Goal: Task Accomplishment & Management: Use online tool/utility

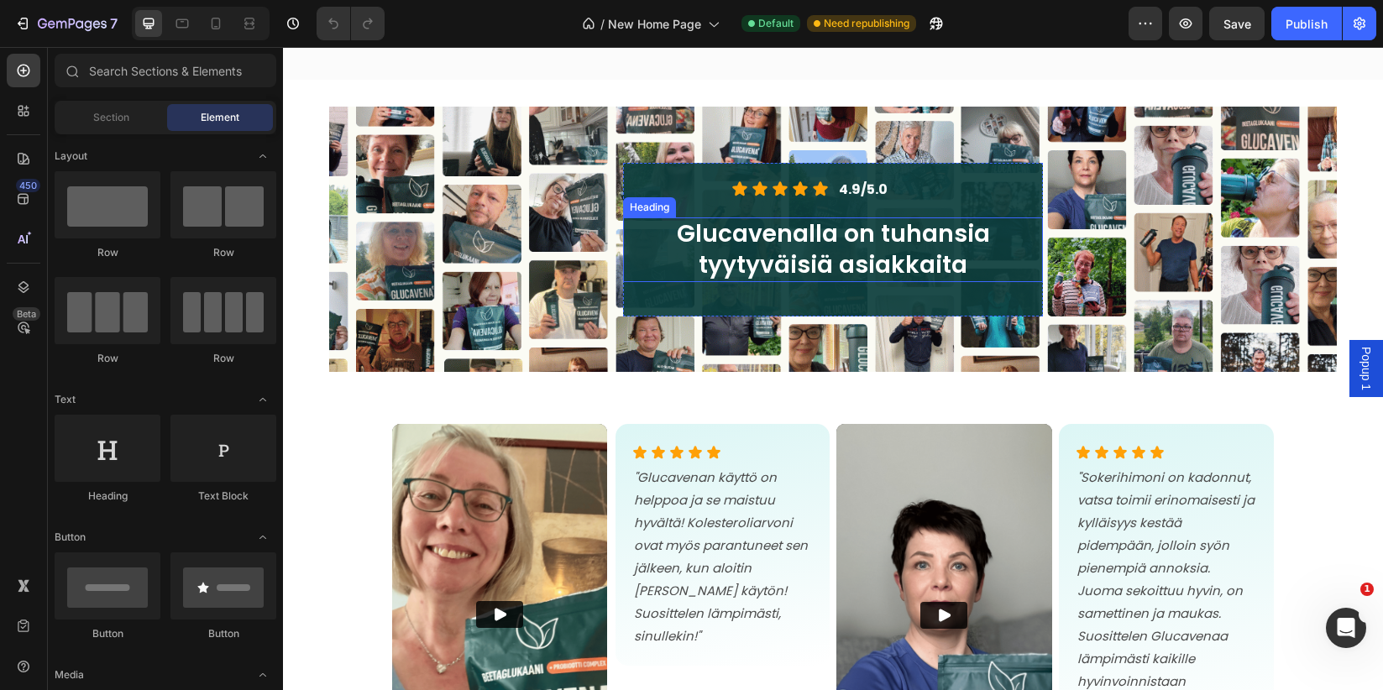
scroll to position [1564, 0]
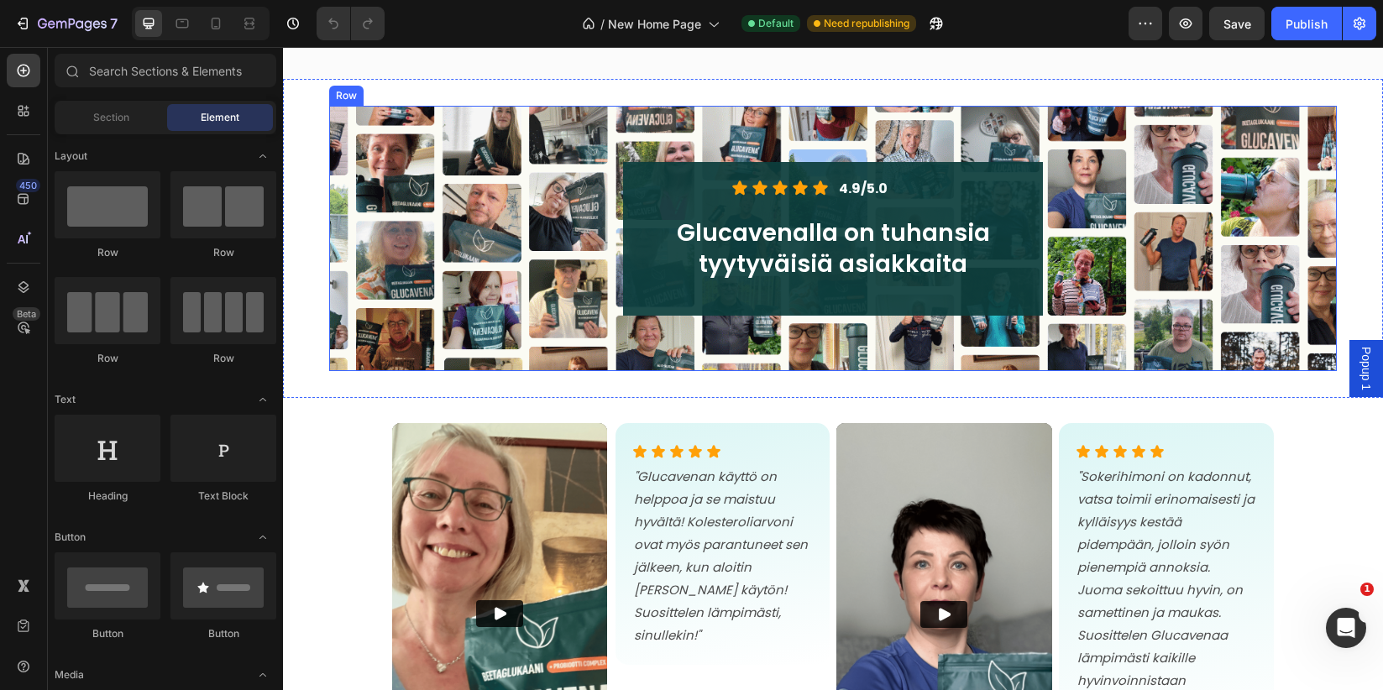
click at [513, 223] on div "Icon Icon Icon Icon Icon Icon List 4.9/5.0 Text Block Row Glucavenalla on tuhan…" at bounding box center [833, 238] width 981 height 239
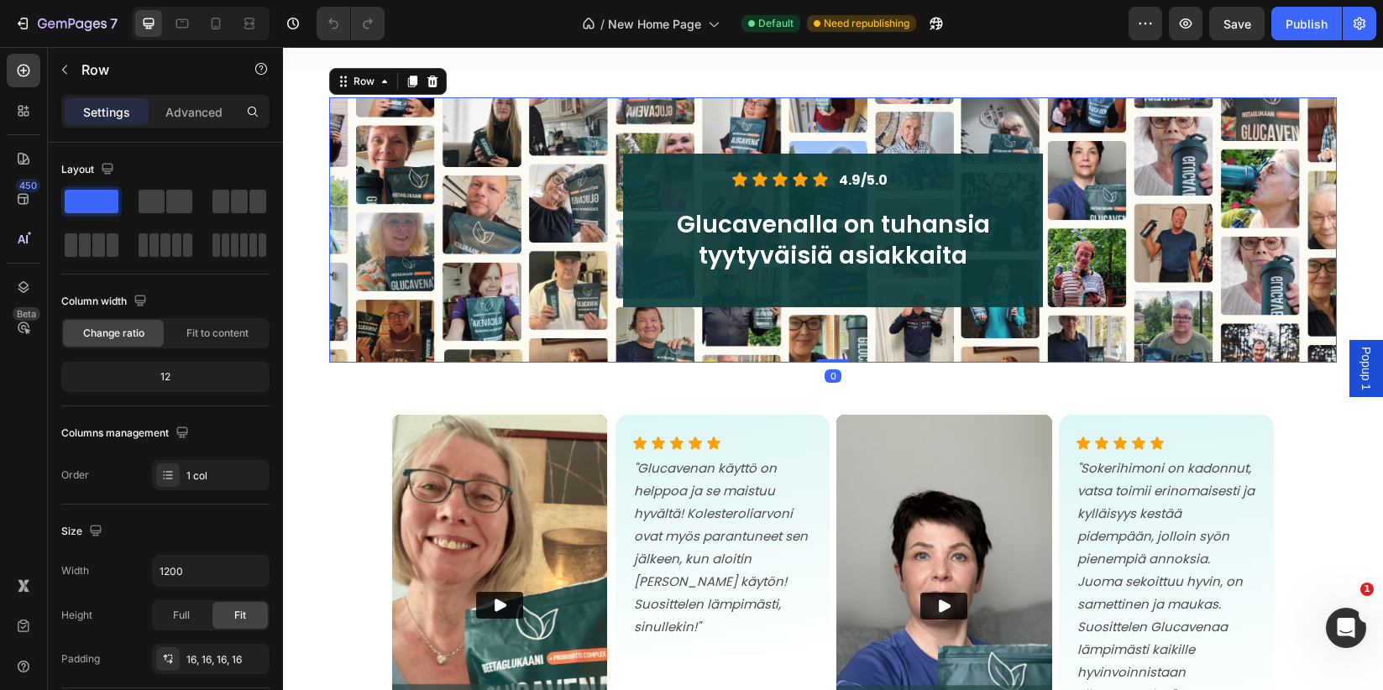
scroll to position [1574, 0]
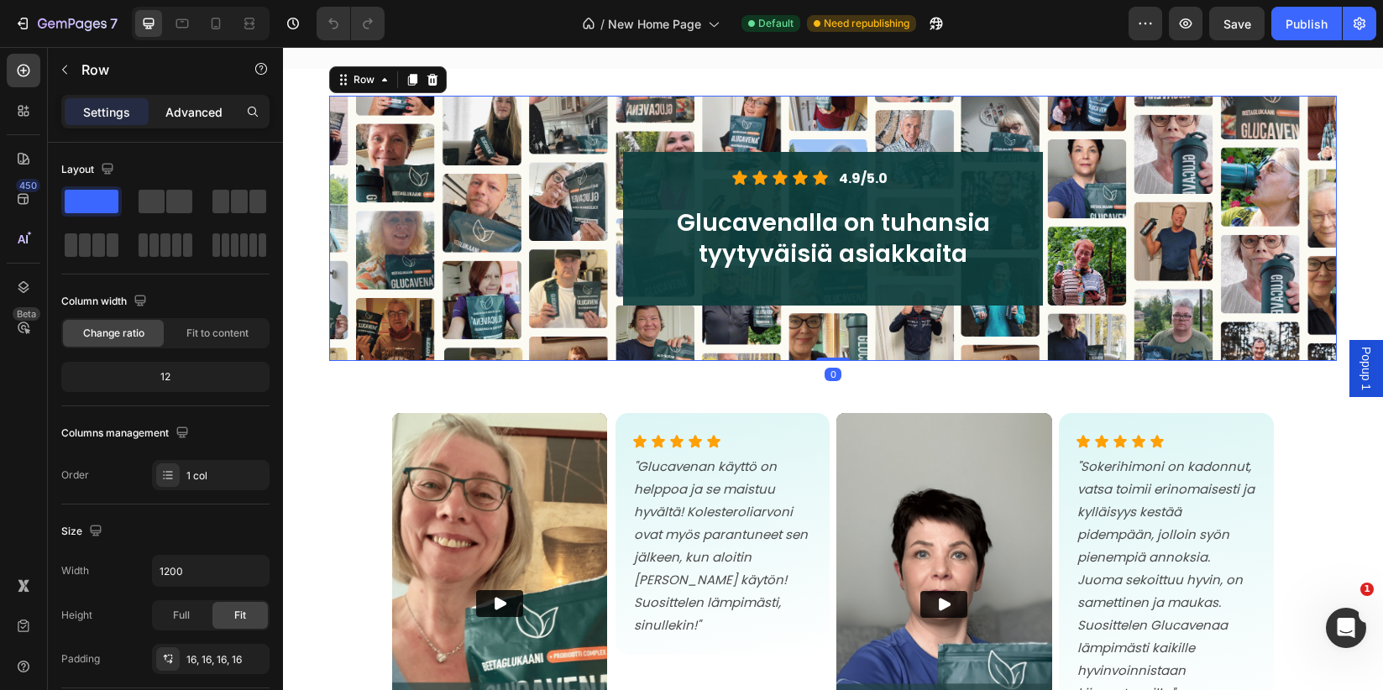
click at [189, 115] on p "Advanced" at bounding box center [193, 112] width 57 height 18
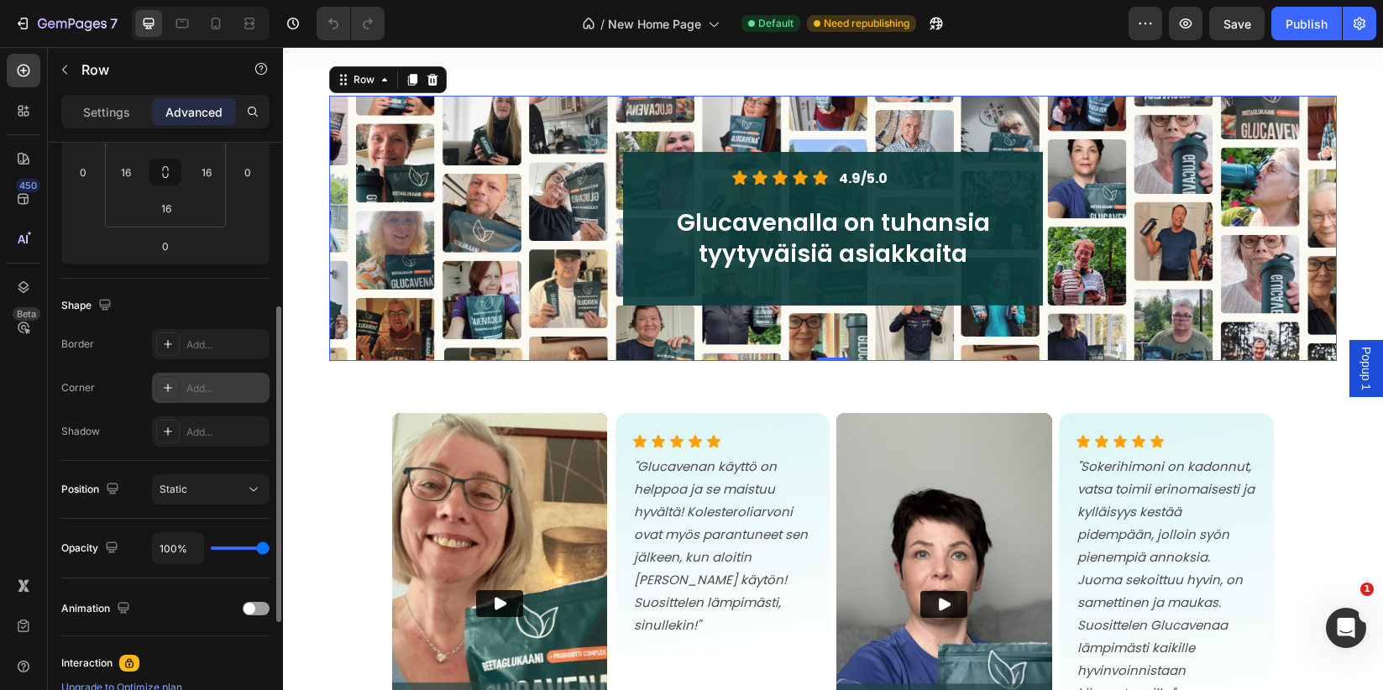
scroll to position [300, 0]
click at [206, 384] on div "Add..." at bounding box center [225, 384] width 79 height 15
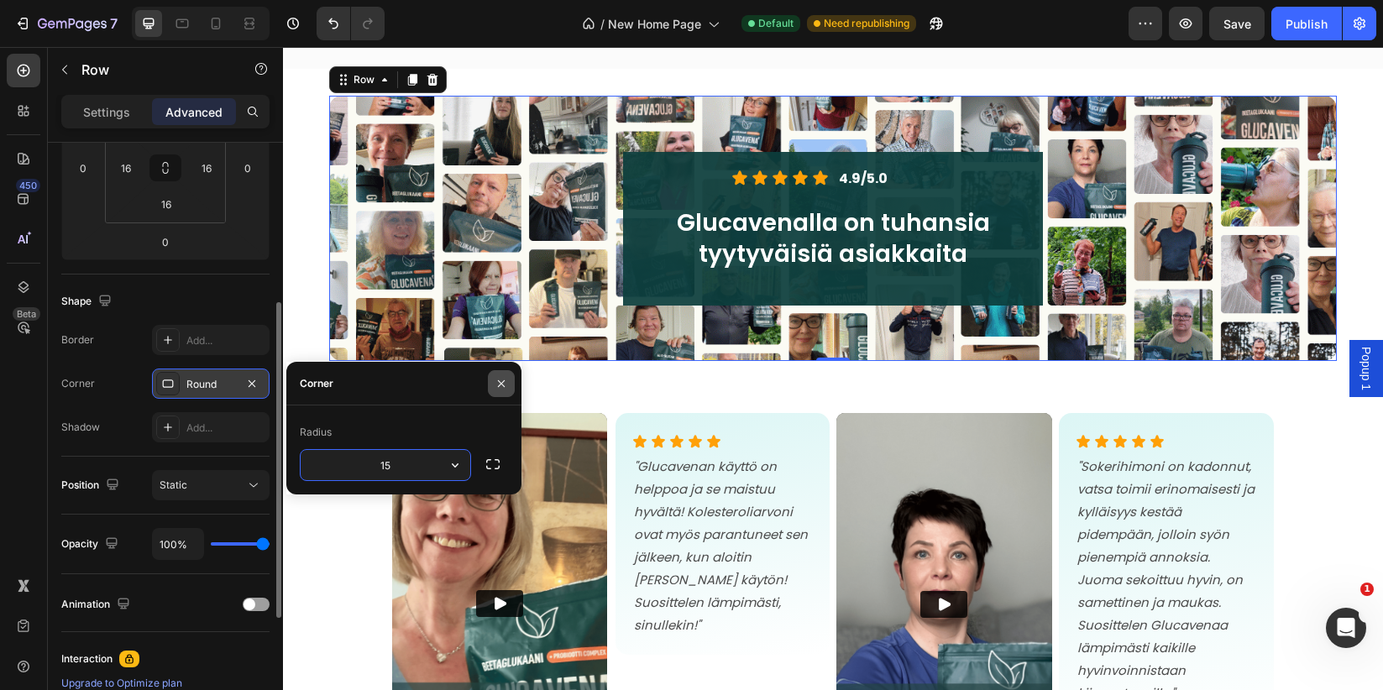
type input "15"
click at [505, 382] on icon "button" at bounding box center [501, 383] width 13 height 13
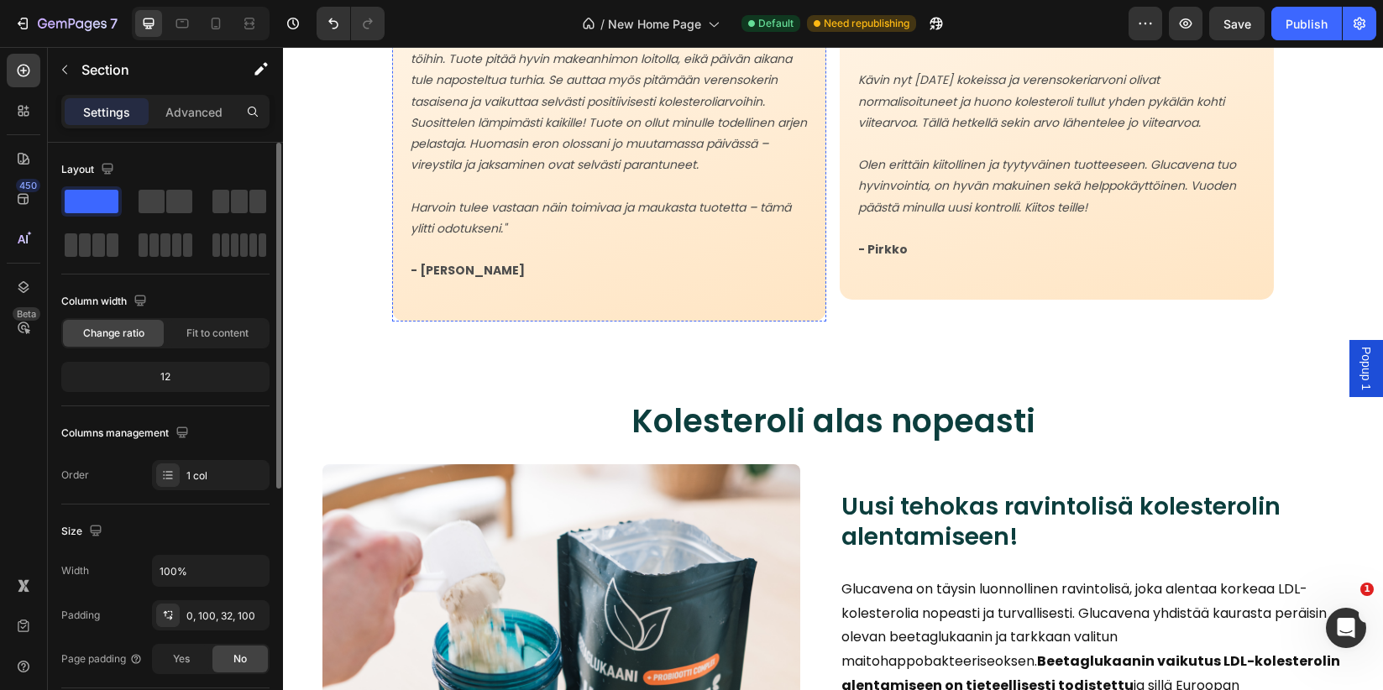
scroll to position [3019, 0]
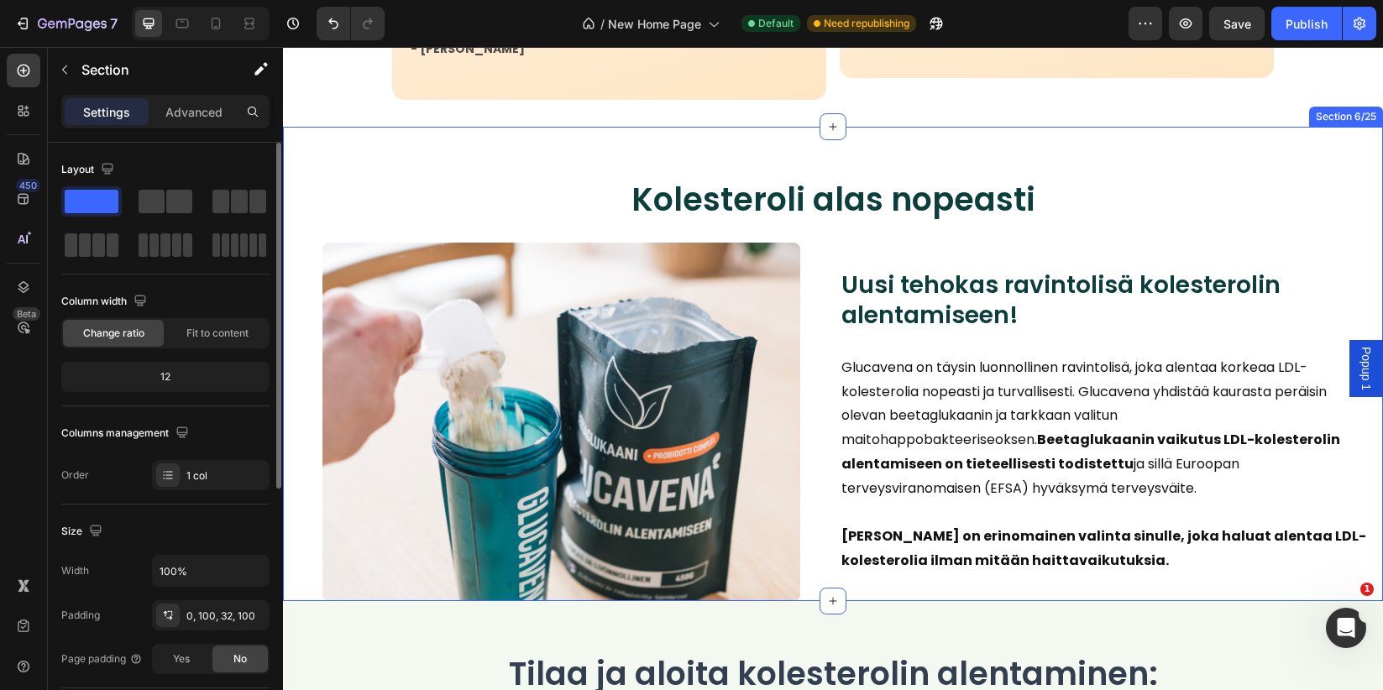
click at [580, 163] on div "Kolesteroli alas nopeasti Heading Image Uusi tehokas ravintolisä kolesterolin a…" at bounding box center [833, 364] width 1100 height 474
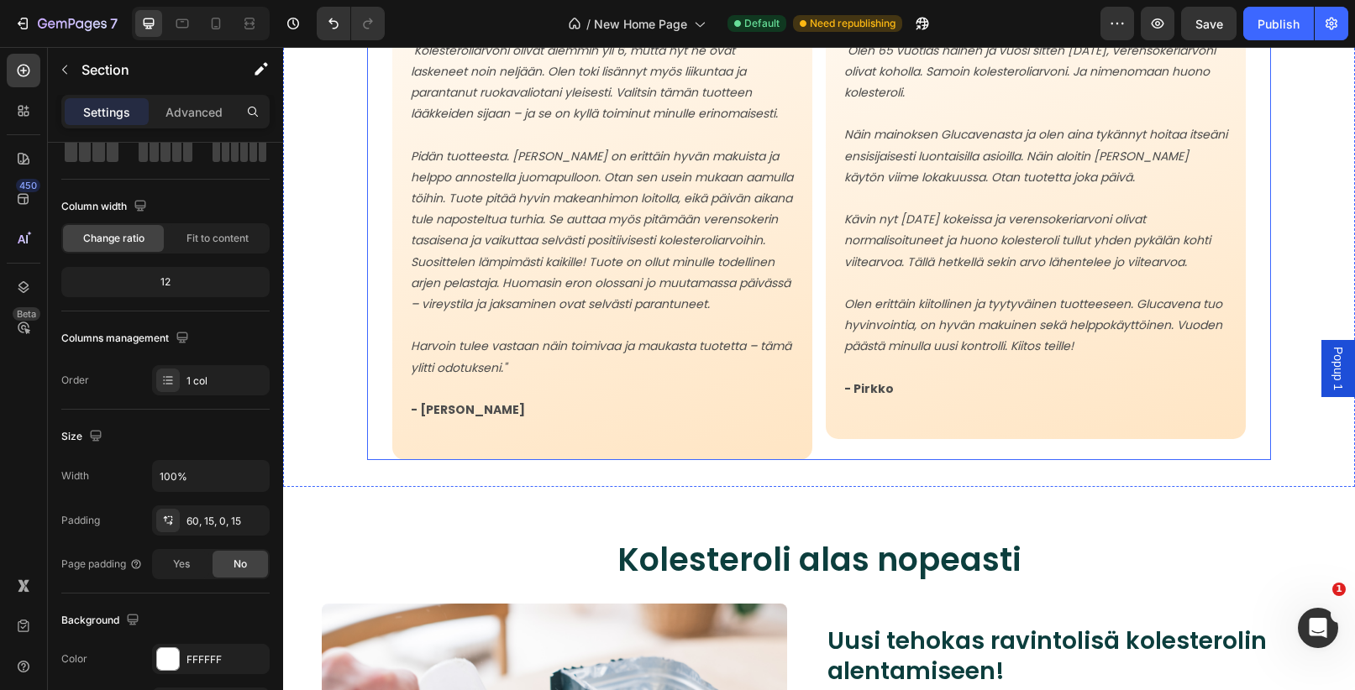
scroll to position [2570, 0]
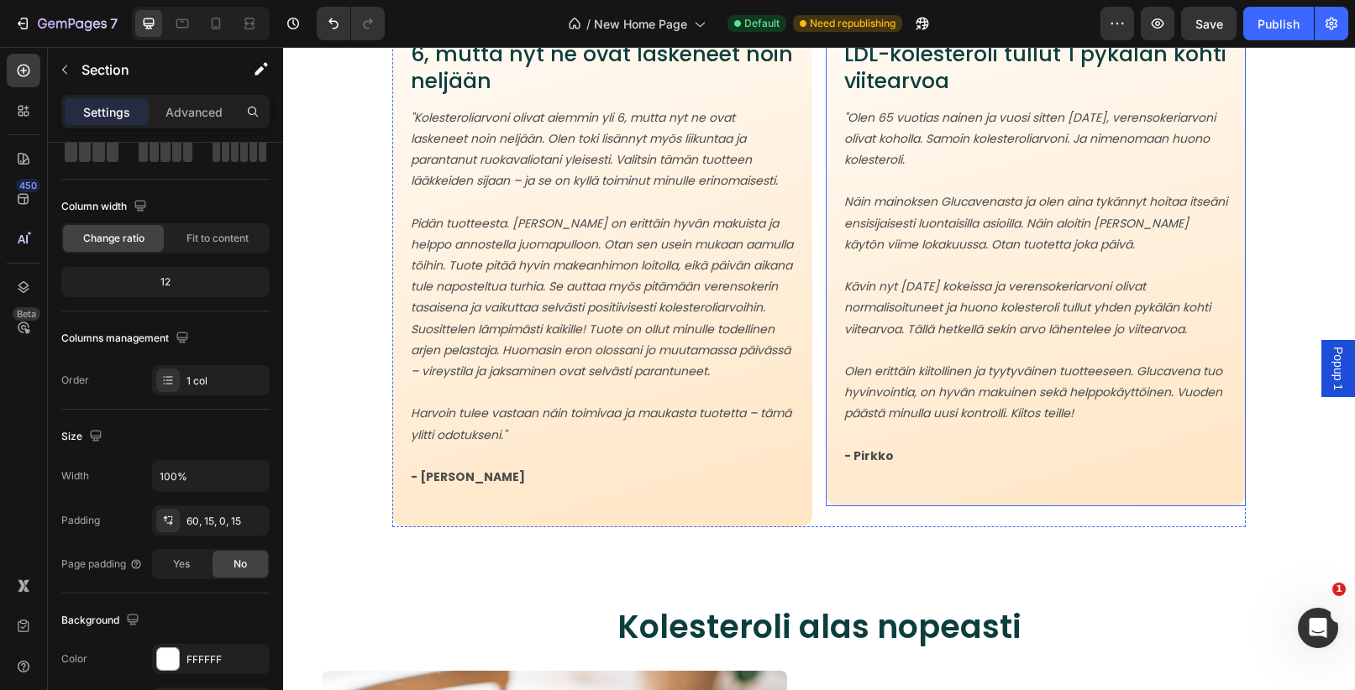
click at [1093, 492] on div "Image Icon Icon Icon Icon Icon Icon List Verensokerini oli normalisoitunut ja L…" at bounding box center [1036, 192] width 420 height 630
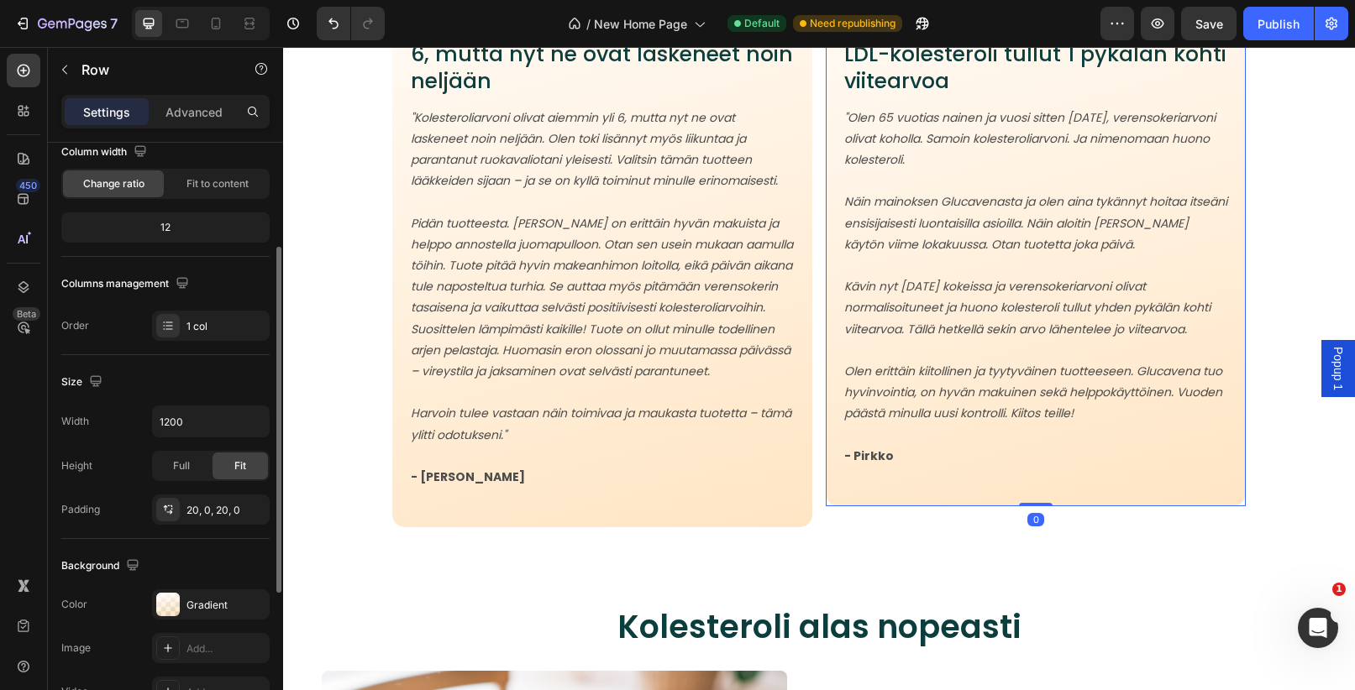
scroll to position [165, 0]
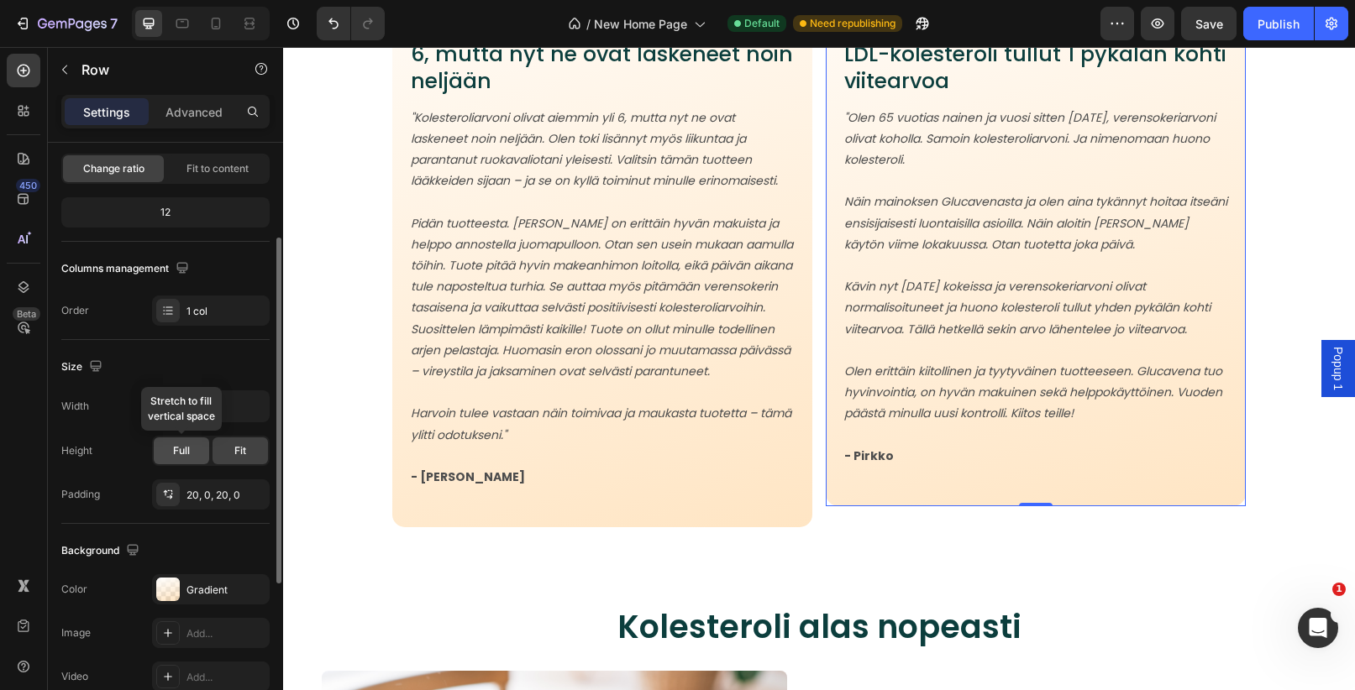
click at [173, 453] on span "Full" at bounding box center [181, 450] width 17 height 15
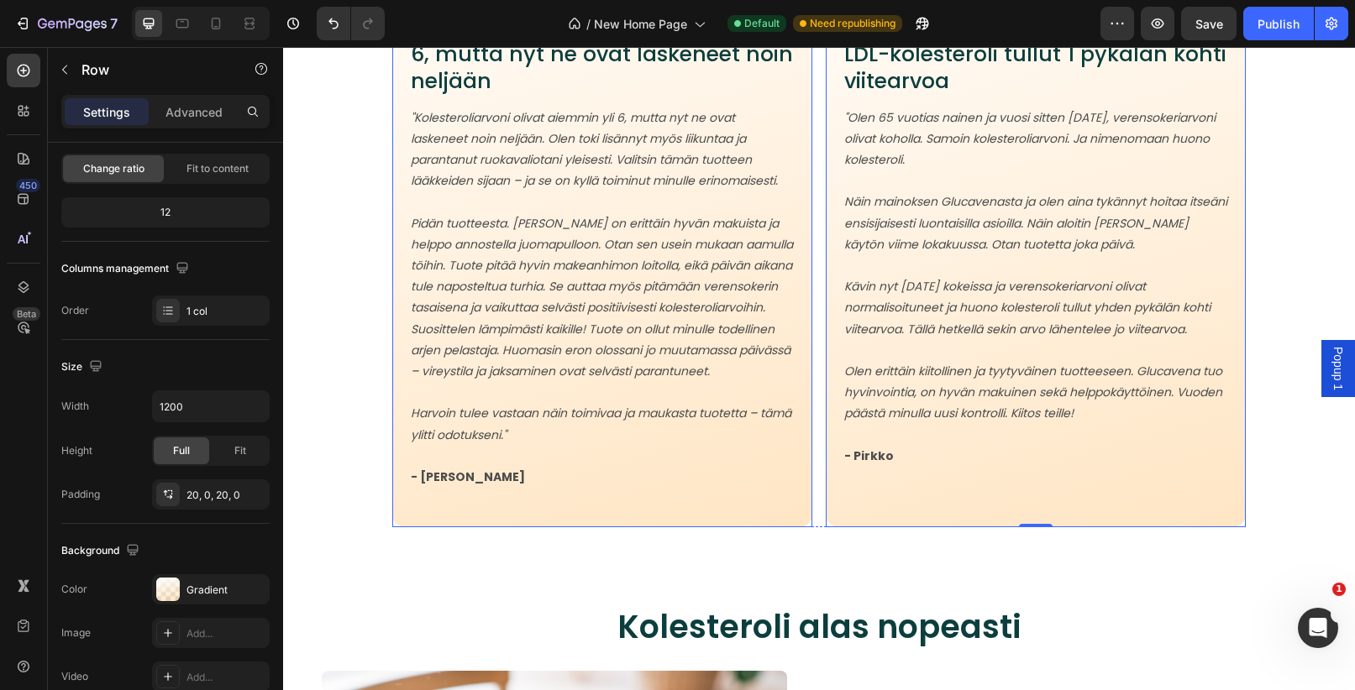
click at [621, 527] on div "Image Icon Icon Icon Icon Icon Icon List Kolesteroliarvoni olivat aiemmin yli 6…" at bounding box center [602, 202] width 420 height 651
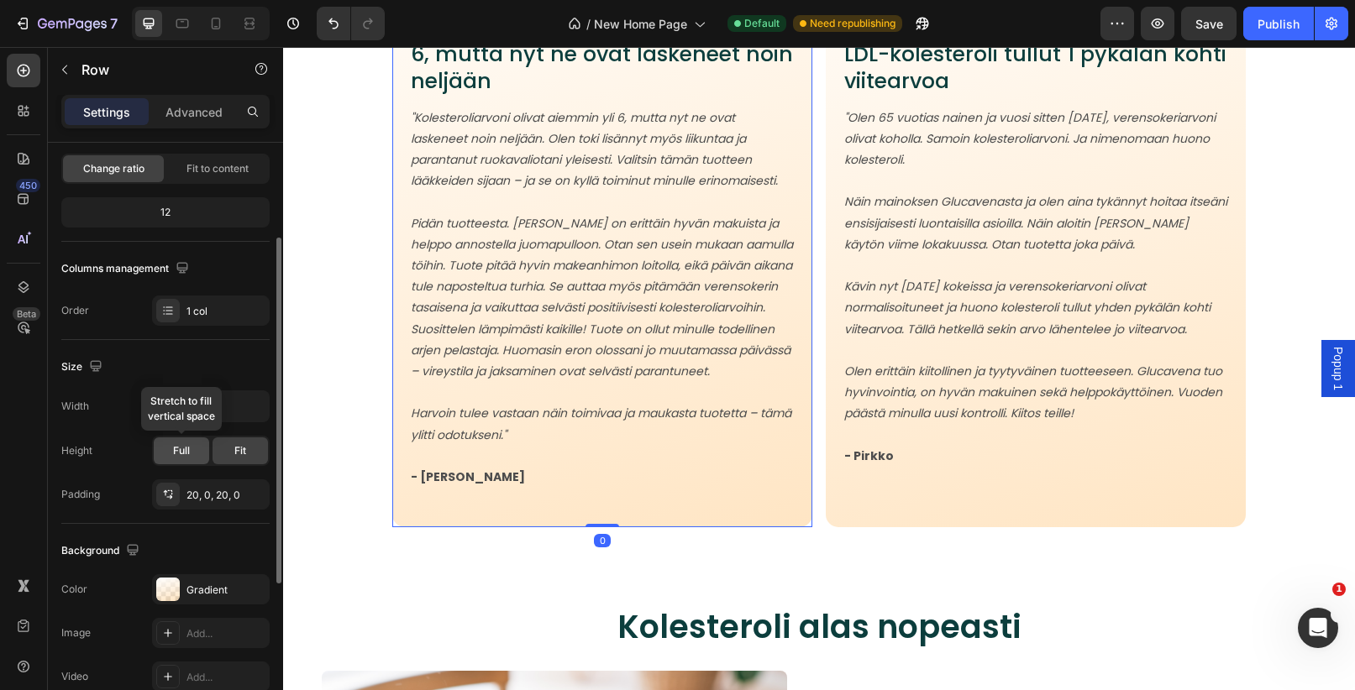
click at [197, 460] on div "Full" at bounding box center [181, 451] width 55 height 27
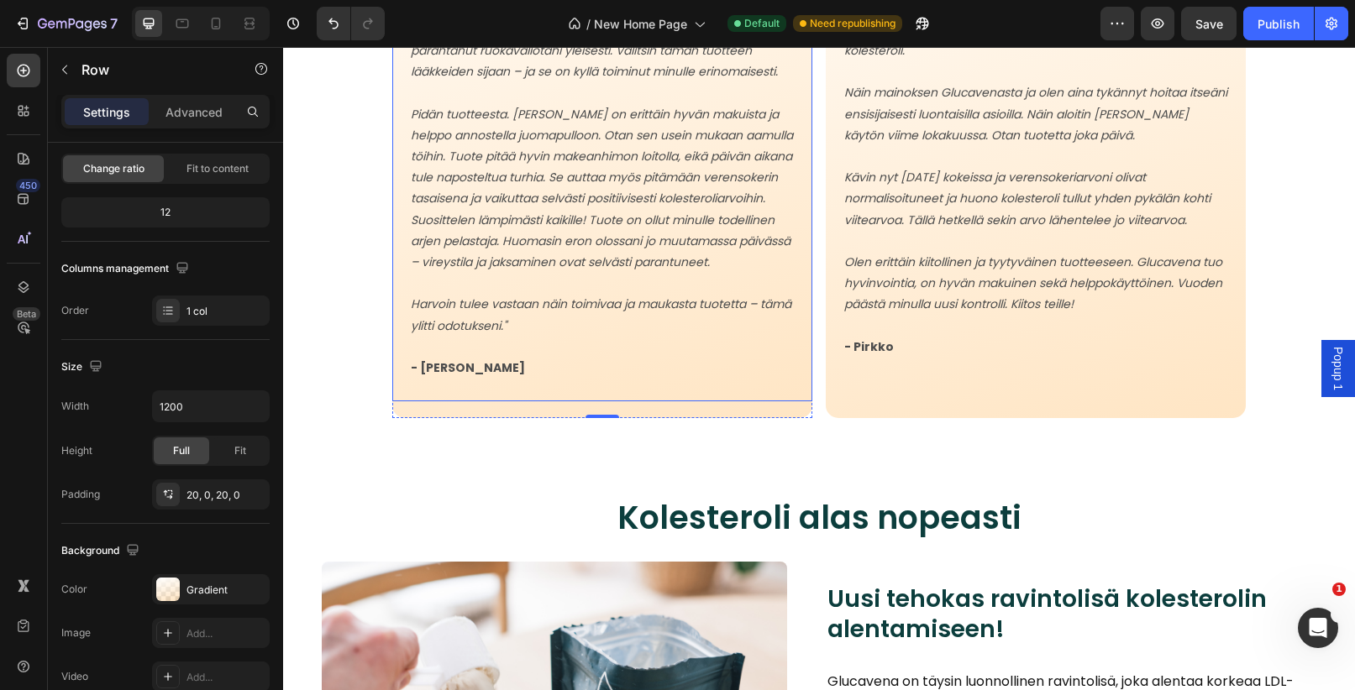
scroll to position [2781, 0]
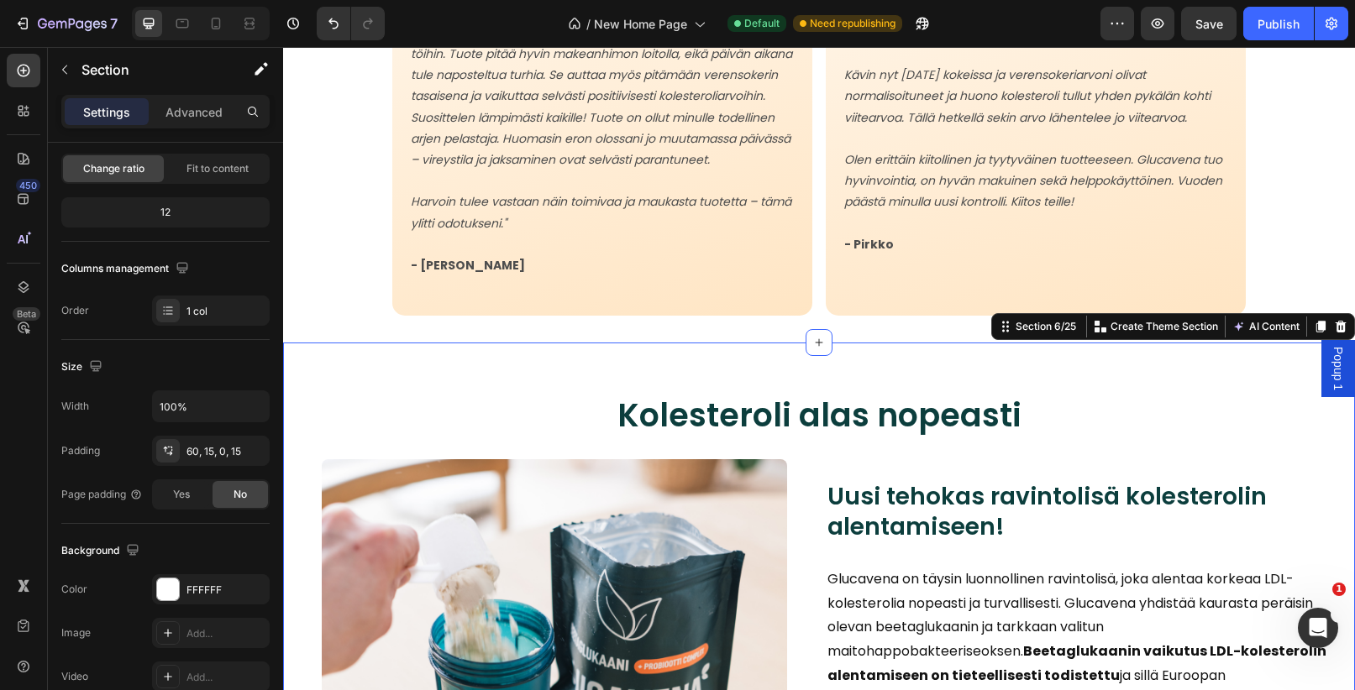
click at [885, 380] on div "Kolesteroli alas nopeasti Heading Image Uusi tehokas ravintolisä kolesterolin a…" at bounding box center [819, 575] width 1072 height 465
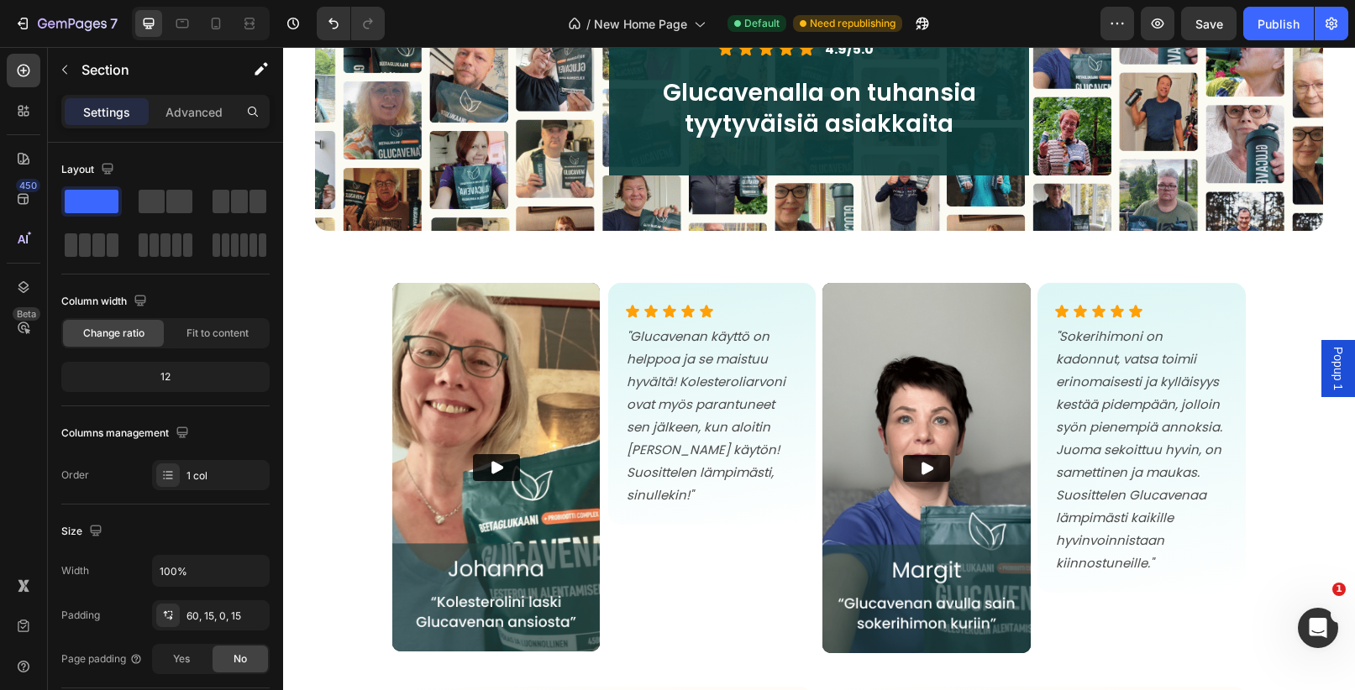
scroll to position [1785, 0]
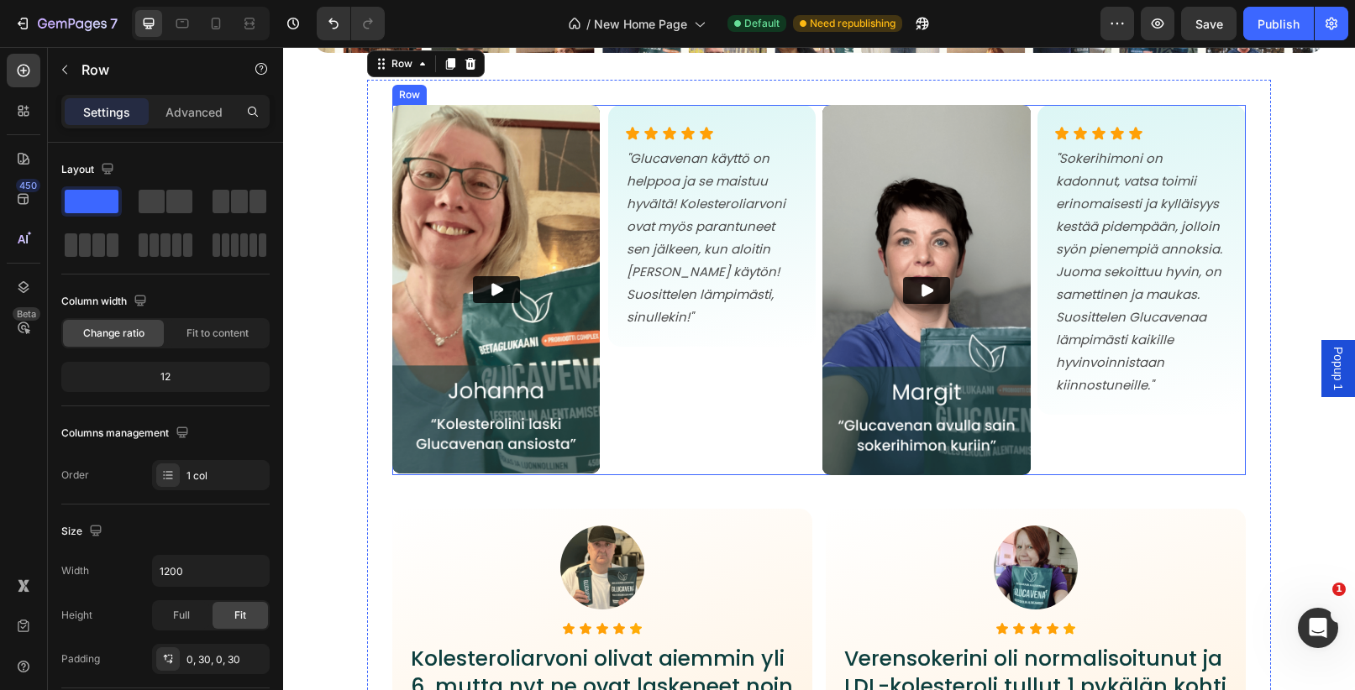
scroll to position [1938, 0]
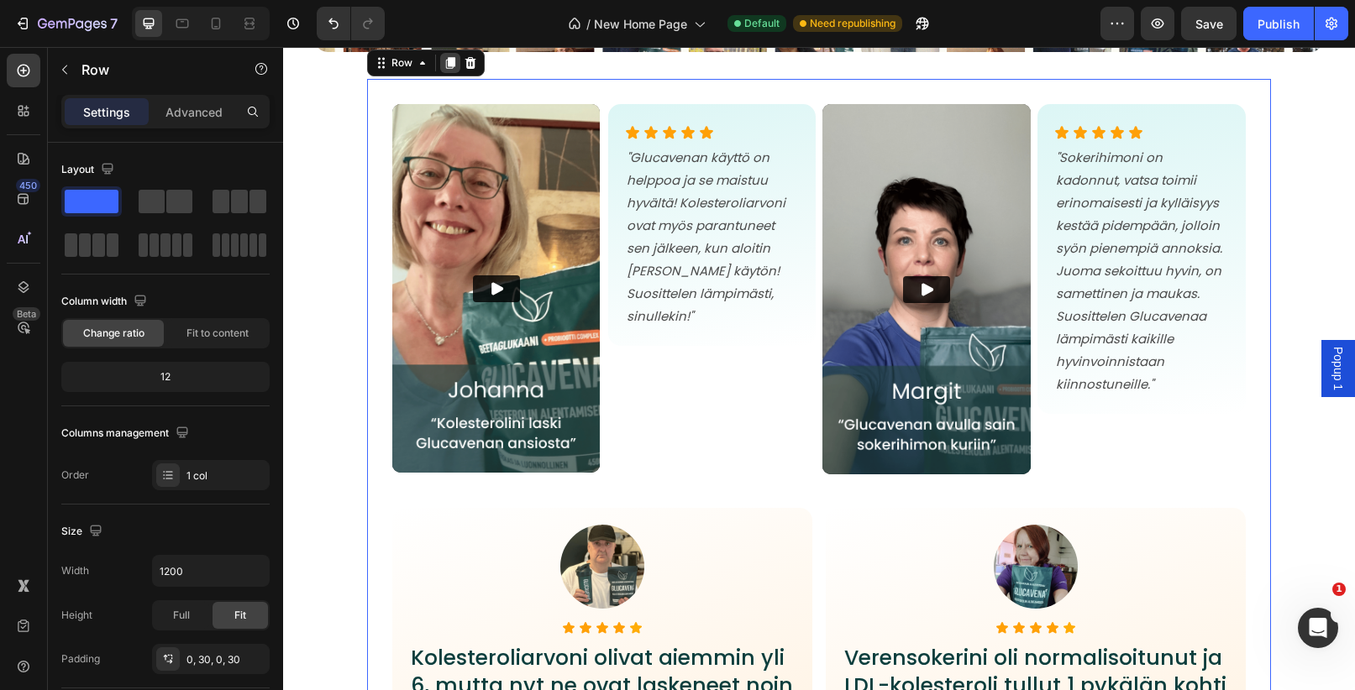
click at [450, 66] on icon at bounding box center [450, 63] width 9 height 12
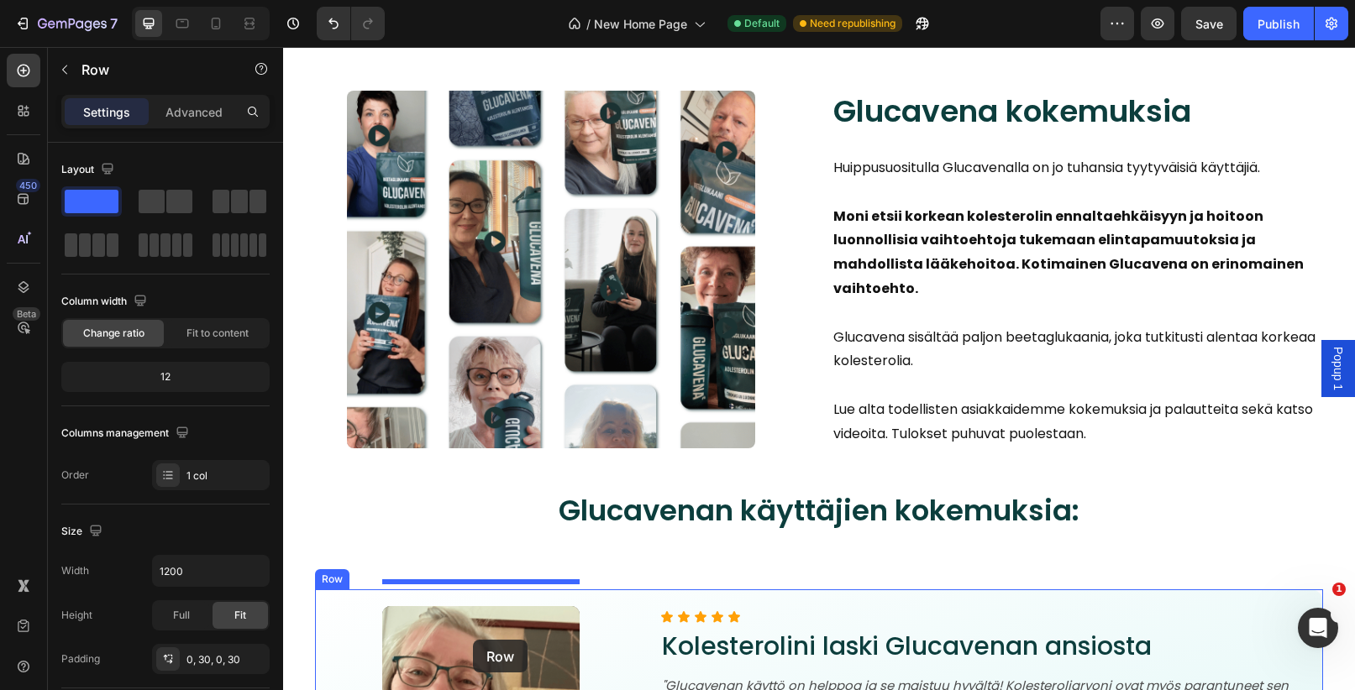
scroll to position [6353, 0]
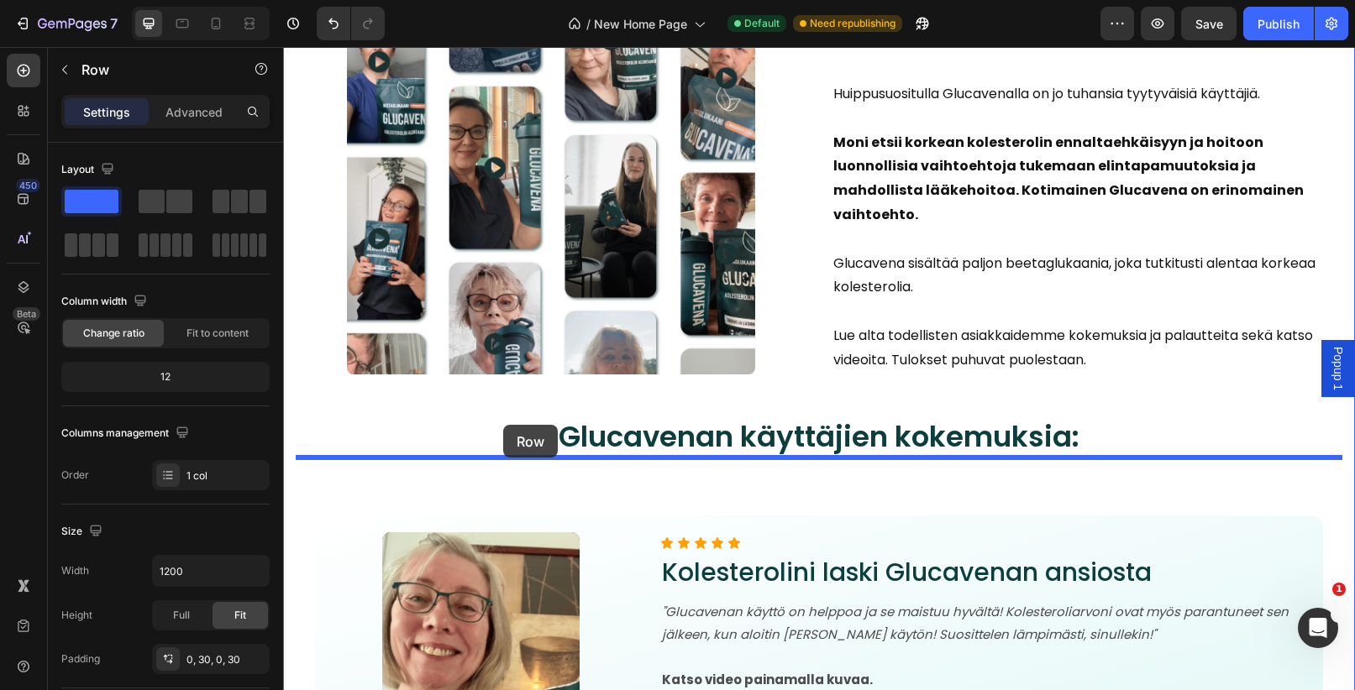
drag, startPoint x: 380, startPoint y: 94, endPoint x: 503, endPoint y: 425, distance: 352.9
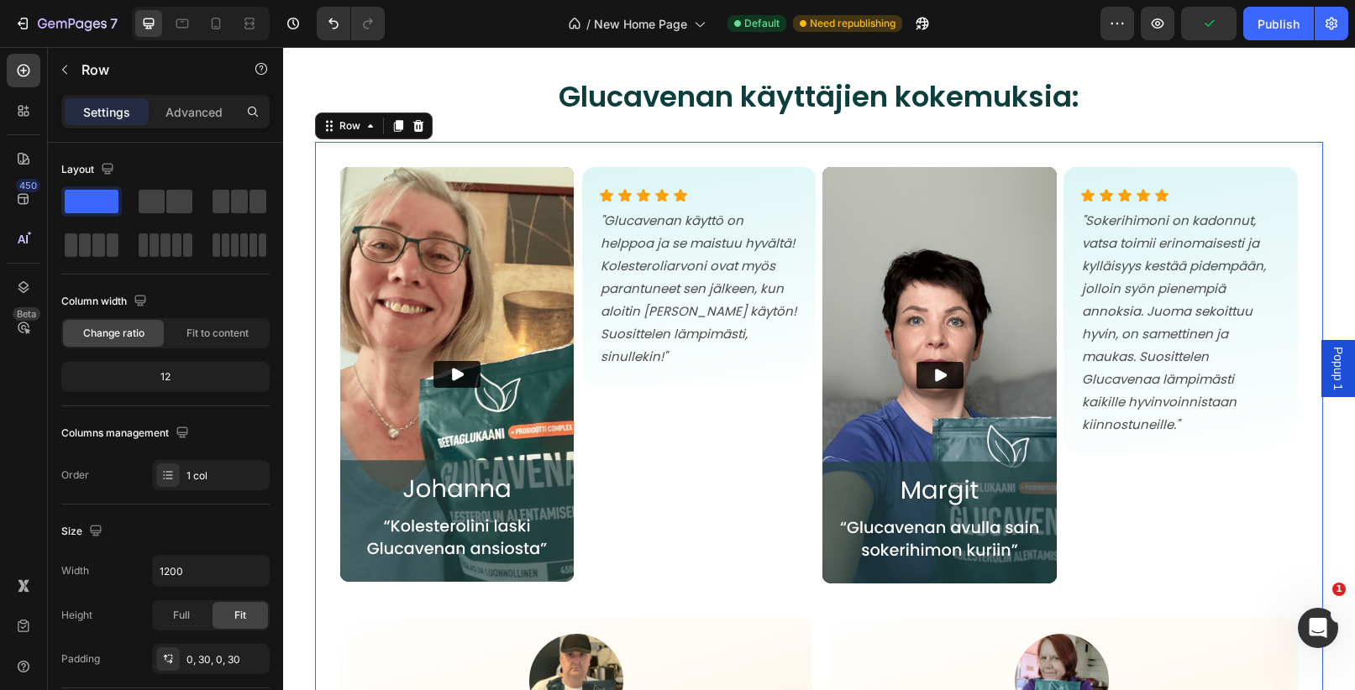
scroll to position [6808, 0]
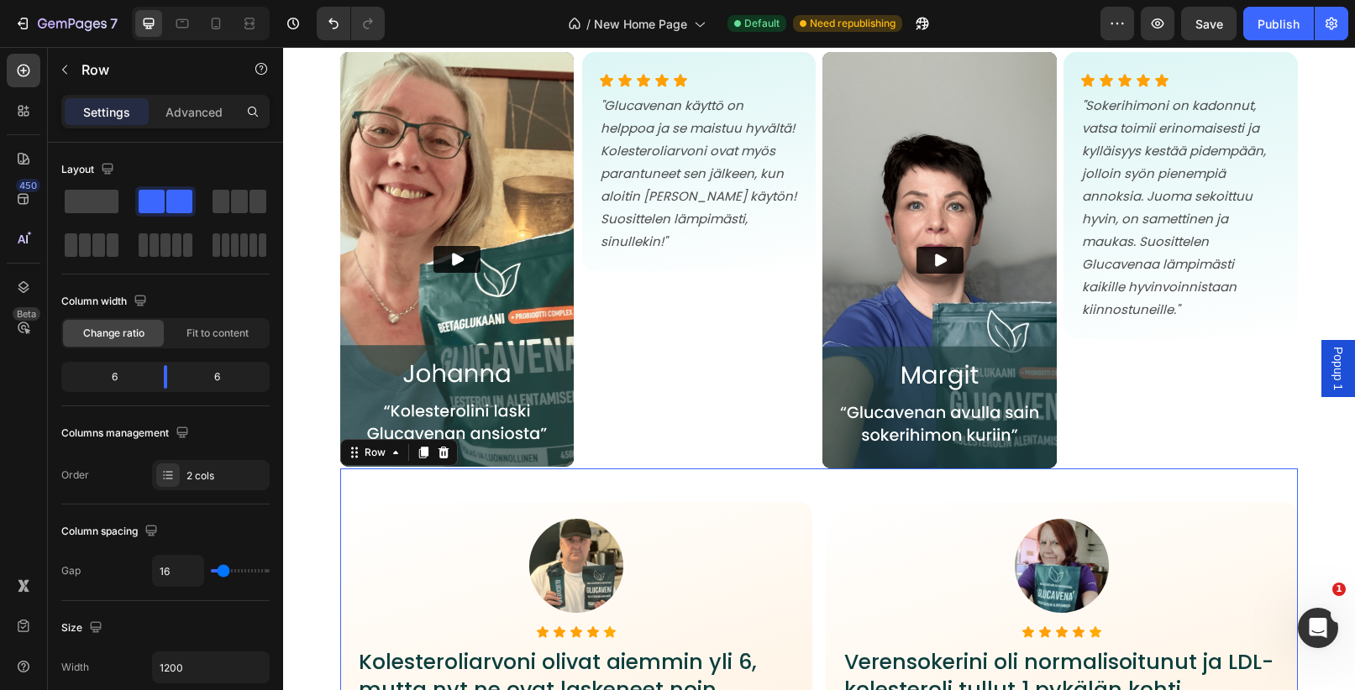
click at [450, 443] on div at bounding box center [443, 453] width 20 height 20
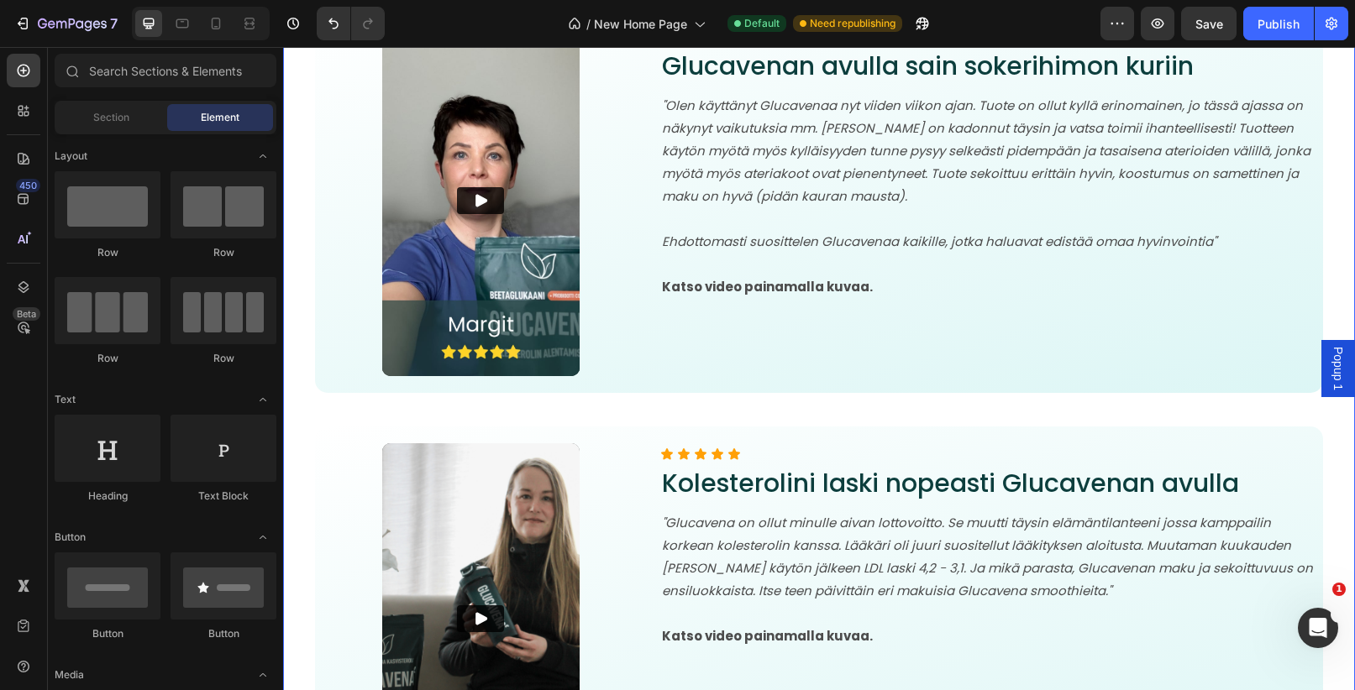
scroll to position [7845, 0]
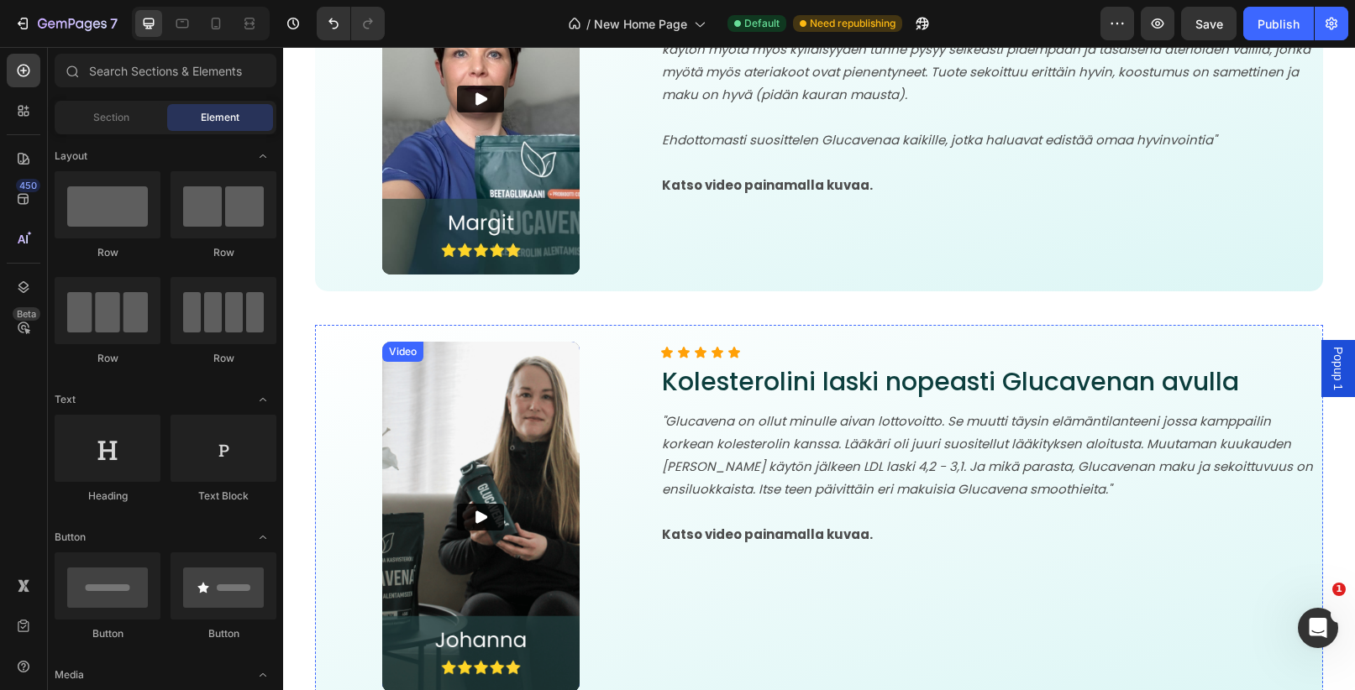
click at [507, 375] on img at bounding box center [480, 517] width 197 height 350
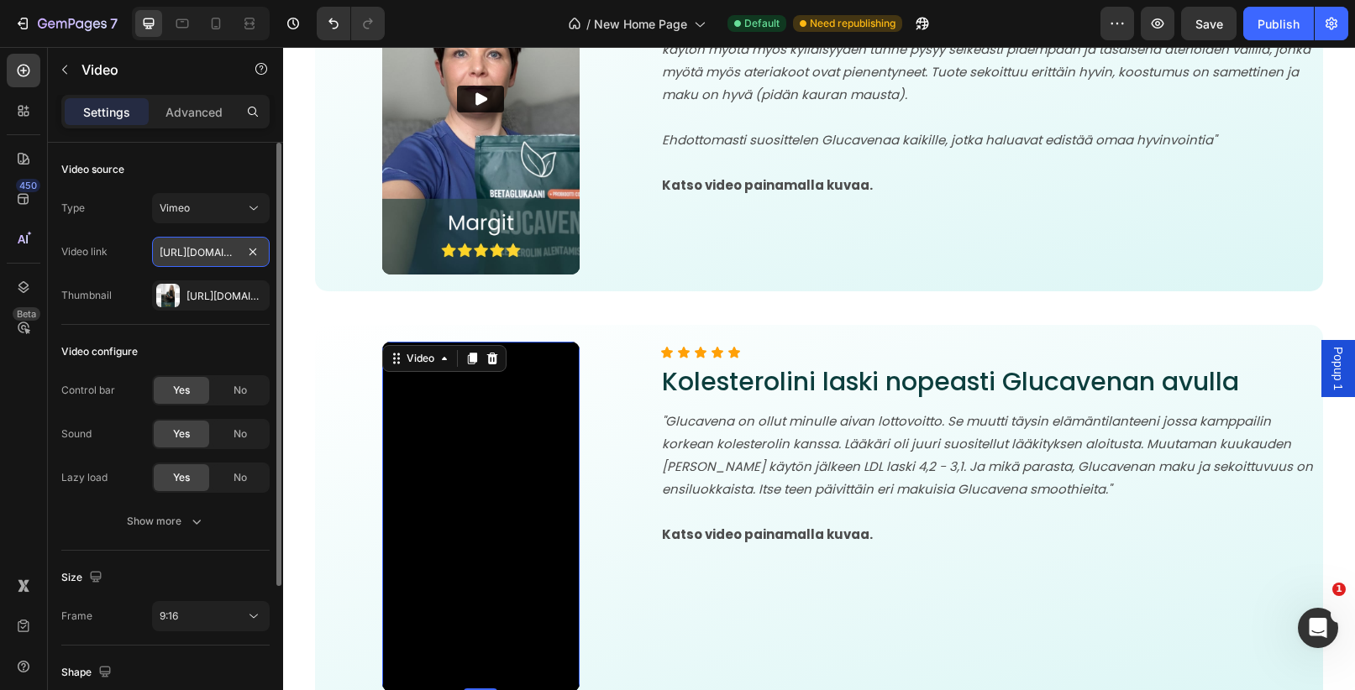
click at [211, 254] on input "[URL][DOMAIN_NAME]" at bounding box center [211, 252] width 118 height 30
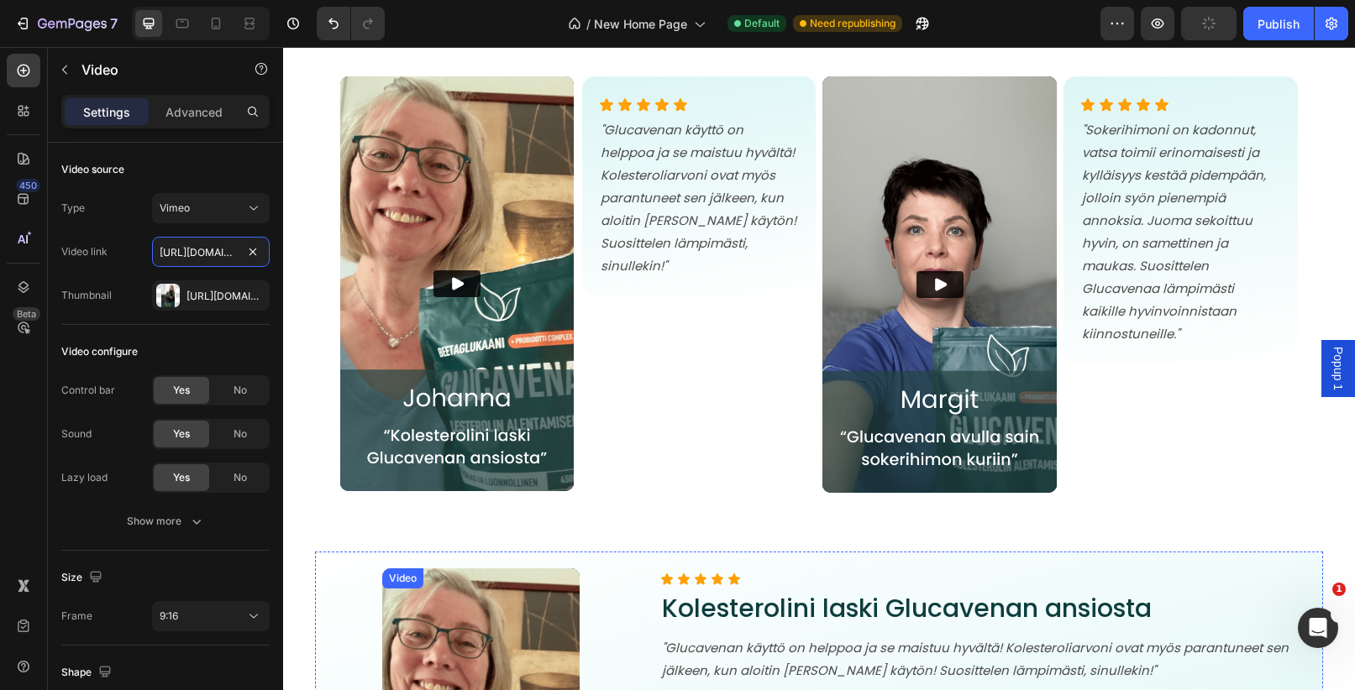
scroll to position [6707, 0]
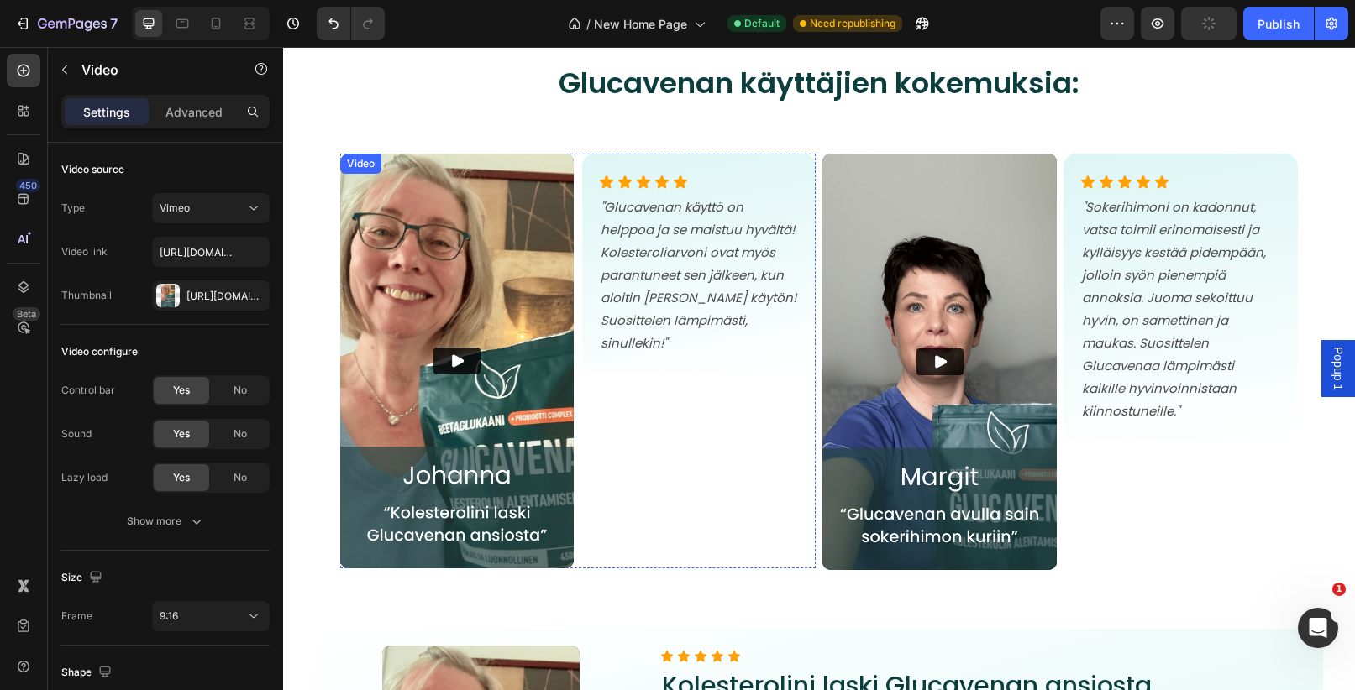
click at [537, 265] on img at bounding box center [456, 361] width 233 height 415
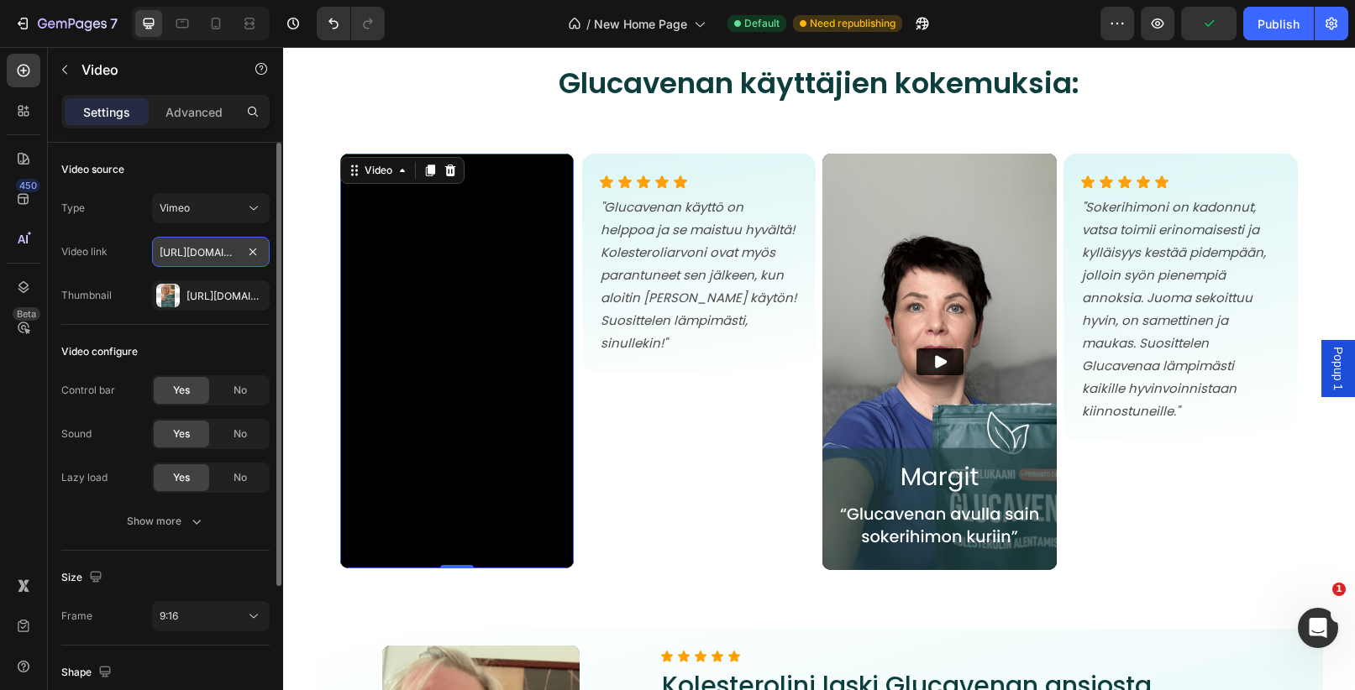
click at [177, 252] on input "https://vimeo.com/1110259628?share=copy#t=0" at bounding box center [211, 252] width 118 height 30
paste input "676259?share=copy"
type input "[URL][DOMAIN_NAME]"
click at [146, 265] on div "Video link https://vimeo.com/1110676259?share=copy" at bounding box center [165, 252] width 208 height 30
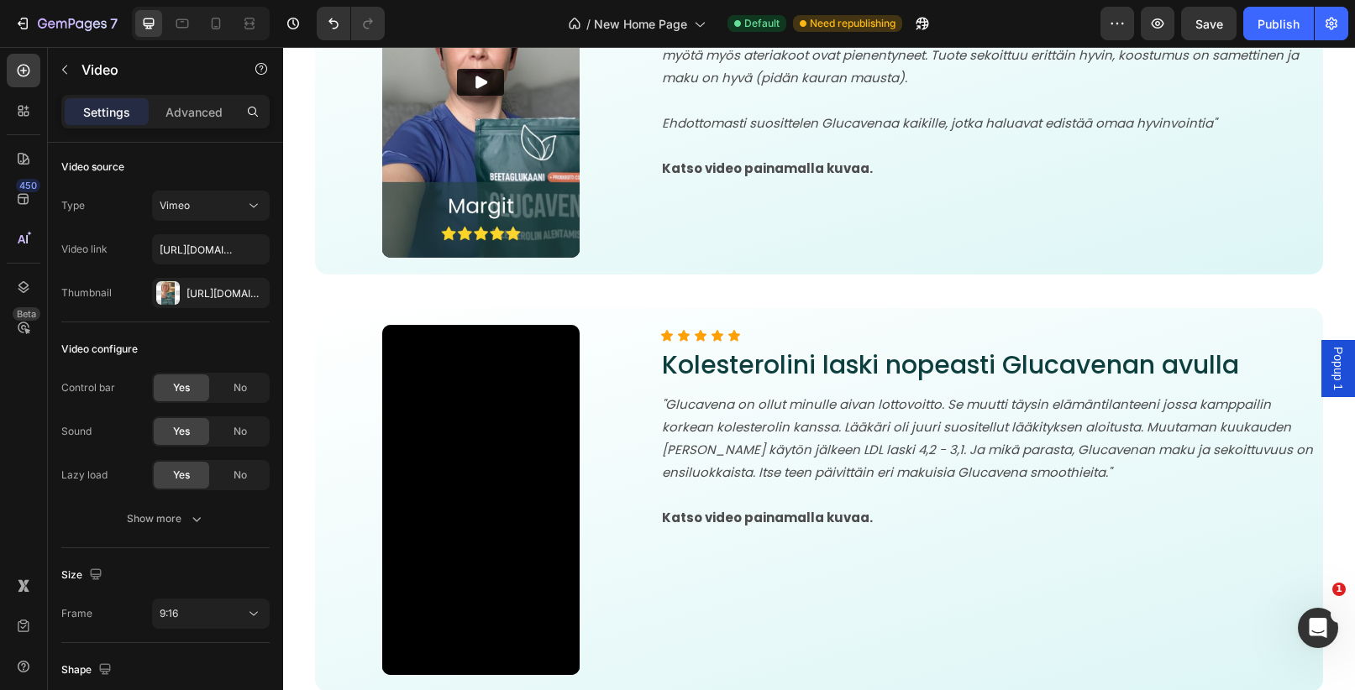
scroll to position [7949, 0]
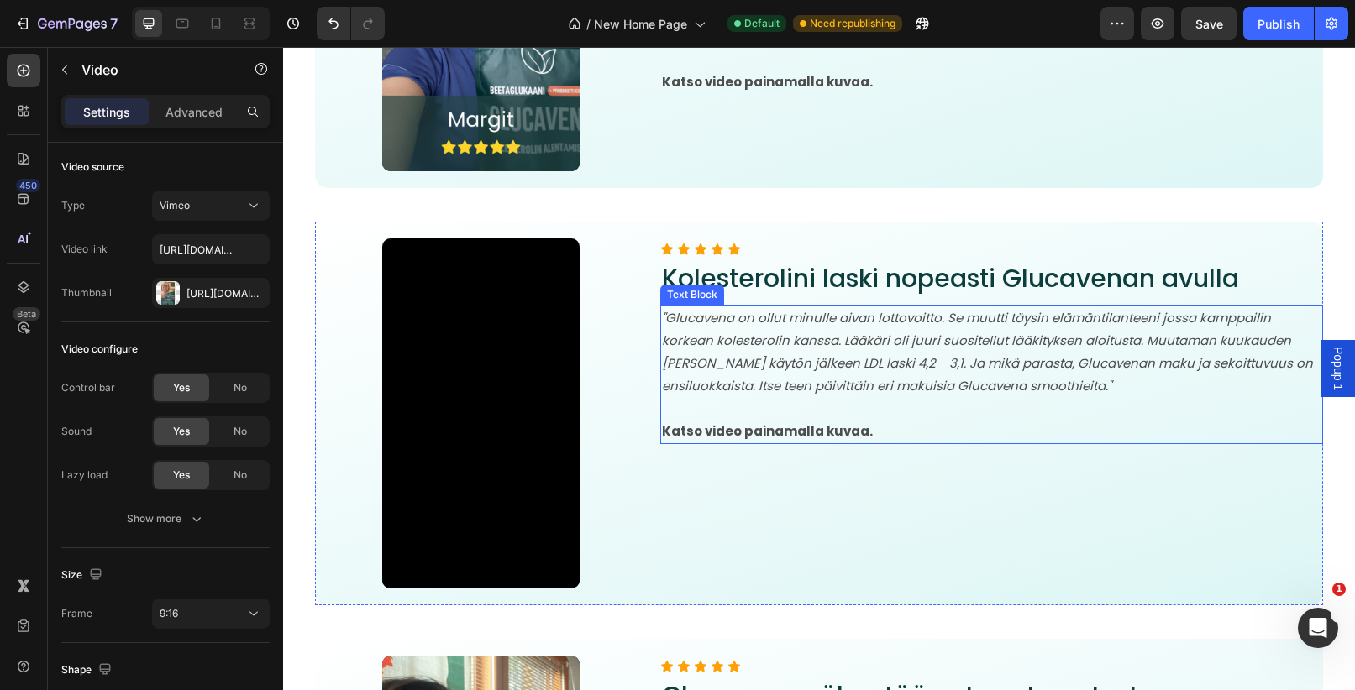
click at [898, 334] on icon ""Glucavena on ollut minulle aivan lottovoitto. Se muutti täysin elämäntilanteen…" at bounding box center [987, 352] width 651 height 86
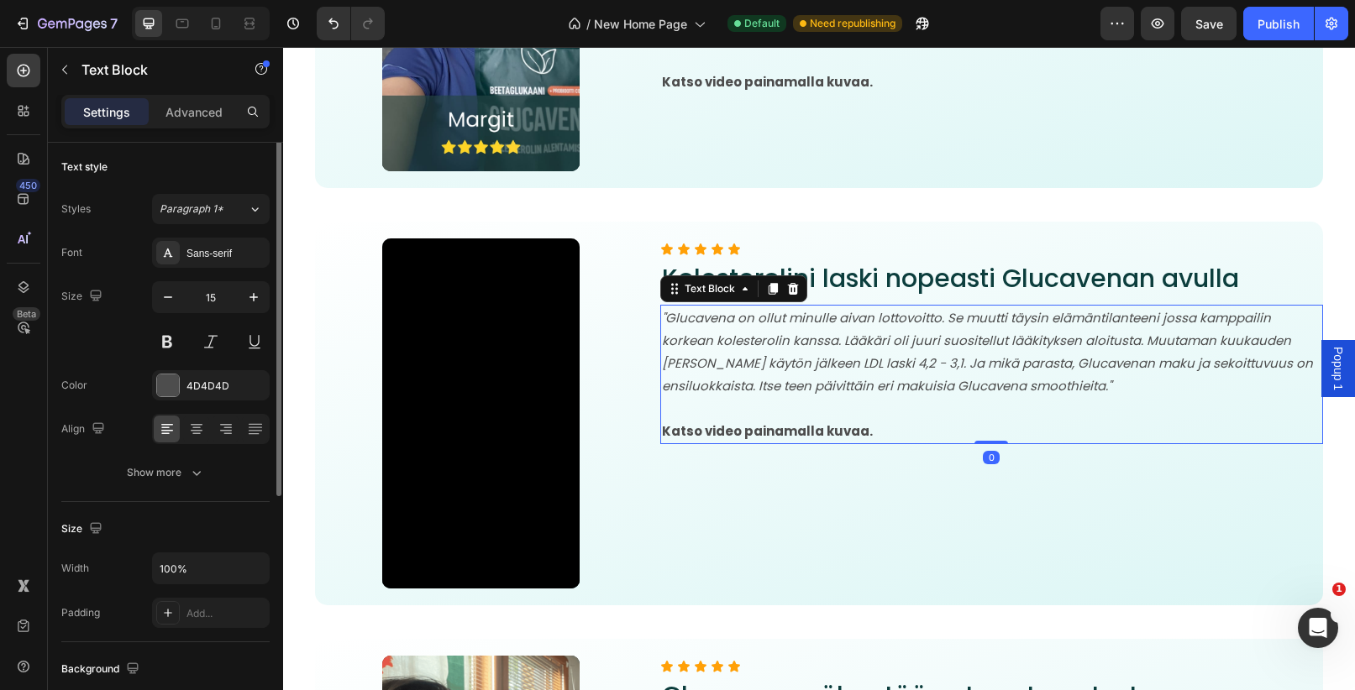
scroll to position [0, 0]
click at [898, 334] on icon ""Glucavena on ollut minulle aivan lottovoitto. Se muutti täysin elämäntilanteen…" at bounding box center [987, 352] width 651 height 86
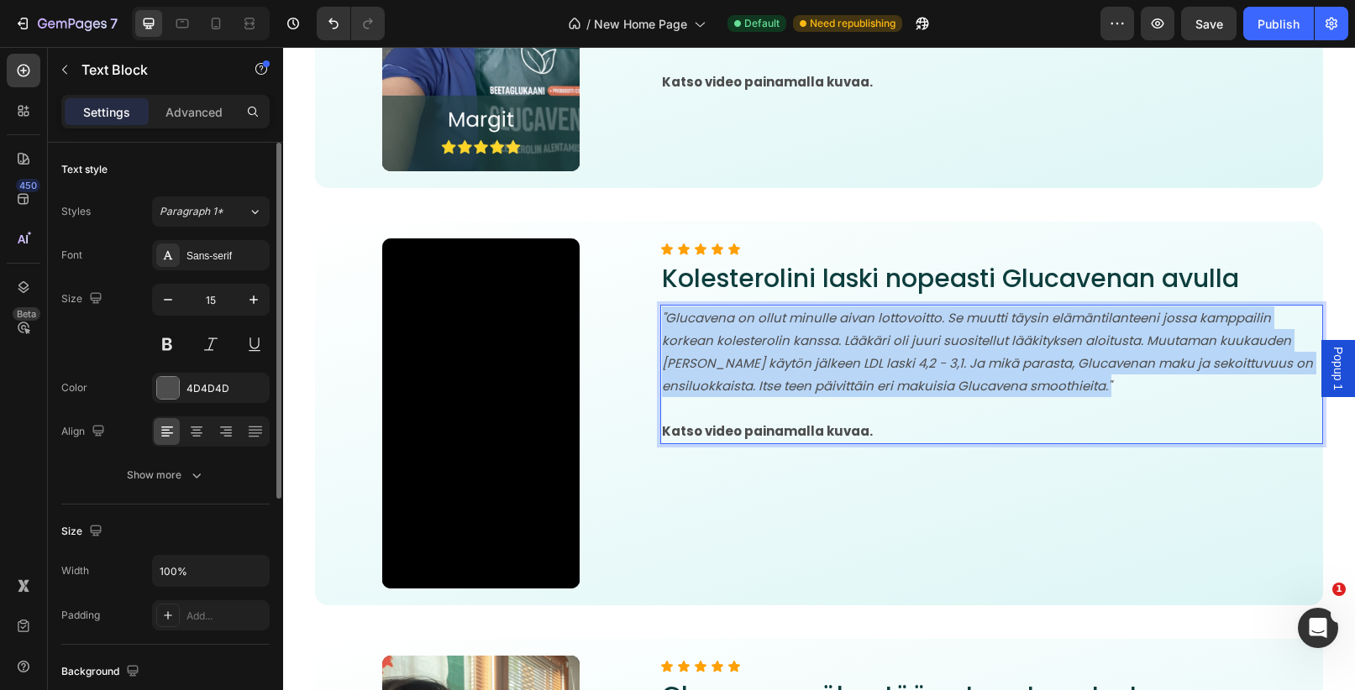
click at [898, 334] on icon ""Glucavena on ollut minulle aivan lottovoitto. Se muutti täysin elämäntilanteen…" at bounding box center [987, 352] width 651 height 86
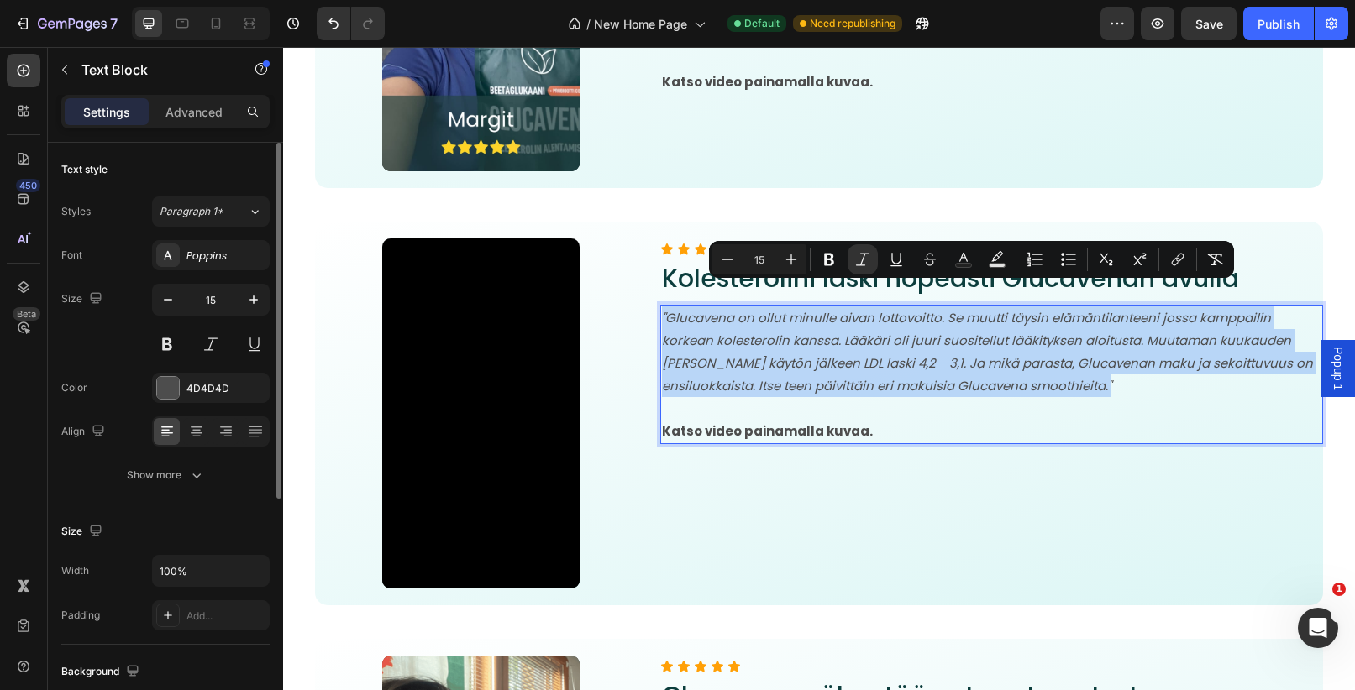
click at [994, 337] on icon ""Glucavena on ollut minulle aivan lottovoitto. Se muutti täysin elämäntilanteen…" at bounding box center [987, 352] width 651 height 86
drag, startPoint x: 1104, startPoint y: 365, endPoint x: 669, endPoint y: 301, distance: 439.7
click at [669, 309] on icon ""Glucavena on ollut minulle aivan lottovoitto. Se muutti täysin elämäntilanteen…" at bounding box center [987, 352] width 651 height 86
copy icon "Glucavena on ollut minulle aivan lottovoitto. Se muutti täysin elämäntilanteeni…"
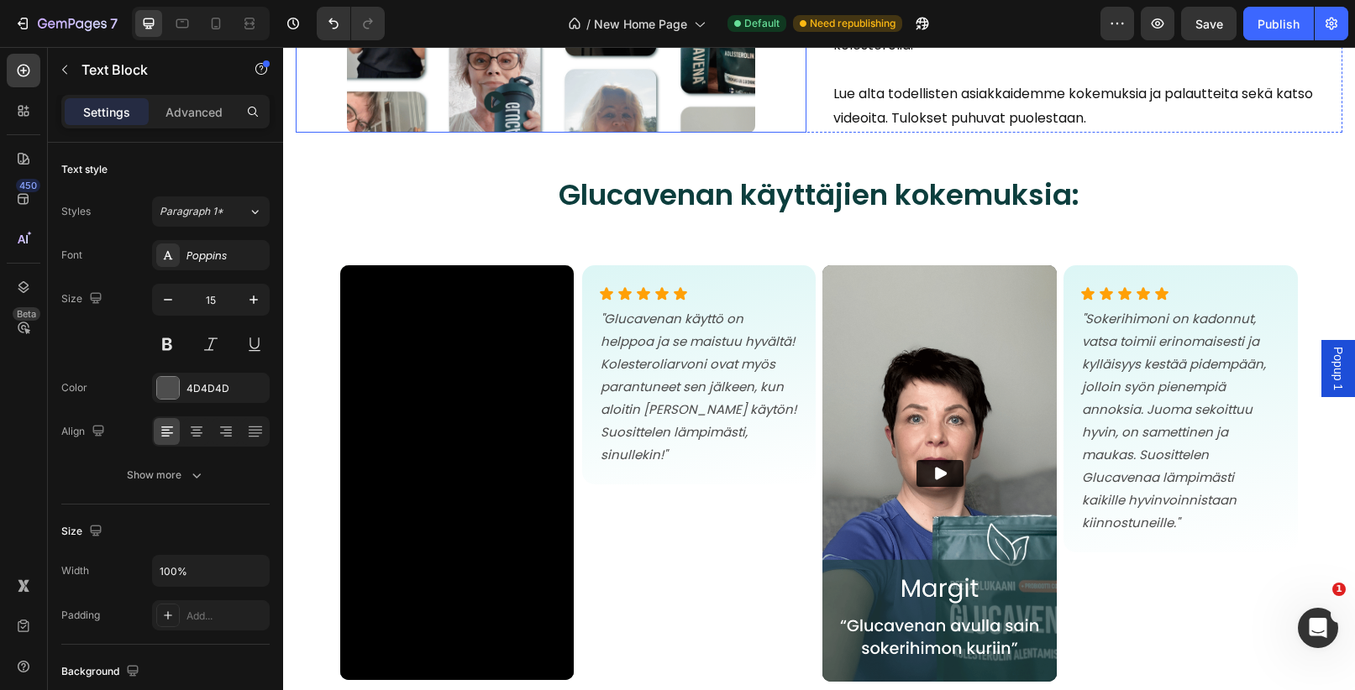
scroll to position [6758, 0]
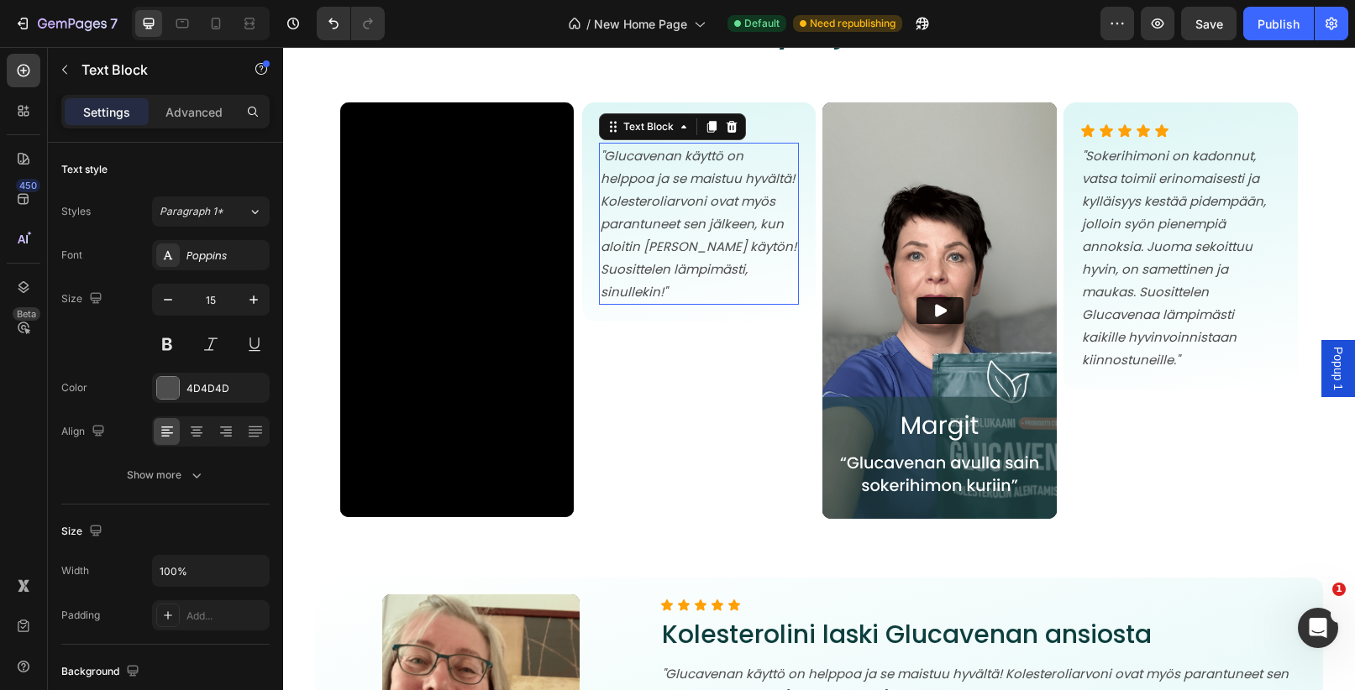
click at [687, 176] on icon ""Glucavenan käyttö on helppoa ja se maistuu hyvältä! Kolesteroliarvoni ovat myö…" at bounding box center [698, 224] width 196 height 154
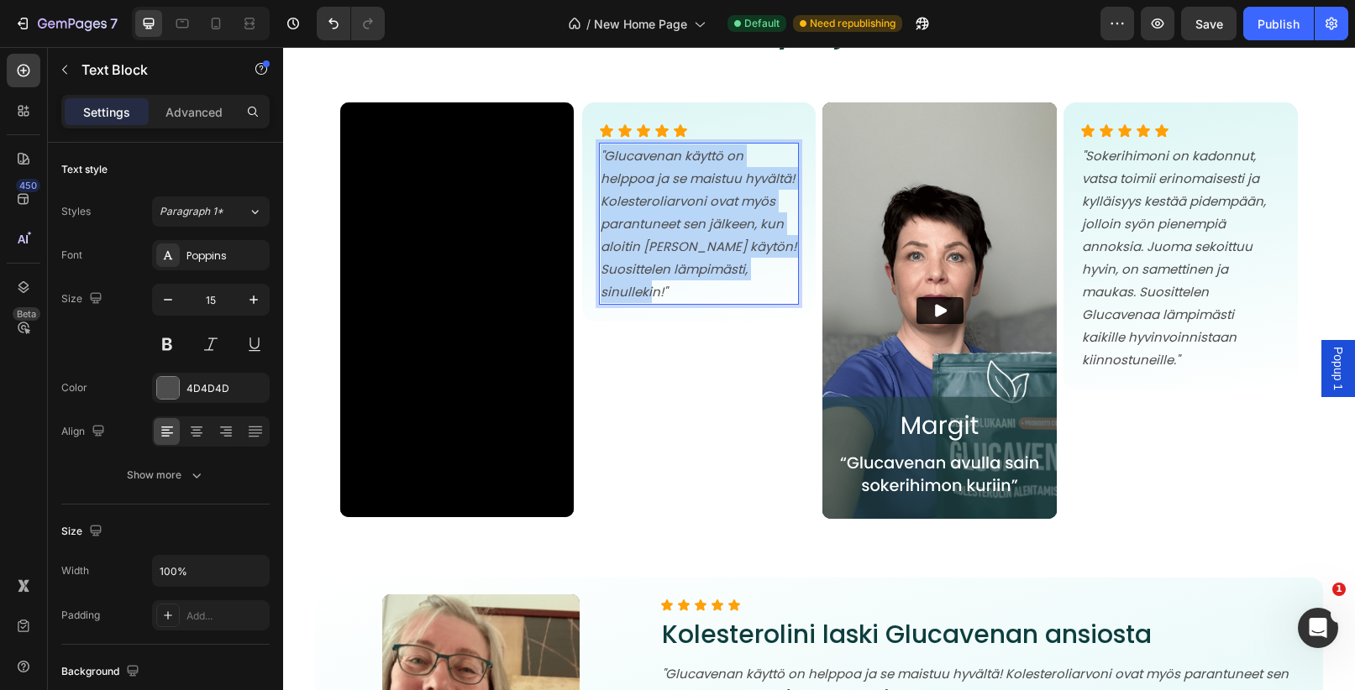
click at [687, 176] on icon ""Glucavenan käyttö on helppoa ja se maistuu hyvältä! Kolesteroliarvoni ovat myö…" at bounding box center [698, 224] width 196 height 154
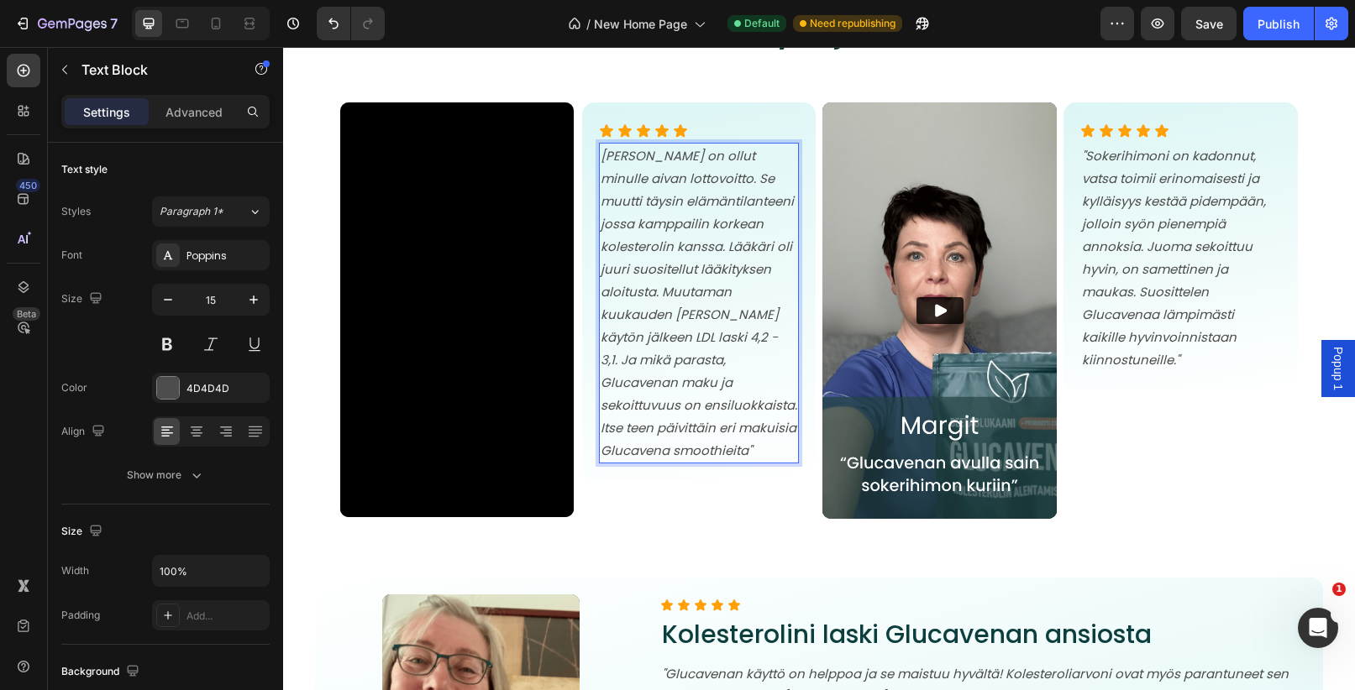
click at [604, 147] on icon "Glucavena on ollut minulle aivan lottovoitto. Se muutti täysin elämäntilanteeni…" at bounding box center [698, 303] width 197 height 312
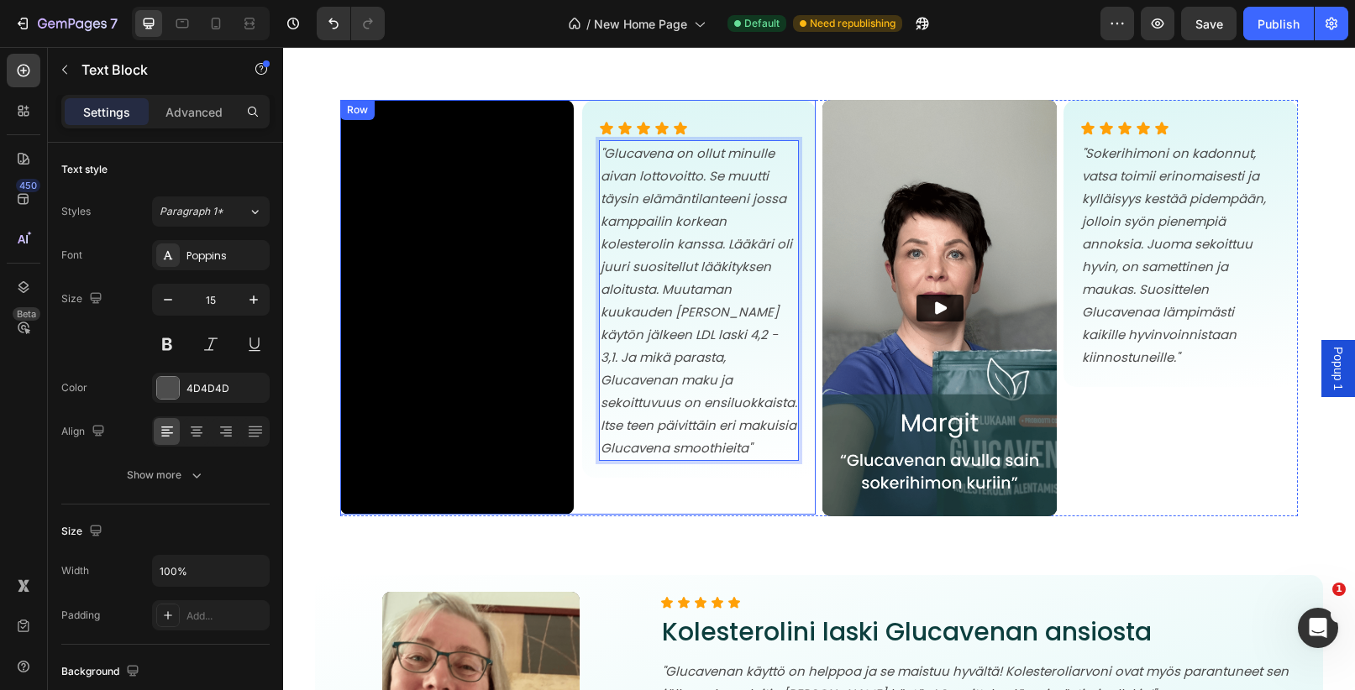
scroll to position [6763, 0]
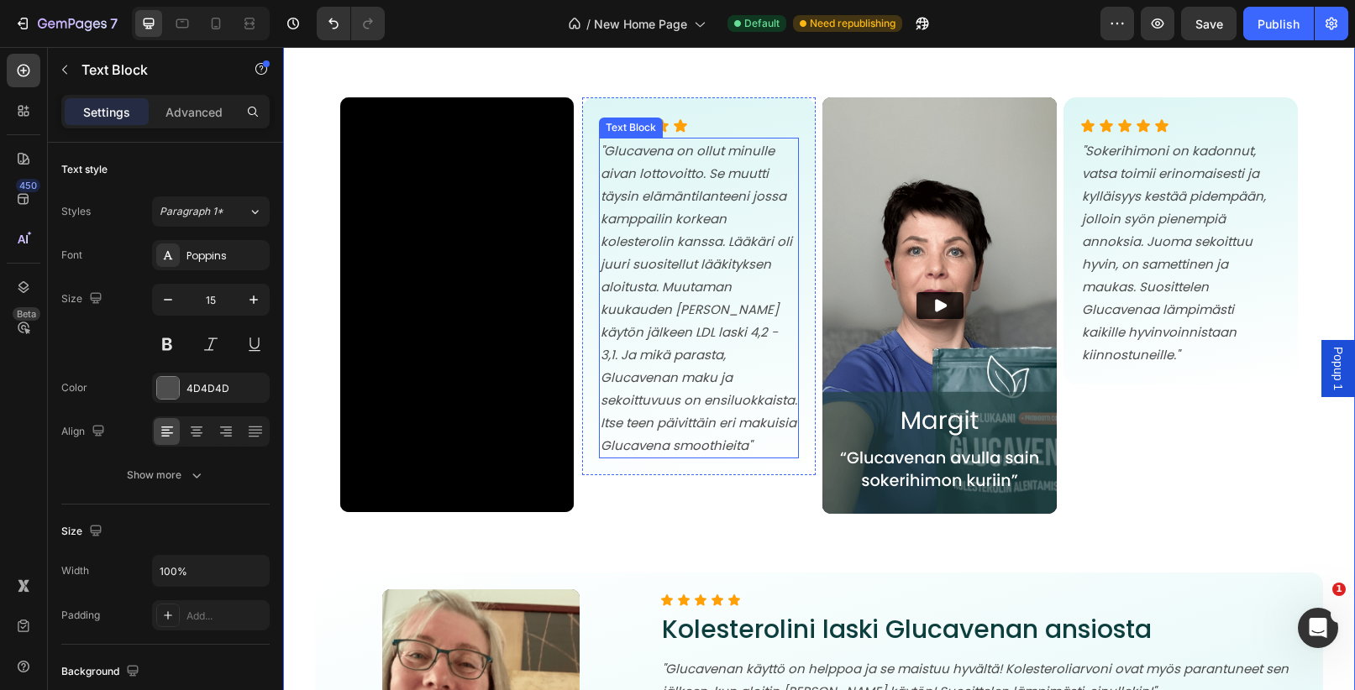
click at [764, 414] on p ""Glucavena on ollut minulle aivan lottovoitto. Se muutti täysin elämäntilanteen…" at bounding box center [698, 297] width 197 height 317
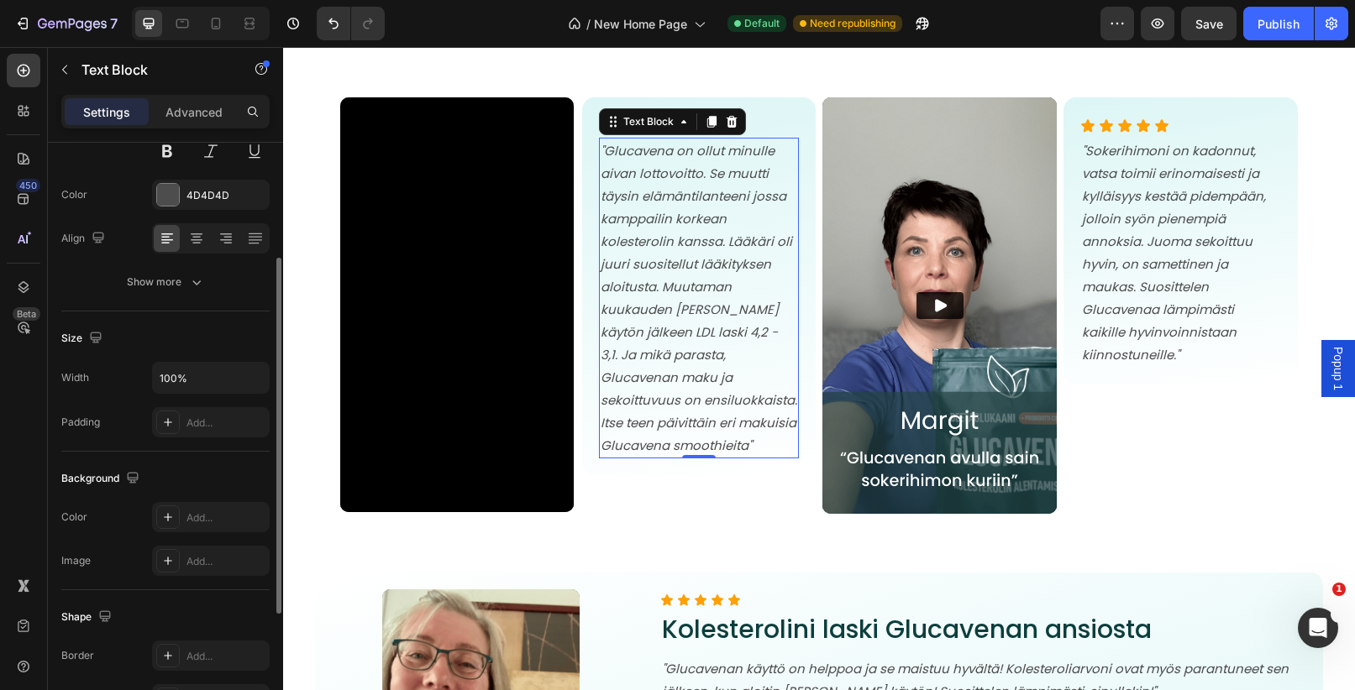
scroll to position [0, 0]
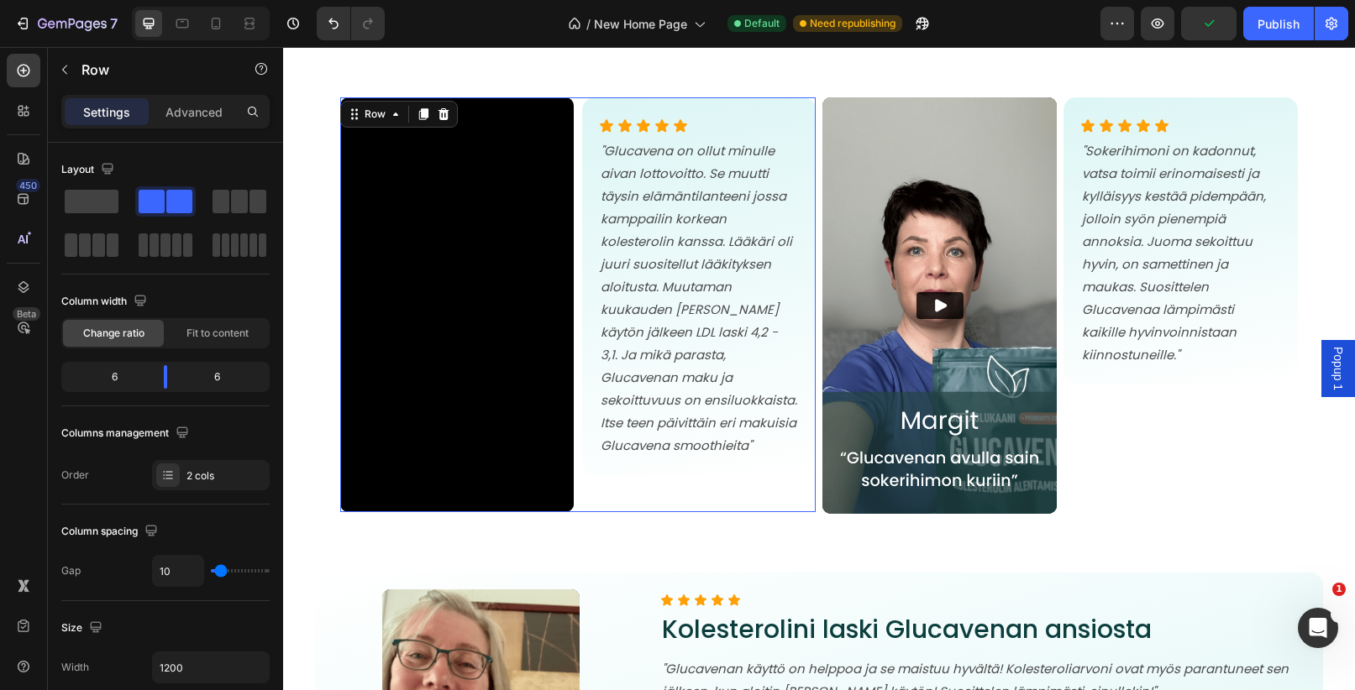
click at [643, 453] on div "Icon Icon Icon Icon Icon Icon List "Glucavena on ollut minulle aivan lottovoitt…" at bounding box center [698, 304] width 233 height 415
click at [641, 445] on div "Icon Icon Icon Icon Icon Icon List "Glucavena on ollut minulle aivan lottovoitt…" at bounding box center [698, 286] width 233 height 378
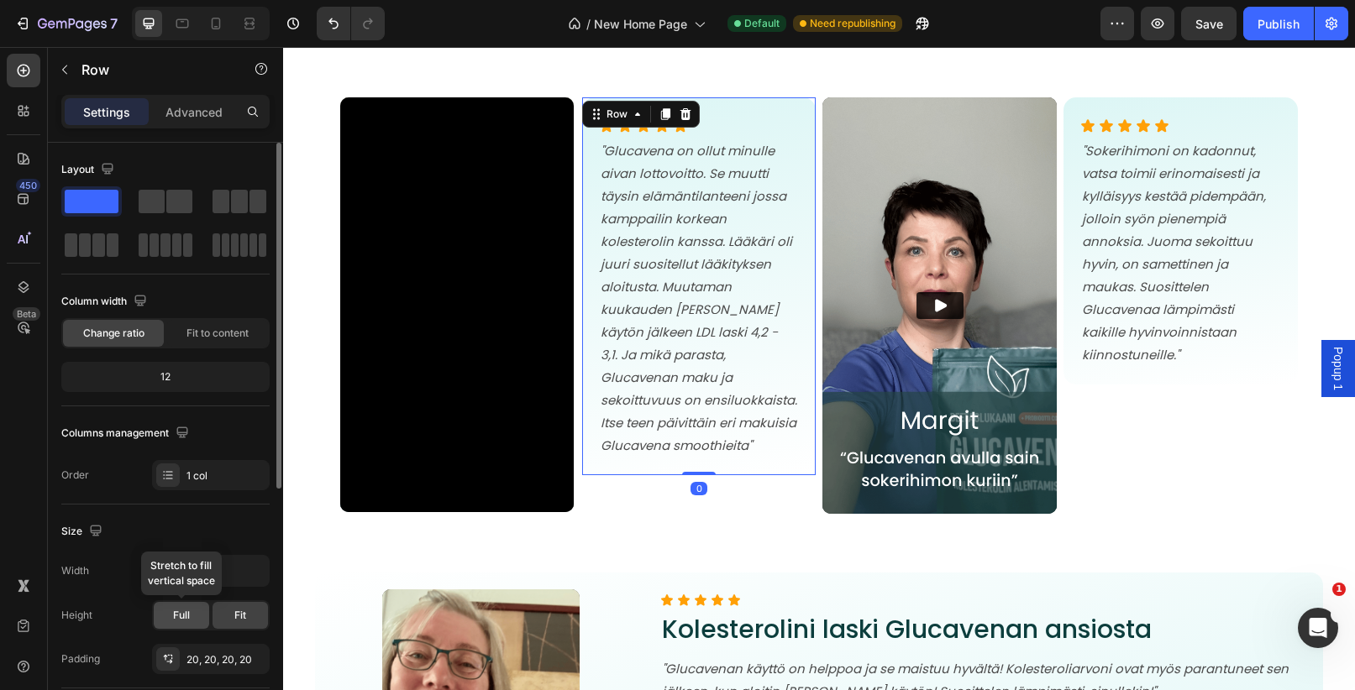
click at [188, 612] on span "Full" at bounding box center [181, 615] width 17 height 15
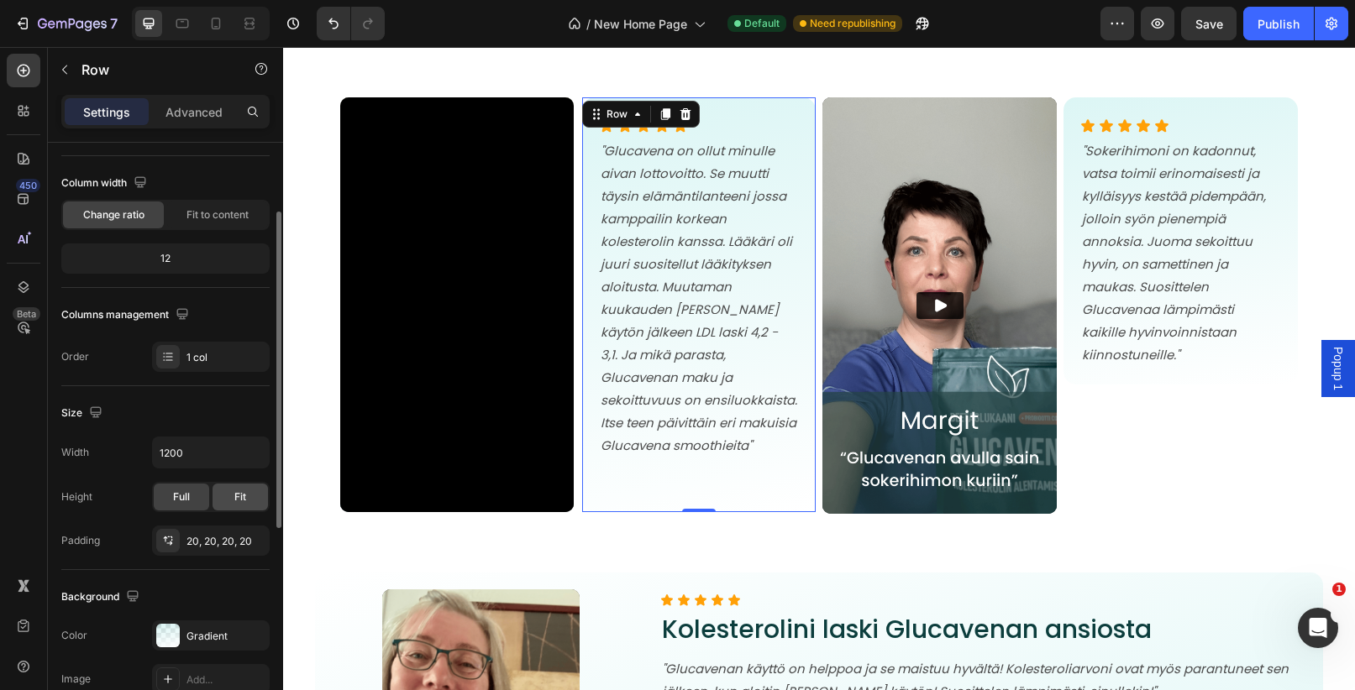
scroll to position [128, 0]
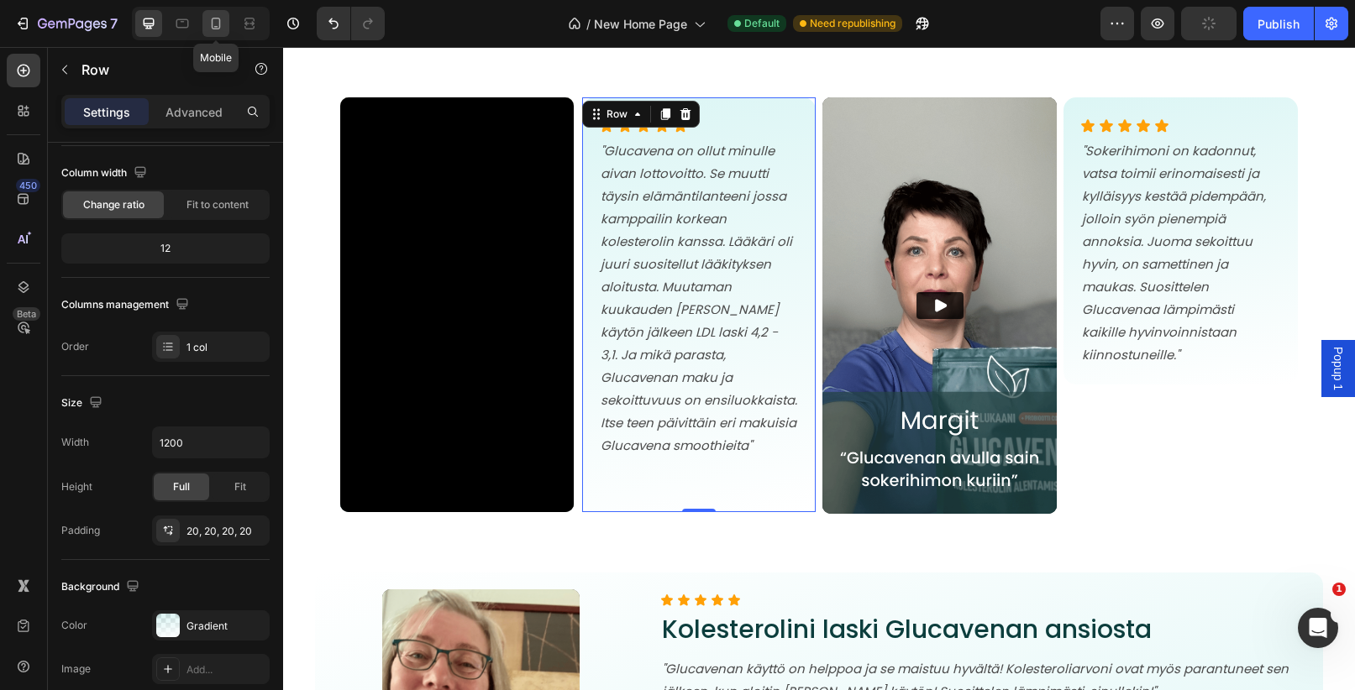
click at [222, 26] on icon at bounding box center [215, 23] width 17 height 17
type input "100%"
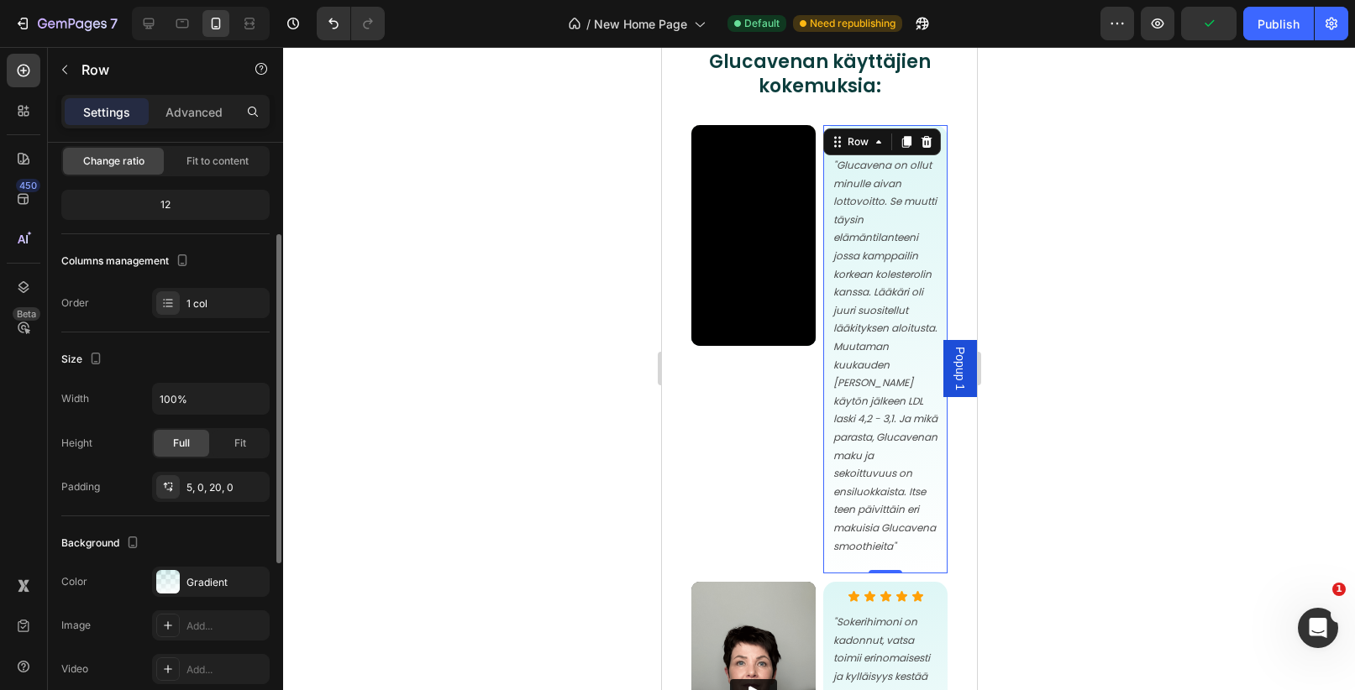
scroll to position [167, 0]
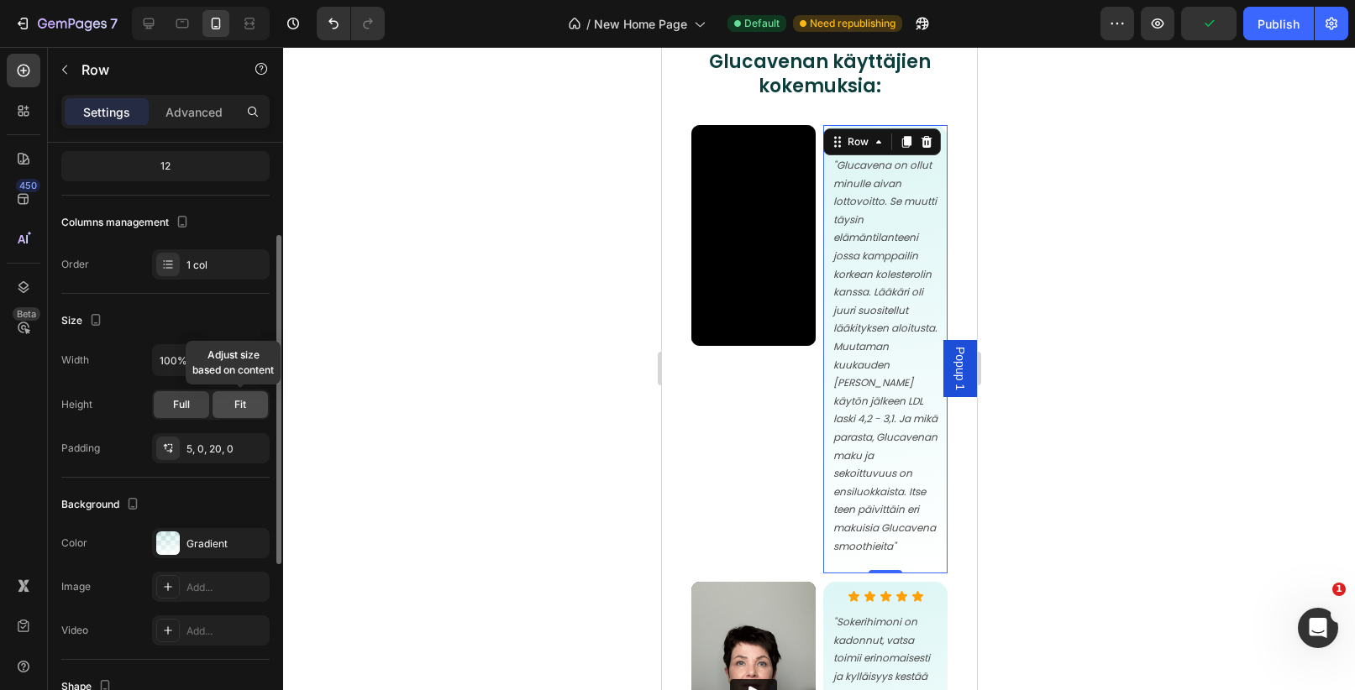
click at [239, 411] on span "Fit" at bounding box center [240, 404] width 12 height 15
click at [191, 409] on div "Full" at bounding box center [181, 404] width 55 height 27
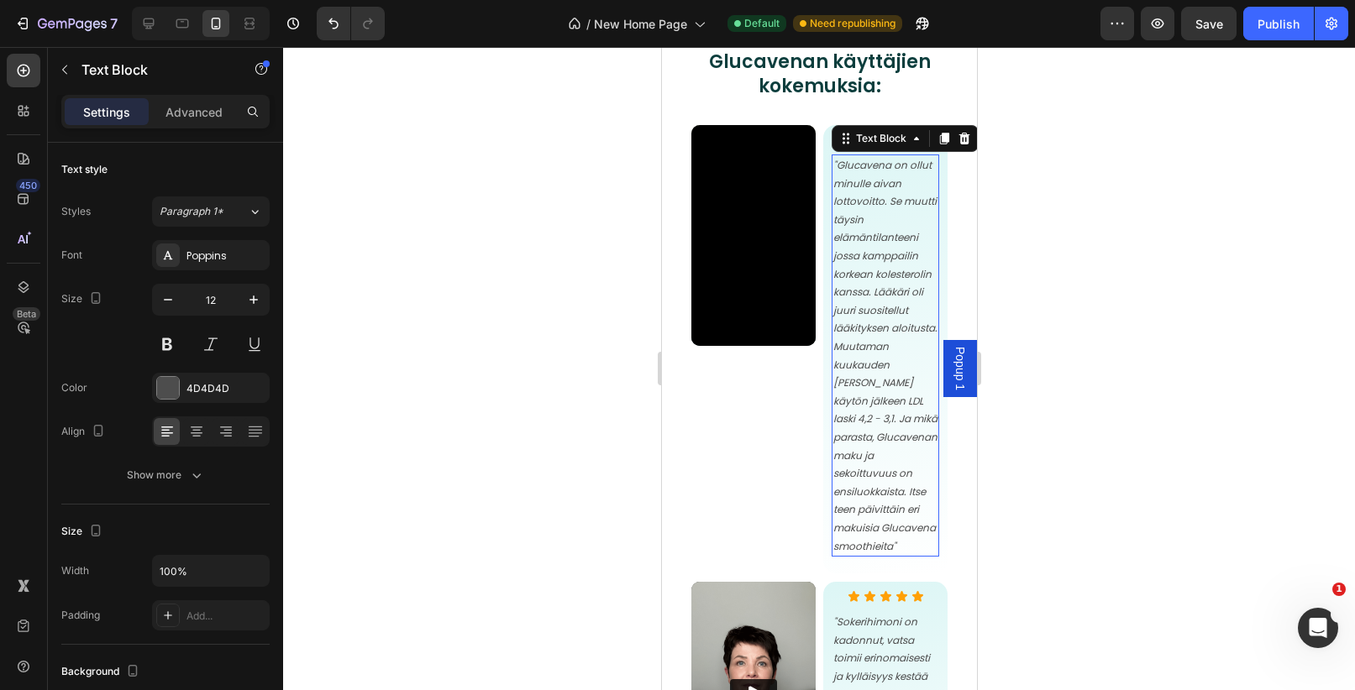
click at [885, 262] on p ""Glucavena on ollut minulle aivan lottovoitto. Se muutti täysin elämäntilanteen…" at bounding box center [884, 355] width 104 height 399
click at [155, 24] on icon at bounding box center [148, 23] width 17 height 17
type input "15"
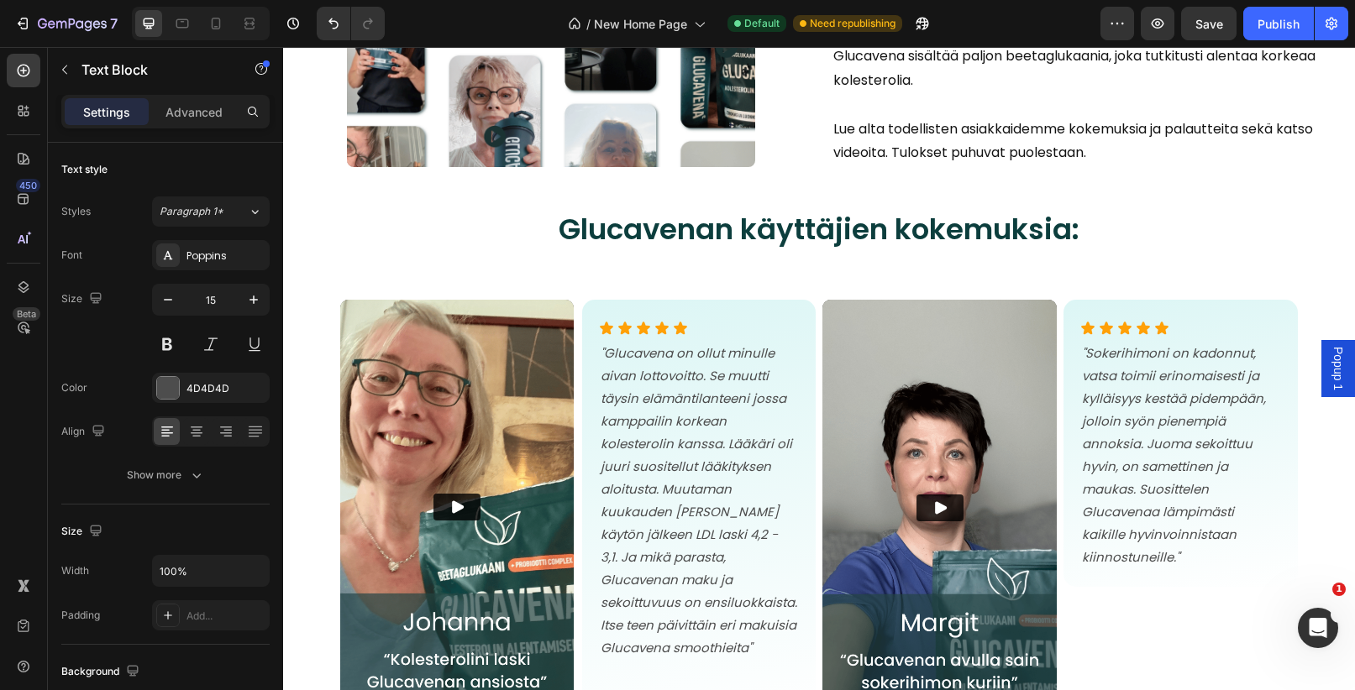
scroll to position [5462, 0]
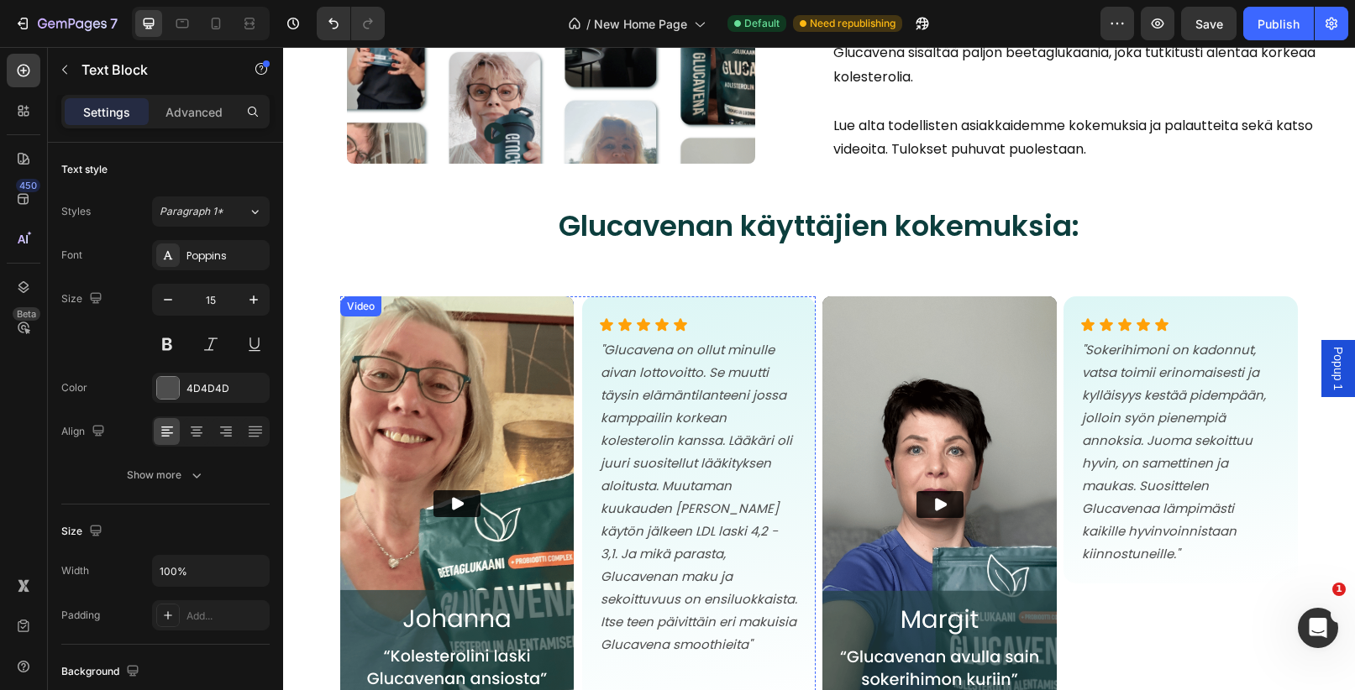
click at [515, 391] on img at bounding box center [456, 503] width 233 height 415
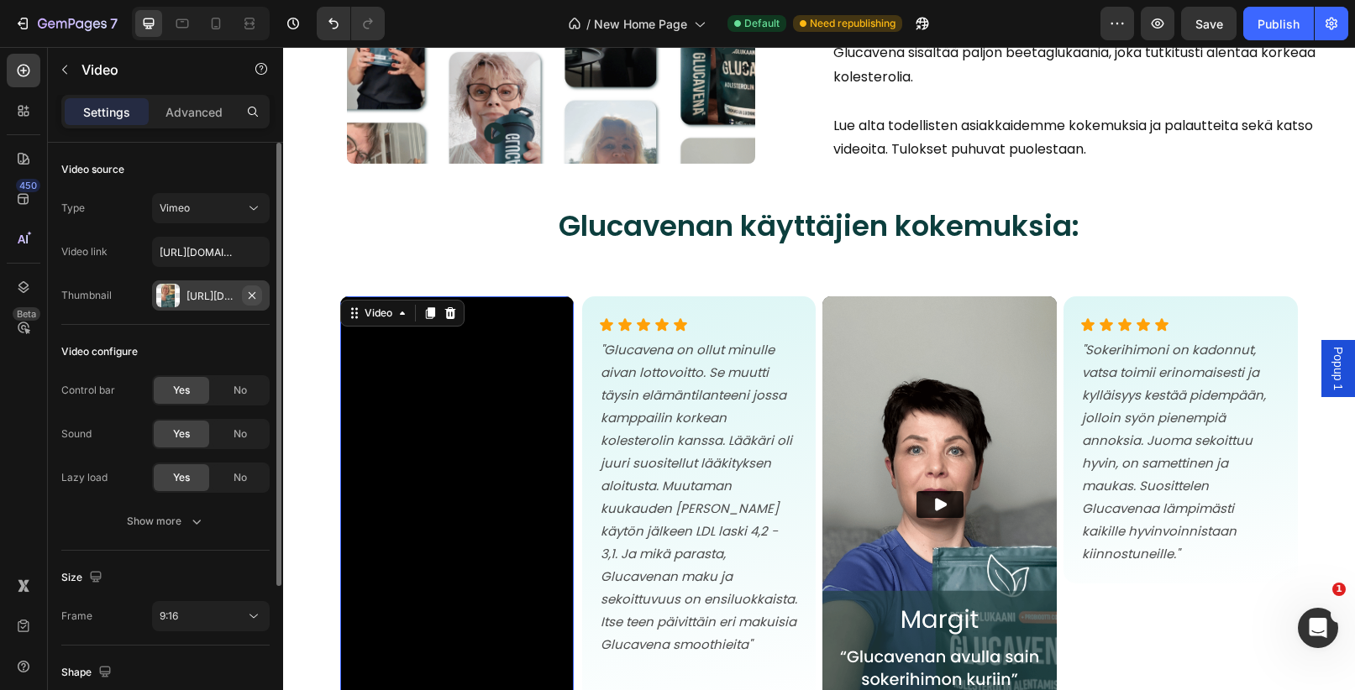
click at [255, 294] on icon "button" at bounding box center [251, 295] width 13 height 13
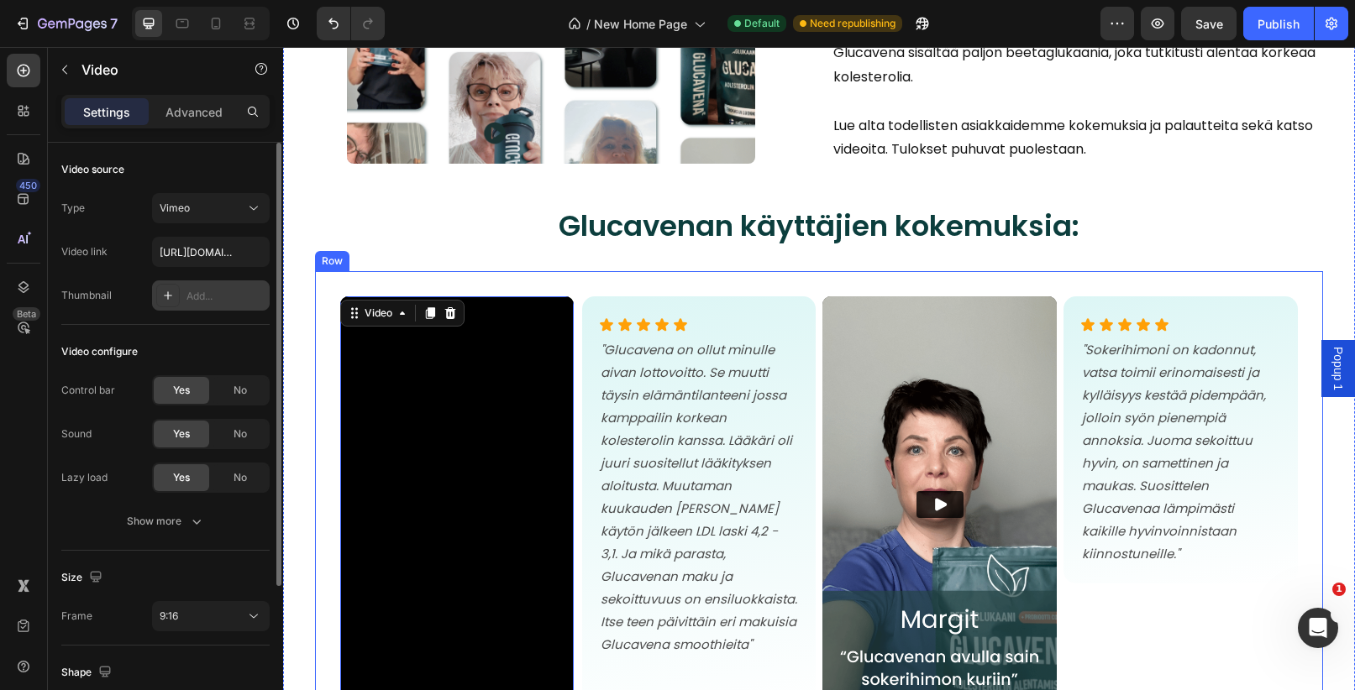
scroll to position [5536, 0]
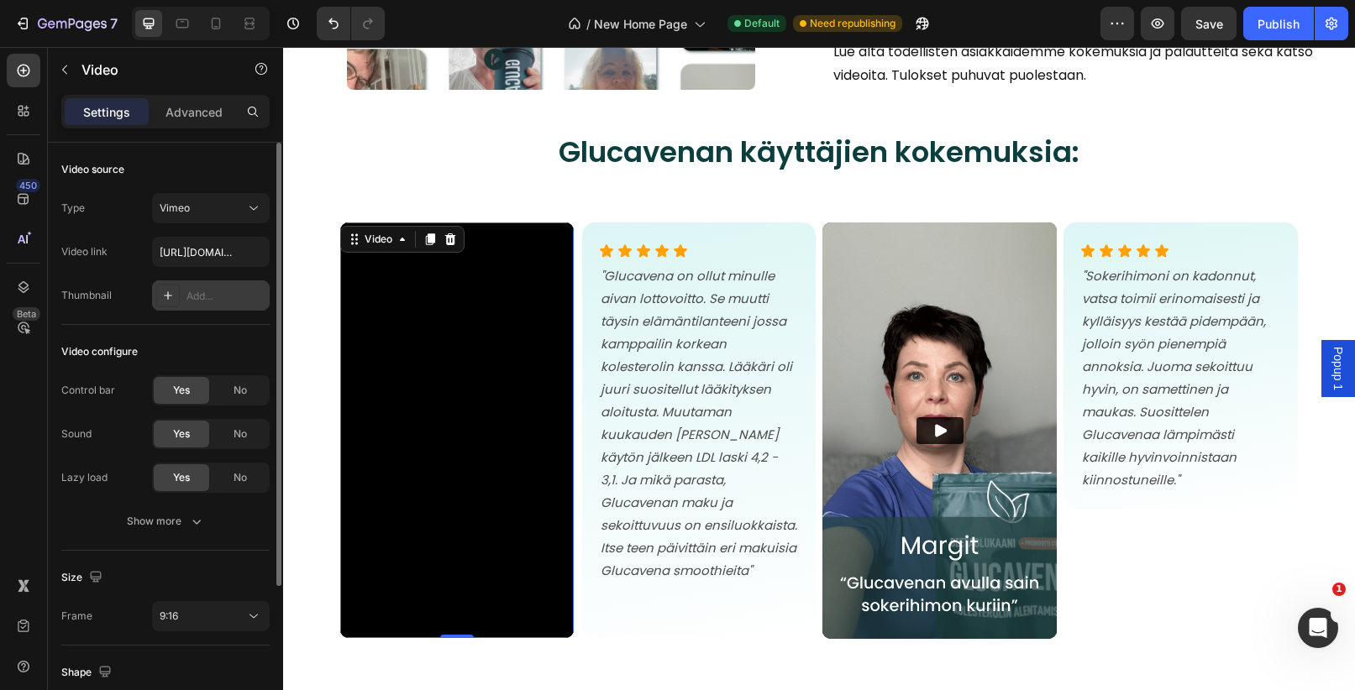
click at [215, 292] on div "Add..." at bounding box center [225, 296] width 79 height 15
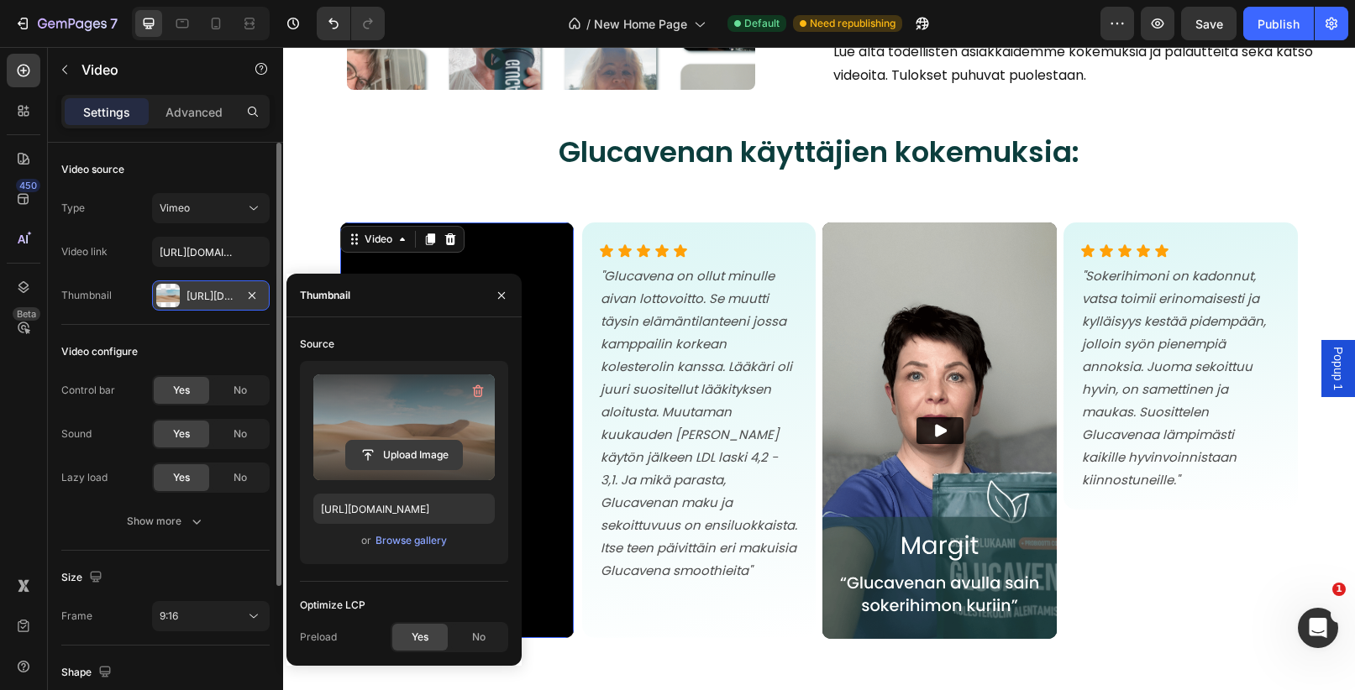
click at [413, 450] on input "file" at bounding box center [404, 455] width 116 height 29
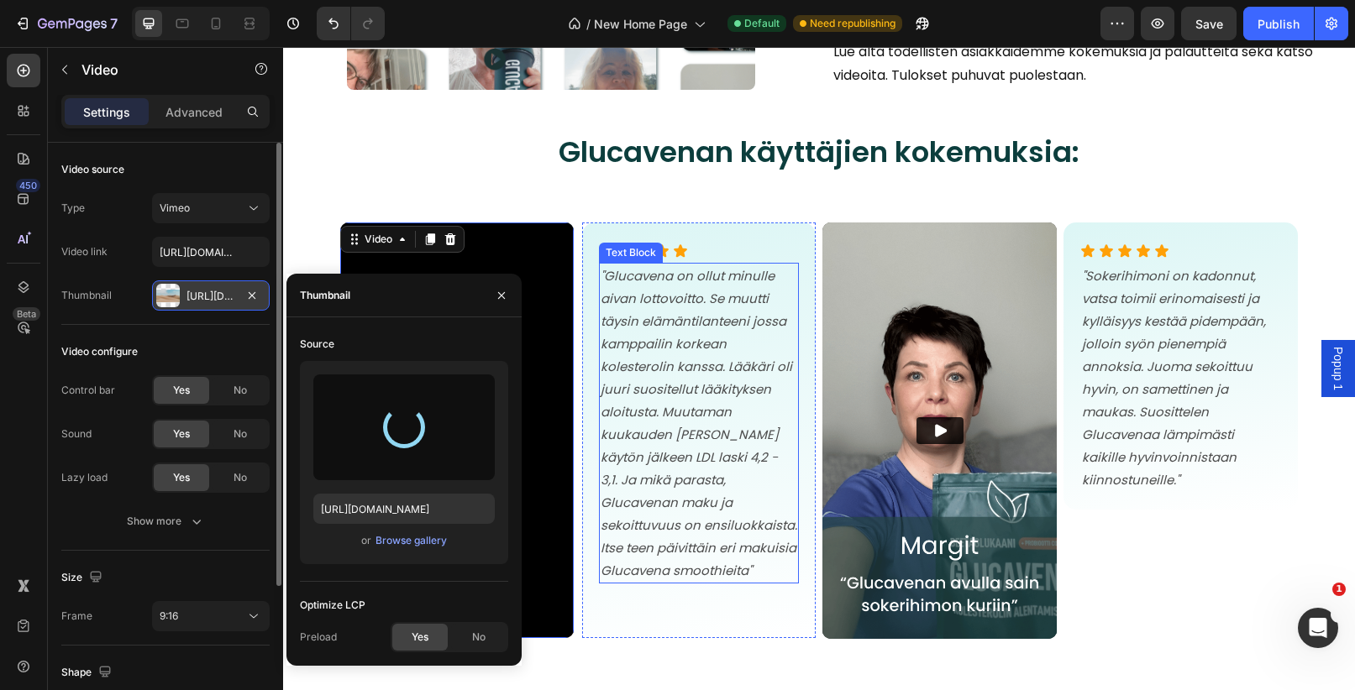
type input "https://cdn.shopify.com/s/files/1/0731/1520/5977/files/gempages_552043498002449…"
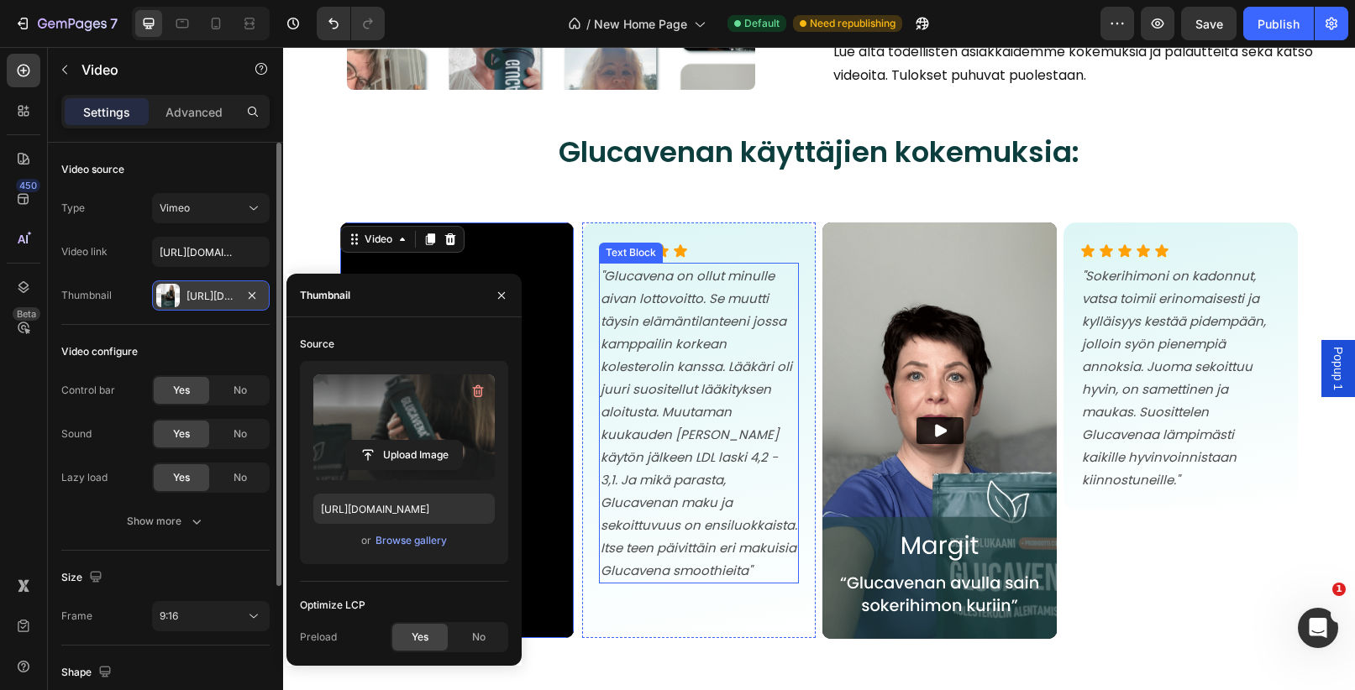
click at [714, 426] on icon ""Glucavena on ollut minulle aivan lottovoitto. Se muutti täysin elämäntilanteen…" at bounding box center [698, 423] width 197 height 312
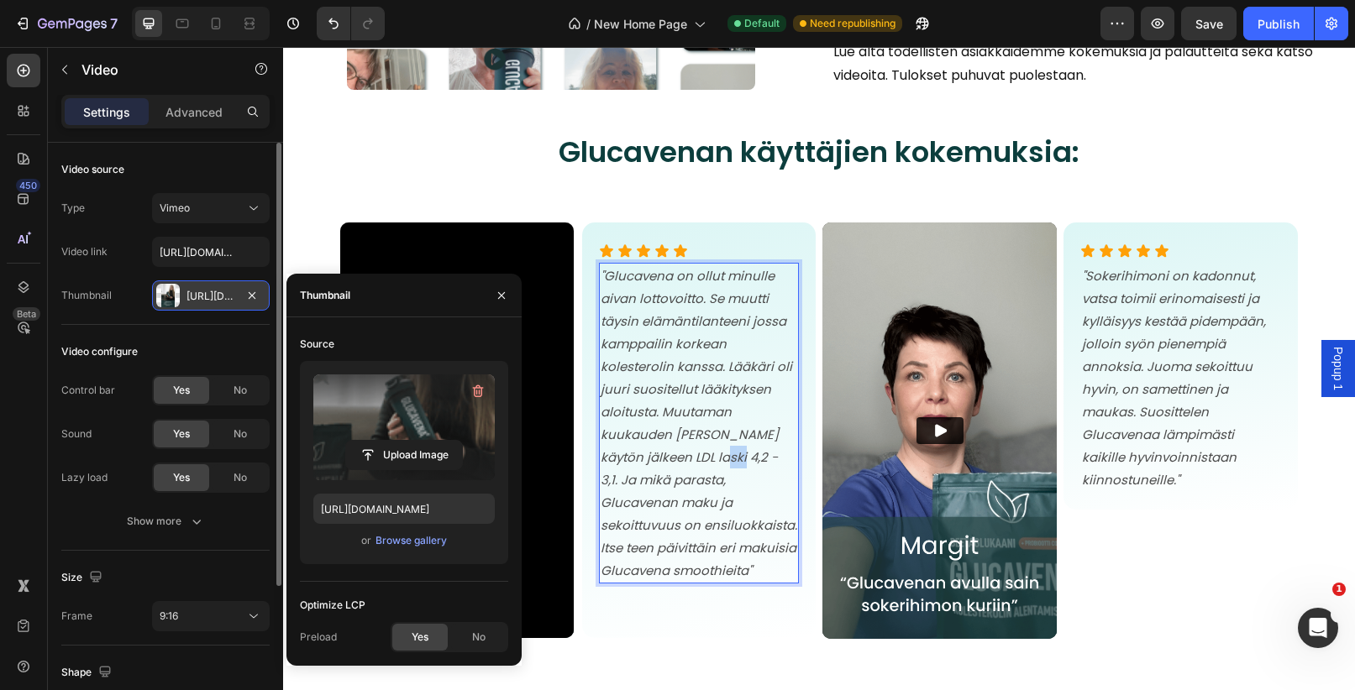
click at [714, 426] on icon ""Glucavena on ollut minulle aivan lottovoitto. Se muutti täysin elämäntilanteen…" at bounding box center [698, 423] width 197 height 312
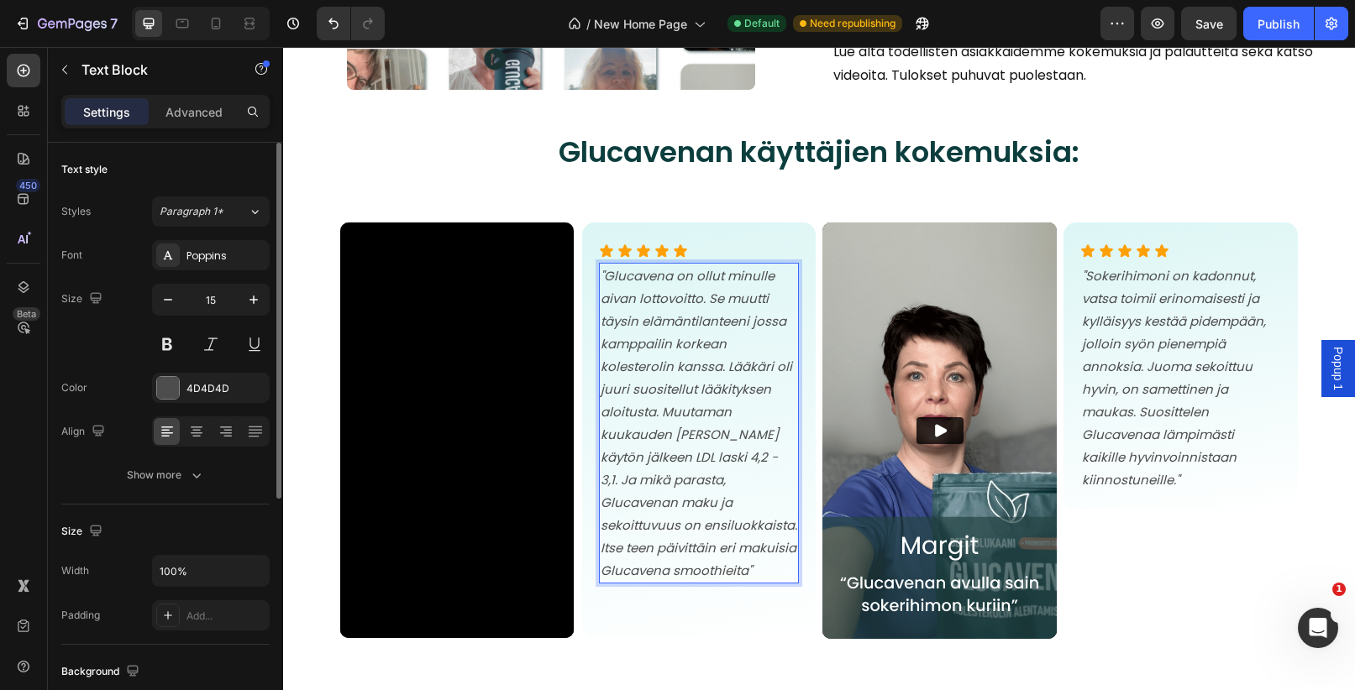
click at [695, 436] on icon ""Glucavena on ollut minulle aivan lottovoitto. Se muutti täysin elämäntilanteen…" at bounding box center [698, 423] width 197 height 312
click at [702, 411] on icon ""Glucavena on ollut minulle aivan lottovoitto. Se muutti täysin elämäntilanteen…" at bounding box center [698, 423] width 197 height 312
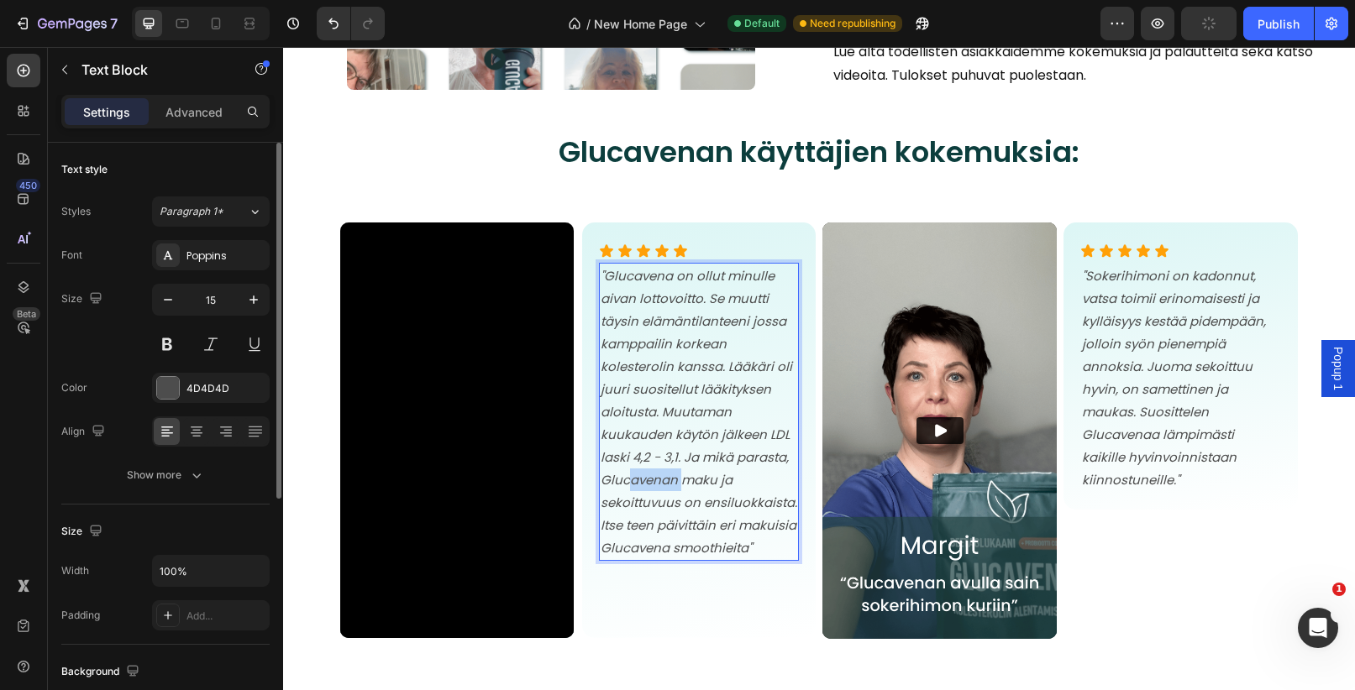
drag, startPoint x: 681, startPoint y: 459, endPoint x: 626, endPoint y: 458, distance: 54.6
click at [626, 458] on icon ""Glucavena on ollut minulle aivan lottovoitto. Se muutti täysin elämäntilanteen…" at bounding box center [698, 412] width 197 height 290
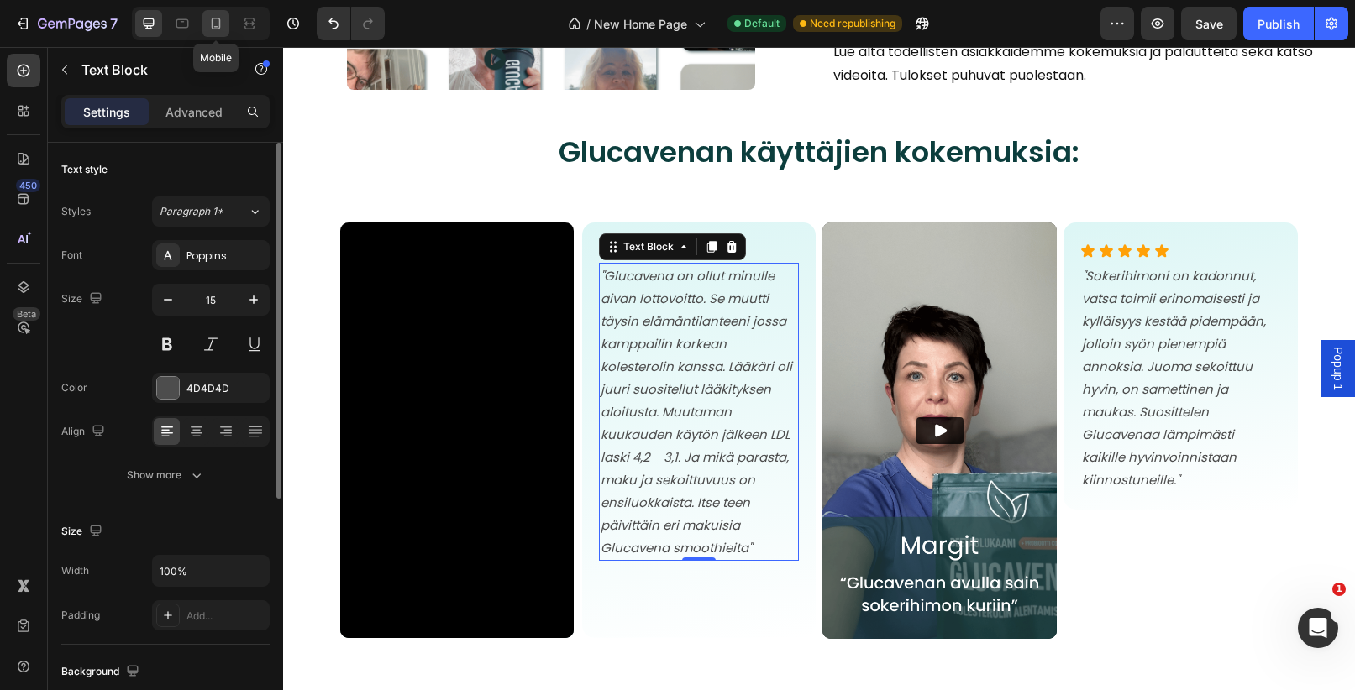
click at [214, 29] on icon at bounding box center [216, 24] width 9 height 12
type input "12"
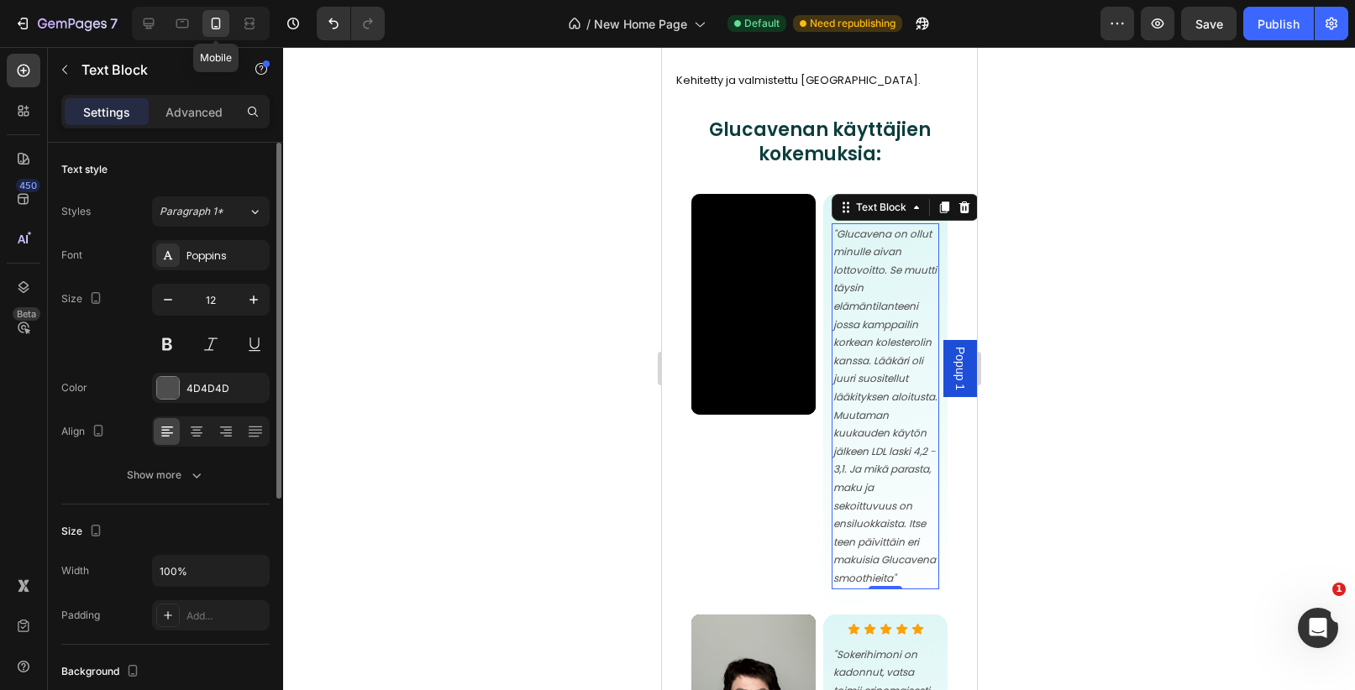
scroll to position [5925, 0]
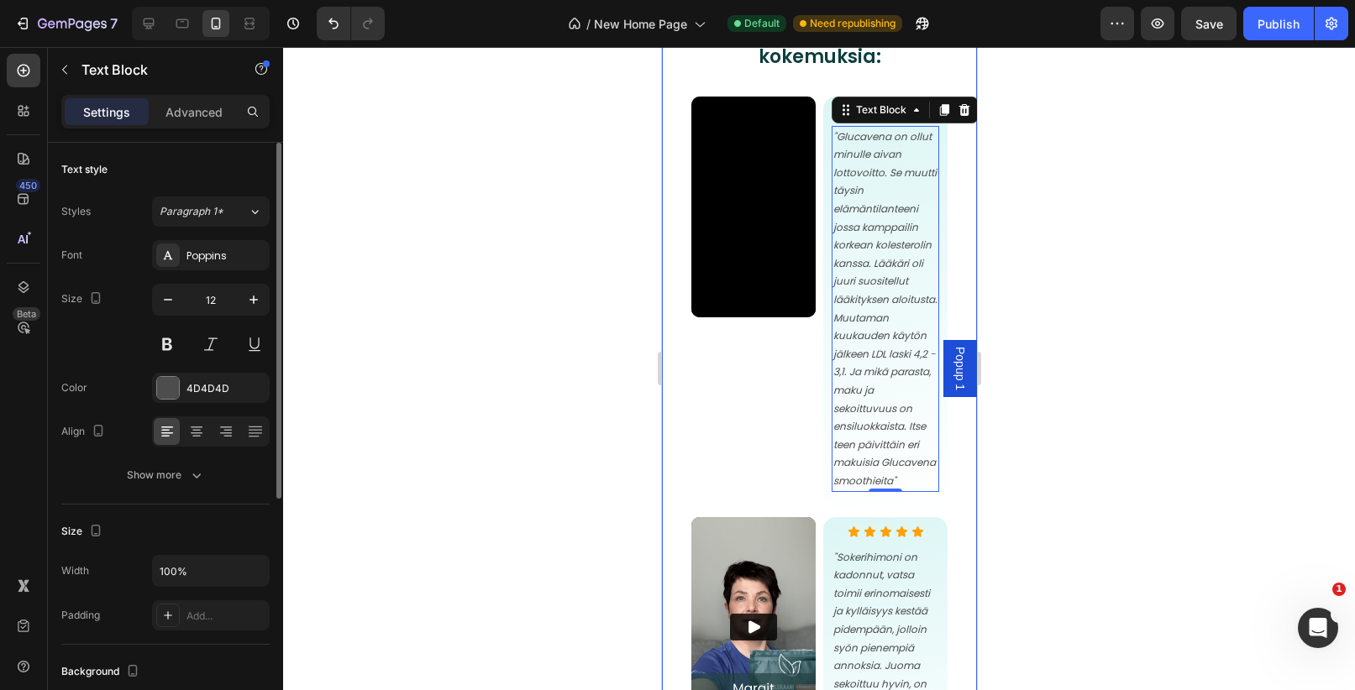
click at [1067, 270] on div at bounding box center [819, 368] width 1072 height 643
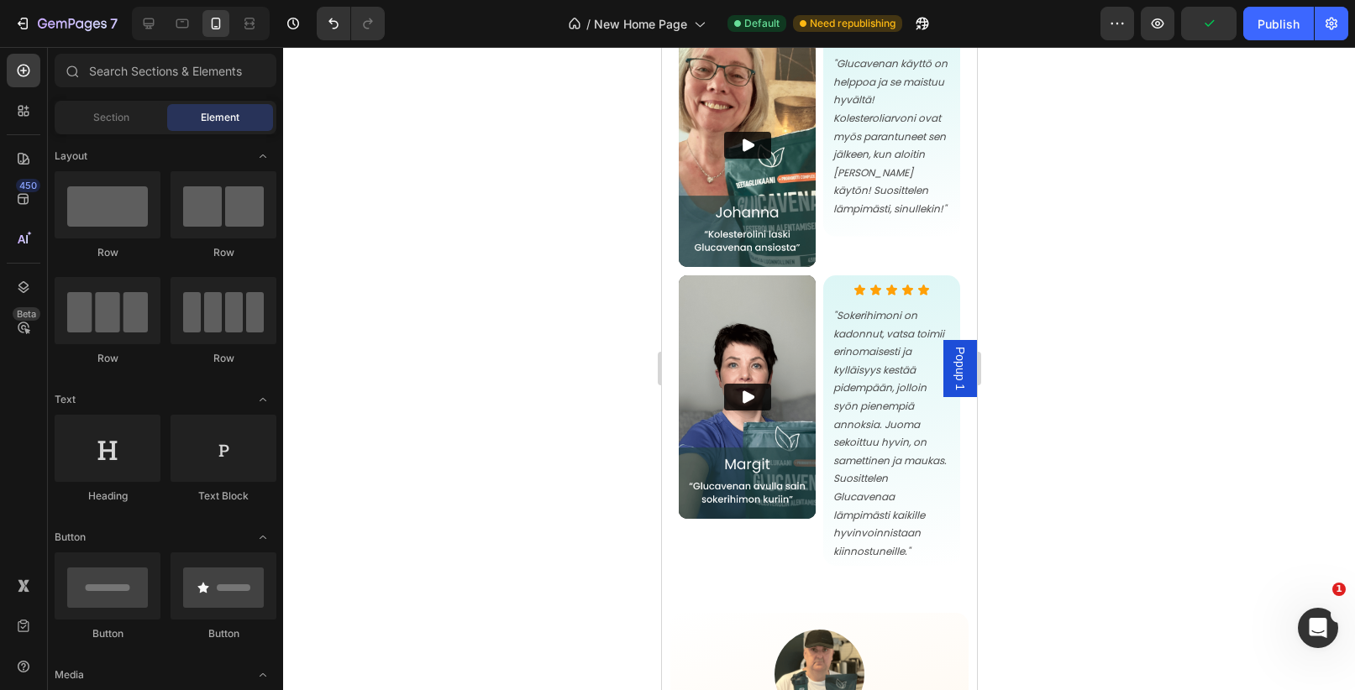
scroll to position [1612, 0]
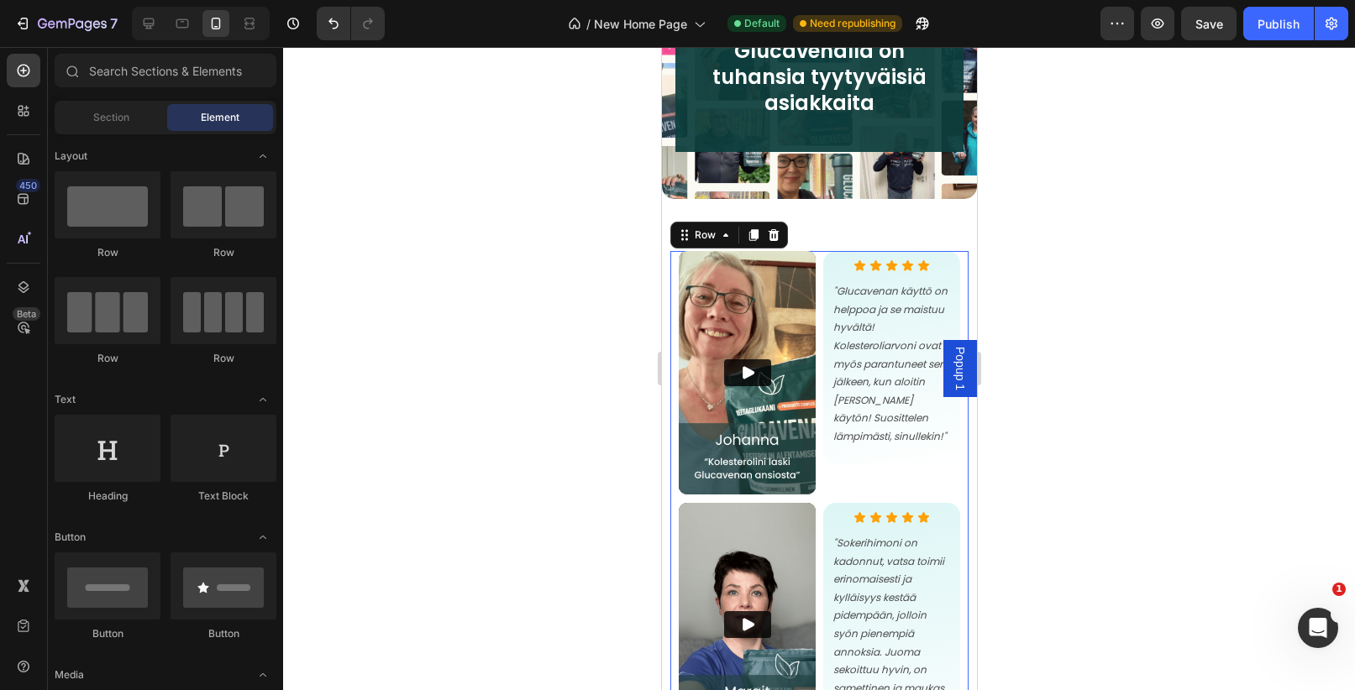
click at [965, 300] on div "Video Icon Icon Icon Icon Icon Icon List "Glucavenan käyttö on helppoa ja se ma…" at bounding box center [818, 522] width 298 height 543
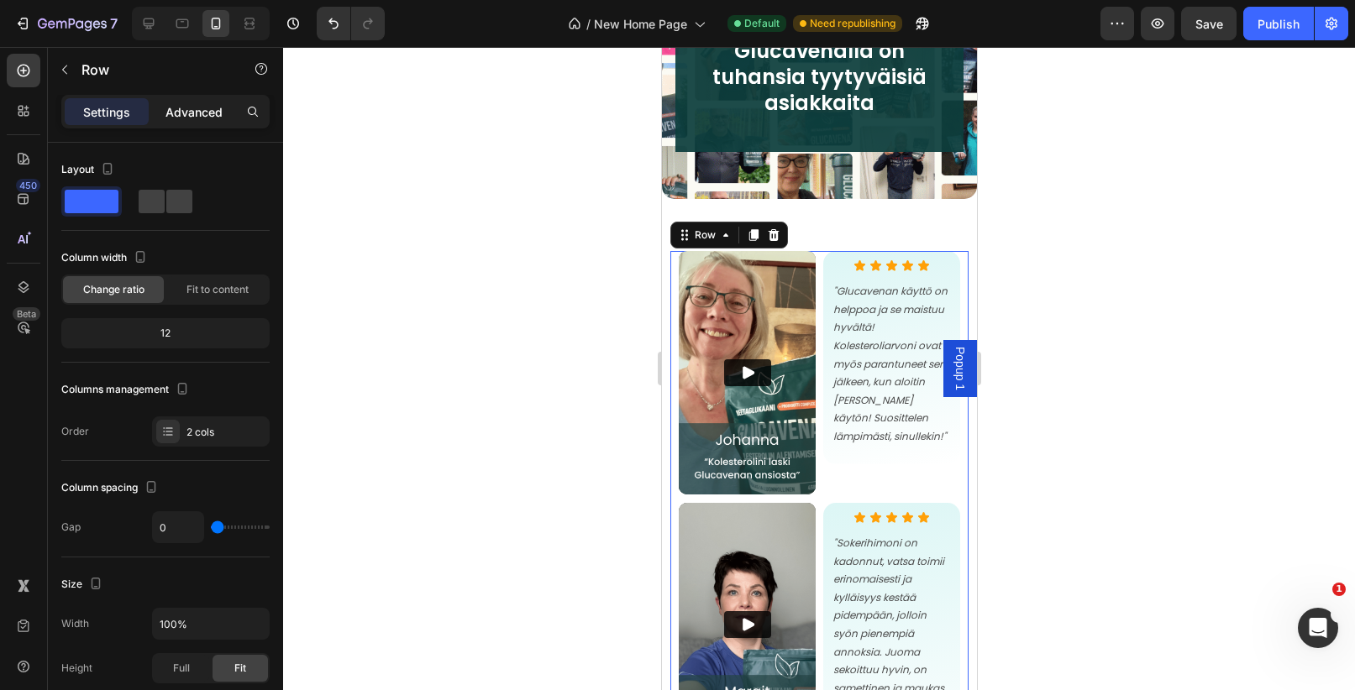
click at [172, 115] on p "Advanced" at bounding box center [193, 112] width 57 height 18
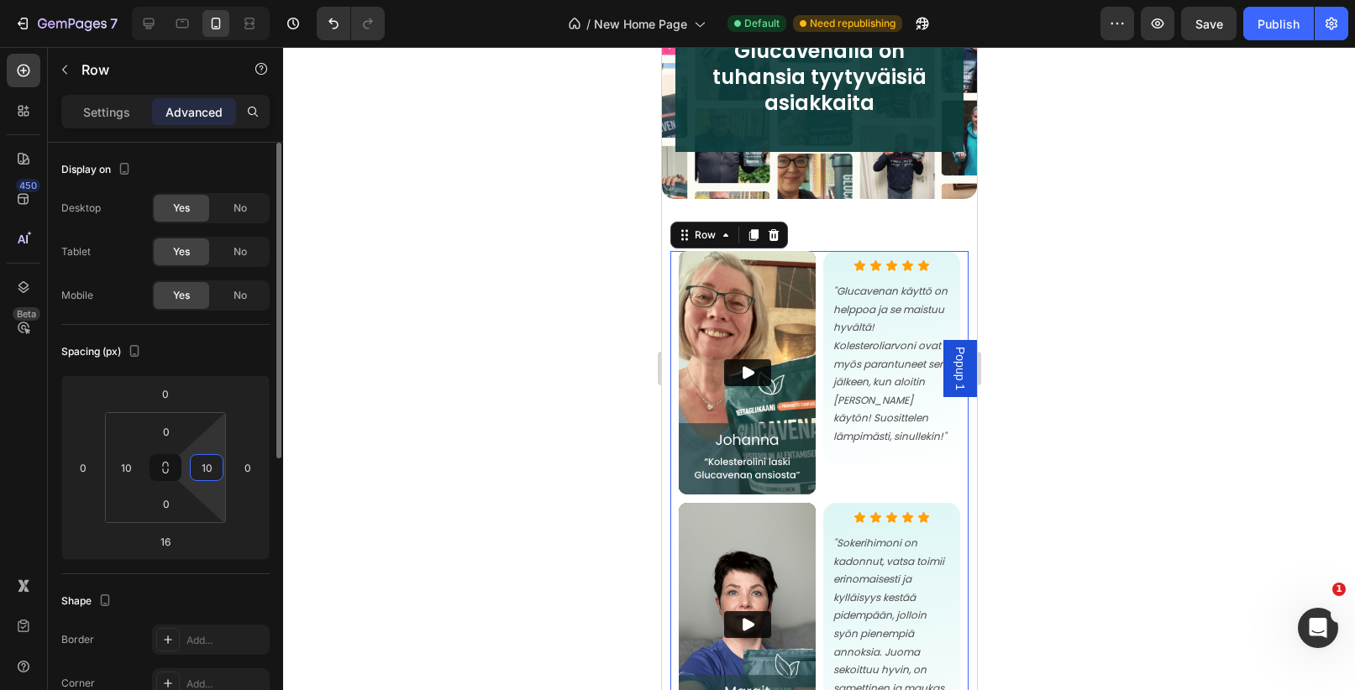
click at [207, 468] on input "10" at bounding box center [206, 467] width 25 height 25
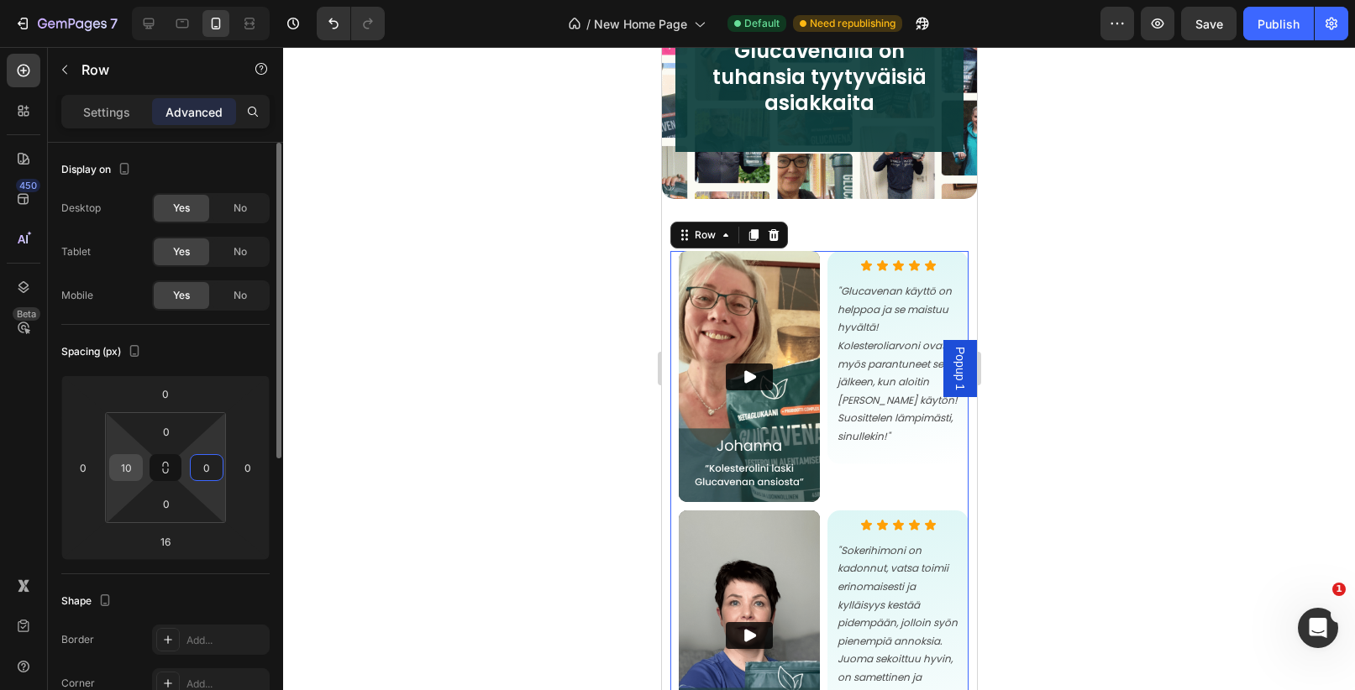
type input "0"
click at [131, 471] on input "10" at bounding box center [125, 467] width 25 height 25
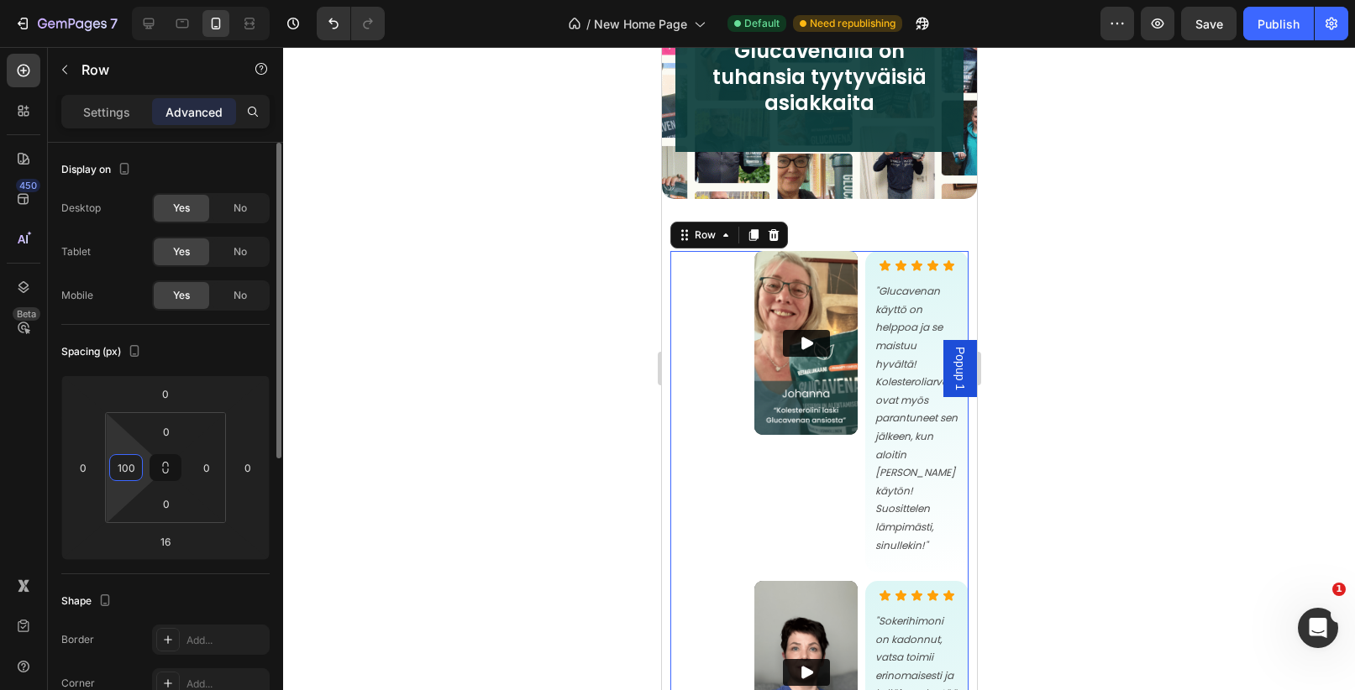
type input "0"
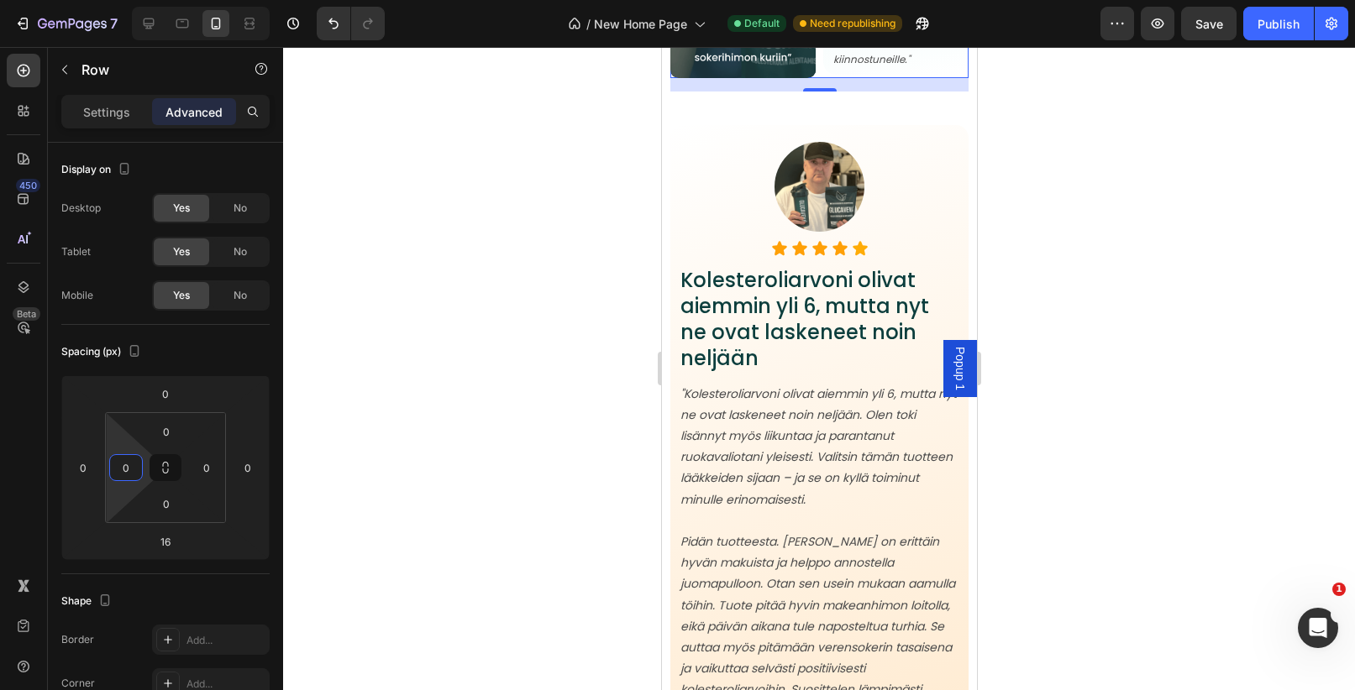
scroll to position [2143, 0]
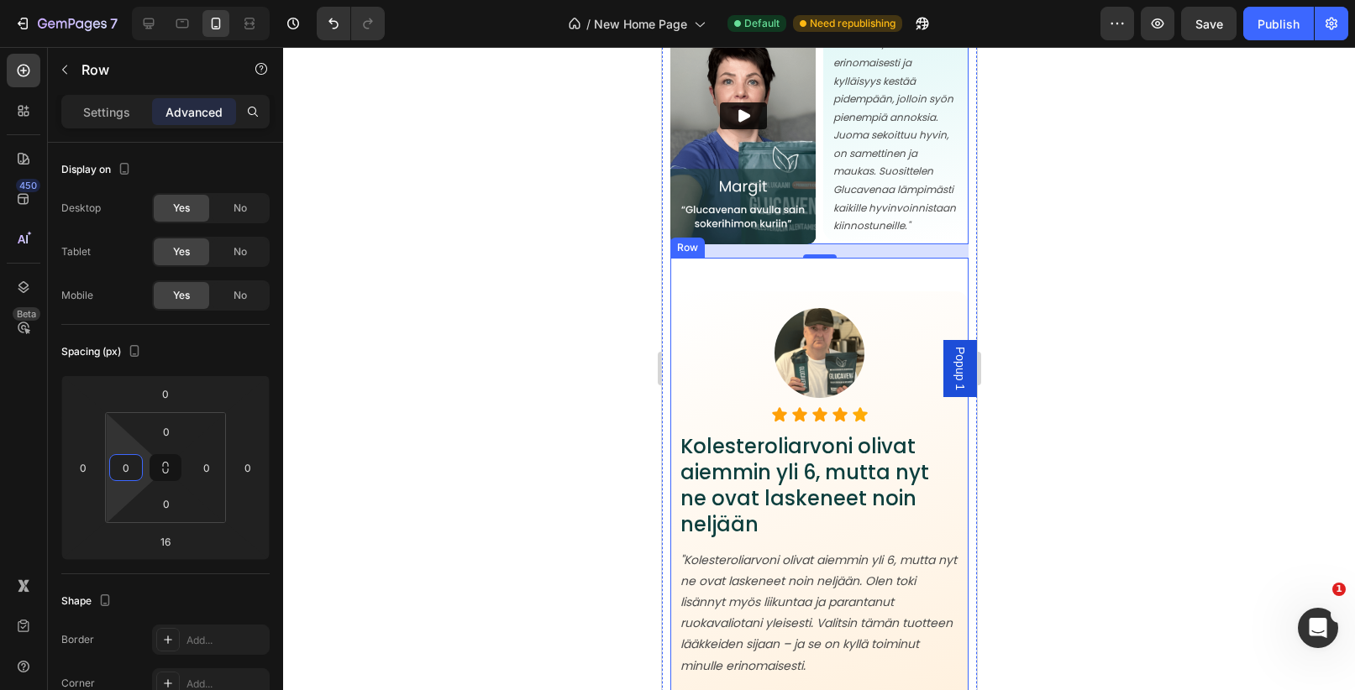
click at [924, 284] on div "Image Icon Icon Icon Icon Icon Icon List Kolesteroliarvoni olivat aiemmin yli 6…" at bounding box center [818, 677] width 298 height 839
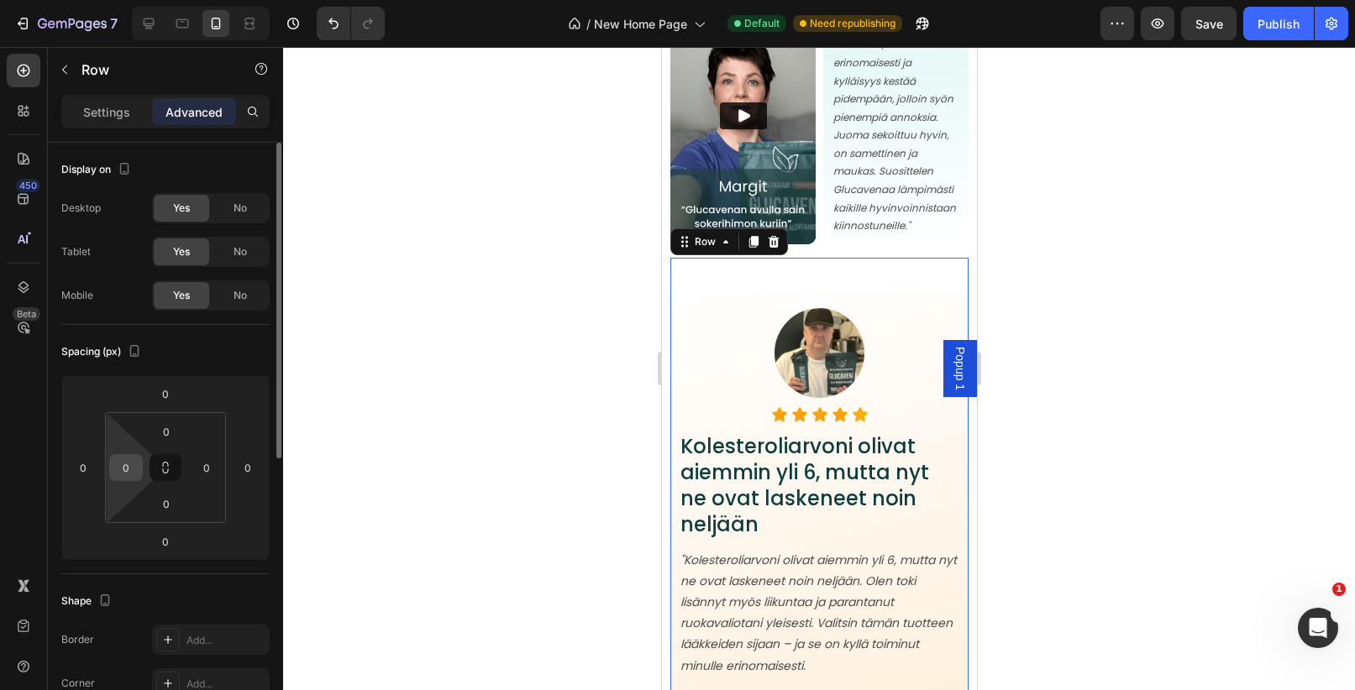
click at [116, 469] on input "0" at bounding box center [125, 467] width 25 height 25
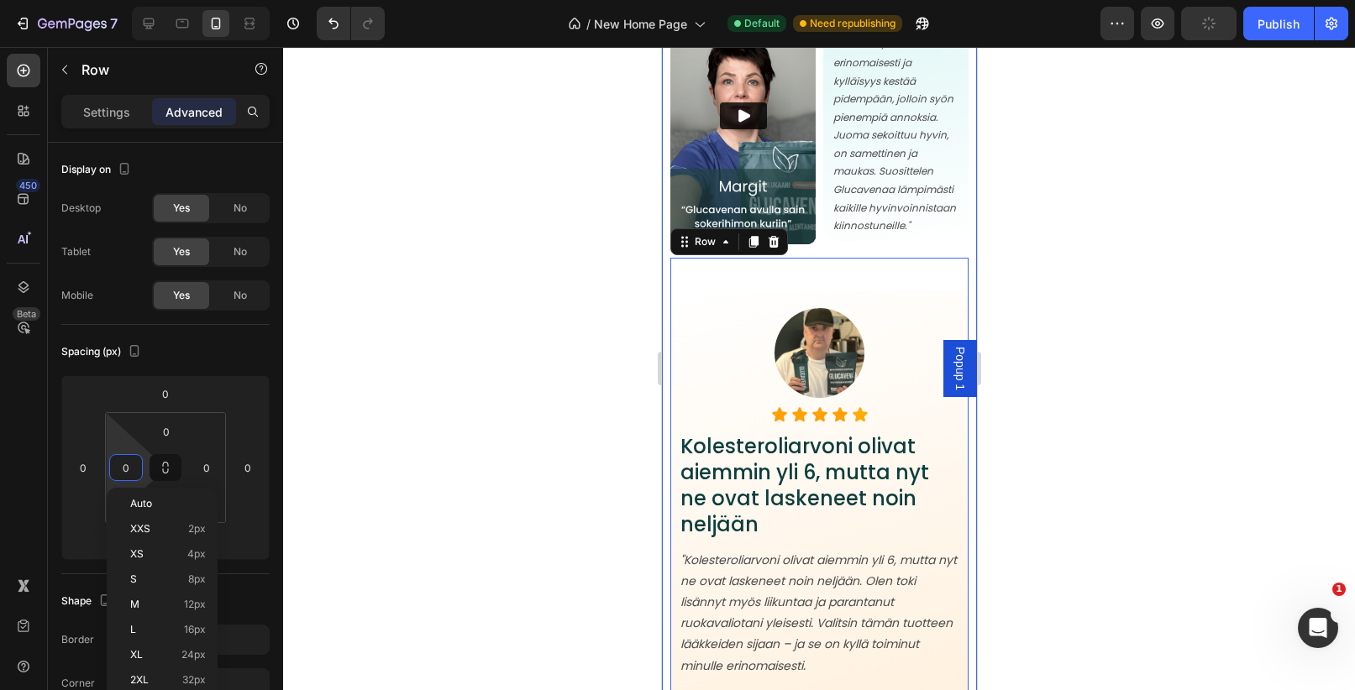
click at [1155, 385] on div at bounding box center [819, 368] width 1072 height 643
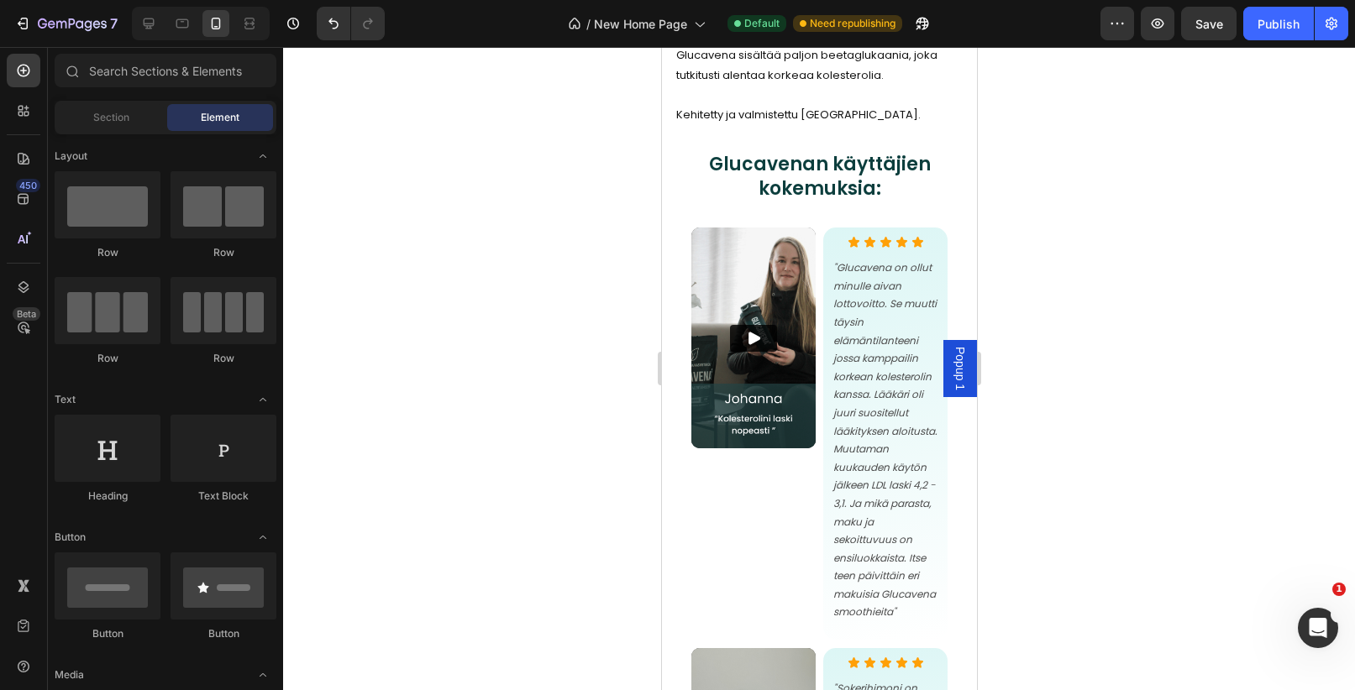
scroll to position [7191, 0]
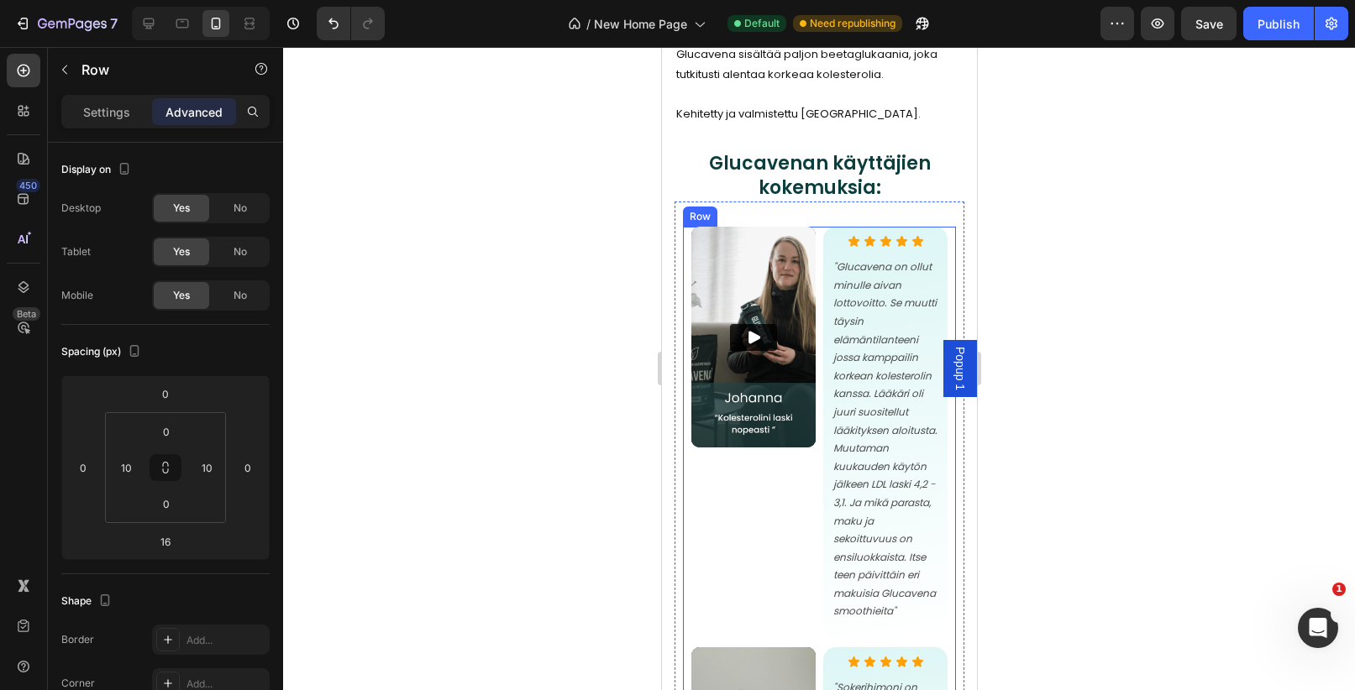
click at [684, 234] on div "Video Icon Icon Icon Icon Icon Icon List "Glucavena on ollut minulle aivan lott…" at bounding box center [818, 582] width 273 height 711
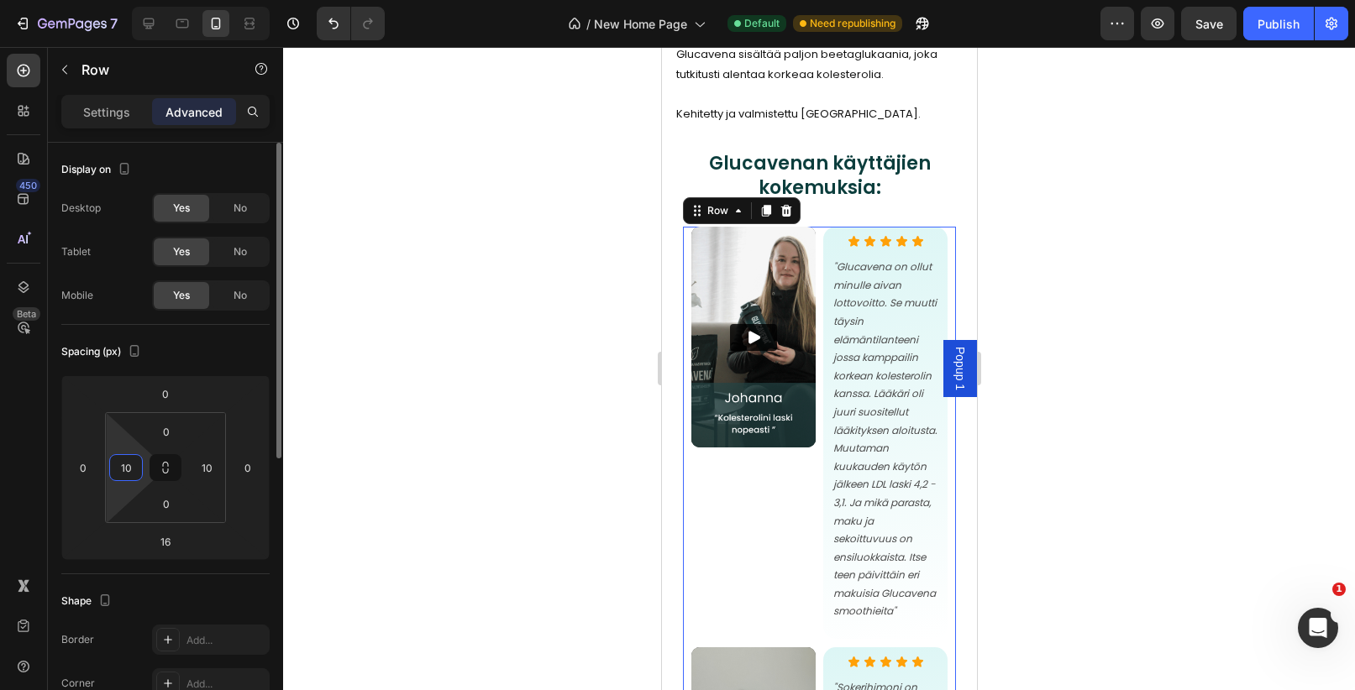
click at [134, 468] on input "10" at bounding box center [125, 467] width 25 height 25
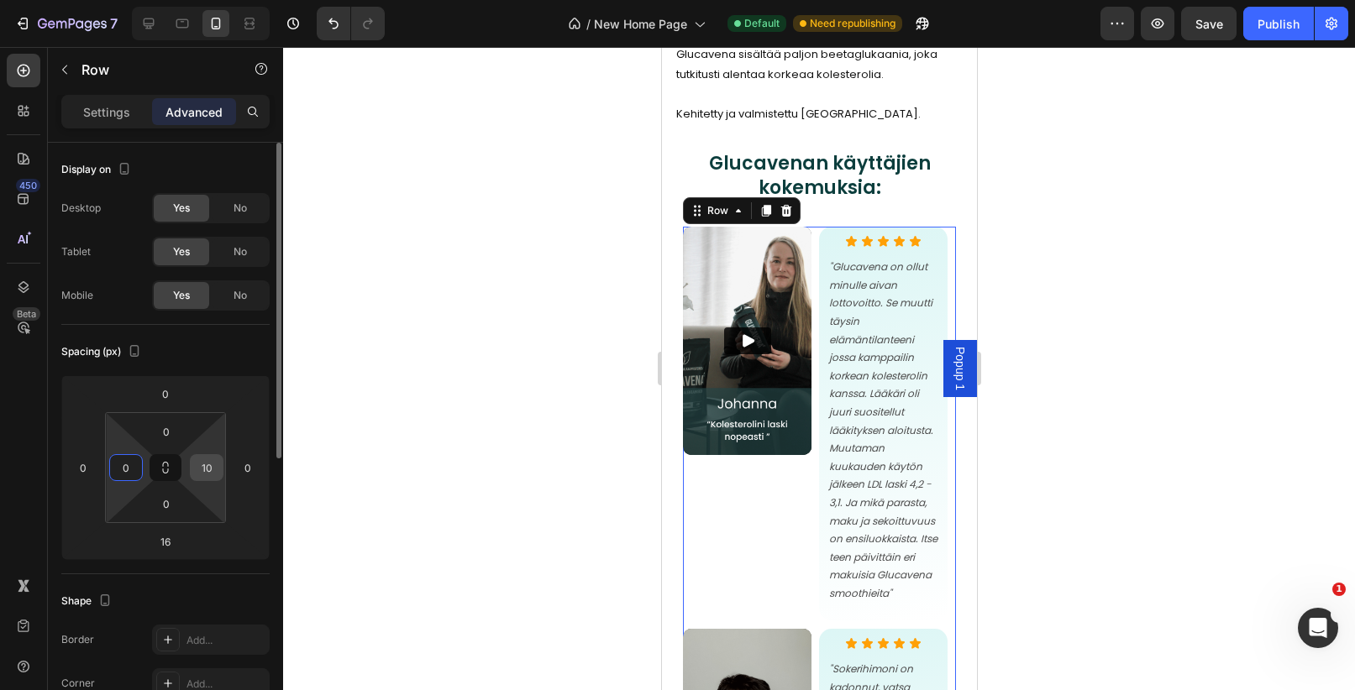
type input "0"
click at [198, 464] on input "10" at bounding box center [206, 467] width 25 height 25
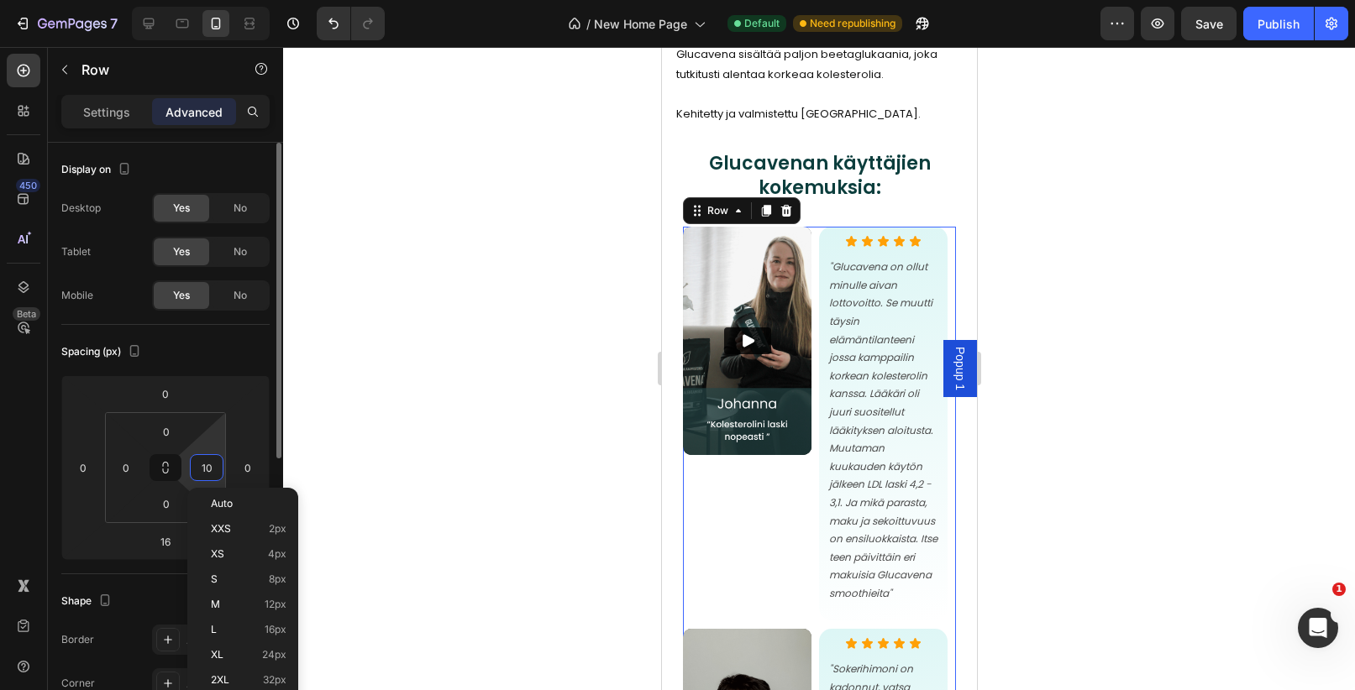
type input "0"
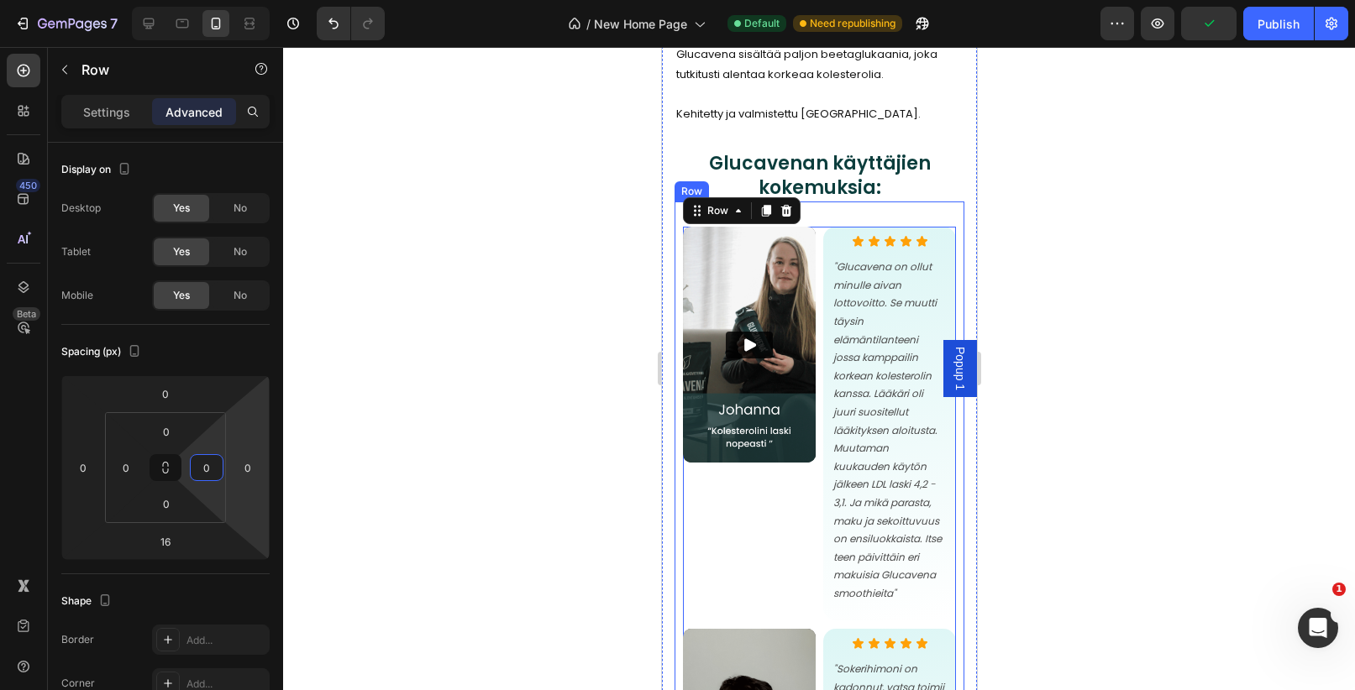
click at [674, 336] on div "Video Icon Icon Icon Icon Icon Icon List "Glucavena on ollut minulle aivan lott…" at bounding box center [819, 568] width 290 height 732
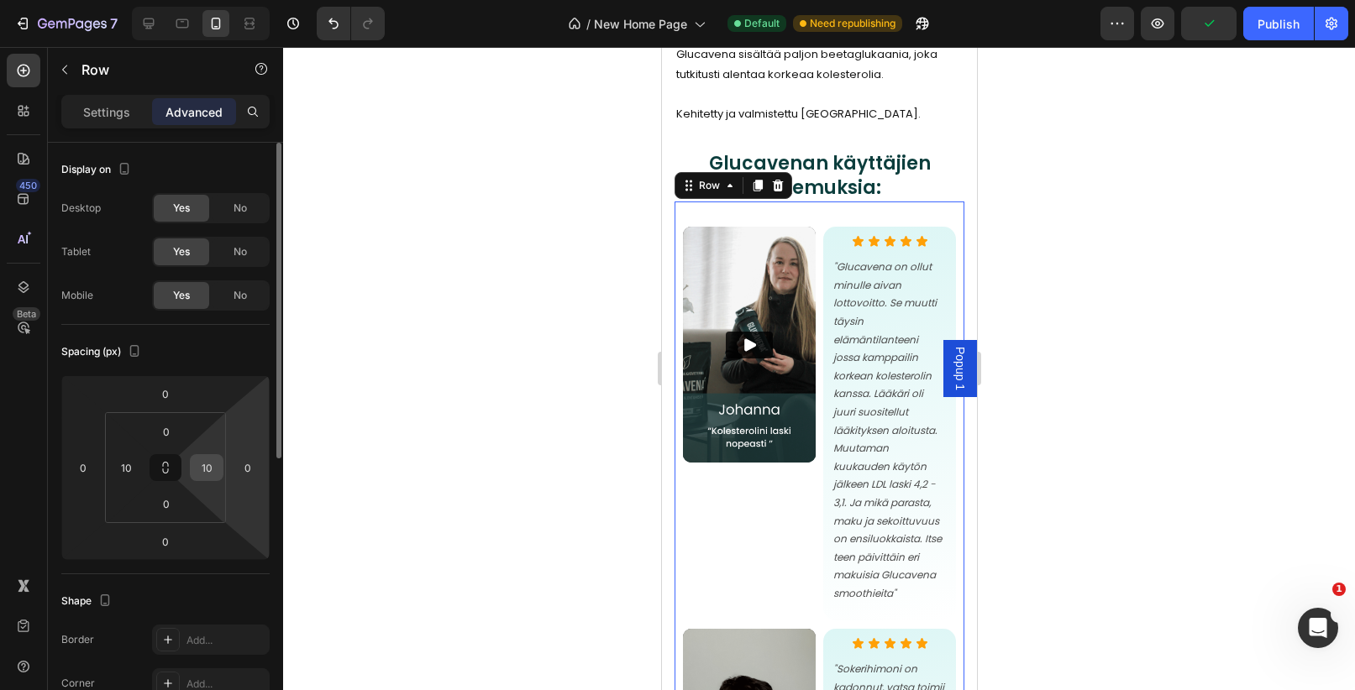
click at [208, 469] on input "10" at bounding box center [206, 467] width 25 height 25
type input "0"
click at [132, 468] on input "10" at bounding box center [125, 467] width 25 height 25
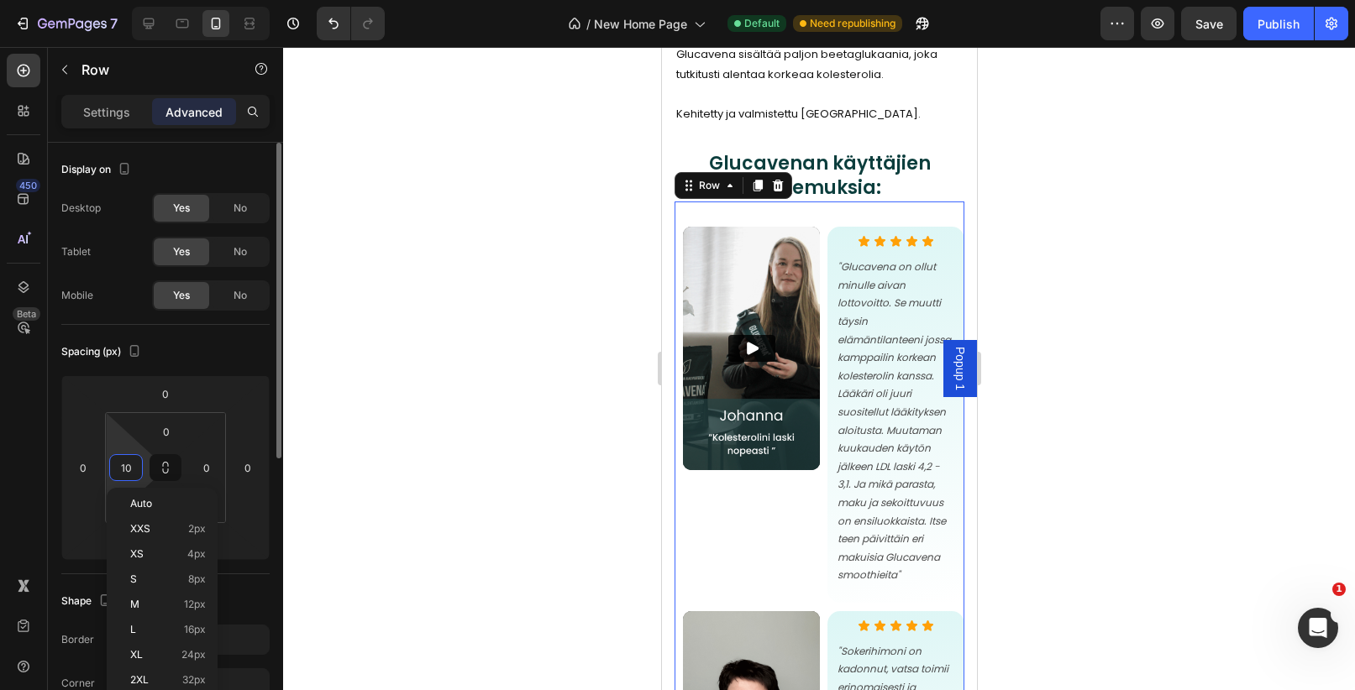
type input "0"
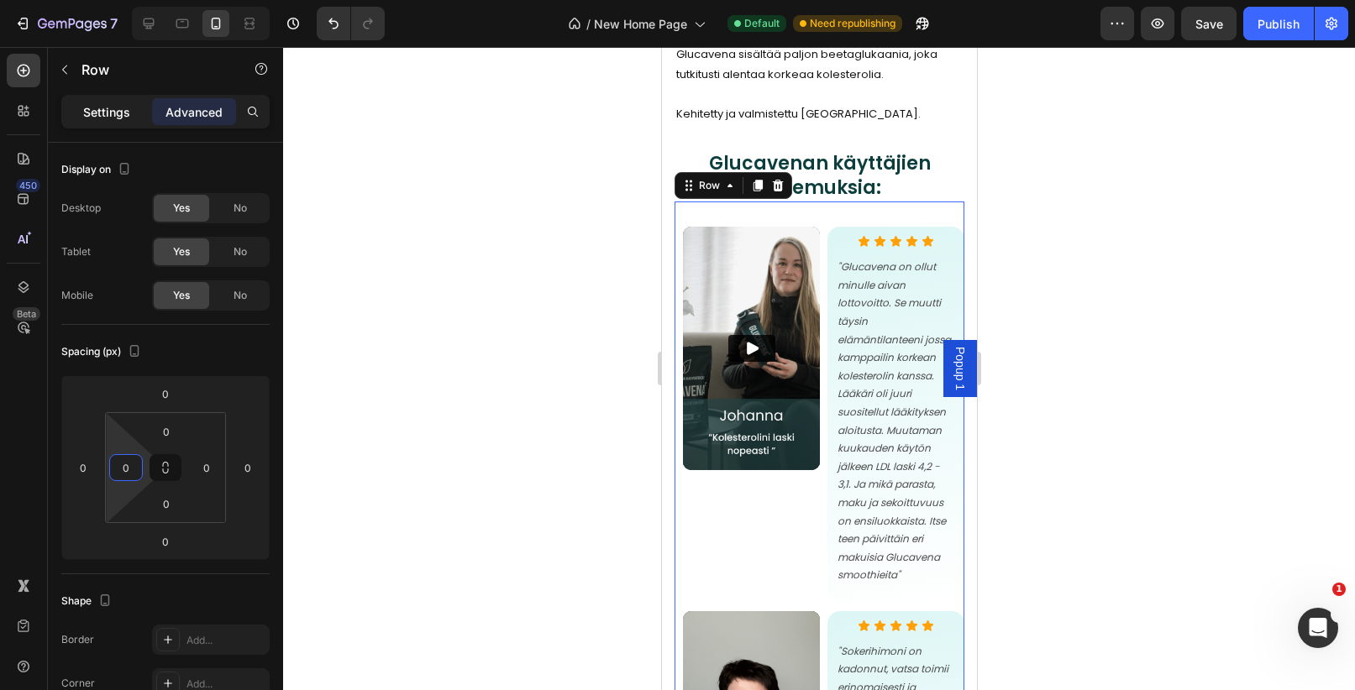
click at [133, 115] on div "Settings" at bounding box center [107, 111] width 84 height 27
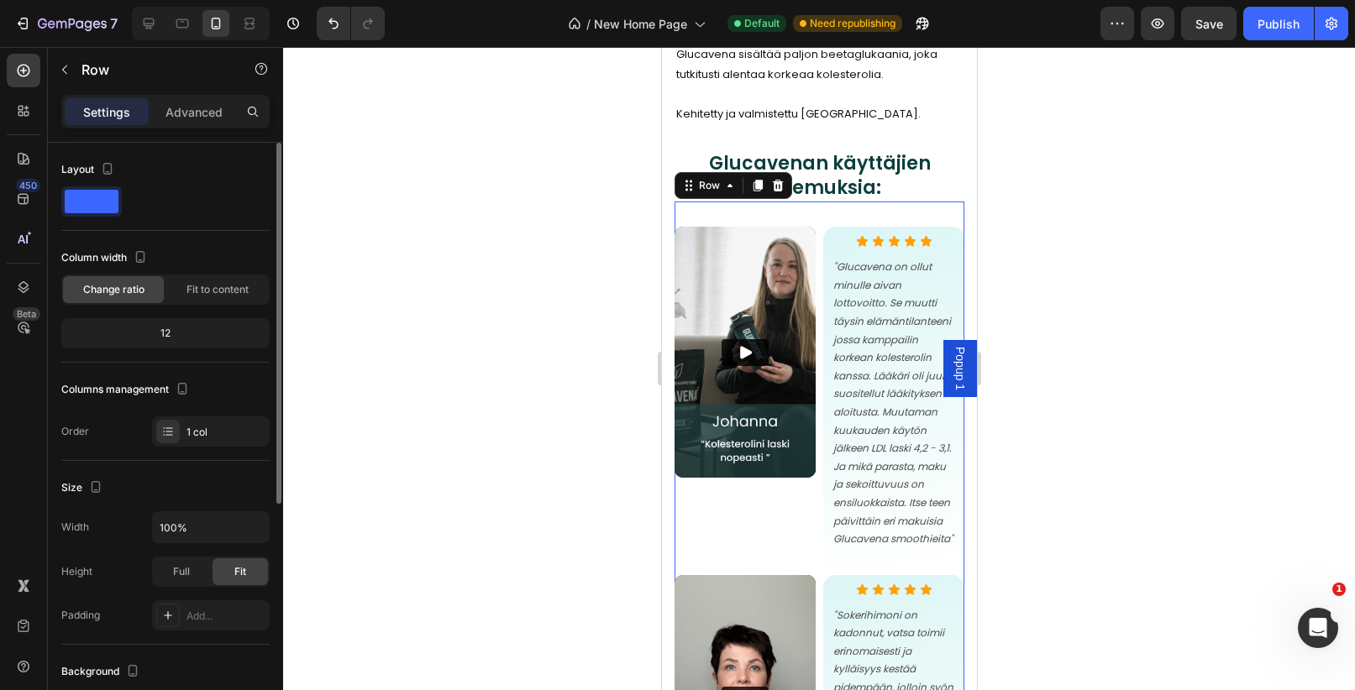
scroll to position [102, 0]
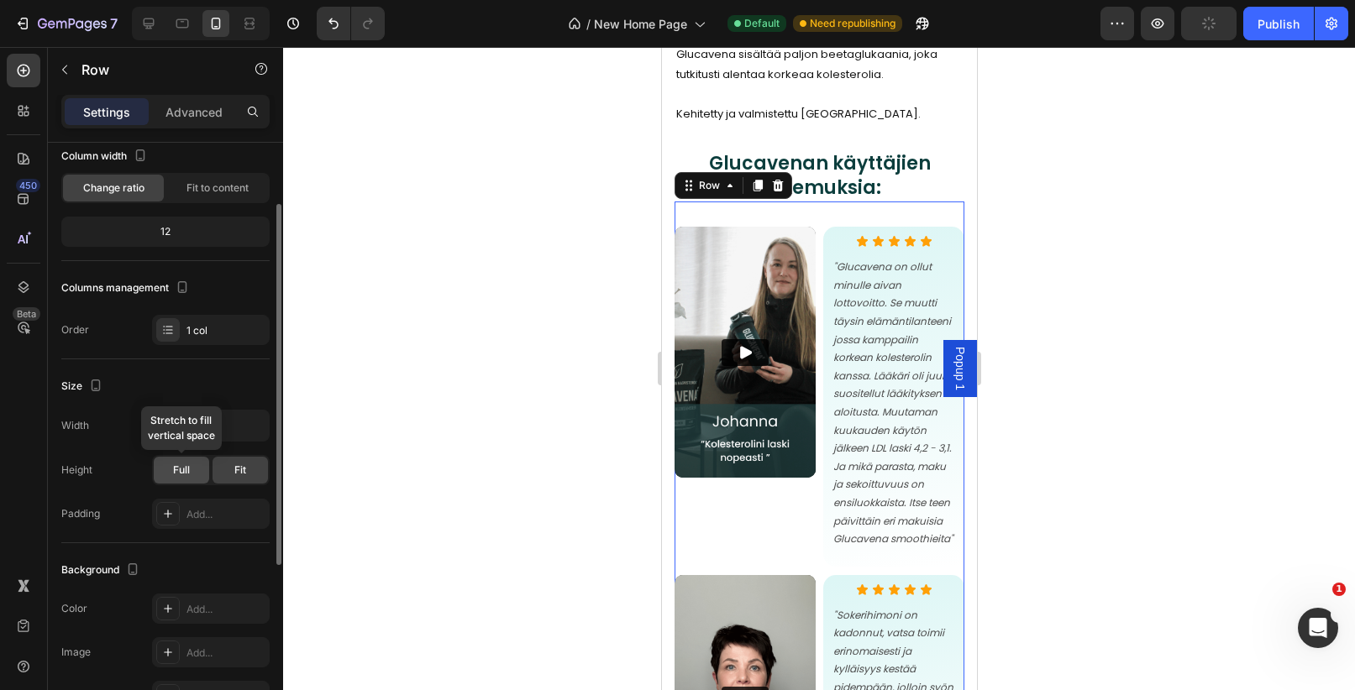
click at [196, 470] on div "Full" at bounding box center [181, 470] width 55 height 27
click at [231, 470] on div "Fit" at bounding box center [239, 470] width 55 height 27
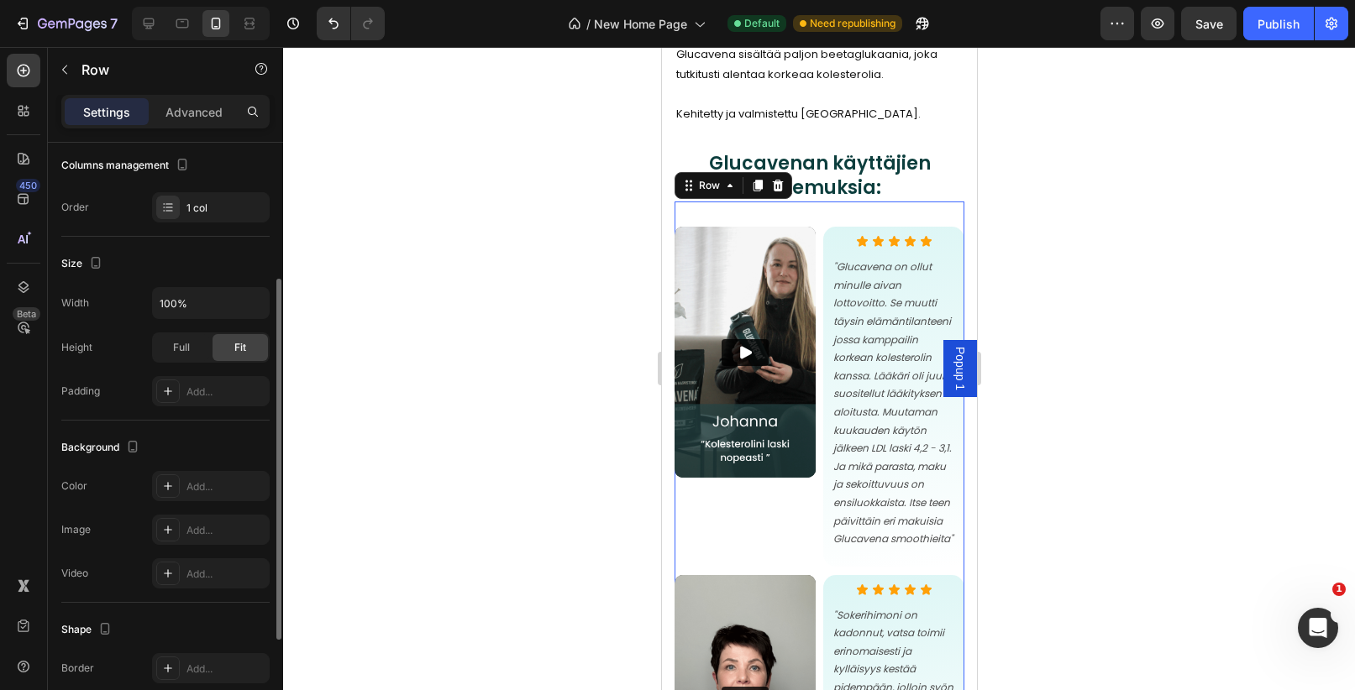
scroll to position [223, 0]
click at [155, 19] on icon at bounding box center [148, 23] width 17 height 17
type input "1200"
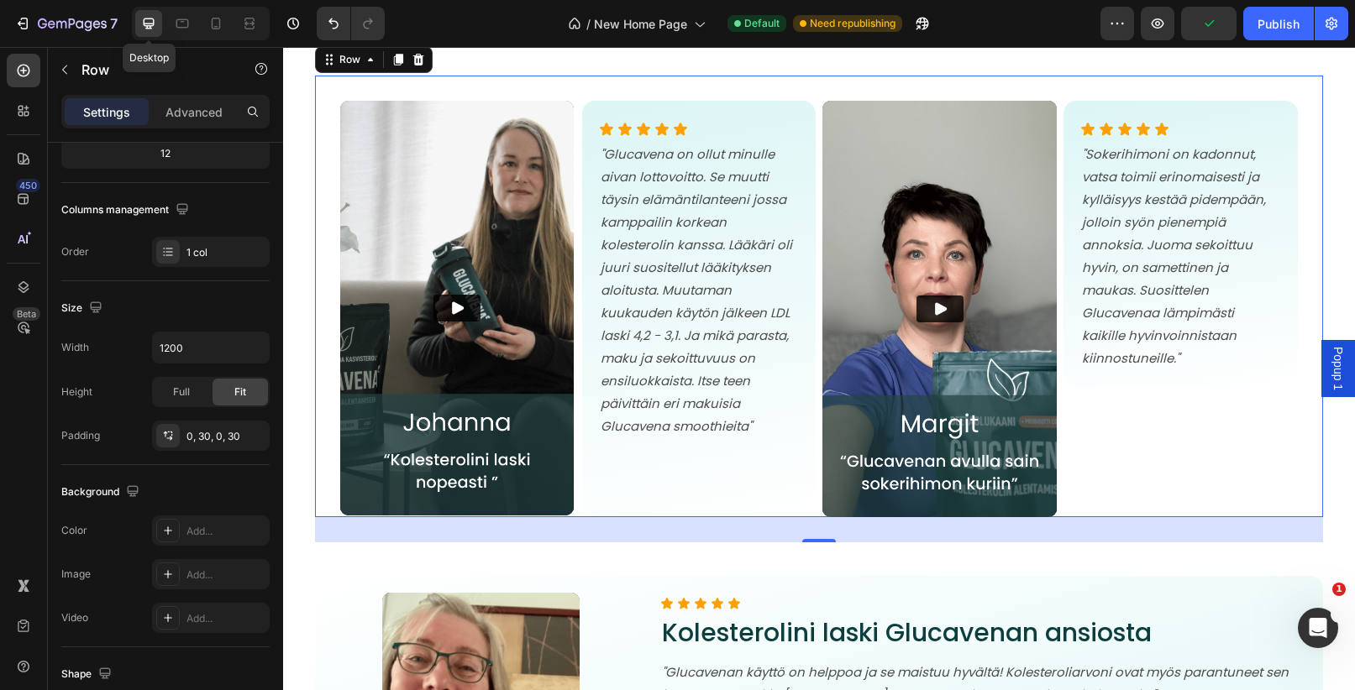
scroll to position [7001, 0]
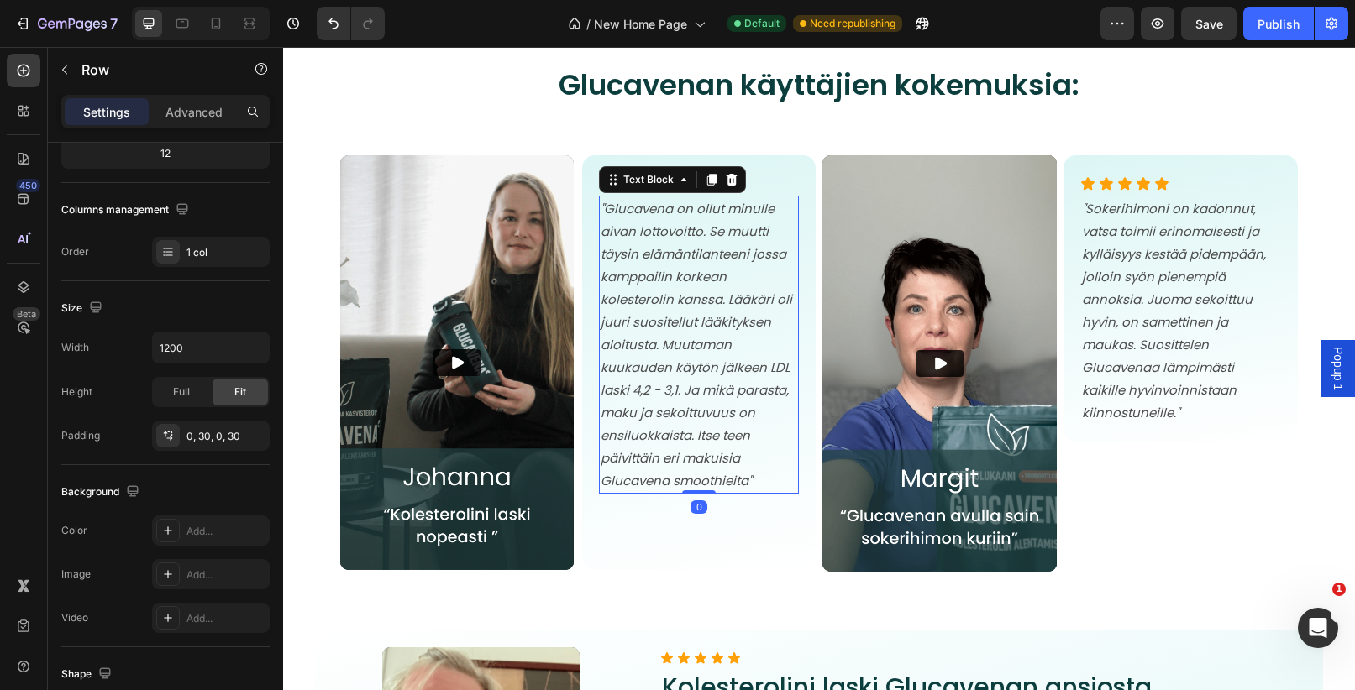
click at [696, 368] on icon ""Glucavena on ollut minulle aivan lottovoitto. Se muutti täysin elämäntilanteen…" at bounding box center [695, 345] width 191 height 290
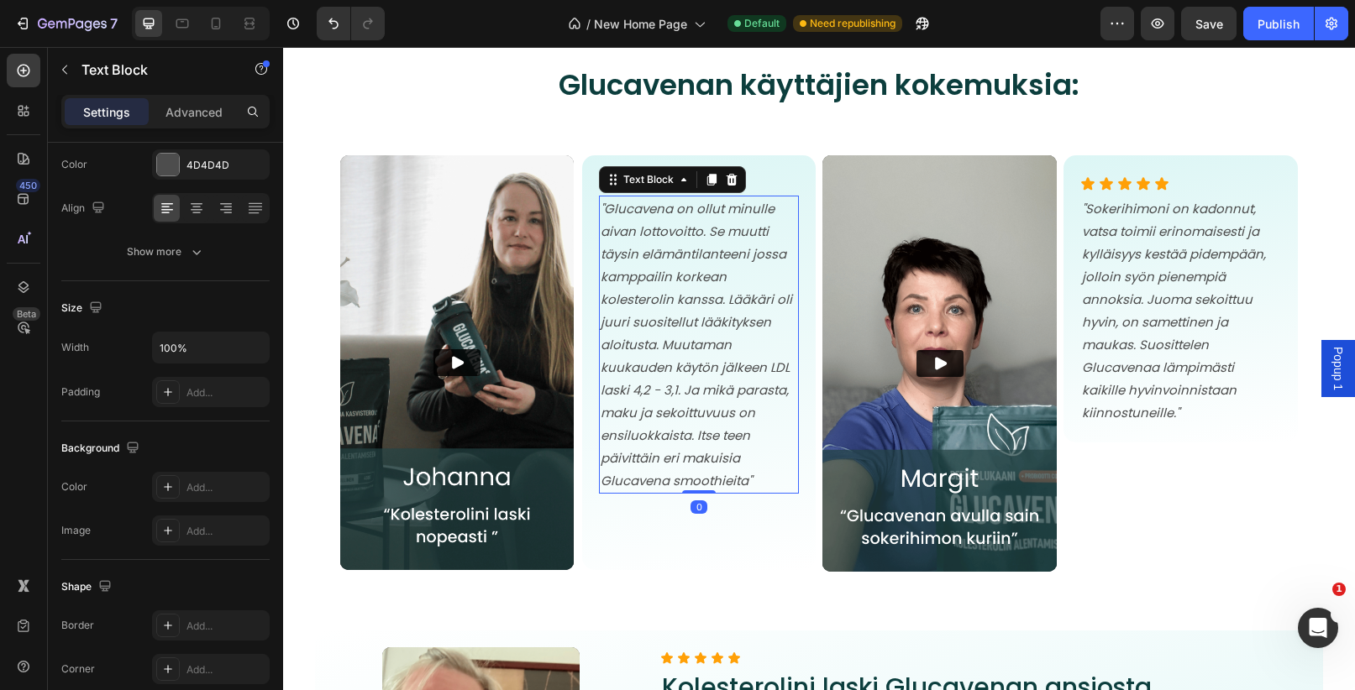
scroll to position [0, 0]
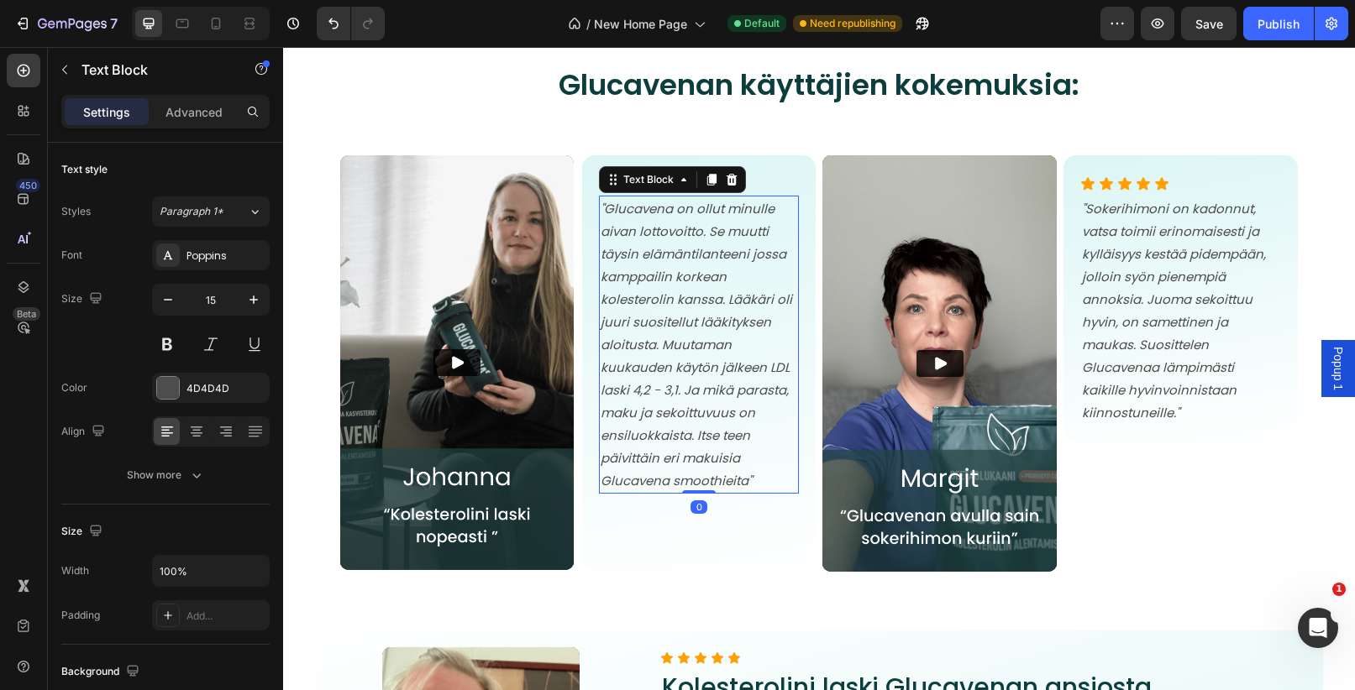
click at [696, 368] on icon ""Glucavena on ollut minulle aivan lottovoitto. Se muutti täysin elämäntilanteen…" at bounding box center [695, 345] width 191 height 290
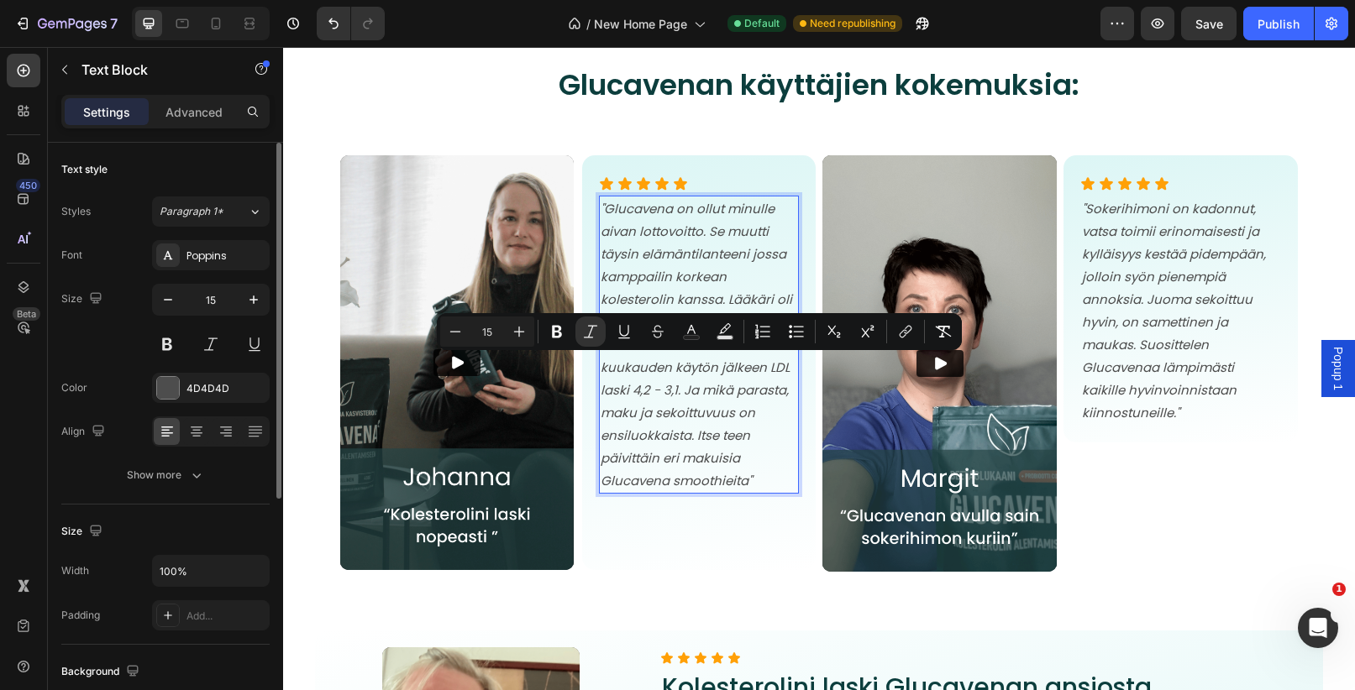
click at [715, 368] on icon ""Glucavena on ollut minulle aivan lottovoitto. Se muutti täysin elämäntilanteen…" at bounding box center [695, 345] width 191 height 290
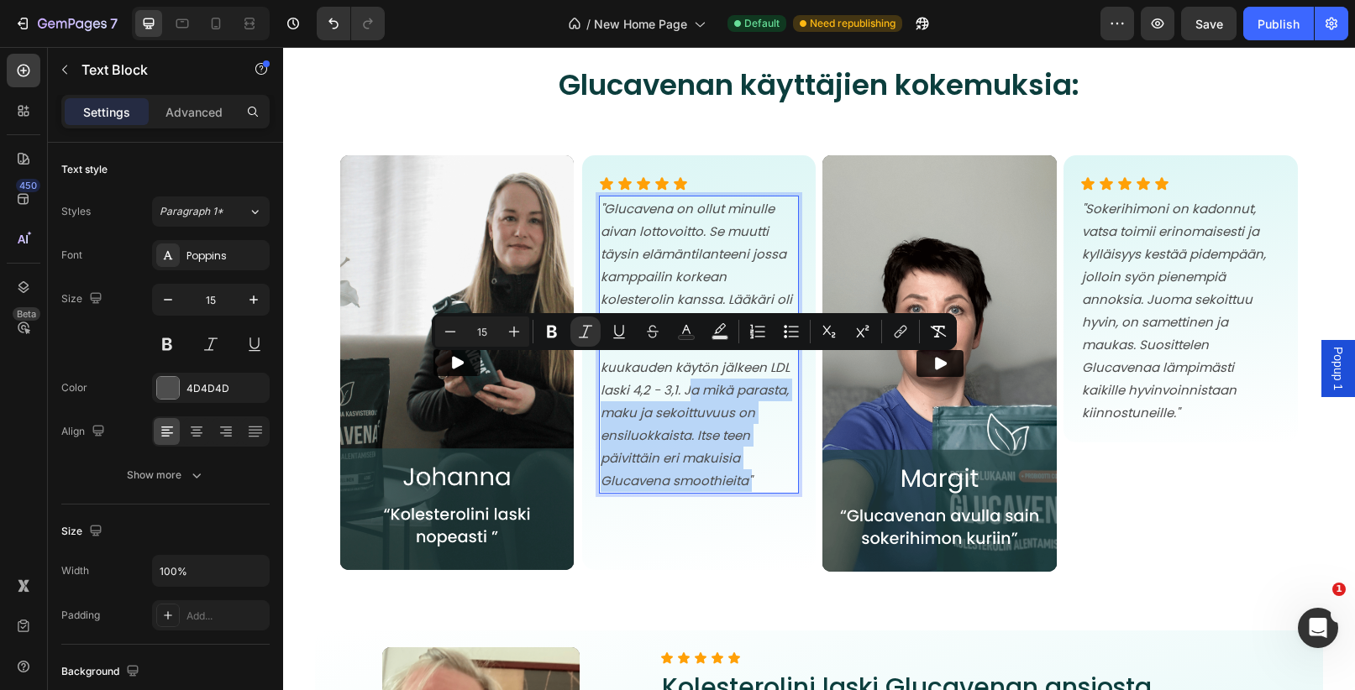
drag, startPoint x: 687, startPoint y: 368, endPoint x: 755, endPoint y: 453, distance: 108.7
click at [755, 453] on p ""Glucavena on ollut minulle aivan lottovoitto. Se muutti täysin elämäntilanteen…" at bounding box center [698, 344] width 197 height 295
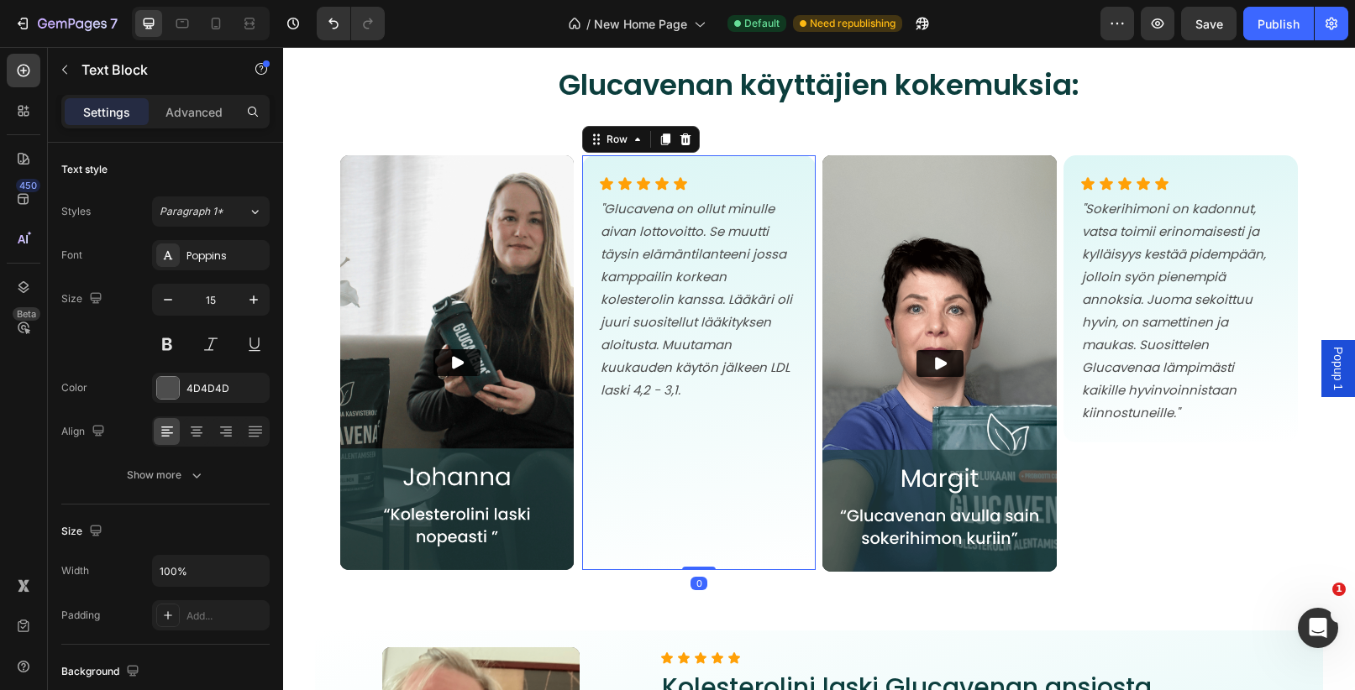
click at [709, 412] on div "Icon Icon Icon Icon Icon Icon List "Glucavena on ollut minulle aivan lottovoitt…" at bounding box center [699, 362] width 200 height 381
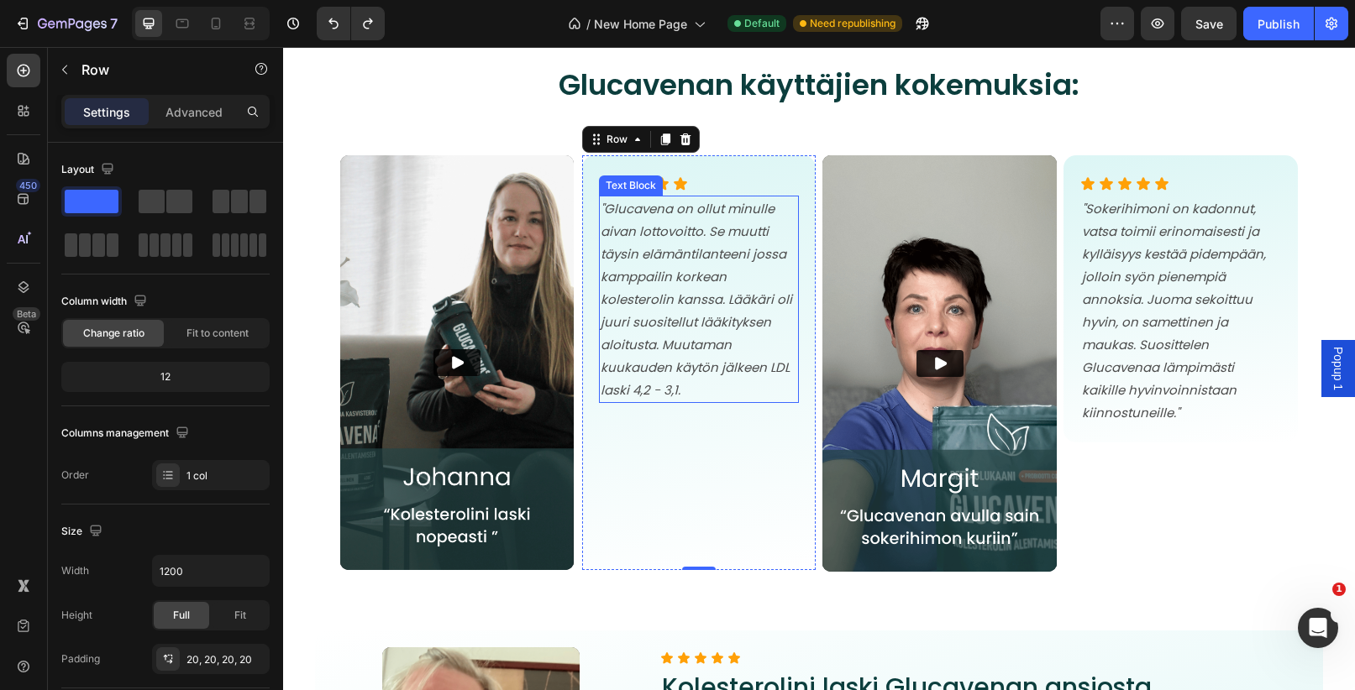
click at [724, 369] on p ""Glucavena on ollut minulle aivan lottovoitto. Se muutti täysin elämäntilanteen…" at bounding box center [698, 299] width 197 height 204
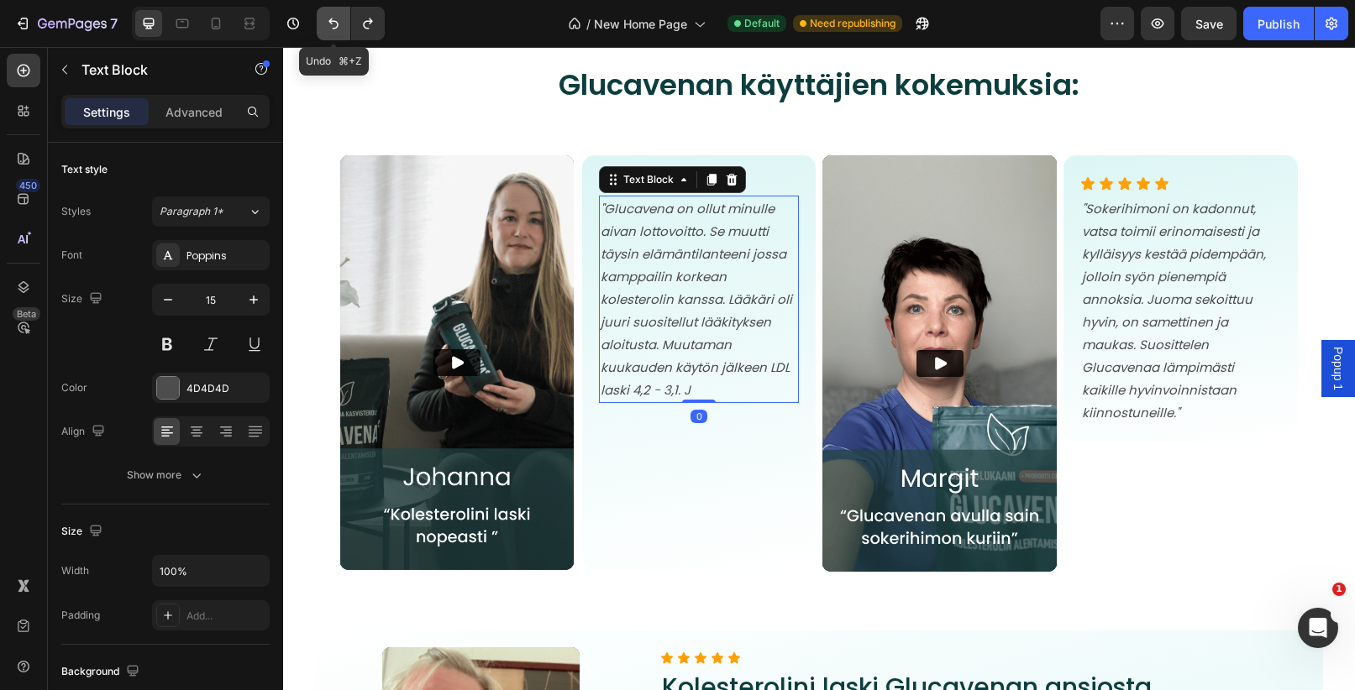
click at [337, 28] on icon "Undo/Redo" at bounding box center [333, 23] width 10 height 11
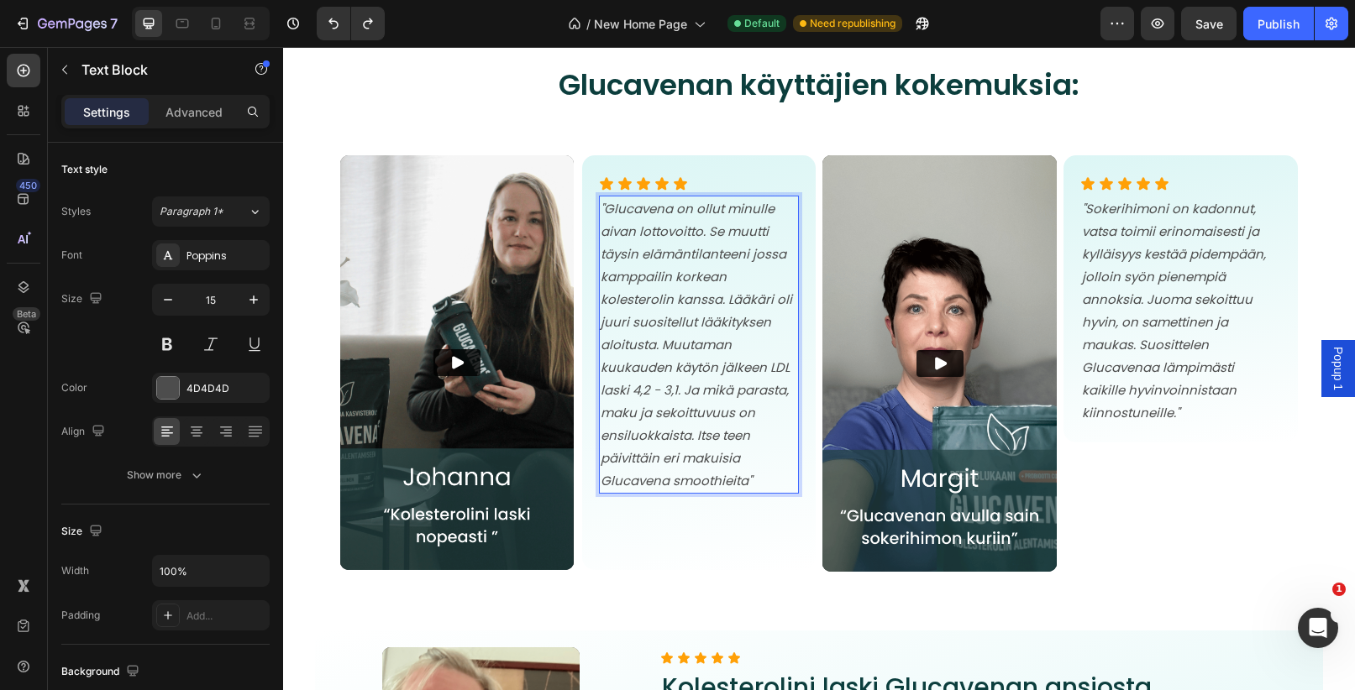
click at [721, 389] on icon ""Glucavena on ollut minulle aivan lottovoitto. Se muutti täysin elämäntilanteen…" at bounding box center [695, 345] width 191 height 290
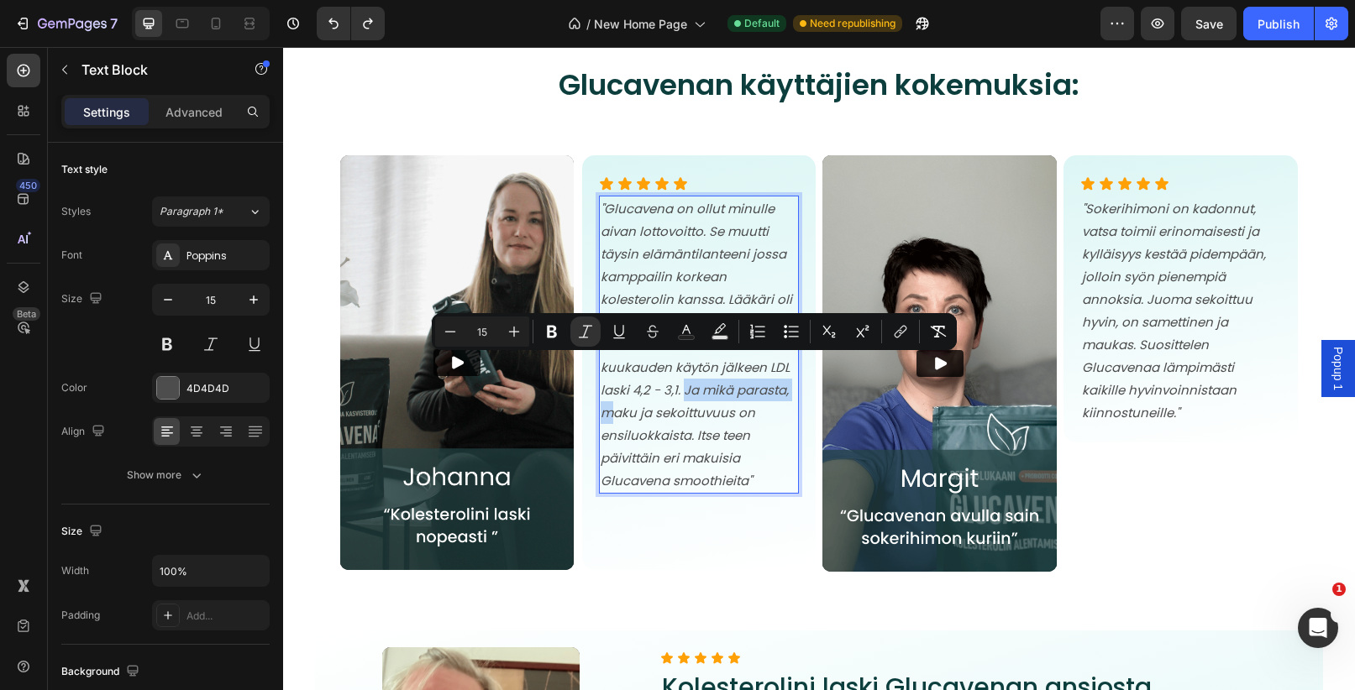
drag, startPoint x: 615, startPoint y: 391, endPoint x: 685, endPoint y: 369, distance: 73.8
click at [685, 369] on icon ""Glucavena on ollut minulle aivan lottovoitto. Se muutti täysin elämäntilanteen…" at bounding box center [695, 345] width 191 height 290
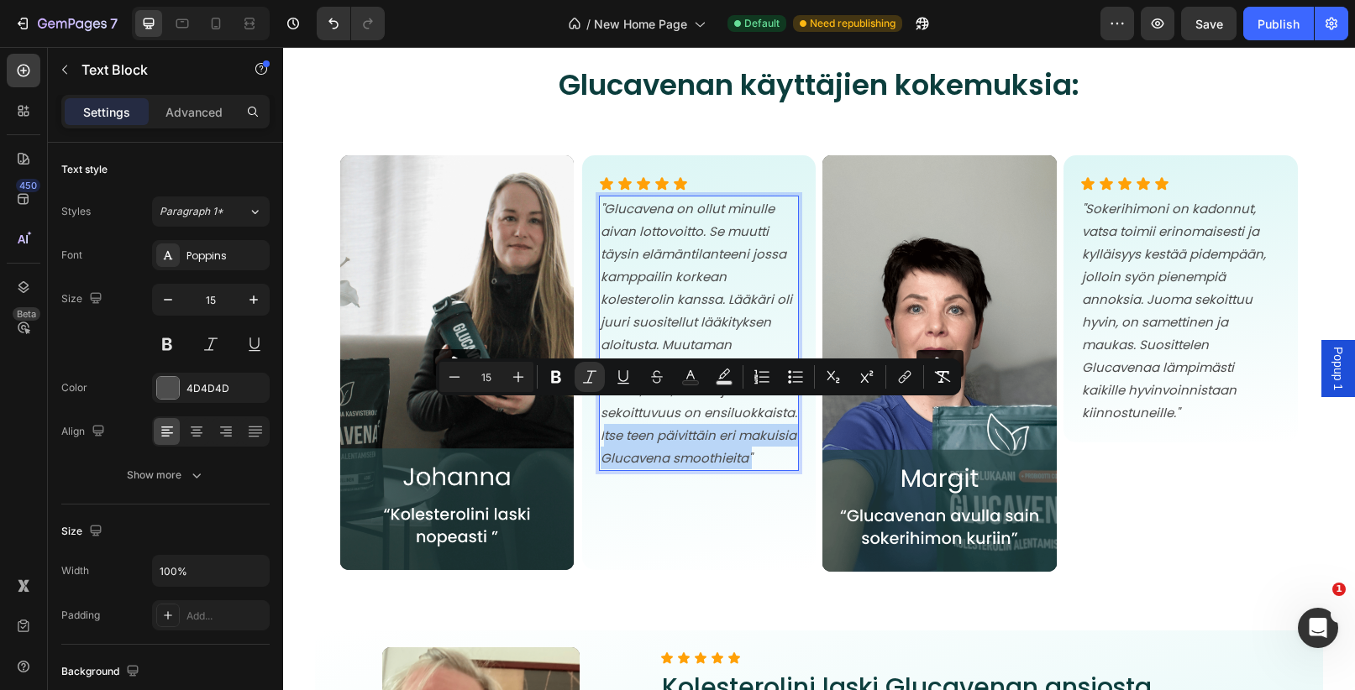
drag, startPoint x: 764, startPoint y: 435, endPoint x: 605, endPoint y: 416, distance: 160.7
click at [605, 416] on p ""Glucavena on ollut minulle aivan lottovoitto. Se muutti täysin elämäntilanteen…" at bounding box center [698, 333] width 197 height 272
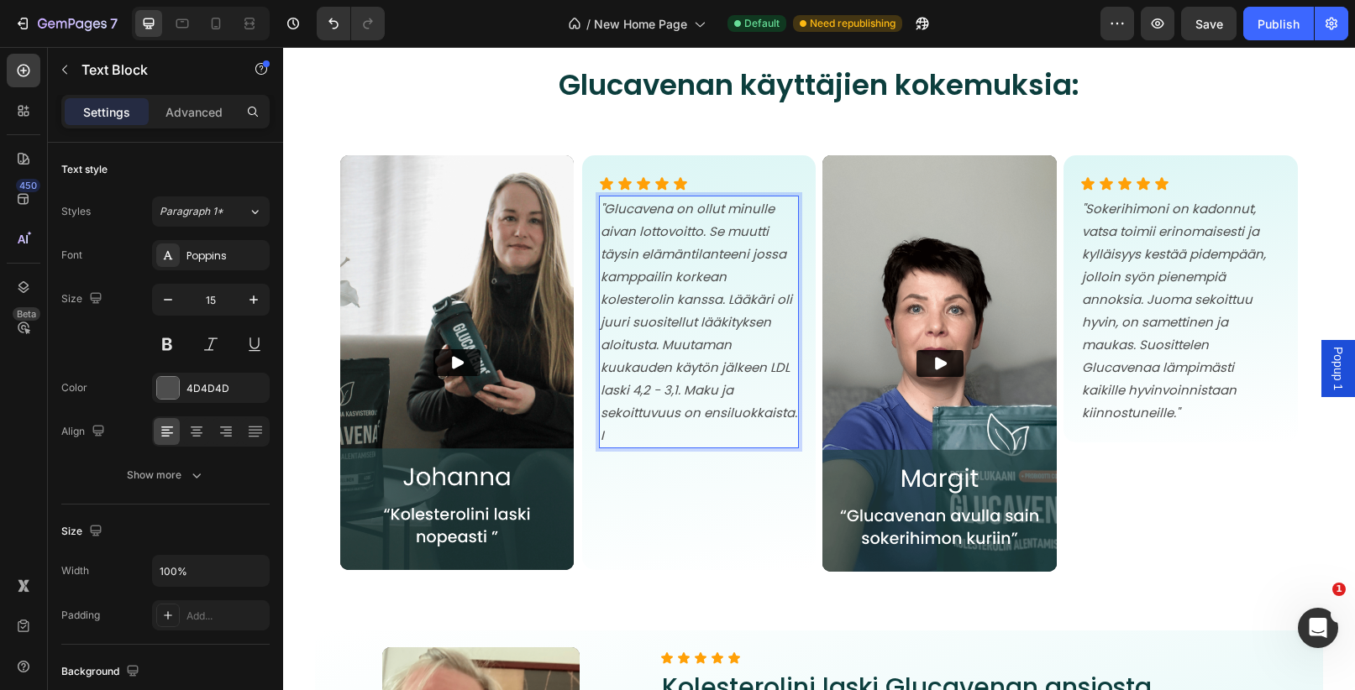
click at [640, 411] on p ""Glucavena on ollut minulle aivan lottovoitto. Se muutti täysin elämäntilanteen…" at bounding box center [698, 321] width 197 height 249
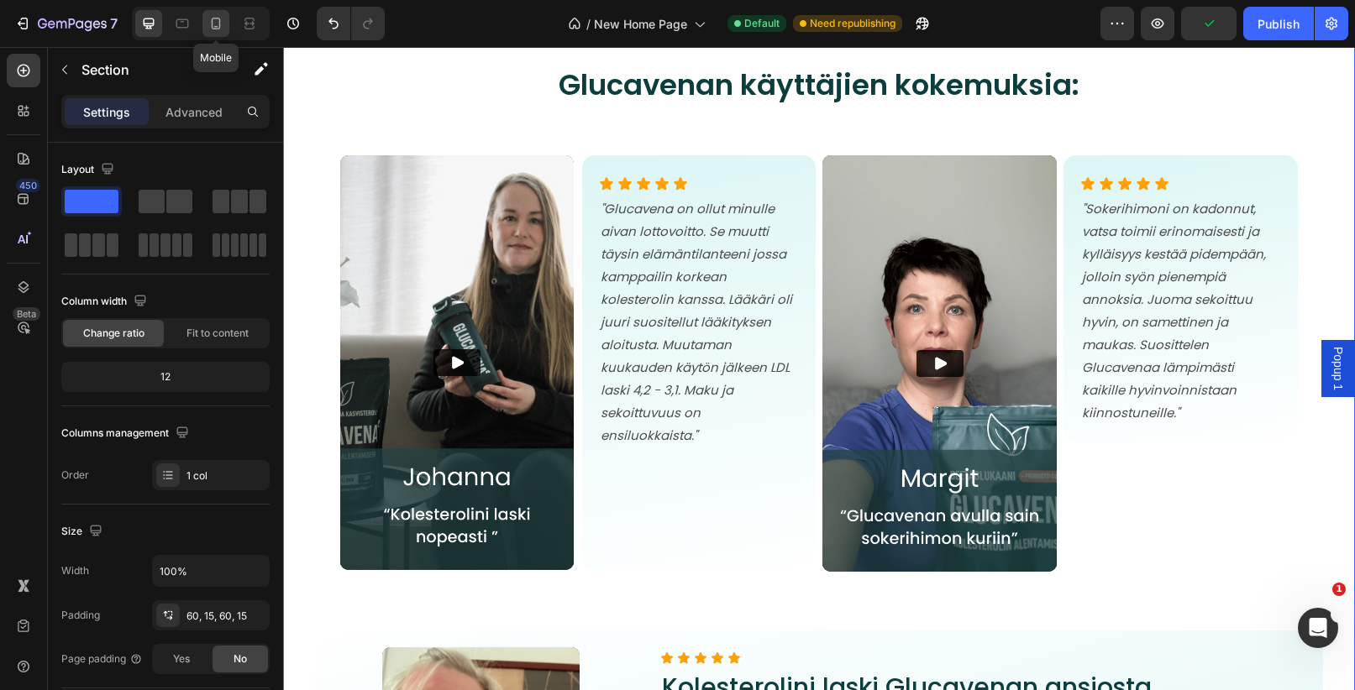
click at [218, 24] on icon at bounding box center [215, 23] width 17 height 17
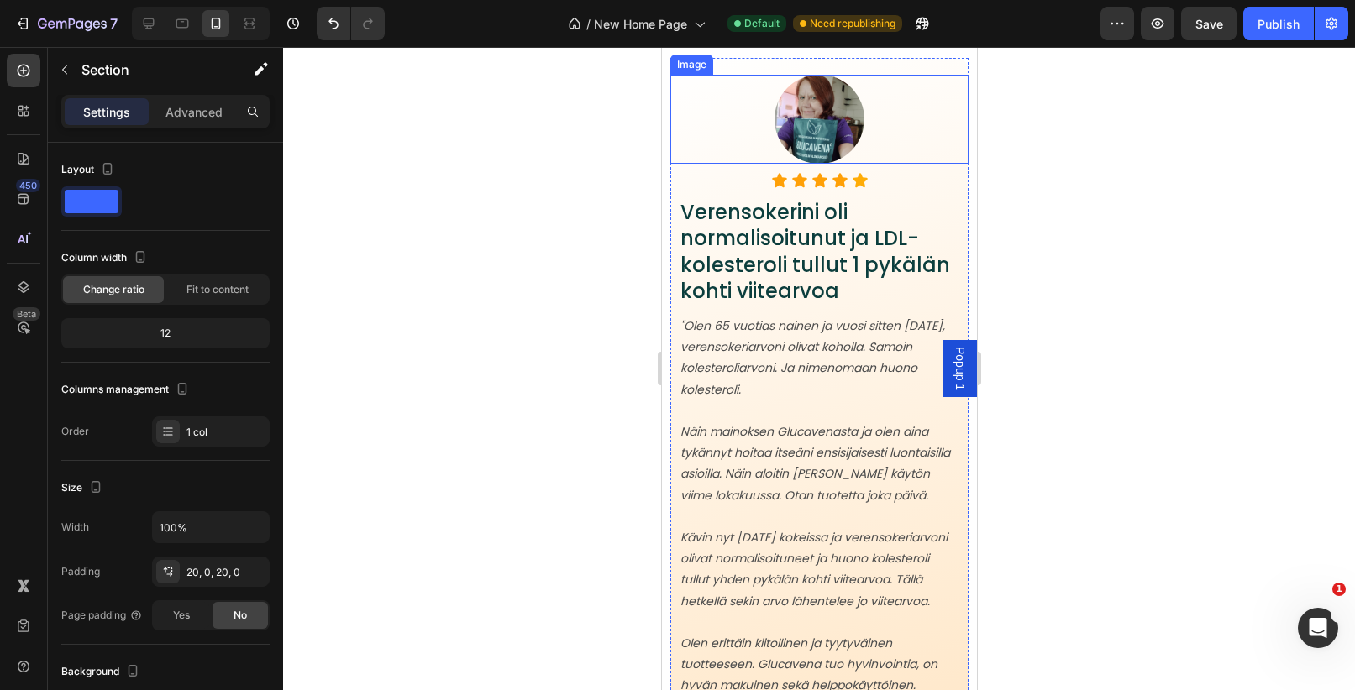
scroll to position [3255, 0]
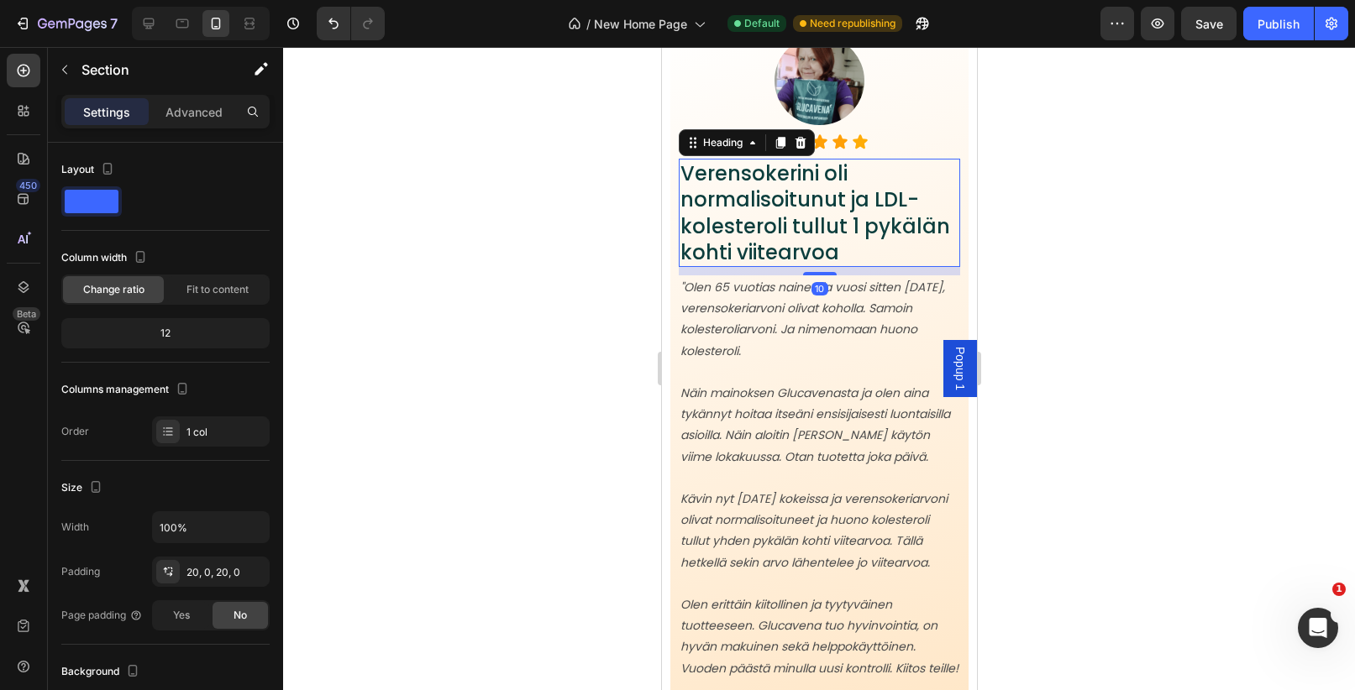
click at [778, 238] on h2 "Verensokerini oli normalisoitunut ja LDL-kolesteroli tullut 1 pykälän kohti vii…" at bounding box center [818, 213] width 281 height 108
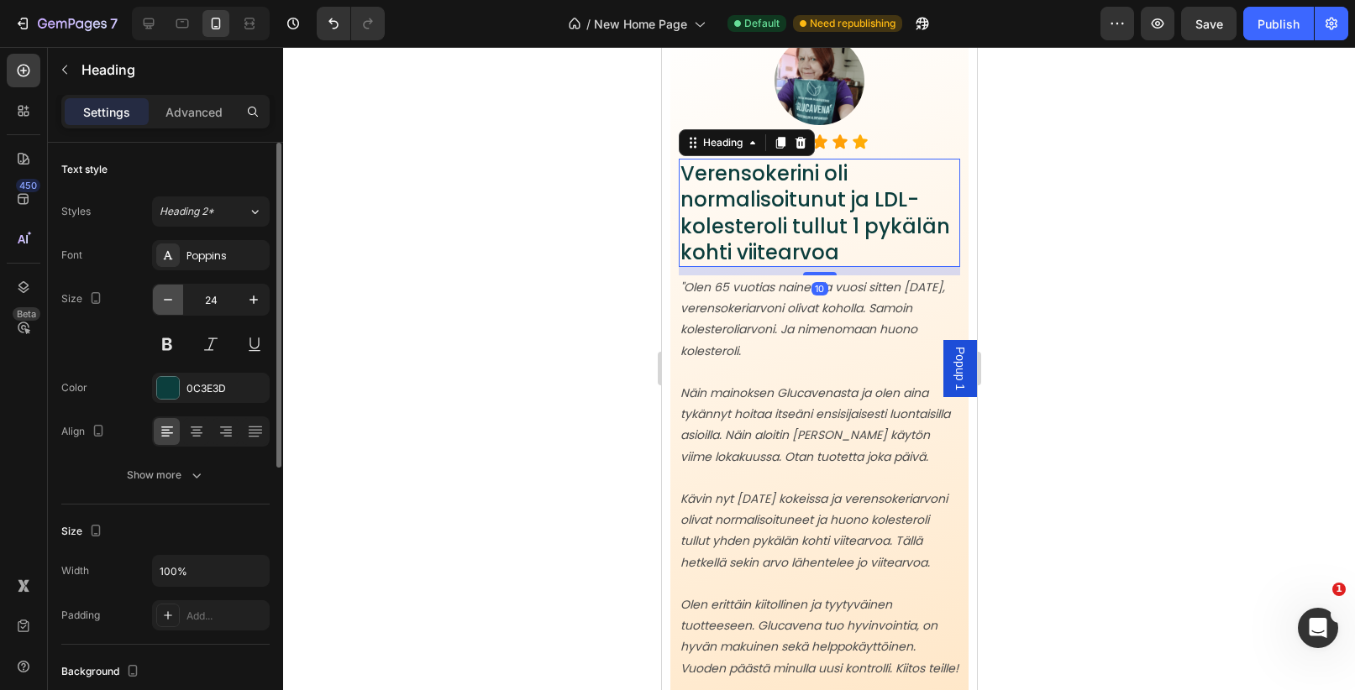
click at [178, 302] on button "button" at bounding box center [168, 300] width 30 height 30
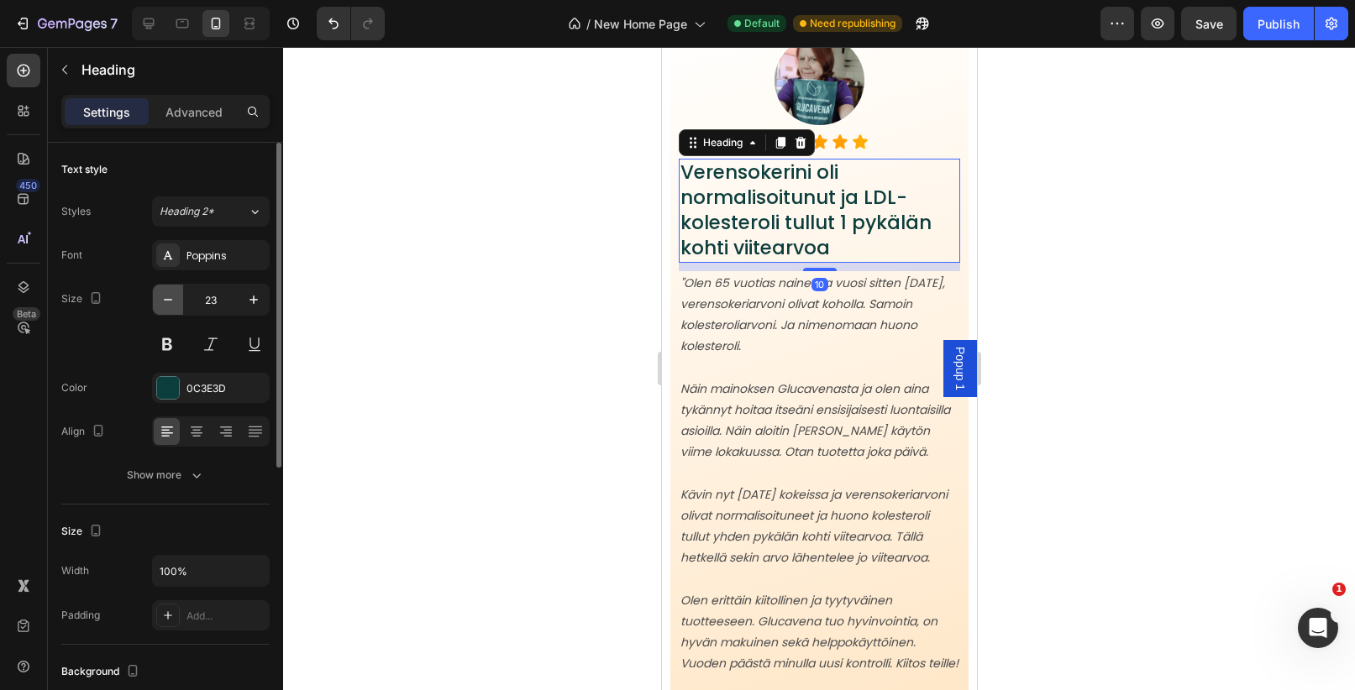
click at [178, 302] on button "button" at bounding box center [168, 300] width 30 height 30
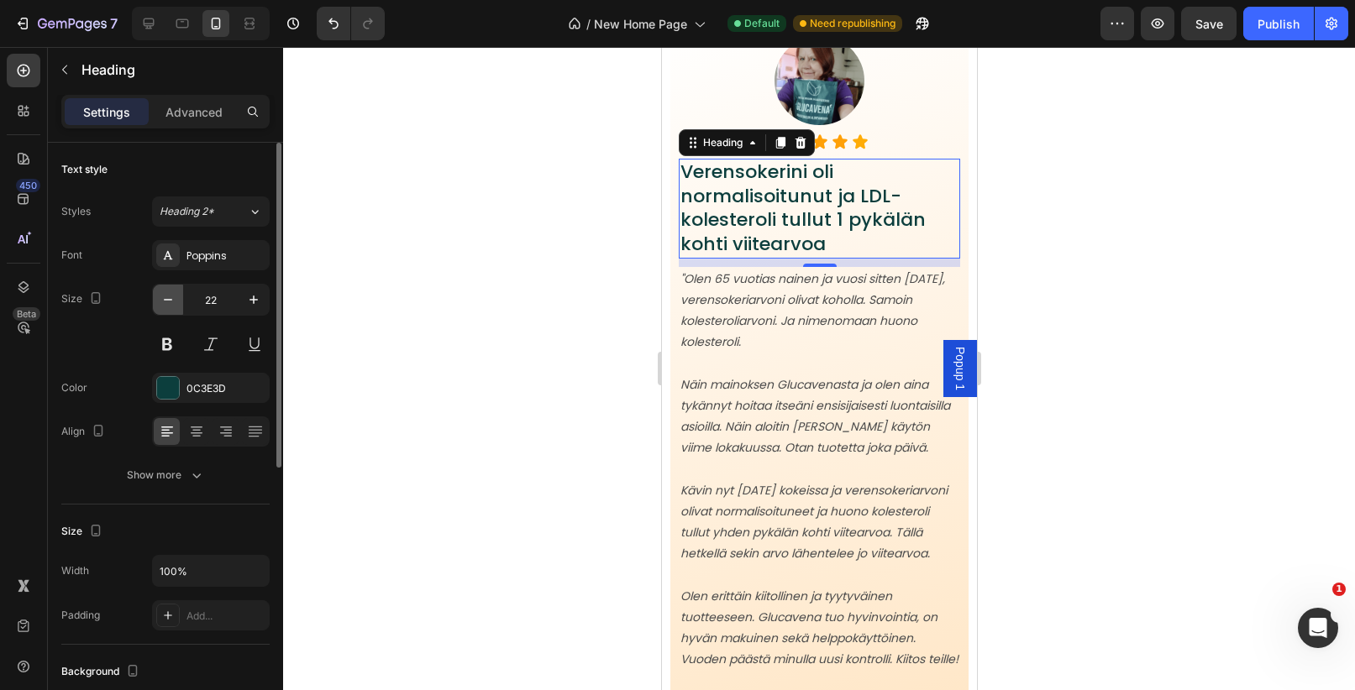
click at [178, 302] on button "button" at bounding box center [168, 300] width 30 height 30
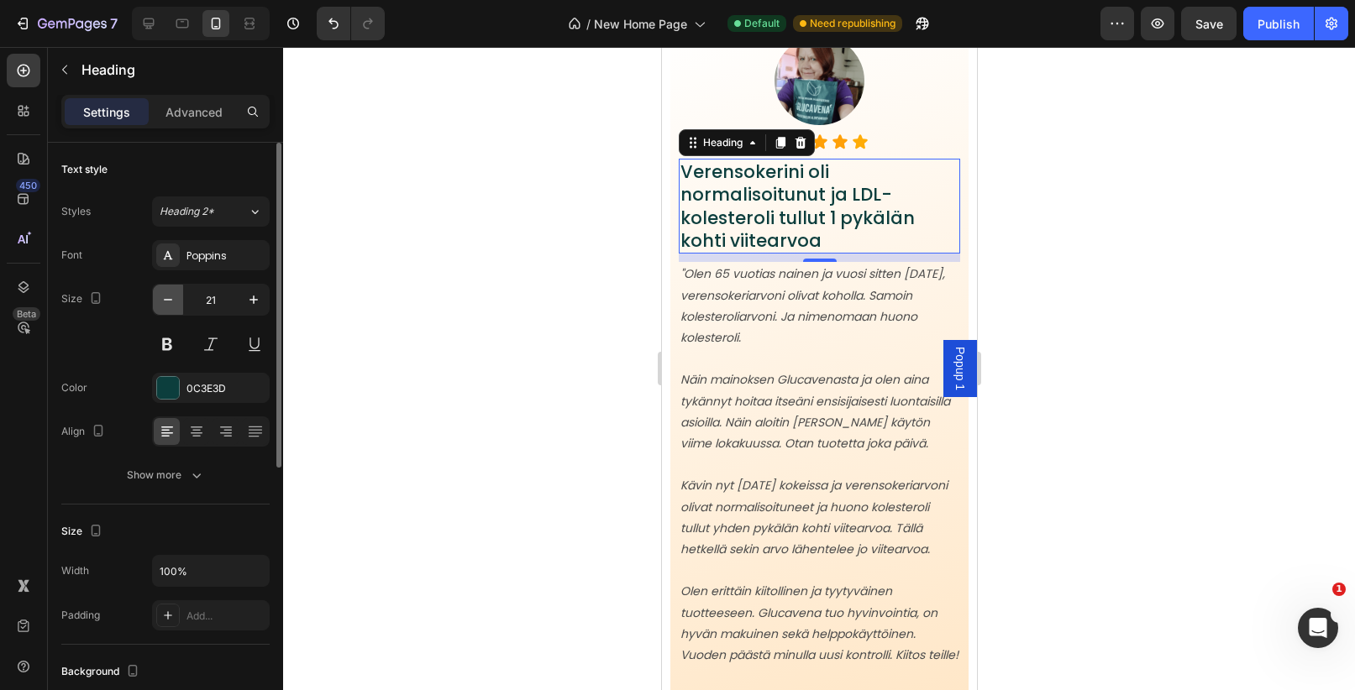
click at [178, 302] on button "button" at bounding box center [168, 300] width 30 height 30
type input "20"
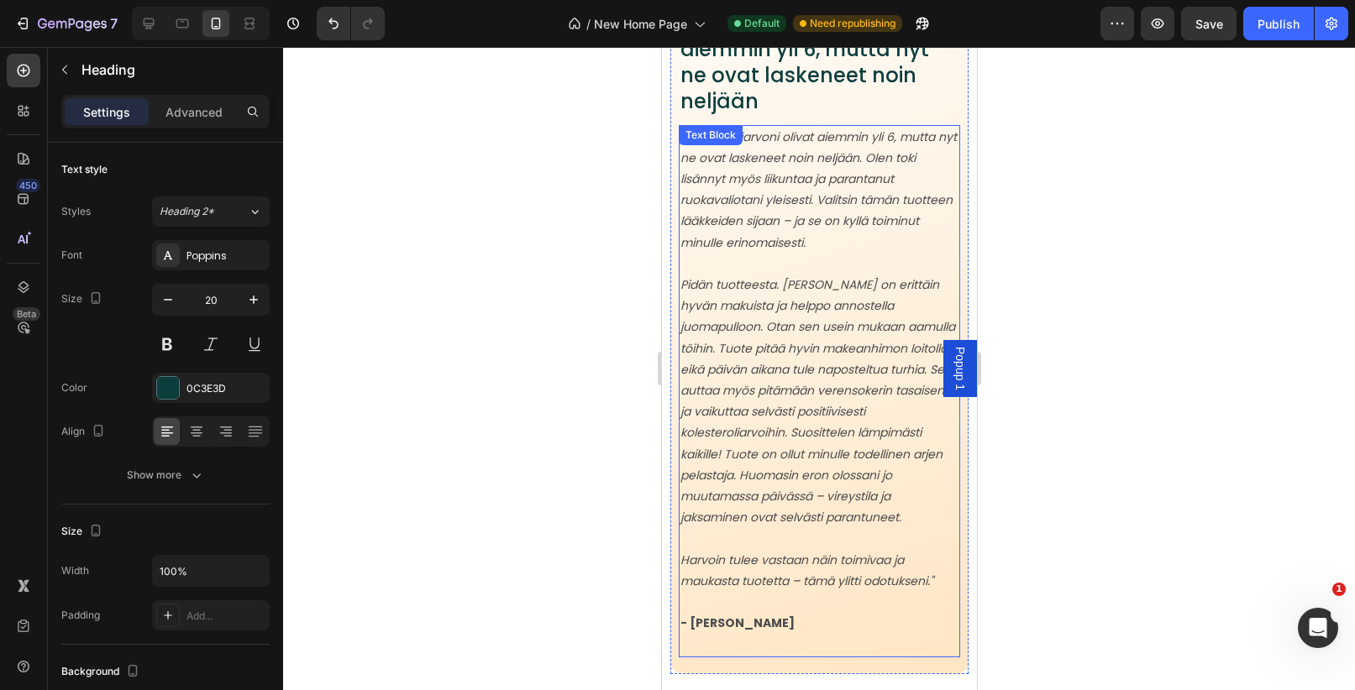
scroll to position [2453, 0]
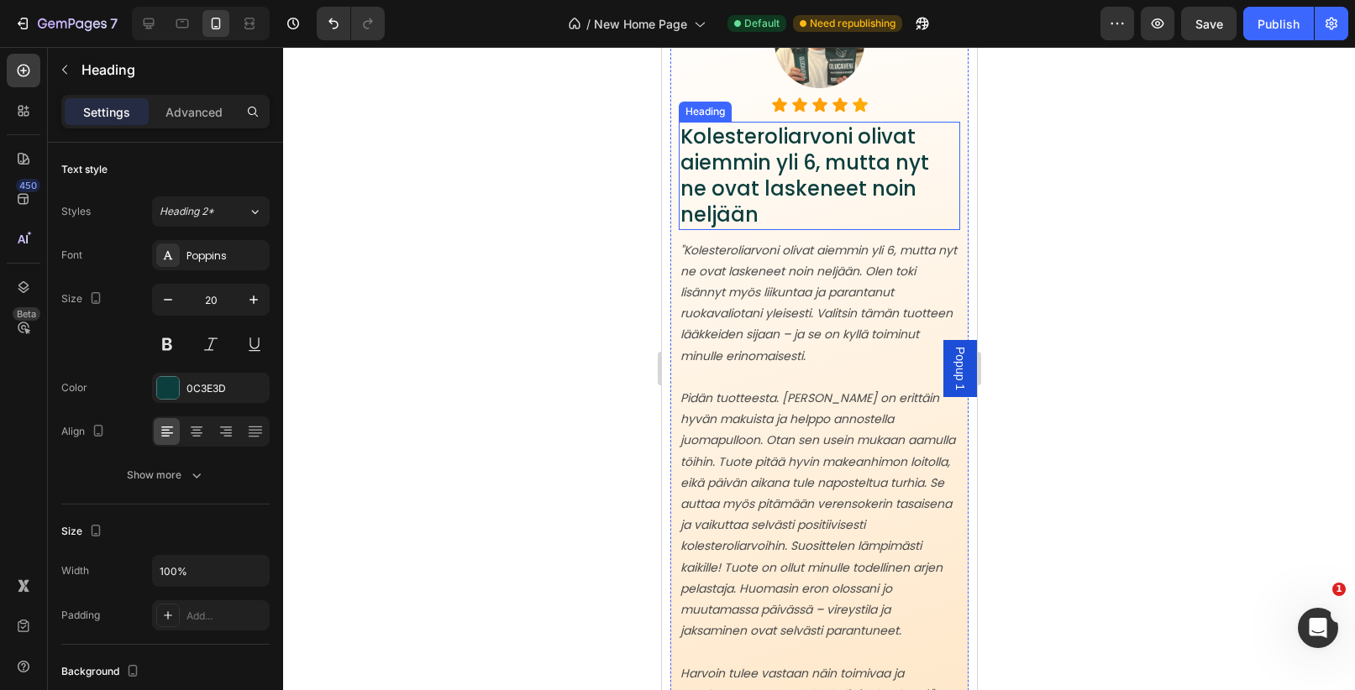
click at [756, 181] on h2 "Kolesteroliarvoni olivat aiemmin yli 6, mutta nyt ne ovat laskeneet noin neljään" at bounding box center [818, 176] width 281 height 108
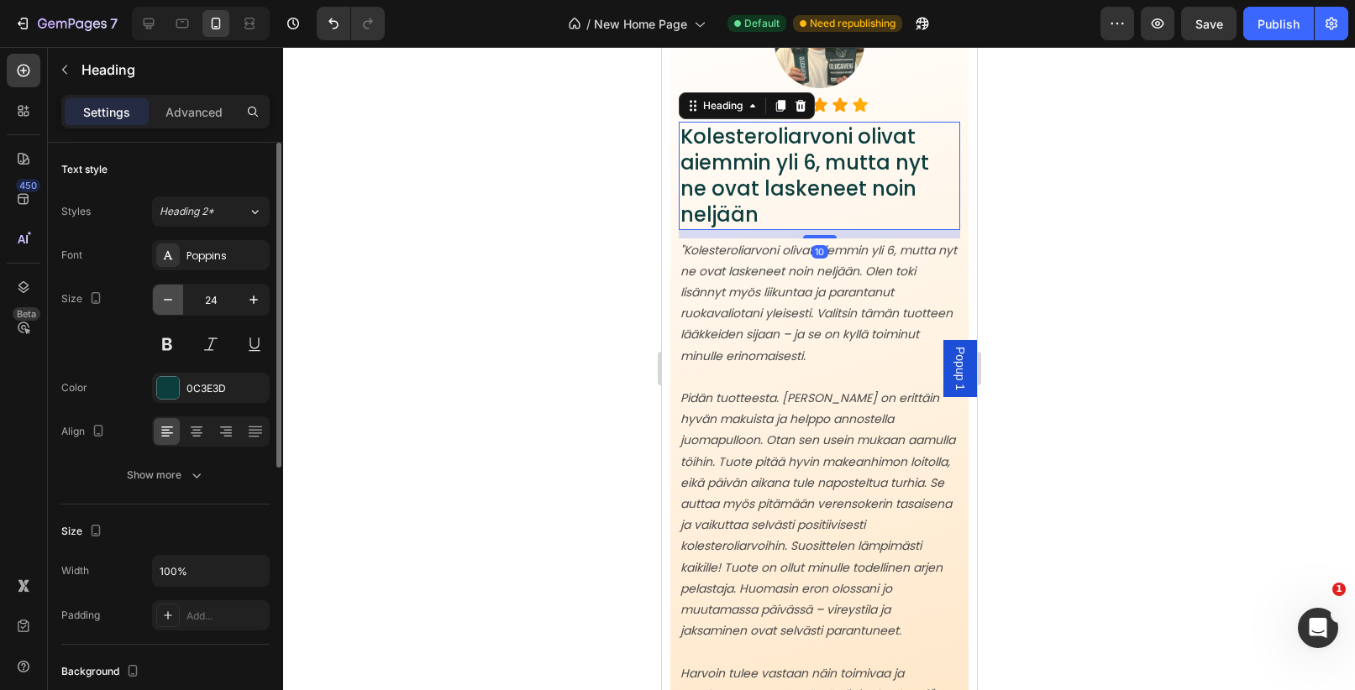
click at [175, 307] on icon "button" at bounding box center [168, 299] width 17 height 17
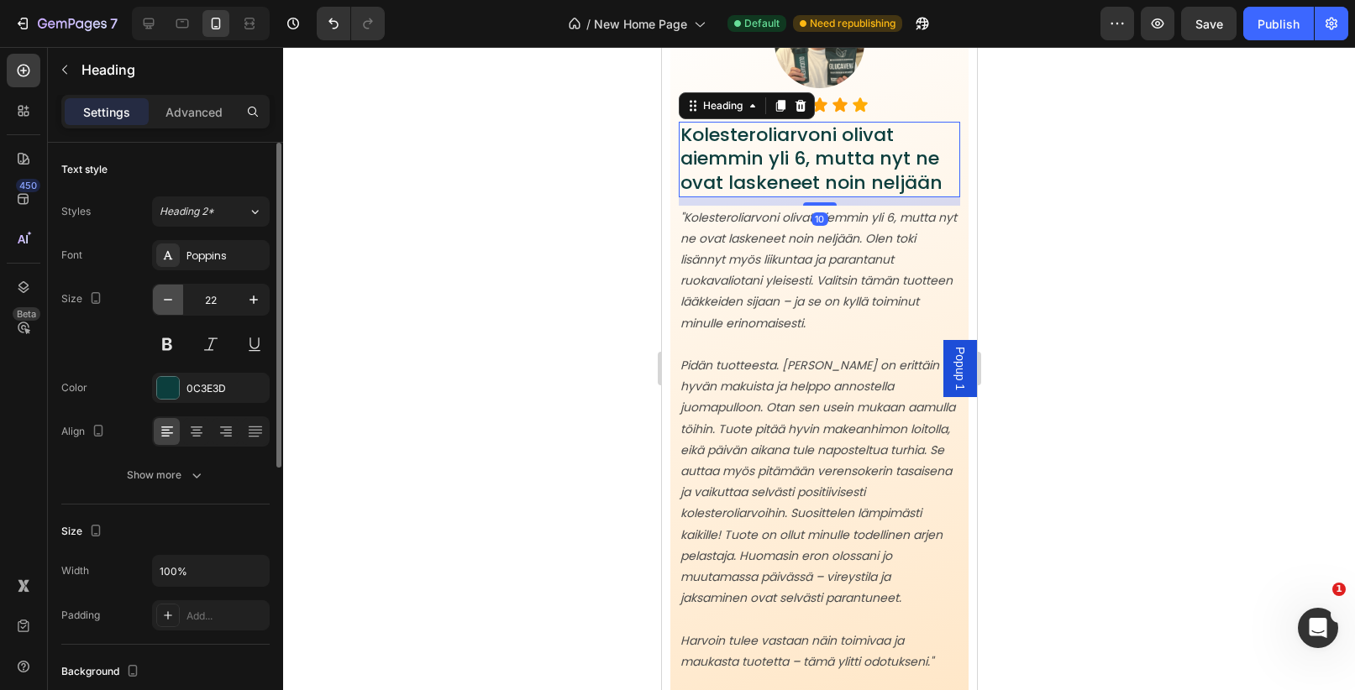
click at [175, 307] on icon "button" at bounding box center [168, 299] width 17 height 17
type input "20"
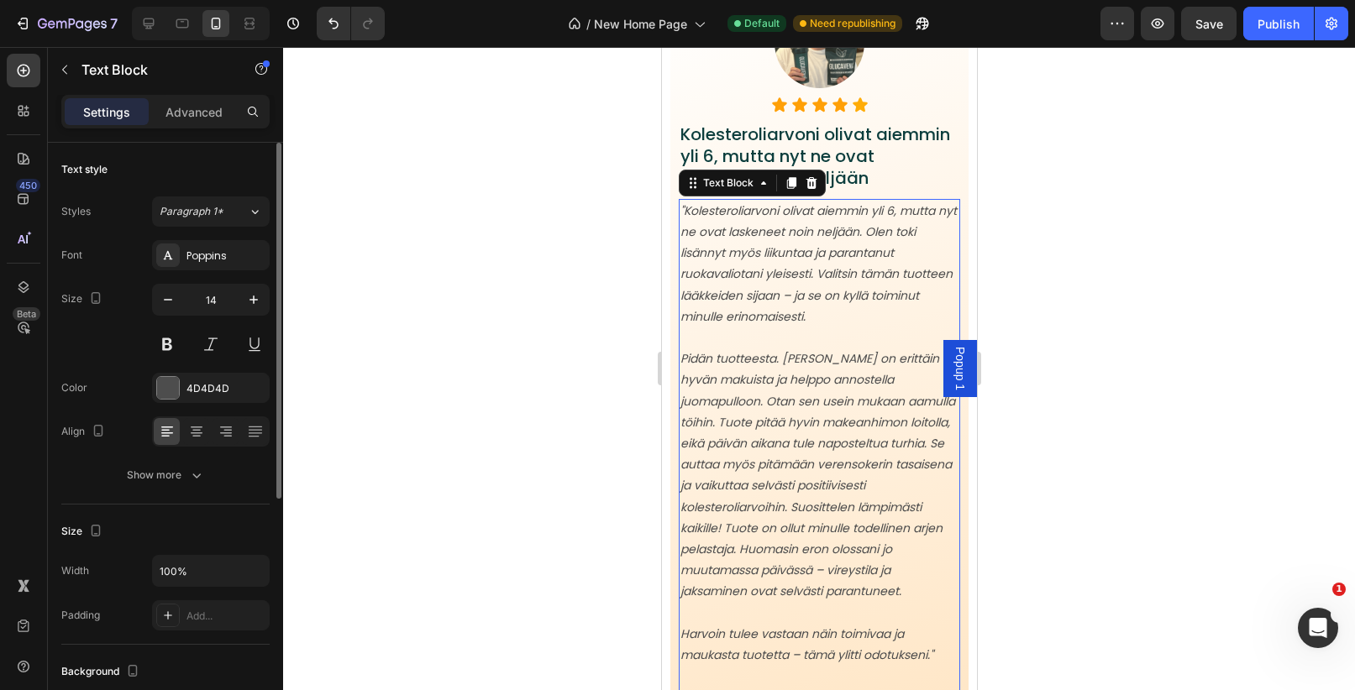
click at [784, 286] on p ""Kolesteroliarvoni olivat aiemmin yli 6, mutta nyt ne ovat laskeneet noin neljä…" at bounding box center [818, 264] width 278 height 127
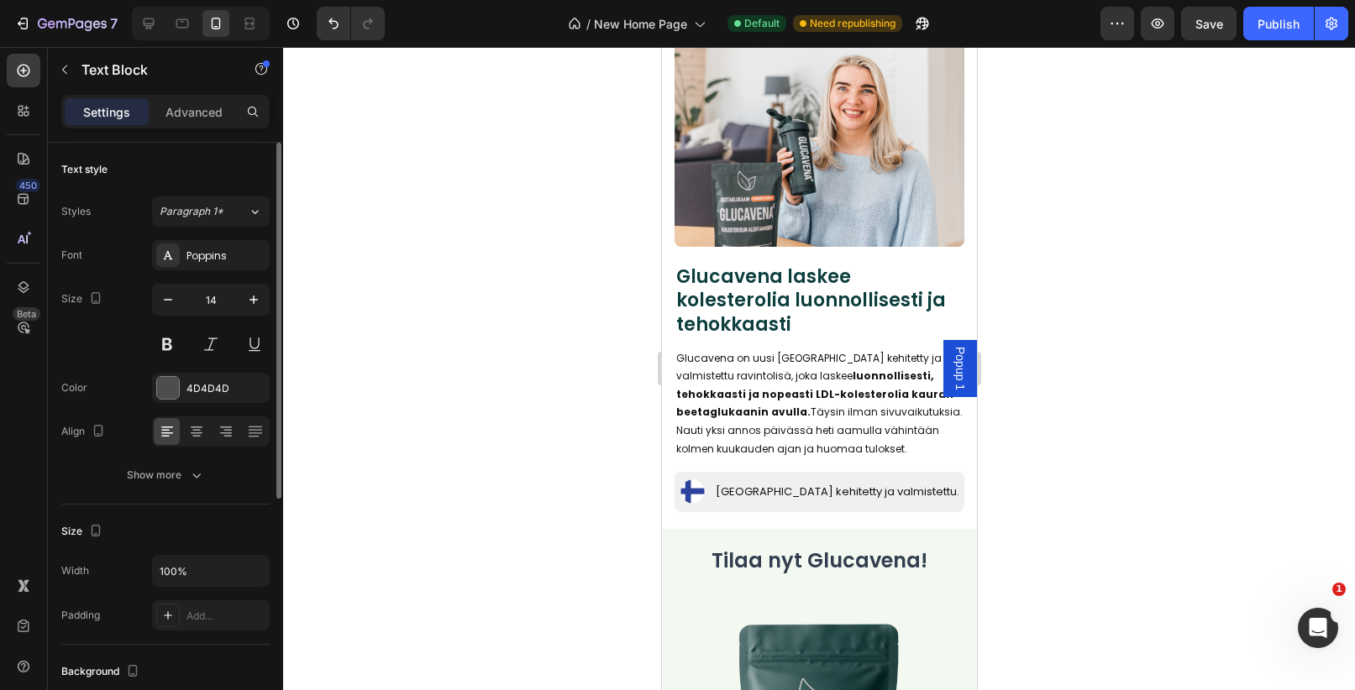
scroll to position [0, 0]
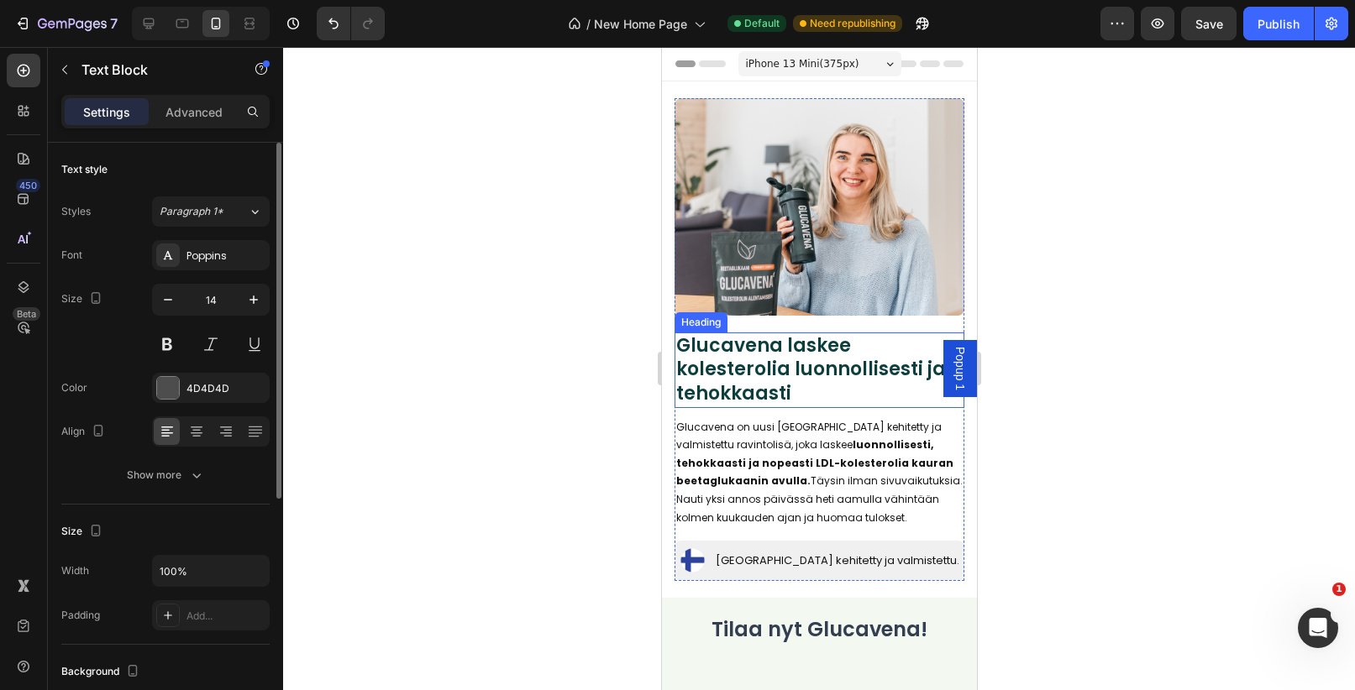
click at [880, 362] on h1 "Glucavena laskee kolesterolia luonnollisesti ja tehokkaasti" at bounding box center [819, 371] width 290 height 76
click at [1067, 315] on div at bounding box center [819, 368] width 1072 height 643
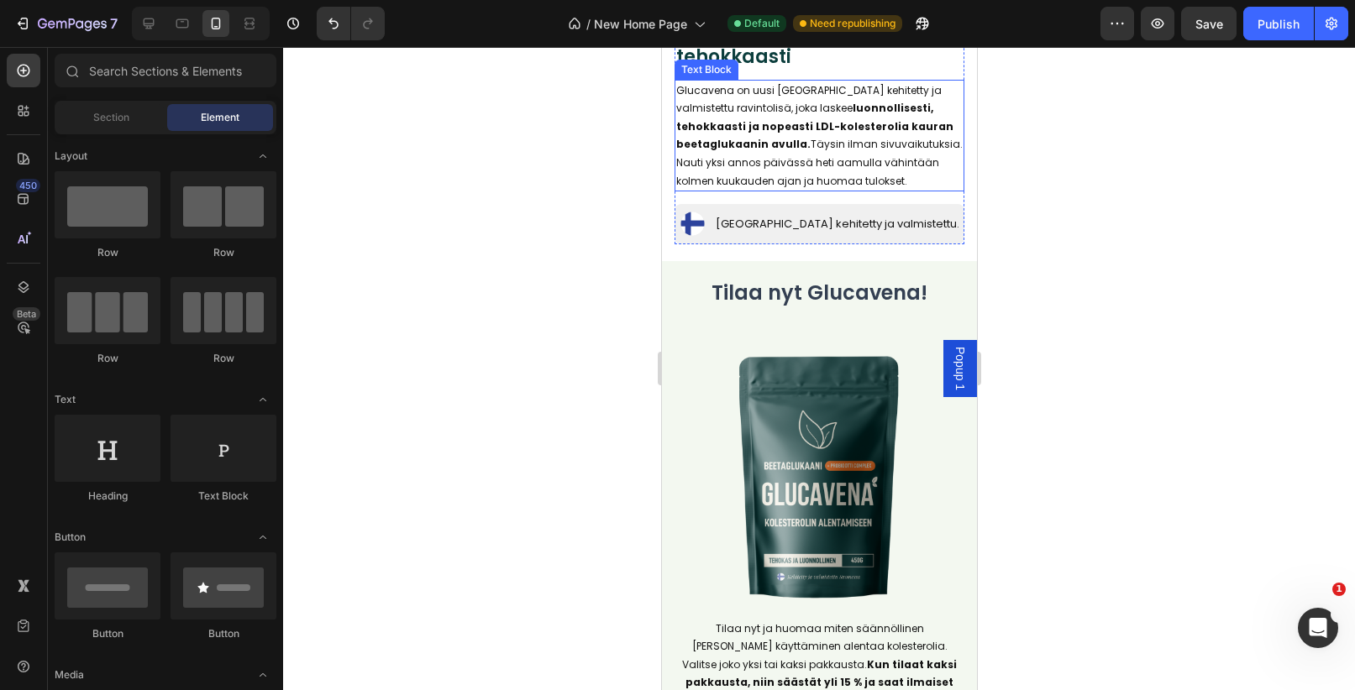
scroll to position [312, 0]
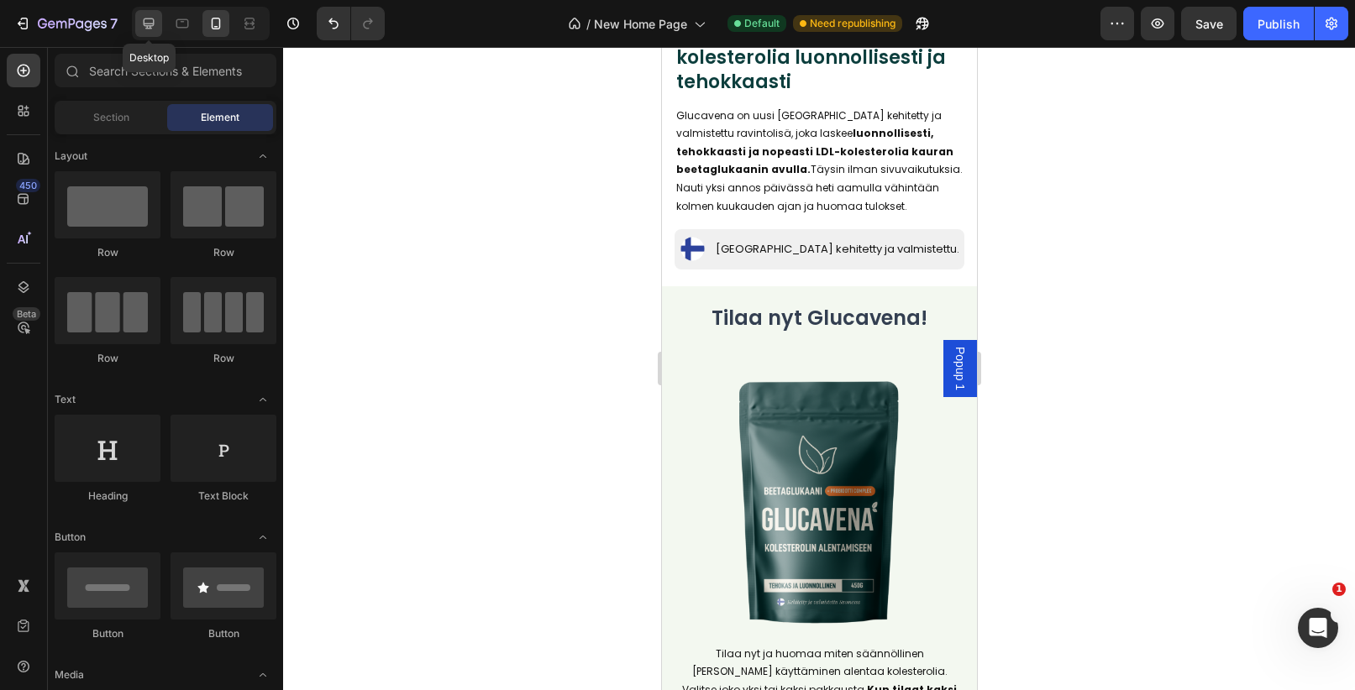
click at [152, 26] on icon at bounding box center [148, 23] width 17 height 17
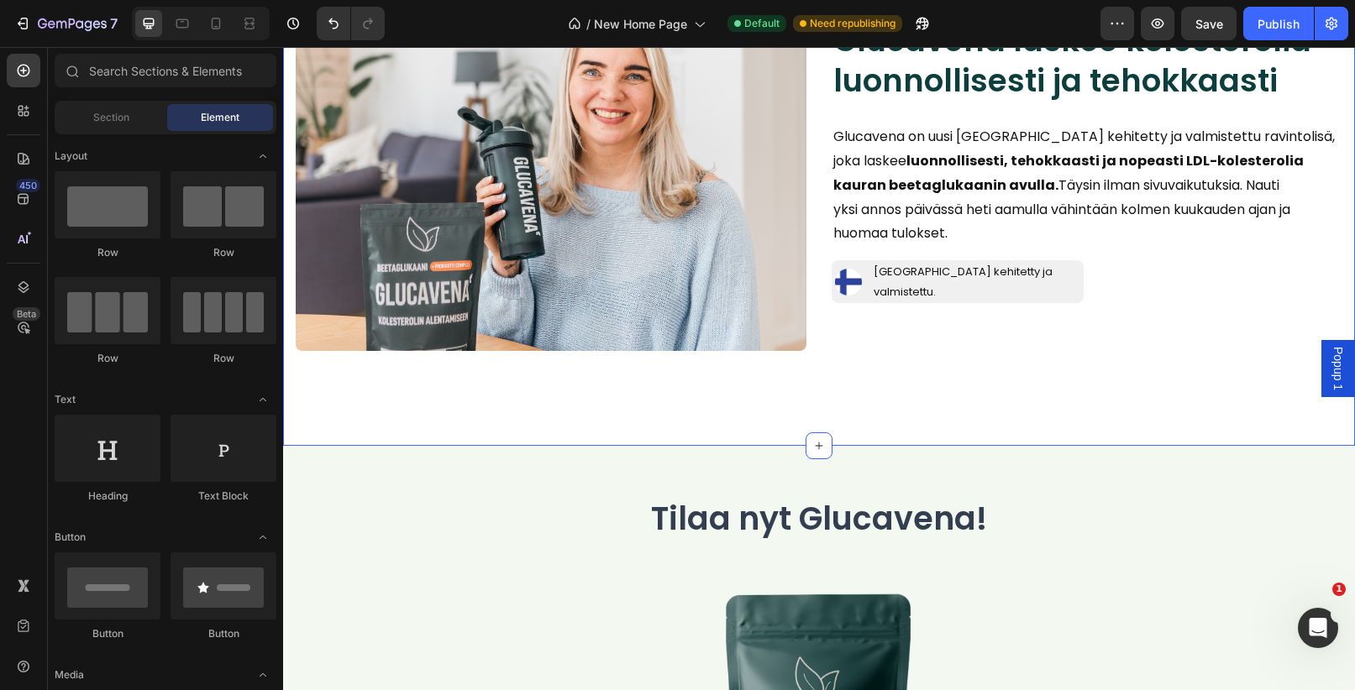
scroll to position [60, 0]
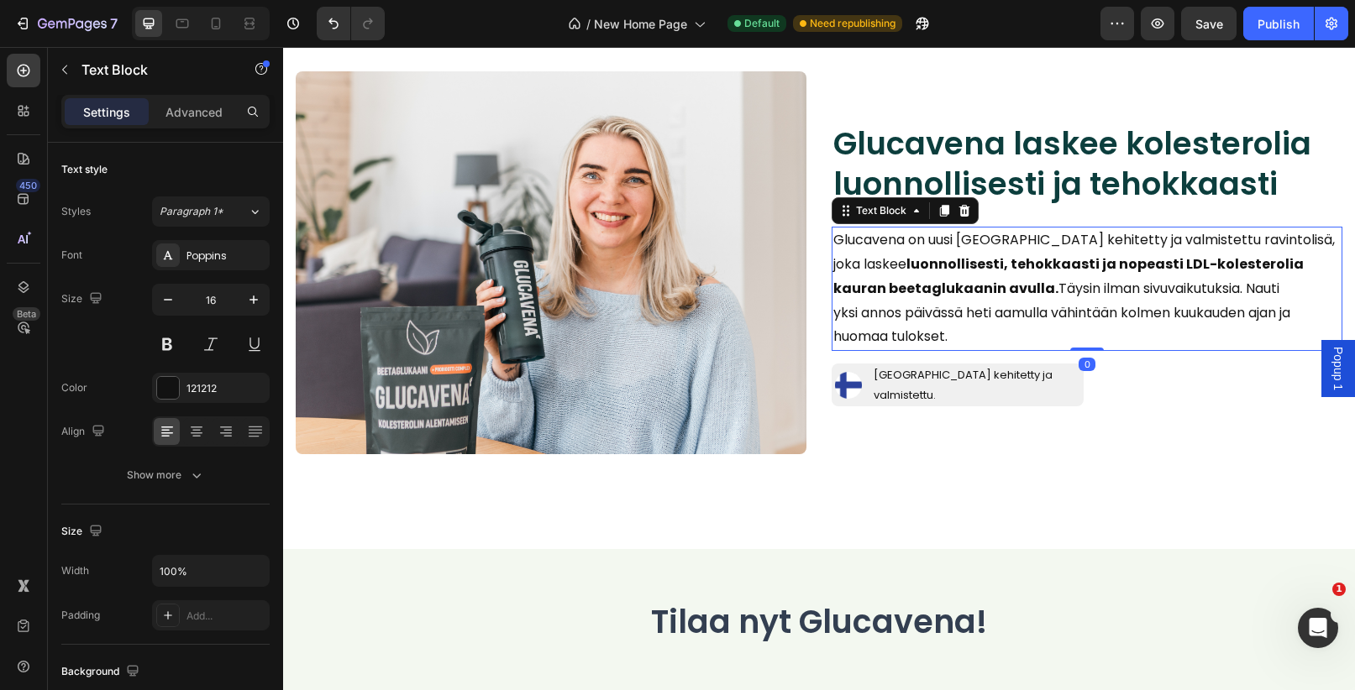
click at [971, 340] on p "Glucavena on uusi Suomessa kehitetty ja valmistettu ravintolisä, joka laskee lu…" at bounding box center [1086, 288] width 507 height 121
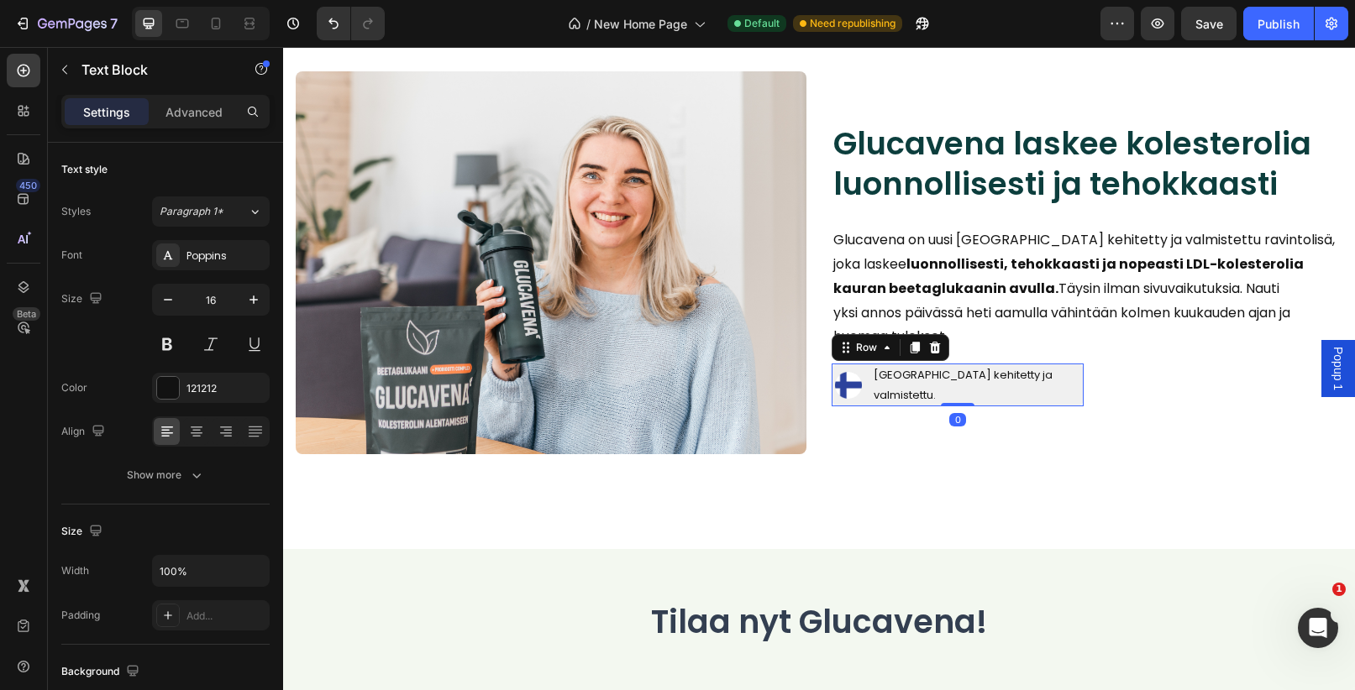
click at [963, 397] on div "Suomessa kehitetty ja valmistettu. Text Block" at bounding box center [978, 385] width 212 height 43
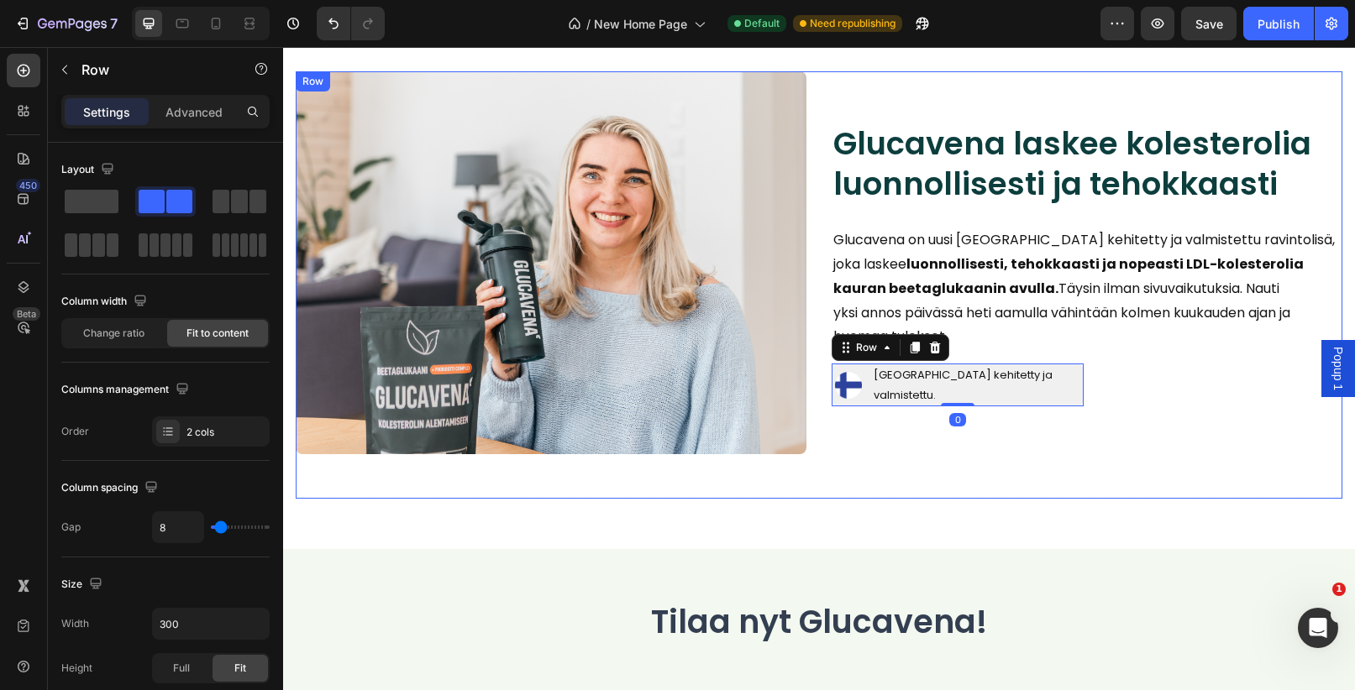
click at [933, 429] on div "Glucavena laskee kolesterolia luonnollisesti ja tehokkaasti Heading Glucavena o…" at bounding box center [1086, 284] width 511 height 427
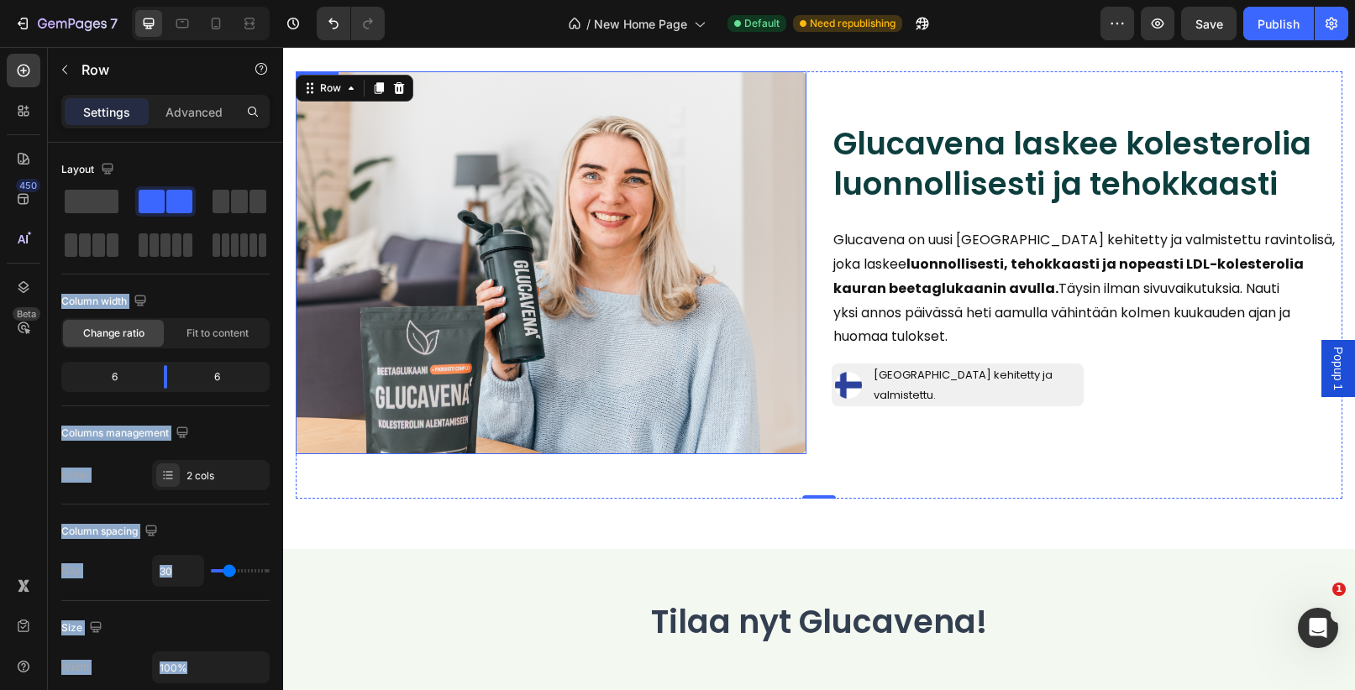
drag, startPoint x: 509, startPoint y: 296, endPoint x: 333, endPoint y: 250, distance: 182.3
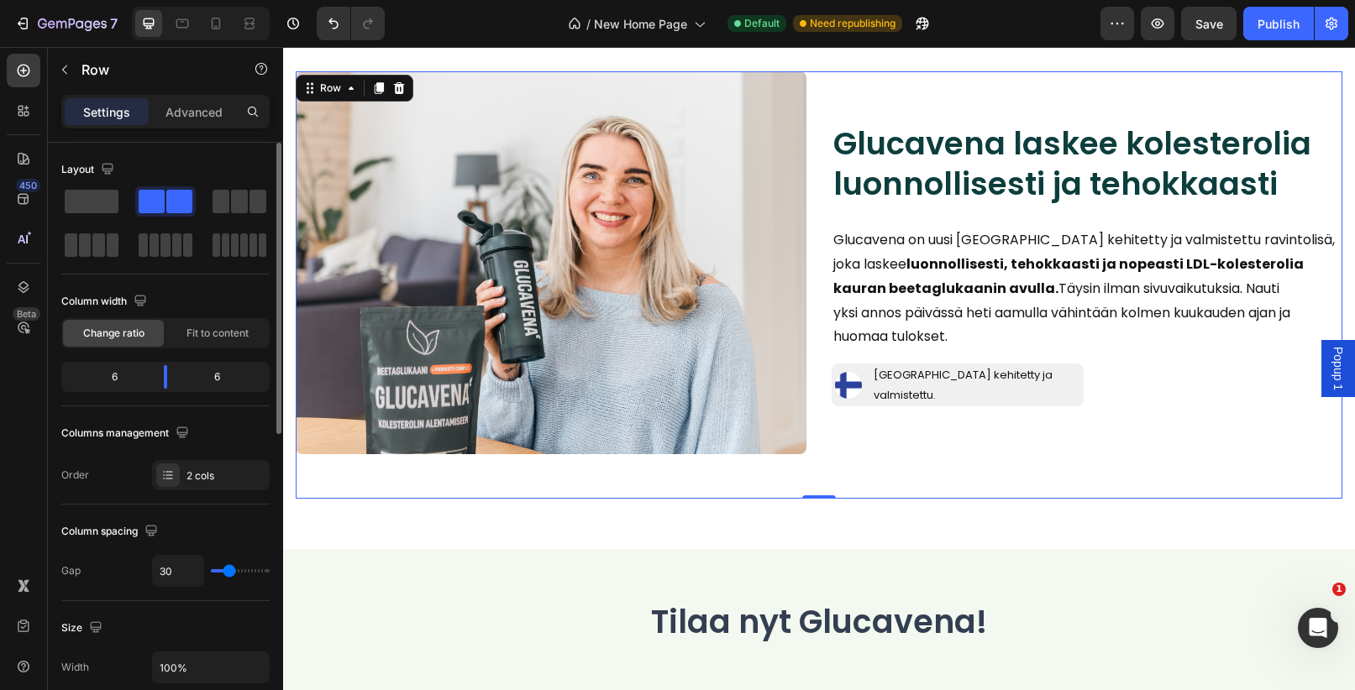
click at [206, 267] on div "Layout" at bounding box center [165, 215] width 208 height 118
drag, startPoint x: 522, startPoint y: 286, endPoint x: 289, endPoint y: 265, distance: 233.6
click at [50, 70] on div "Row" at bounding box center [143, 70] width 191 height 44
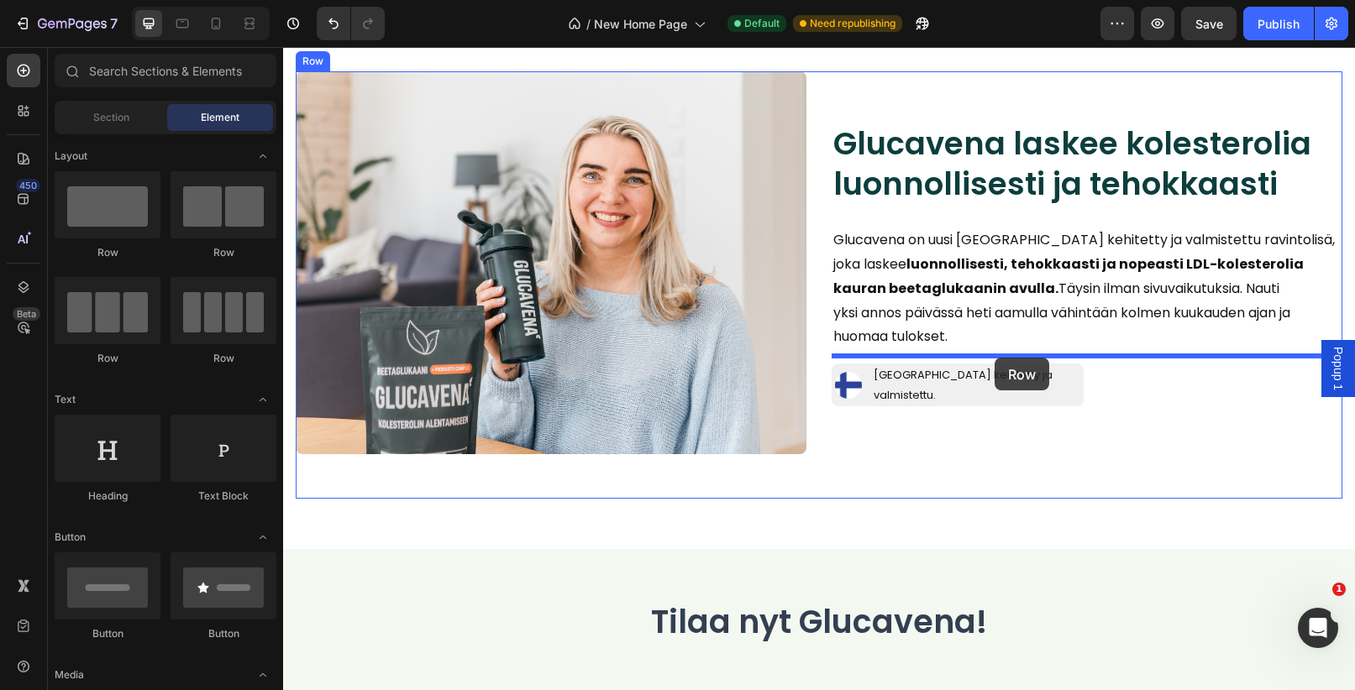
drag, startPoint x: 501, startPoint y: 359, endPoint x: 994, endPoint y: 358, distance: 493.8
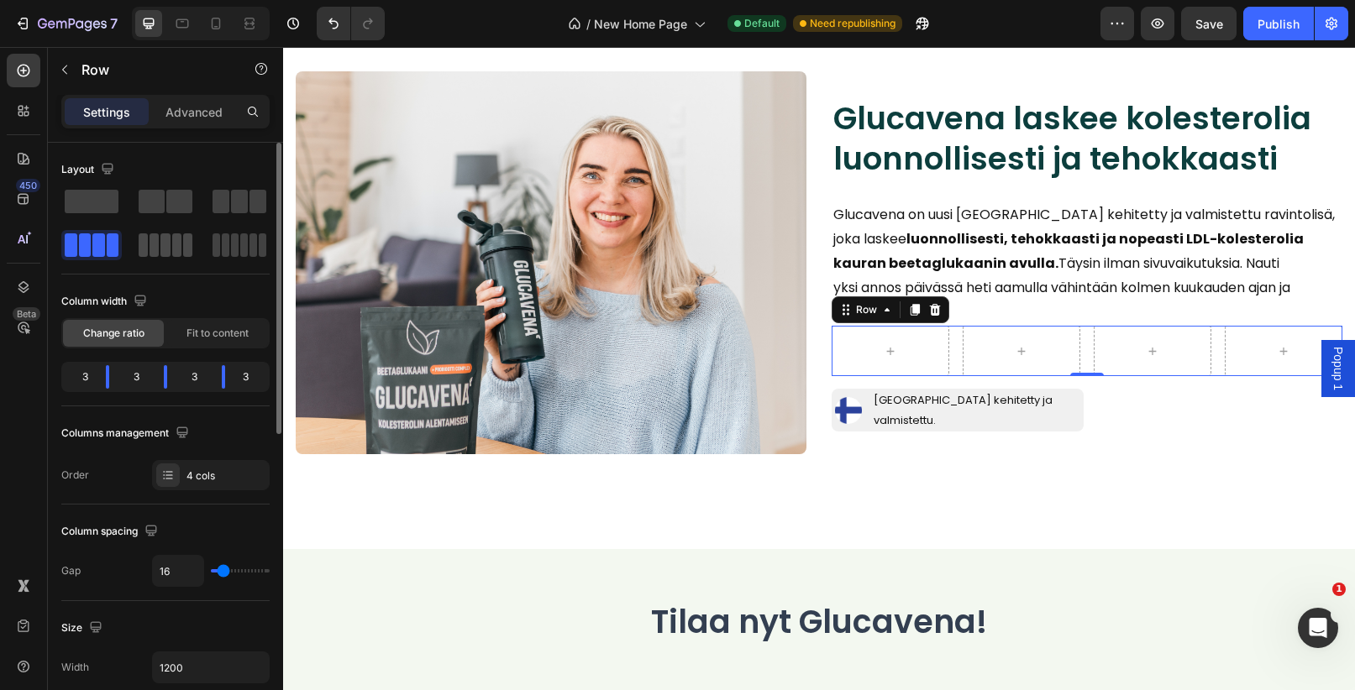
click at [160, 246] on span at bounding box center [164, 245] width 9 height 24
click at [95, 249] on span at bounding box center [98, 245] width 13 height 24
click at [238, 202] on span at bounding box center [239, 202] width 17 height 24
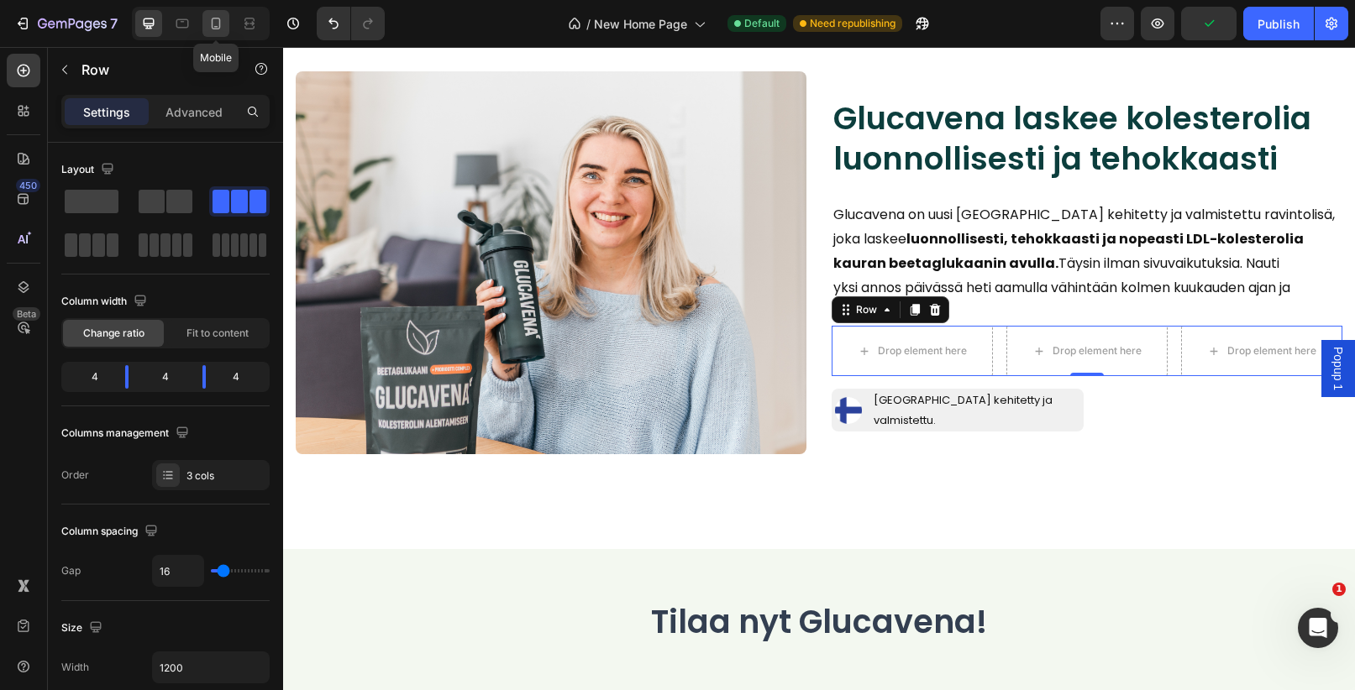
click at [218, 24] on icon at bounding box center [215, 23] width 17 height 17
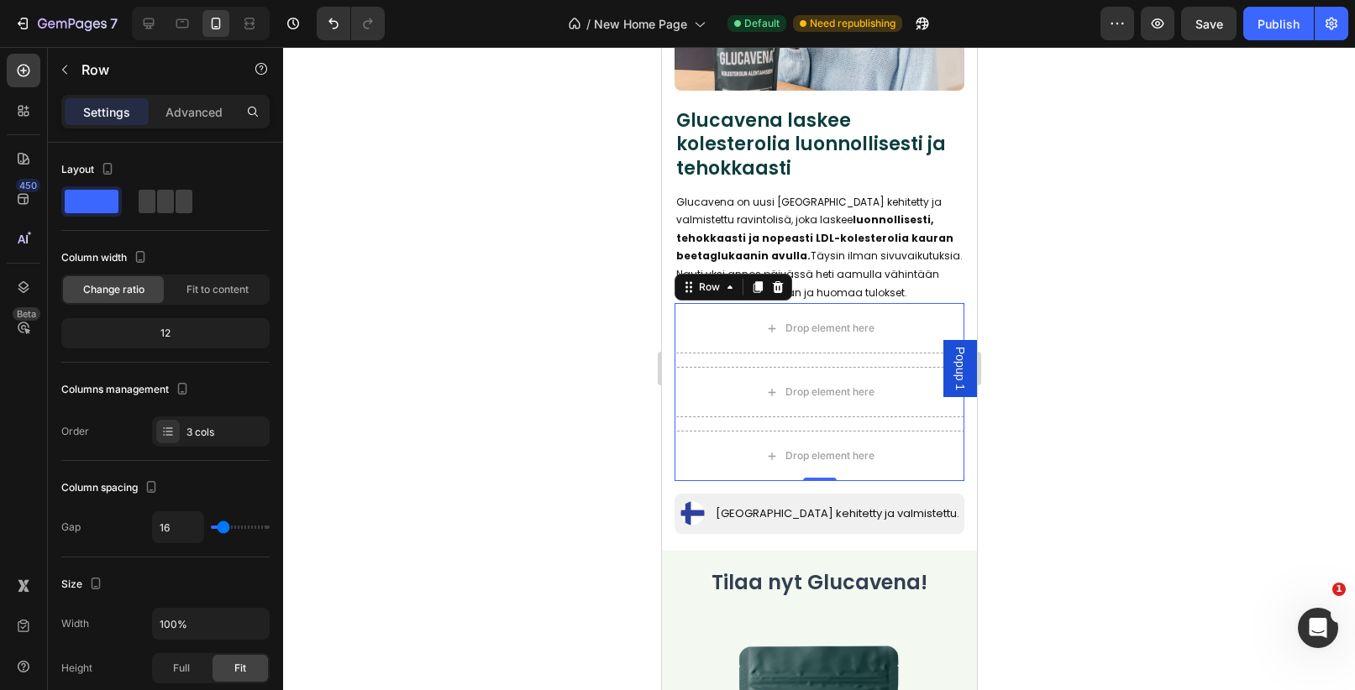
scroll to position [223, 0]
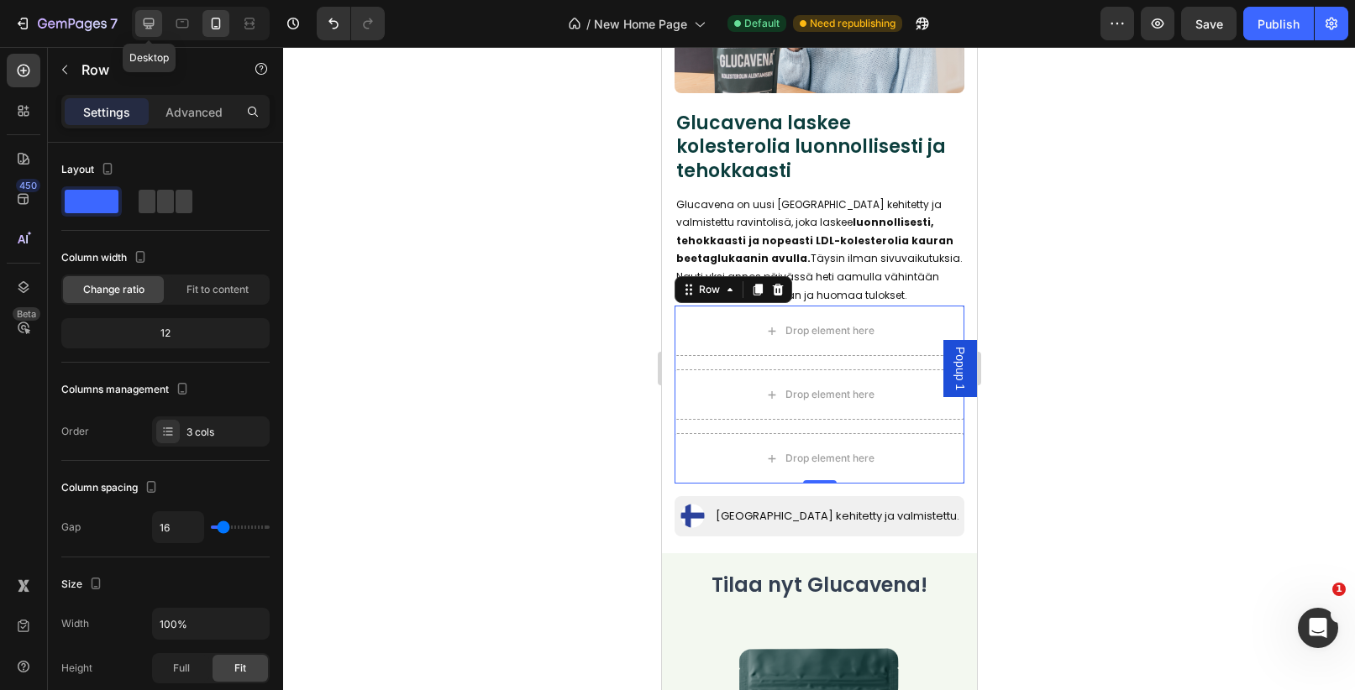
click at [159, 26] on div at bounding box center [148, 23] width 27 height 27
type input "1200"
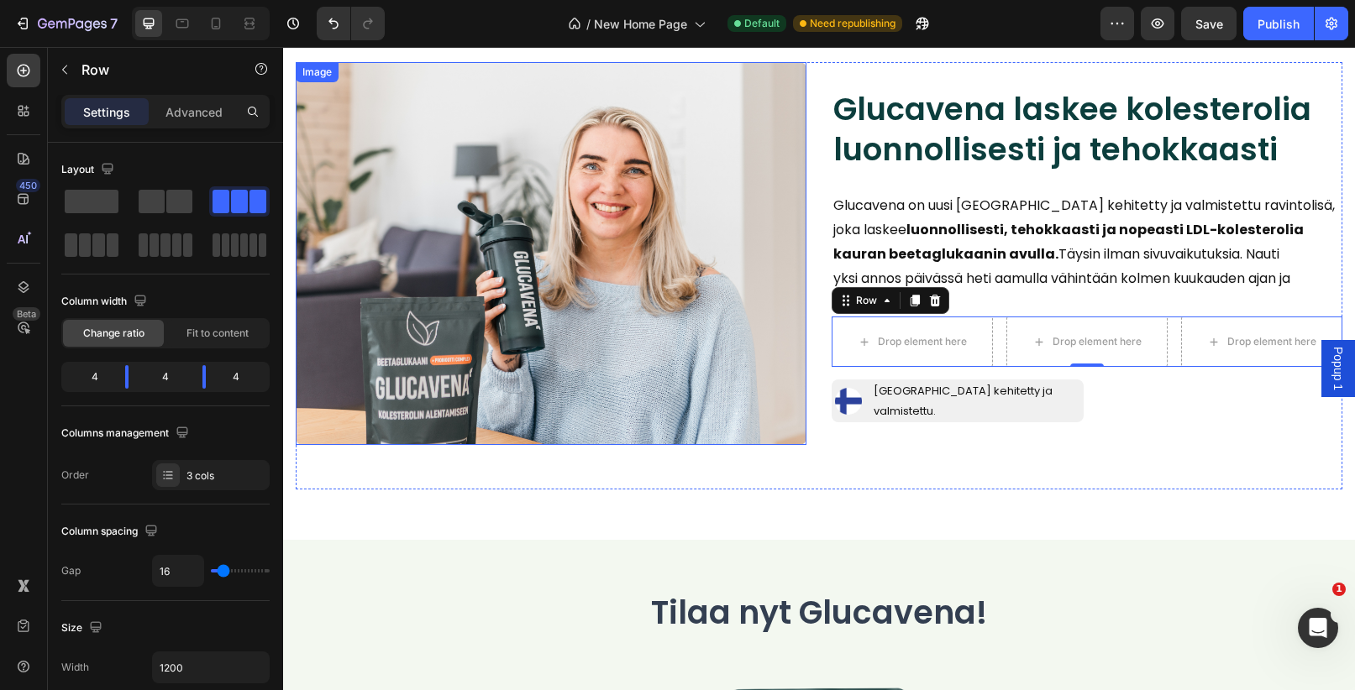
scroll to position [55, 0]
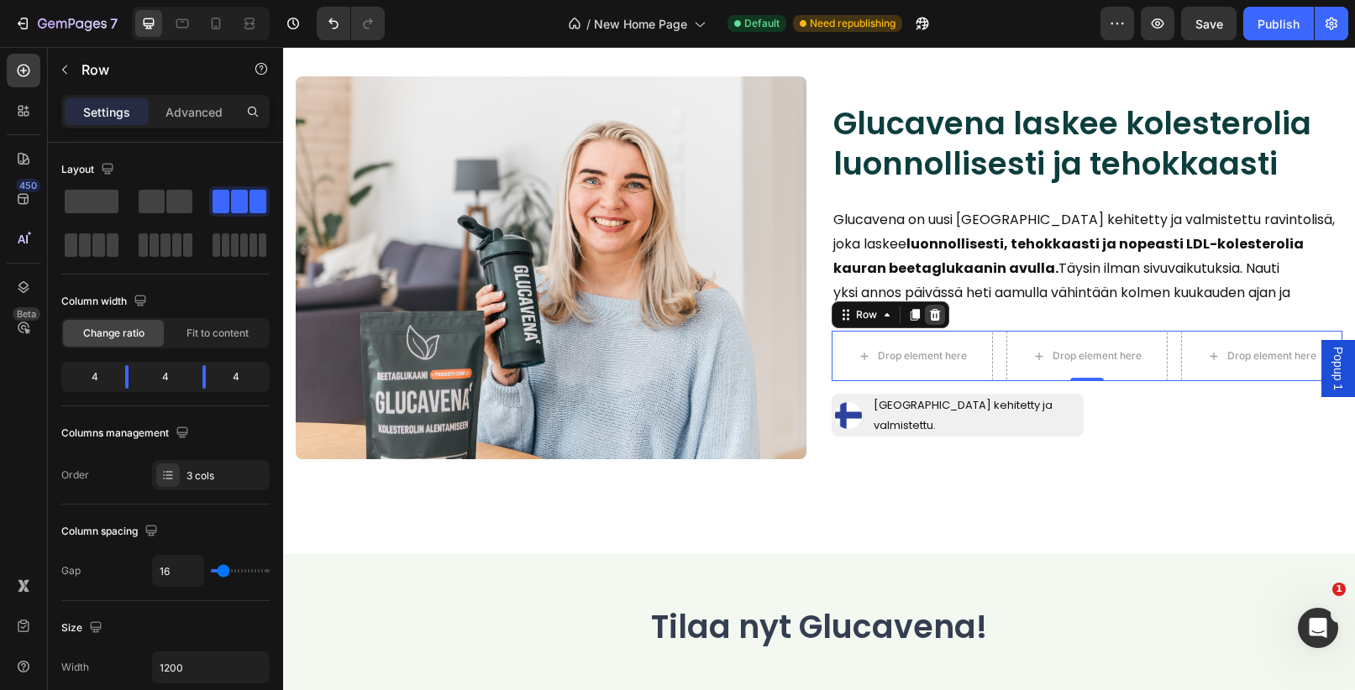
click at [932, 316] on icon at bounding box center [935, 315] width 11 height 12
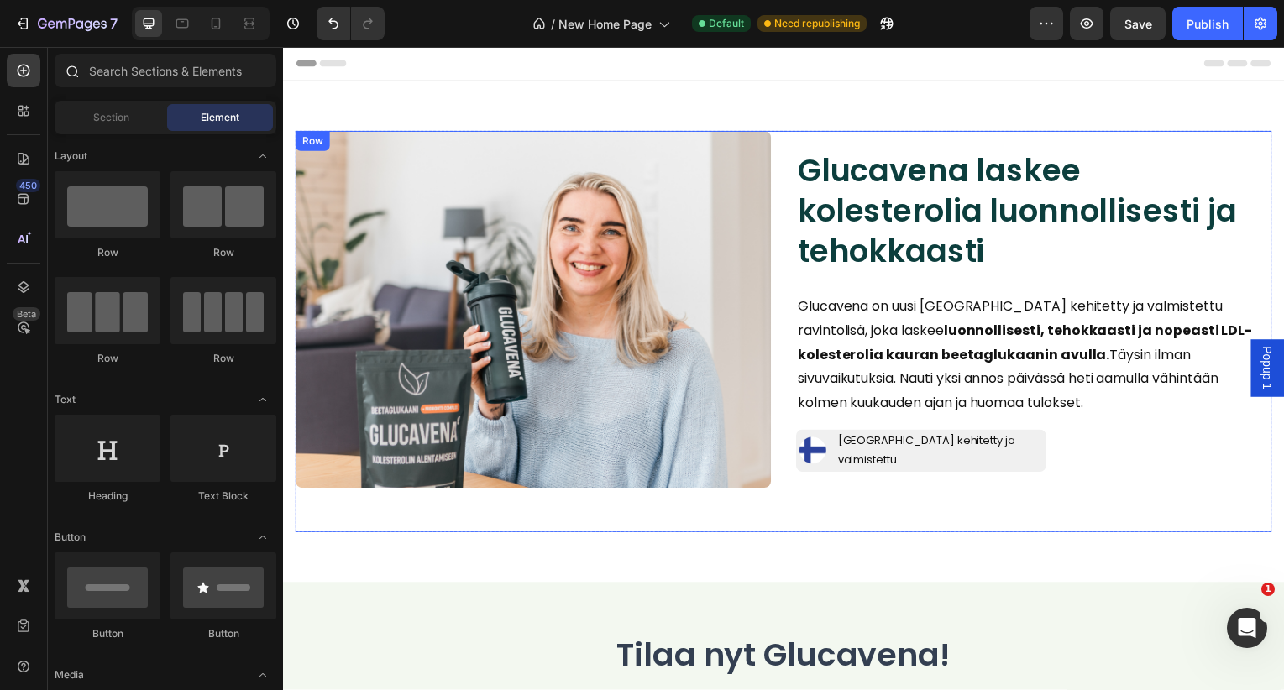
scroll to position [1, 0]
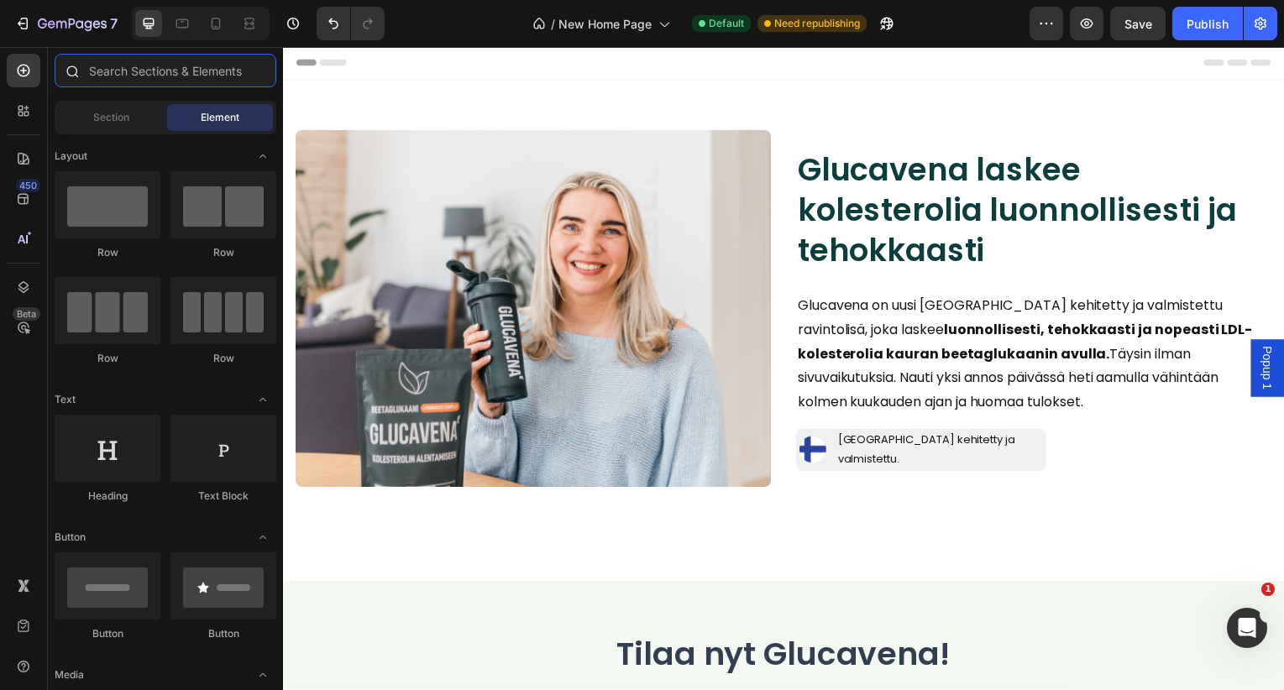
click at [137, 68] on input "text" at bounding box center [166, 71] width 222 height 34
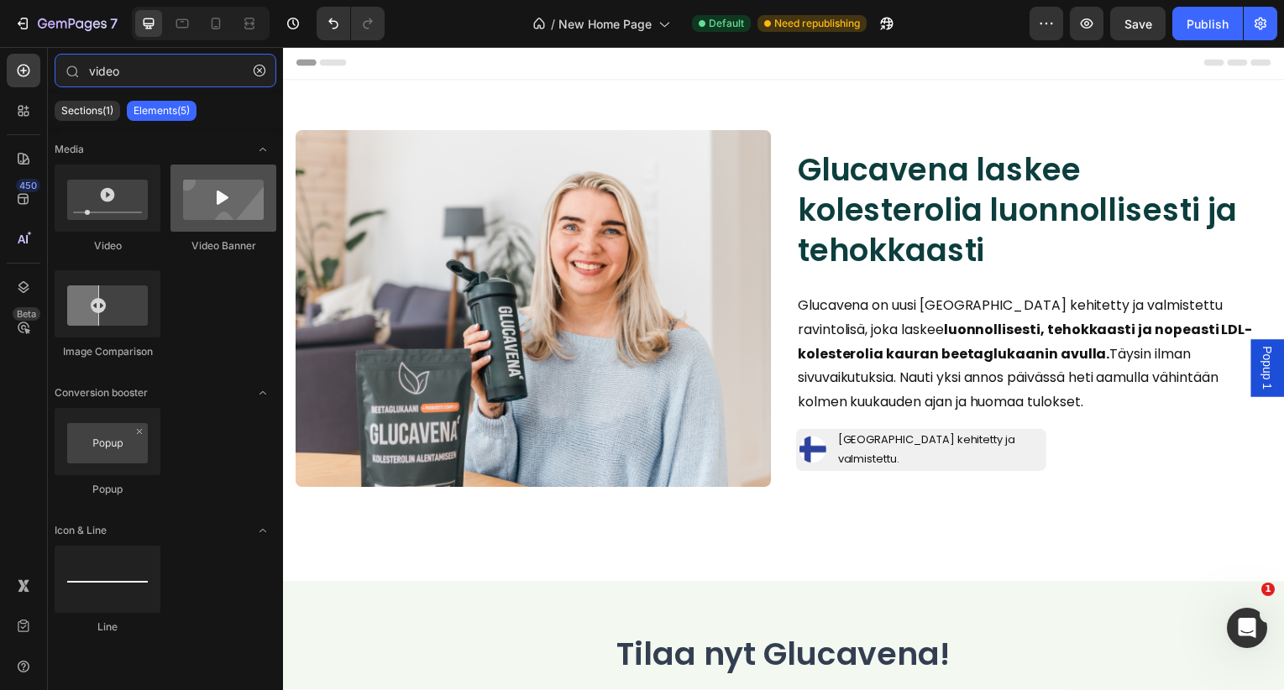
type input "video"
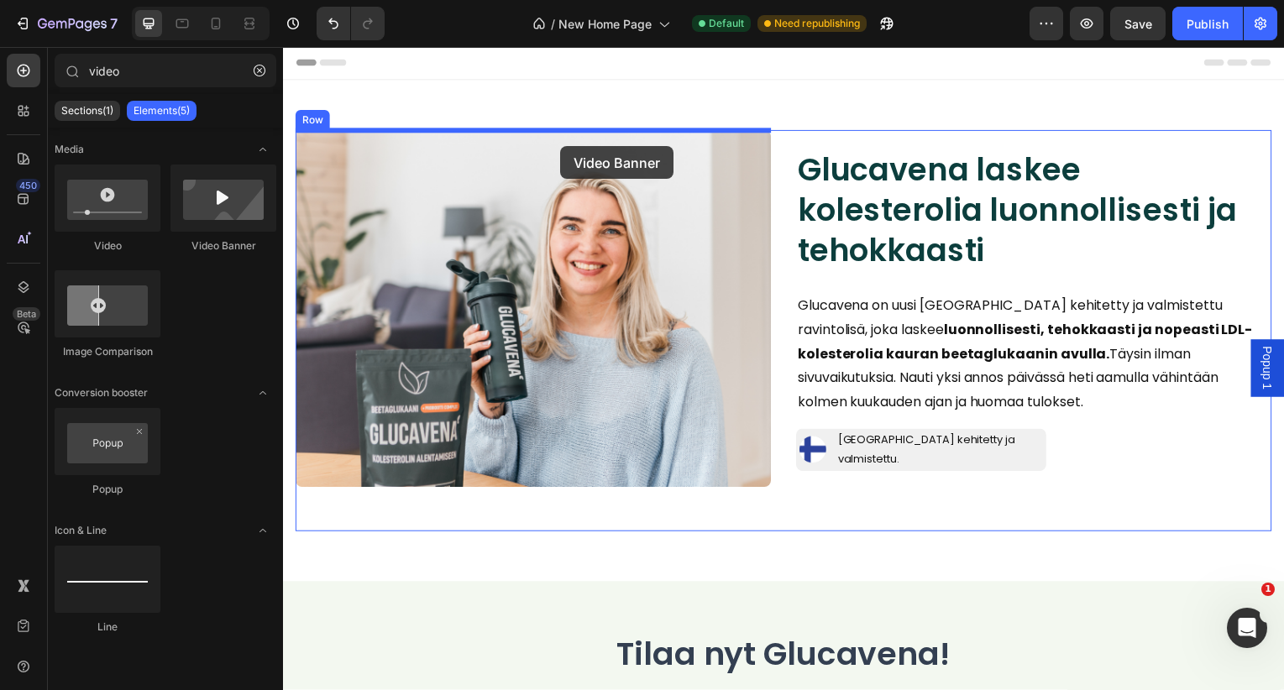
drag, startPoint x: 477, startPoint y: 240, endPoint x: 562, endPoint y: 147, distance: 126.0
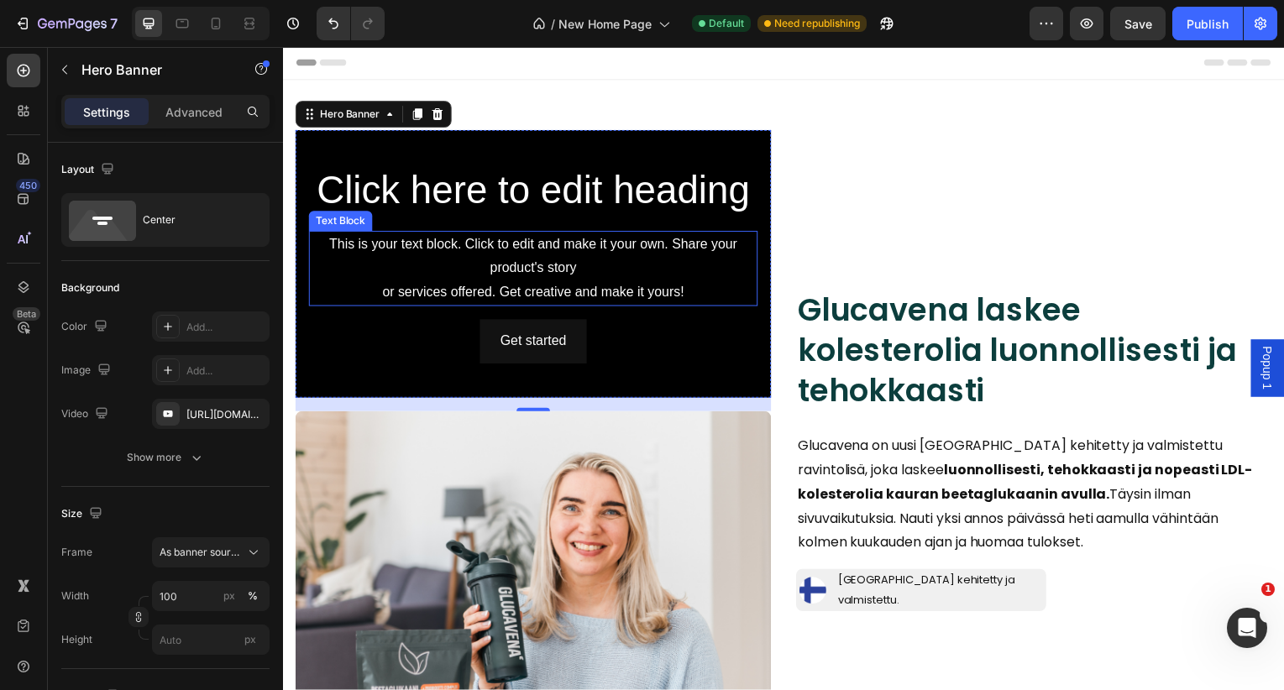
click at [545, 291] on div "This is your text block. Click to edit and make it your own. Share your product…" at bounding box center [535, 271] width 452 height 76
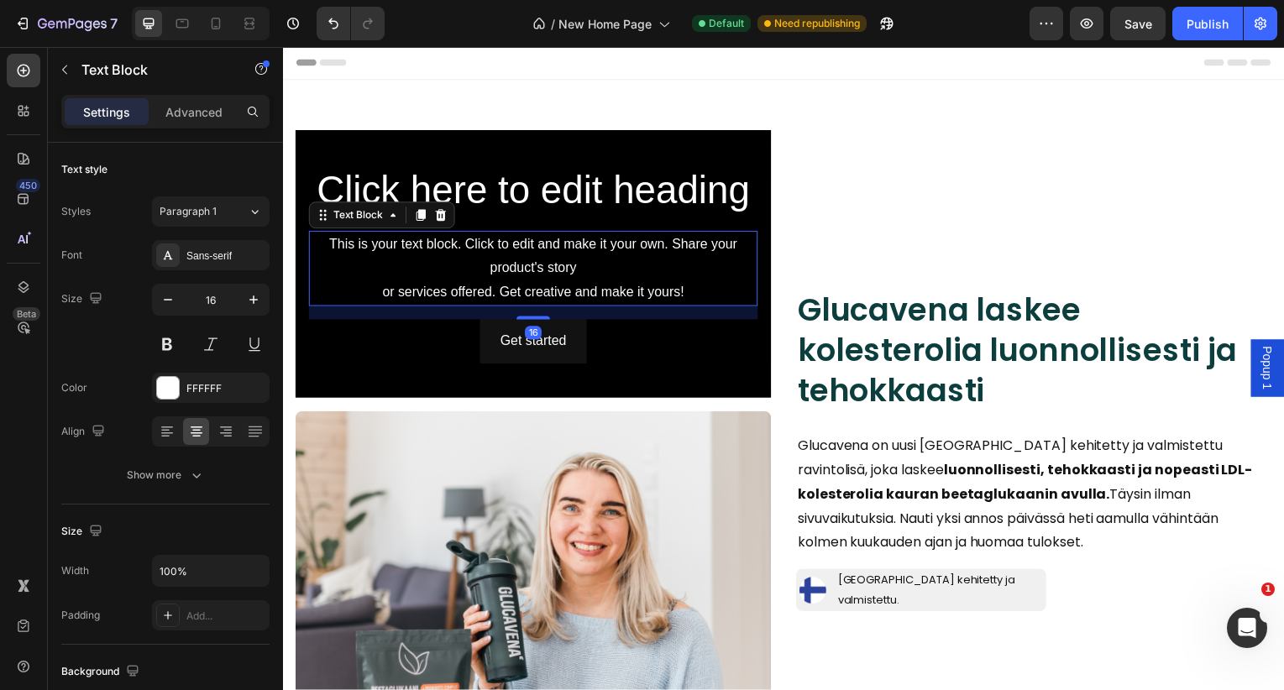
scroll to position [0, 0]
click at [452, 218] on div "Text Block" at bounding box center [382, 217] width 147 height 27
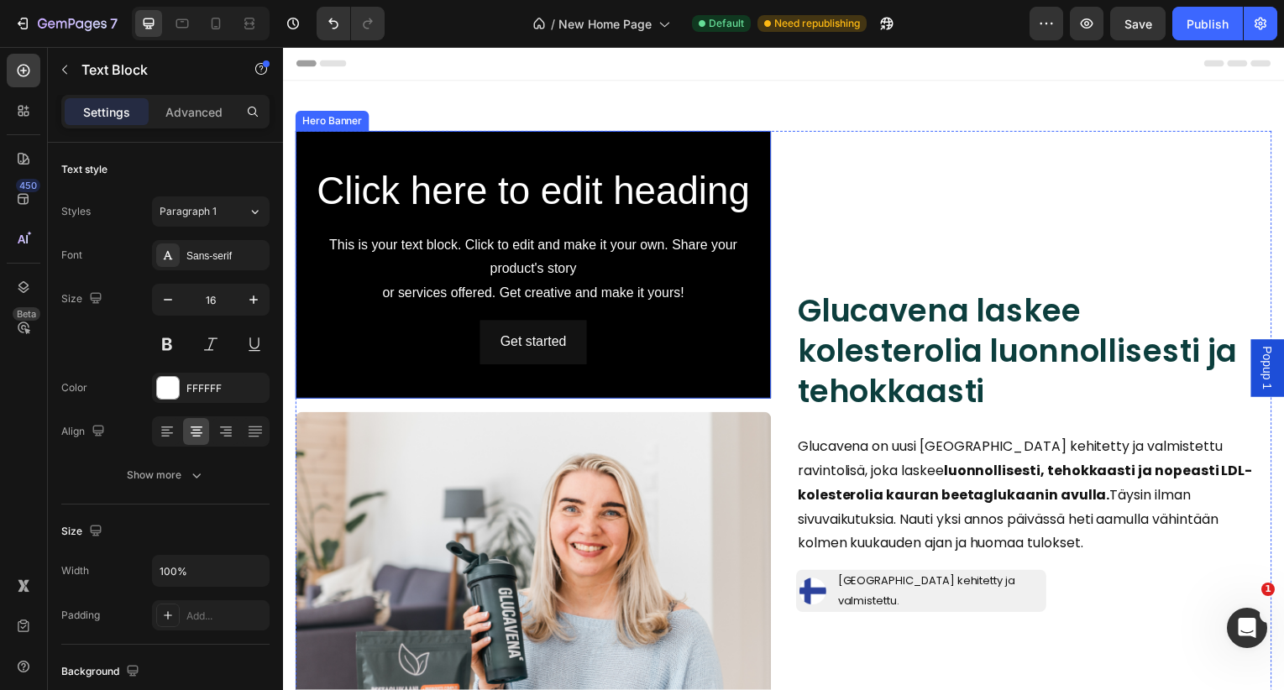
click at [588, 143] on div "Background Image" at bounding box center [535, 267] width 479 height 270
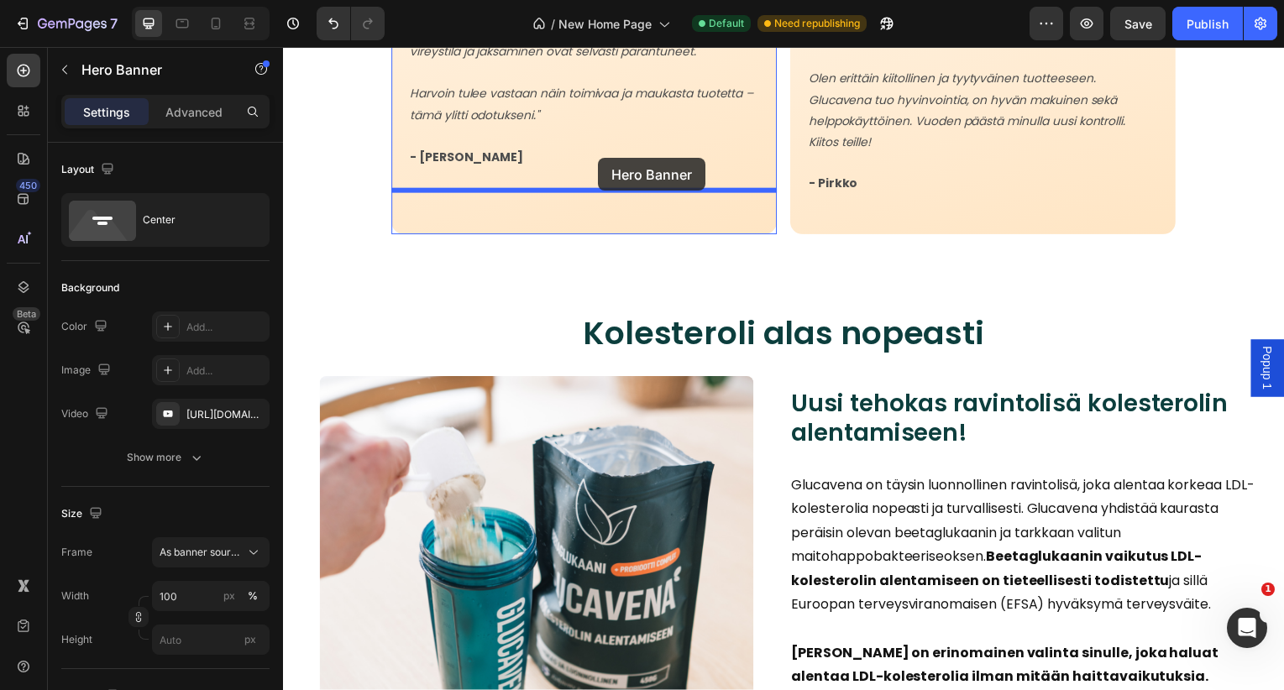
scroll to position [3164, 0]
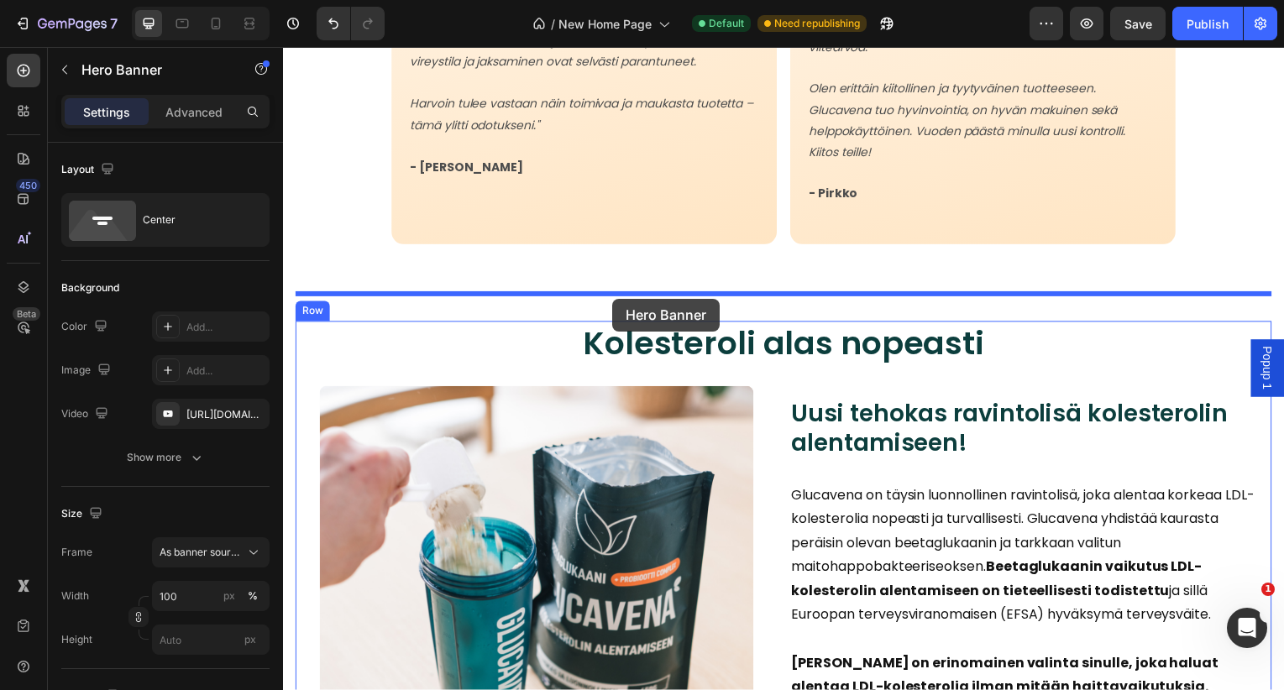
drag, startPoint x: 312, startPoint y: 120, endPoint x: 615, endPoint y: 301, distance: 352.9
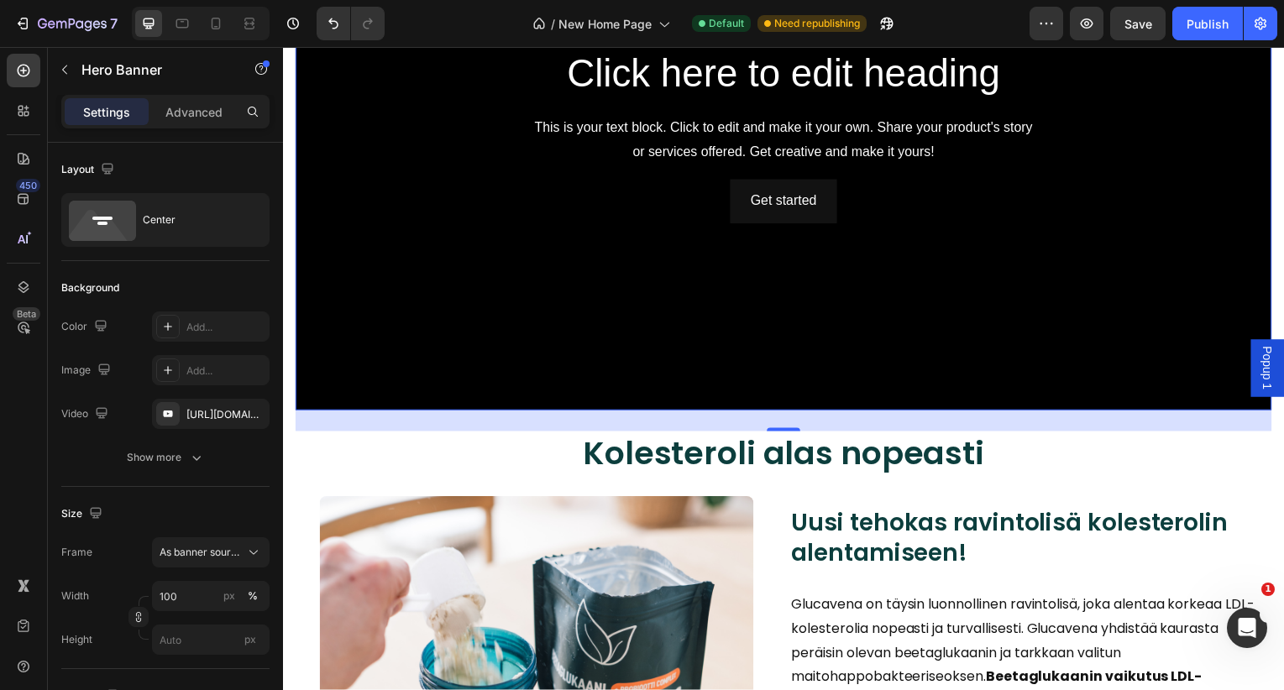
scroll to position [3444, 0]
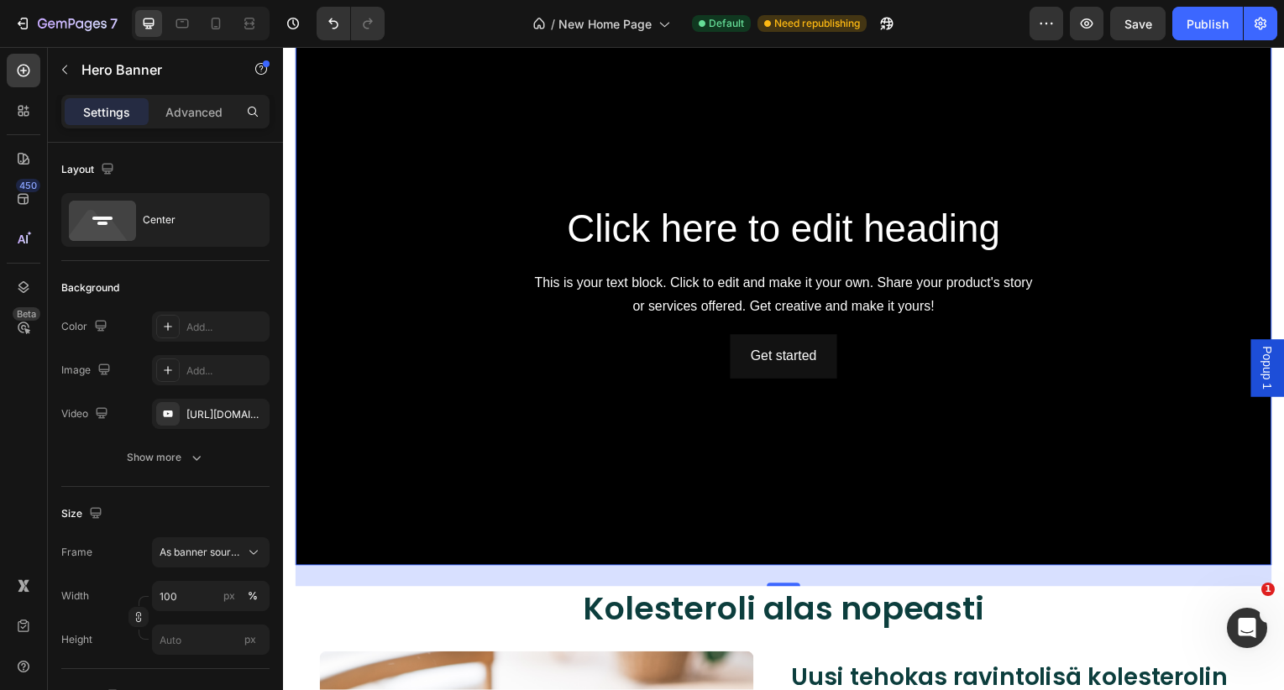
click at [954, 128] on div "Background Image" at bounding box center [787, 292] width 983 height 553
click at [250, 414] on icon "button" at bounding box center [252, 413] width 7 height 7
type input "Auto"
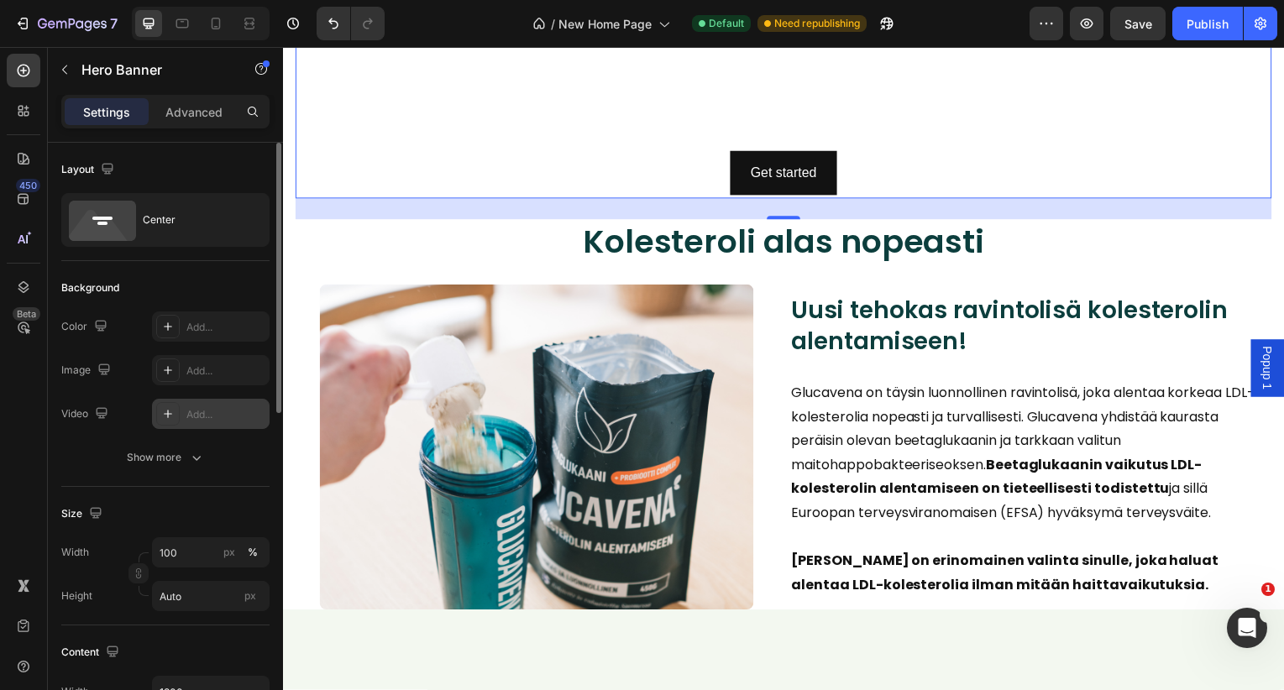
click at [197, 409] on div "Add..." at bounding box center [225, 414] width 79 height 15
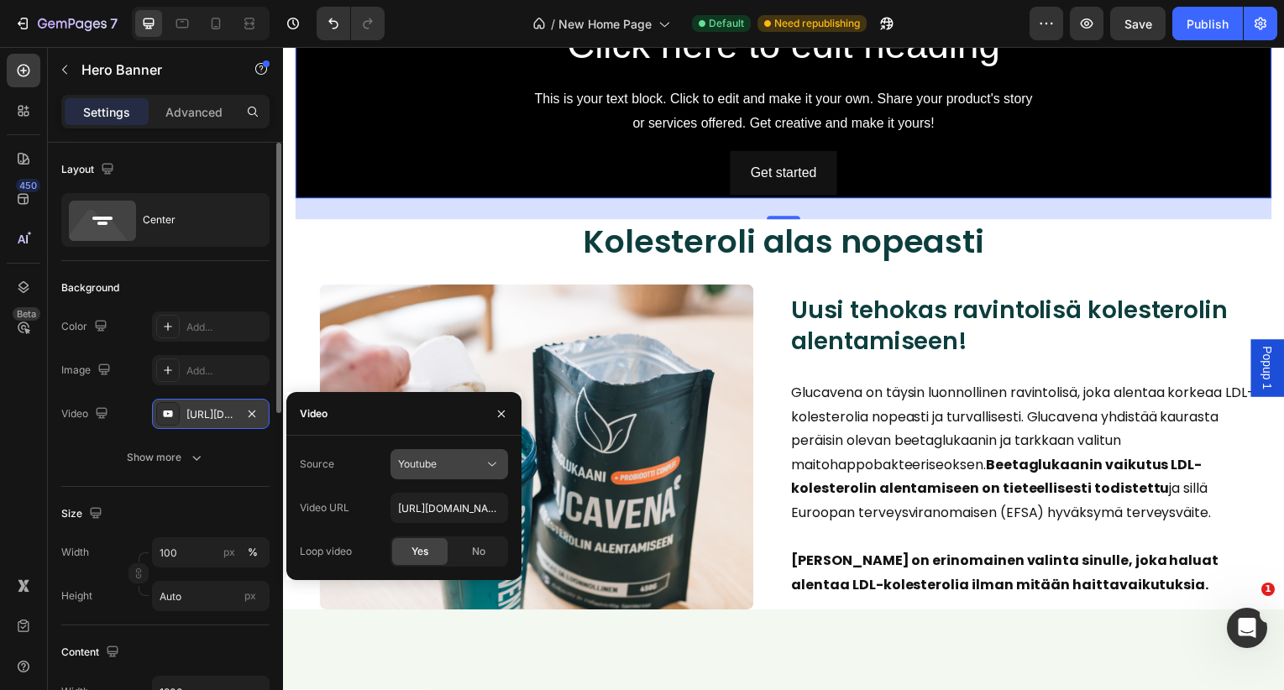
click at [451, 457] on div "Youtube" at bounding box center [441, 464] width 86 height 15
click at [435, 498] on span "Video hosting" at bounding box center [430, 505] width 64 height 15
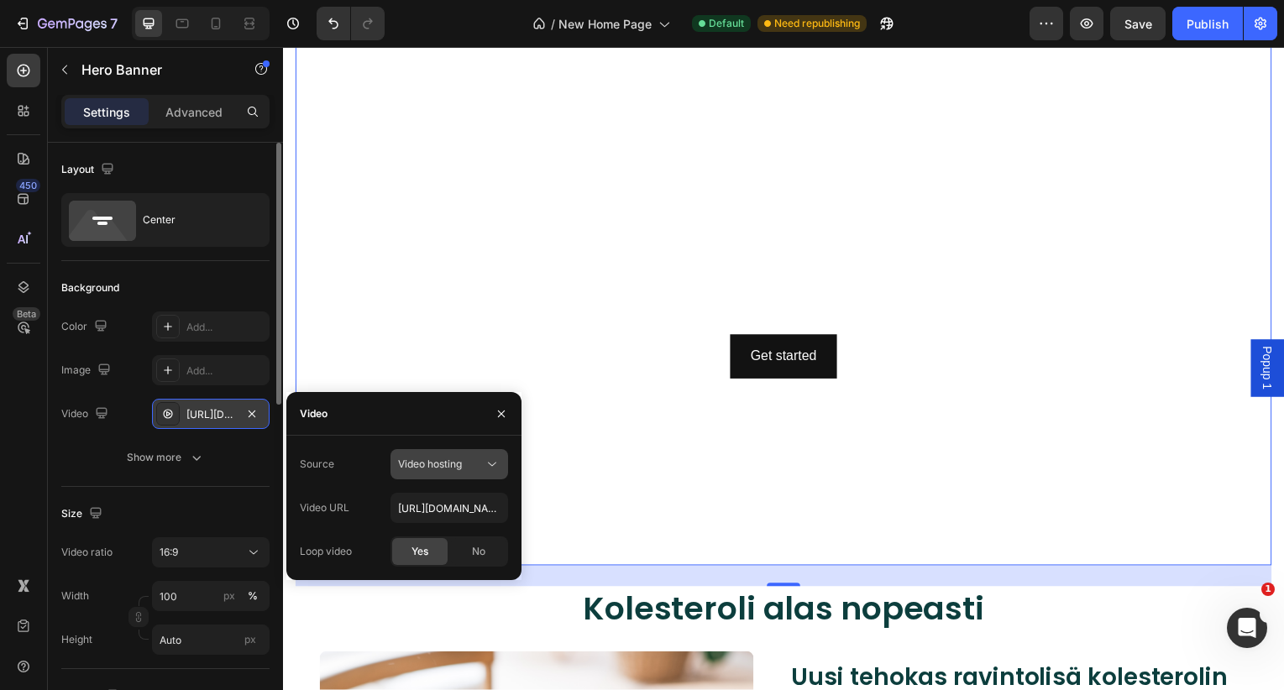
click at [448, 469] on span "Video hosting" at bounding box center [430, 464] width 64 height 13
click at [367, 462] on div "Source Video hosting" at bounding box center [404, 464] width 208 height 30
click at [501, 420] on icon "button" at bounding box center [501, 413] width 13 height 13
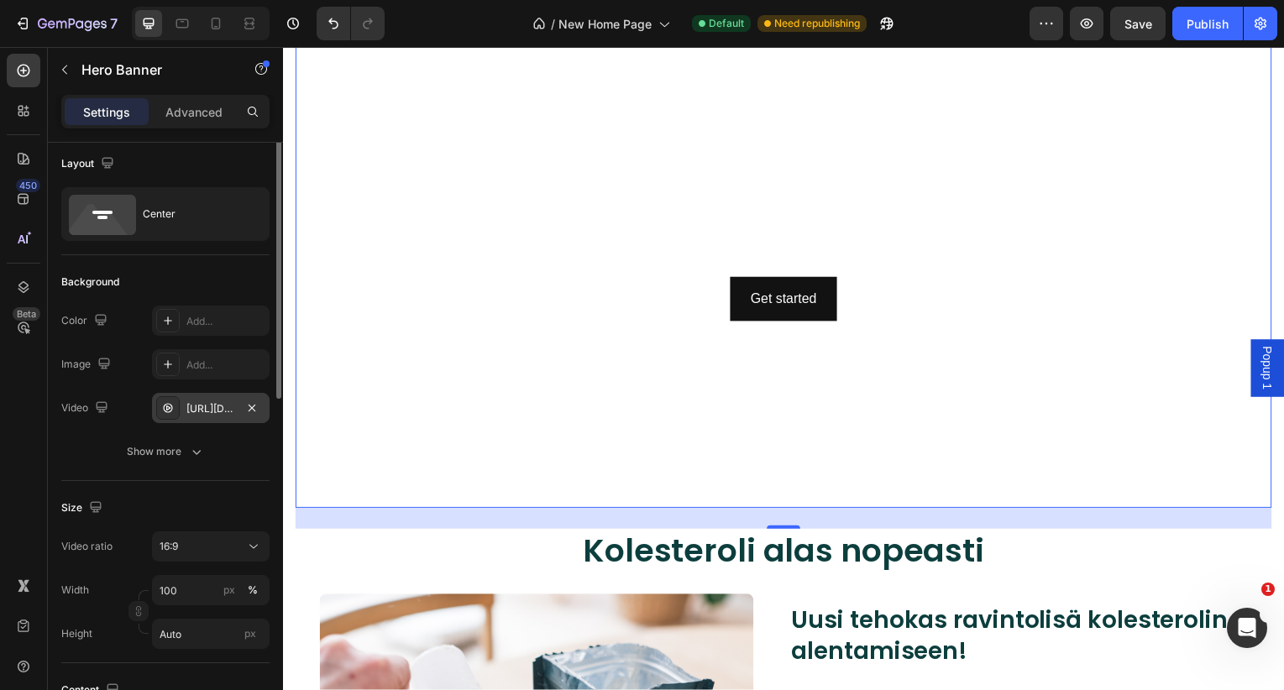
scroll to position [0, 0]
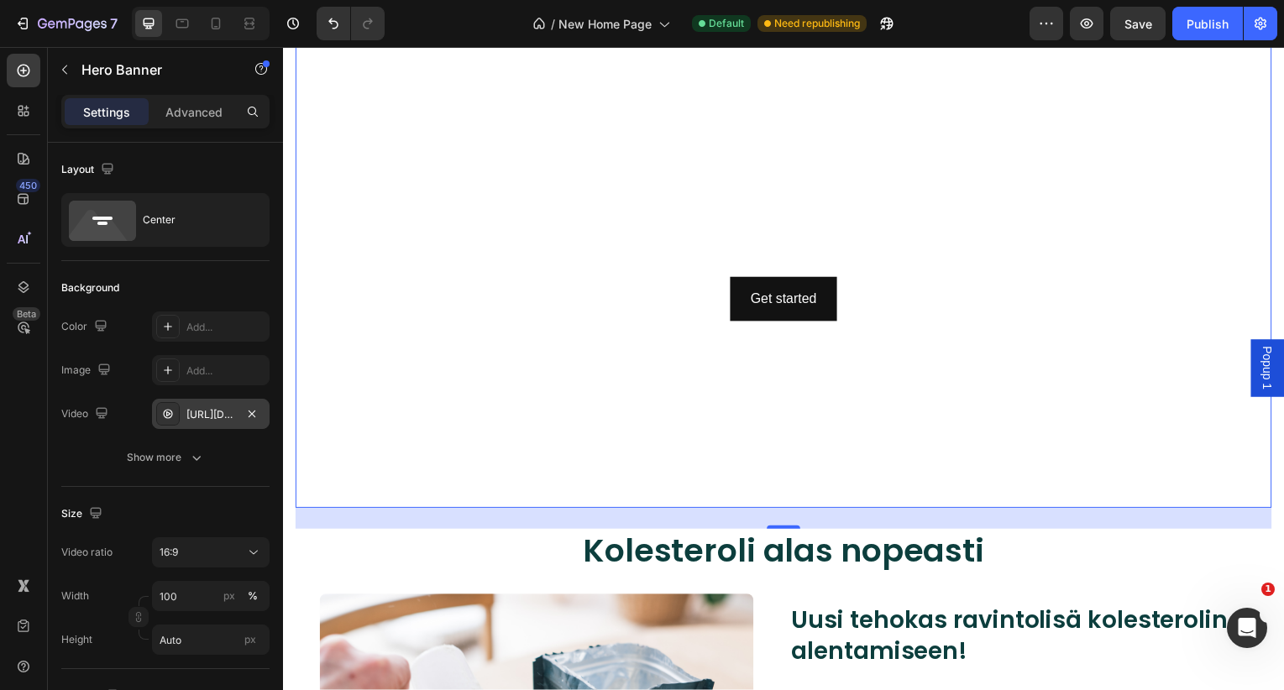
click at [228, 326] on div "Add..." at bounding box center [225, 327] width 79 height 15
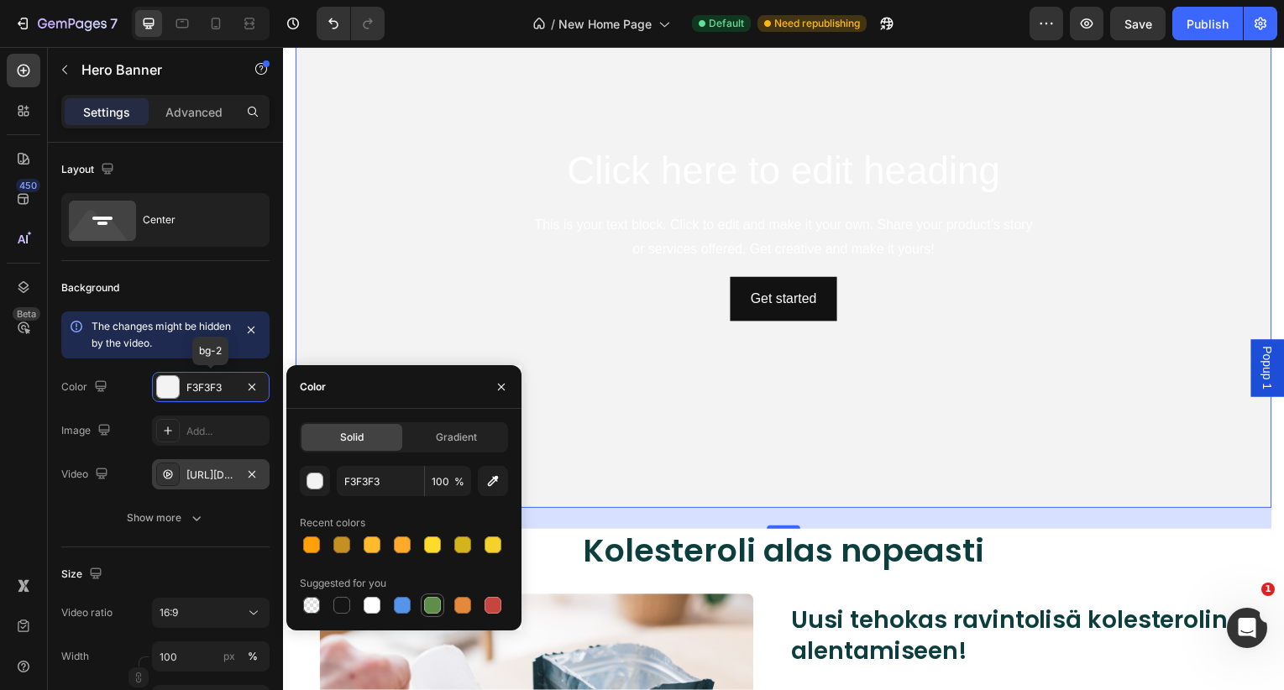
click at [430, 607] on div at bounding box center [432, 605] width 17 height 17
type input "5E8E49"
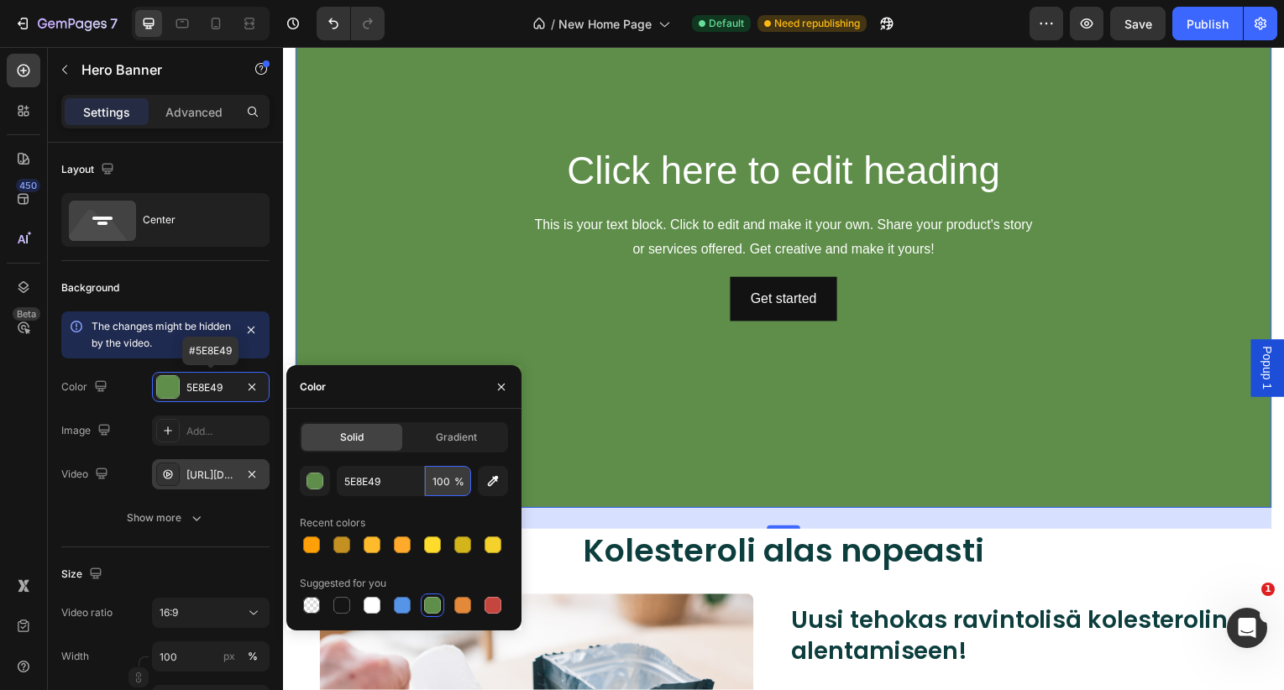
click at [442, 482] on input "100" at bounding box center [448, 481] width 46 height 30
click at [503, 391] on icon "button" at bounding box center [501, 386] width 13 height 13
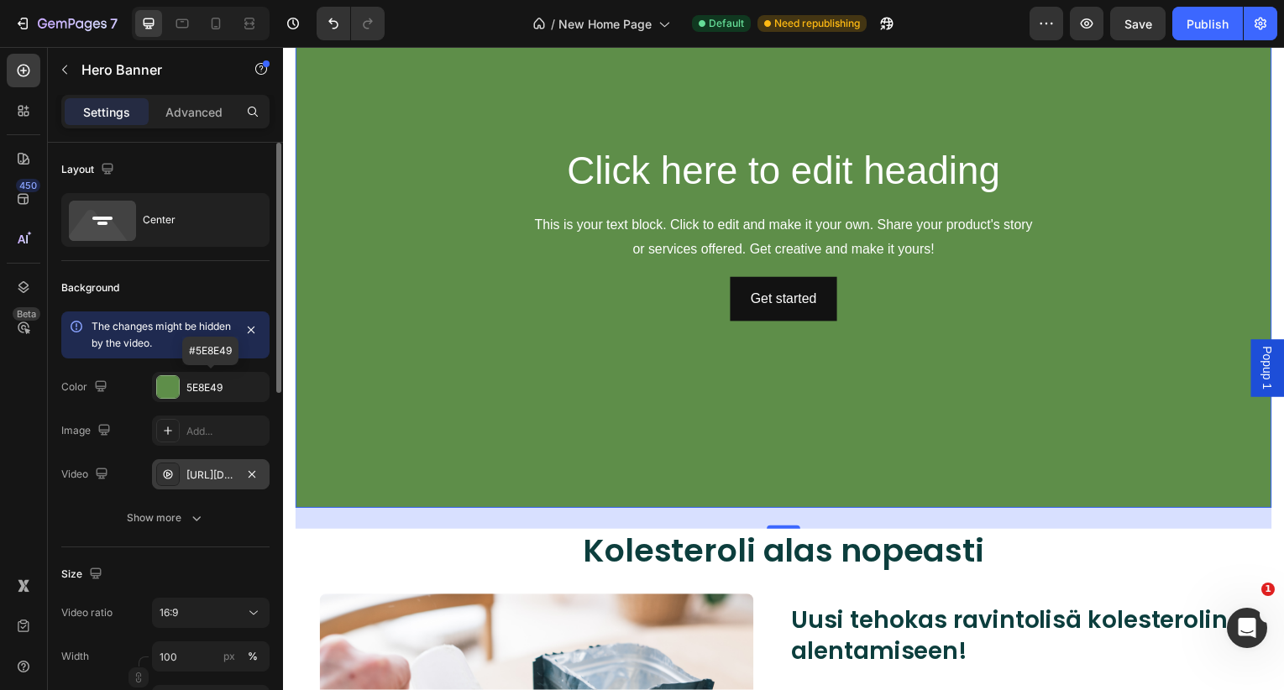
click at [150, 416] on div "Image Add..." at bounding box center [165, 431] width 208 height 30
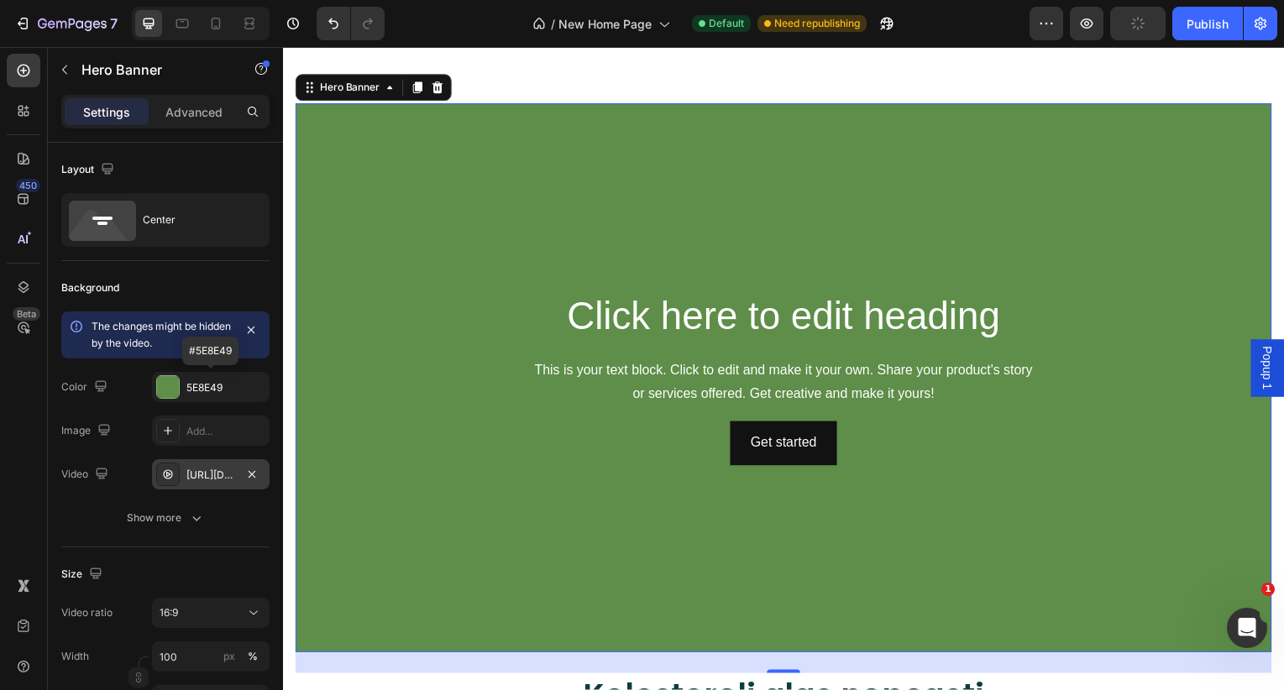
scroll to position [3304, 0]
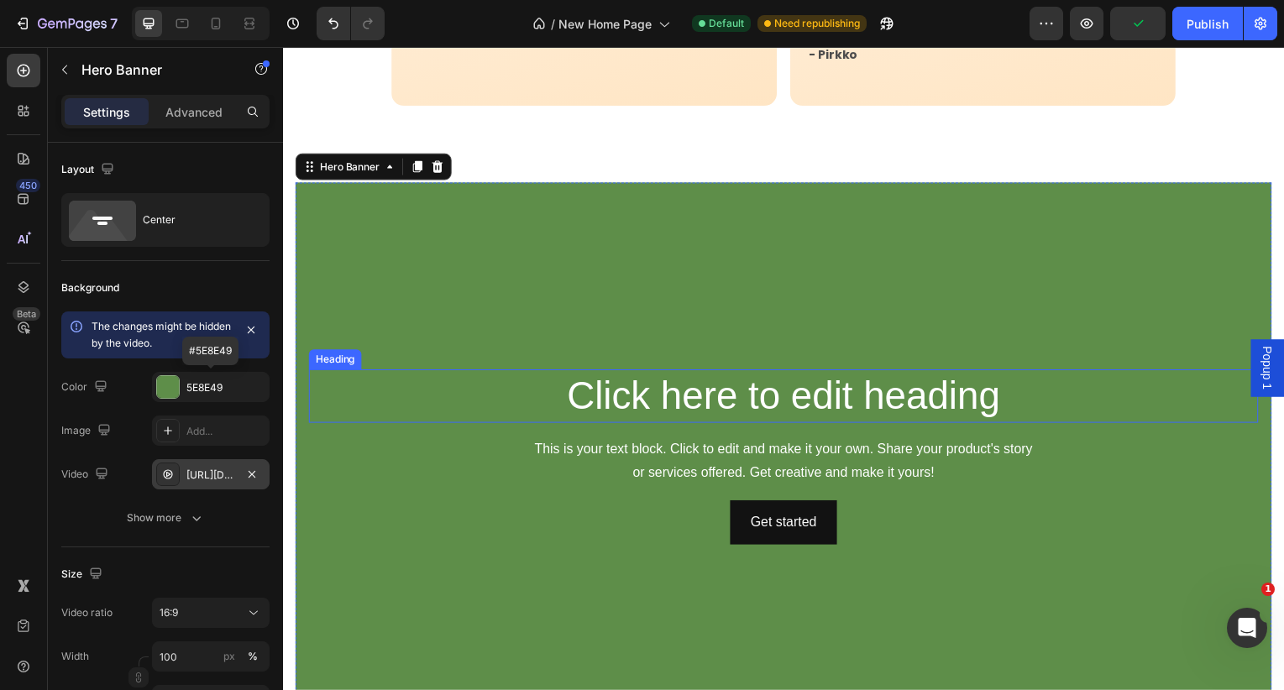
click at [420, 372] on h2 "Click here to edit heading" at bounding box center [787, 399] width 956 height 54
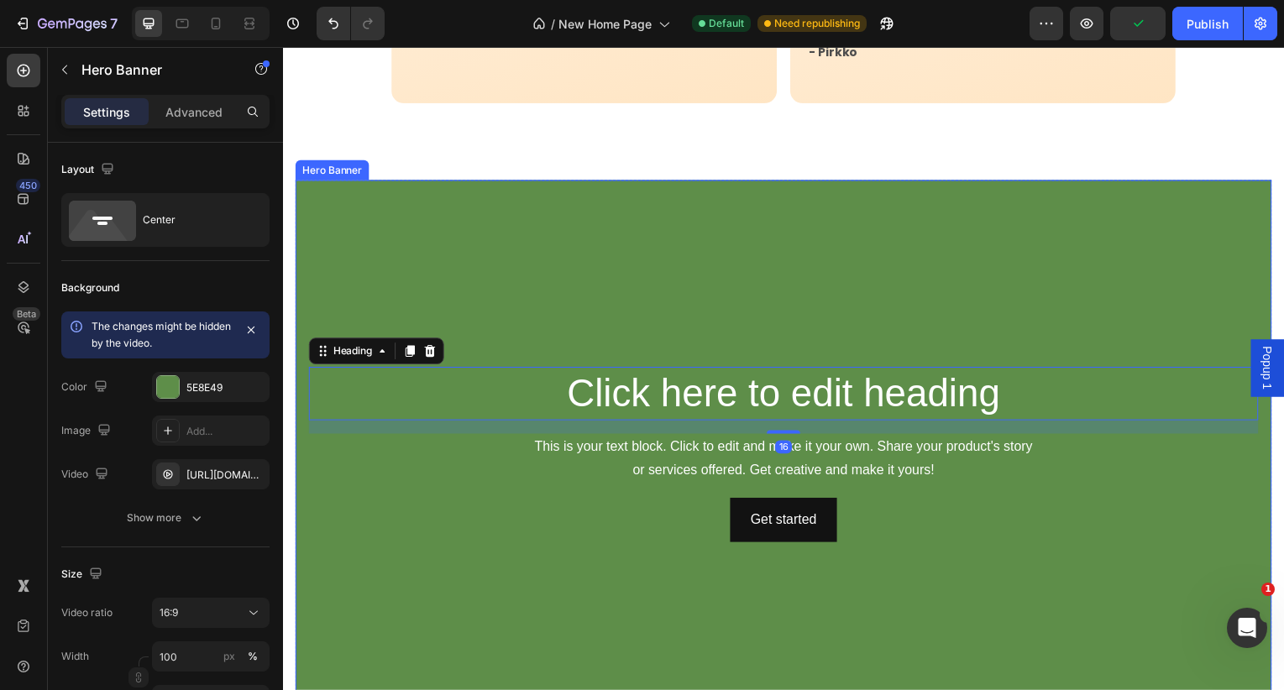
click at [454, 474] on div "Click here to edit heading Heading 16 This is your text block. Click to edit an…" at bounding box center [787, 458] width 956 height 176
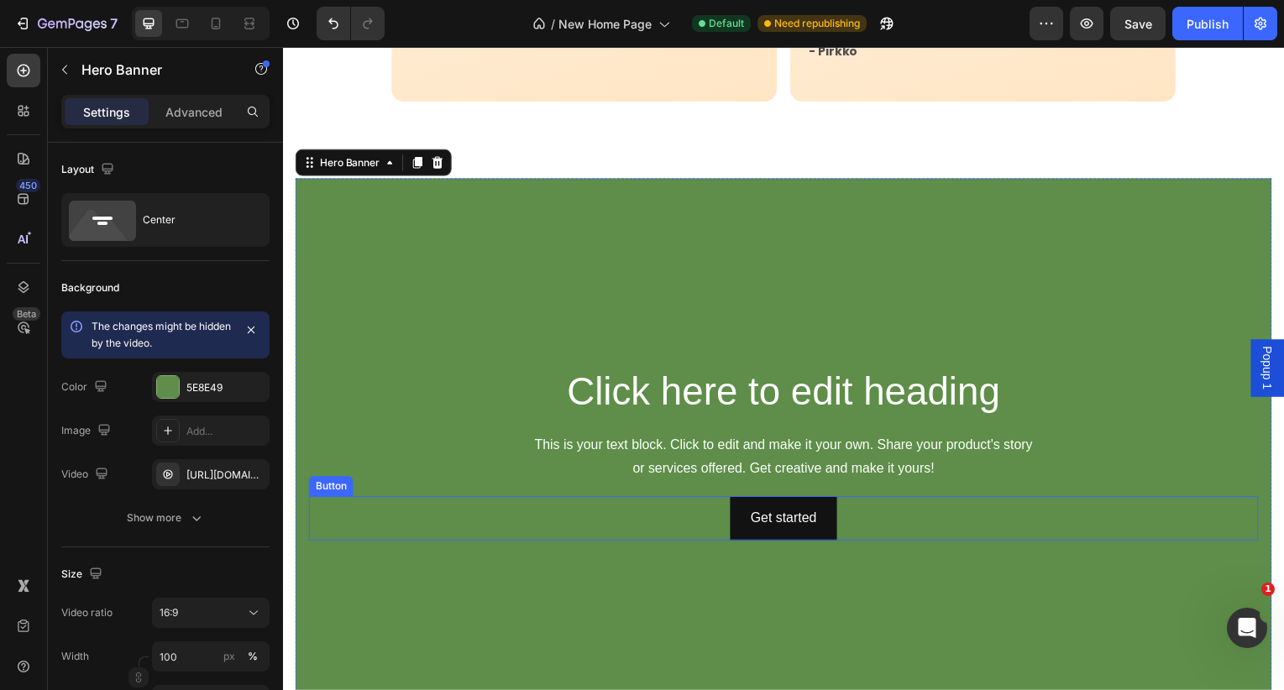
scroll to position [3310, 0]
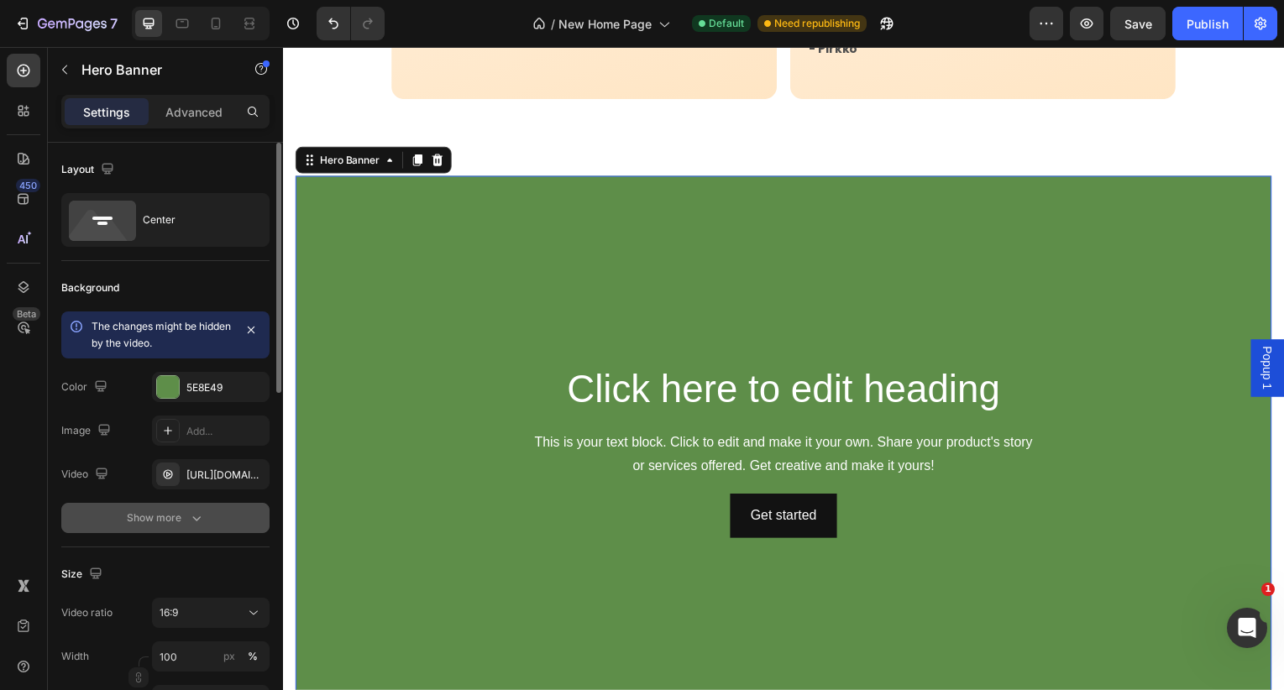
click at [179, 520] on div "Show more" at bounding box center [166, 518] width 78 height 17
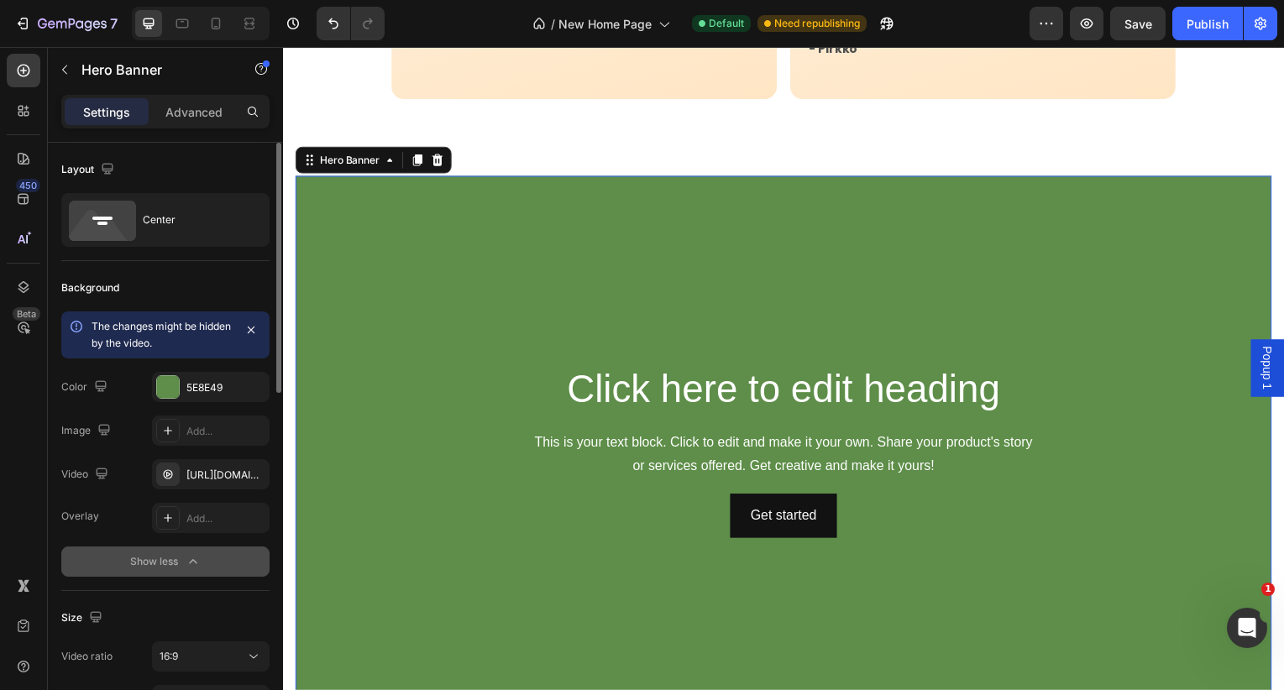
drag, startPoint x: 254, startPoint y: 385, endPoint x: 201, endPoint y: 496, distance: 123.2
click at [0, 0] on icon "button" at bounding box center [0, 0] width 0 height 0
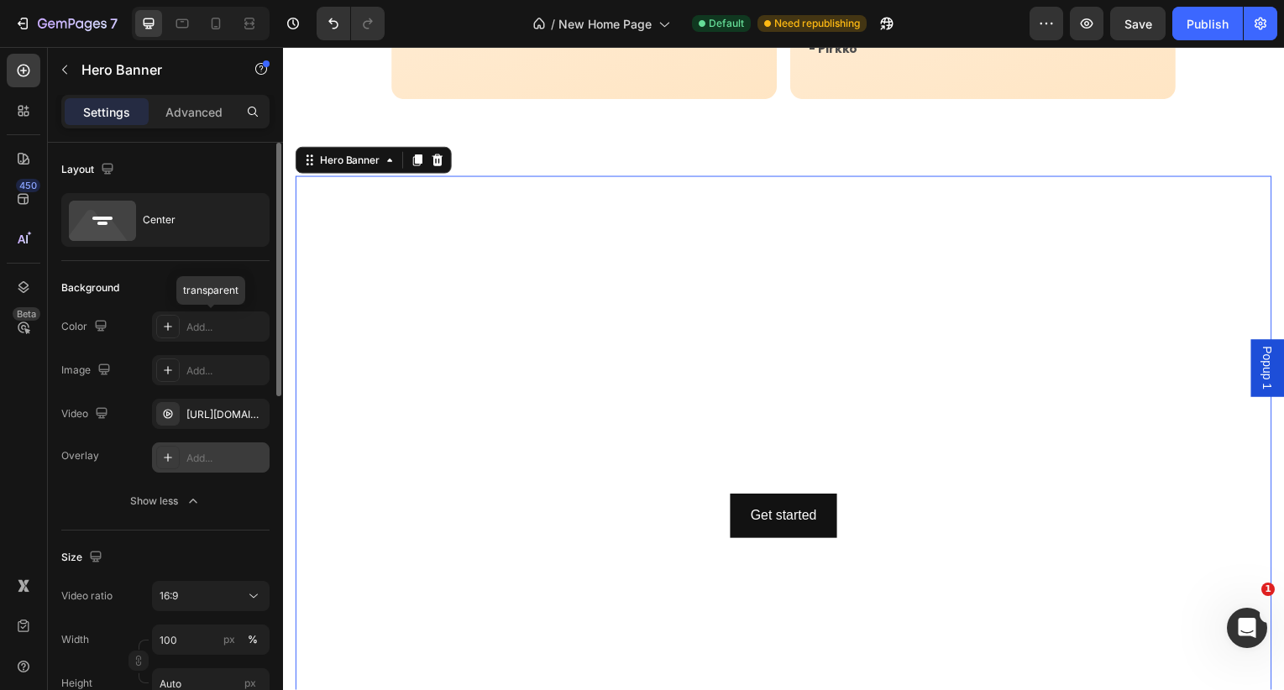
click at [222, 456] on div "Add..." at bounding box center [225, 458] width 79 height 15
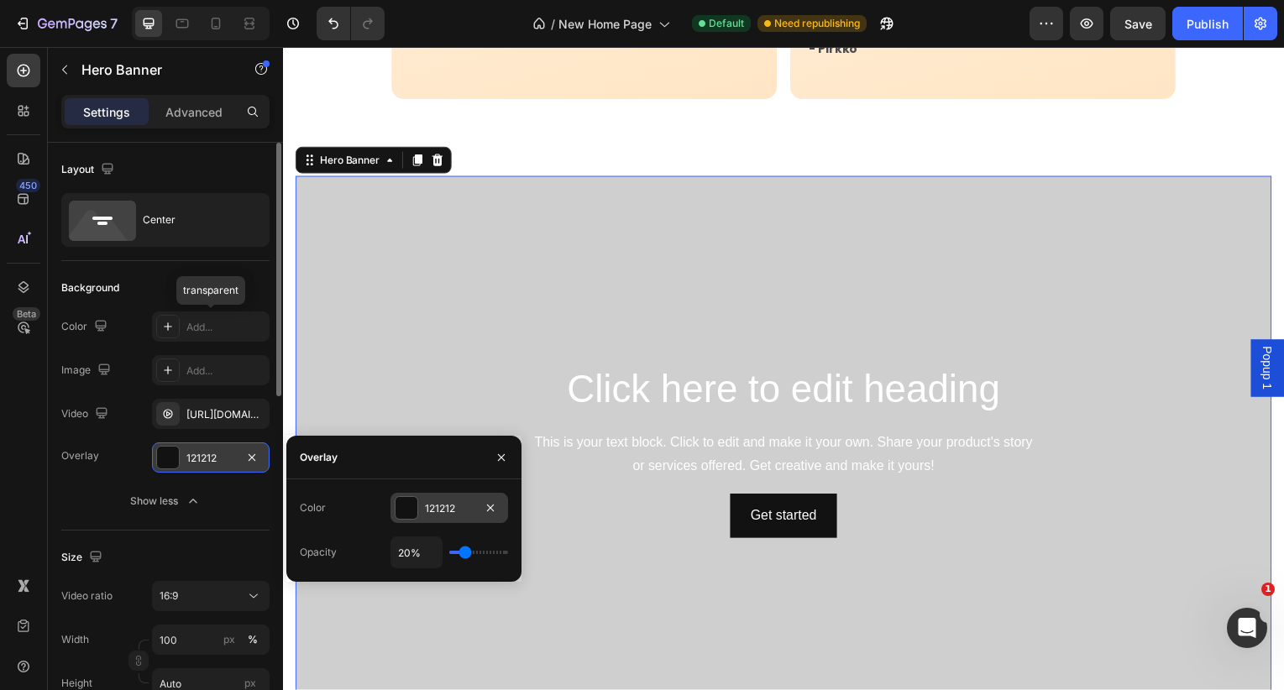
click at [446, 502] on div "121212" at bounding box center [449, 508] width 49 height 15
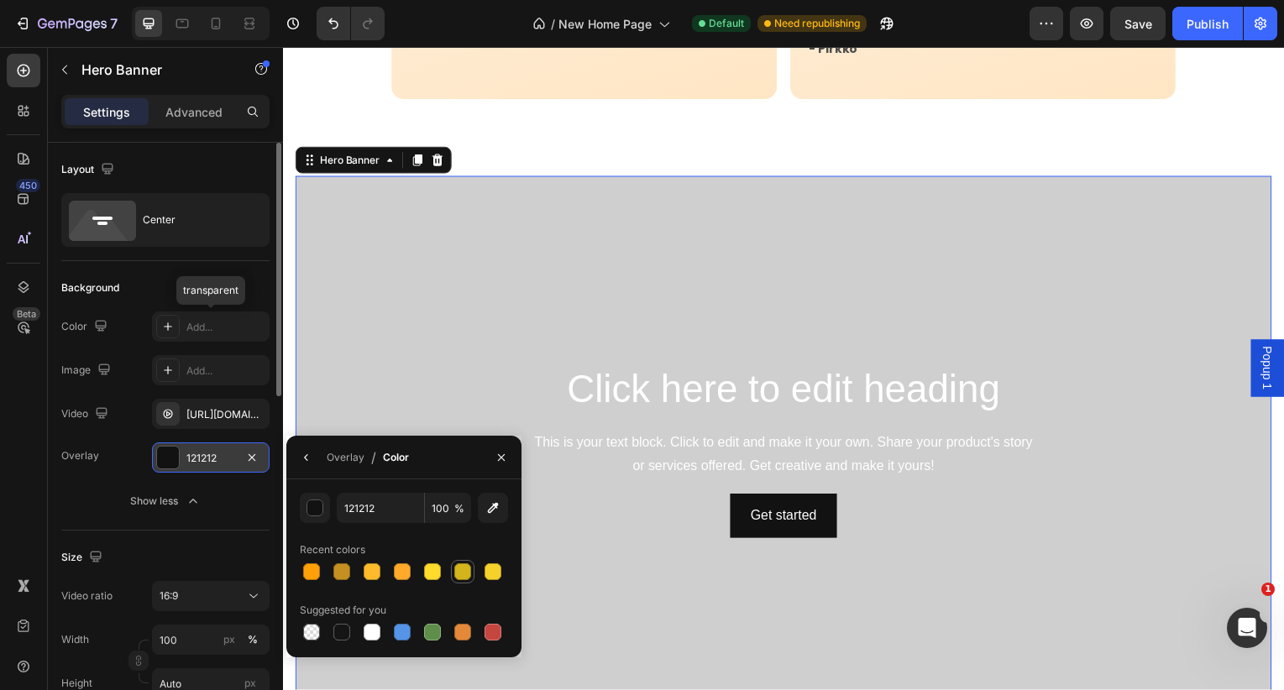
click at [462, 578] on div at bounding box center [462, 572] width 17 height 17
type input "D3B41B"
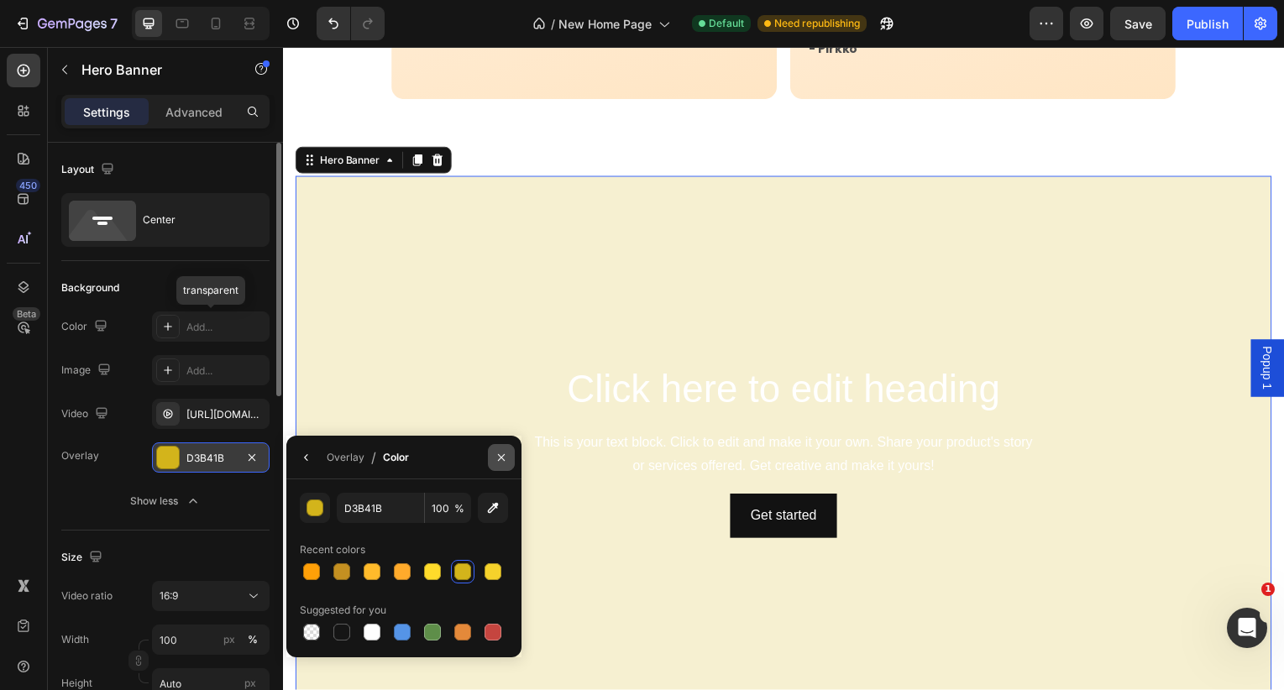
click at [502, 459] on icon "button" at bounding box center [501, 456] width 7 height 7
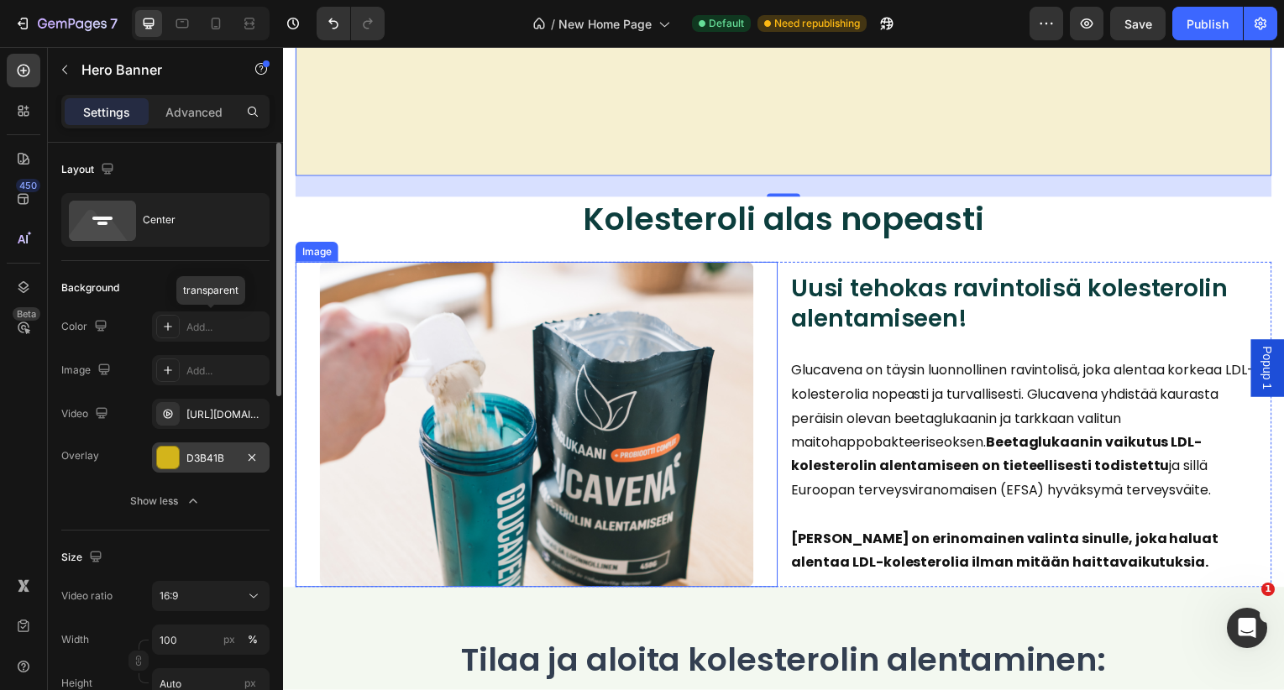
scroll to position [3930, 0]
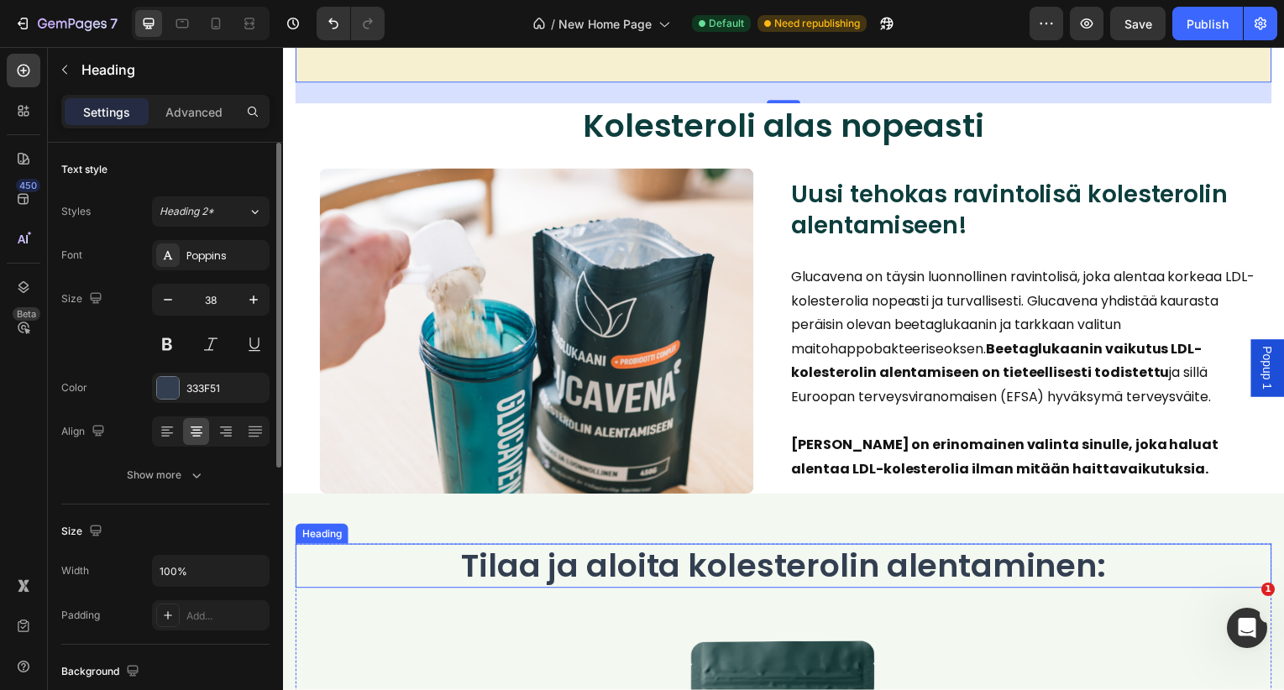
click at [641, 573] on h2 "Tilaa ja aloita kolesterolin alentaminen:" at bounding box center [787, 570] width 983 height 45
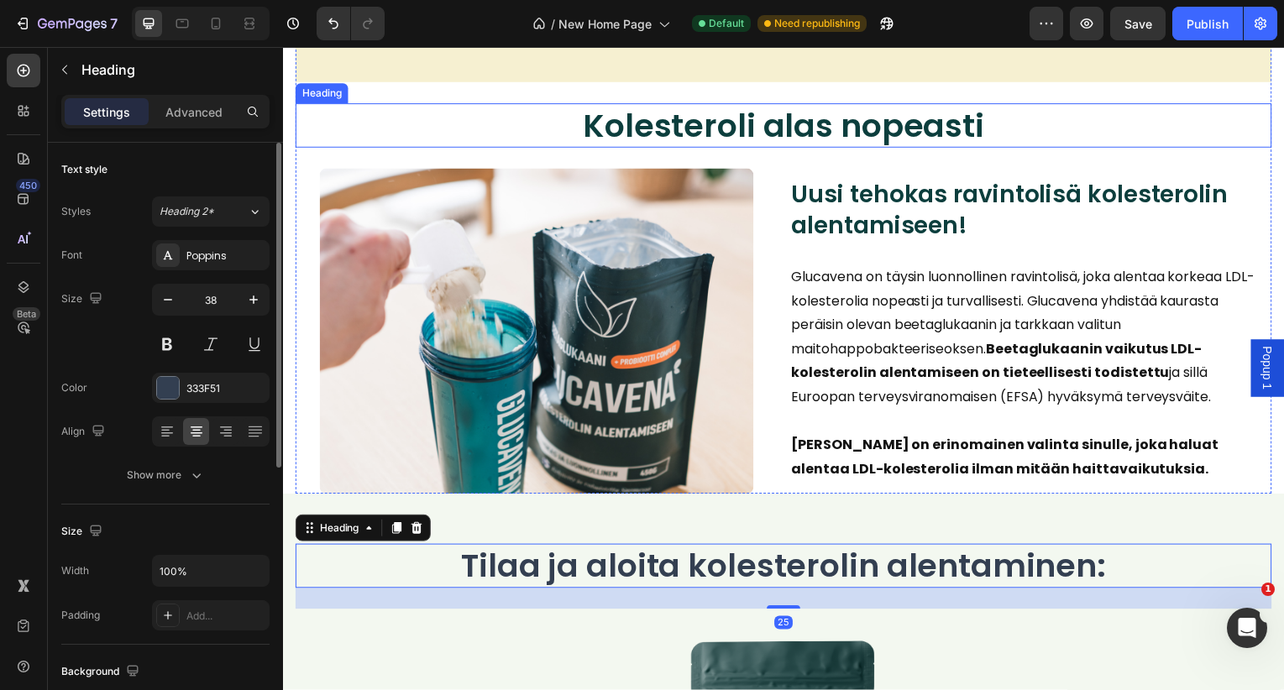
click at [674, 105] on h2 "Kolesteroli alas nopeasti" at bounding box center [787, 126] width 983 height 45
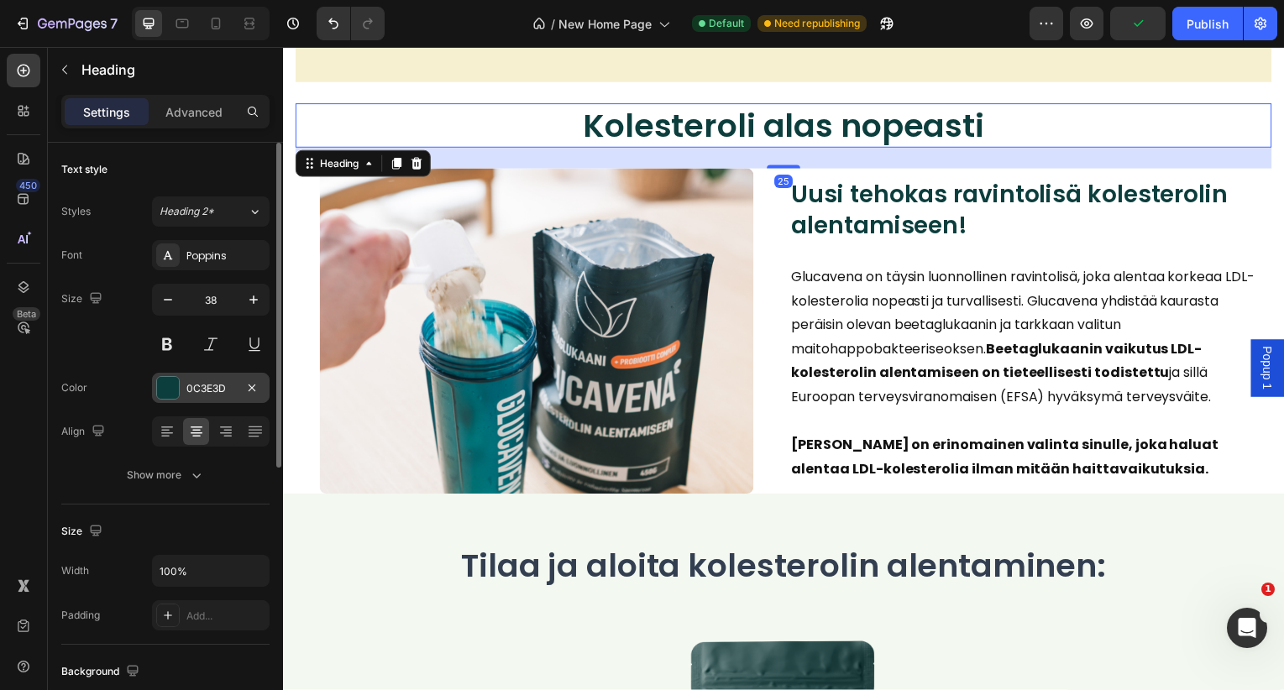
click at [225, 385] on div "0C3E3D" at bounding box center [210, 388] width 49 height 15
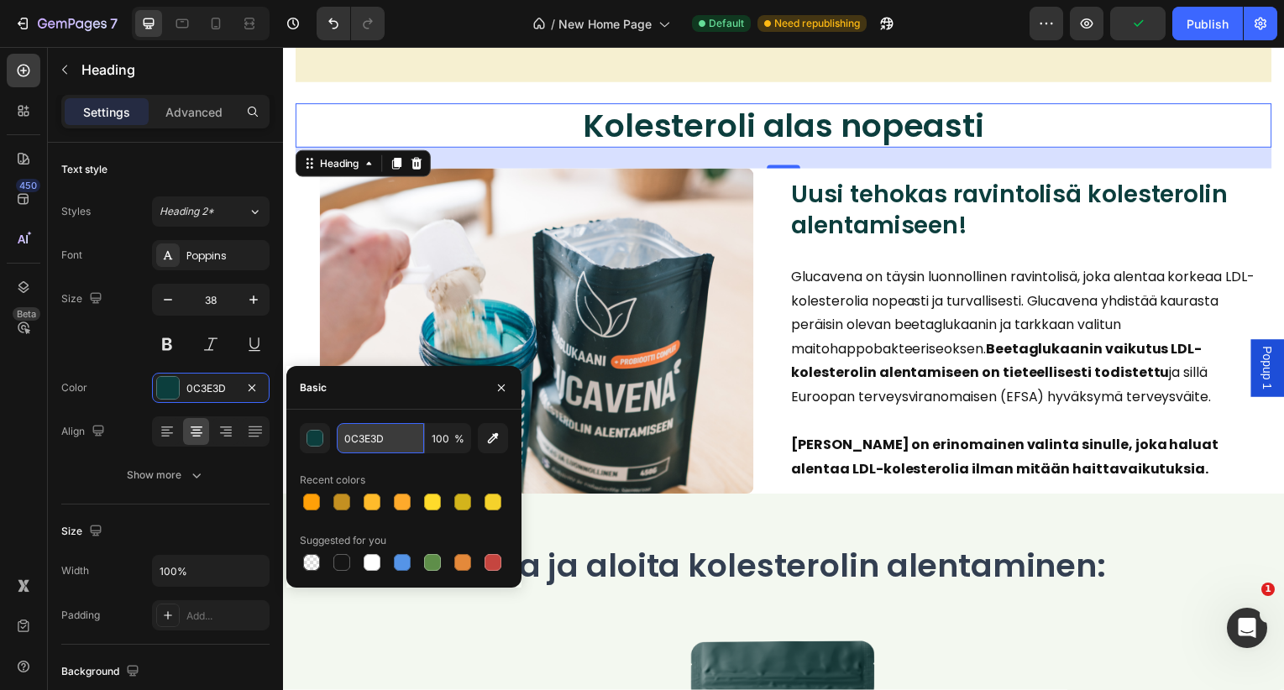
click at [377, 438] on input "0C3E3D" at bounding box center [380, 438] width 87 height 30
click at [501, 391] on icon "button" at bounding box center [501, 387] width 13 height 13
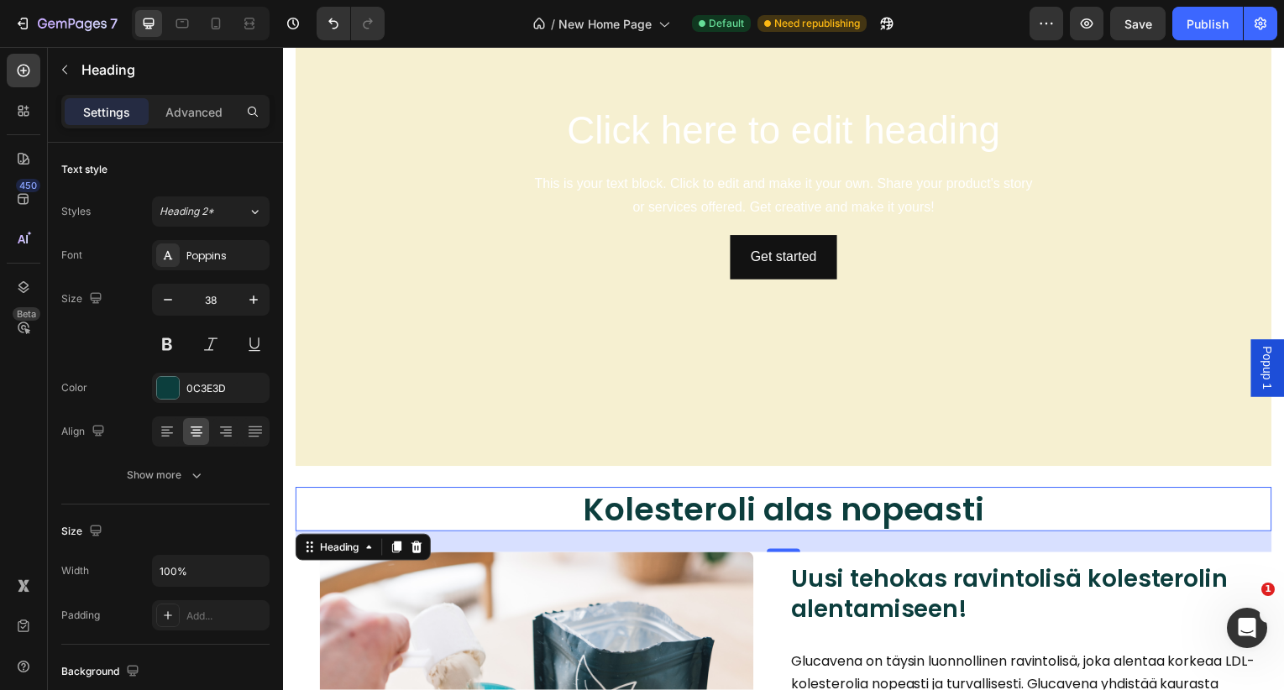
scroll to position [3230, 0]
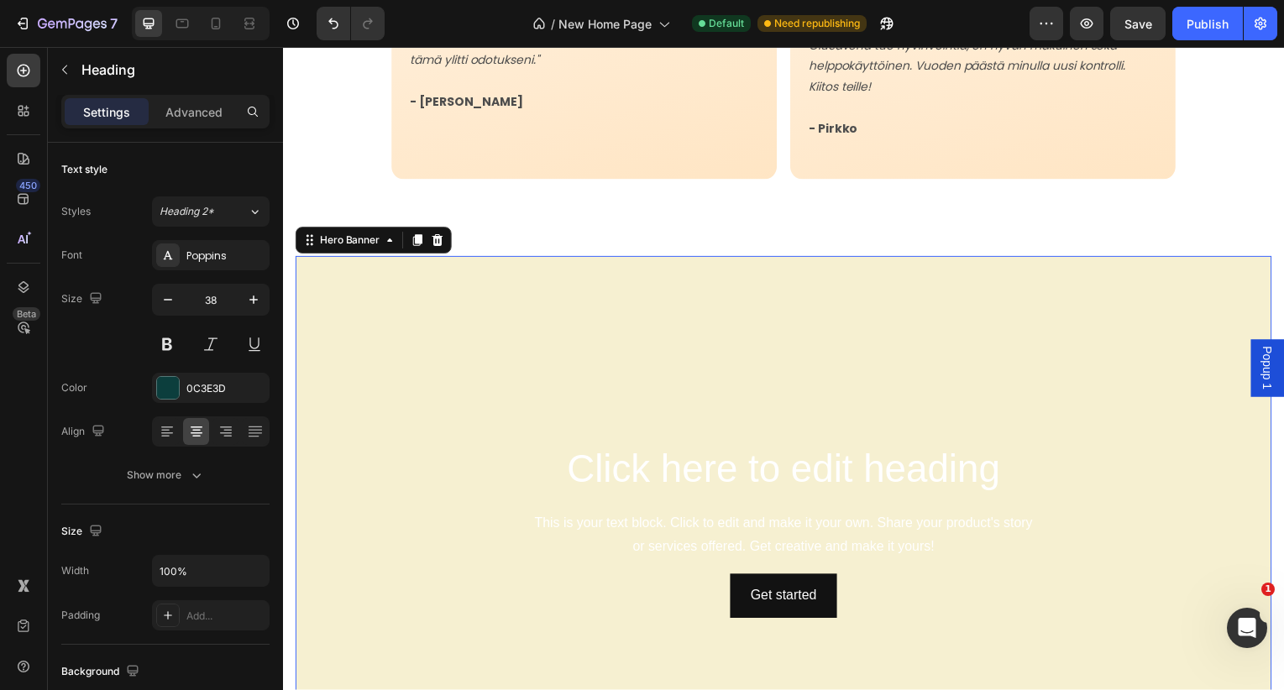
click at [499, 315] on div "Overlay" at bounding box center [787, 534] width 983 height 553
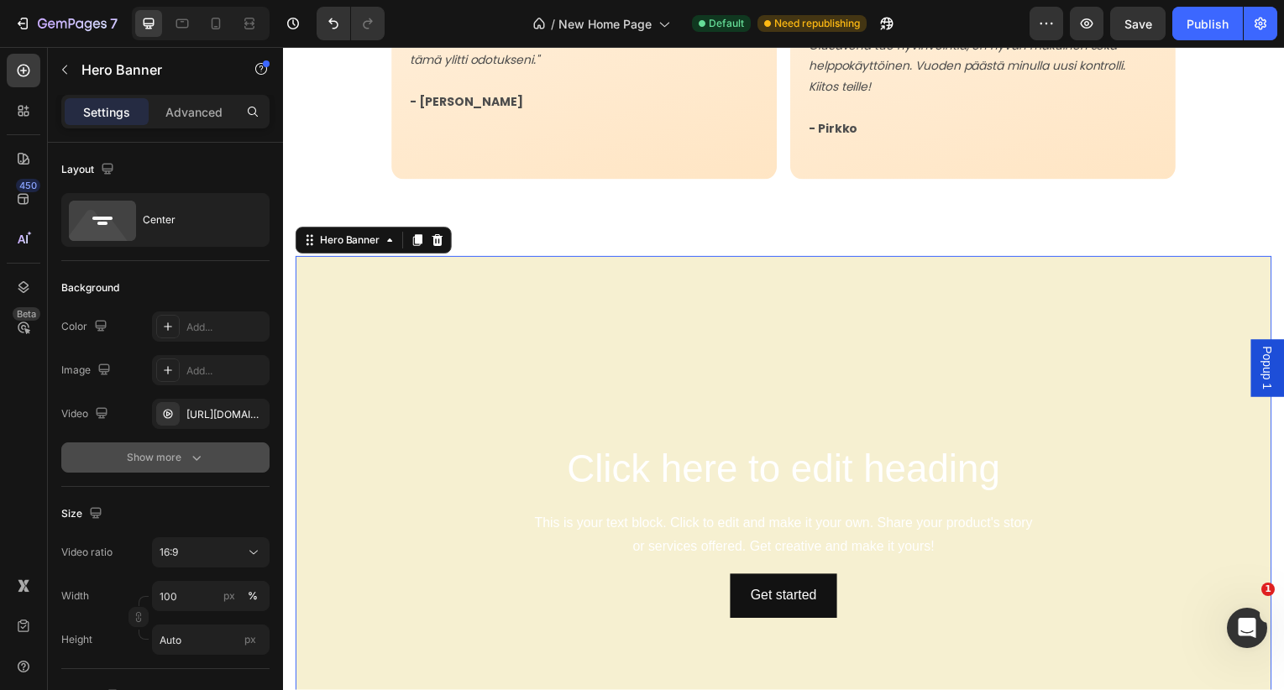
click at [167, 459] on div "Show more" at bounding box center [166, 457] width 78 height 17
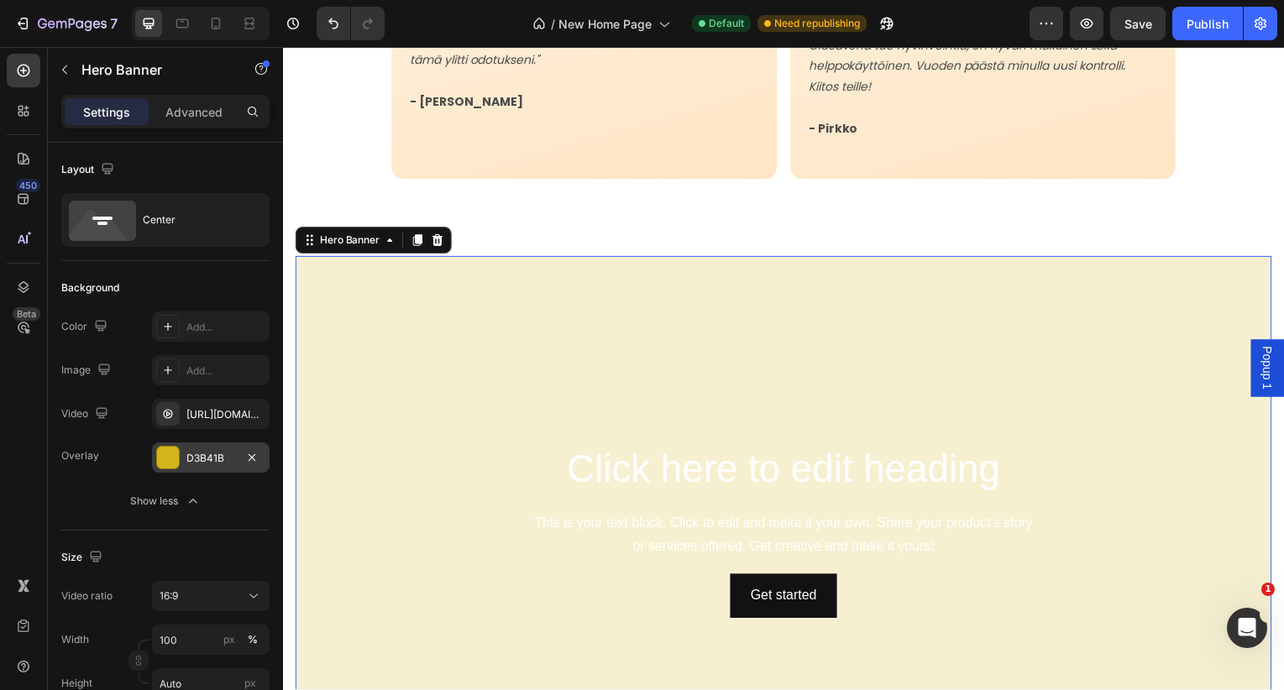
click at [204, 461] on div "D3B41B" at bounding box center [210, 458] width 49 height 15
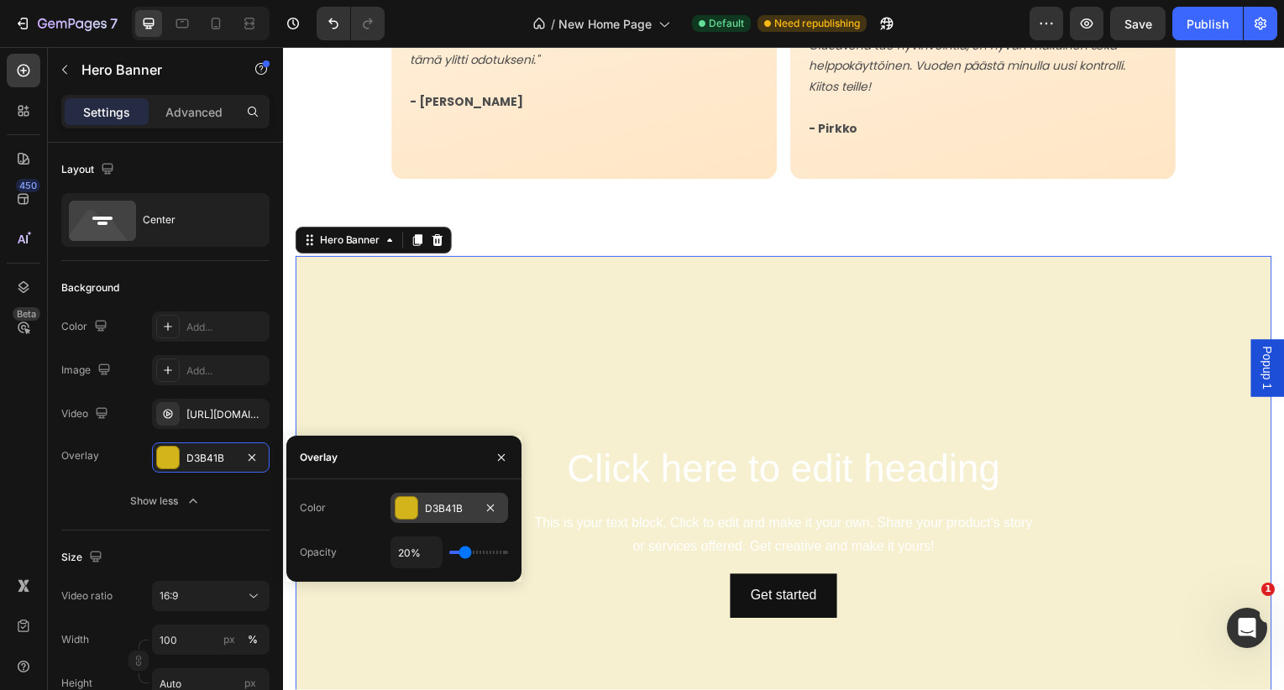
click at [432, 496] on div "D3B41B" at bounding box center [450, 508] width 118 height 30
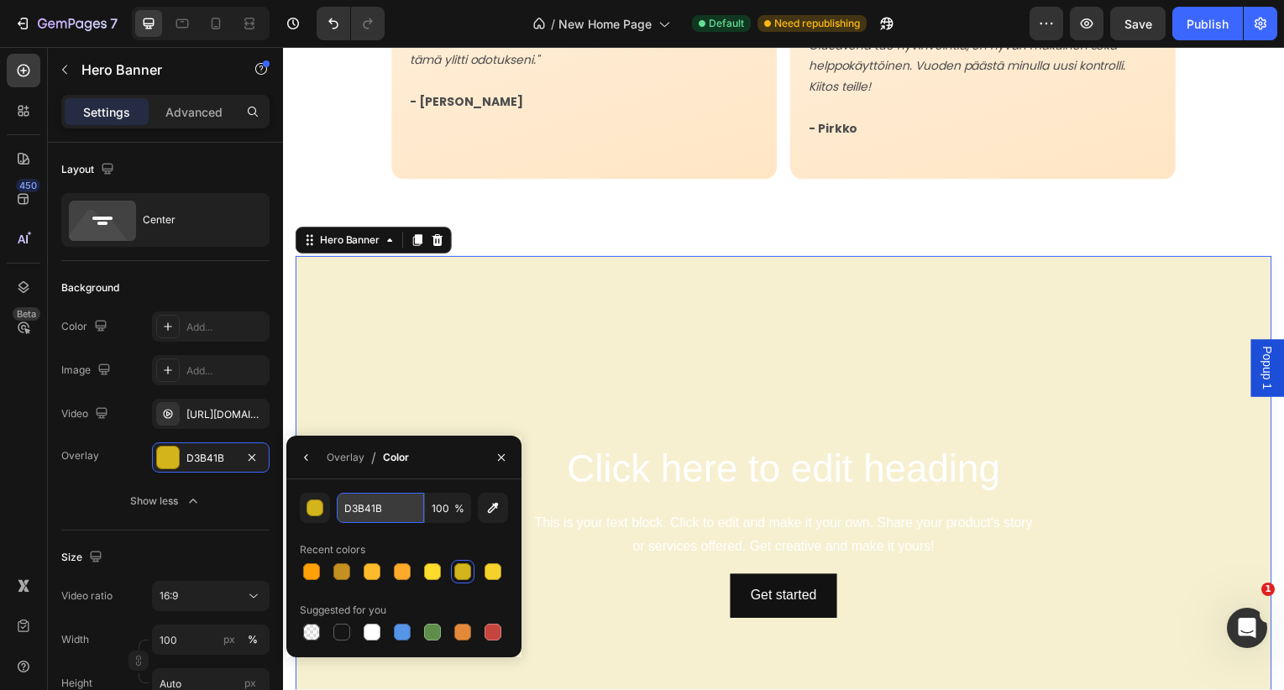
click at [397, 508] on input "D3B41B" at bounding box center [380, 508] width 87 height 30
paste input "0C3E3D"
type input "0C3E3D"
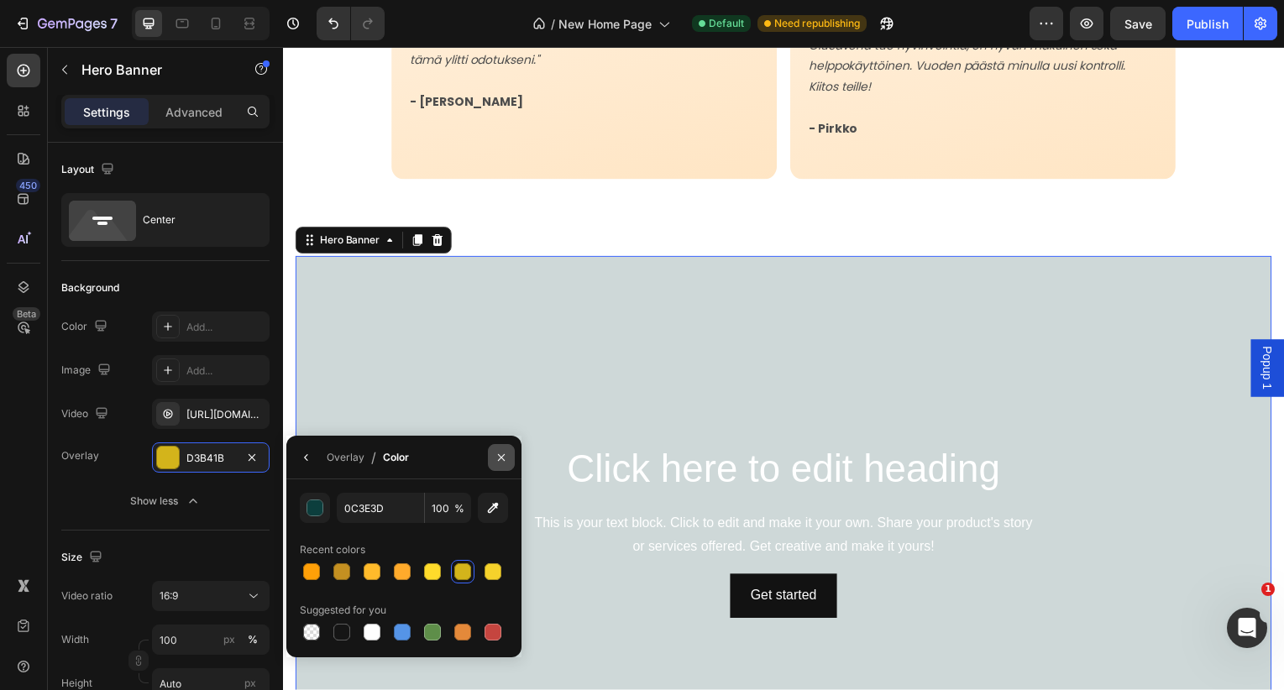
click at [502, 454] on icon "button" at bounding box center [501, 457] width 13 height 13
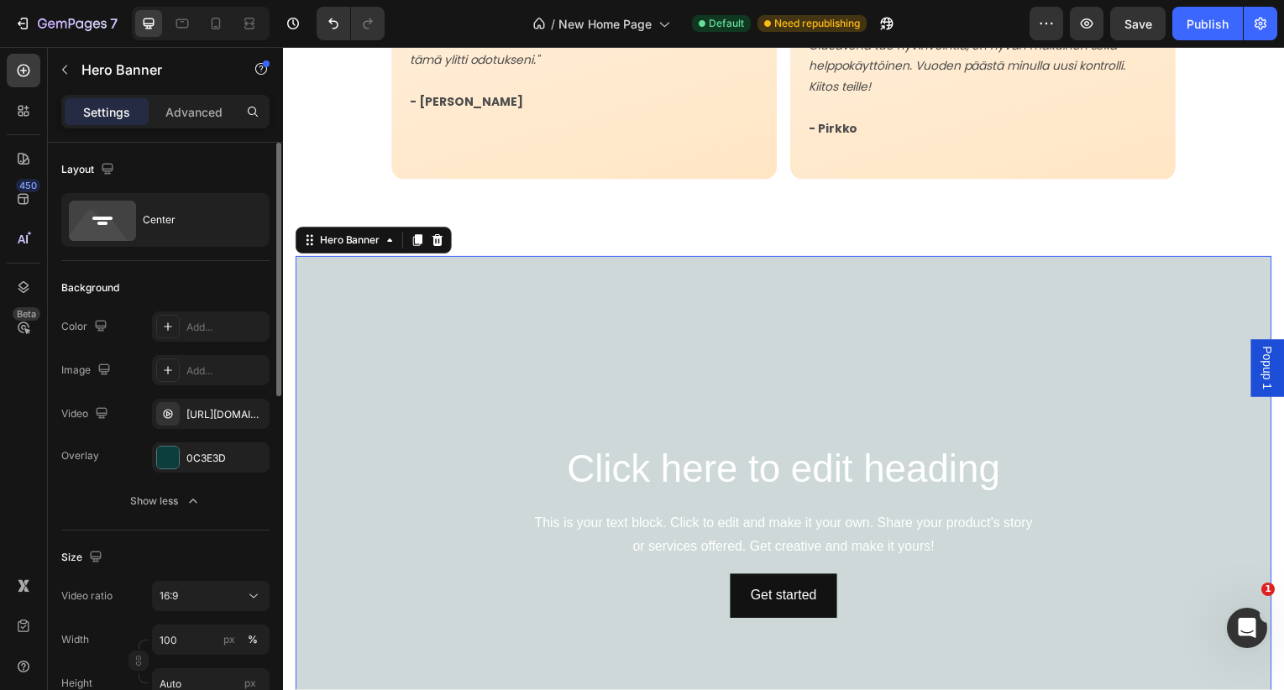
click at [186, 473] on div "Overlay 0C3E3D Show less" at bounding box center [165, 480] width 208 height 74
click at [199, 463] on div "0C3E3D" at bounding box center [210, 458] width 49 height 15
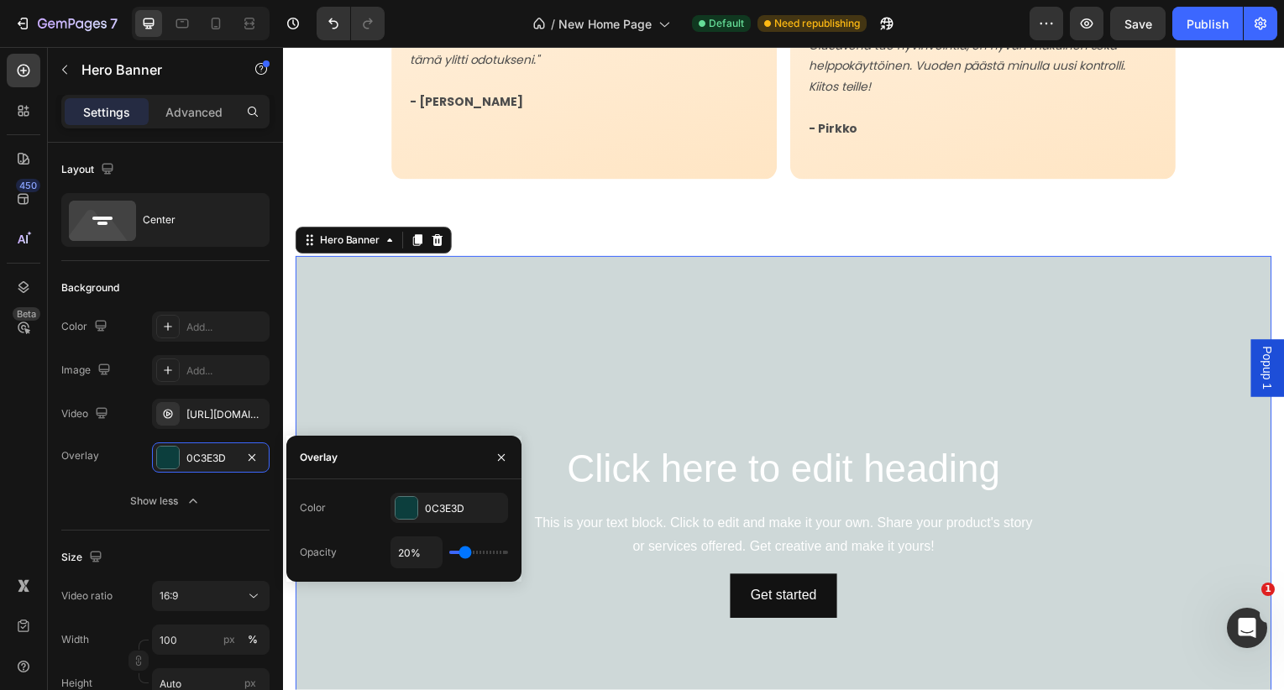
click at [460, 548] on div "20%" at bounding box center [450, 553] width 118 height 32
type input "17%"
type input "17"
type input "18%"
type input "18"
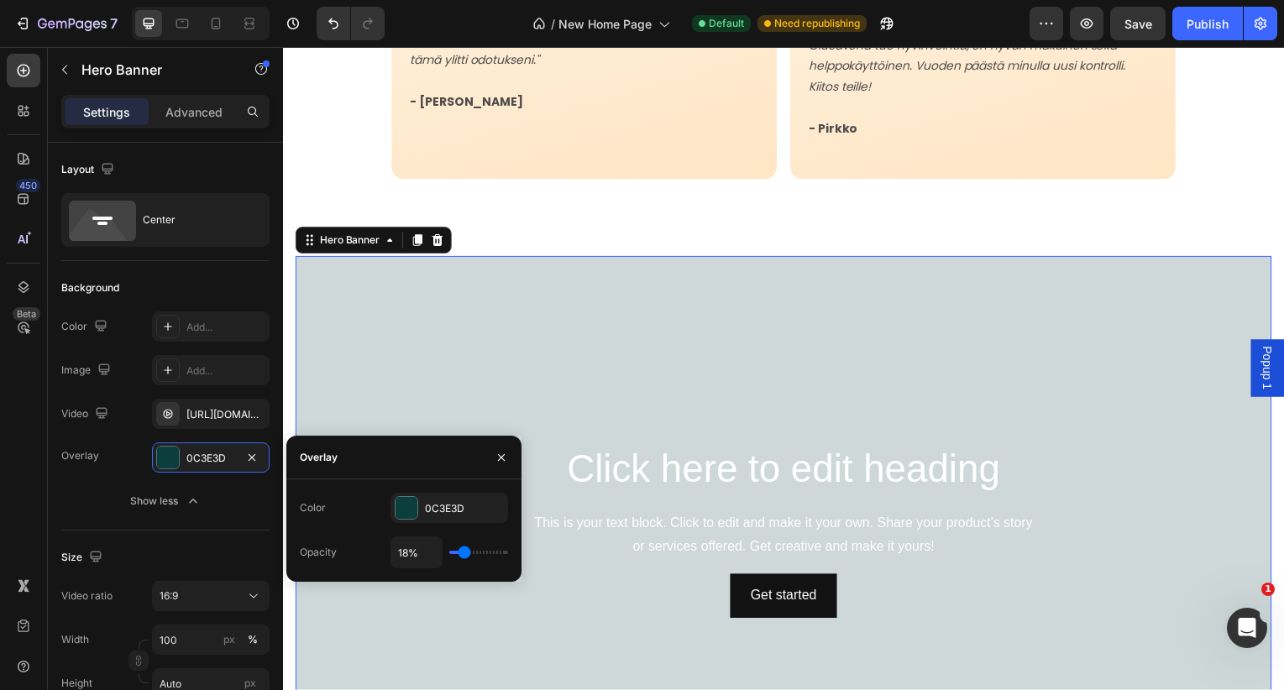
type input "19%"
type input "19"
type input "20%"
type input "20"
type input "21%"
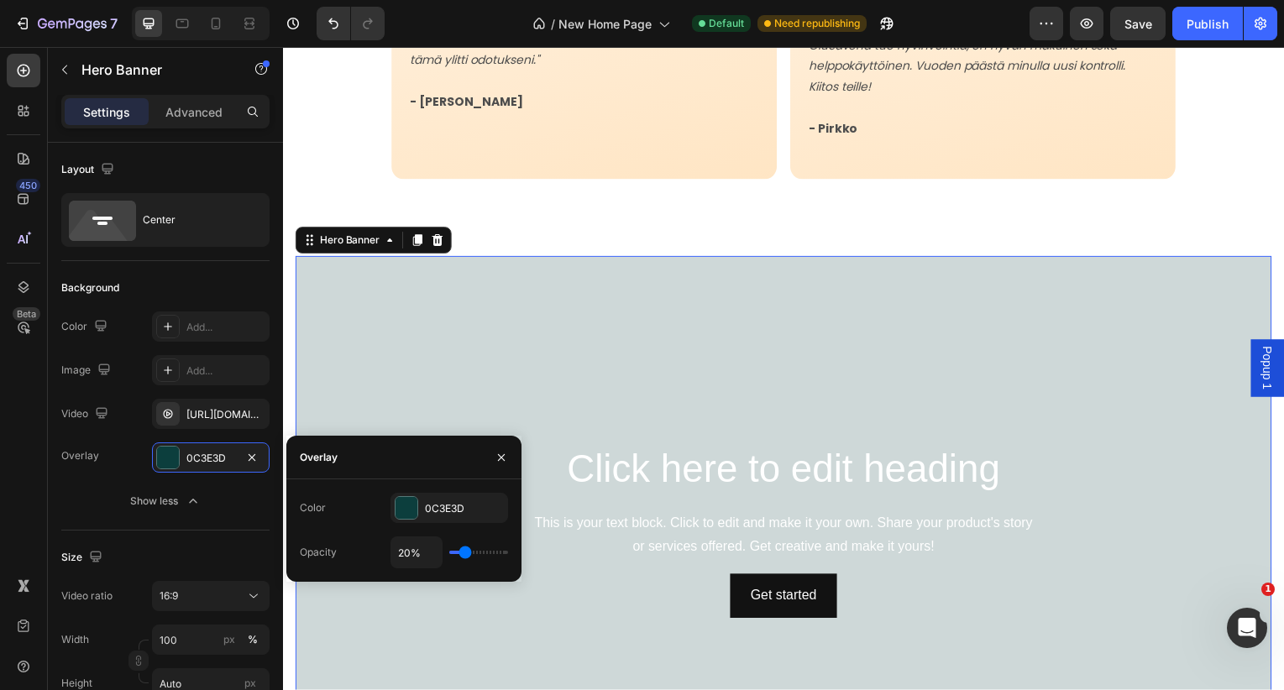
type input "21"
type input "22%"
type input "22"
click at [465, 551] on input "range" at bounding box center [478, 552] width 59 height 3
click at [502, 462] on icon "button" at bounding box center [501, 457] width 13 height 13
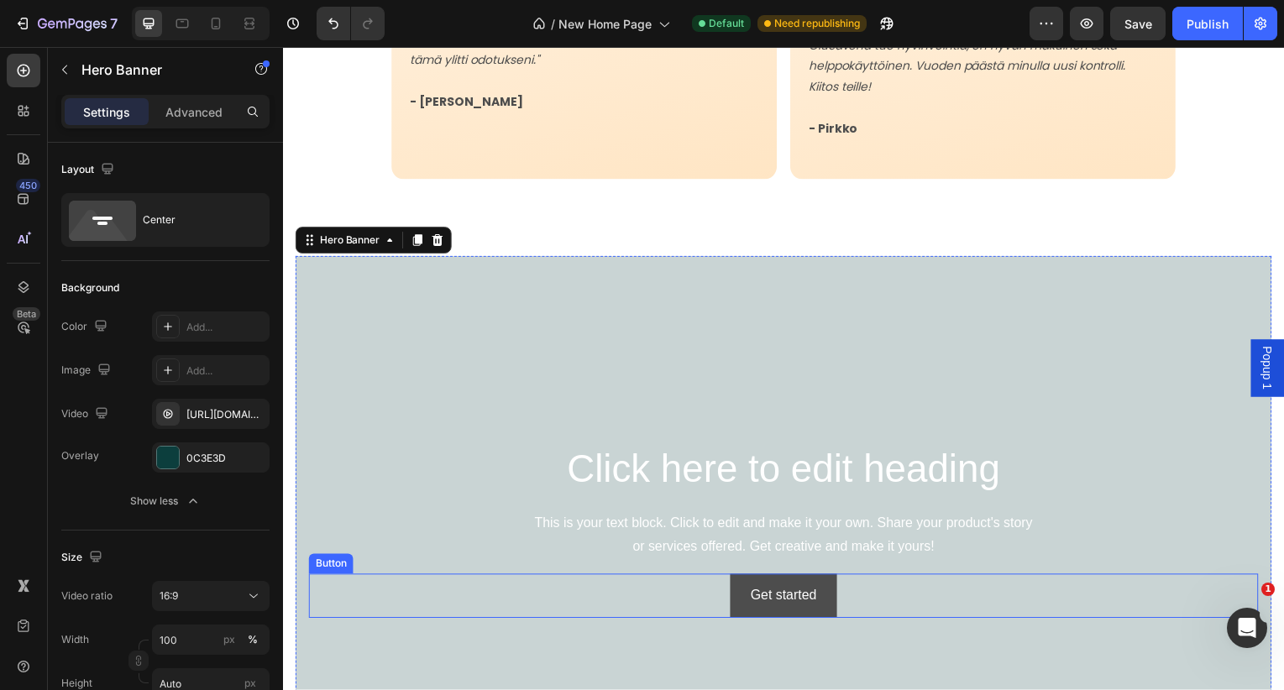
click at [826, 579] on button "Get started" at bounding box center [786, 600] width 107 height 45
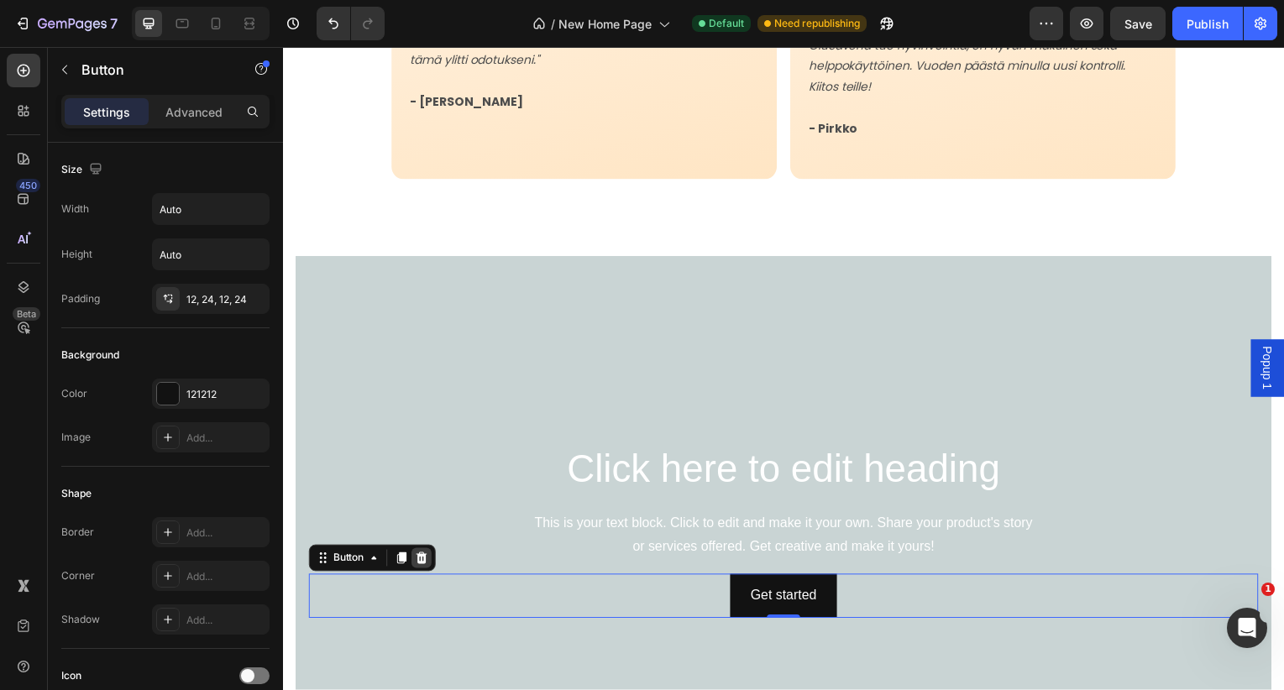
click at [417, 555] on icon at bounding box center [422, 561] width 13 height 13
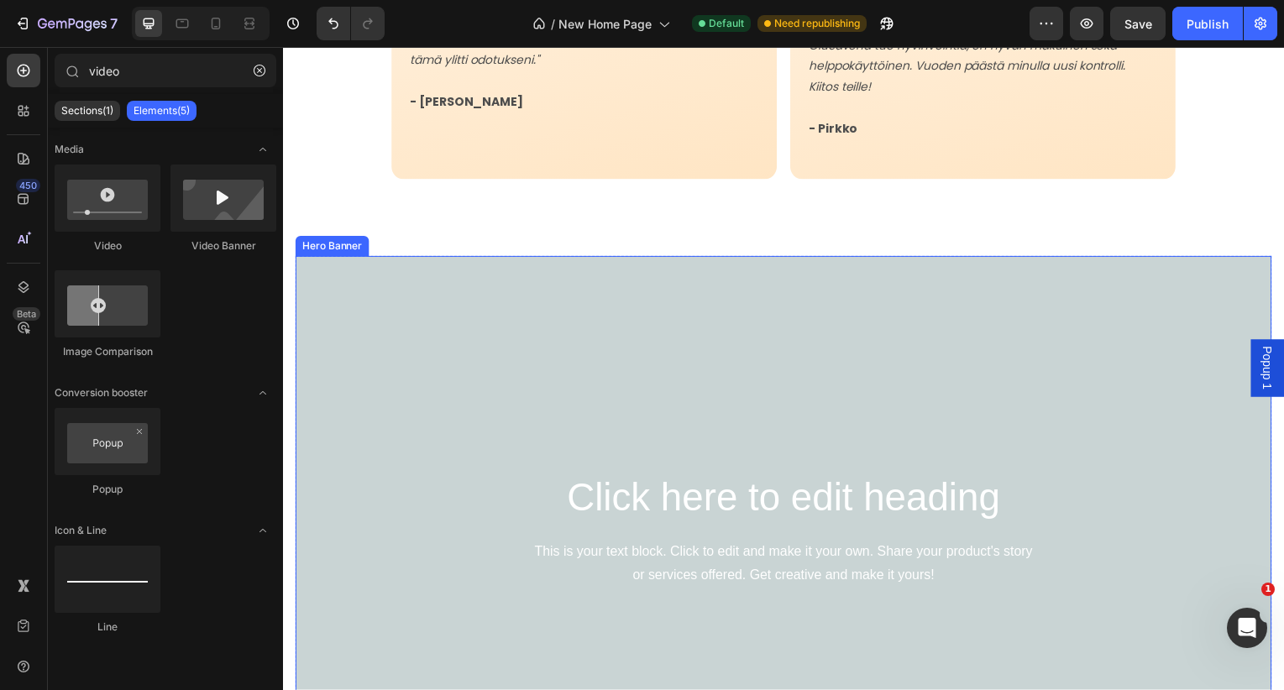
scroll to position [3368, 0]
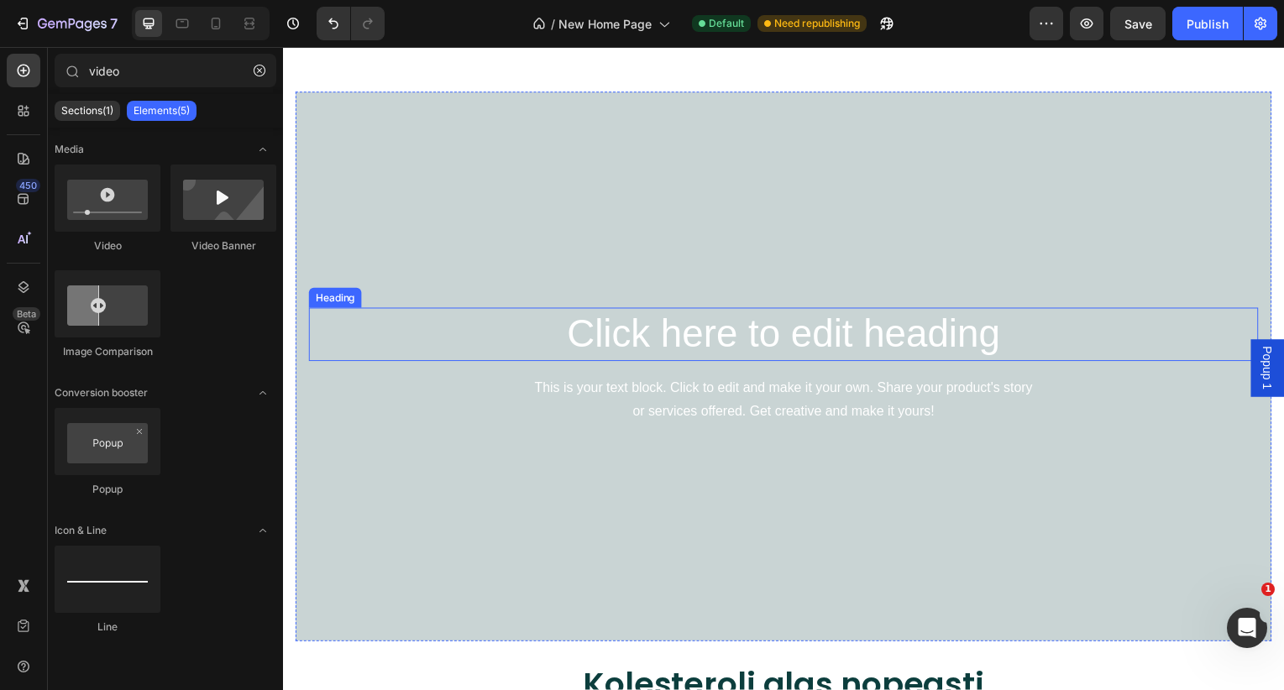
click at [754, 334] on h2 "Click here to edit heading" at bounding box center [787, 337] width 956 height 54
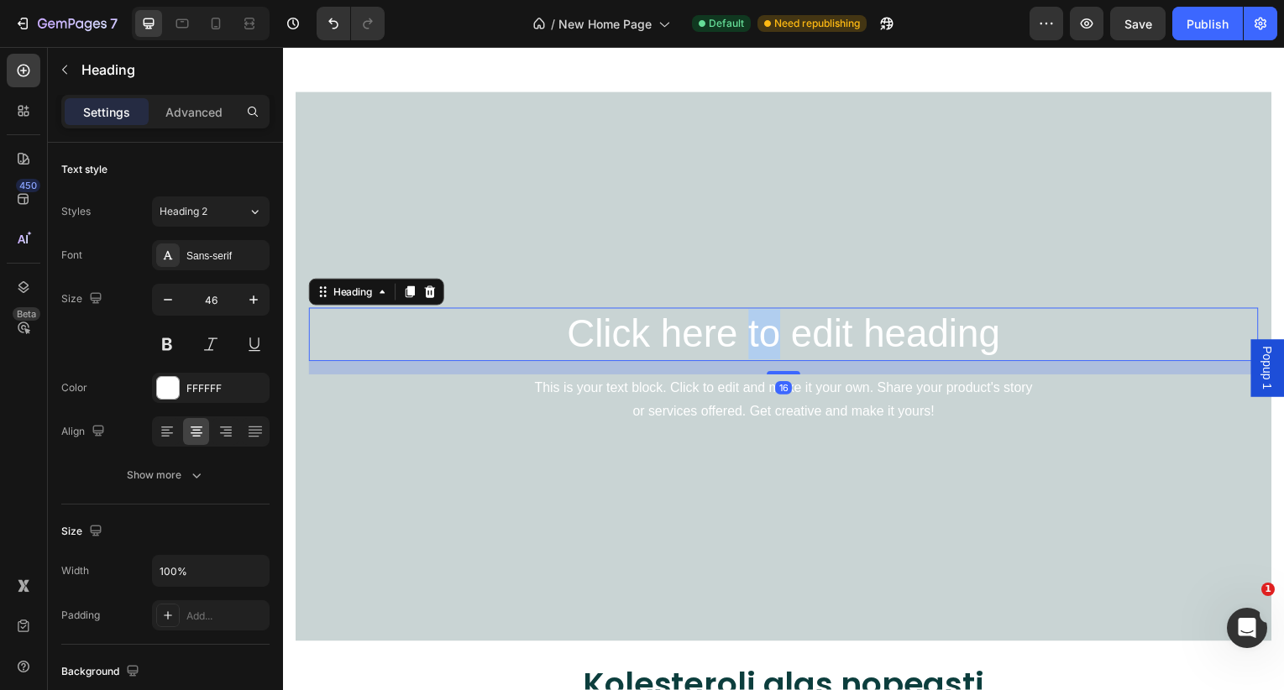
click at [754, 334] on h2 "Click here to edit heading" at bounding box center [787, 337] width 956 height 54
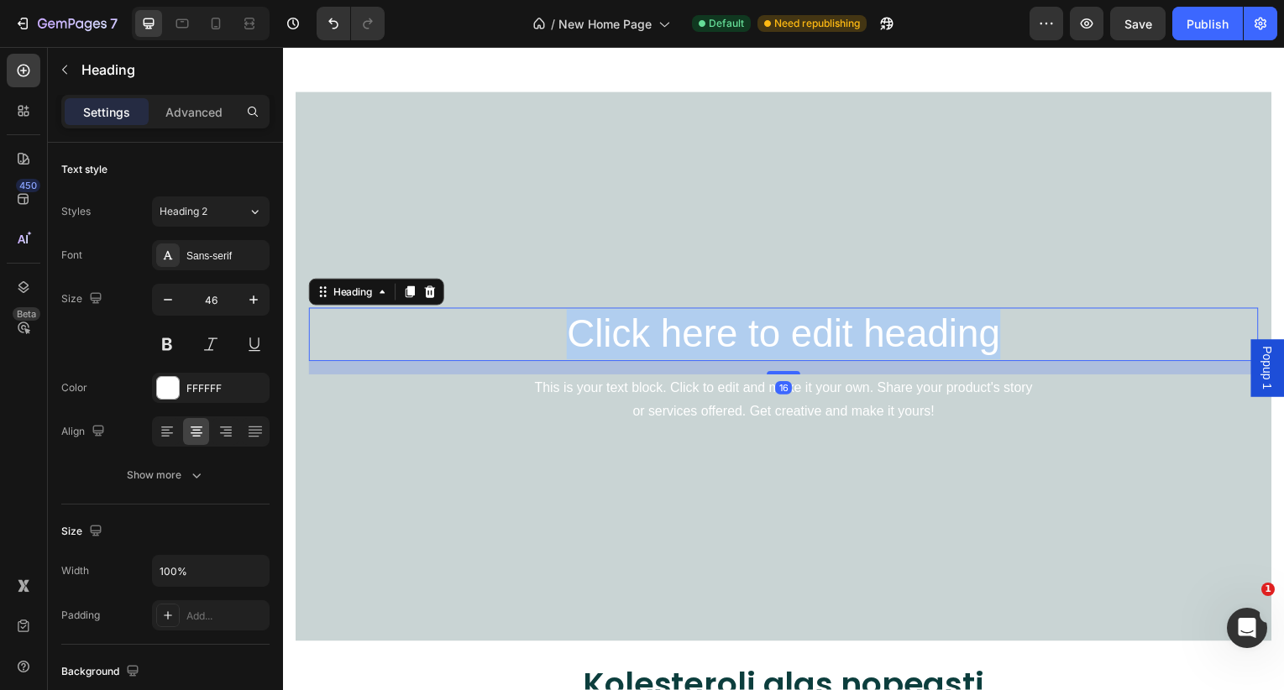
click at [754, 334] on p "Click here to edit heading" at bounding box center [787, 337] width 952 height 50
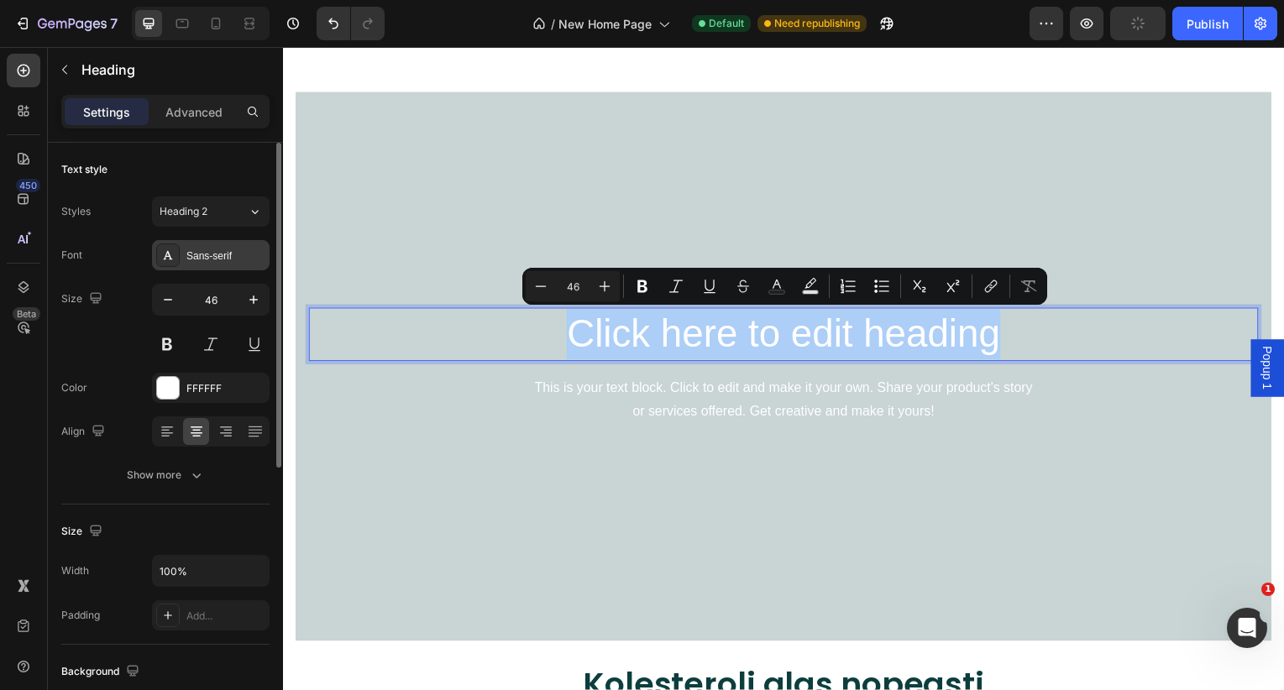
click at [225, 251] on div "Sans-serif" at bounding box center [225, 256] width 79 height 15
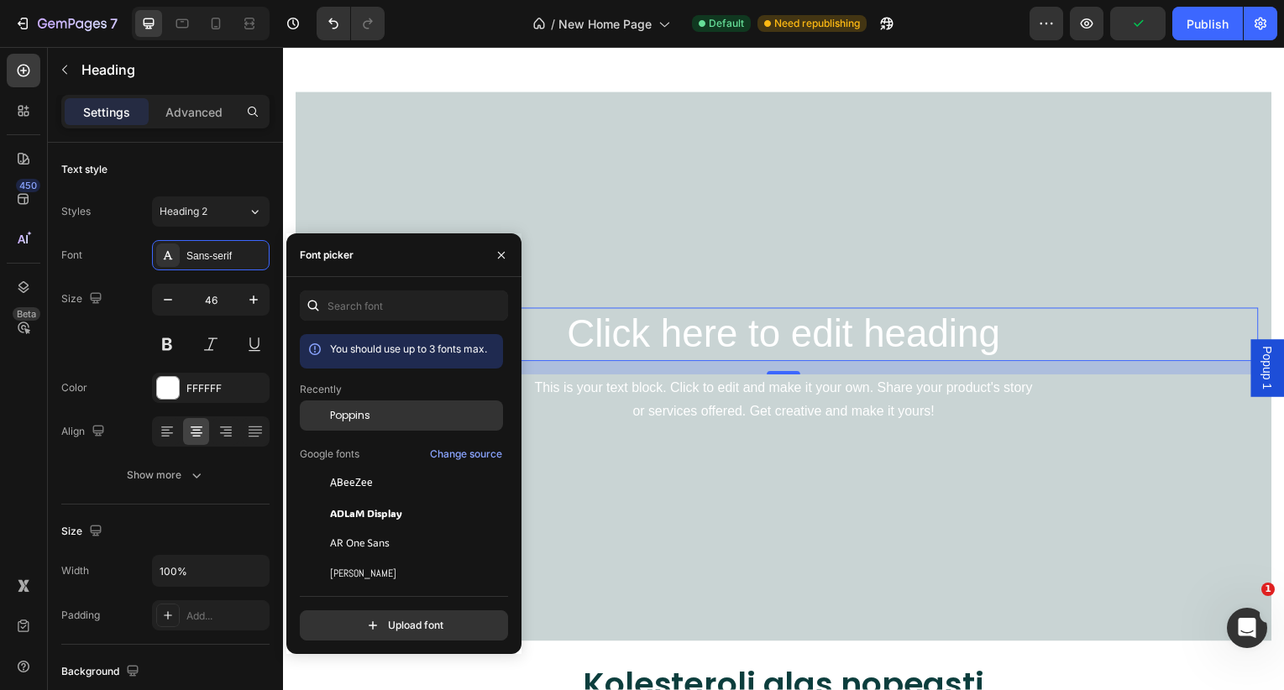
click at [334, 417] on span "Poppins" at bounding box center [350, 415] width 40 height 15
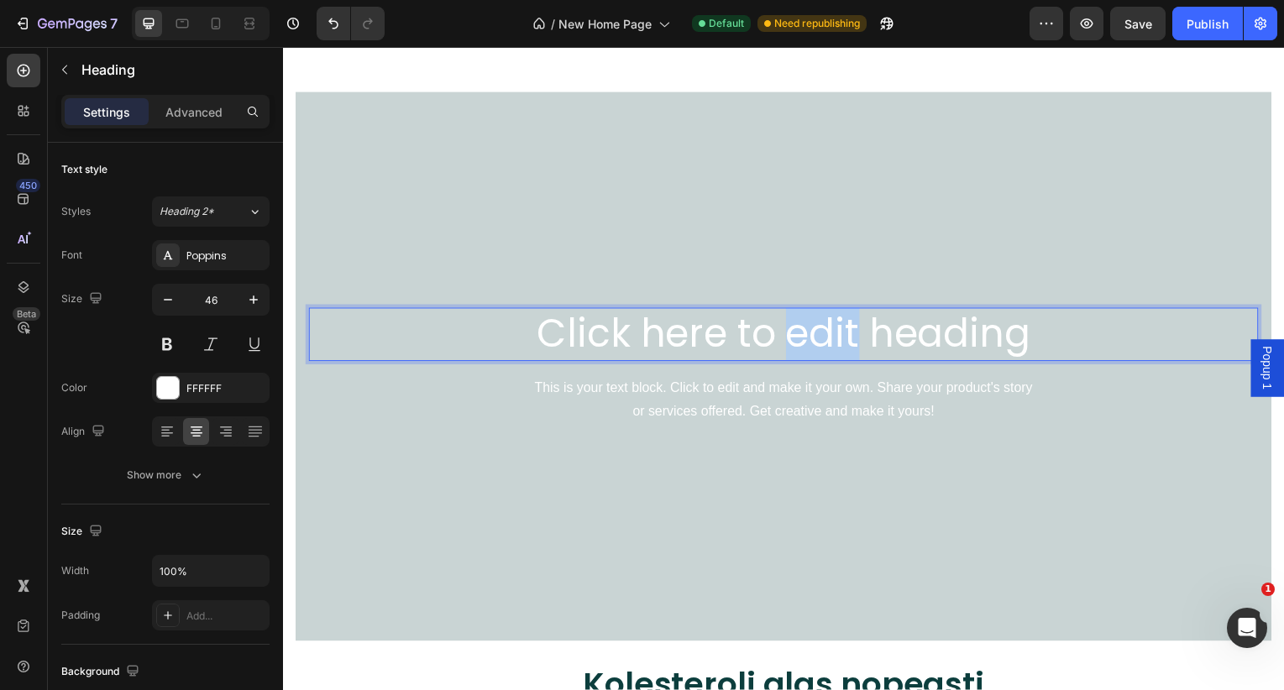
click at [847, 327] on p "Click here to edit heading" at bounding box center [787, 337] width 952 height 50
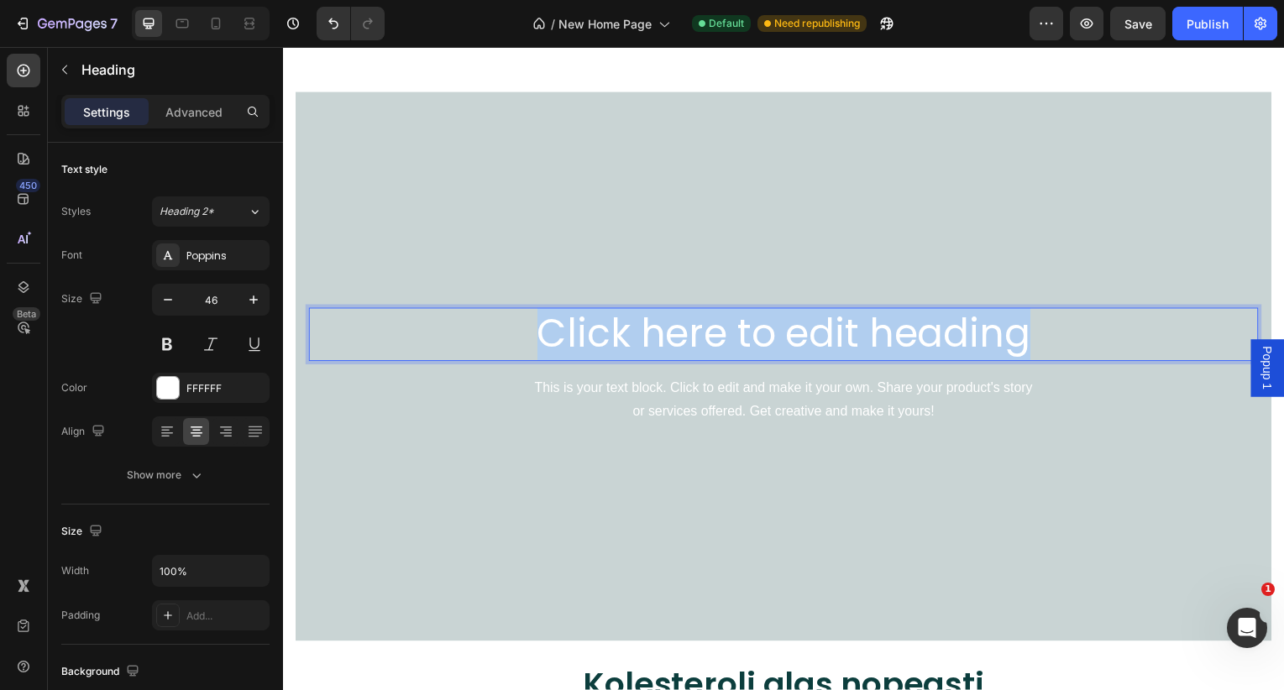
click at [846, 327] on p "Click here to edit heading" at bounding box center [787, 337] width 952 height 50
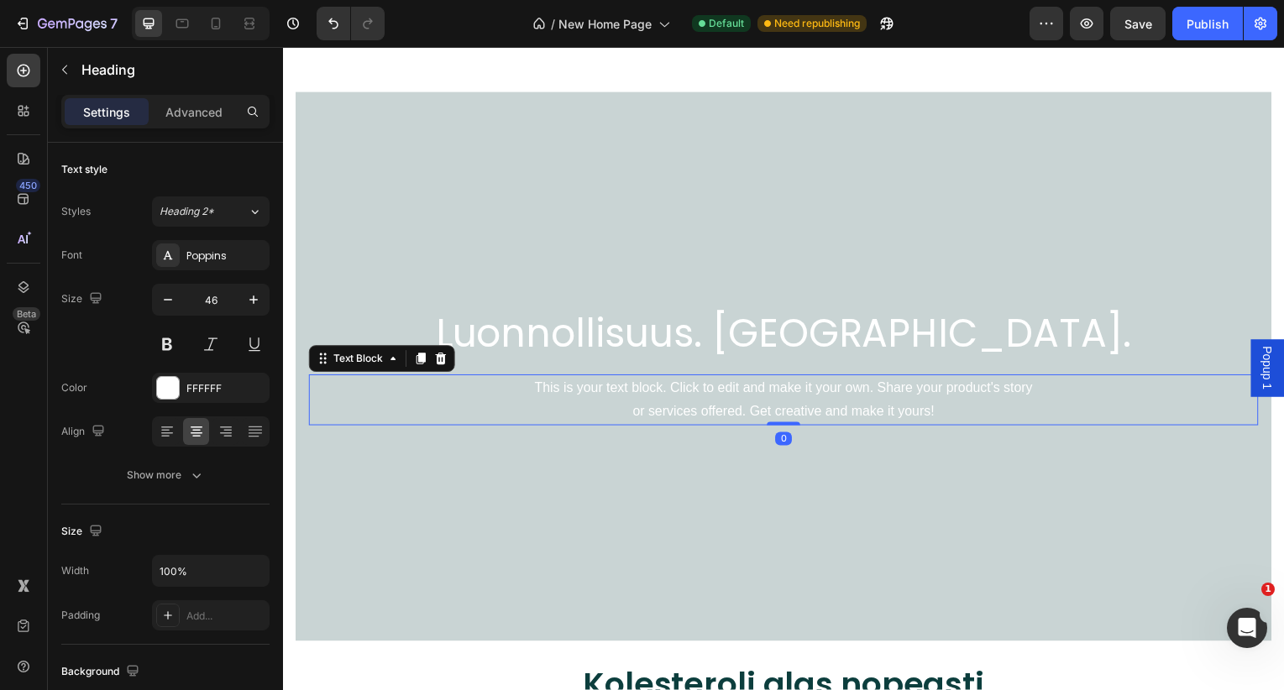
click at [862, 397] on div "This is your text block. Click to edit and make it your own. Share your product…" at bounding box center [787, 403] width 956 height 52
click at [862, 397] on p "This is your text block. Click to edit and make it your own. Share your product…" at bounding box center [787, 403] width 952 height 49
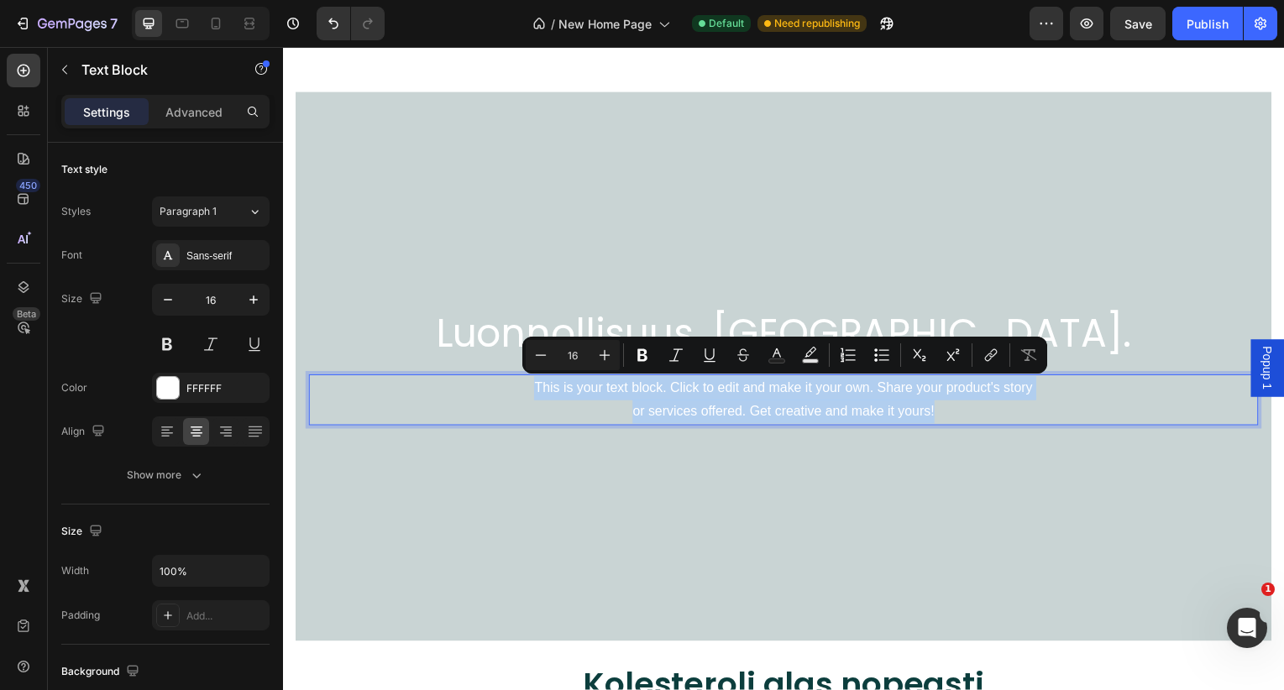
scroll to position [3379, 0]
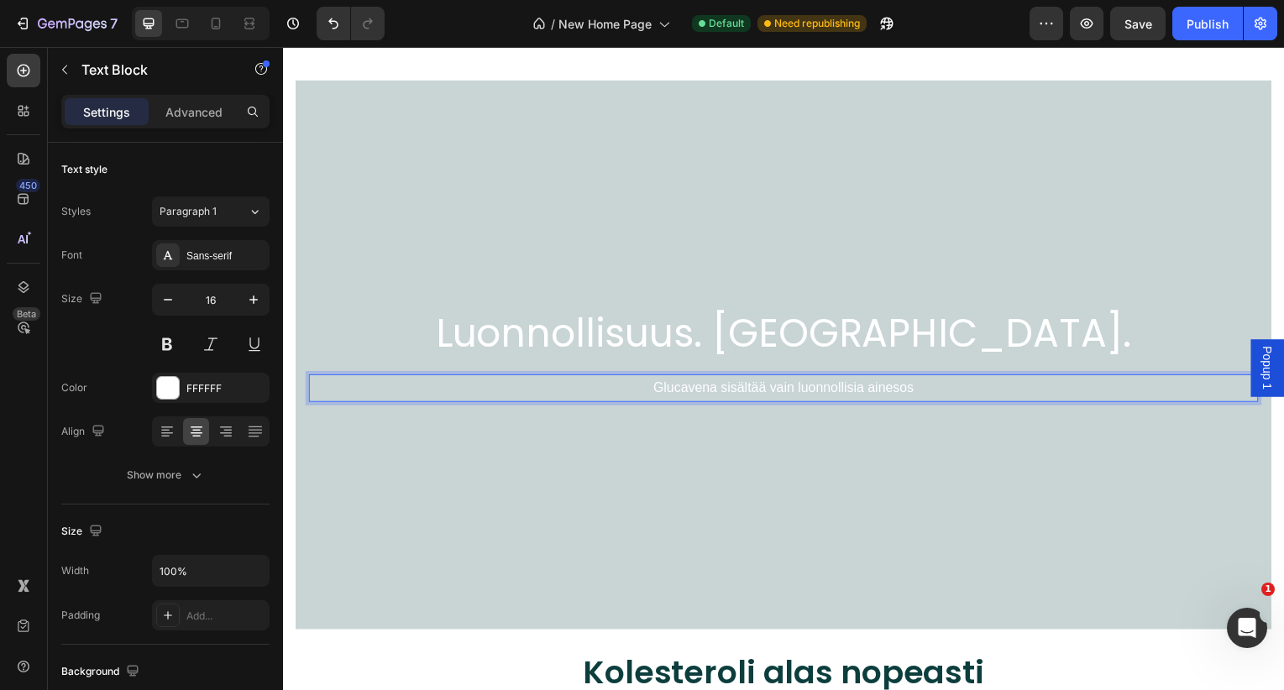
click at [914, 391] on p "Glucavena sisältää vain luonnollisia ainesos" at bounding box center [787, 391] width 952 height 24
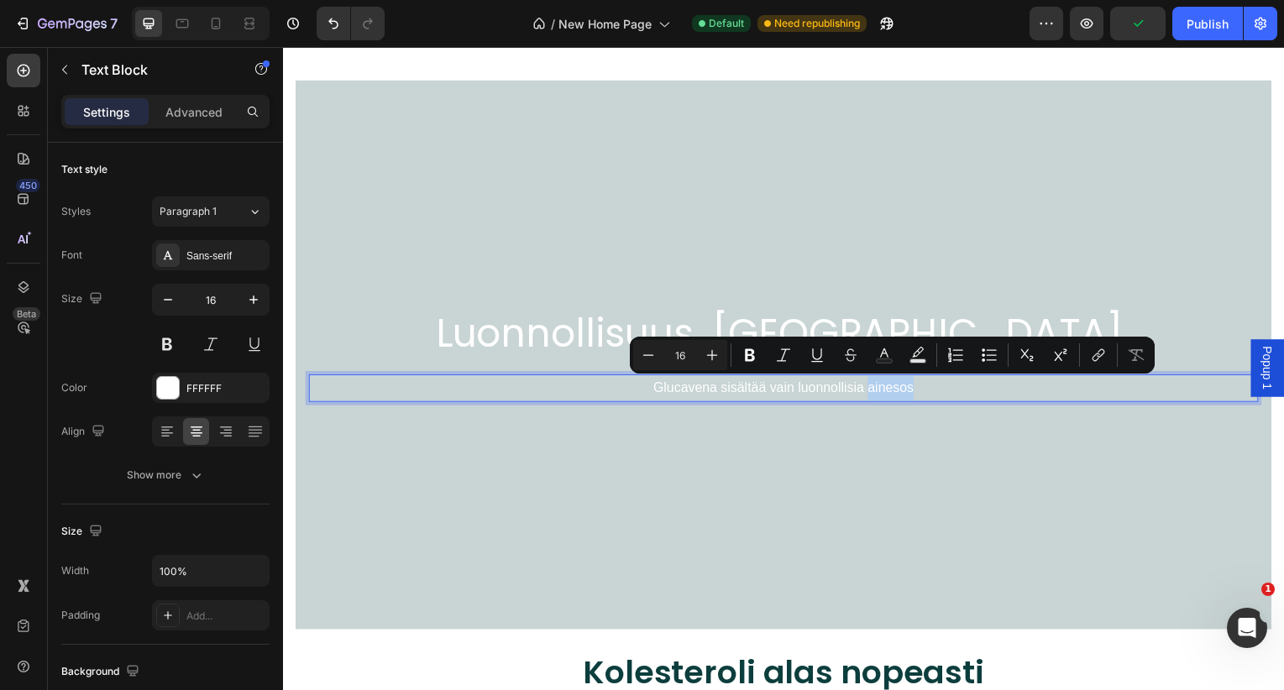
click at [924, 390] on p "Glucavena sisältää vain luonnollisia ainesos" at bounding box center [787, 391] width 952 height 24
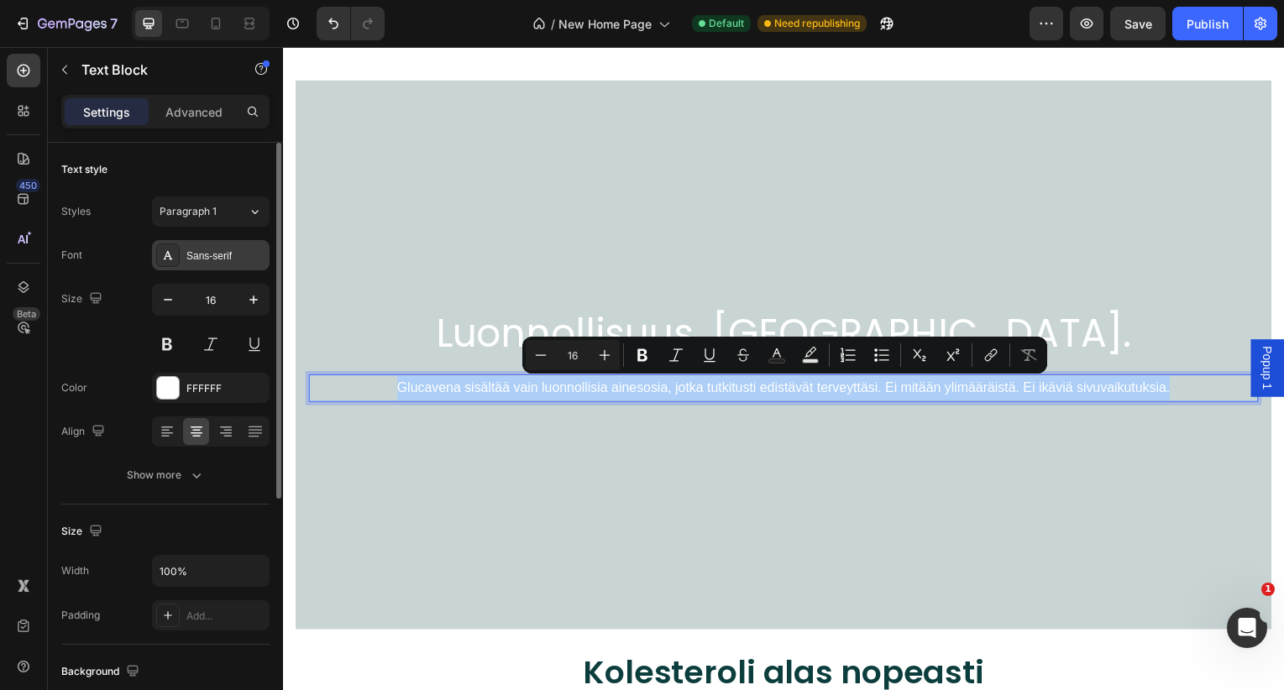
click at [191, 255] on div "Sans-serif" at bounding box center [225, 256] width 79 height 15
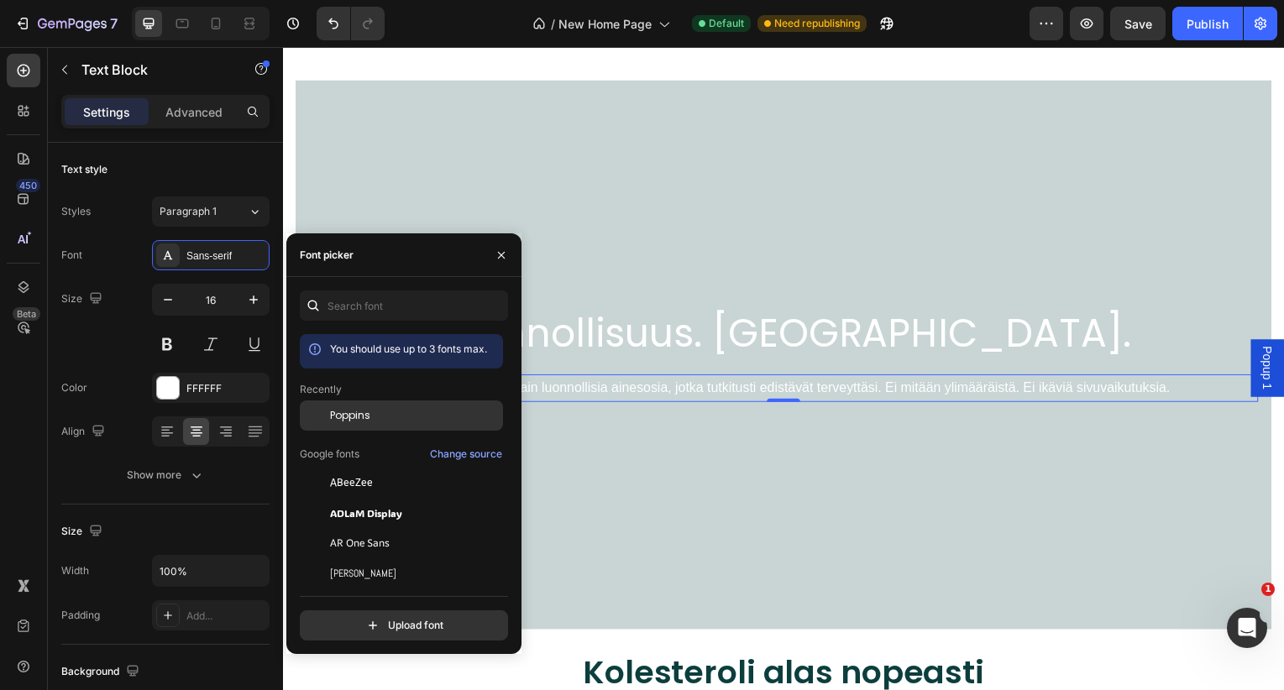
click at [348, 418] on span "Poppins" at bounding box center [350, 415] width 40 height 15
click at [501, 256] on icon "button" at bounding box center [501, 255] width 13 height 13
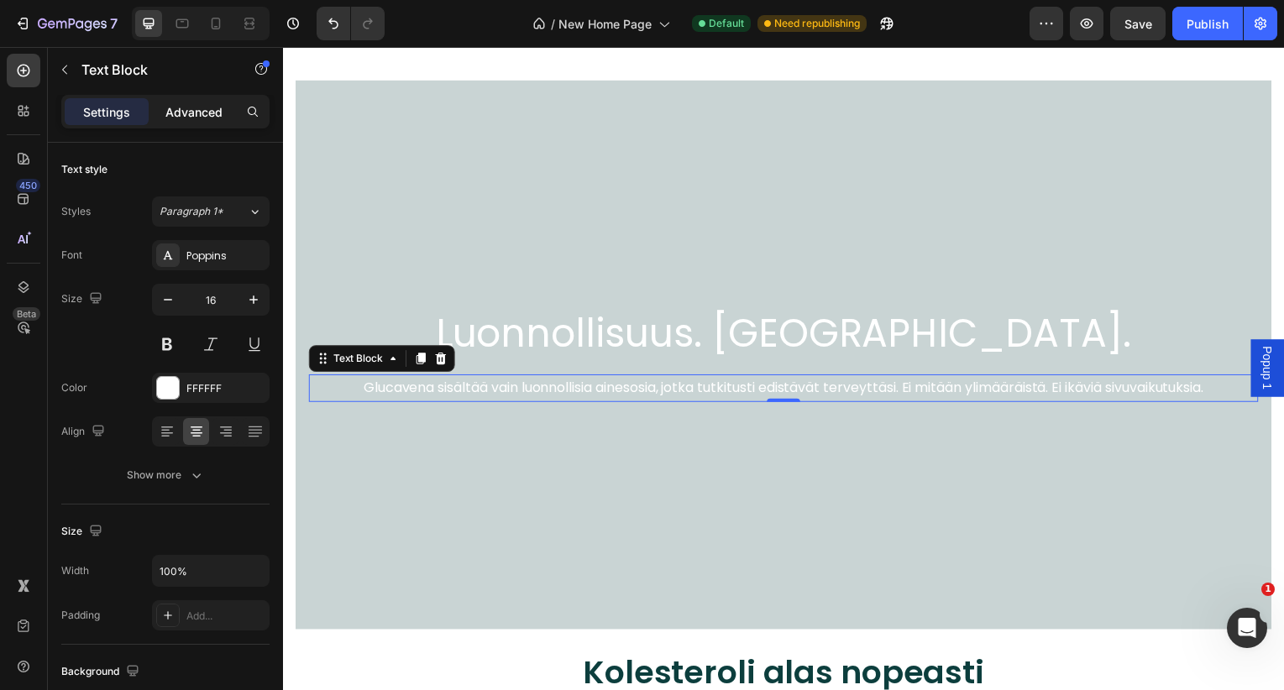
click at [194, 118] on p "Advanced" at bounding box center [193, 112] width 57 height 18
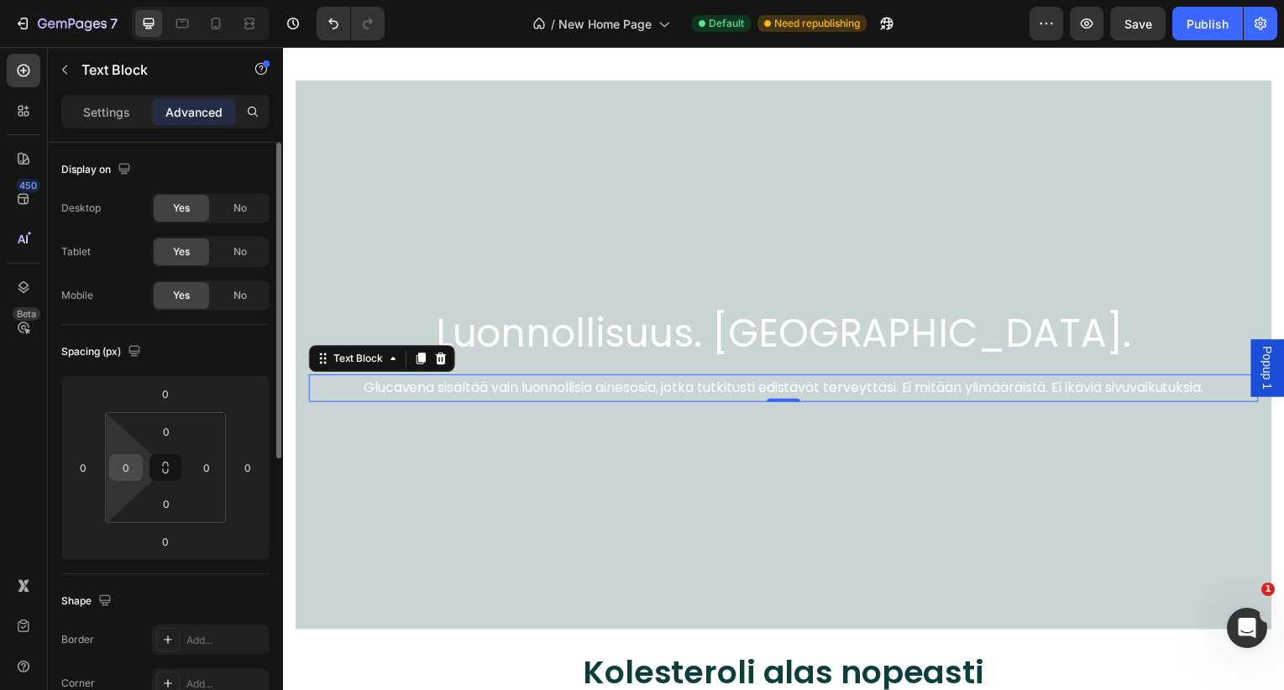
click at [128, 472] on input "0" at bounding box center [125, 467] width 25 height 25
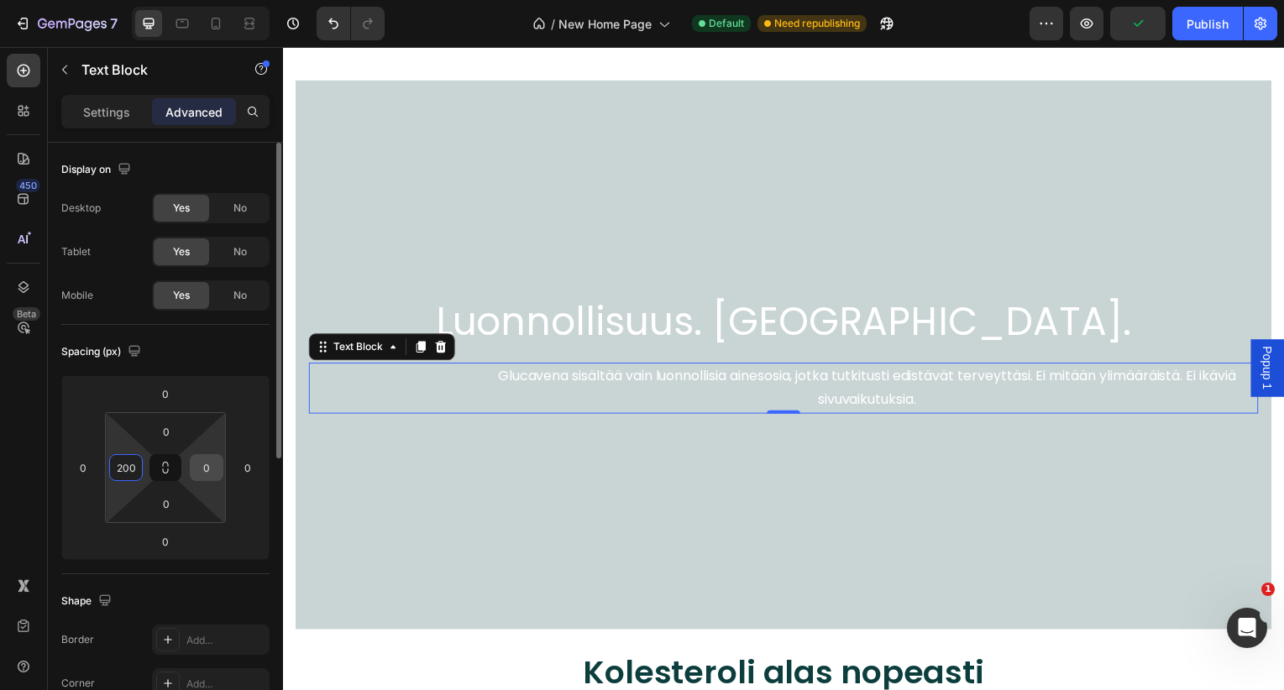
type input "200"
click at [207, 469] on input "0" at bounding box center [206, 467] width 25 height 25
type input "2"
type input "300"
click at [131, 466] on input "200" at bounding box center [125, 467] width 25 height 25
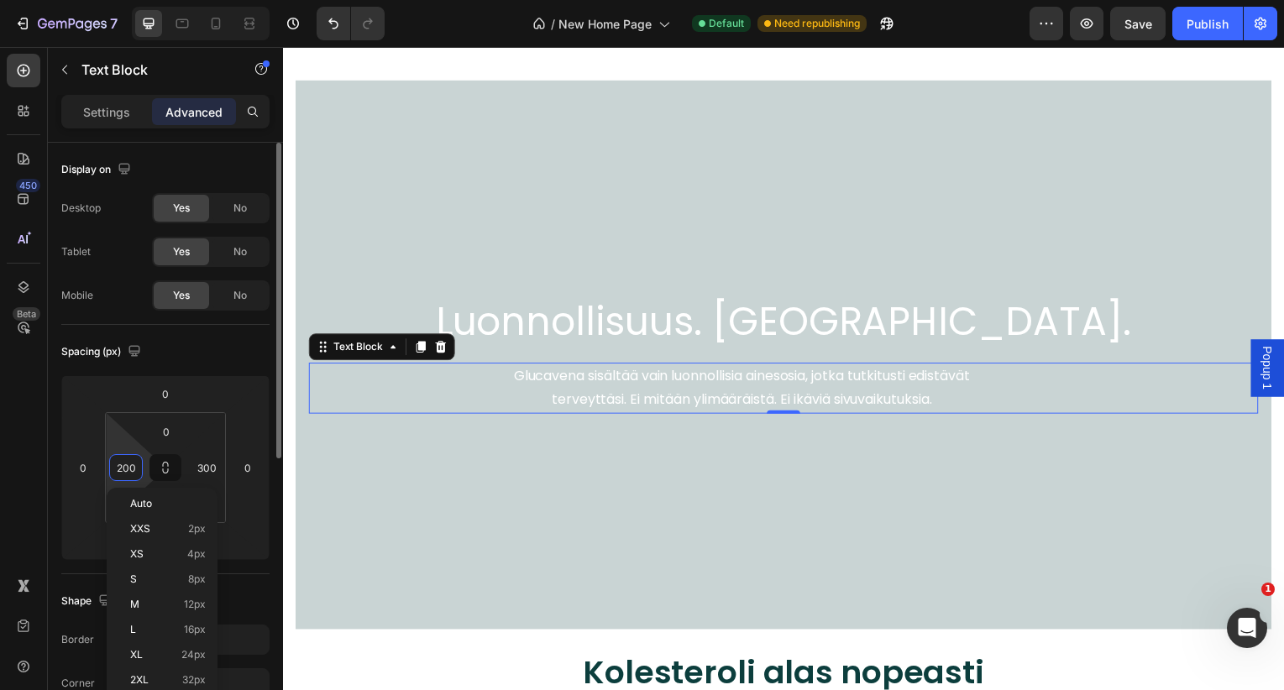
click at [131, 466] on input "200" at bounding box center [125, 467] width 25 height 25
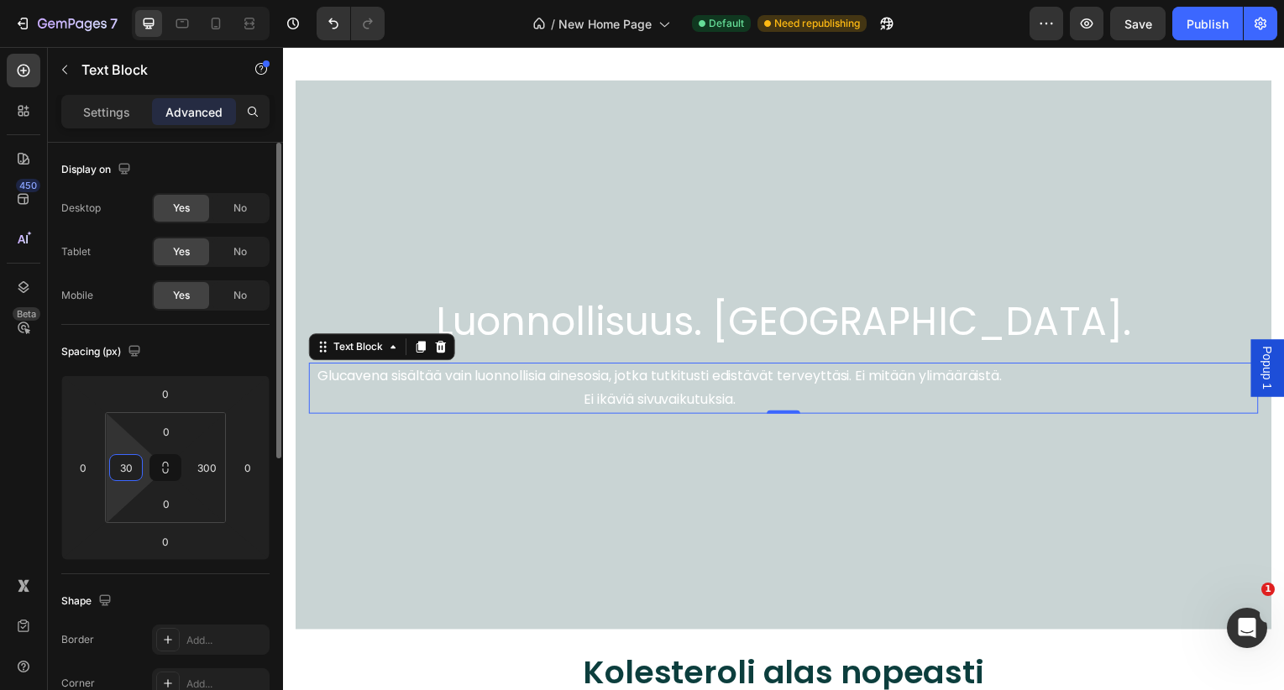
type input "300"
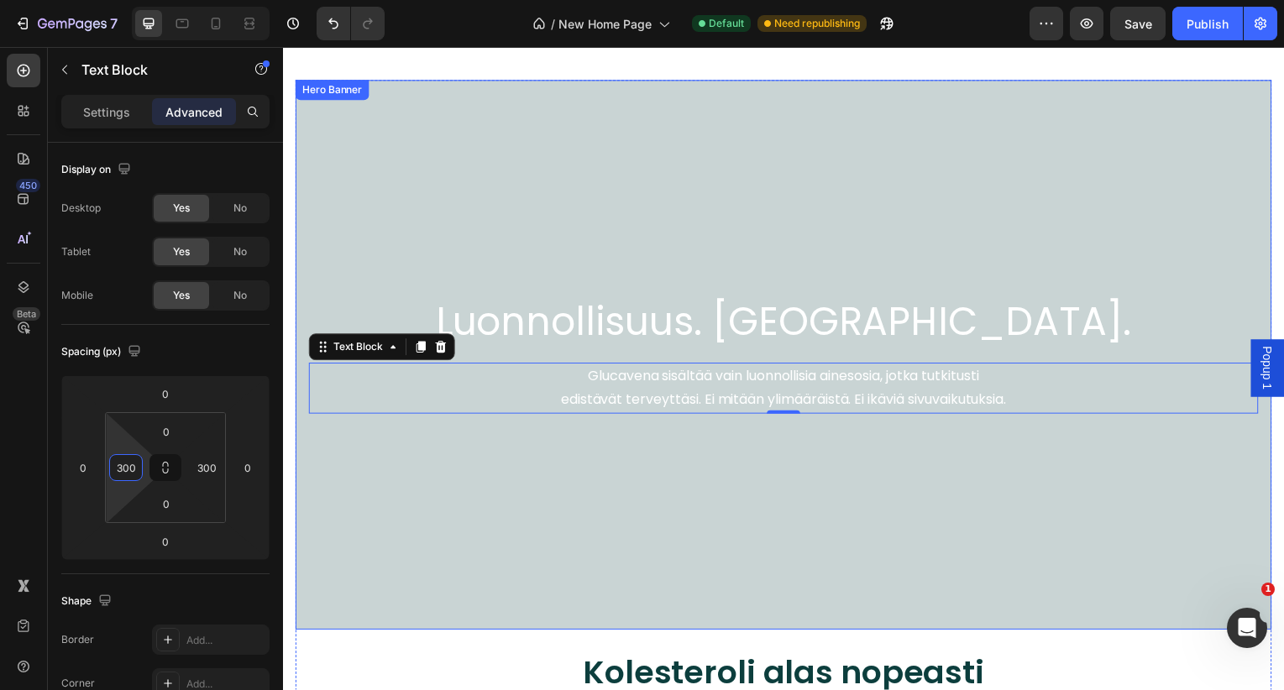
click at [624, 206] on div "Overlay" at bounding box center [787, 357] width 983 height 553
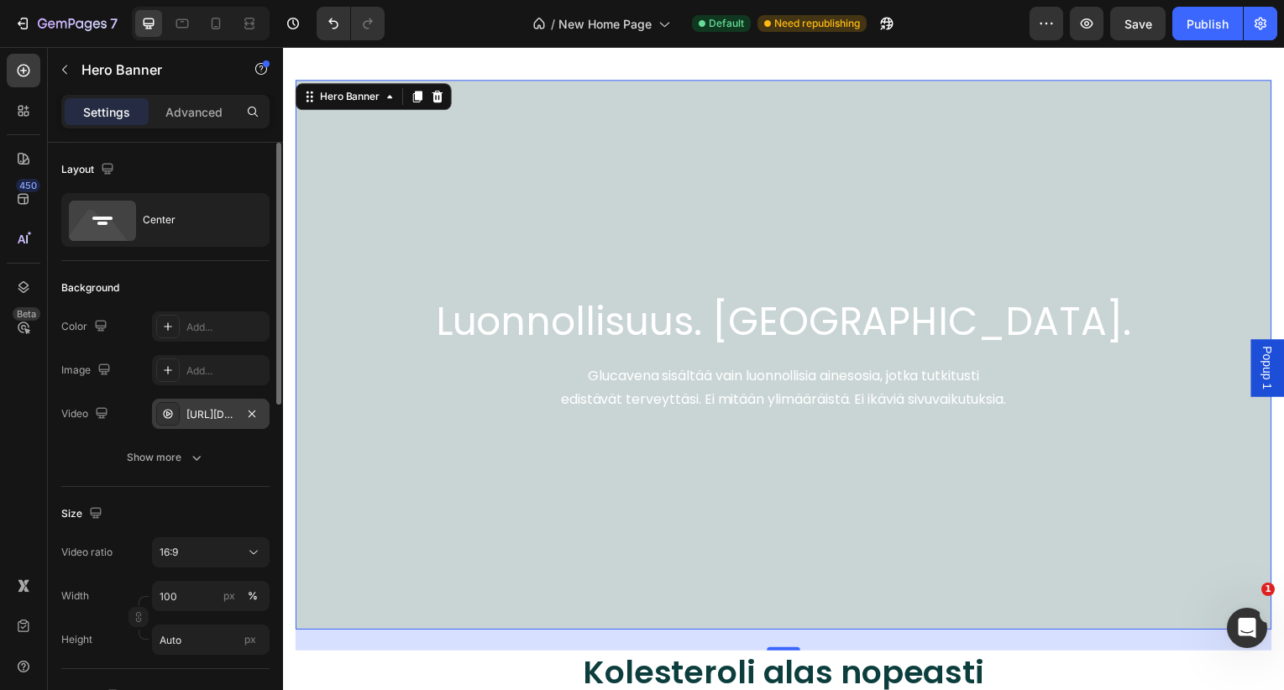
click at [221, 412] on div "https://cdn.shopify.com/videos/c/o/v/92a407d4e0c94a288eb54cac18c387dc.mp4" at bounding box center [210, 414] width 49 height 15
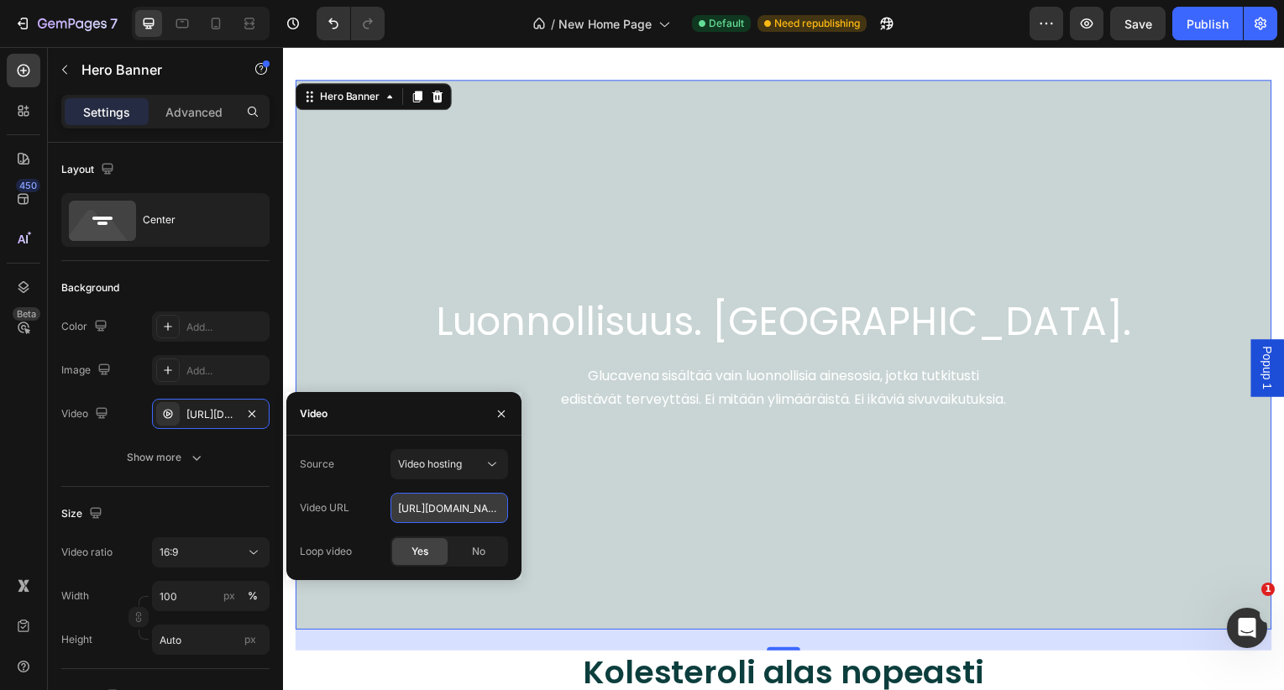
click at [475, 506] on input "https://cdn.shopify.com/videos/c/o/v/92a407d4e0c94a288eb54cac18c387dc.mp4" at bounding box center [450, 508] width 118 height 30
paste input "vimeo.com/1113898520?share=copy"
type input "[URL][DOMAIN_NAME]"
click at [448, 420] on div "Video" at bounding box center [403, 414] width 235 height 44
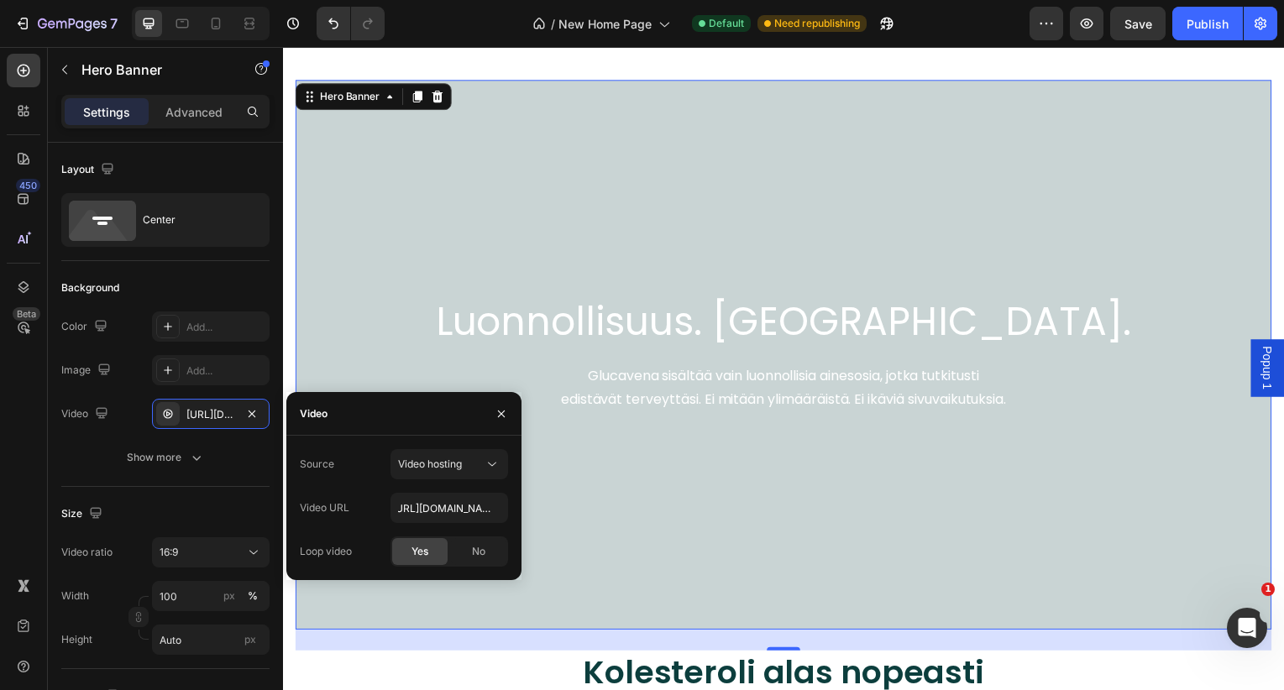
scroll to position [0, 0]
click at [501, 417] on icon "button" at bounding box center [501, 413] width 13 height 13
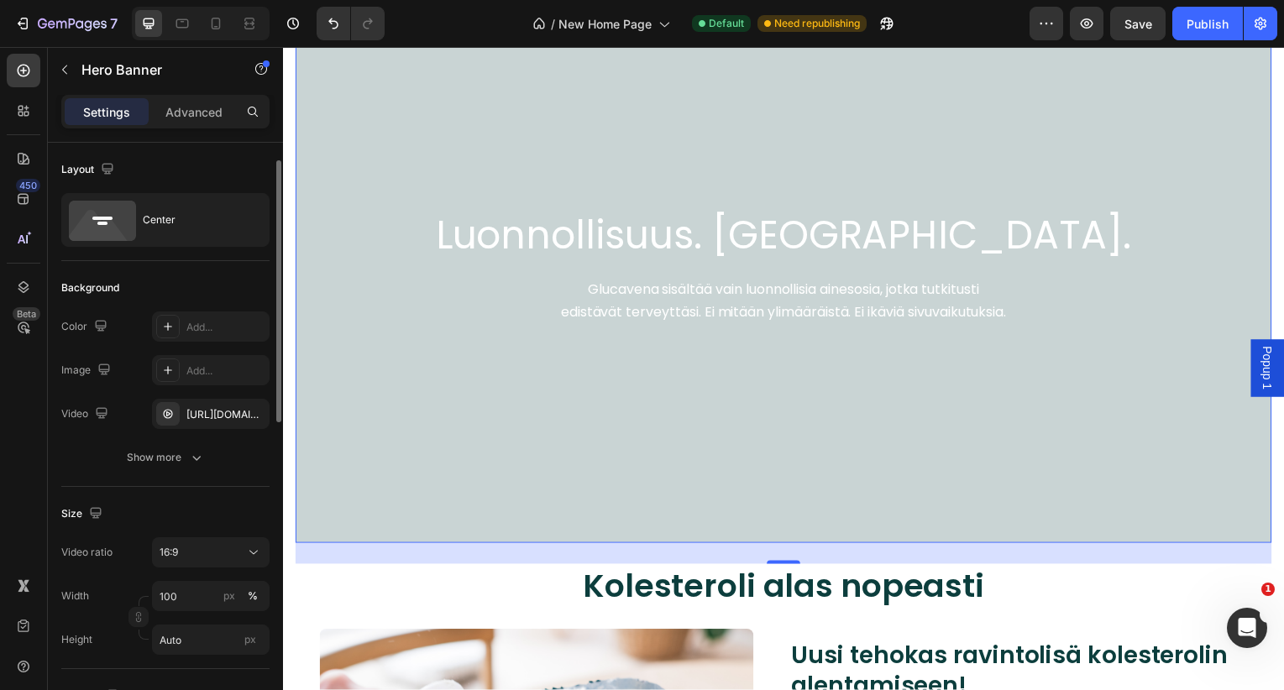
scroll to position [144, 0]
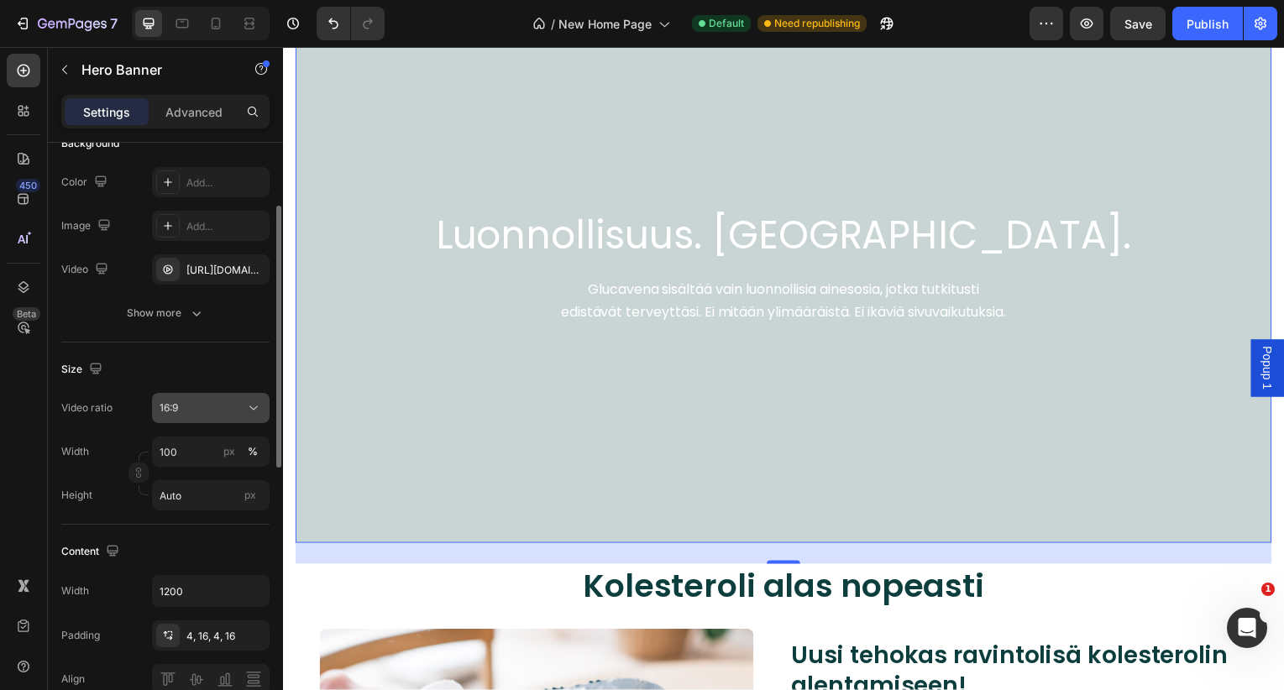
click at [201, 404] on div "16:9" at bounding box center [203, 408] width 86 height 15
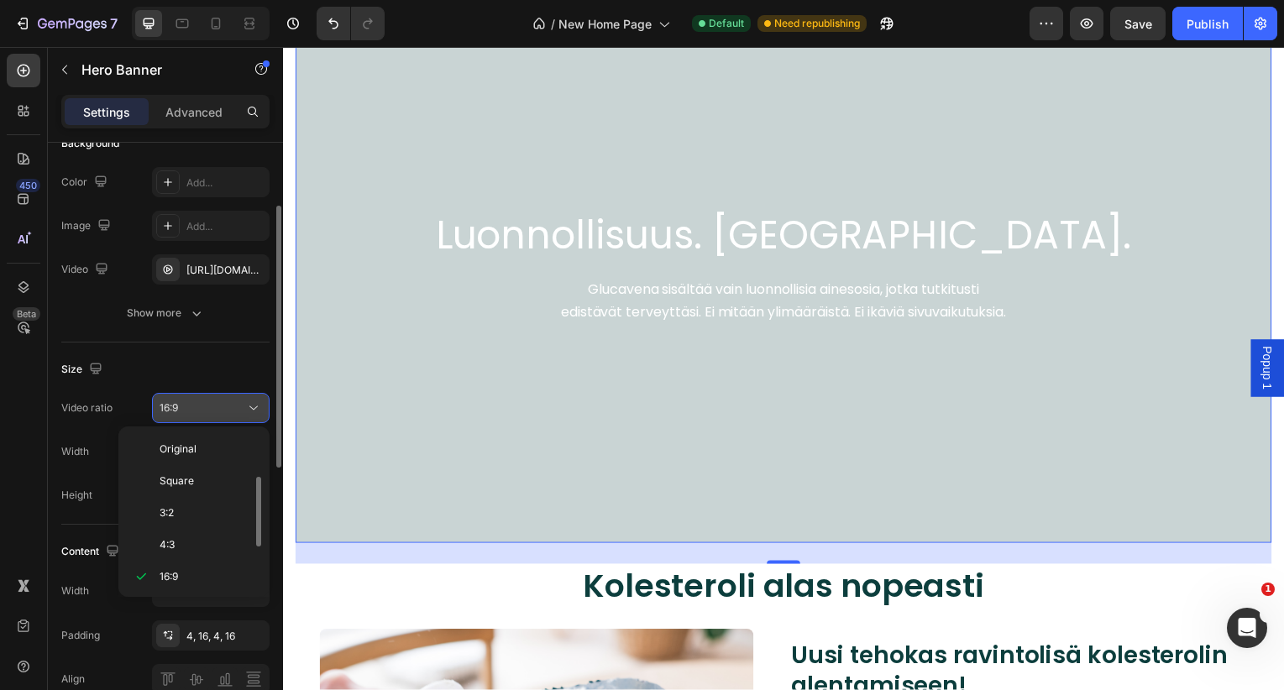
scroll to position [30, 0]
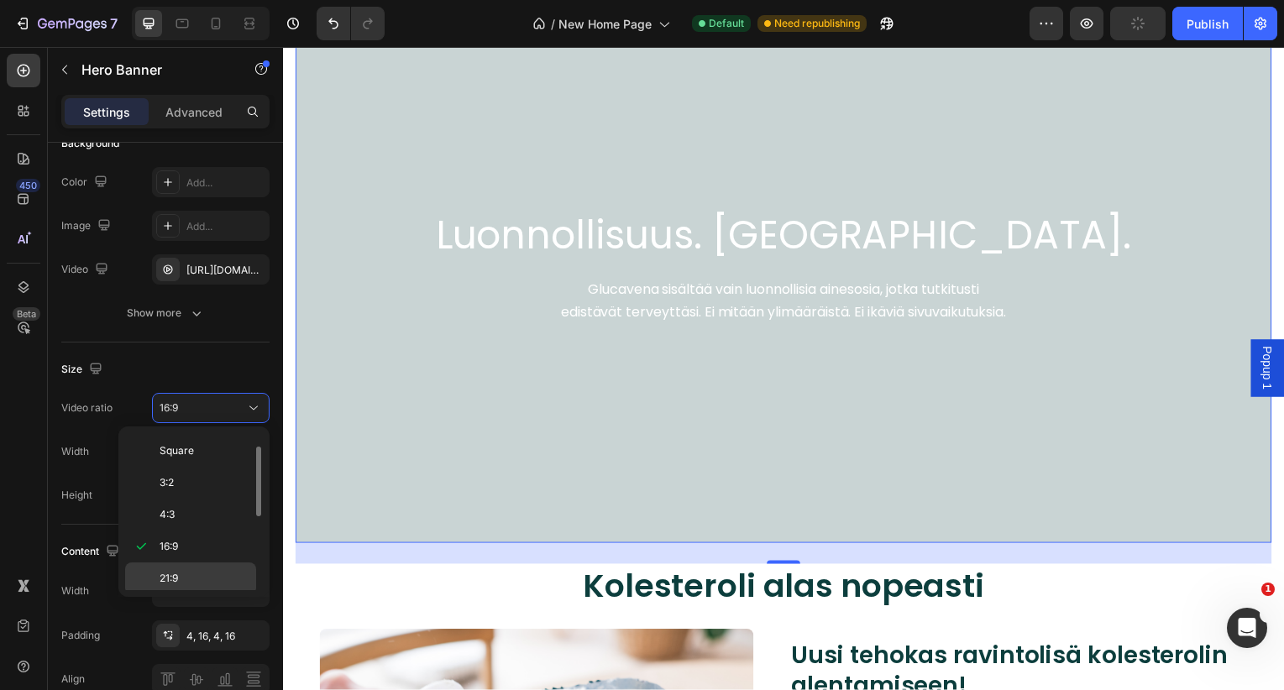
click at [212, 590] on div "Original Square 3:2 4:3 16:9 21:9 2:3 3:4 9:16 Cover Custom" at bounding box center [193, 512] width 151 height 170
click at [210, 585] on p "21:9" at bounding box center [204, 578] width 89 height 15
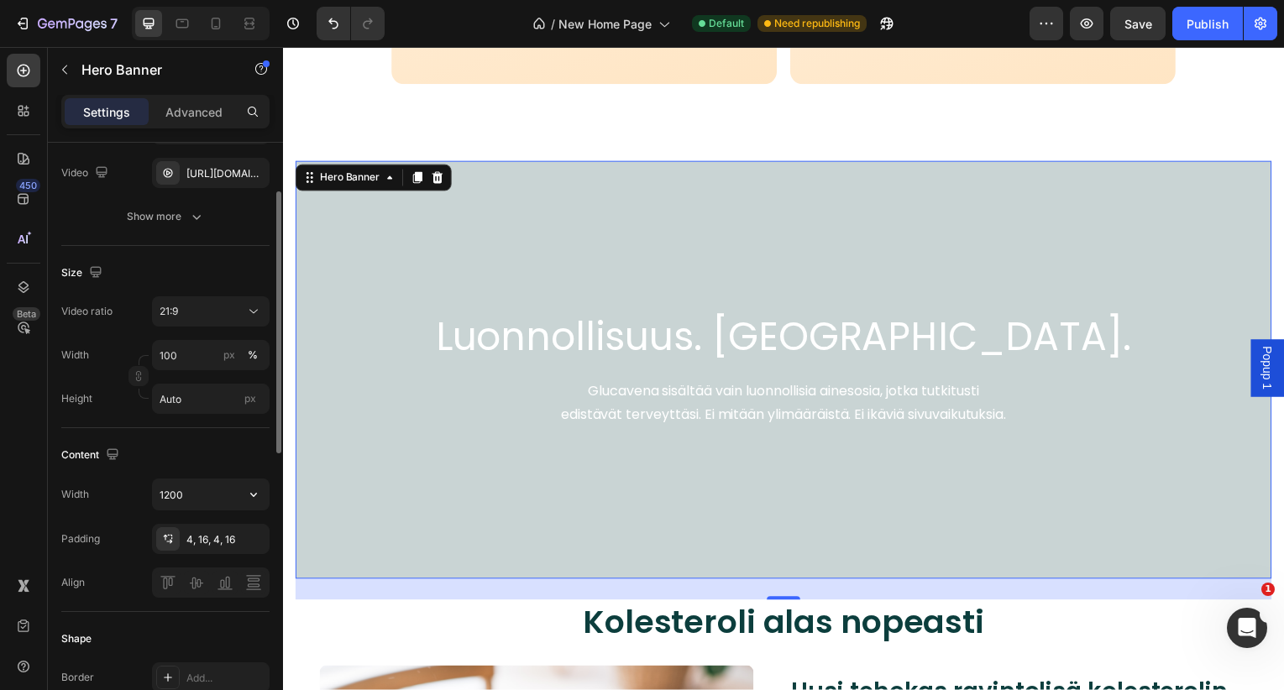
scroll to position [243, 0]
click at [204, 529] on div "4, 16, 4, 16" at bounding box center [211, 537] width 118 height 30
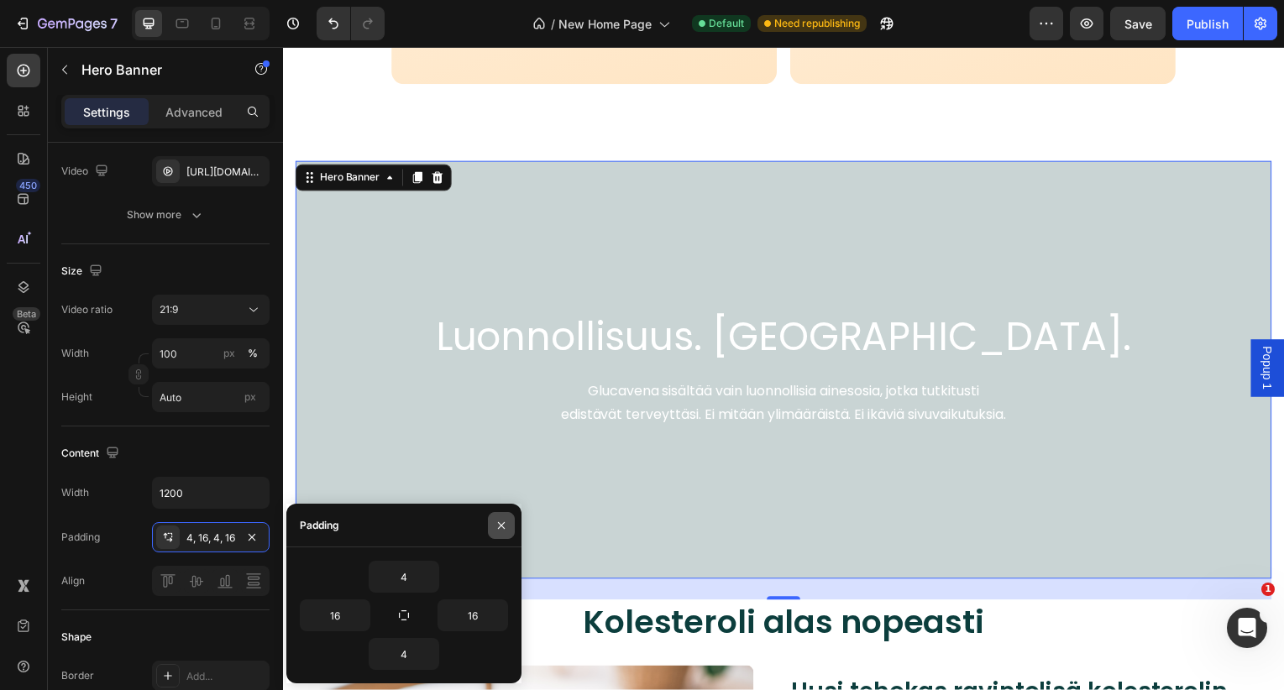
click at [499, 532] on button "button" at bounding box center [501, 525] width 27 height 27
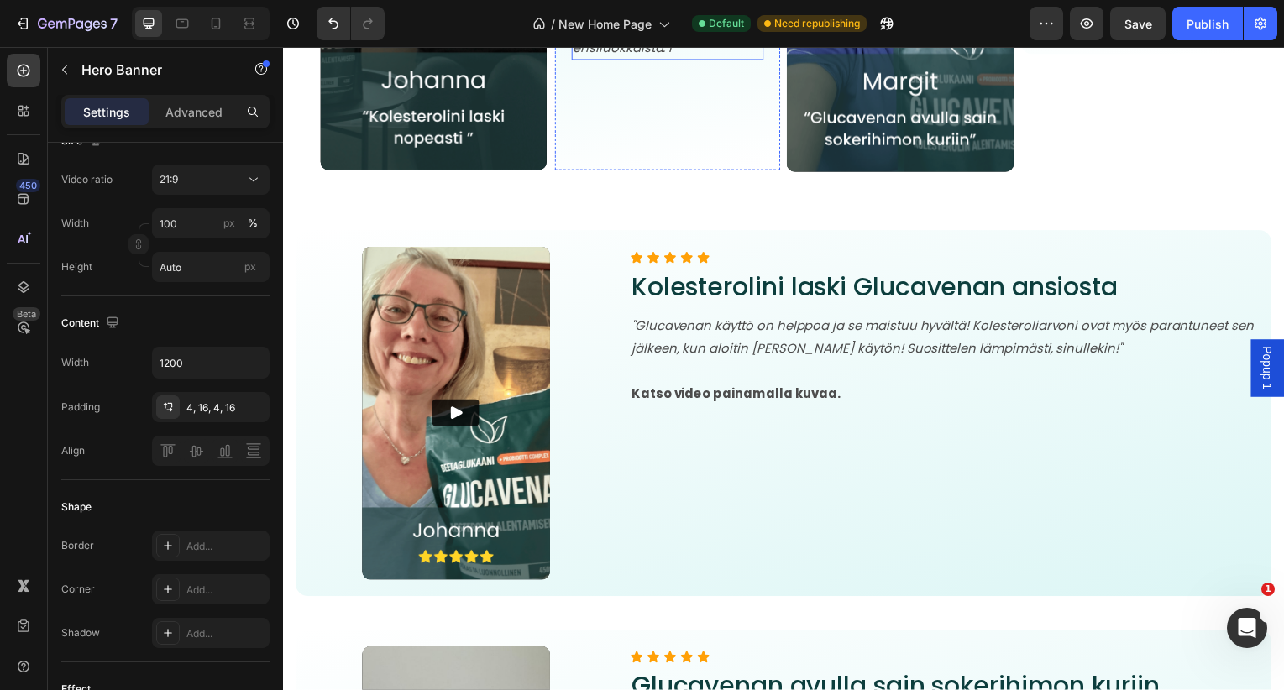
scroll to position [6629, 0]
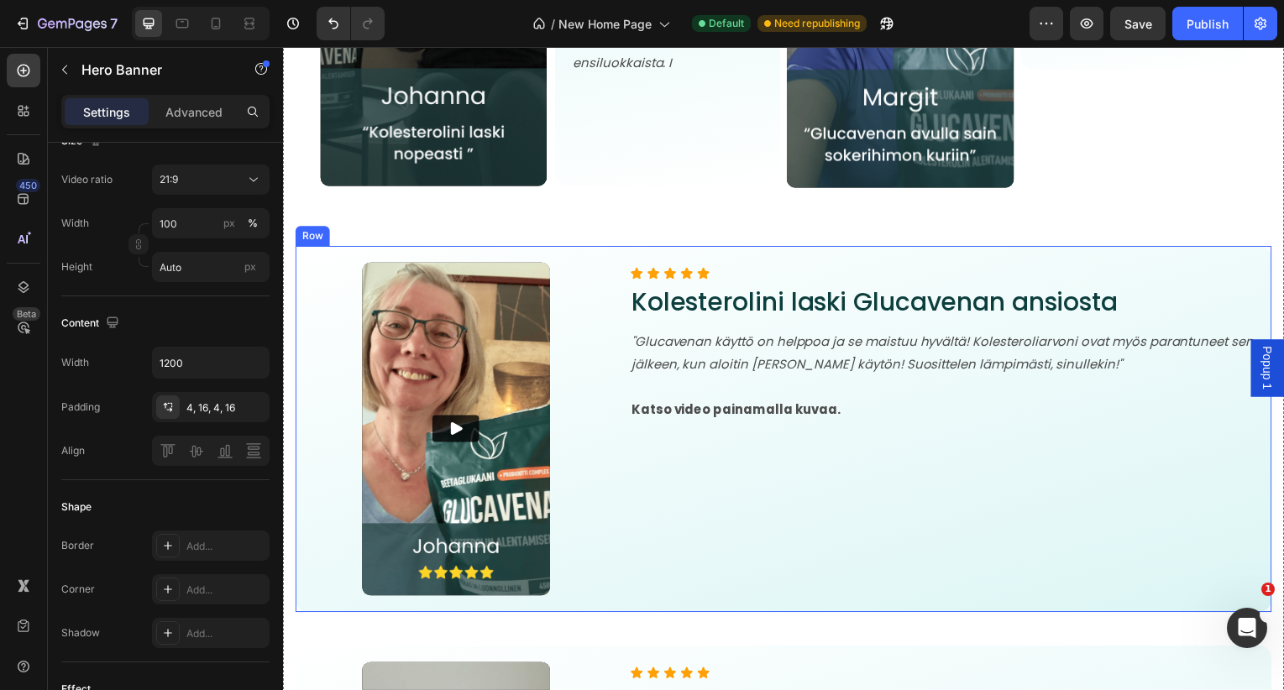
click at [611, 261] on div "Video Icon Icon Icon Icon Icon Icon List Kolesterolini laski Glucavenan ansiost…" at bounding box center [787, 432] width 983 height 369
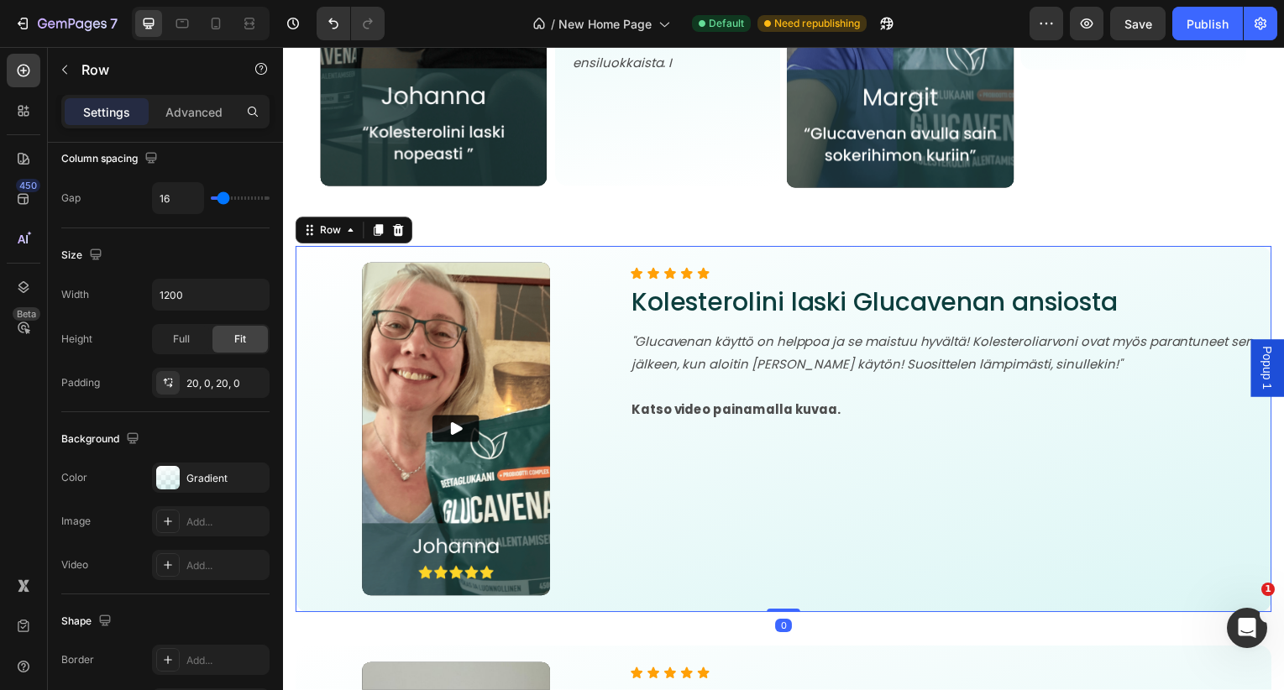
scroll to position [0, 0]
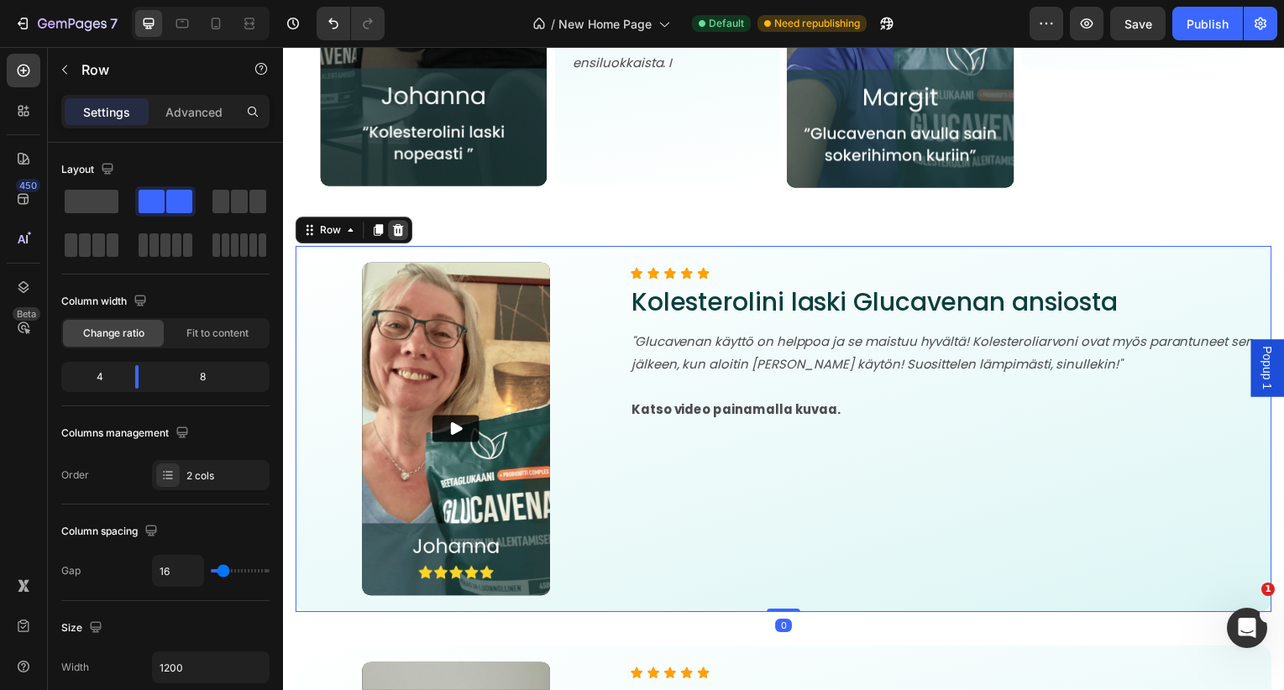
click at [401, 233] on icon at bounding box center [399, 231] width 11 height 12
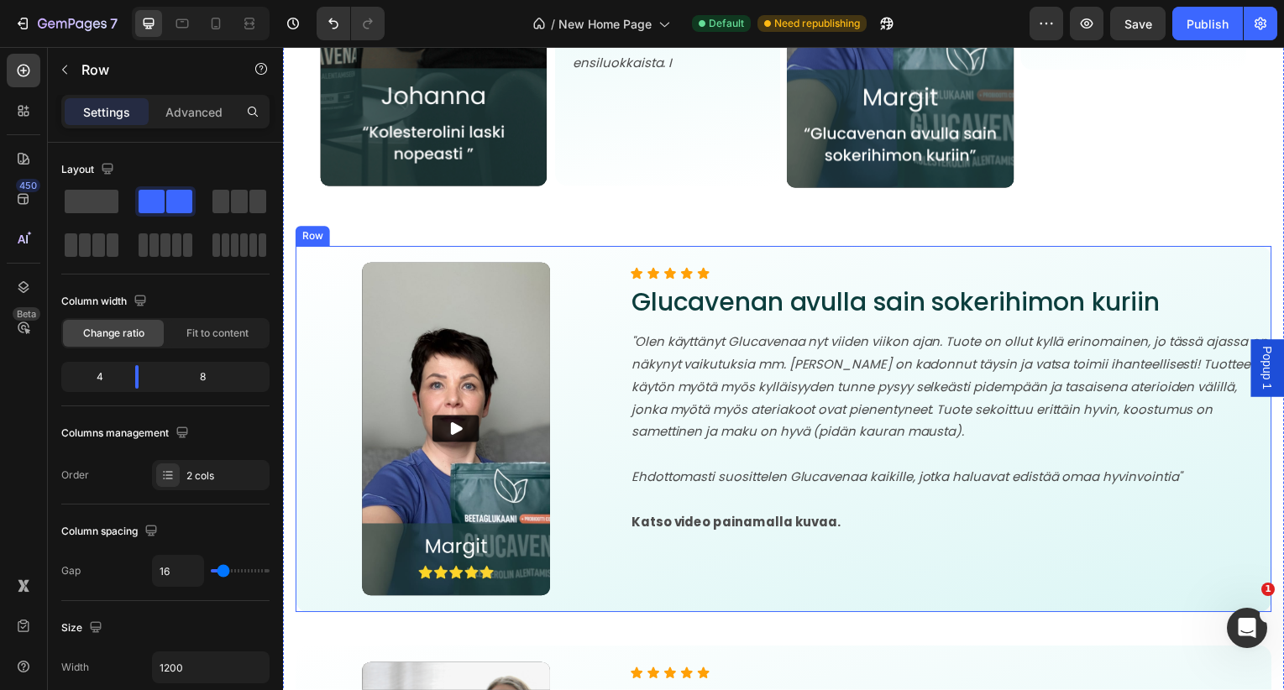
click at [497, 249] on div "Video Icon Icon Icon Icon Icon Icon List Glucavenan avulla sain sokerihimon kur…" at bounding box center [787, 432] width 983 height 369
click at [394, 228] on icon at bounding box center [398, 231] width 13 height 13
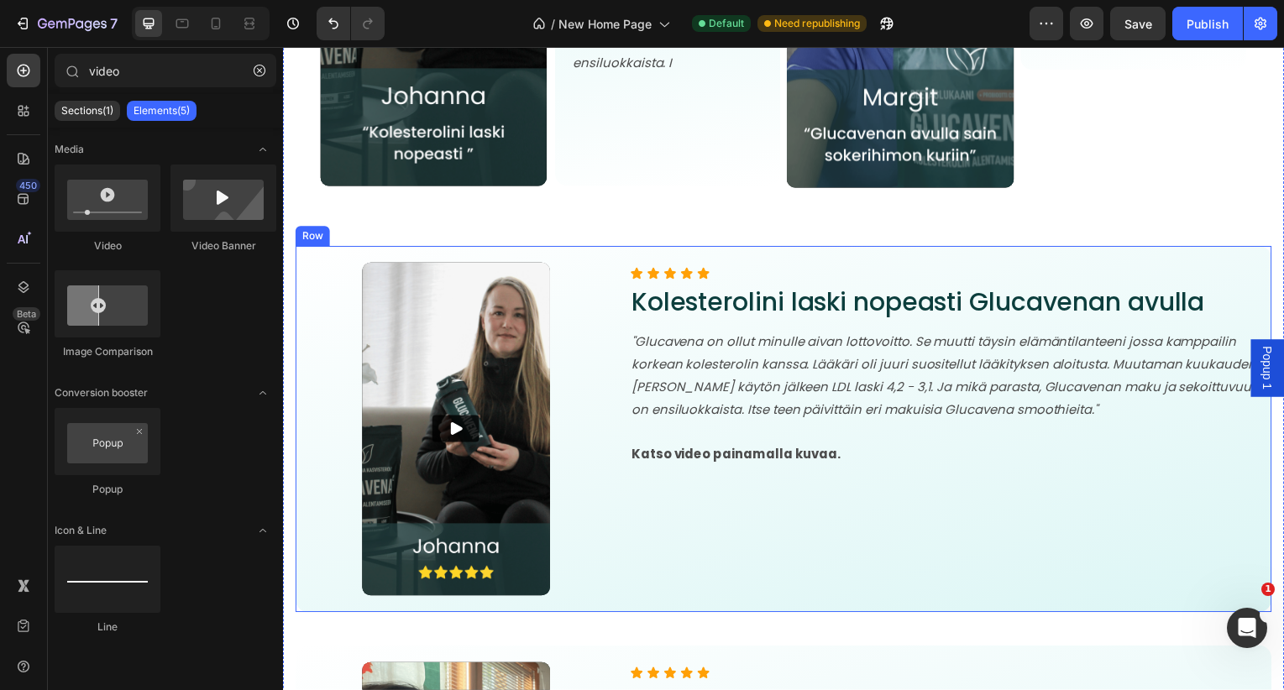
click at [432, 253] on div "Video Icon Icon Icon Icon Icon Icon List Kolesterolini laski nopeasti Glucavena…" at bounding box center [787, 432] width 983 height 369
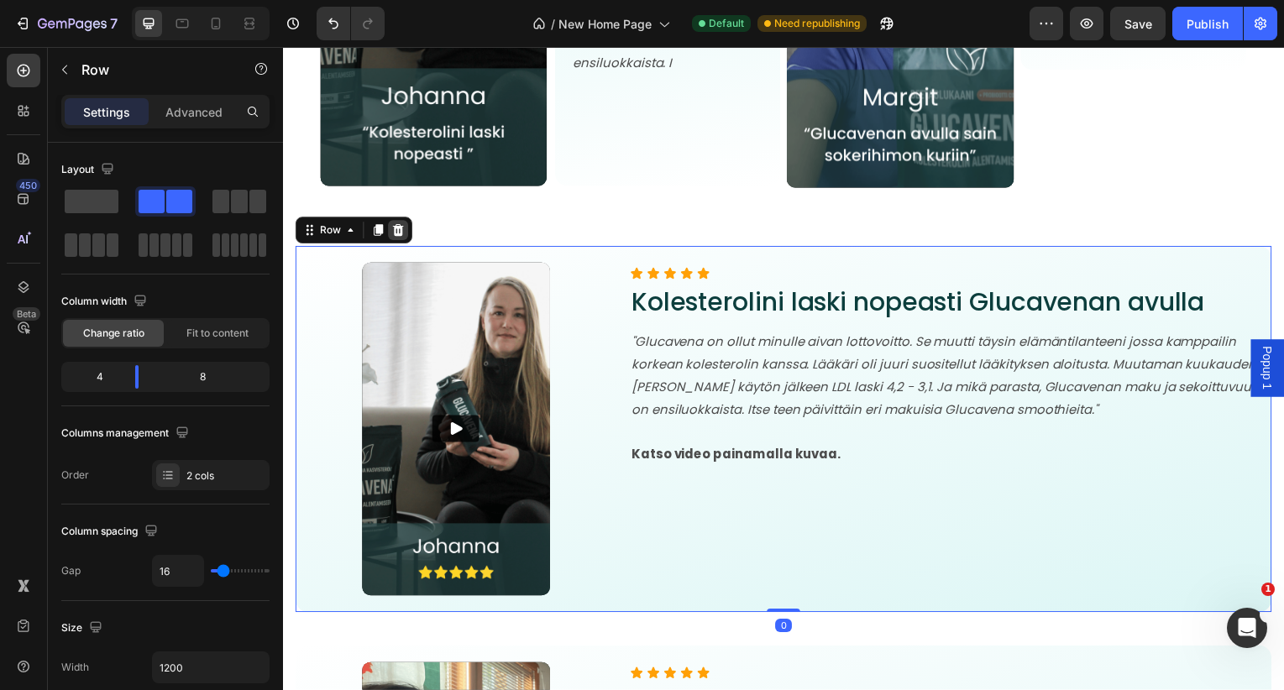
click at [406, 233] on div at bounding box center [399, 232] width 20 height 20
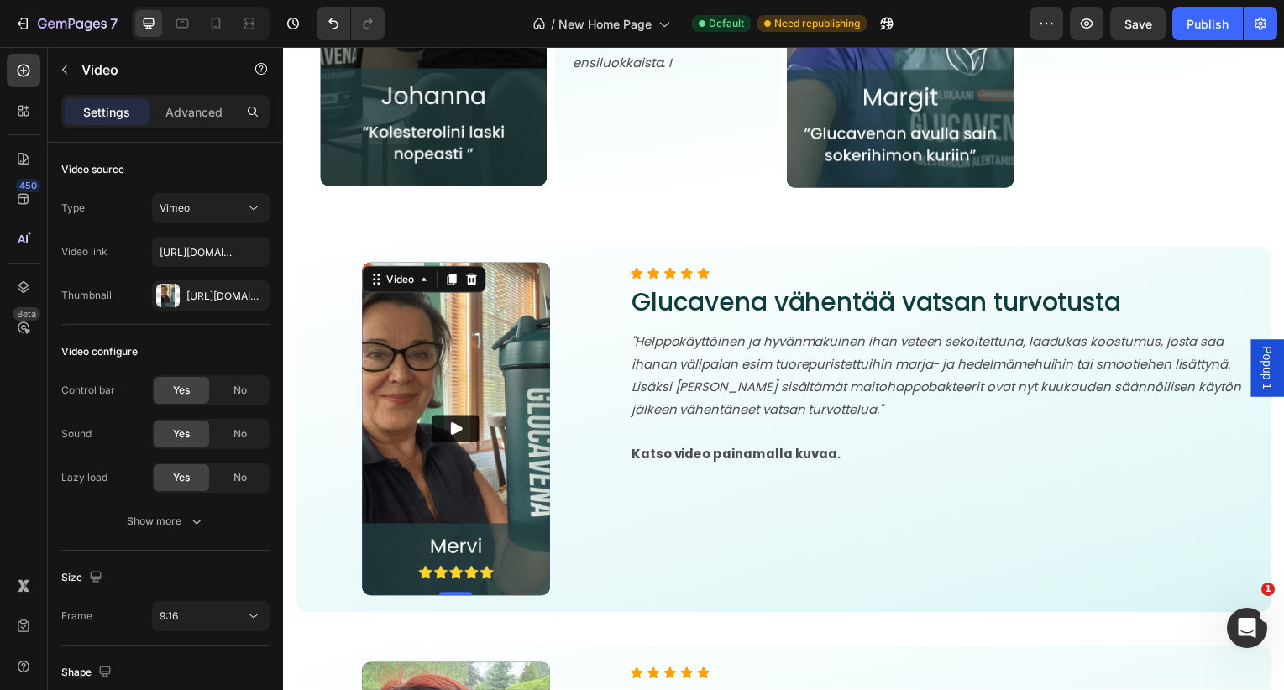
click at [422, 312] on img at bounding box center [457, 432] width 189 height 335
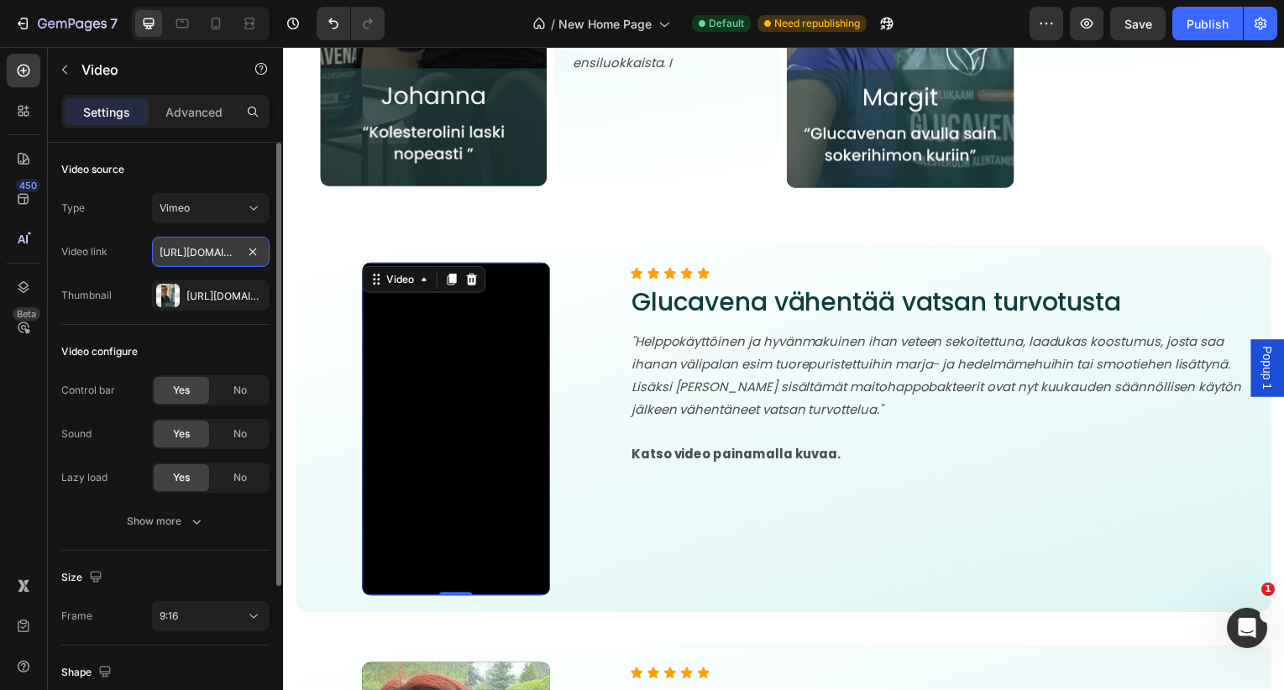
click at [212, 254] on input "[URL][DOMAIN_NAME]" at bounding box center [211, 252] width 118 height 30
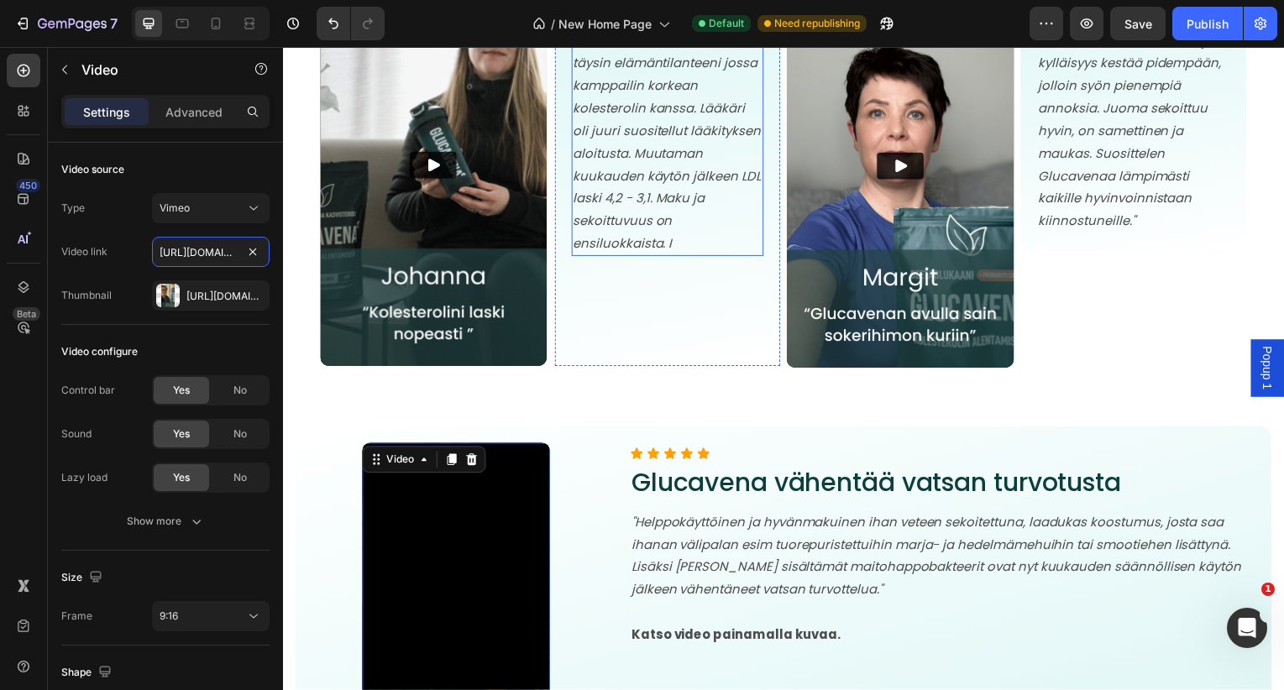
scroll to position [6450, 0]
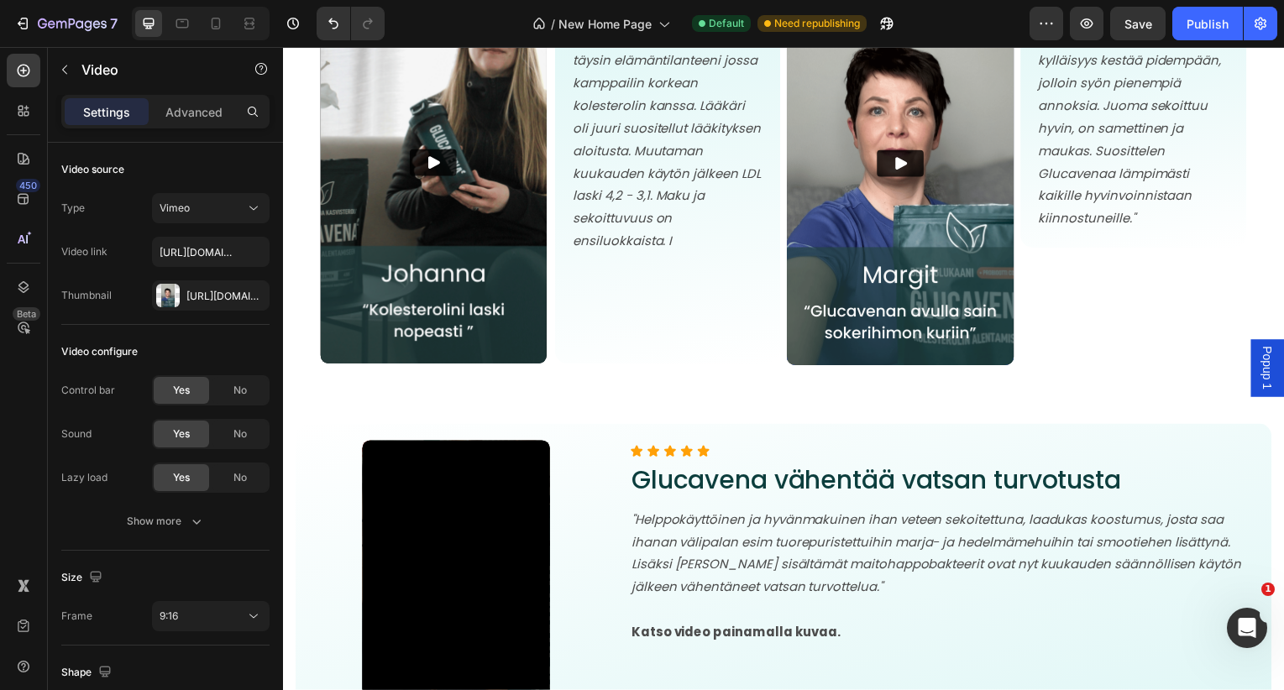
click at [838, 183] on img at bounding box center [904, 165] width 228 height 406
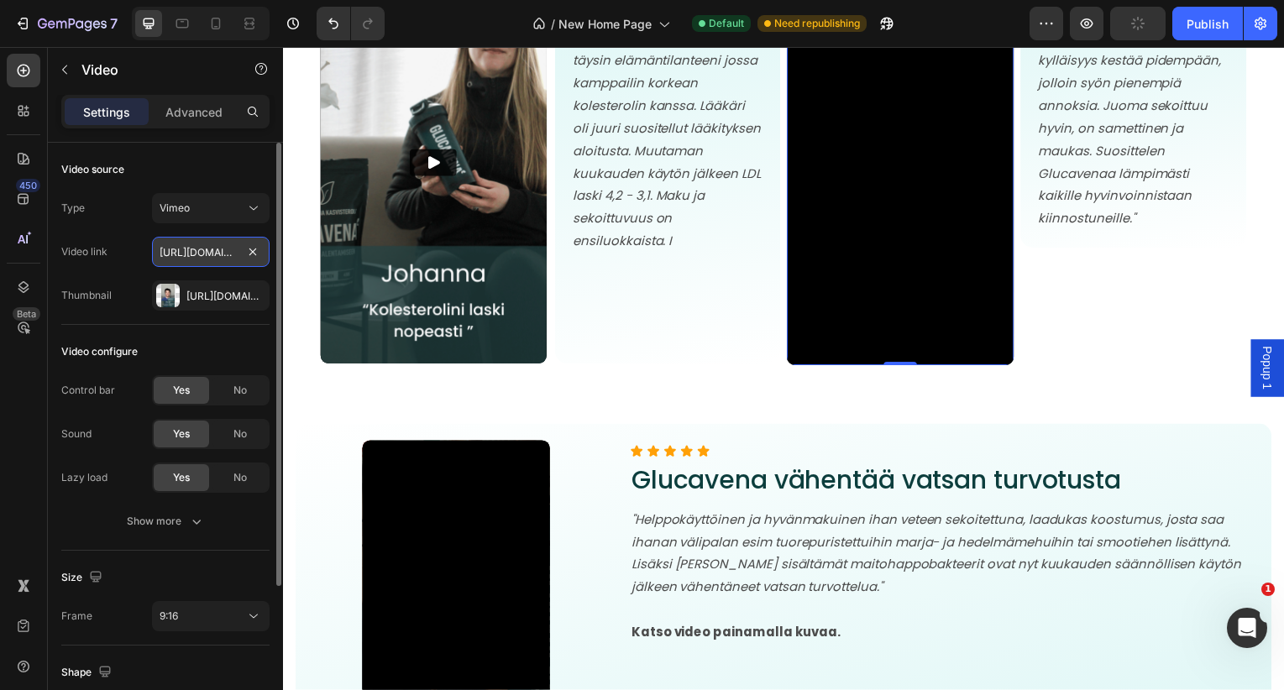
click at [223, 256] on input "https://vimeo.com/1109625682?share=copy" at bounding box center [211, 252] width 118 height 30
paste input "556"
type input "[URL][DOMAIN_NAME]"
click at [252, 296] on icon "button" at bounding box center [252, 294] width 7 height 7
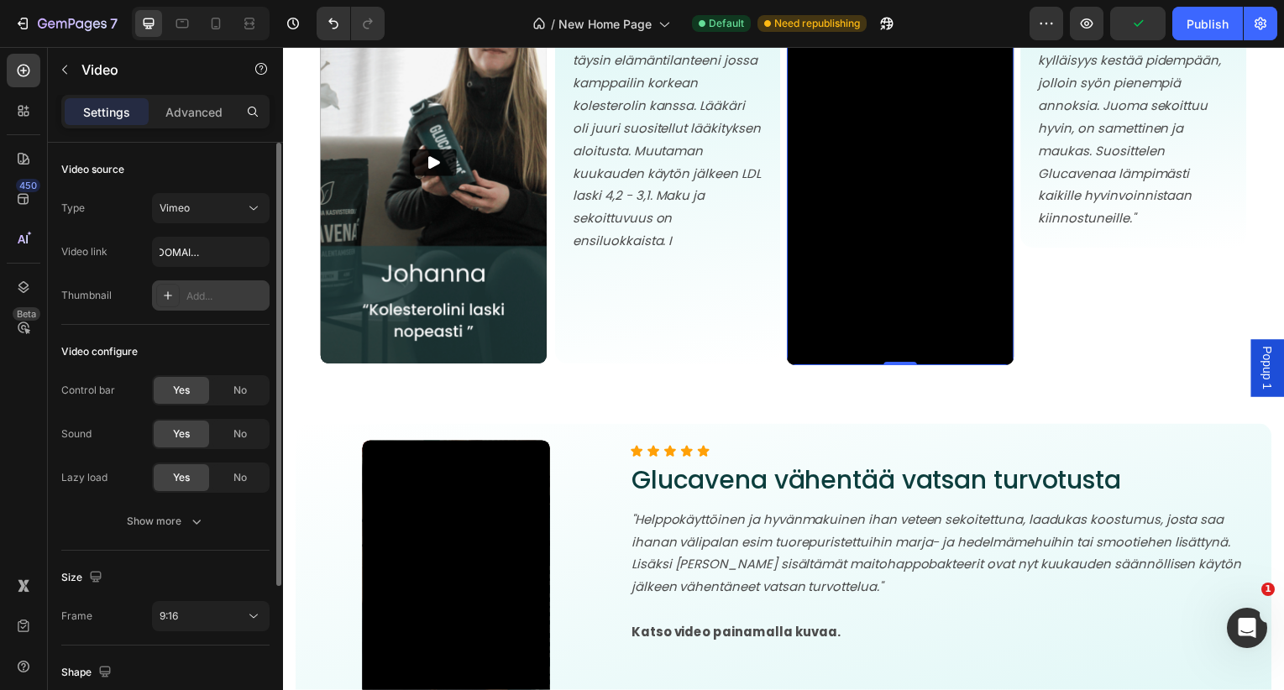
scroll to position [0, 0]
click at [223, 298] on div "Add..." at bounding box center [225, 296] width 79 height 15
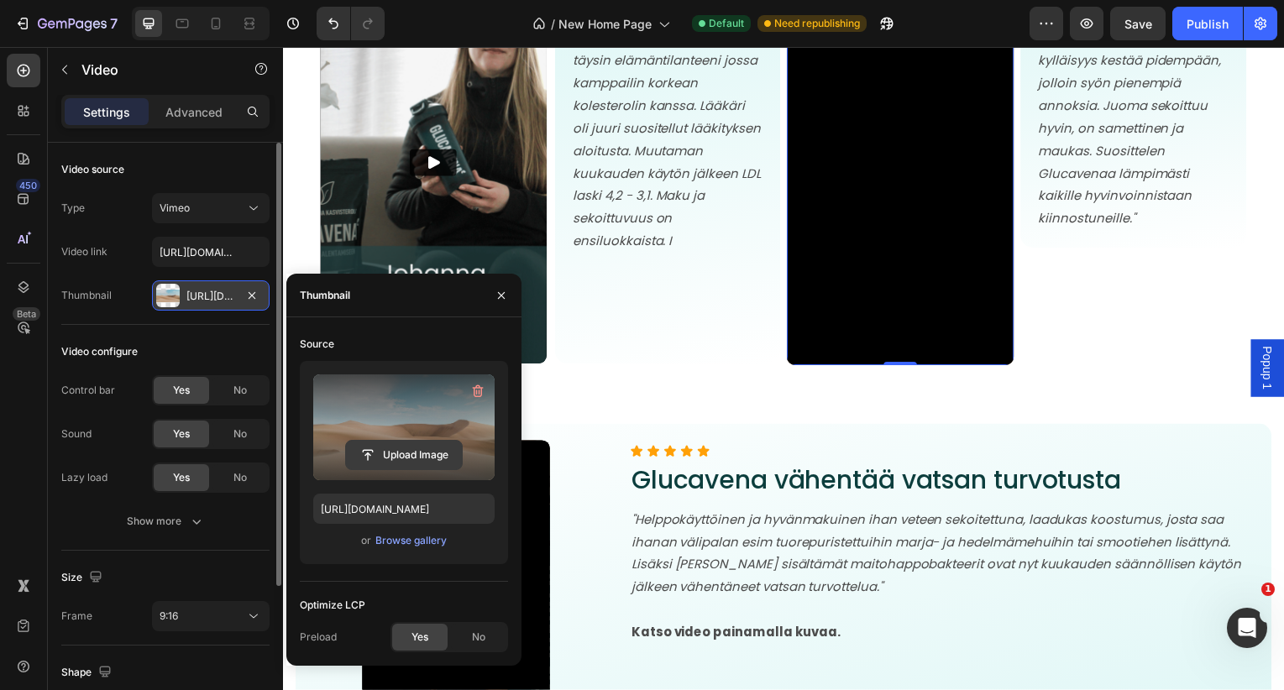
click at [444, 449] on input "file" at bounding box center [404, 455] width 116 height 29
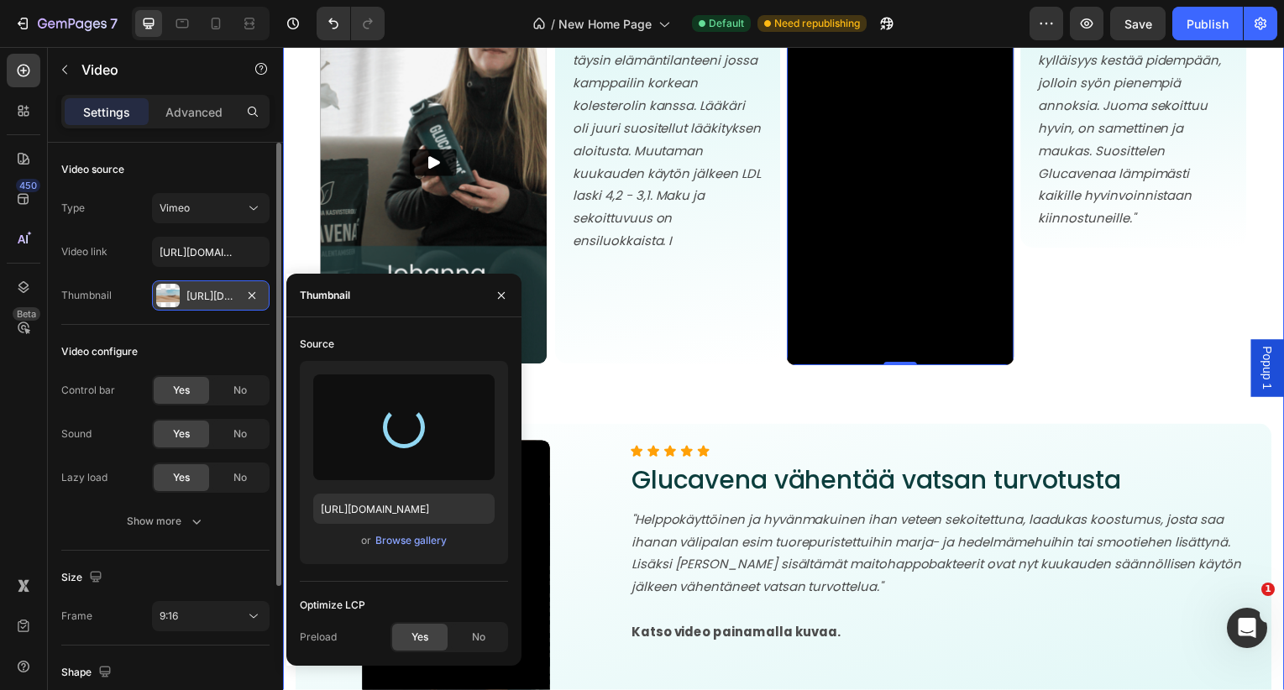
type input "https://cdn.shopify.com/s/files/1/0731/1520/5977/files/gempages_552043498002449…"
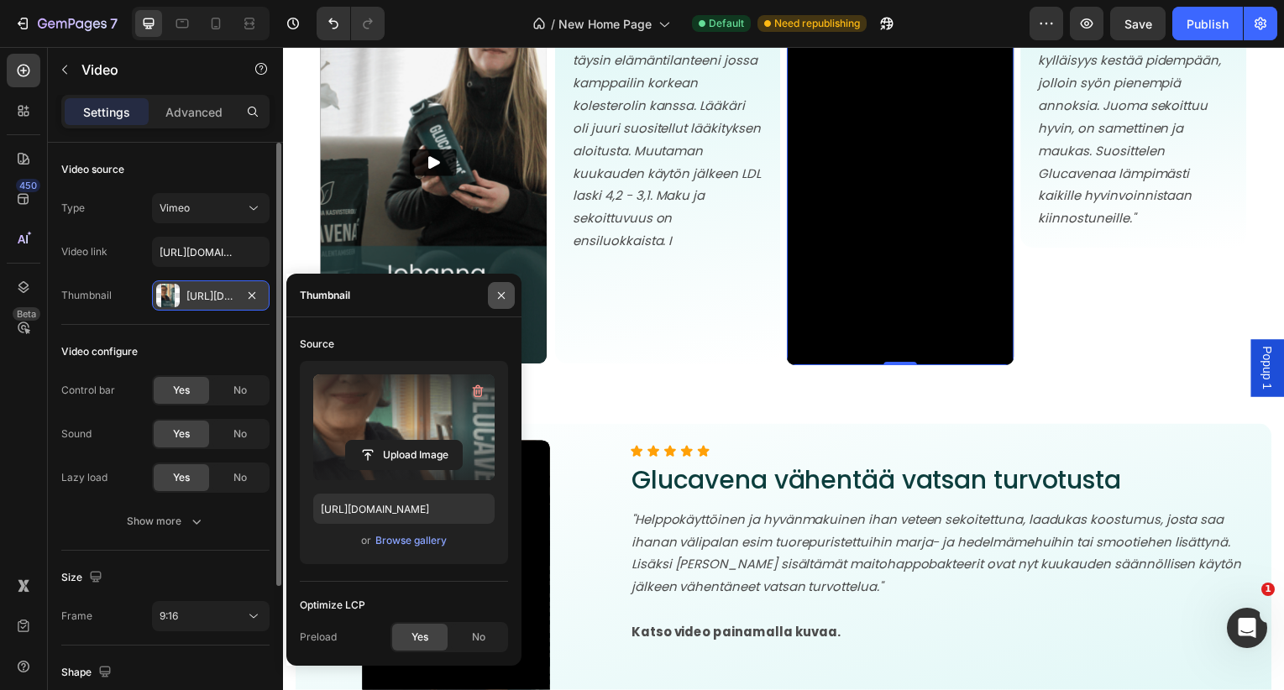
drag, startPoint x: 501, startPoint y: 296, endPoint x: 333, endPoint y: 423, distance: 209.8
click at [501, 296] on icon "button" at bounding box center [501, 295] width 13 height 13
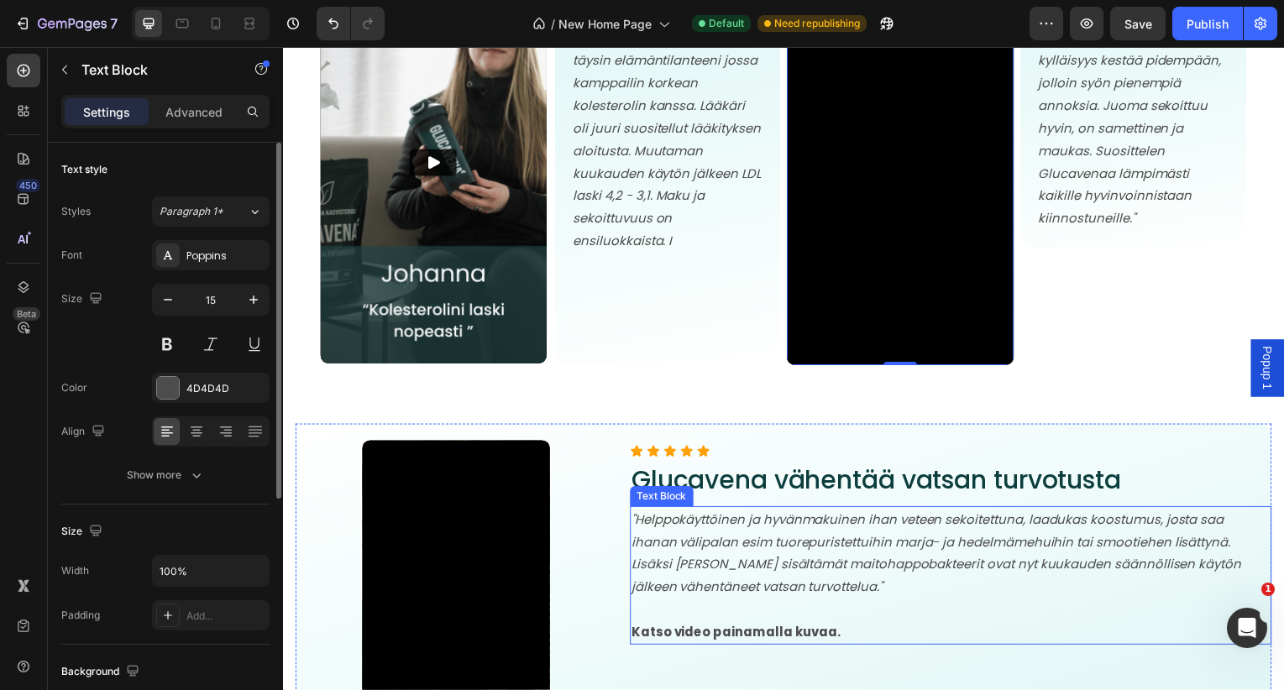
click at [739, 577] on p ""Helppokäyttöinen ja hyvänmakuinen ihan veteen sekoitettuna, laadukas koostumus…" at bounding box center [955, 556] width 642 height 91
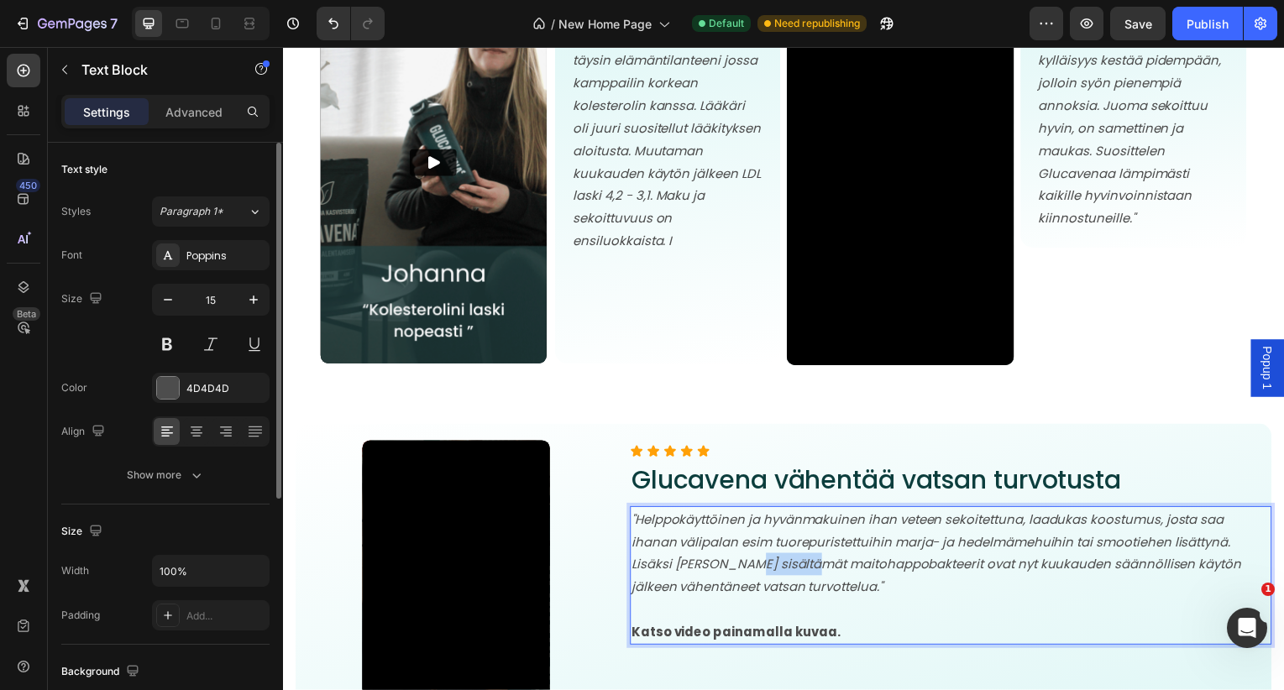
click at [739, 577] on p ""Helppokäyttöinen ja hyvänmakuinen ihan veteen sekoitettuna, laadukas koostumus…" at bounding box center [955, 556] width 642 height 91
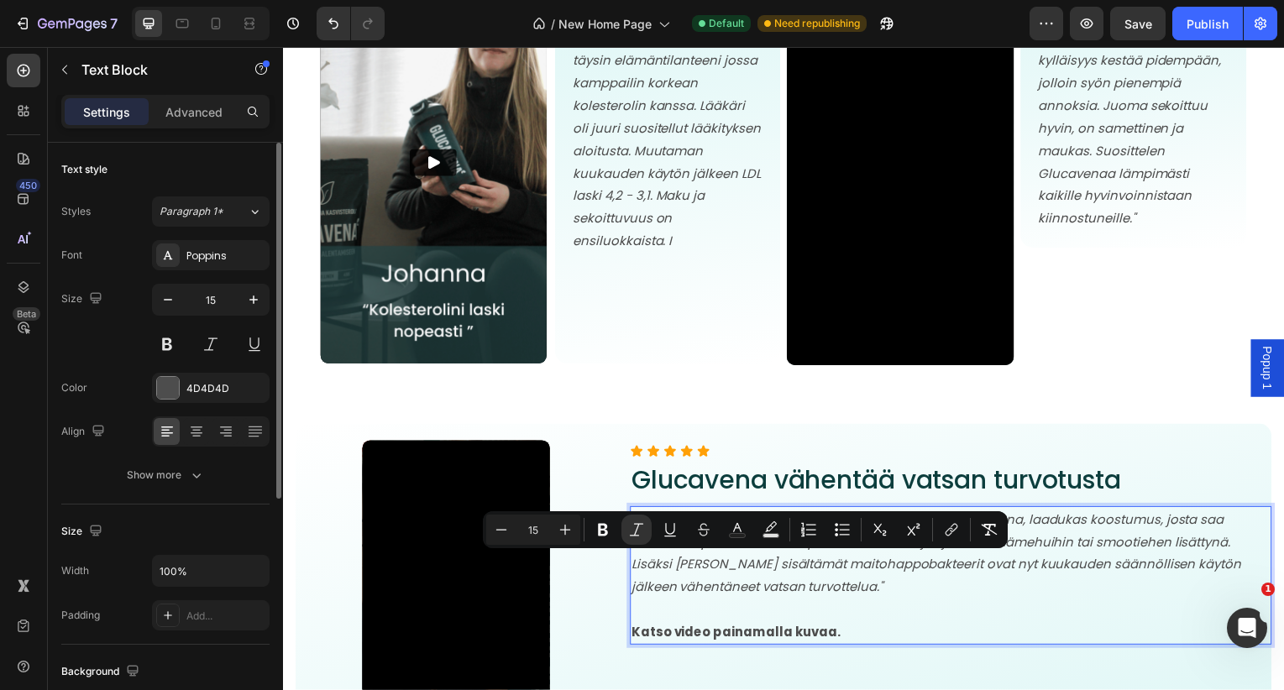
click at [836, 592] on icon ""Helppokäyttöinen ja hyvänmakuinen ihan veteen sekoitettuna, laadukas koostumus…" at bounding box center [941, 557] width 614 height 86
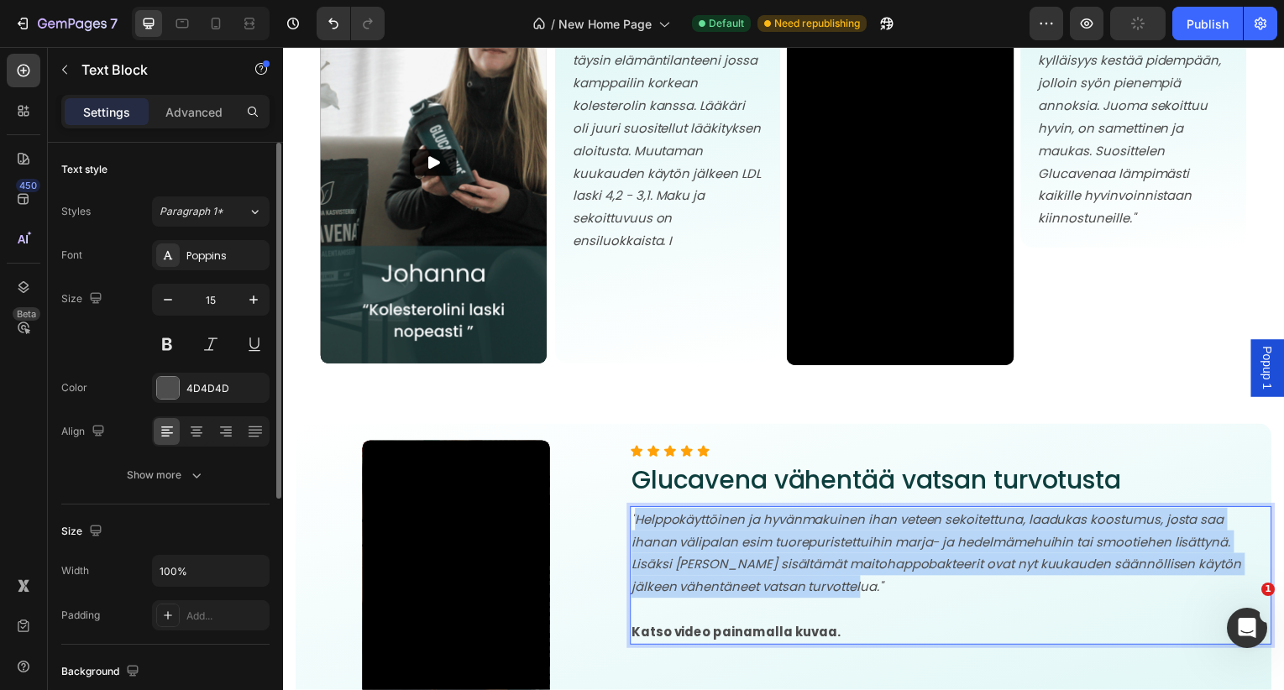
drag, startPoint x: 837, startPoint y: 595, endPoint x: 640, endPoint y: 527, distance: 208.7
click at [640, 527] on icon ""Helppokäyttöinen ja hyvänmakuinen ihan veteen sekoitettuna, laadukas koostumus…" at bounding box center [941, 557] width 614 height 86
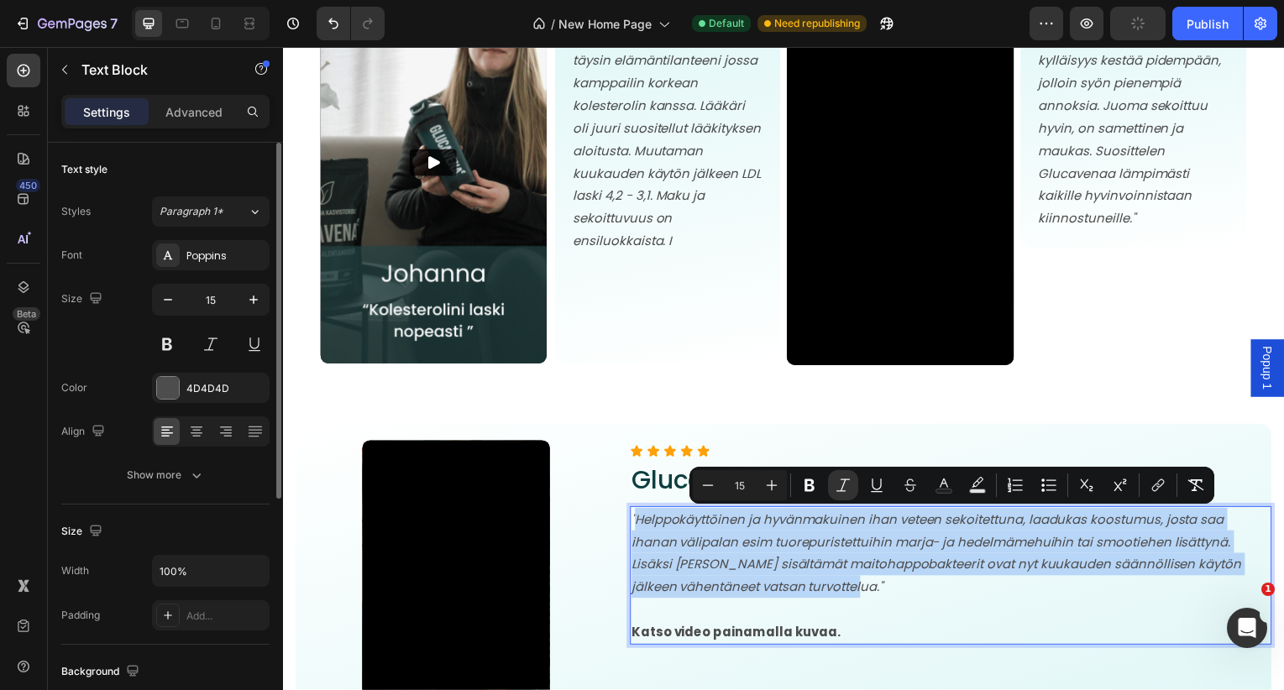
copy icon "Helppokäyttöinen ja hyvänmakuinen ihan veteen sekoitettuna, laadukas koostumus,…"
click at [1102, 165] on icon ""Sokerihimoni on kadonnut, vatsa toimii erinomaisesti ja kylläisyys kestää pide…" at bounding box center [1136, 118] width 184 height 222
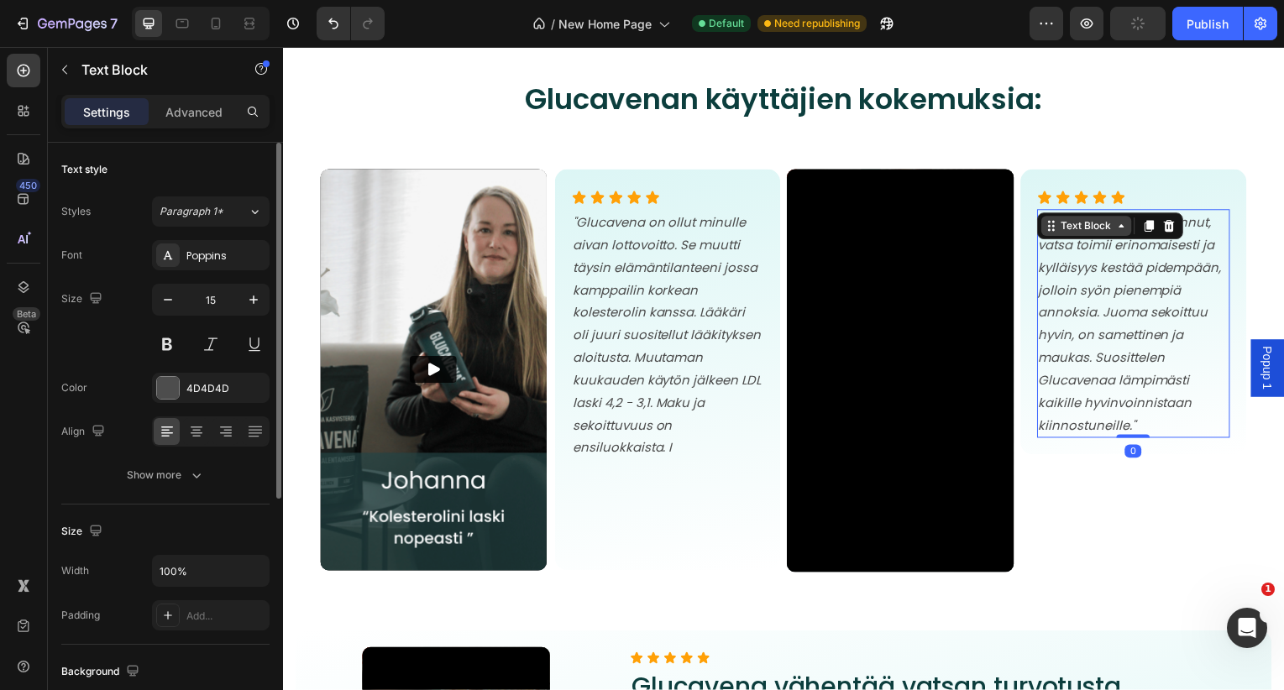
scroll to position [6176, 0]
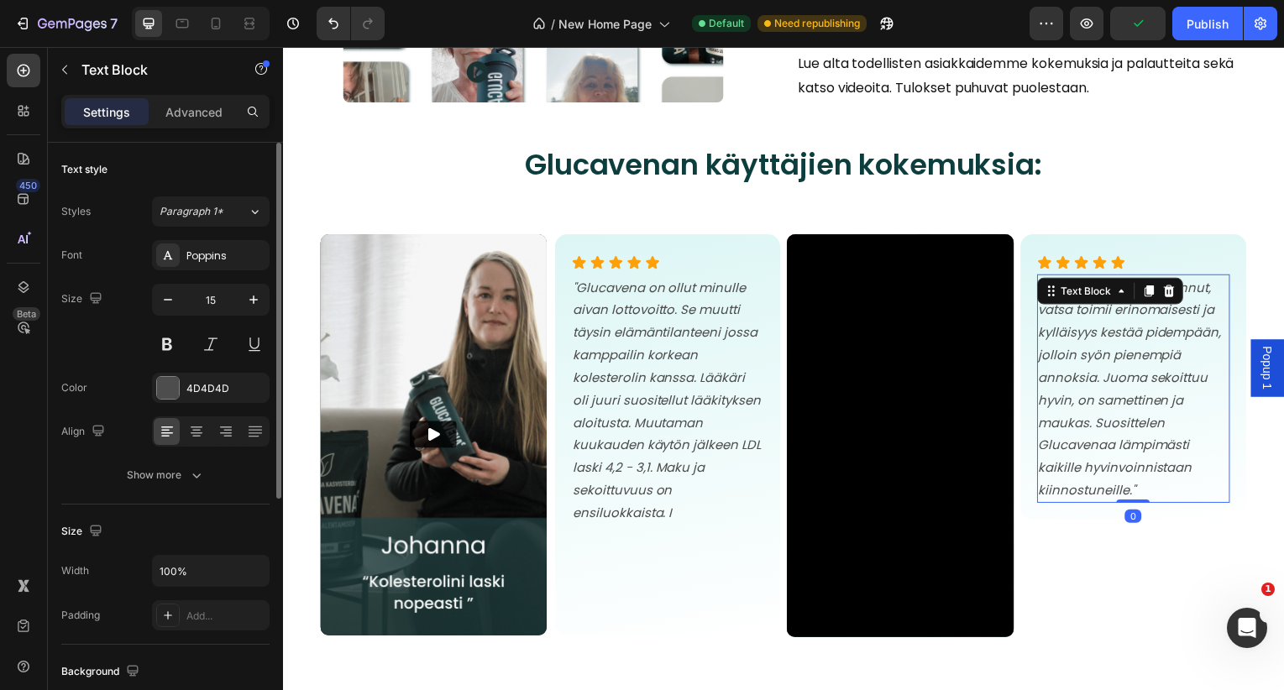
click at [1088, 379] on icon ""Sokerihimoni on kadonnut, vatsa toimii erinomaisesti ja kylläisyys kestää pide…" at bounding box center [1136, 391] width 184 height 222
click at [1125, 432] on icon ""Sokerihimoni on kadonnut, vatsa toimii erinomaisesti ja kylläisyys kestää pide…" at bounding box center [1136, 391] width 184 height 222
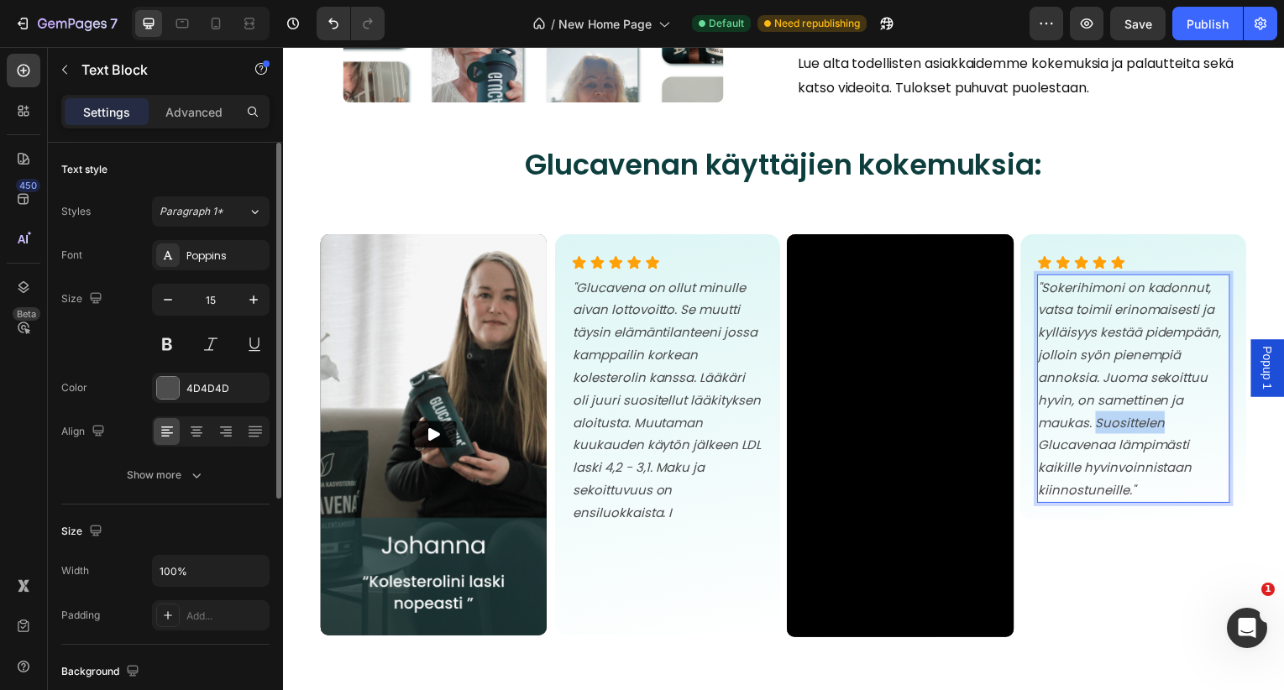
drag, startPoint x: 1125, startPoint y: 432, endPoint x: 1130, endPoint y: 494, distance: 61.5
click at [1125, 433] on icon ""Sokerihimoni on kadonnut, vatsa toimii erinomaisesti ja kylläisyys kestää pide…" at bounding box center [1136, 391] width 184 height 222
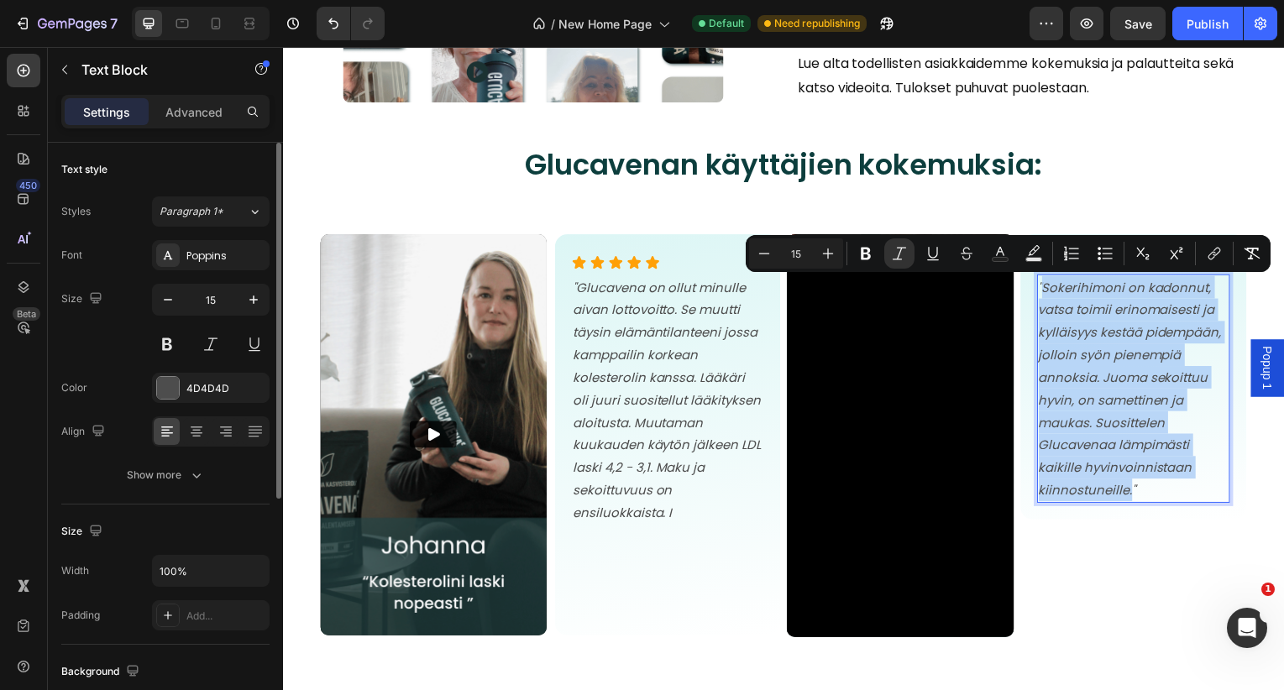
drag, startPoint x: 1134, startPoint y: 497, endPoint x: 1050, endPoint y: 291, distance: 223.0
click at [1050, 291] on icon ""Sokerihimoni on kadonnut, vatsa toimii erinomaisesti ja kylläisyys kestää pide…" at bounding box center [1136, 391] width 184 height 222
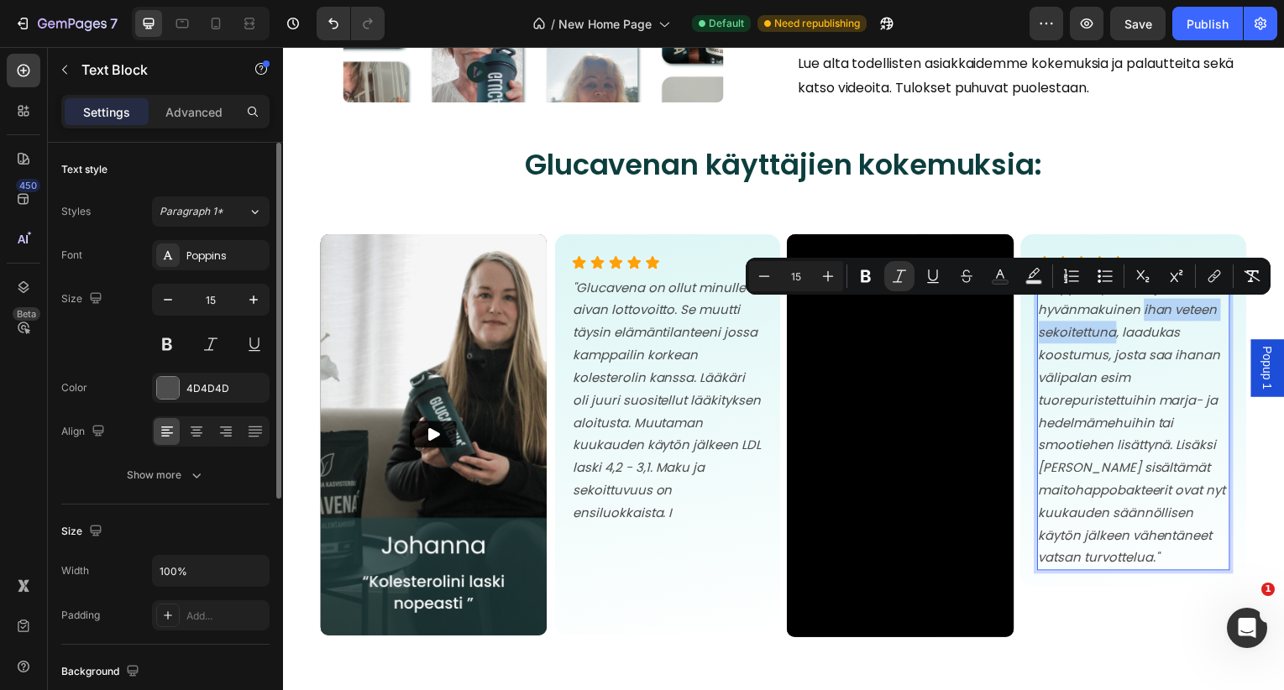
drag, startPoint x: 1121, startPoint y: 337, endPoint x: 1149, endPoint y: 316, distance: 34.8
click at [1149, 316] on icon ""Helppokäyttöinen ja hyvänmakuinen ihan veteen sekoitettuna, laadukas koostumus…" at bounding box center [1138, 425] width 188 height 290
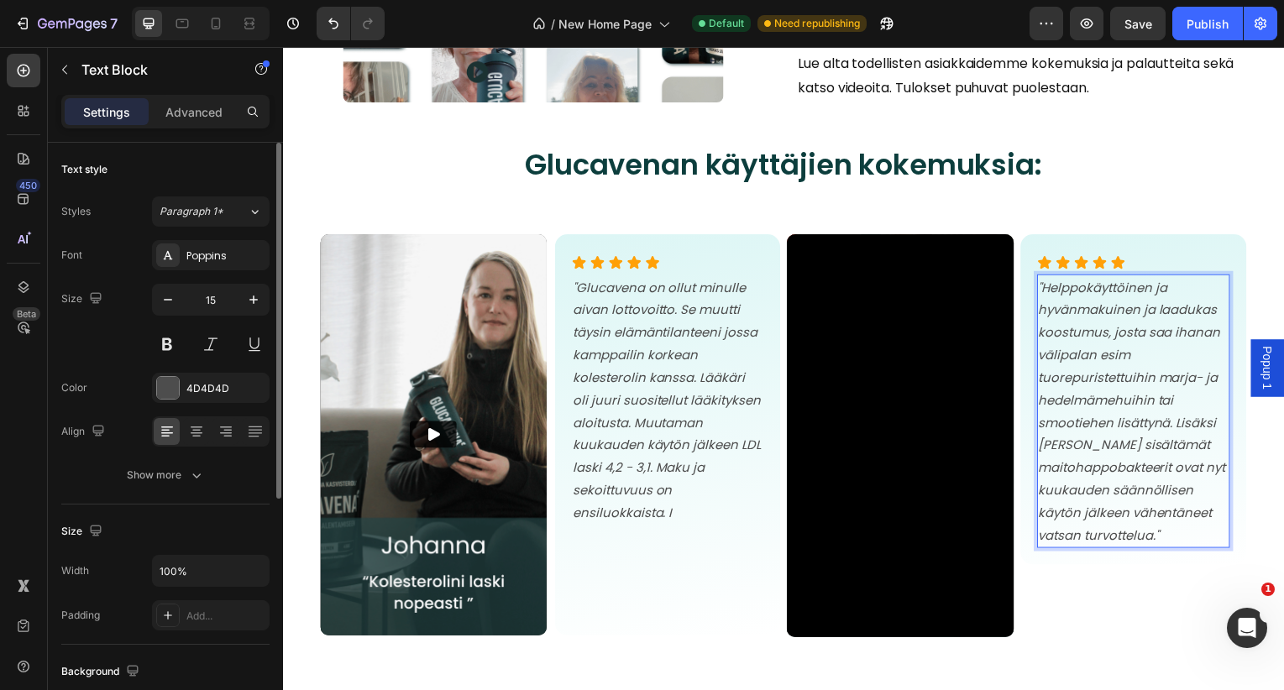
click at [1169, 292] on icon ""Helppokäyttöinen ja hyvänmakuinen ja laadukas koostumus, josta saa ihanan väli…" at bounding box center [1138, 413] width 188 height 267
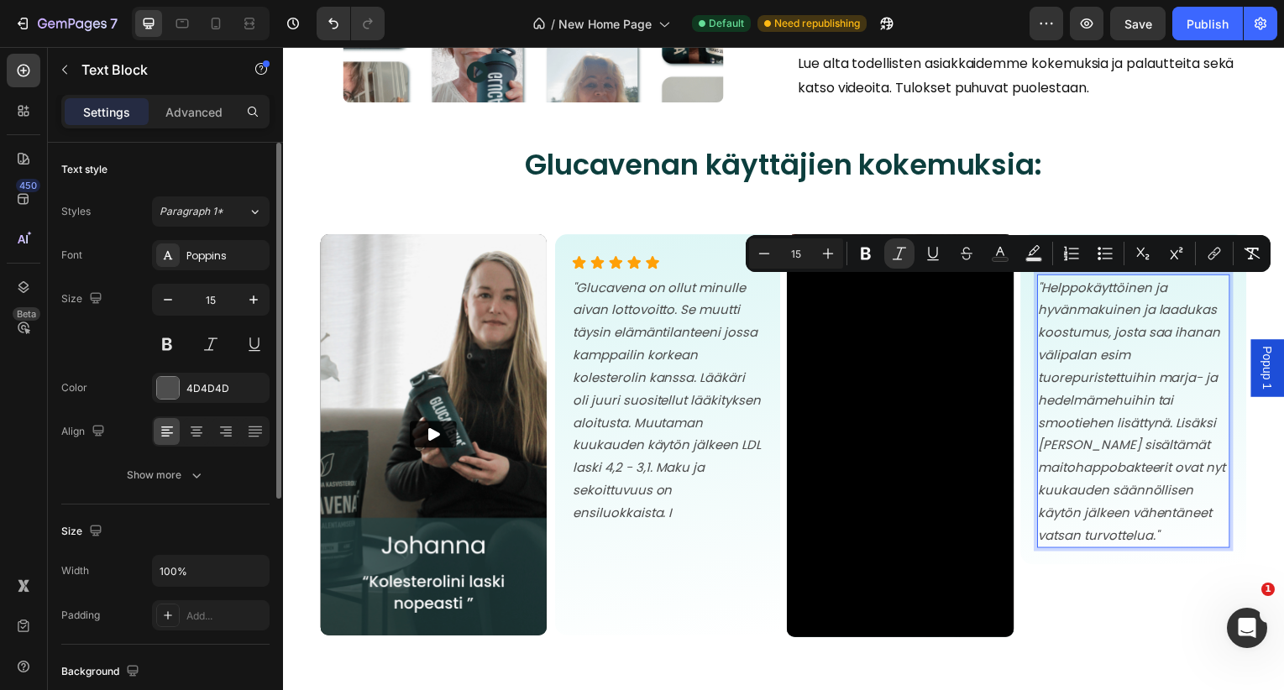
click at [1166, 291] on icon ""Helppokäyttöinen ja hyvänmakuinen ja laadukas koostumus, josta saa ihanan väli…" at bounding box center [1138, 413] width 188 height 267
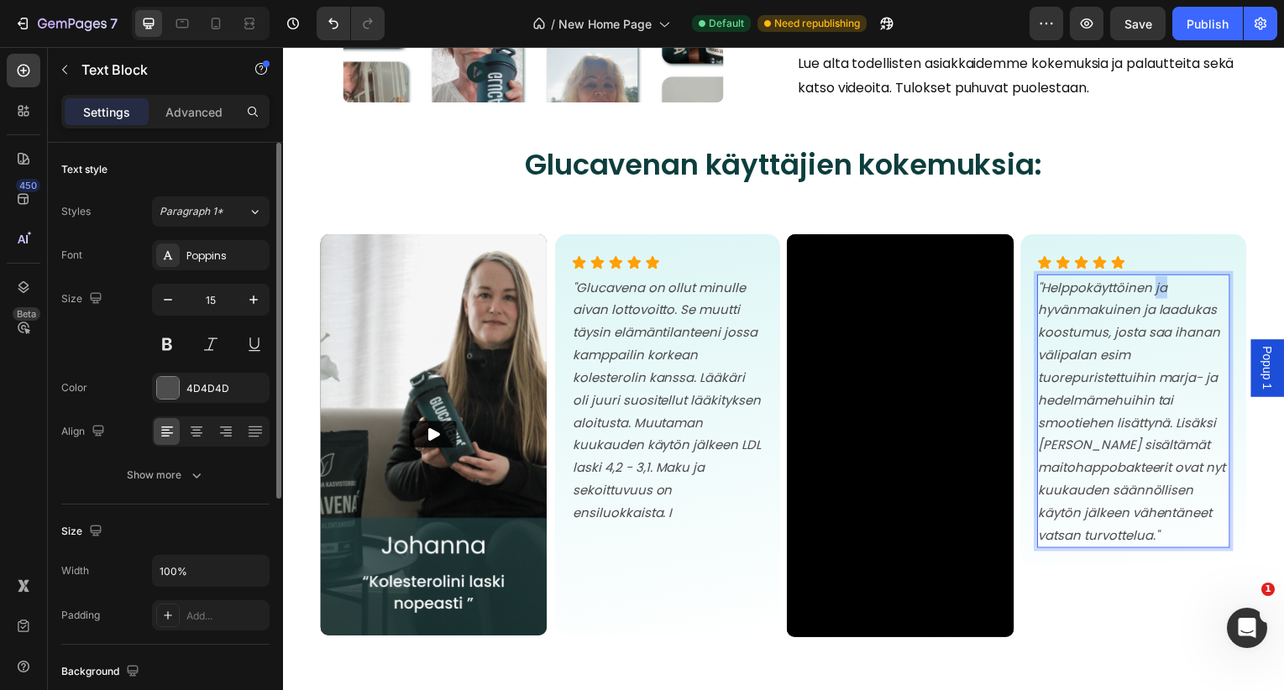
click at [1166, 291] on icon ""Helppokäyttöinen ja hyvänmakuinen ja laadukas koostumus, josta saa ihanan väli…" at bounding box center [1138, 413] width 188 height 267
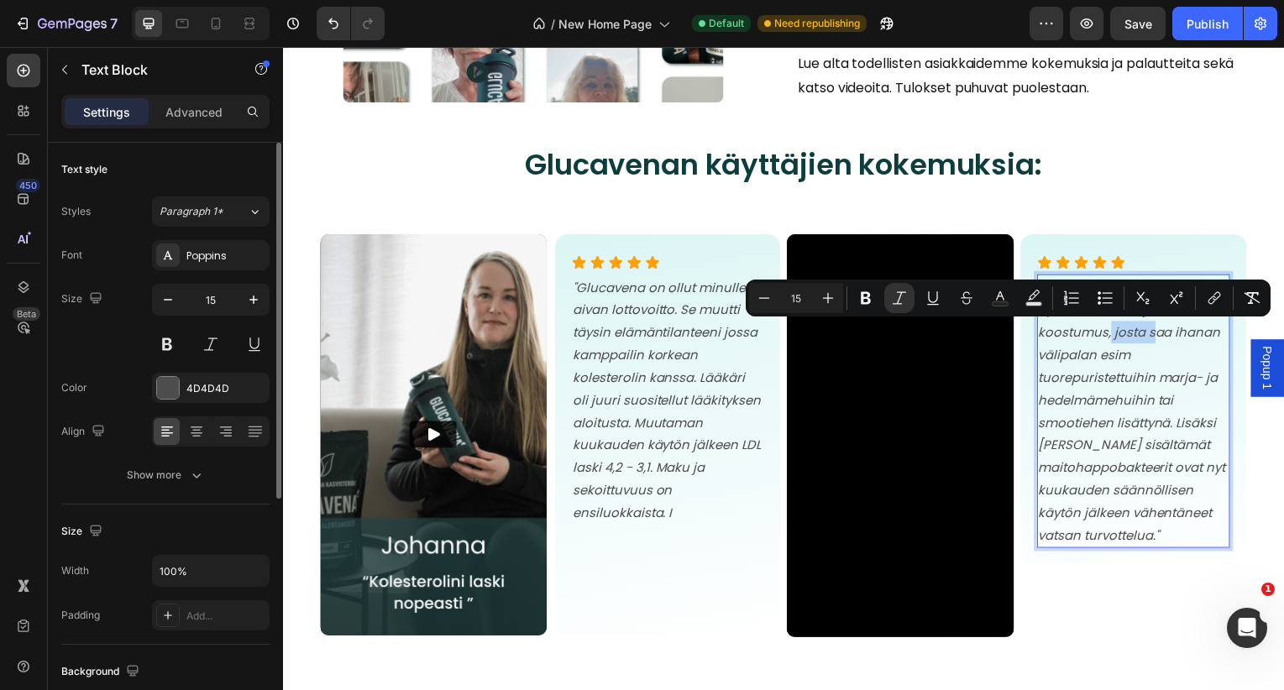
drag, startPoint x: 1158, startPoint y: 337, endPoint x: 1114, endPoint y: 338, distance: 43.7
click at [1114, 338] on icon ""Helppokäyttöinen, hyvänmakuinen ja laadukas koostumus, josta saa ihanan välipa…" at bounding box center [1138, 413] width 188 height 267
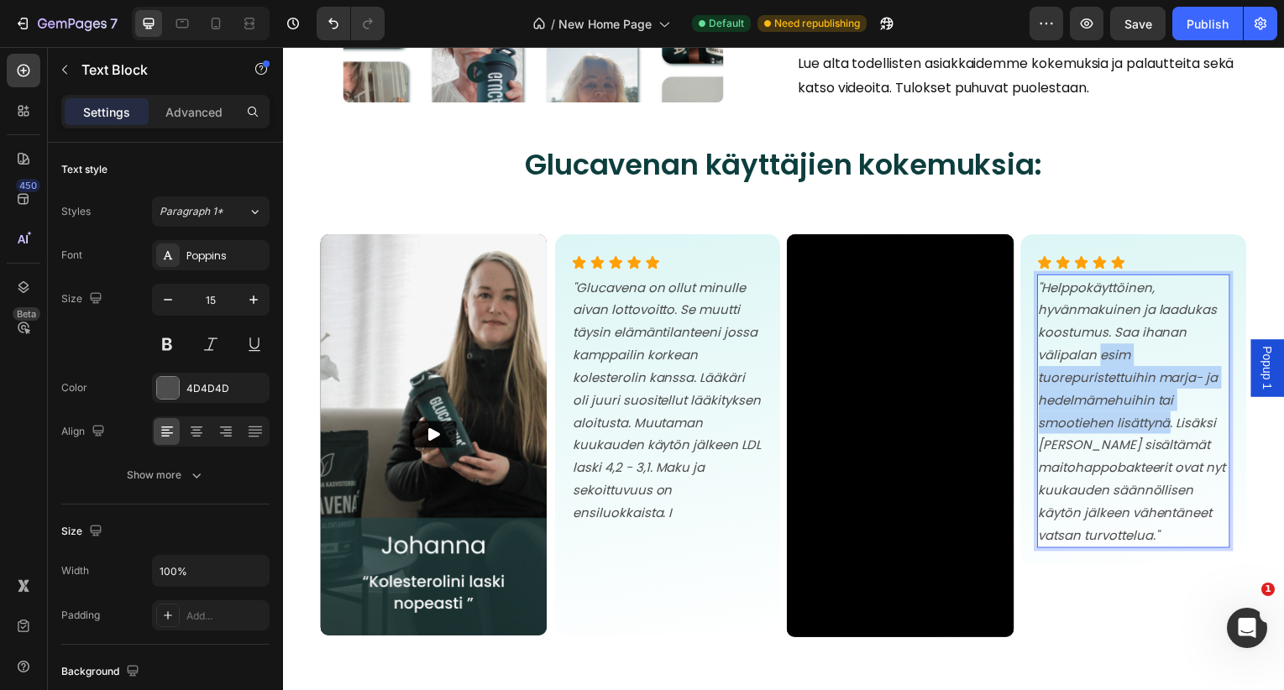
click at [1175, 426] on icon ""Helppokäyttöinen, hyvänmakuinen ja laadukas koostumus. Saa ihanan välipalan es…" at bounding box center [1138, 413] width 188 height 267
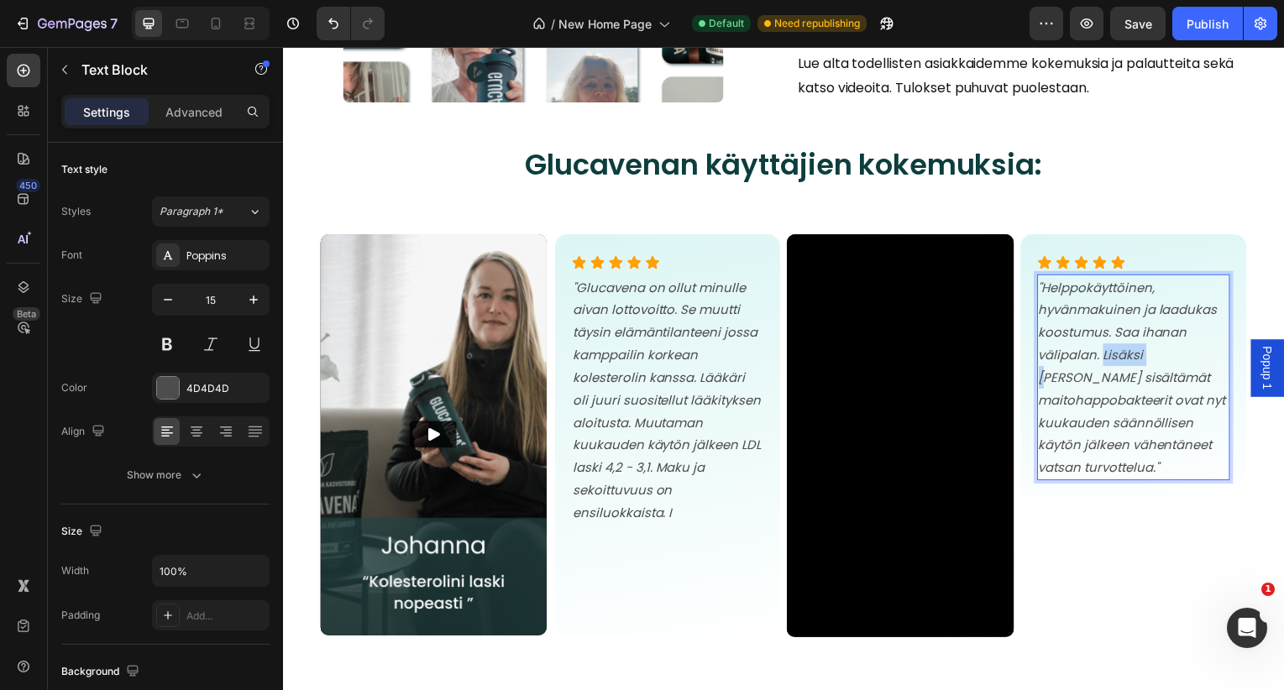
drag, startPoint x: 1158, startPoint y: 359, endPoint x: 1109, endPoint y: 360, distance: 48.7
click at [1109, 360] on icon ""Helppokäyttöinen, hyvänmakuinen ja laadukas koostumus. Saa ihanan välipalan. L…" at bounding box center [1138, 379] width 188 height 199
click at [1221, 405] on icon ""Helppokäyttöinen, hyvänmakuinen ja laadukas koostumus. Saa ihanan välipalan. G…" at bounding box center [1138, 379] width 188 height 199
click at [1148, 474] on icon ""Helppokäyttöinen, hyvänmakuinen ja laadukas koostumus. Saa ihanan välipalan. G…" at bounding box center [1134, 379] width 180 height 199
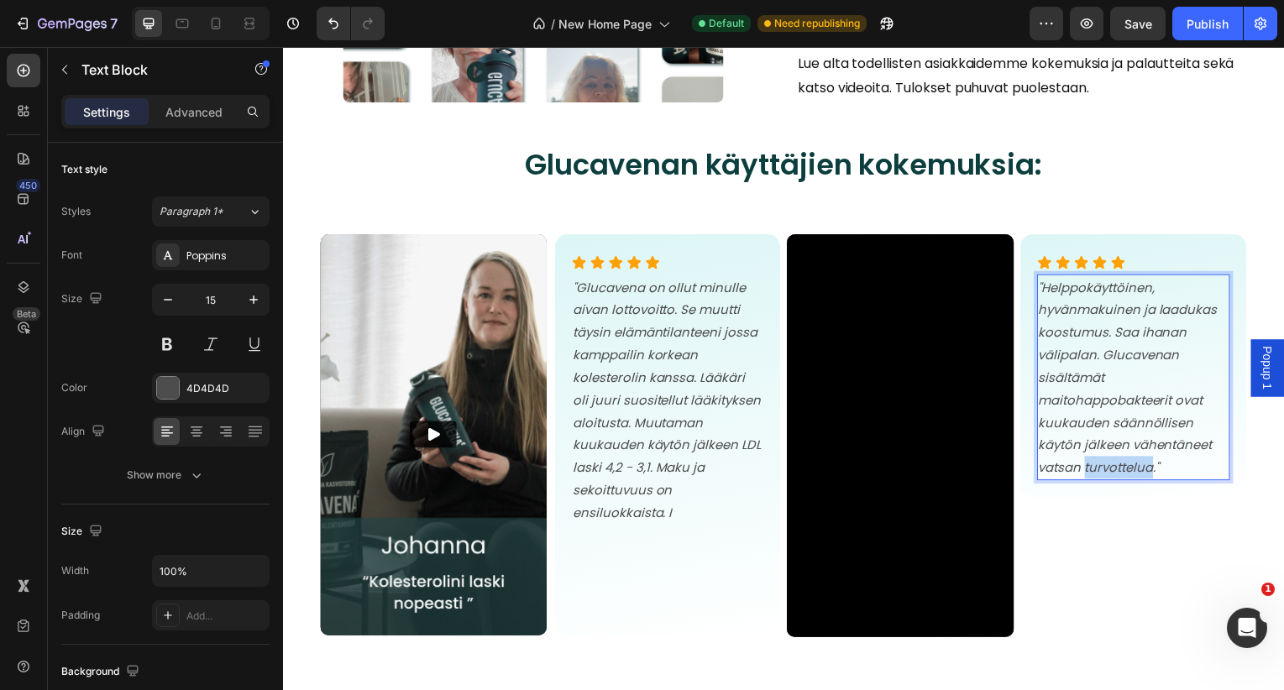
click at [1148, 474] on icon ""Helppokäyttöinen, hyvänmakuinen ja laadukas koostumus. Saa ihanan välipalan. G…" at bounding box center [1134, 379] width 180 height 199
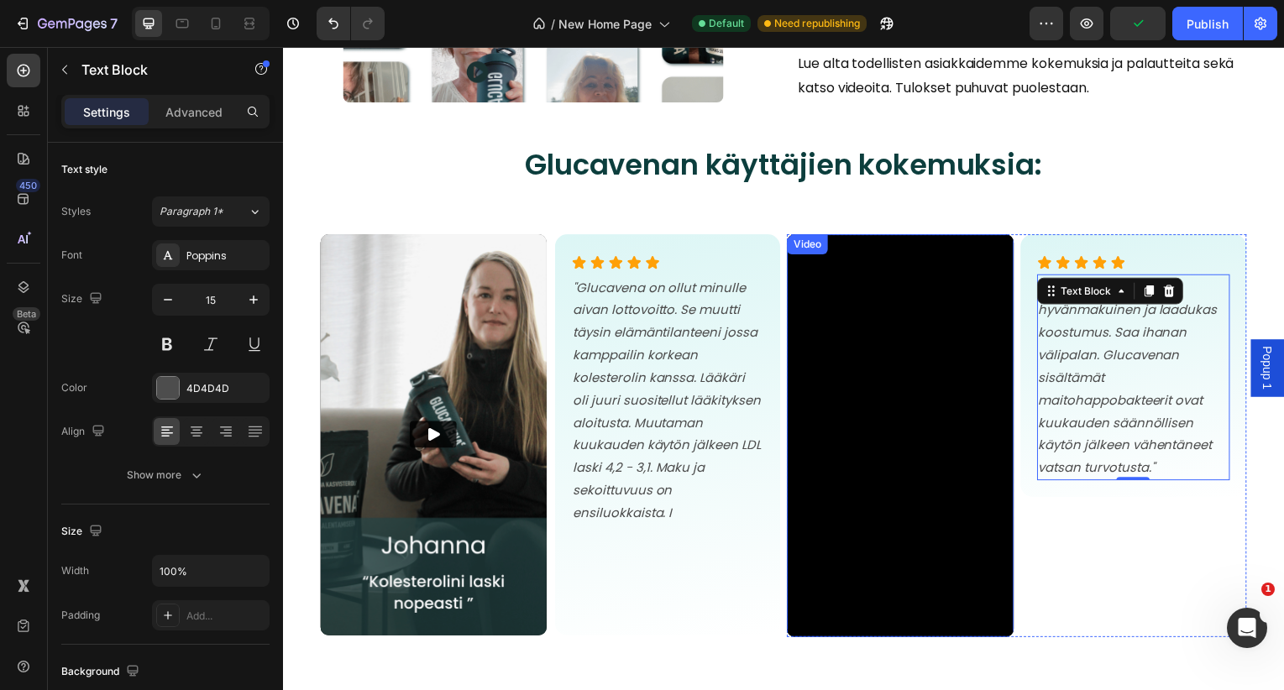
click at [812, 249] on div "Video" at bounding box center [811, 246] width 34 height 15
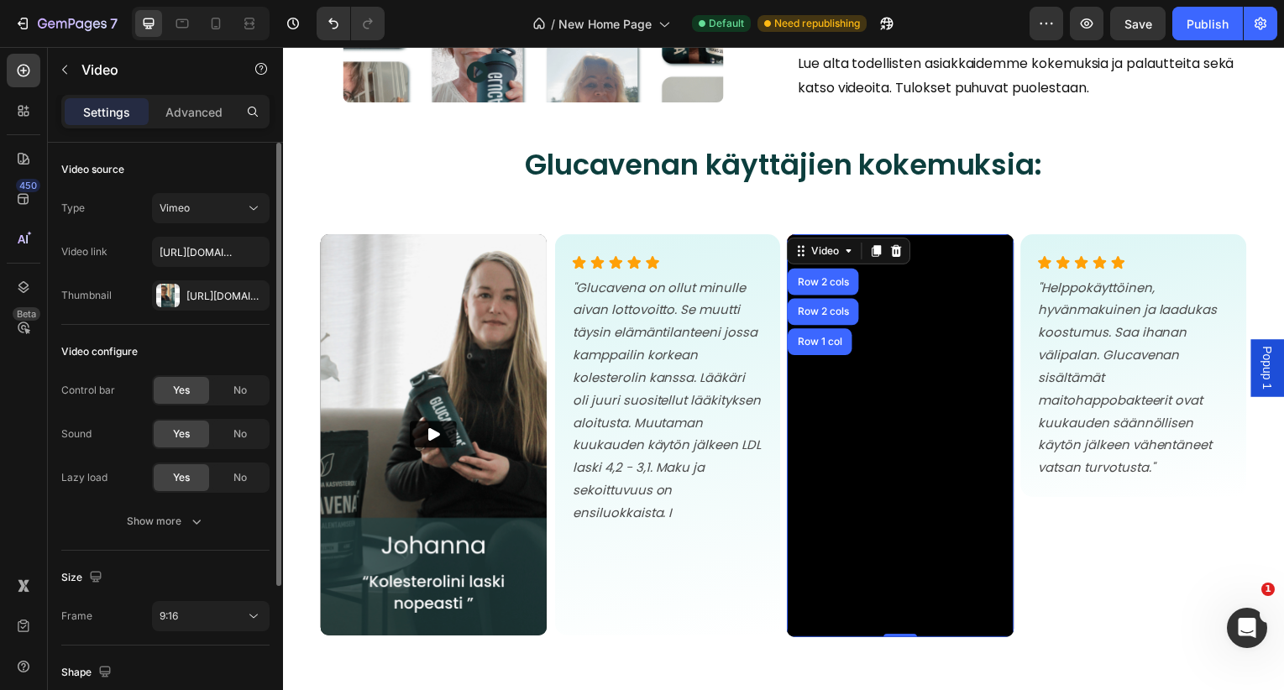
scroll to position [15, 0]
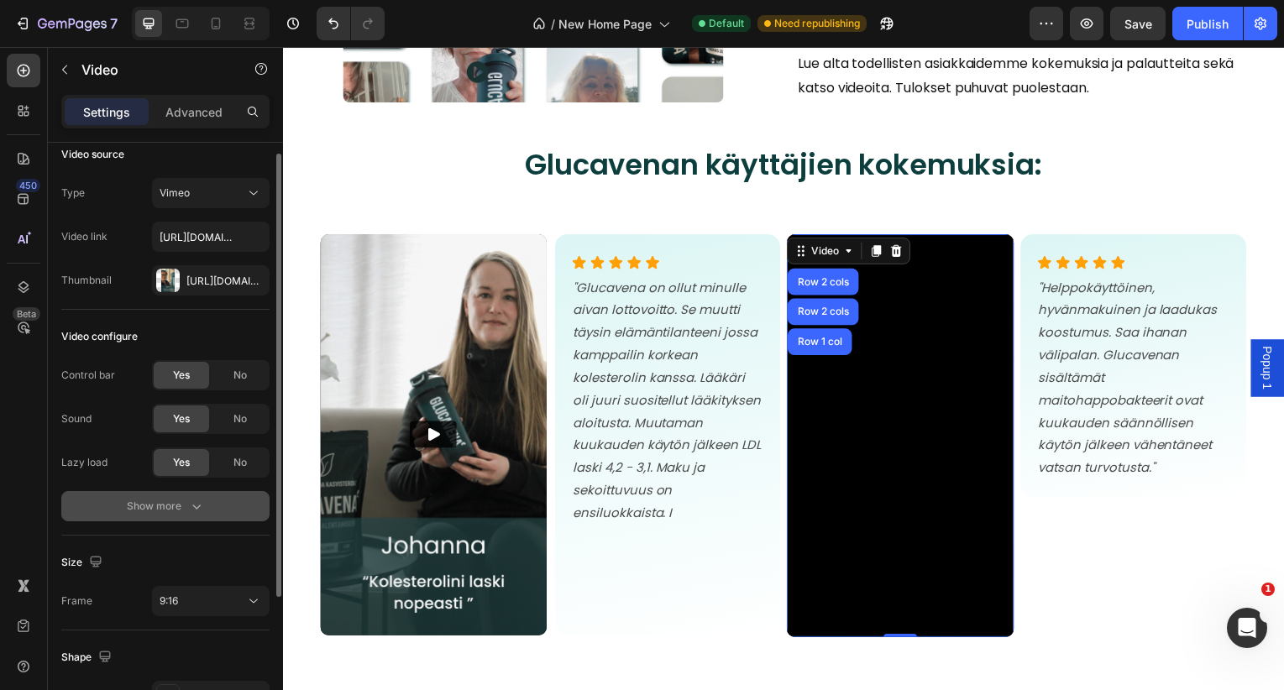
click at [193, 495] on button "Show more" at bounding box center [165, 506] width 208 height 30
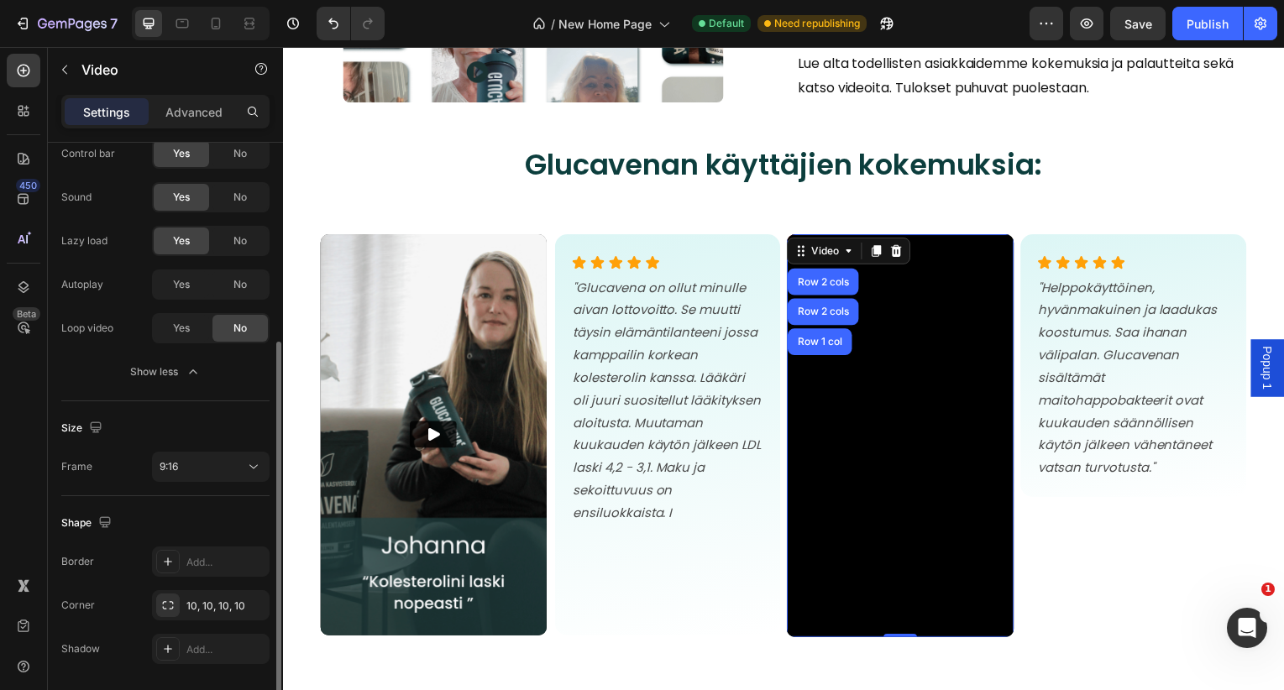
scroll to position [261, 0]
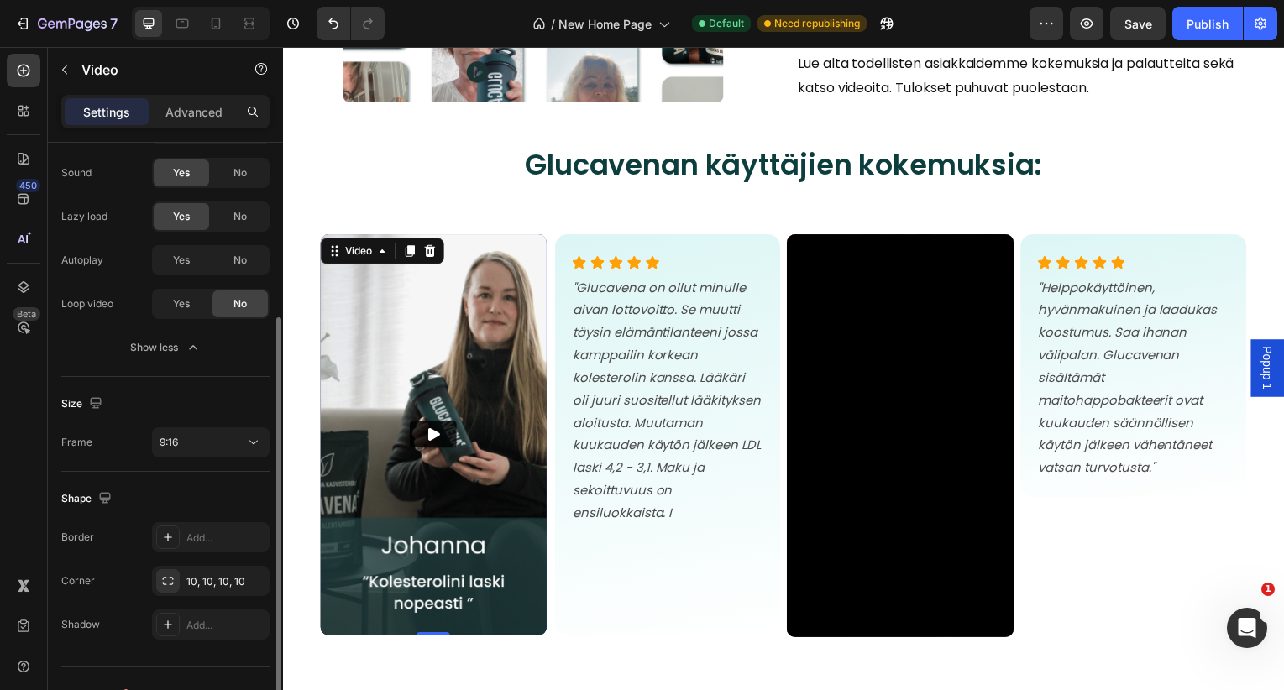
click at [441, 476] on img at bounding box center [435, 438] width 228 height 404
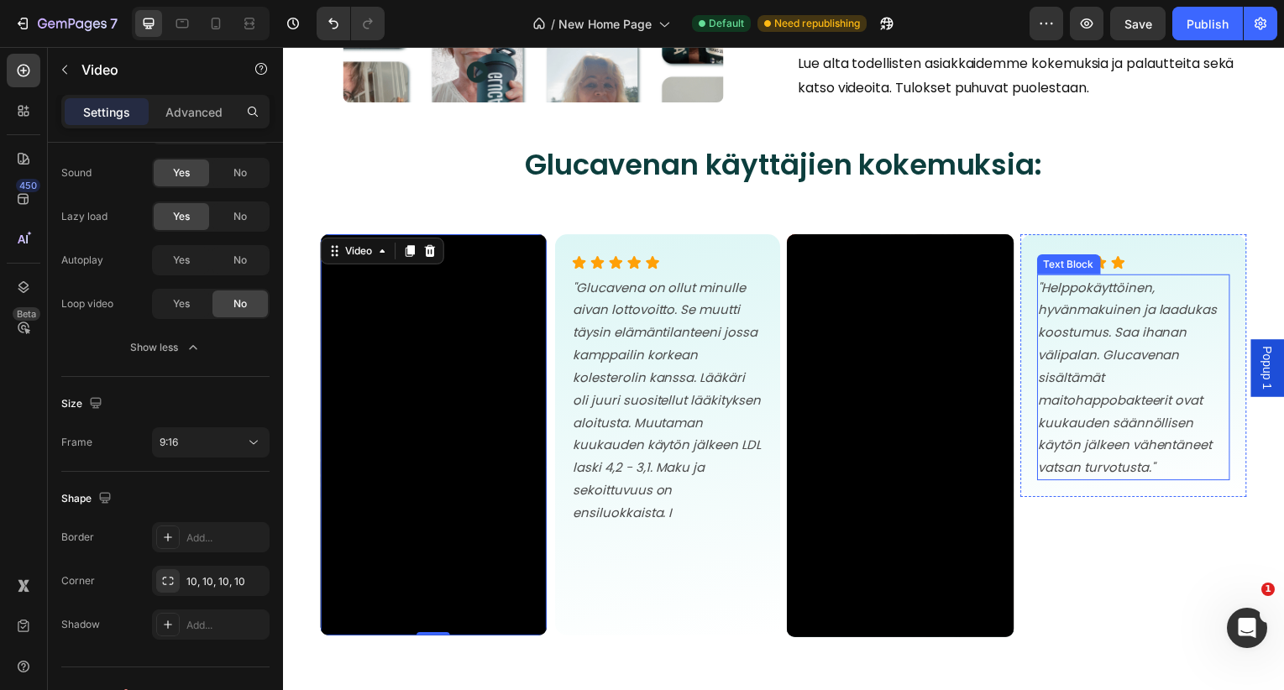
click at [1101, 307] on icon ""Helppokäyttöinen, hyvänmakuinen ja laadukas koostumus. Saa ihanan välipalan. G…" at bounding box center [1134, 379] width 180 height 199
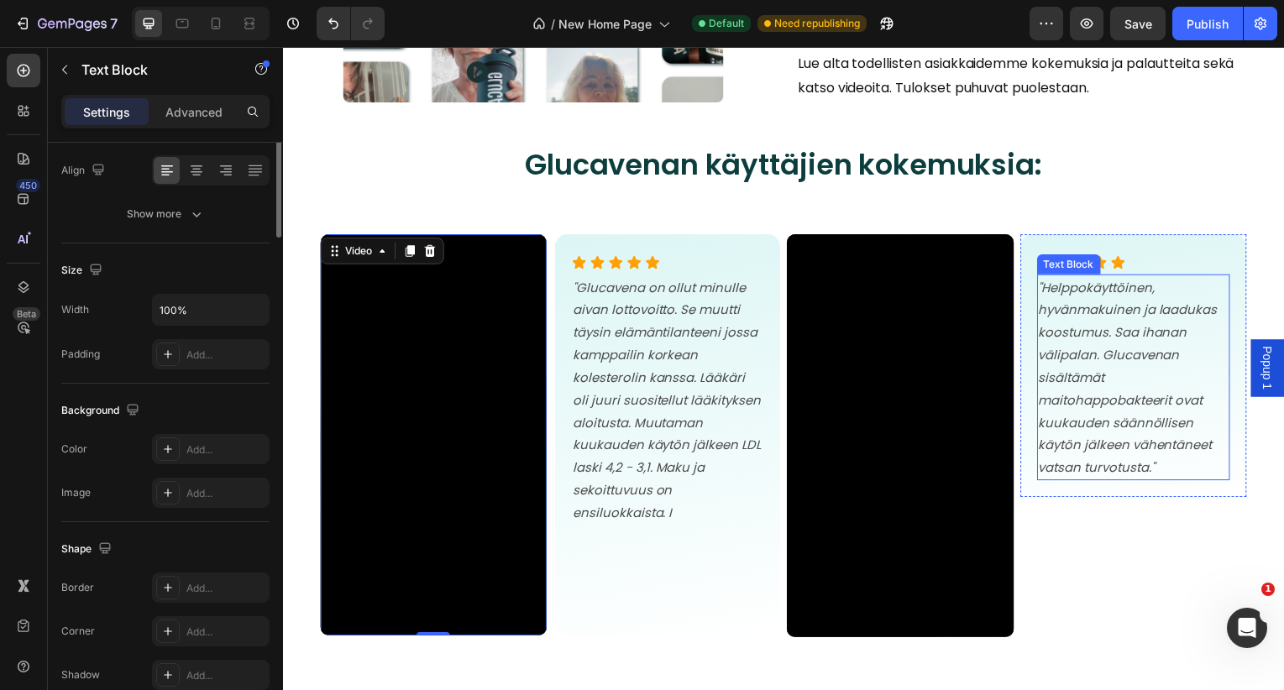
scroll to position [0, 0]
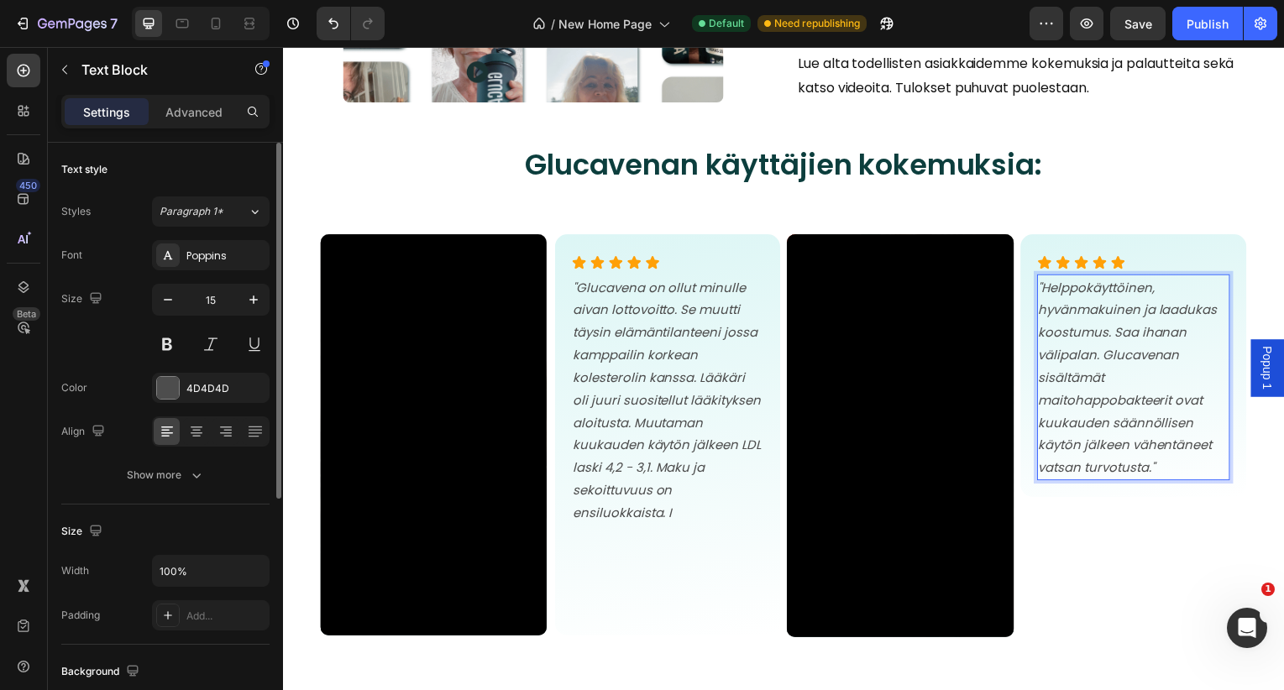
click at [1052, 291] on icon ""Helppokäyttöinen, hyvänmakuinen ja laadukas koostumus. Saa ihanan välipalan. G…" at bounding box center [1134, 379] width 180 height 199
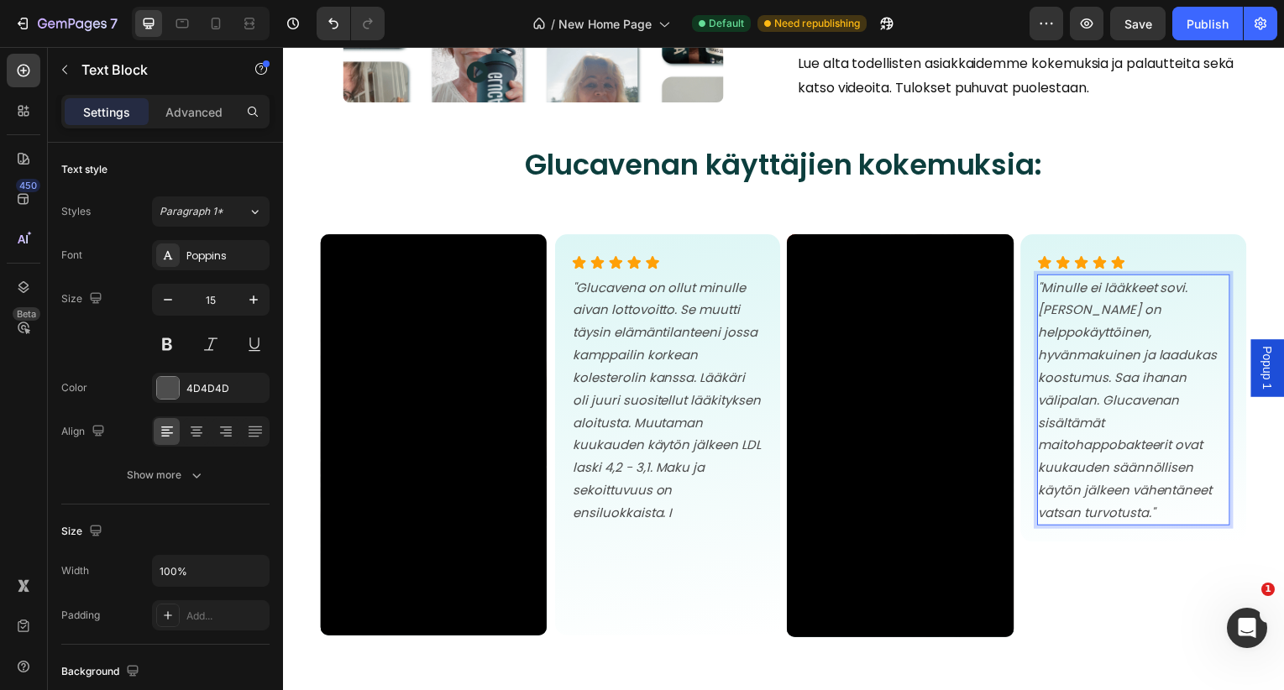
click at [1182, 360] on icon ""Minulle ei lääkkeet sovi. [PERSON_NAME] on helppokäyttöinen, hyvänmakuinen ja …" at bounding box center [1134, 402] width 180 height 244
click at [1106, 380] on icon ""Minulle ei lääkkeet sovi. [PERSON_NAME] on helppokäyttöinen, hyvänmakuinen ja …" at bounding box center [1131, 402] width 175 height 244
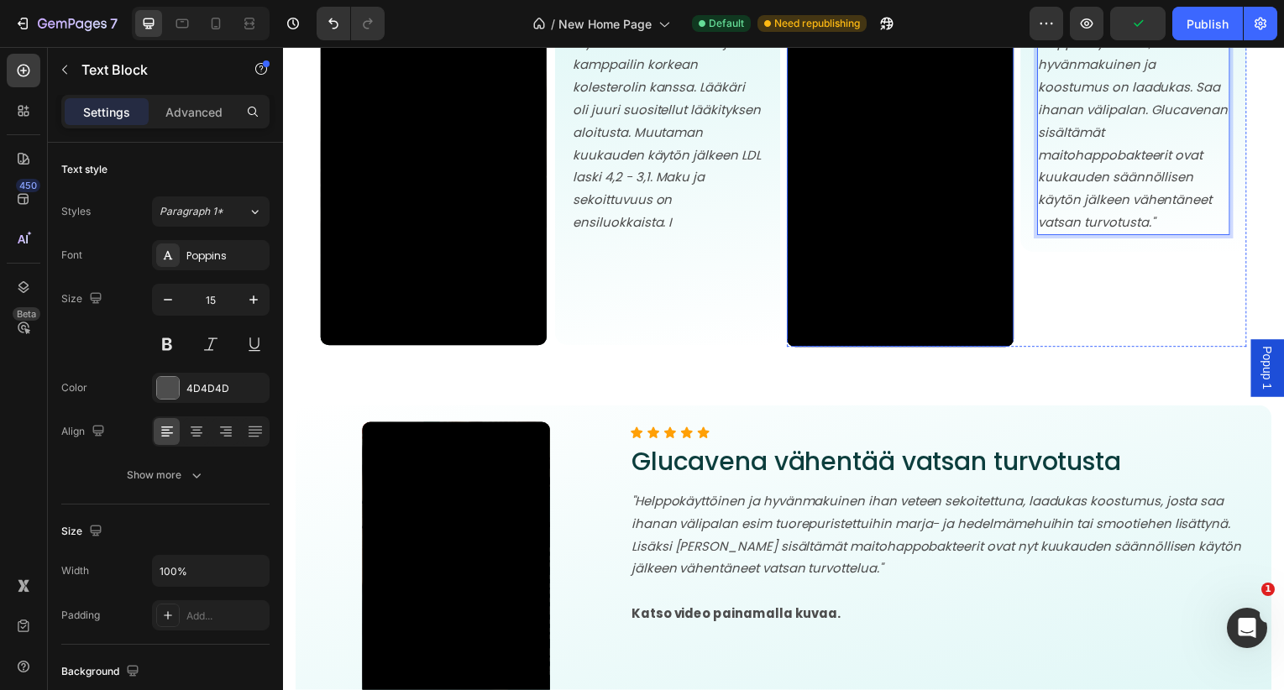
scroll to position [6585, 0]
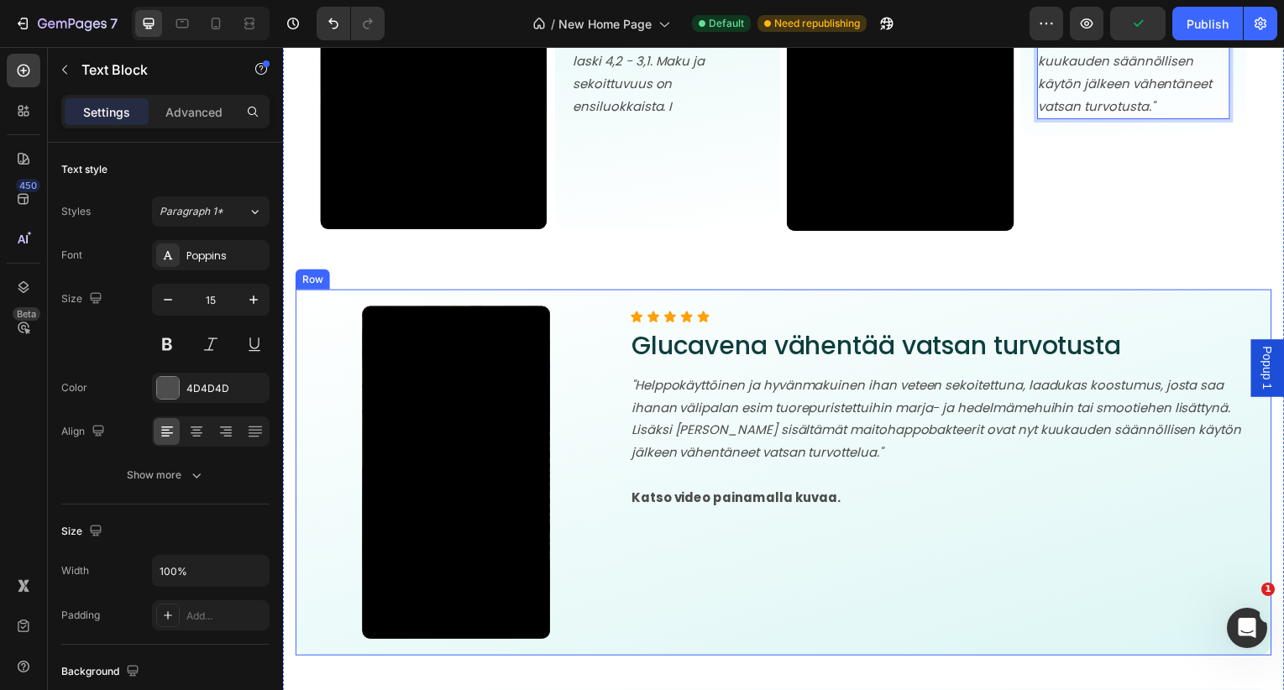
click at [589, 303] on div "Video Icon Icon Icon Icon Icon Icon List [PERSON_NAME] vähentää vatsan turvotus…" at bounding box center [787, 475] width 983 height 369
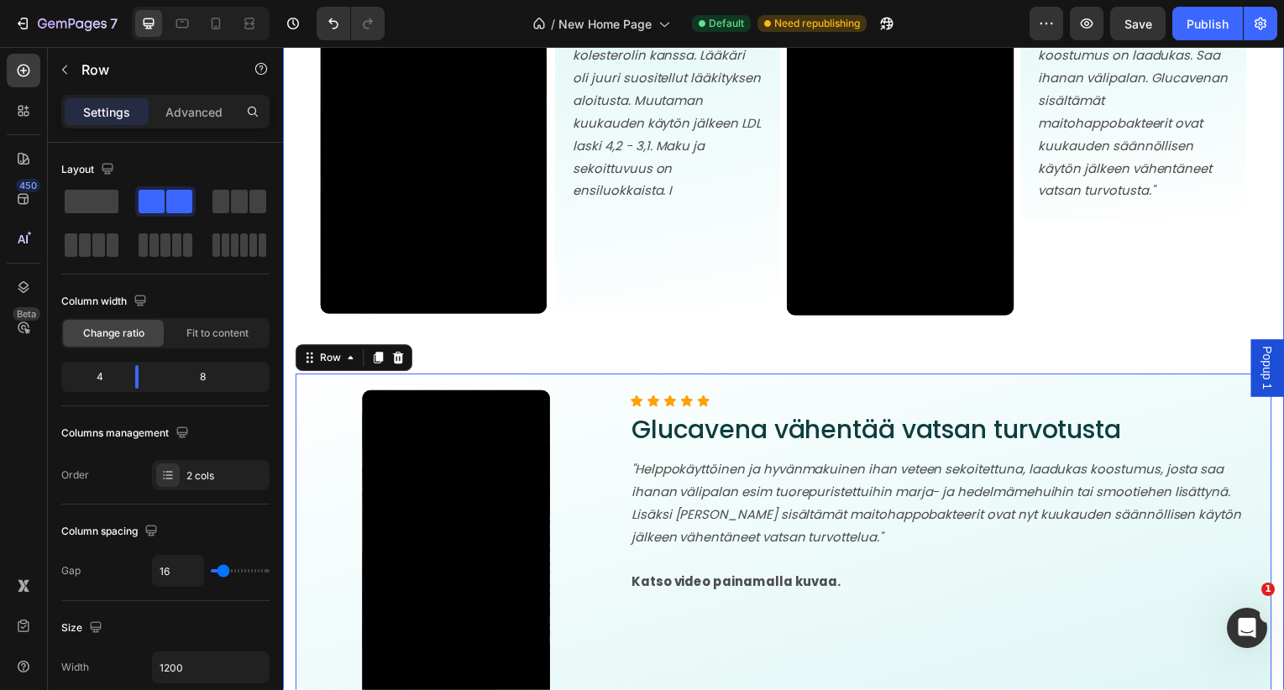
scroll to position [6424, 0]
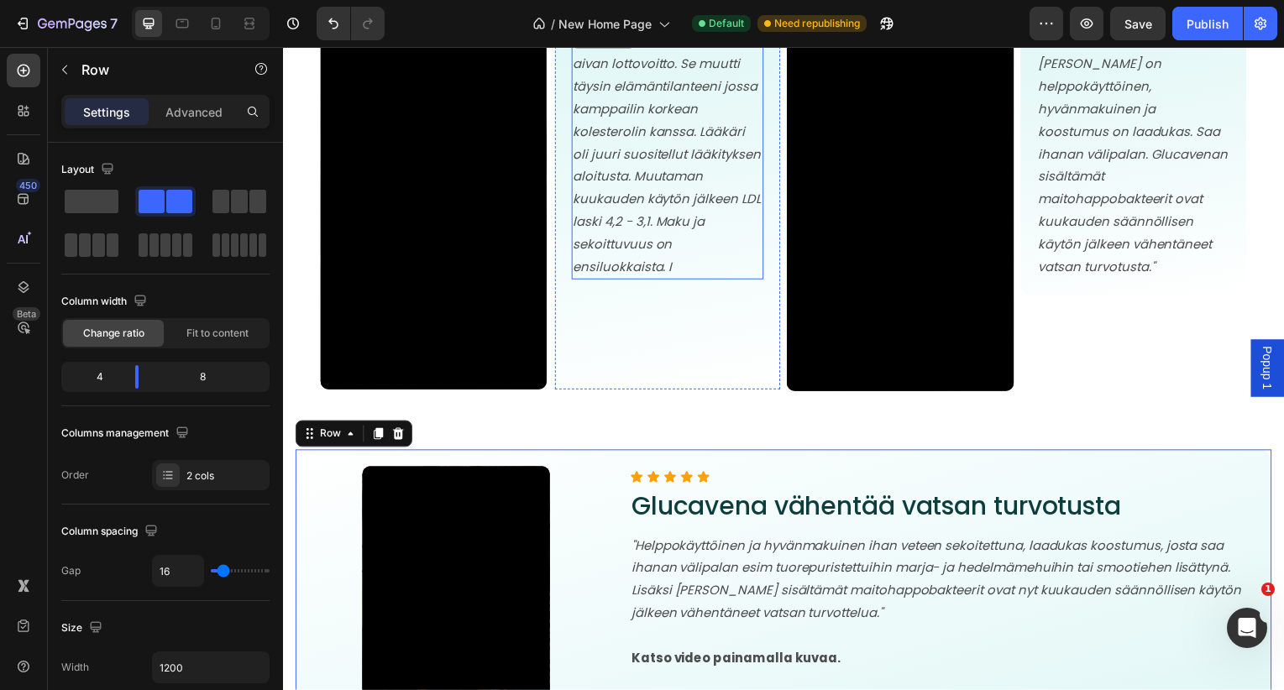
click at [653, 254] on p ""Glucavena on ollut minulle aivan lottovoitto. Se muutti täysin elämäntilanteen…" at bounding box center [670, 154] width 191 height 249
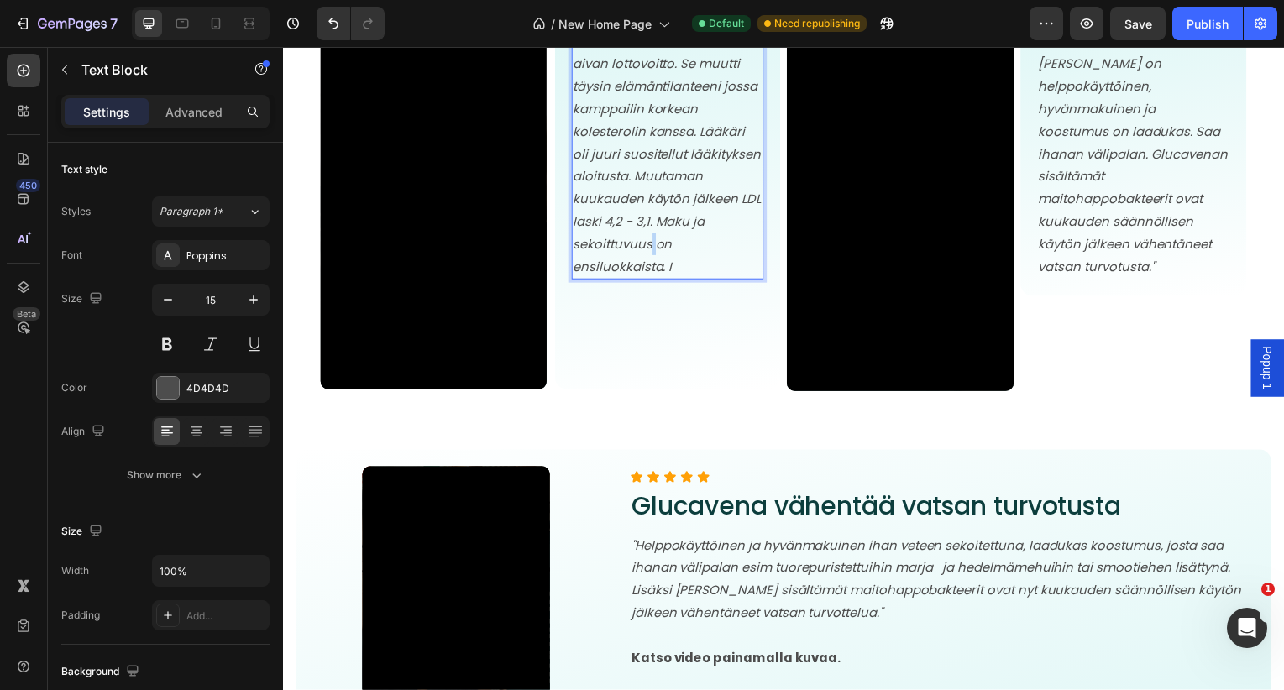
click at [653, 254] on p ""Glucavena on ollut minulle aivan lottovoitto. Se muutti täysin elämäntilanteen…" at bounding box center [670, 154] width 191 height 249
click at [688, 270] on p ""Glucavena on ollut minulle aivan lottovoitto. Se muutti täysin elämäntilanteen…" at bounding box center [670, 154] width 191 height 249
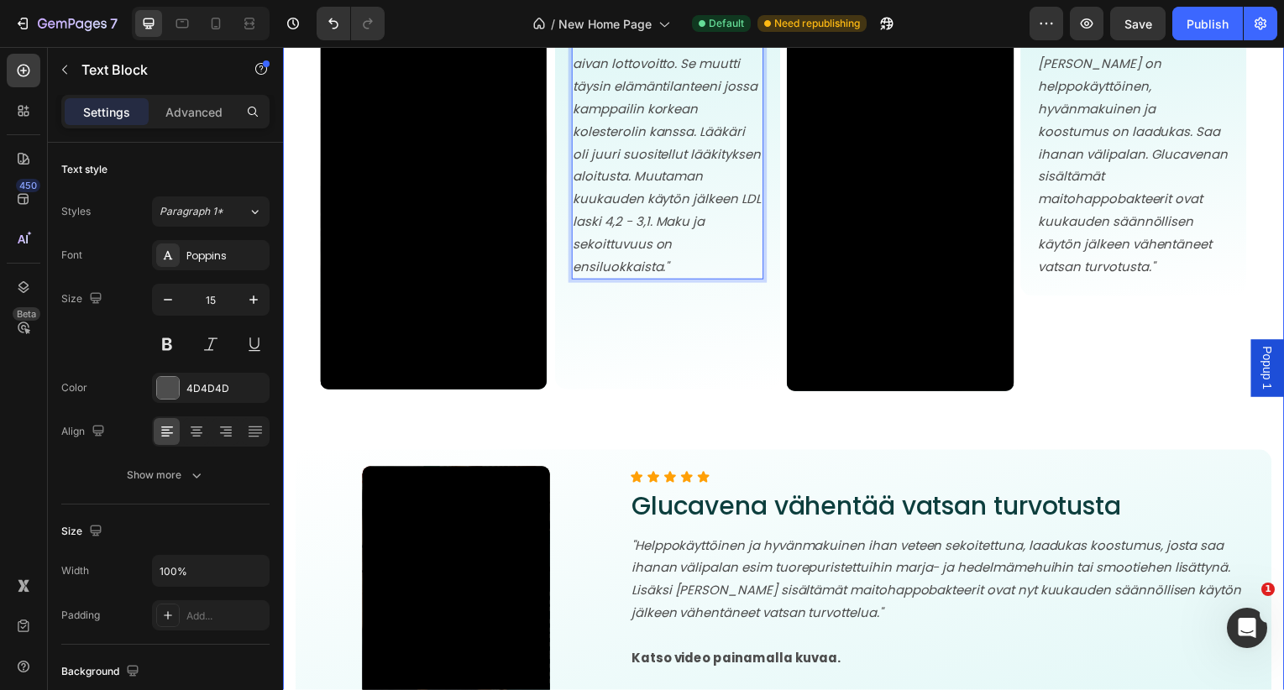
drag, startPoint x: 557, startPoint y: 444, endPoint x: 539, endPoint y: 448, distance: 18.1
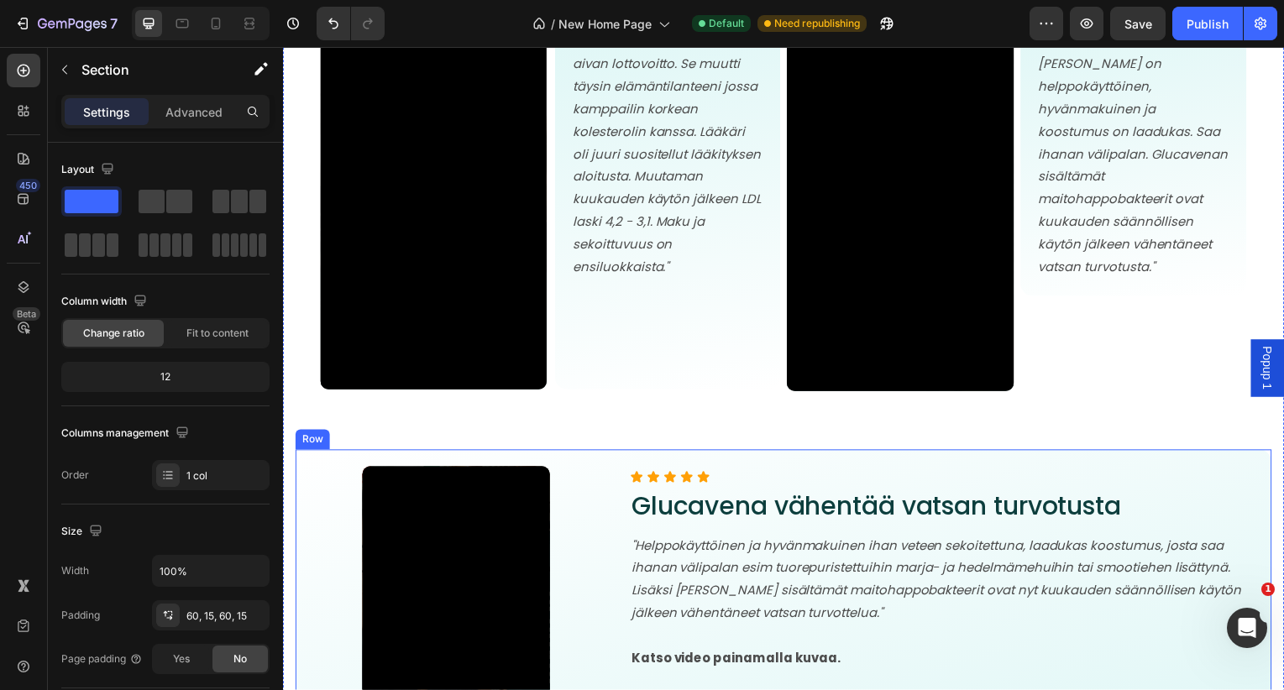
click at [348, 462] on div "Video Icon Icon Icon Icon Icon Icon List [PERSON_NAME] vähentää vatsan turvotus…" at bounding box center [787, 637] width 983 height 369
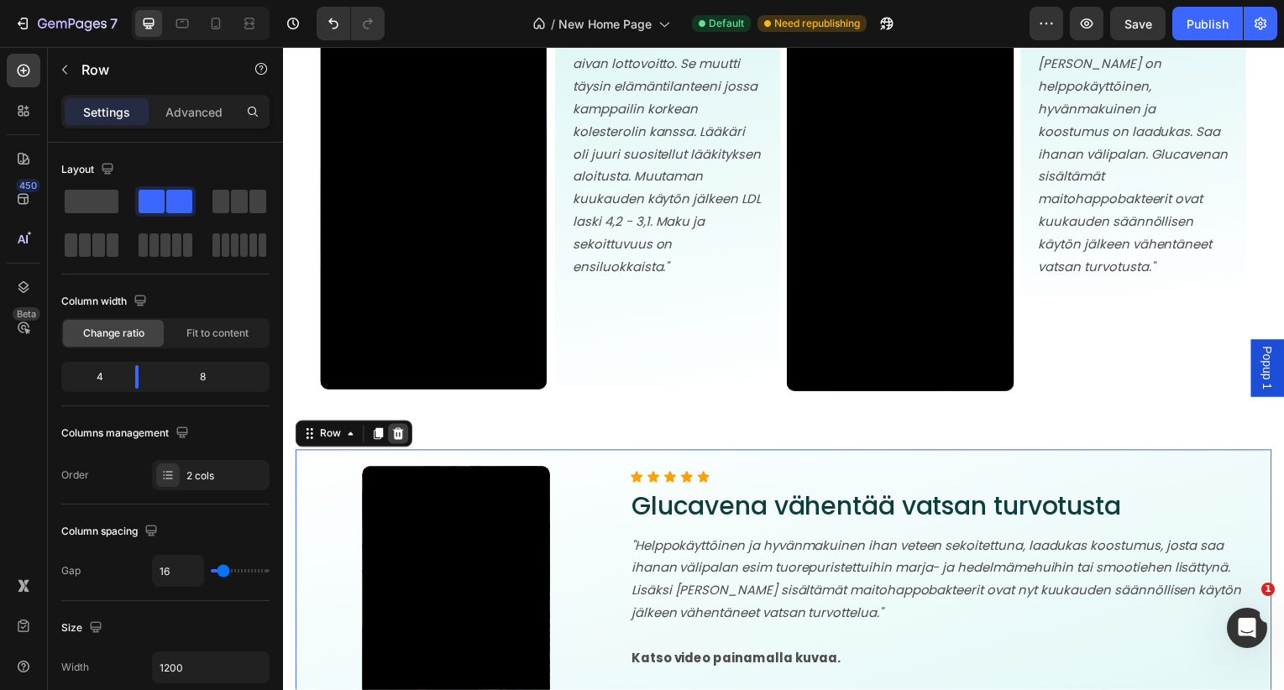
click at [402, 441] on icon at bounding box center [398, 436] width 13 height 13
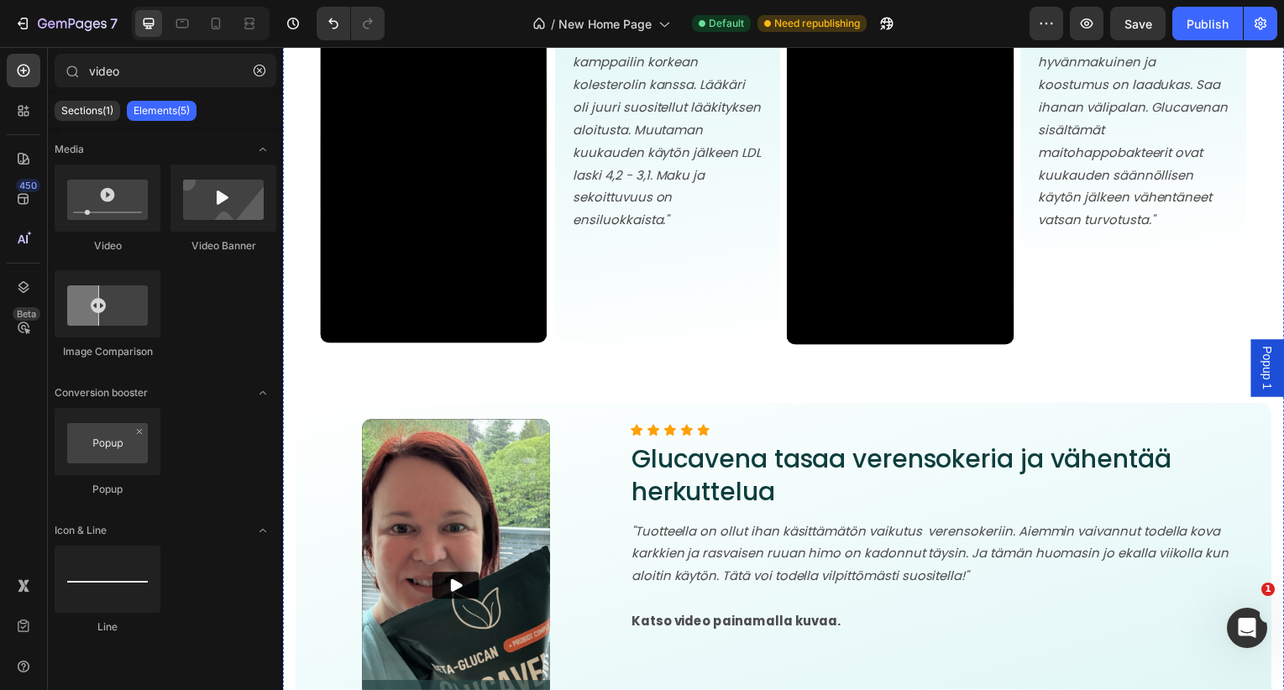
scroll to position [6175, 0]
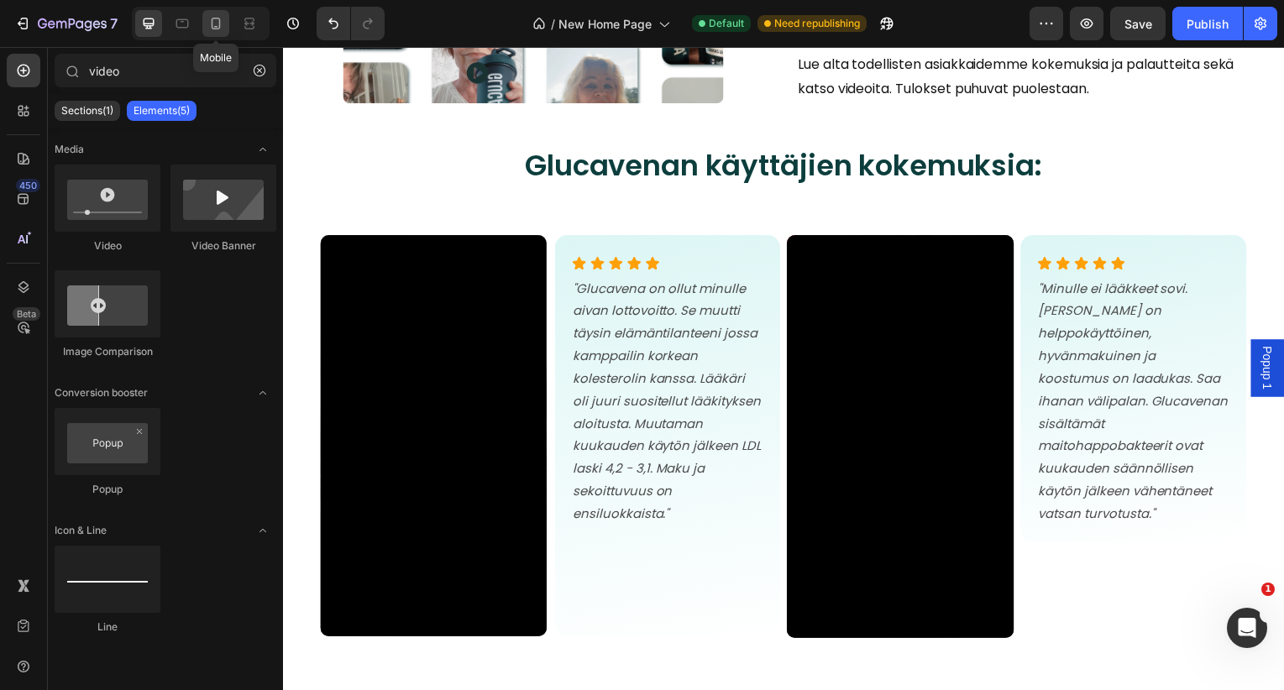
click at [217, 29] on icon at bounding box center [215, 23] width 17 height 17
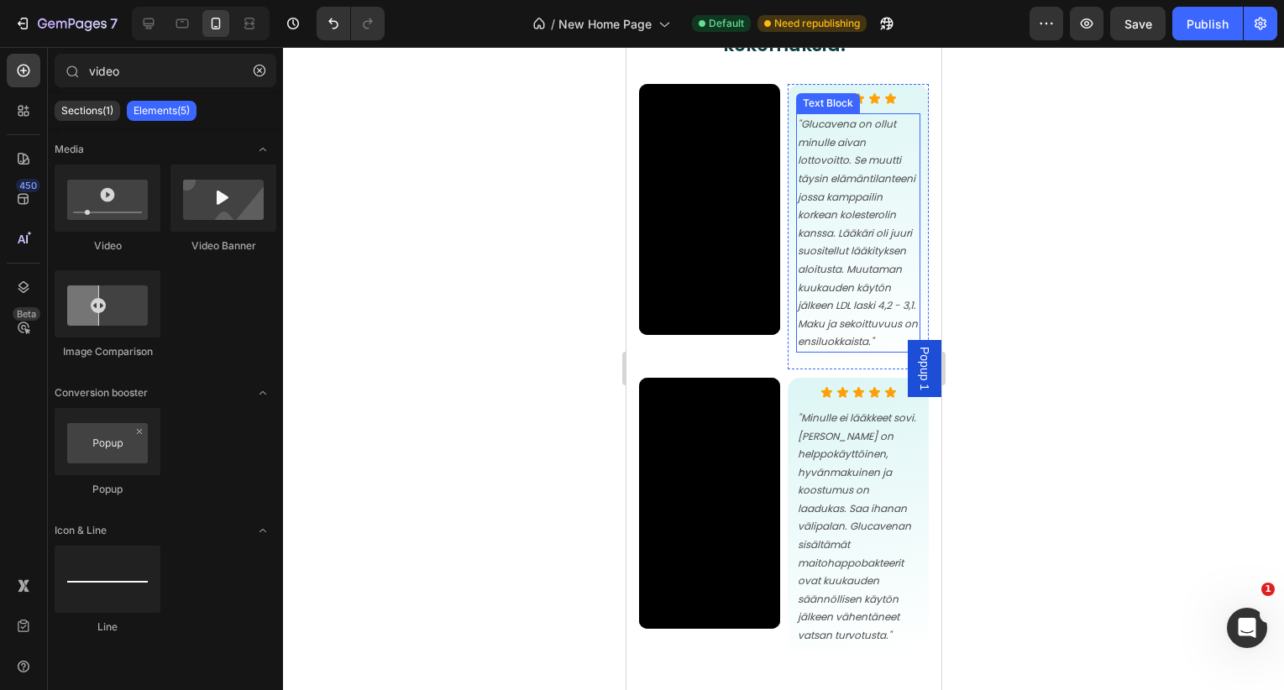
scroll to position [6592, 0]
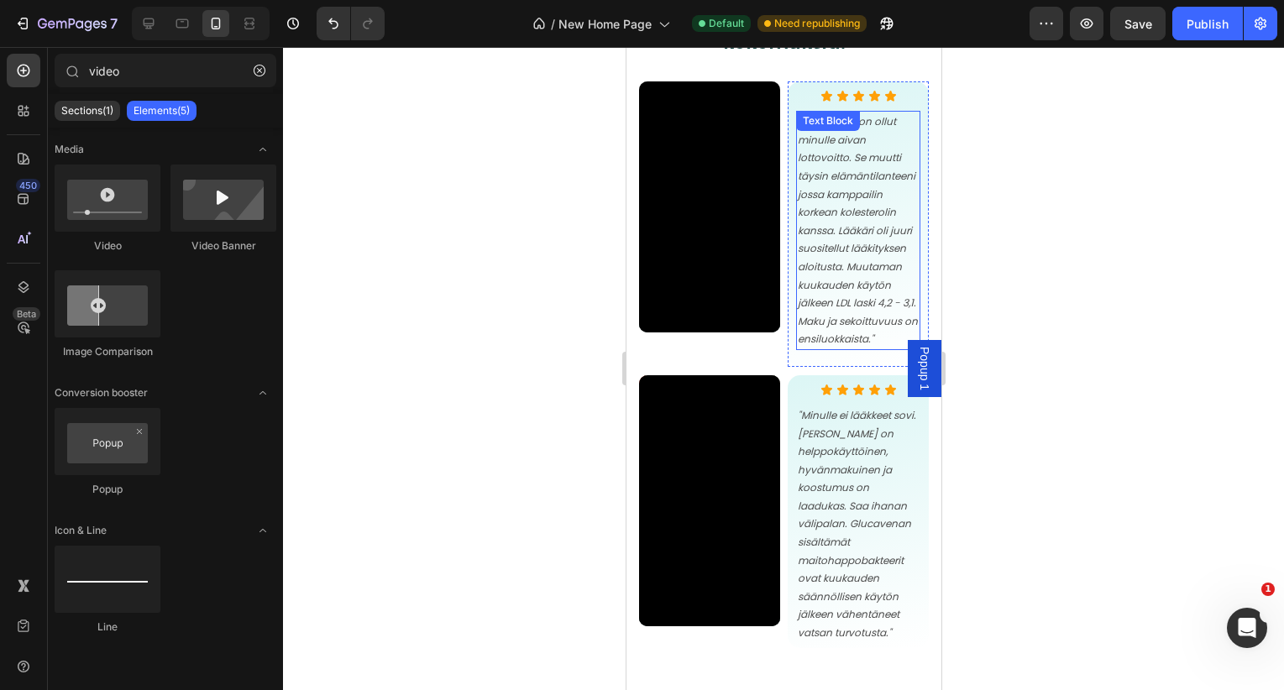
click at [865, 146] on p ""Glucavena on ollut minulle aivan lottovoitto. Se muutti täysin elämäntilanteen…" at bounding box center [857, 231] width 121 height 236
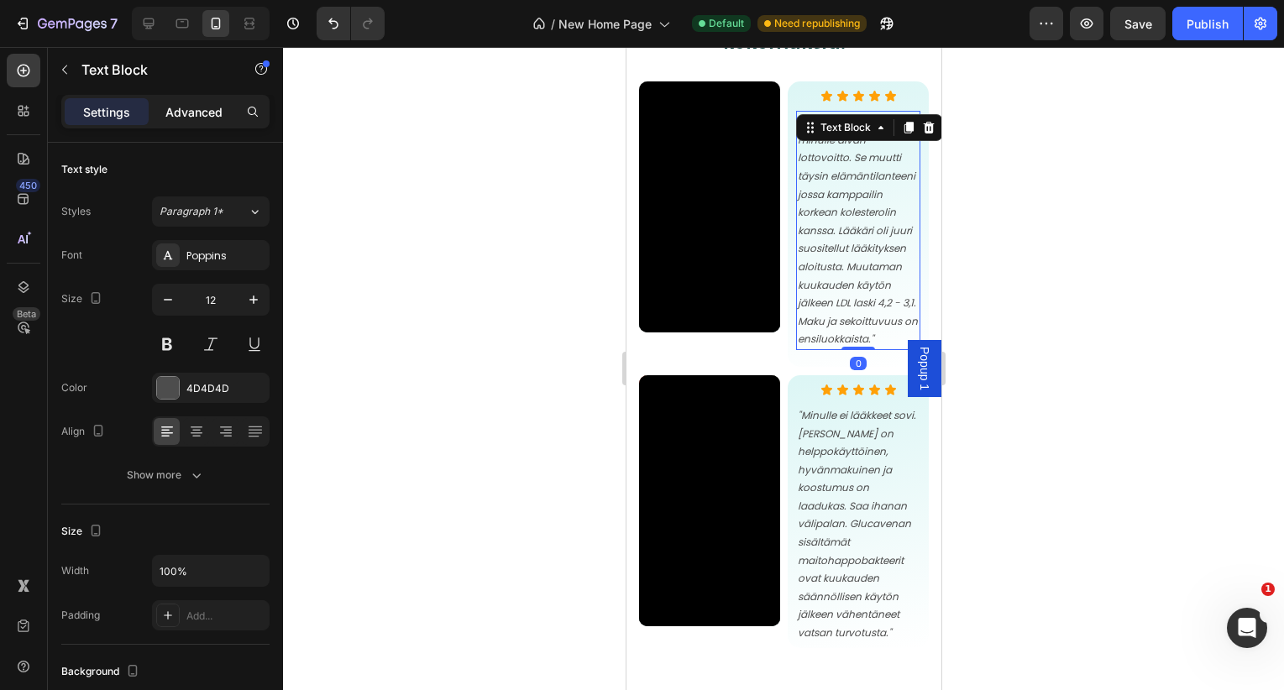
click at [228, 123] on div "Advanced" at bounding box center [194, 111] width 84 height 27
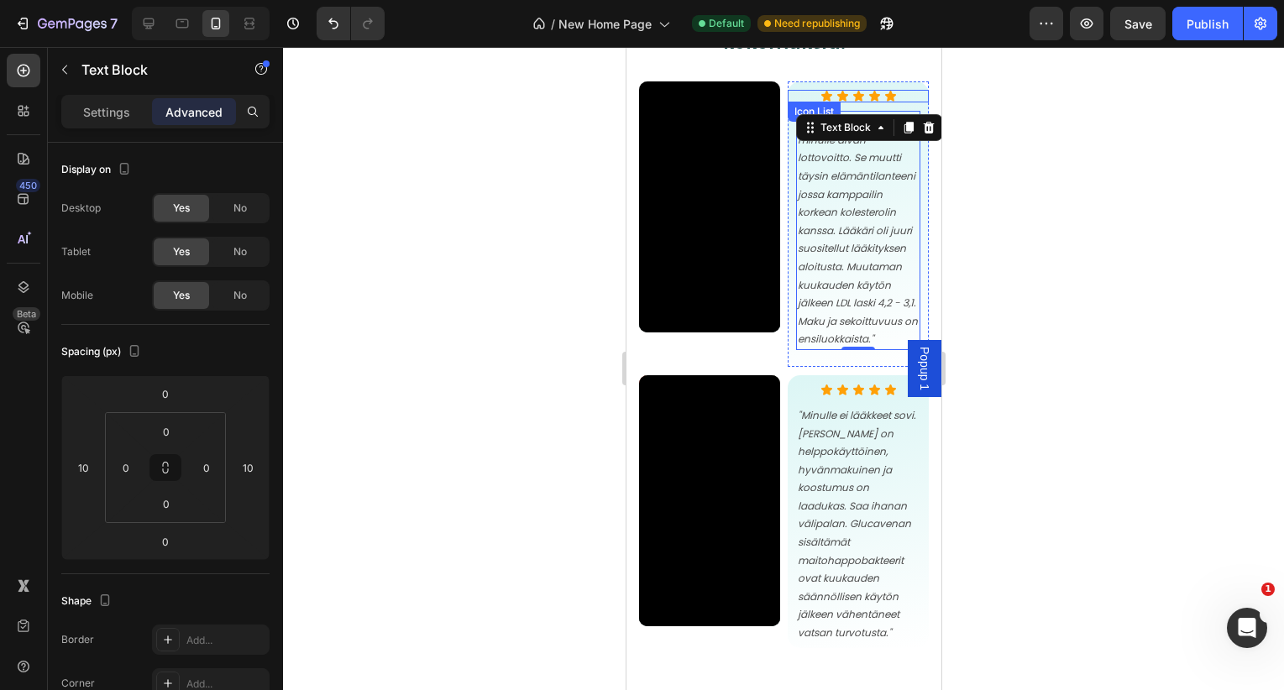
click at [803, 90] on div "Icon Icon Icon Icon Icon" at bounding box center [857, 96] width 141 height 13
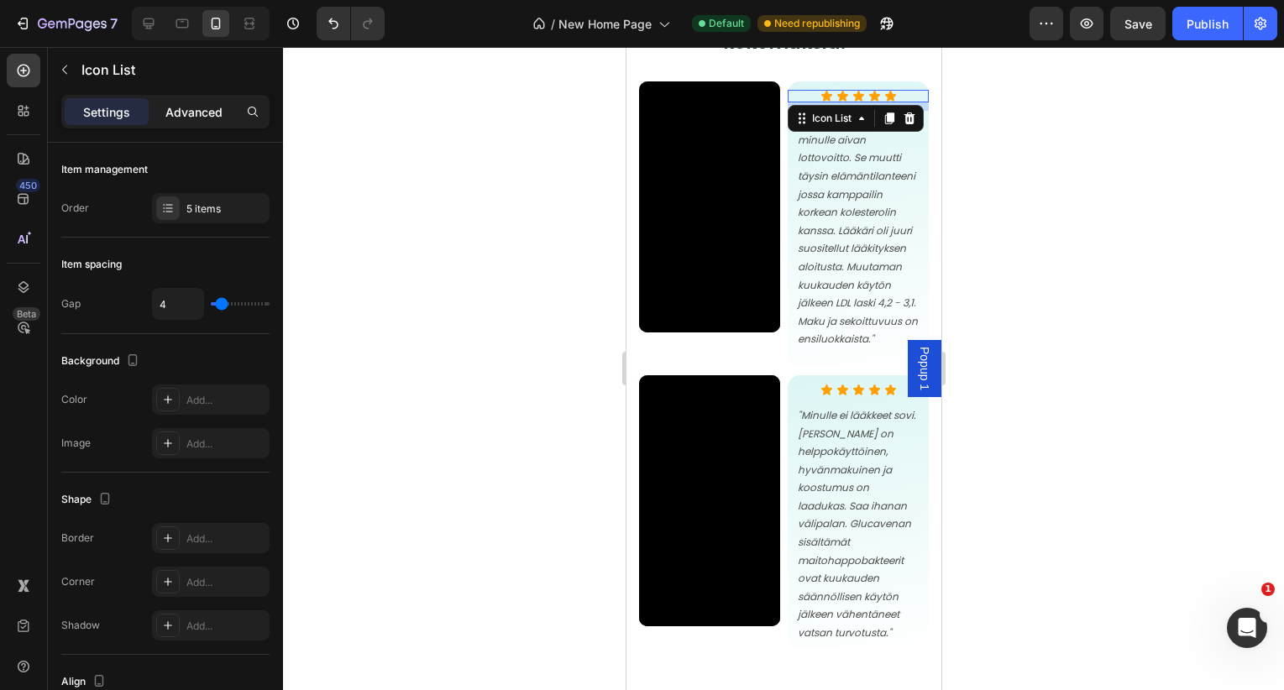
click at [202, 114] on p "Advanced" at bounding box center [193, 112] width 57 height 18
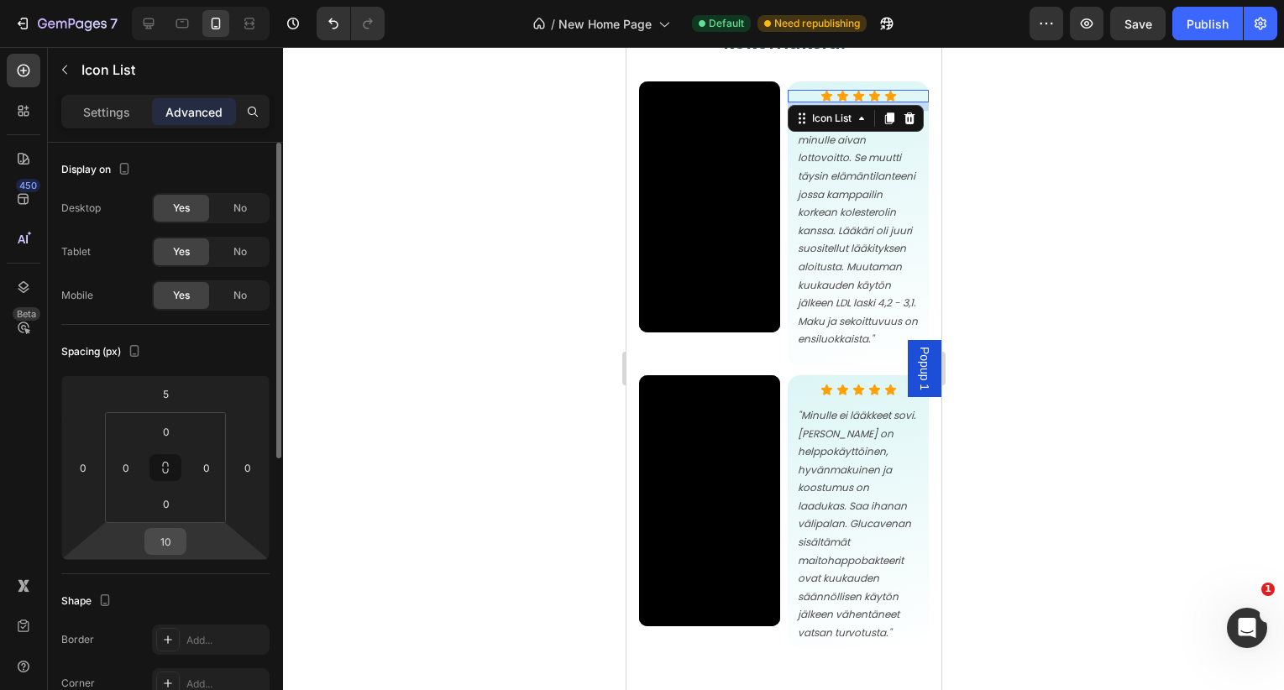
click at [171, 541] on input "10" at bounding box center [166, 541] width 34 height 25
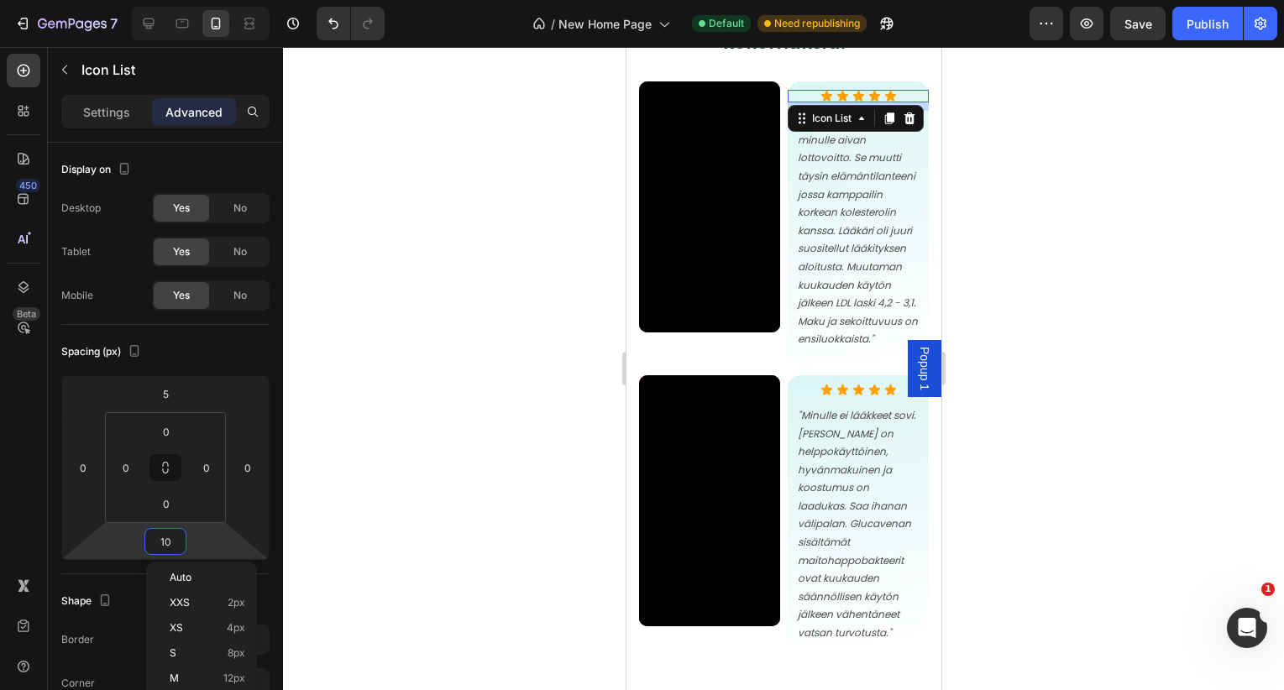
type input "5"
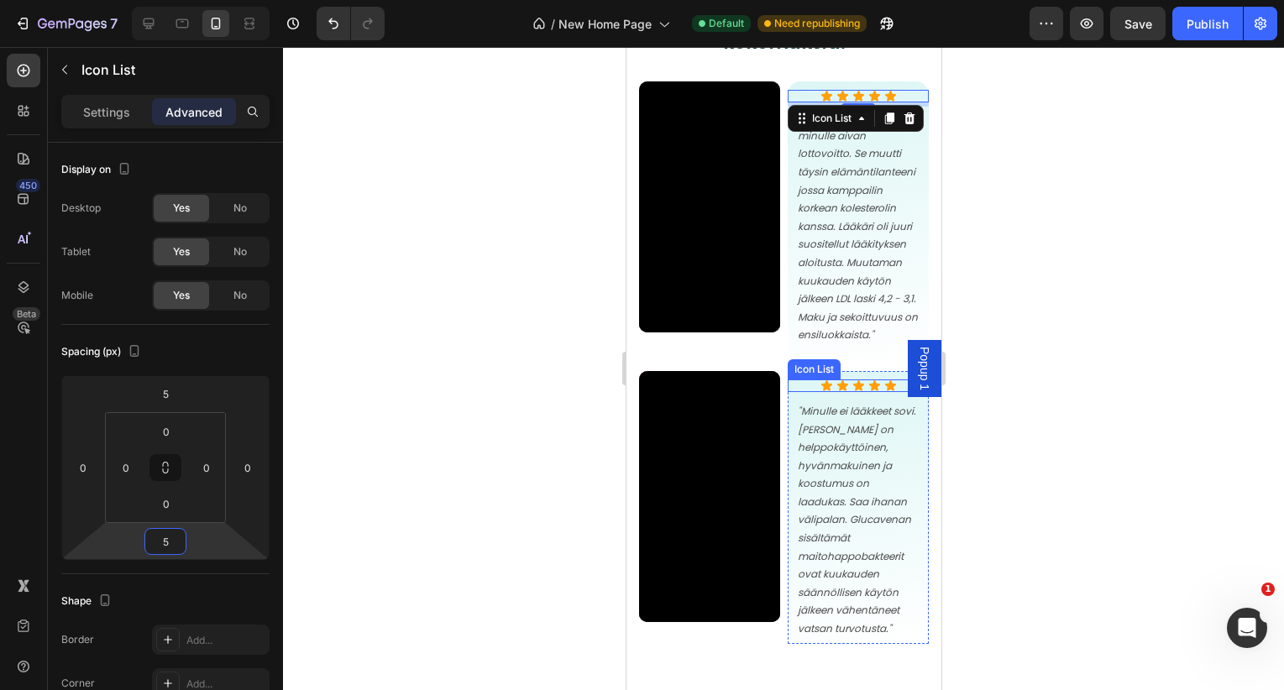
click at [803, 380] on div "Icon Icon Icon Icon Icon" at bounding box center [857, 386] width 141 height 13
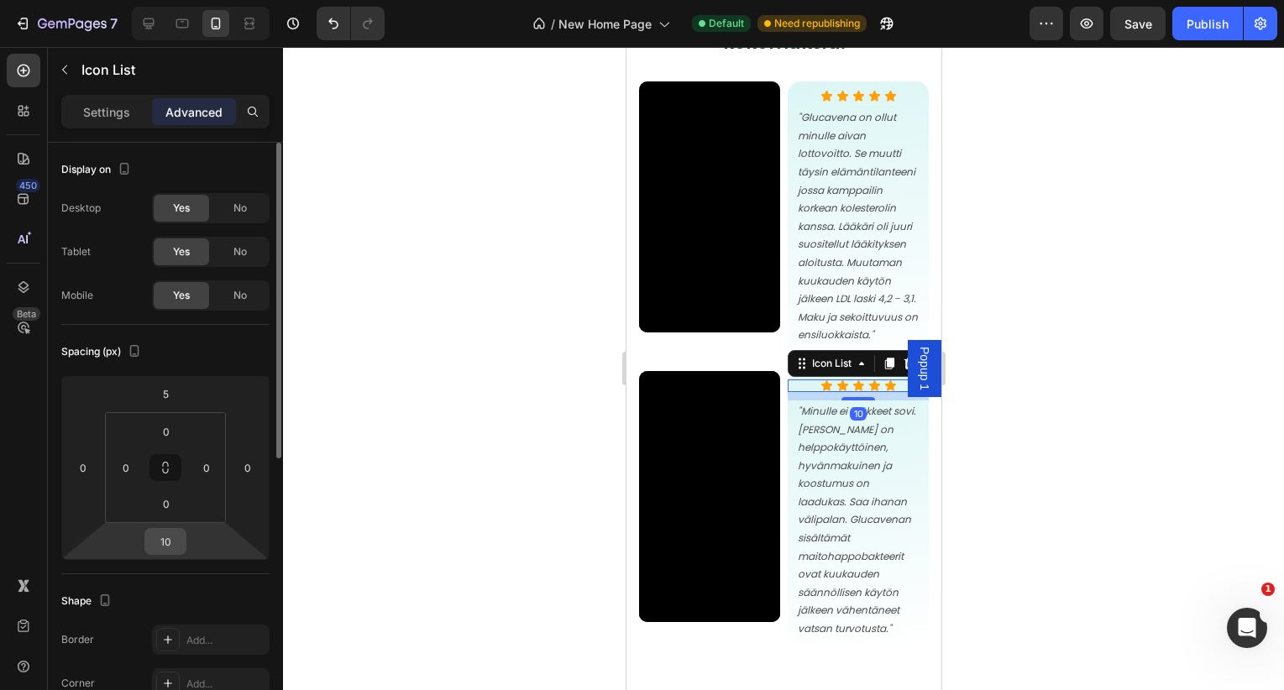
click at [163, 548] on input "10" at bounding box center [166, 541] width 34 height 25
type input "5"
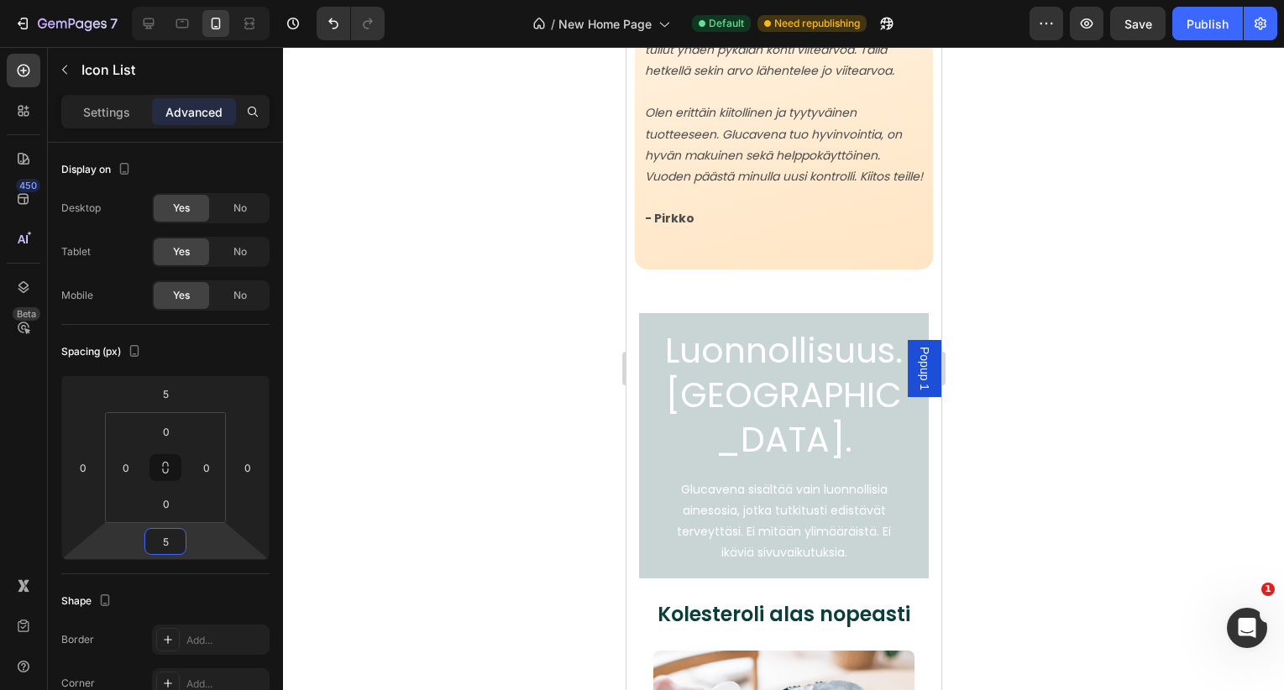
scroll to position [4073, 0]
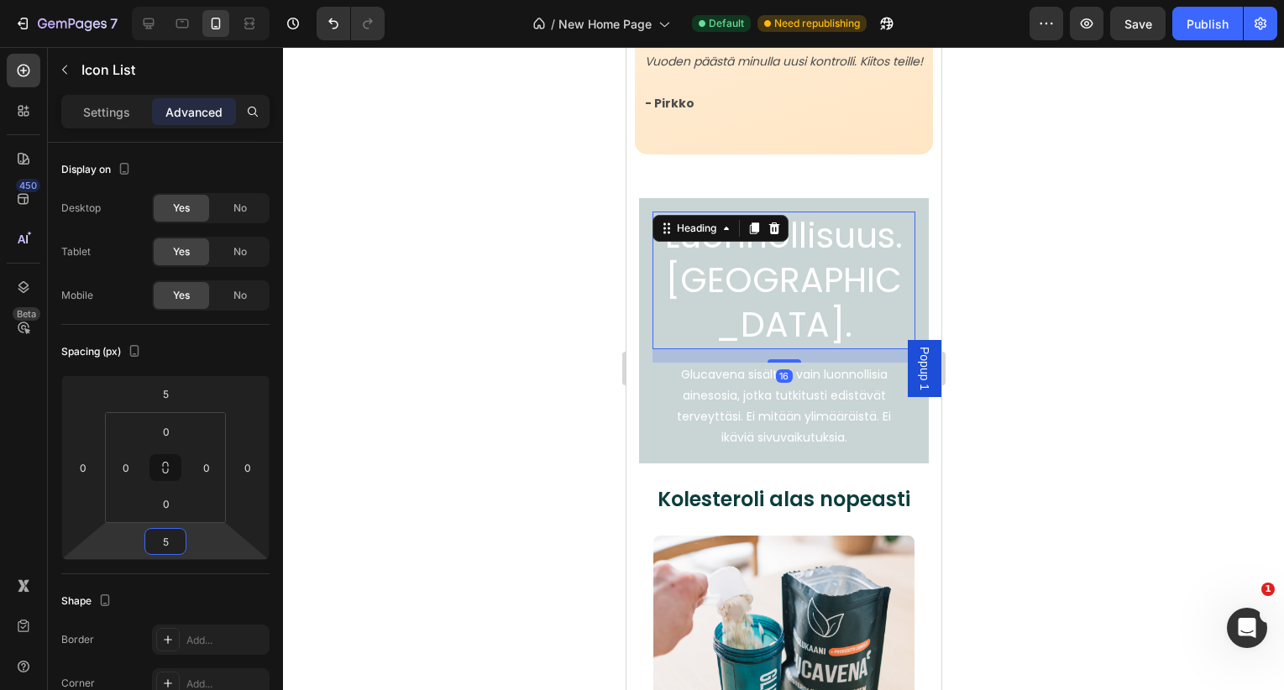
click at [796, 306] on h2 "Luonnollisuus. [GEOGRAPHIC_DATA]." at bounding box center [783, 281] width 263 height 138
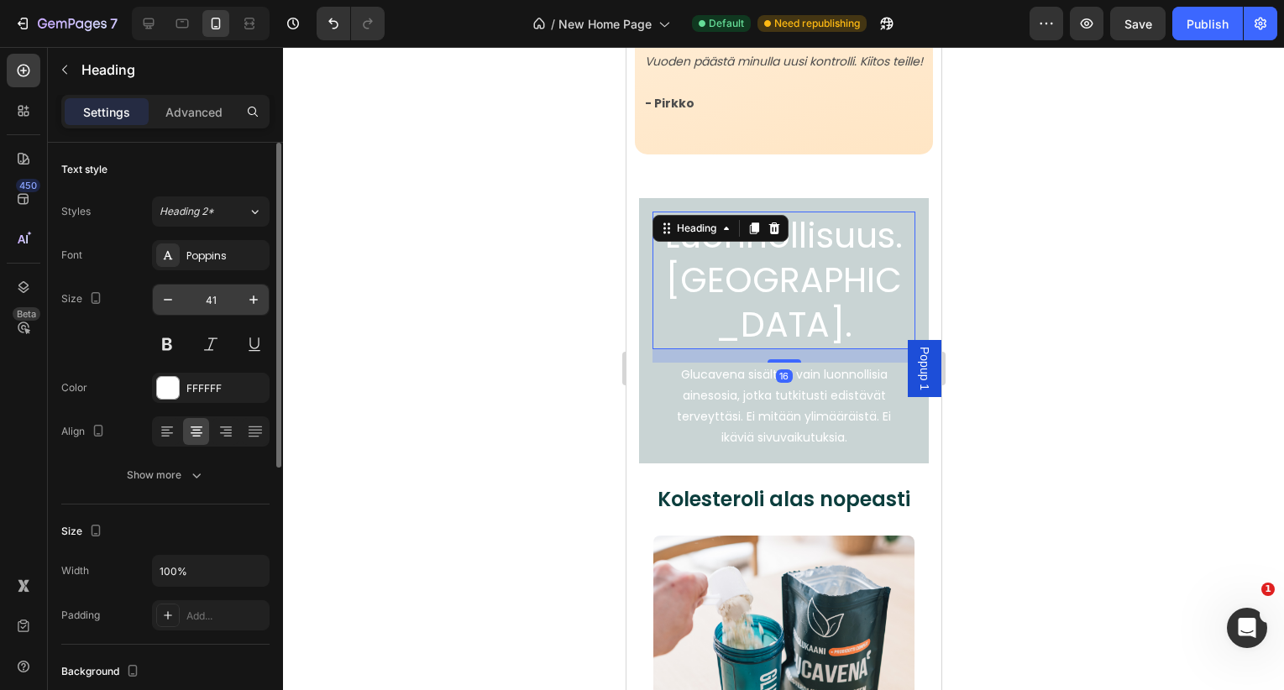
click at [217, 295] on input "41" at bounding box center [210, 300] width 55 height 30
type input "25"
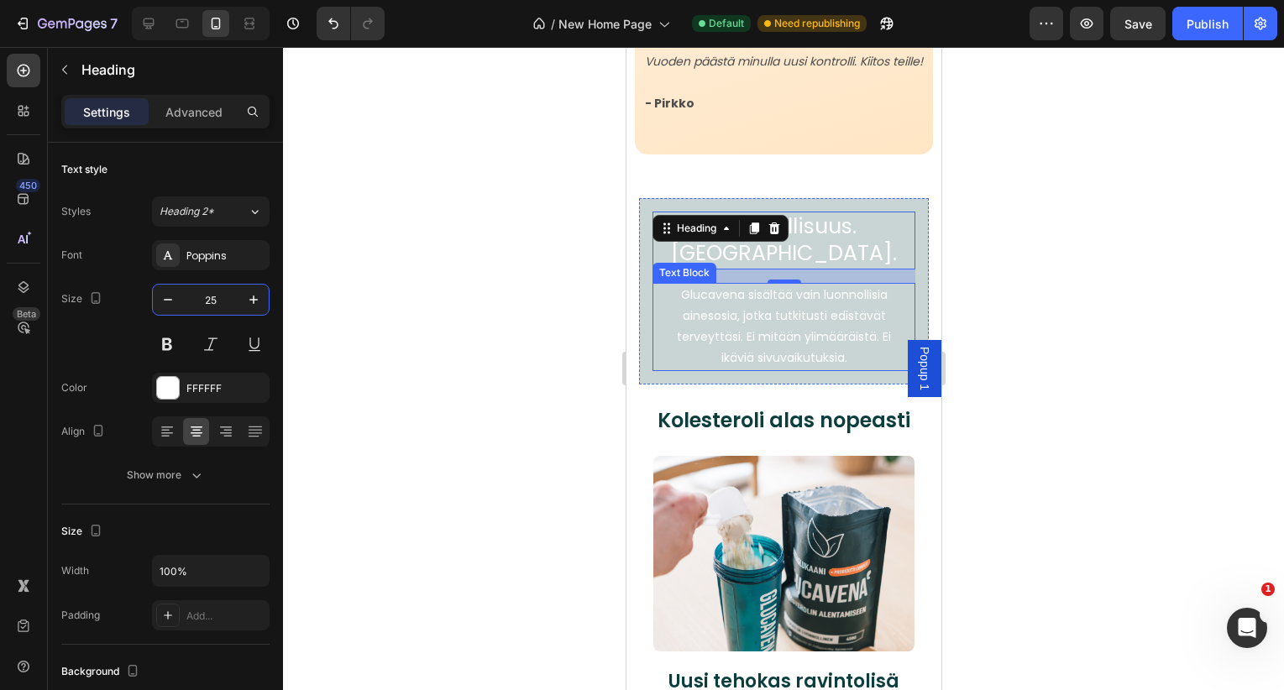
click at [773, 352] on p "Glucavena sisältää vain luonnollisia ainesosia, jotka tutkitusti edistävät terv…" at bounding box center [783, 327] width 219 height 85
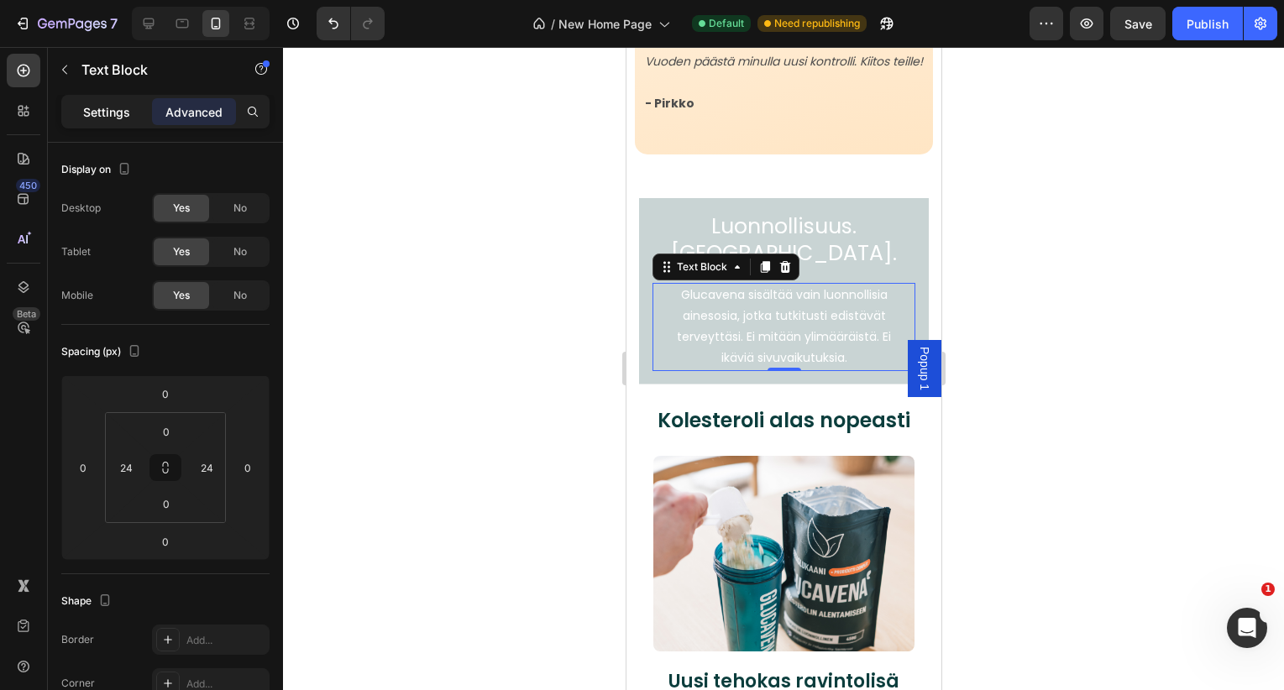
click at [93, 114] on p "Settings" at bounding box center [106, 112] width 47 height 18
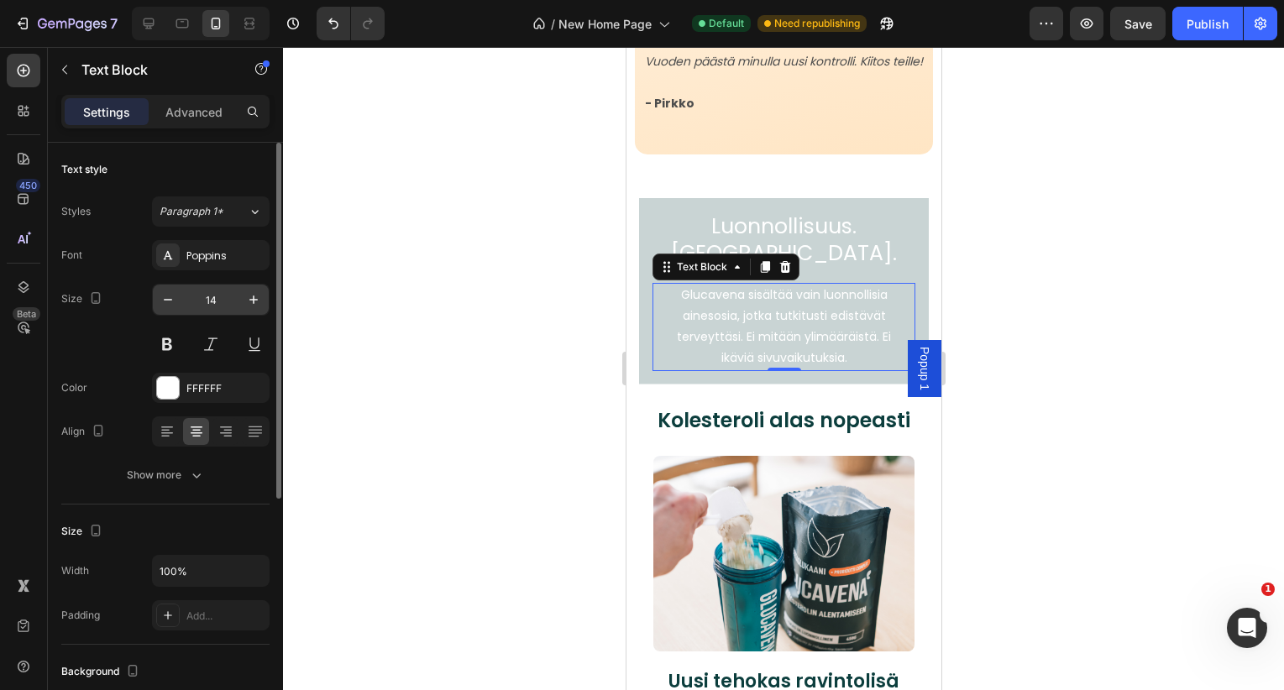
click at [217, 307] on input "14" at bounding box center [210, 300] width 55 height 30
type input "12"
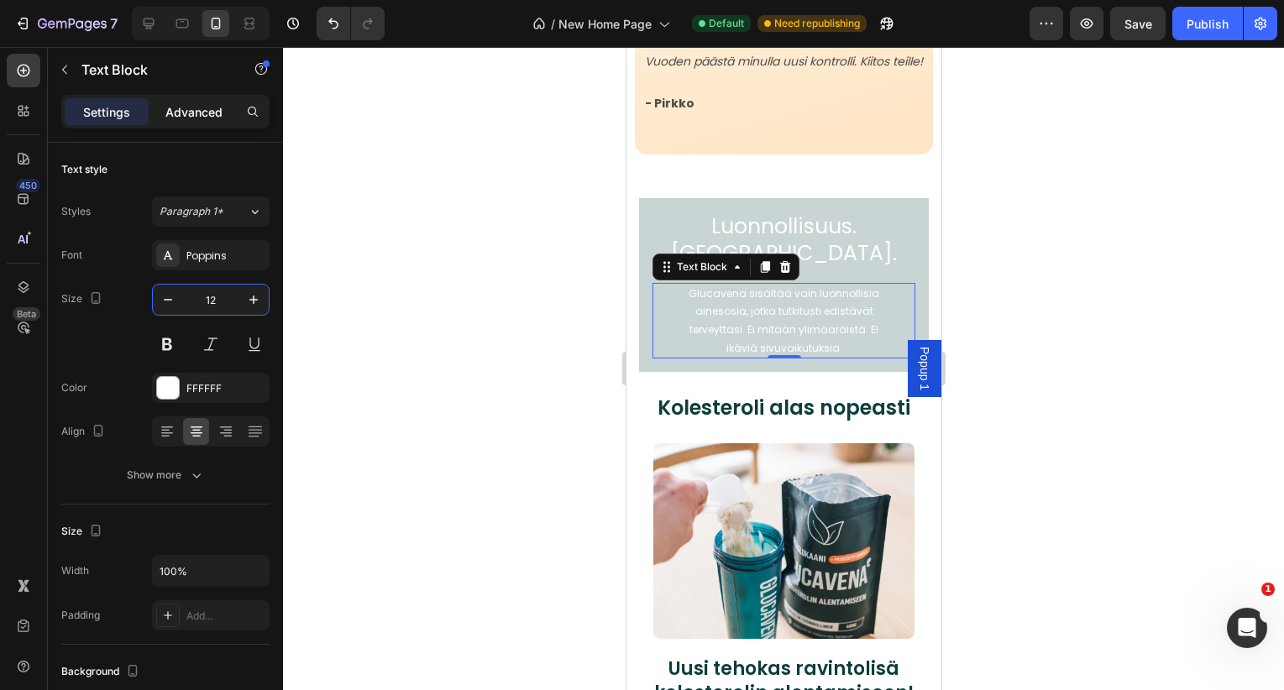
click at [191, 121] on div "Advanced" at bounding box center [194, 111] width 84 height 27
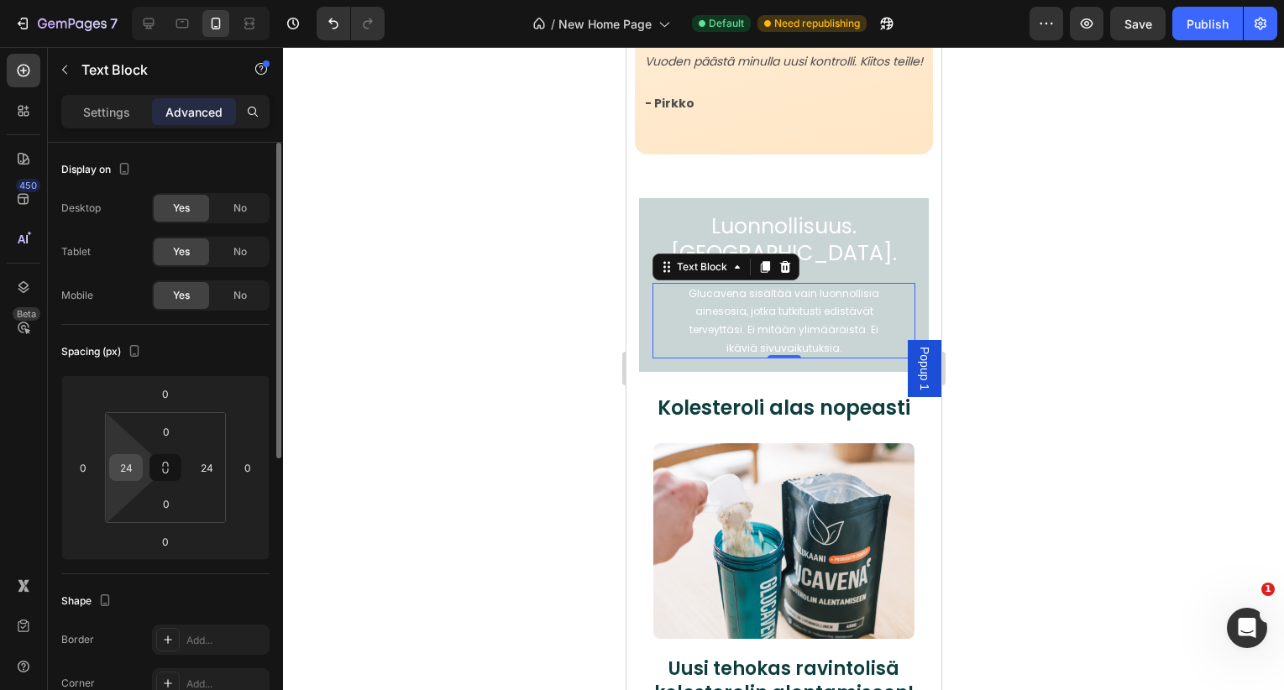
click at [134, 472] on input "24" at bounding box center [125, 467] width 25 height 25
type input "5"
click at [206, 474] on input "24" at bounding box center [206, 467] width 25 height 25
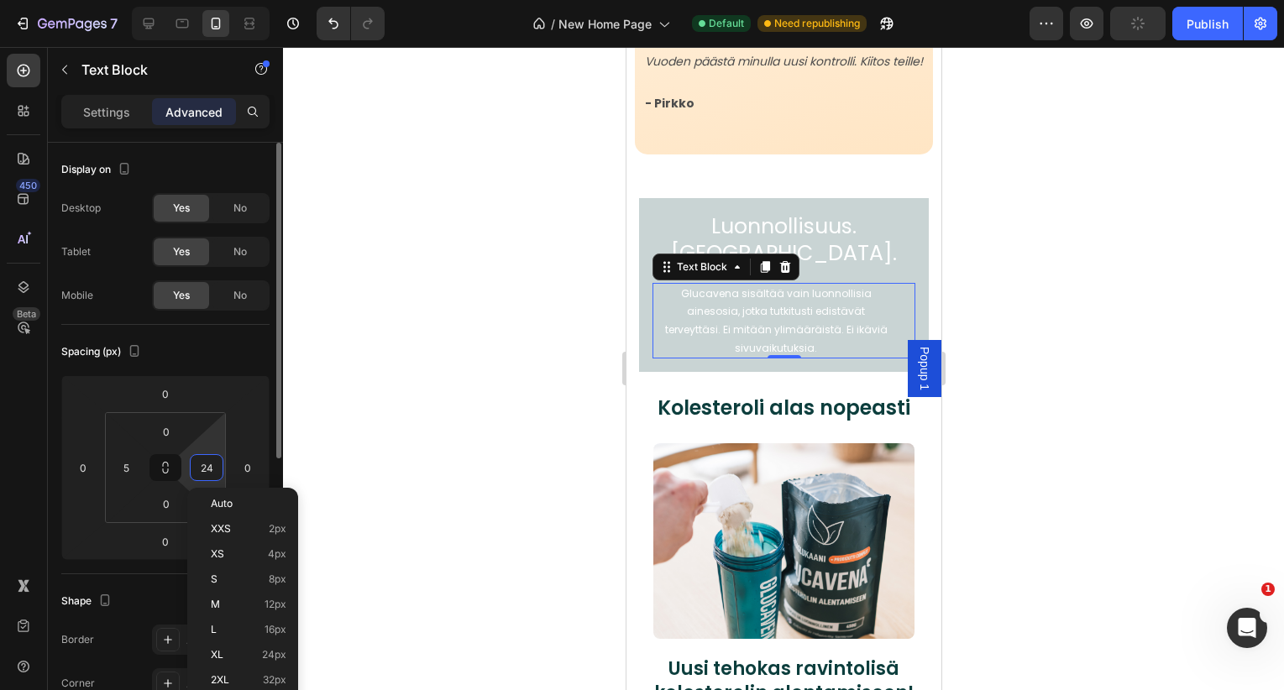
type input "5"
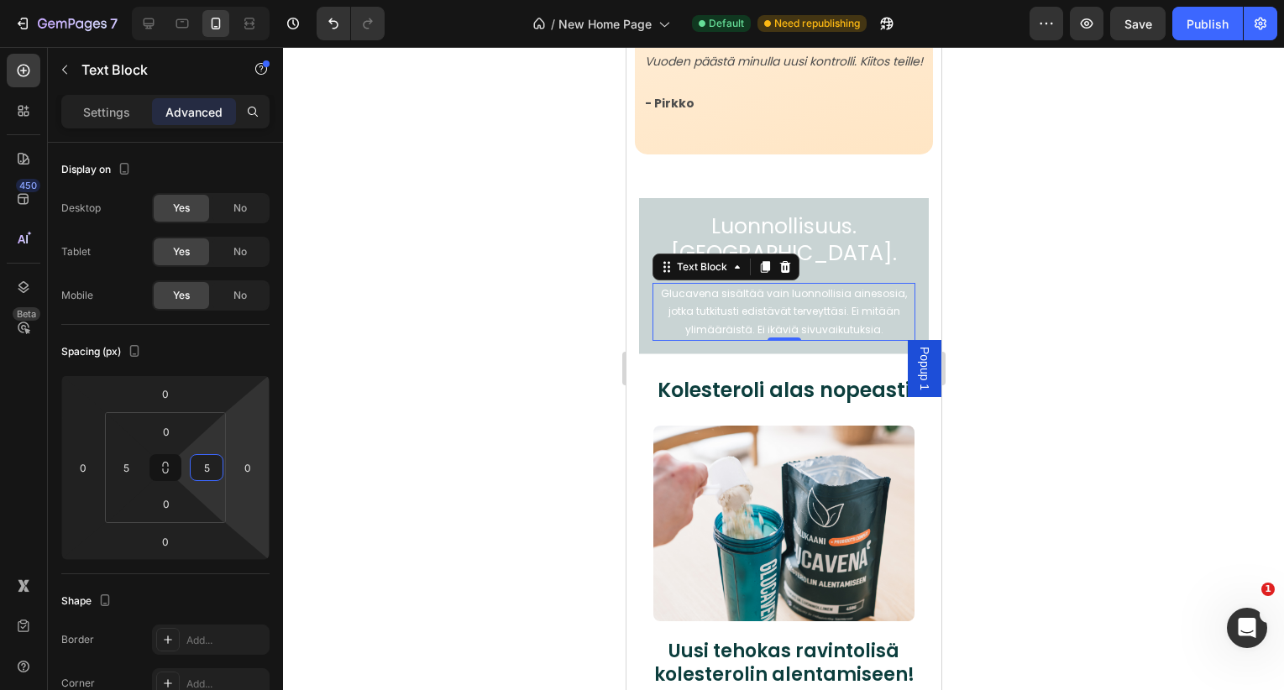
click at [989, 327] on div at bounding box center [783, 368] width 1001 height 643
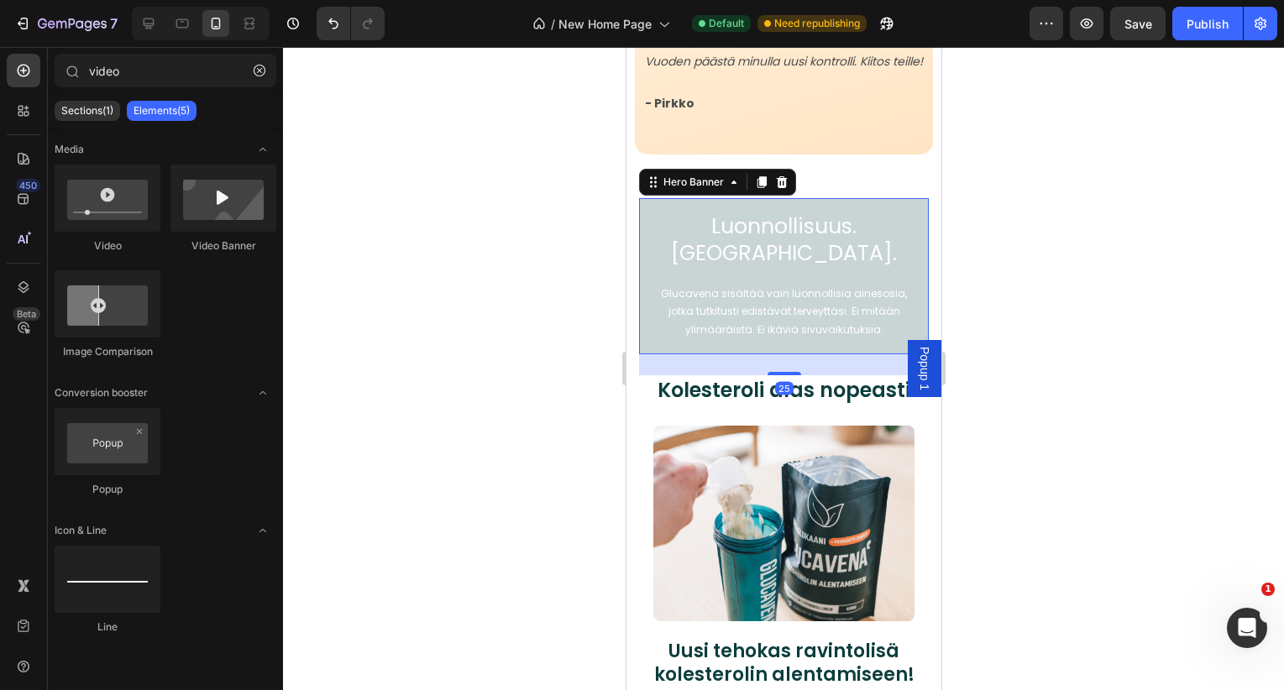
click at [878, 266] on div "Luonnollisuus. [GEOGRAPHIC_DATA]. Heading Glucavena sisältää vain luonnollisia …" at bounding box center [783, 276] width 290 height 156
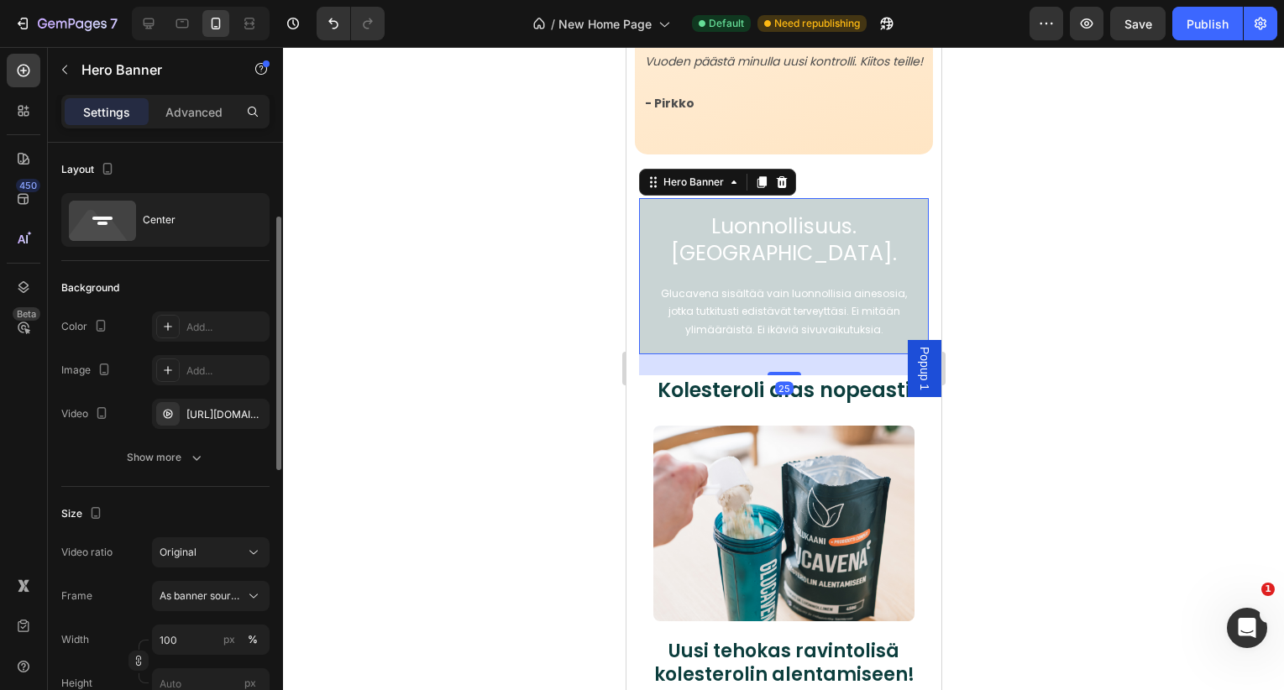
scroll to position [202, 0]
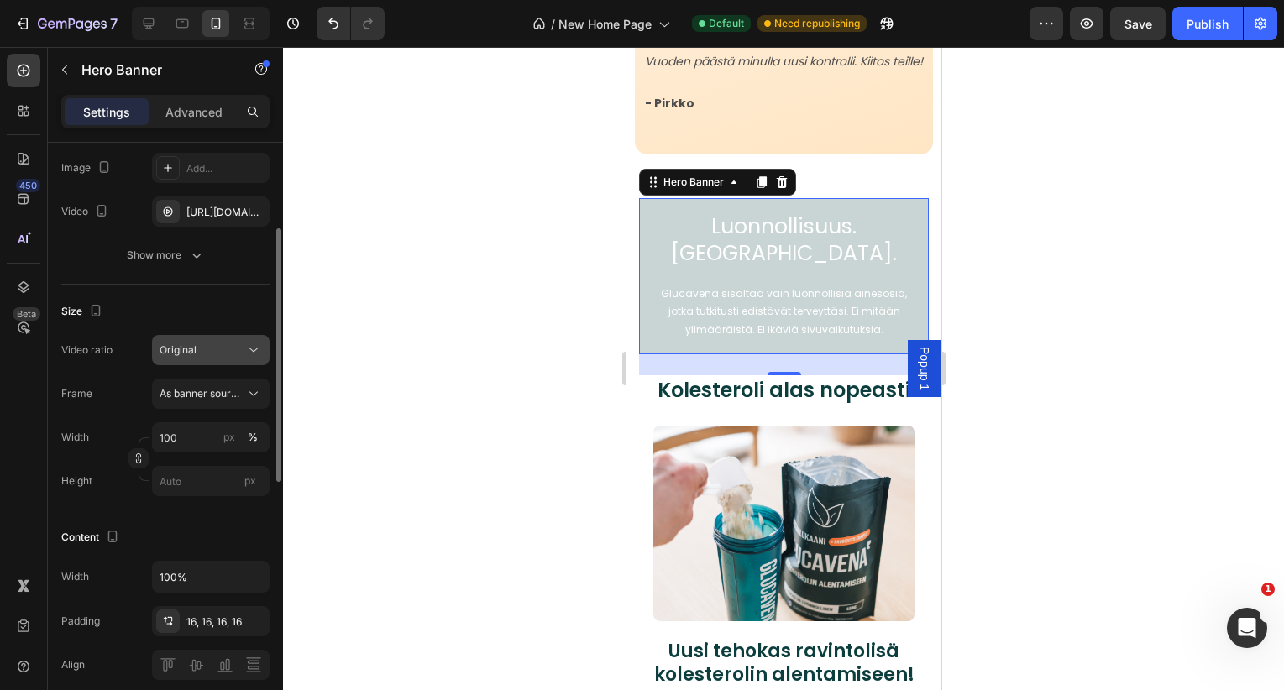
click at [187, 363] on button "Original" at bounding box center [211, 350] width 118 height 30
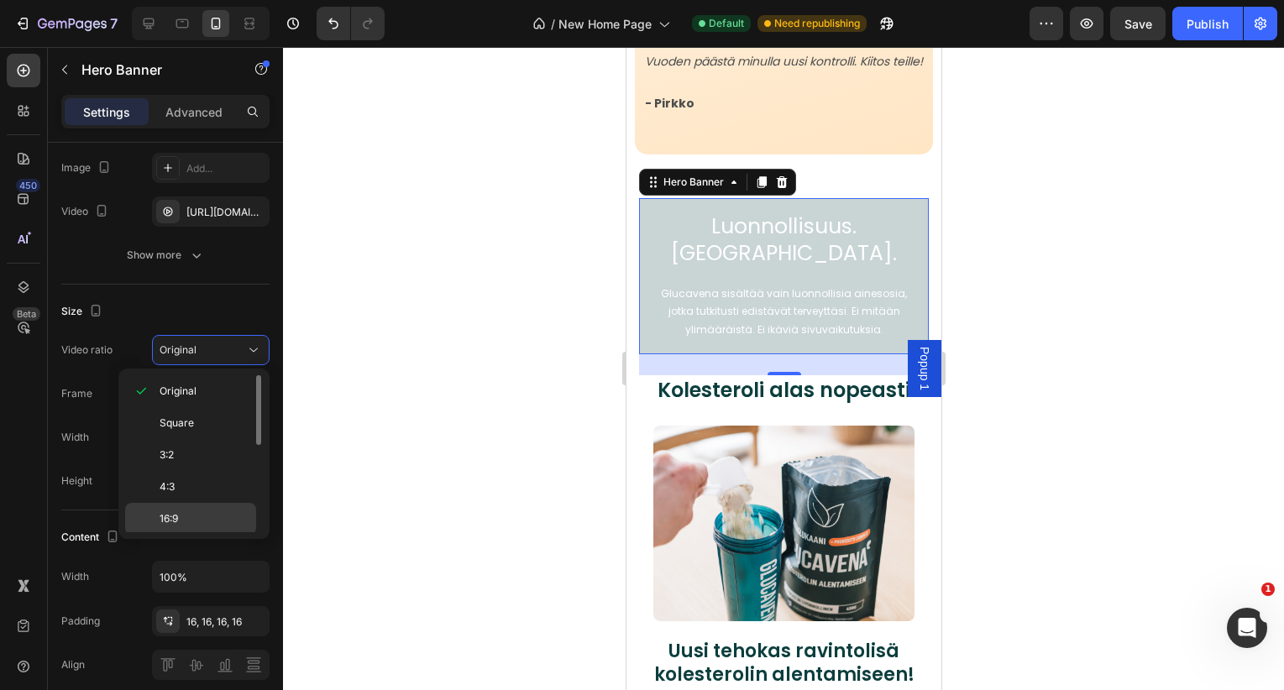
click at [188, 514] on p "16:9" at bounding box center [204, 518] width 89 height 15
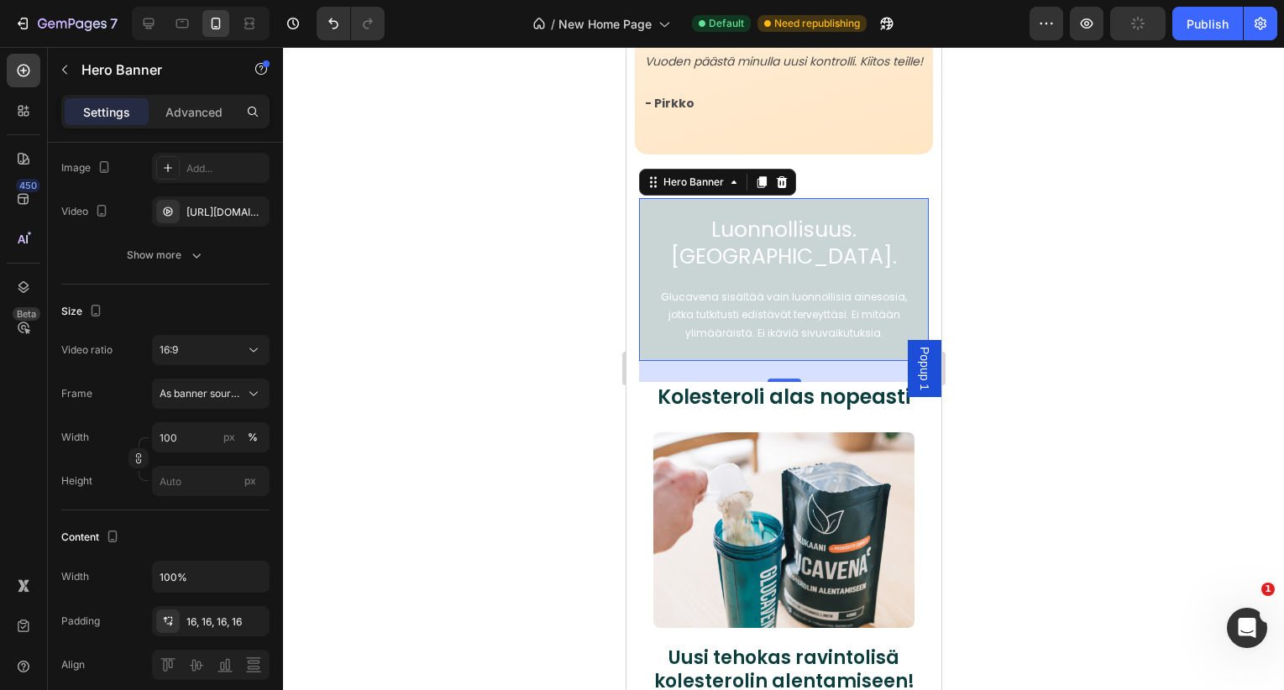
click at [1046, 342] on div at bounding box center [783, 368] width 1001 height 643
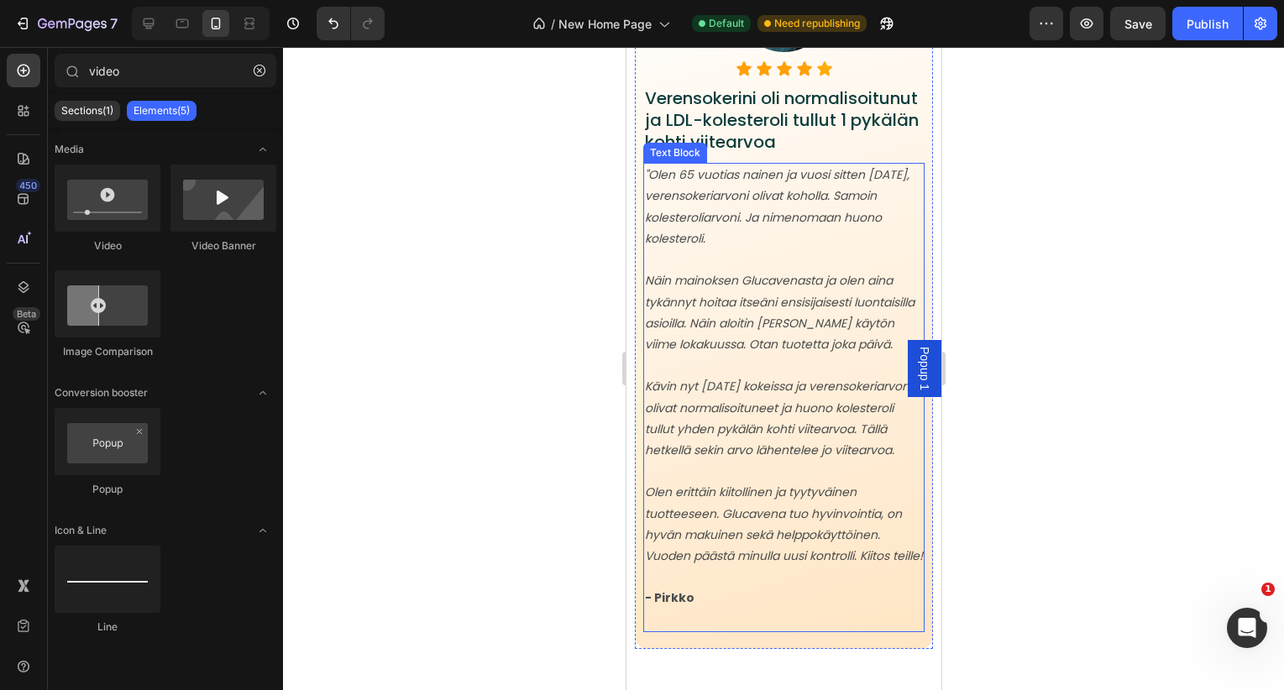
scroll to position [3576, 0]
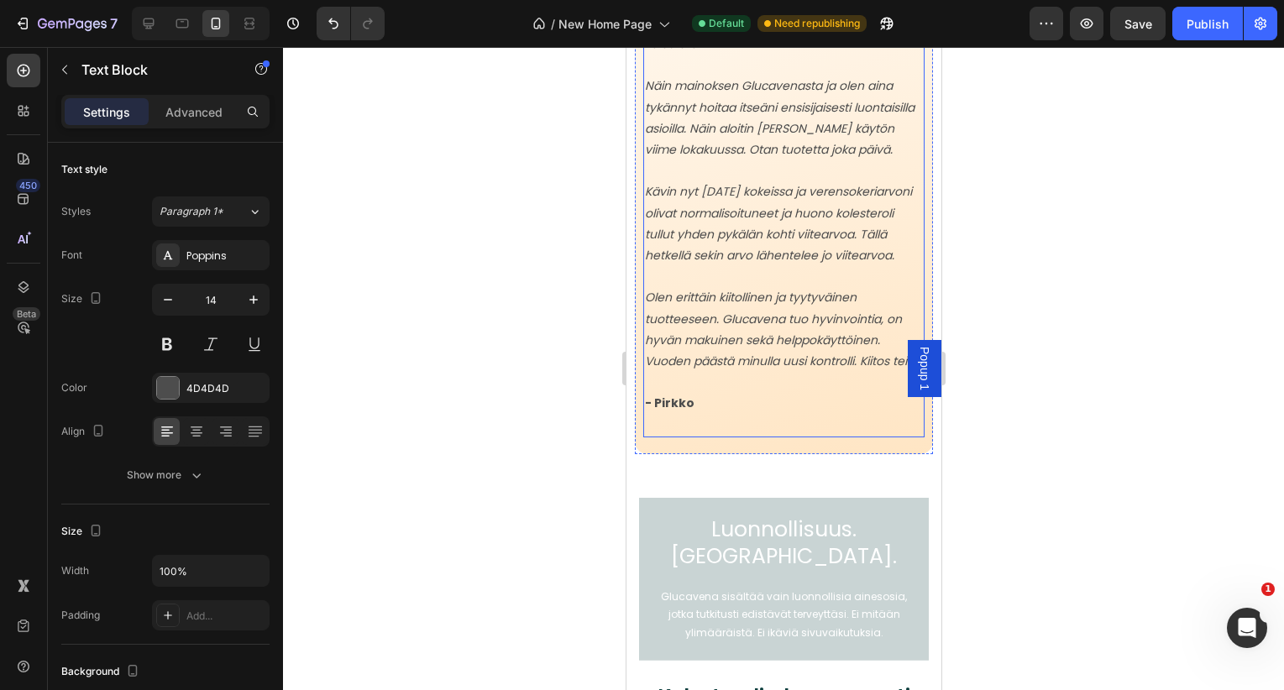
click at [786, 330] on p "Olen erittäin kiitollinen ja tyytyväinen tuotteeseen. Glucavena tuo hyvinvointi…" at bounding box center [783, 329] width 278 height 85
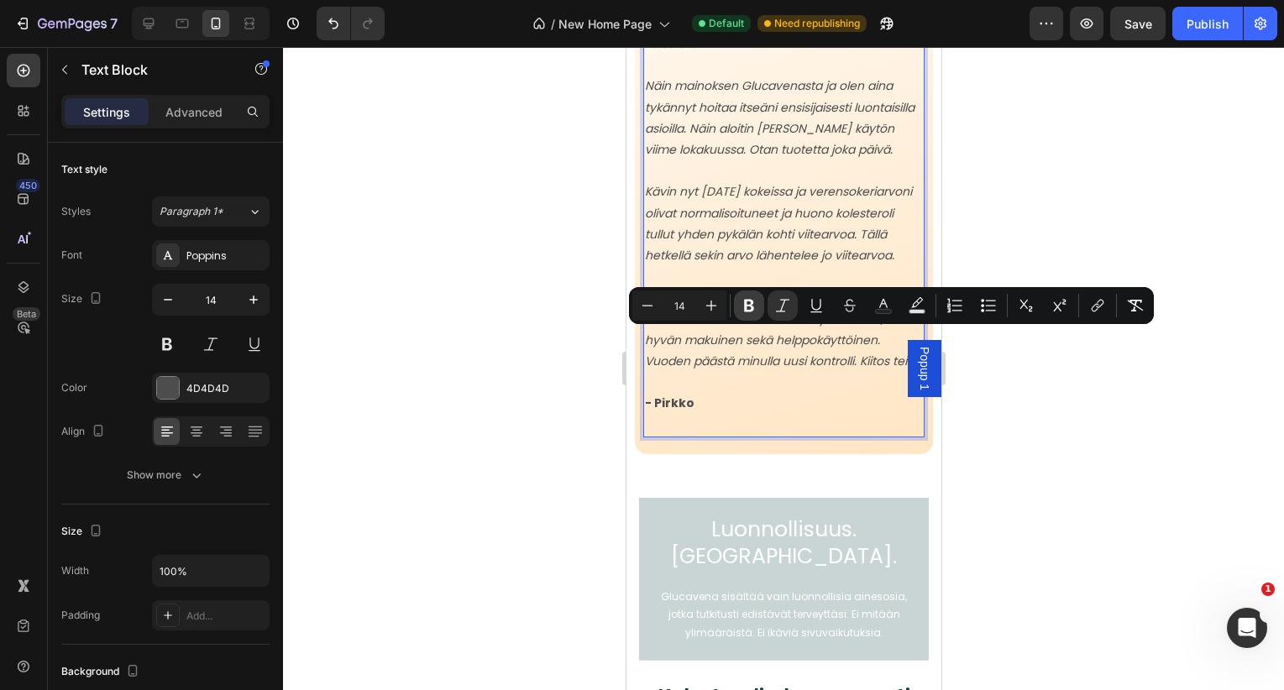
scroll to position [3774, 0]
click at [730, 263] on icon "Kävin nyt [DATE] kokeissa ja verensokeriarvoni olivat normalisoituneet ja huono…" at bounding box center [777, 222] width 267 height 81
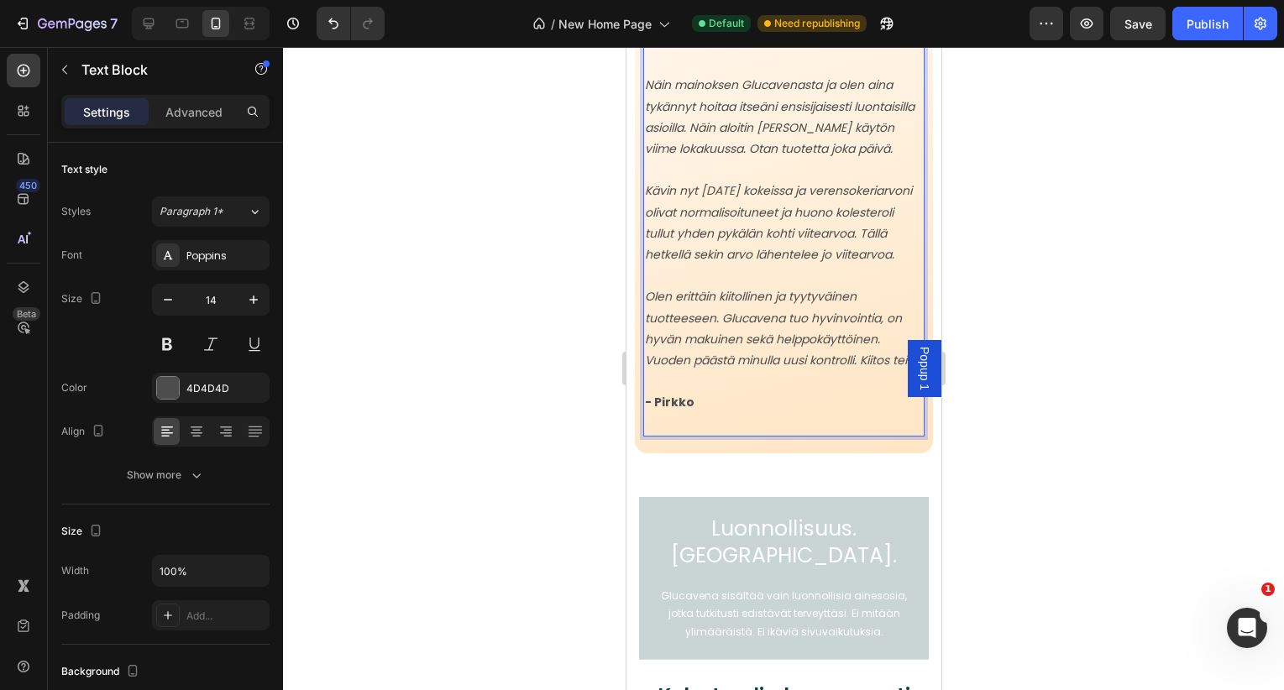
scroll to position [3772, 0]
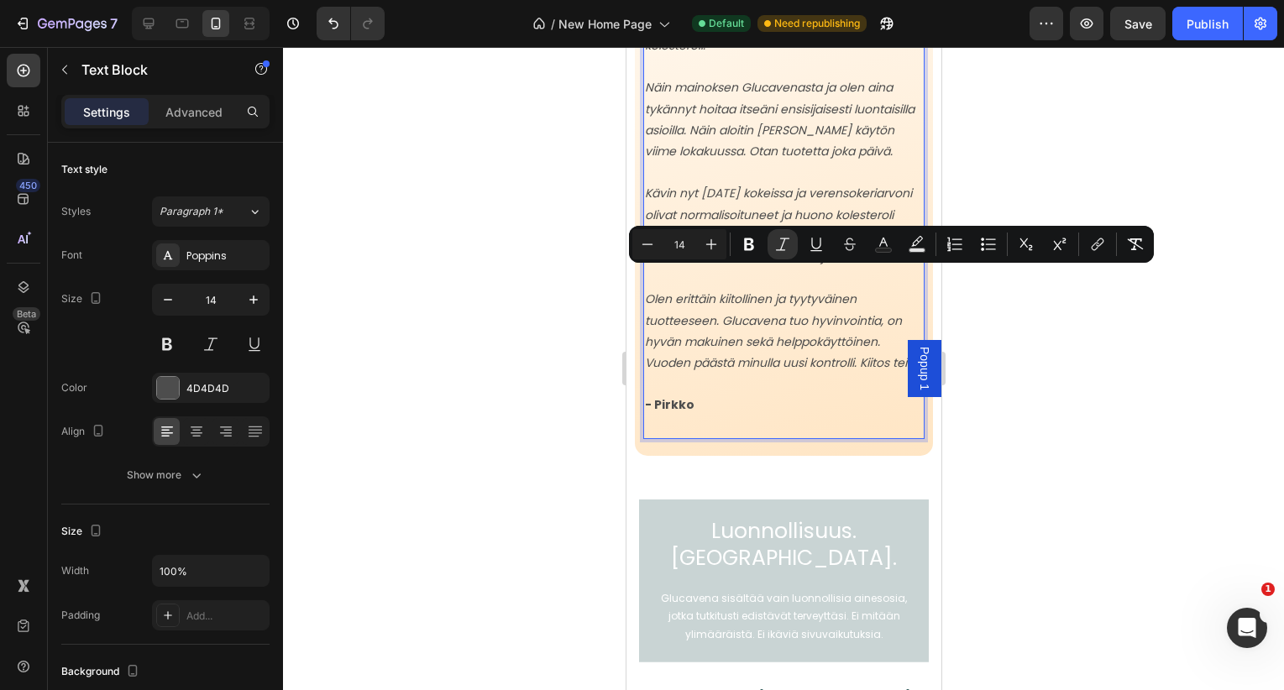
drag, startPoint x: 710, startPoint y: 275, endPoint x: 729, endPoint y: 293, distance: 26.2
click at [728, 268] on p "Kävin nyt [DATE] kokeissa ja verensokeriarvoni olivat normalisoituneet ja huono…" at bounding box center [783, 225] width 278 height 85
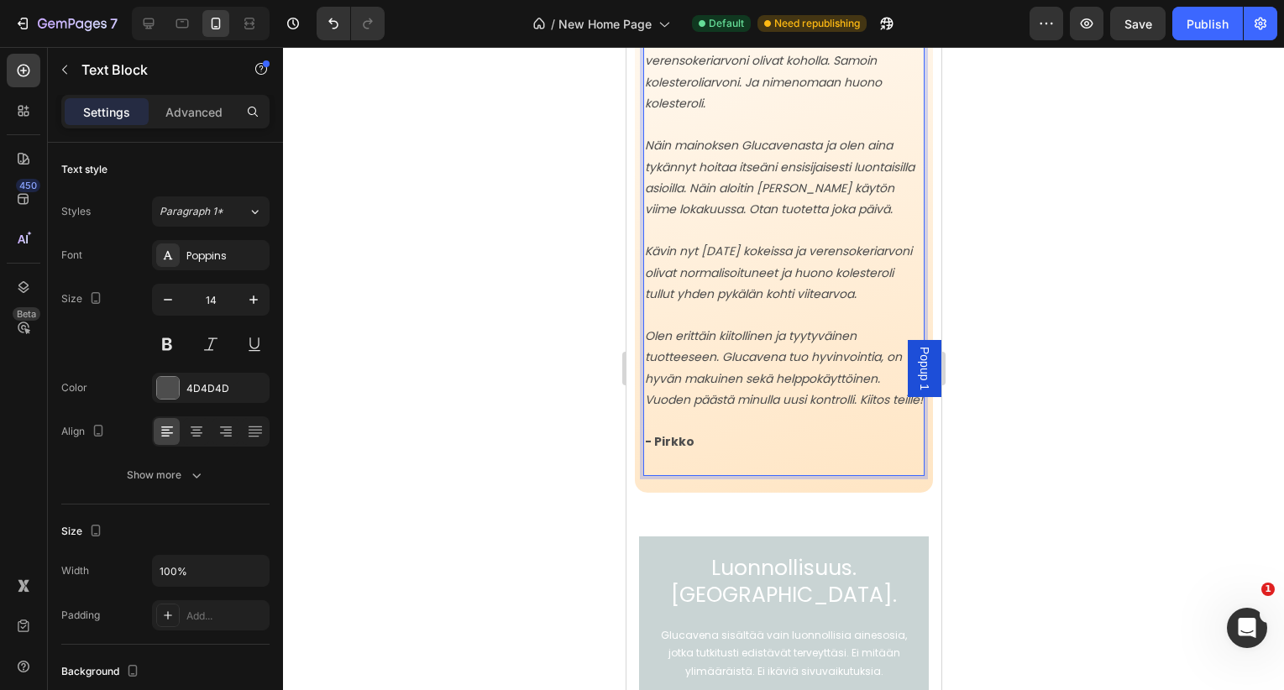
scroll to position [3698, 0]
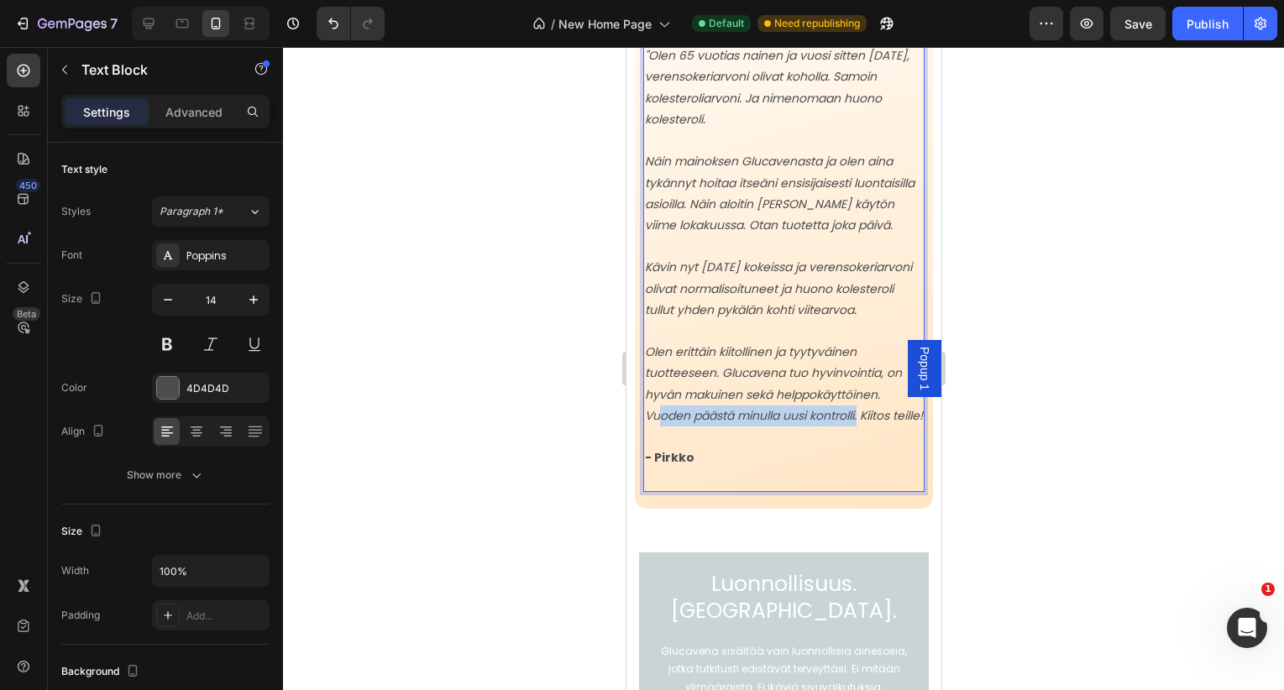
drag, startPoint x: 862, startPoint y: 459, endPoint x: 660, endPoint y: 458, distance: 201.6
click at [660, 424] on icon "Olen erittäin kiitollinen ja tyytyväinen tuotteeseen. Glucavena tuo hyvinvointi…" at bounding box center [783, 383] width 278 height 81
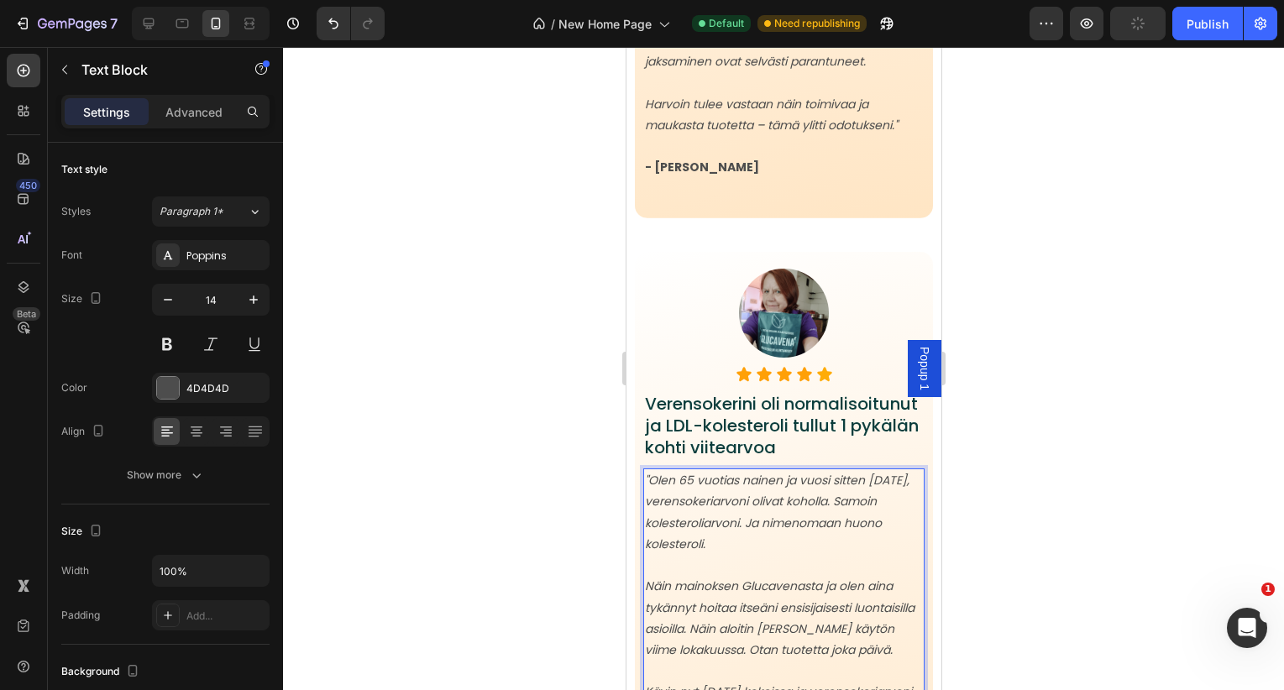
scroll to position [3311, 0]
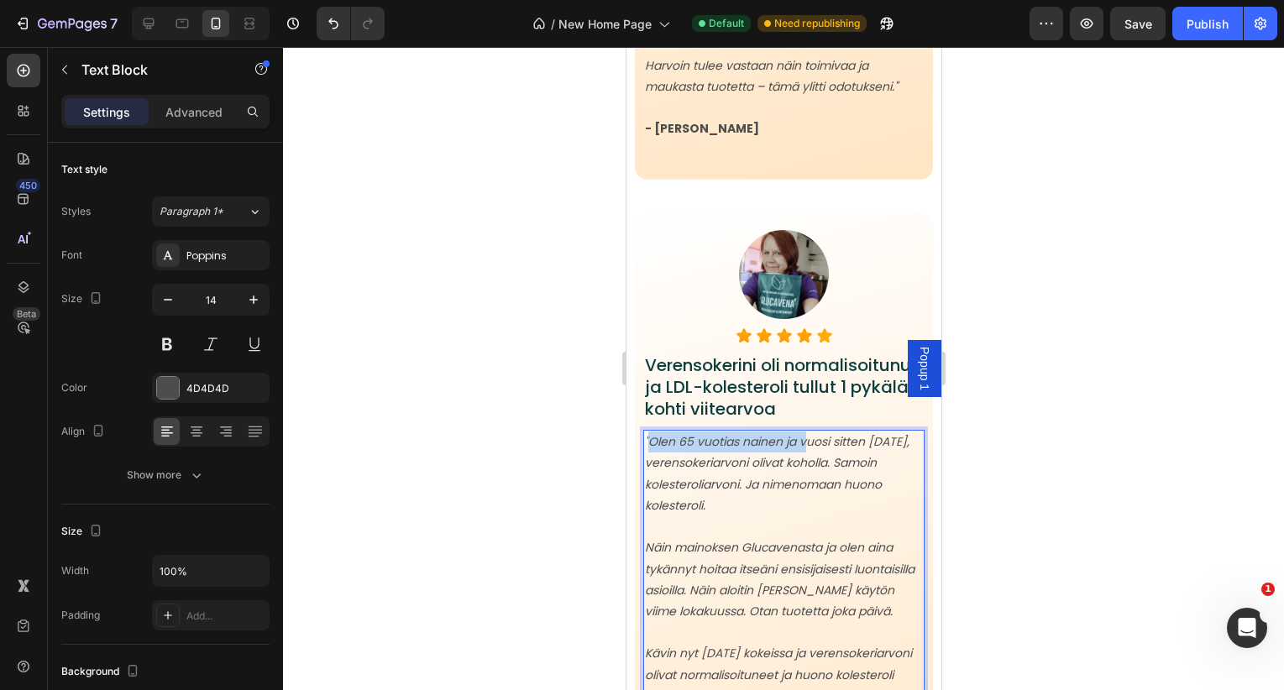
drag, startPoint x: 808, startPoint y: 465, endPoint x: 651, endPoint y: 465, distance: 157.0
click at [651, 465] on icon ""Olen 65 vuotias nainen ja vuosi sitten [DATE], verensokeriarvoni olivat koholl…" at bounding box center [776, 473] width 265 height 81
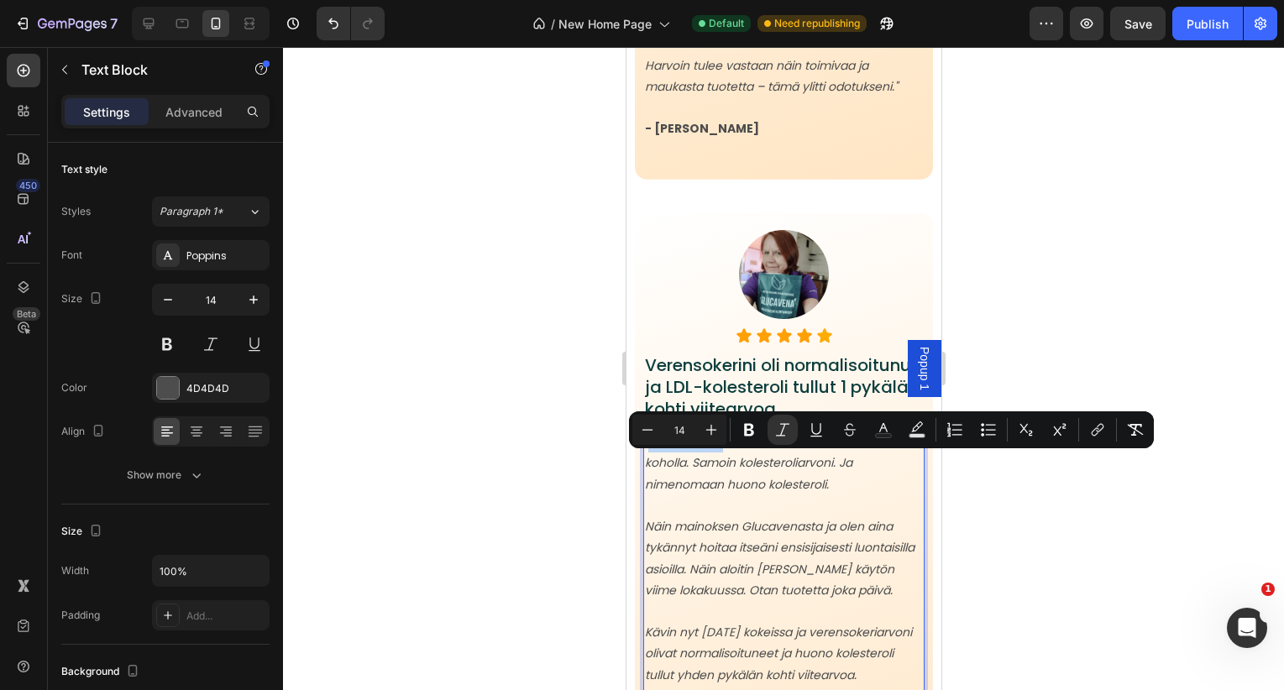
drag, startPoint x: 724, startPoint y: 465, endPoint x: 652, endPoint y: 465, distance: 72.2
click at [652, 465] on icon ""Vuosi sitten [DATE], verensokeriarvoni olivat koholla. Samoin kolesteroliarvon…" at bounding box center [771, 462] width 255 height 59
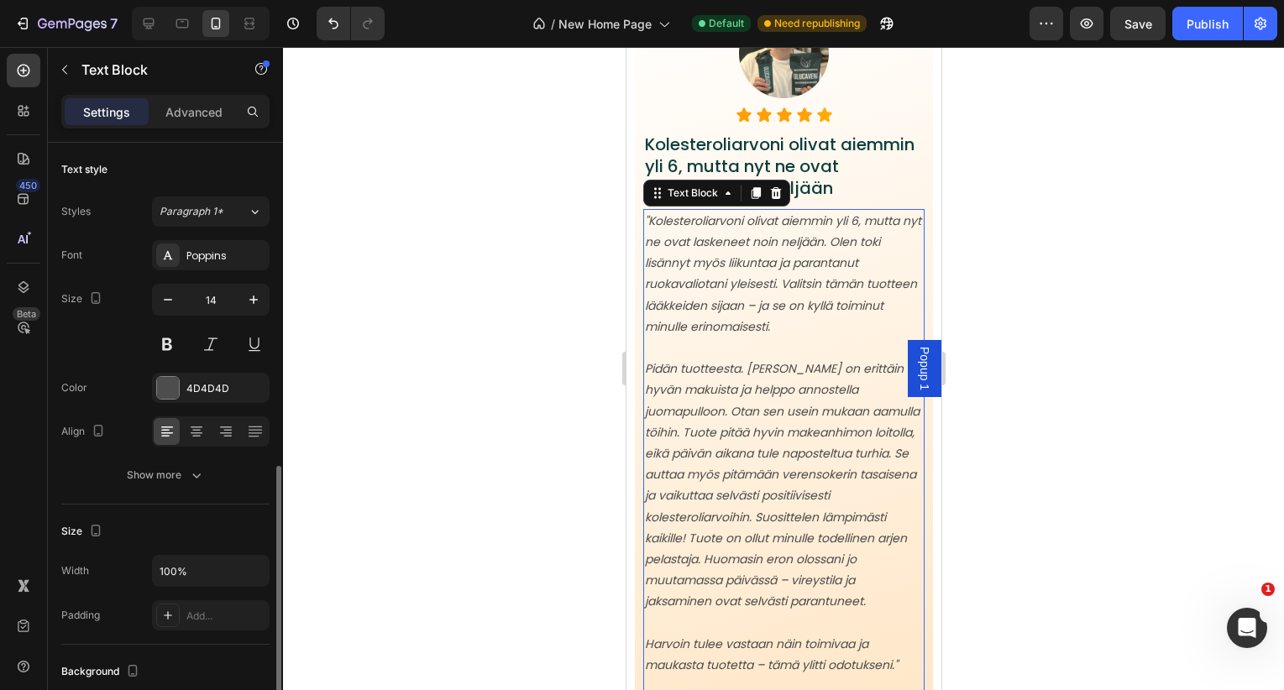
scroll to position [202, 0]
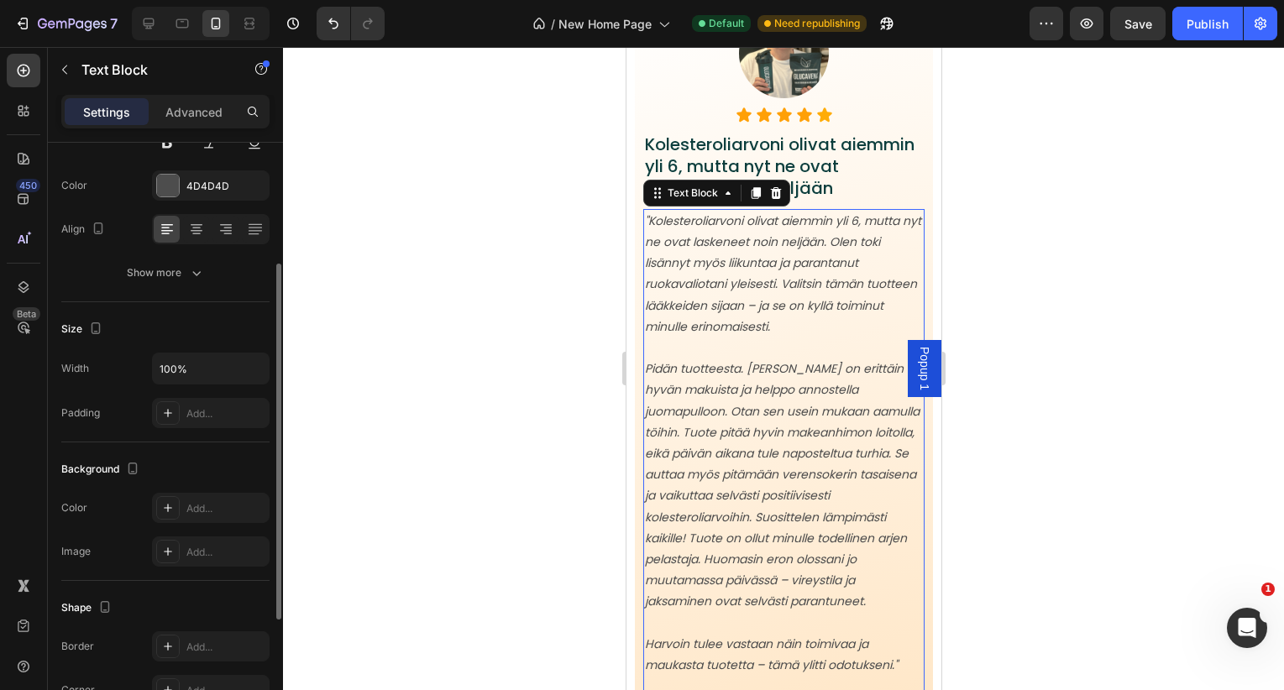
click at [830, 353] on p at bounding box center [783, 348] width 278 height 21
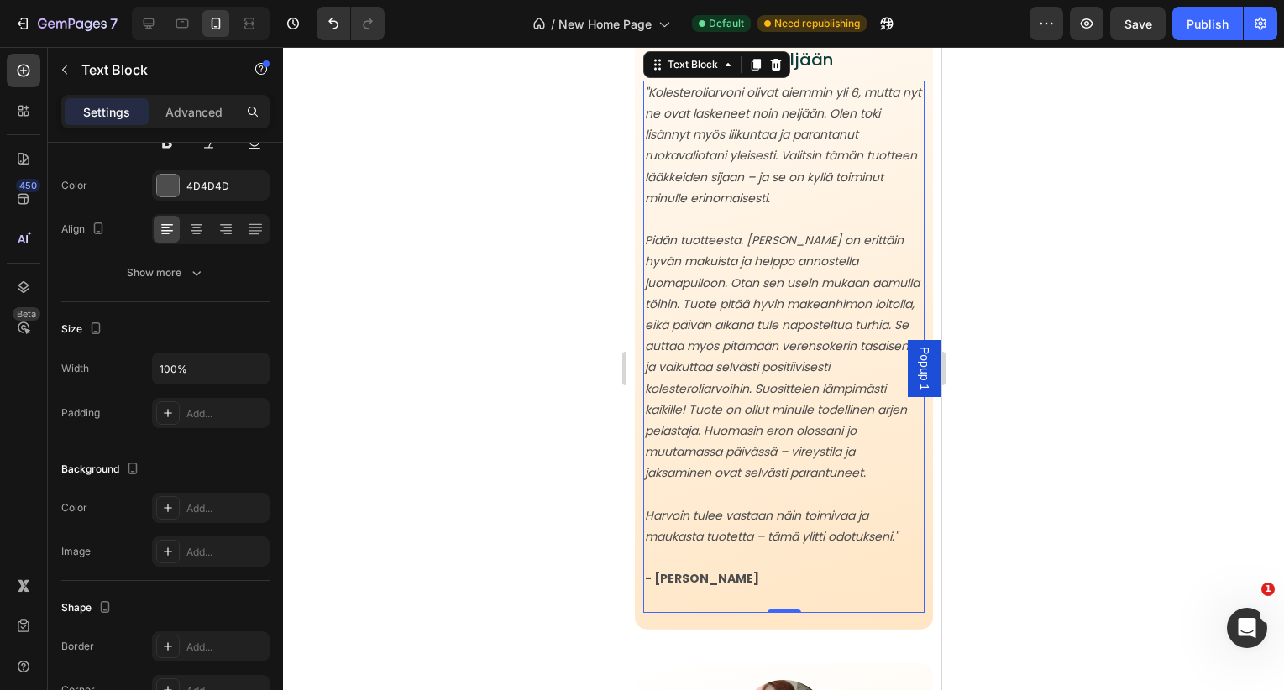
scroll to position [2869, 0]
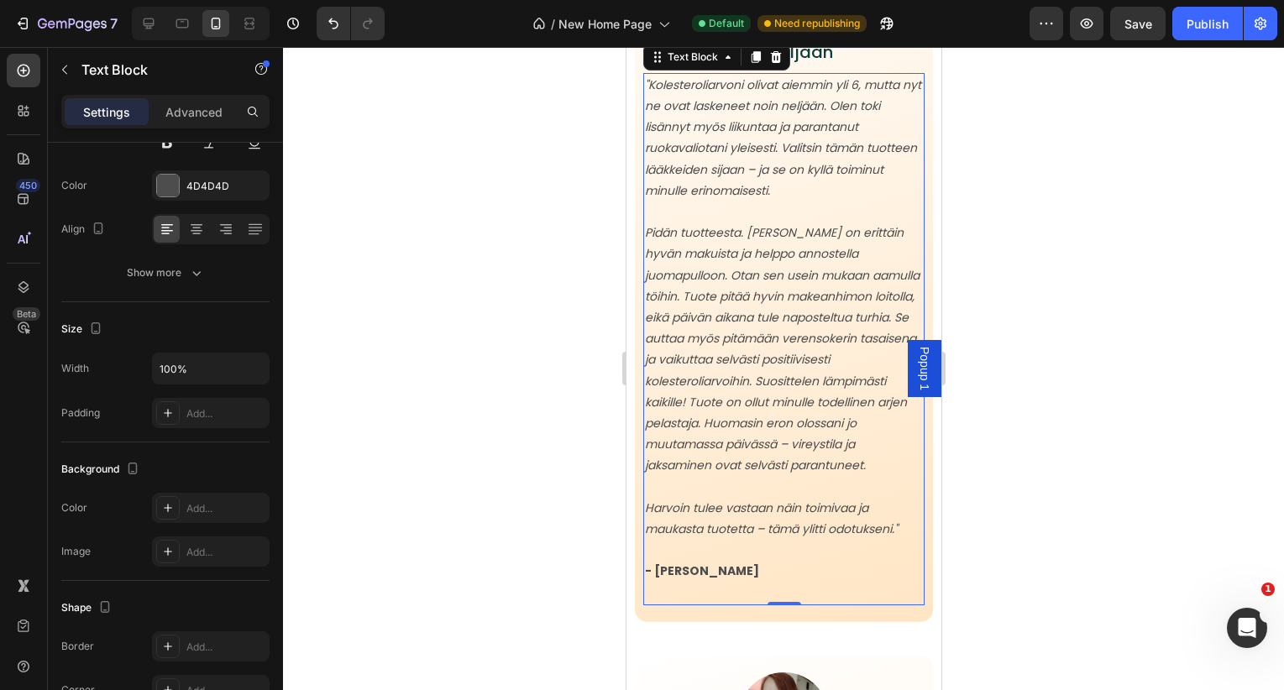
click at [857, 251] on icon "Pidän tuotteesta. [PERSON_NAME] on erittäin hyvän makuista ja helppo annostella…" at bounding box center [781, 348] width 275 height 249
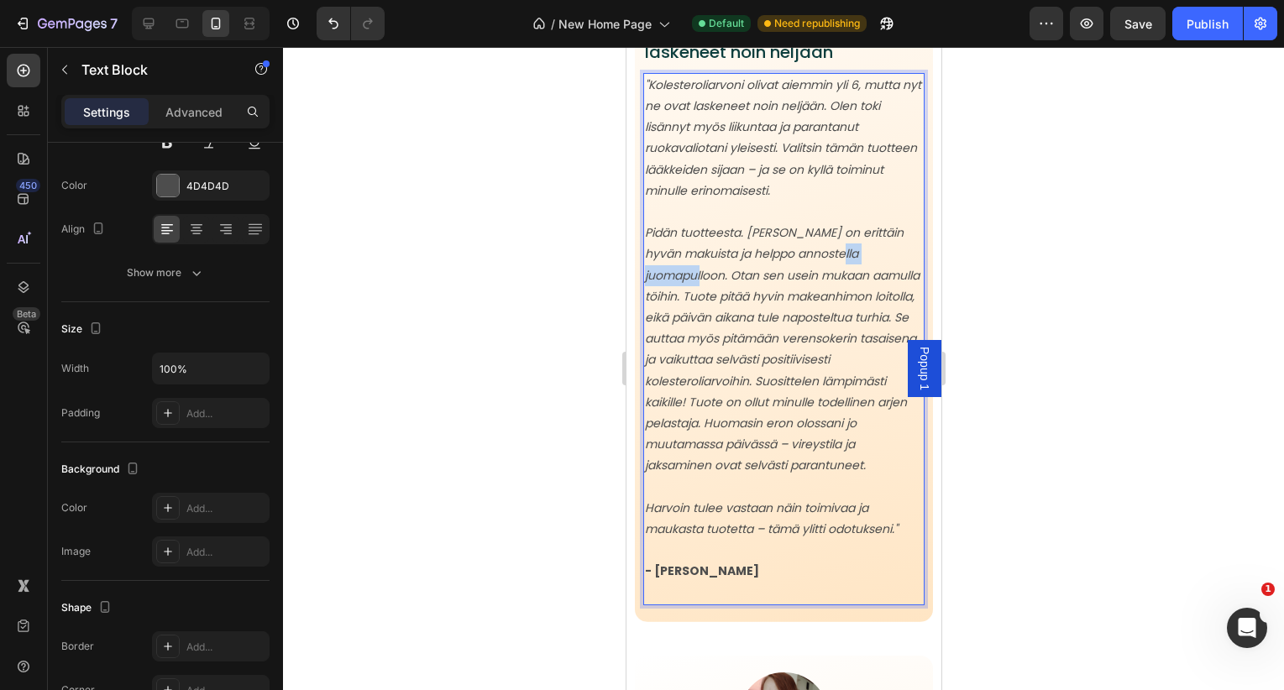
click at [857, 251] on icon "Pidän tuotteesta. [PERSON_NAME] on erittäin hyvän makuista ja helppo annostella…" at bounding box center [781, 348] width 275 height 249
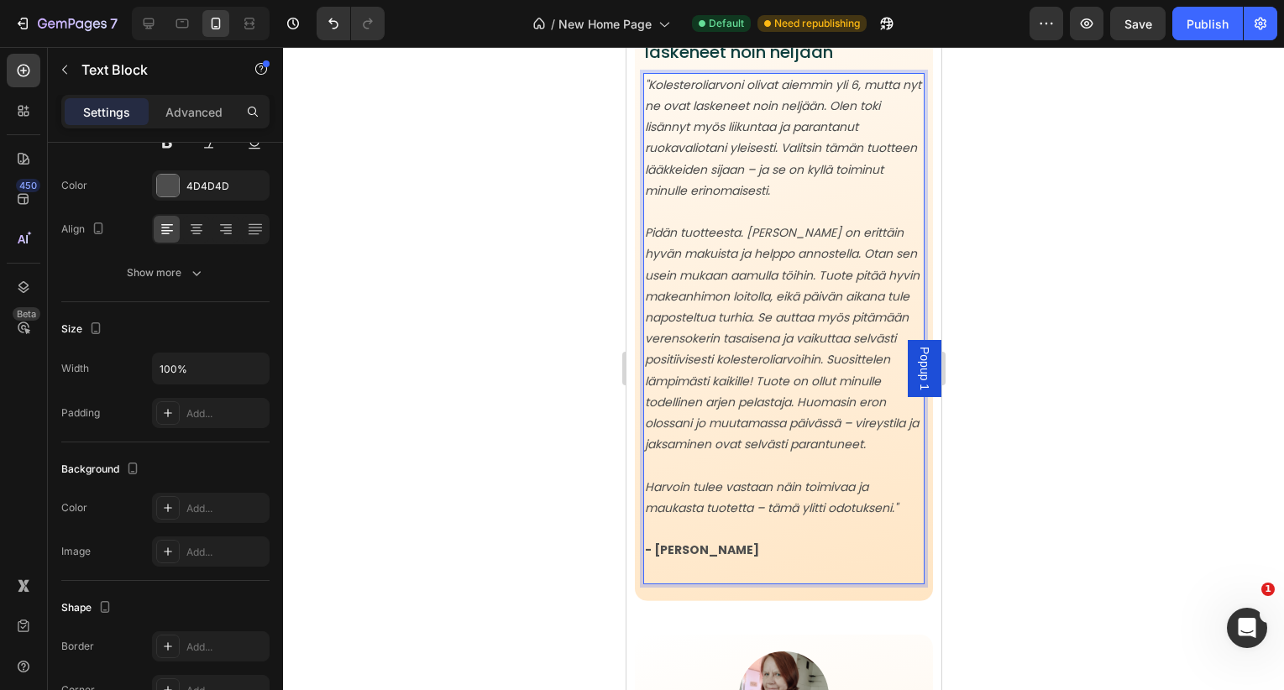
click at [834, 359] on icon "Pidän tuotteesta. [PERSON_NAME] on erittäin hyvän makuista ja helppo annostella…" at bounding box center [781, 338] width 275 height 228
click at [832, 360] on icon "Pidän tuotteesta. [PERSON_NAME] on erittäin hyvän makuista ja helppo annostella…" at bounding box center [781, 338] width 275 height 228
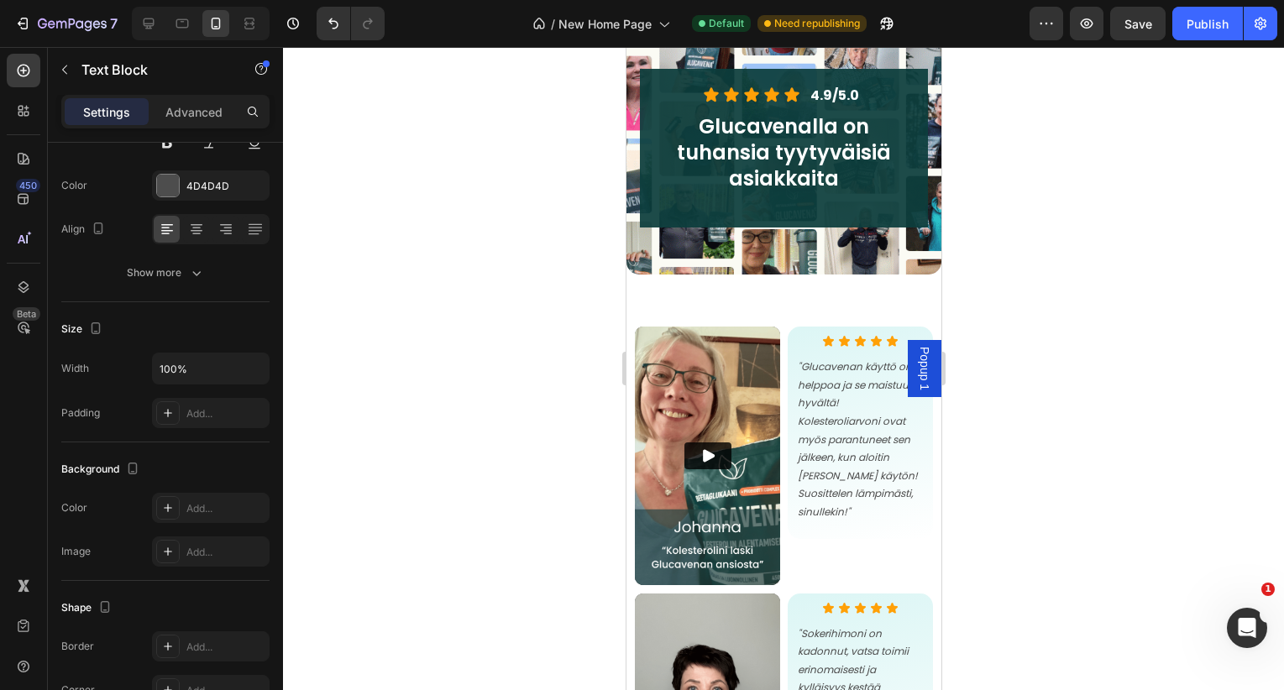
scroll to position [1774, 0]
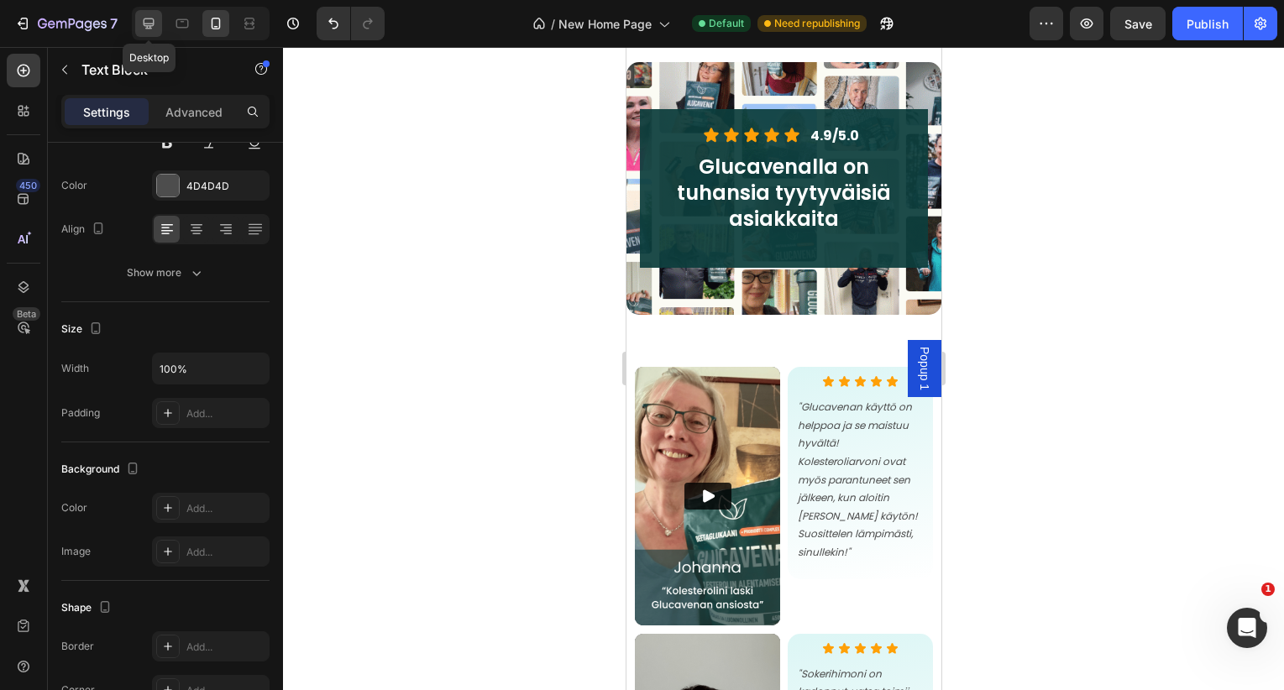
click at [159, 24] on div at bounding box center [148, 23] width 27 height 27
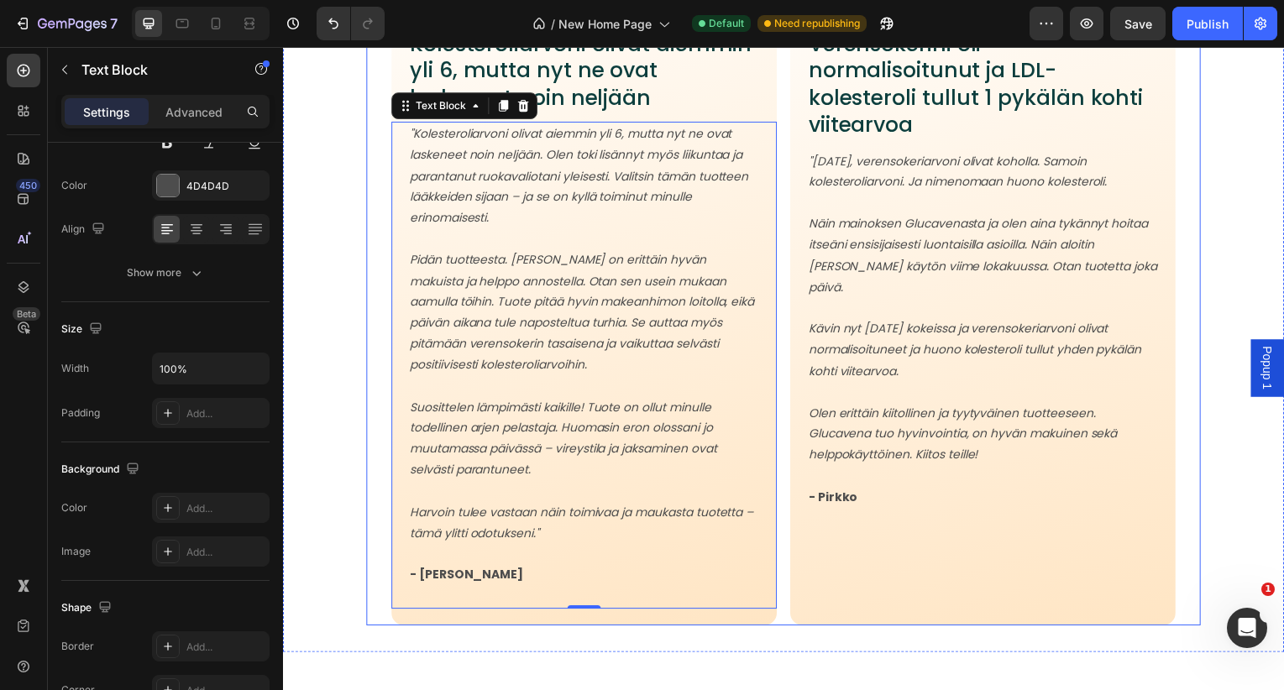
scroll to position [2834, 0]
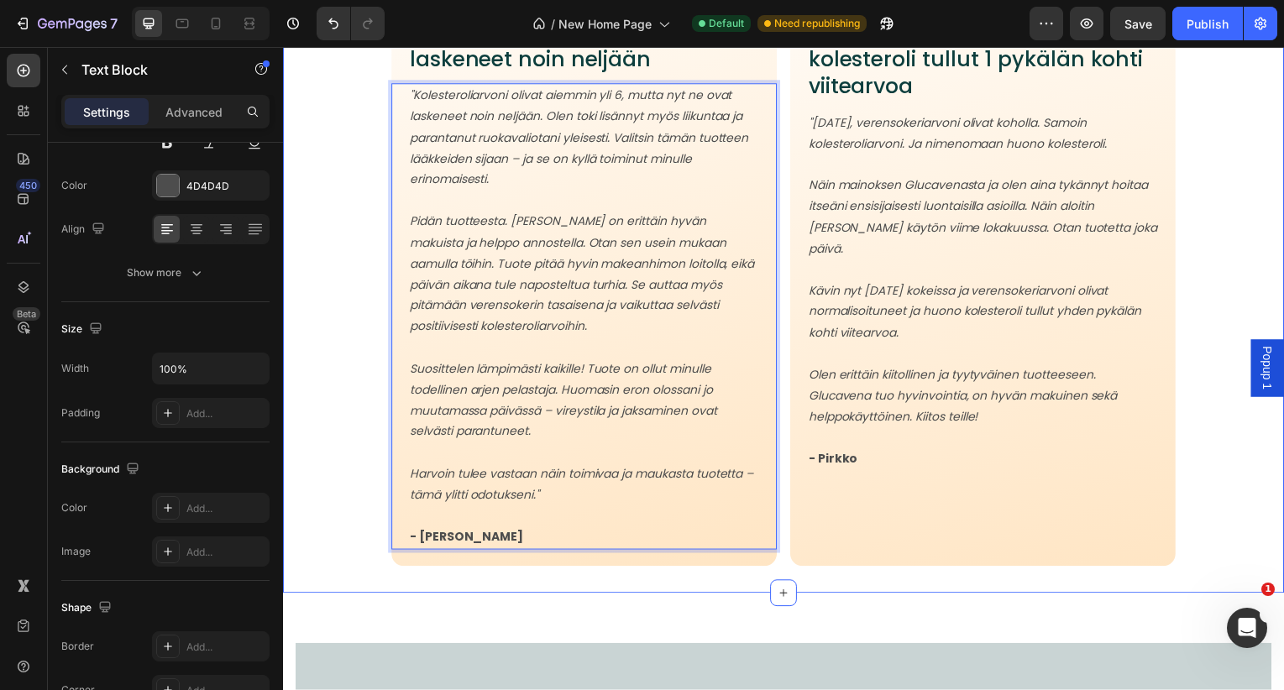
click at [731, 593] on div "Video Icon Icon Icon Icon Icon Icon List "Glucavenan käyttö on helppoa ja se ma…" at bounding box center [787, 28] width 1008 height 1135
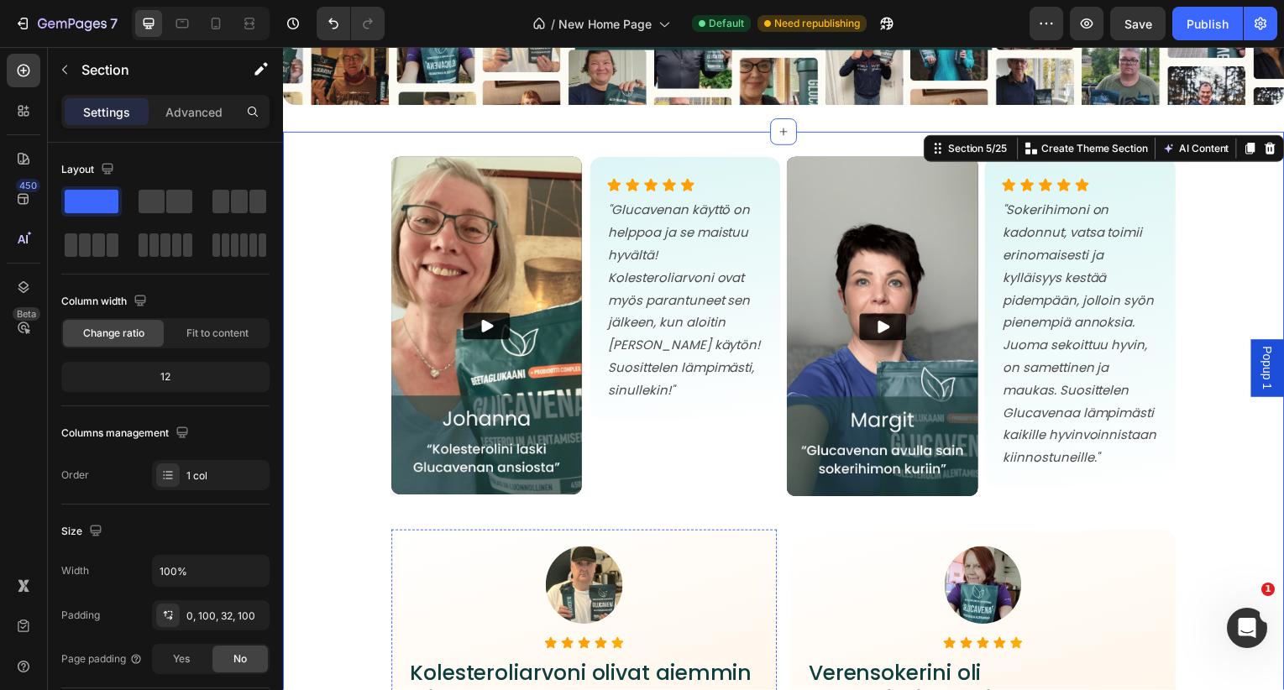
scroll to position [2152, 0]
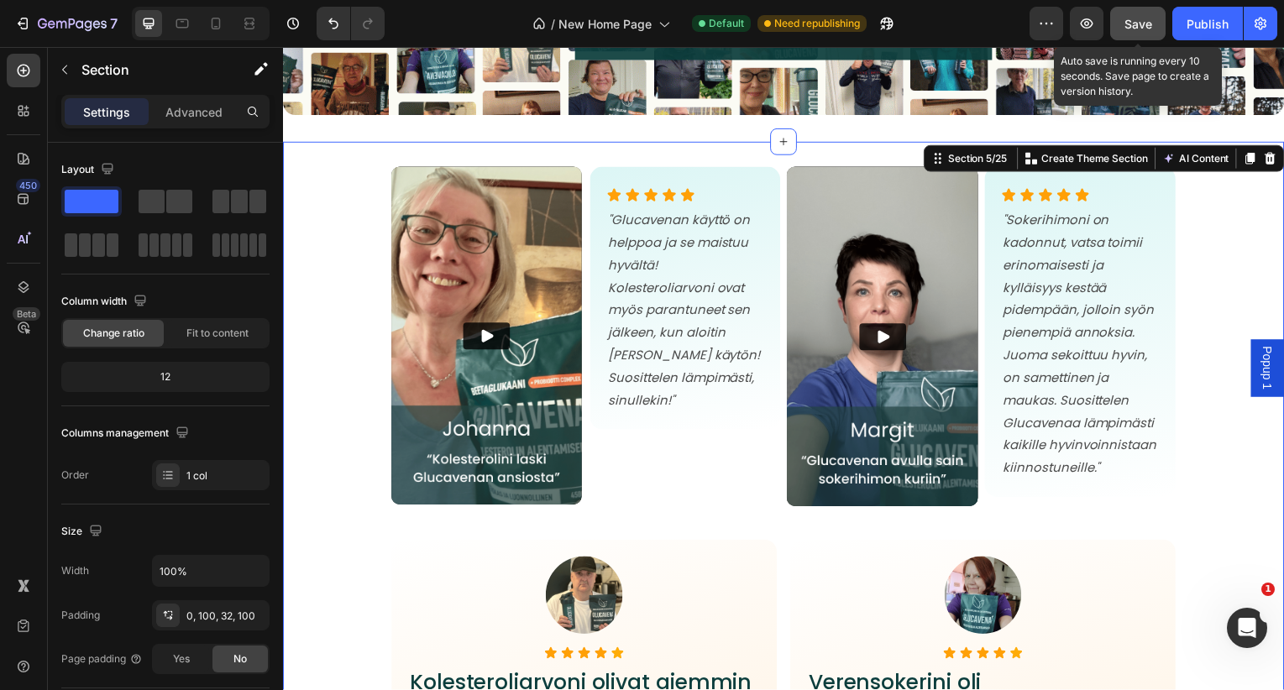
click at [1147, 19] on span "Save" at bounding box center [1138, 24] width 28 height 14
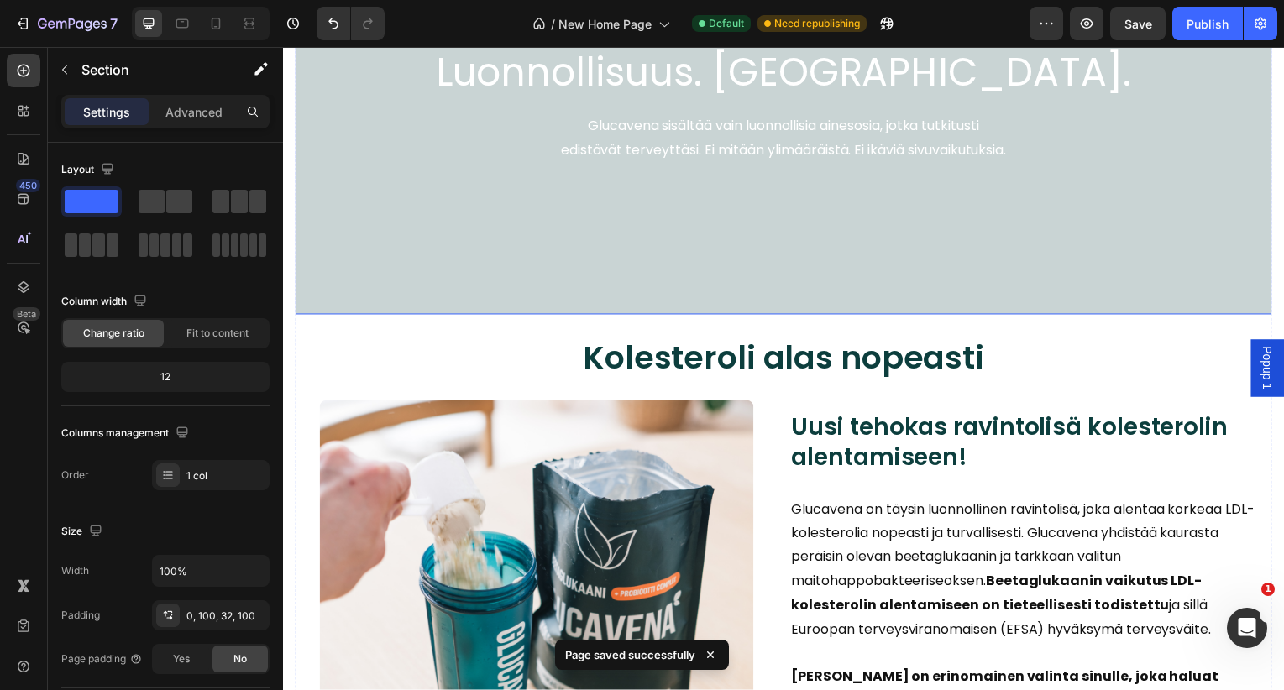
scroll to position [3244, 0]
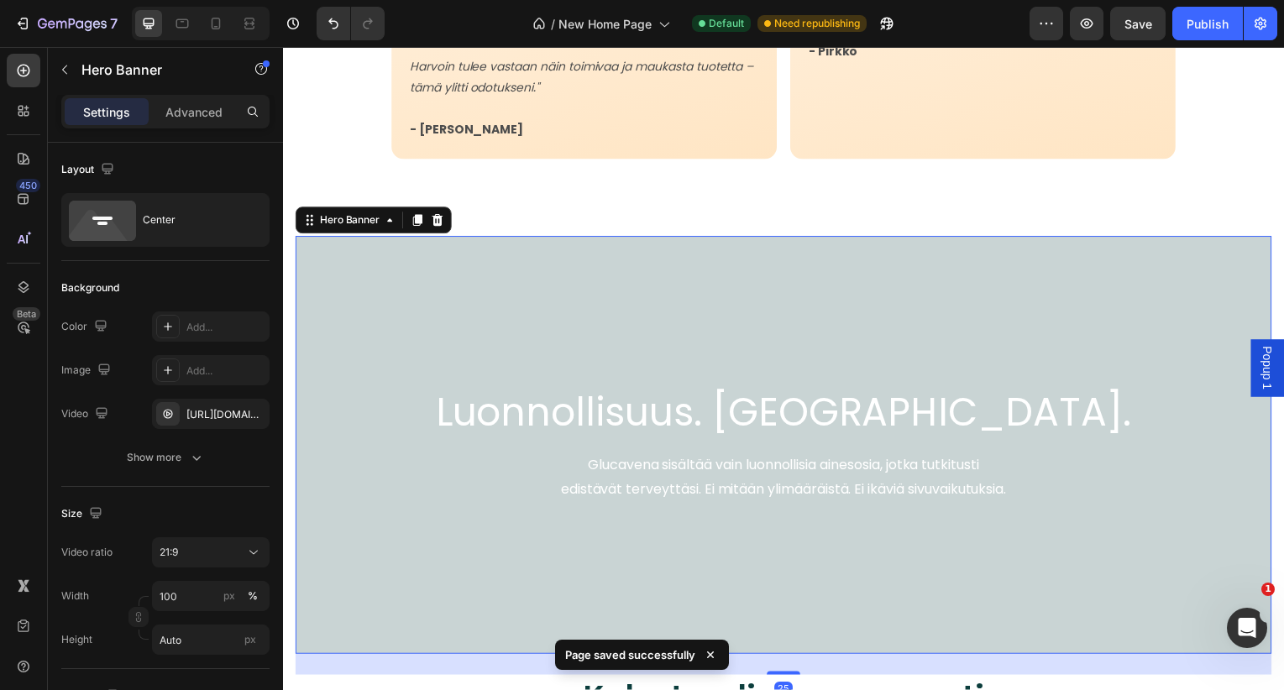
click at [590, 301] on div "Overlay" at bounding box center [787, 448] width 983 height 421
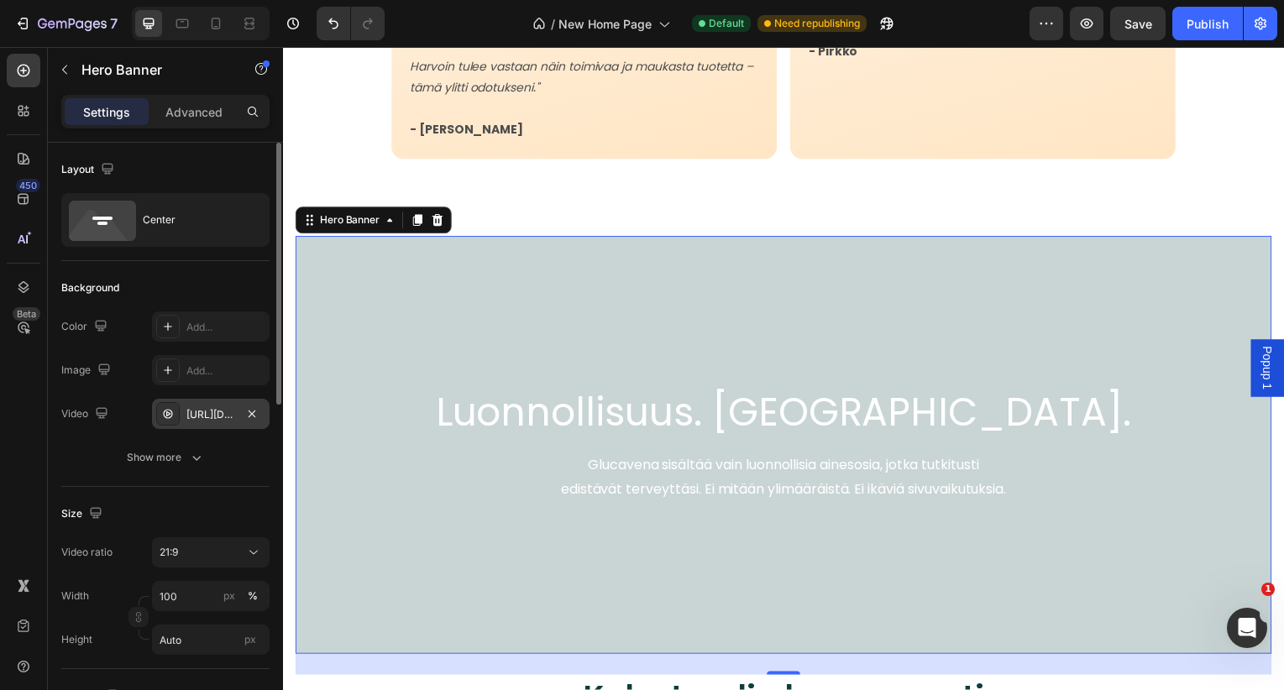
click at [212, 407] on div "[URL][DOMAIN_NAME]" at bounding box center [210, 414] width 49 height 15
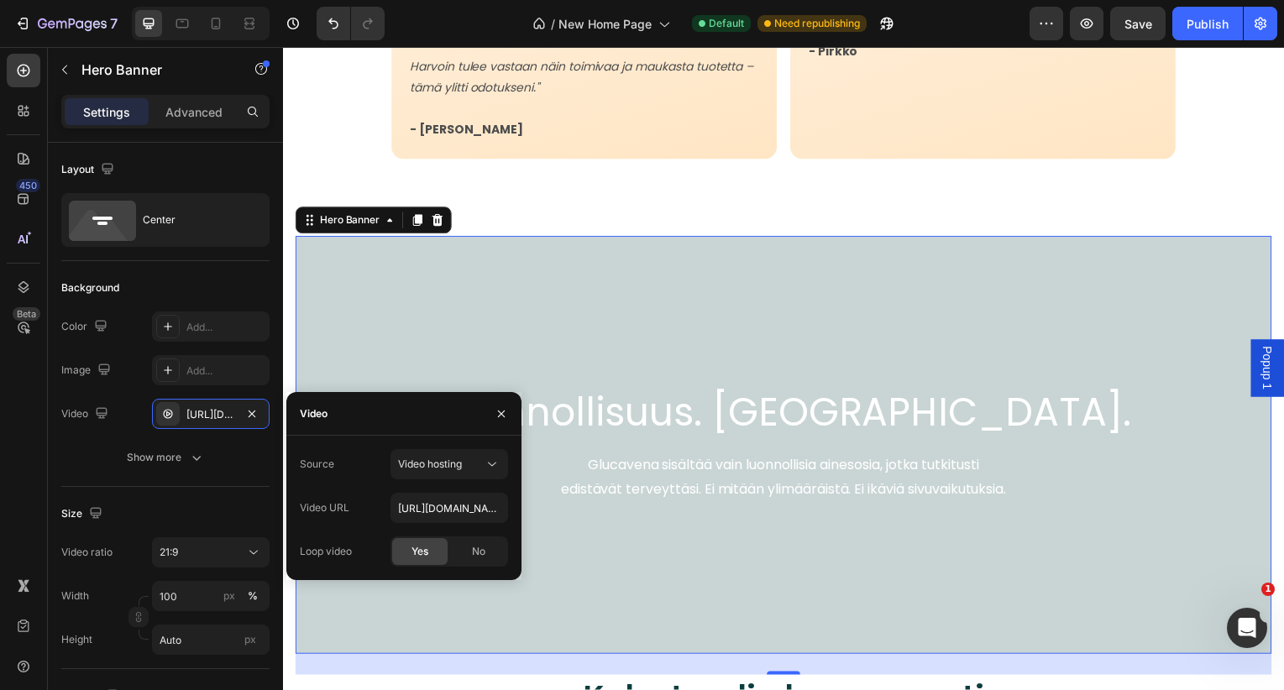
click at [428, 491] on div "Source Video hosting Video URL [URL][DOMAIN_NAME] Loop video Yes No" at bounding box center [404, 508] width 208 height 118
click at [429, 499] on input "[URL][DOMAIN_NAME]" at bounding box center [450, 508] width 118 height 30
click at [355, 484] on div "Source Video hosting Video URL [URL][DOMAIN_NAME] Loop video Yes No" at bounding box center [404, 508] width 208 height 118
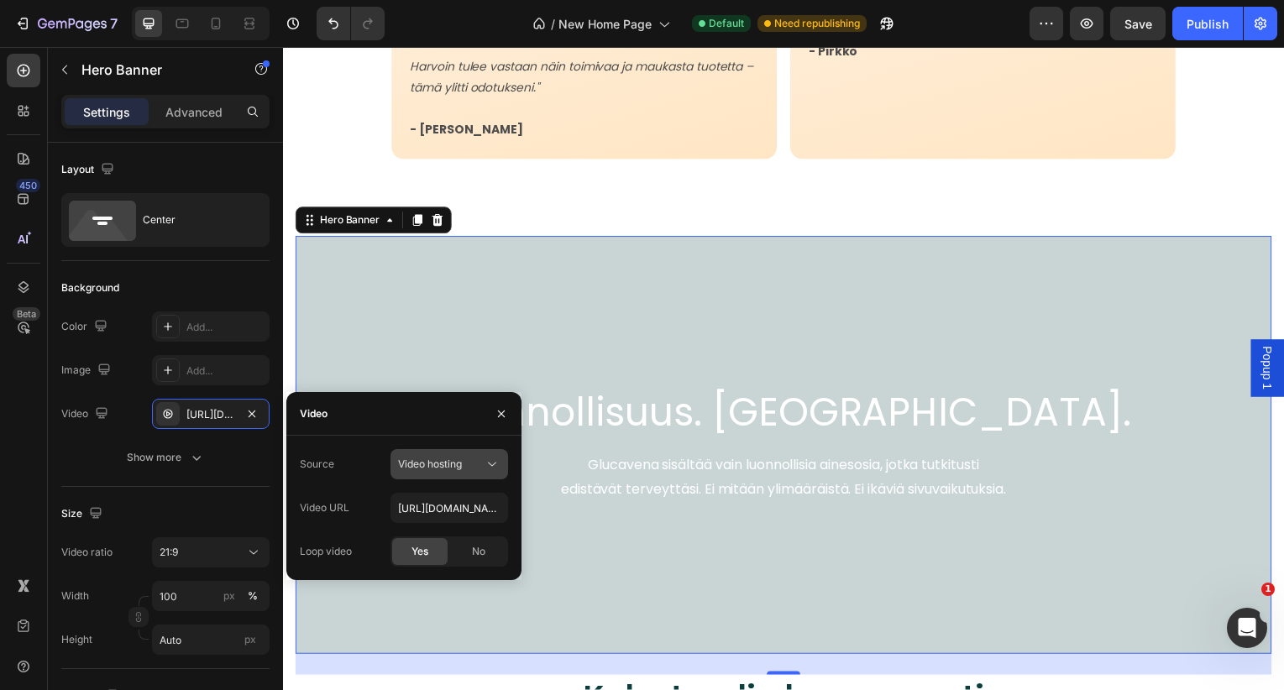
click at [448, 474] on button "Video hosting" at bounding box center [450, 464] width 118 height 30
click at [327, 465] on div "Source" at bounding box center [317, 464] width 34 height 15
drag, startPoint x: 701, startPoint y: 556, endPoint x: 545, endPoint y: 506, distance: 163.9
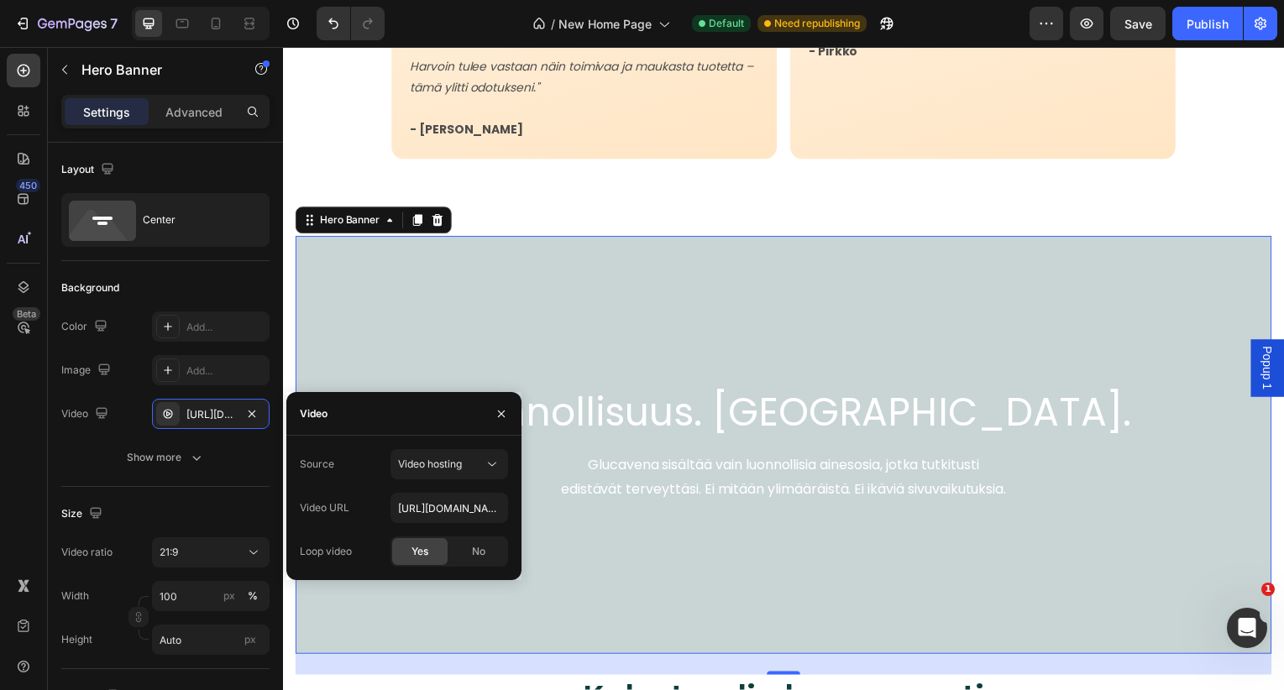
click at [359, 485] on div "Source Video hosting Video URL [URL][DOMAIN_NAME] Loop video Yes No" at bounding box center [404, 508] width 208 height 118
click at [450, 469] on span "Video hosting" at bounding box center [430, 464] width 64 height 13
click at [422, 545] on div "Youtube" at bounding box center [433, 538] width 138 height 32
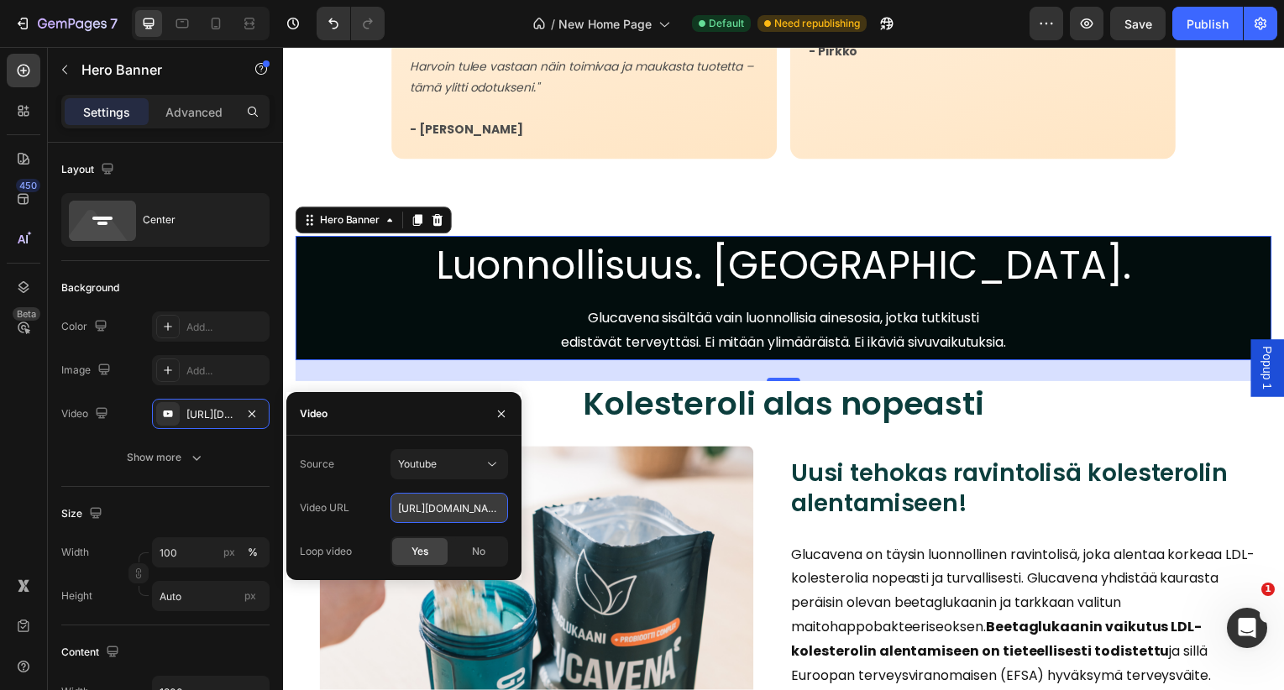
click at [434, 508] on input "[URL][DOMAIN_NAME]" at bounding box center [450, 508] width 118 height 30
paste input "HnYDJMuvXu0"
type input "[URL][DOMAIN_NAME]"
click at [367, 484] on div "Source Youtube Video URL [URL][DOMAIN_NAME] Loop video Yes No" at bounding box center [404, 508] width 208 height 118
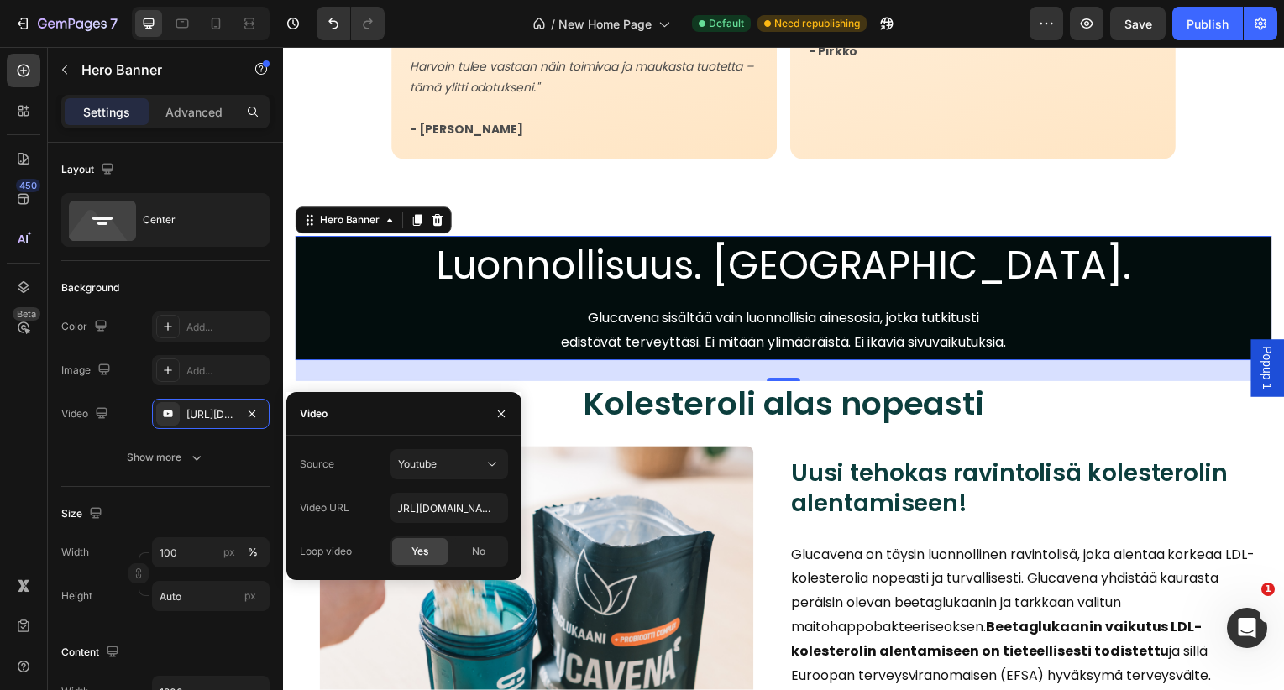
scroll to position [0, 0]
drag, startPoint x: 501, startPoint y: 413, endPoint x: 219, endPoint y: 370, distance: 285.5
click at [501, 413] on icon "button" at bounding box center [501, 413] width 7 height 7
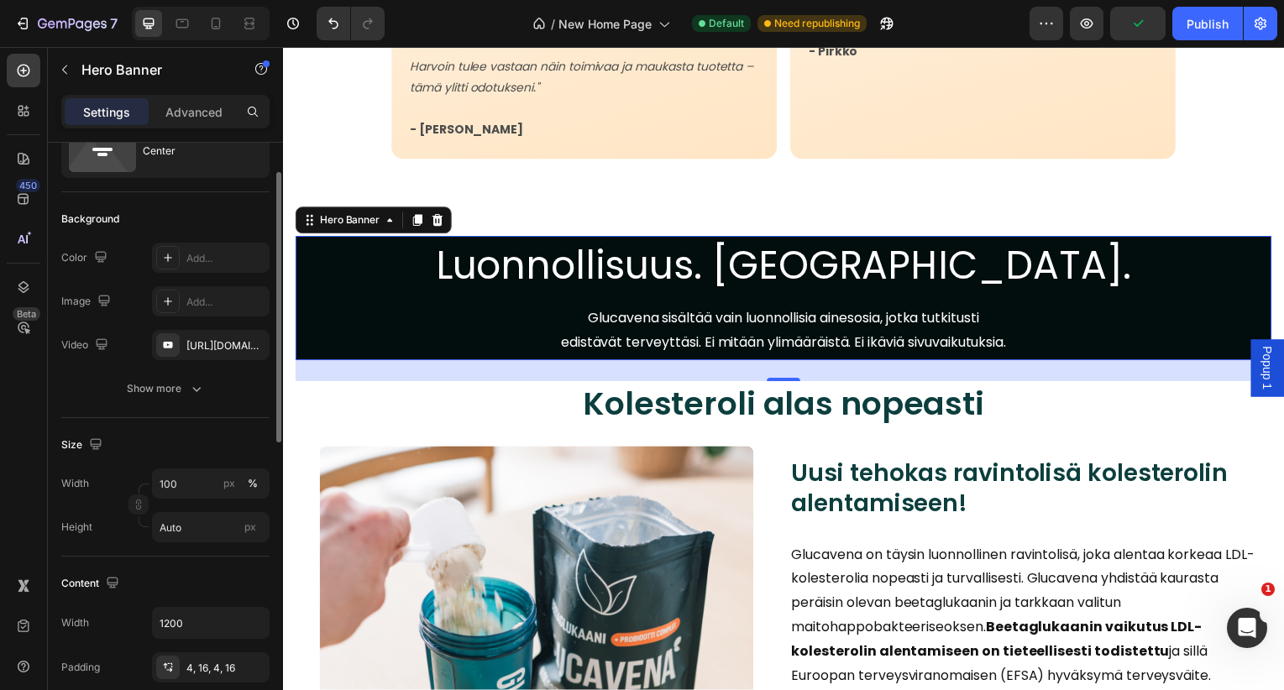
scroll to position [24, 0]
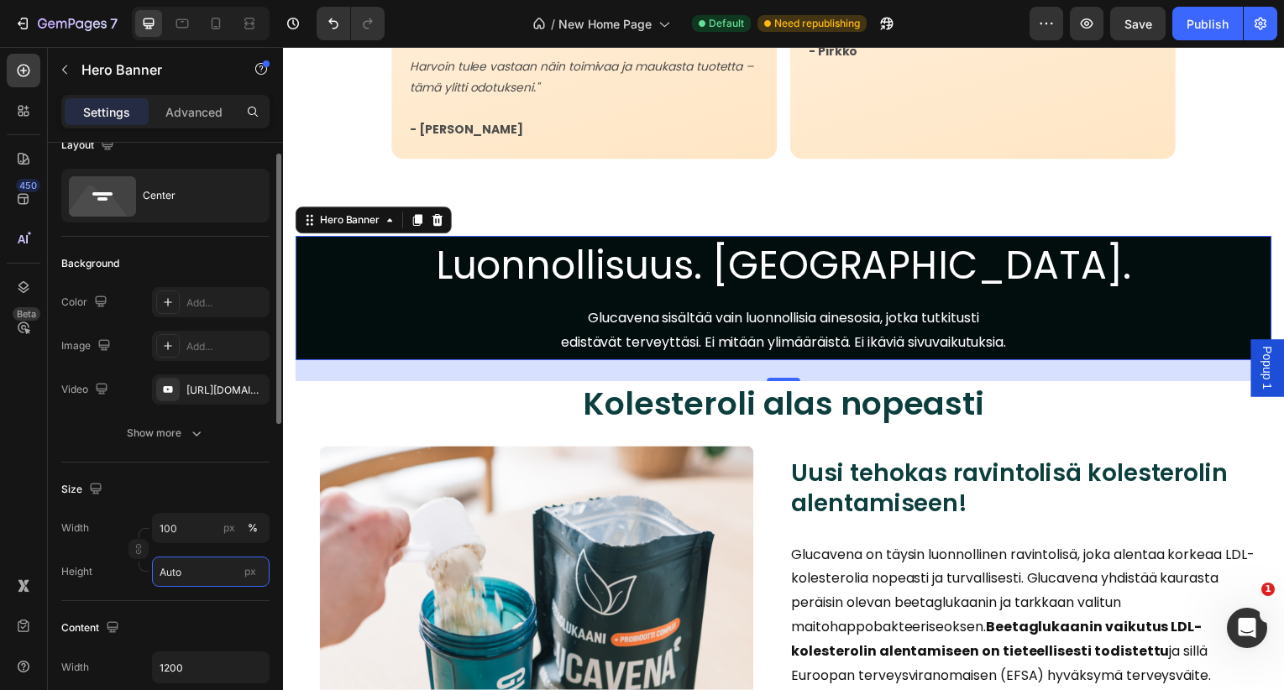
click at [208, 582] on input "Auto" at bounding box center [211, 572] width 118 height 30
click at [203, 480] on div "Size" at bounding box center [165, 489] width 208 height 27
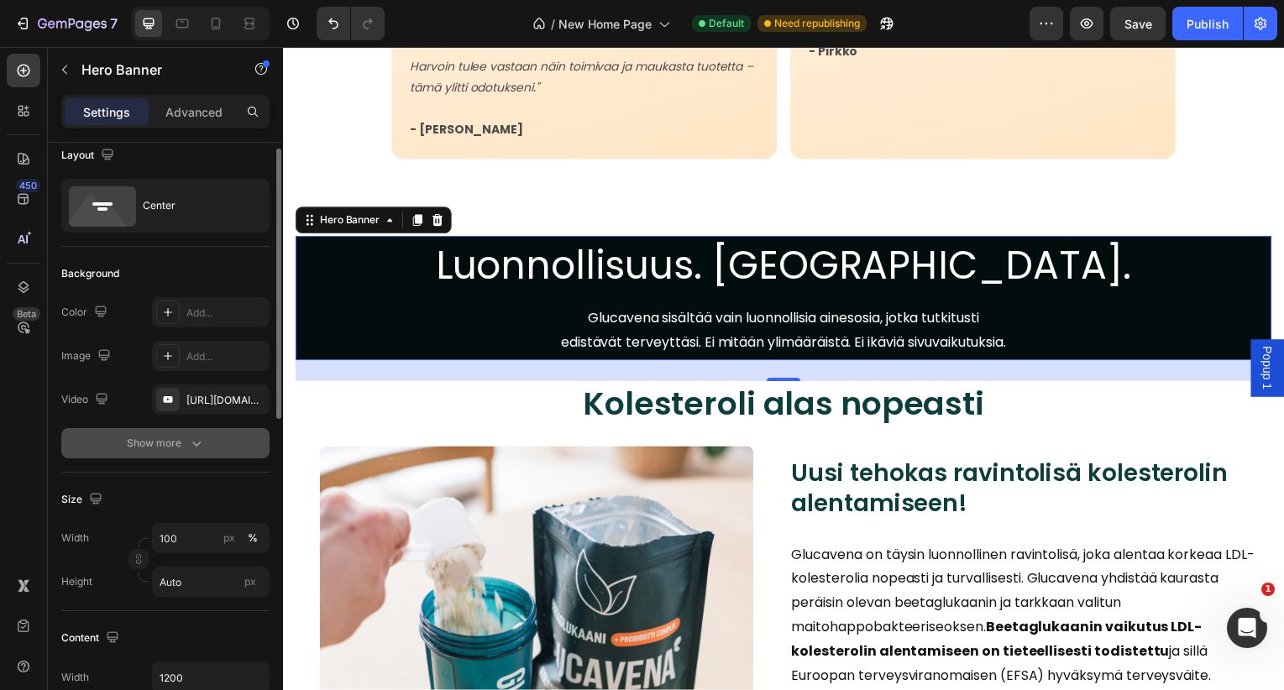
click at [193, 447] on icon "button" at bounding box center [196, 443] width 17 height 17
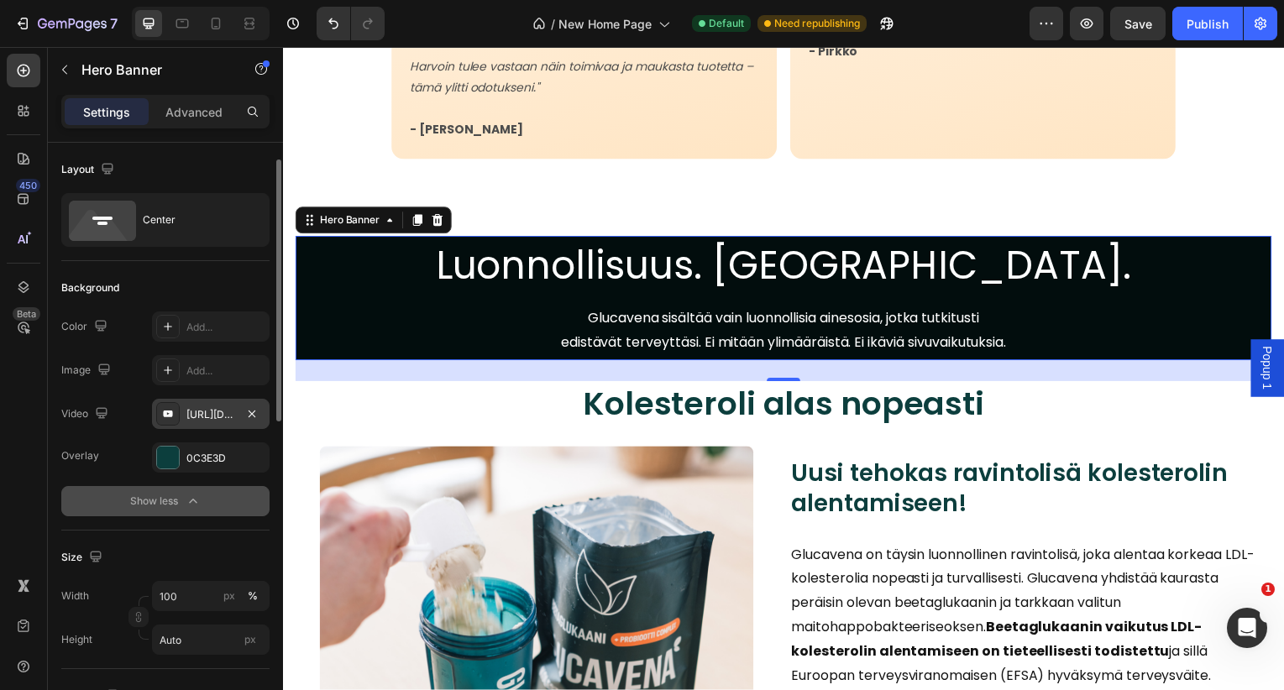
scroll to position [202, 0]
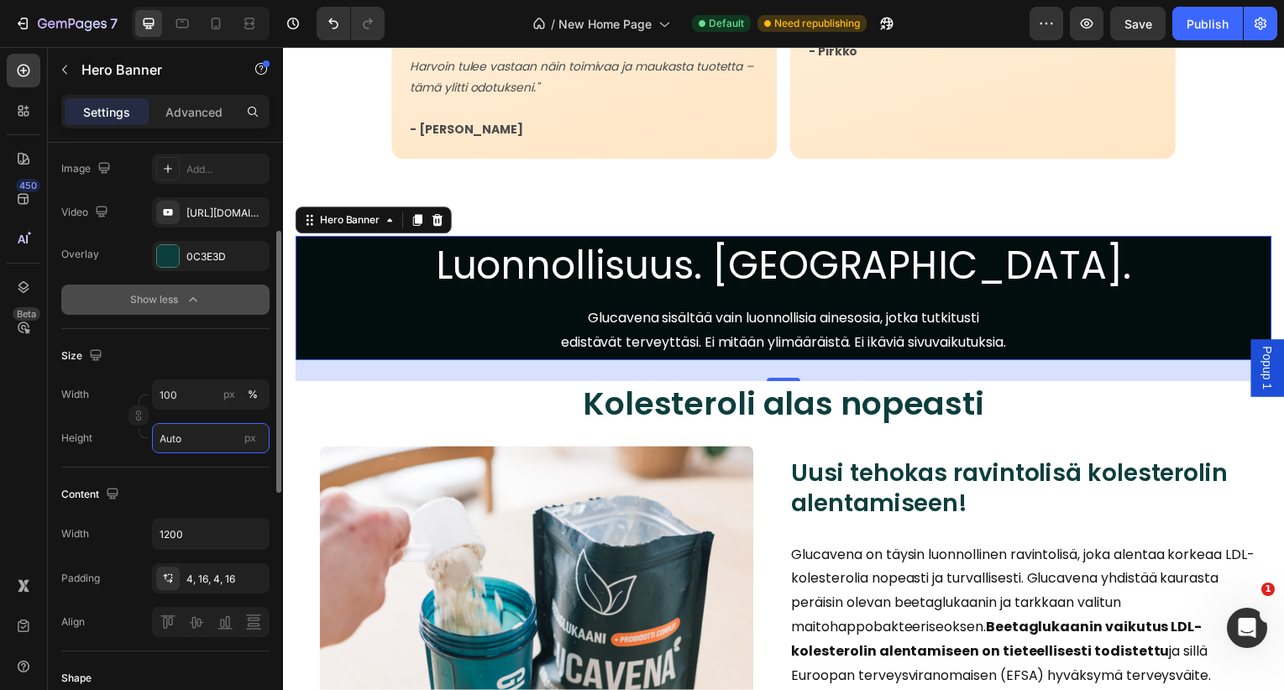
click at [186, 443] on input "Auto" at bounding box center [211, 438] width 118 height 30
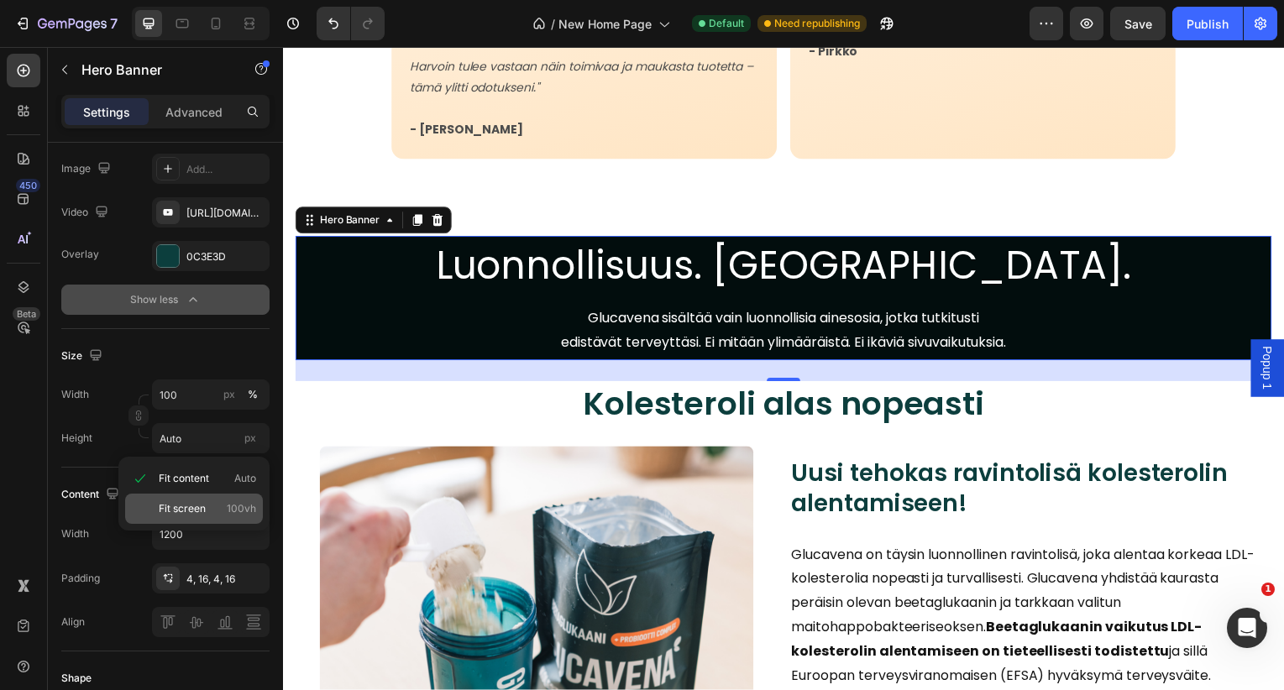
click at [199, 505] on span "Fit screen" at bounding box center [182, 508] width 47 height 15
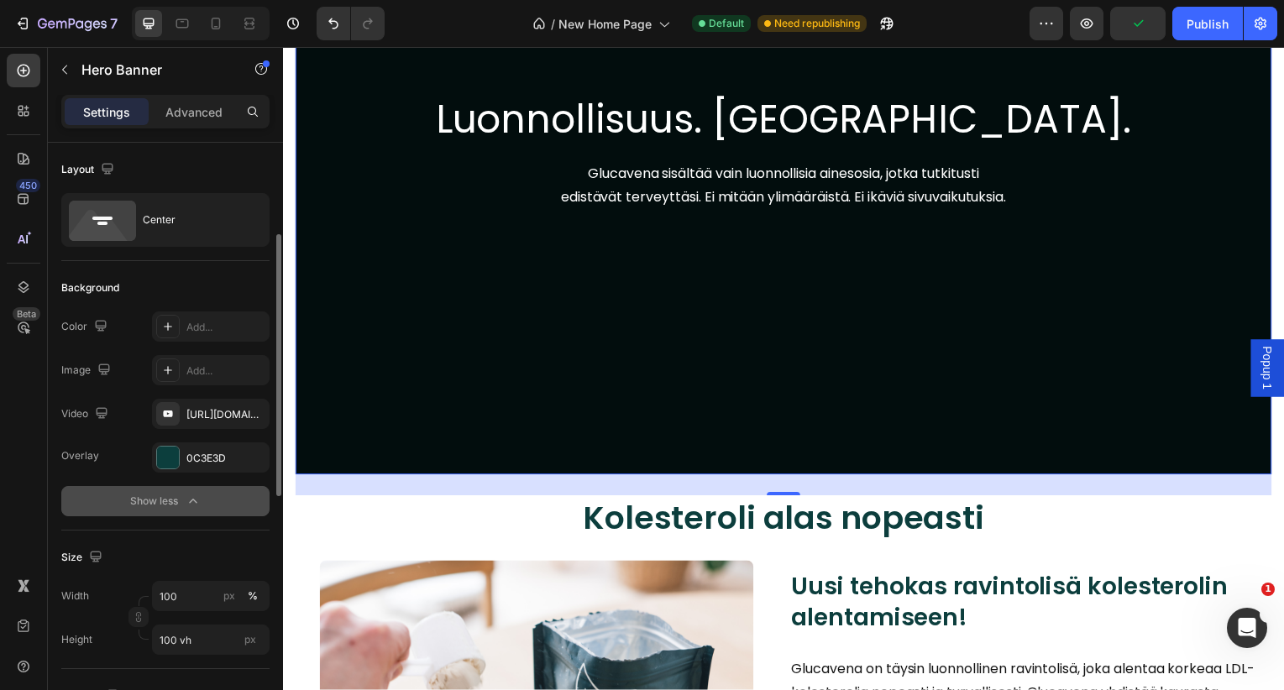
scroll to position [128, 0]
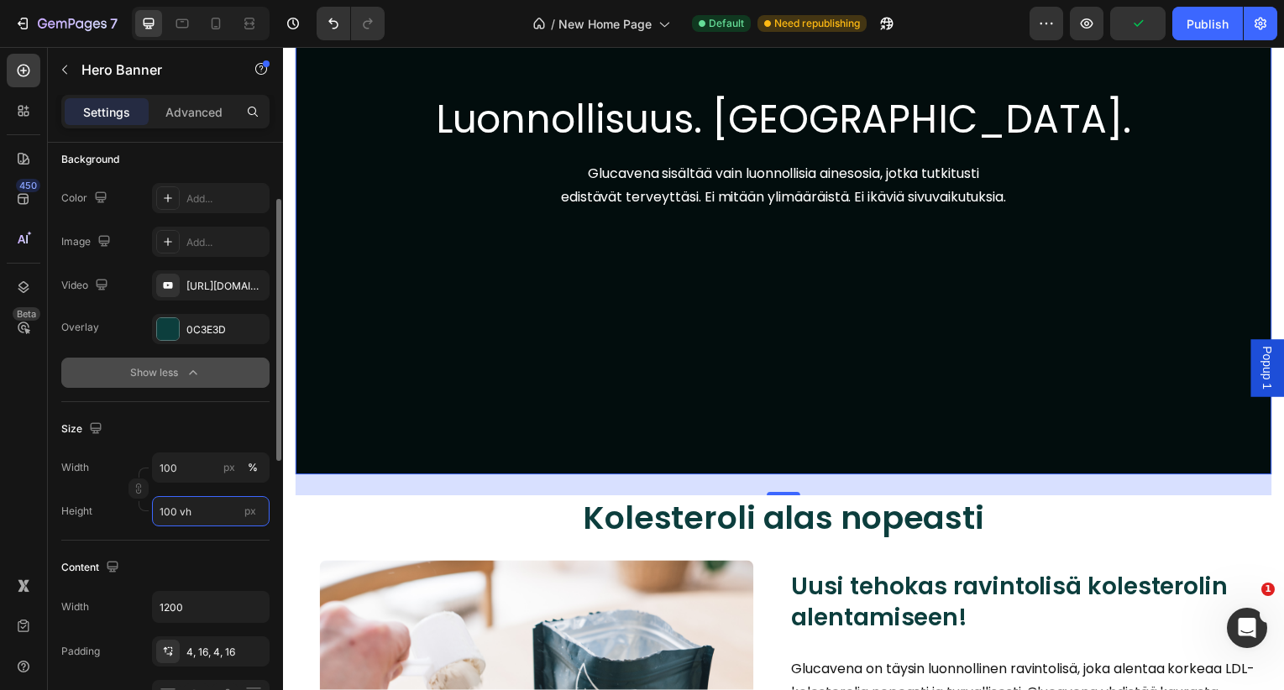
click at [202, 511] on input "100 vh" at bounding box center [211, 511] width 118 height 30
click at [167, 512] on input "100 vh" at bounding box center [211, 511] width 118 height 30
click at [181, 517] on input "100 vh" at bounding box center [211, 511] width 118 height 30
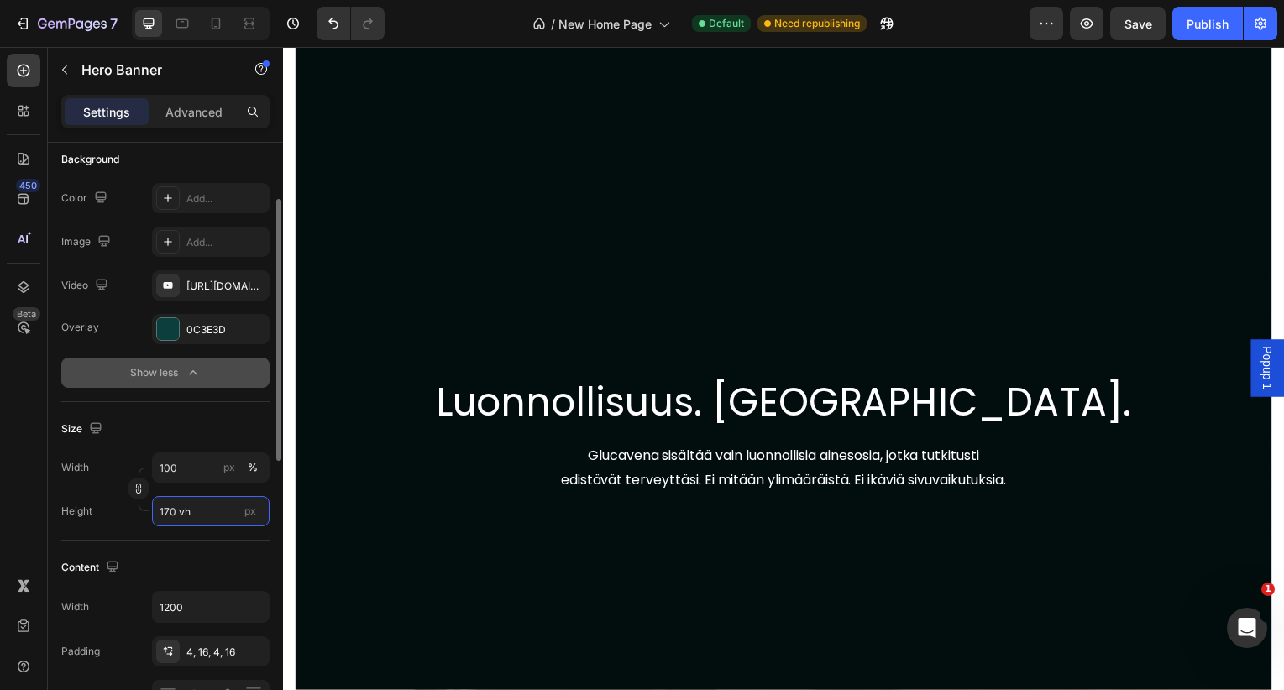
scroll to position [4688, 0]
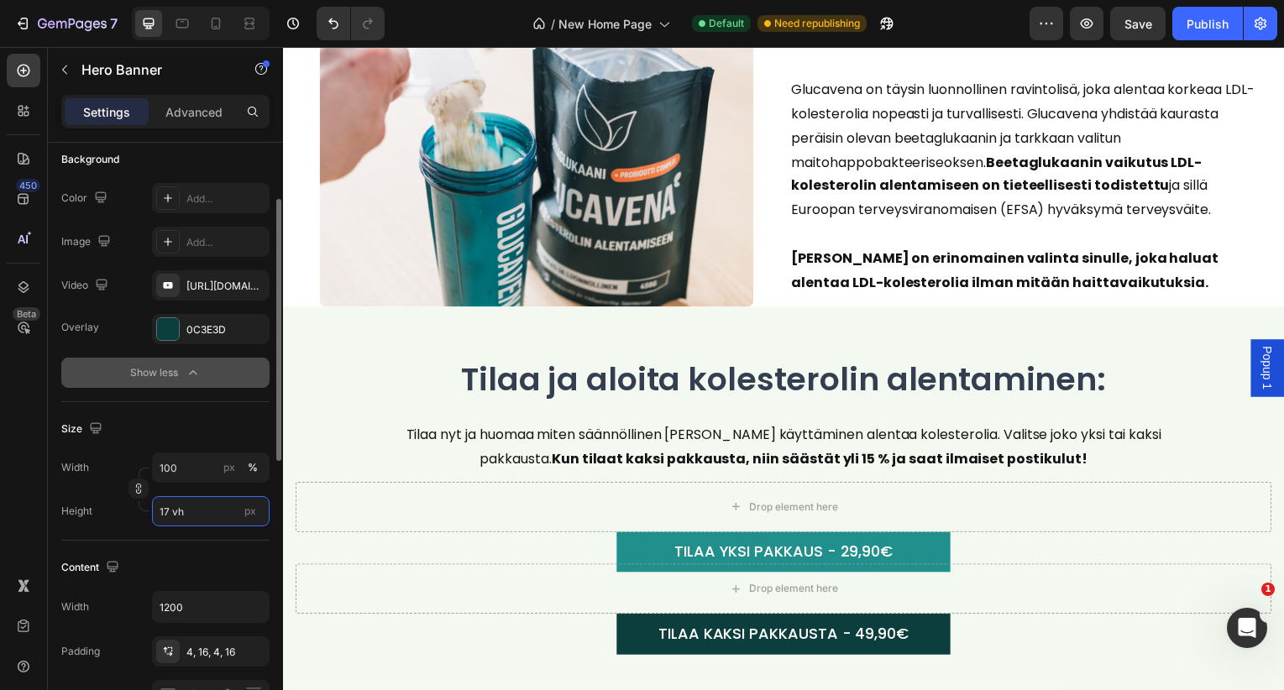
type input "1 vh"
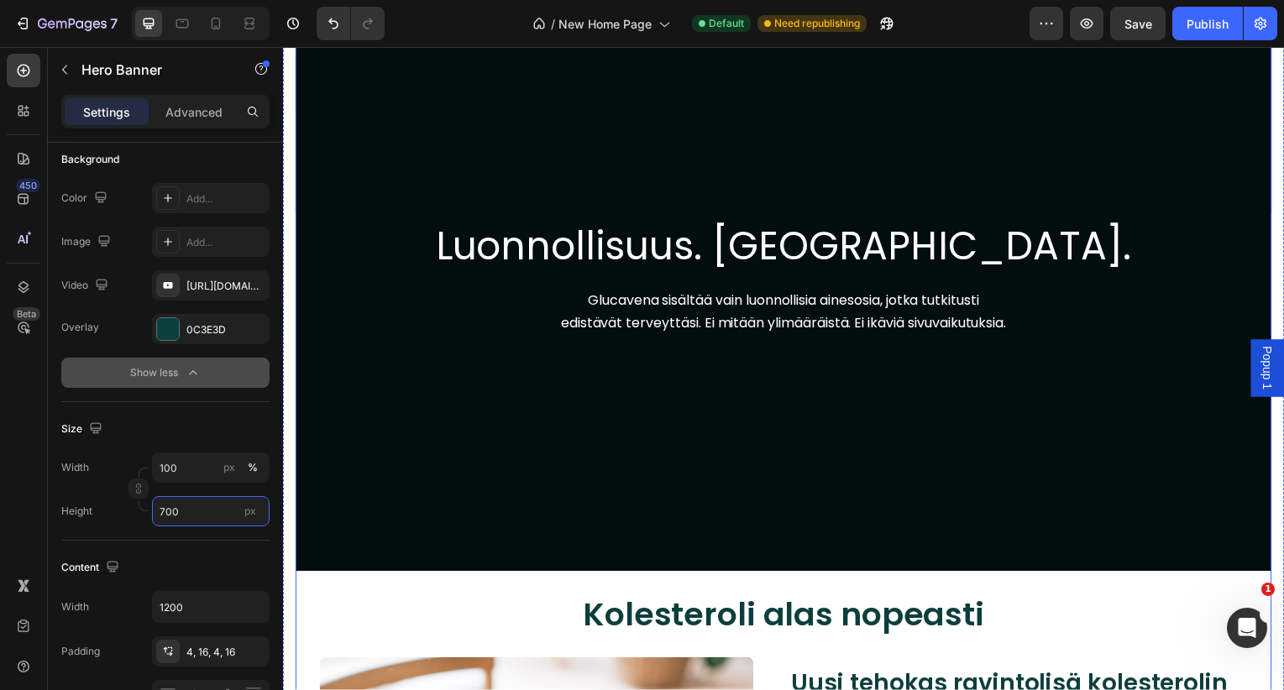
scroll to position [3497, 0]
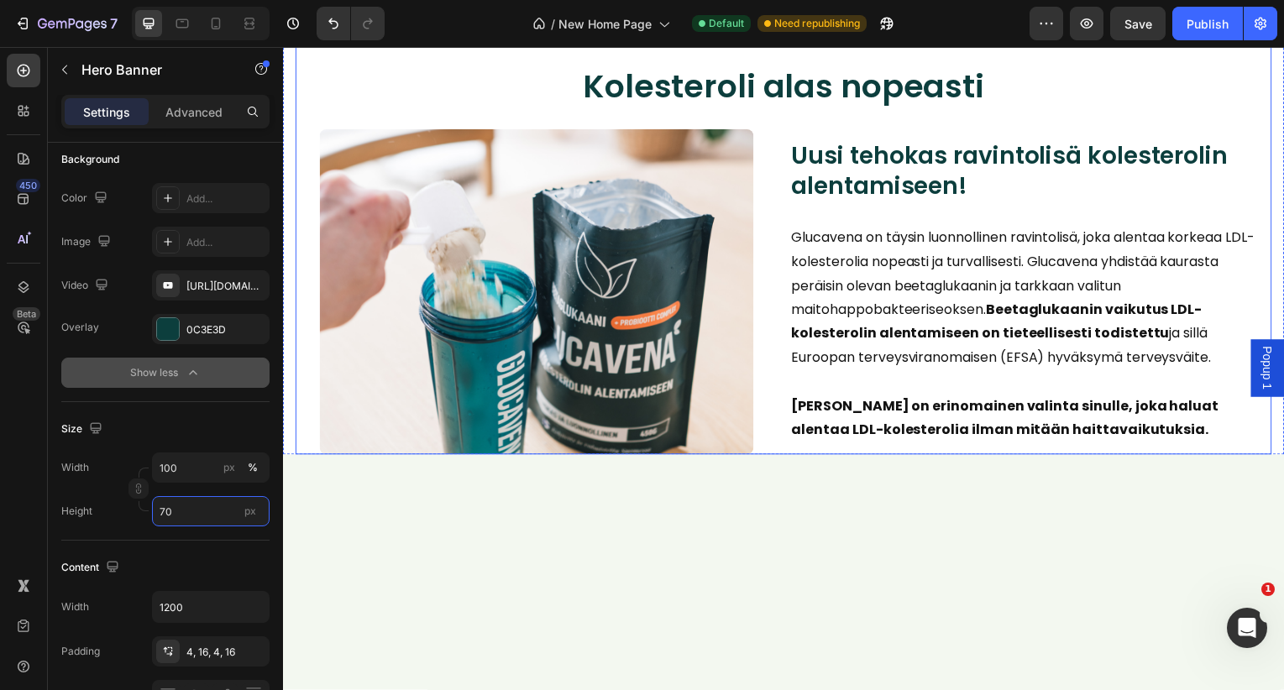
type input "7"
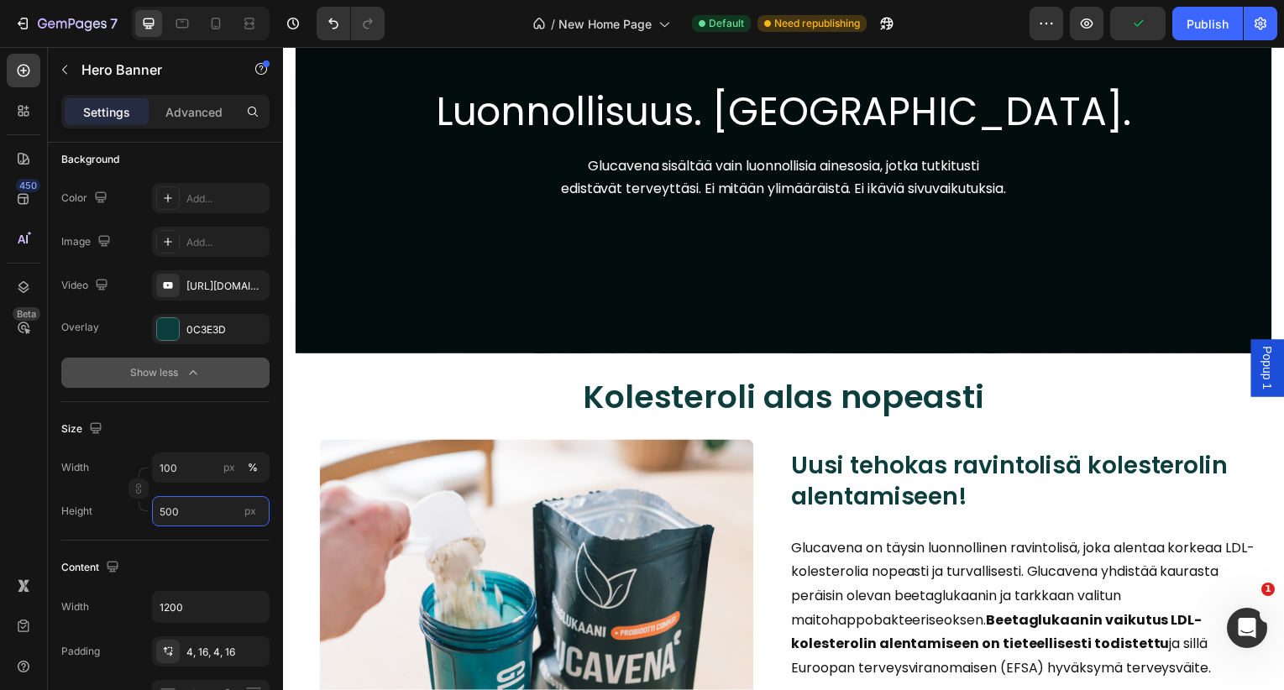
type input "500"
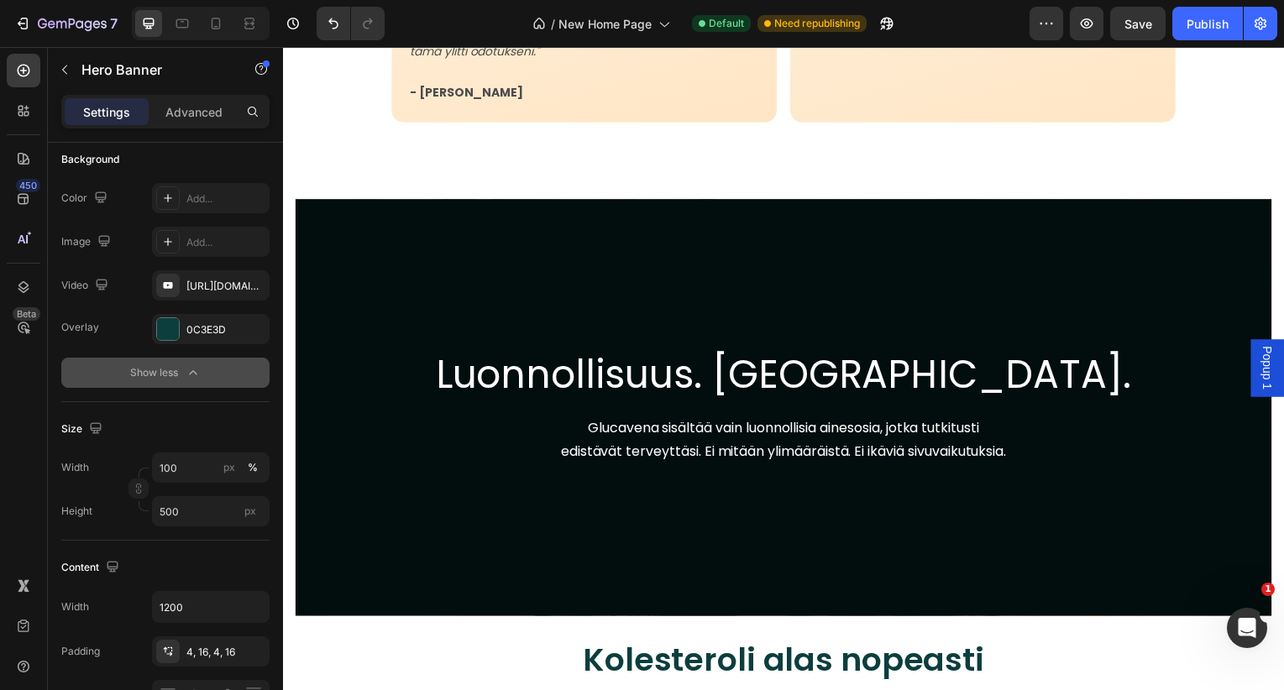
scroll to position [3297, 0]
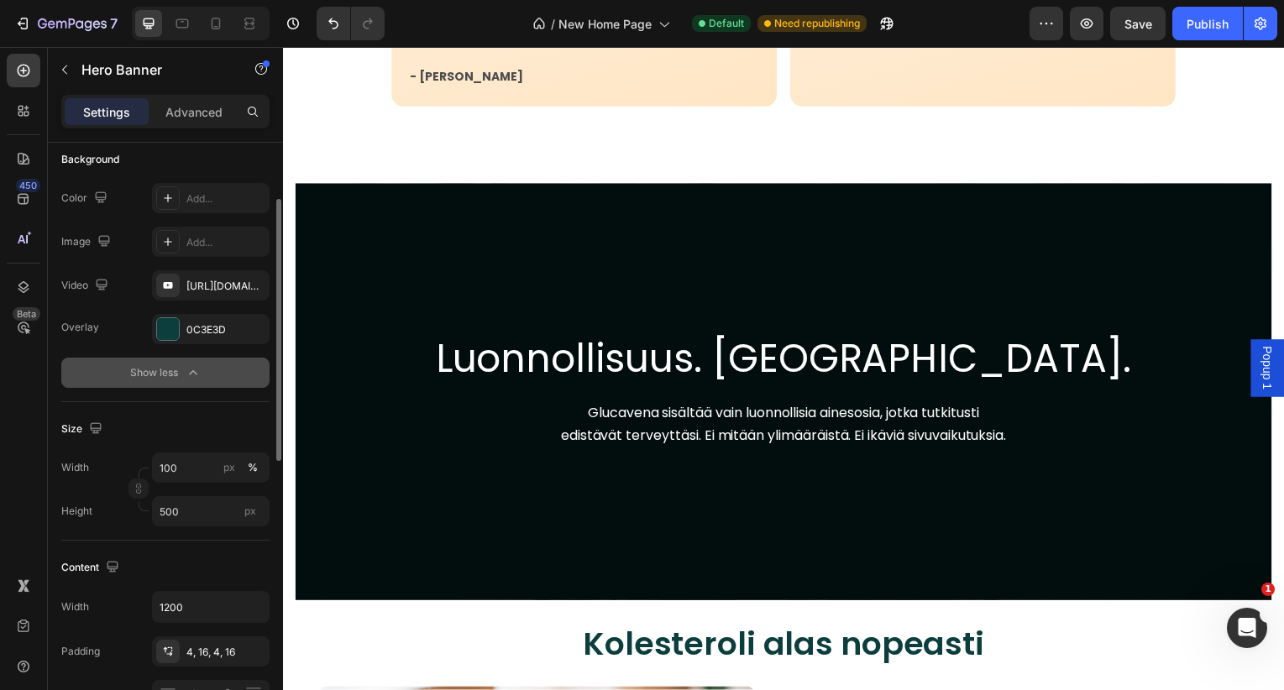
click at [202, 545] on div "Content Width 1200 Padding 4, 16, 4, 16 Align" at bounding box center [165, 633] width 208 height 184
click at [229, 332] on div "0C3E3D" at bounding box center [210, 329] width 49 height 15
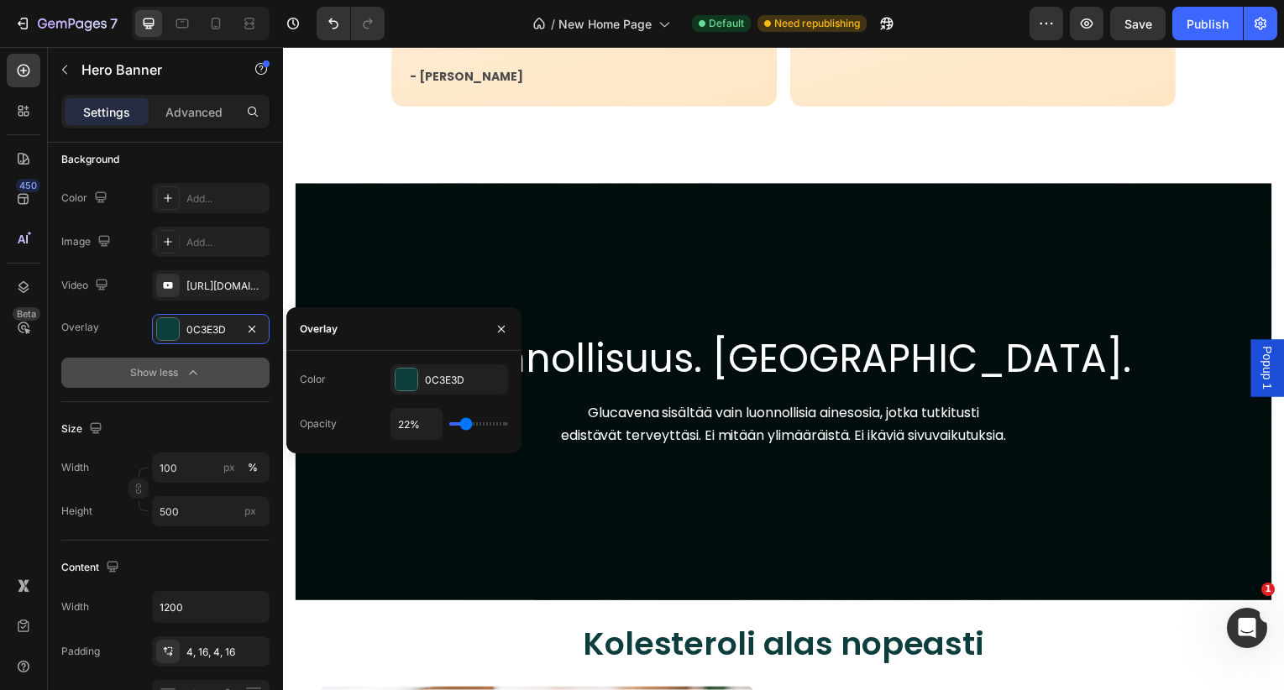
type input "20%"
type input "20"
type input "21%"
type input "21"
type input "23%"
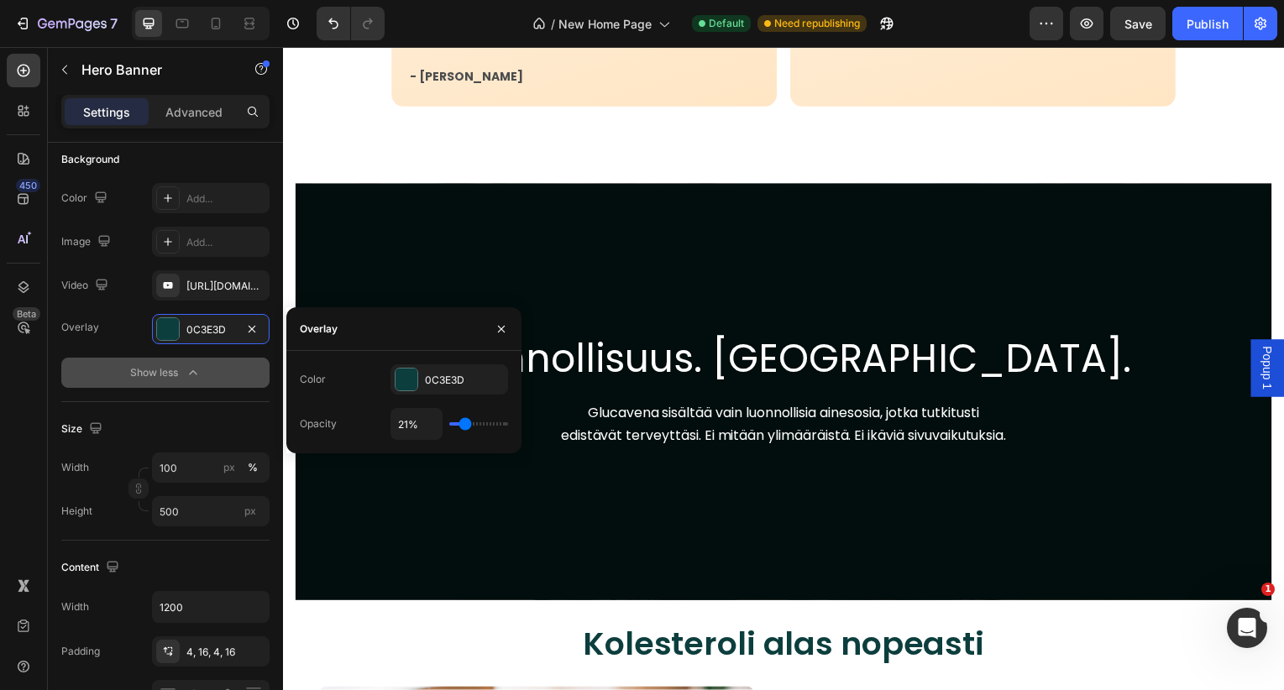
type input "23"
type input "26%"
type input "26"
type input "28%"
type input "28"
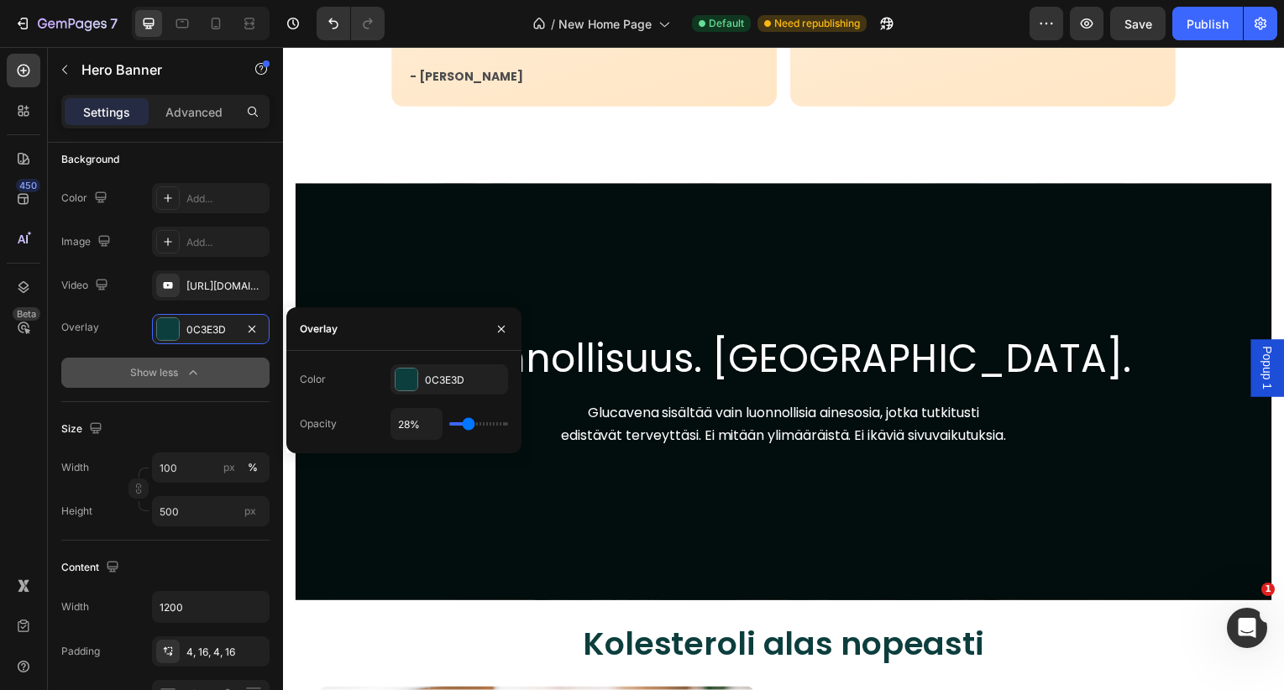
type input "33%"
type input "33"
type input "34%"
type input "34"
type input "35%"
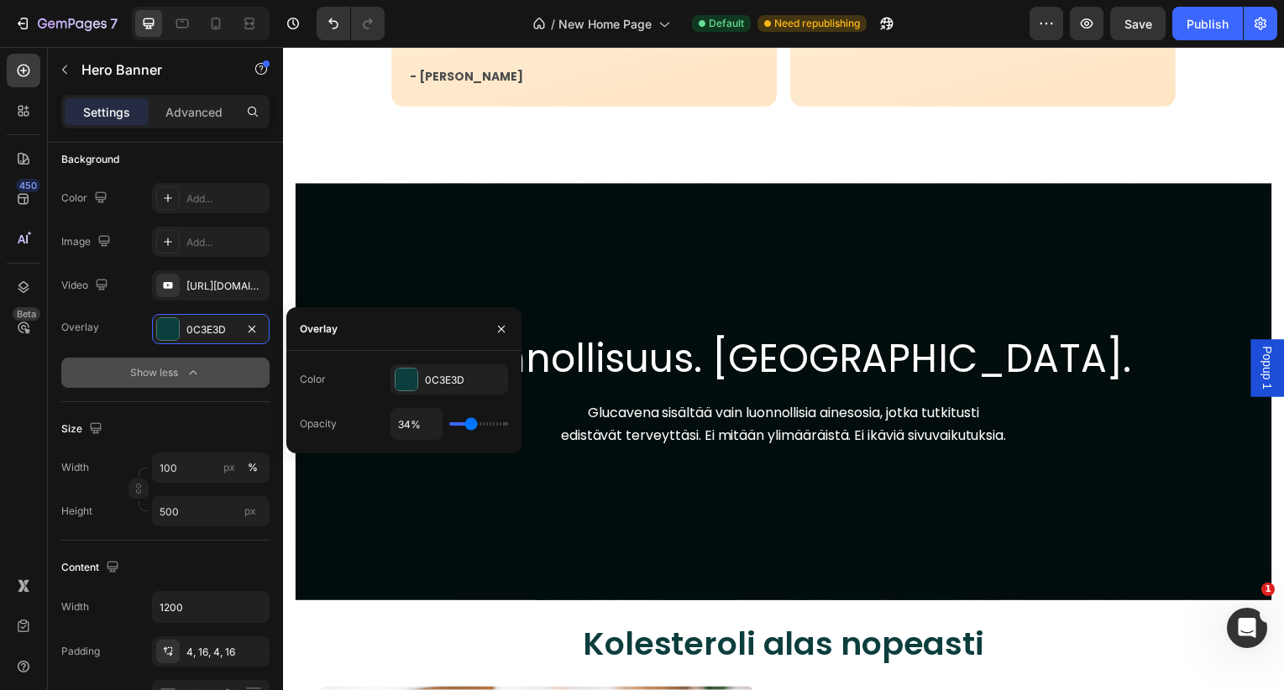
type input "35"
type input "36%"
type input "36"
type input "37%"
type input "37"
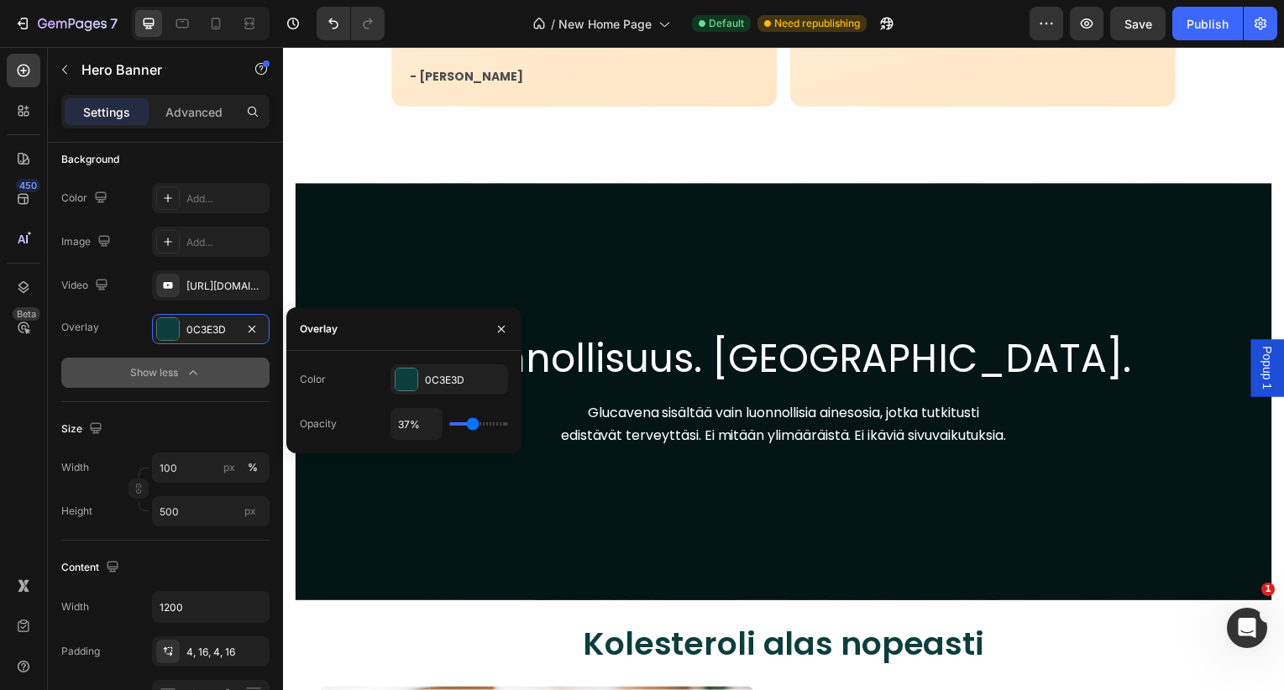
type input "38%"
type input "38"
type input "39%"
type input "39"
type input "41%"
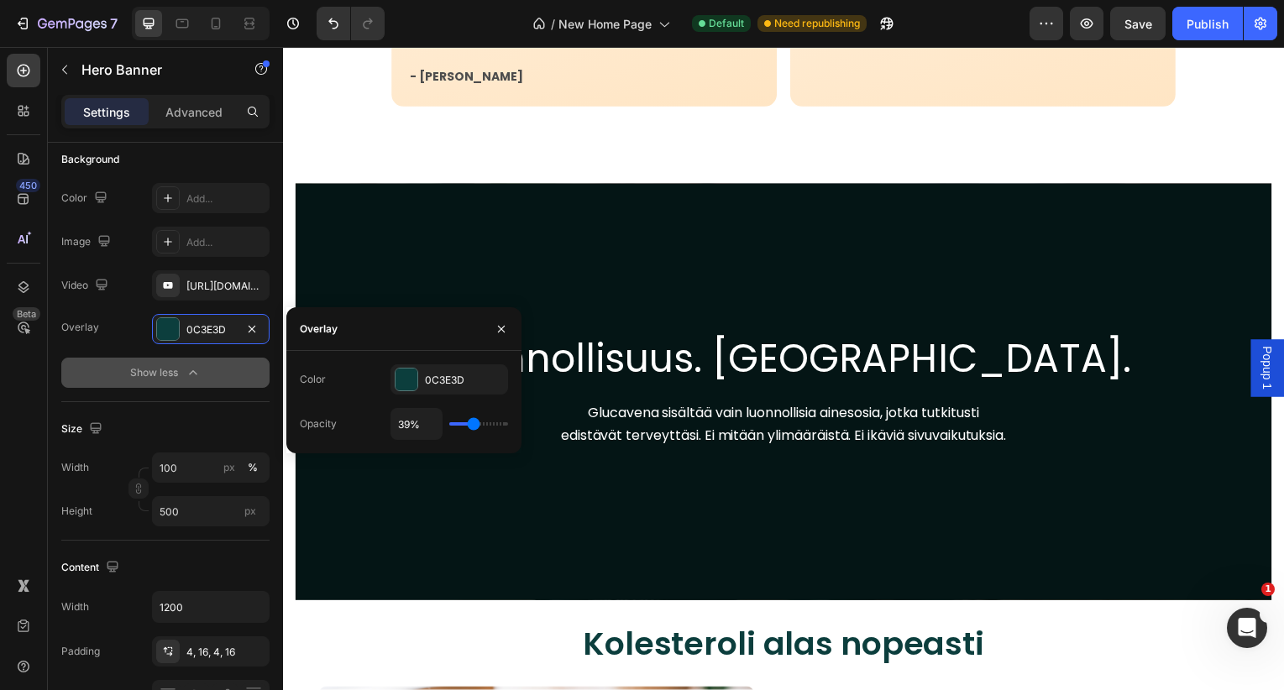
type input "41"
type input "42%"
type input "42"
type input "44%"
type input "44"
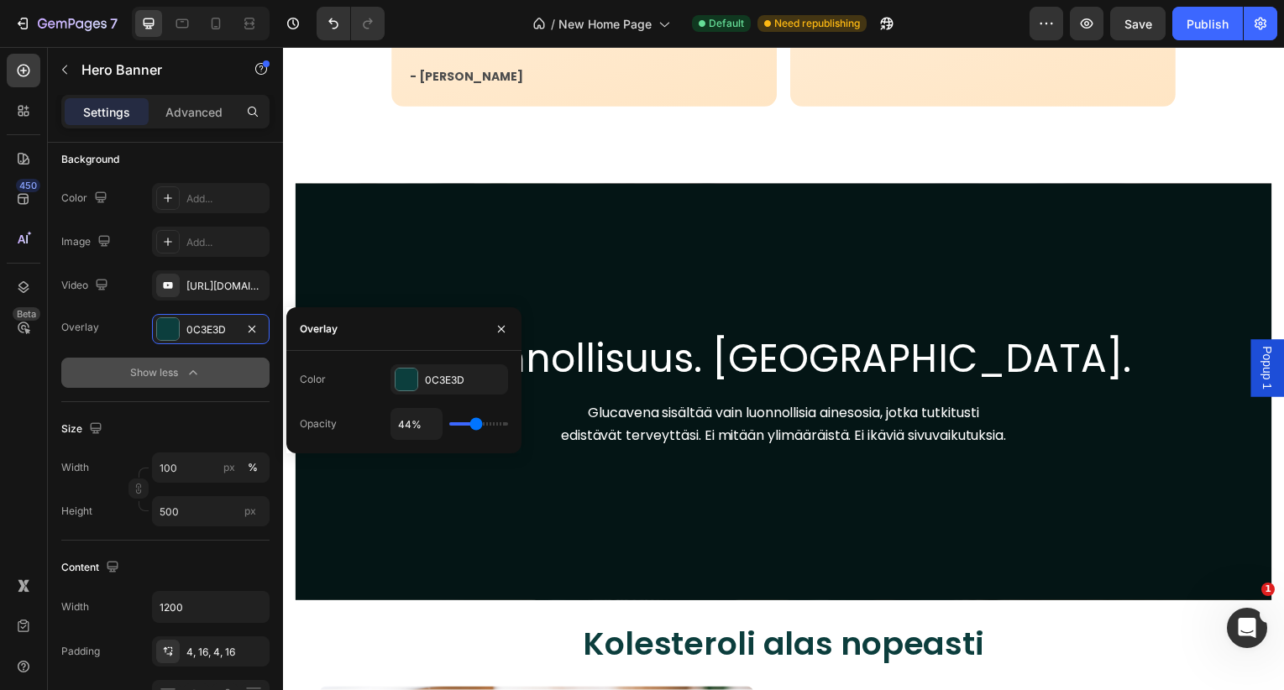
type input "45%"
type input "45"
type input "46%"
type input "46"
type input "47%"
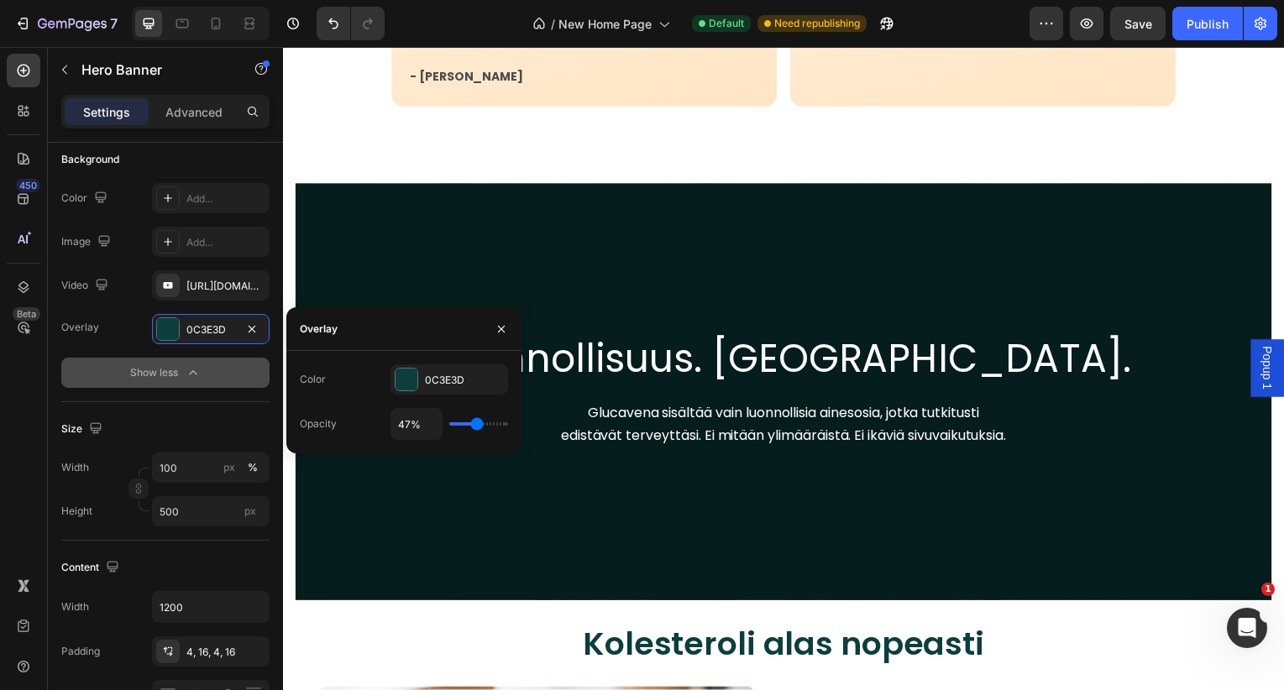
drag, startPoint x: 464, startPoint y: 425, endPoint x: 477, endPoint y: 424, distance: 12.6
type input "47"
click at [477, 425] on input "range" at bounding box center [478, 423] width 59 height 3
click at [506, 322] on icon "button" at bounding box center [501, 328] width 13 height 13
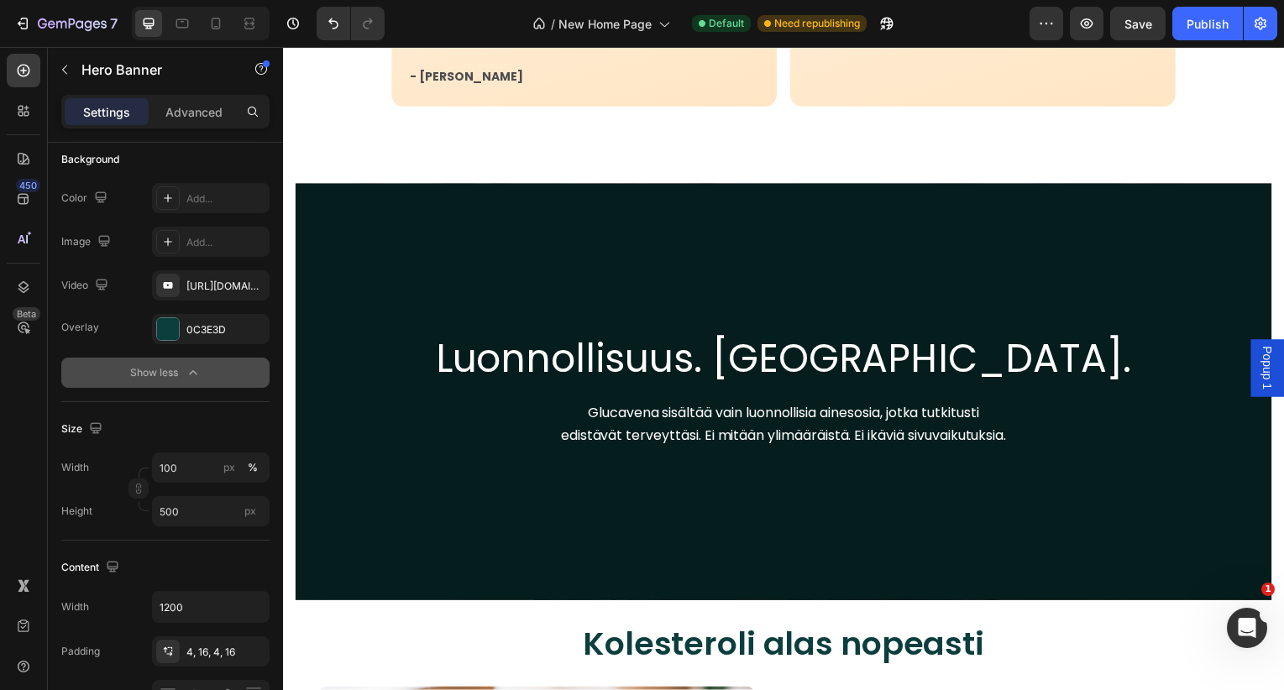
scroll to position [3377, 0]
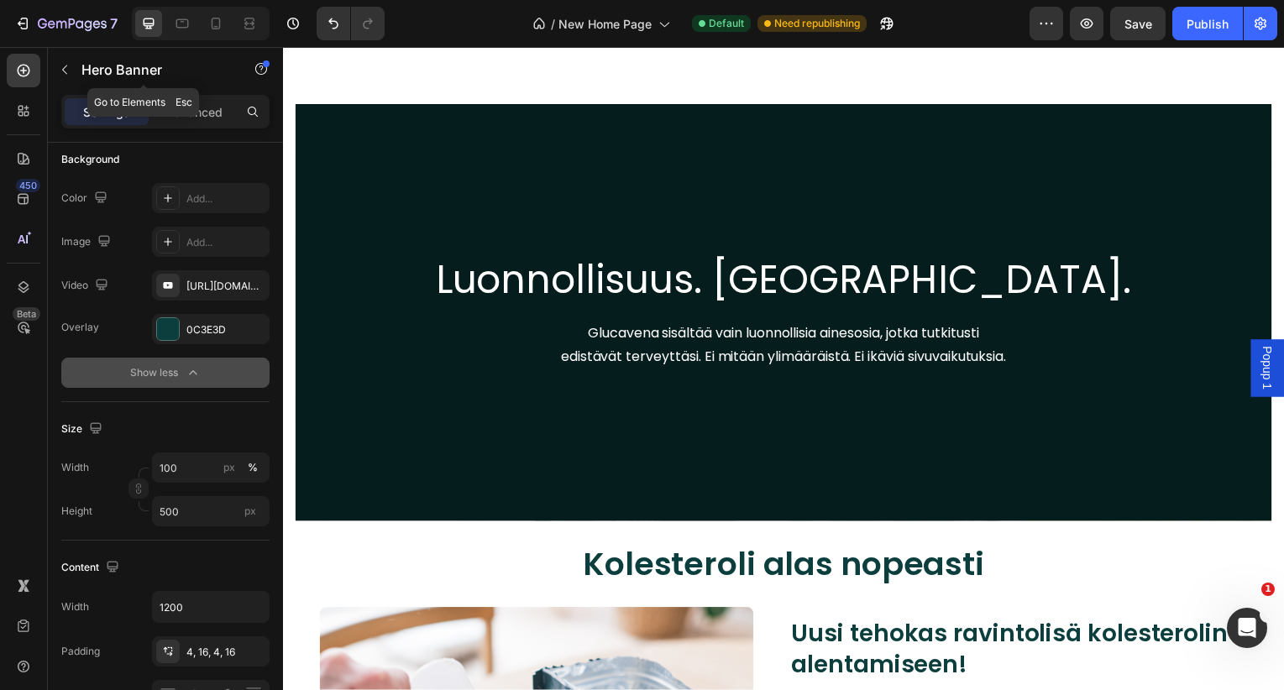
click at [66, 74] on icon "button" at bounding box center [64, 70] width 5 height 9
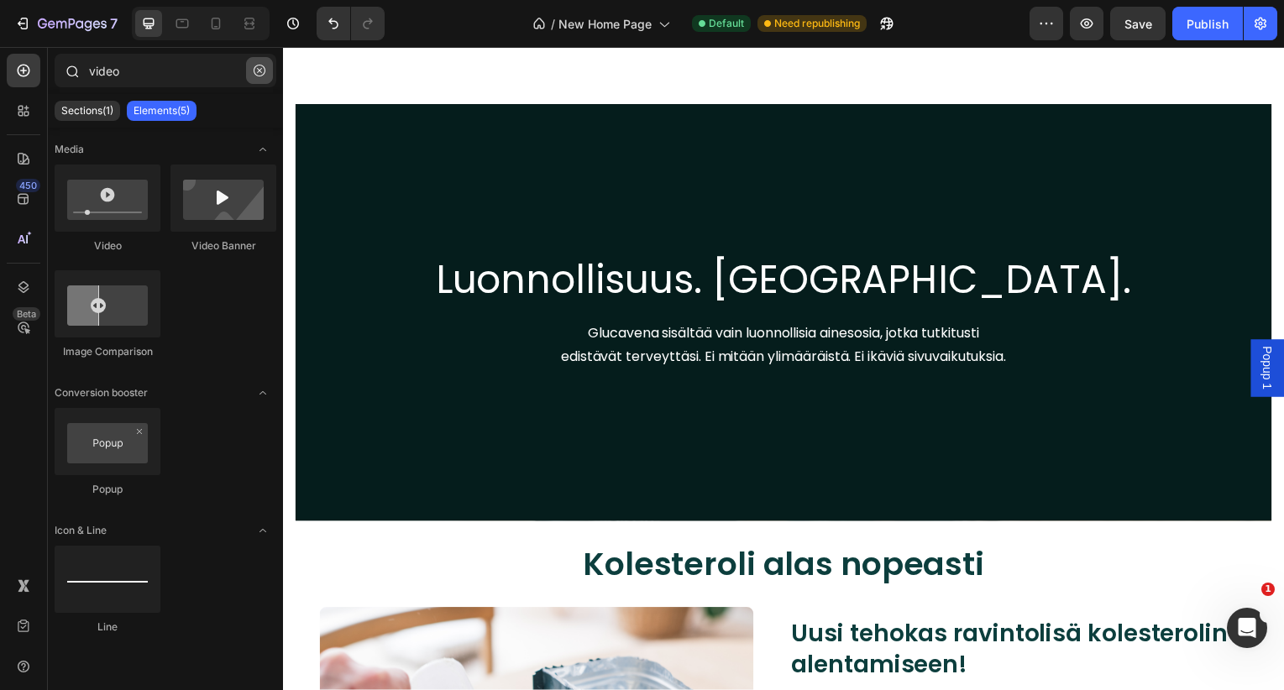
click at [261, 69] on icon "button" at bounding box center [260, 71] width 12 height 12
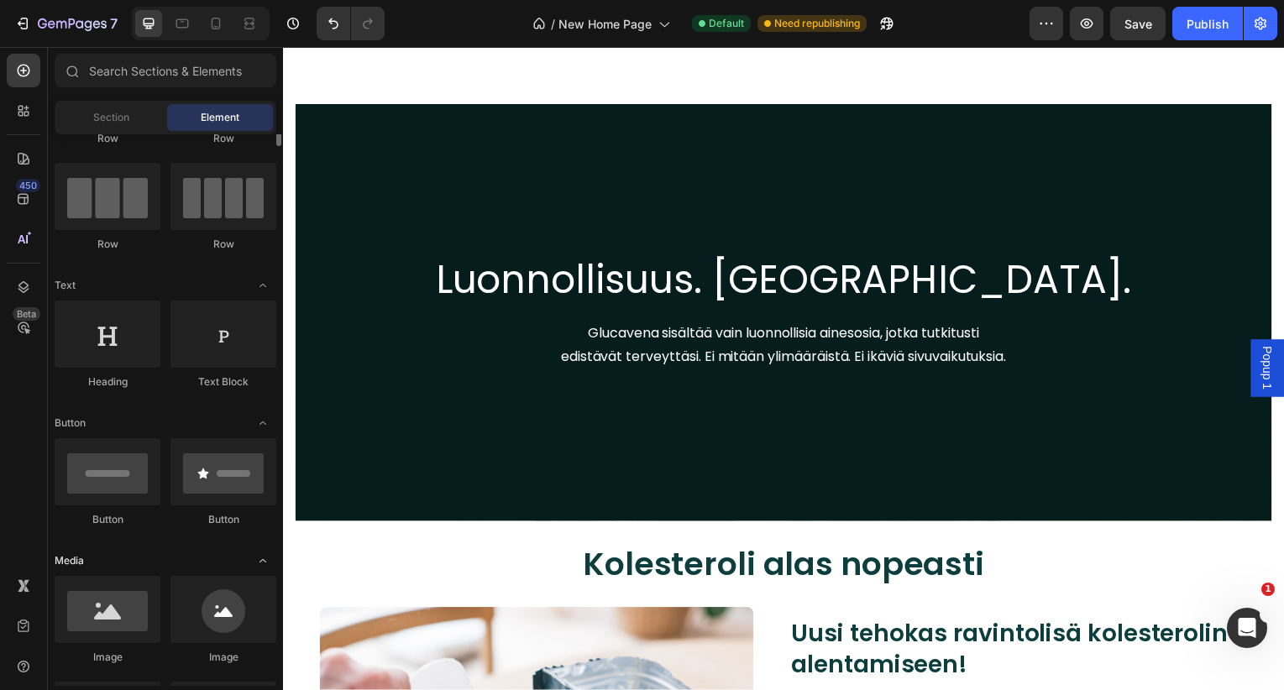
scroll to position [208, 0]
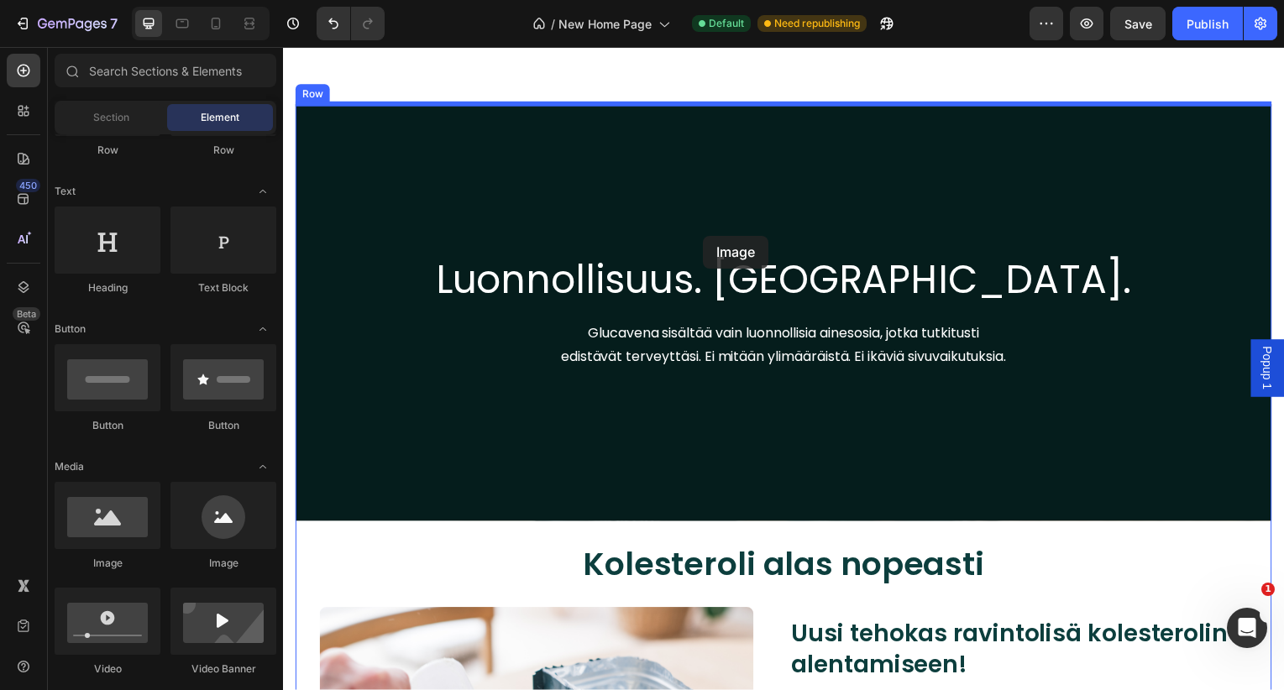
drag, startPoint x: 385, startPoint y: 569, endPoint x: 705, endPoint y: 237, distance: 461.5
click at [705, 237] on div "Overlay" at bounding box center [787, 315] width 983 height 420
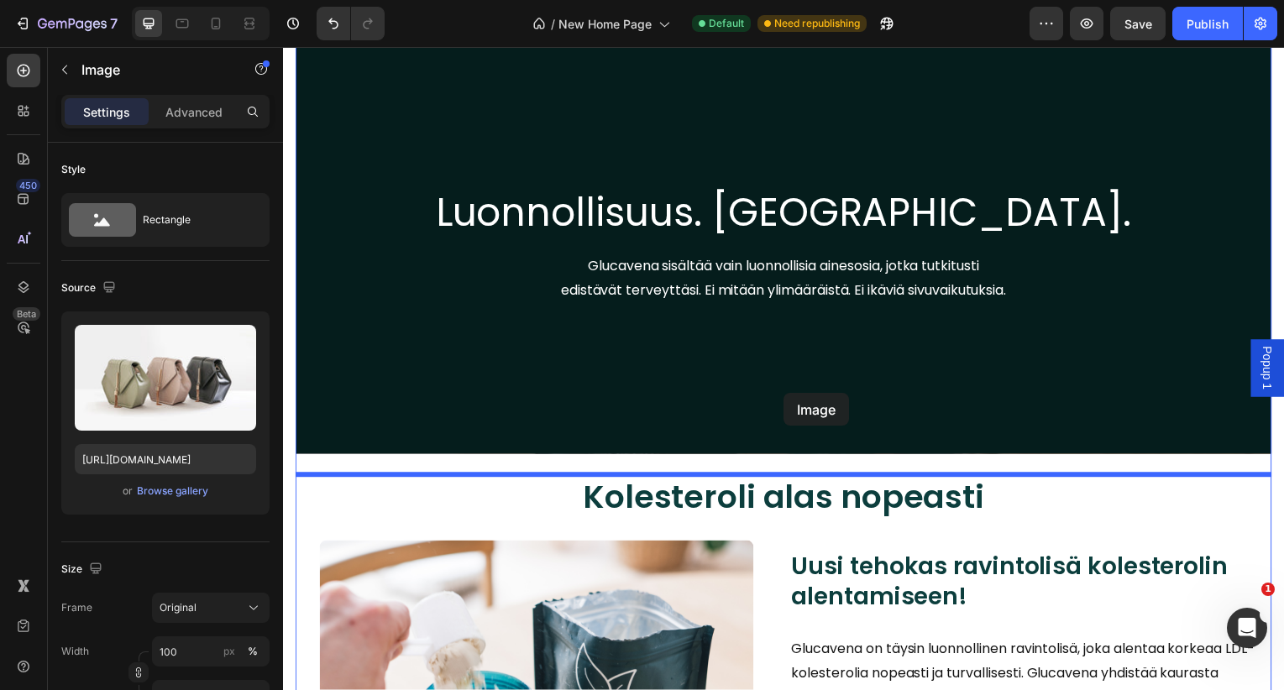
scroll to position [4205, 0]
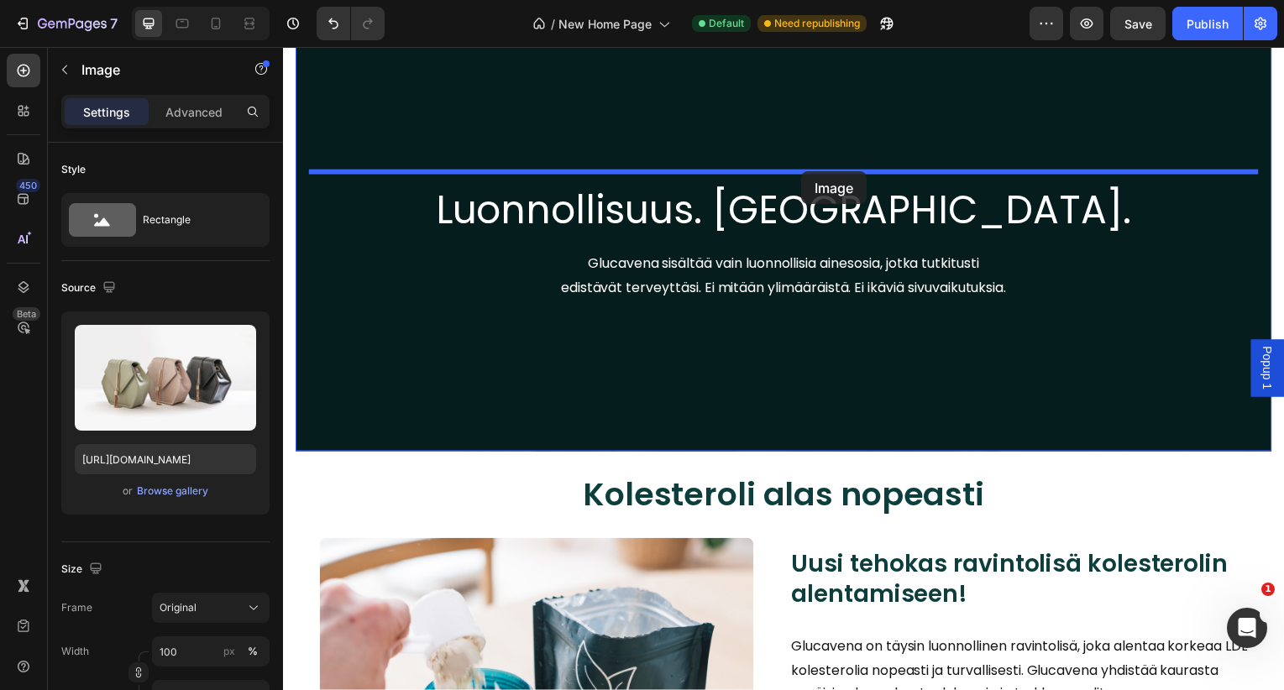
drag, startPoint x: 319, startPoint y: 302, endPoint x: 805, endPoint y: 172, distance: 502.6
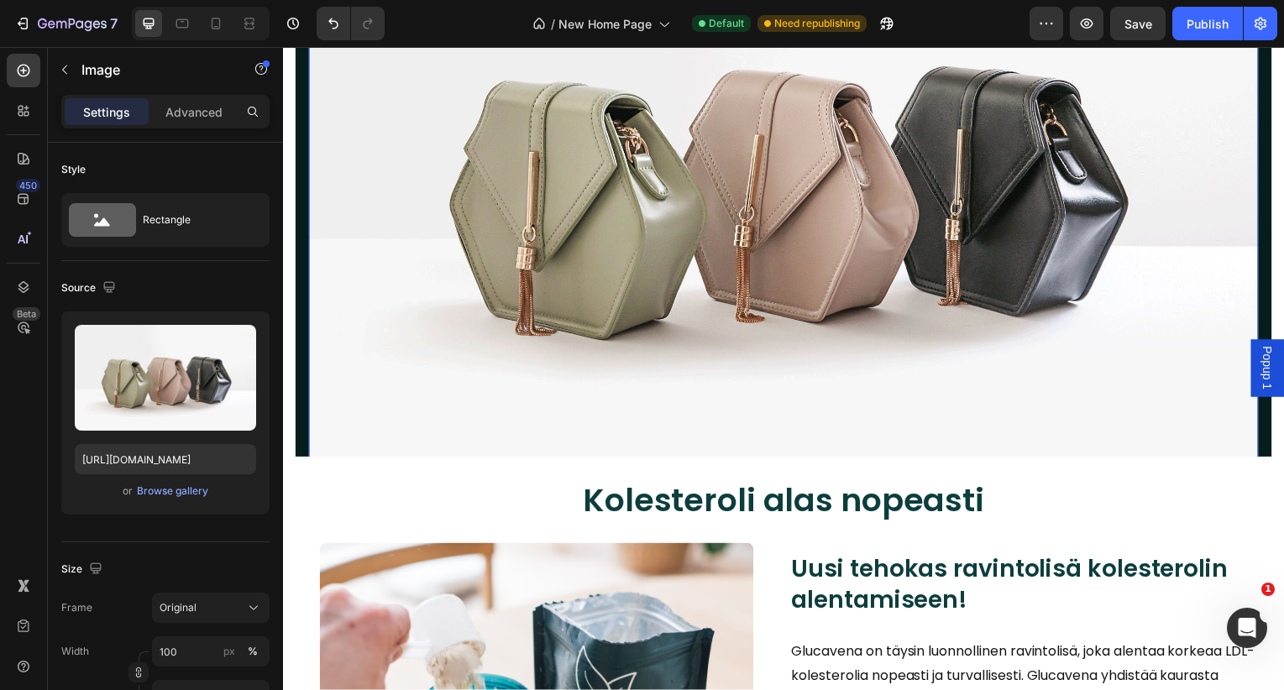
scroll to position [3443, 0]
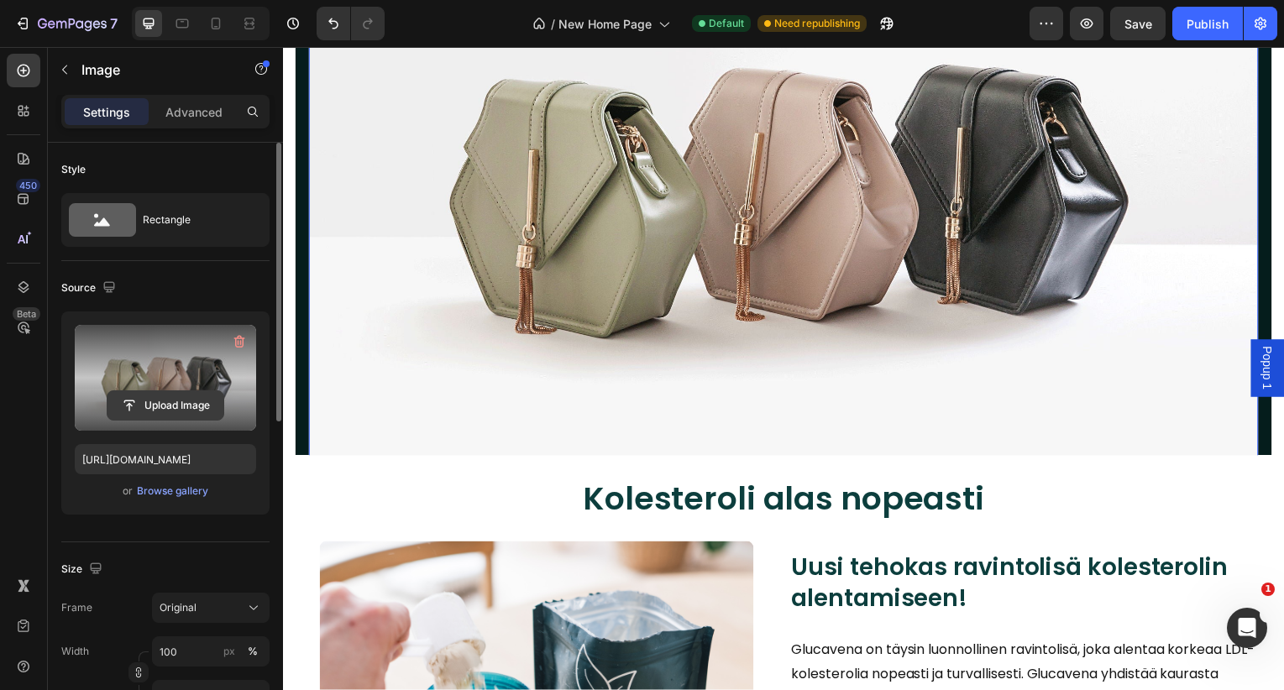
click at [172, 404] on input "file" at bounding box center [165, 405] width 116 height 29
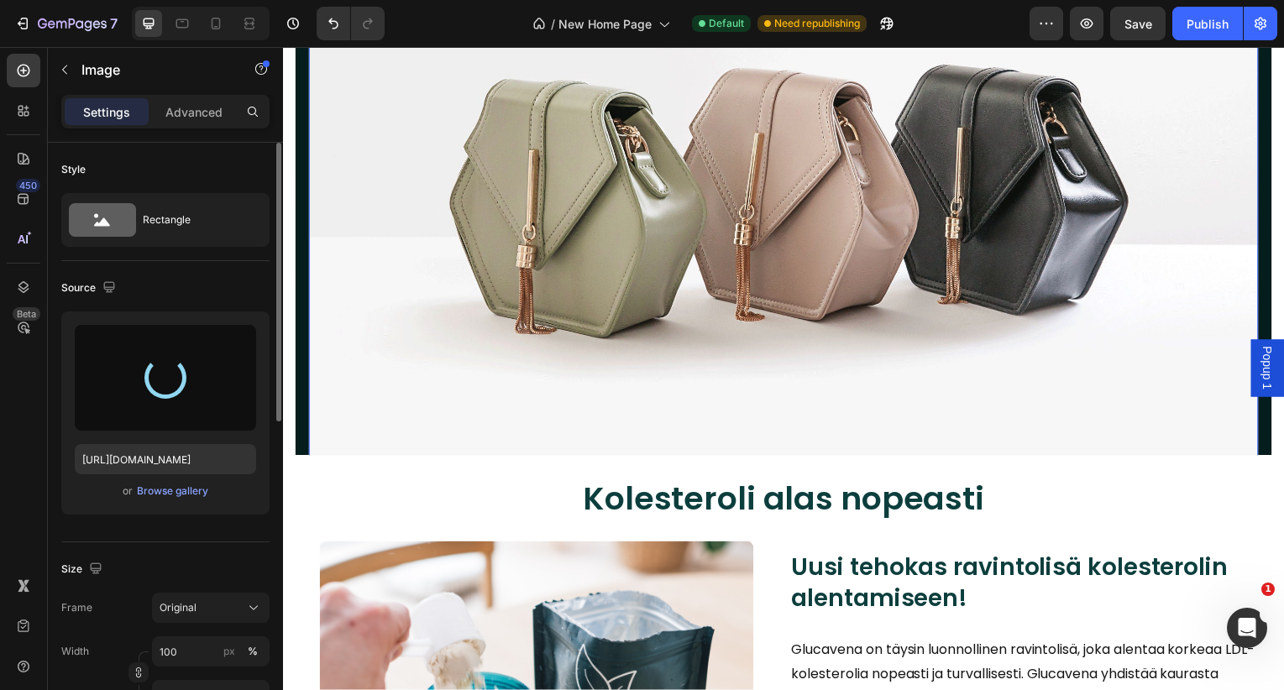
type input "[URL][DOMAIN_NAME]"
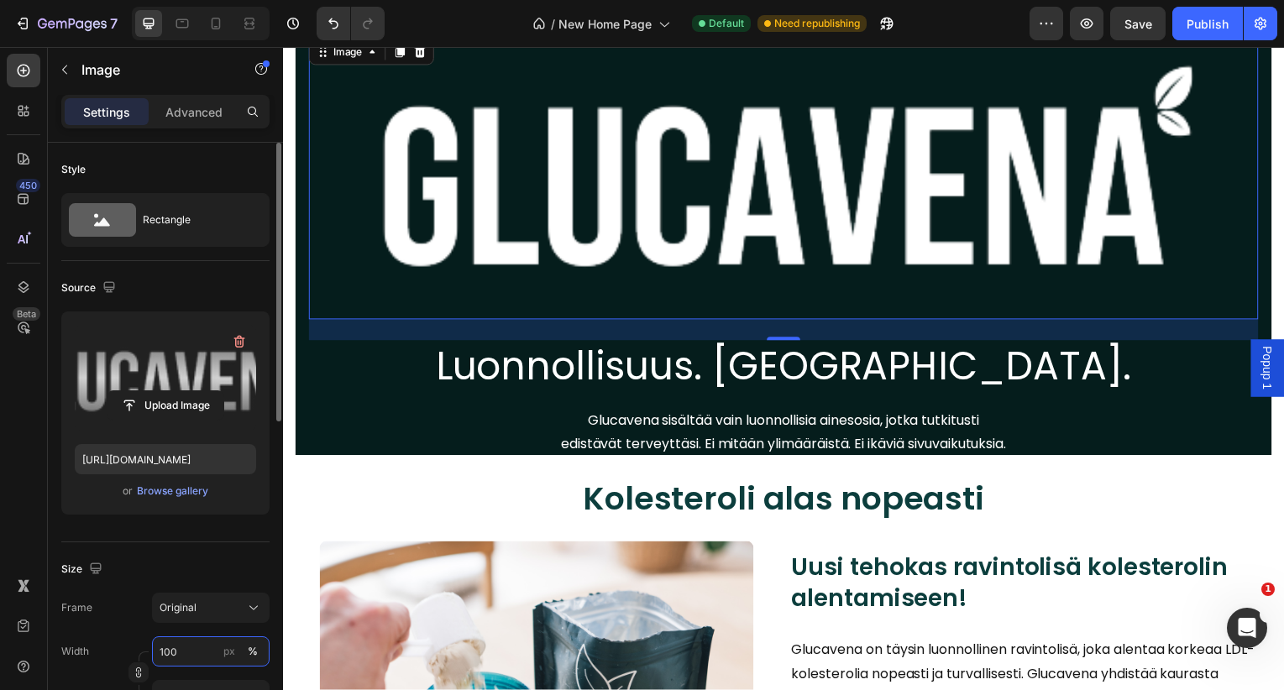
click at [214, 650] on input "100" at bounding box center [211, 652] width 118 height 30
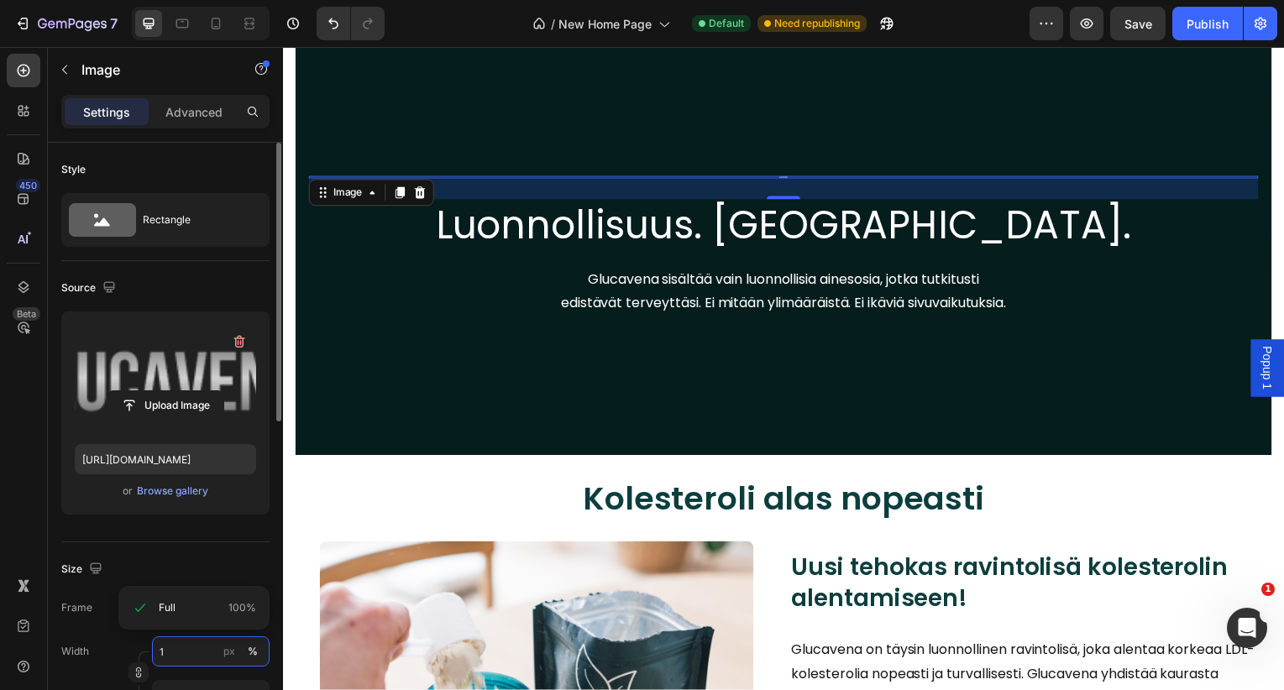
type input "10"
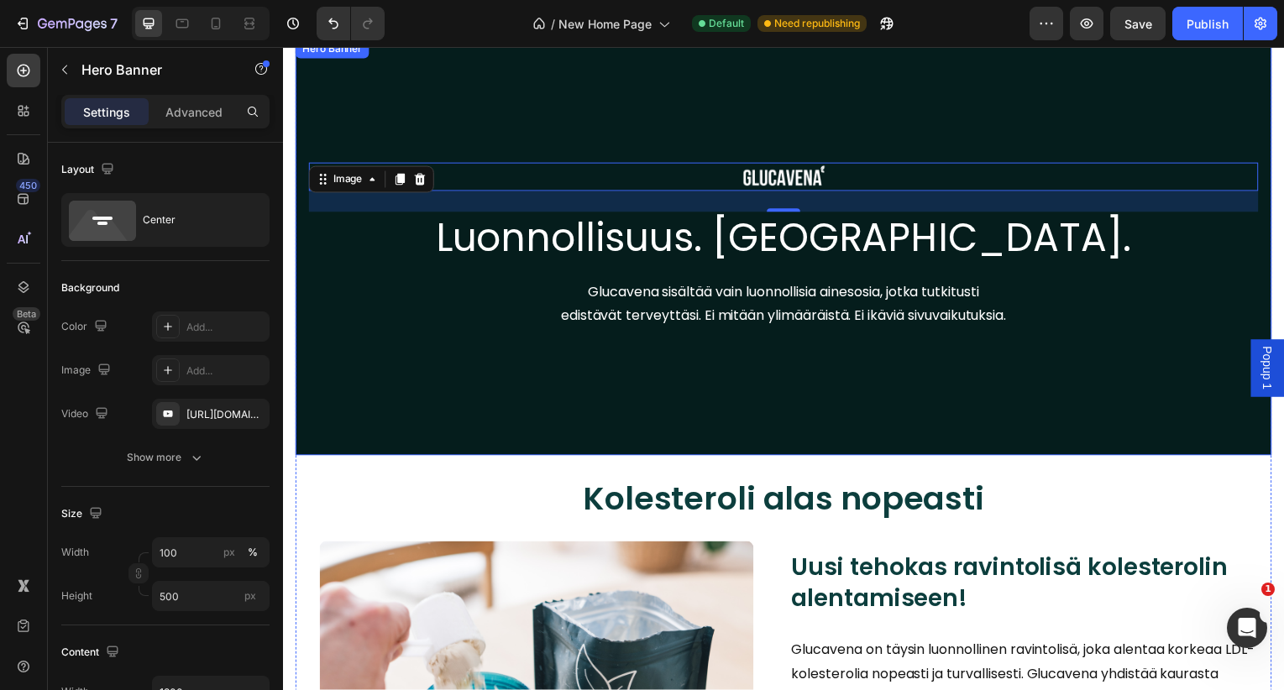
click at [585, 364] on div "Overlay" at bounding box center [787, 249] width 983 height 420
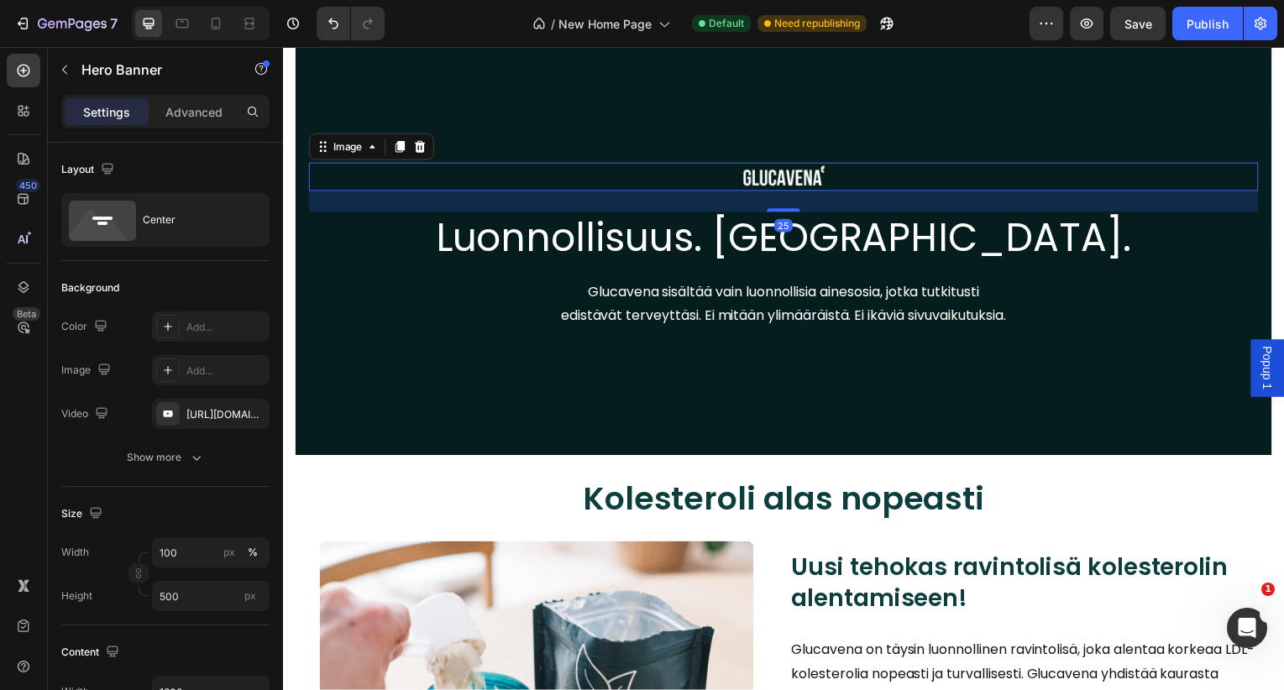
click at [790, 164] on img at bounding box center [787, 178] width 96 height 29
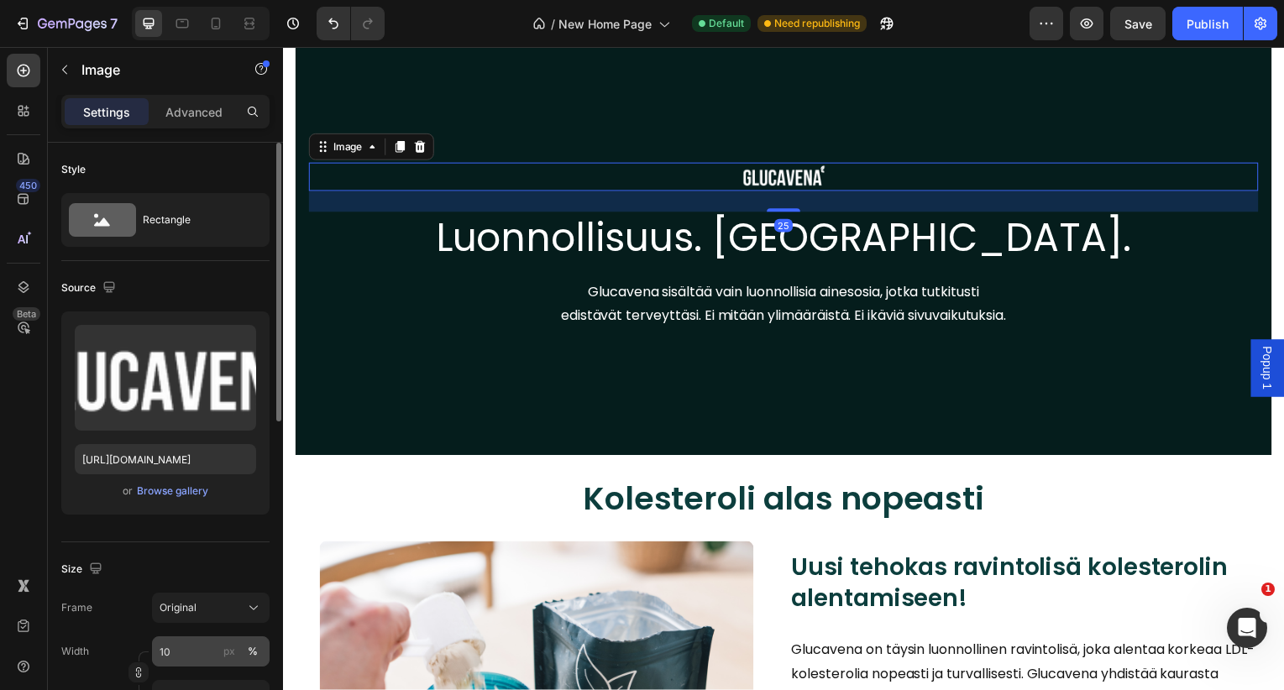
scroll to position [55, 0]
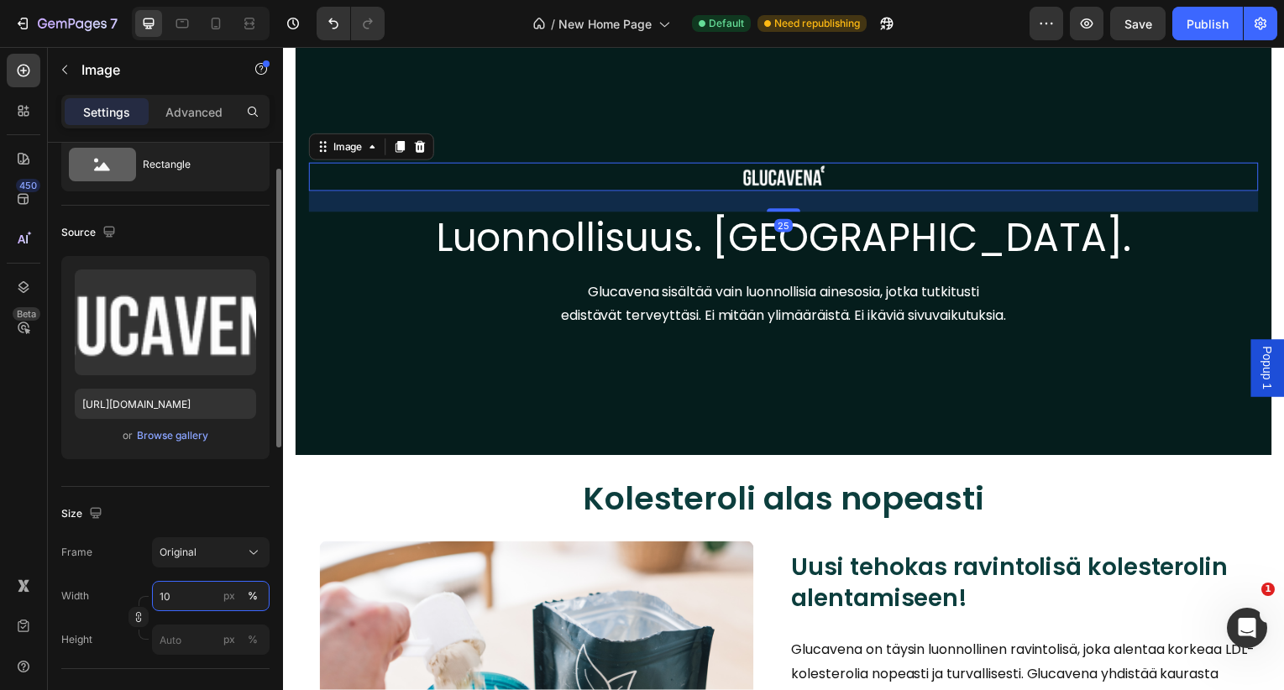
click at [196, 585] on input "10" at bounding box center [211, 596] width 118 height 30
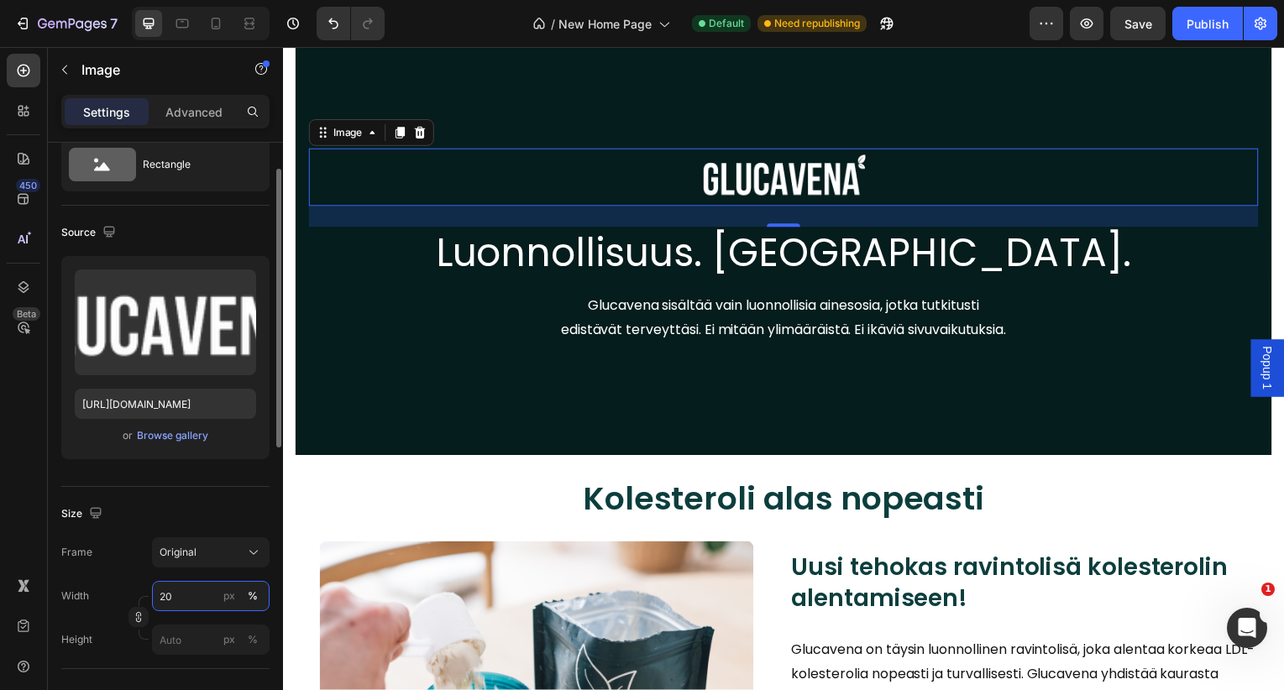
type input "2"
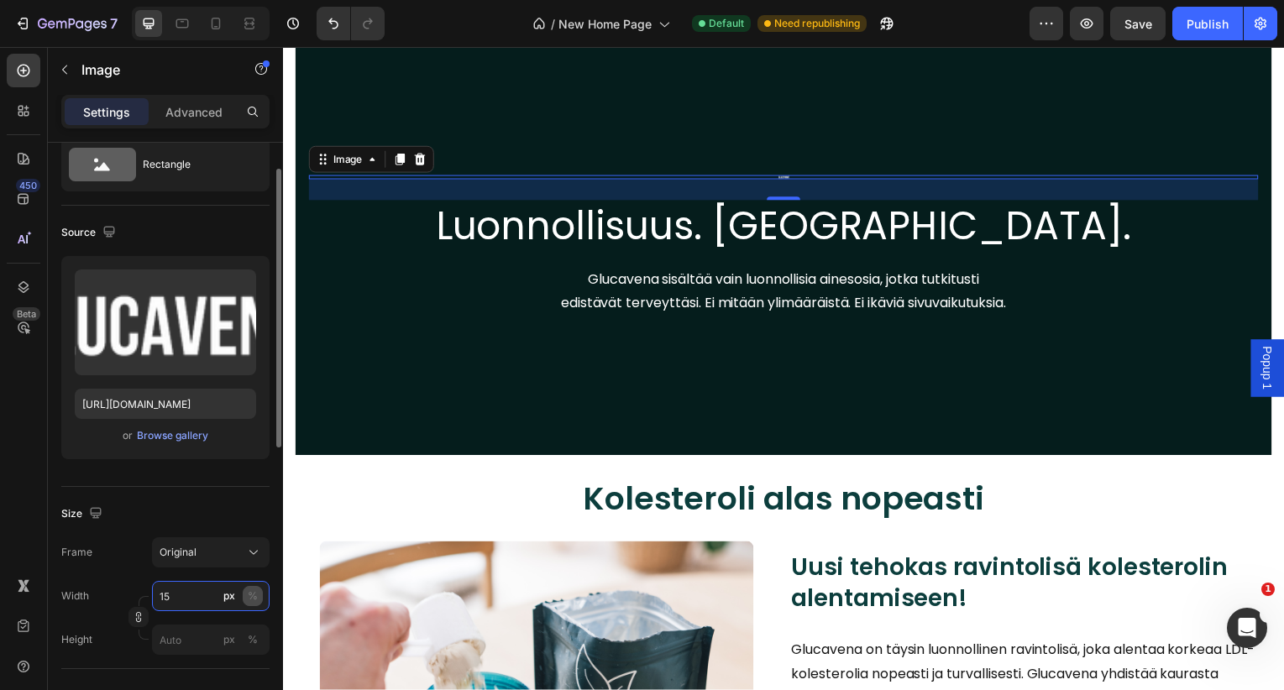
type input "15"
click at [244, 593] on button "%" at bounding box center [253, 596] width 20 height 20
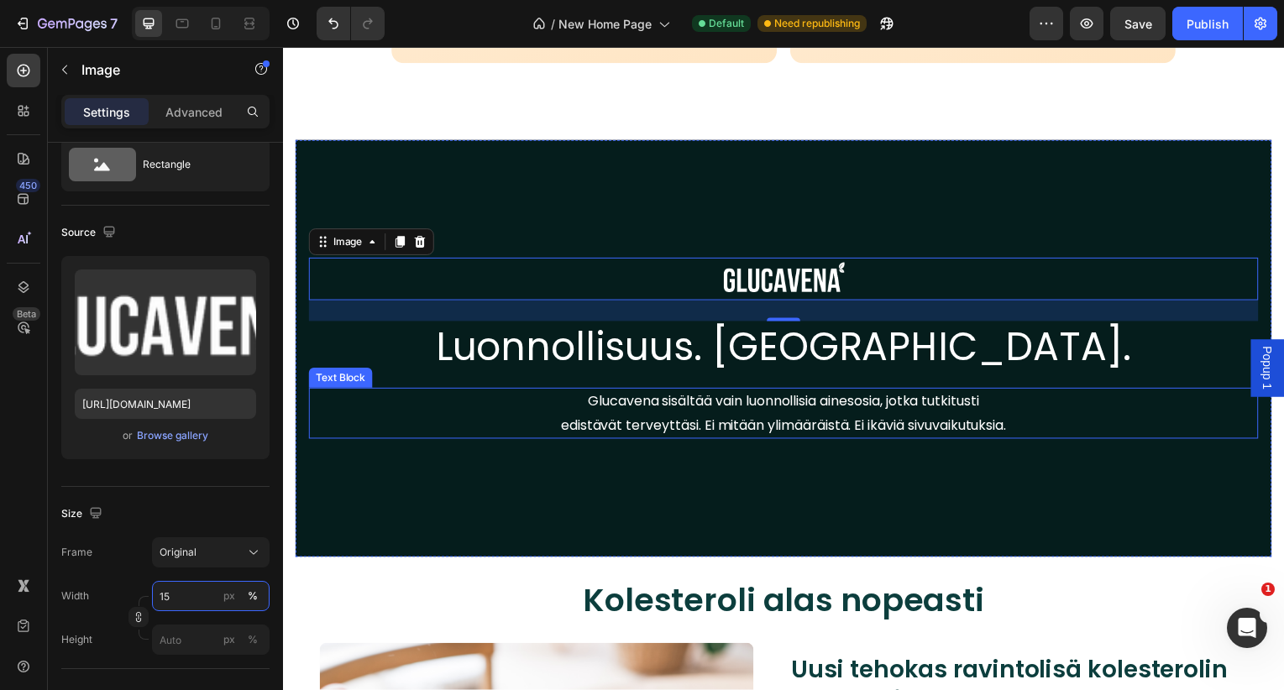
scroll to position [3342, 0]
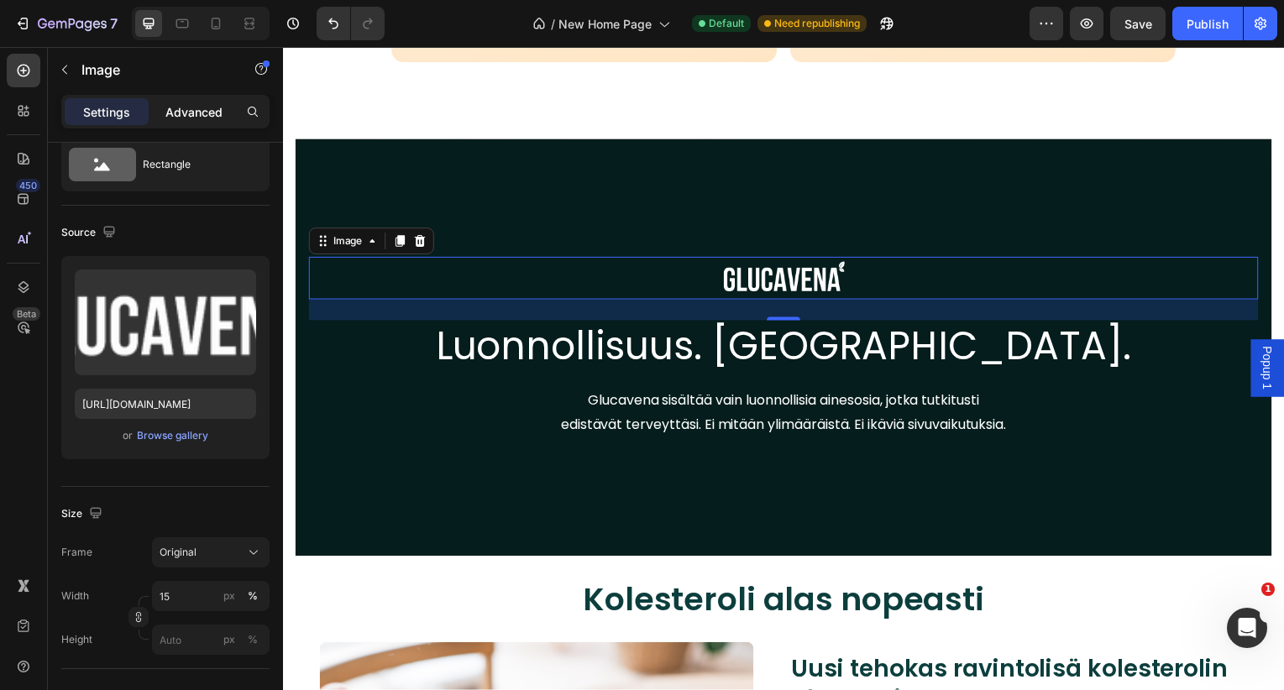
click at [193, 113] on p "Advanced" at bounding box center [193, 112] width 57 height 18
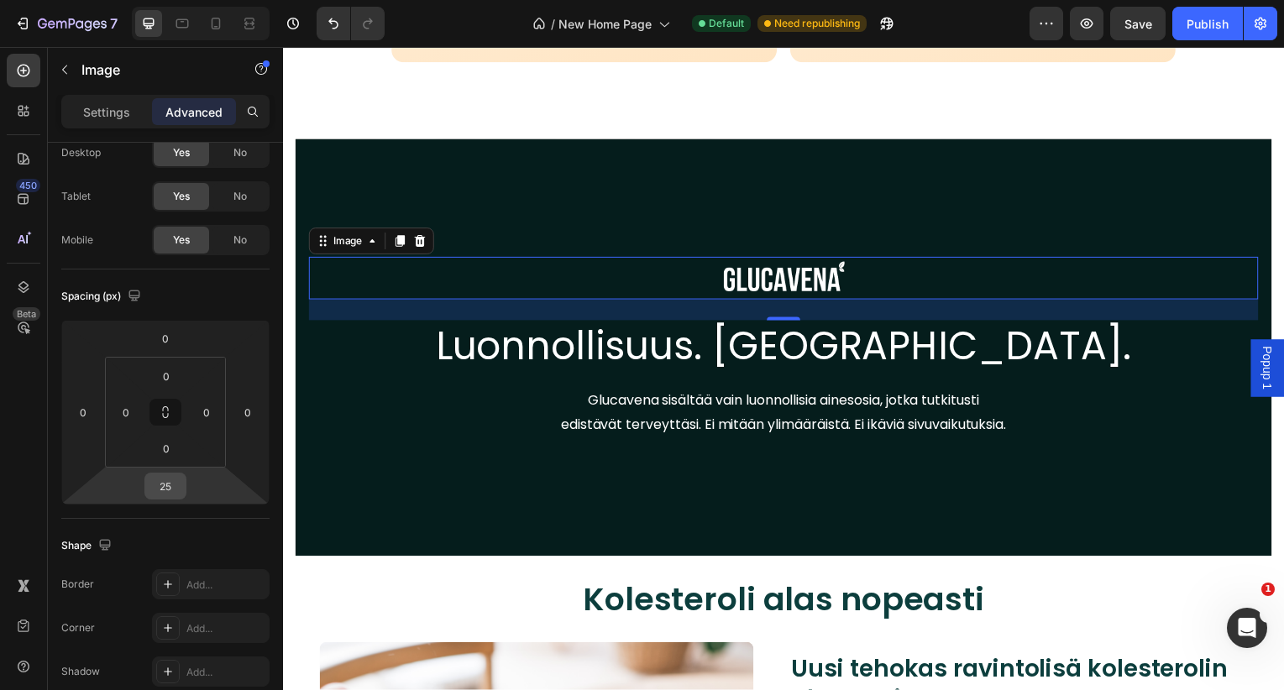
click at [162, 490] on input "25" at bounding box center [166, 486] width 34 height 25
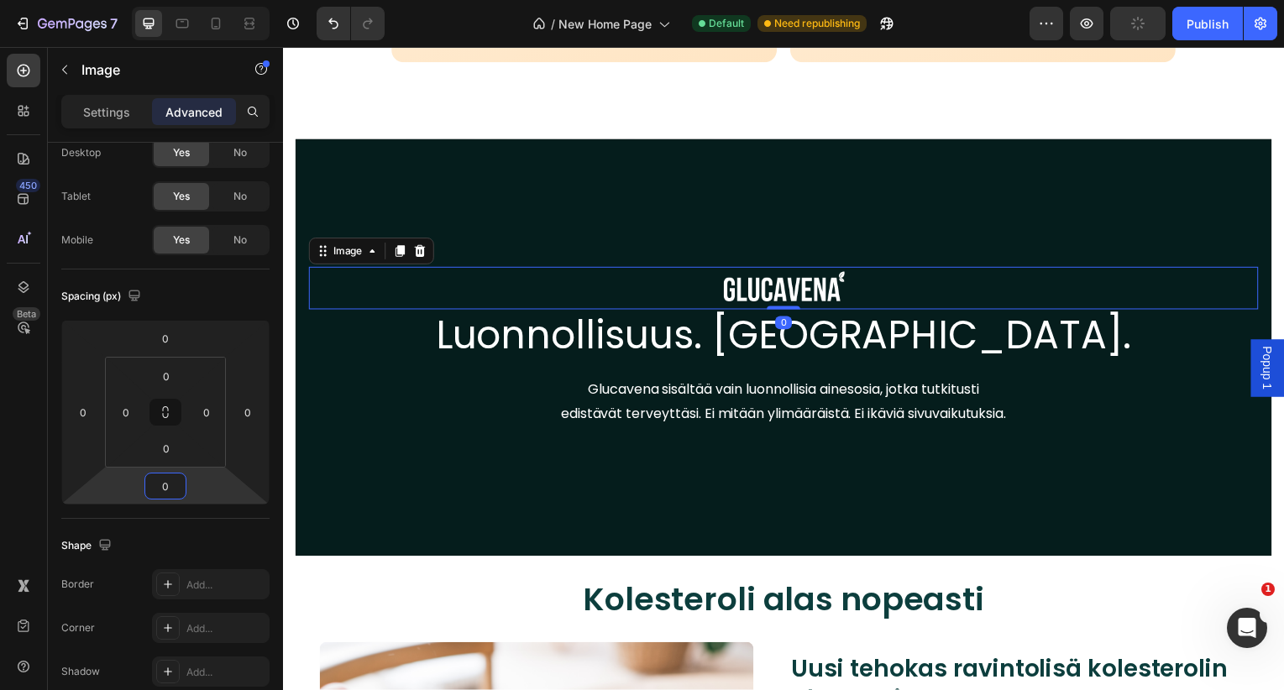
type input "05"
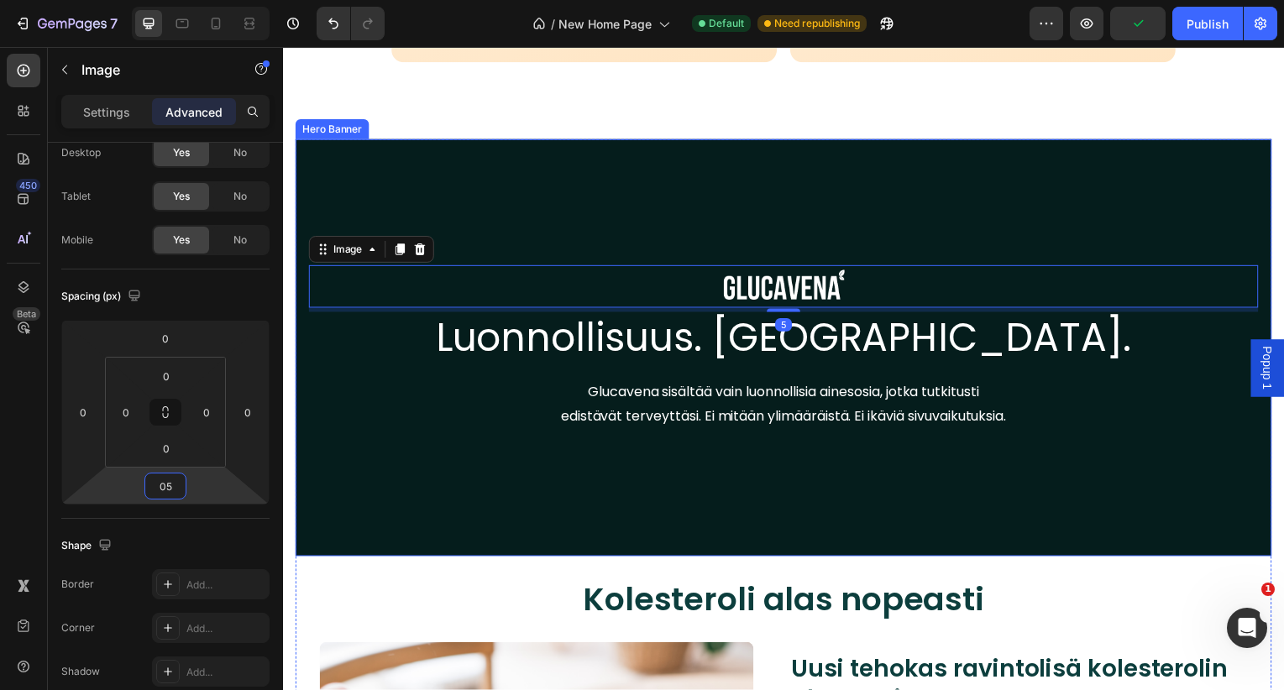
click at [616, 491] on div "Overlay" at bounding box center [787, 350] width 983 height 420
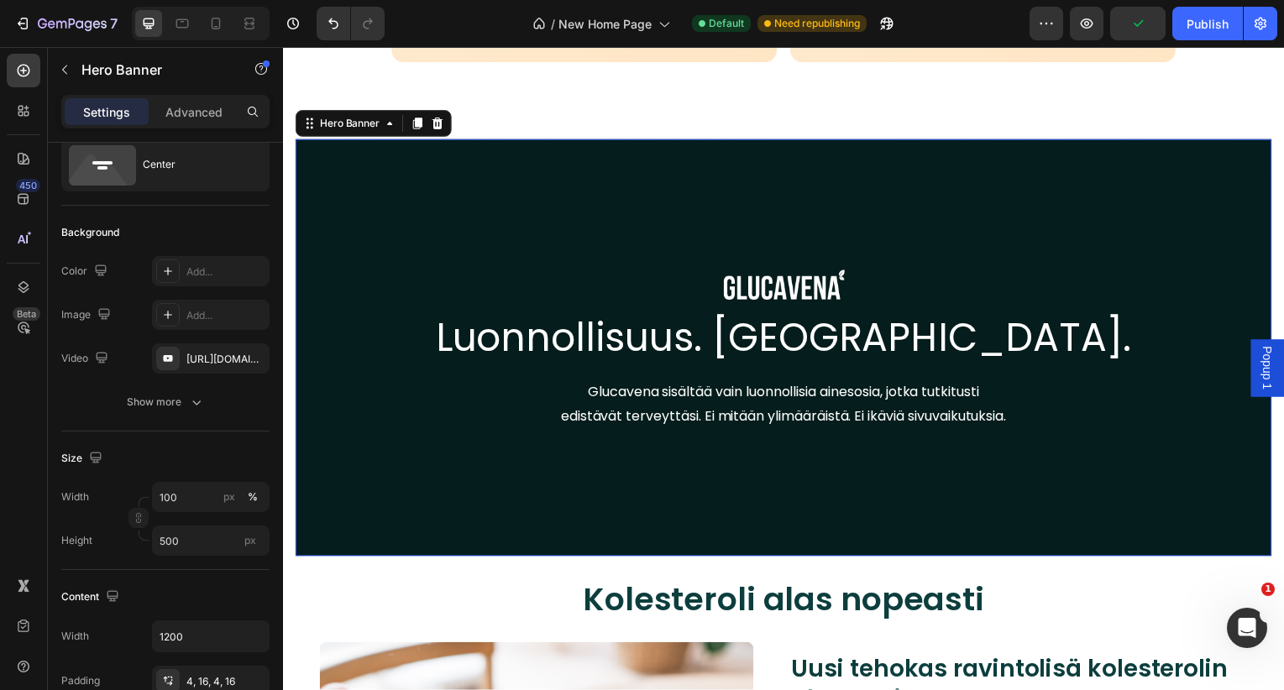
scroll to position [0, 0]
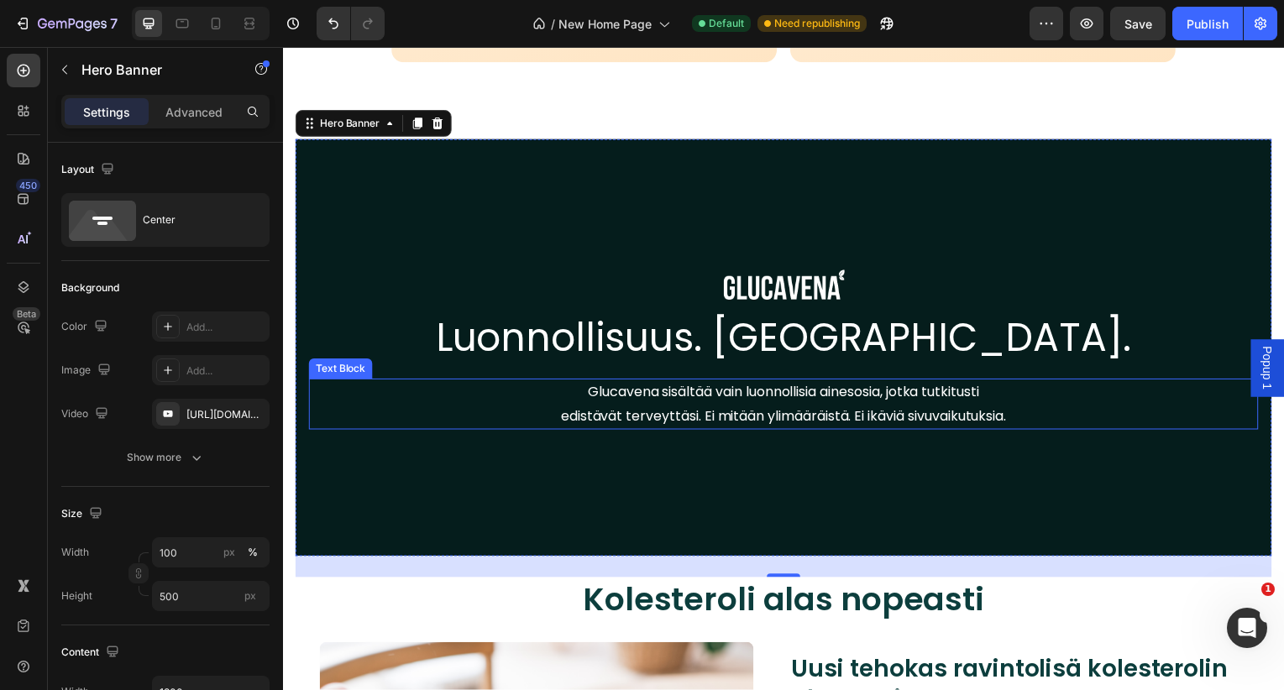
click at [747, 391] on p "Glucavena sisältää vain luonnollisia ainesosia, jotka tutkitusti edistävät terv…" at bounding box center [787, 407] width 448 height 49
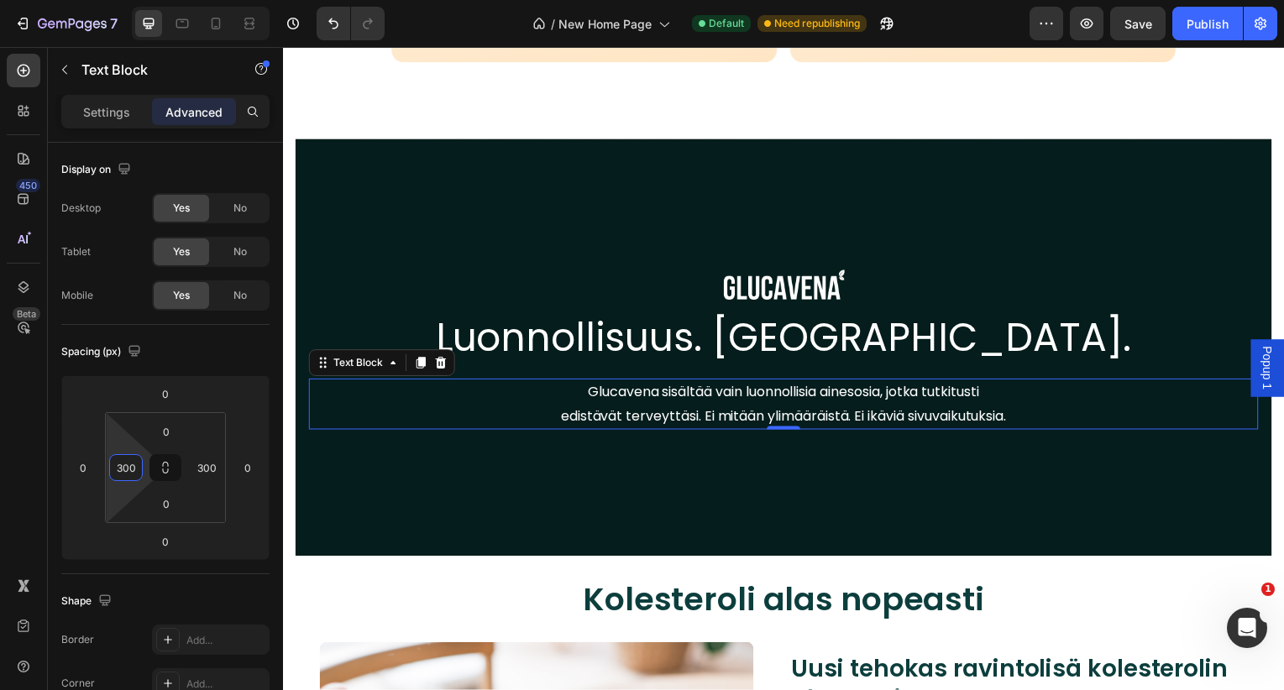
click at [145, 0] on html "7 Version history / New Home Page Default Need republishing Preview Save Publis…" at bounding box center [642, 0] width 1284 height 0
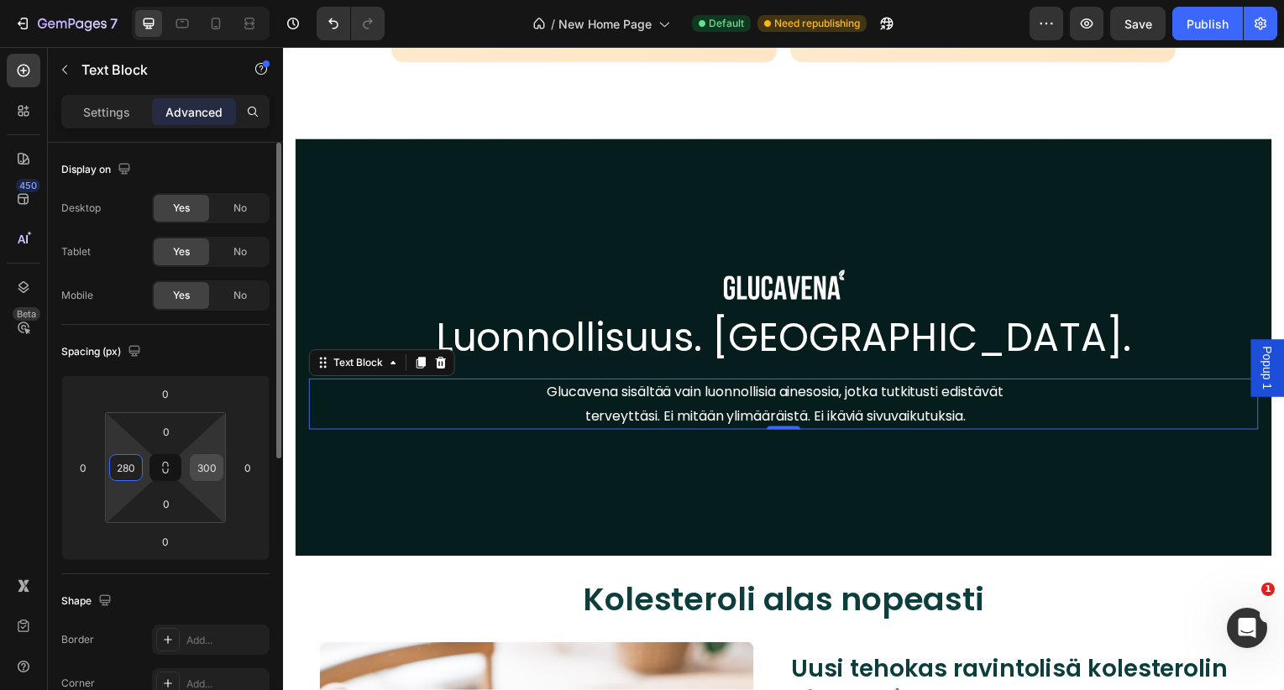
type input "280"
click at [205, 469] on input "300" at bounding box center [206, 467] width 25 height 25
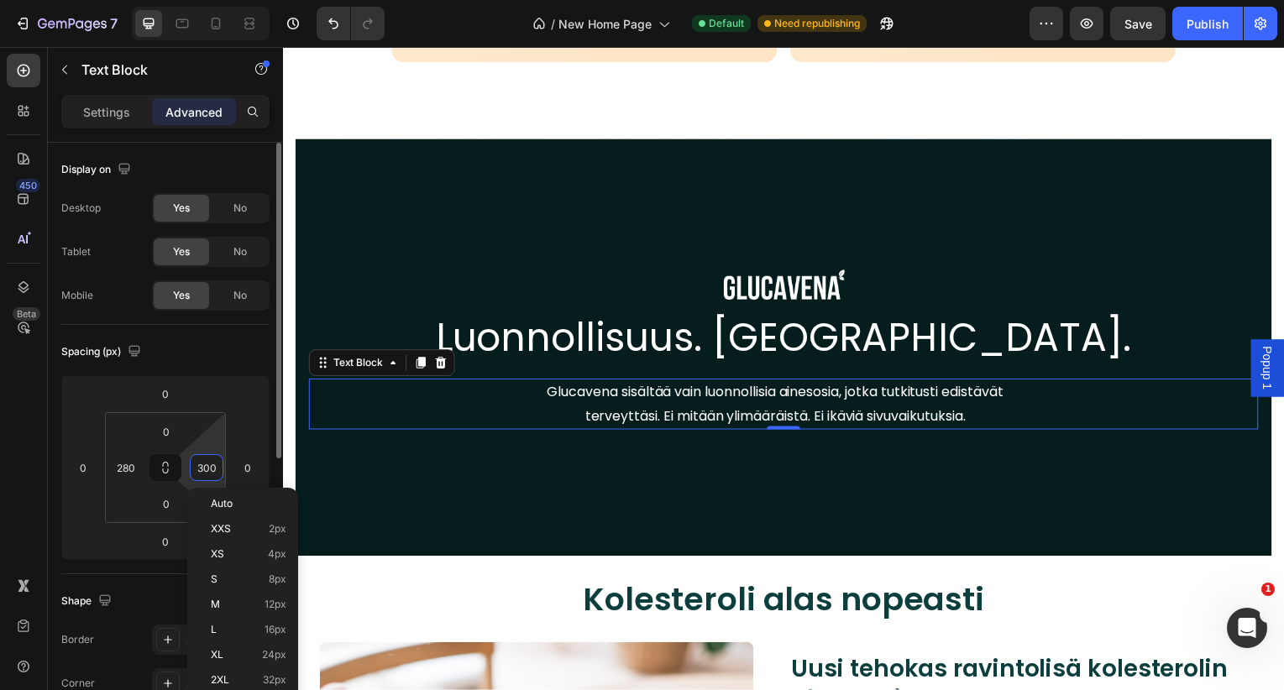
scroll to position [3, 0]
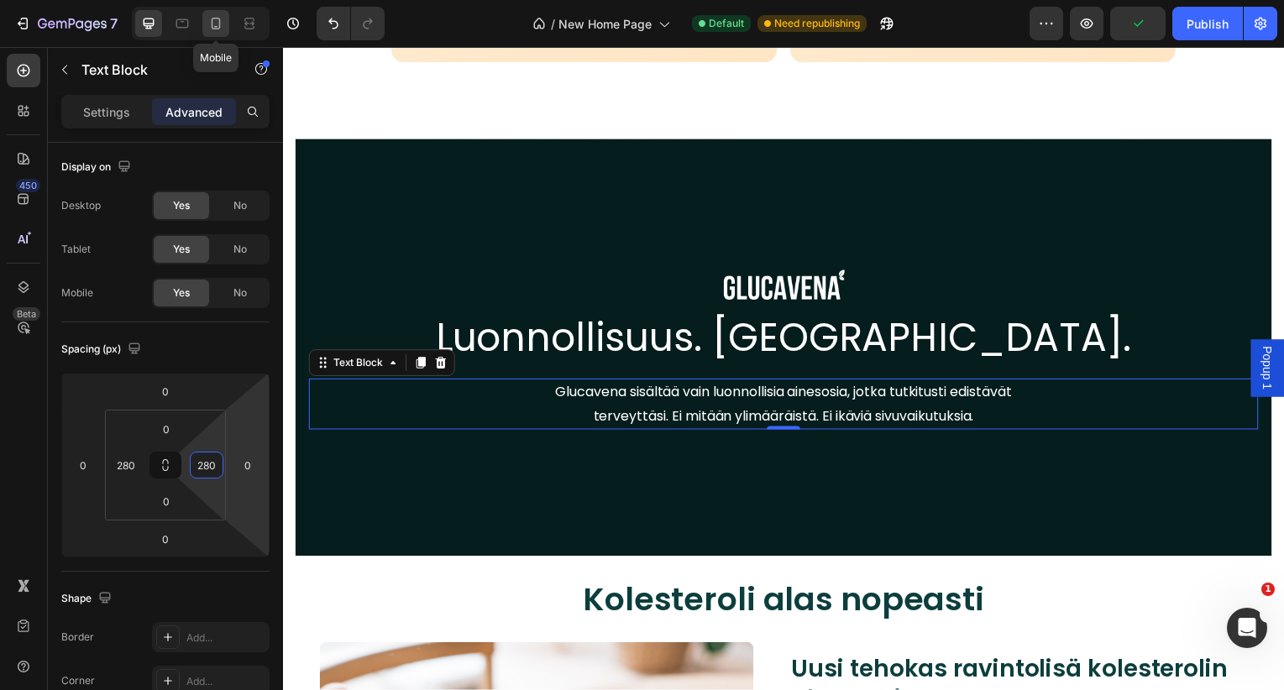
type input "280"
click at [218, 25] on icon at bounding box center [215, 23] width 17 height 17
type input "5"
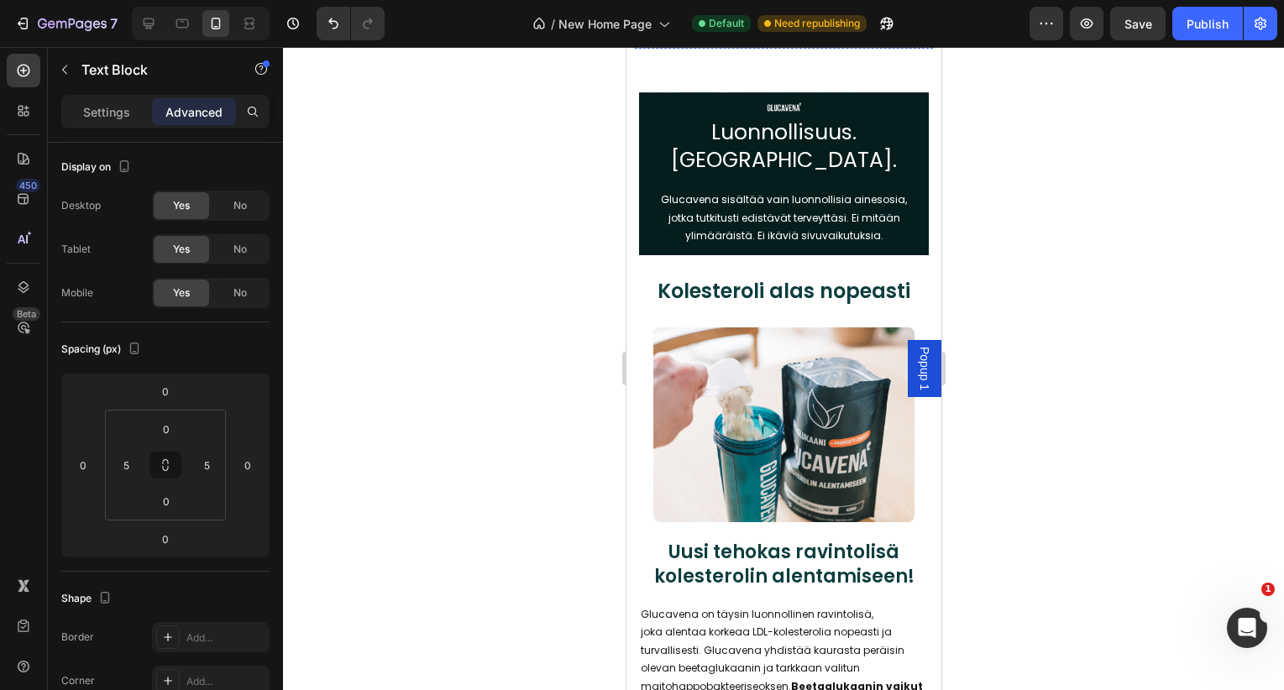
scroll to position [4145, 0]
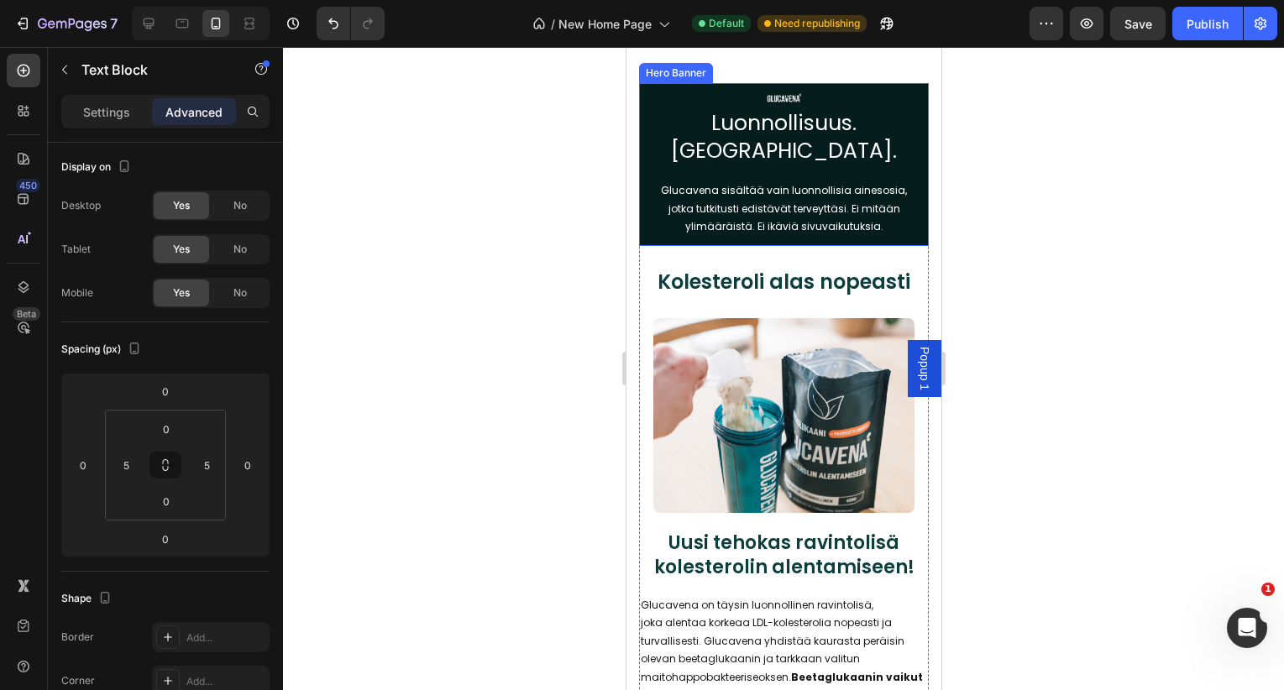
click at [701, 136] on div "Image Luonnollisuus. [GEOGRAPHIC_DATA]. Heading Glucavena sisältää vain luonnol…" at bounding box center [783, 165] width 290 height 172
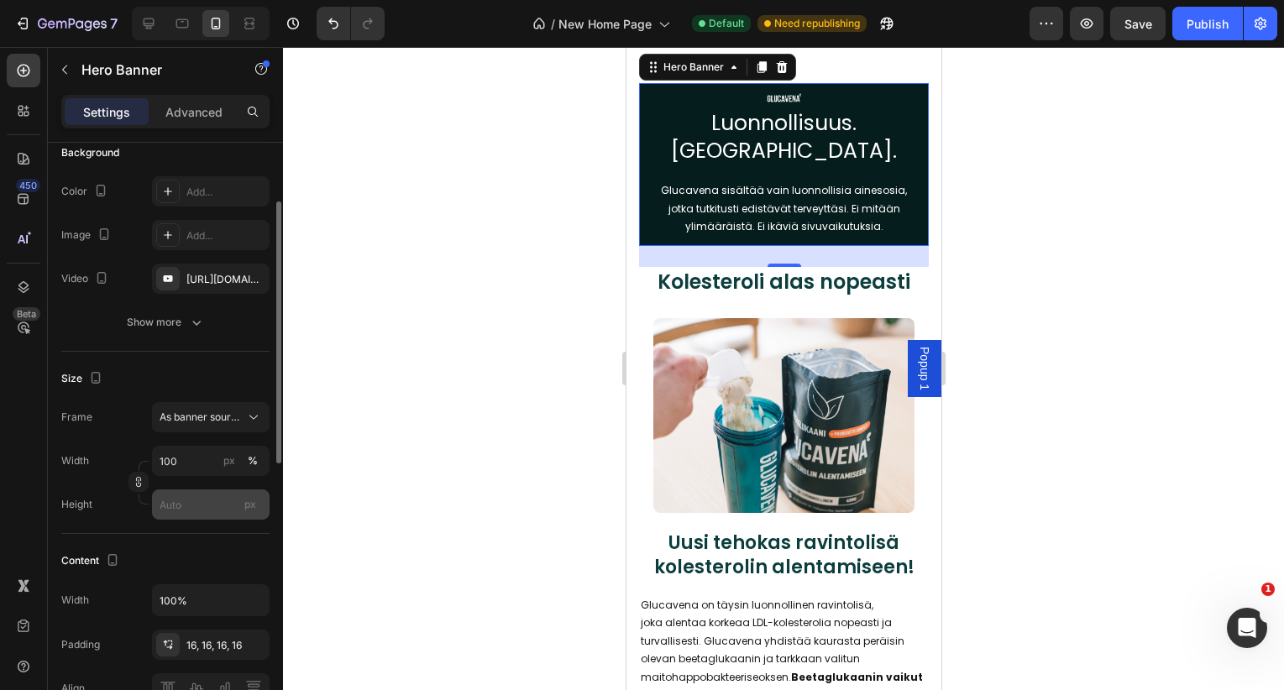
scroll to position [197, 0]
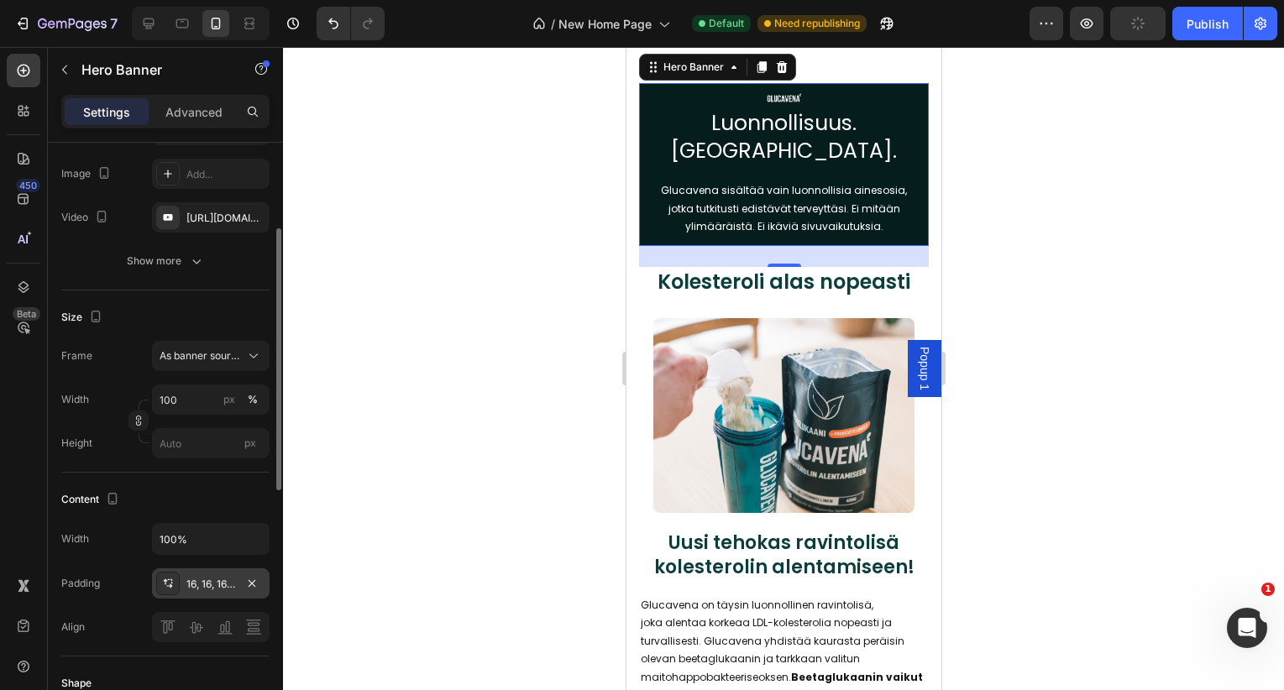
click at [203, 579] on div "16, 16, 16, 16" at bounding box center [210, 584] width 49 height 15
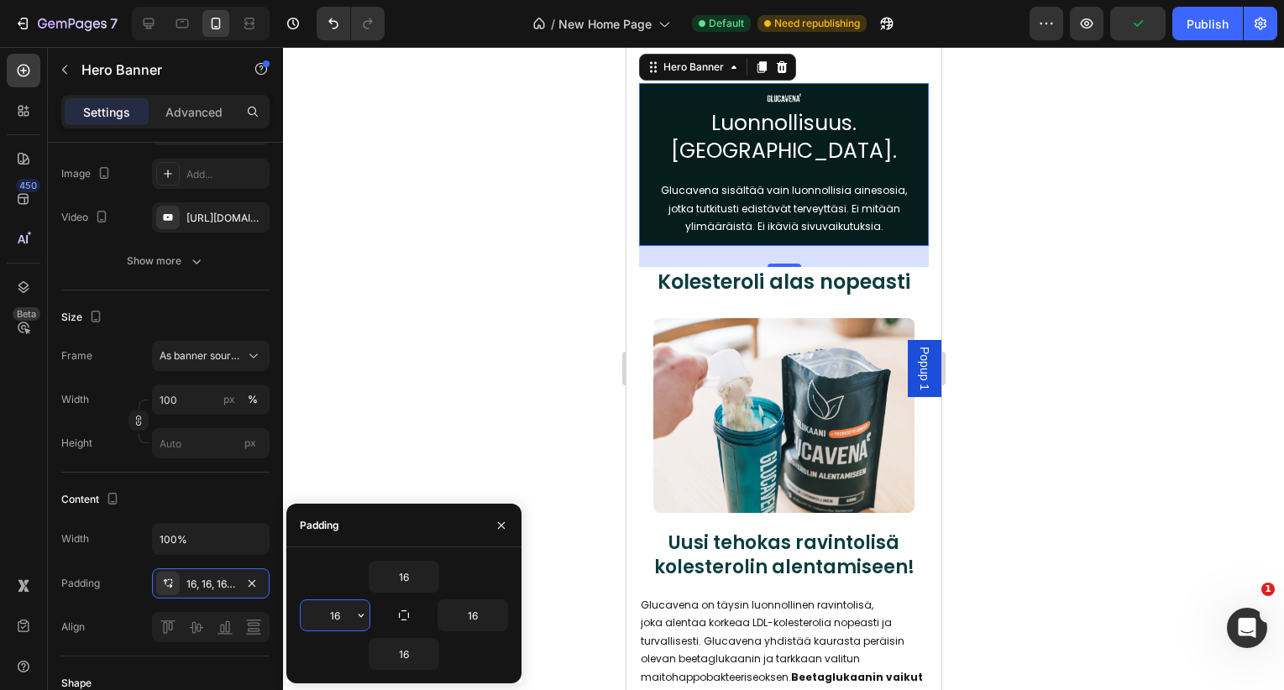
click at [335, 616] on input "16" at bounding box center [335, 615] width 69 height 30
type input "016"
click at [730, 166] on h2 "Luonnollisuus. [GEOGRAPHIC_DATA]." at bounding box center [783, 137] width 263 height 58
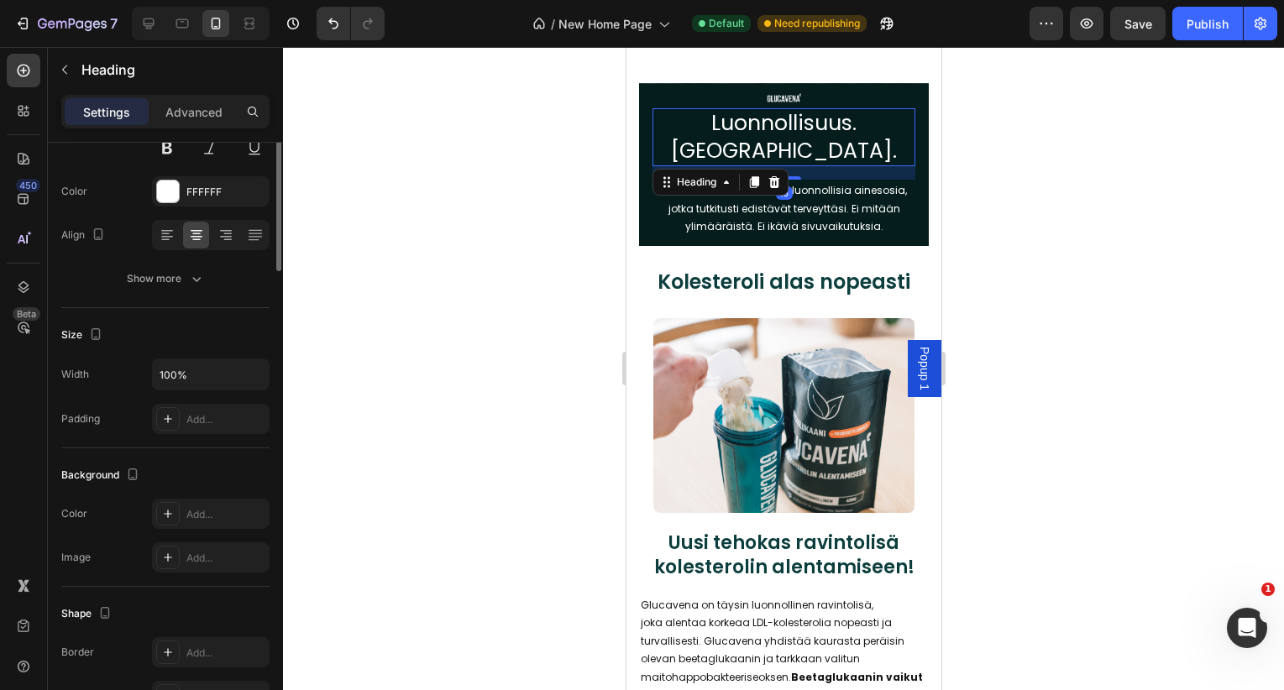
scroll to position [0, 0]
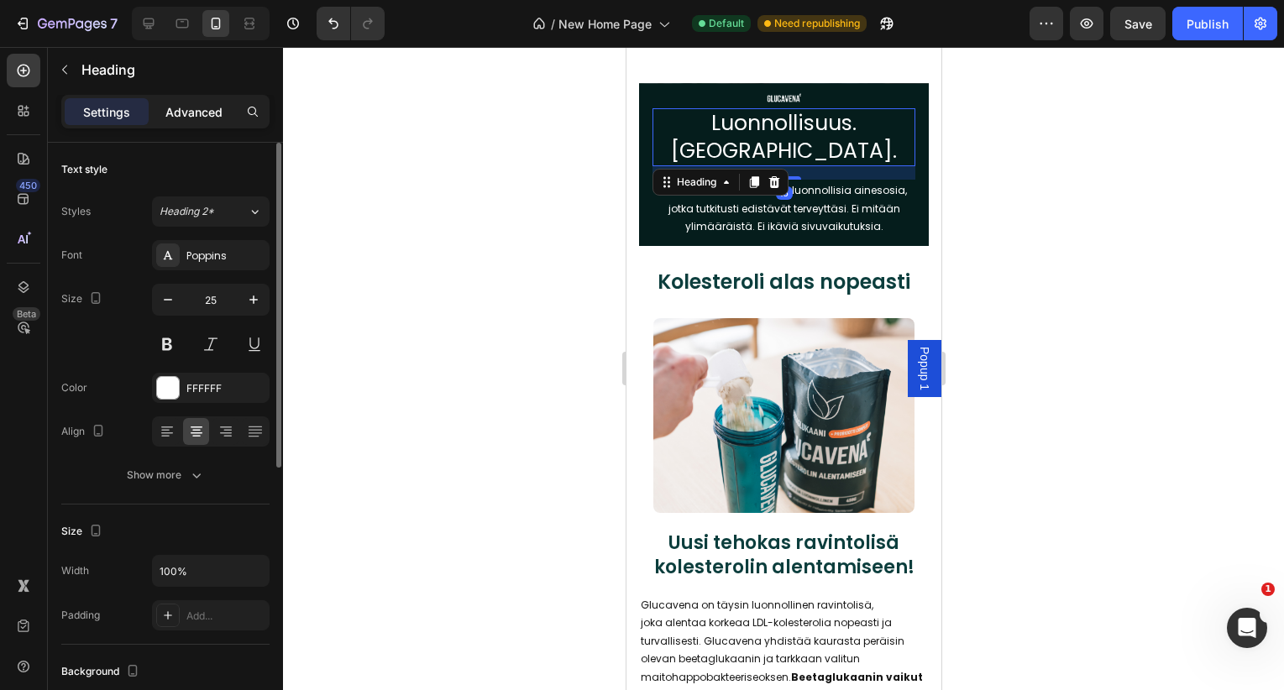
click at [169, 113] on p "Advanced" at bounding box center [193, 112] width 57 height 18
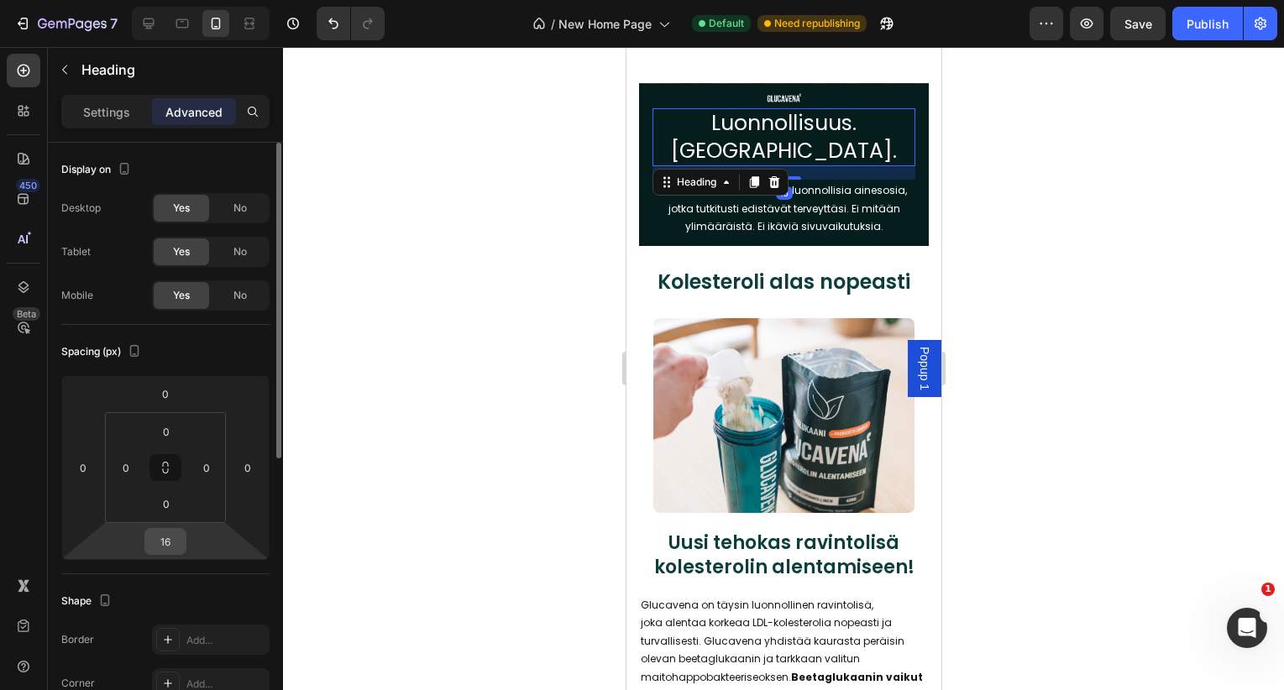
click at [160, 536] on input "16" at bounding box center [166, 541] width 34 height 25
type input "5"
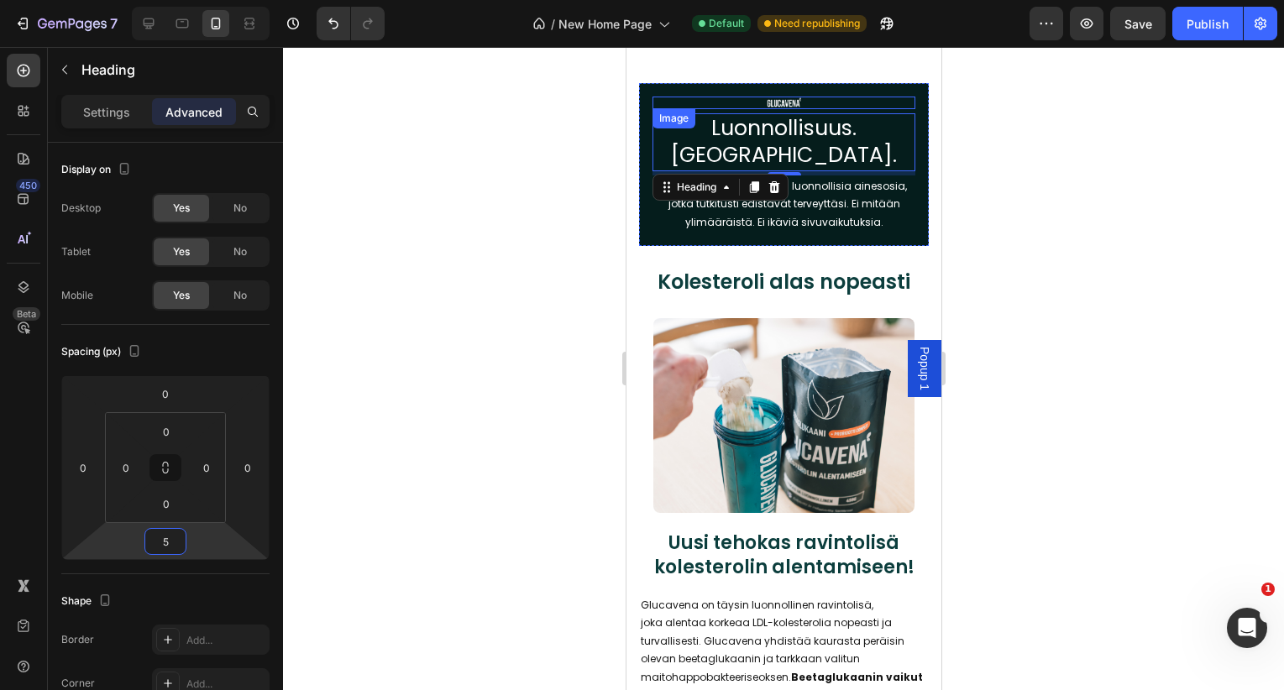
click at [783, 108] on img at bounding box center [782, 103] width 39 height 12
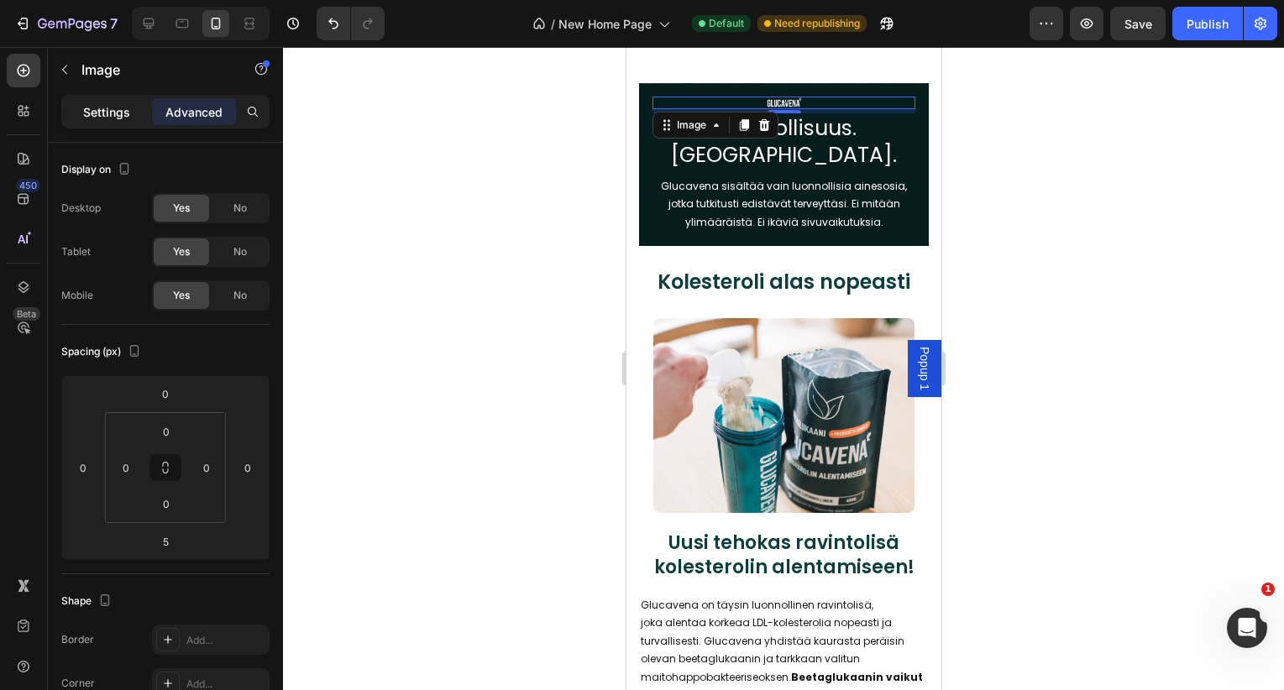
click at [109, 116] on p "Settings" at bounding box center [106, 112] width 47 height 18
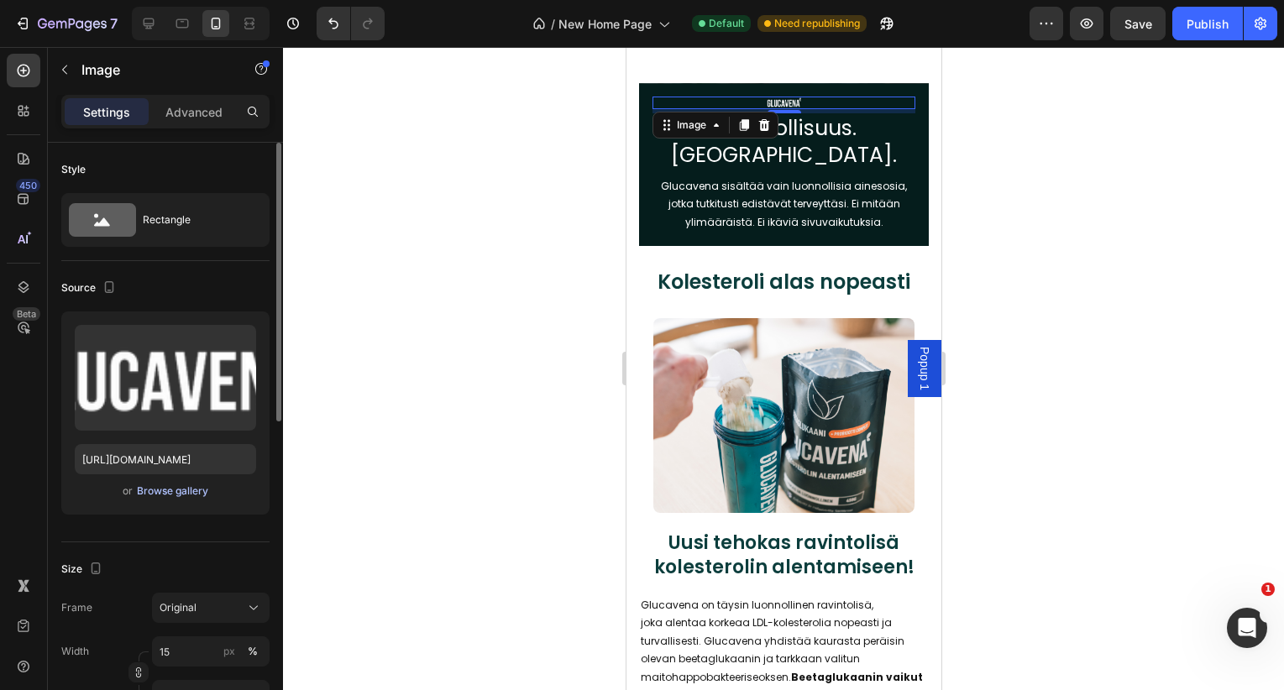
scroll to position [234, 0]
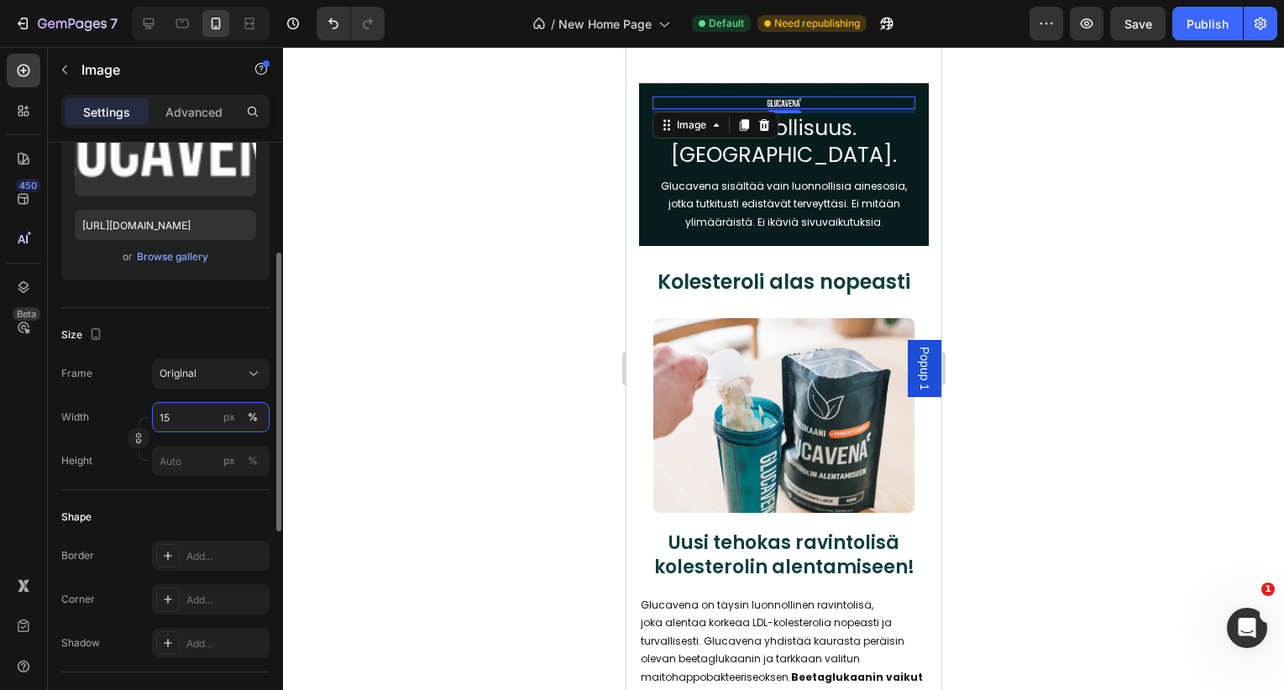
click at [191, 423] on input "15" at bounding box center [211, 417] width 118 height 30
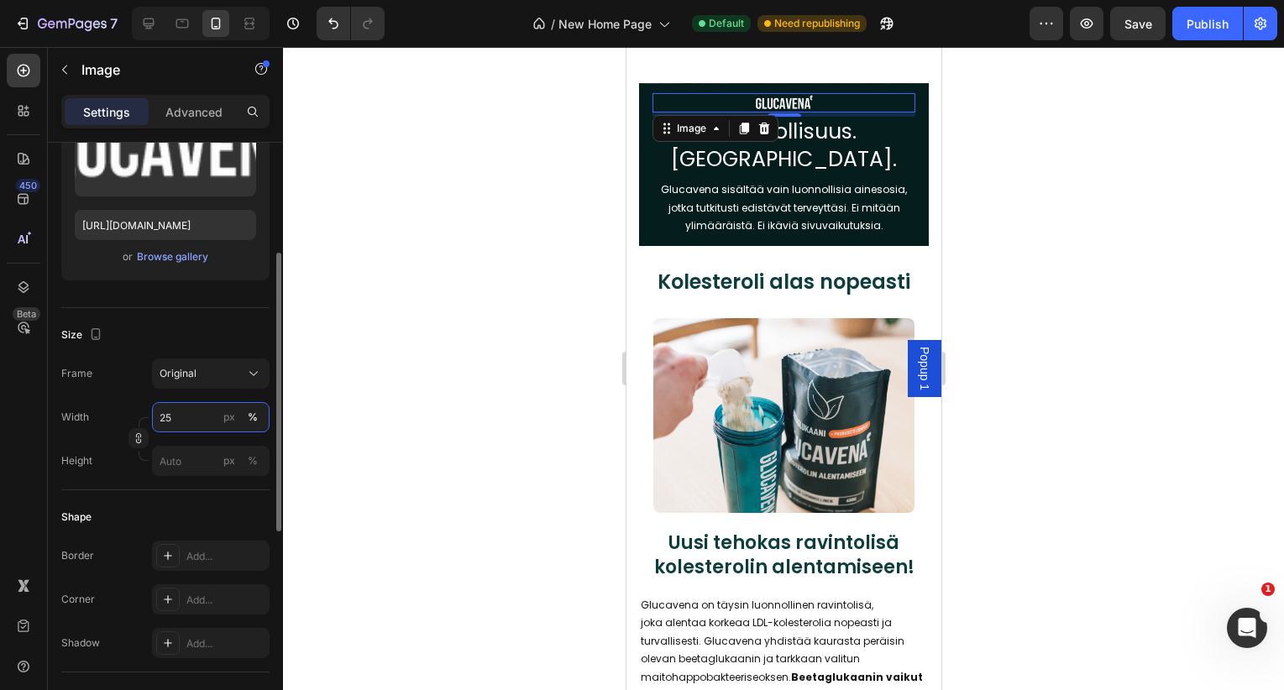
type input "2"
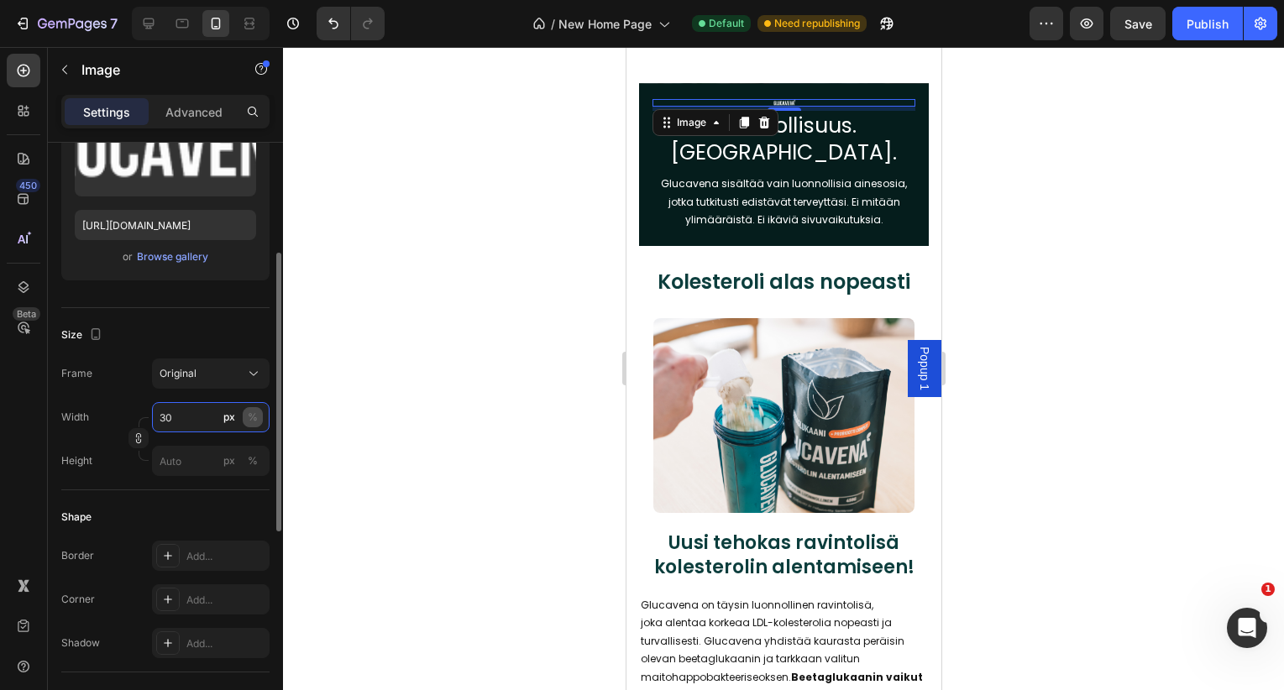
type input "30"
click at [254, 419] on div "%" at bounding box center [253, 417] width 10 height 15
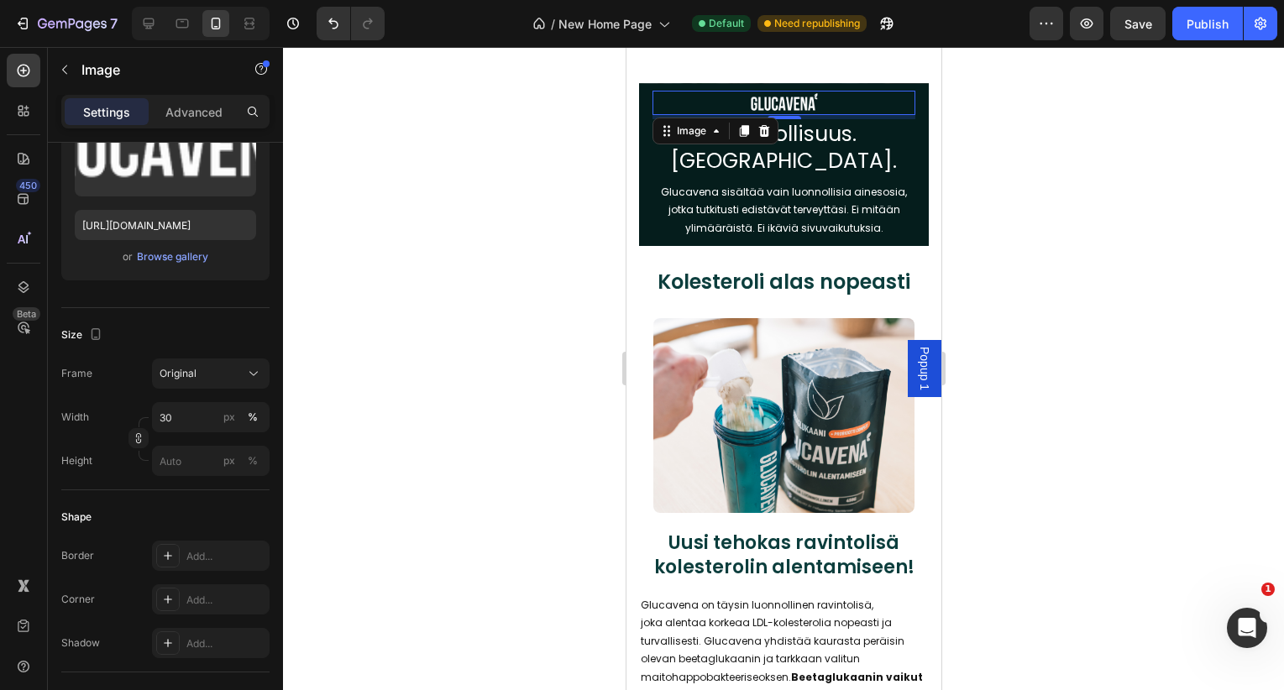
click at [1041, 249] on div at bounding box center [783, 368] width 1001 height 643
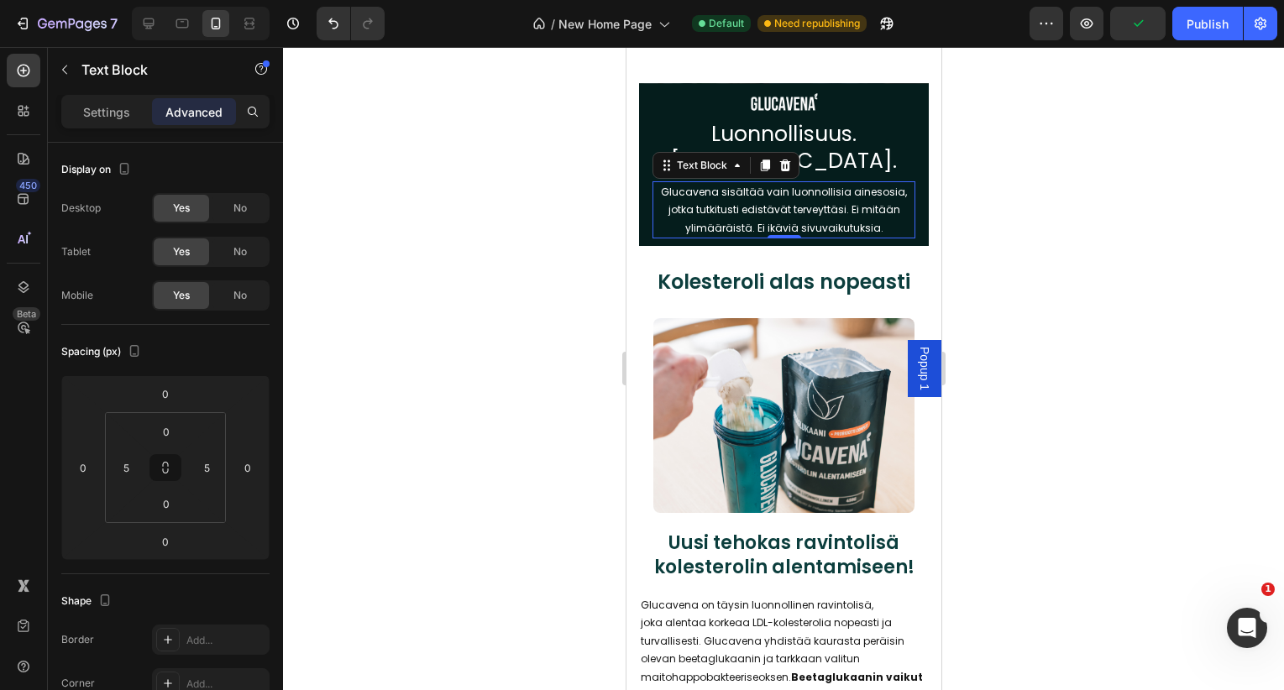
click at [883, 237] on p "Glucavena sisältää vain luonnollisia ainesosia, jotka tutkitusti edistävät terv…" at bounding box center [783, 210] width 251 height 55
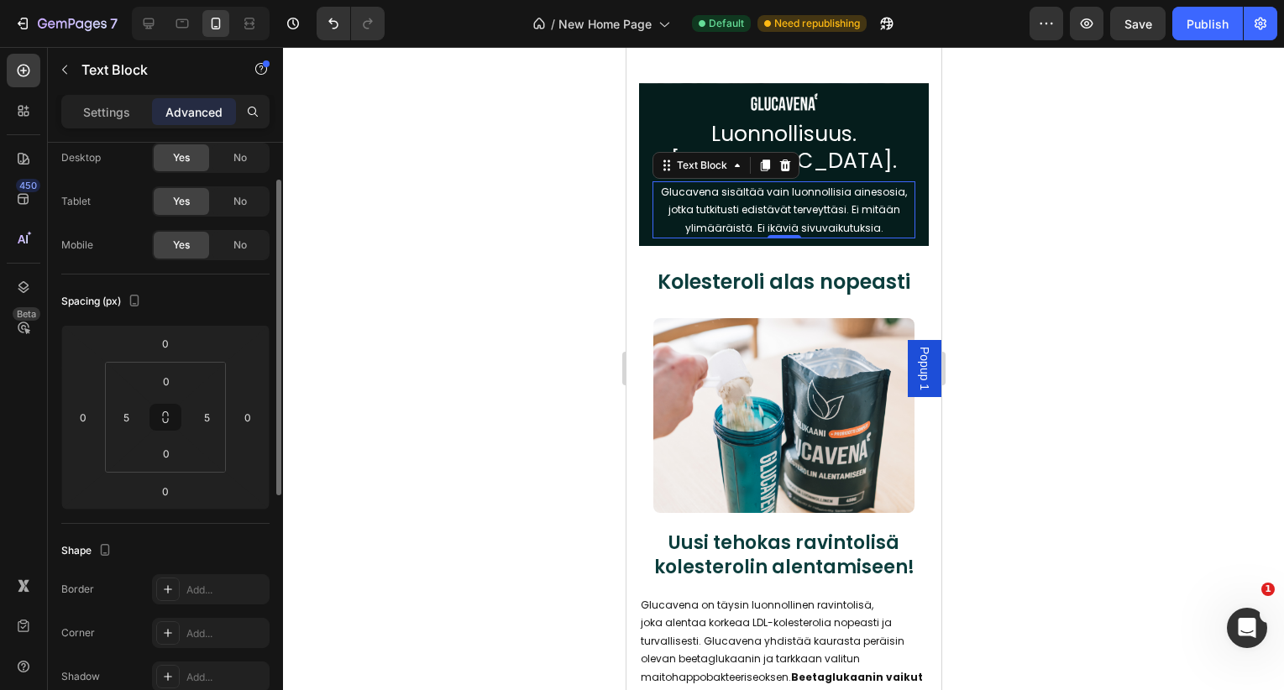
scroll to position [57, 0]
drag, startPoint x: 115, startPoint y: 111, endPoint x: 118, endPoint y: 128, distance: 17.1
click at [115, 111] on p "Settings" at bounding box center [106, 112] width 47 height 18
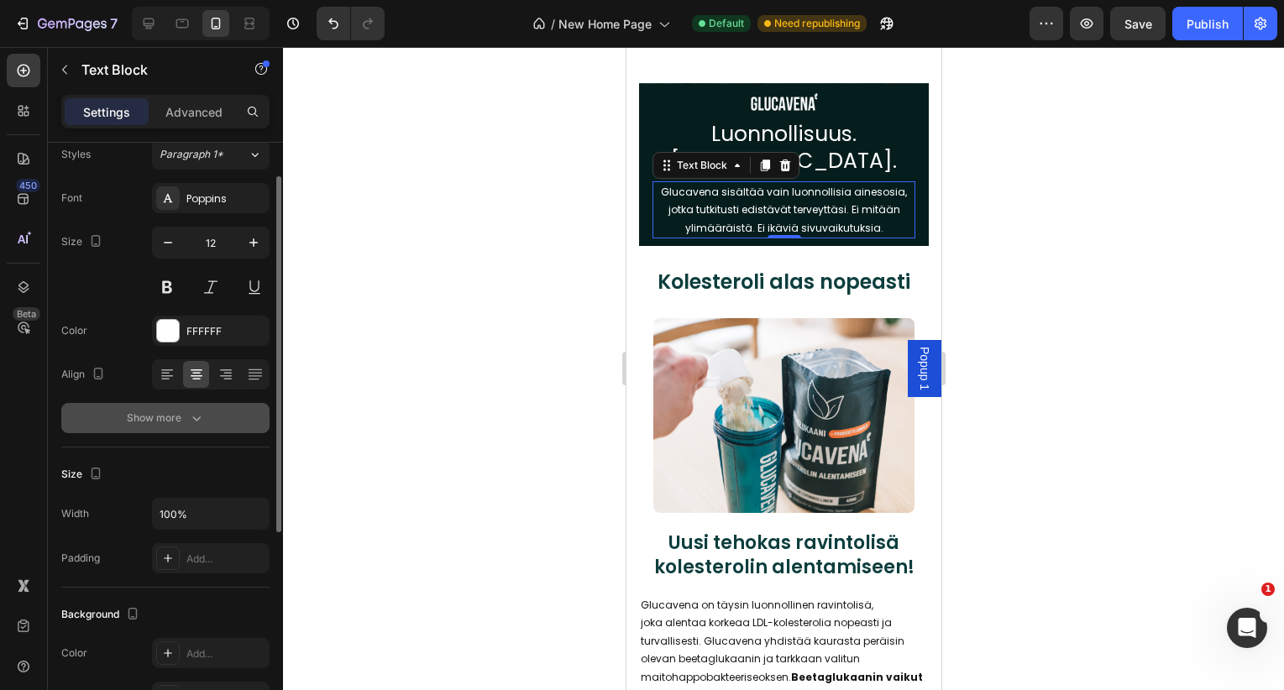
click at [172, 421] on div "Show more" at bounding box center [166, 418] width 78 height 17
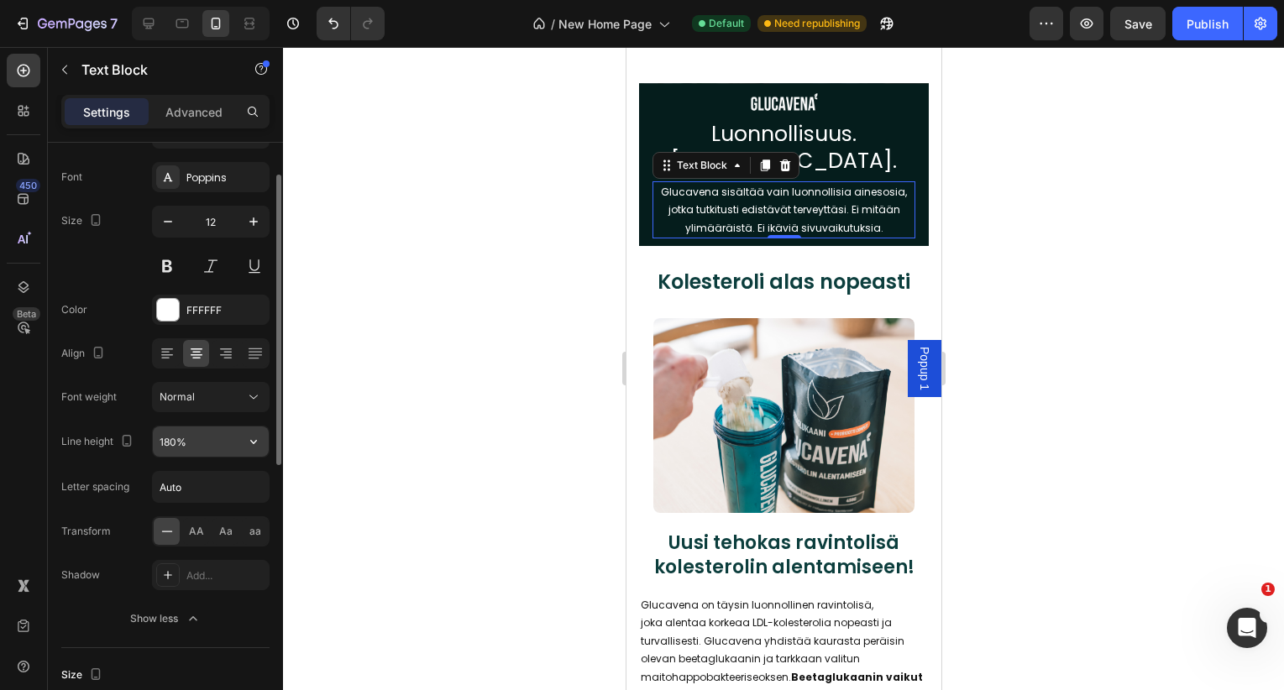
click at [166, 454] on input "180%" at bounding box center [211, 442] width 116 height 30
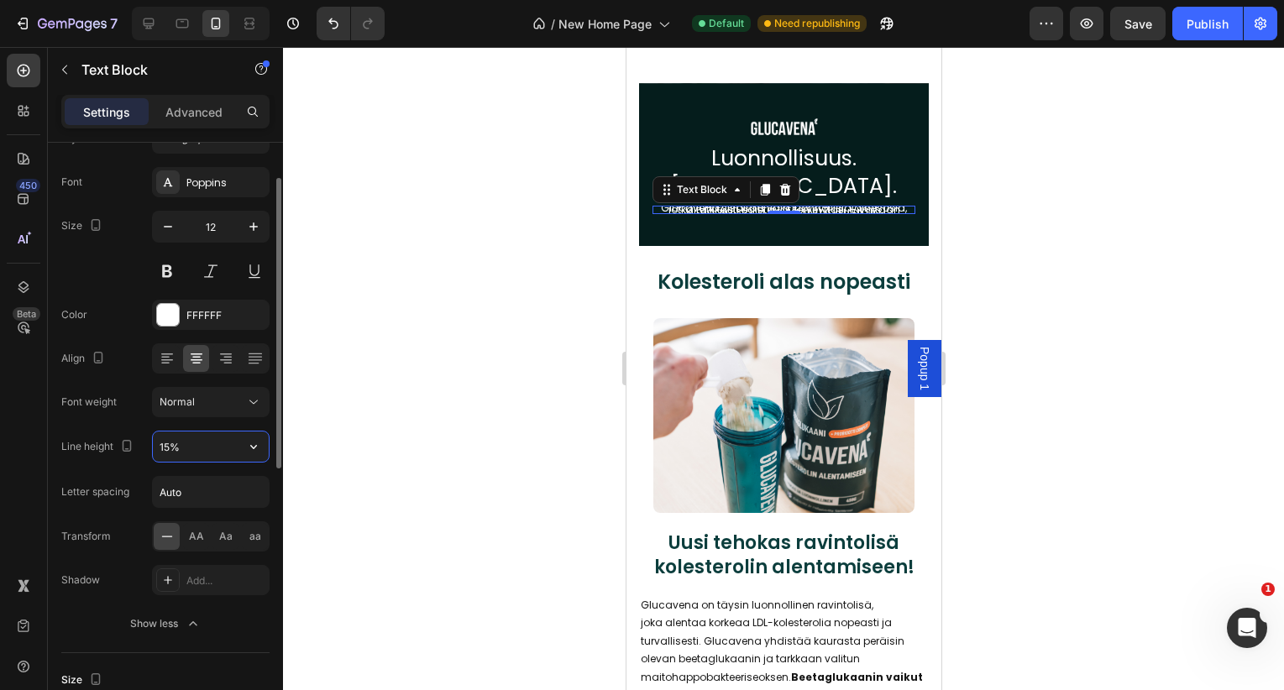
type input "150%"
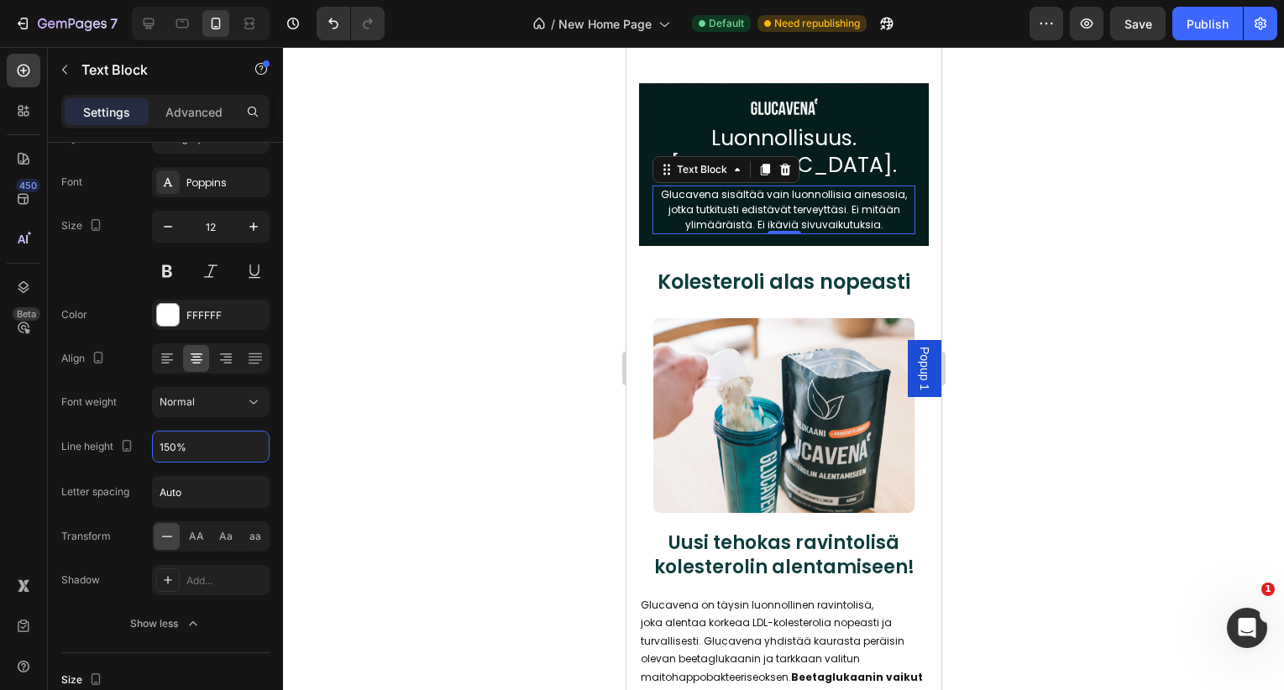
click at [1007, 235] on div at bounding box center [783, 368] width 1001 height 643
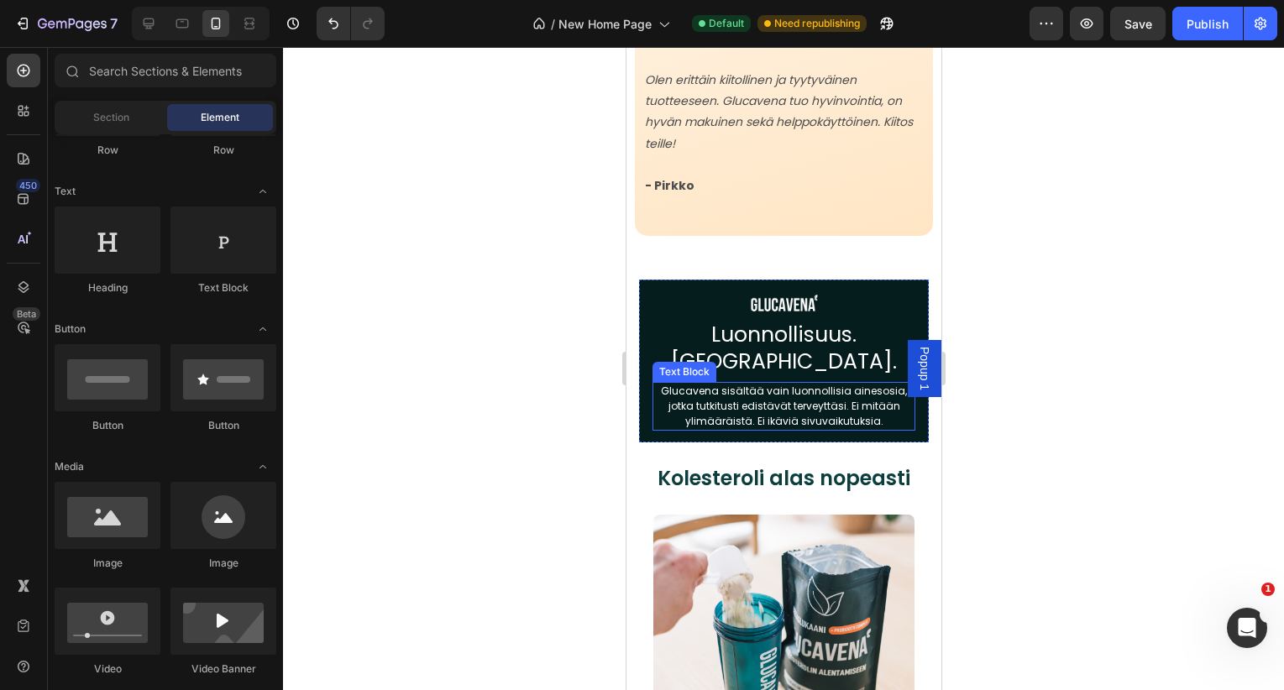
scroll to position [3889, 0]
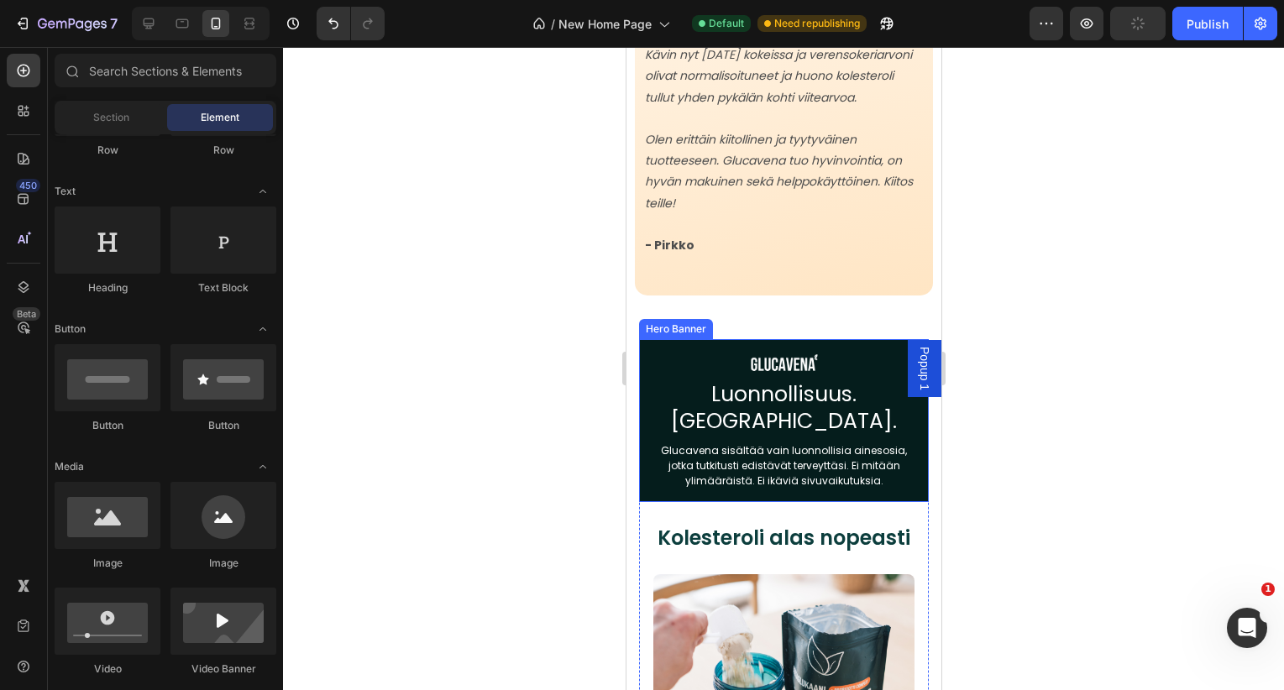
click at [651, 396] on div "Image Luonnollisuus. [GEOGRAPHIC_DATA]. Heading Glucavena sisältää vain luonnol…" at bounding box center [783, 420] width 290 height 165
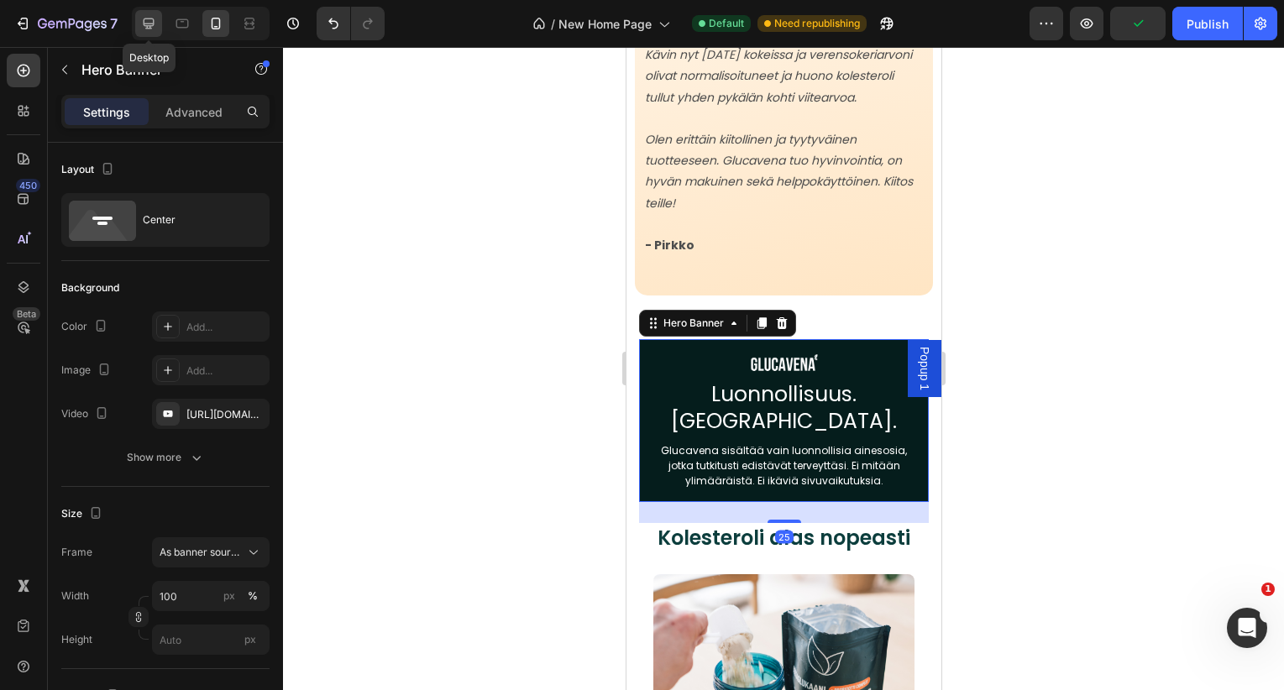
click at [144, 24] on icon at bounding box center [149, 23] width 11 height 11
type input "500"
type input "1200"
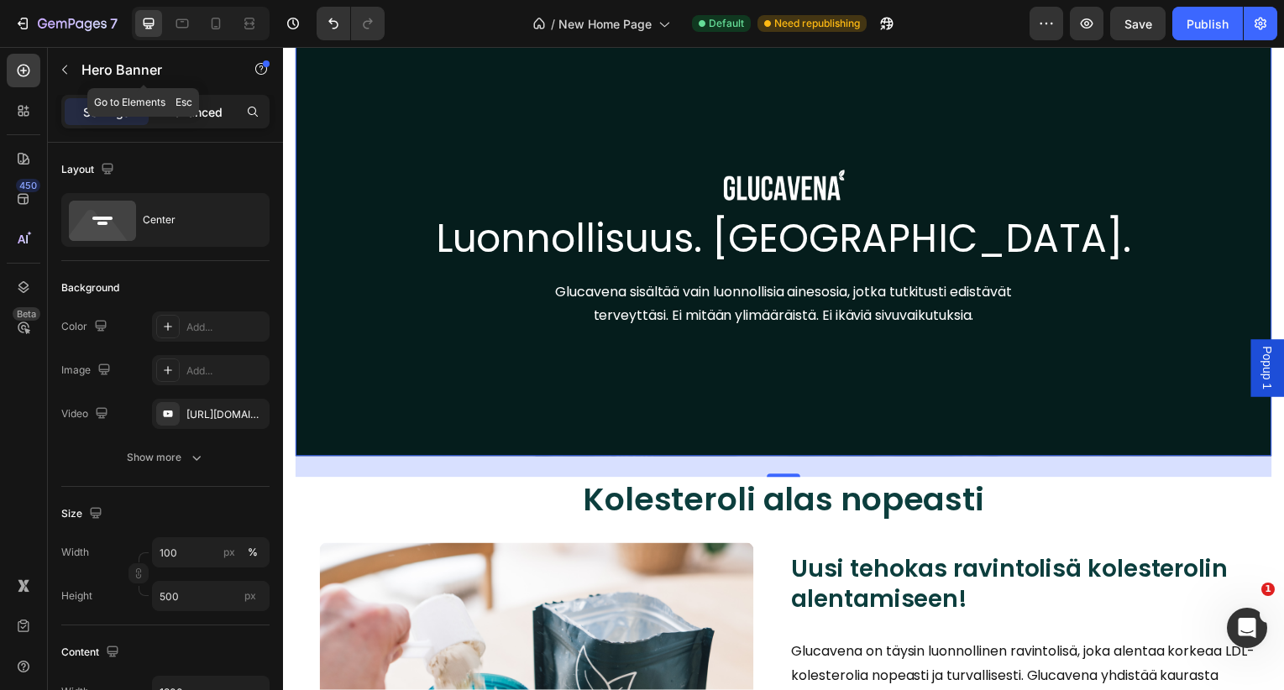
scroll to position [3424, 0]
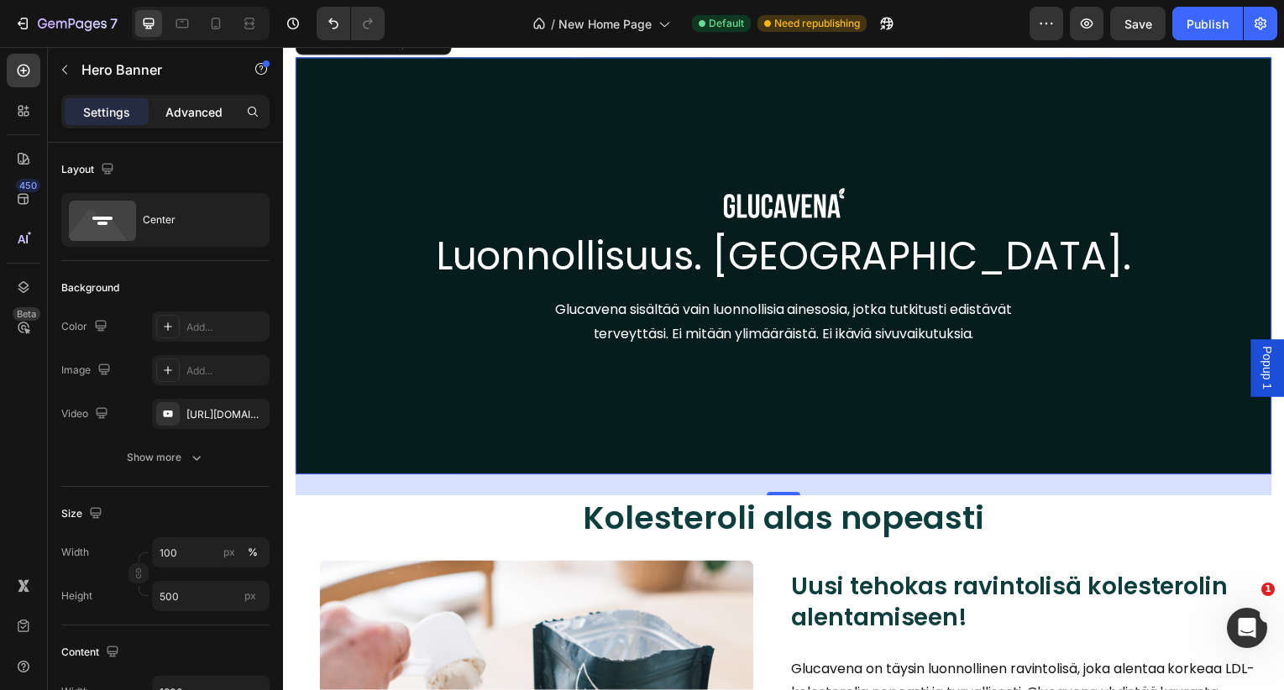
click at [180, 119] on p "Advanced" at bounding box center [193, 112] width 57 height 18
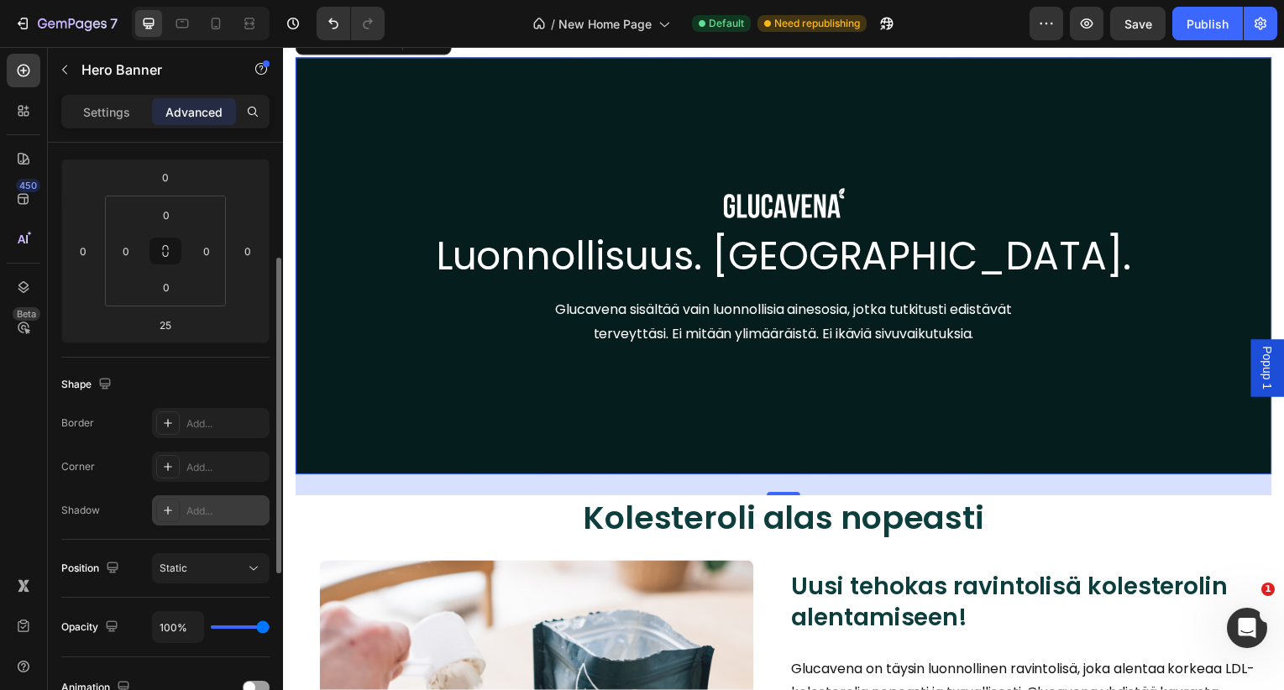
scroll to position [216, 0]
click at [180, 506] on div "Add..." at bounding box center [211, 511] width 118 height 30
click at [205, 473] on div "Add..." at bounding box center [225, 468] width 79 height 15
click at [249, 512] on icon "button" at bounding box center [251, 512] width 13 height 13
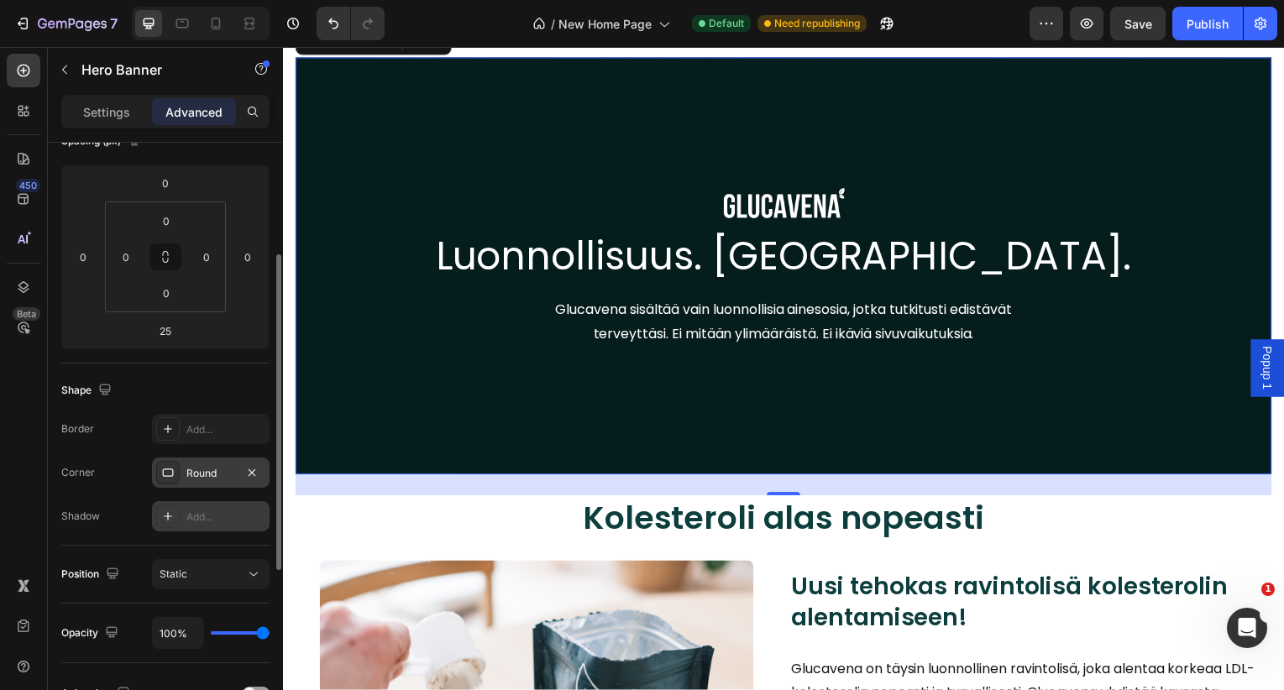
click at [202, 471] on div "Round" at bounding box center [210, 473] width 49 height 15
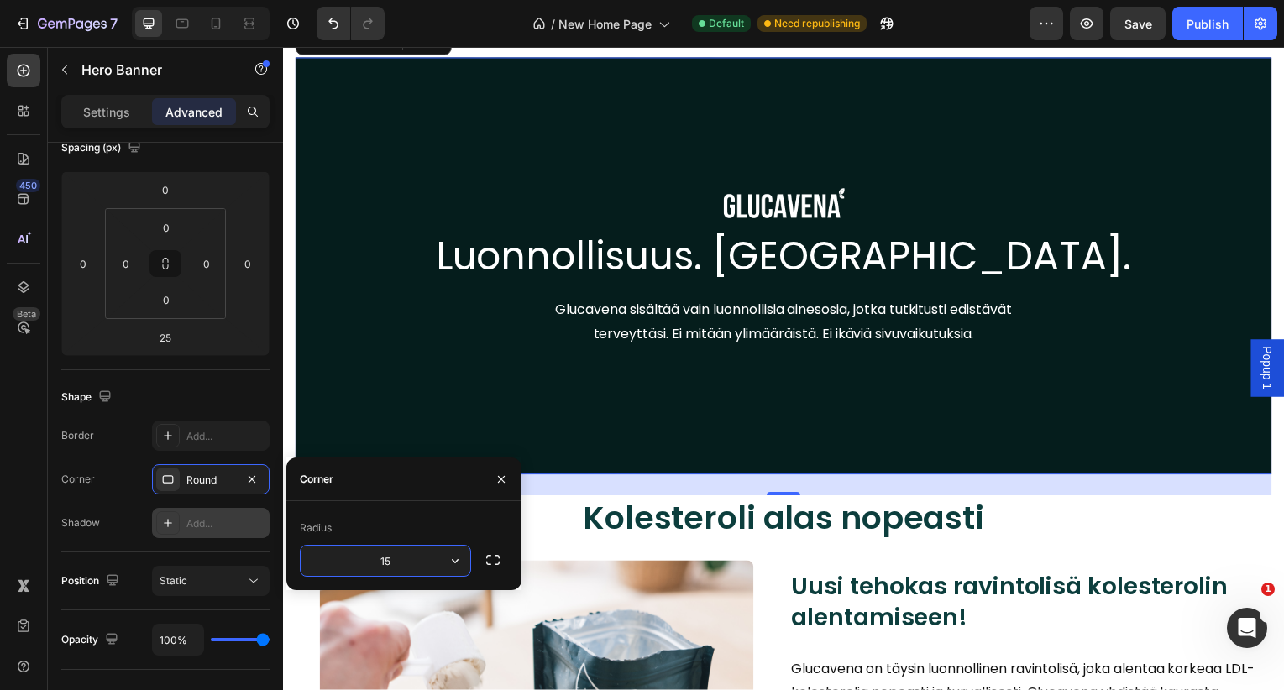
type input "1"
type input "20"
click at [494, 564] on icon "button" at bounding box center [493, 560] width 17 height 17
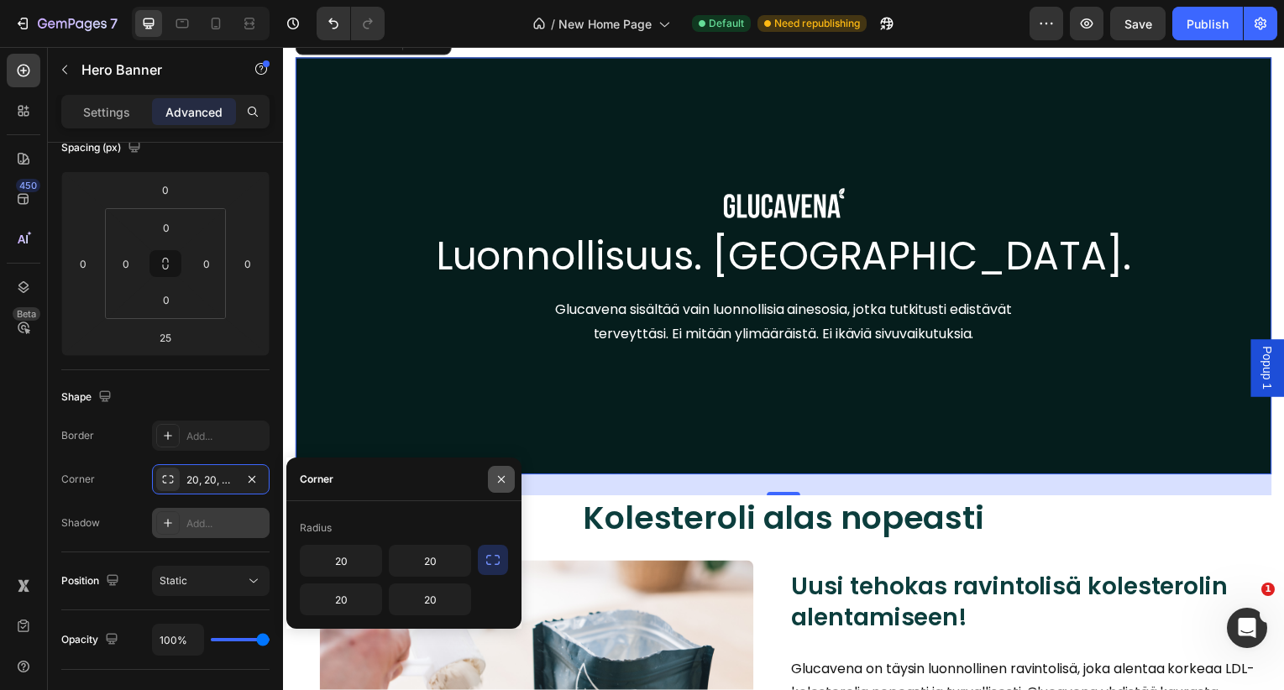
click at [501, 475] on icon "button" at bounding box center [501, 479] width 13 height 13
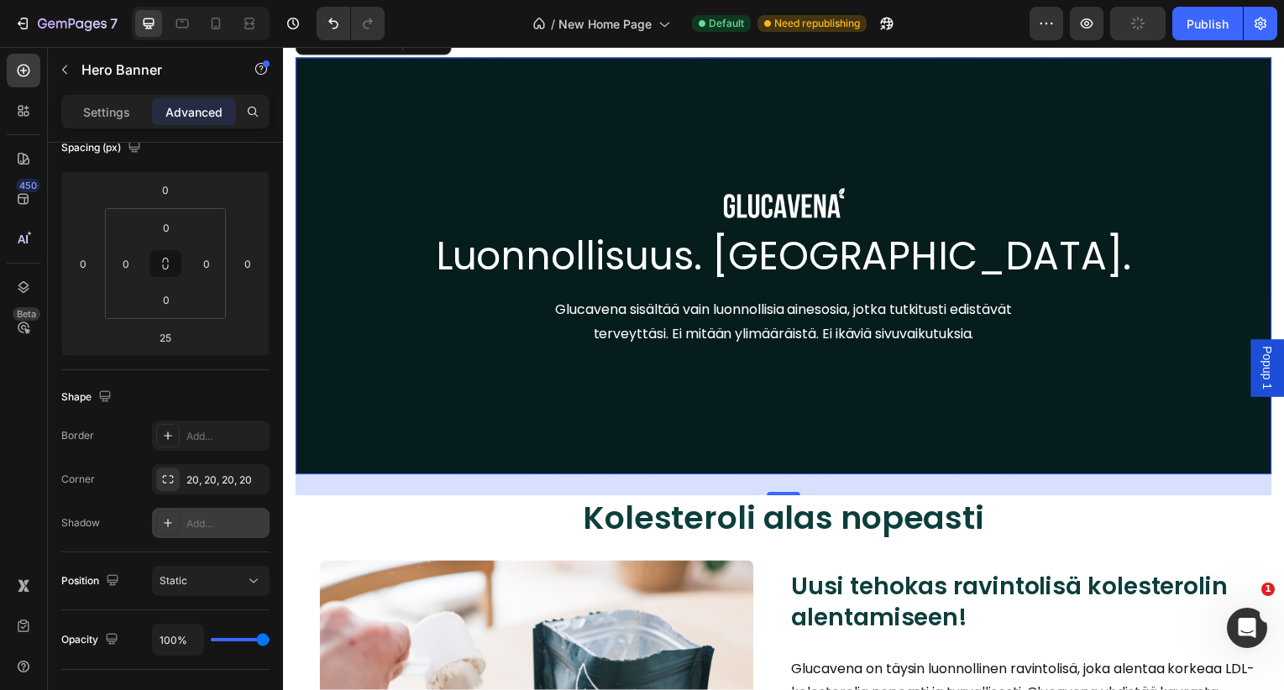
click at [419, 498] on div "25" at bounding box center [787, 488] width 983 height 21
click at [374, 392] on div "Overlay" at bounding box center [787, 268] width 983 height 420
click at [205, 384] on div "Shape" at bounding box center [165, 397] width 208 height 27
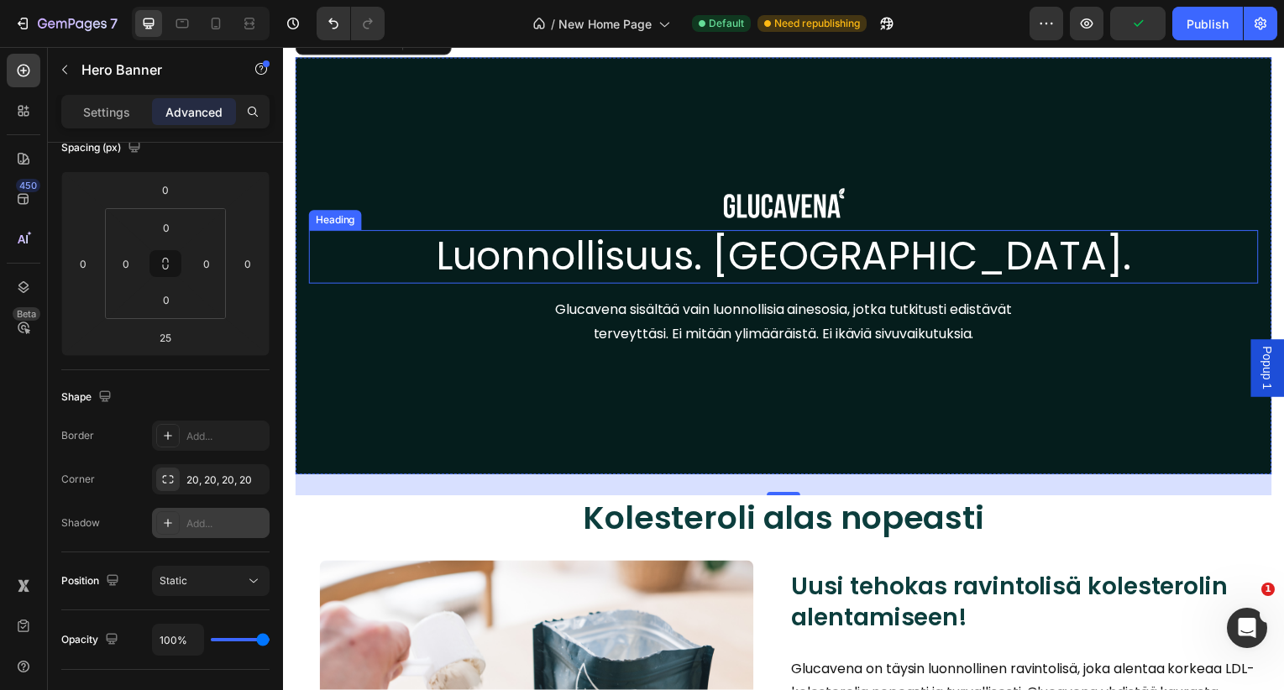
scroll to position [3155, 0]
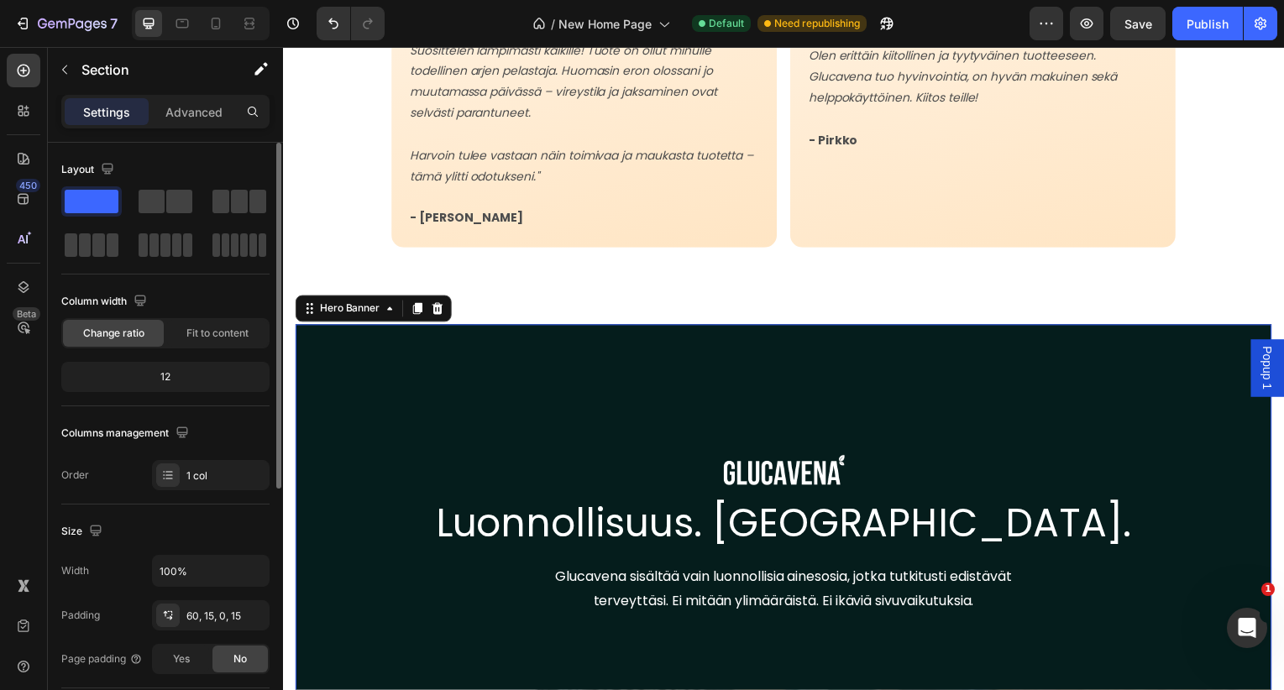
click at [455, 360] on div "Overlay" at bounding box center [787, 537] width 983 height 420
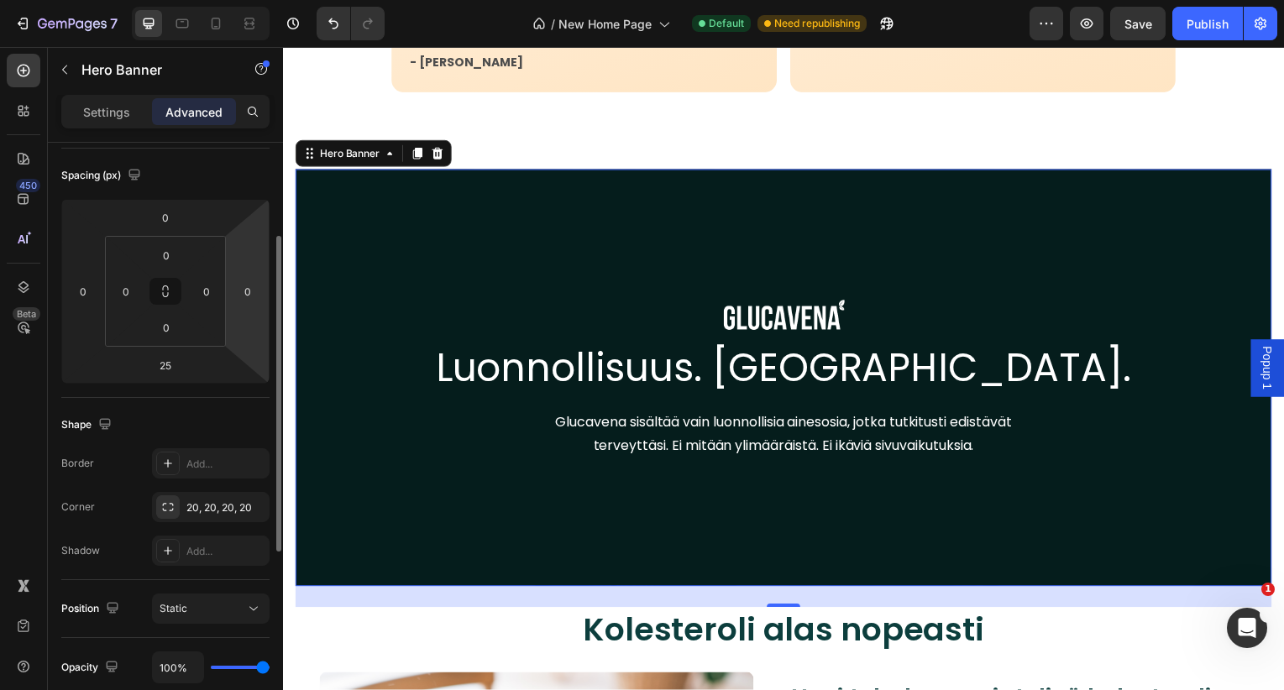
scroll to position [339, 0]
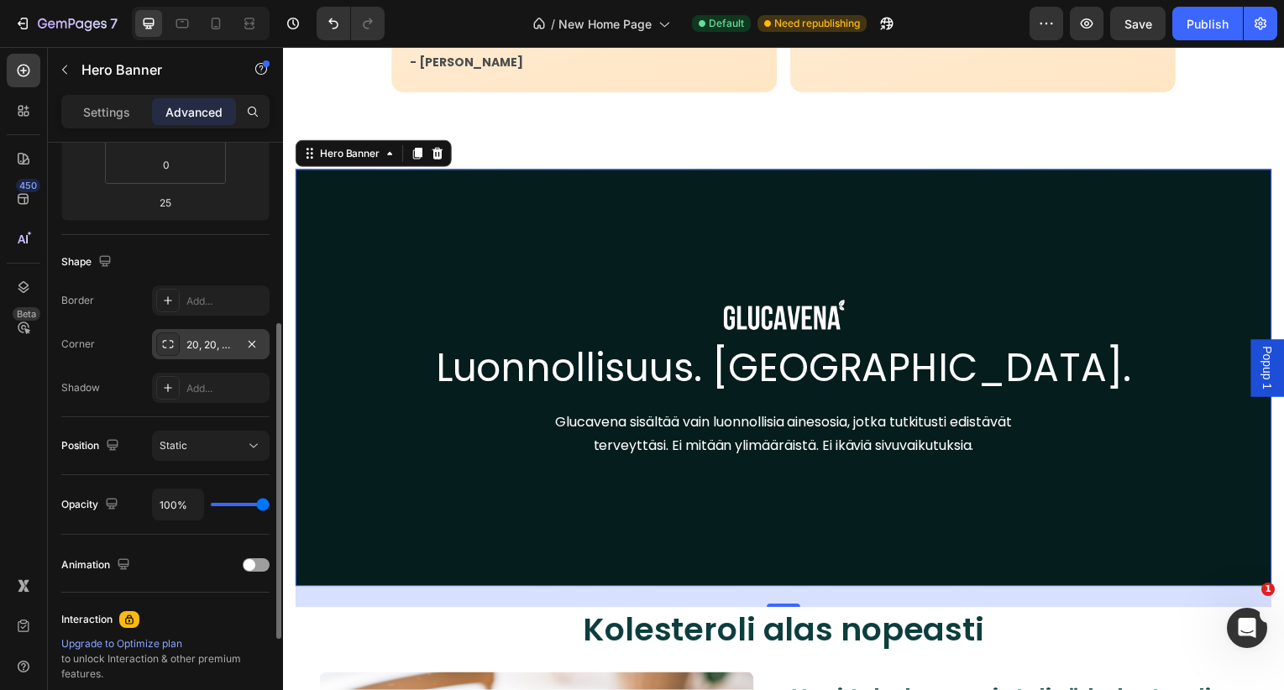
click at [216, 338] on div "20, 20, 20, 20" at bounding box center [210, 345] width 49 height 15
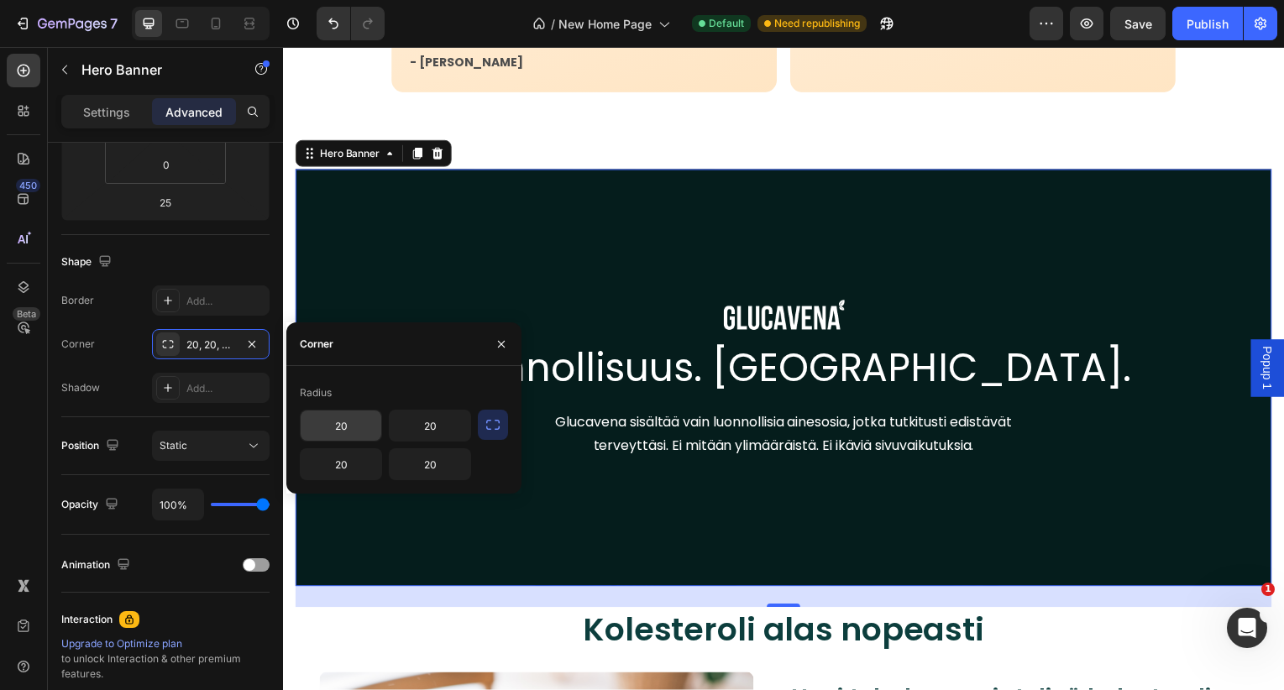
click at [359, 417] on input "20" at bounding box center [341, 426] width 81 height 30
type input "50"
click at [482, 426] on button "button" at bounding box center [493, 425] width 30 height 30
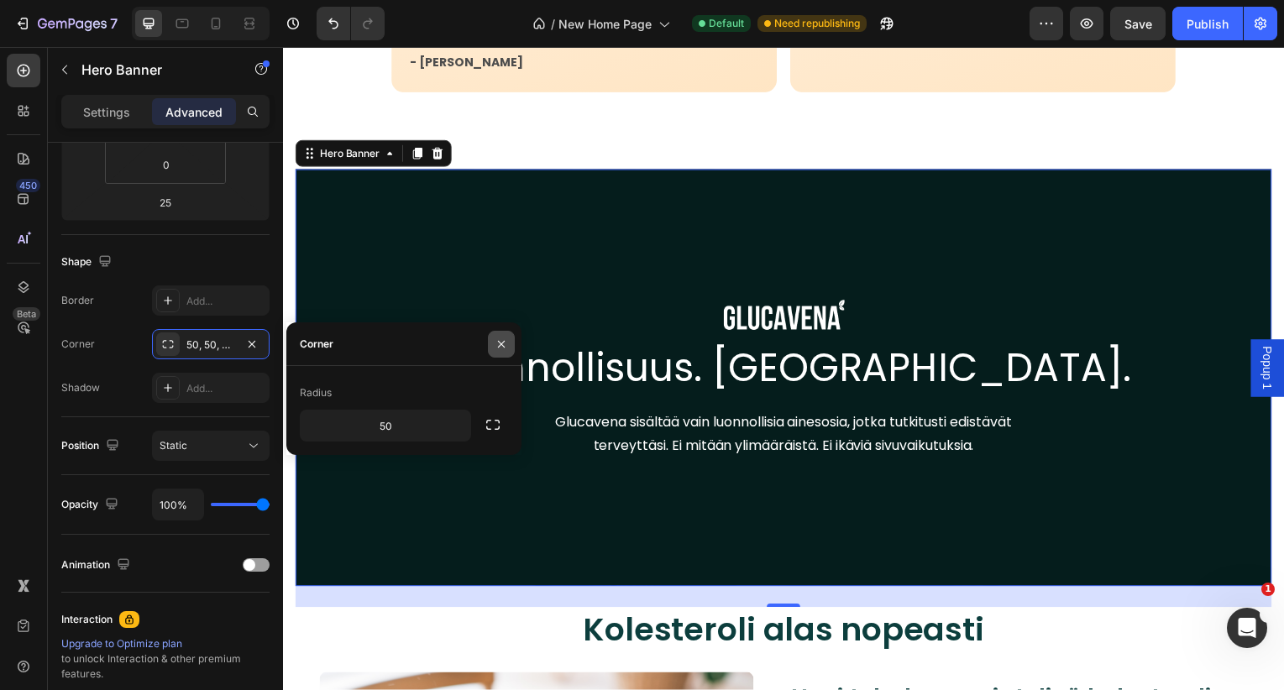
click at [503, 354] on button "button" at bounding box center [501, 344] width 27 height 27
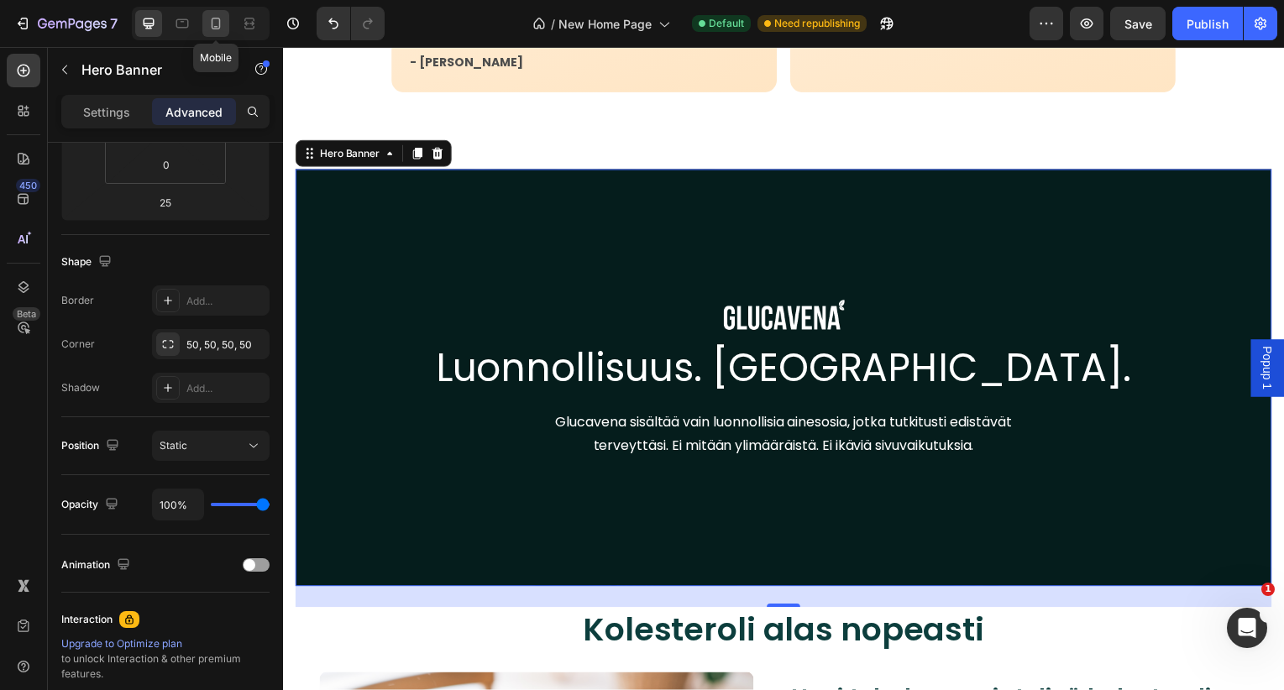
click at [222, 24] on icon at bounding box center [215, 23] width 17 height 17
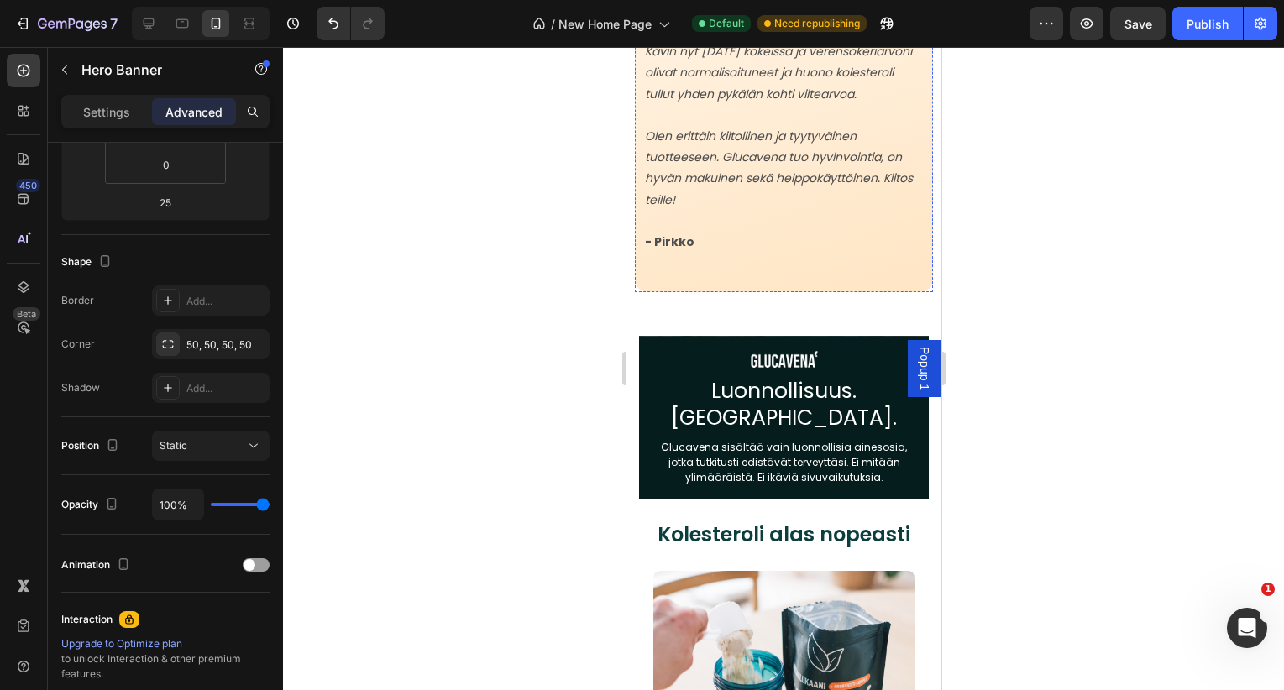
scroll to position [3930, 0]
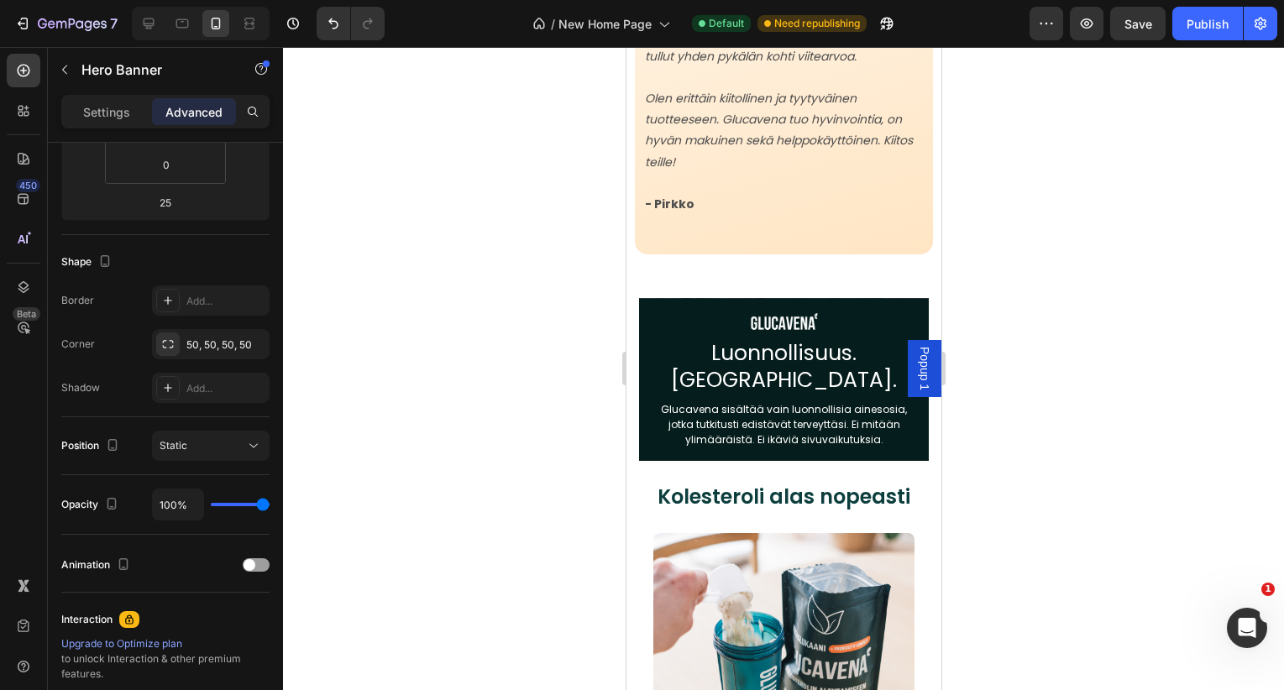
click at [694, 341] on div "Overlay" at bounding box center [783, 379] width 290 height 163
click at [685, 356] on div "Image Luonnollisuus. [GEOGRAPHIC_DATA]. Heading Glucavena sisältää vain luonnol…" at bounding box center [783, 379] width 290 height 165
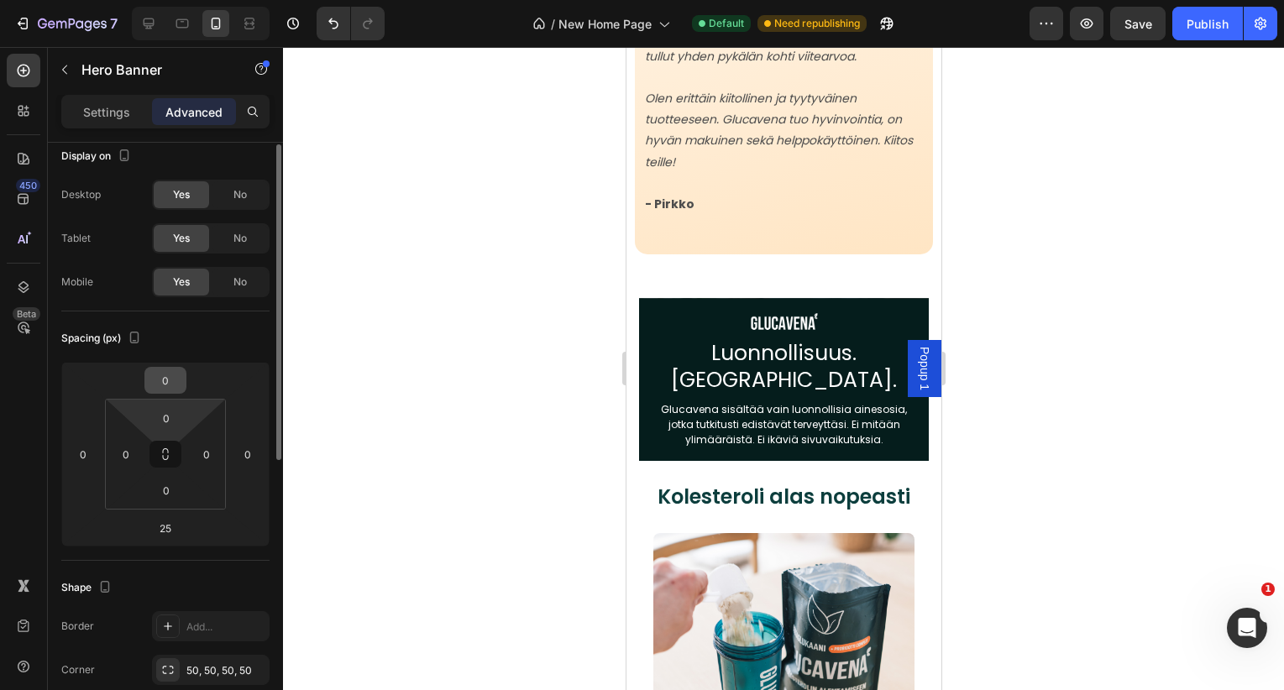
scroll to position [6, 0]
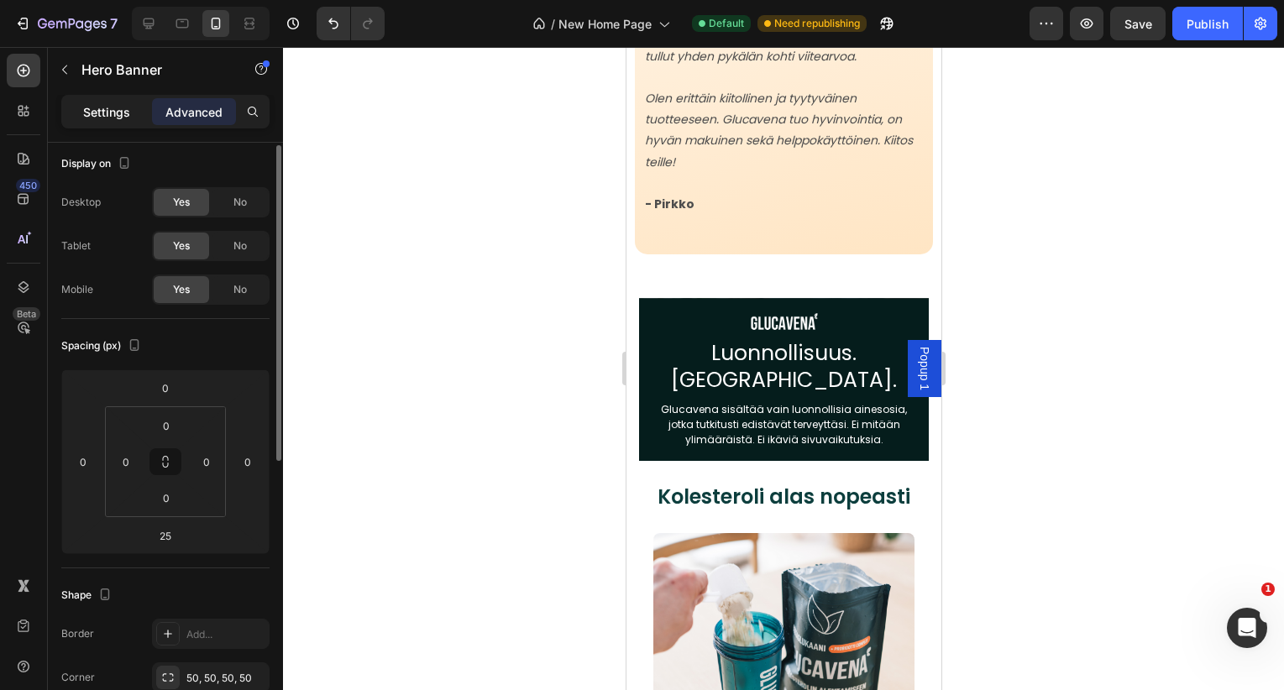
click at [109, 116] on p "Settings" at bounding box center [106, 112] width 47 height 18
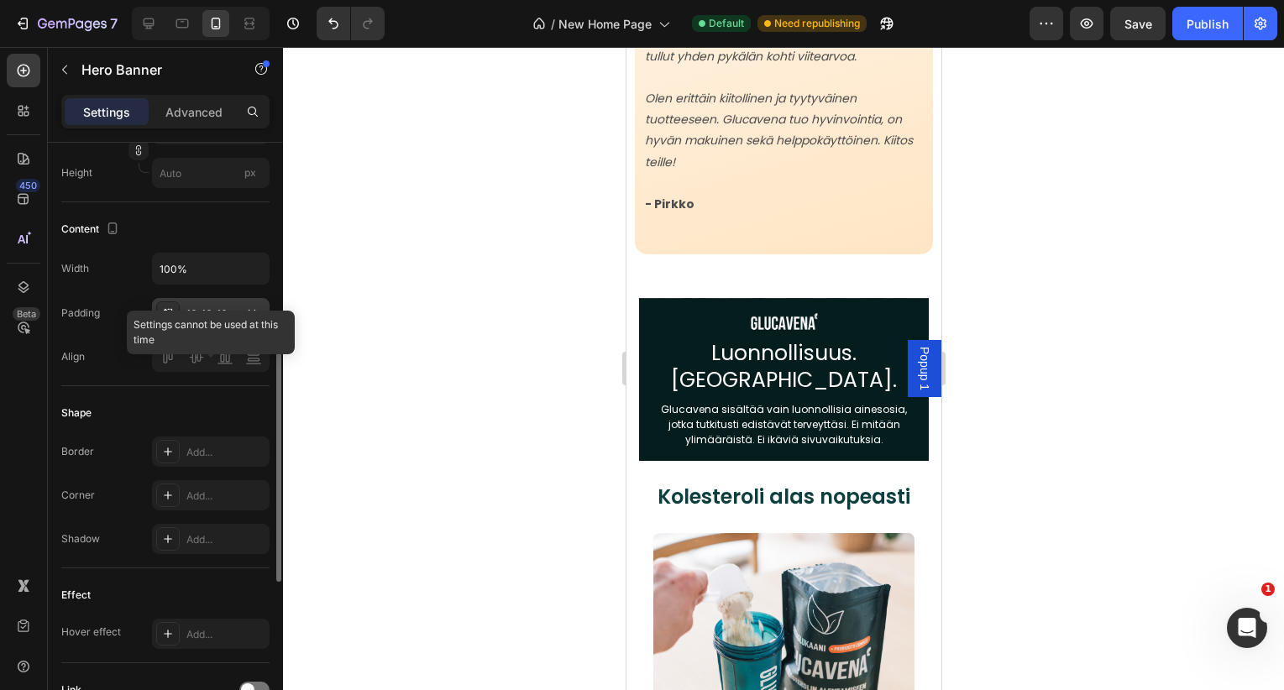
scroll to position [469, 0]
click at [221, 493] on div "Add..." at bounding box center [225, 493] width 79 height 15
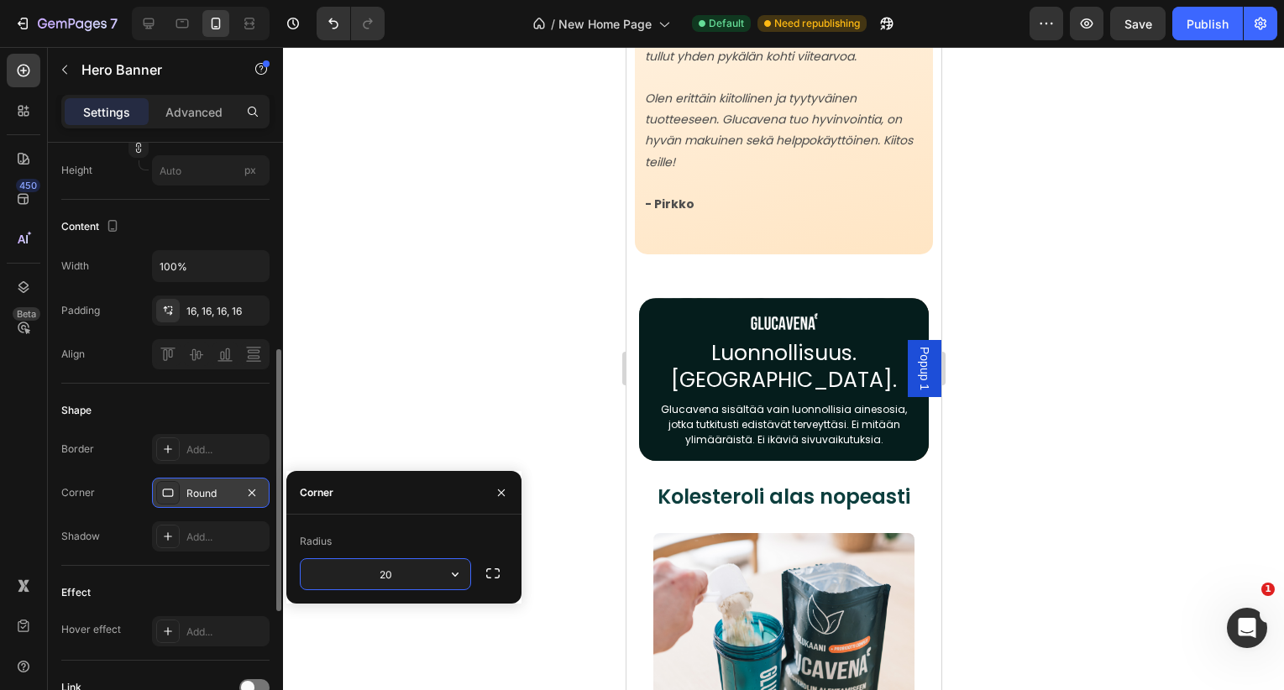
type input "2"
type input "10"
click at [502, 487] on icon "button" at bounding box center [501, 492] width 13 height 13
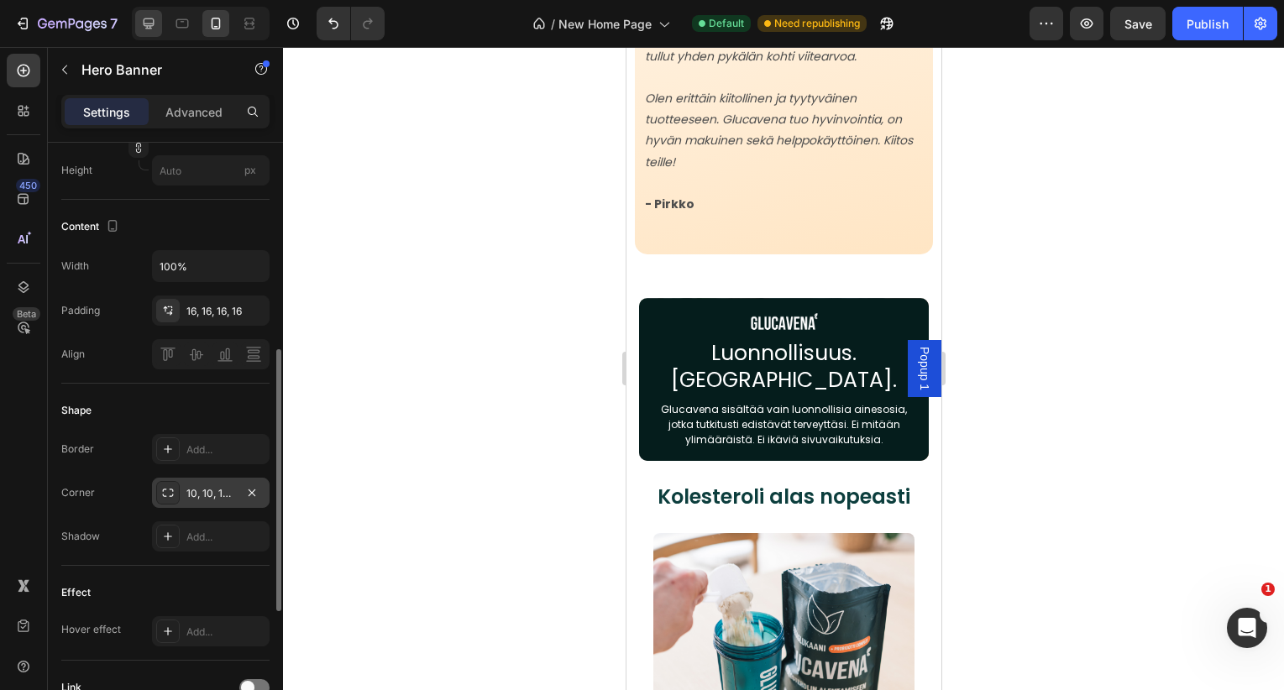
click at [157, 24] on div at bounding box center [148, 23] width 27 height 27
type input "500"
type input "1200"
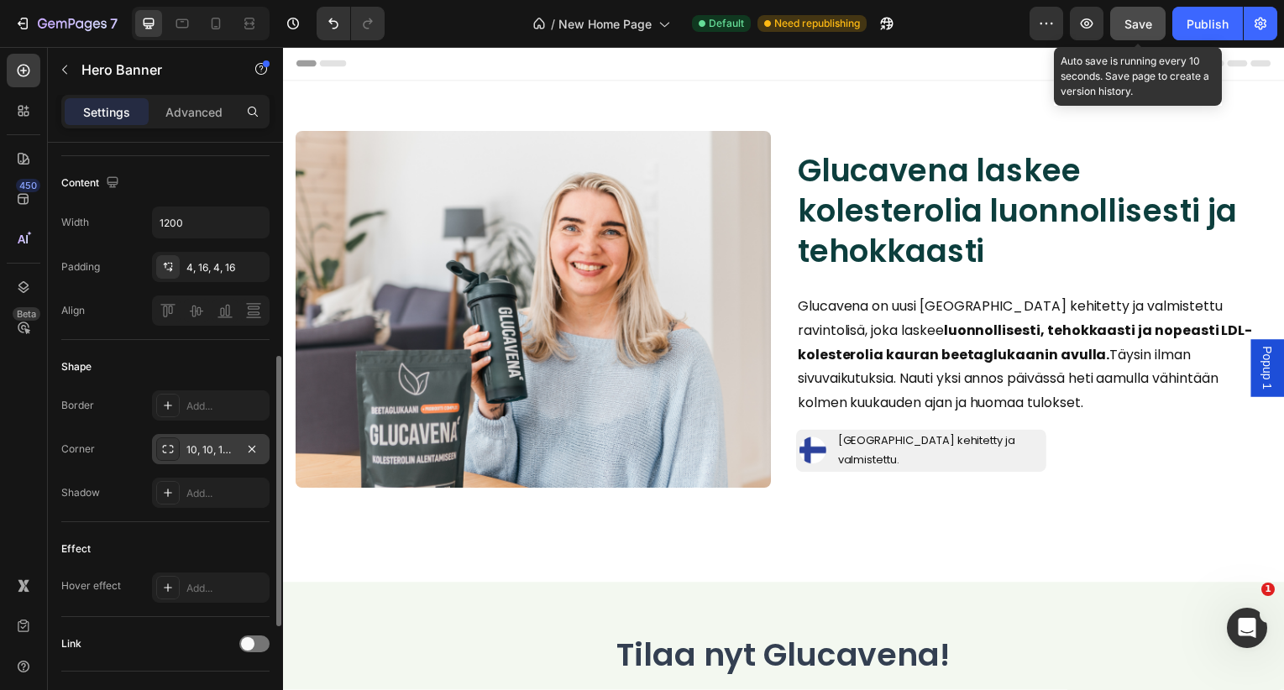
click at [1157, 13] on button "Save" at bounding box center [1137, 24] width 55 height 34
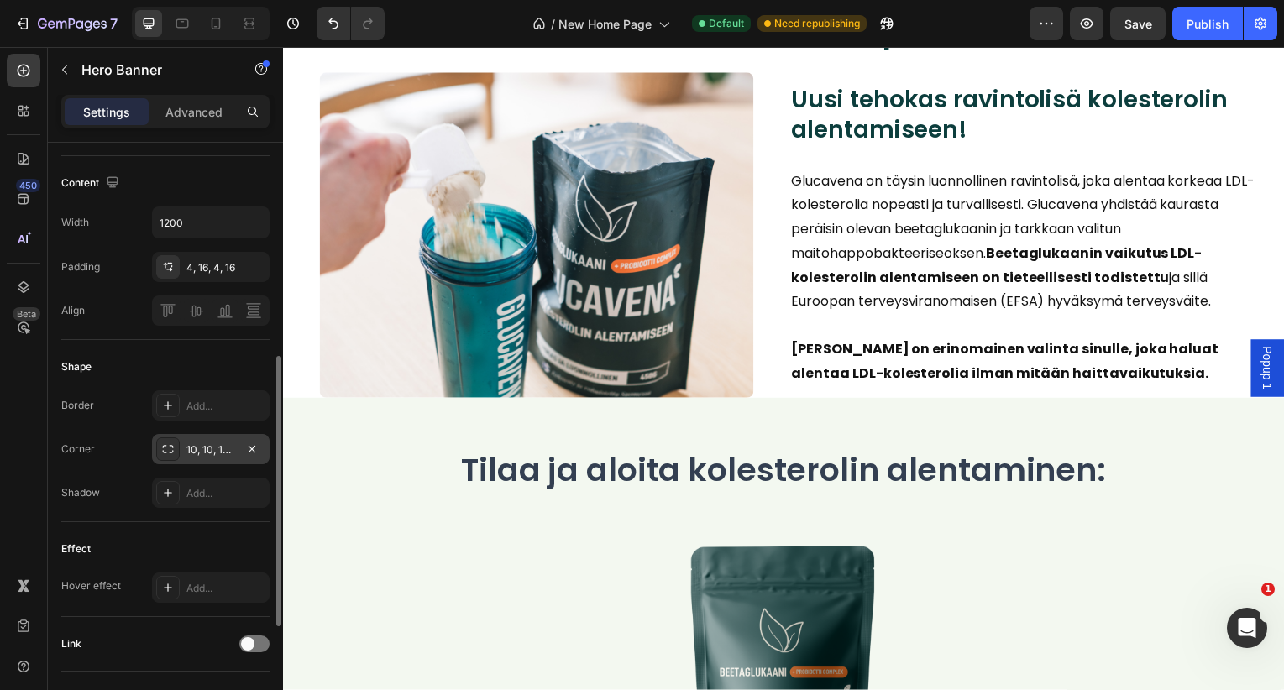
scroll to position [3634, 0]
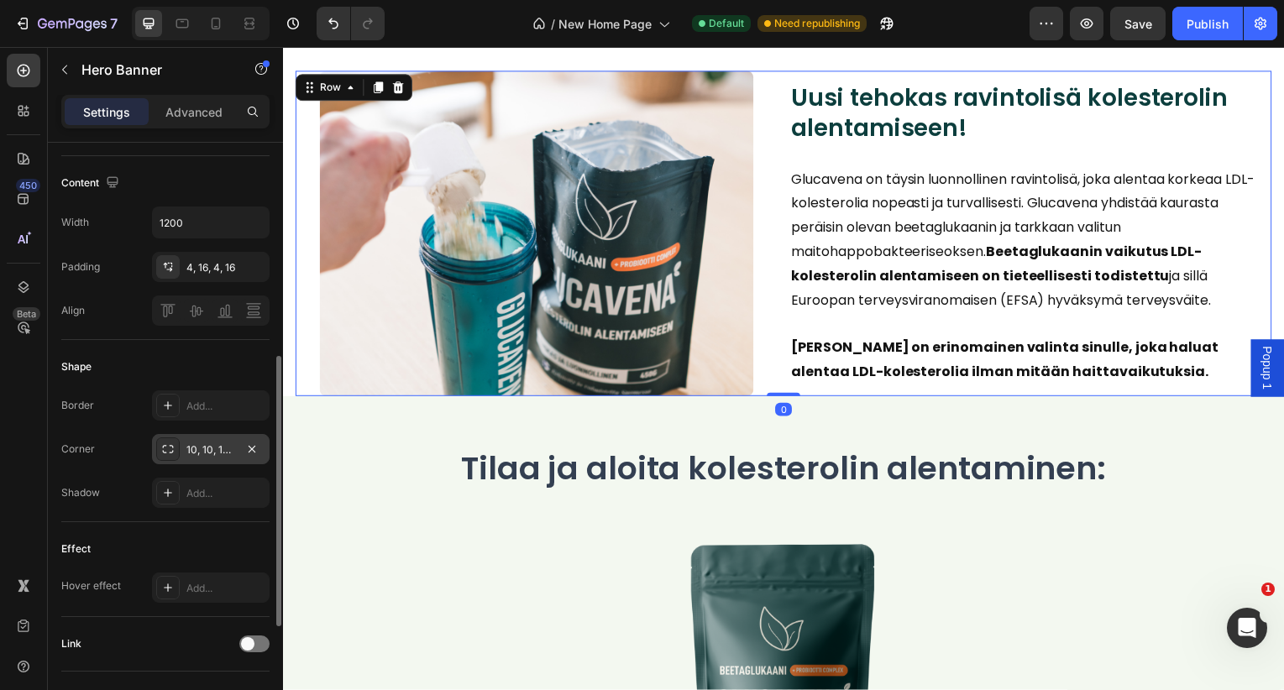
click at [781, 391] on div "Image Uusi tehokas ravintolisä kolesterolin alentamiseen! Heading Glucavena on …" at bounding box center [787, 235] width 983 height 328
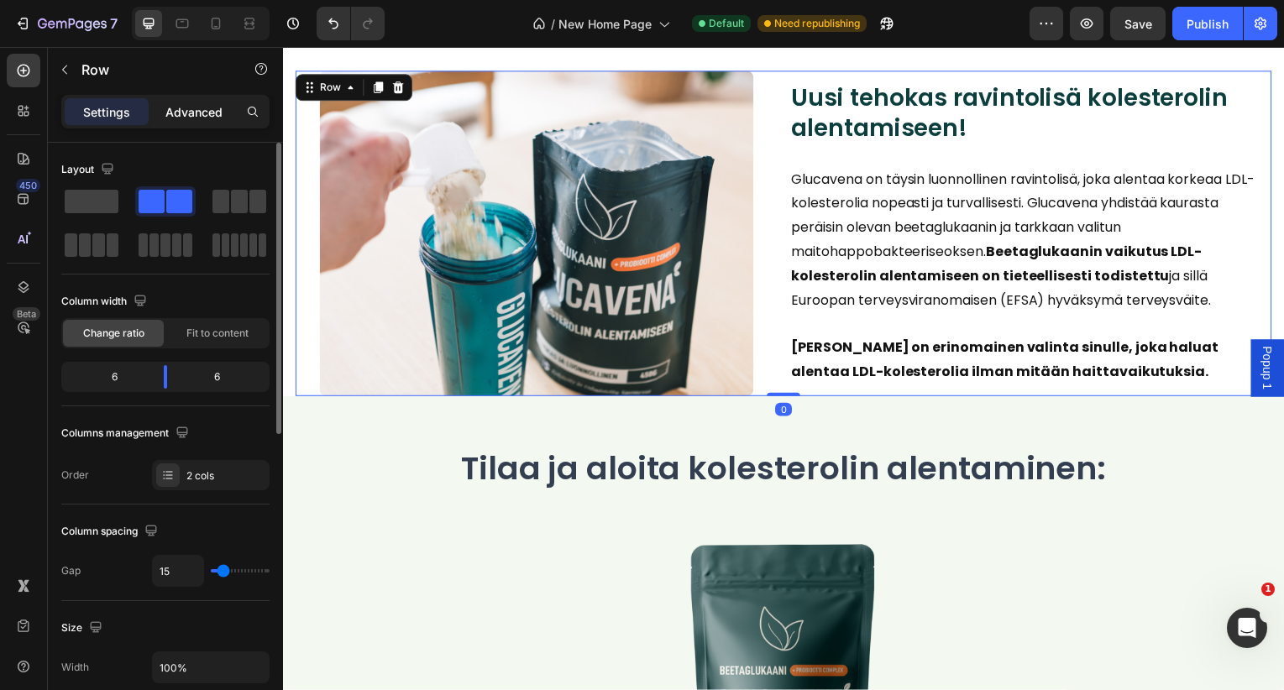
click at [204, 120] on div "Advanced" at bounding box center [194, 111] width 84 height 27
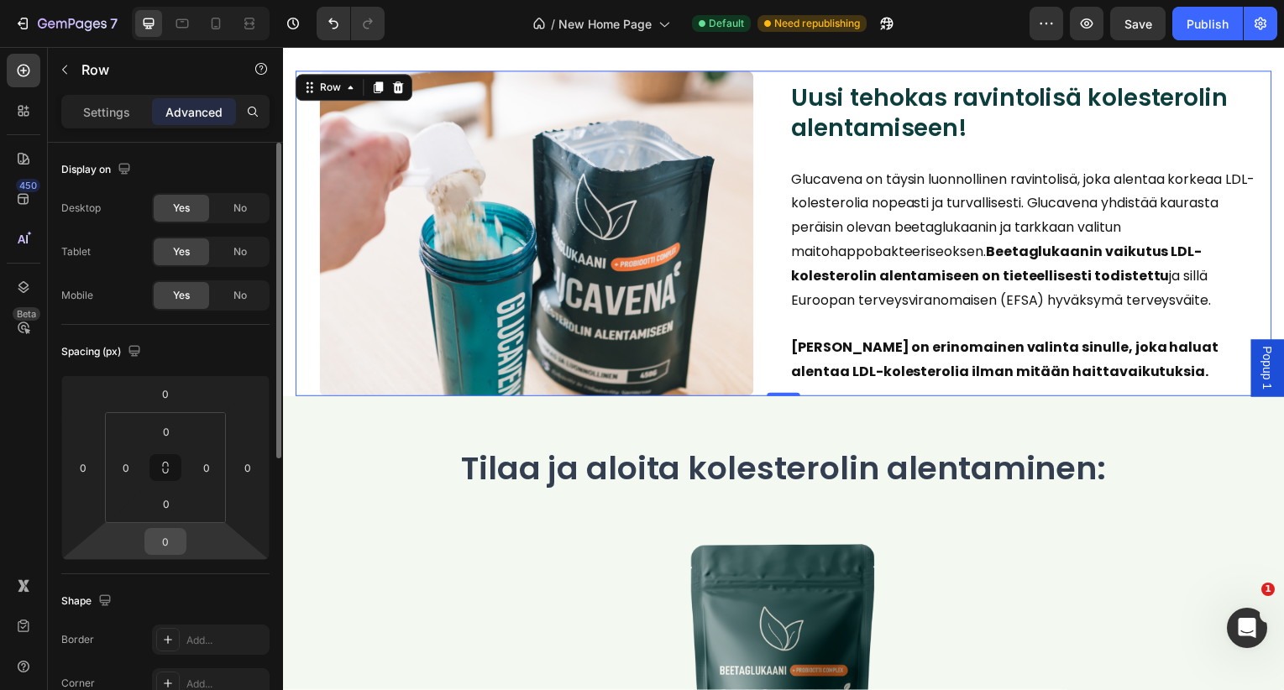
click at [165, 547] on input "0" at bounding box center [166, 541] width 34 height 25
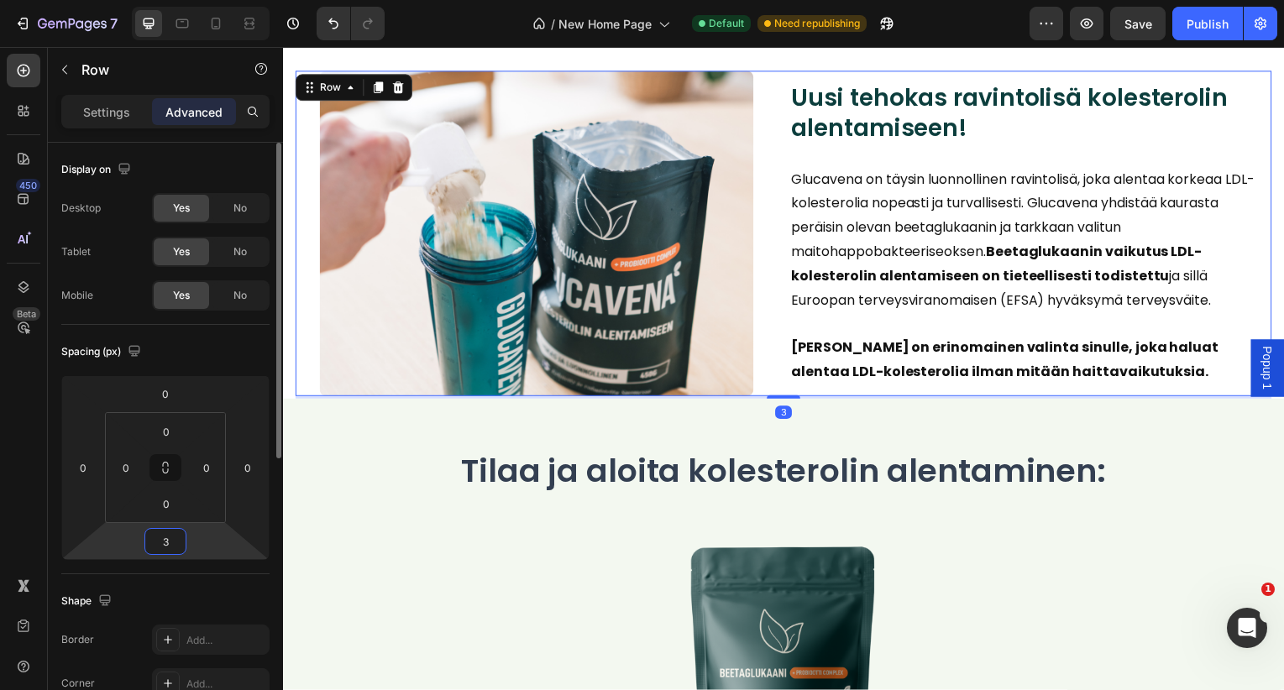
type input "30"
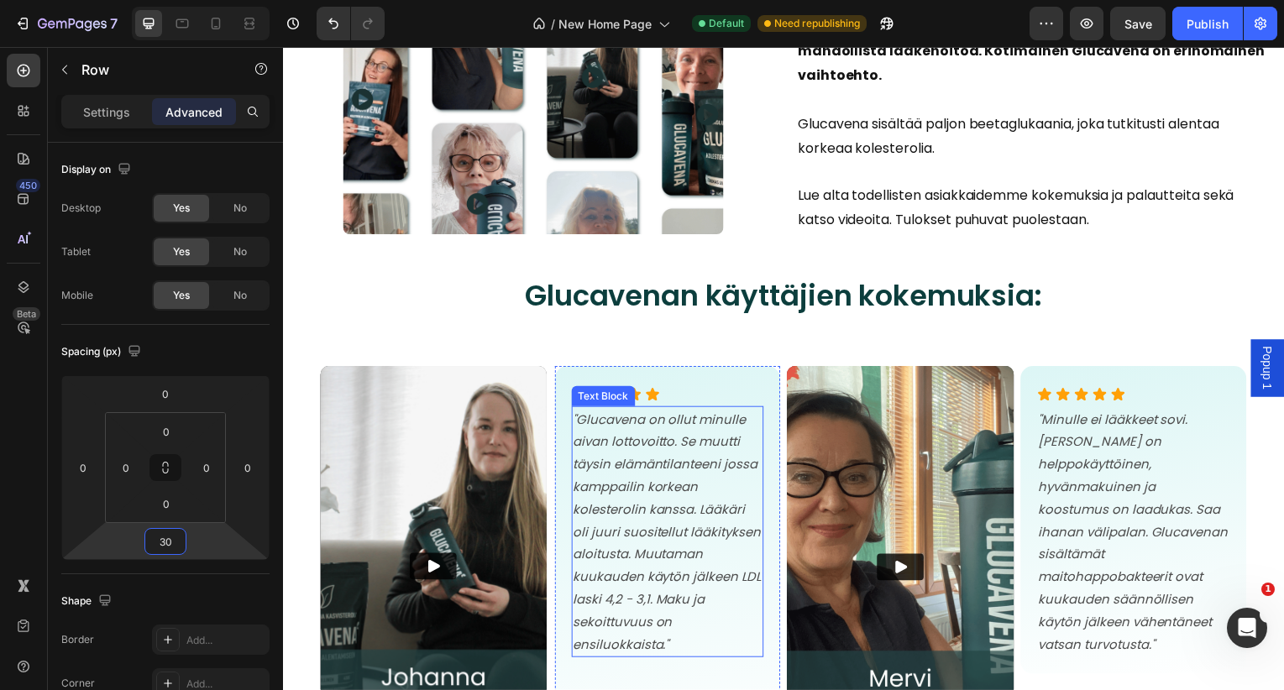
scroll to position [5883, 0]
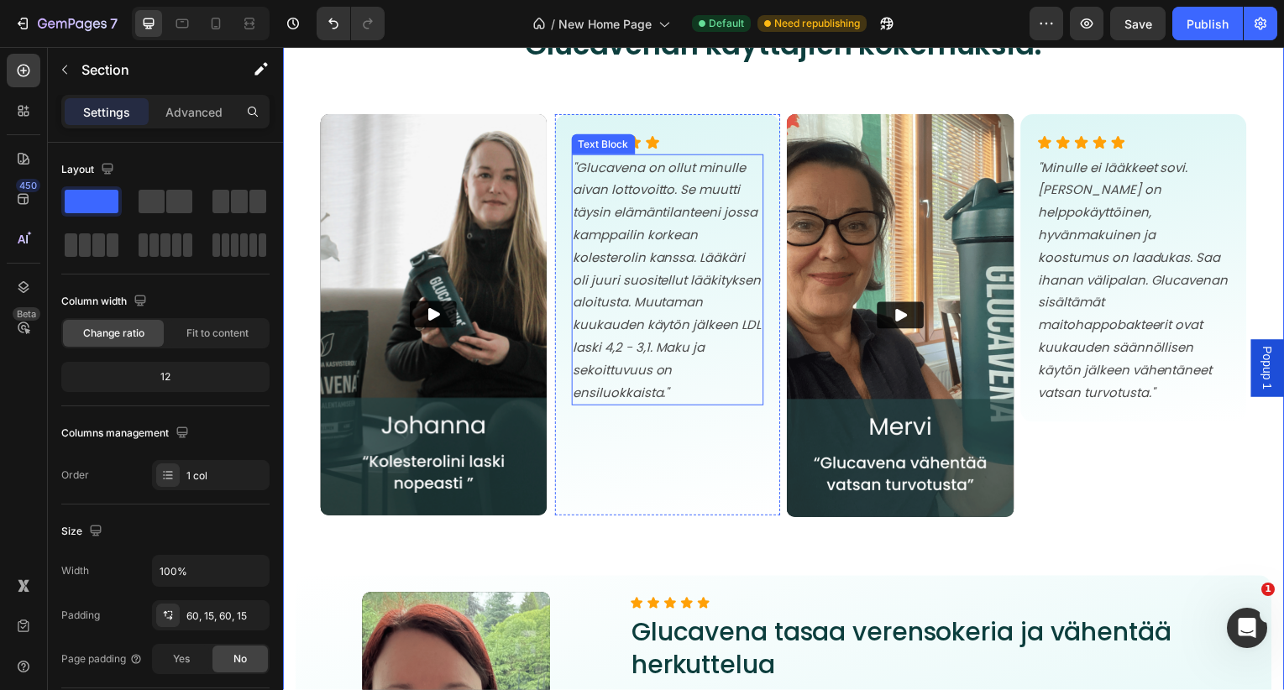
scroll to position [6061, 0]
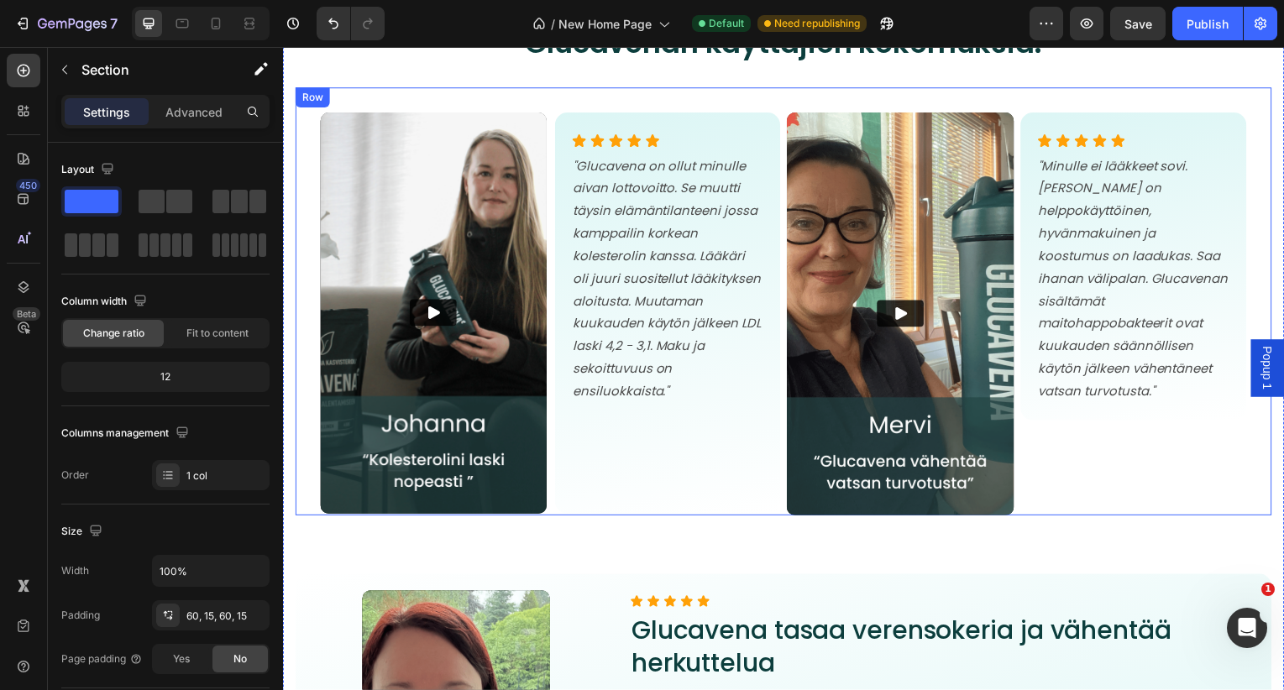
click at [779, 110] on div "Video Icon Icon Icon Icon Icon Icon List "Glucavena on ollut minulle aivan lott…" at bounding box center [787, 303] width 932 height 431
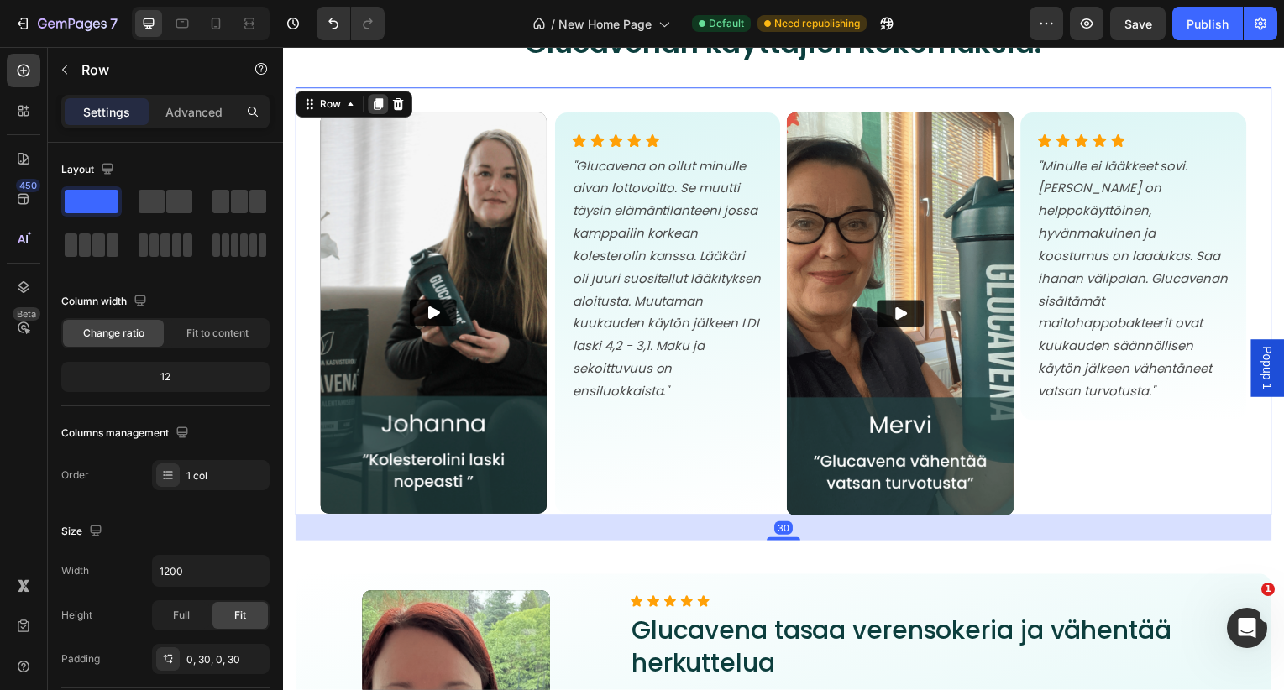
click at [384, 102] on icon at bounding box center [378, 104] width 13 height 13
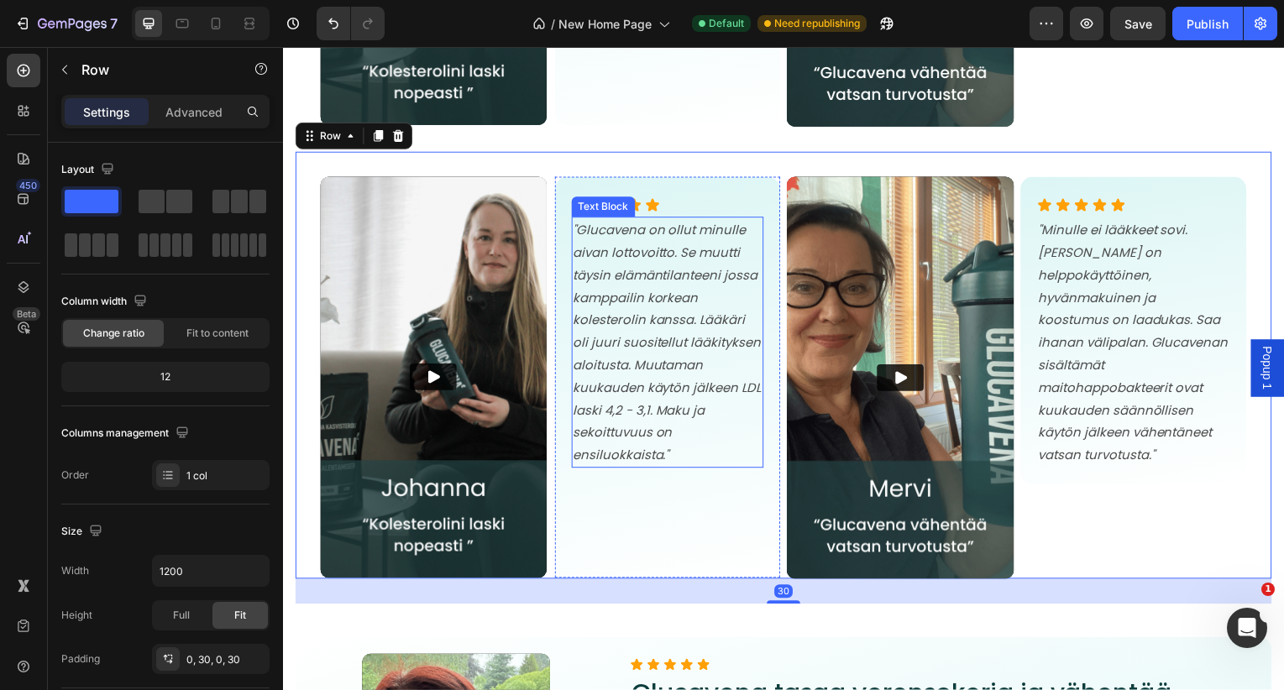
scroll to position [6457, 0]
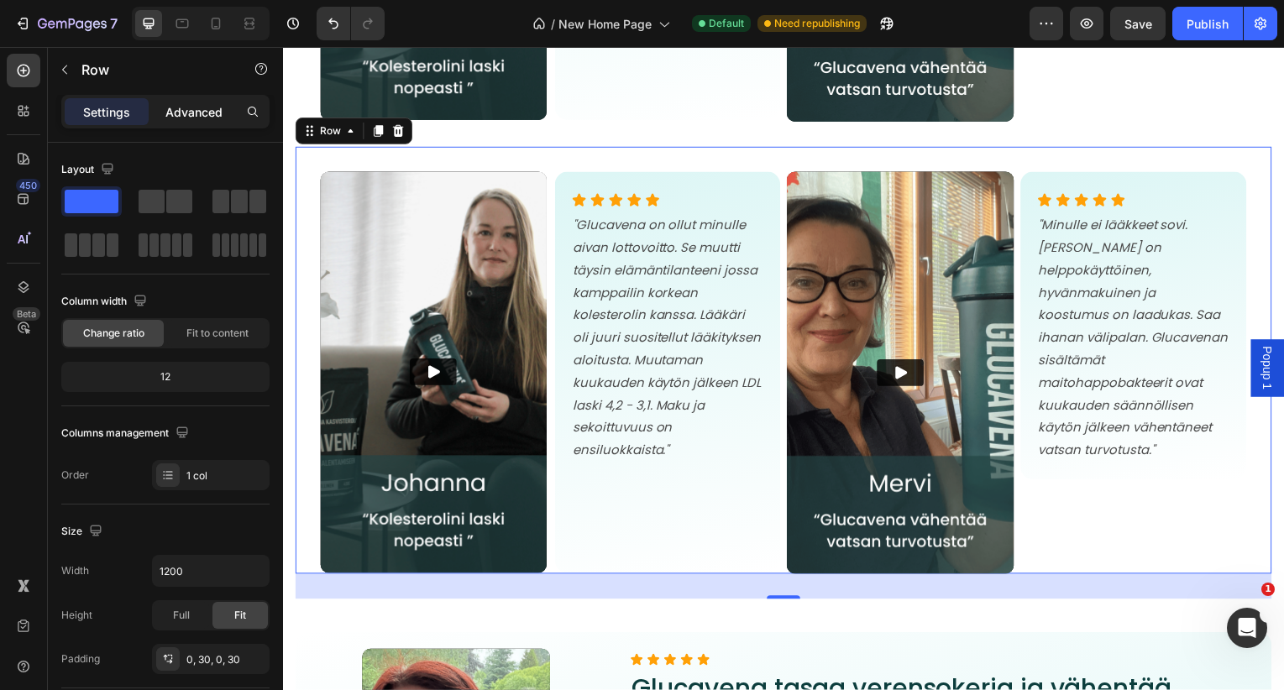
click at [189, 111] on p "Advanced" at bounding box center [193, 112] width 57 height 18
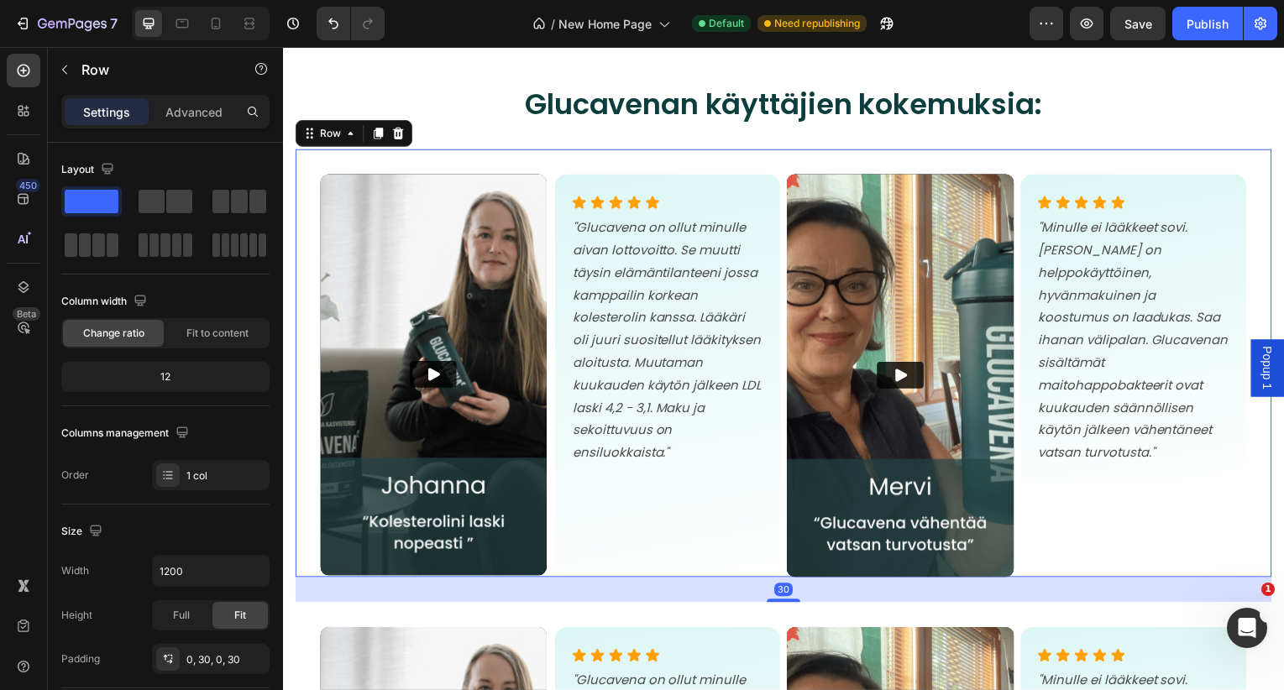
drag, startPoint x: 783, startPoint y: 164, endPoint x: 751, endPoint y: 213, distance: 58.9
click at [783, 164] on div "Video Icon Icon Icon Icon Icon Icon List "Glucavena on ollut minulle aivan lott…" at bounding box center [787, 365] width 932 height 431
click at [187, 113] on p "Advanced" at bounding box center [193, 112] width 57 height 18
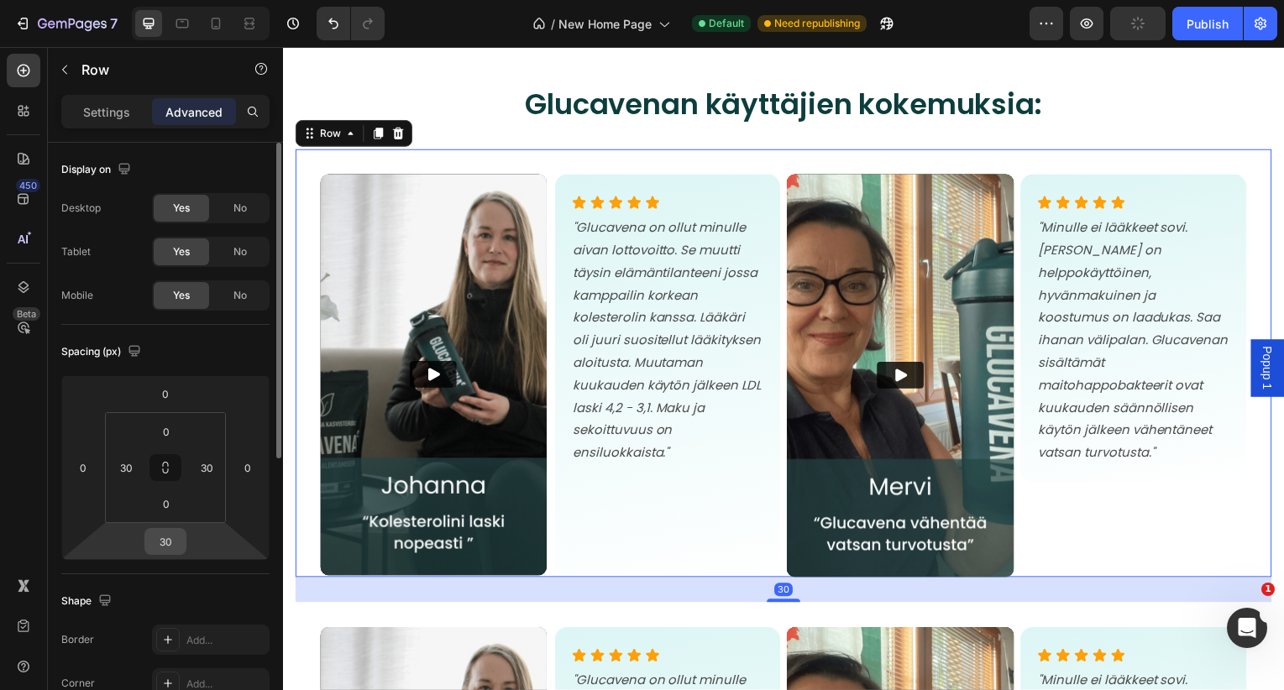
click at [163, 543] on input "30" at bounding box center [166, 541] width 34 height 25
type input "10"
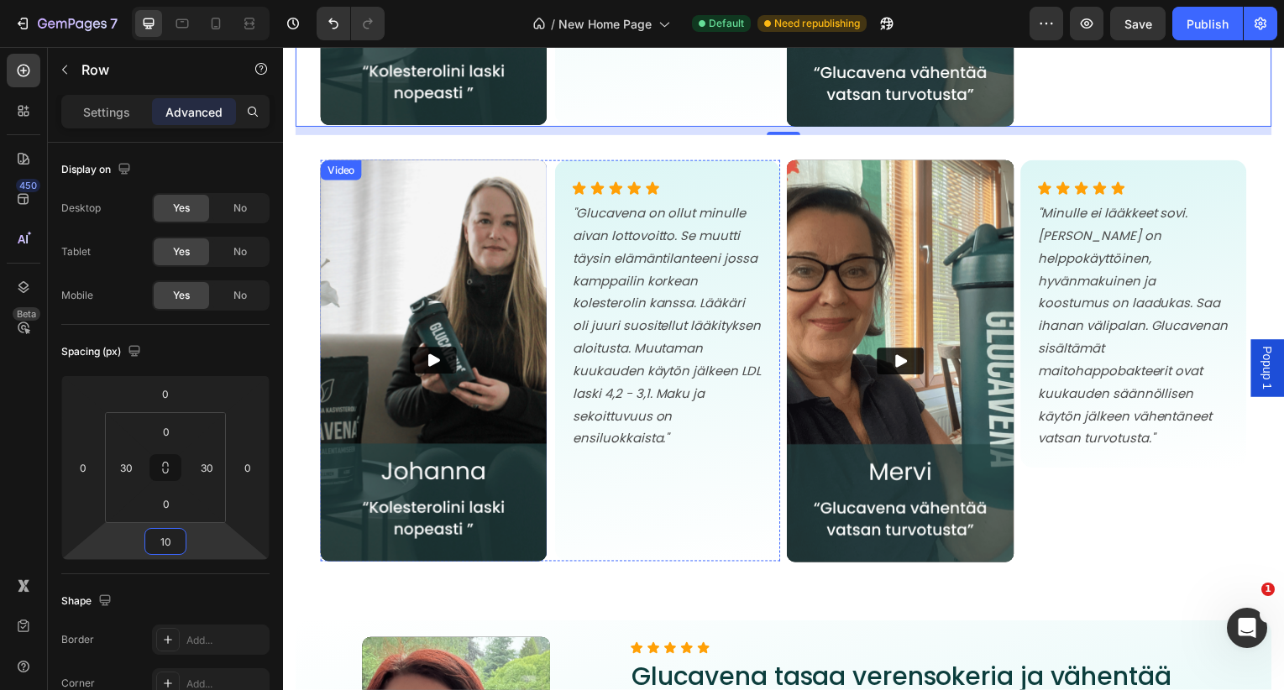
scroll to position [6669, 0]
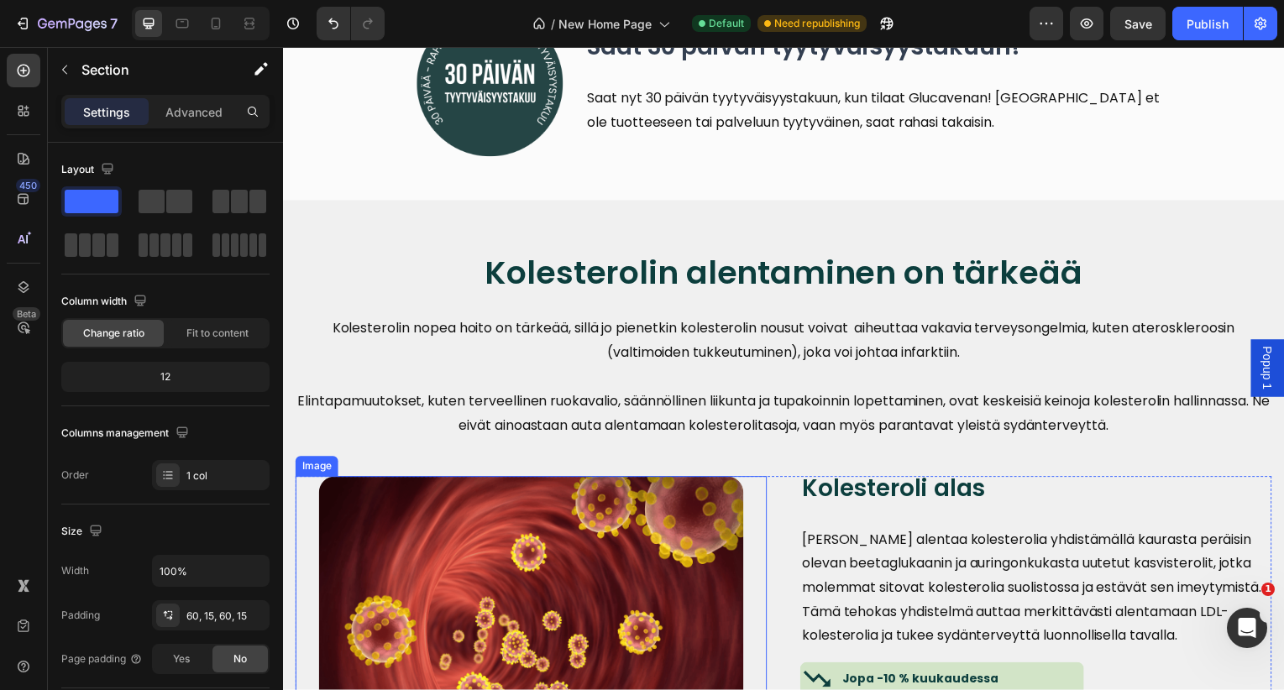
scroll to position [10270, 0]
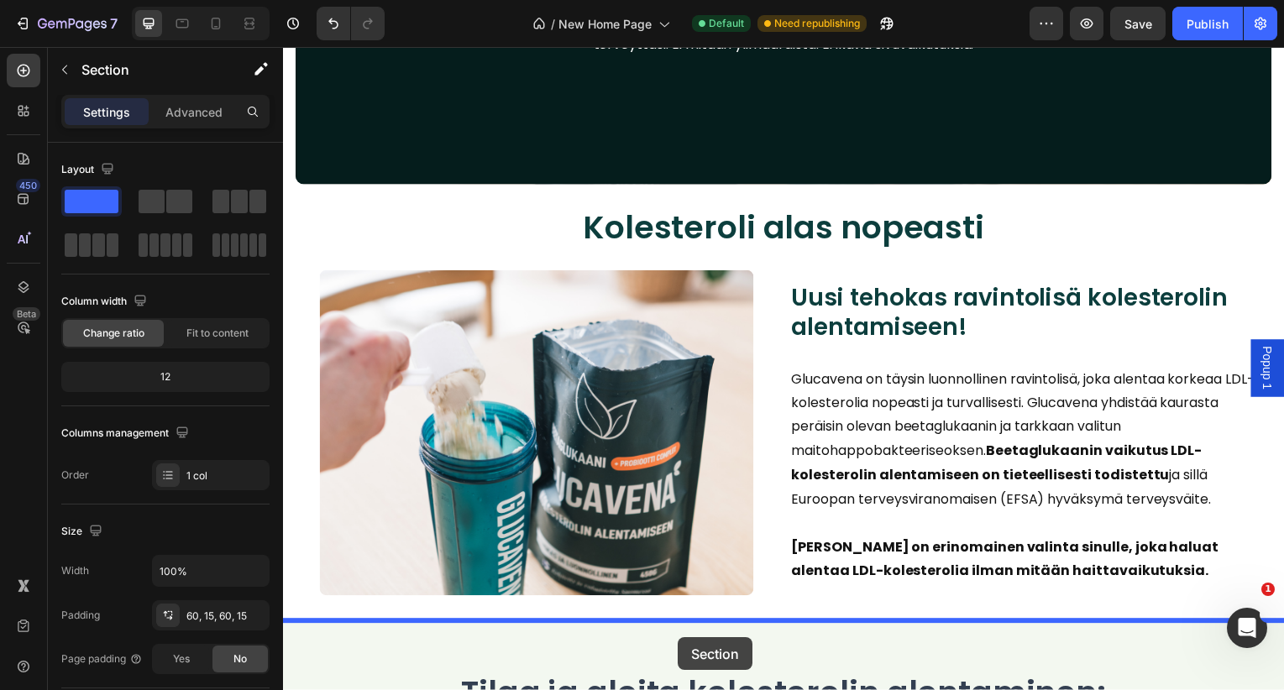
scroll to position [3457, 0]
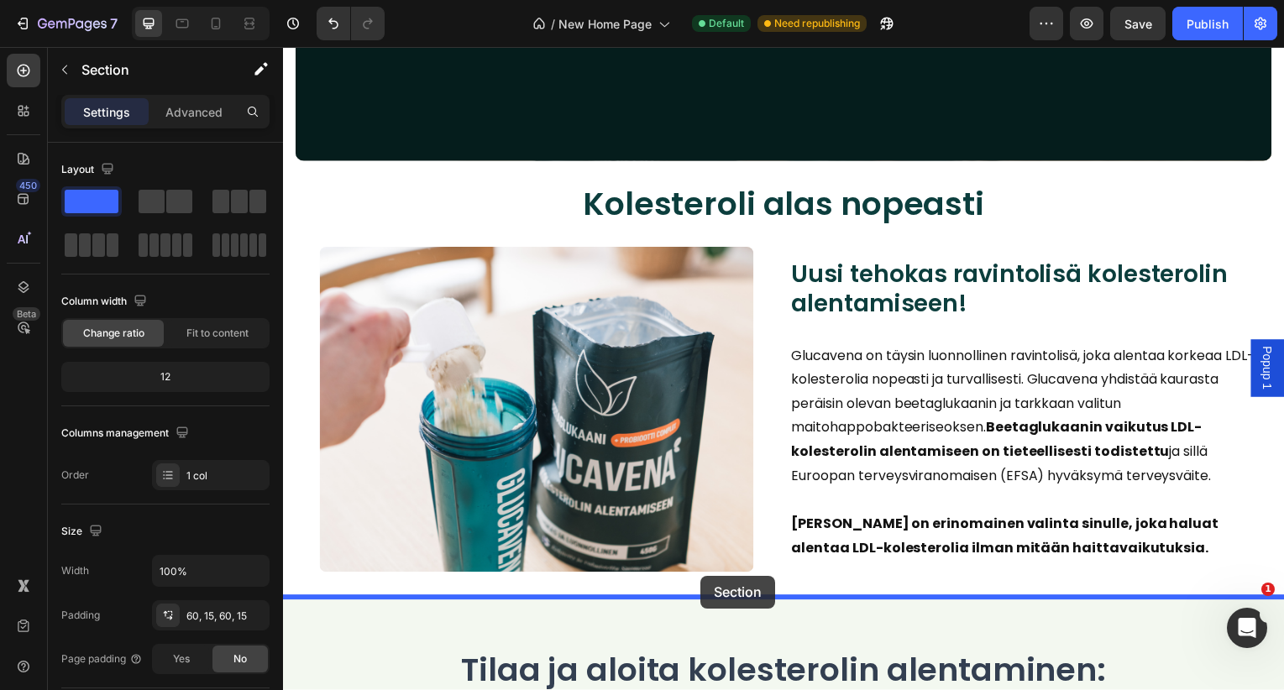
drag, startPoint x: 637, startPoint y: 298, endPoint x: 703, endPoint y: 579, distance: 289.0
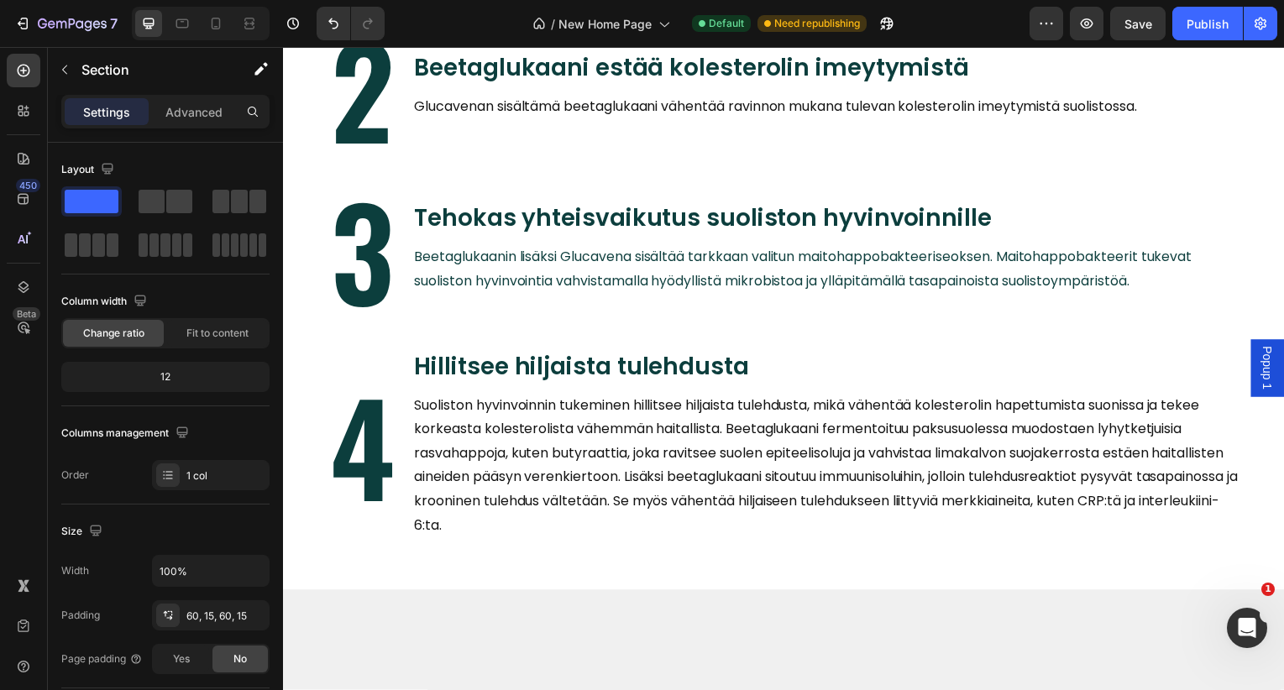
scroll to position [13094, 0]
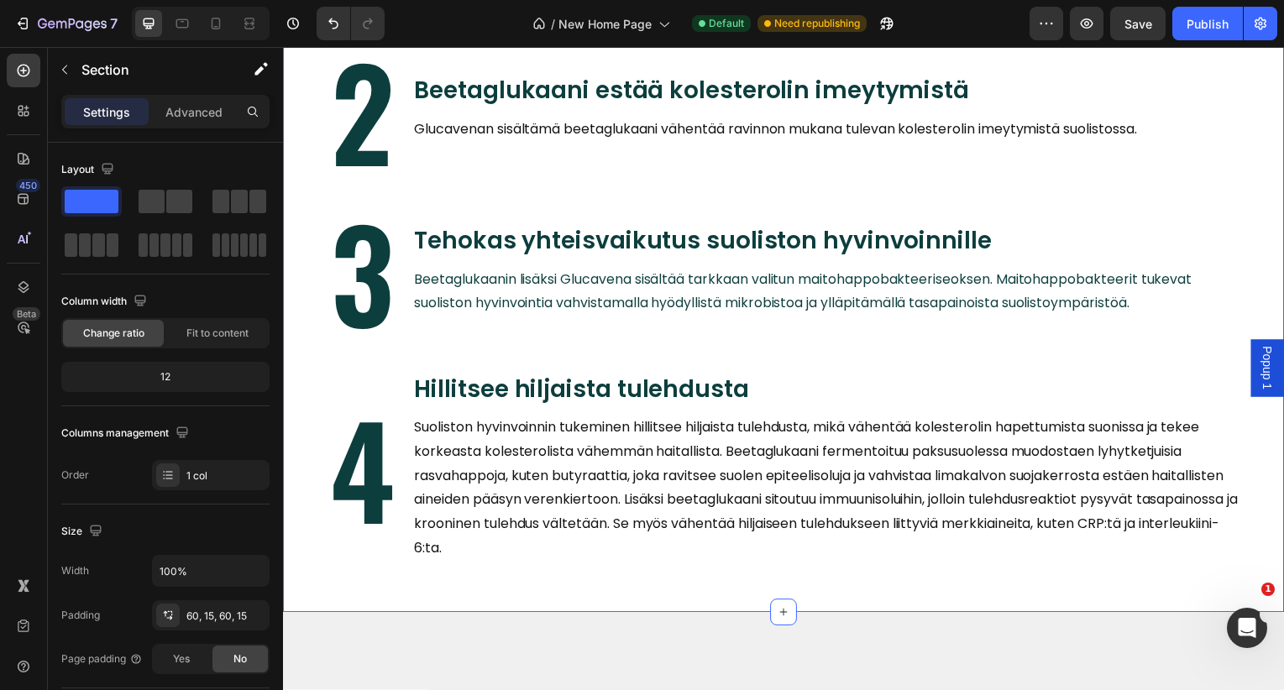
click at [741, 234] on div "[PERSON_NAME] toimii? Heading 1 Heading Beetaglukaani sitoo kolesterolia Headin…" at bounding box center [787, 188] width 1008 height 855
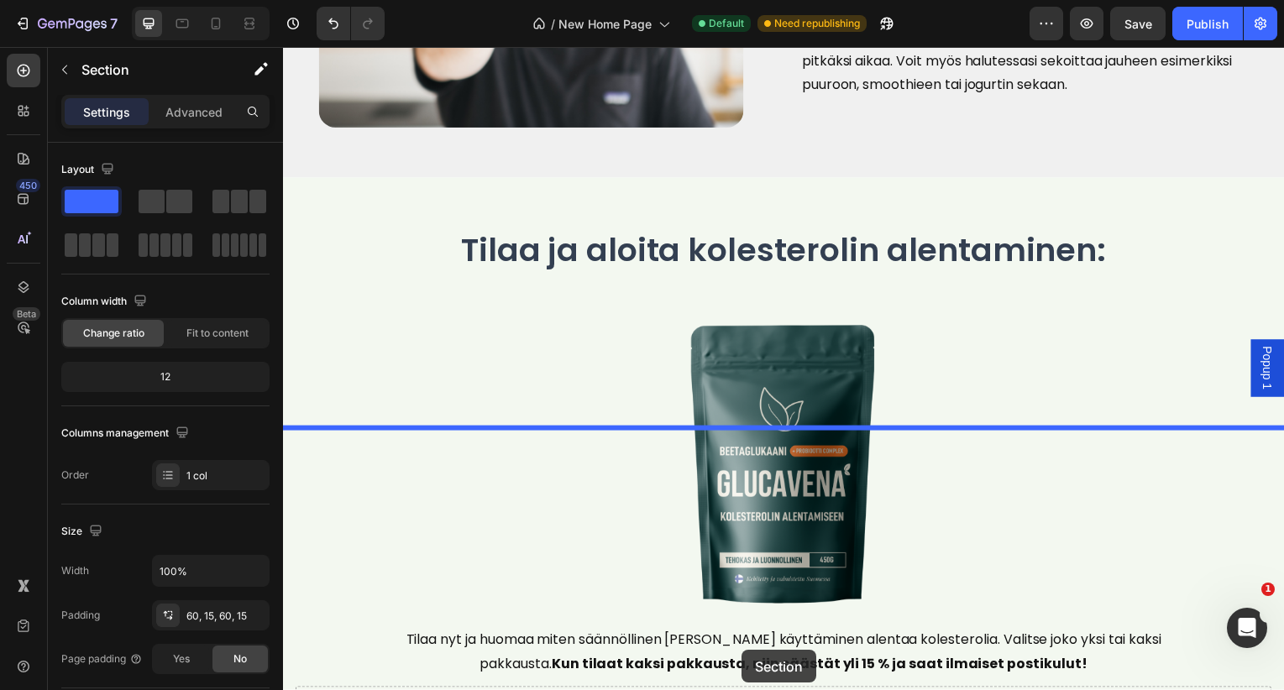
scroll to position [5221, 0]
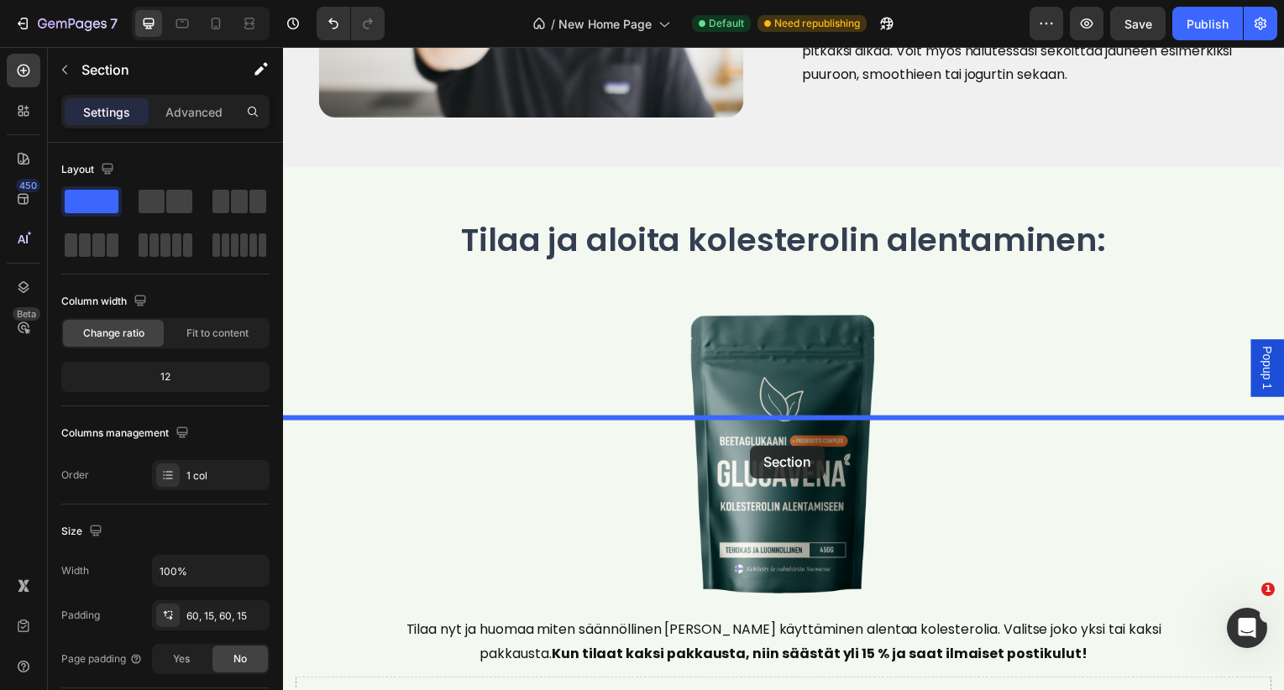
drag, startPoint x: 716, startPoint y: 235, endPoint x: 753, endPoint y: 448, distance: 215.8
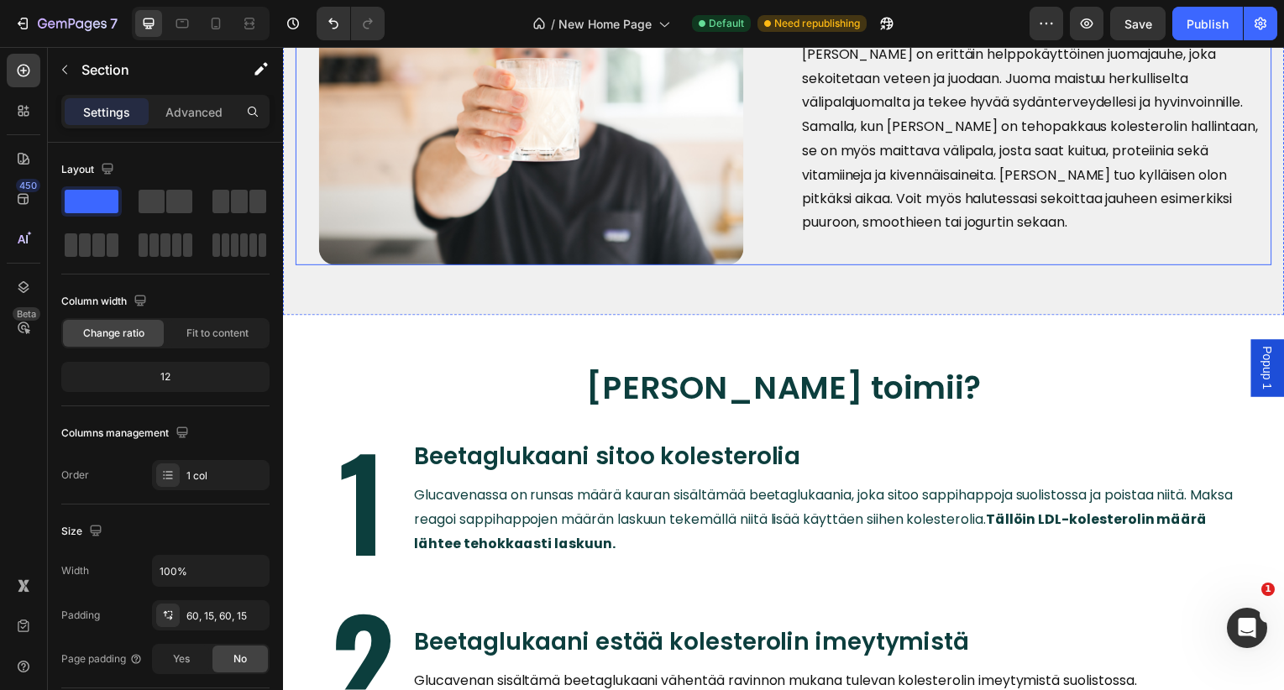
scroll to position [5132, 0]
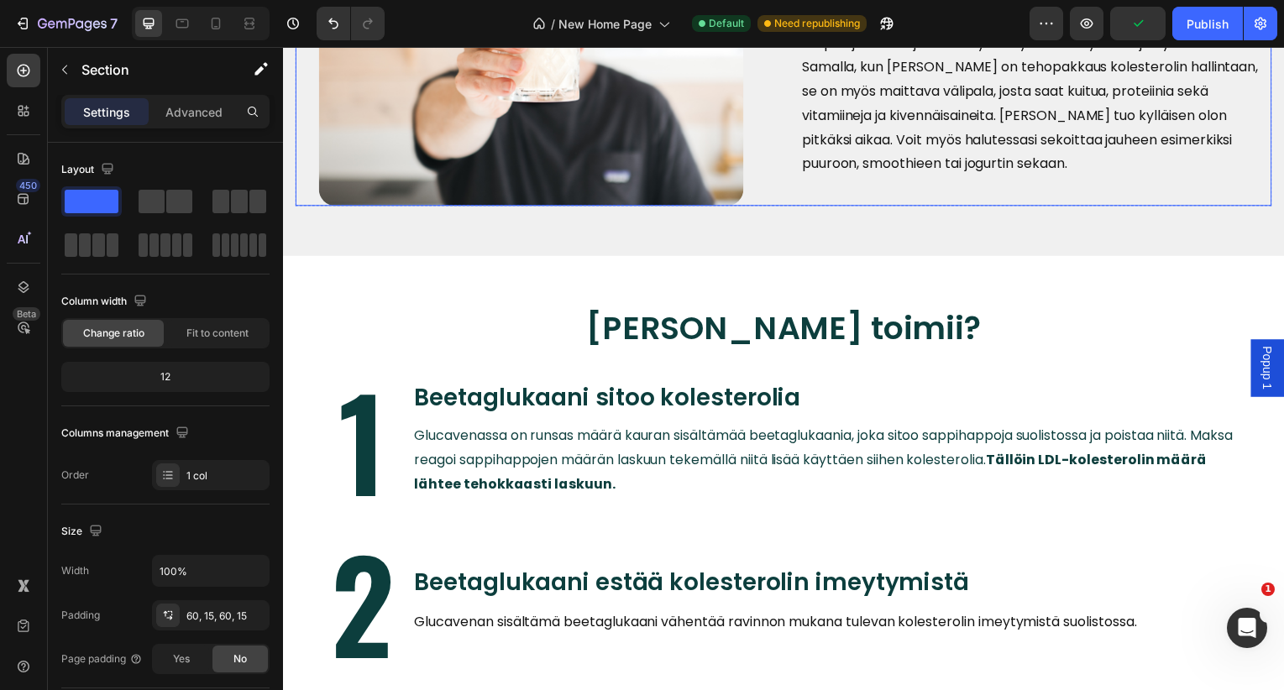
click at [771, 159] on div "Image Sekoita jauhe veteen ja nauti! Heading [PERSON_NAME] on erittäin helppokä…" at bounding box center [787, 53] width 983 height 308
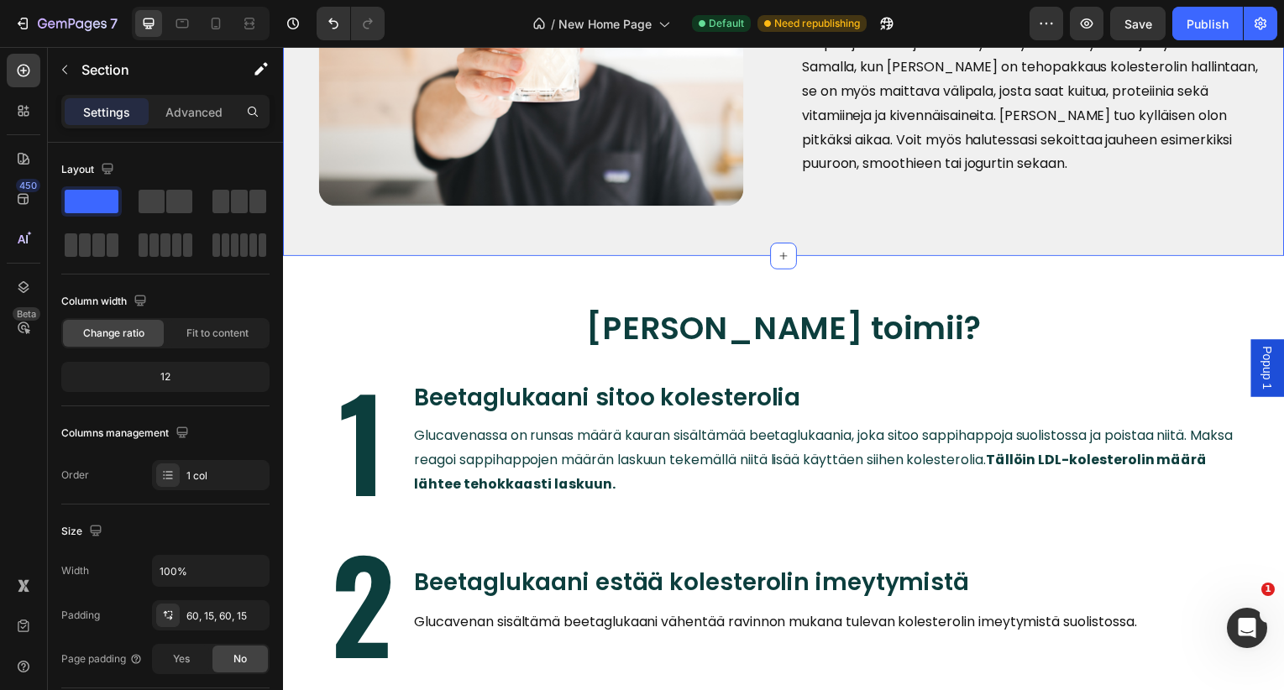
click at [766, 157] on div "Image Sekoita jauhe veteen ja nauti! Heading [PERSON_NAME] on erittäin helppokä…" at bounding box center [787, 53] width 983 height 308
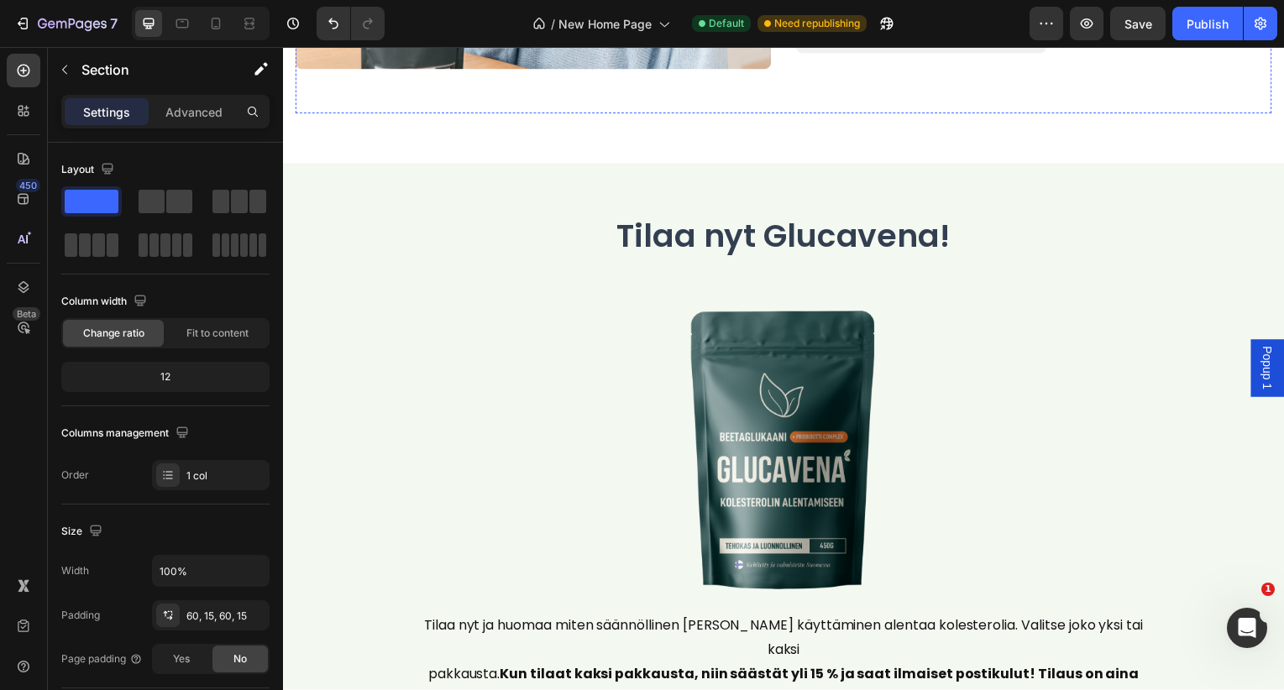
scroll to position [0, 0]
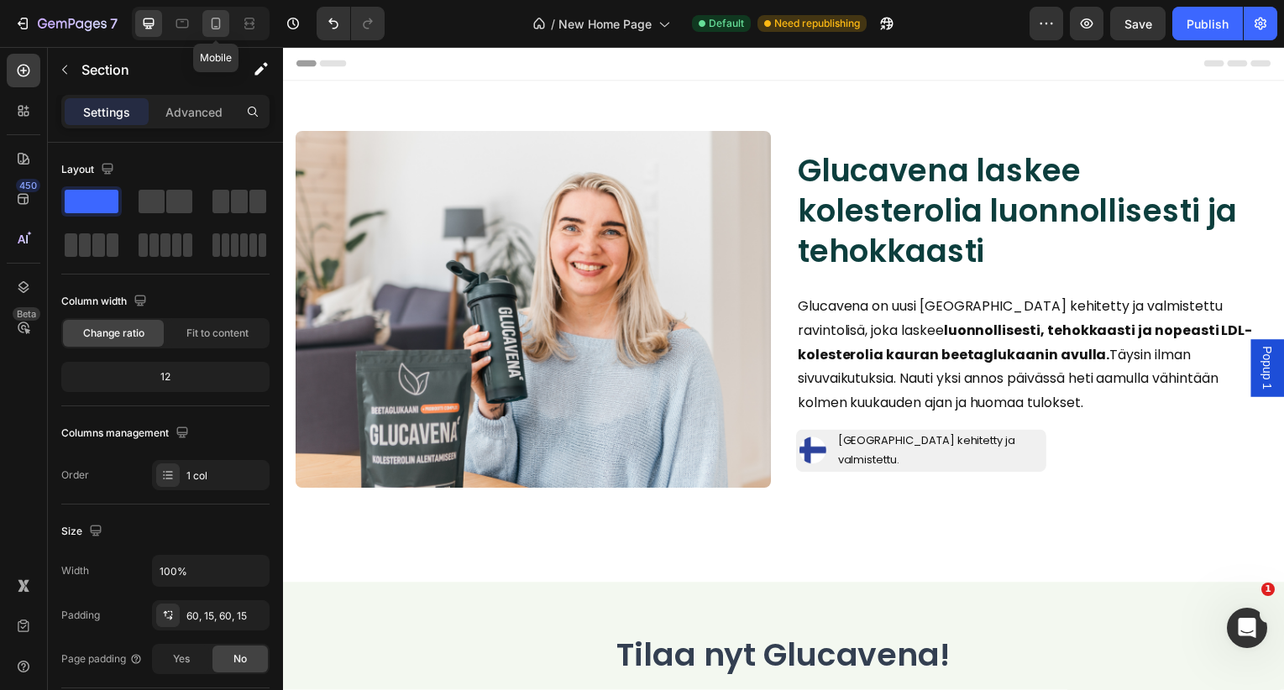
click at [218, 26] on icon at bounding box center [215, 23] width 17 height 17
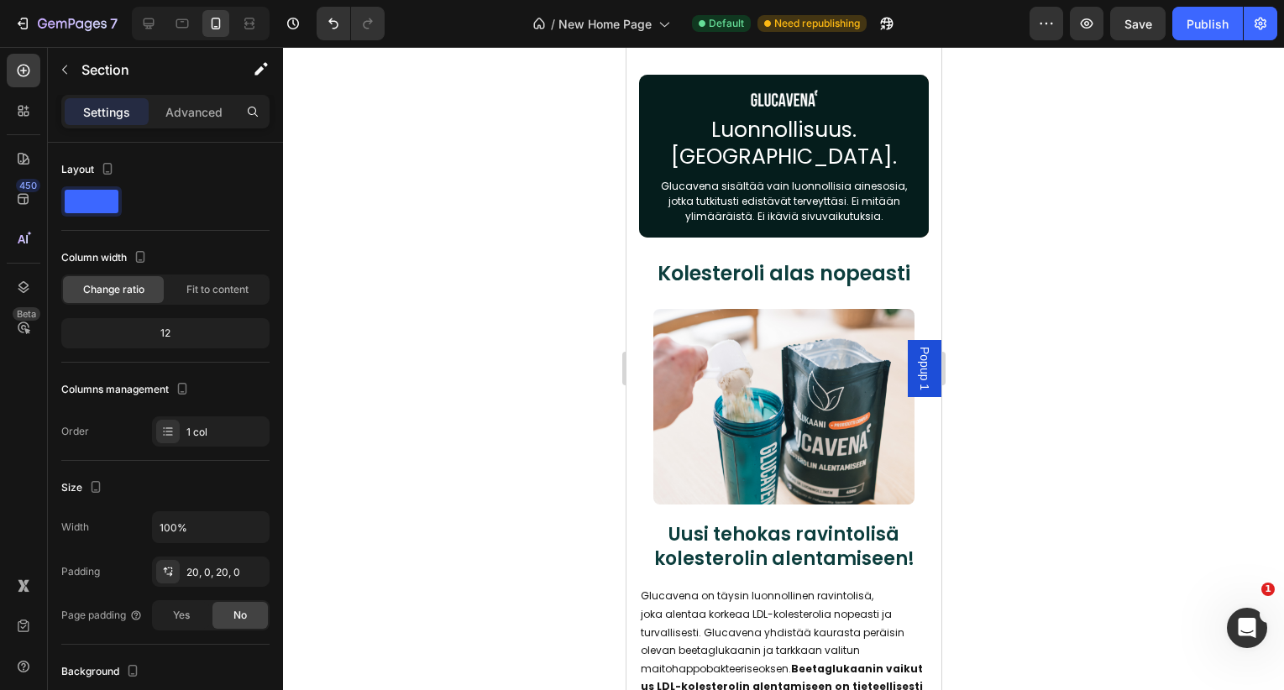
scroll to position [3946, 0]
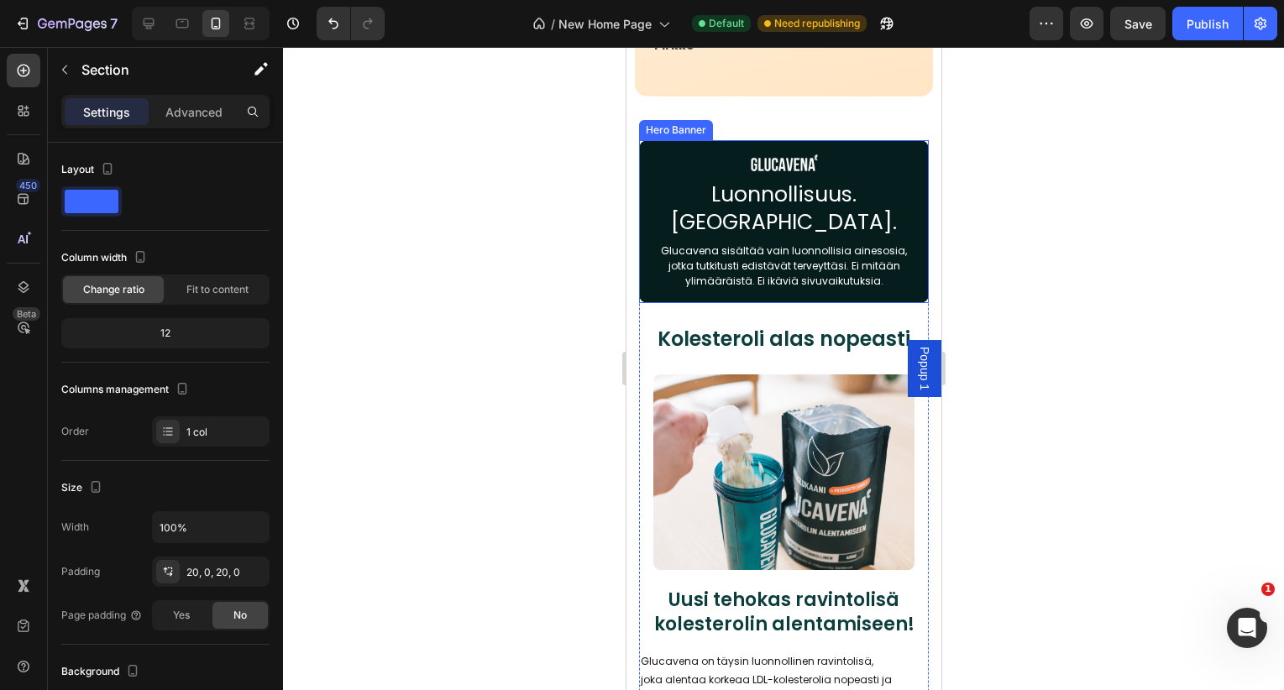
click at [677, 187] on div "Overlay" at bounding box center [783, 221] width 290 height 163
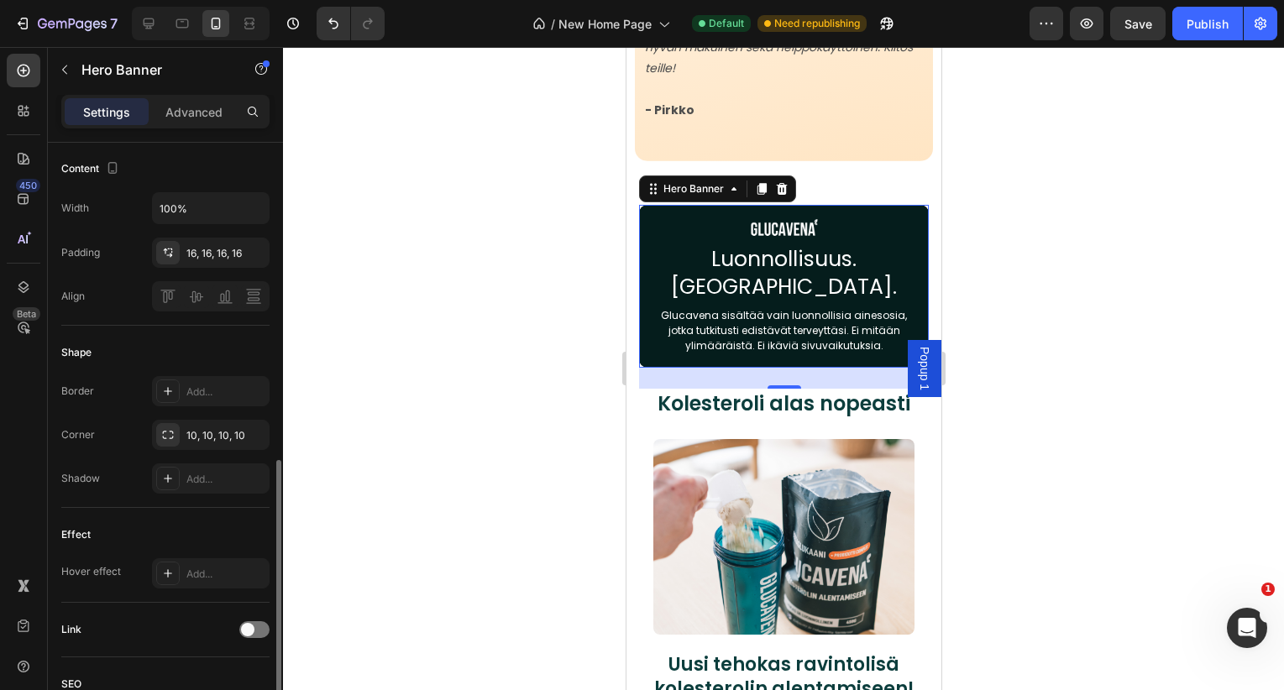
scroll to position [616, 0]
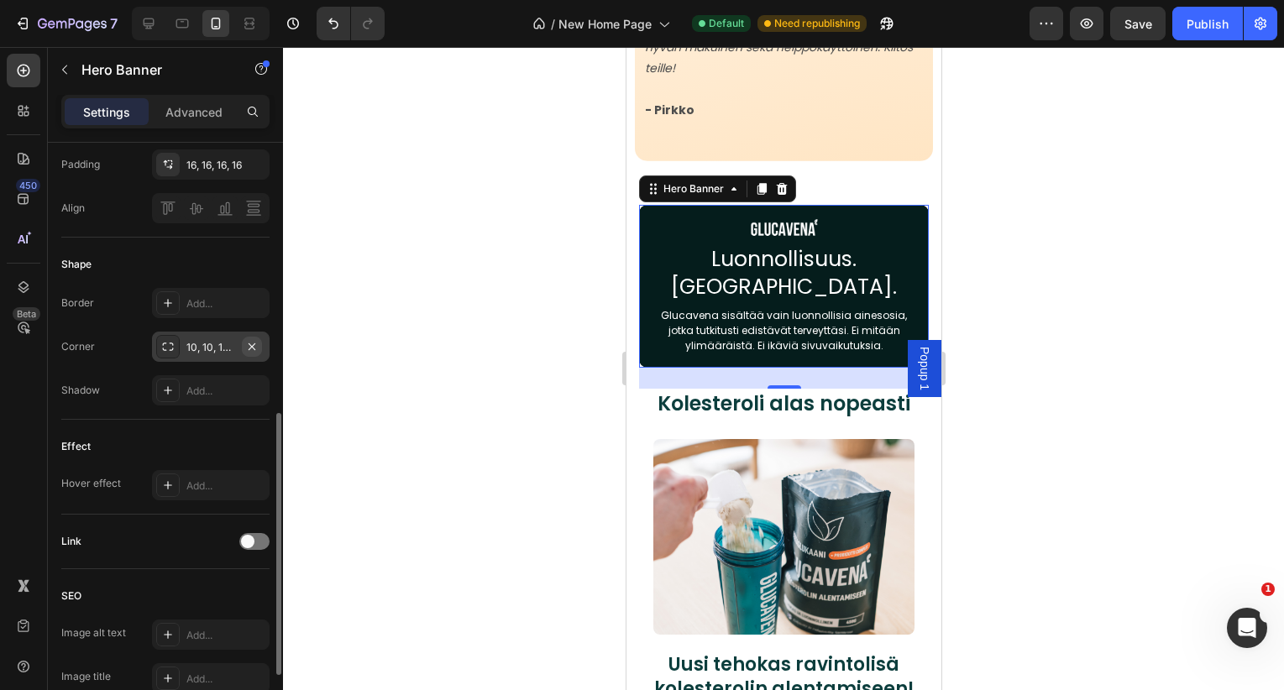
click at [251, 345] on icon "button" at bounding box center [252, 346] width 7 height 7
click at [230, 118] on div "Advanced" at bounding box center [194, 111] width 84 height 27
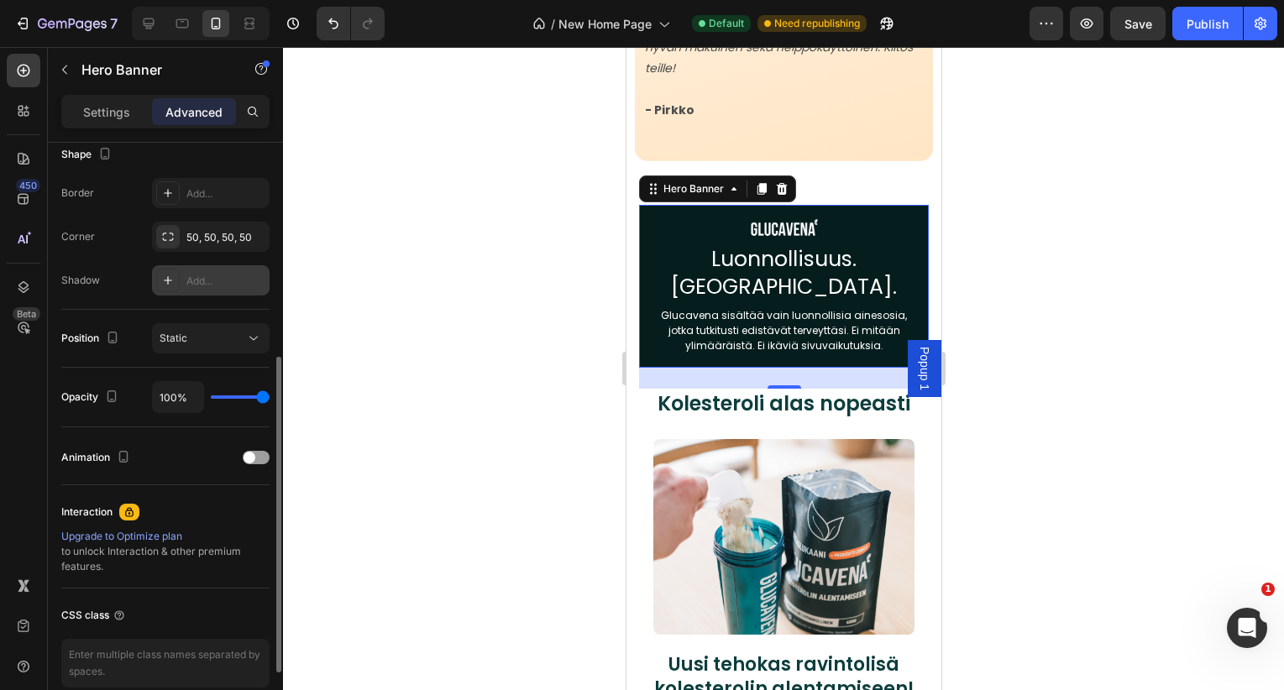
scroll to position [428, 0]
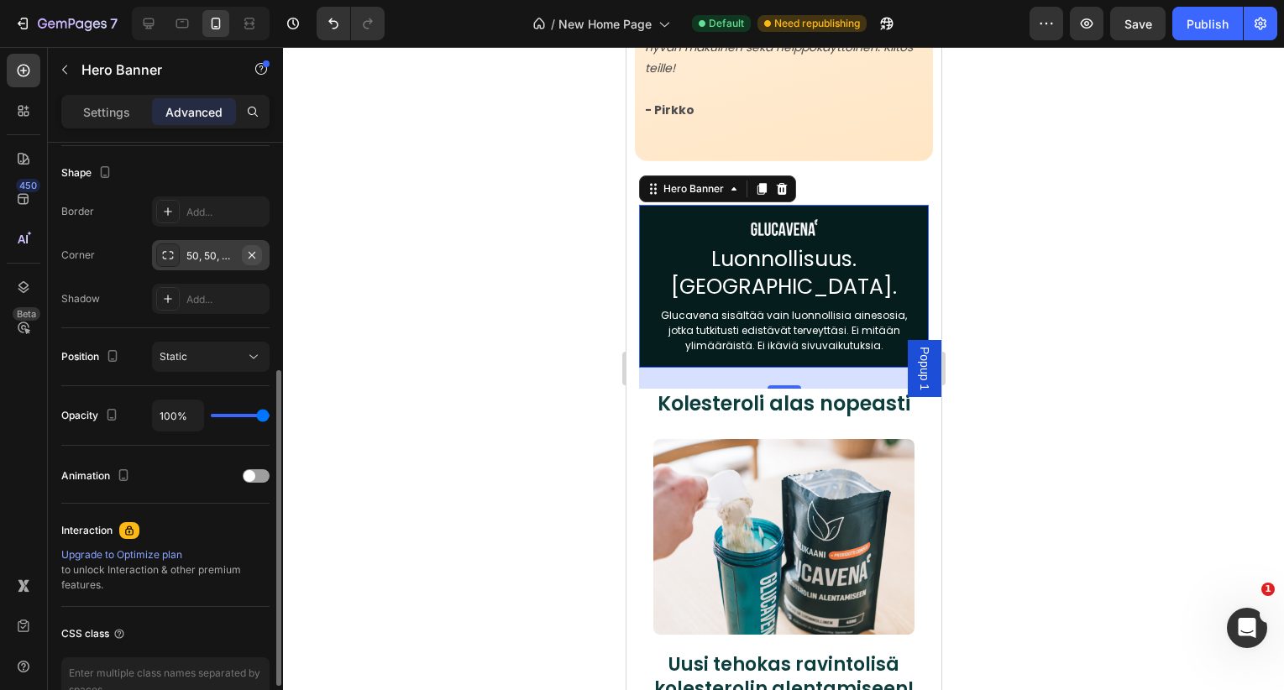
click at [249, 255] on icon "button" at bounding box center [251, 255] width 13 height 13
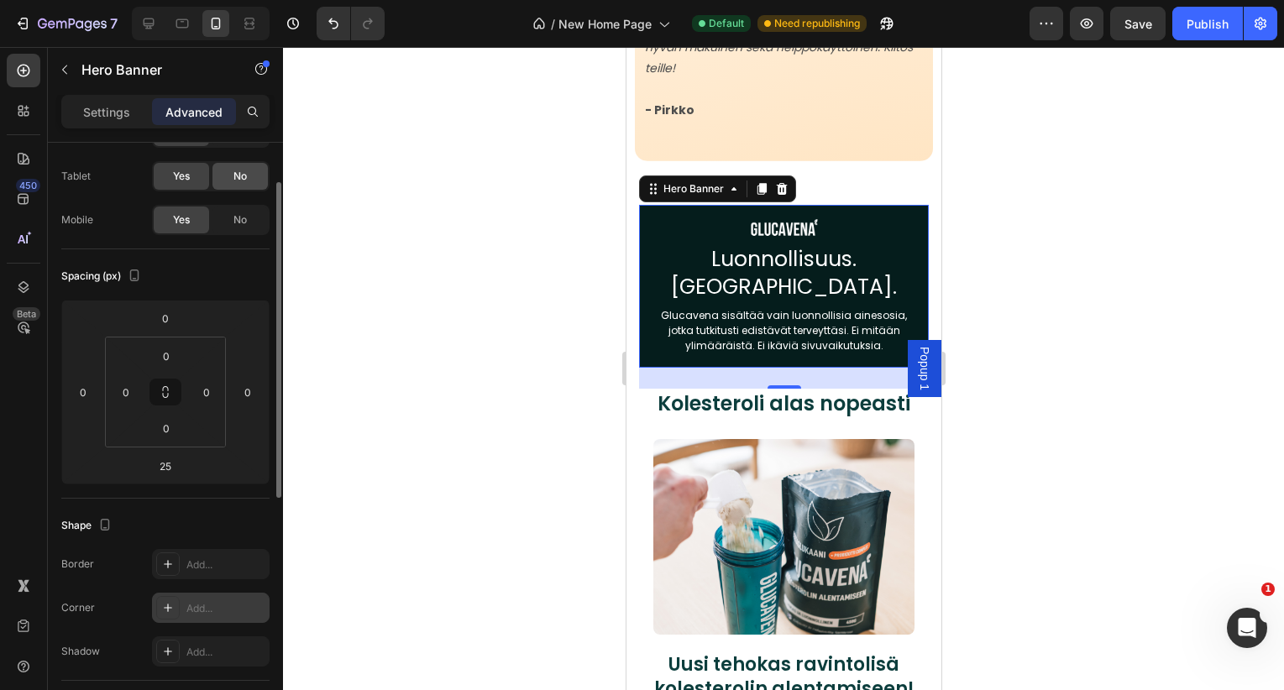
scroll to position [0, 0]
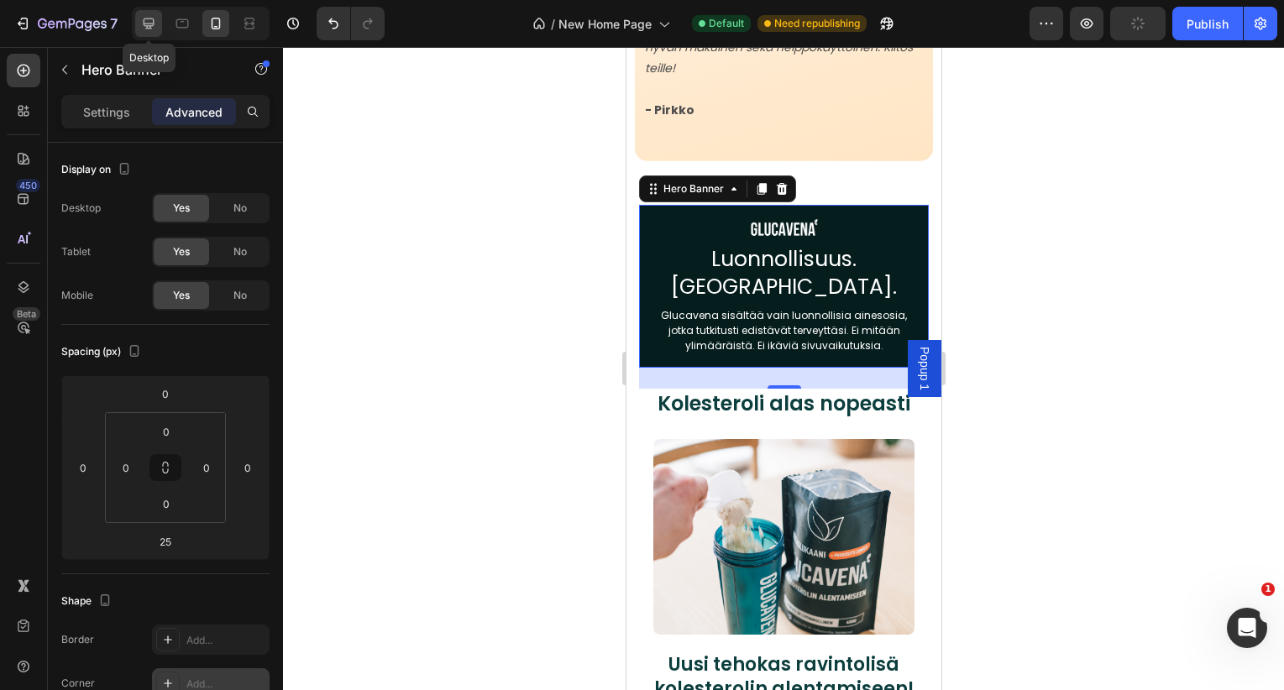
click at [153, 29] on icon at bounding box center [148, 23] width 17 height 17
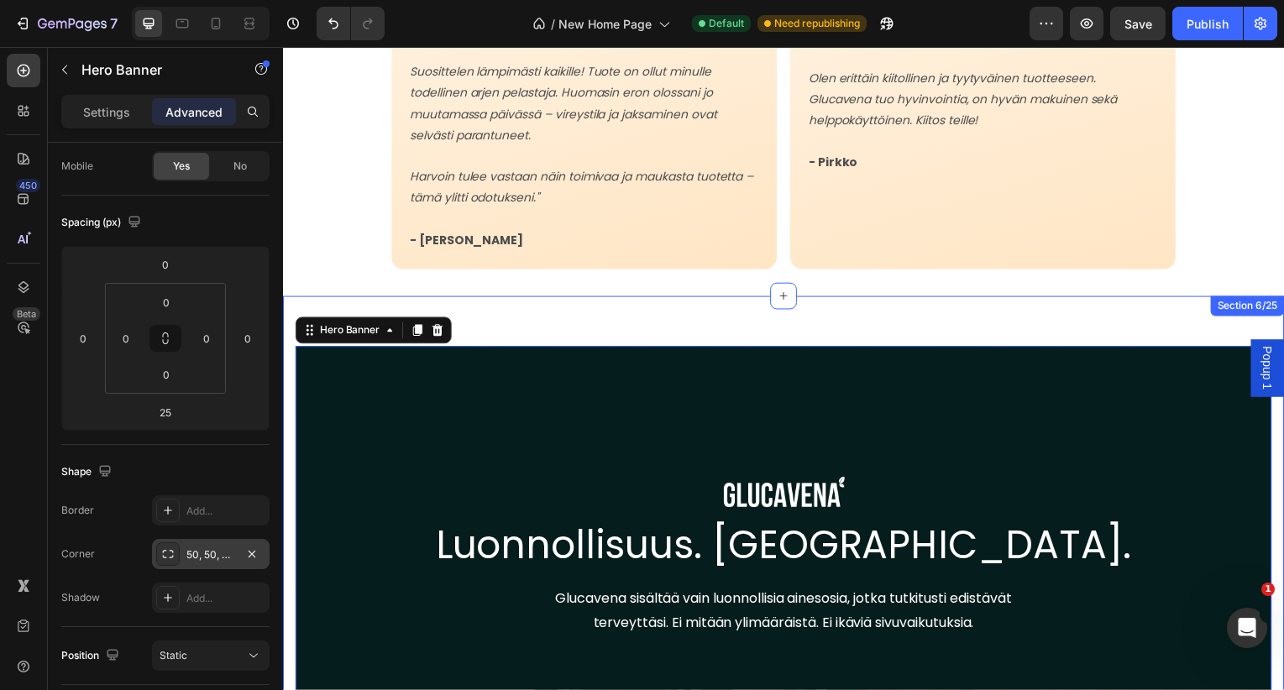
scroll to position [2939, 0]
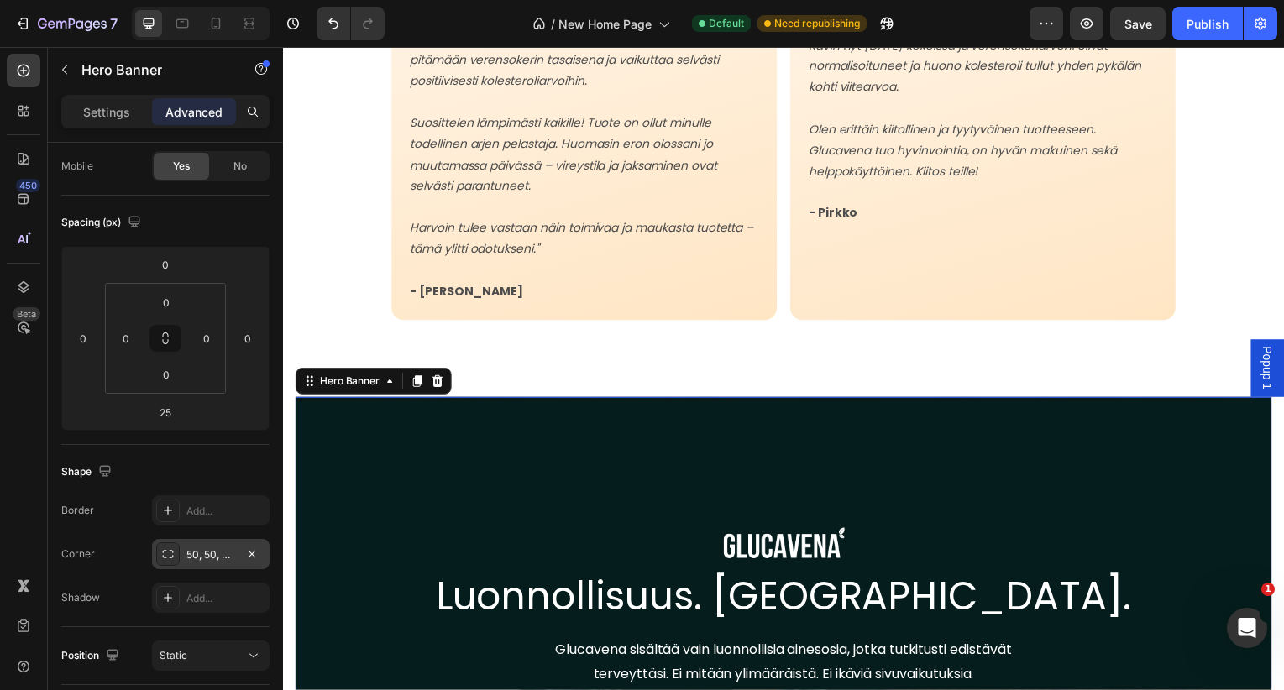
click at [442, 408] on div "Overlay" at bounding box center [787, 610] width 983 height 420
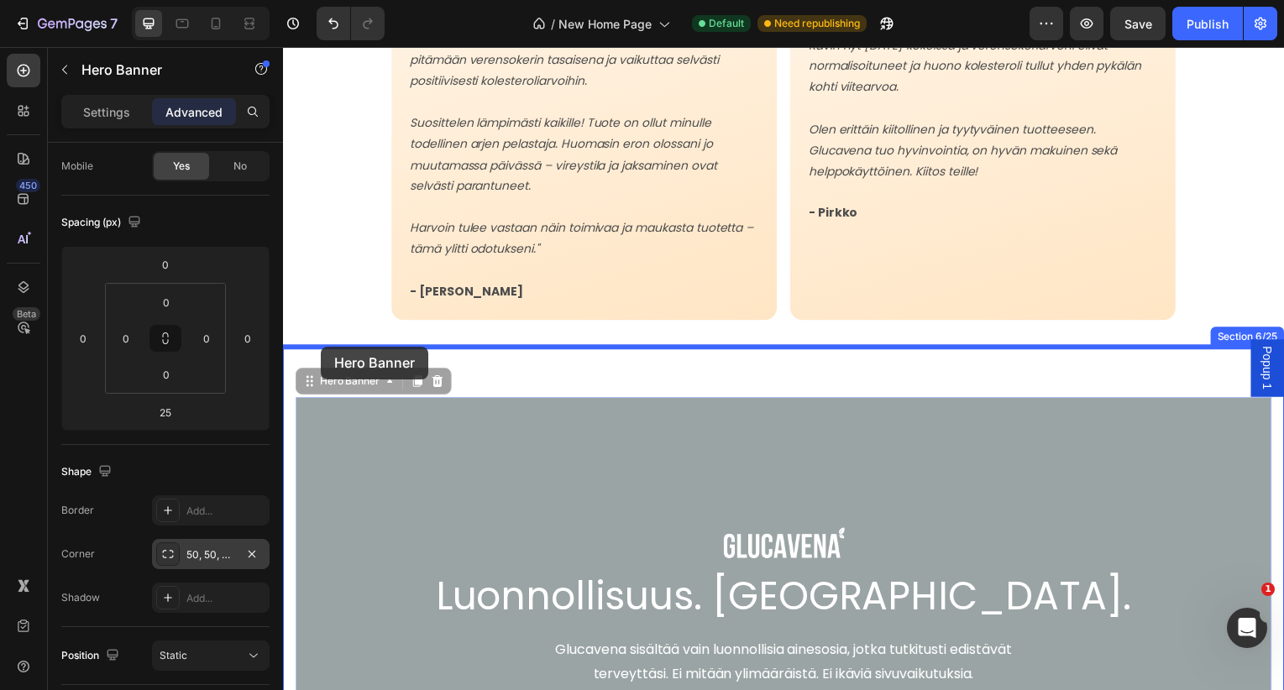
drag, startPoint x: 310, startPoint y: 385, endPoint x: 321, endPoint y: 349, distance: 38.5
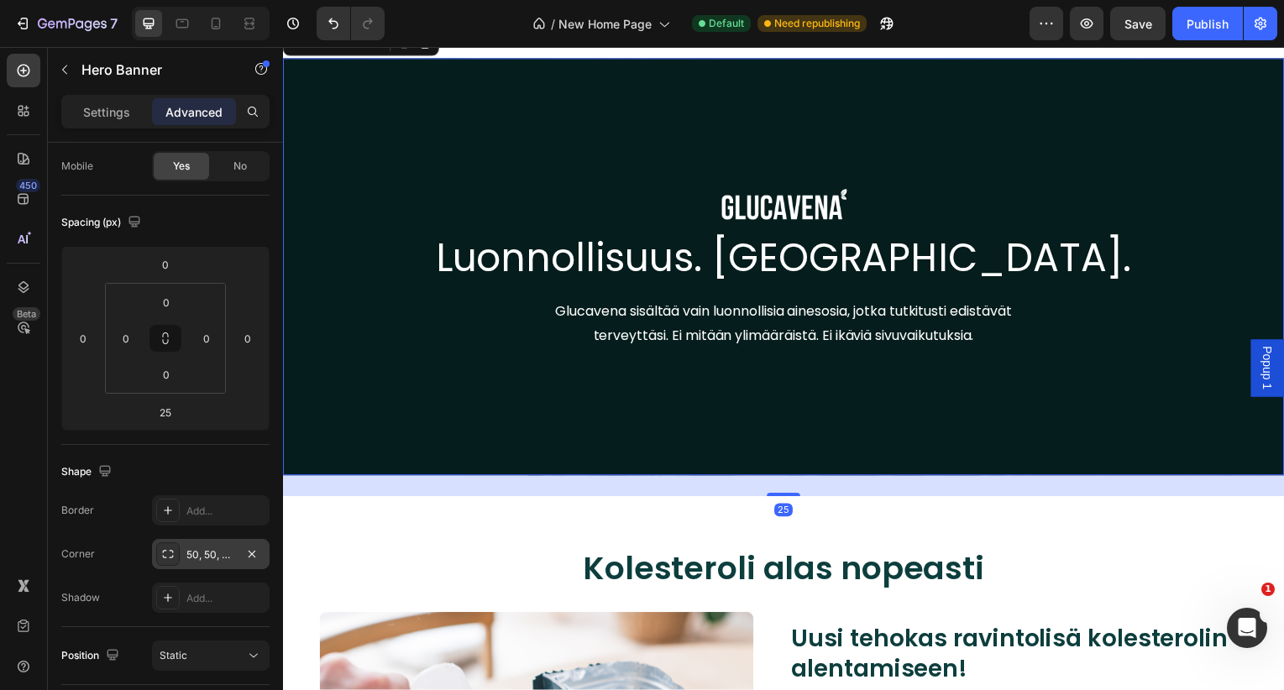
scroll to position [3458, 0]
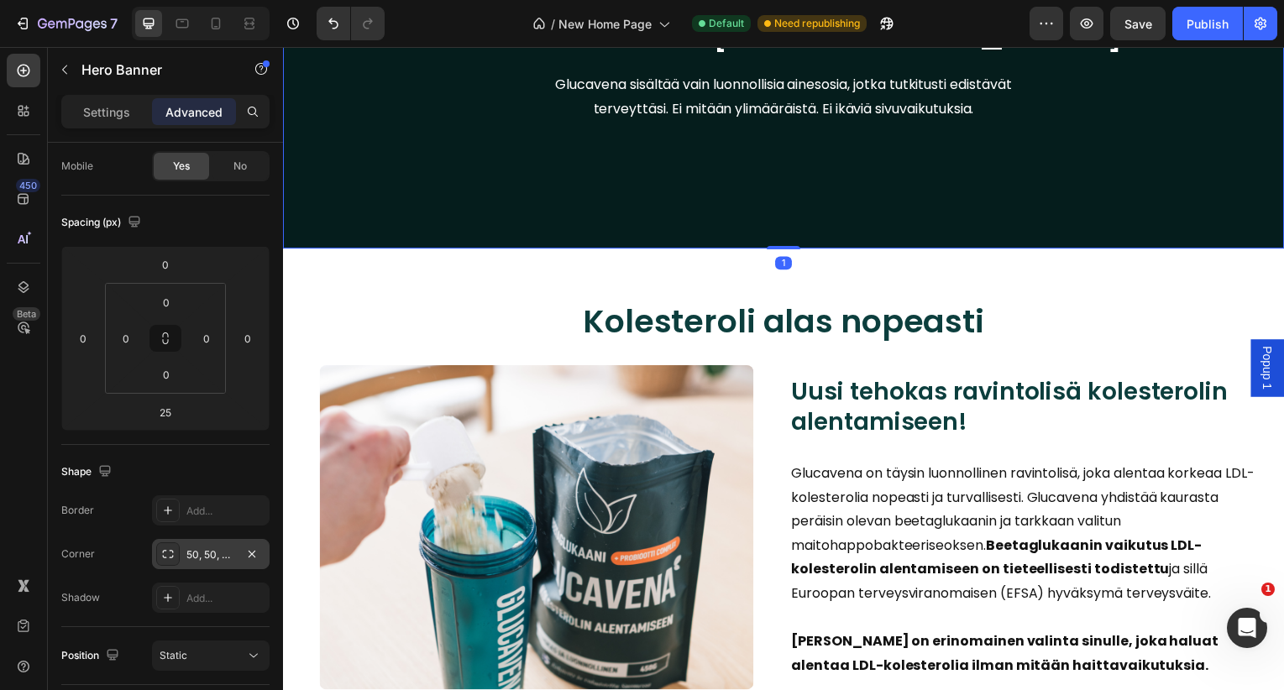
drag, startPoint x: 802, startPoint y: 259, endPoint x: 802, endPoint y: 244, distance: 14.3
click at [802, 244] on div "Image Luonnollisuus. [GEOGRAPHIC_DATA]. Heading Glucavena sisältää vain luonnol…" at bounding box center [787, 40] width 1008 height 420
type input "0"
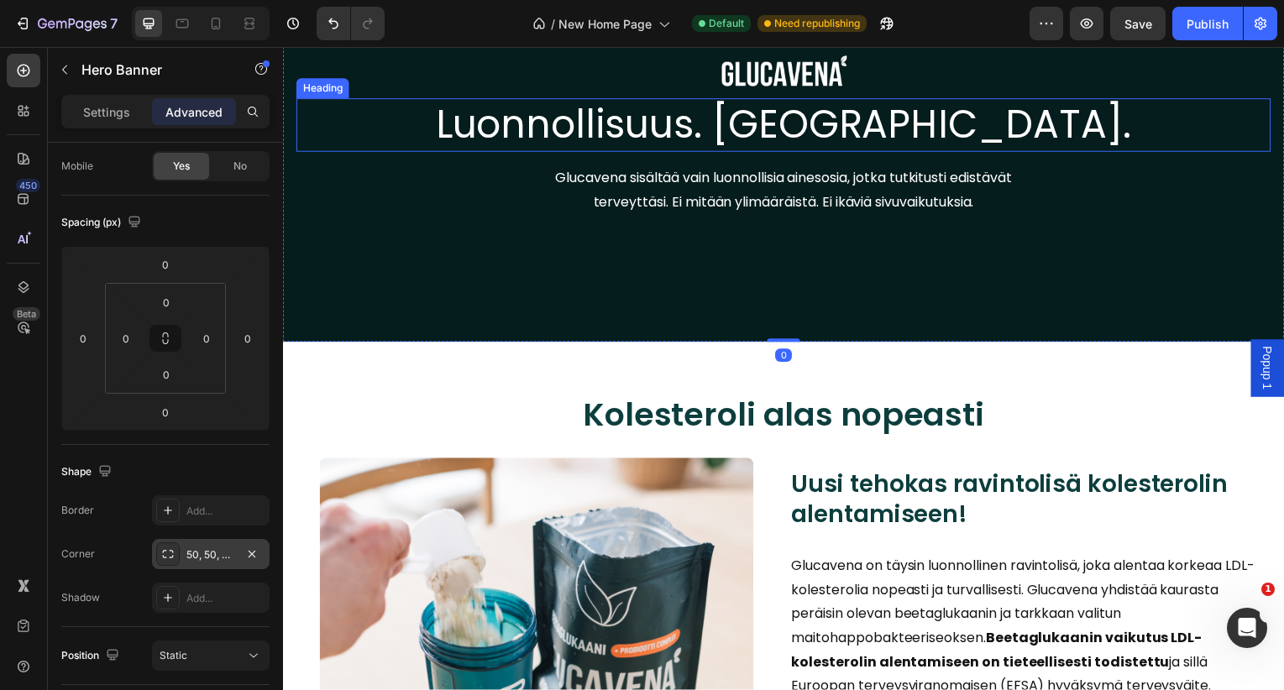
scroll to position [3178, 0]
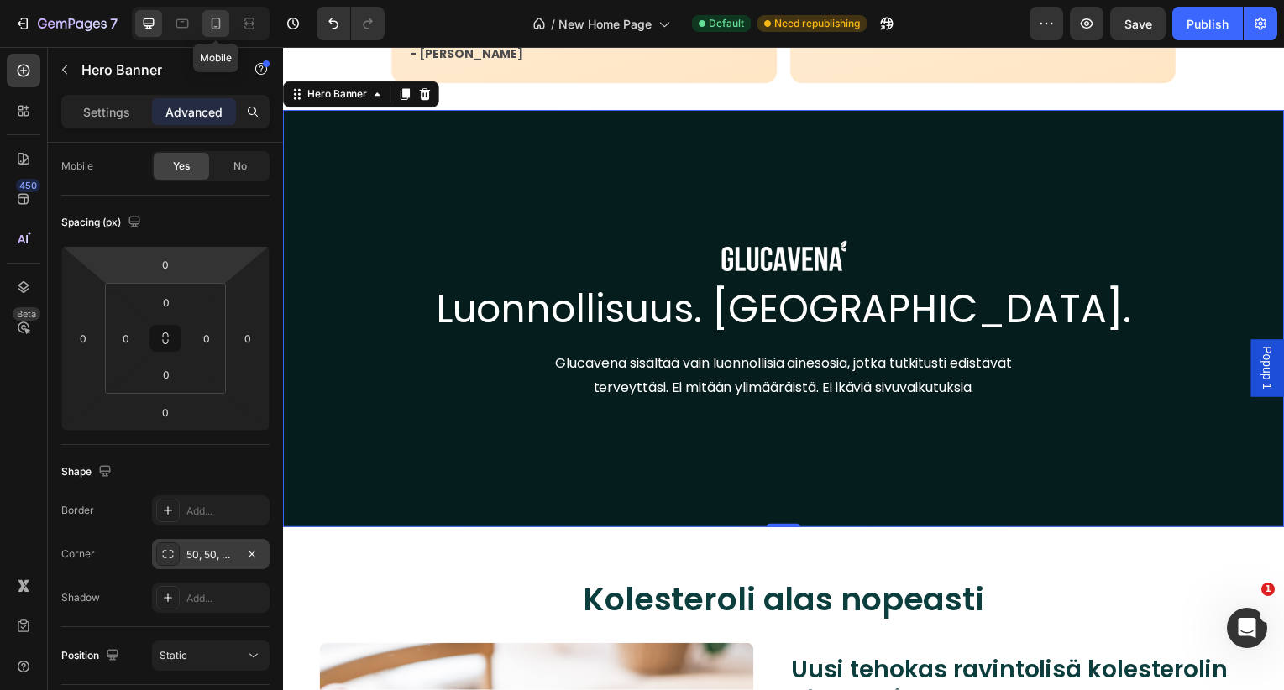
click at [217, 24] on icon at bounding box center [215, 23] width 17 height 17
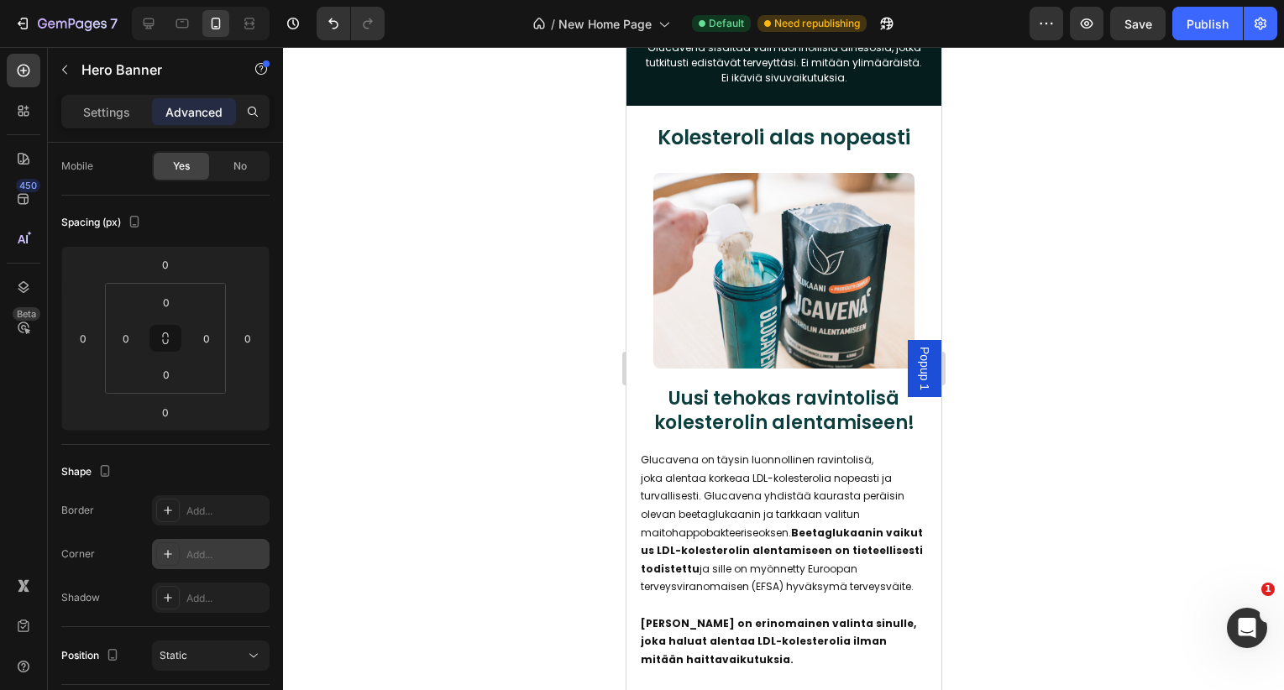
scroll to position [4186, 0]
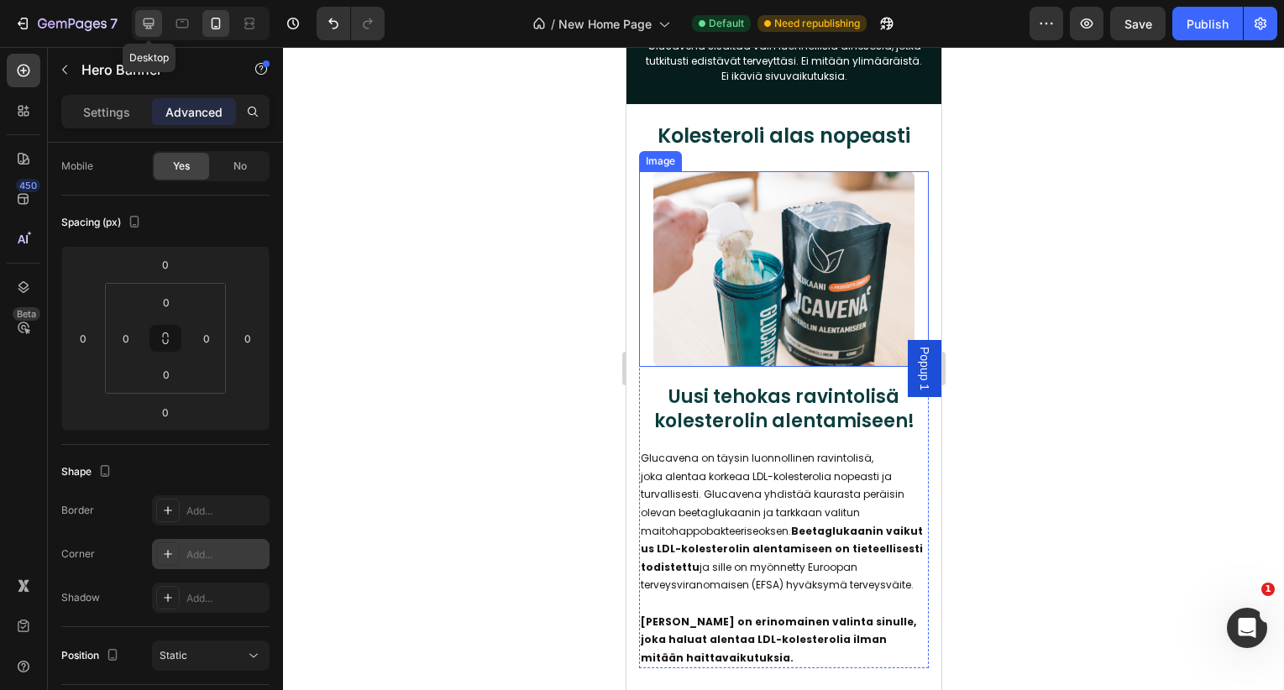
click at [147, 18] on icon at bounding box center [149, 23] width 11 height 11
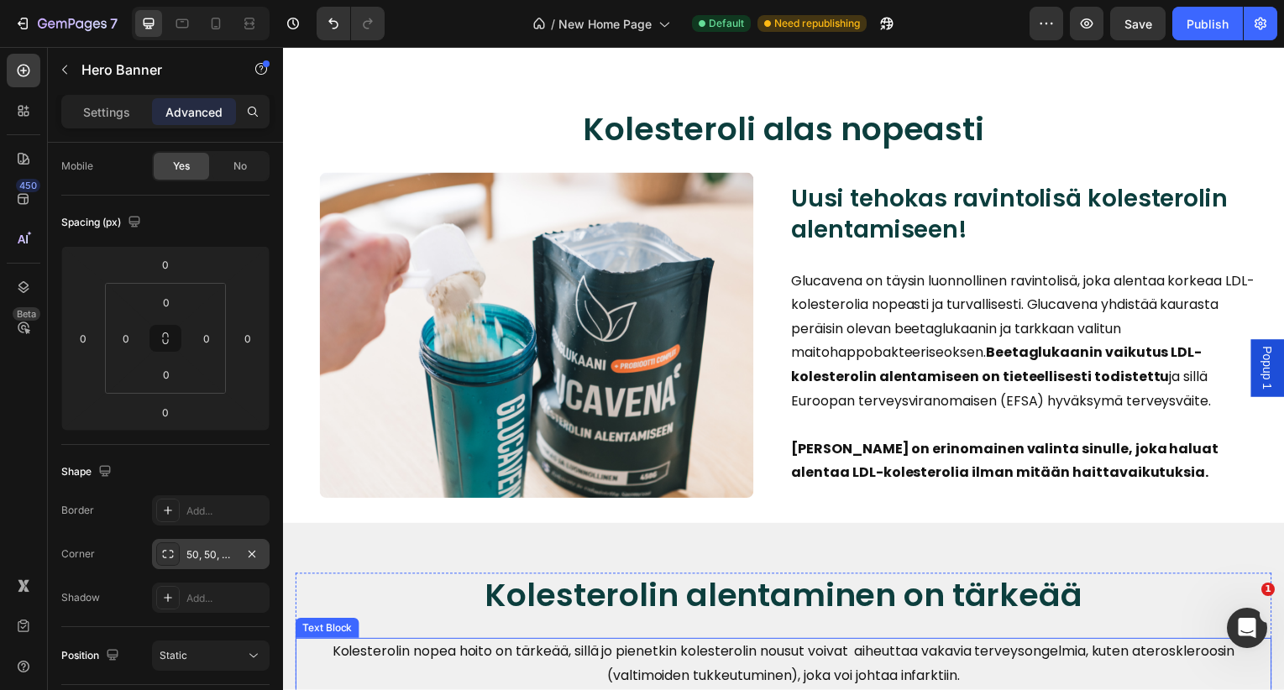
scroll to position [3406, 0]
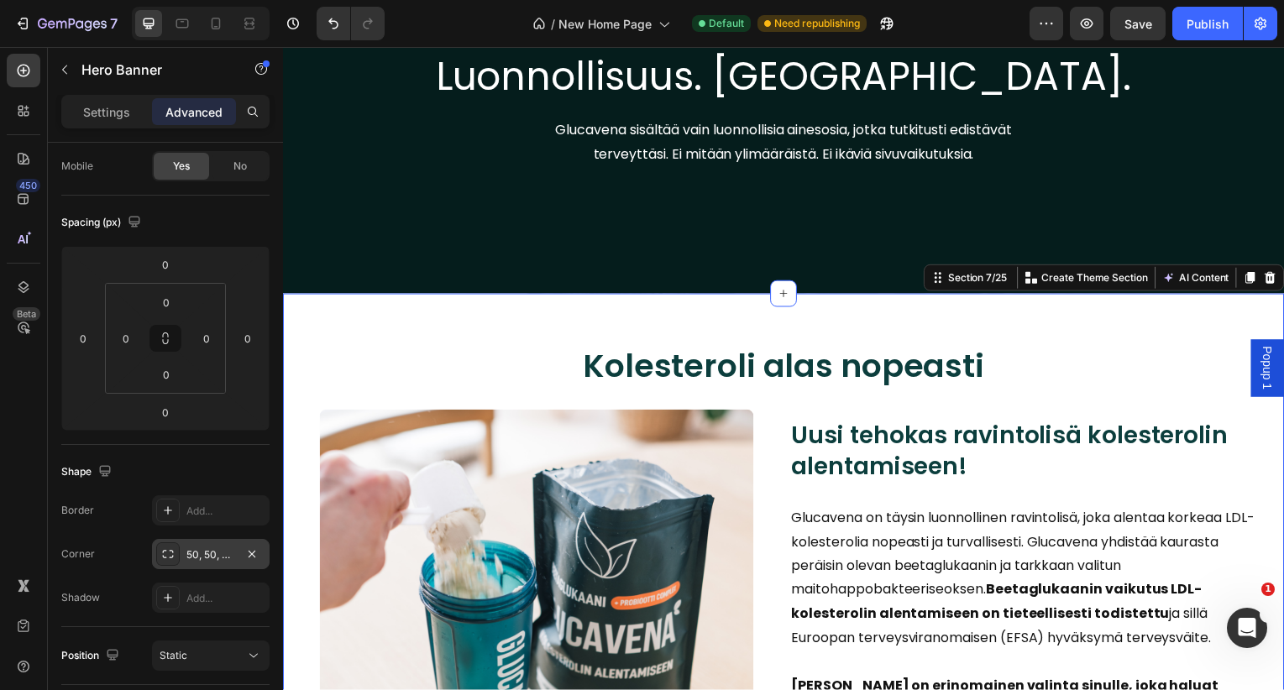
click at [291, 406] on div "Kolesteroli alas nopeasti Heading Image Uusi tehokas ravintolisä kolesterolin a…" at bounding box center [787, 530] width 1008 height 469
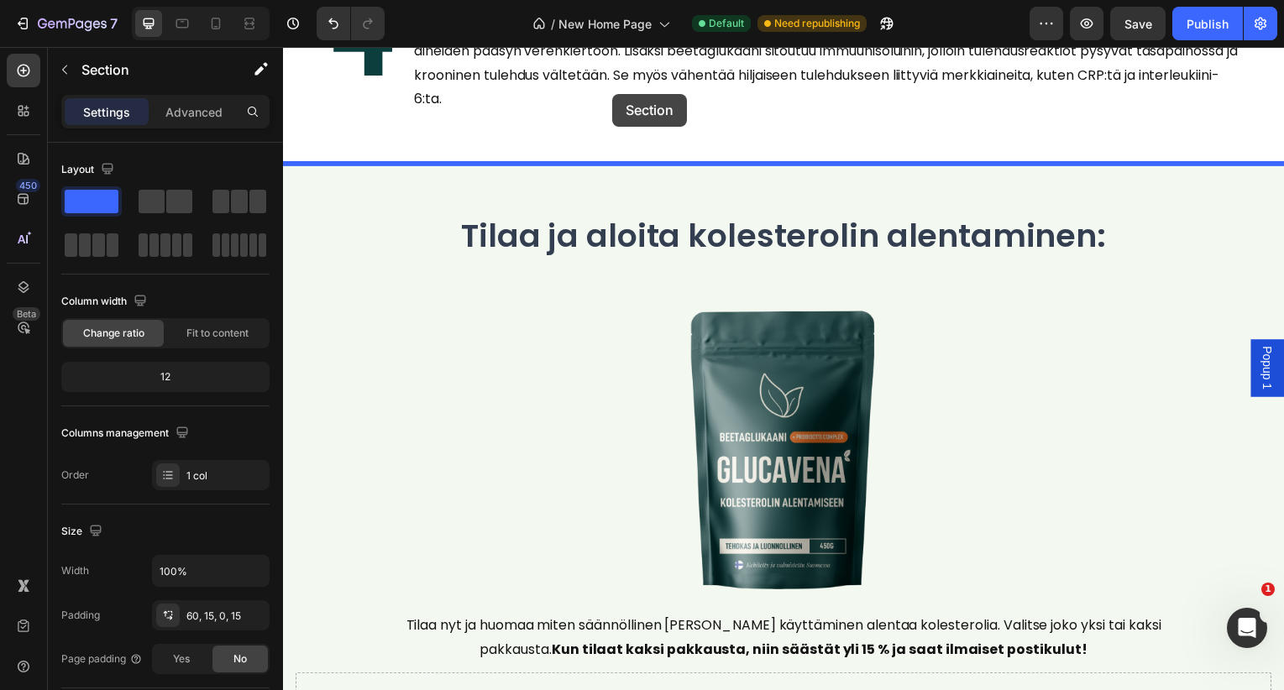
scroll to position [6429, 0]
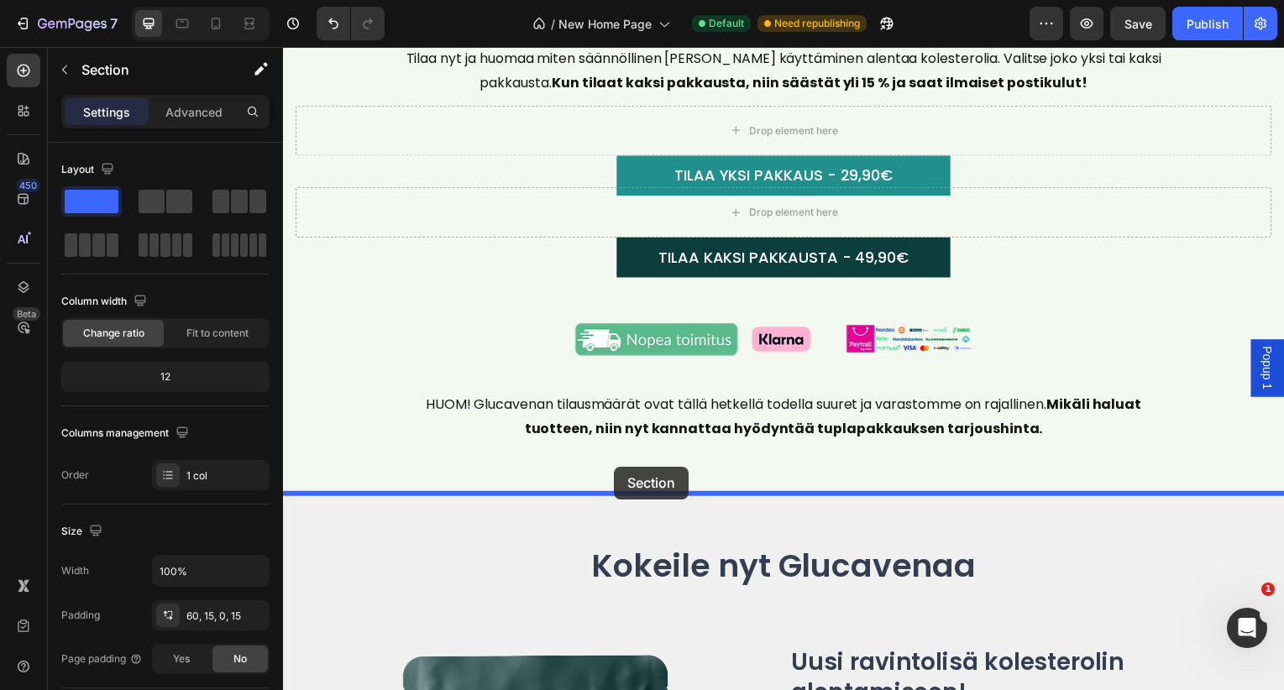
drag, startPoint x: 549, startPoint y: 169, endPoint x: 616, endPoint y: 469, distance: 308.1
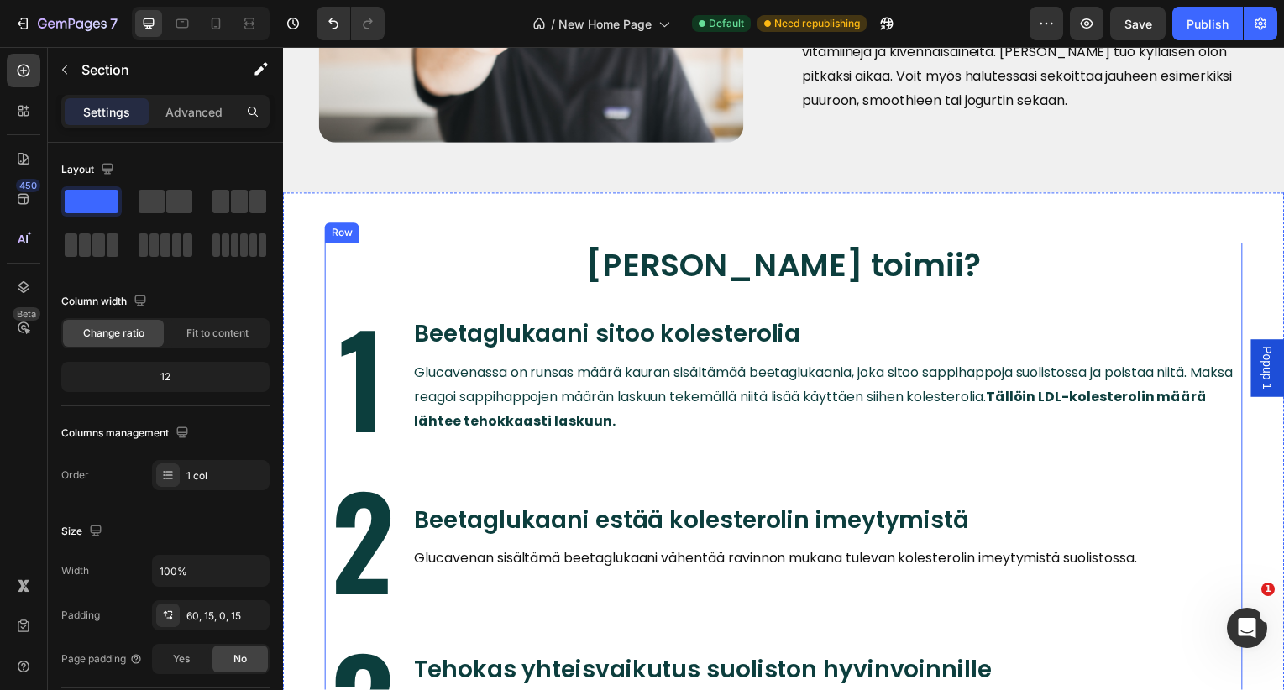
scroll to position [4794, 0]
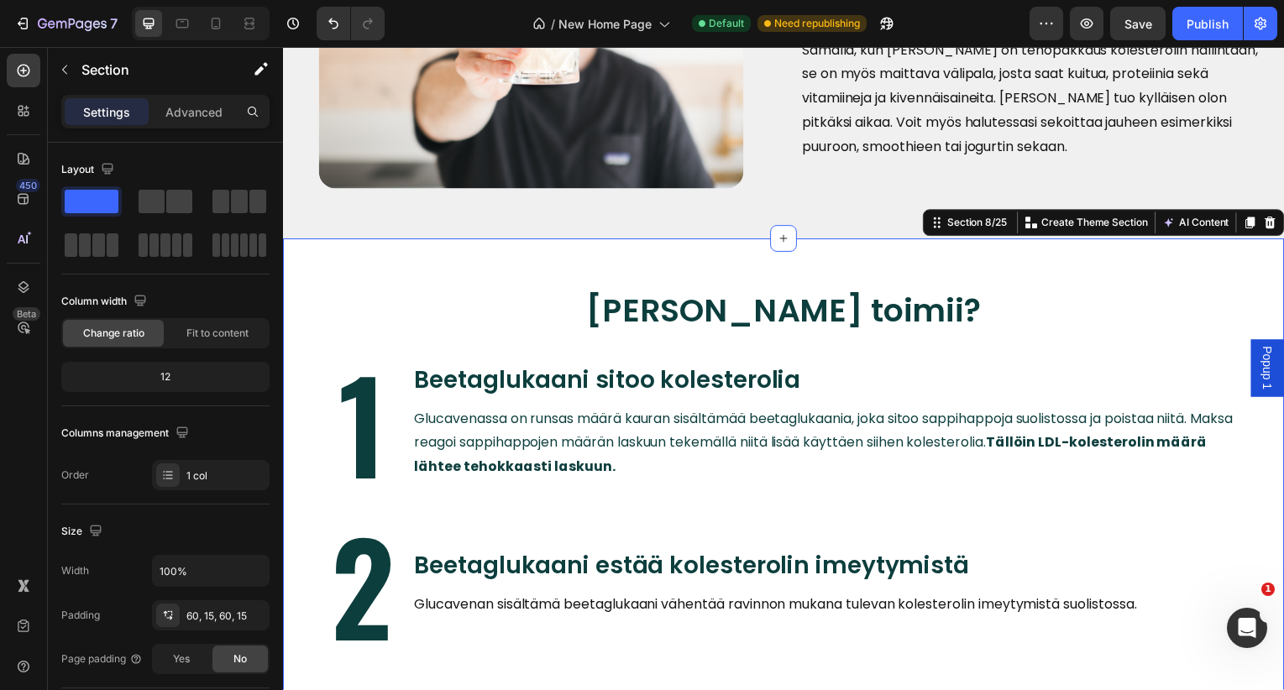
click at [622, 507] on div "[PERSON_NAME] toimii? Heading 1 Heading Beetaglukaani sitoo kolesterolia Headin…" at bounding box center [787, 667] width 1008 height 855
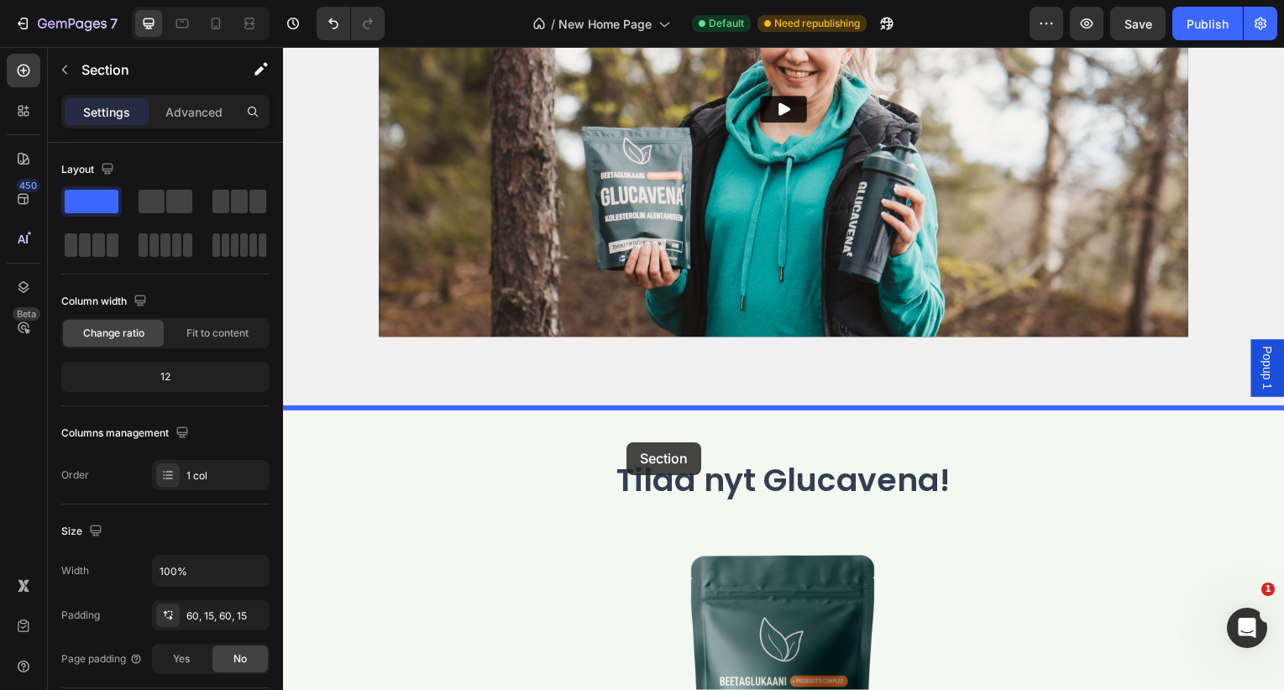
drag, startPoint x: 605, startPoint y: 511, endPoint x: 629, endPoint y: 445, distance: 70.4
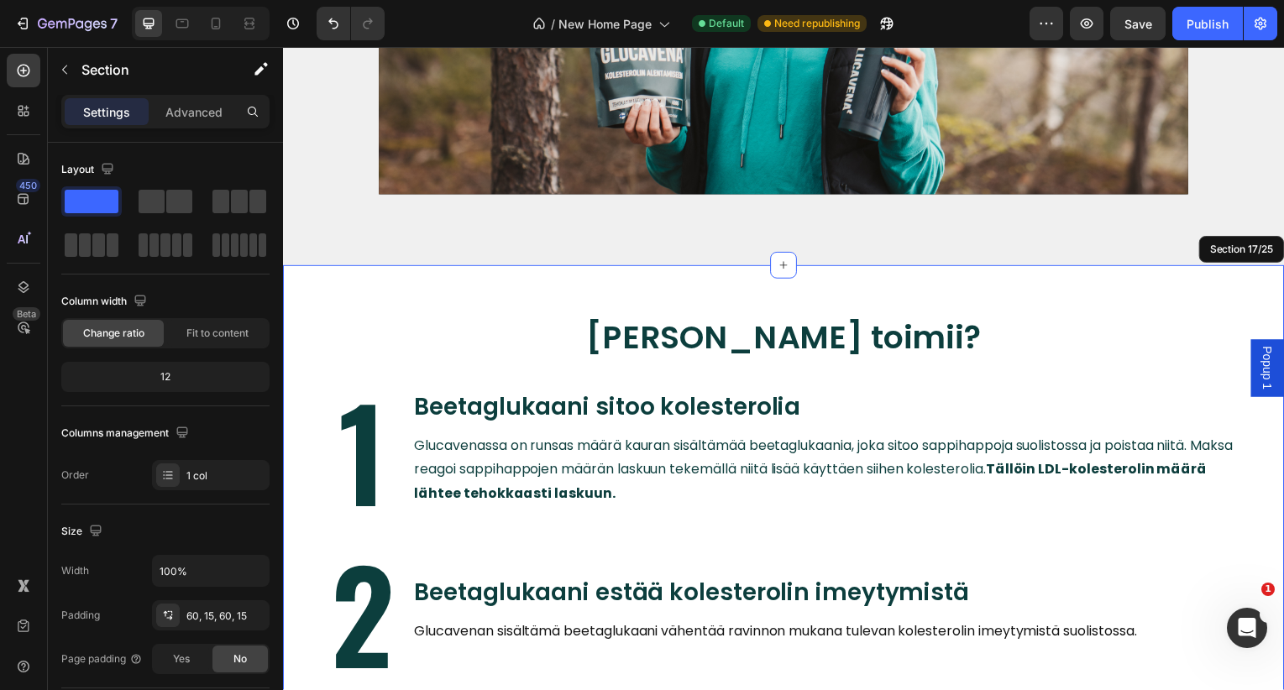
scroll to position [13978, 0]
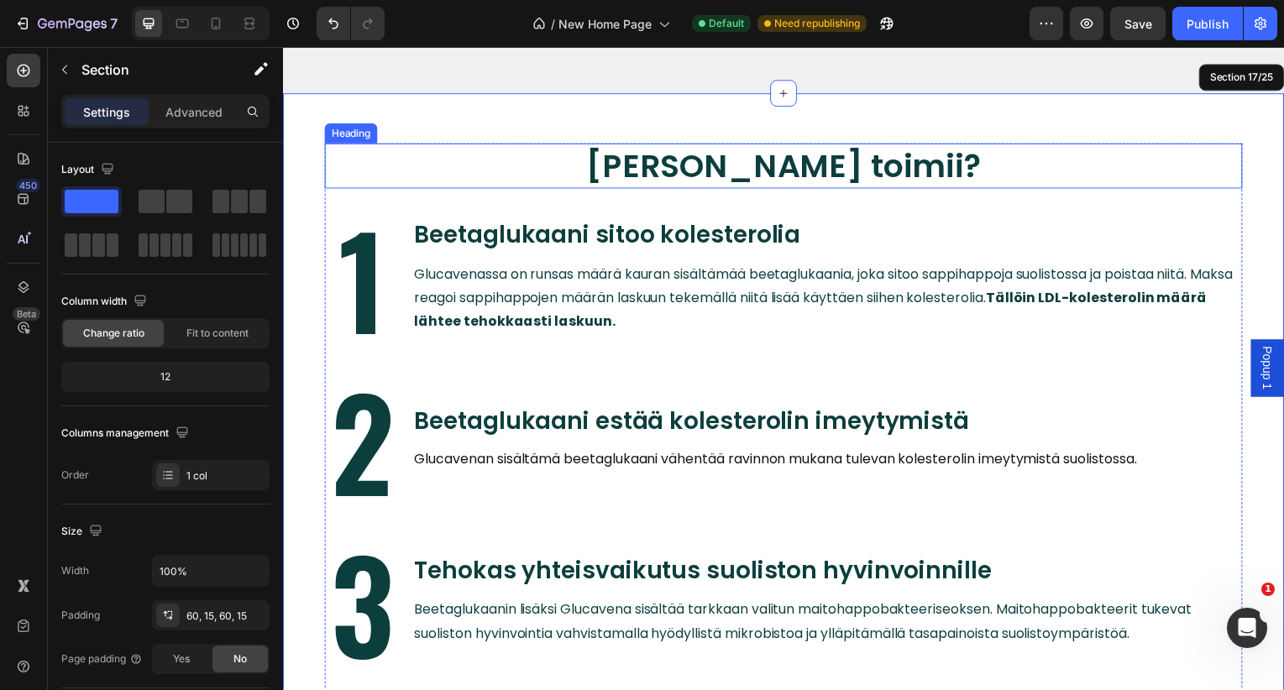
click at [824, 165] on h2 "[PERSON_NAME] toimii?" at bounding box center [787, 166] width 924 height 45
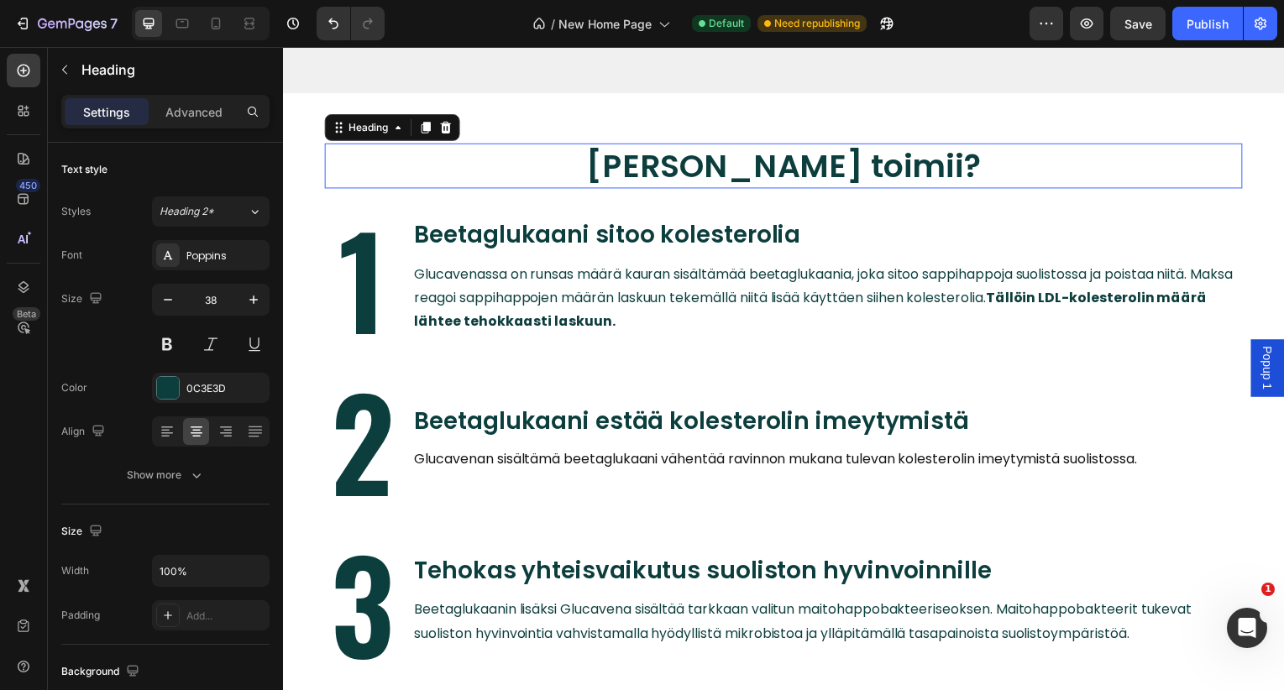
click at [824, 165] on h2 "[PERSON_NAME] toimii?" at bounding box center [787, 166] width 924 height 45
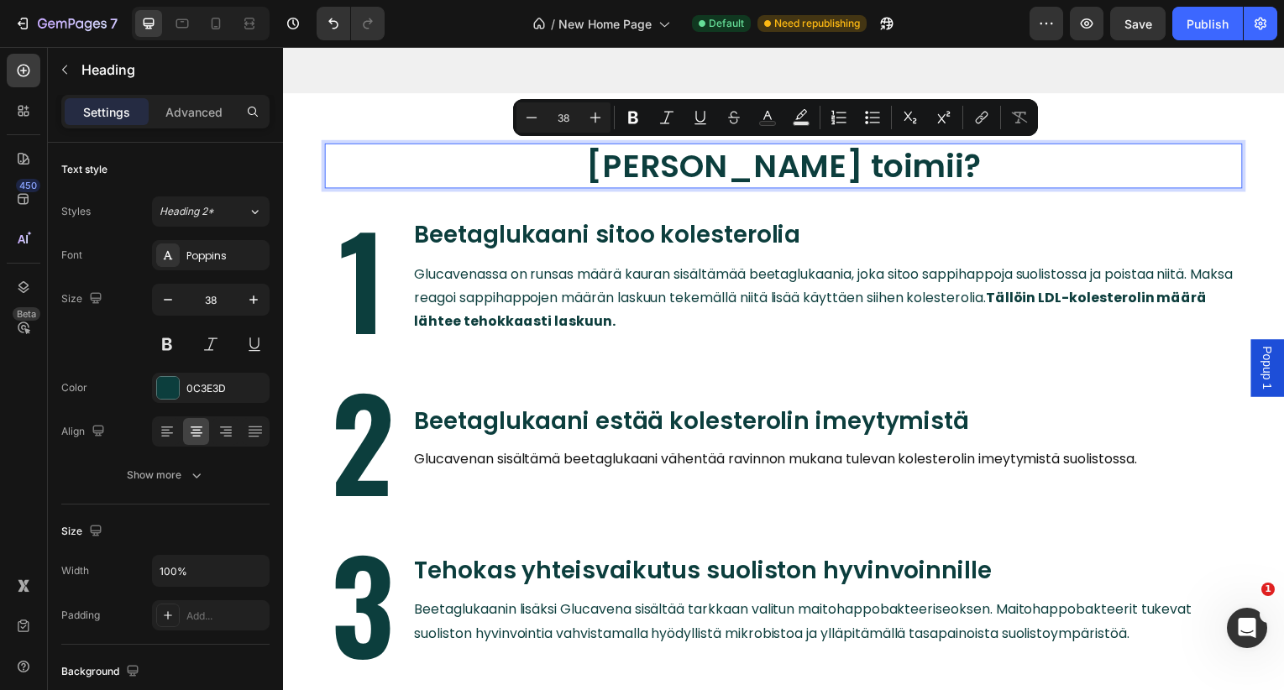
scroll to position [13978, 0]
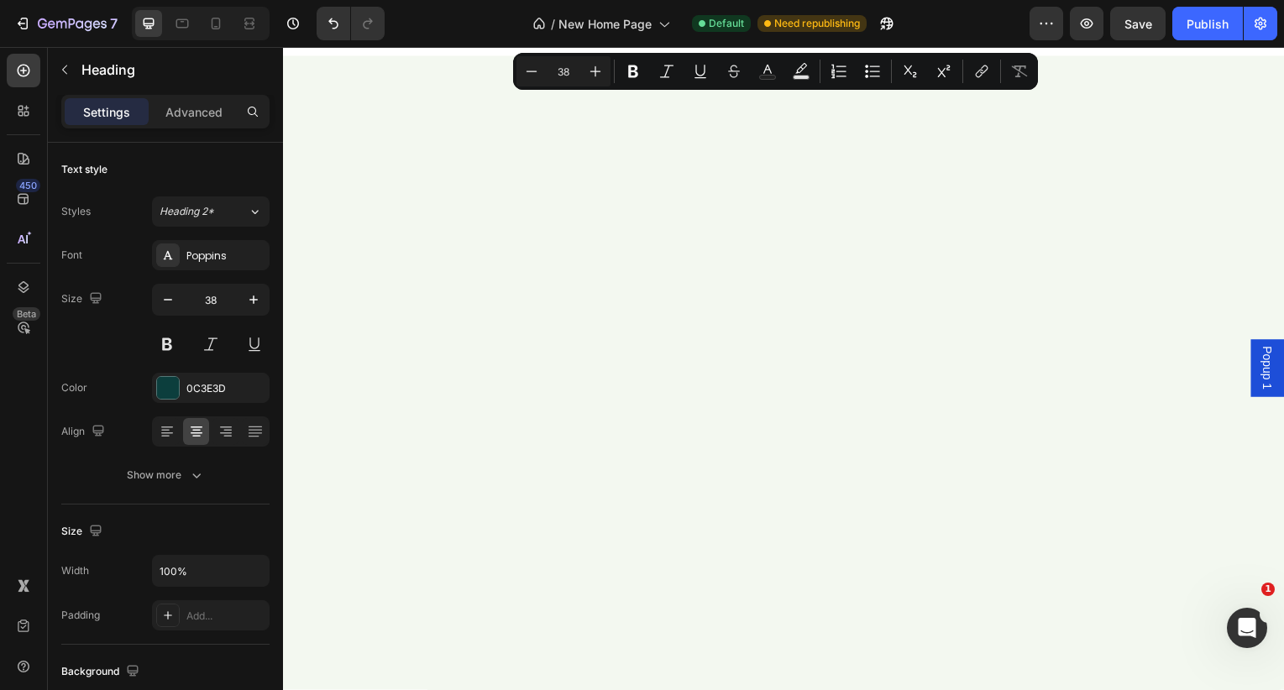
type input "16"
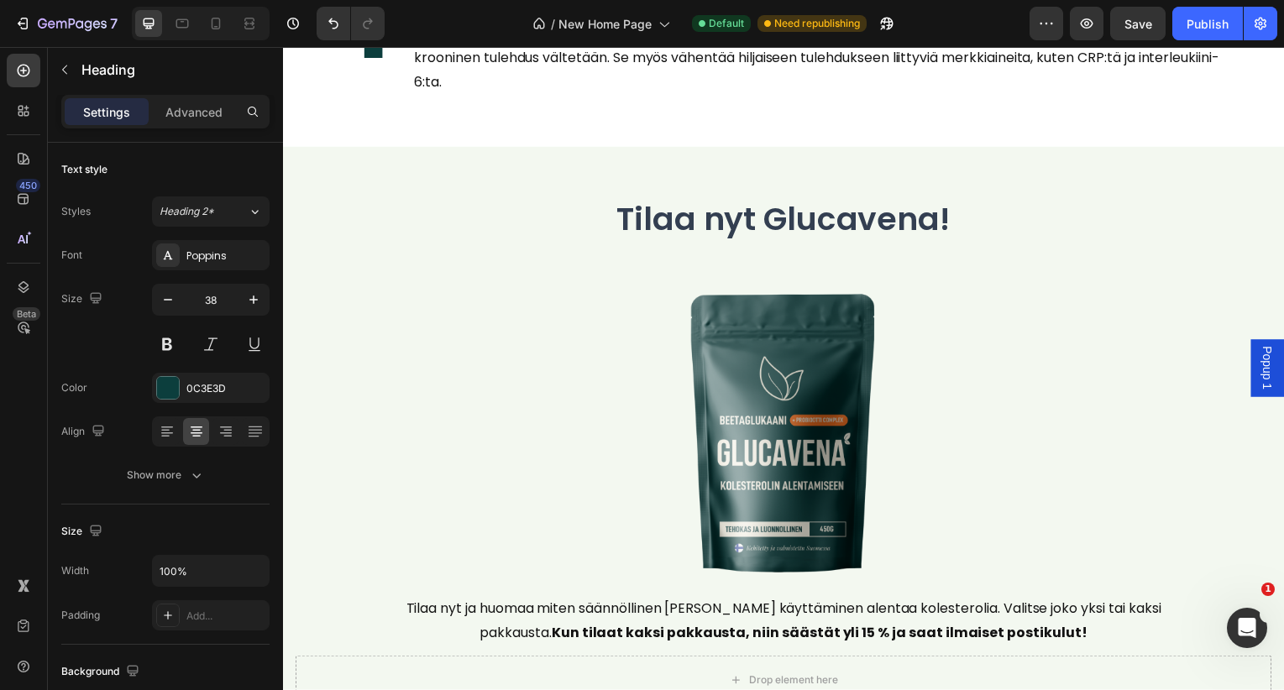
scroll to position [14829, 0]
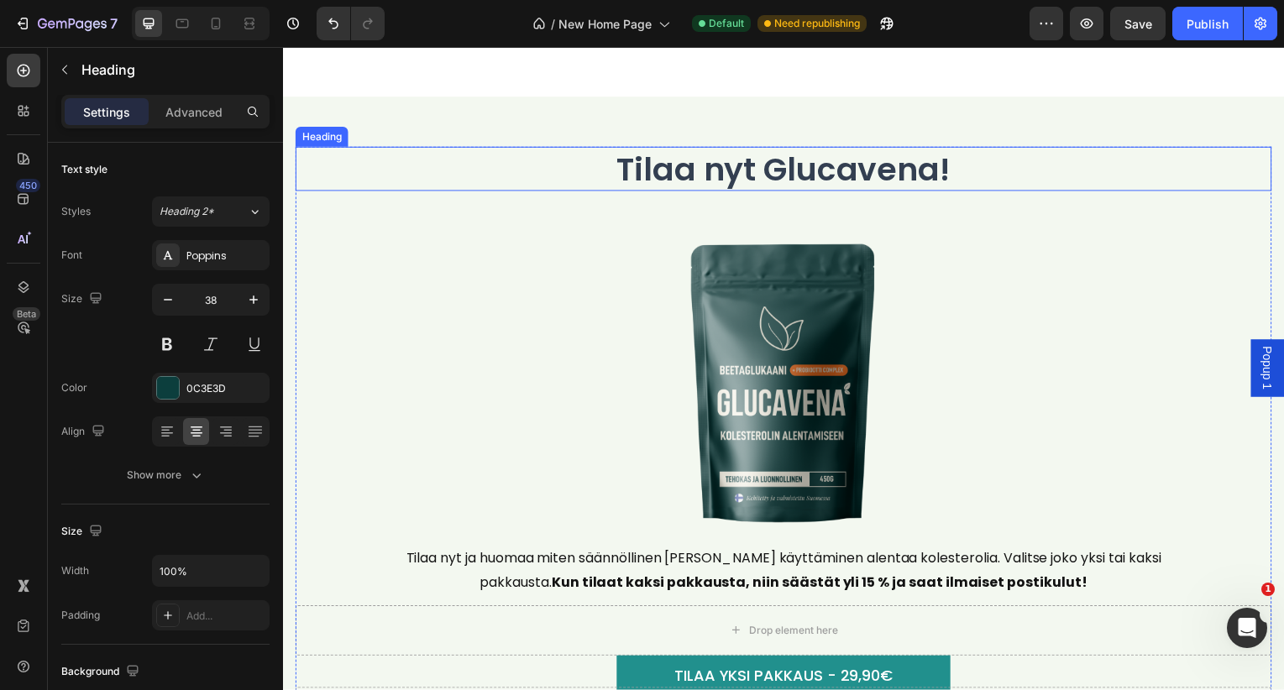
click at [787, 165] on h2 "Tilaa nyt Glucavena!" at bounding box center [787, 170] width 983 height 45
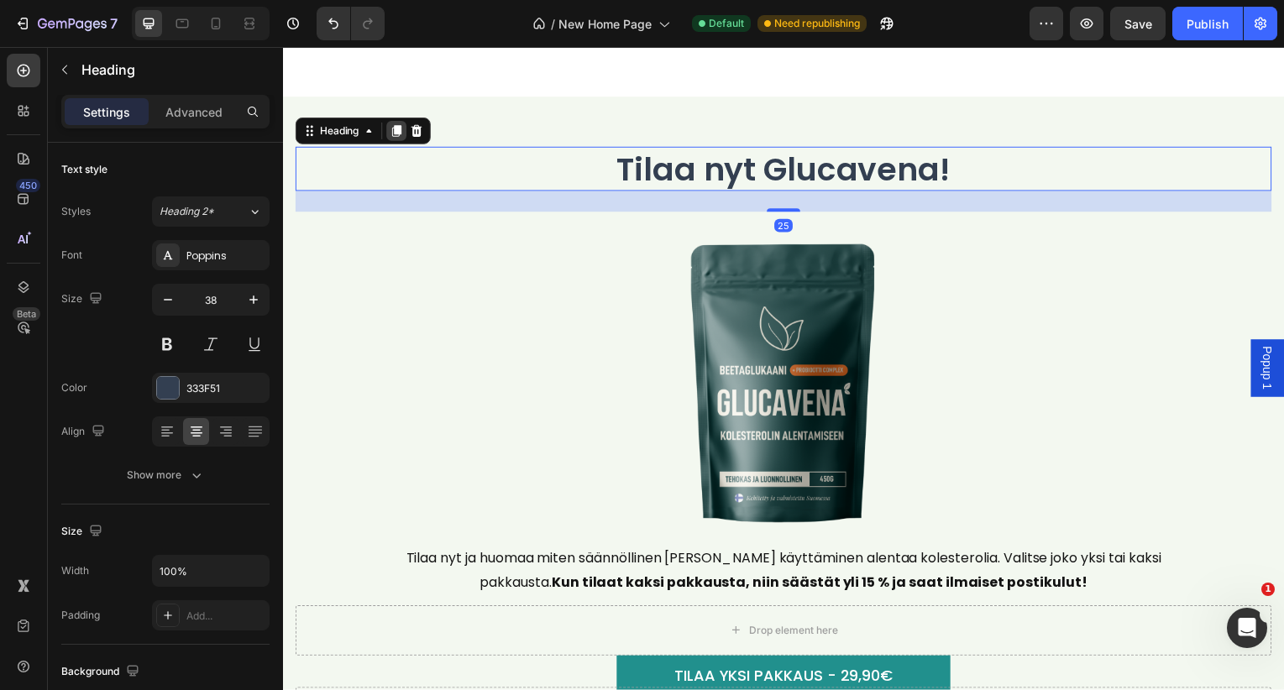
click at [394, 129] on icon at bounding box center [397, 131] width 13 height 13
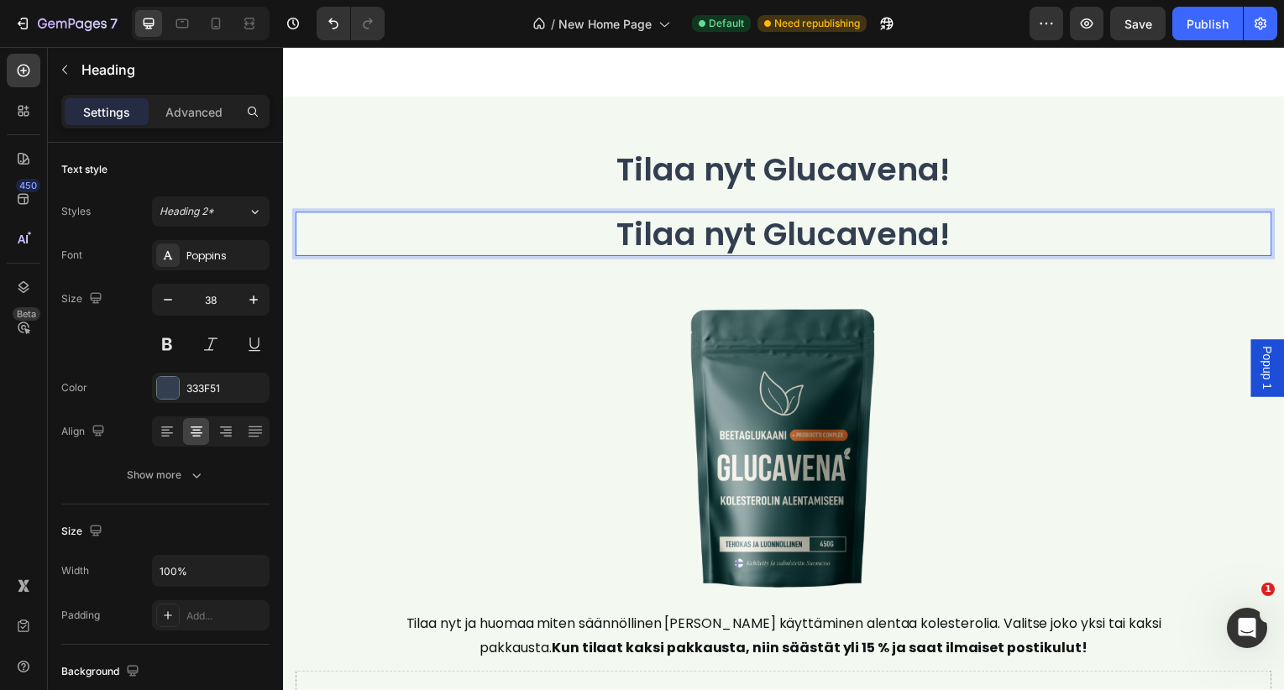
click at [417, 233] on h2 "Tilaa nyt Glucavena!" at bounding box center [787, 235] width 983 height 45
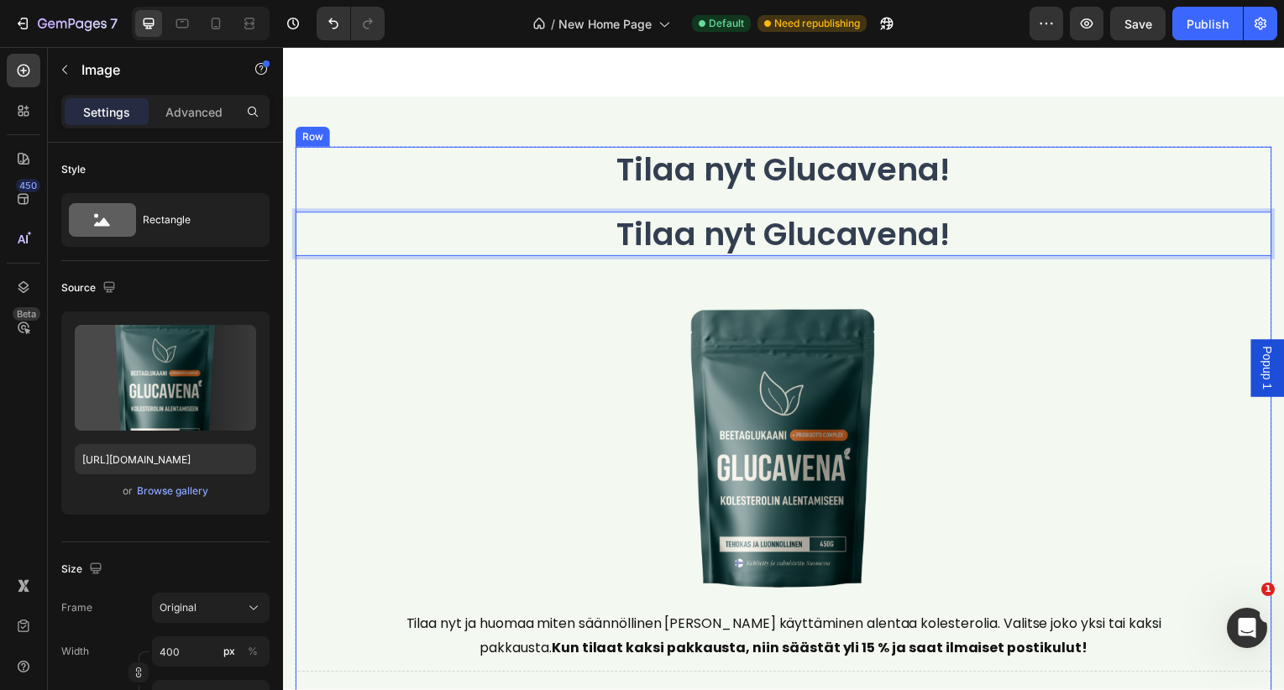
click at [511, 301] on div at bounding box center [787, 447] width 983 height 336
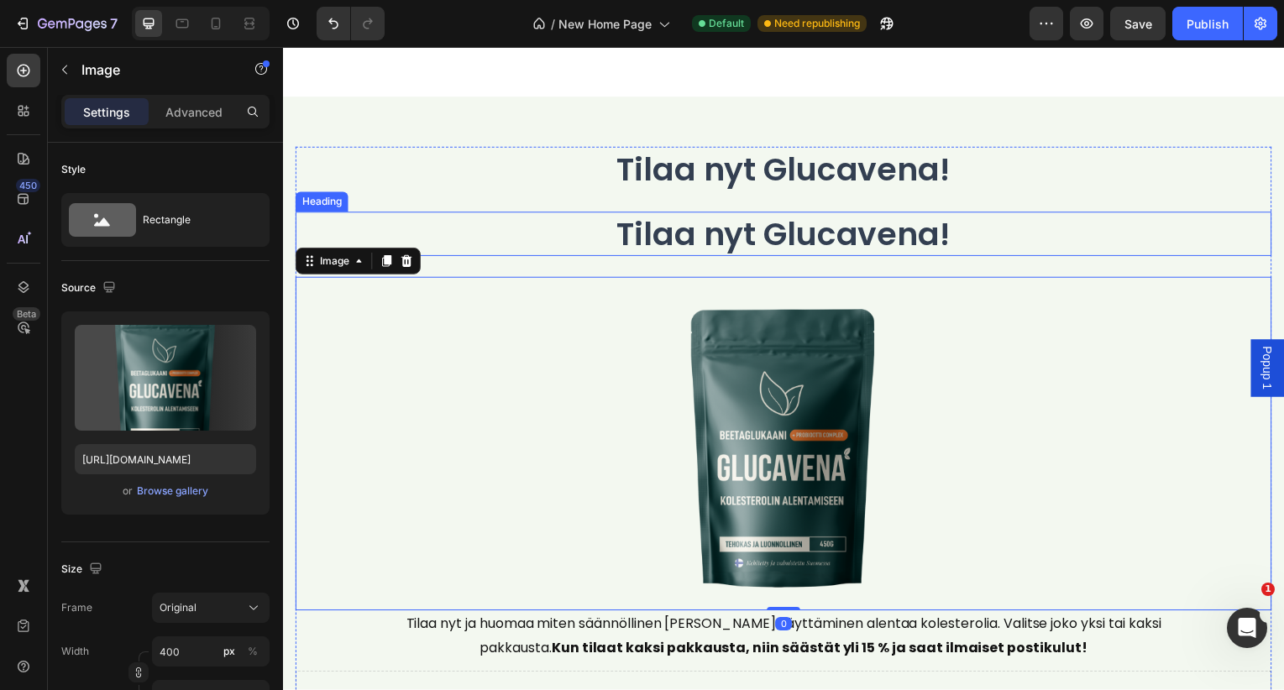
click at [594, 233] on p "Tilaa nyt Glucavena!" at bounding box center [786, 235] width 979 height 41
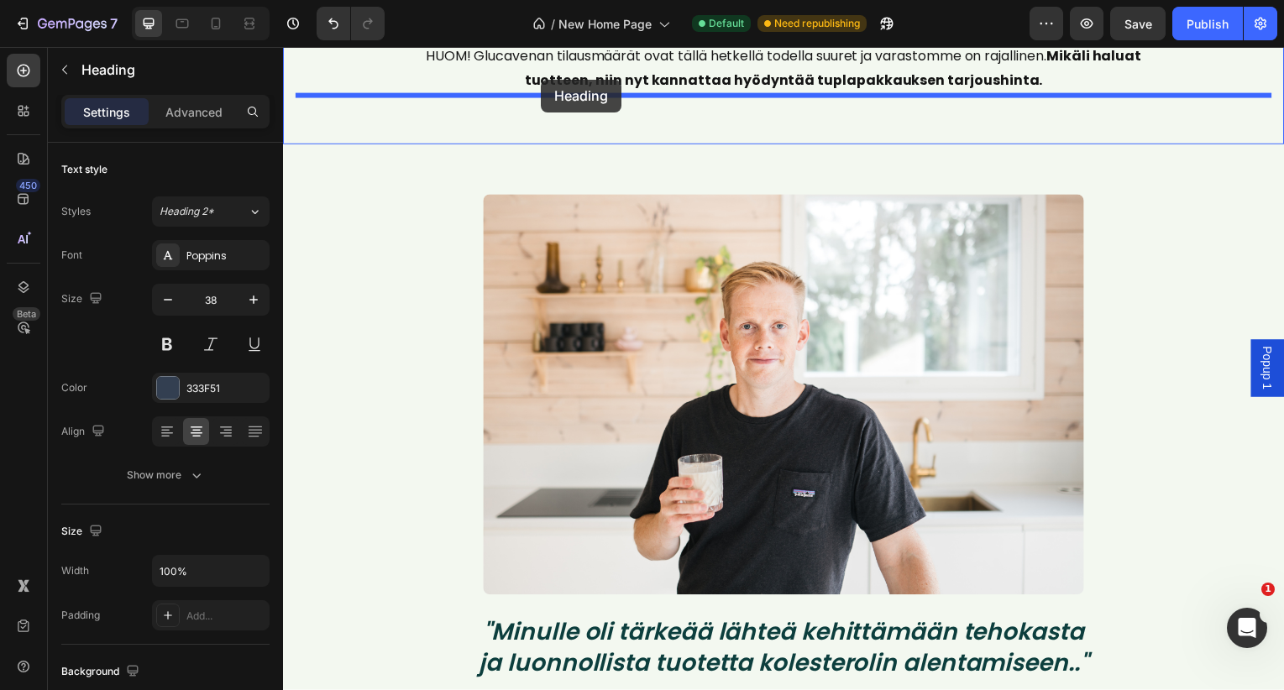
scroll to position [15718, 0]
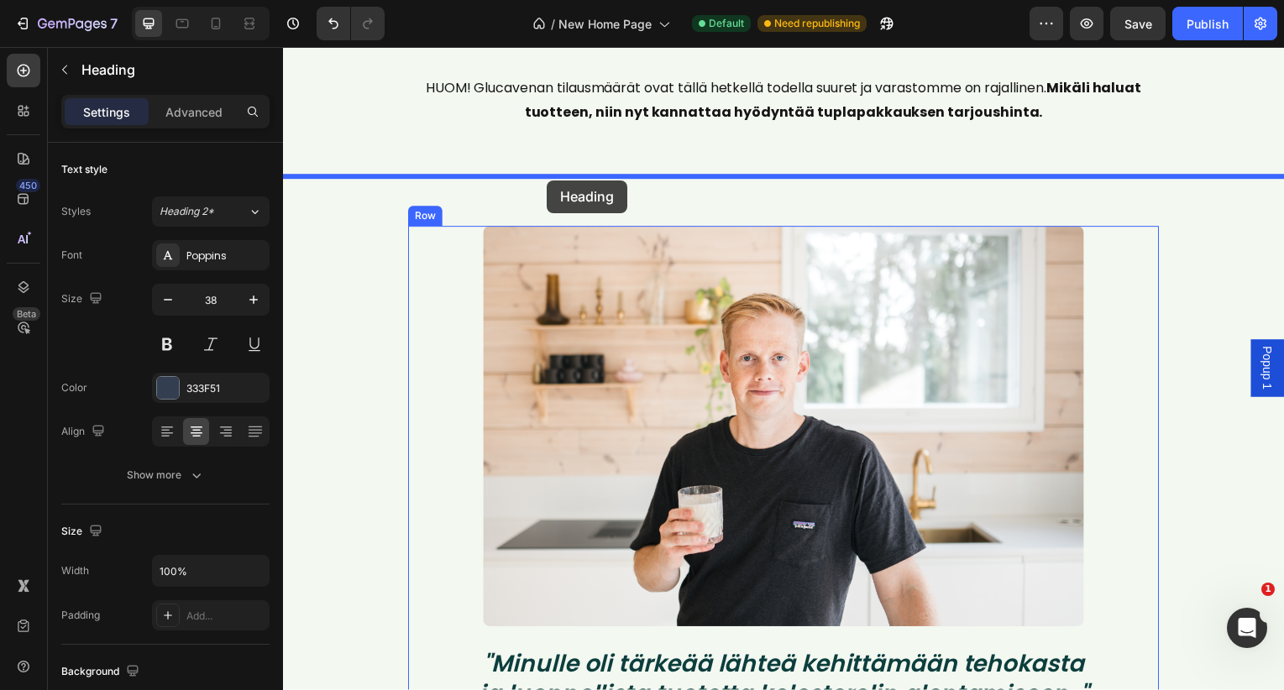
drag, startPoint x: 312, startPoint y: 202, endPoint x: 548, endPoint y: 181, distance: 236.8
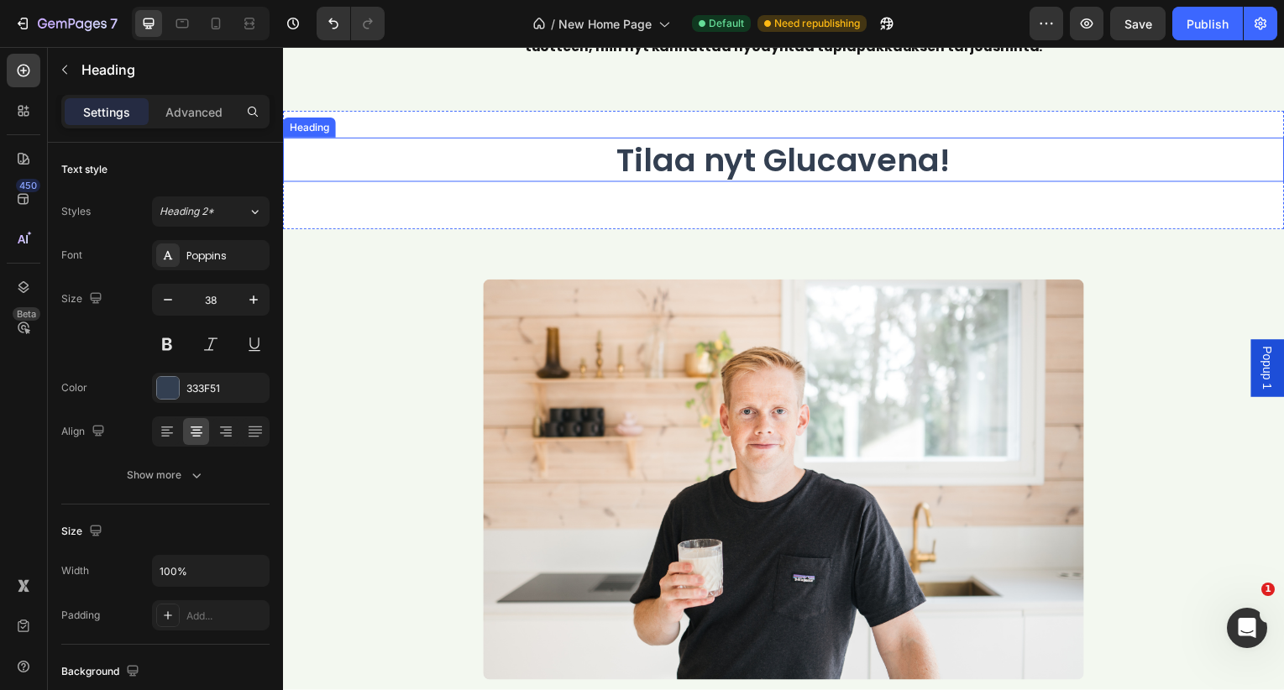
click at [626, 162] on h2 "Tilaa nyt Glucavena!" at bounding box center [787, 161] width 1008 height 45
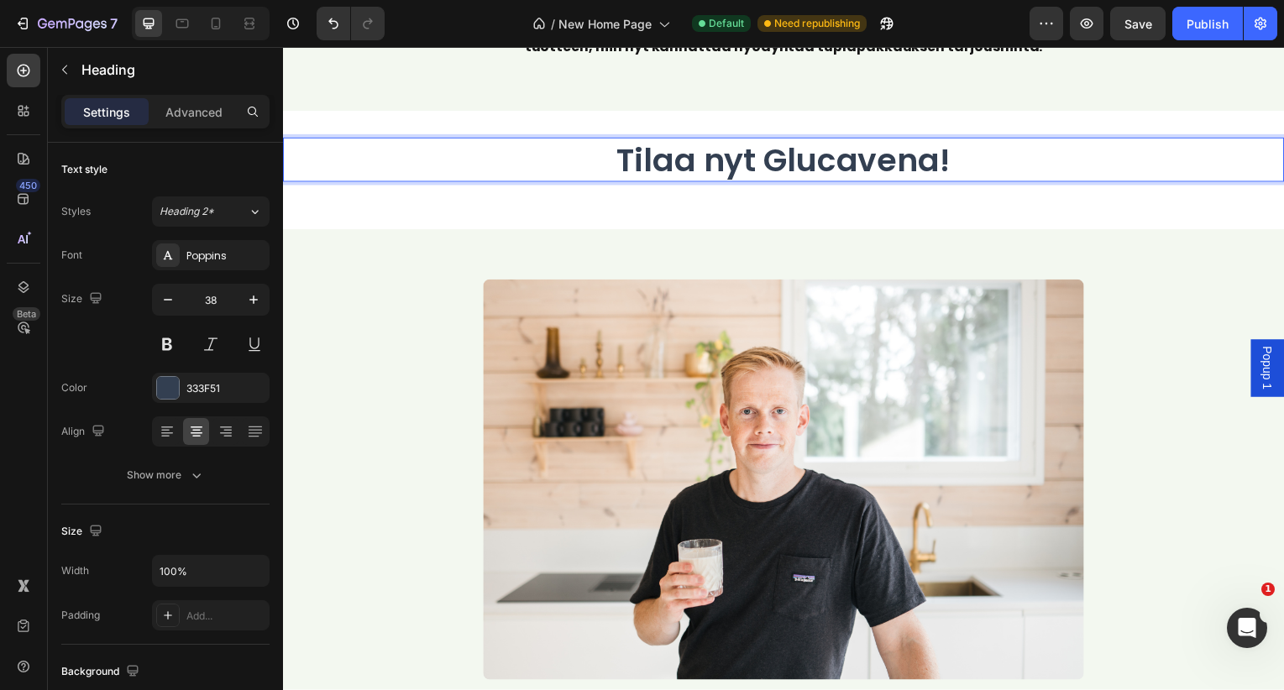
click at [546, 202] on div "Tilaa nyt Glucavena! Heading 0" at bounding box center [787, 172] width 1008 height 66
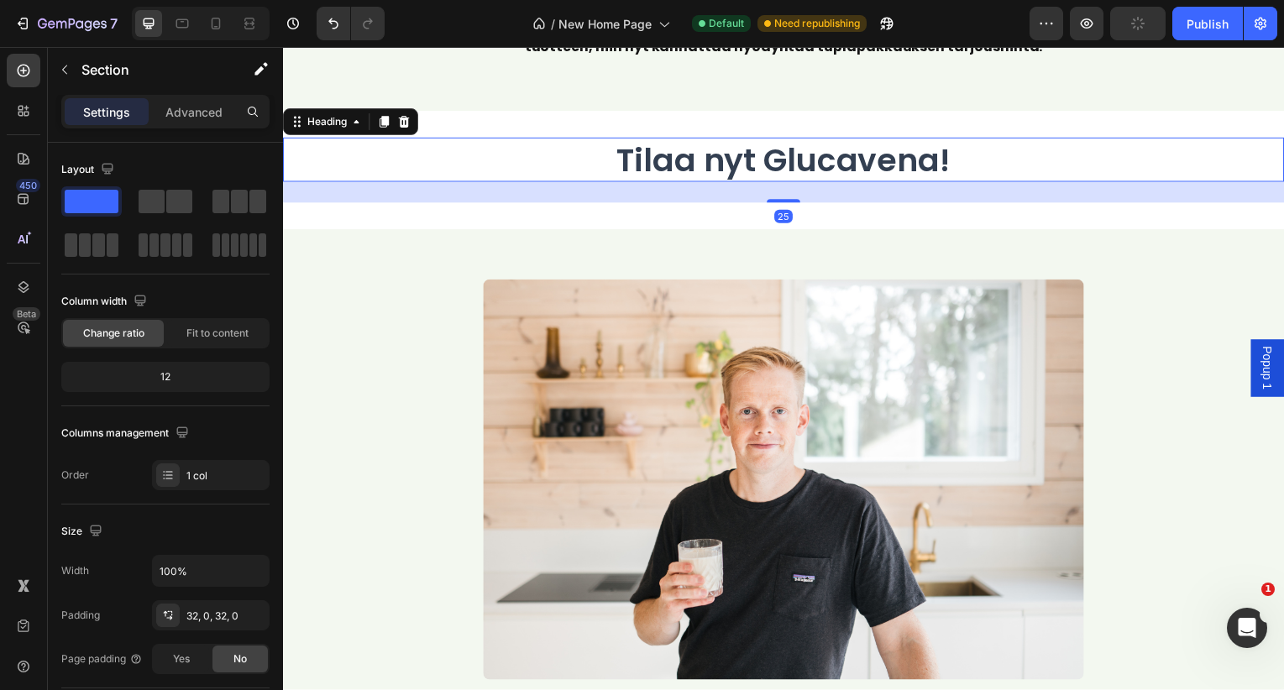
click at [633, 155] on p "Tilaa nyt Glucavena!" at bounding box center [787, 160] width 1004 height 41
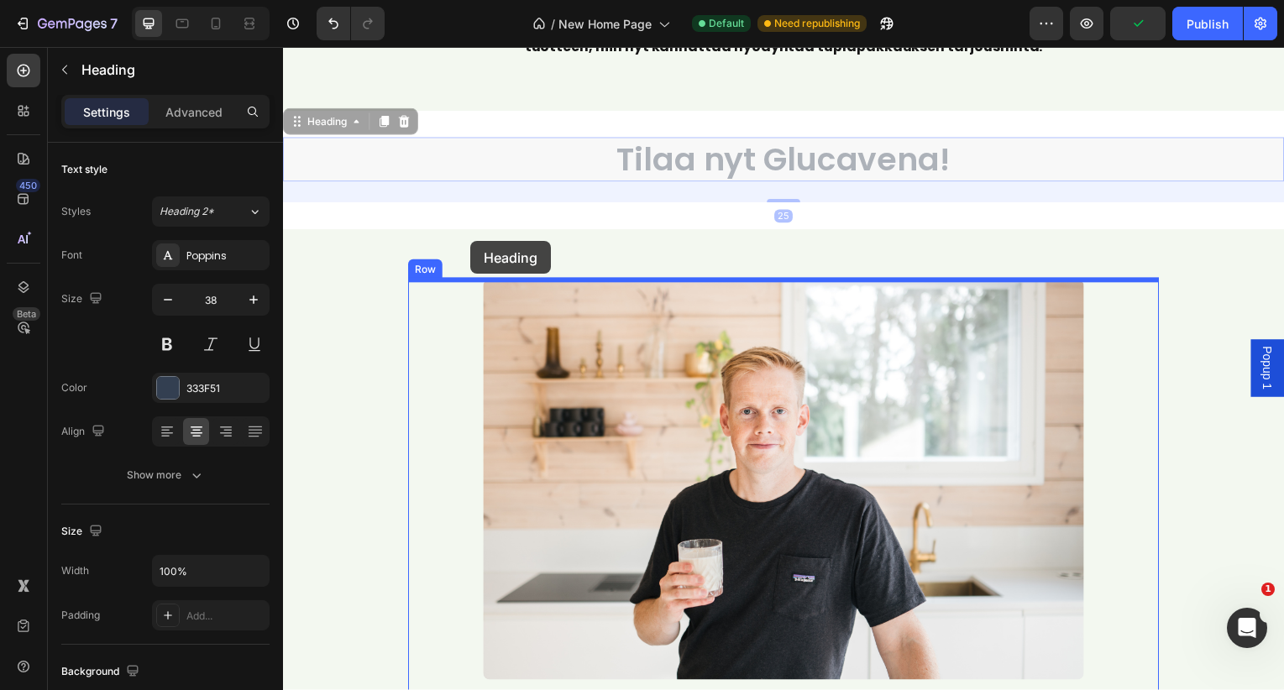
drag, startPoint x: 297, startPoint y: 126, endPoint x: 471, endPoint y: 243, distance: 209.4
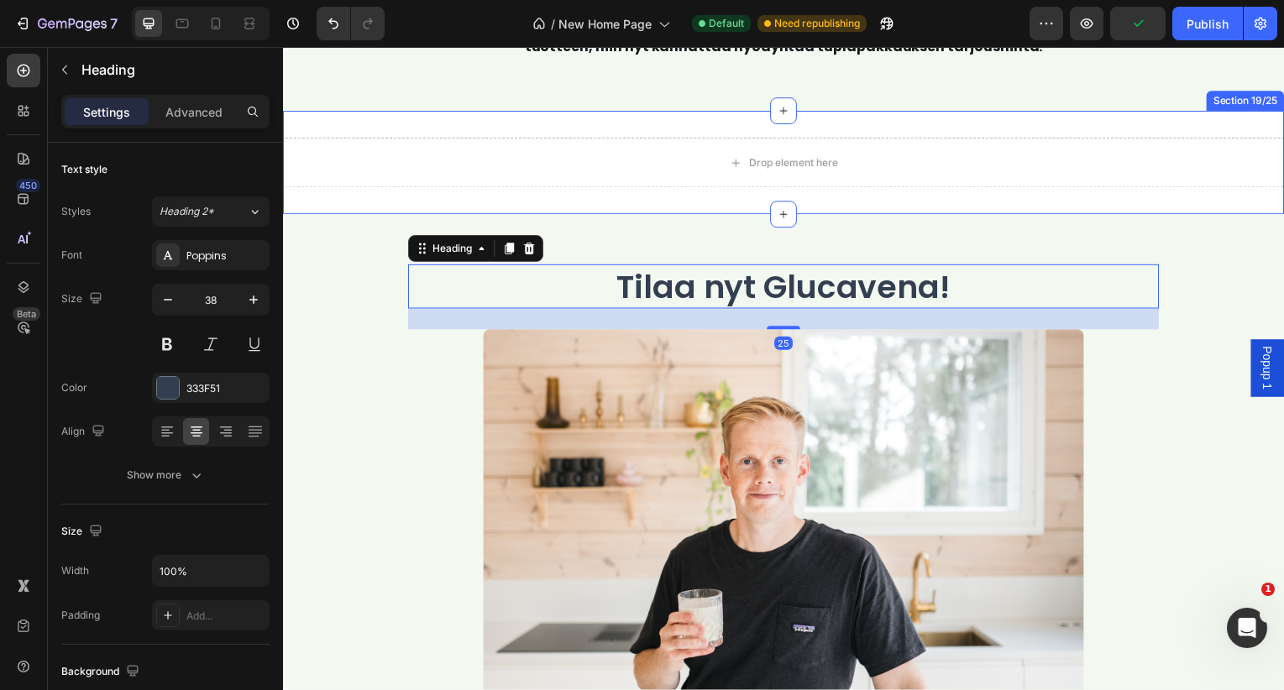
click at [495, 125] on div "Drop element here Section 19/25" at bounding box center [787, 164] width 1008 height 104
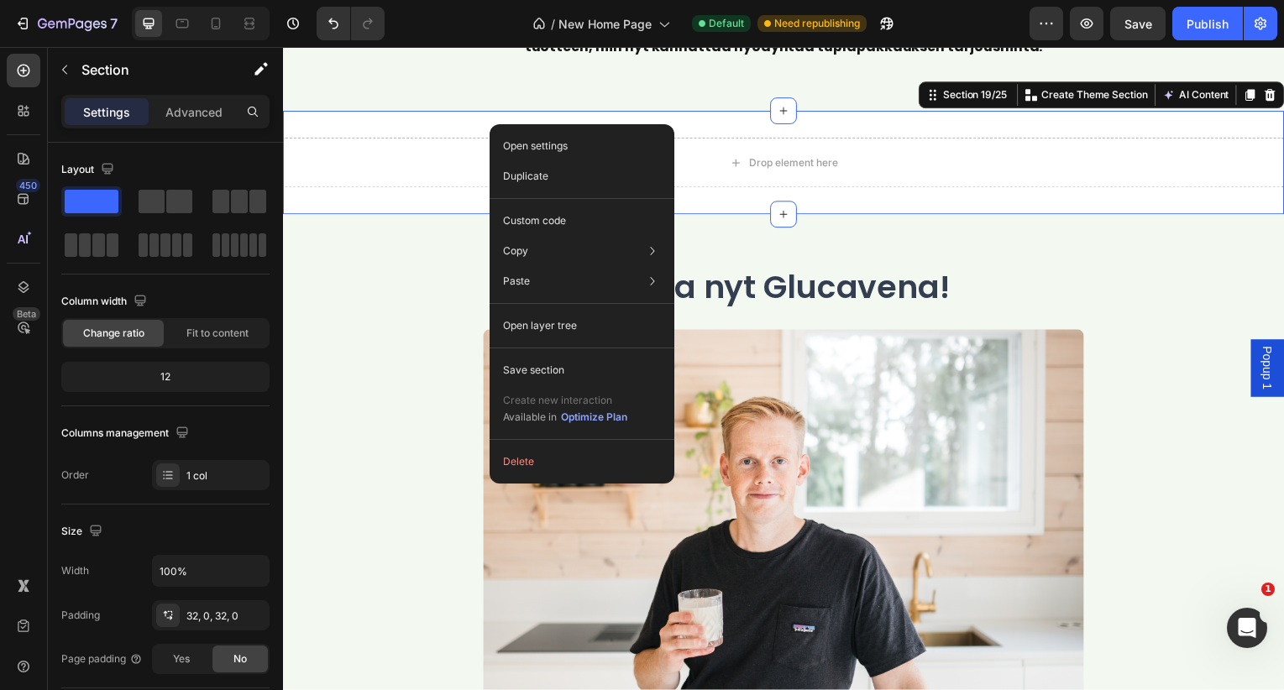
click at [548, 443] on div "Open settings Duplicate Custom code Copy Copy section Cmd + C Copy style Copy c…" at bounding box center [582, 303] width 185 height 359
click at [529, 456] on button "Delete" at bounding box center [581, 462] width 171 height 30
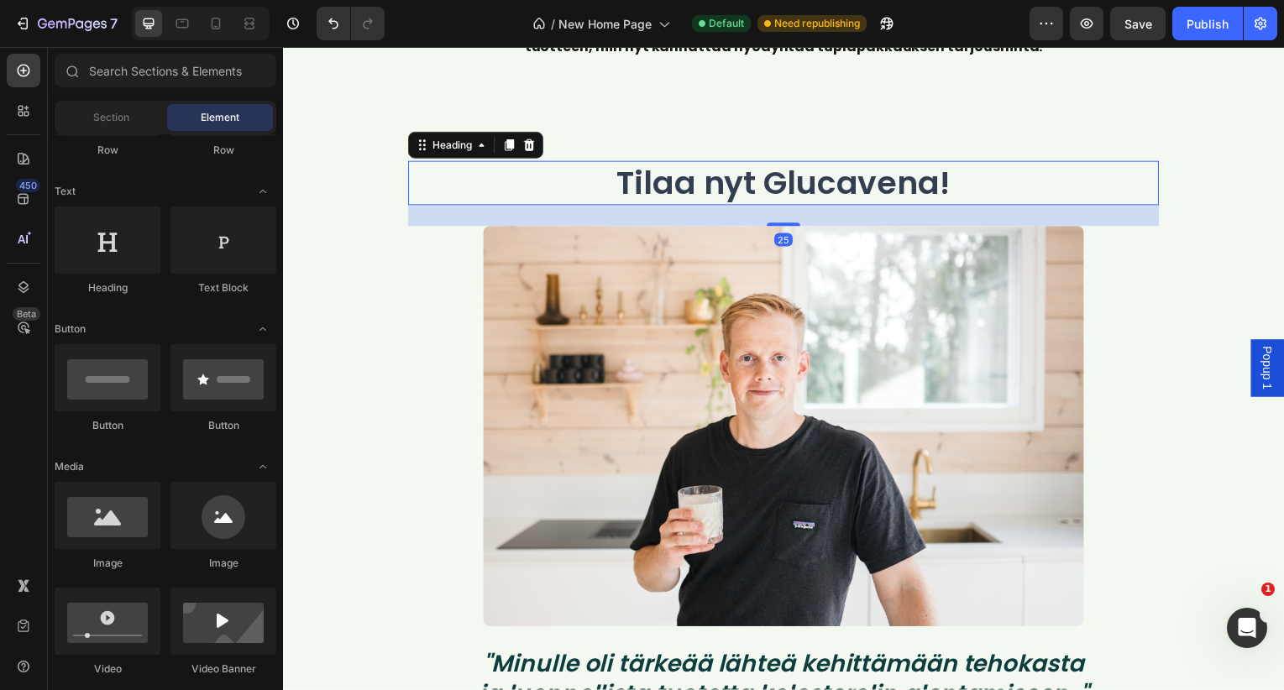
click at [761, 183] on h2 "Tilaa nyt Glucavena!" at bounding box center [787, 184] width 756 height 45
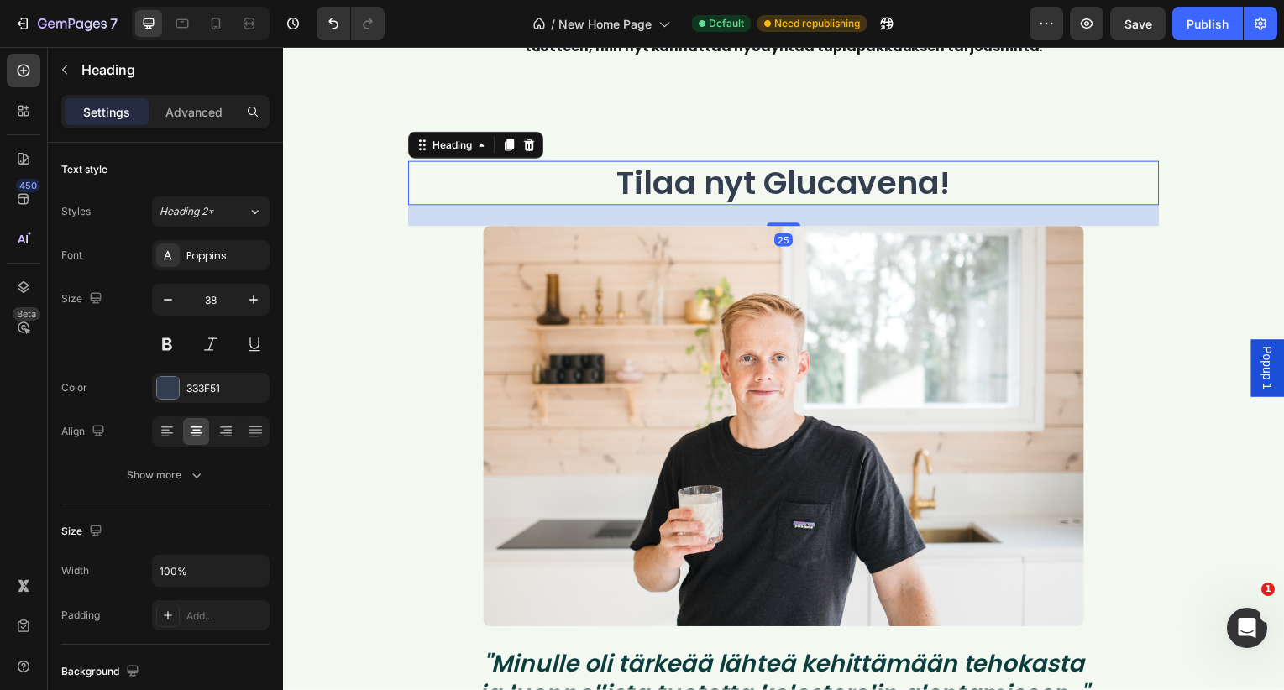
click at [761, 183] on h2 "Tilaa nyt Glucavena!" at bounding box center [787, 184] width 756 height 45
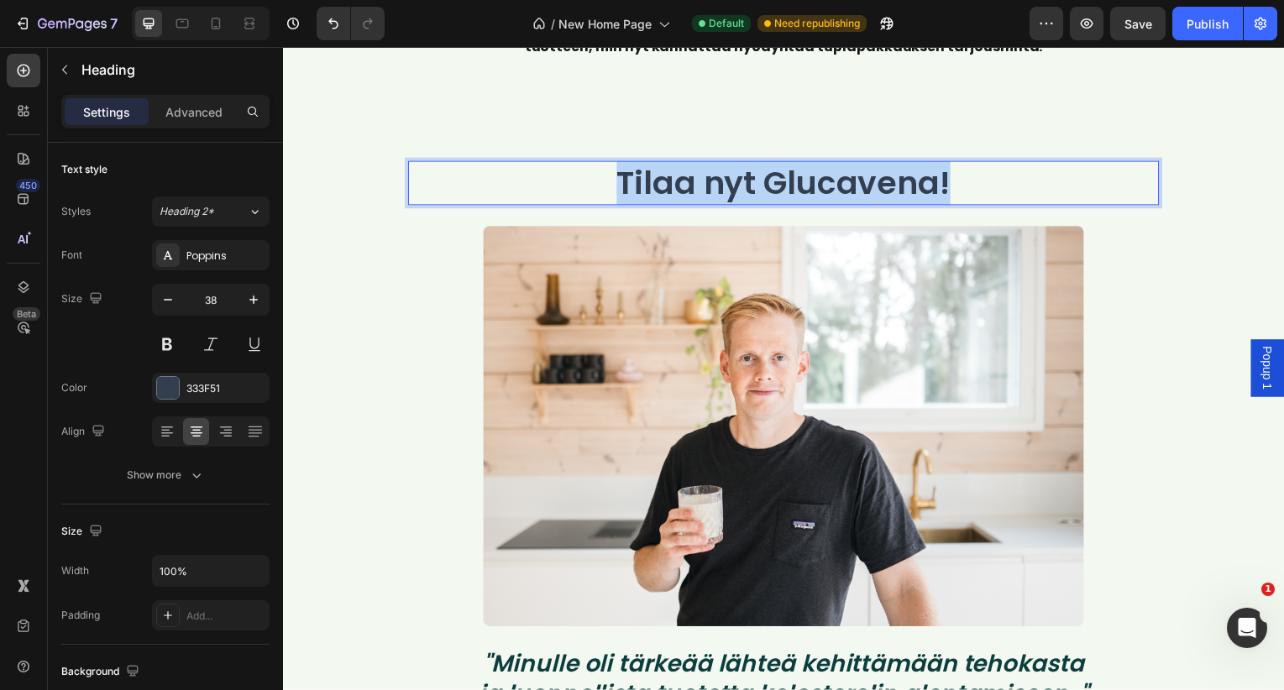
click at [761, 183] on p "Tilaa nyt Glucavena!" at bounding box center [787, 184] width 752 height 41
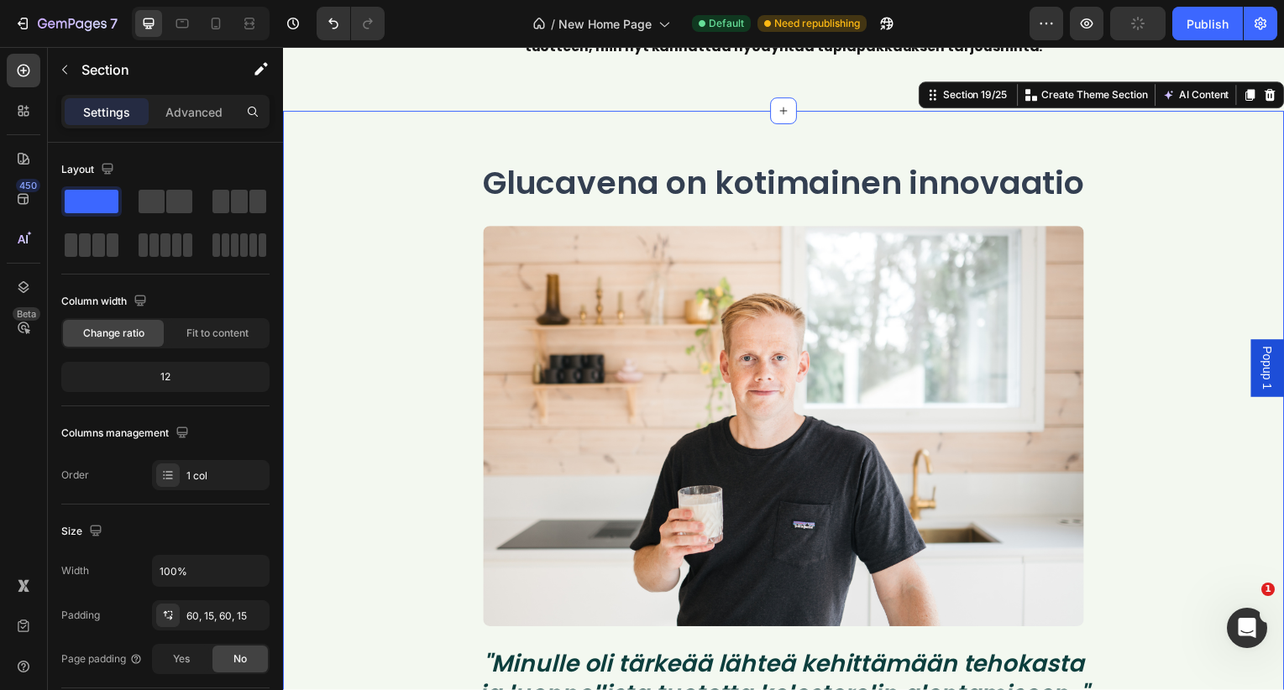
click at [397, 366] on div "Glucavena on kotimainen innovaatio Heading Image "Minulle oli tärkeää lähteä ke…" at bounding box center [787, 646] width 983 height 969
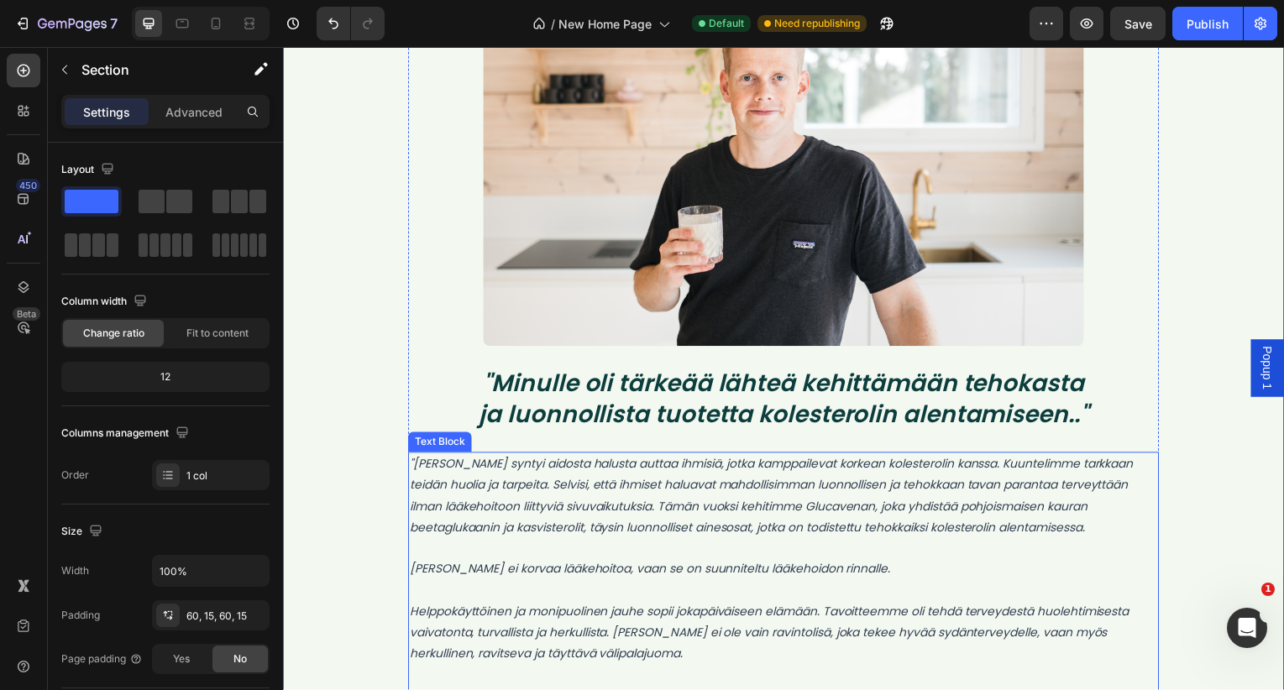
scroll to position [16074, 0]
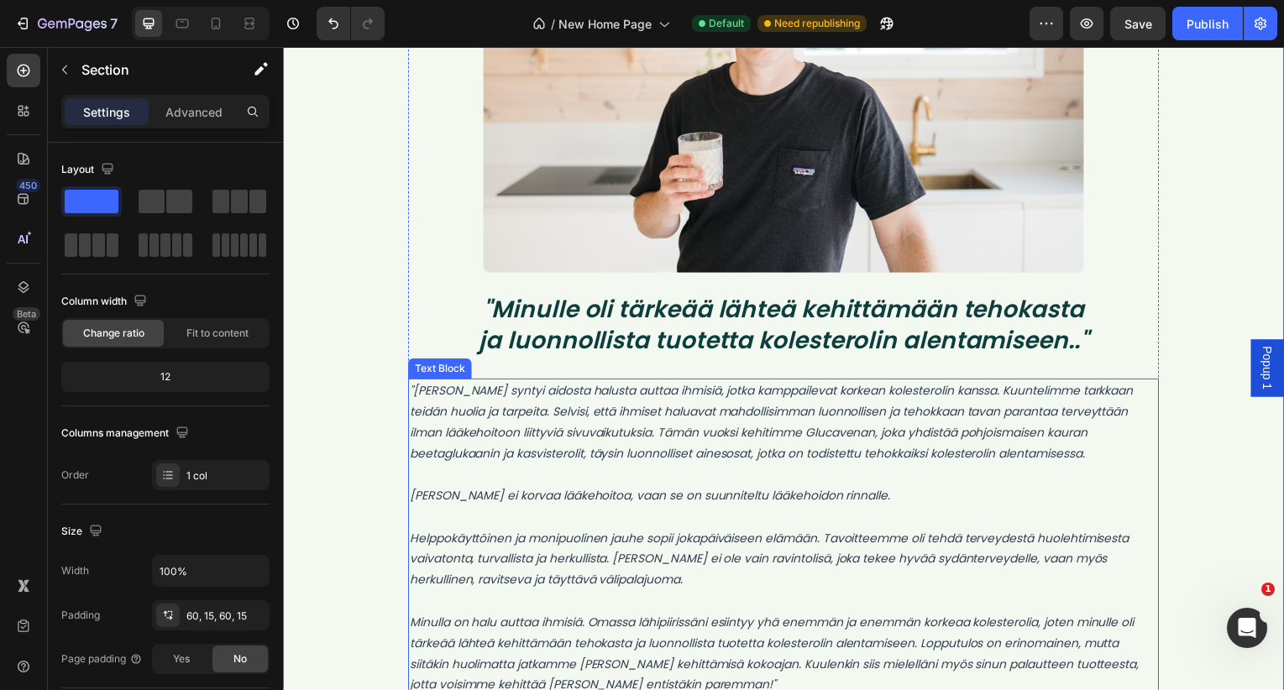
click at [646, 437] on p ""[PERSON_NAME] syntyi aidosta halusta auttaa ihmisiä, jotka kamppailevat korkea…" at bounding box center [787, 425] width 752 height 85
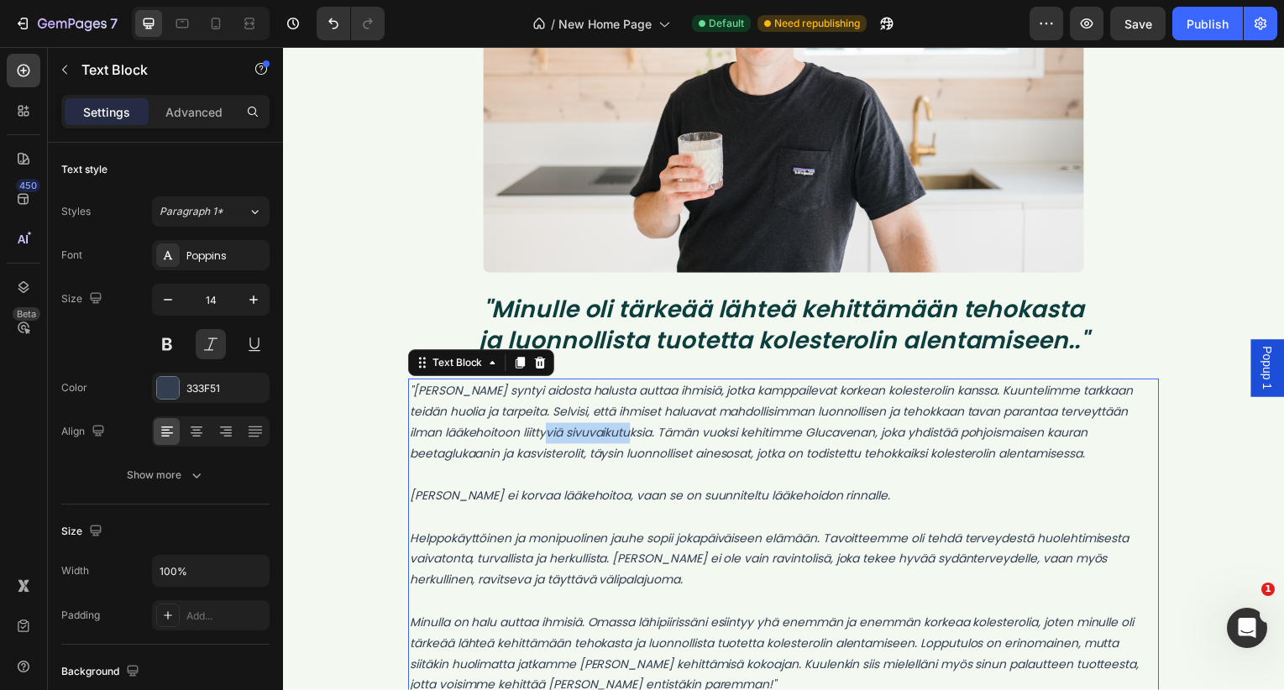
click at [646, 437] on p ""[PERSON_NAME] syntyi aidosta halusta auttaa ihmisiä, jotka kamppailevat korkea…" at bounding box center [787, 425] width 752 height 85
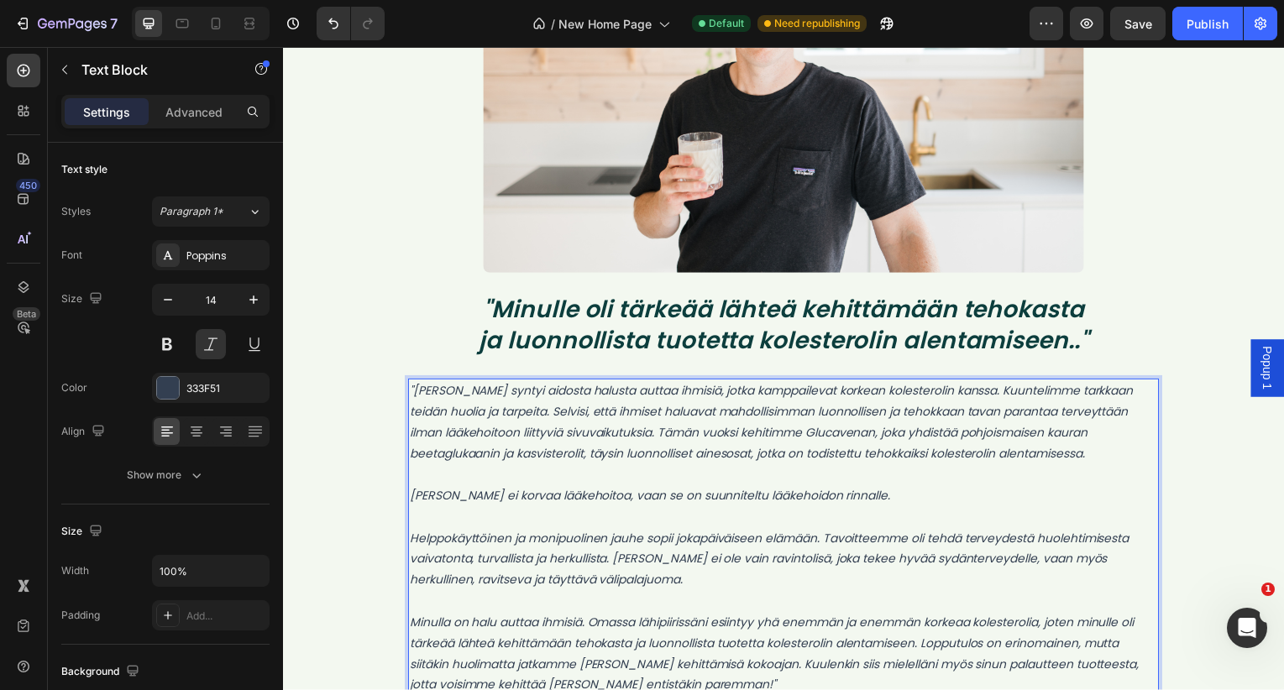
click at [637, 466] on p ""[PERSON_NAME] syntyi aidosta halusta auttaa ihmisiä, jotka kamppailevat korkea…" at bounding box center [787, 425] width 752 height 85
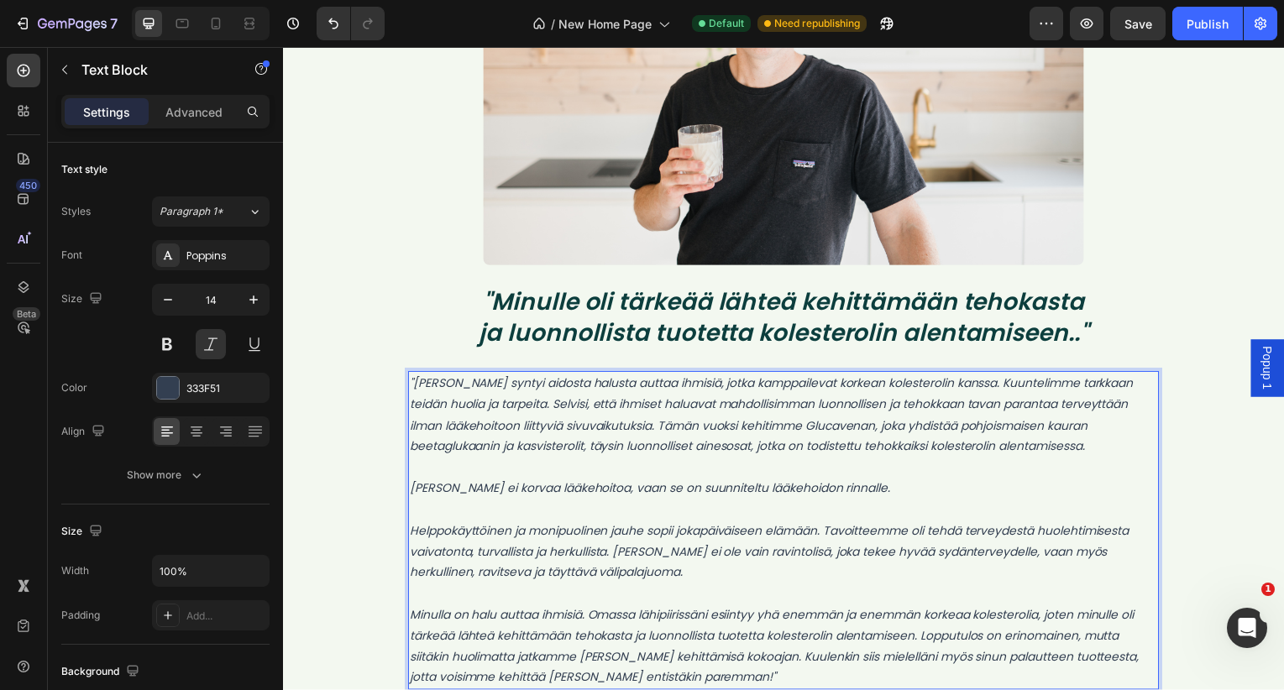
scroll to position [16084, 0]
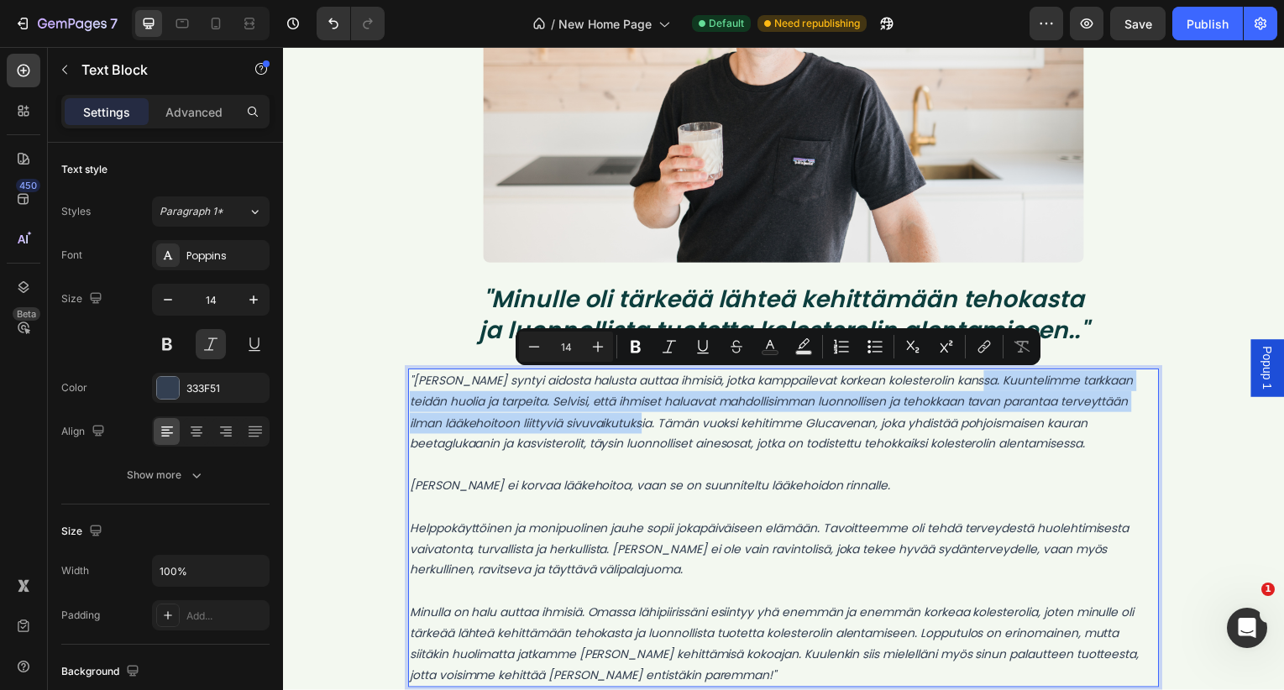
drag, startPoint x: 991, startPoint y: 384, endPoint x: 666, endPoint y: 428, distance: 328.0
click at [666, 428] on p ""[PERSON_NAME] syntyi aidosta halusta auttaa ihmisiä, jotka kamppailevat korkea…" at bounding box center [787, 415] width 752 height 85
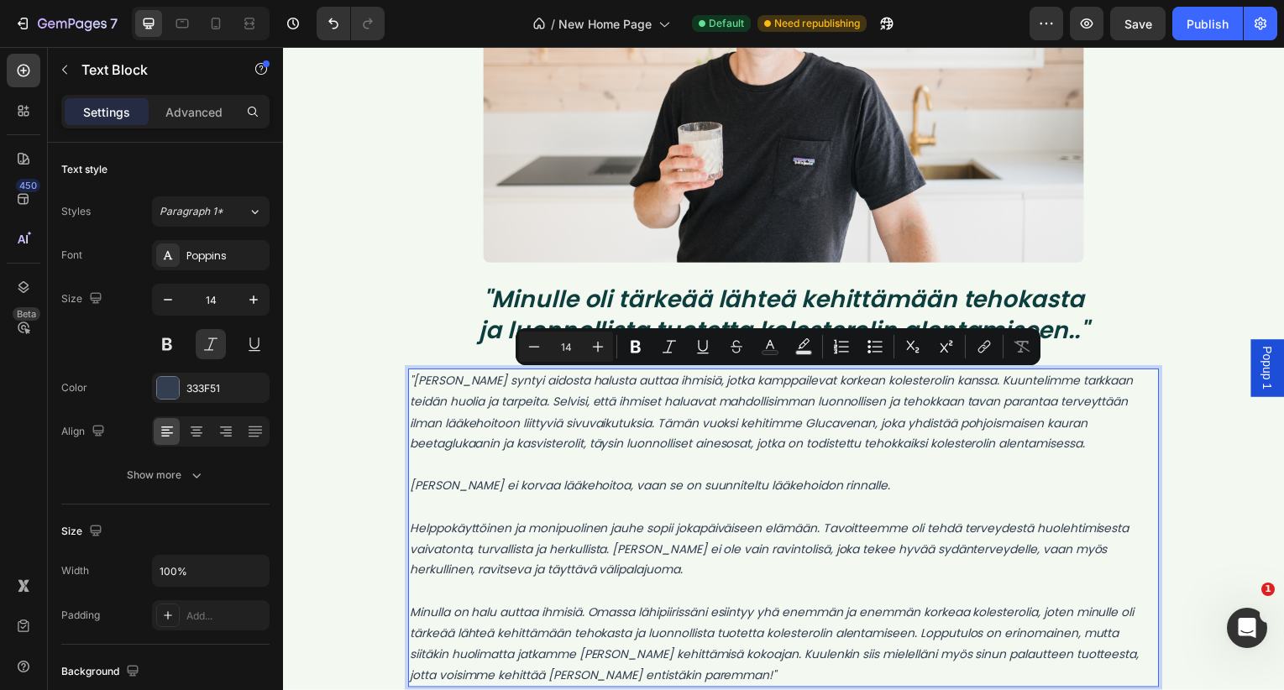
drag, startPoint x: 700, startPoint y: 439, endPoint x: 896, endPoint y: 389, distance: 202.1
click at [703, 438] on p ""[PERSON_NAME] syntyi aidosta halusta auttaa ihmisiä, jotka kamppailevat korkea…" at bounding box center [787, 415] width 752 height 85
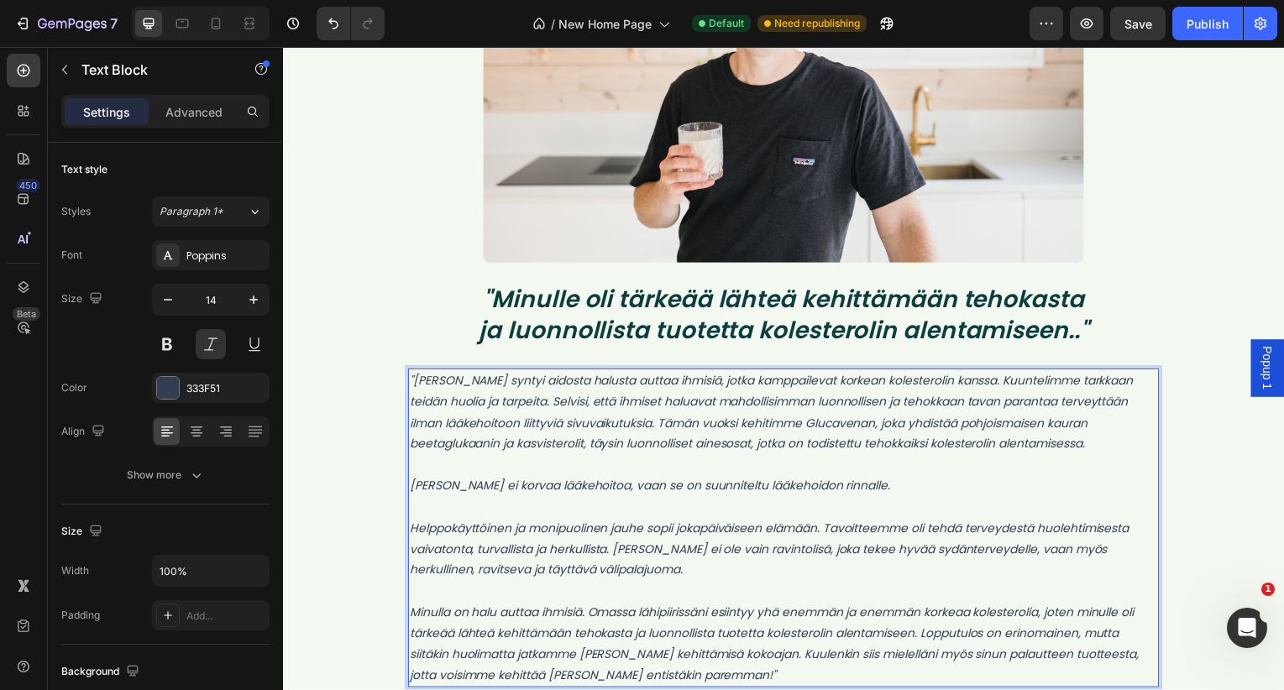
click at [988, 382] on p ""[PERSON_NAME] syntyi aidosta halusta auttaa ihmisiä, jotka kamppailevat korkea…" at bounding box center [787, 415] width 752 height 85
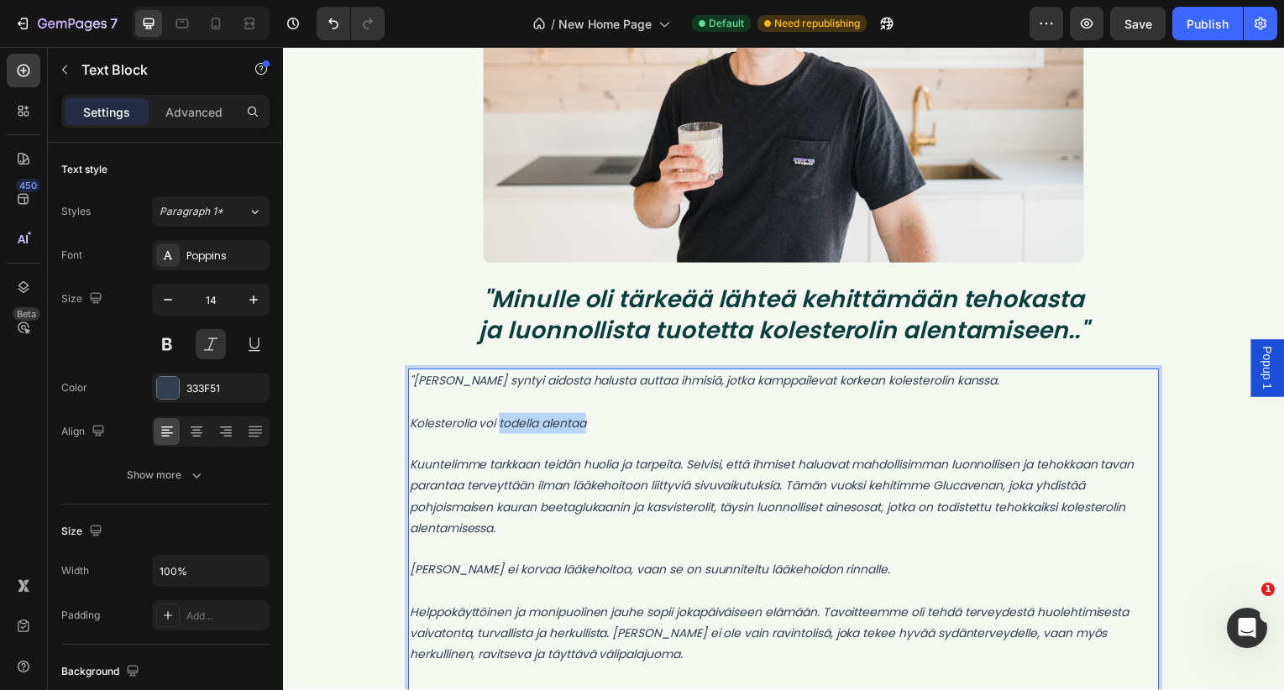
drag, startPoint x: 617, startPoint y: 423, endPoint x: 502, endPoint y: 426, distance: 115.1
click at [502, 426] on p "Kolesterolia voi todella alentaa" at bounding box center [787, 426] width 752 height 21
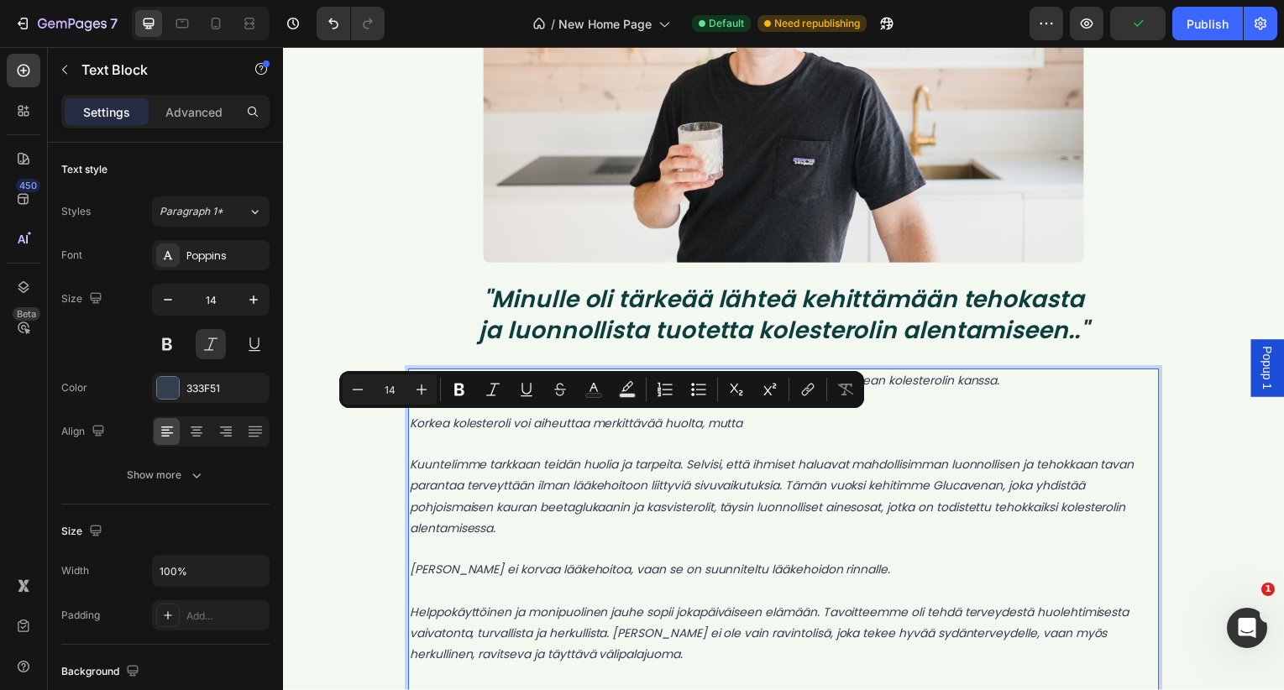
drag, startPoint x: 784, startPoint y: 428, endPoint x: 452, endPoint y: 430, distance: 331.7
click at [452, 430] on p "Korkea kolesteroli voi aiheuttaa merkittävää huolta, mutta" at bounding box center [787, 426] width 752 height 21
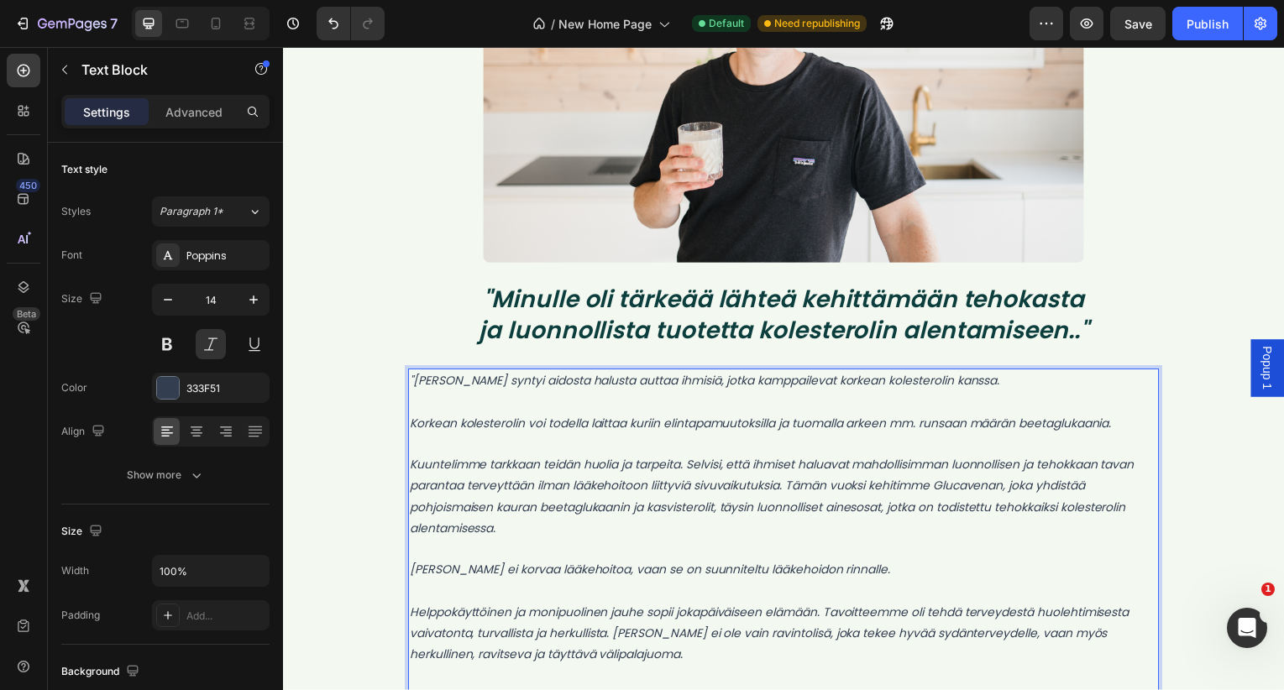
click at [664, 513] on p "Kuuntelimme tarkkaan teidän huolia ja tarpeita. Selvisi, että ihmiset haluavat …" at bounding box center [787, 500] width 752 height 85
click at [836, 540] on p "Kuuntelimme tarkkaan teidän huolia ja tarpeita. Selvisi, että ihmiset haluavat …" at bounding box center [787, 500] width 752 height 85
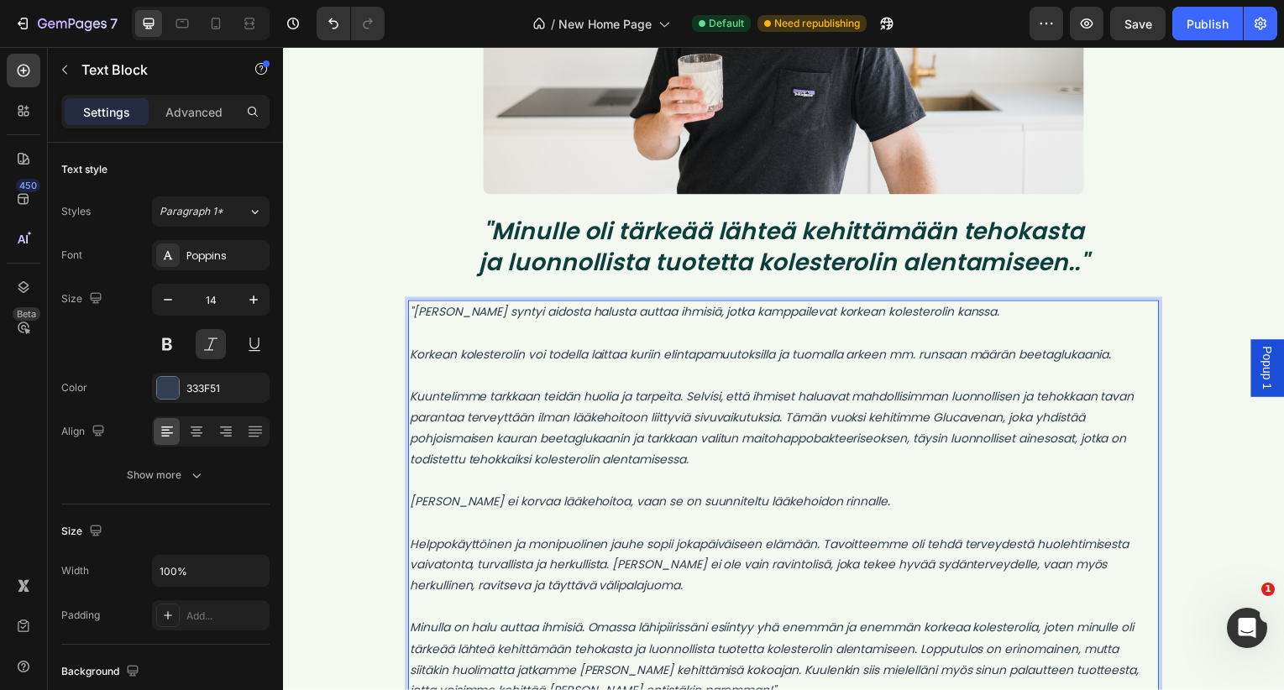
scroll to position [16152, 0]
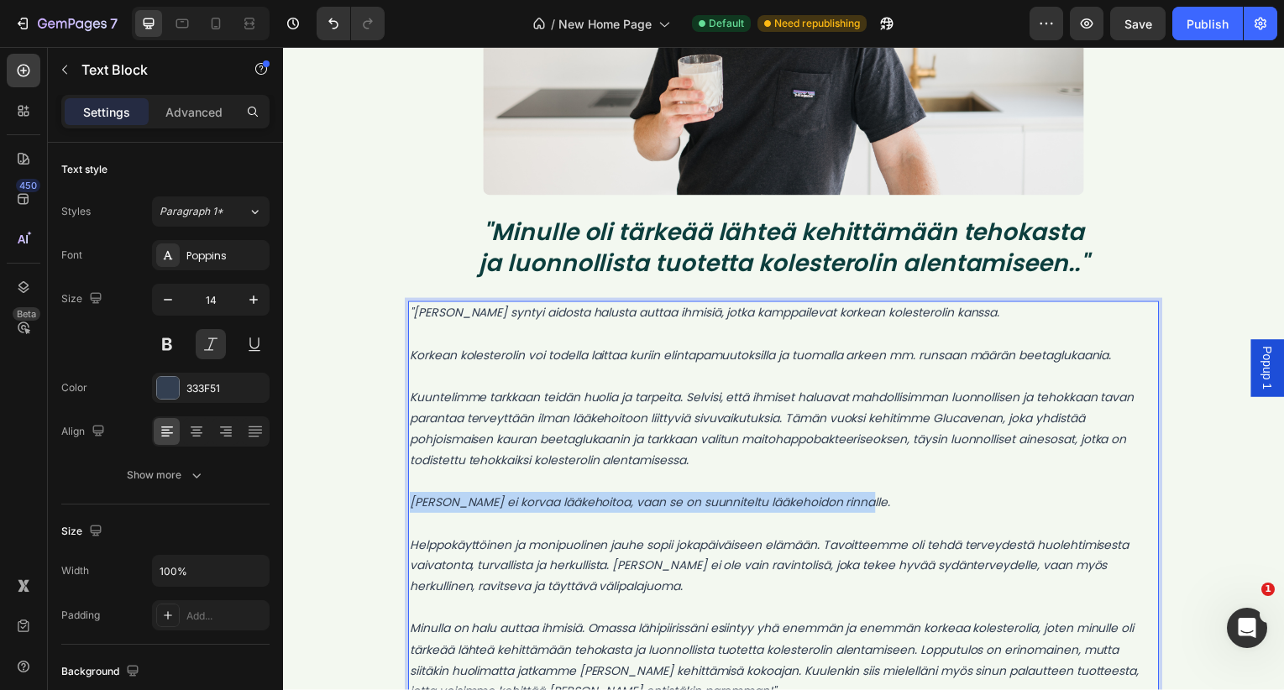
drag, startPoint x: 898, startPoint y: 505, endPoint x: 415, endPoint y: 512, distance: 482.9
click at [415, 512] on p "[PERSON_NAME] ei korvaa lääkehoitoa, vaan se on suunniteltu lääkehoidon rinnall…" at bounding box center [787, 505] width 752 height 21
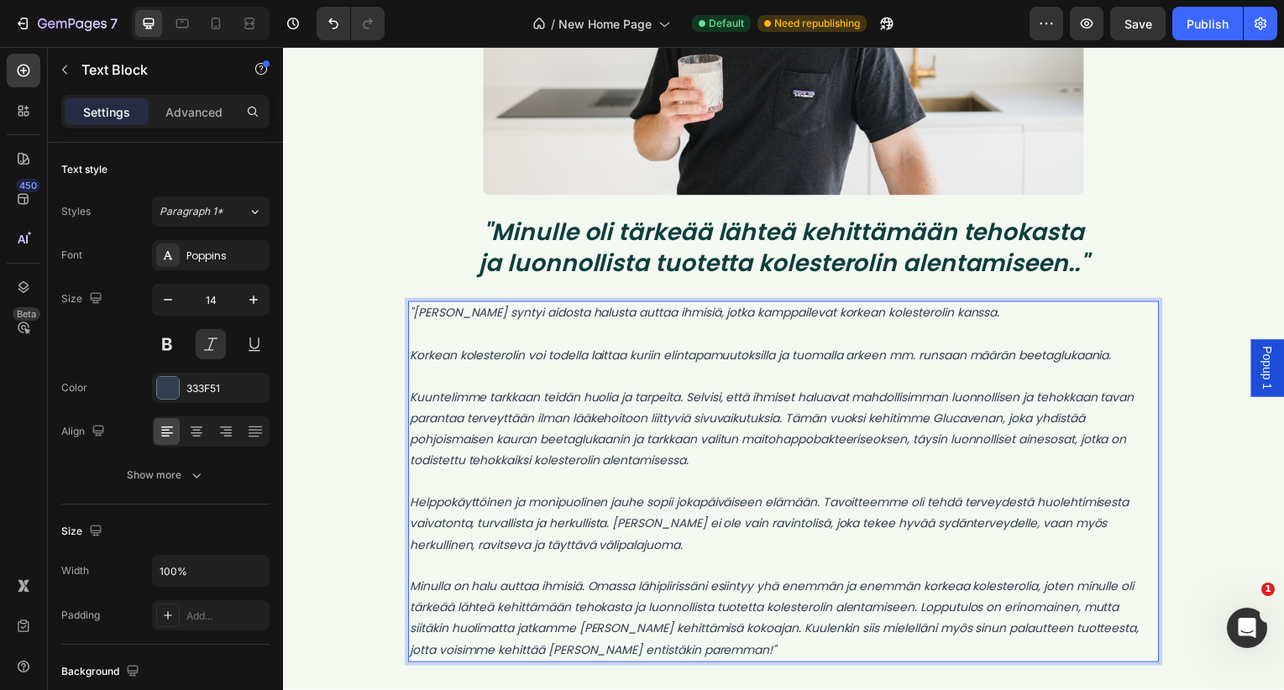
click at [642, 423] on p "Kuuntelimme tarkkaan teidän huolia ja tarpeita. Selvisi, että ihmiset haluavat …" at bounding box center [787, 432] width 752 height 85
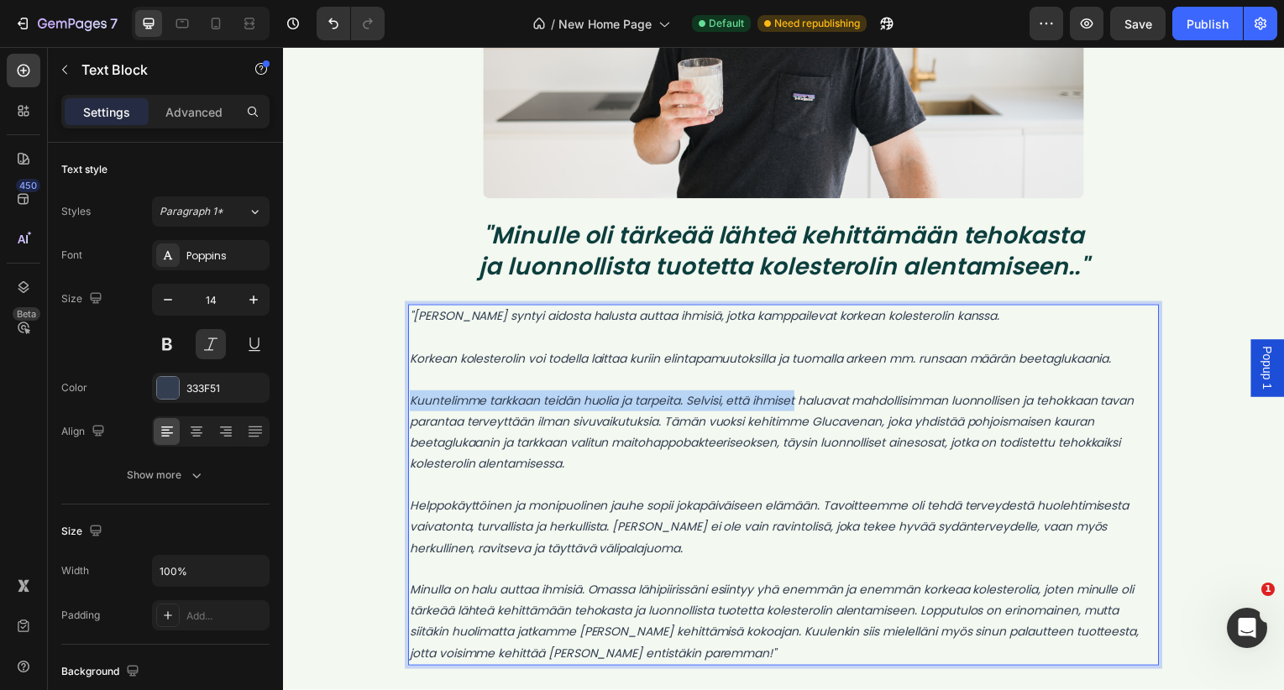
drag, startPoint x: 808, startPoint y: 404, endPoint x: 412, endPoint y: 401, distance: 395.6
click at [412, 401] on p "Kuuntelimme tarkkaan teidän huolia ja tarpeita. Selvisi, että ihmiset haluavat …" at bounding box center [787, 435] width 752 height 85
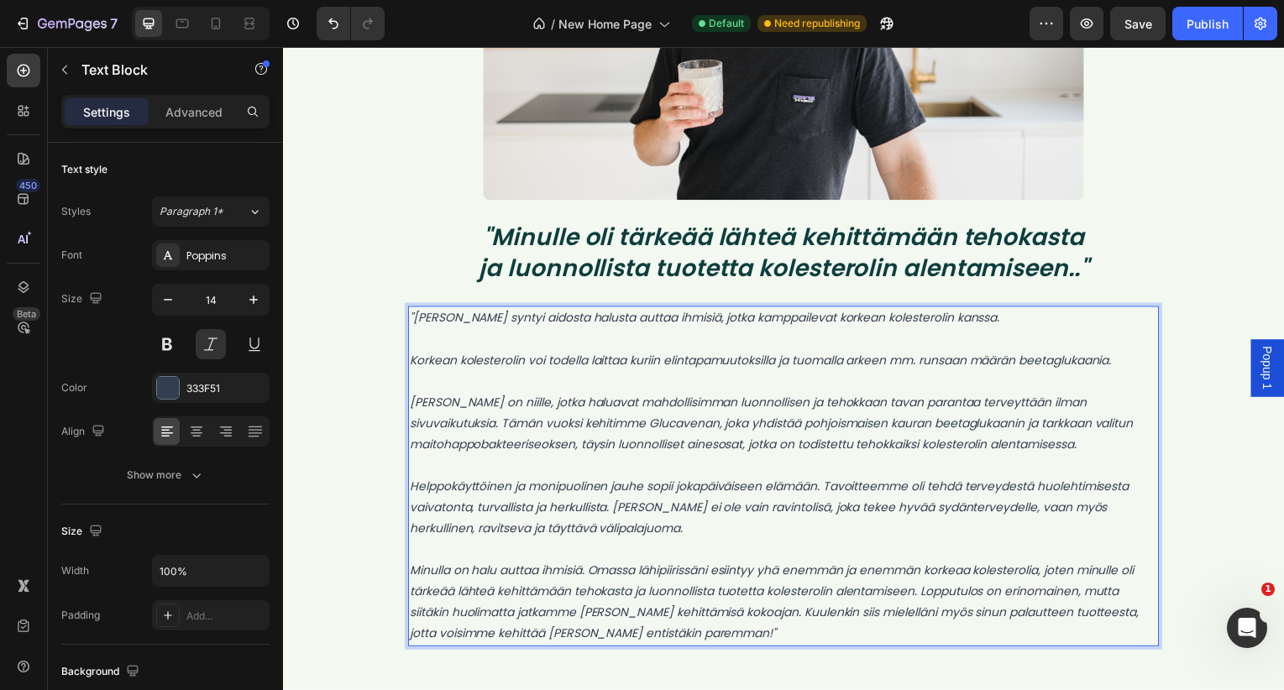
scroll to position [16148, 0]
drag, startPoint x: 756, startPoint y: 426, endPoint x: 509, endPoint y: 427, distance: 246.9
click at [509, 427] on p "[PERSON_NAME] on niille, jotka haluavat mahdollisimman luonnollisen ja tehokkaa…" at bounding box center [787, 426] width 752 height 64
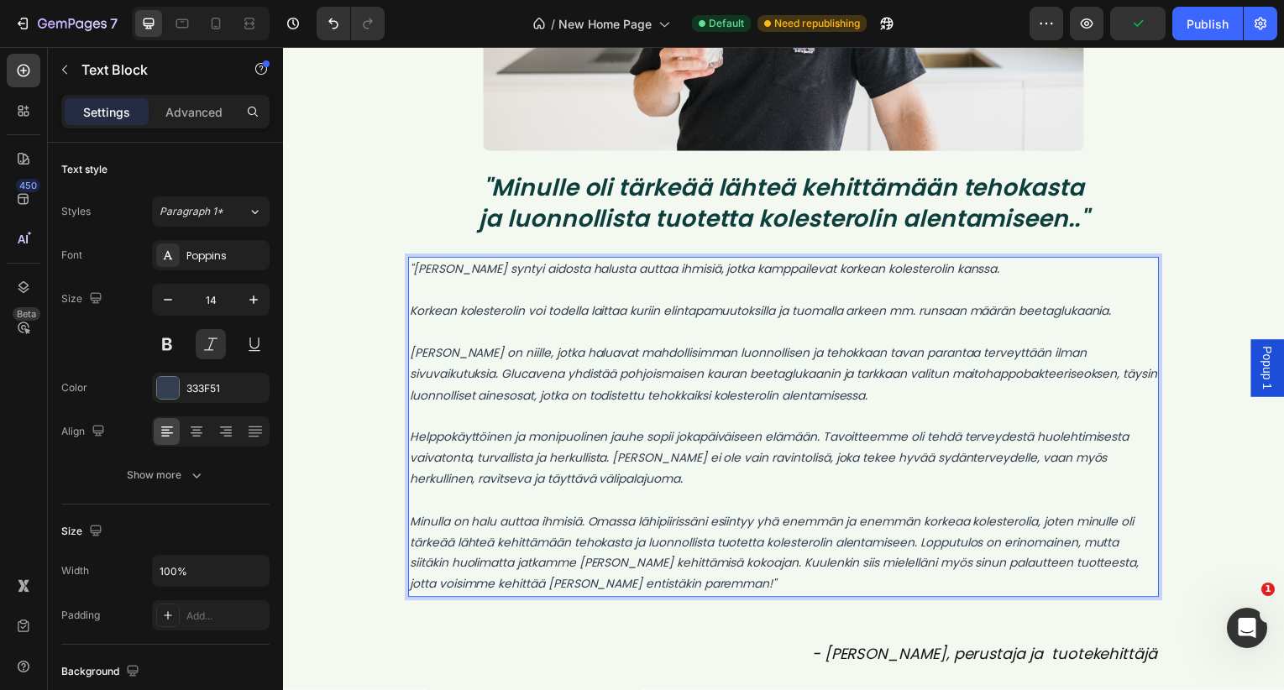
scroll to position [16200, 0]
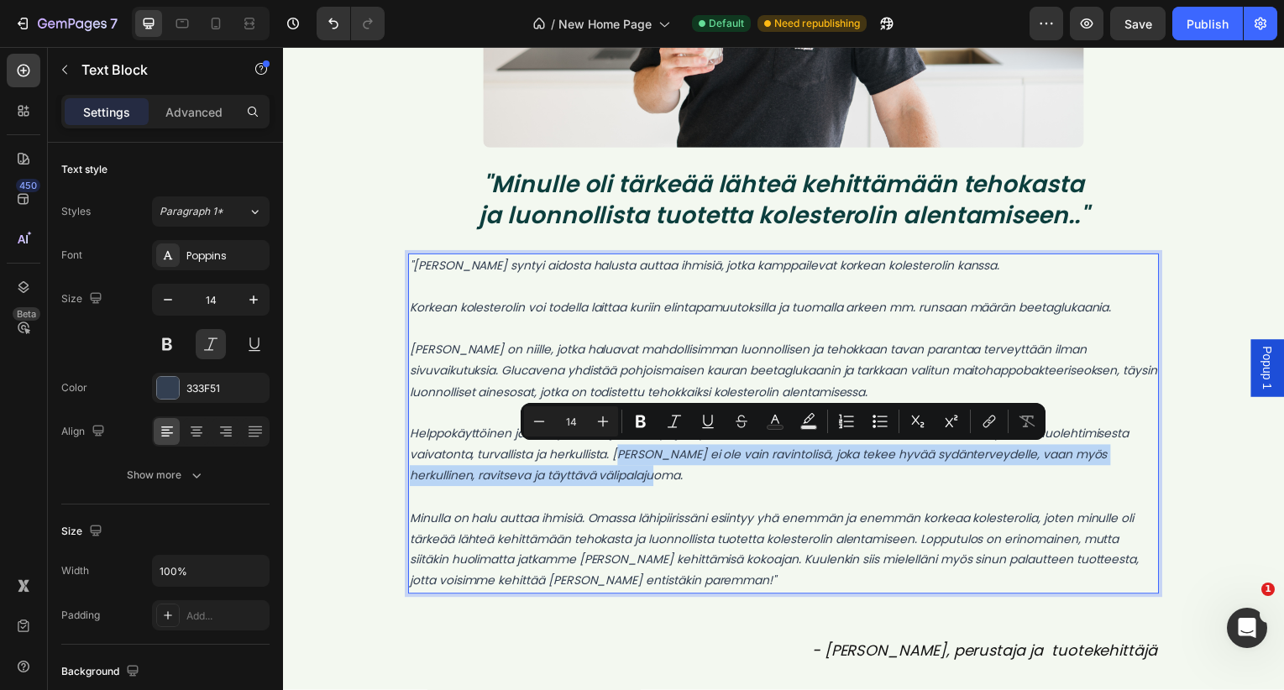
drag, startPoint x: 647, startPoint y: 481, endPoint x: 627, endPoint y: 465, distance: 25.7
click at [627, 465] on p "Helppokäyttöinen ja monipuolinen jauhe sopii jokapäiväiseen elämään. Tavoitteem…" at bounding box center [787, 459] width 752 height 64
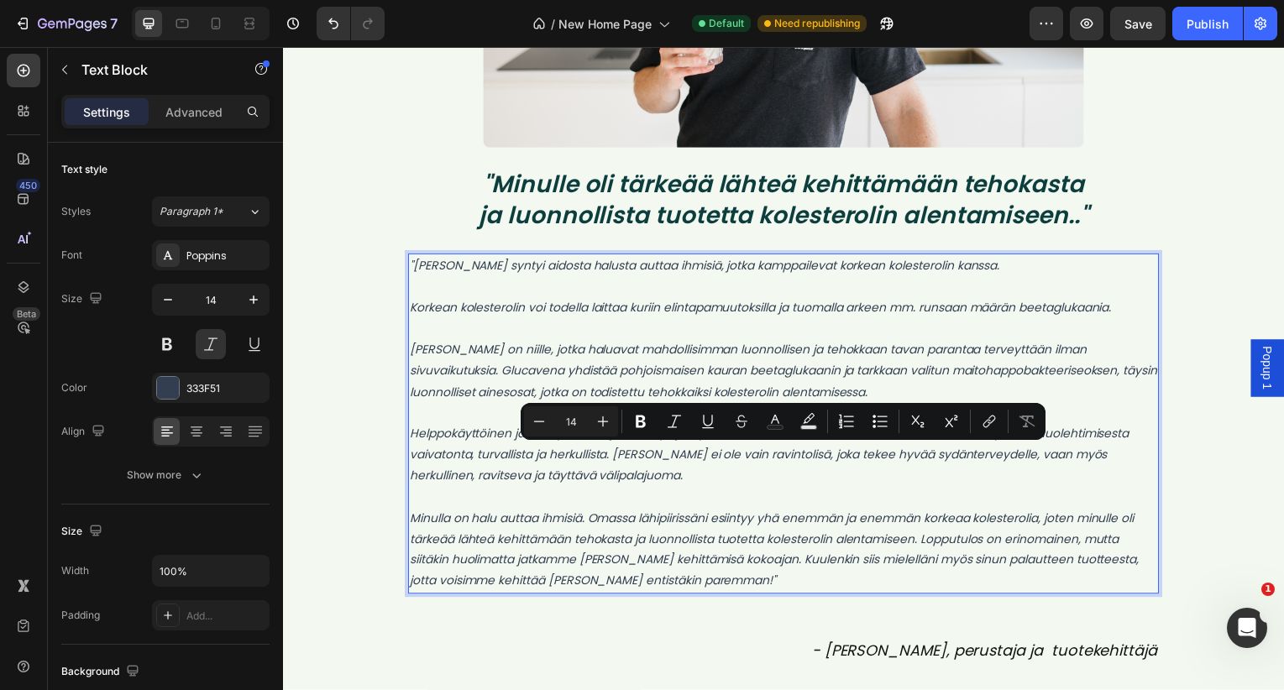
click at [657, 514] on p "Minulla on halu auttaa ihmisiä. Omassa lähipiirissäni esiintyy yhä enemmän ja e…" at bounding box center [787, 553] width 752 height 85
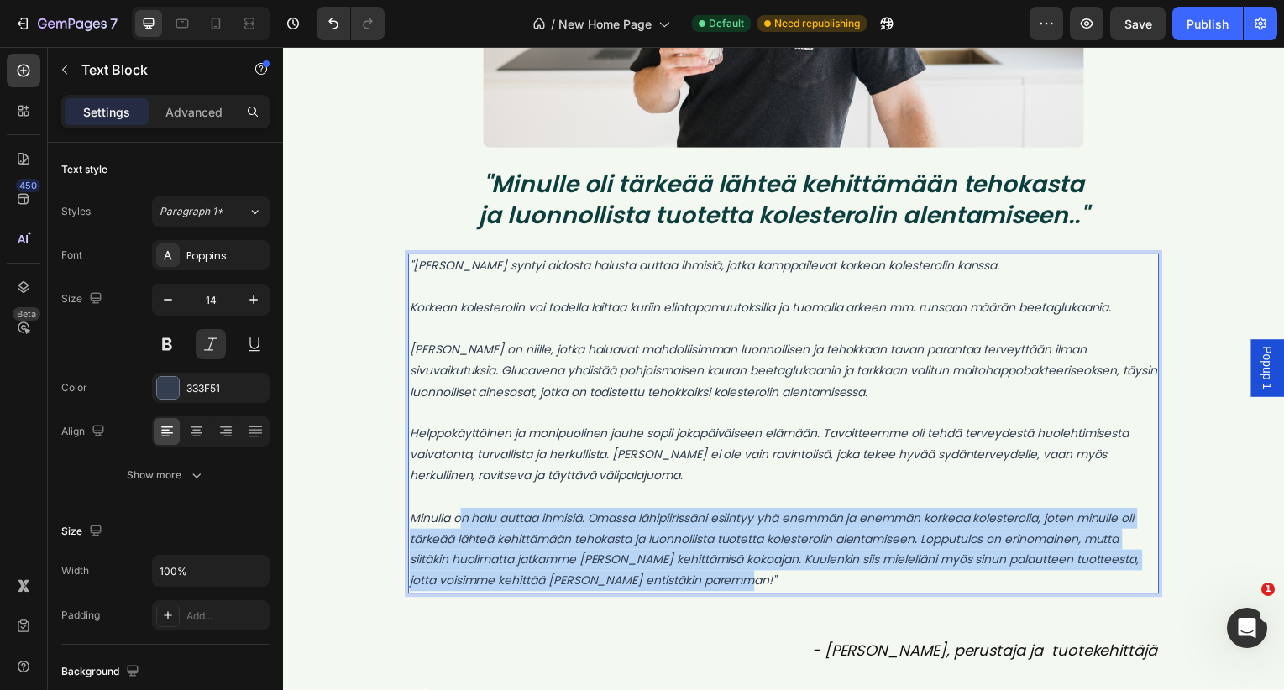
drag, startPoint x: 773, startPoint y: 586, endPoint x: 459, endPoint y: 530, distance: 319.1
click at [460, 530] on p "Minulla on halu auttaa ihmisiä. Omassa lähipiirissäni esiintyy yhä enemmän ja e…" at bounding box center [787, 553] width 752 height 85
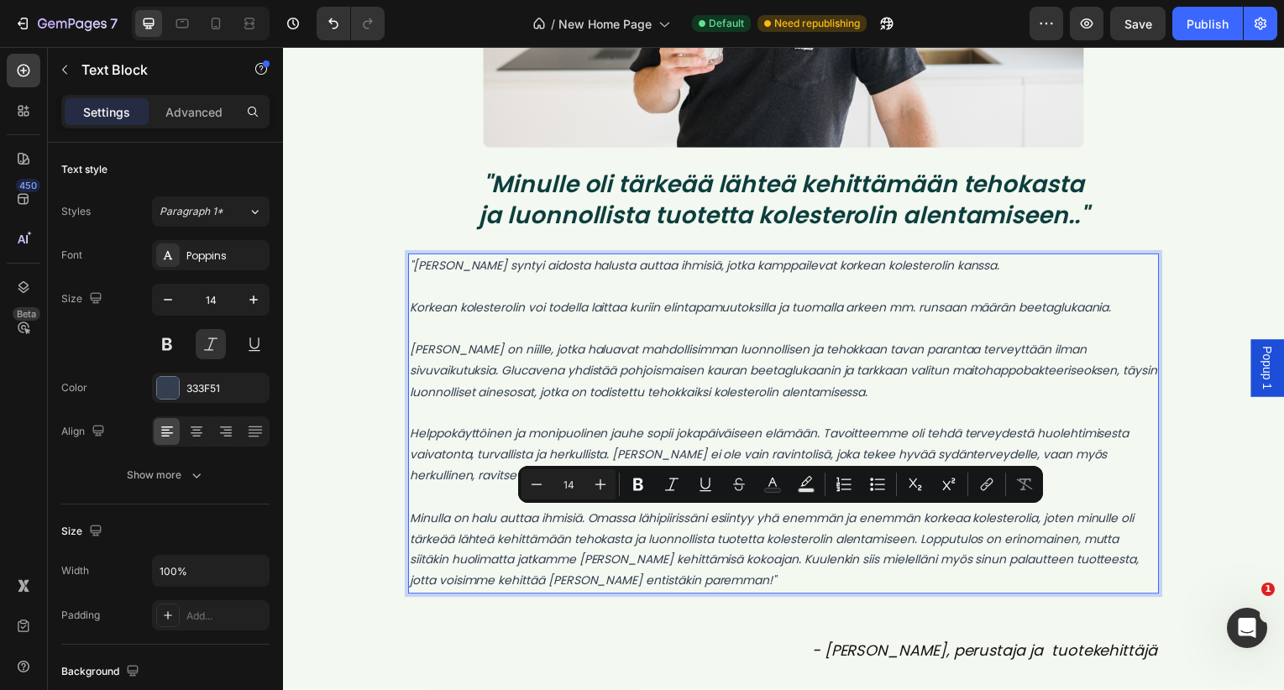
click at [456, 527] on p "Minulla on halu auttaa ihmisiä. Omassa lähipiirissäni esiintyy yhä enemmän ja e…" at bounding box center [787, 553] width 752 height 85
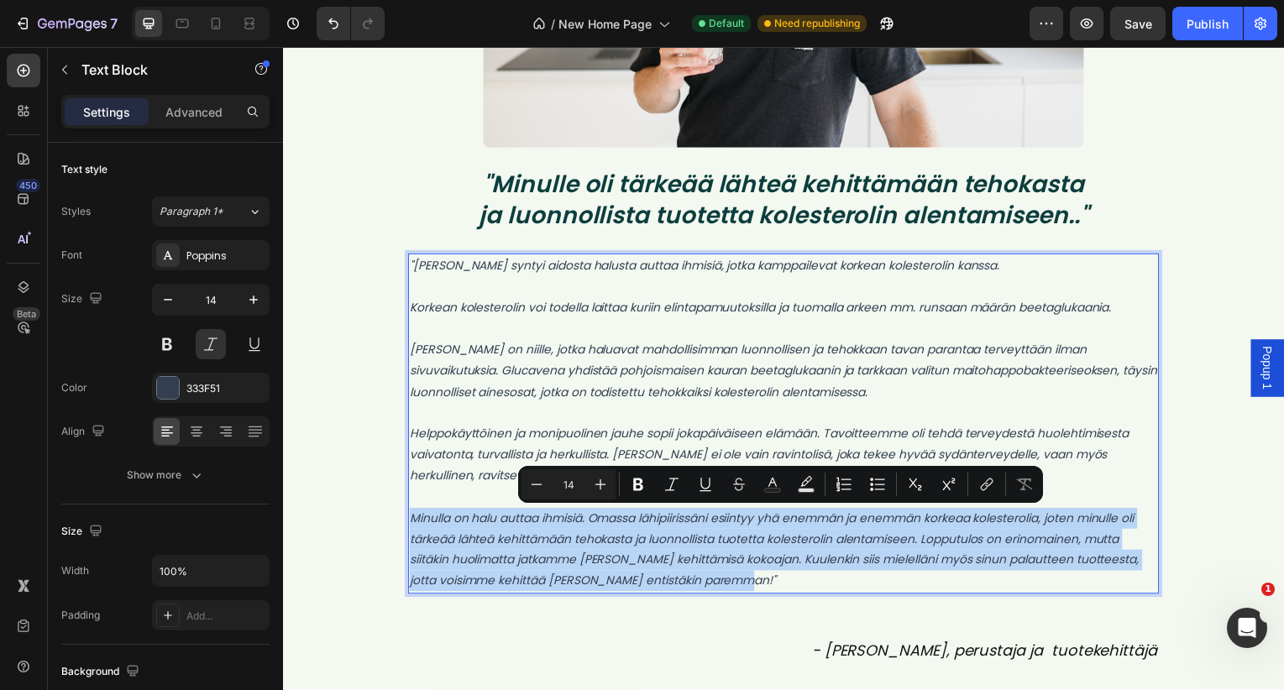
drag, startPoint x: 771, startPoint y: 586, endPoint x: 413, endPoint y: 527, distance: 362.7
click at [413, 527] on p "Minulla on halu auttaa ihmisiä. Omassa lähipiirissäni esiintyy yhä enemmän ja e…" at bounding box center [787, 553] width 752 height 85
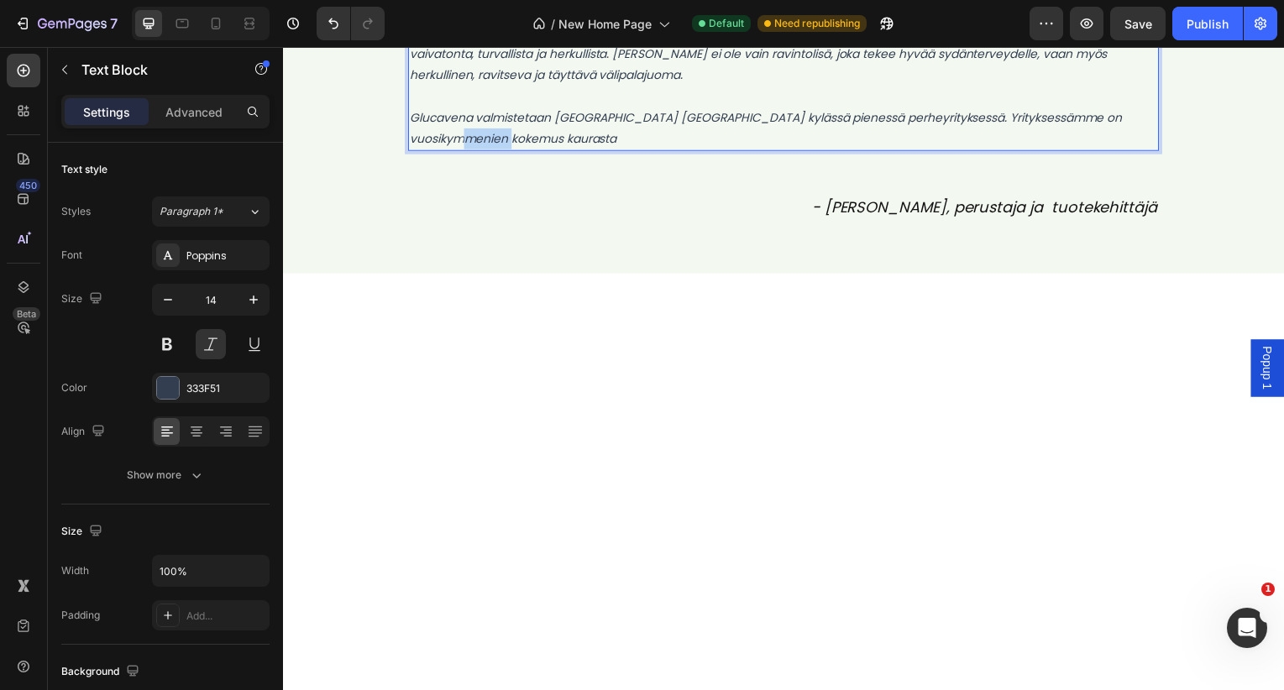
click at [475, 150] on p "Glucavena valmistetaan Tammelassa Kaukolan kylässä pienessä perheyrityksessä. Y…" at bounding box center [787, 129] width 752 height 42
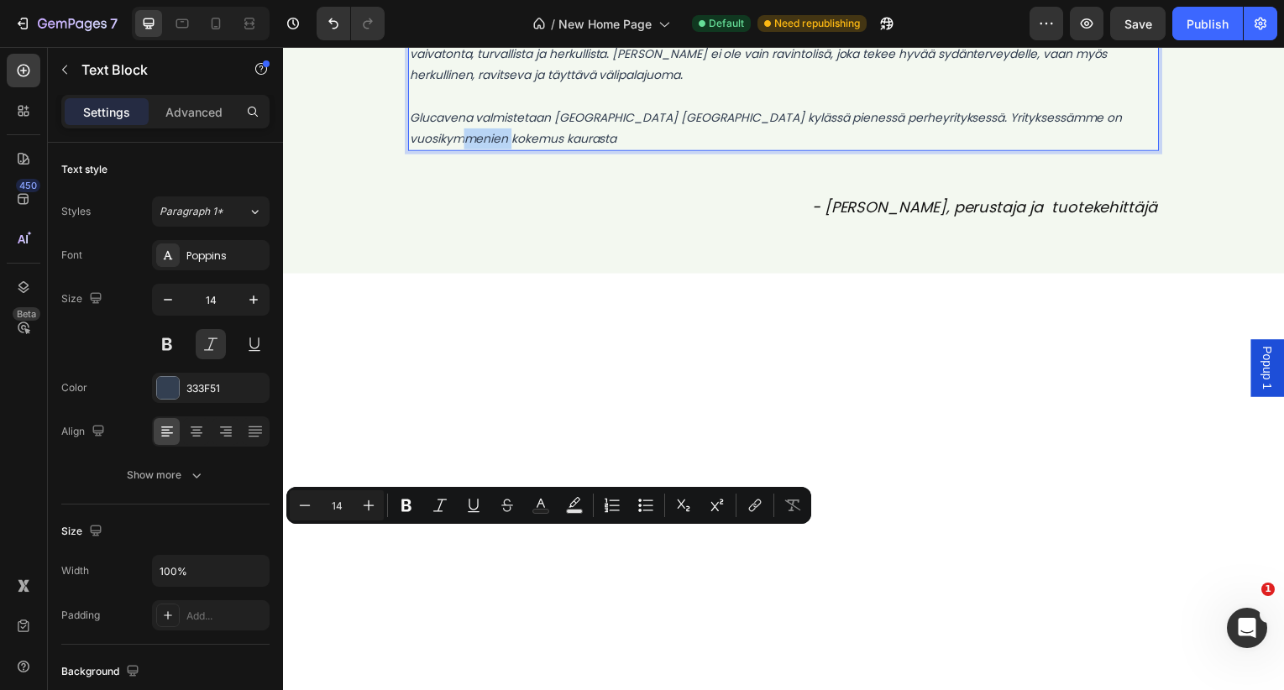
click at [475, 150] on p "Glucavena valmistetaan Tammelassa Kaukolan kylässä pienessä perheyrityksessä. Y…" at bounding box center [787, 129] width 752 height 42
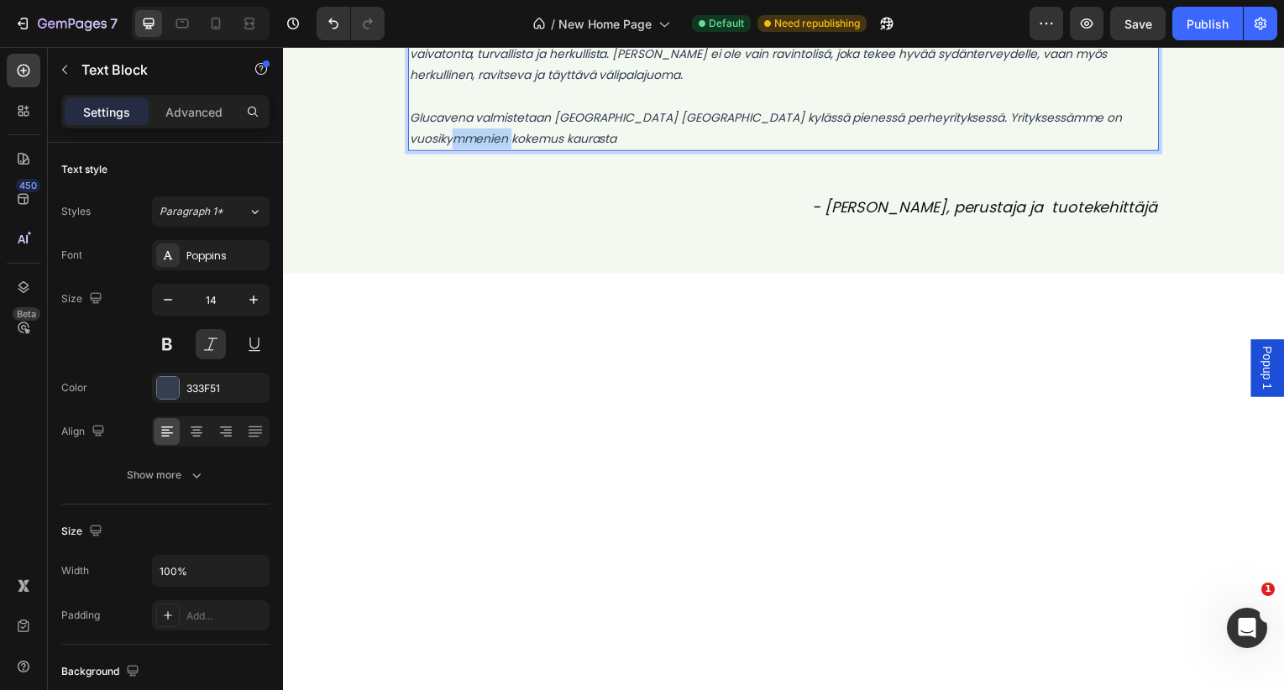
click at [475, 150] on p "Glucavena valmistetaan Tammelassa Kaukolan kylässä pienessä perheyrityksessä. Y…" at bounding box center [787, 129] width 752 height 42
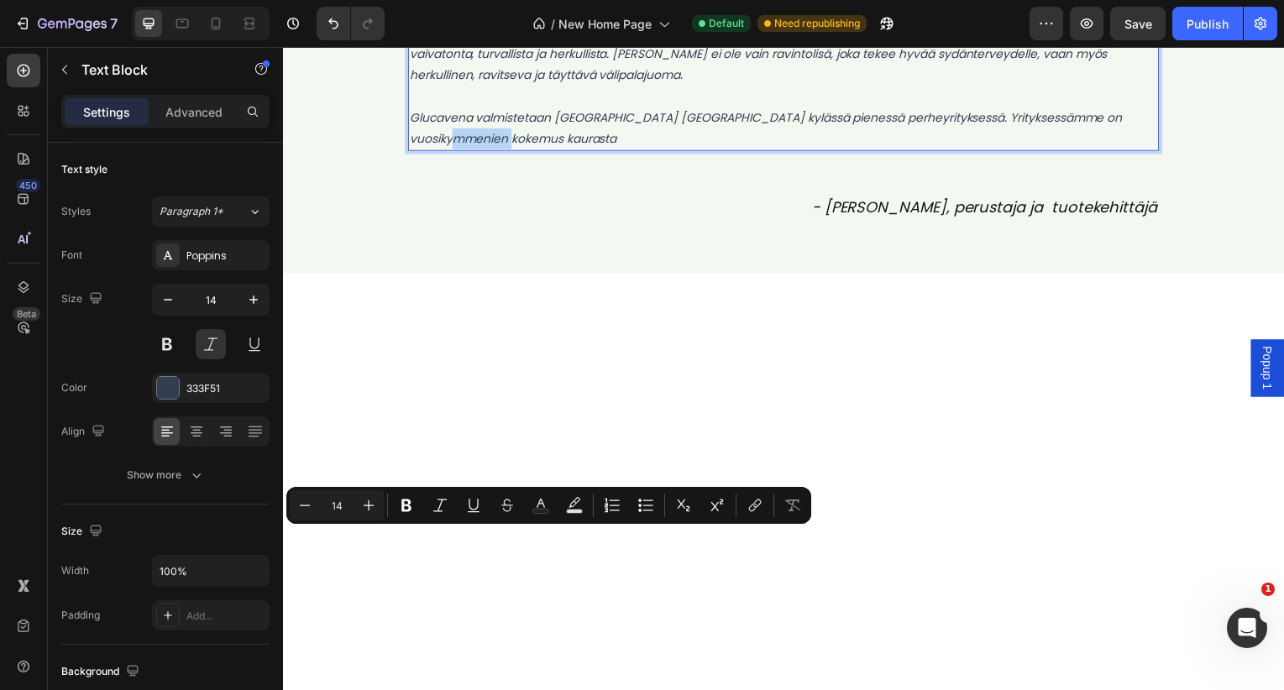
click at [591, 150] on p "Glucavena valmistetaan Tammelassa Kaukolan kylässä pienessä perheyrityksessä. Y…" at bounding box center [787, 129] width 752 height 42
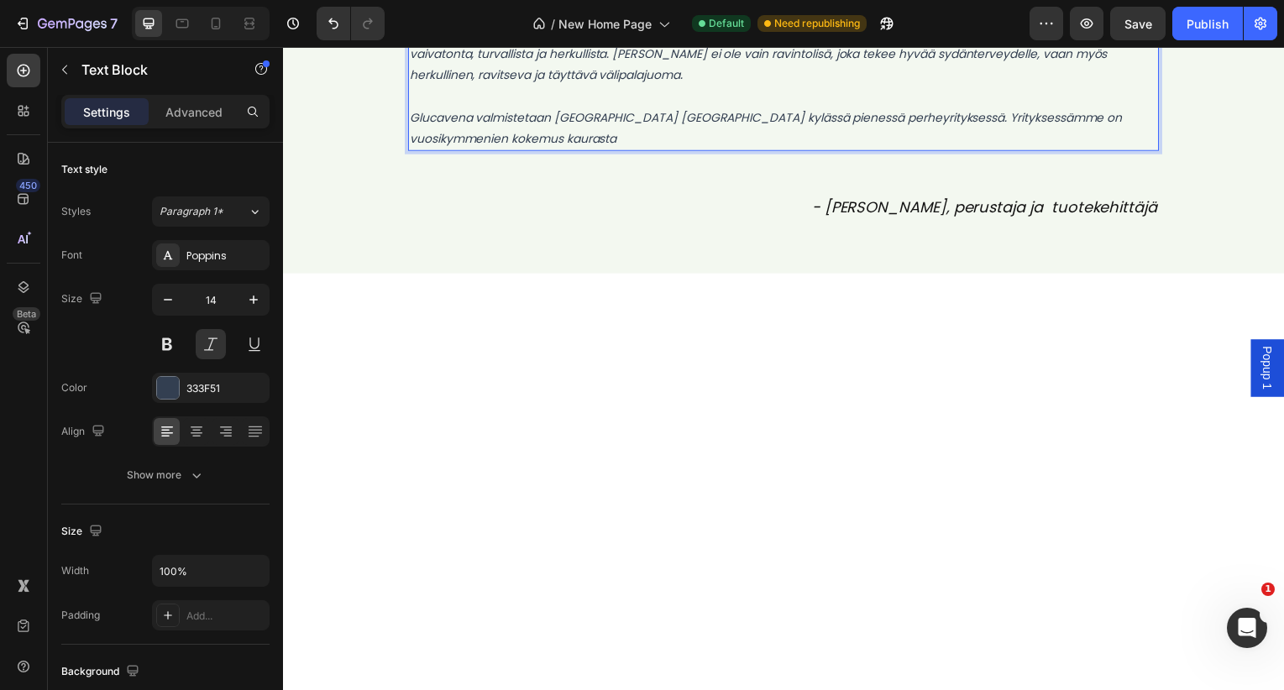
click at [786, 150] on p "Glucavena valmistetaan Tammelassa Kaukolan kylässä pienessä perheyrityksessä. Y…" at bounding box center [787, 129] width 752 height 42
click at [486, 150] on p "Glucavena valmistetaan Tammelassa Kaukolan kylässä perheyrityksessä. Yrityksess…" at bounding box center [787, 129] width 752 height 42
click at [479, 150] on p "Glucavena valmistetaan Tammelassa Kaukolan kylässä perheyrityksessä. Yrityksess…" at bounding box center [787, 129] width 752 height 42
click at [946, 150] on p "Glucavena on perheyritys ja tuotteemme valmistetaan Tammelassa Kaukolan kylässä…" at bounding box center [787, 129] width 752 height 42
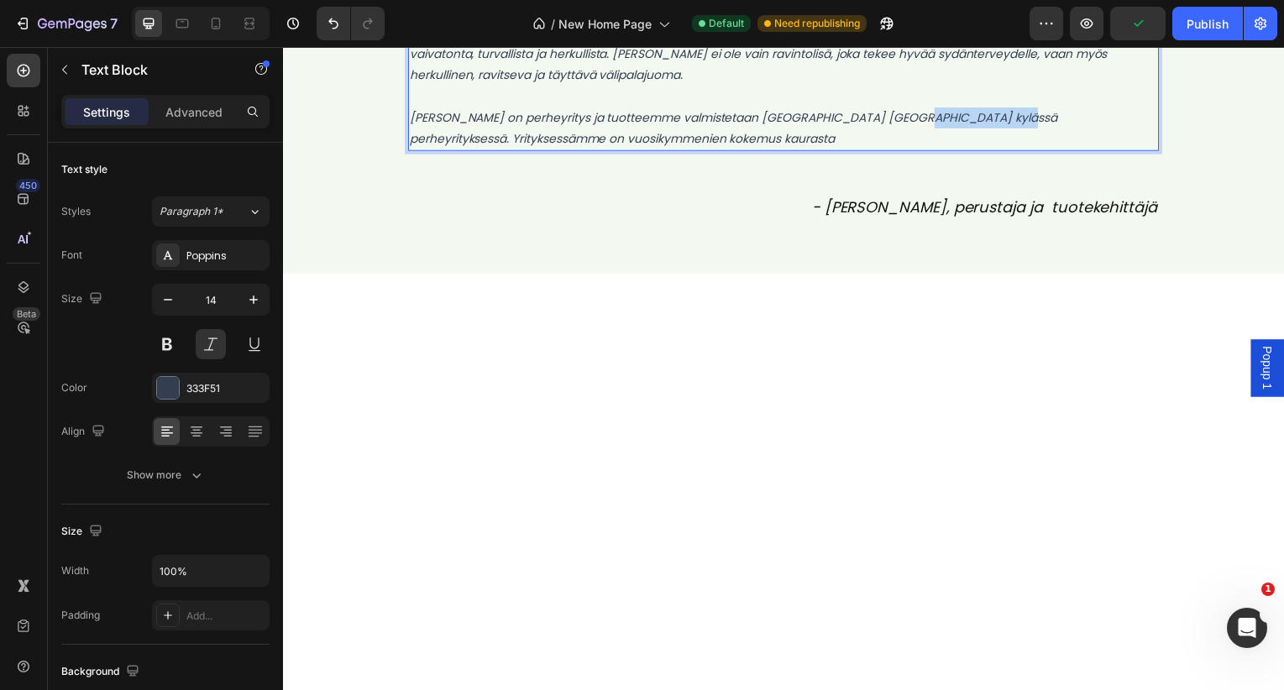
click at [946, 150] on p "Glucavena on perheyritys ja tuotteemme valmistetaan Tammelassa Kaukolan kylässä…" at bounding box center [787, 129] width 752 height 42
click at [676, 150] on p "Glucavena on perheyritys ja tuotteemme valmistetaan Tammelassa Kaukolan kylässä…" at bounding box center [787, 129] width 752 height 42
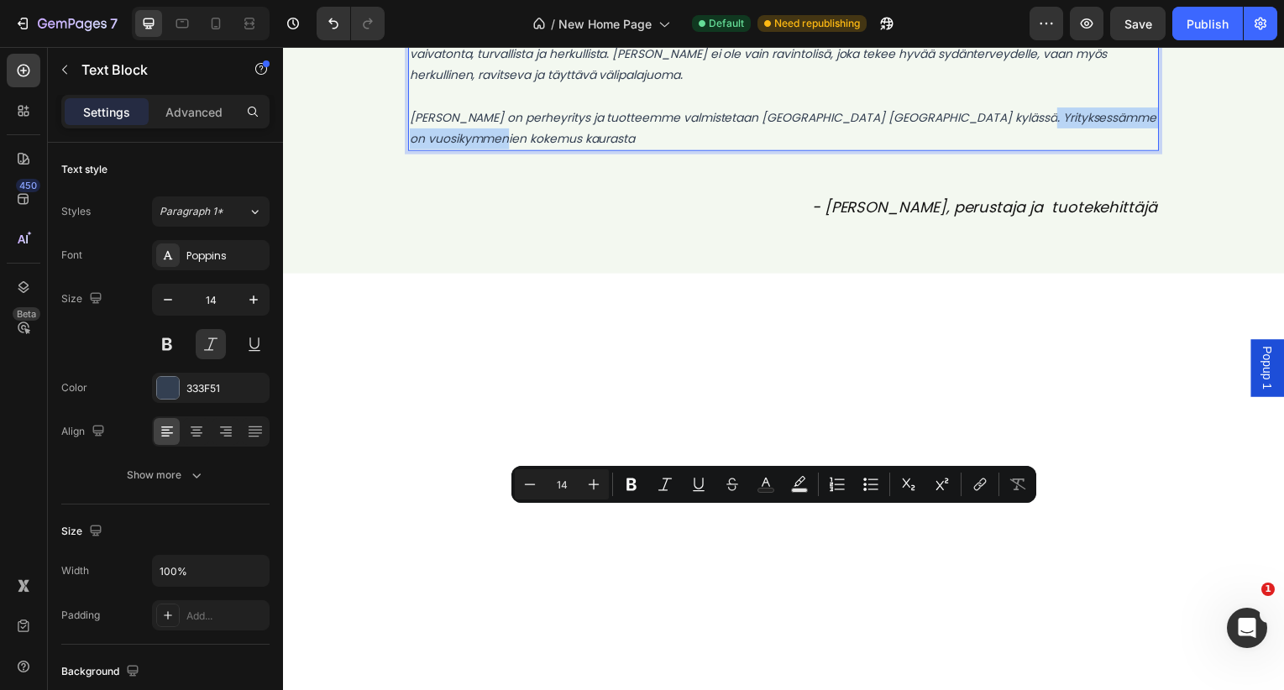
drag, startPoint x: 1043, startPoint y: 522, endPoint x: 1072, endPoint y: 537, distance: 31.9
click at [1072, 150] on p "Glucavena on perheyritys ja tuotteemme valmistetaan Tammelassa Kaukolan kylässä…" at bounding box center [787, 129] width 752 height 42
click at [500, 150] on p "Glucavena on perheyritys ja tuotteemme valmistetaan Tammelassa Kaukolan kylässä…" at bounding box center [787, 129] width 752 height 42
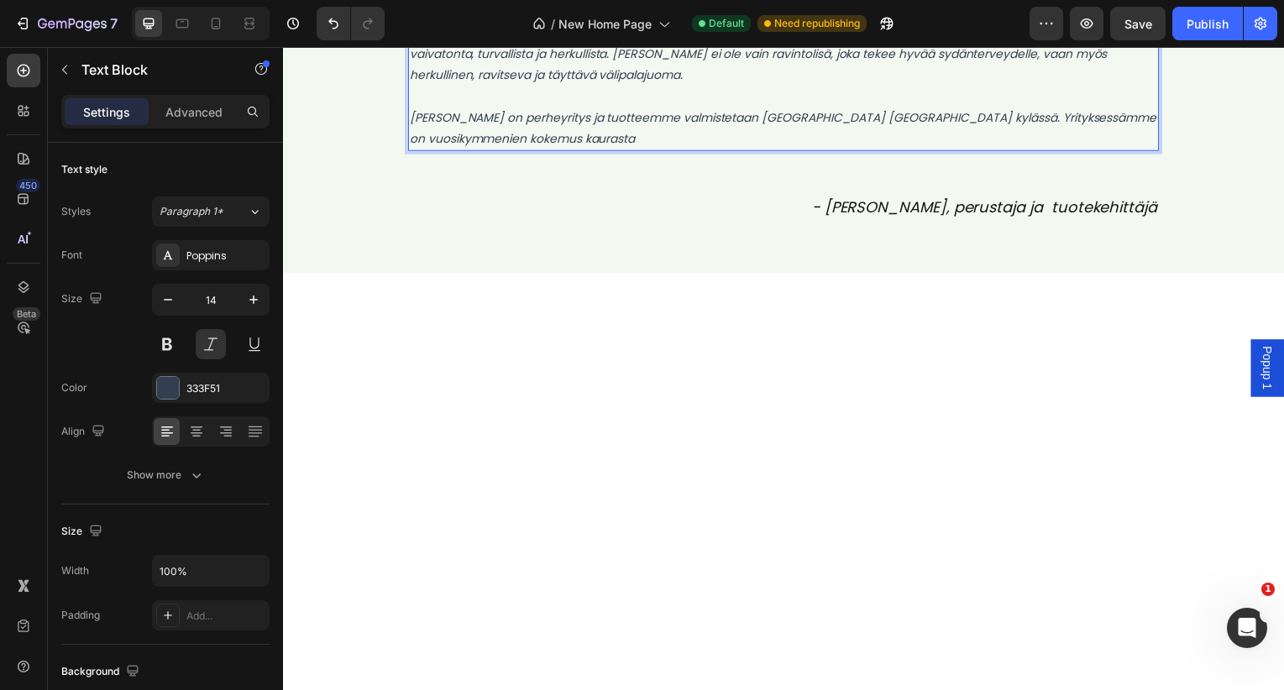
click at [516, 150] on p "Glucavena on perheyritys ja tuotteemme valmistetaan Tammelassa Kaukolan kylässä…" at bounding box center [787, 129] width 752 height 42
click at [506, 150] on p "Glucavena on perheyritys ja tuotteemme valmistetaan Tammelassa Kaukolan kylässä…" at bounding box center [787, 129] width 752 height 42
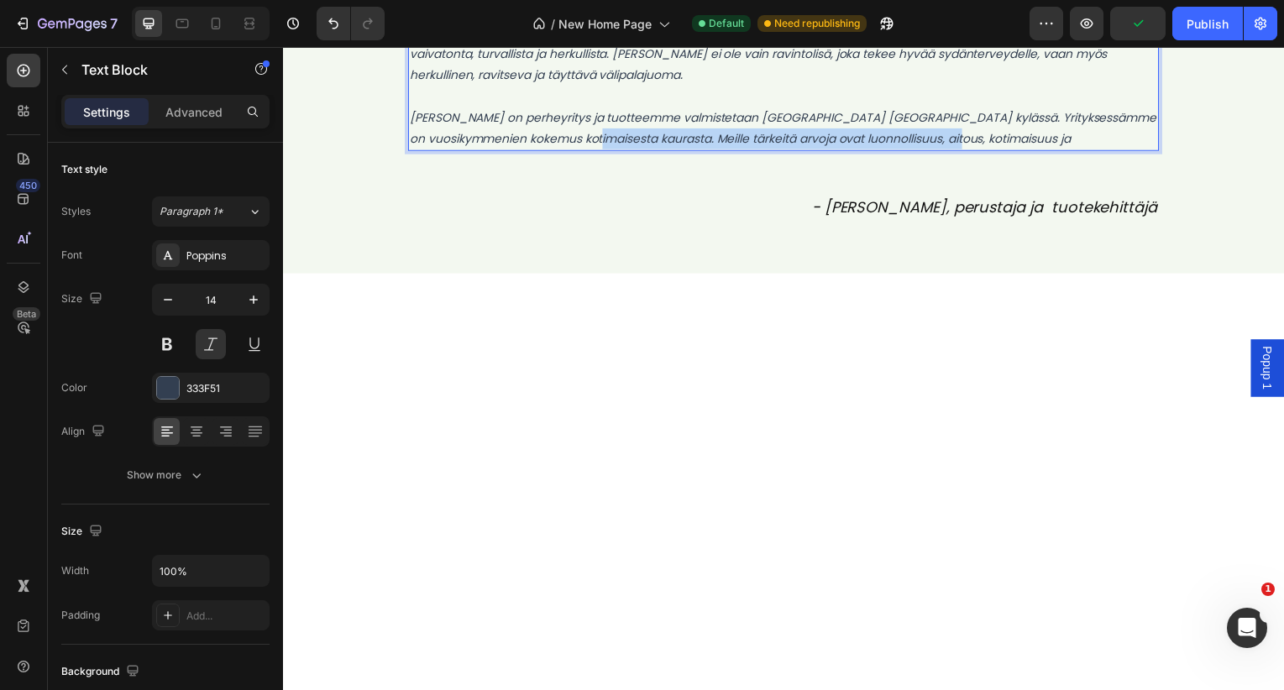
drag, startPoint x: 930, startPoint y: 547, endPoint x: 603, endPoint y: 536, distance: 326.9
click at [603, 150] on p "Glucavena on perheyritys ja tuotteemme valmistetaan Tammelassa Kaukolan kylässä…" at bounding box center [787, 129] width 752 height 42
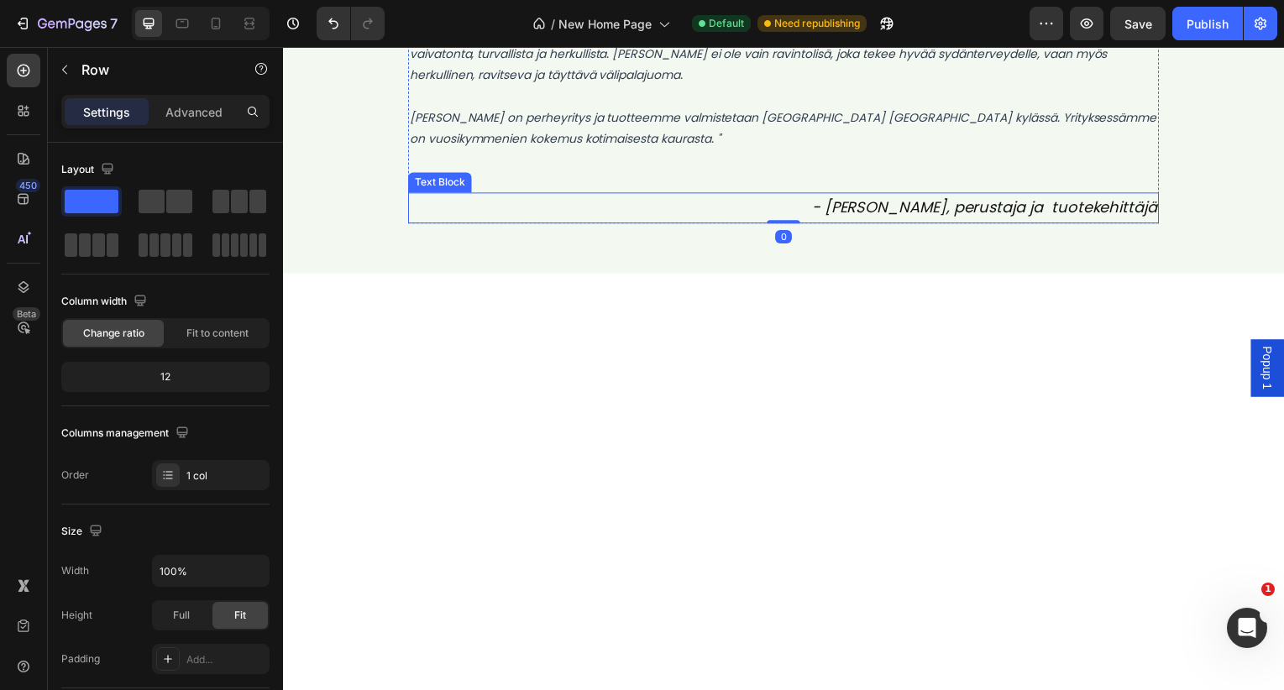
click at [895, 223] on p "- [PERSON_NAME], perustaja ja tuotekehittäjä" at bounding box center [787, 209] width 752 height 27
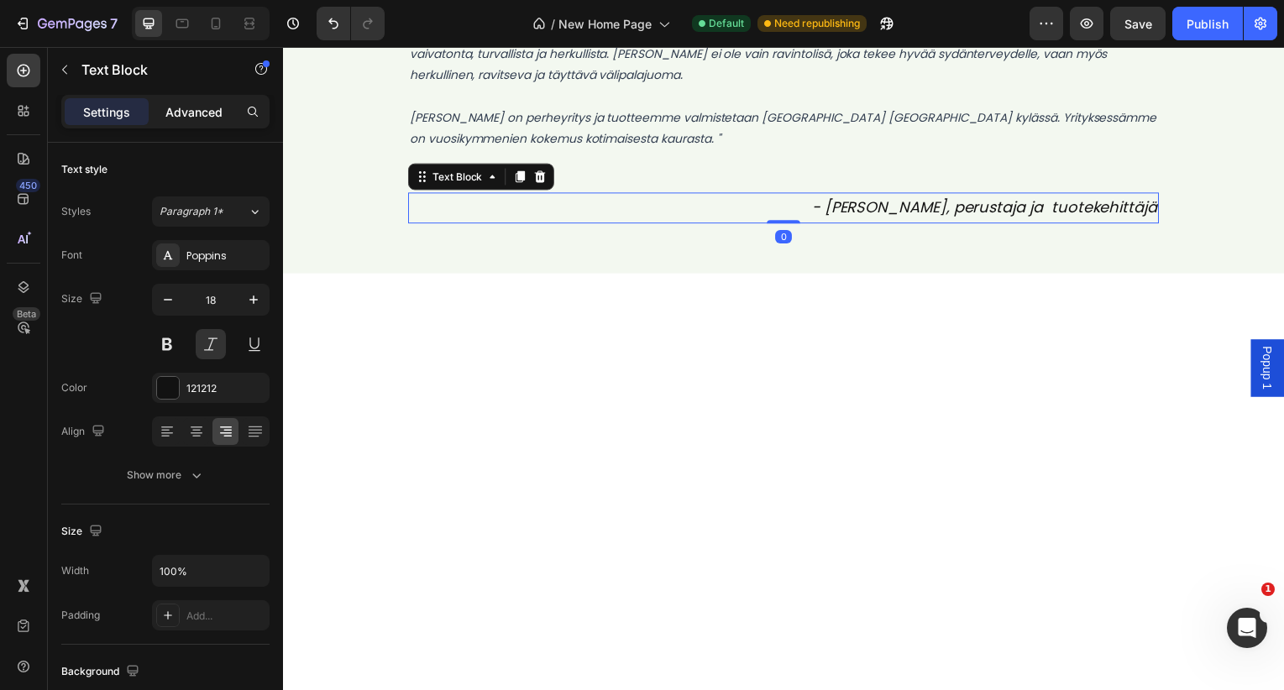
click at [194, 111] on p "Advanced" at bounding box center [193, 112] width 57 height 18
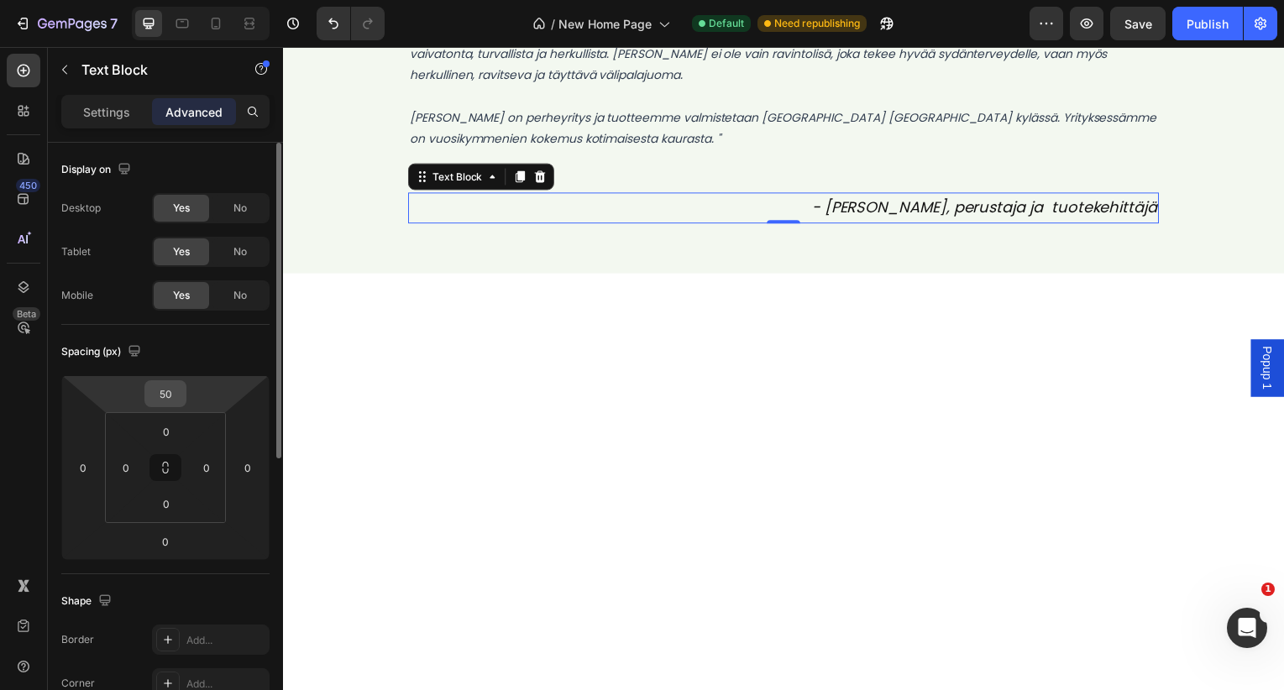
click at [162, 392] on input "50" at bounding box center [166, 393] width 34 height 25
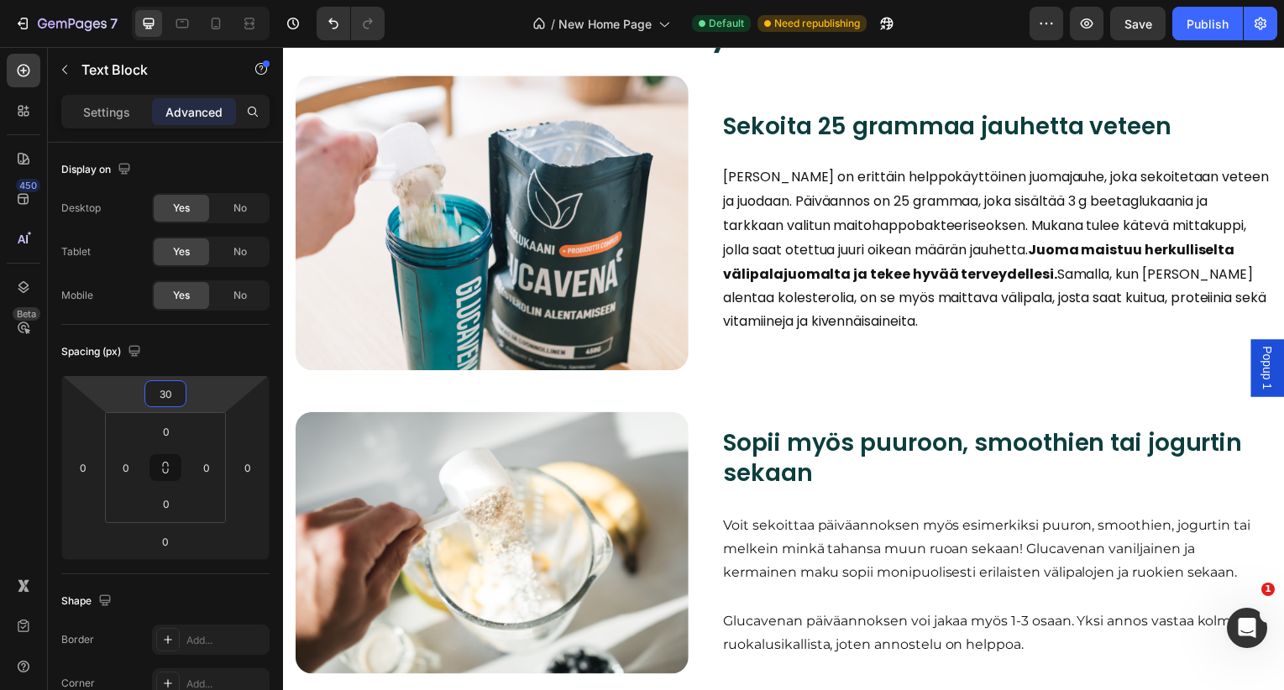
scroll to position [16561, 0]
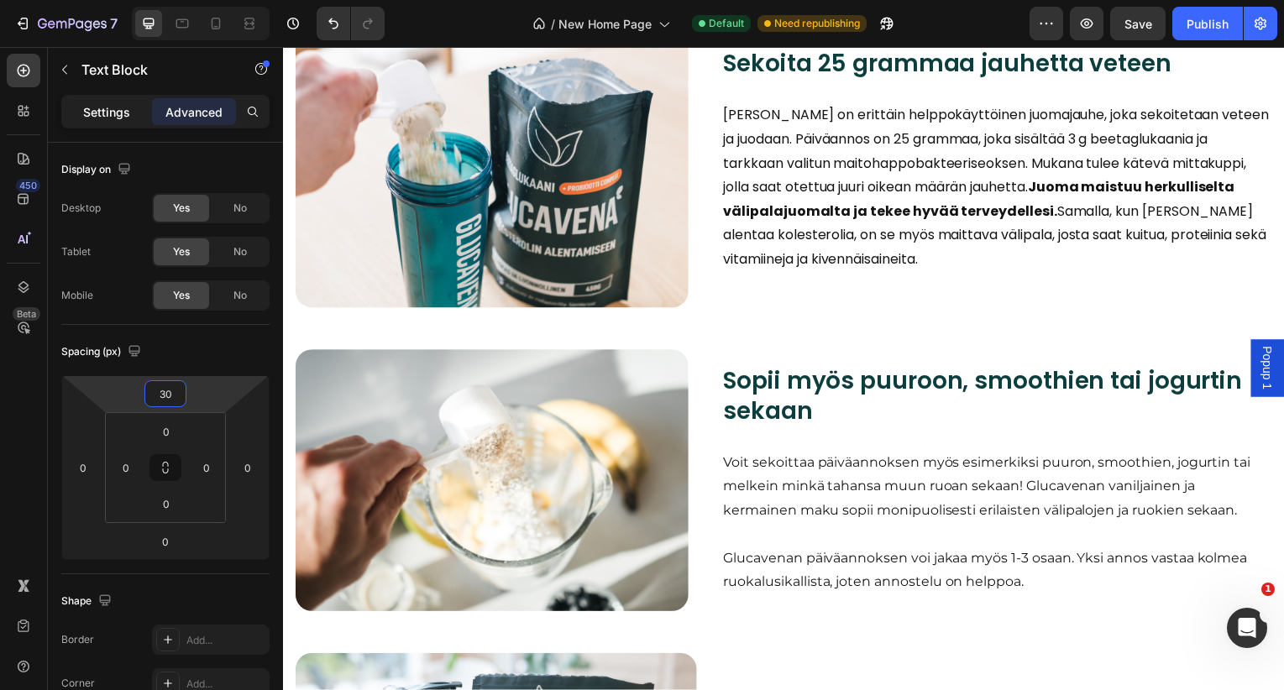
type input "30"
click at [109, 110] on p "Settings" at bounding box center [106, 112] width 47 height 18
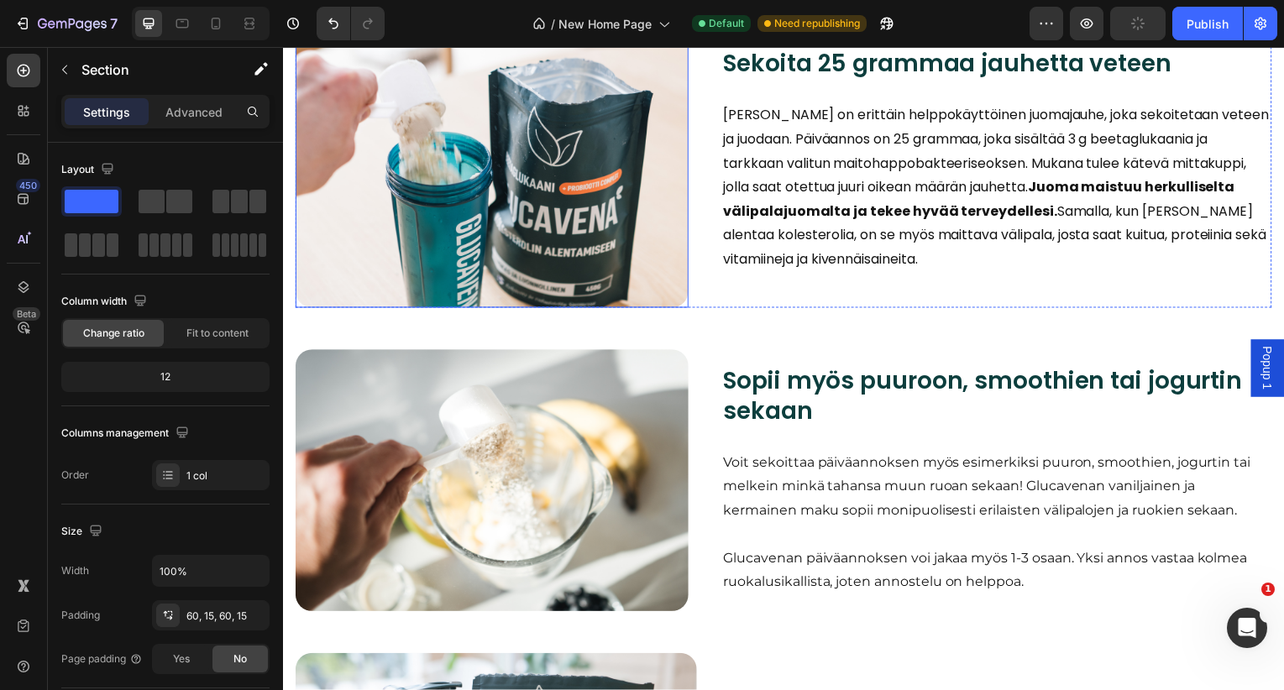
scroll to position [16796, 0]
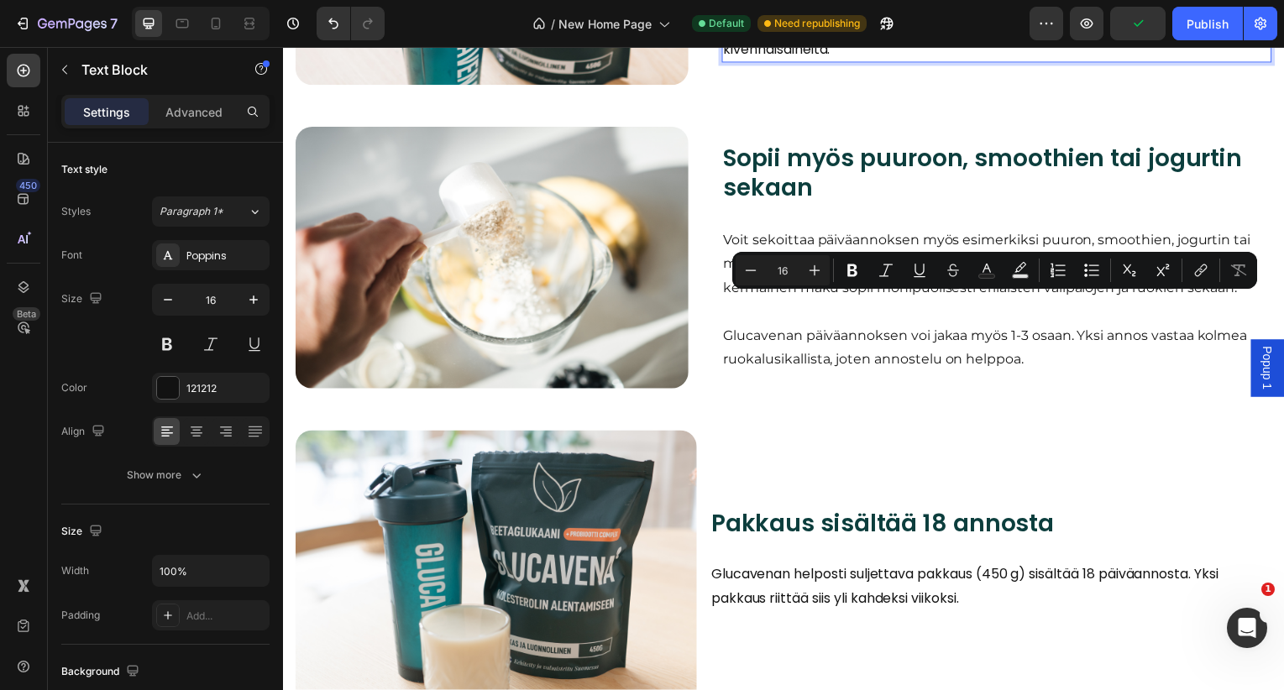
drag, startPoint x: 1179, startPoint y: 307, endPoint x: 847, endPoint y: 338, distance: 333.9
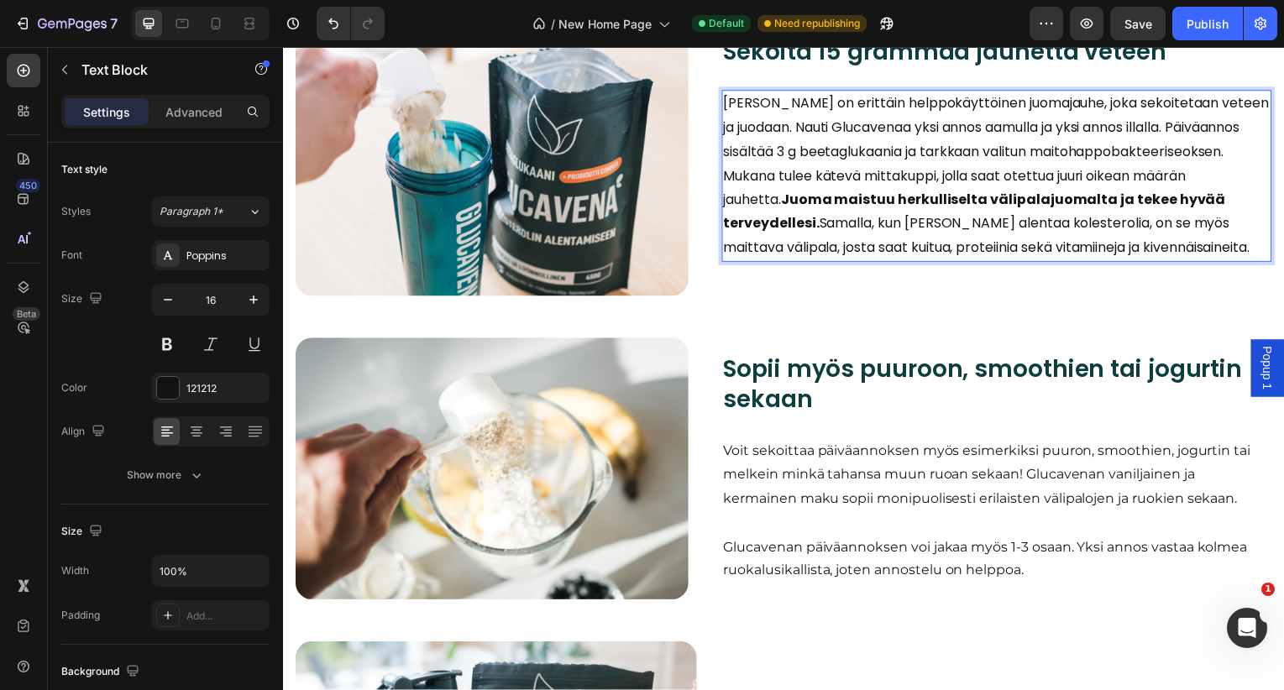
scroll to position [17083, 0]
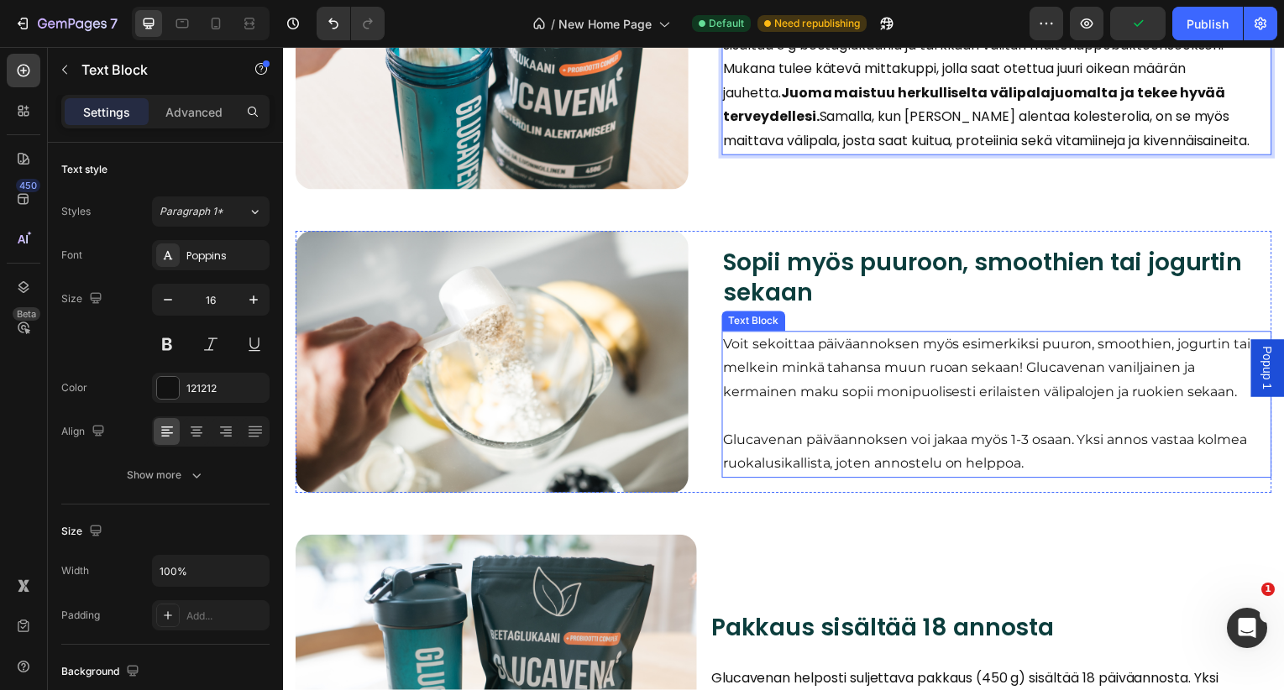
click at [941, 397] on p "Voit sekoittaa päiväannoksen myös esimerkiksi puuron, smoothien, jogurtin tai m…" at bounding box center [1001, 371] width 550 height 72
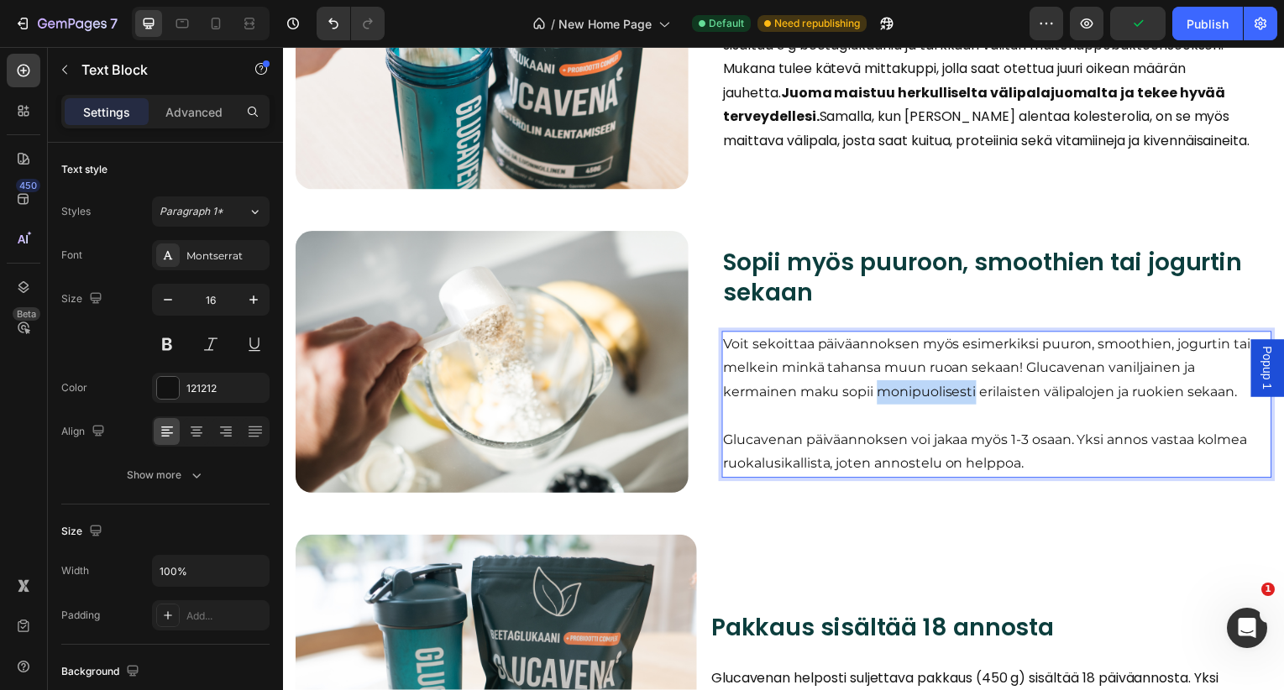
click at [941, 397] on p "Voit sekoittaa päiväannoksen myös esimerkiksi puuron, smoothien, jogurtin tai m…" at bounding box center [1001, 371] width 550 height 72
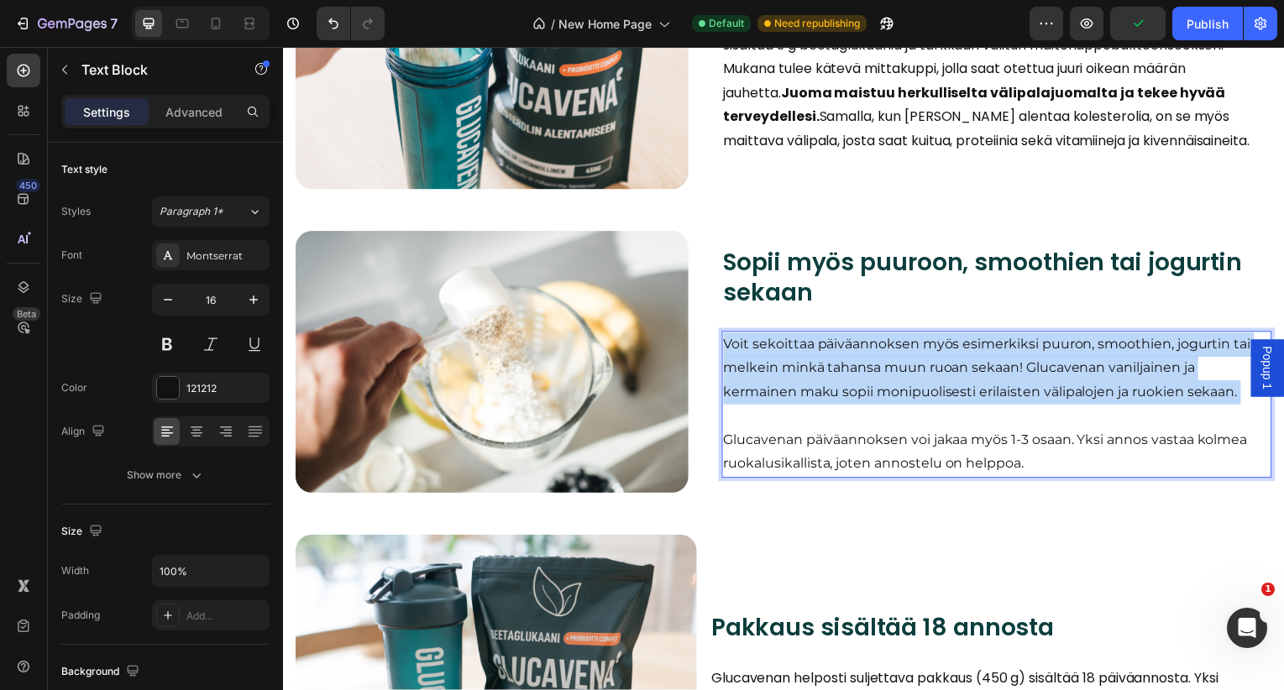
click at [941, 397] on p "Voit sekoittaa päiväannoksen myös esimerkiksi puuron, smoothien, jogurtin tai m…" at bounding box center [1001, 371] width 550 height 72
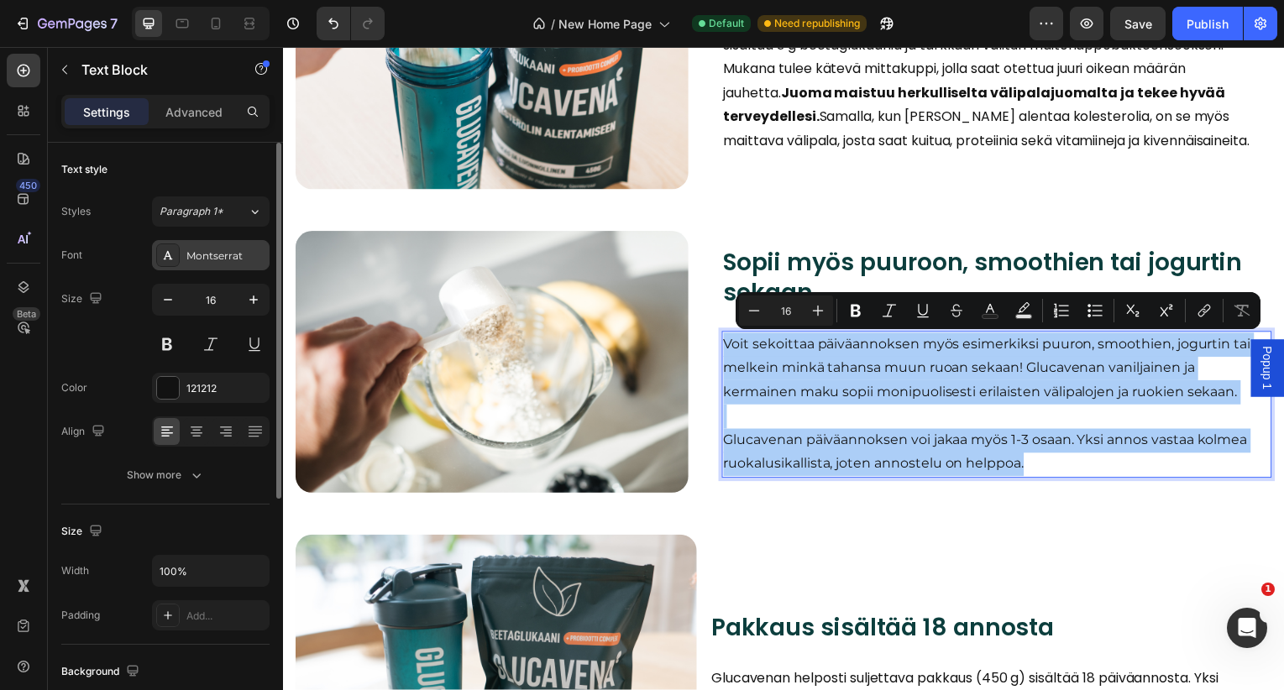
click at [212, 251] on div "Montserrat" at bounding box center [225, 256] width 79 height 15
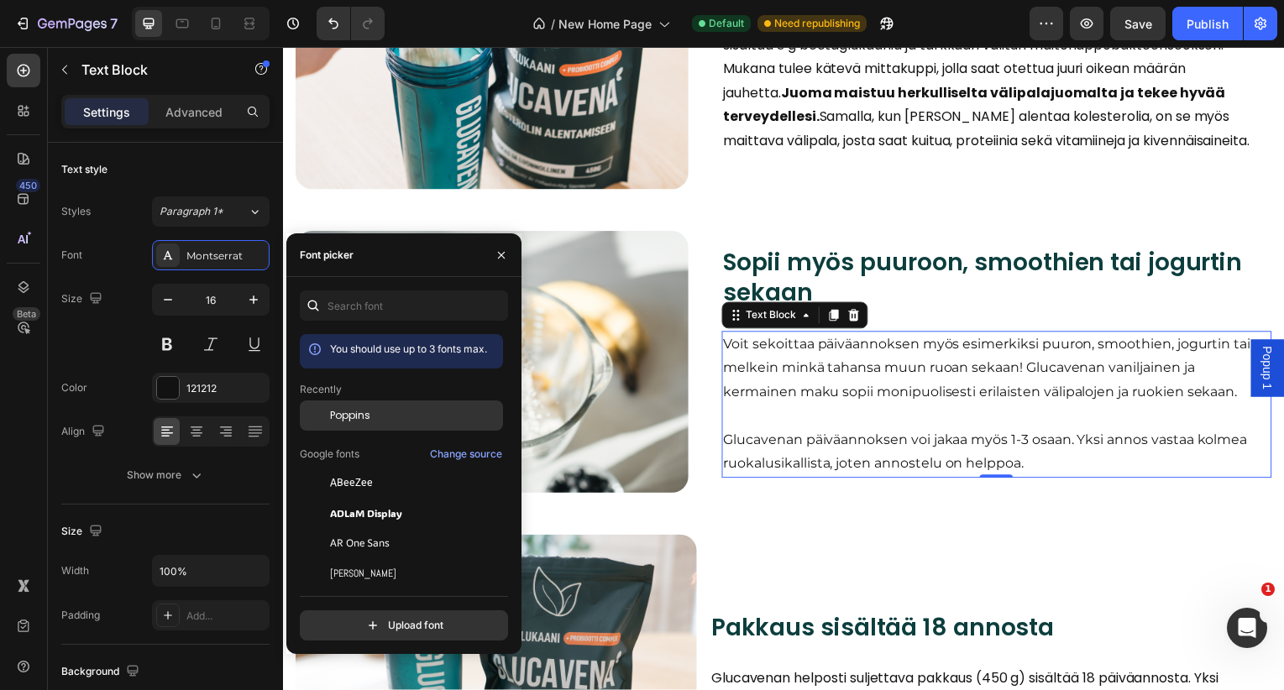
click at [376, 421] on div "Poppins" at bounding box center [415, 415] width 170 height 15
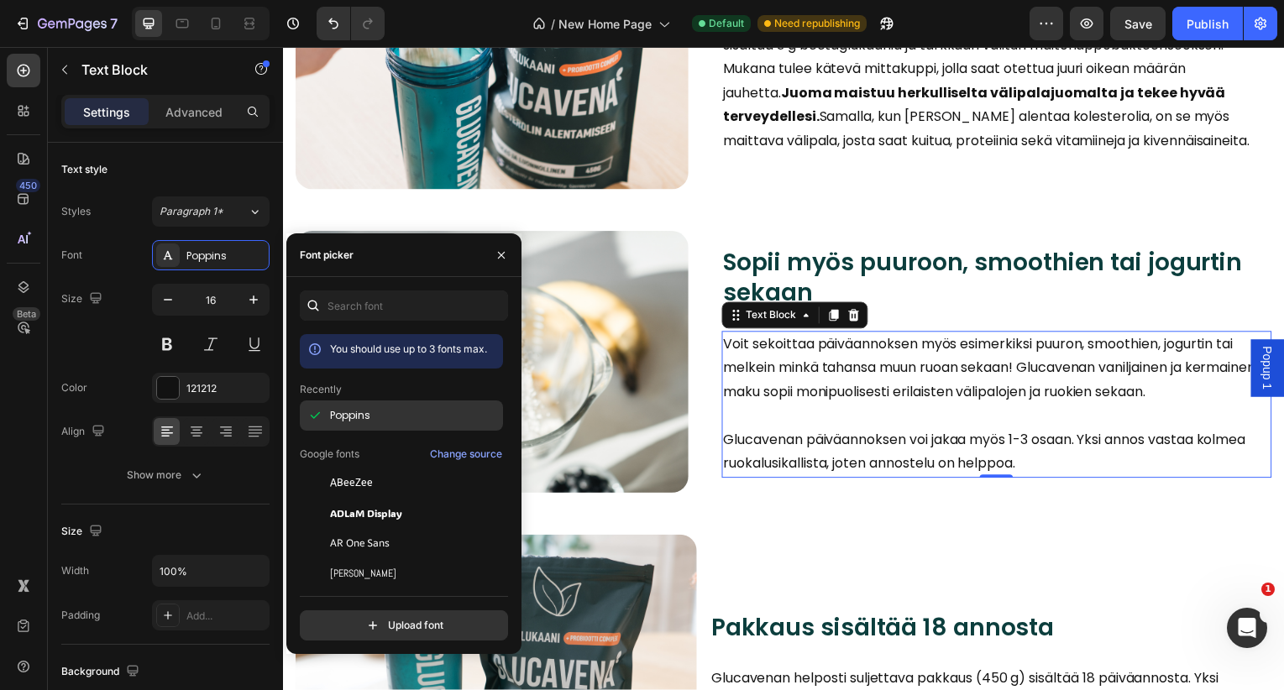
scroll to position [1, 0]
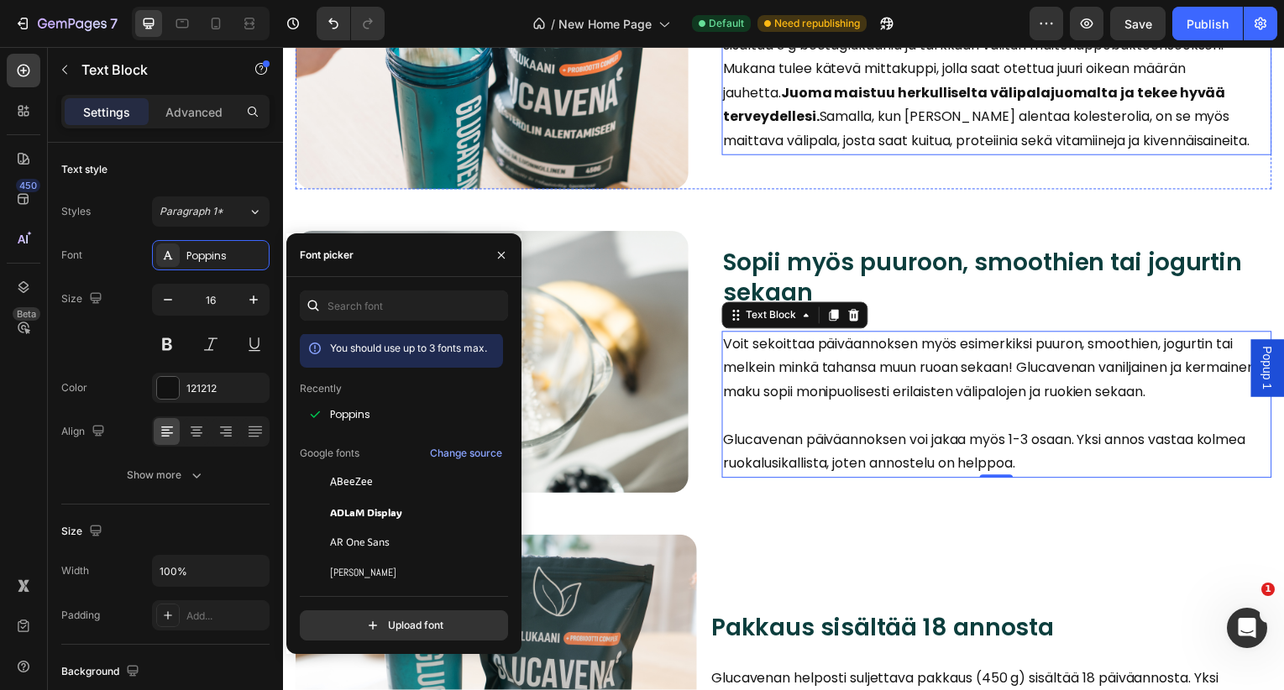
click at [983, 127] on p "Glucavena on erittäin helppokäyttöinen juomajauhe, joka sekoitetaan veteen ja j…" at bounding box center [1001, 70] width 550 height 170
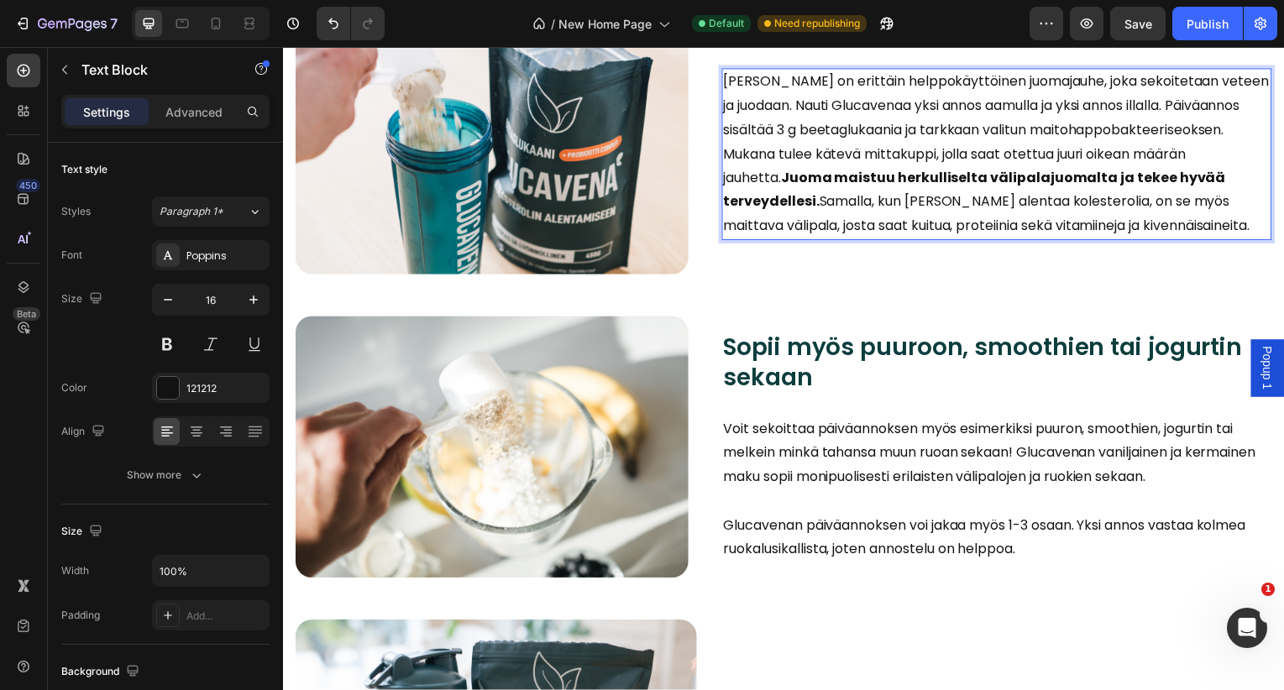
click at [983, 127] on div "Näin käytät Glucavenaa Heading Image Sekoita 15 grammaa jauhetta veteen Heading…" at bounding box center [787, 420] width 983 height 1013
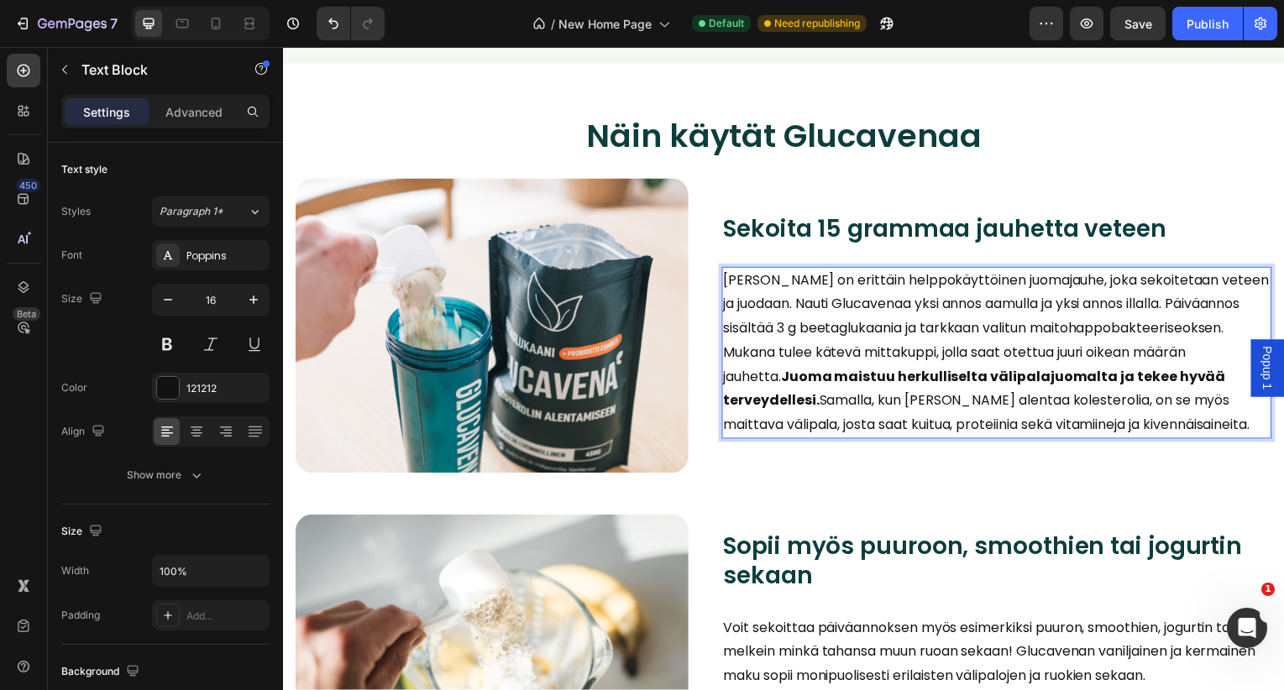
scroll to position [16709, 0]
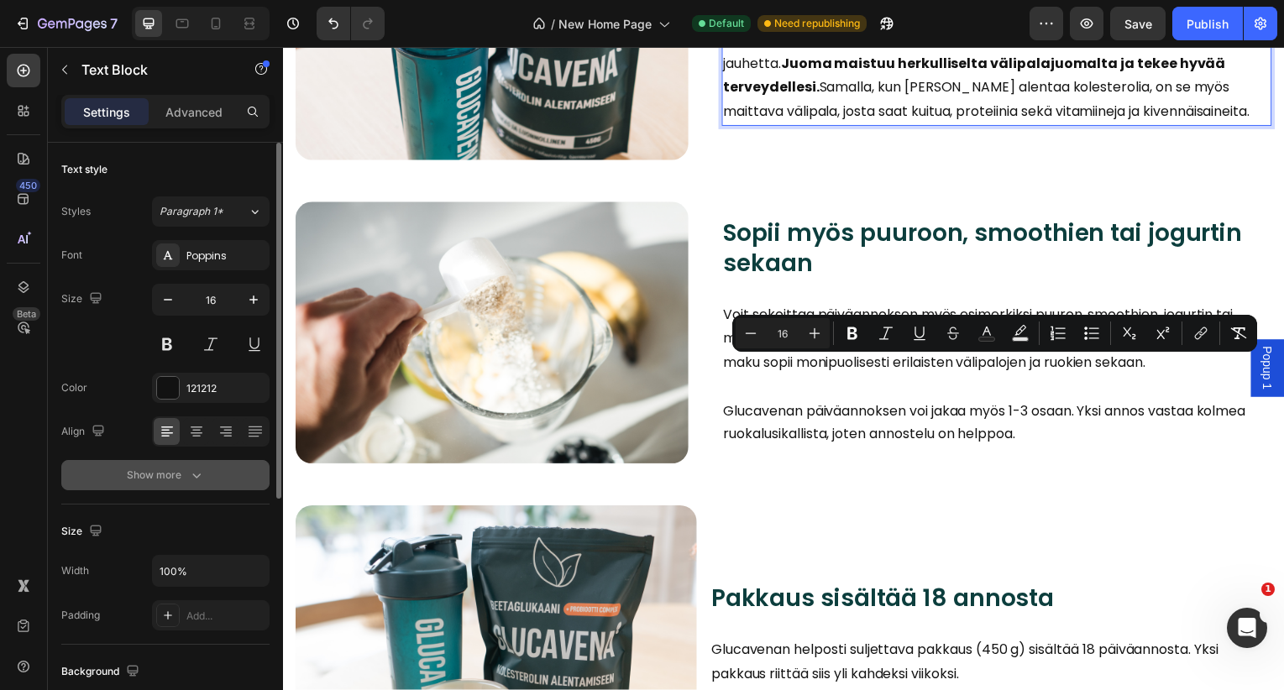
click at [192, 476] on icon "button" at bounding box center [196, 475] width 17 height 17
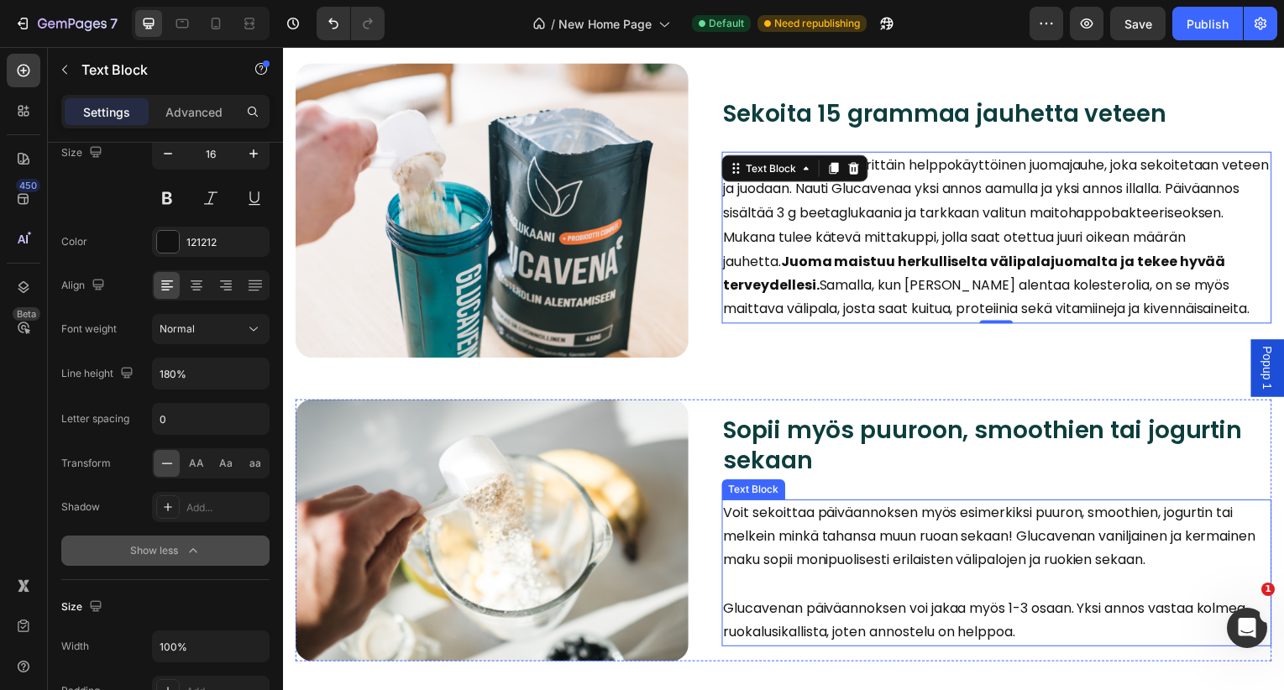
scroll to position [16941, 0]
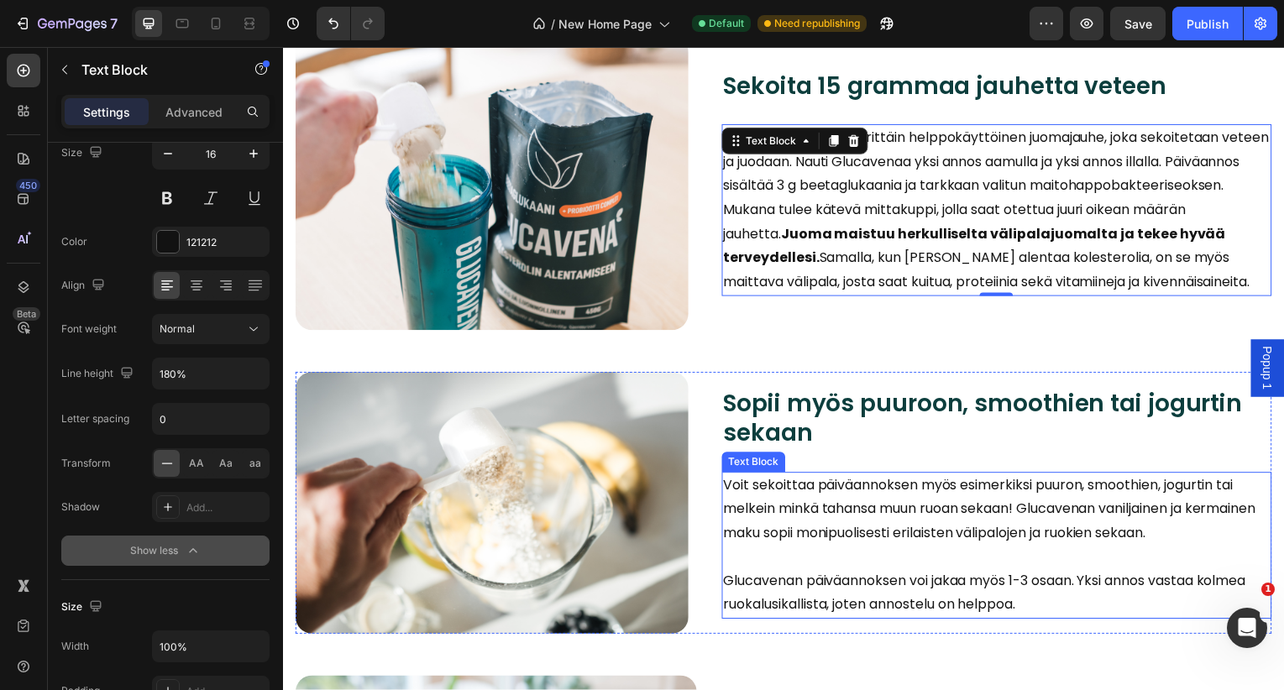
click at [881, 553] on p "​" at bounding box center [1001, 561] width 550 height 24
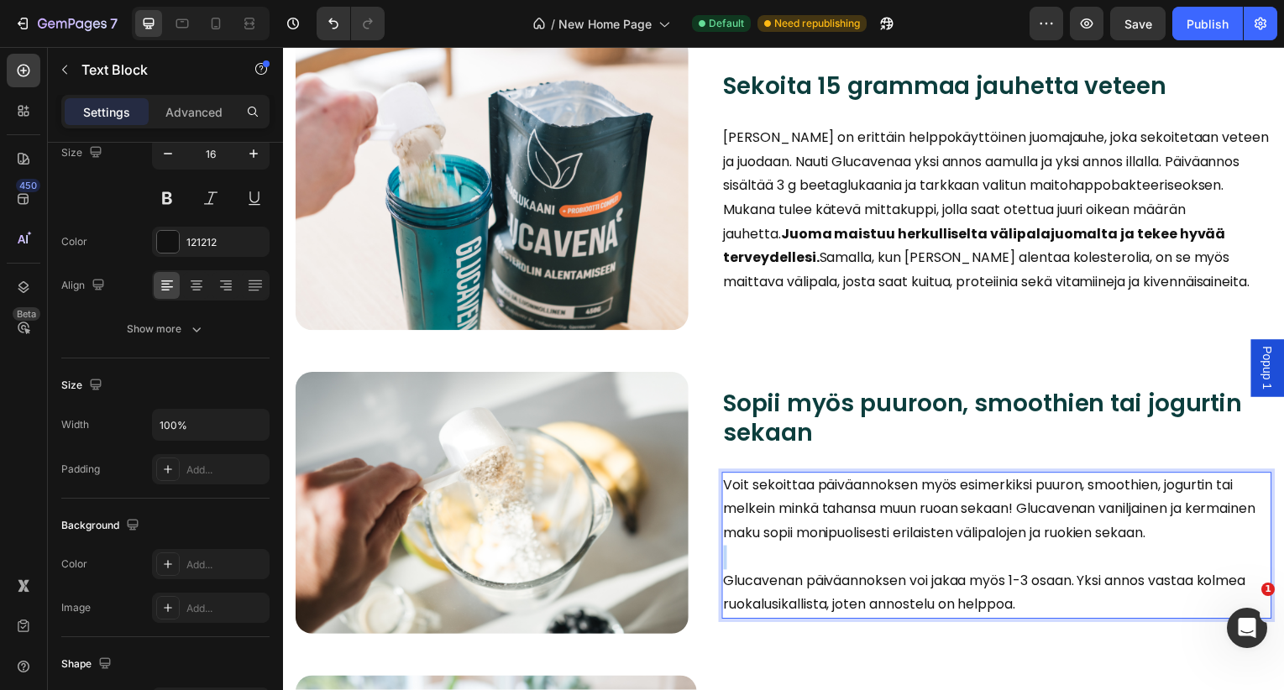
click at [881, 553] on p "​" at bounding box center [1001, 561] width 550 height 24
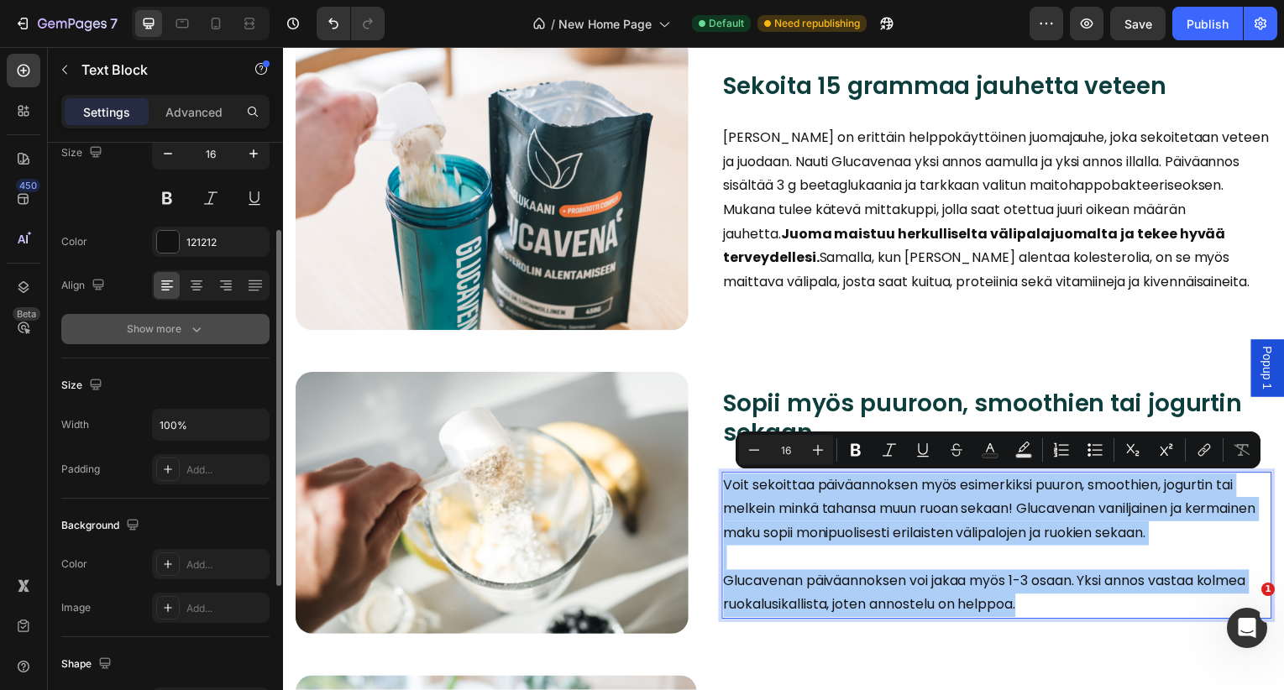
click at [182, 334] on div "Show more" at bounding box center [166, 329] width 78 height 17
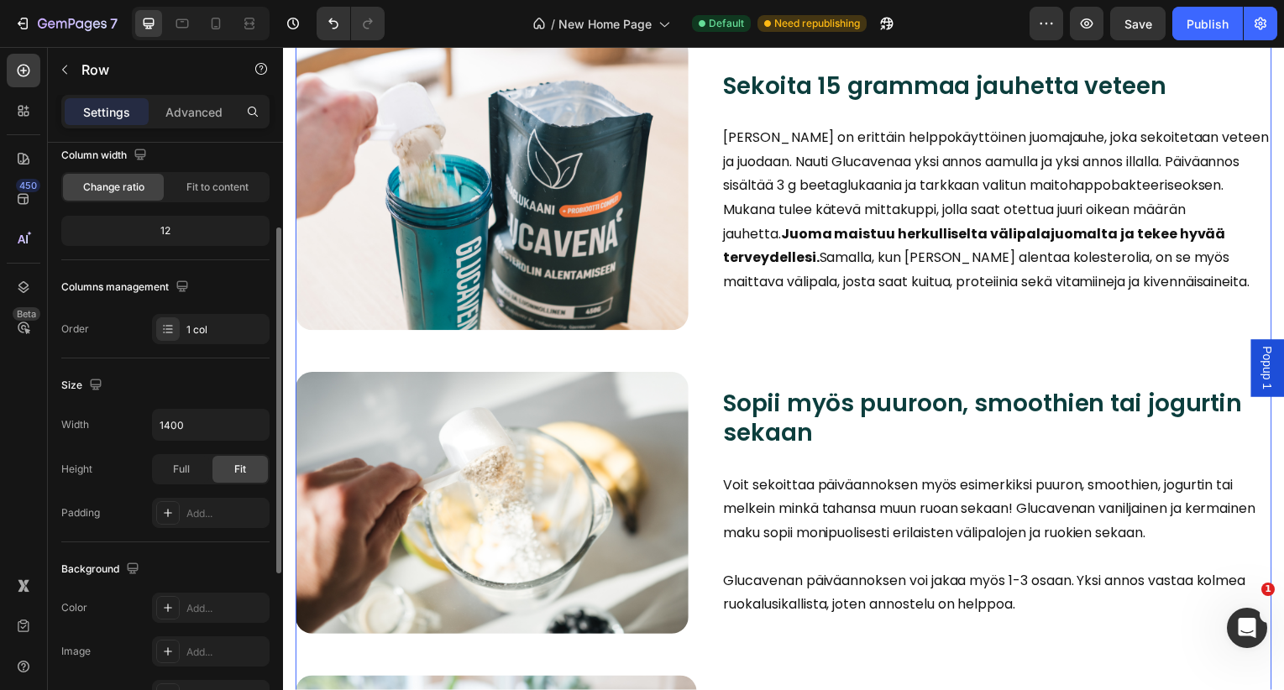
click at [857, 362] on div "Näin käytät Glucavenaa Heading Image Sekoita 15 grammaa jauhetta veteen Heading…" at bounding box center [787, 477] width 983 height 1013
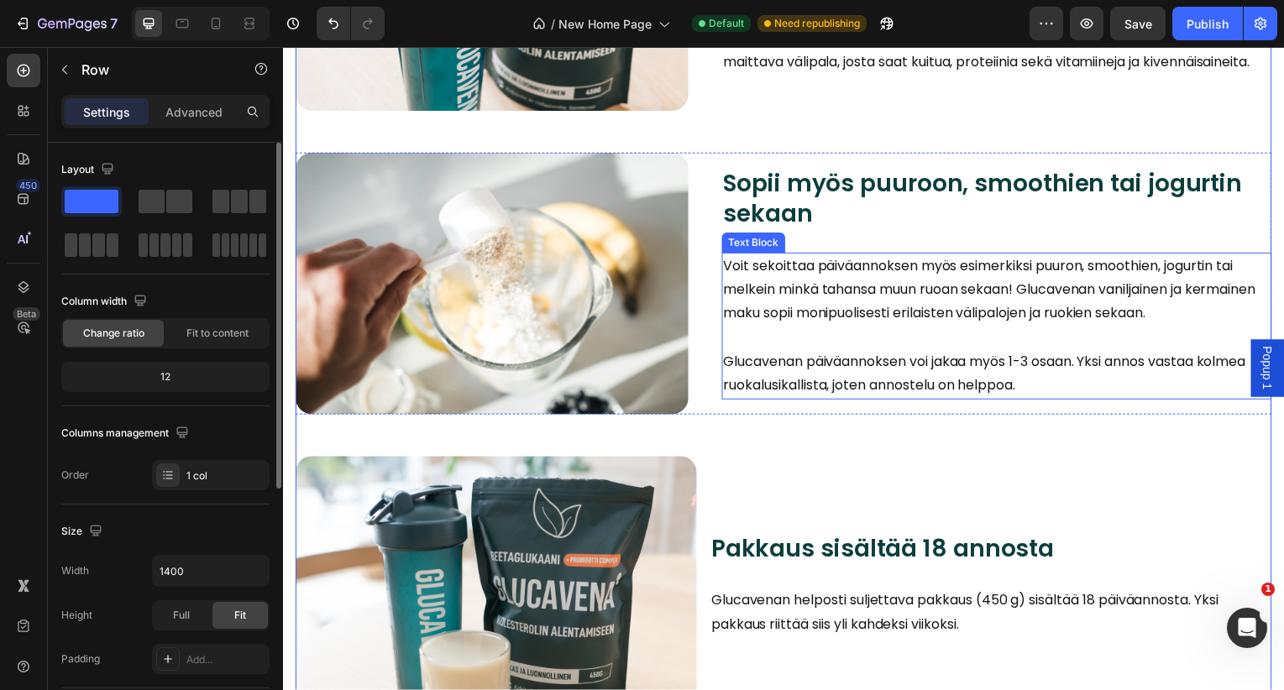
scroll to position [17163, 0]
click at [996, 367] on p "Glucavenan päiväannoksen voi jakaa myös 1-3 osaan. Yksi annos vastaa kolmea ruo…" at bounding box center [1001, 376] width 550 height 49
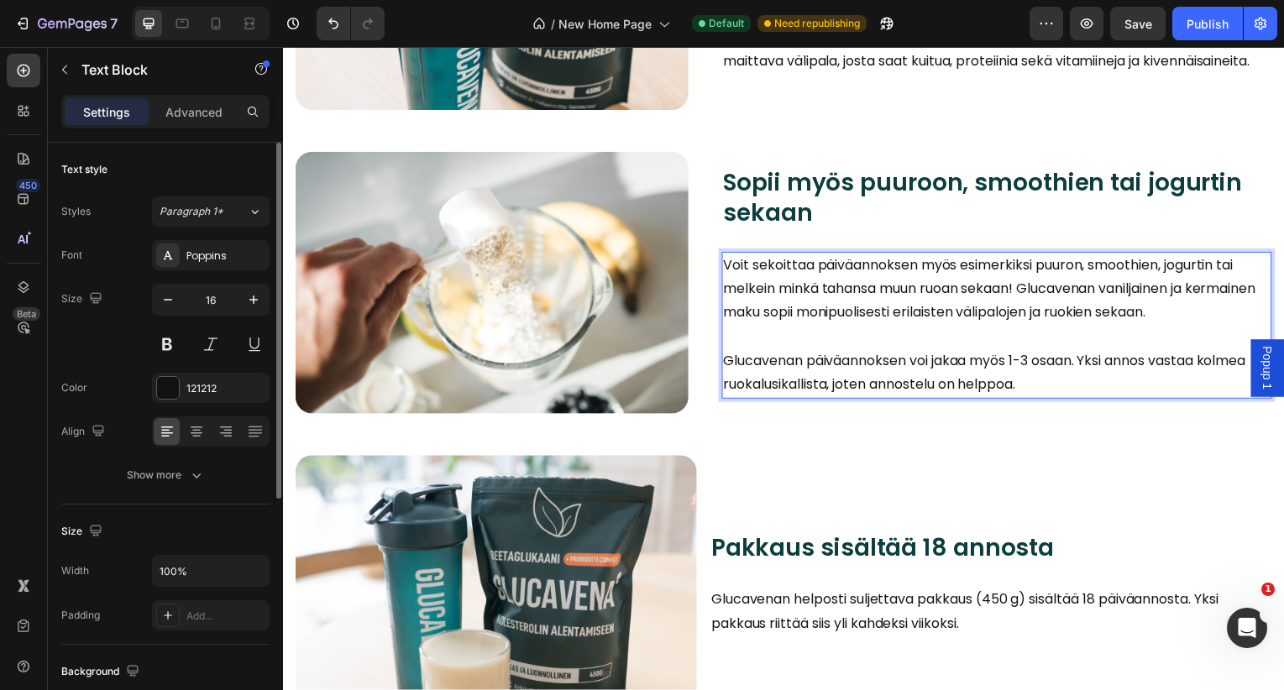
click at [1055, 380] on p "Glucavenan päiväannoksen voi jakaa myös 1-3 osaan. Yksi annos vastaa kolmea ruo…" at bounding box center [1001, 376] width 550 height 49
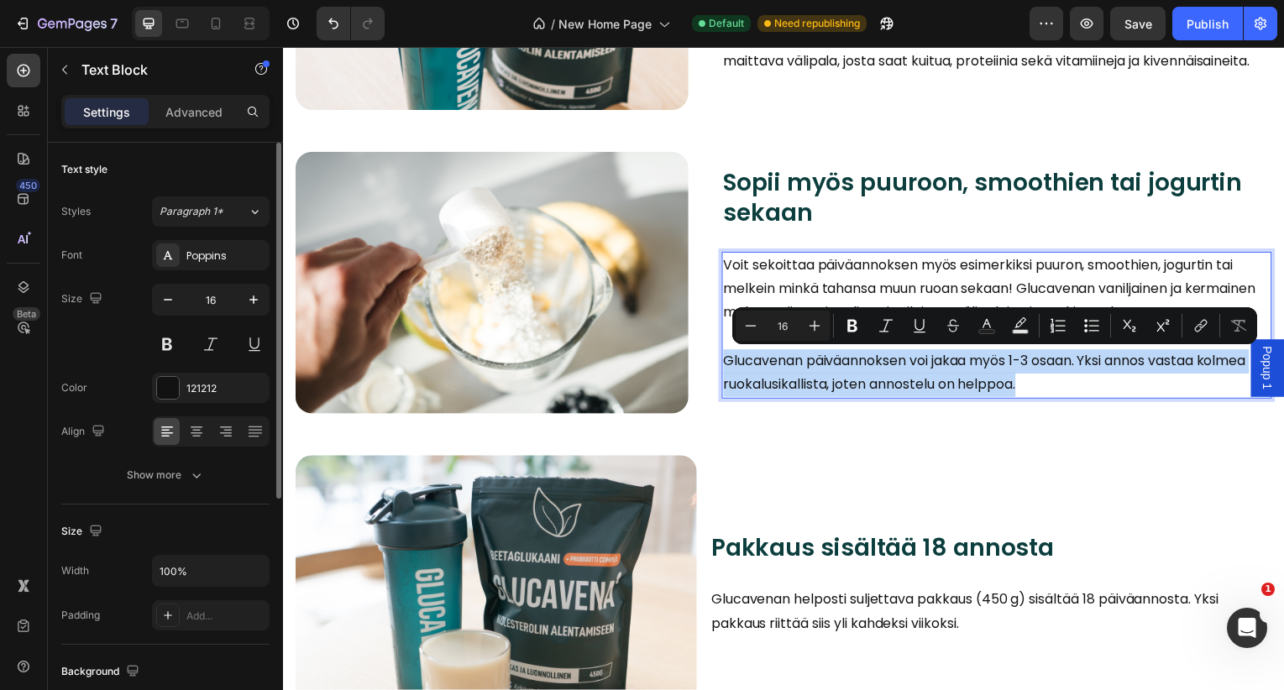
drag, startPoint x: 1046, startPoint y: 388, endPoint x: 727, endPoint y: 370, distance: 318.8
click at [727, 370] on p "Glucavenan päiväannoksen voi jakaa myös 1-3 osaan. Yksi annos vastaa kolmea ruo…" at bounding box center [1001, 376] width 550 height 49
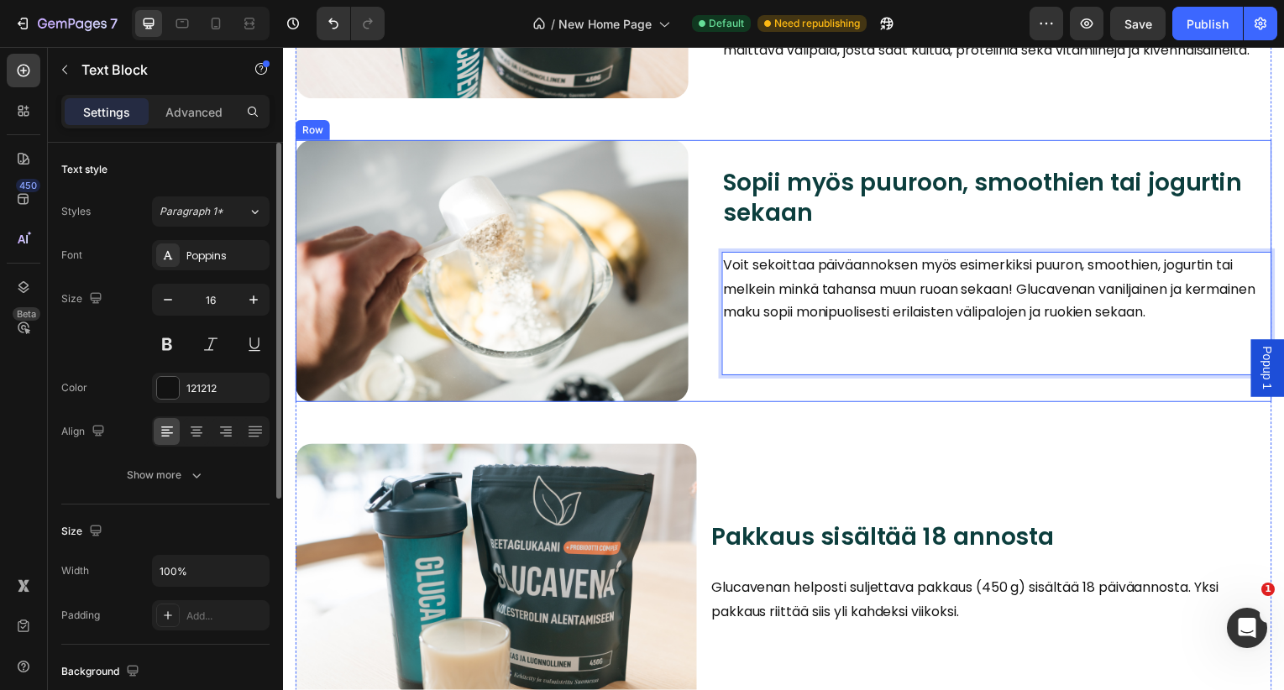
scroll to position [17316, 0]
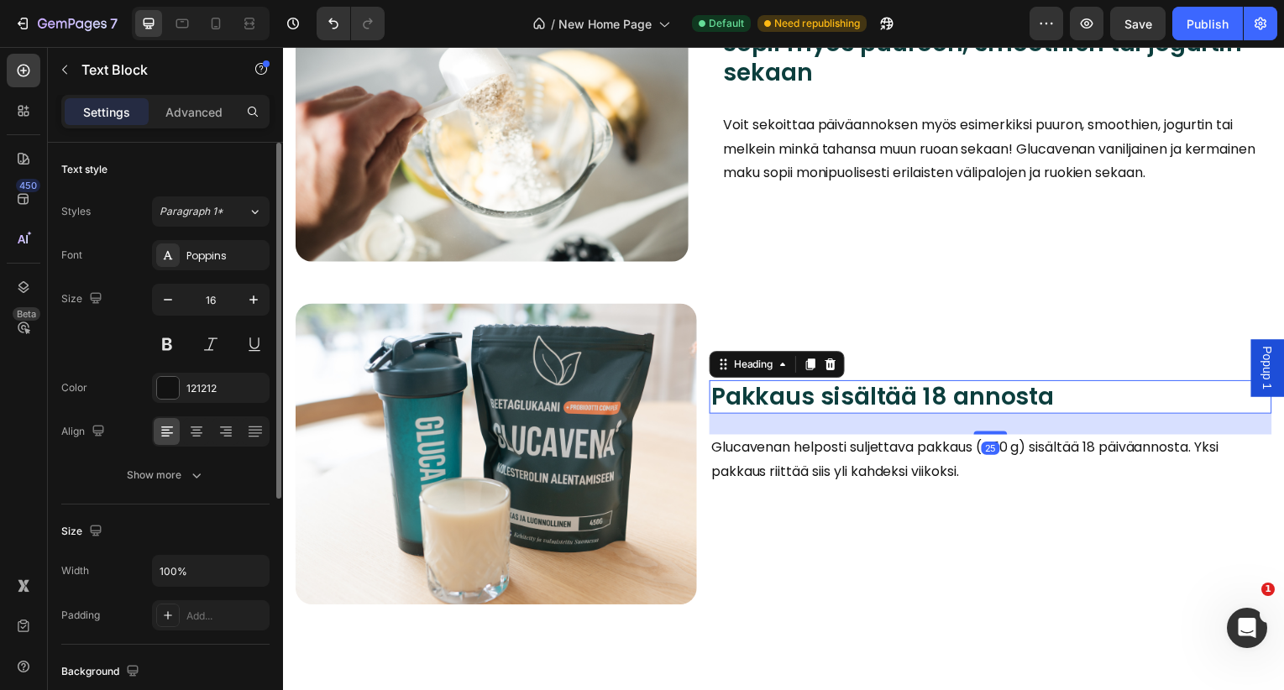
click at [930, 394] on h2 "Pakkaus sisältää 18 annosta" at bounding box center [995, 400] width 566 height 34
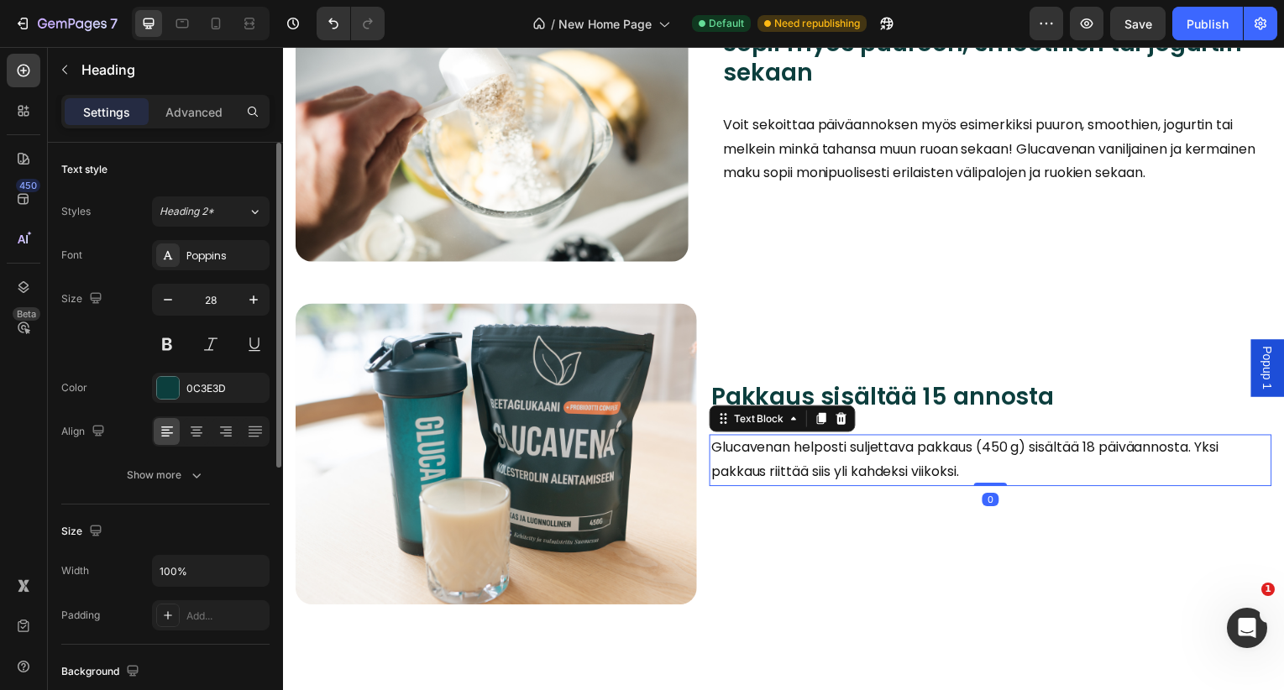
click at [1098, 450] on p "Glucavenan helposti suljettava pakkaus (450 g) sisältää 18 päiväannosta. Yksi p…" at bounding box center [995, 463] width 563 height 49
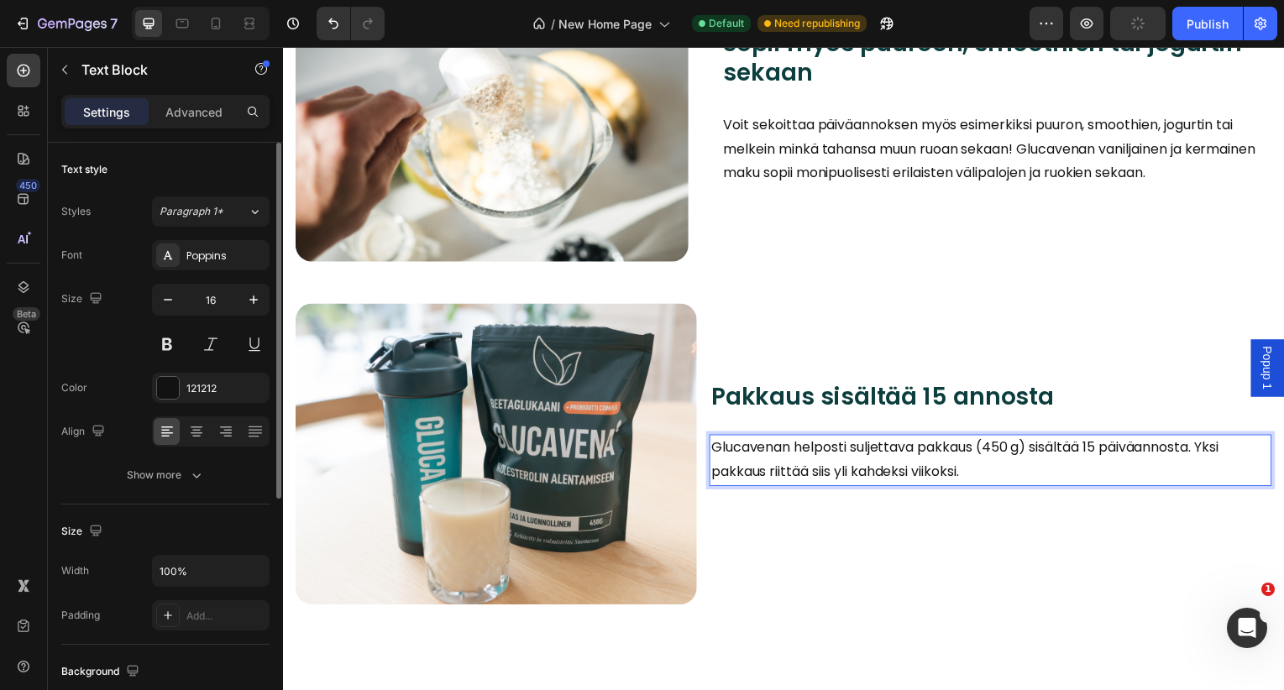
click at [1083, 464] on p "Glucavenan helposti suljettava pakkaus (450 g) sisältää 15 päiväannosta. Yksi p…" at bounding box center [995, 463] width 563 height 49
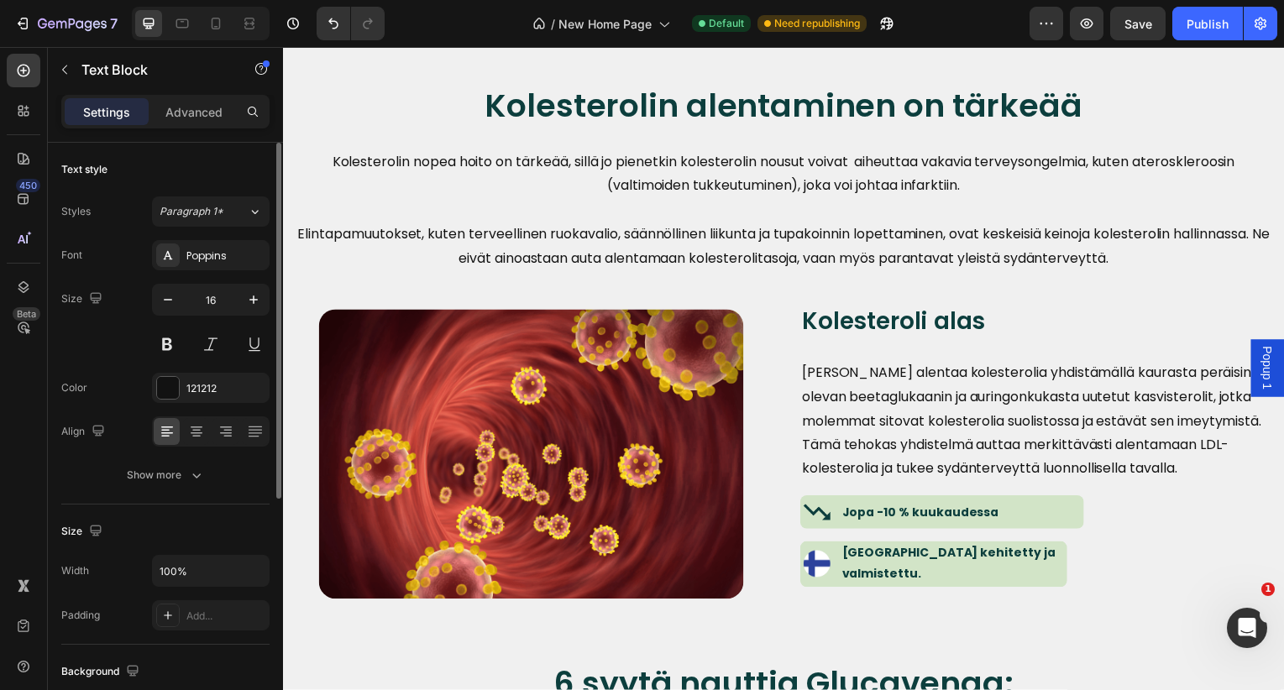
scroll to position [3952, 0]
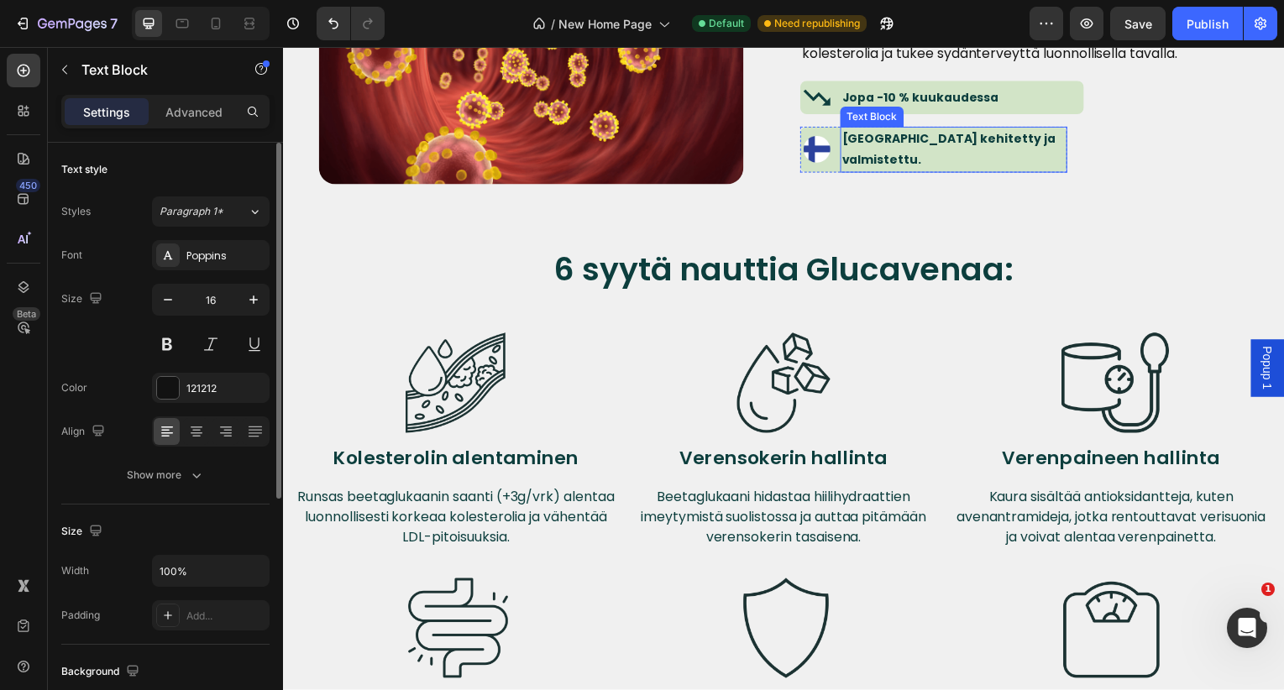
click at [962, 145] on strong "[GEOGRAPHIC_DATA] kehitetty ja valmistettu." at bounding box center [953, 150] width 215 height 38
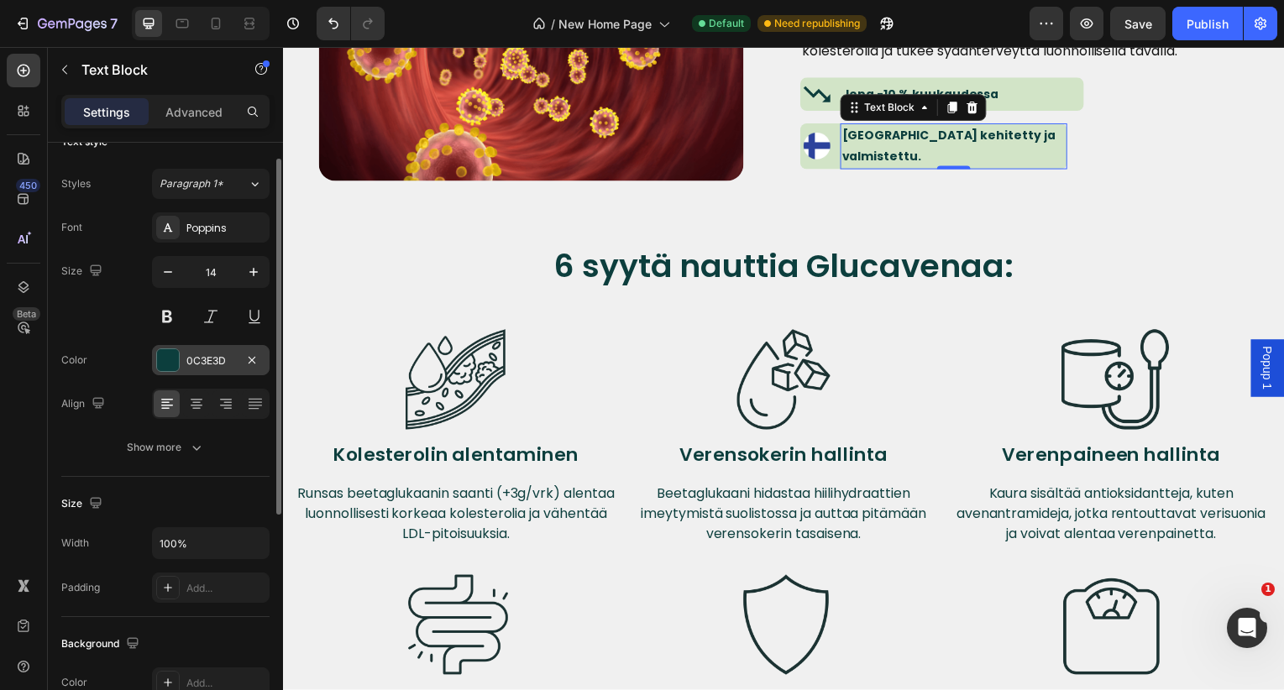
scroll to position [29, 0]
click at [177, 449] on div "Show more" at bounding box center [166, 446] width 78 height 17
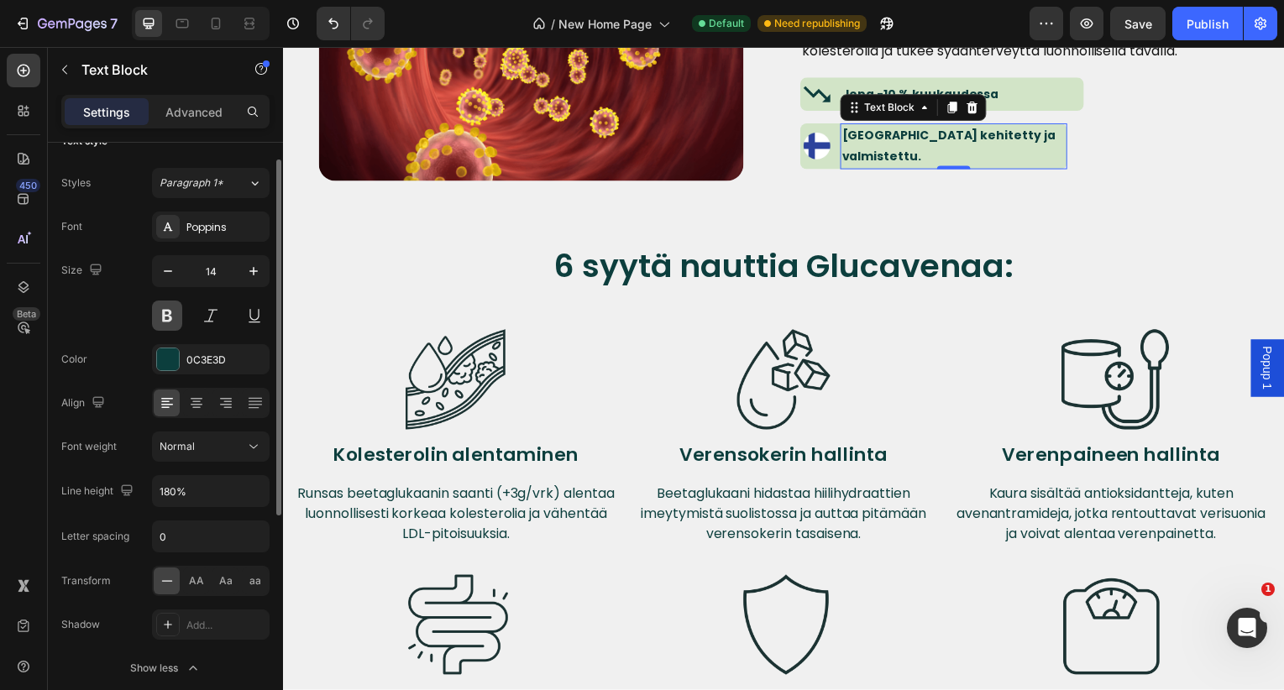
click at [171, 318] on button at bounding box center [167, 316] width 30 height 30
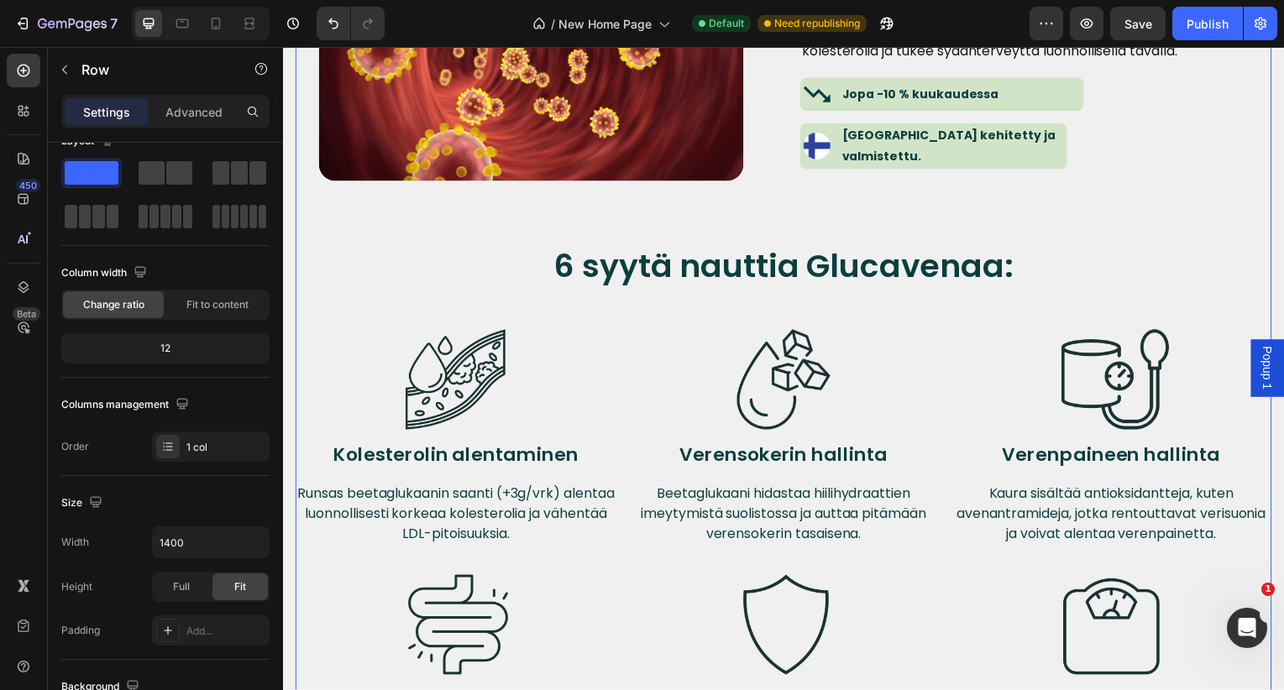
click at [1011, 208] on div "Kolesterolin alentaminen on tärkeää Heading Kolesterolin nopea hoito on tärkeää…" at bounding box center [787, 404] width 983 height 1482
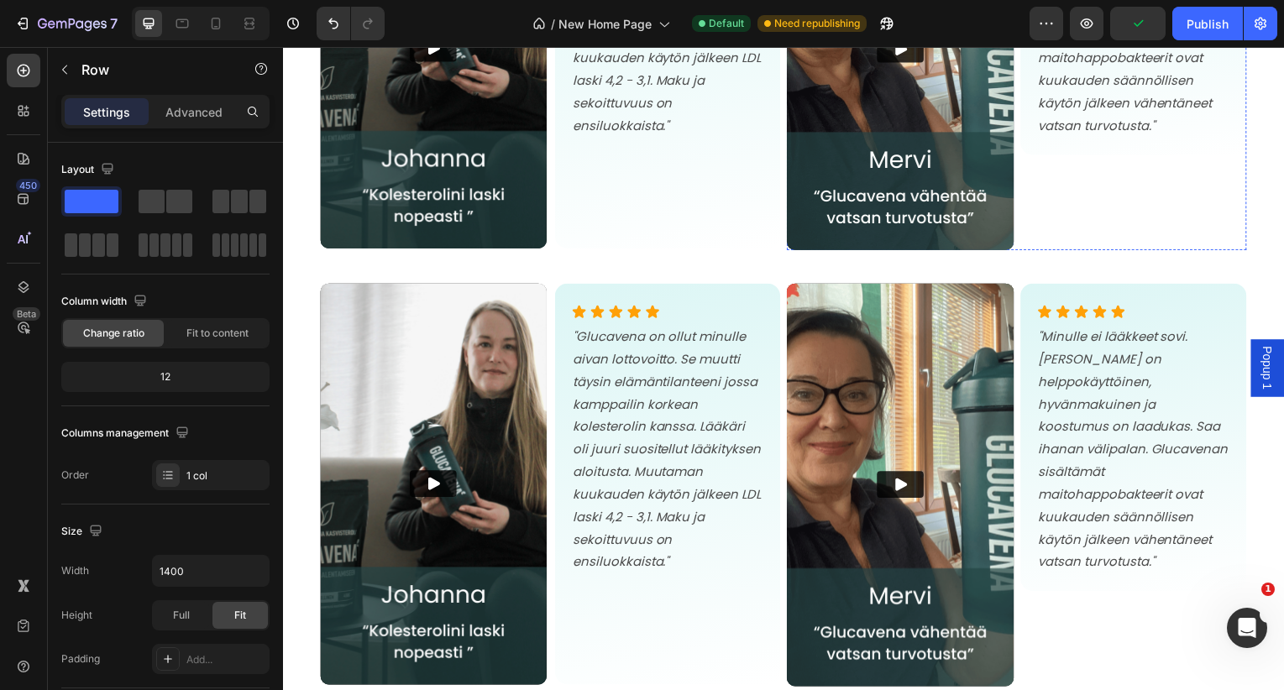
scroll to position [8329, 0]
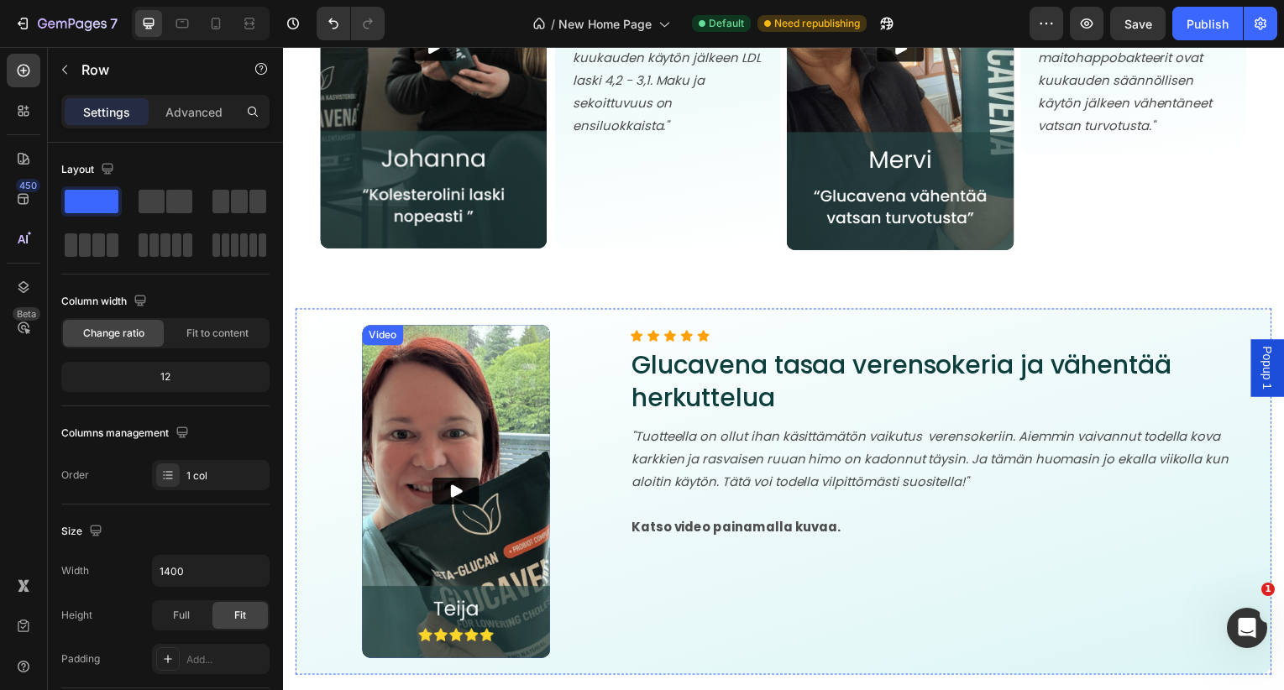
click at [521, 364] on img at bounding box center [457, 495] width 189 height 335
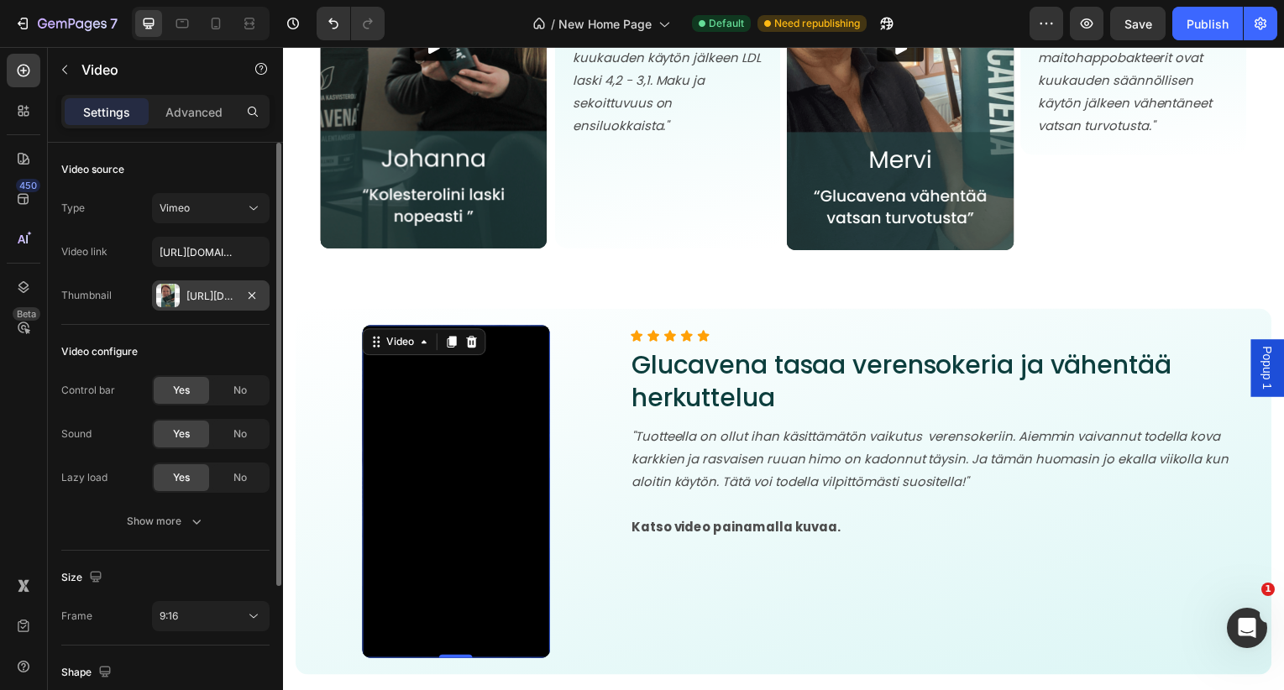
click at [199, 280] on div "Https://cdn.Shopify.Com/s/files/1/0731/1520/5977/files/gempages_552043498002449…" at bounding box center [211, 295] width 118 height 30
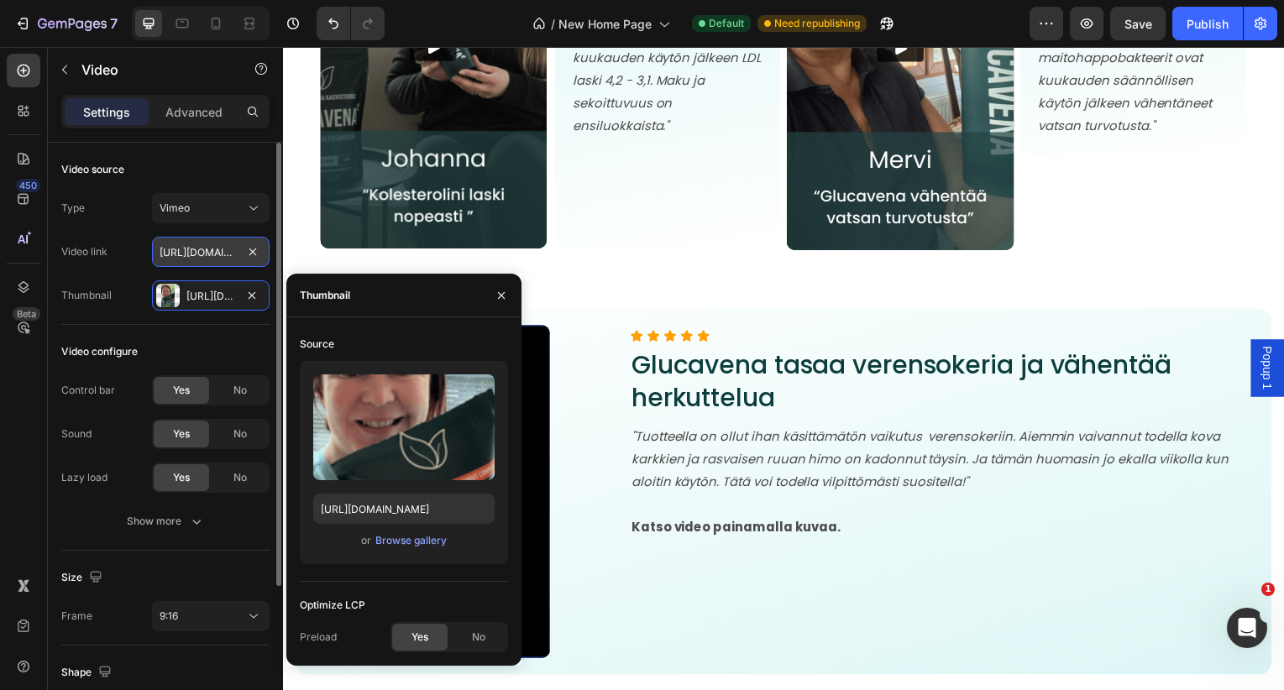
click at [206, 245] on input "https://vimeo.com/1109625387?share=copy" at bounding box center [211, 252] width 118 height 30
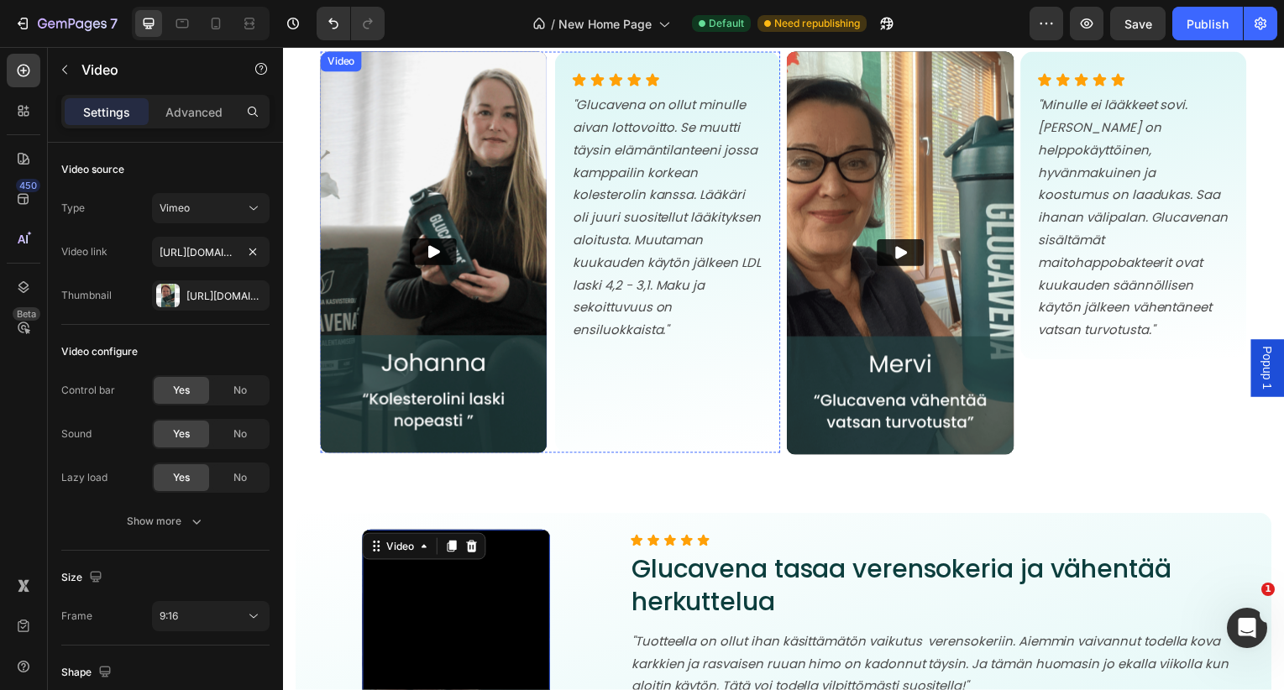
click at [389, 176] on img at bounding box center [435, 254] width 228 height 404
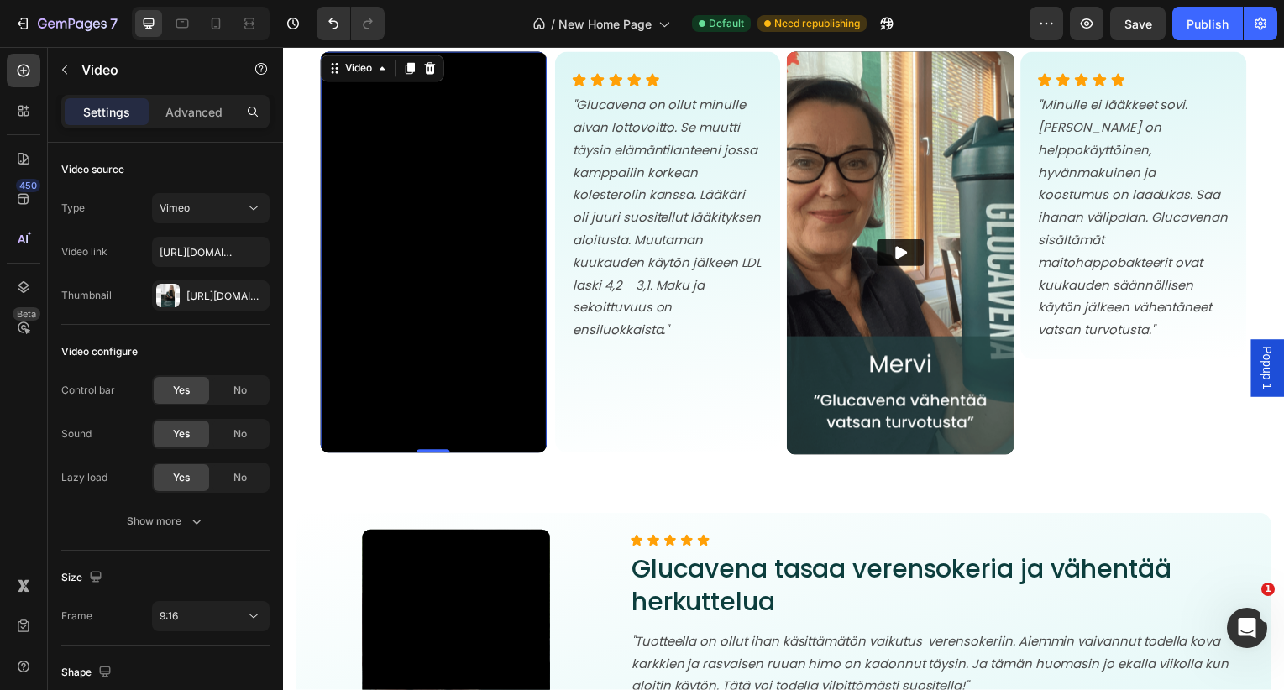
scroll to position [8123, 0]
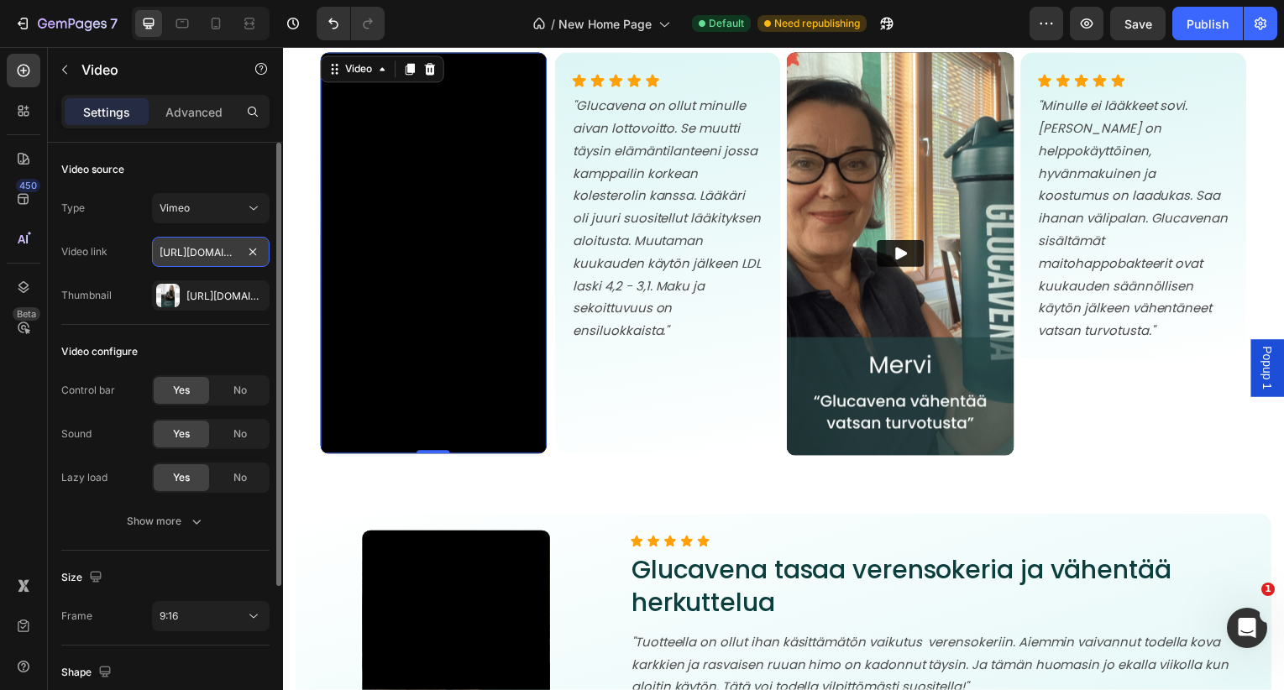
click at [212, 249] on input "[URL][DOMAIN_NAME]" at bounding box center [211, 252] width 118 height 30
paste input "09625387"
type input "https://vimeo.com/1109625387?share=copy"
click at [249, 293] on icon "button" at bounding box center [251, 295] width 13 height 13
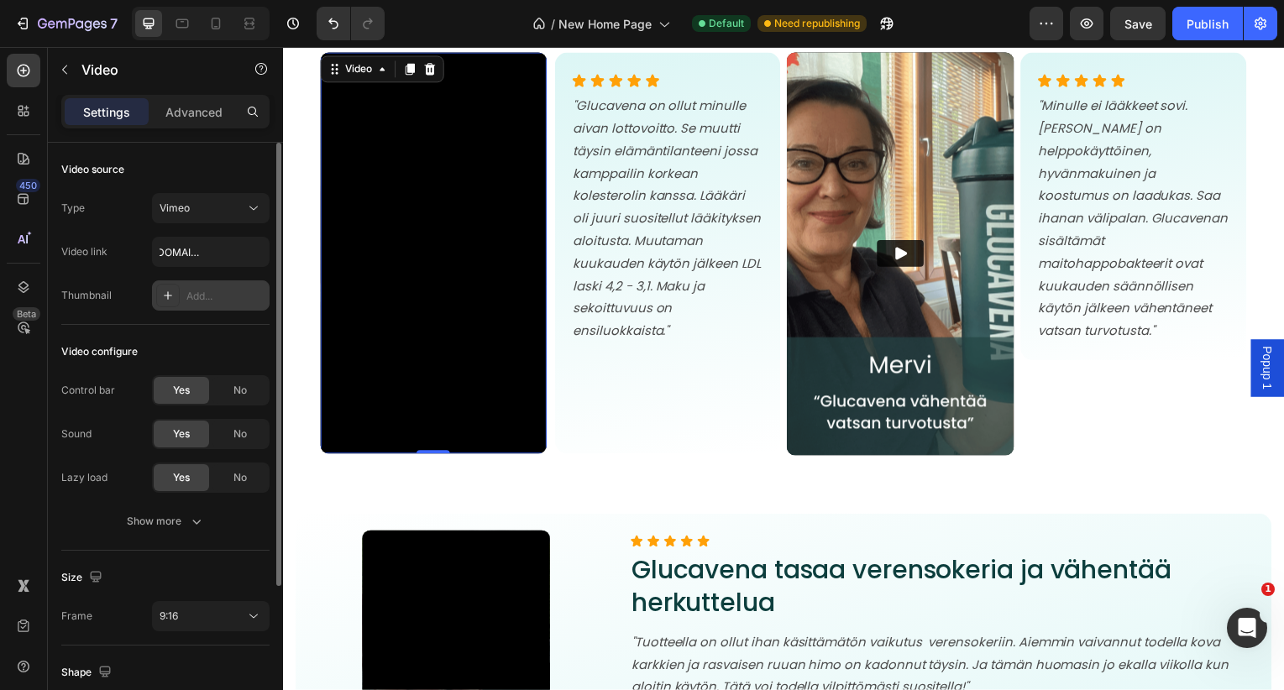
scroll to position [0, 0]
click at [206, 299] on div "Add..." at bounding box center [225, 296] width 79 height 15
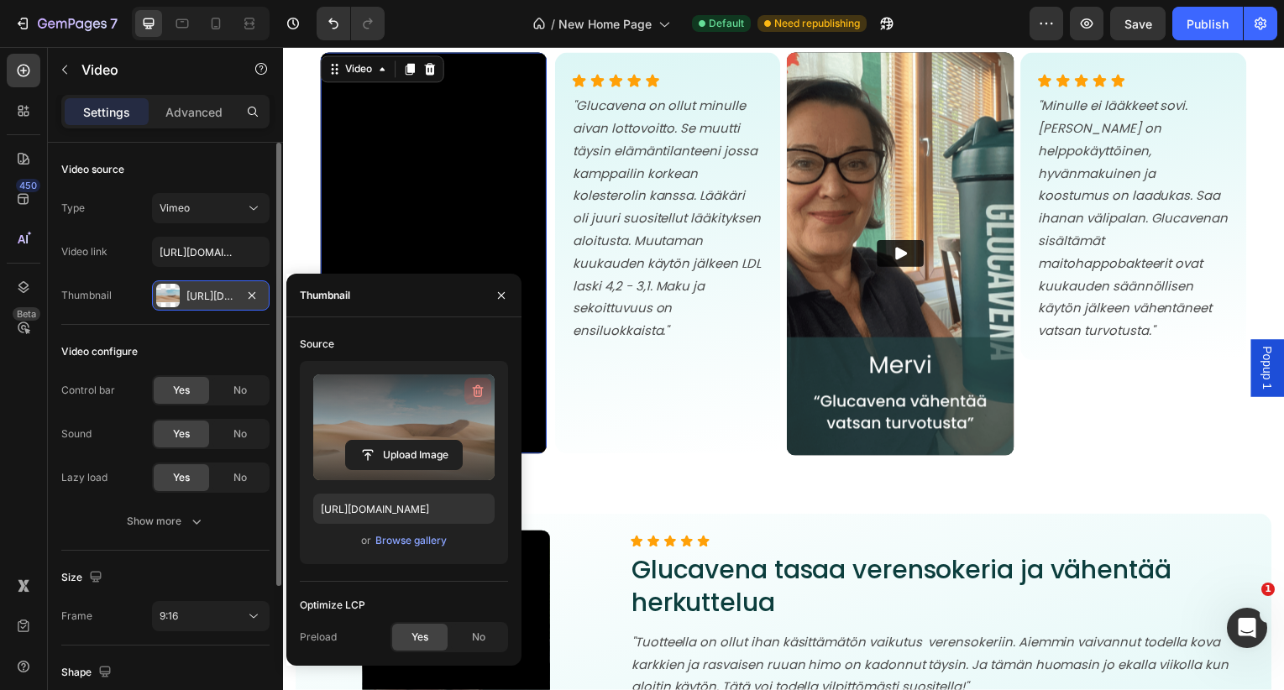
click at [477, 392] on icon "button" at bounding box center [477, 391] width 17 height 17
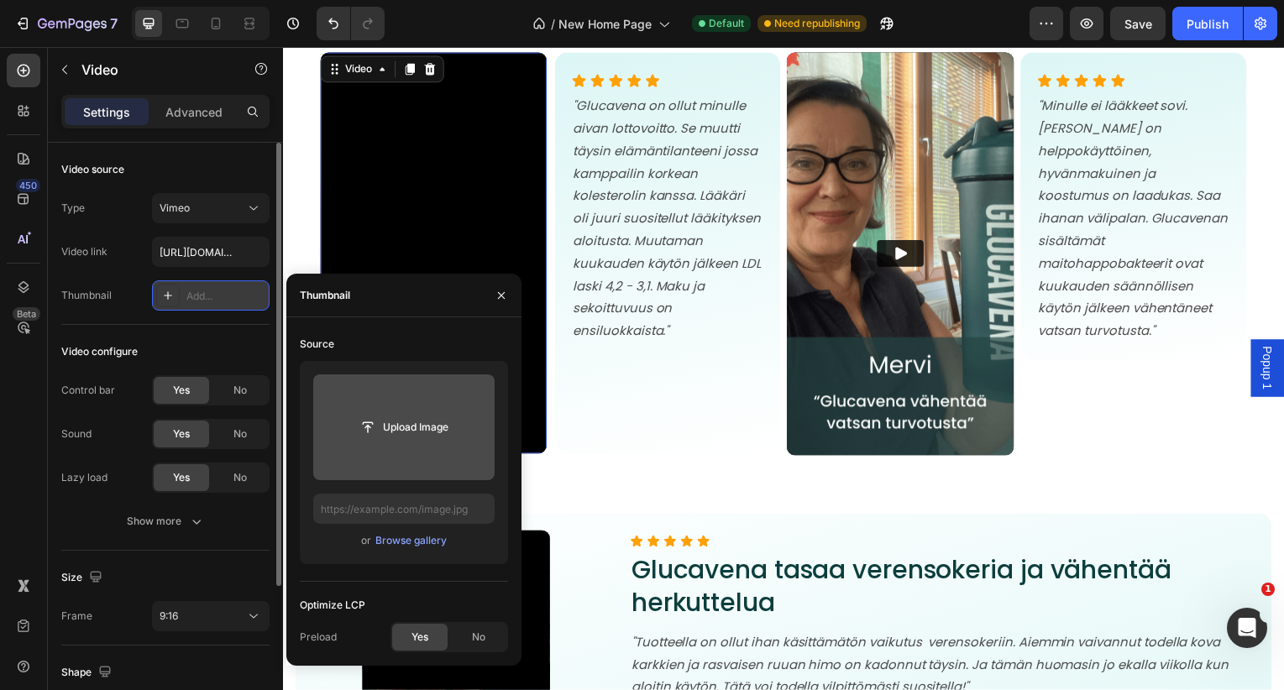
click at [415, 430] on input "file" at bounding box center [404, 427] width 116 height 29
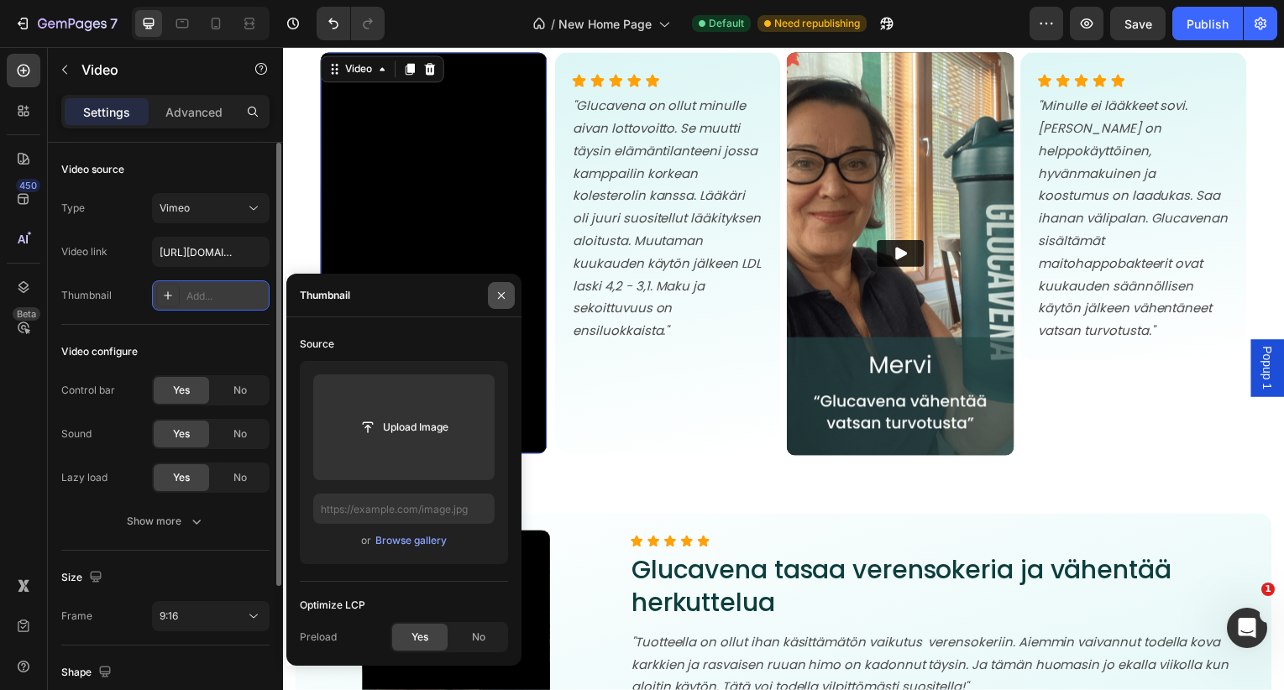
click at [501, 296] on icon "button" at bounding box center [501, 295] width 13 height 13
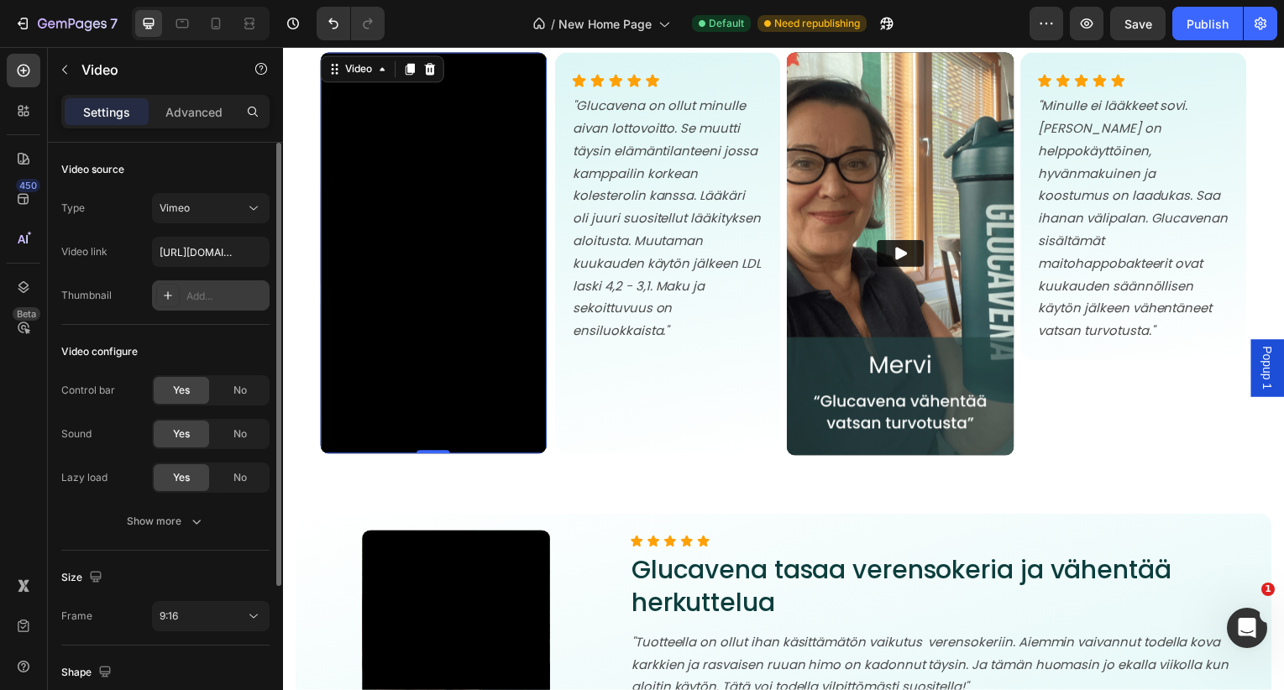
scroll to position [8386, 0]
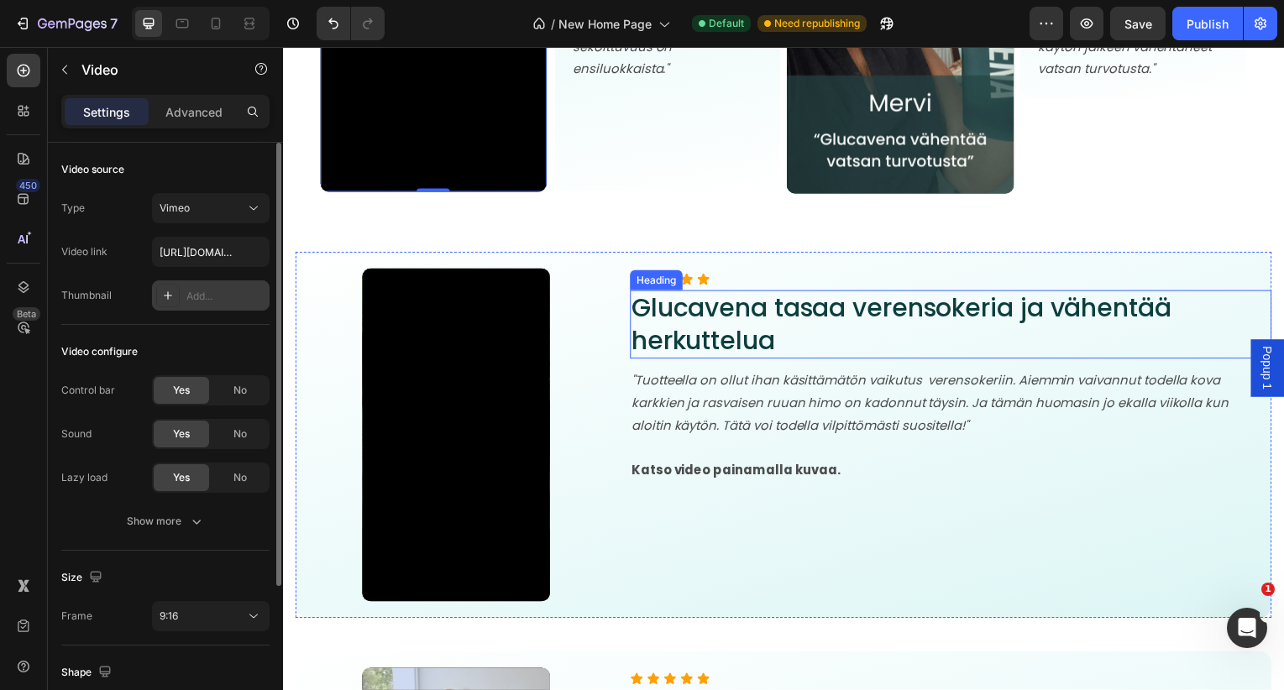
click at [757, 333] on h2 "Glucavena tasaa verensokeria ja vähentää herkuttelua" at bounding box center [955, 326] width 646 height 69
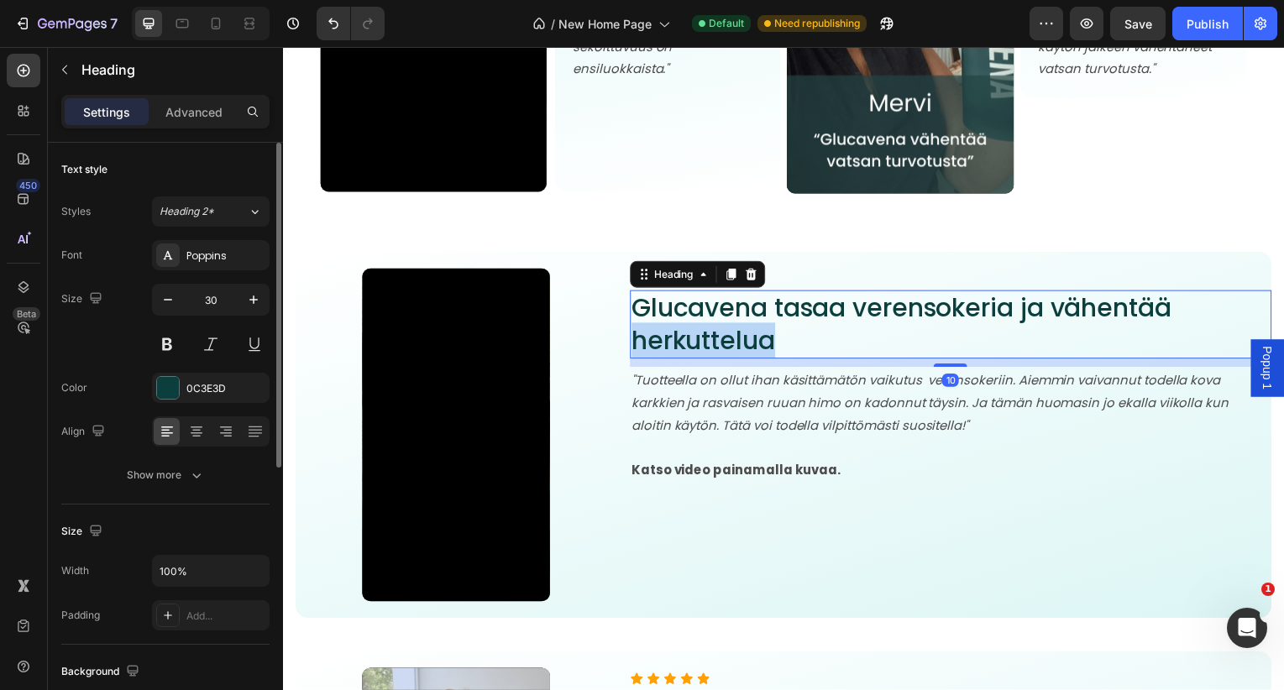
click at [757, 333] on h2 "Glucavena tasaa verensokeria ja vähentää herkuttelua" at bounding box center [955, 326] width 646 height 69
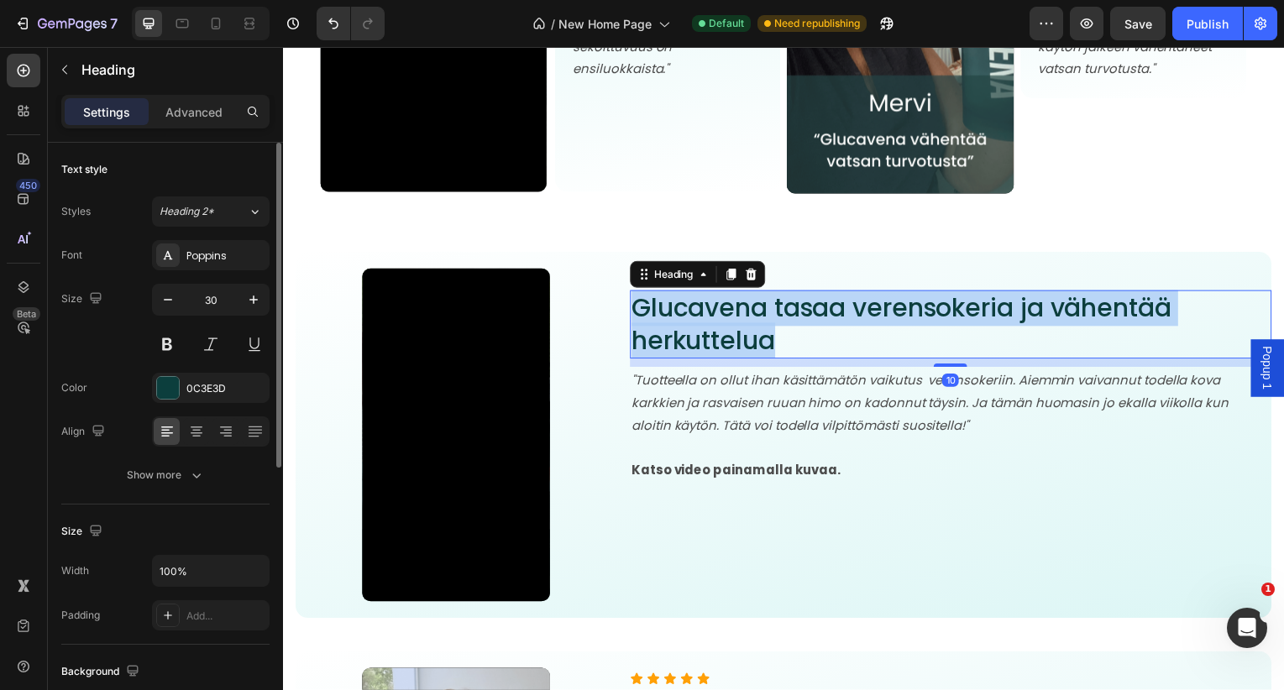
click at [757, 333] on p "Glucavena tasaa verensokeria ja vähentää herkuttelua" at bounding box center [955, 327] width 642 height 66
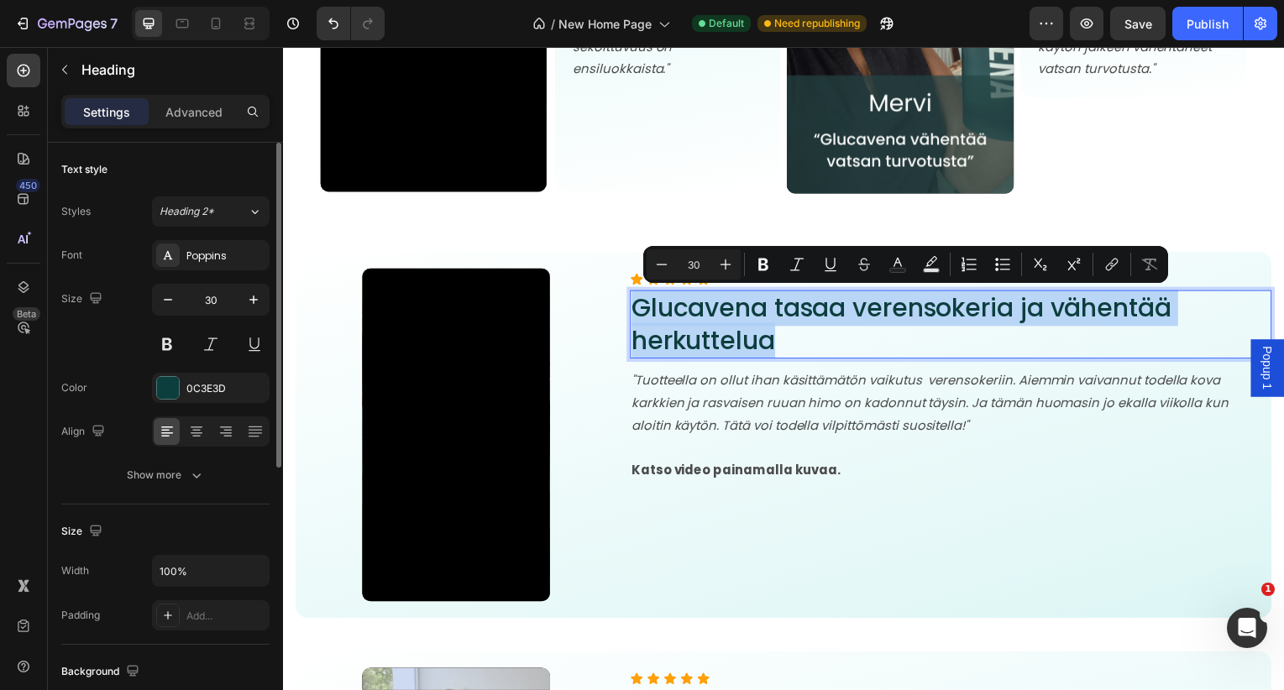
copy p "Glucavena tasaa verensokeria ja vähentää herkuttelua"
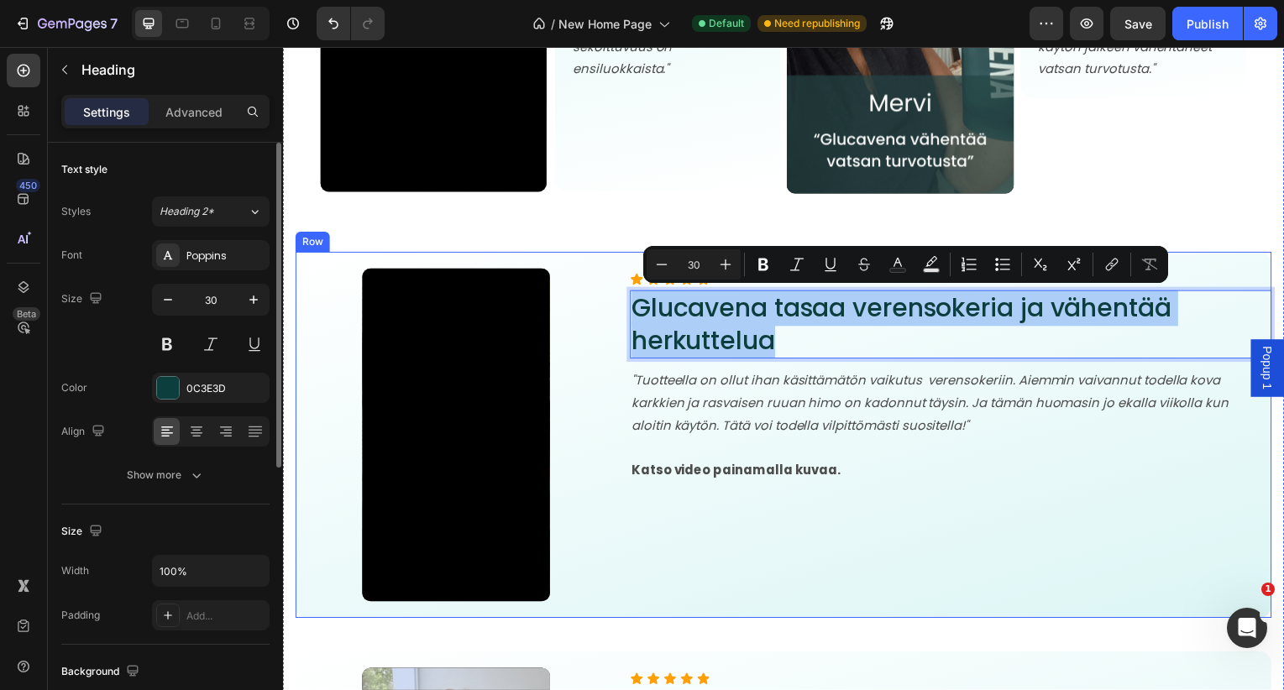
click at [569, 466] on div "Video" at bounding box center [457, 437] width 323 height 335
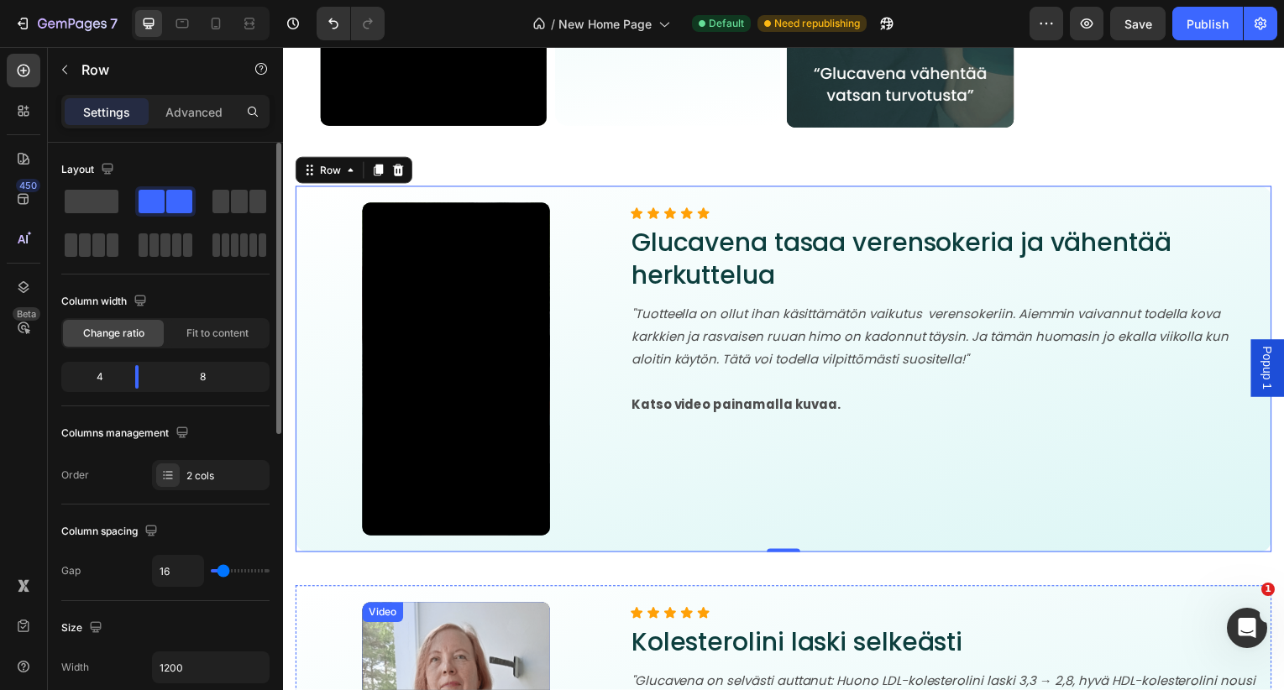
scroll to position [8280, 0]
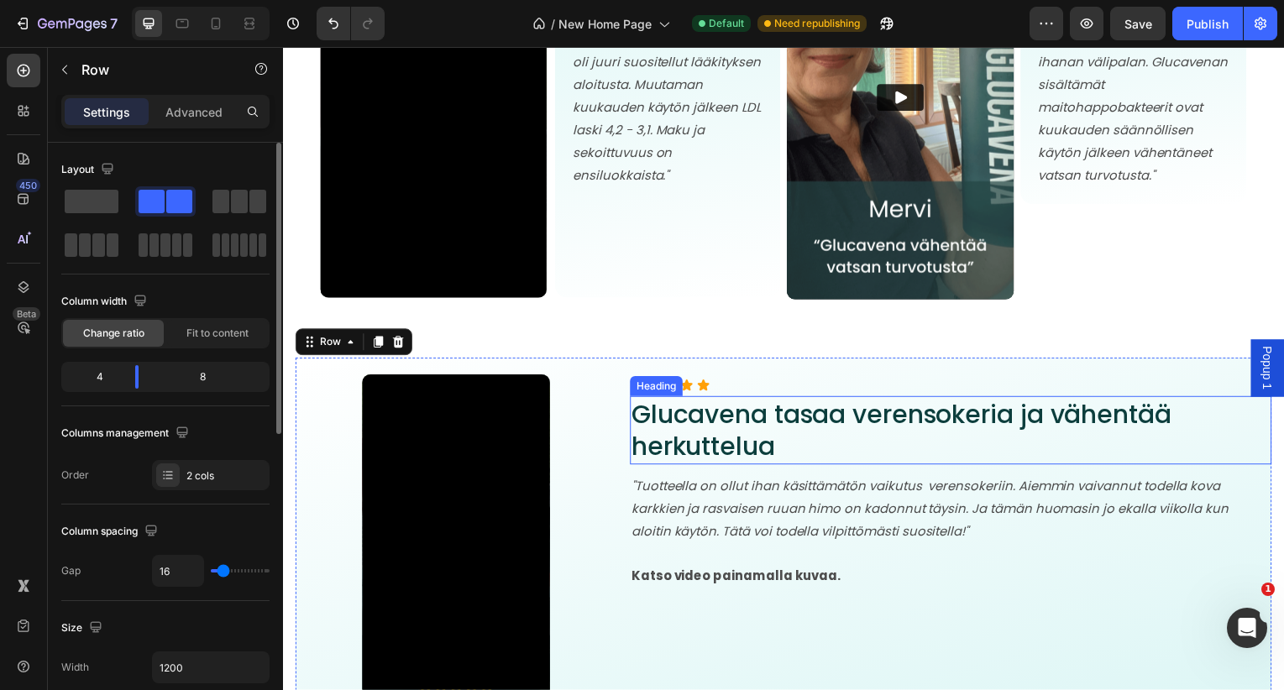
click at [751, 454] on p "Glucavena tasaa verensokeria ja vähentää herkuttelua" at bounding box center [955, 434] width 642 height 66
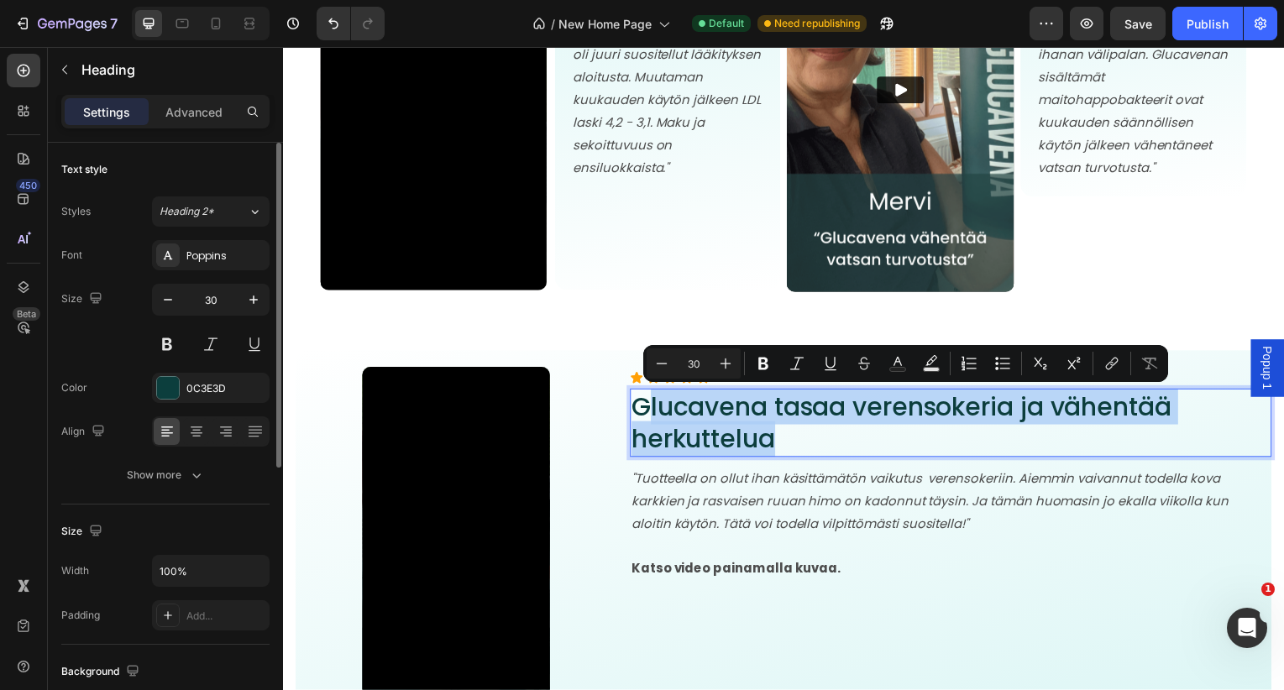
scroll to position [8291, 0]
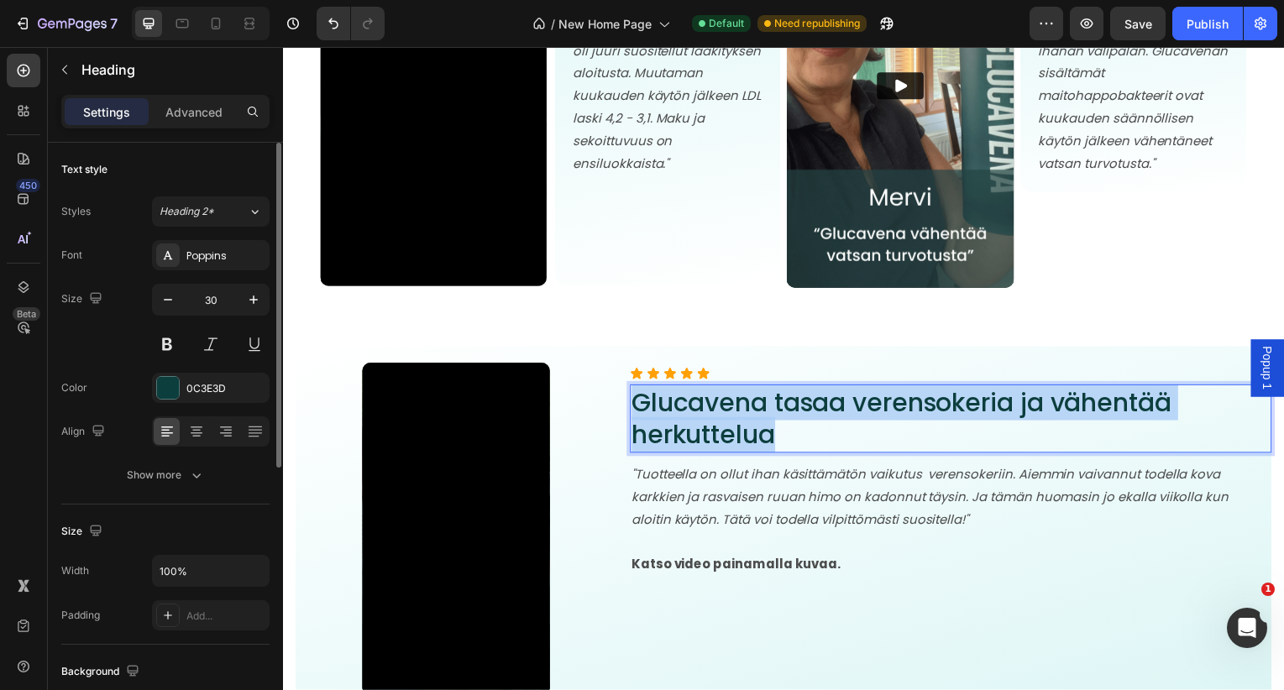
drag, startPoint x: 785, startPoint y: 443, endPoint x: 641, endPoint y: 412, distance: 147.6
click at [641, 412] on p "Glucavena tasaa verensokeria ja vähentää herkuttelua" at bounding box center [955, 422] width 642 height 66
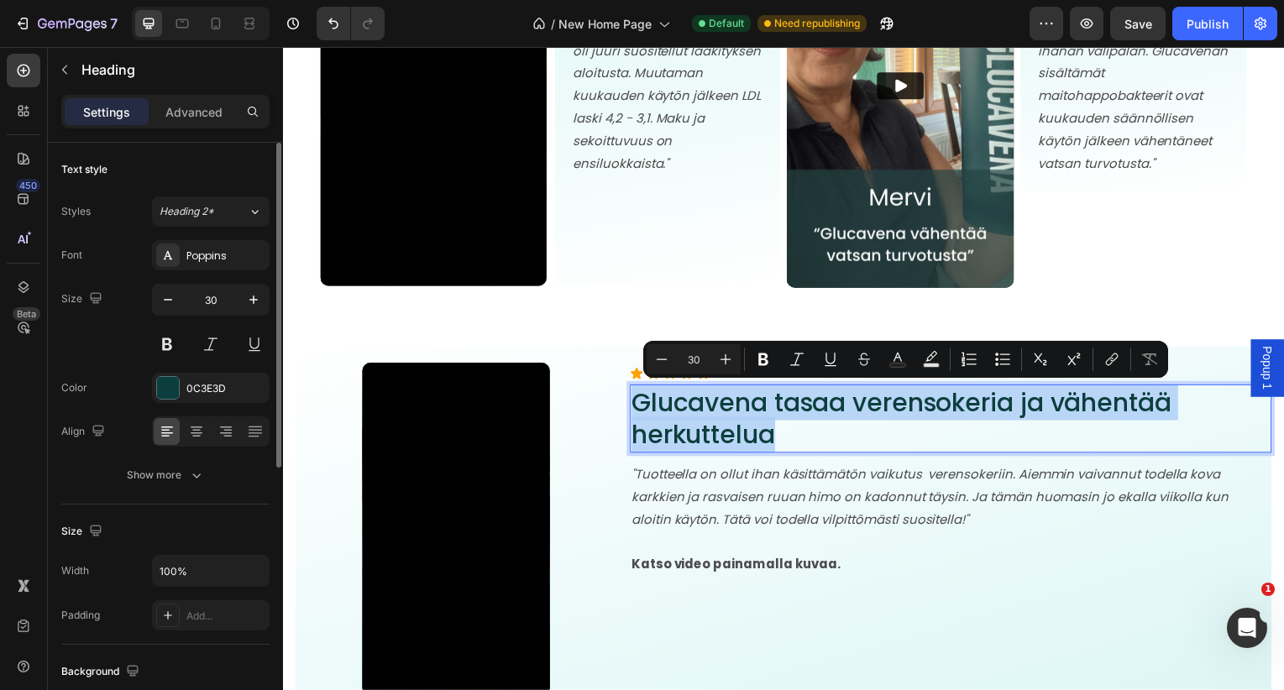
copy p "Glucavena tasaa verensokeria ja vähentää herkuttelua"
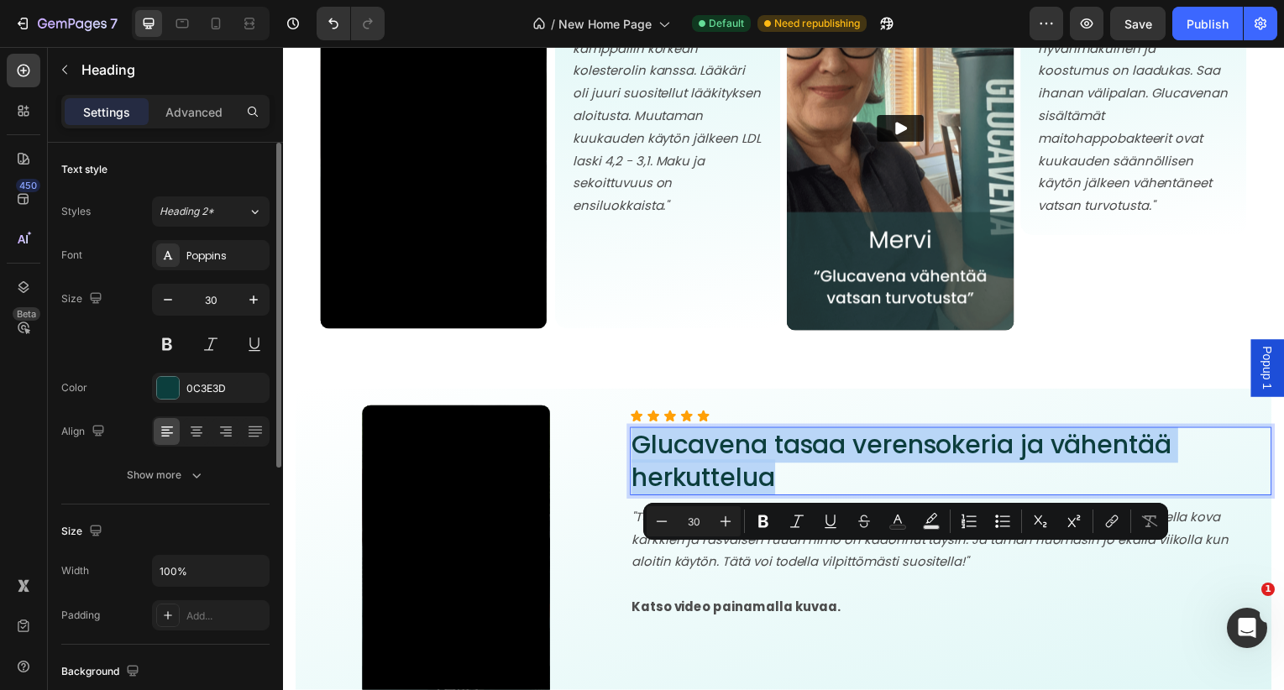
scroll to position [8027, 0]
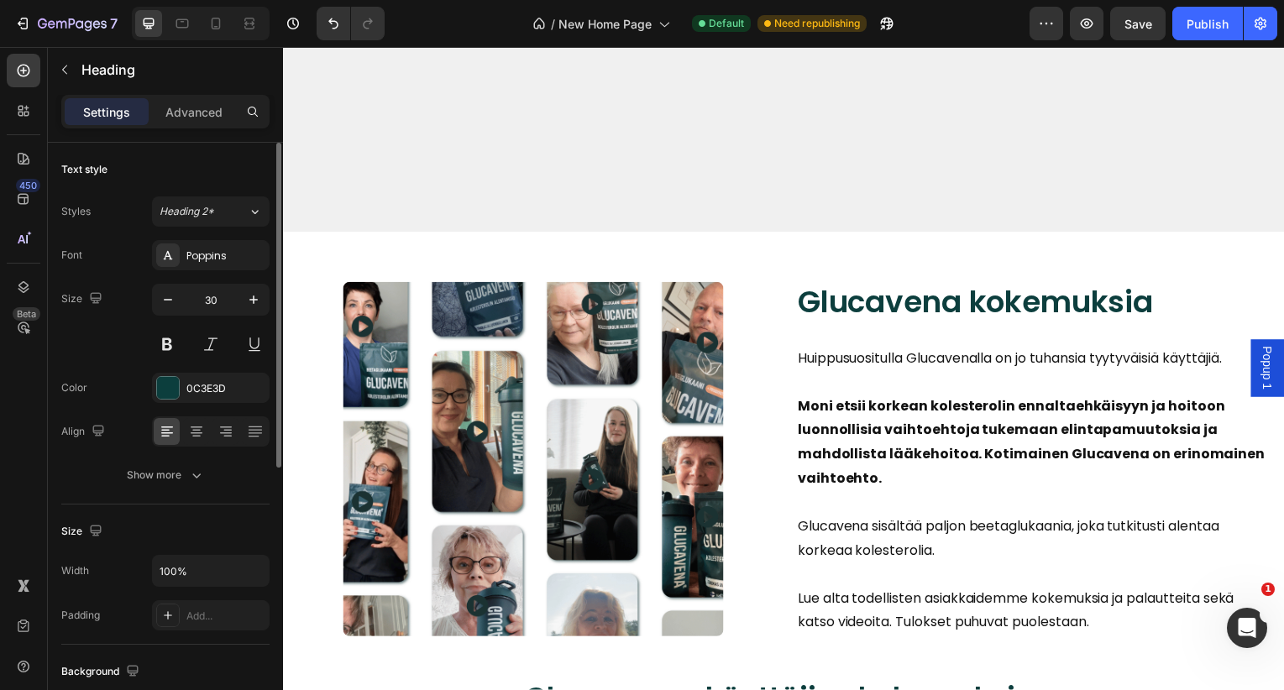
type input "16"
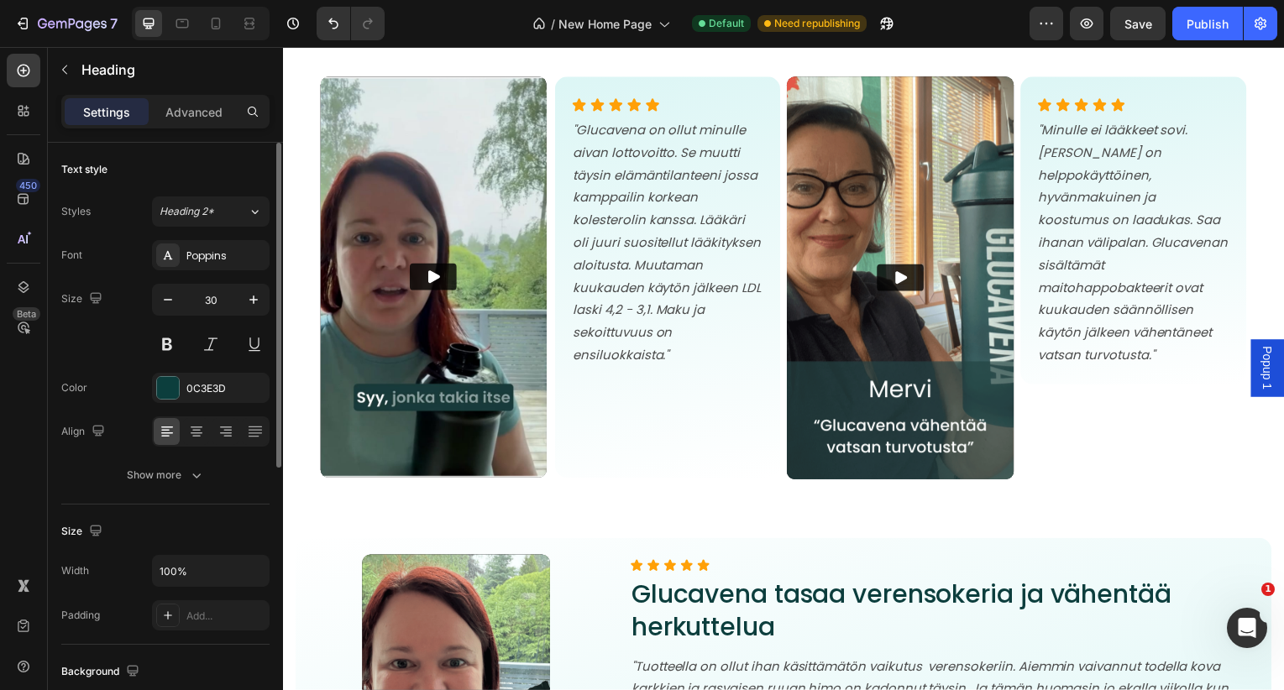
scroll to position [8110, 0]
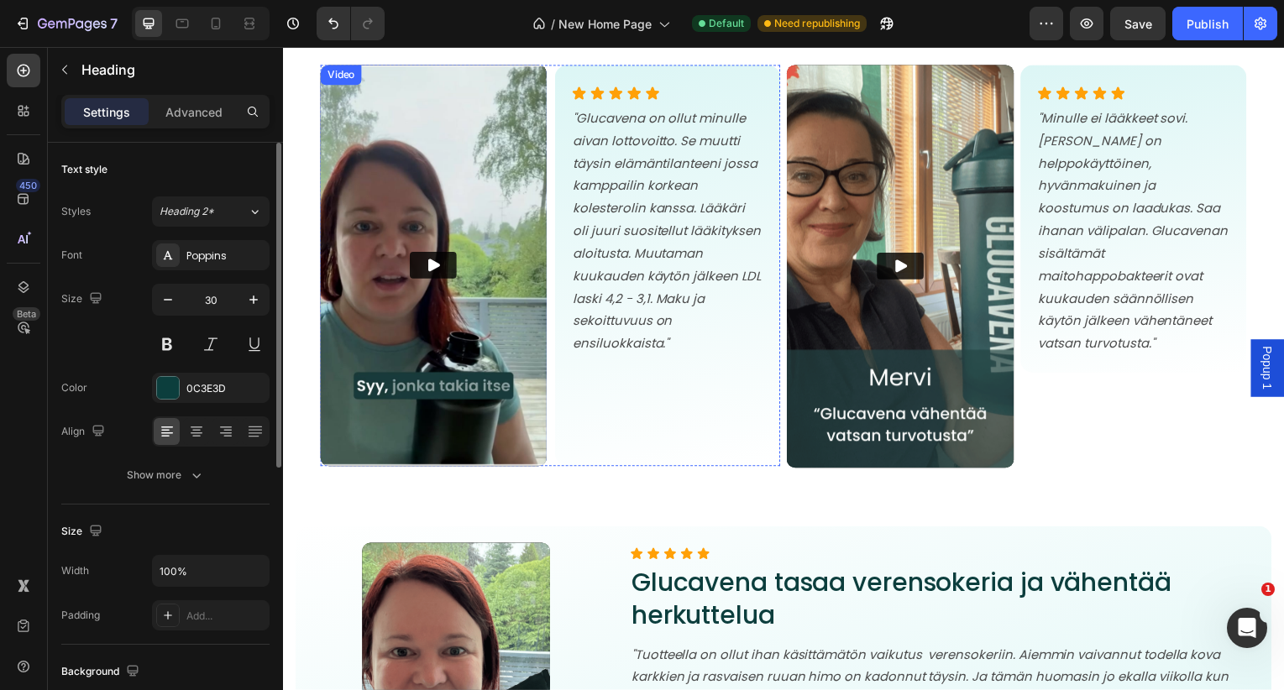
click at [535, 373] on img at bounding box center [435, 268] width 228 height 404
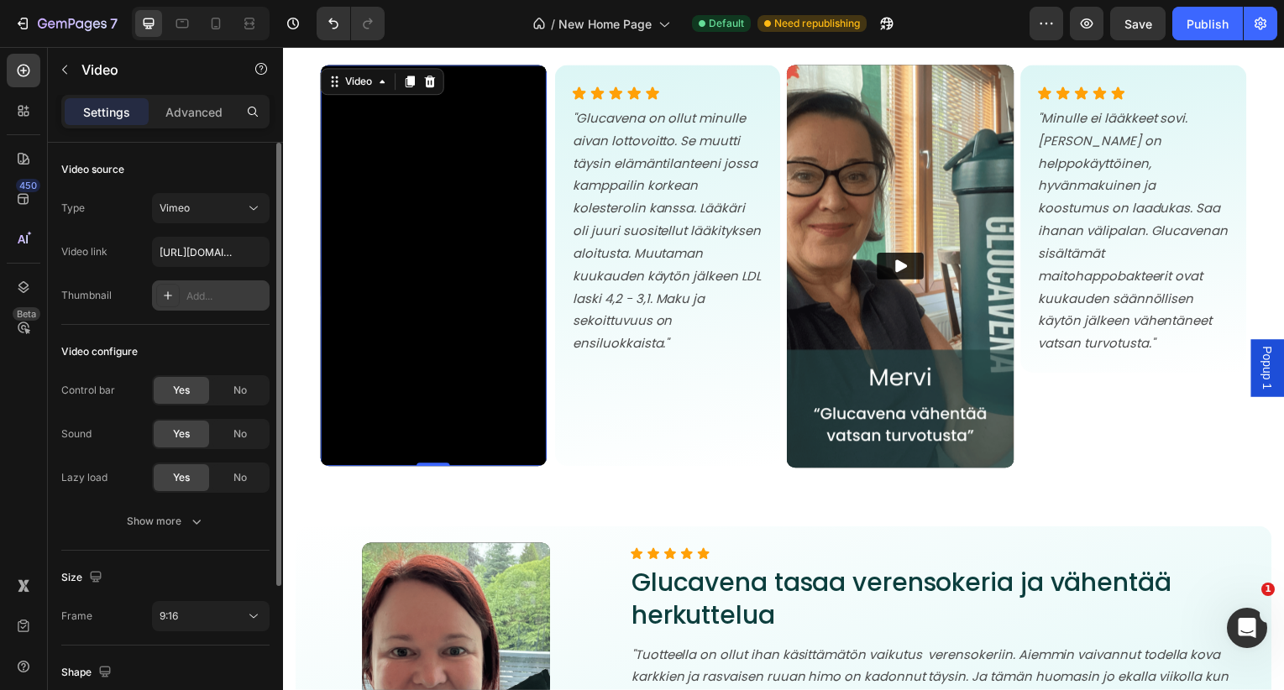
click at [241, 302] on div "Add..." at bounding box center [225, 296] width 79 height 15
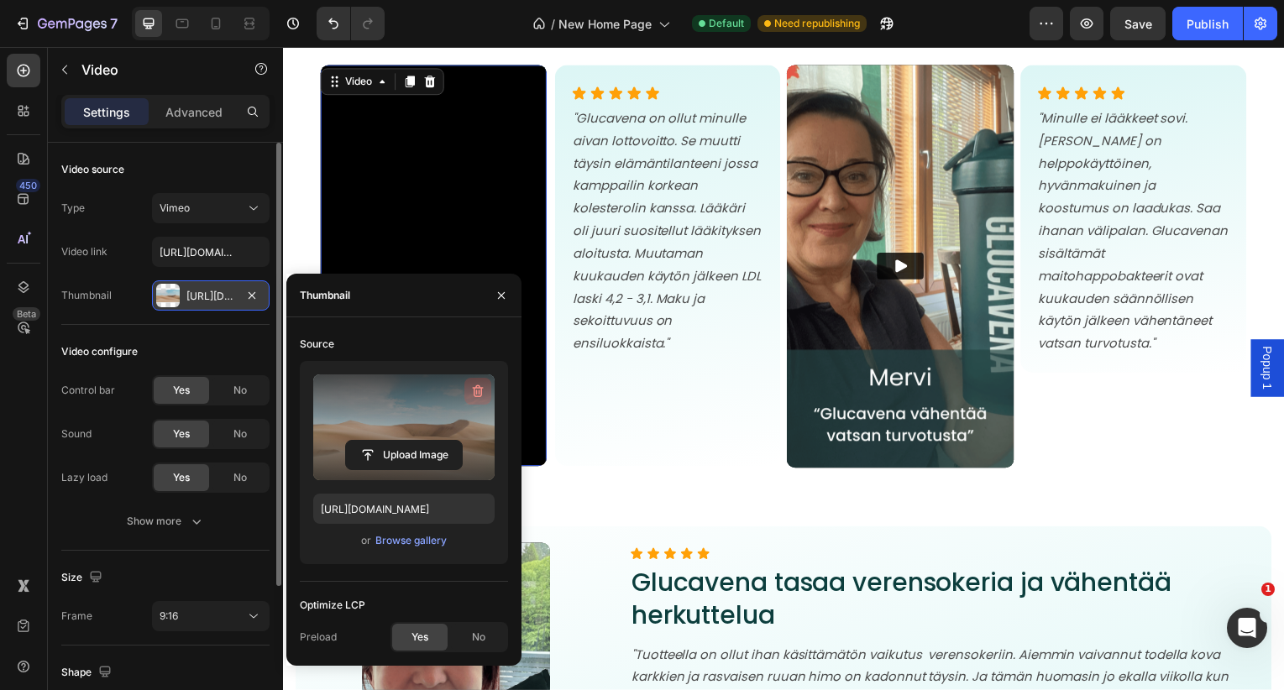
click at [485, 391] on icon "button" at bounding box center [477, 391] width 17 height 17
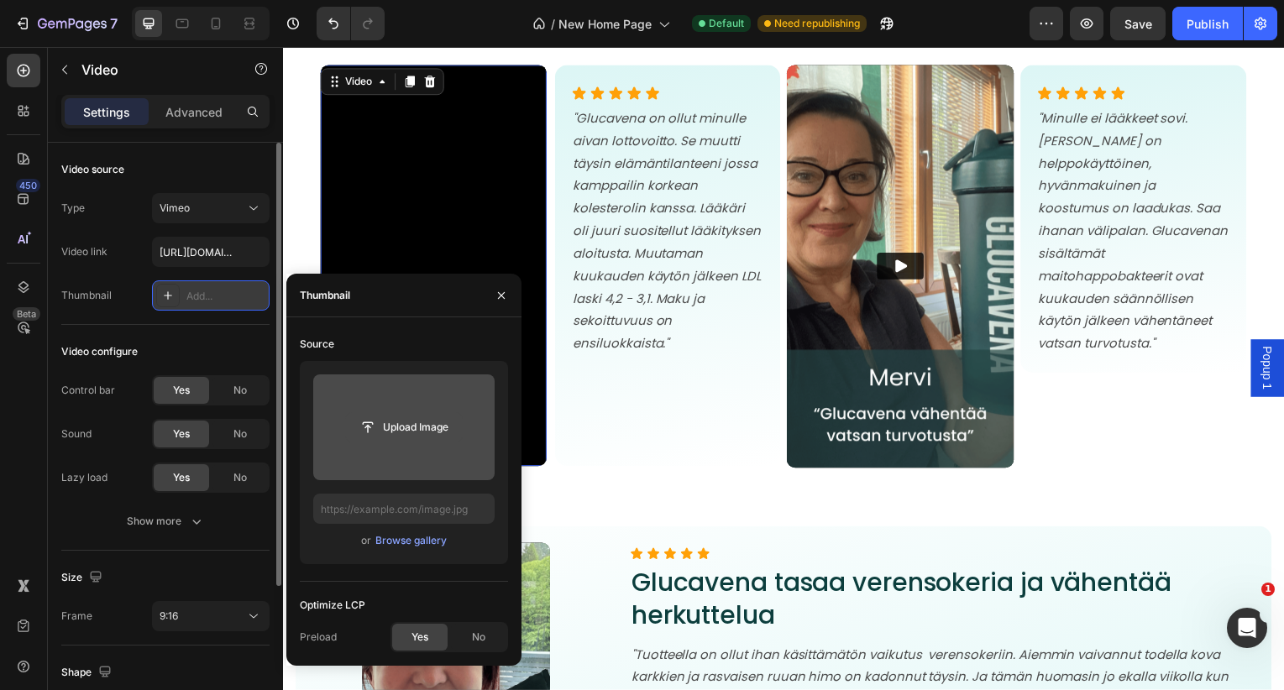
click at [414, 427] on input "file" at bounding box center [404, 427] width 116 height 29
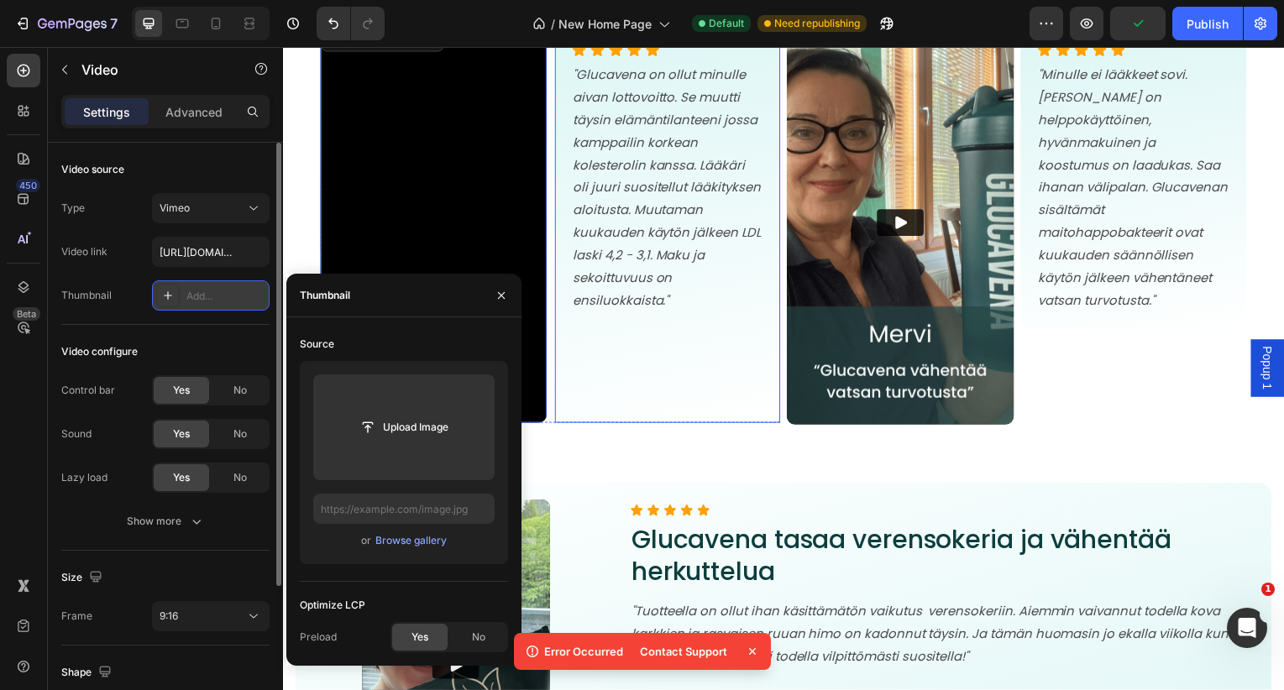
scroll to position [8174, 0]
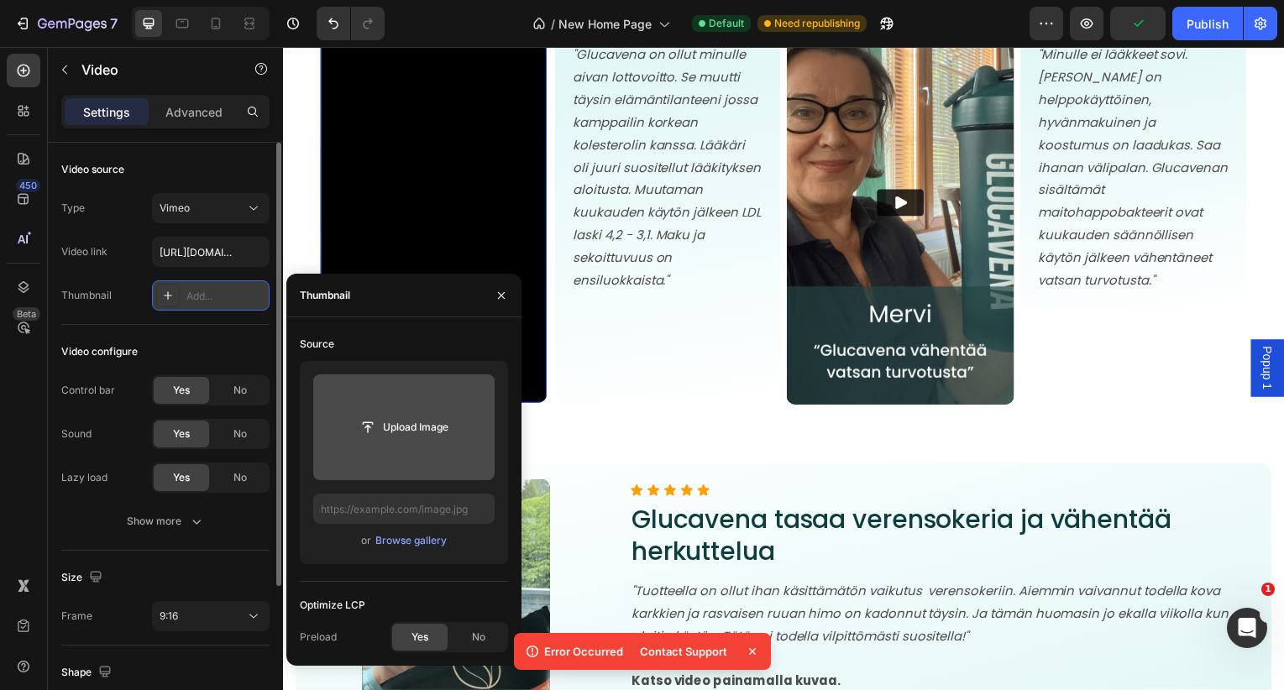
click at [427, 397] on input "file" at bounding box center [403, 428] width 181 height 106
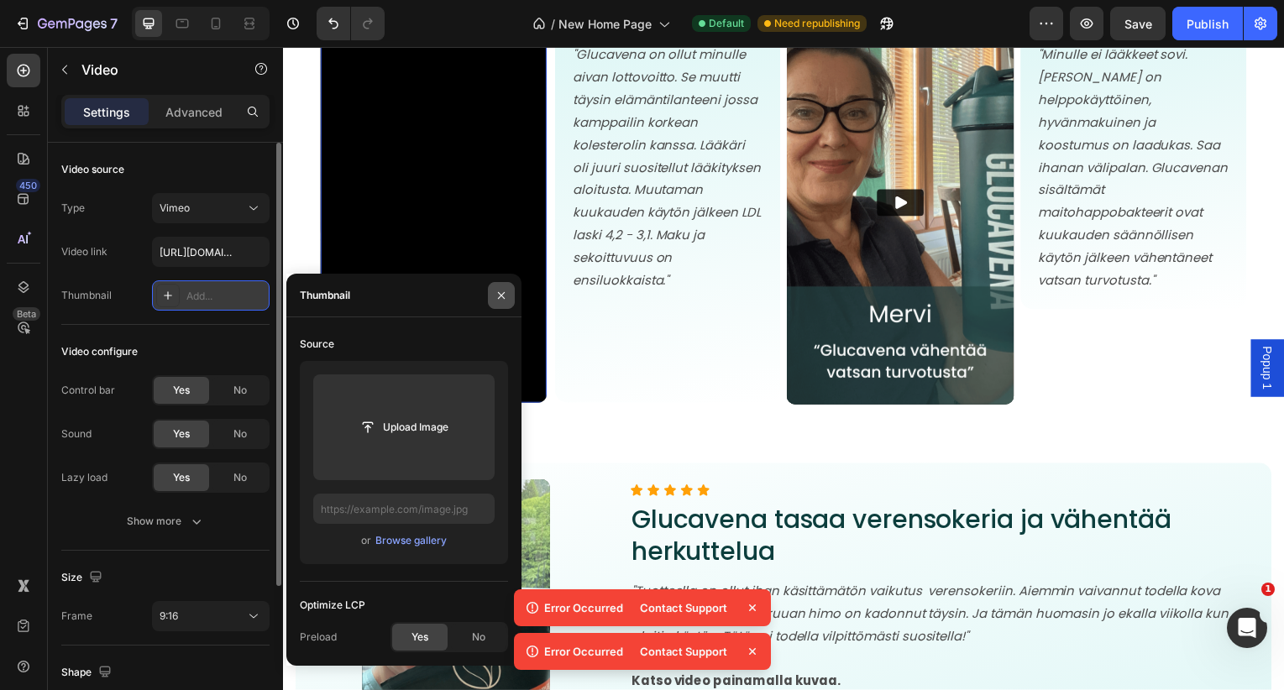
click at [508, 291] on button "button" at bounding box center [501, 295] width 27 height 27
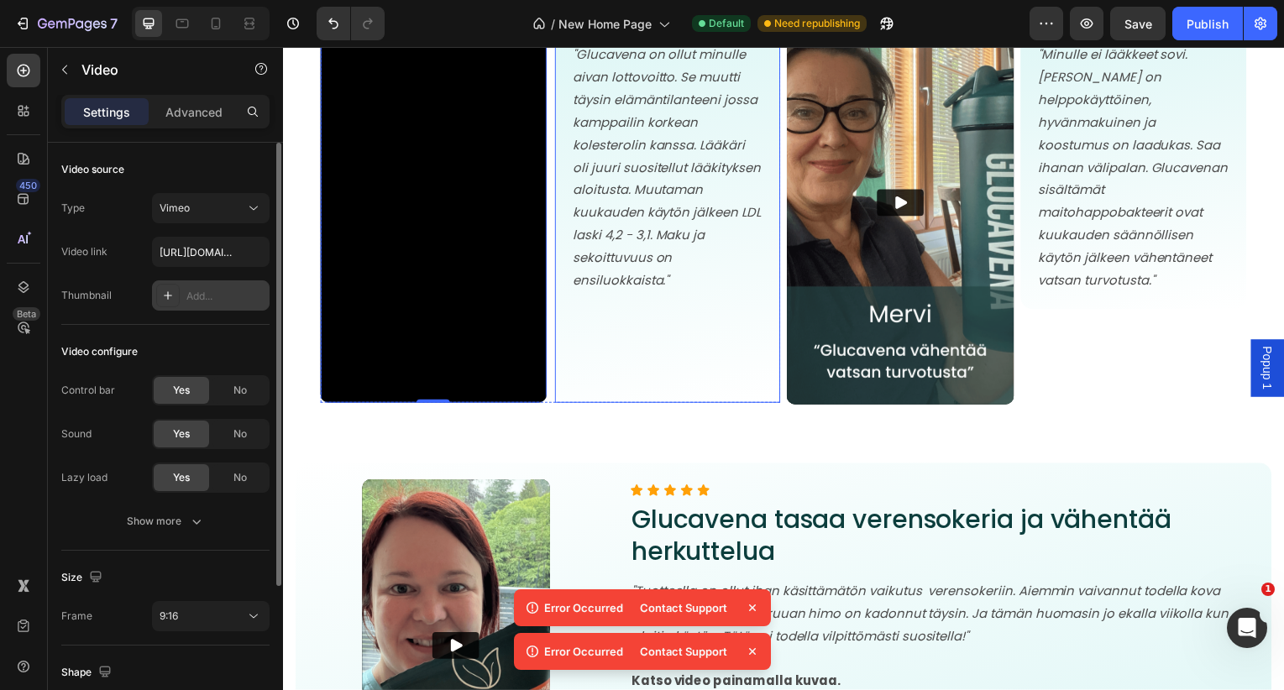
click at [631, 384] on div "Icon Icon Icon Icon Icon Icon List "Glucavena on ollut minulle aivan lottovoitt…" at bounding box center [671, 203] width 194 height 370
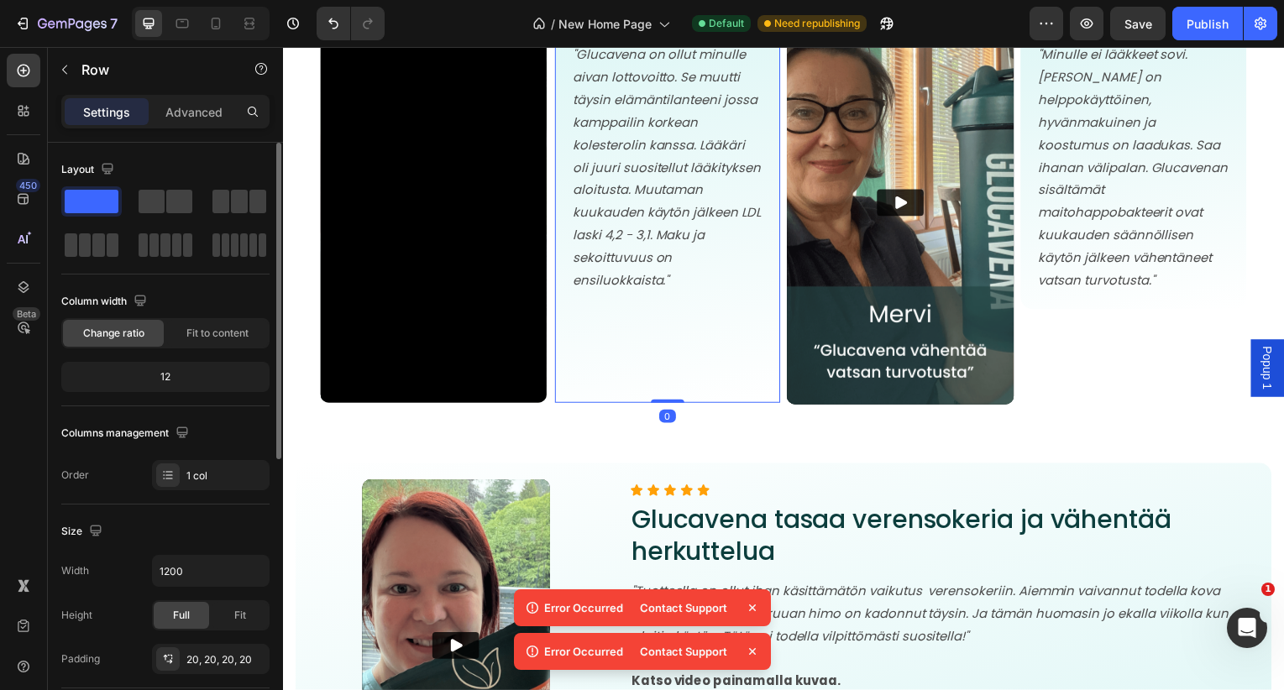
click at [630, 384] on div "Icon Icon Icon Icon Icon Icon List "Glucavena on ollut minulle aivan lottovoitt…" at bounding box center [671, 203] width 194 height 370
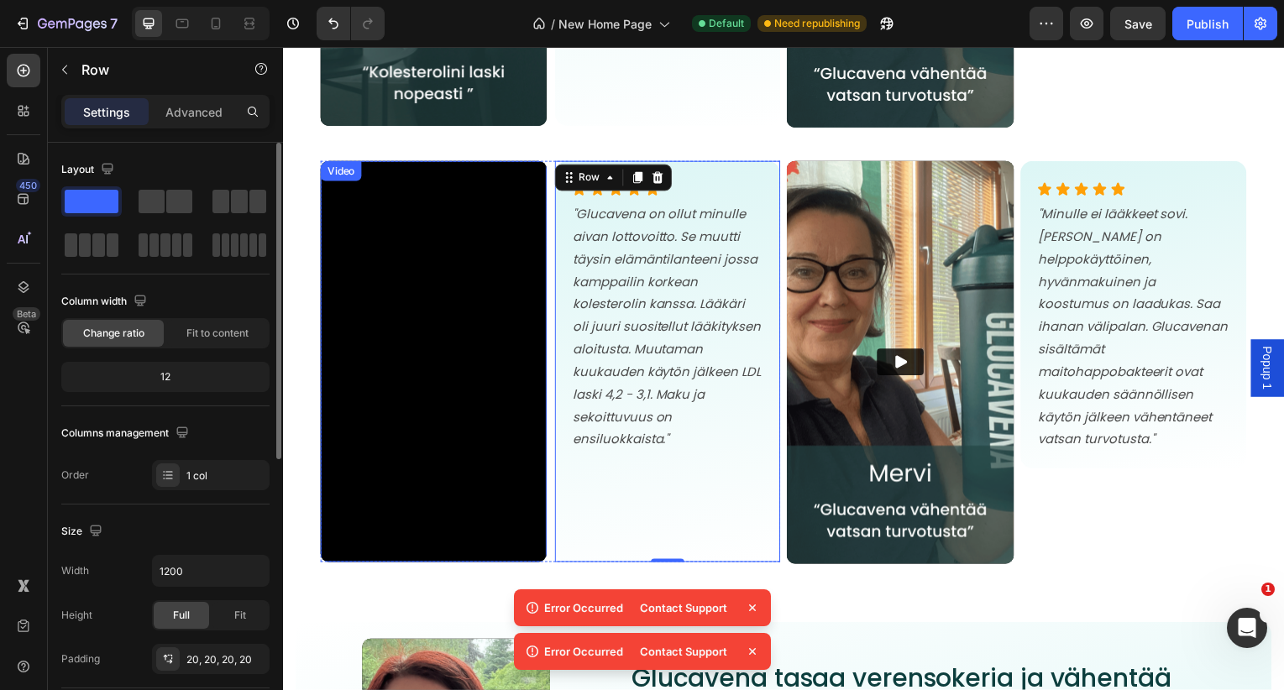
scroll to position [7996, 0]
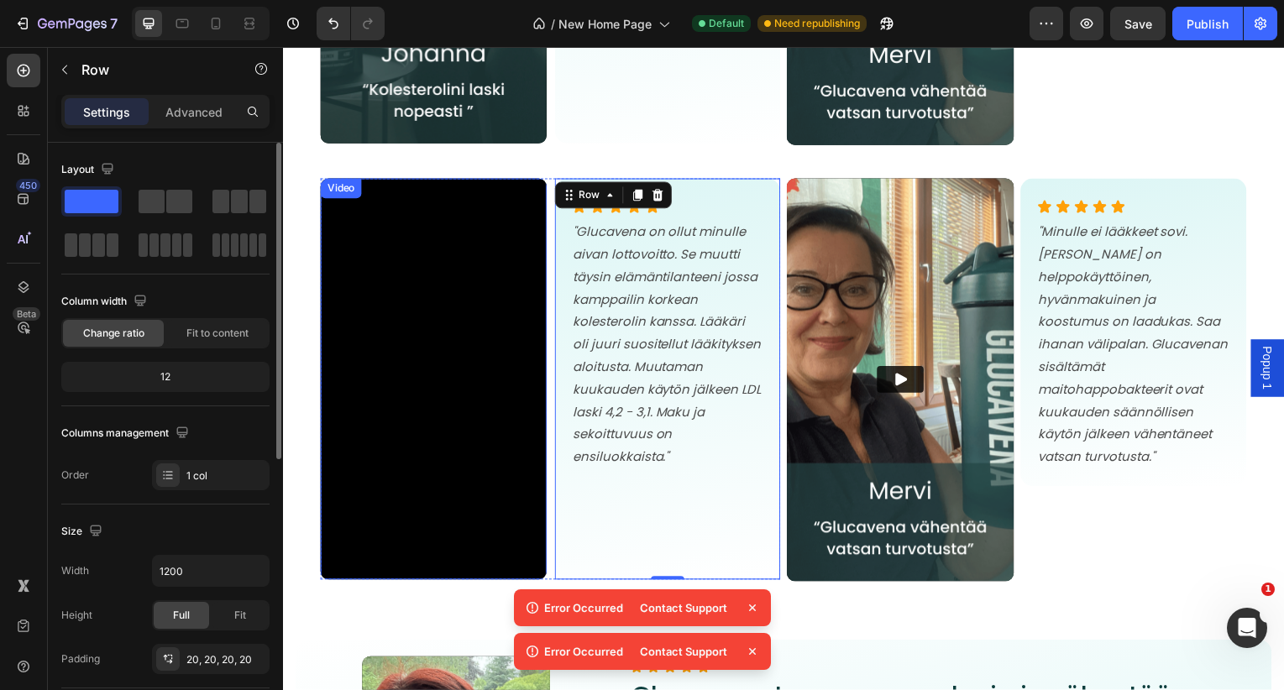
click at [352, 187] on div "Video" at bounding box center [341, 189] width 34 height 15
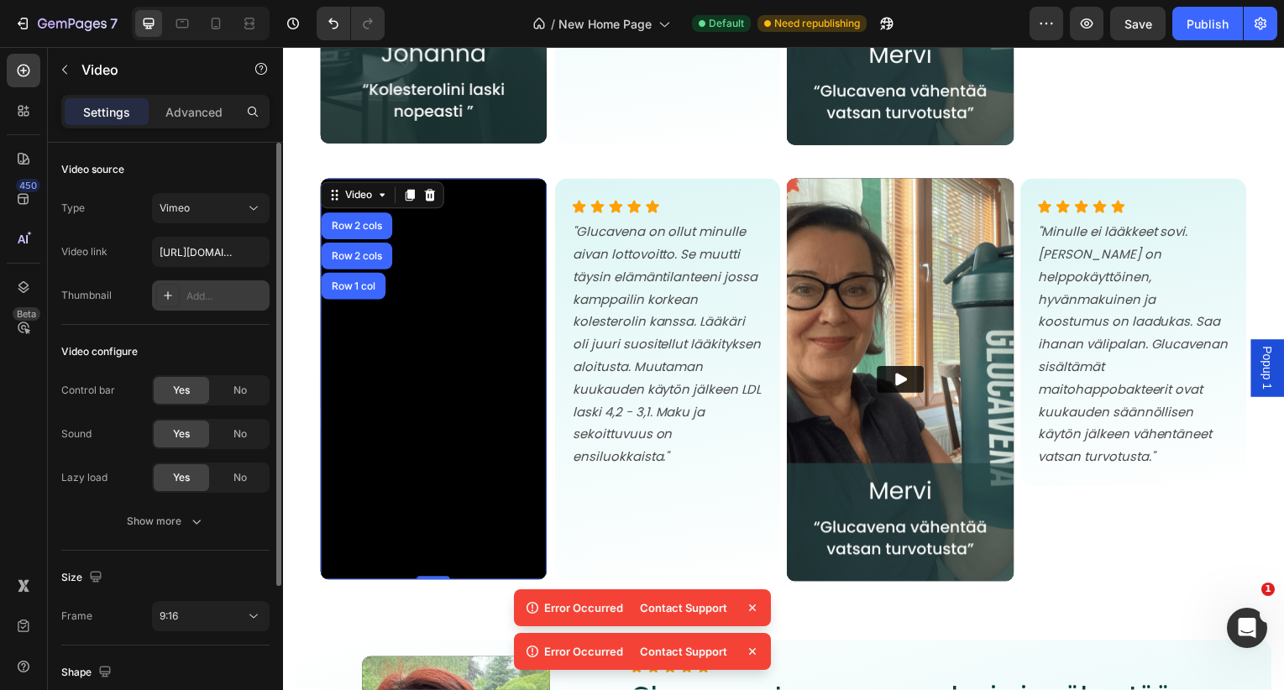
click at [206, 286] on div "Add..." at bounding box center [211, 295] width 118 height 30
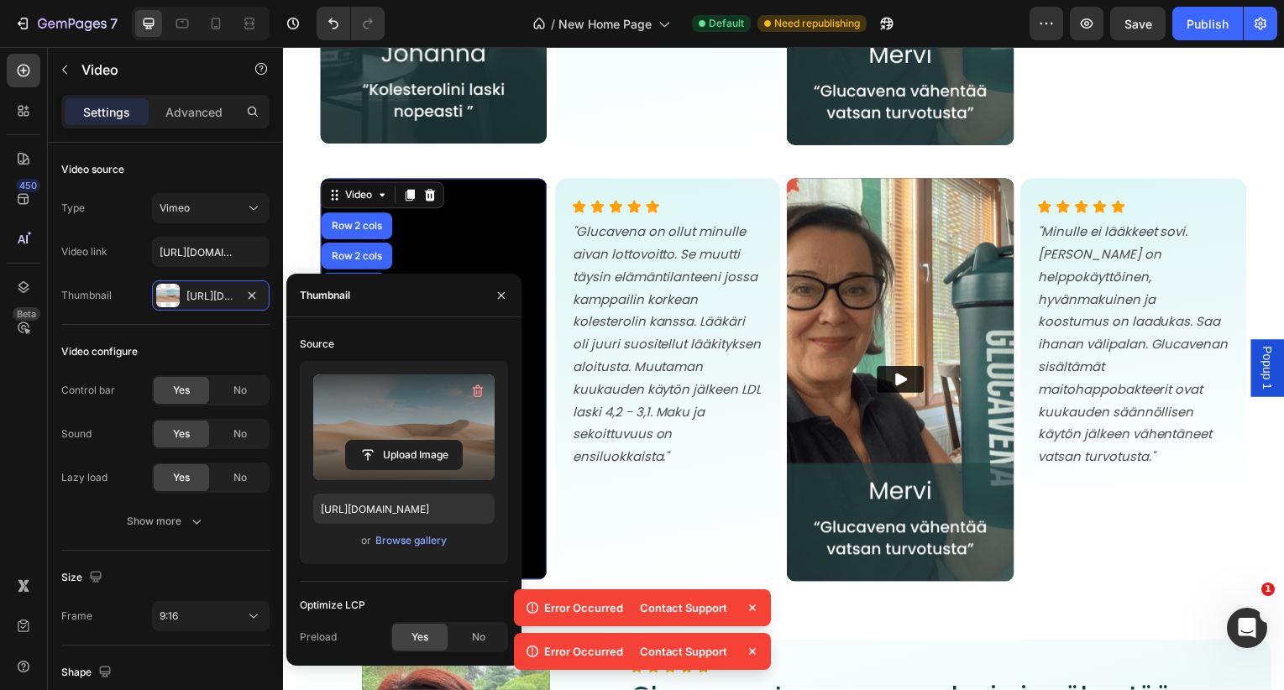
click at [427, 476] on label at bounding box center [403, 428] width 181 height 106
click at [427, 469] on input "file" at bounding box center [404, 455] width 116 height 29
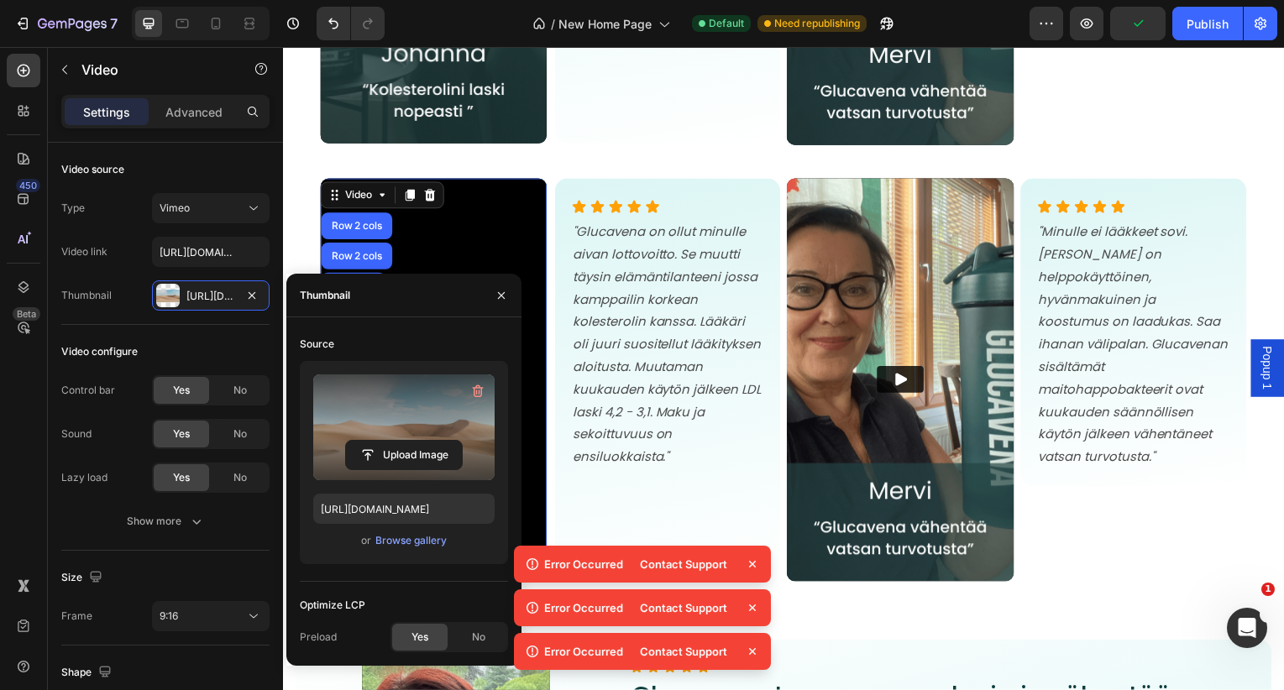
click at [403, 437] on label at bounding box center [403, 428] width 181 height 106
click at [403, 441] on input "file" at bounding box center [404, 455] width 116 height 29
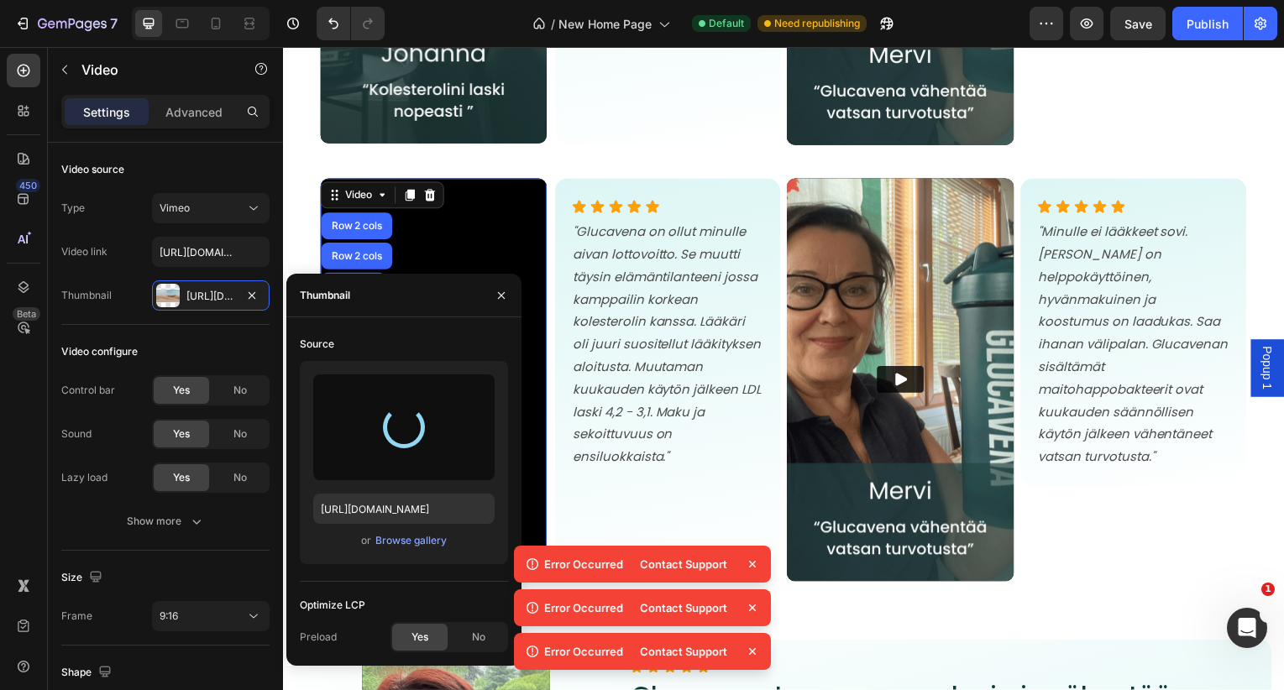
type input "https://cdn.shopify.com/s/files/1/0731/1520/5977/files/gempages_552043498002449…"
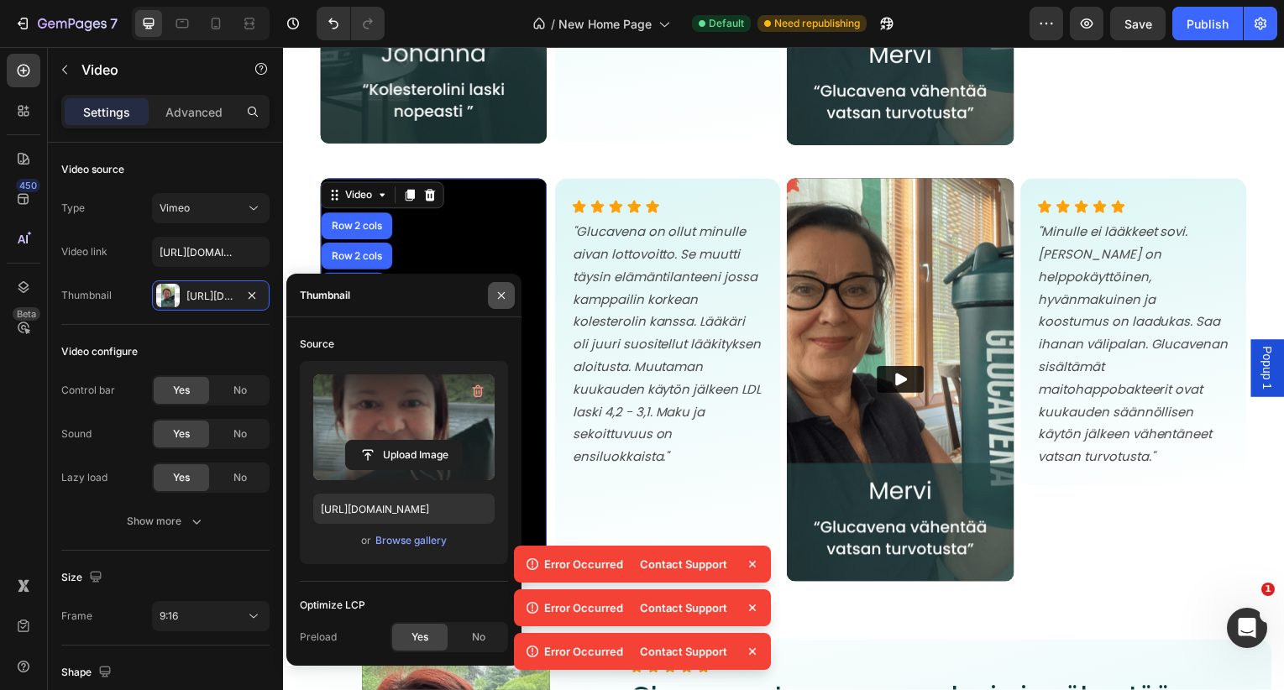
click at [495, 296] on icon "button" at bounding box center [501, 295] width 13 height 13
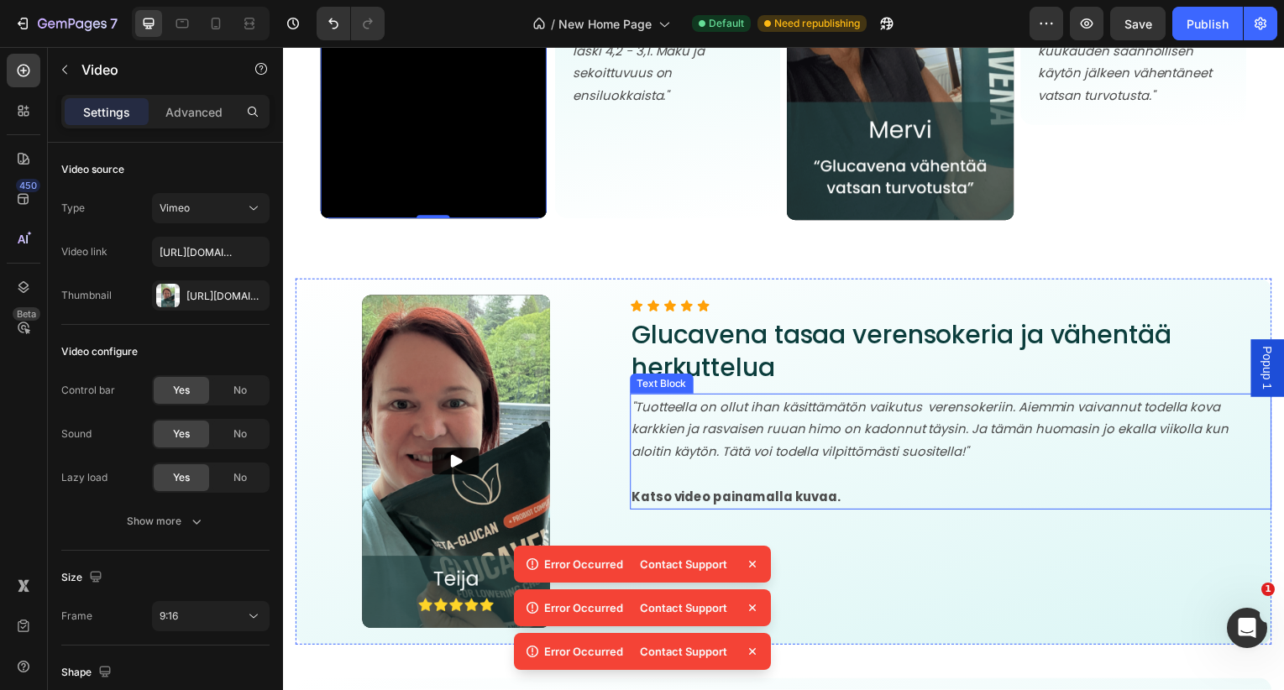
scroll to position [8363, 0]
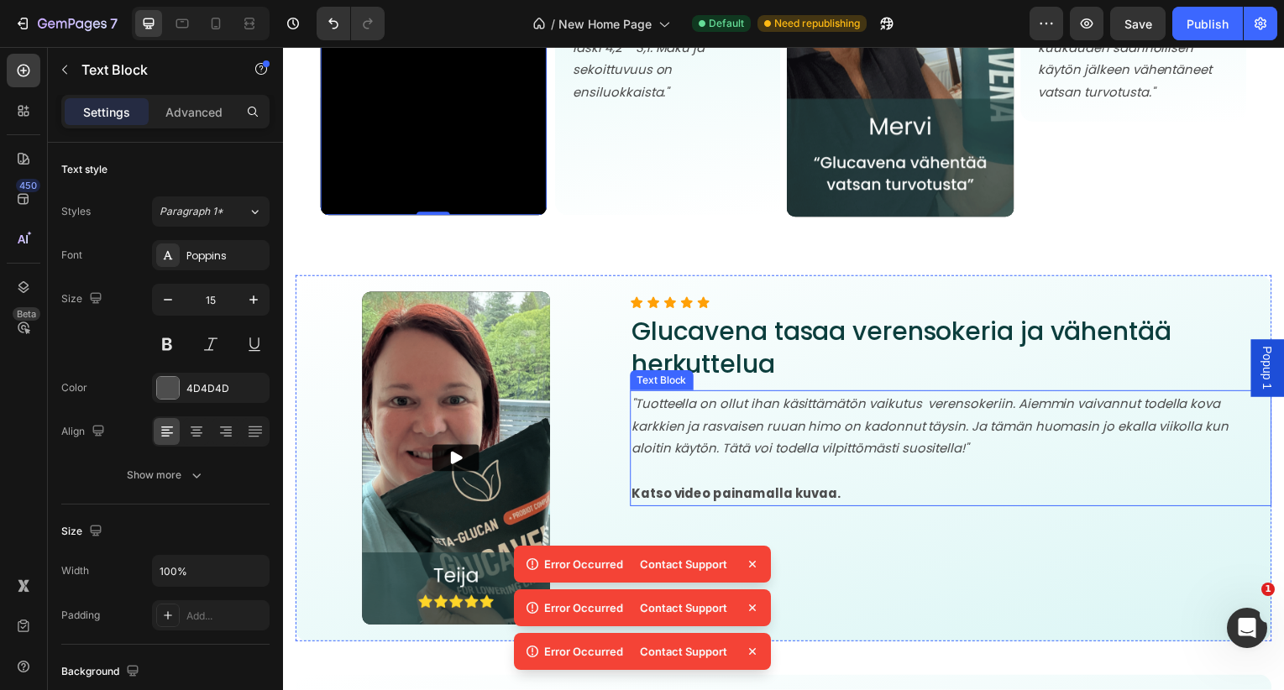
click at [710, 422] on icon ""Tuotteella on ollut ihan käsittämätön vaikutus verensokeriin. Aiemmin vaivannu…" at bounding box center [934, 428] width 601 height 63
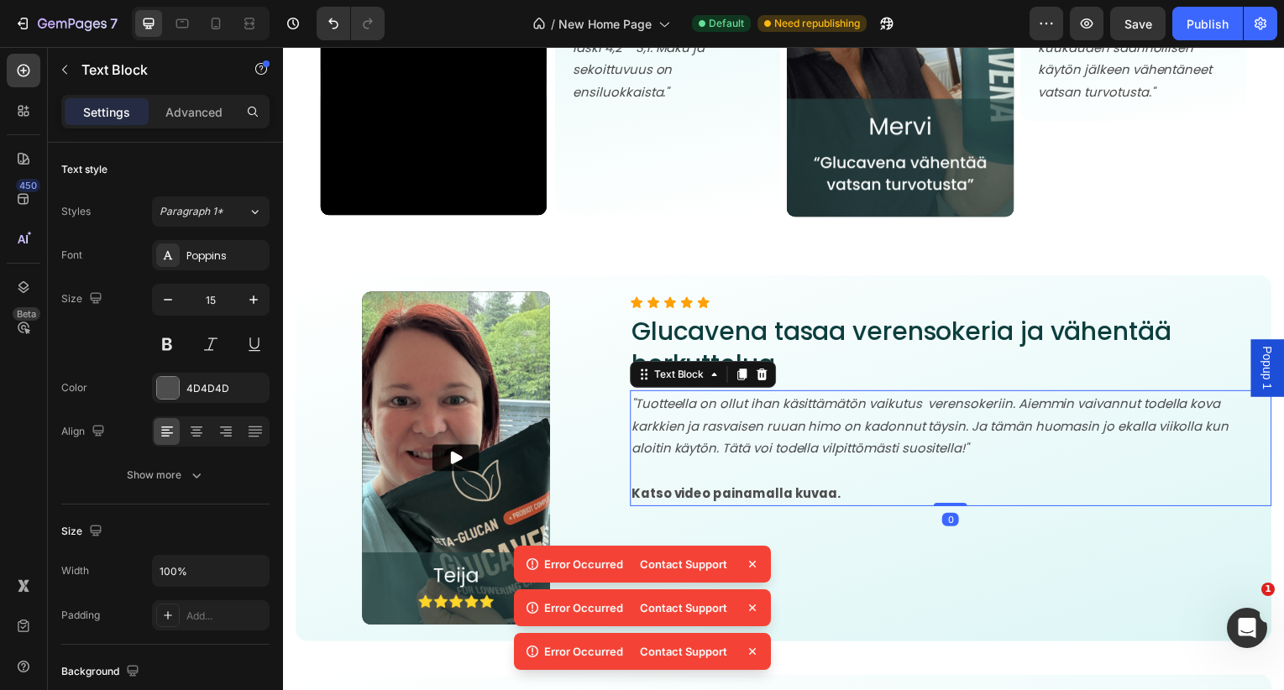
click at [710, 422] on icon ""Tuotteella on ollut ihan käsittämätön vaikutus verensokeriin. Aiemmin vaivannu…" at bounding box center [934, 428] width 601 height 63
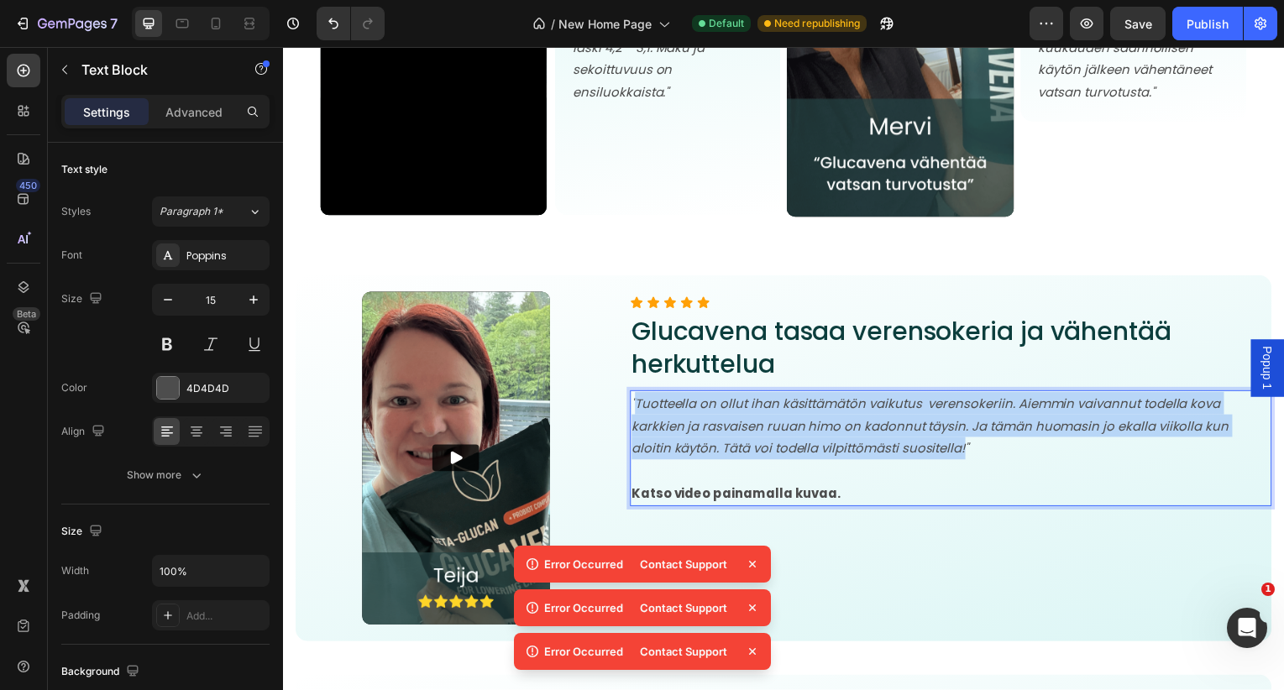
drag, startPoint x: 928, startPoint y: 451, endPoint x: 640, endPoint y: 410, distance: 291.0
click at [640, 410] on icon ""Tuotteella on ollut ihan käsittämätön vaikutus verensokeriin. Aiemmin vaivannu…" at bounding box center [934, 428] width 601 height 63
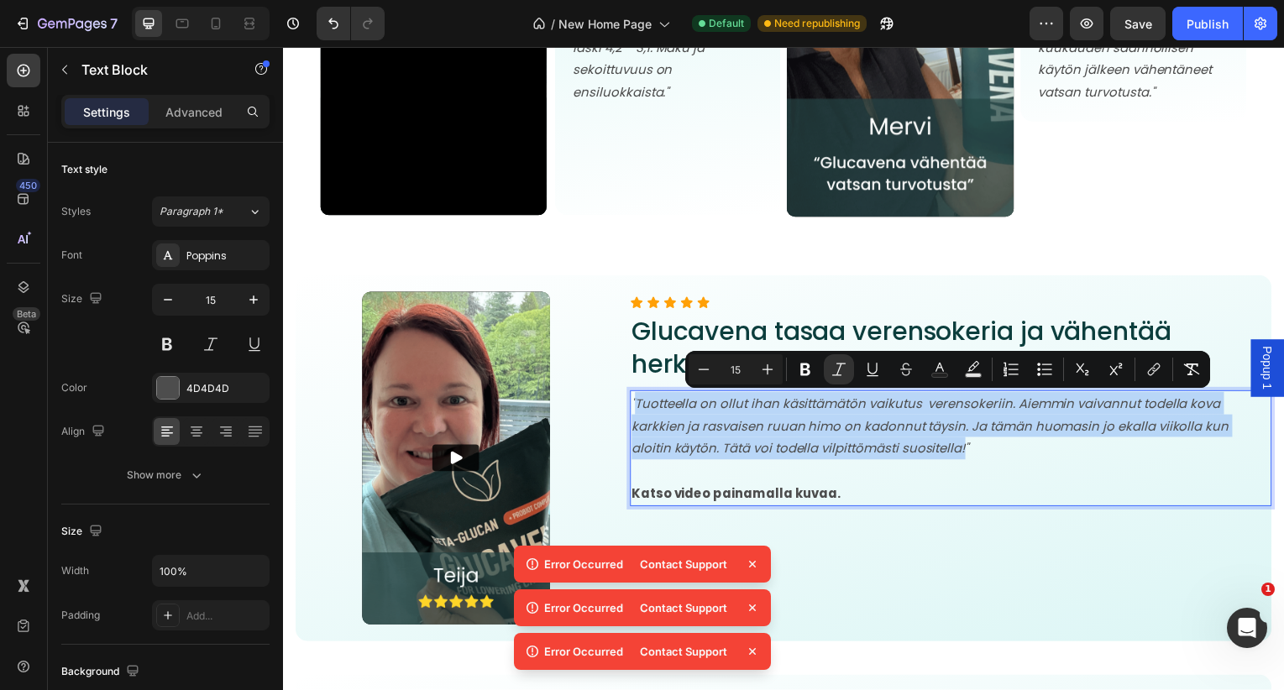
copy icon "Tuotteella on ollut ihan käsittämätön vaikutus verensokeriin. Aiemmin vaivannut…"
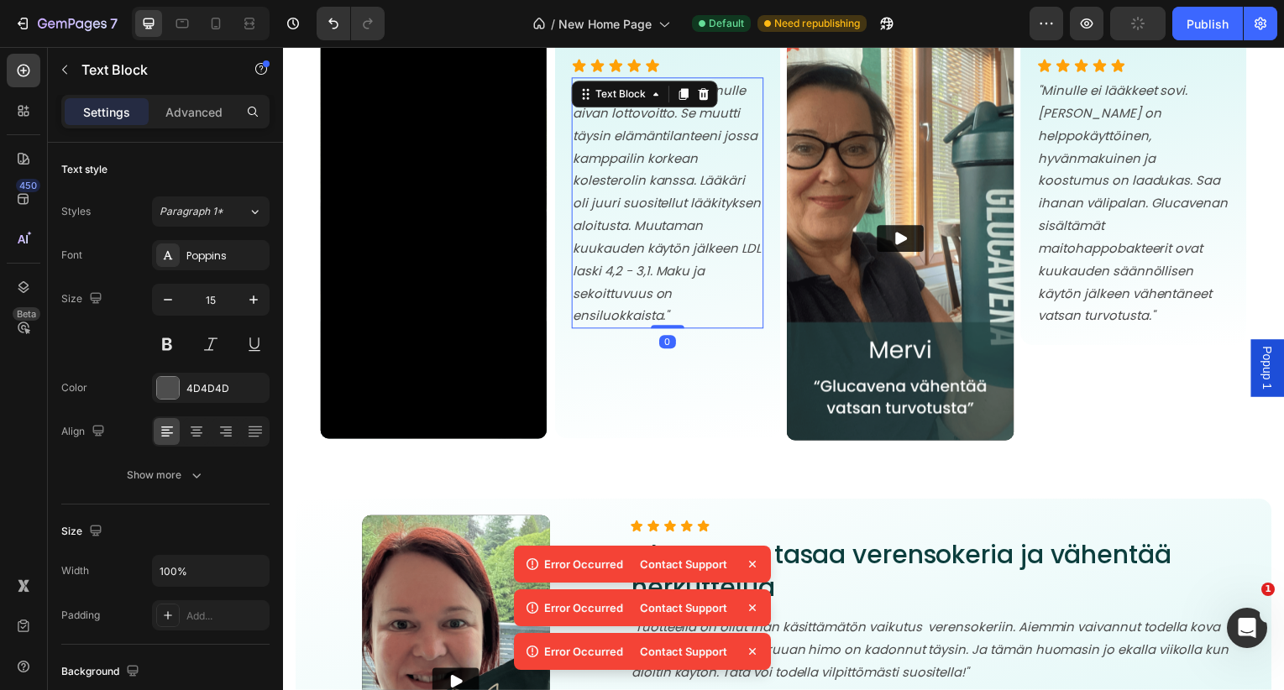
click at [641, 212] on icon ""Glucavena on ollut minulle aivan lottovoitto. Se muutti täysin elämäntilanteen…" at bounding box center [669, 204] width 189 height 244
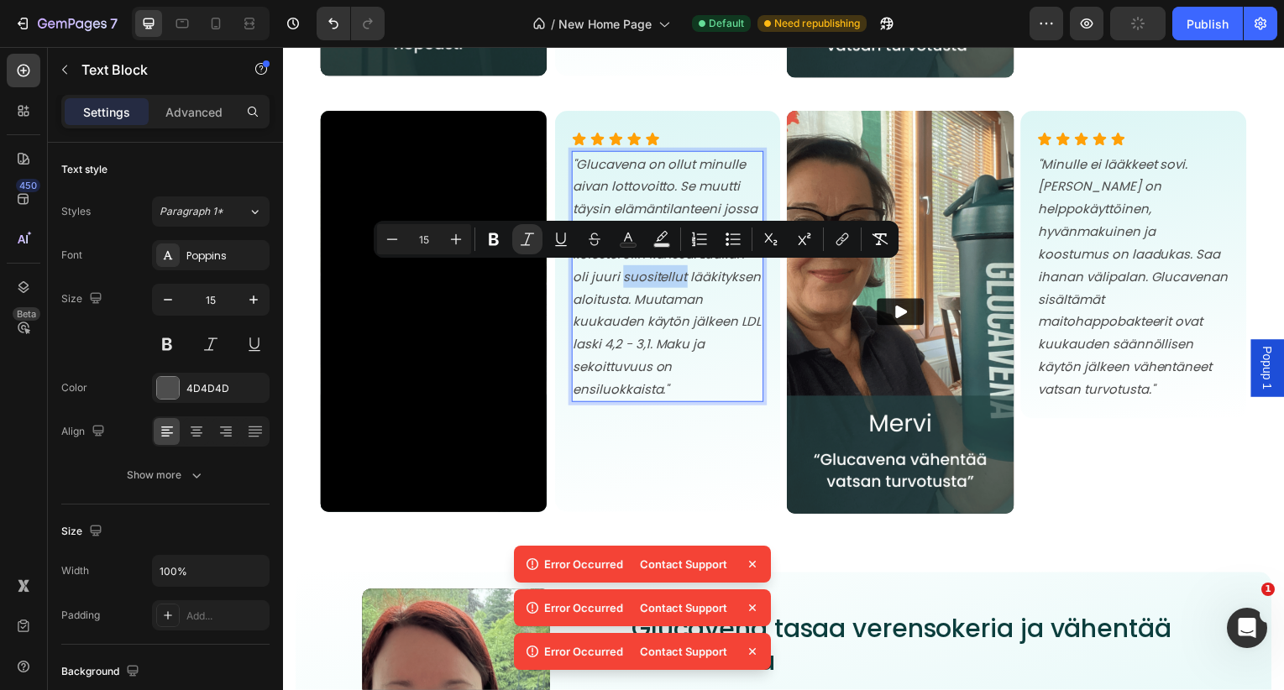
scroll to position [8067, 0]
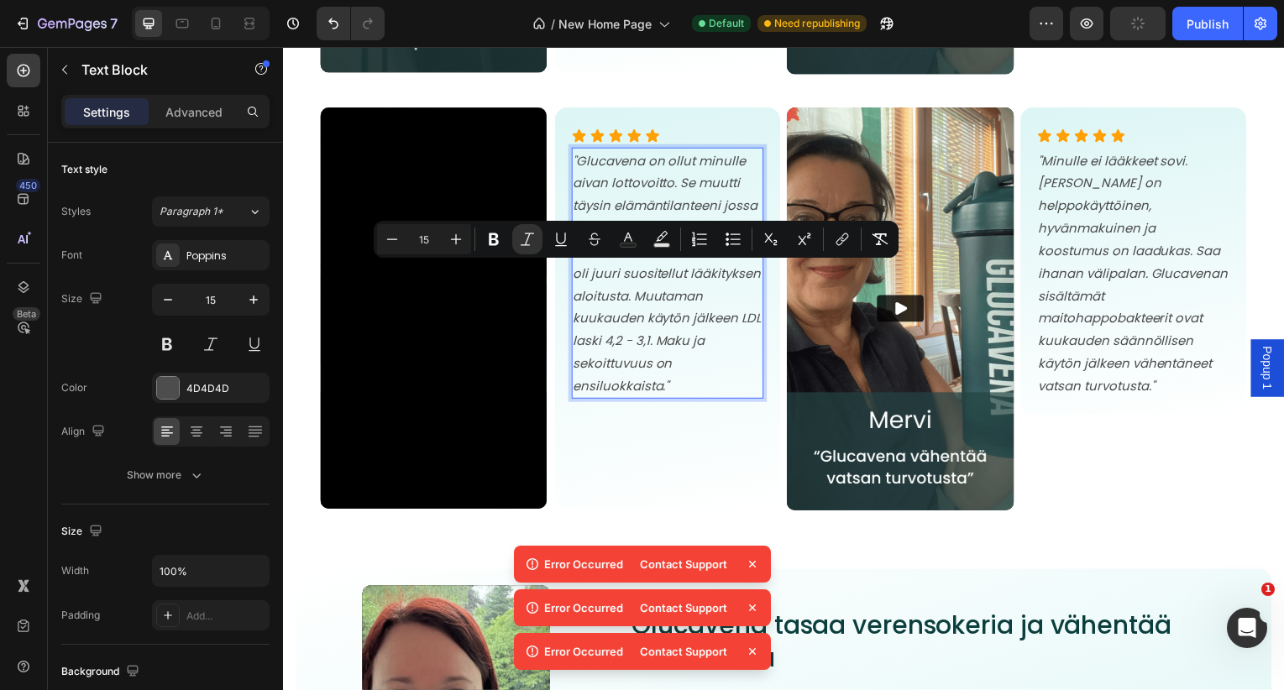
click at [670, 392] on p ""Glucavena on ollut minulle aivan lottovoitto. Se muutti täysin elämäntilanteen…" at bounding box center [670, 274] width 191 height 249
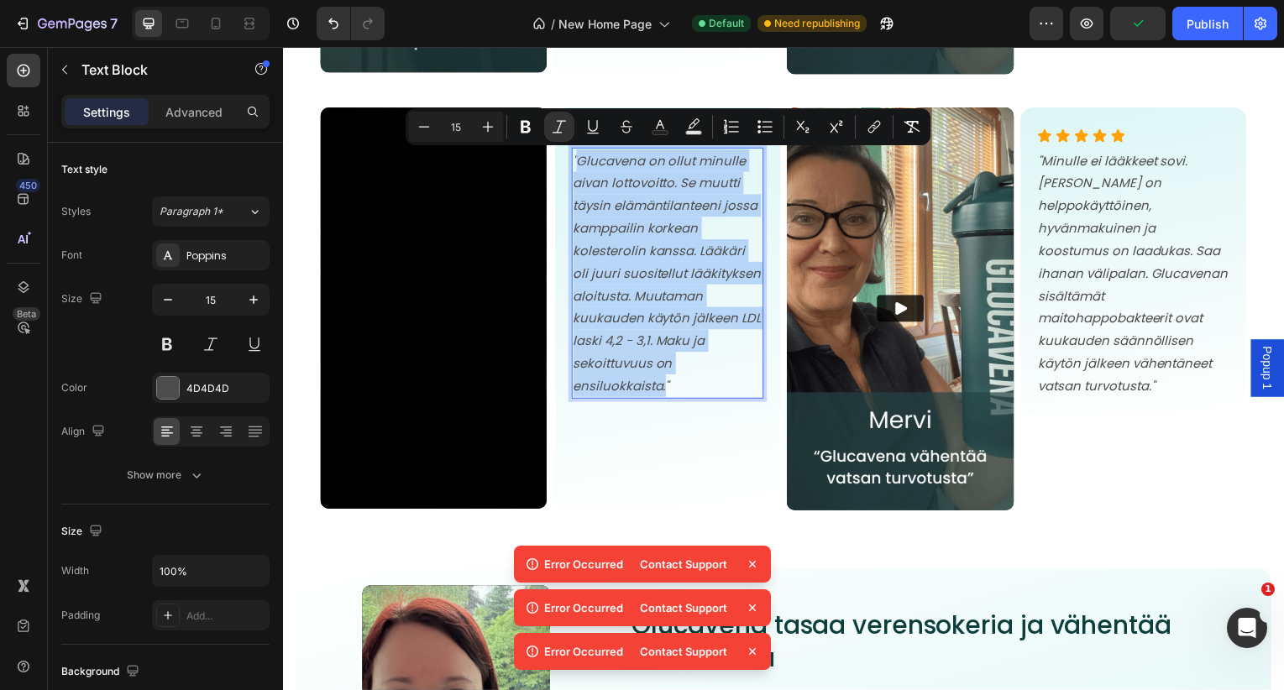
drag, startPoint x: 667, startPoint y: 393, endPoint x: 582, endPoint y: 167, distance: 241.3
click at [582, 167] on icon ""Glucavena on ollut minulle aivan lottovoitto. Se muutti täysin elämäntilanteen…" at bounding box center [669, 275] width 189 height 244
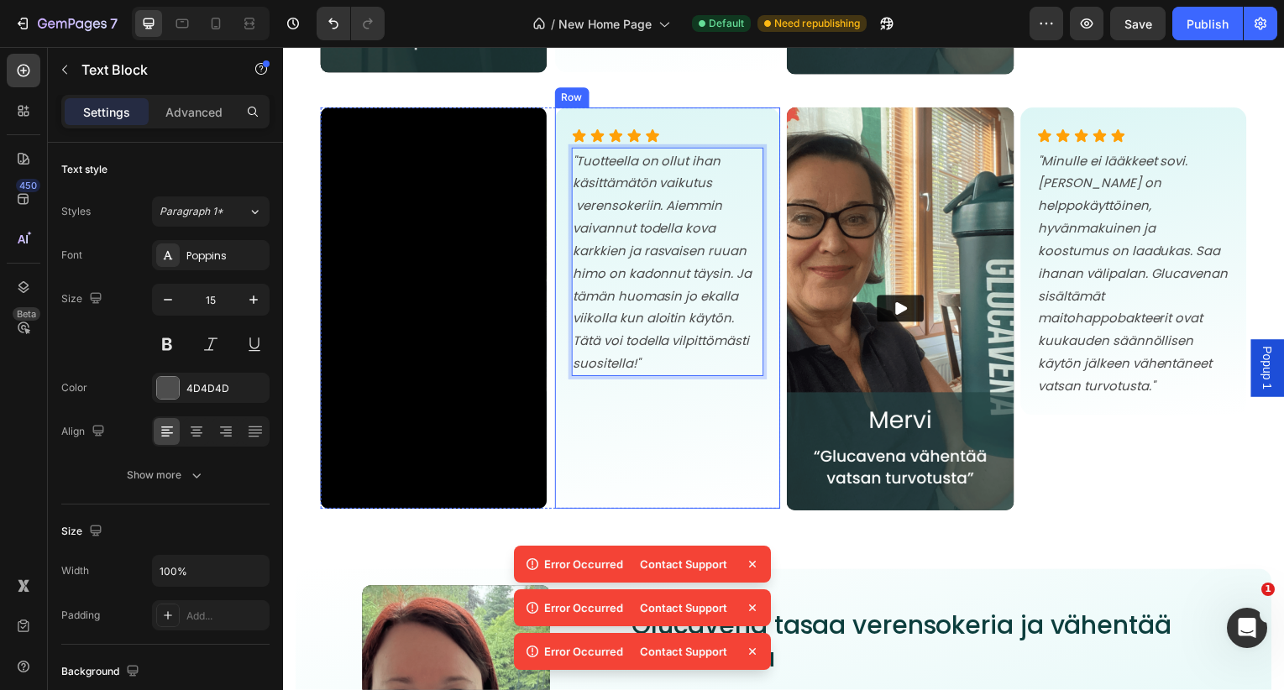
click at [710, 460] on div "Icon Icon Icon Icon Icon Icon List "Tuotteella on ollut ihan käsittämätön vaiku…" at bounding box center [671, 310] width 194 height 370
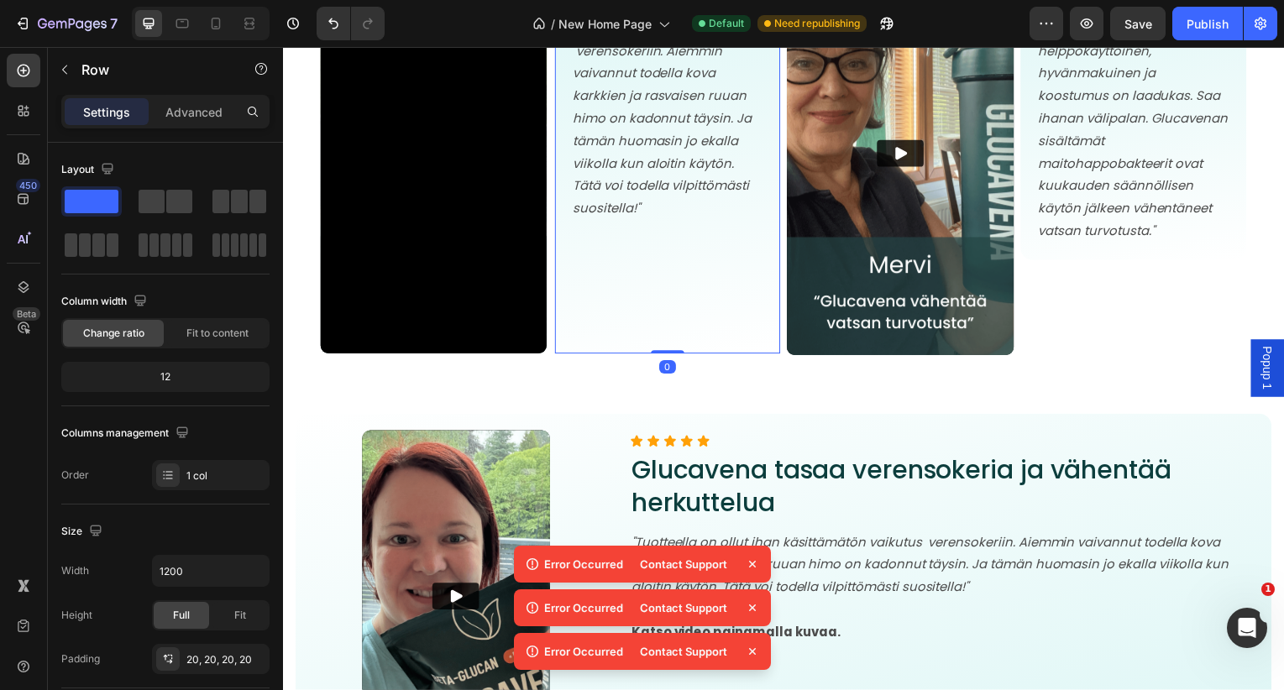
scroll to position [8343, 0]
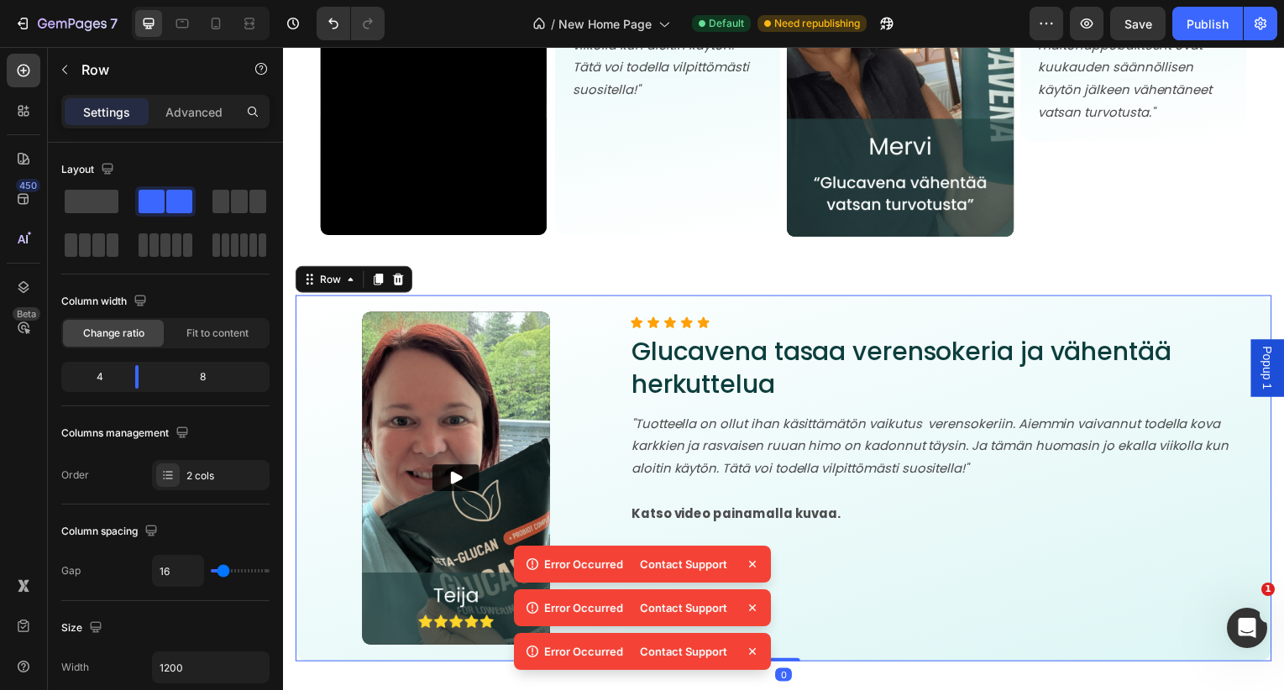
click at [701, 307] on div "Video Icon Icon Icon Icon Icon Icon List Glucavena tasaa verensokeria ja vähent…" at bounding box center [787, 481] width 983 height 369
click at [405, 280] on div at bounding box center [399, 281] width 20 height 20
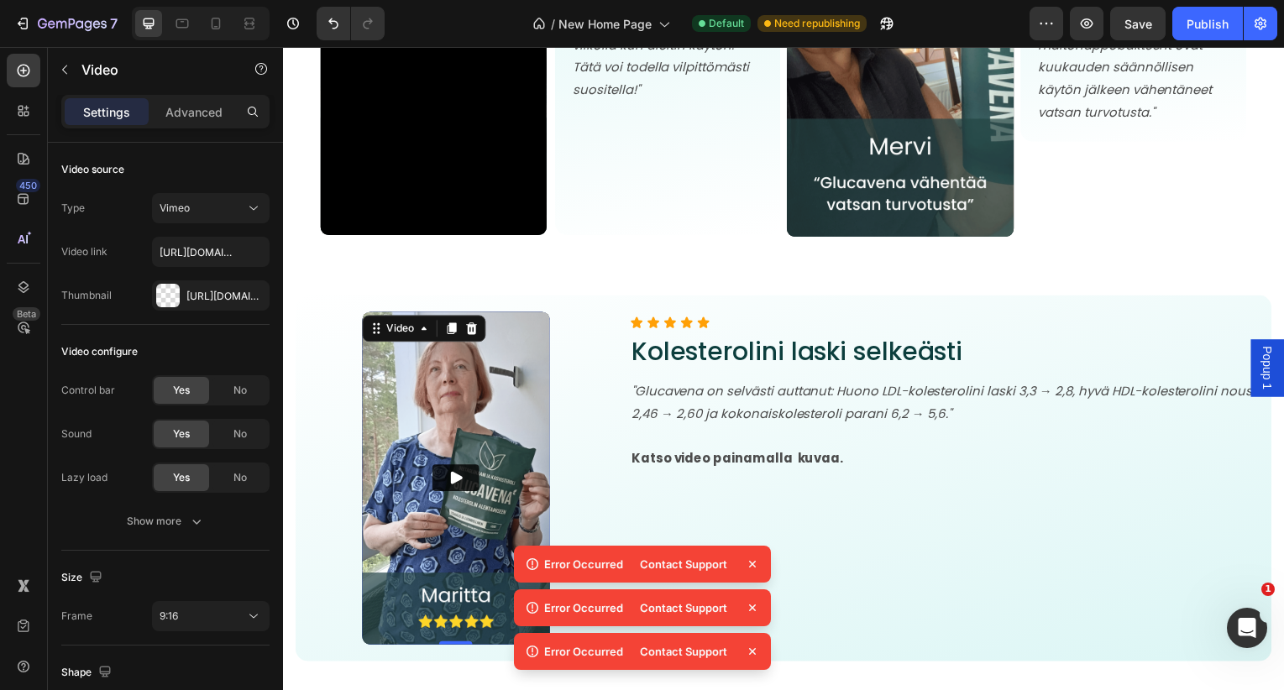
click at [443, 349] on img at bounding box center [457, 481] width 189 height 335
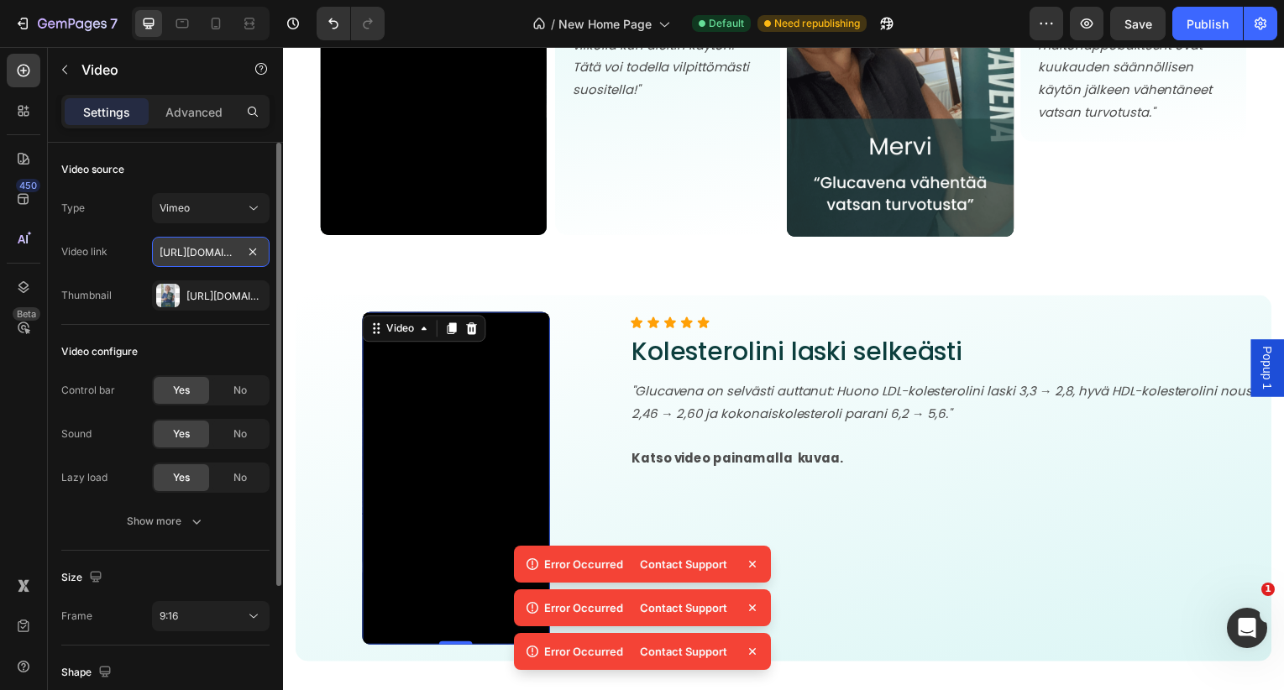
click at [228, 255] on input "https://vimeo.com/1098828863?share=copy" at bounding box center [211, 252] width 118 height 30
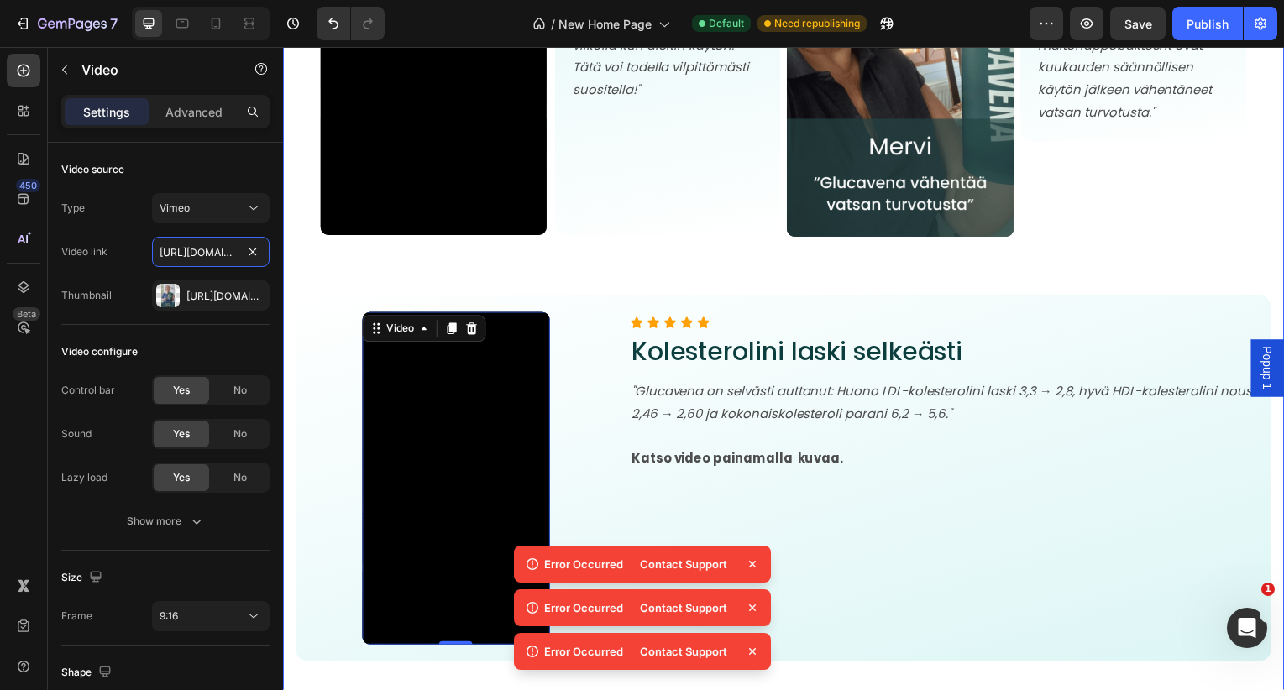
scroll to position [8009, 0]
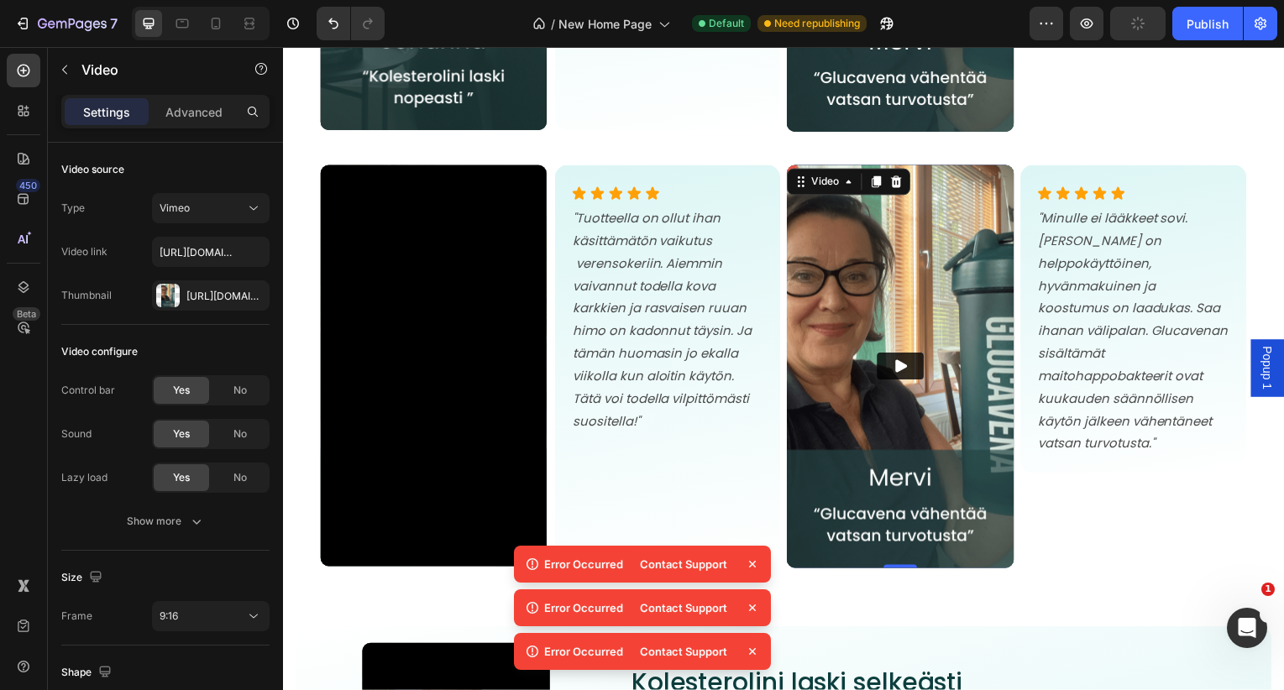
click at [907, 287] on img at bounding box center [904, 369] width 228 height 406
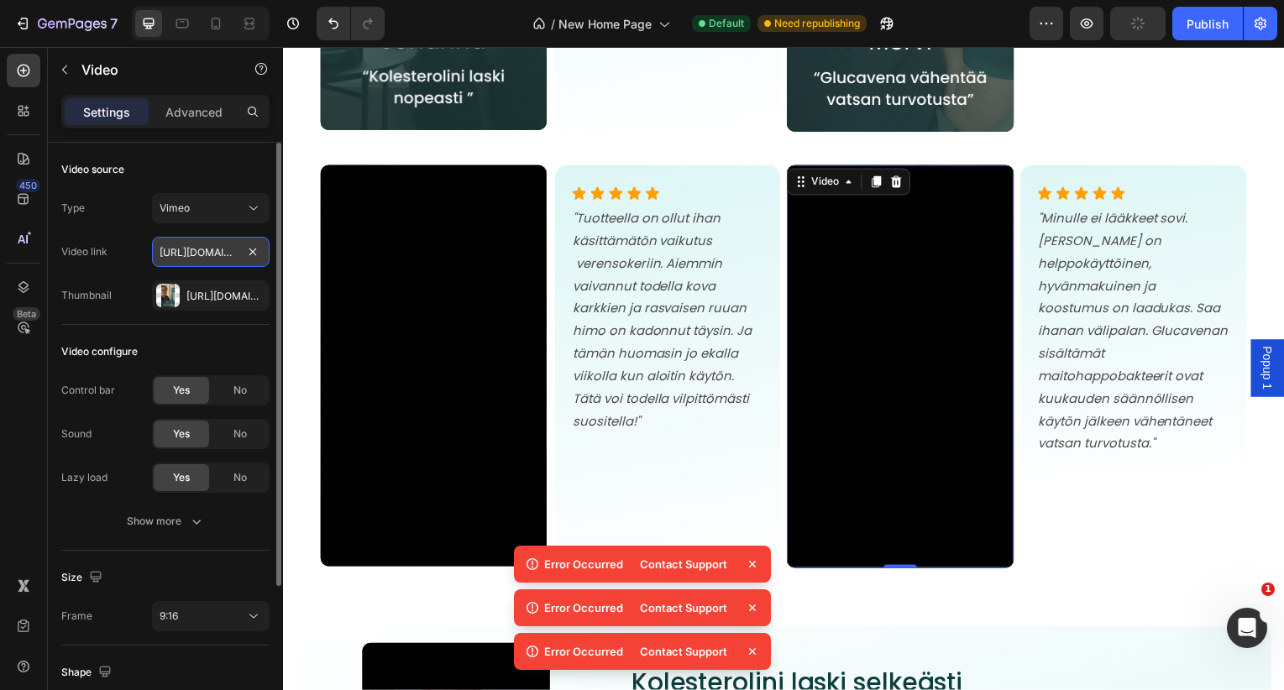
click at [207, 249] on input "[URL][DOMAIN_NAME]" at bounding box center [211, 252] width 118 height 30
paste input "098828863"
type input "https://vimeo.com/1098828863?share=copy"
click at [217, 290] on div "[URL][DOMAIN_NAME]" at bounding box center [210, 296] width 49 height 15
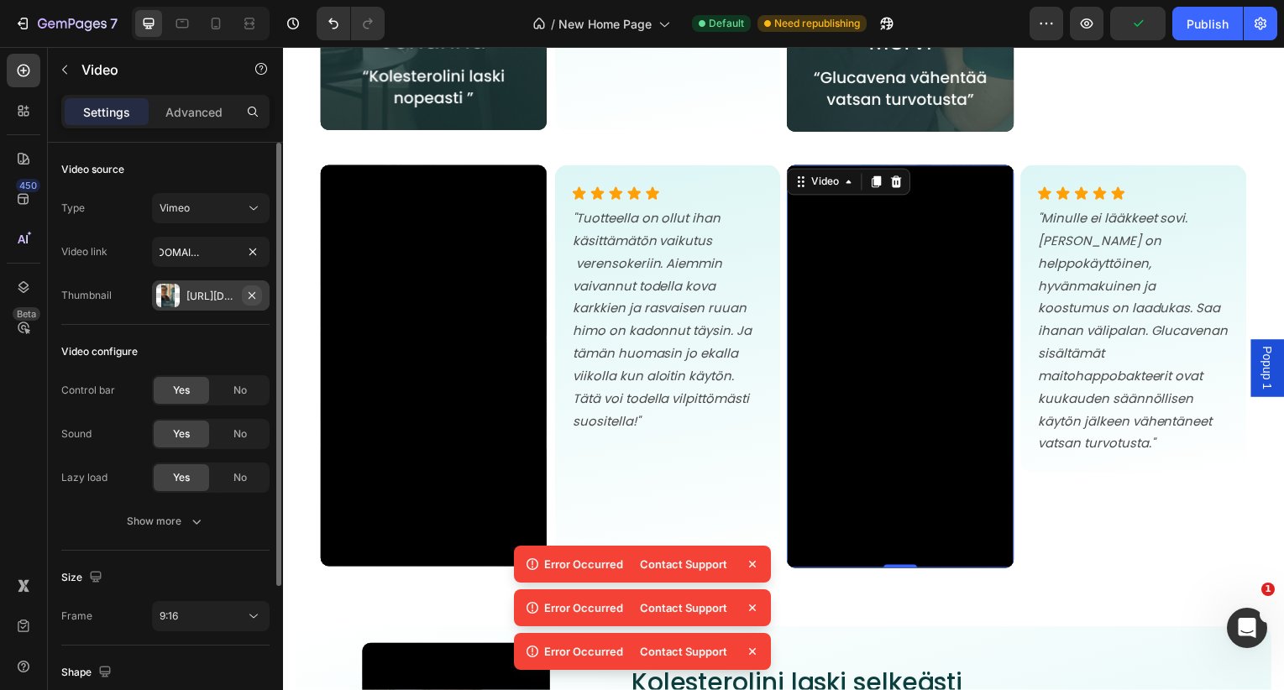
scroll to position [0, 0]
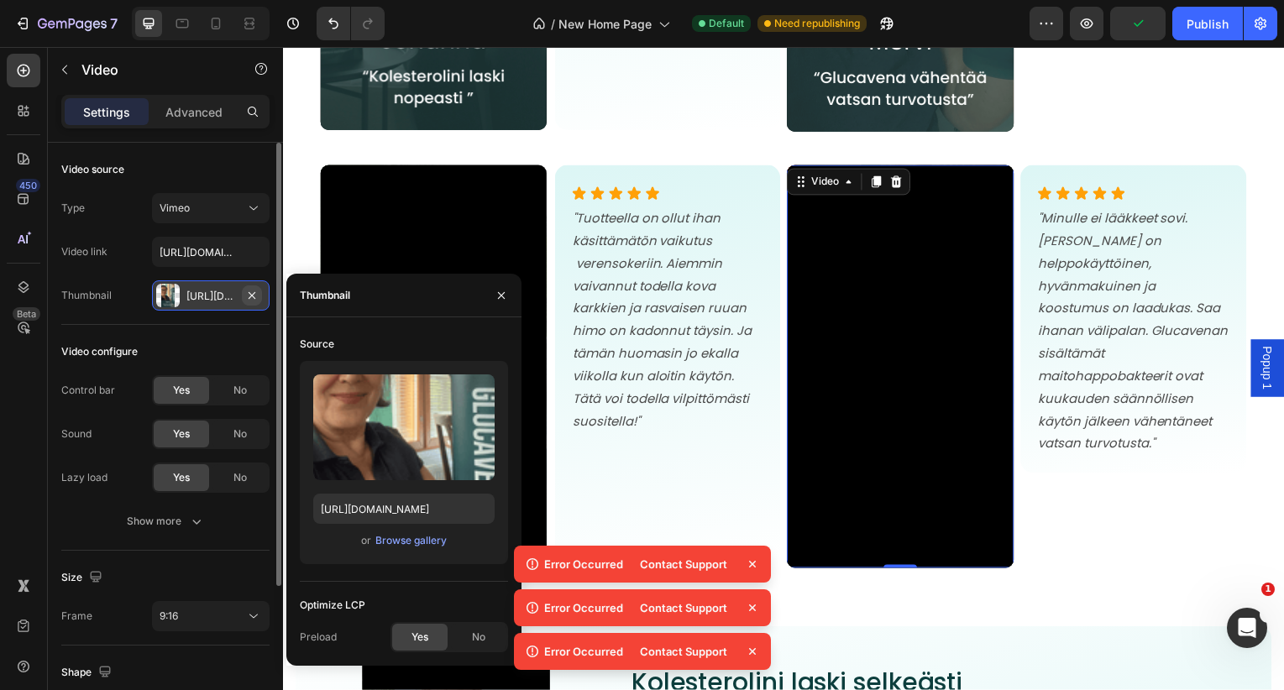
click at [259, 293] on button "button" at bounding box center [252, 296] width 20 height 20
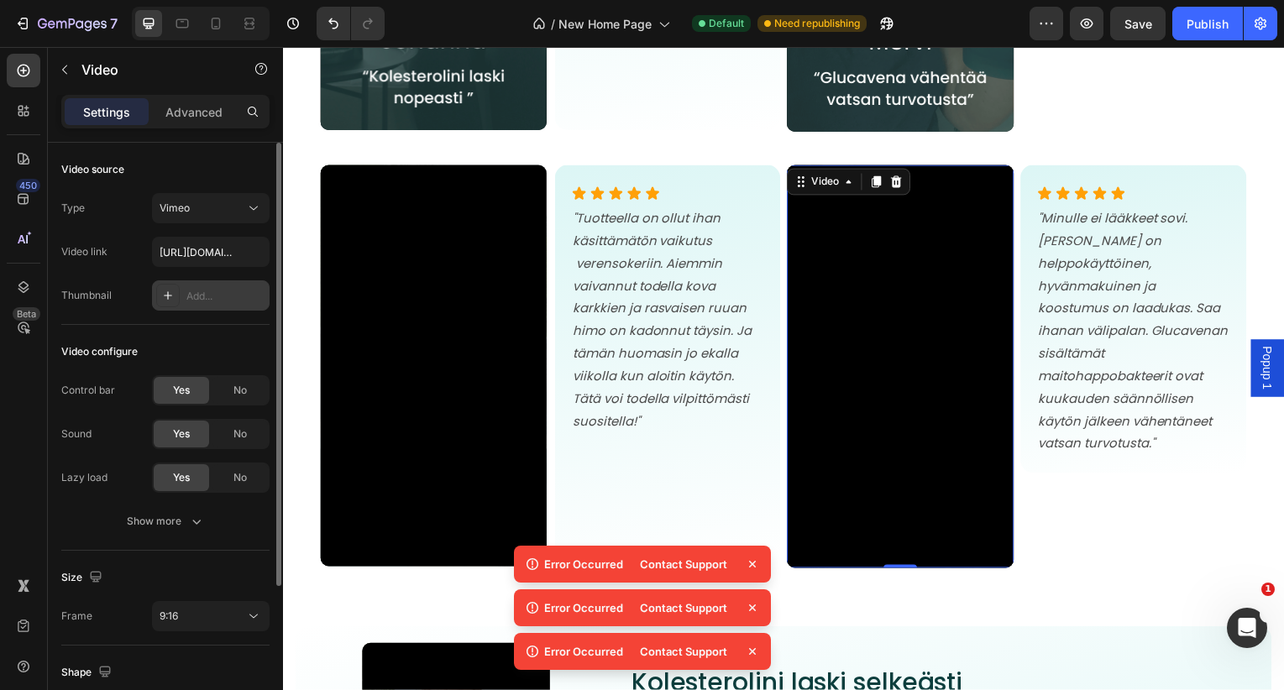
click at [185, 293] on div "Add..." at bounding box center [211, 295] width 118 height 30
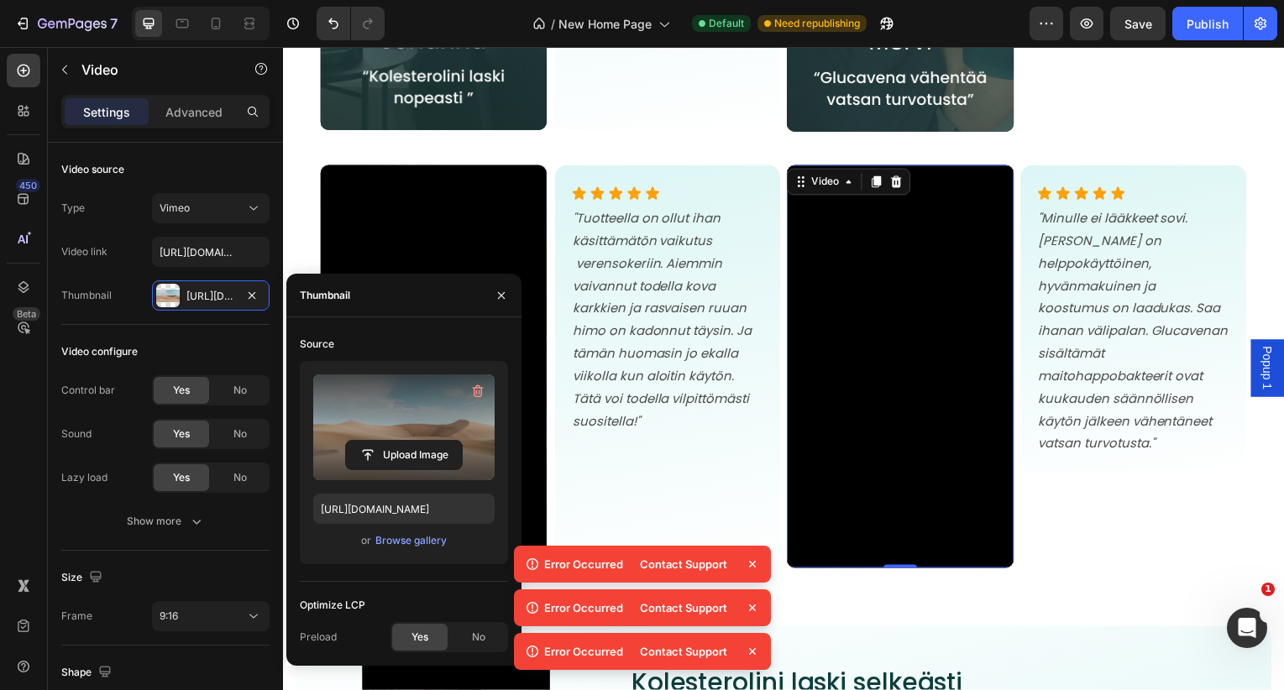
click at [380, 435] on label at bounding box center [403, 428] width 181 height 106
click at [380, 441] on input "file" at bounding box center [404, 455] width 116 height 29
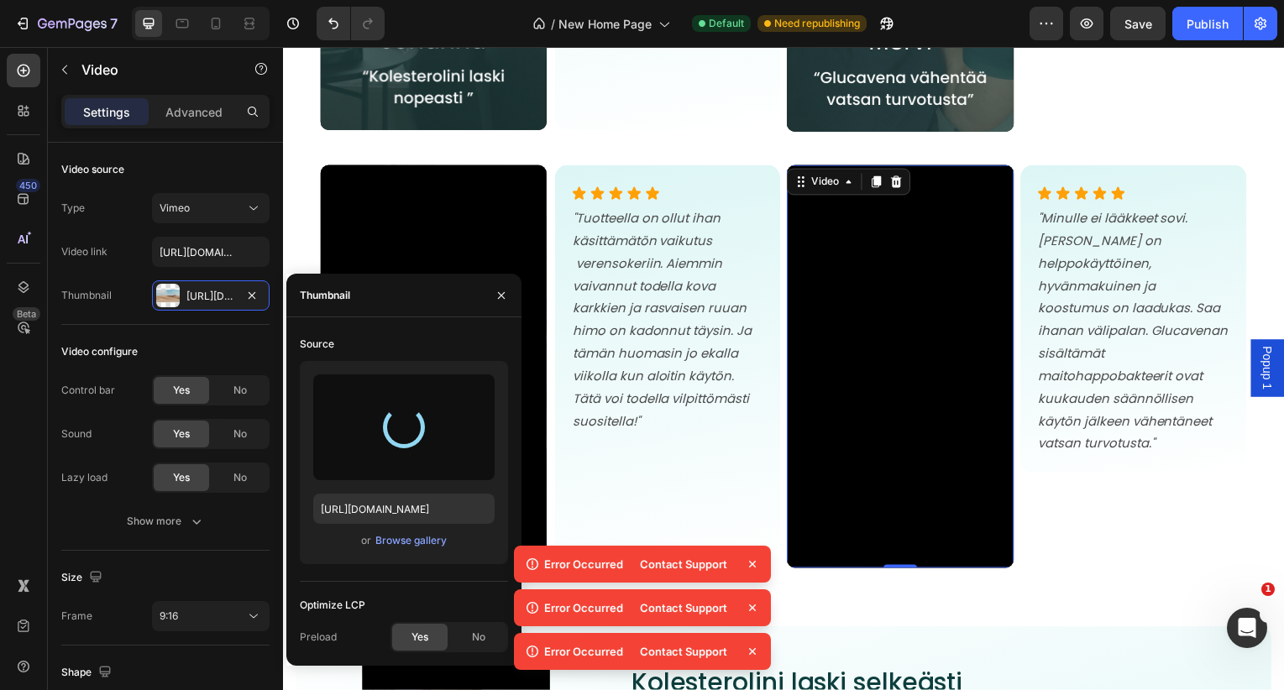
type input "https://cdn.shopify.com/s/files/1/0731/1520/5977/files/gempages_552043498002449…"
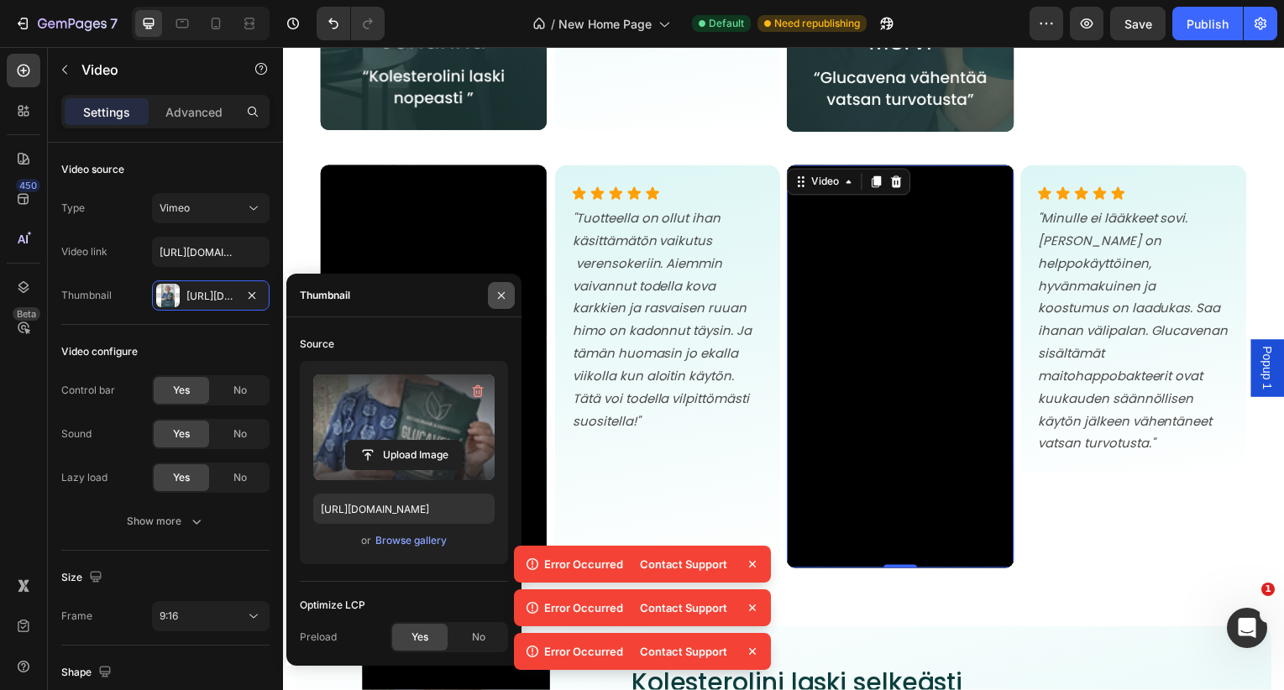
click at [507, 297] on icon "button" at bounding box center [501, 295] width 13 height 13
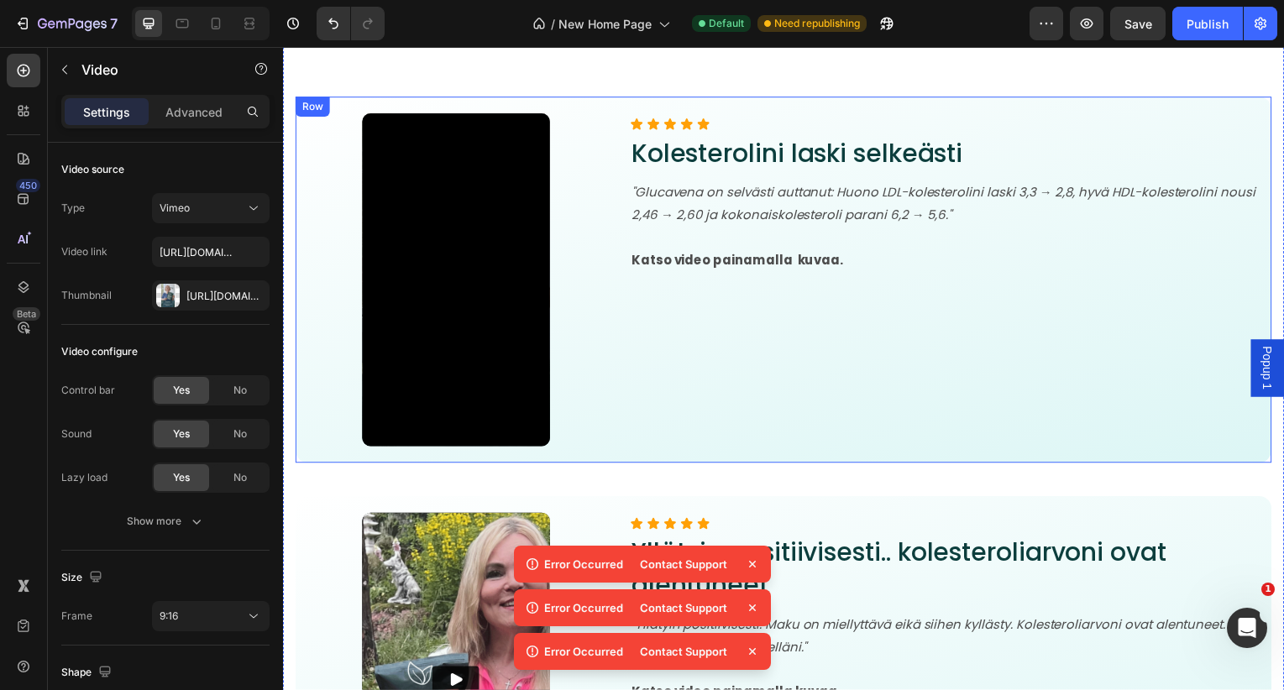
scroll to position [8453, 0]
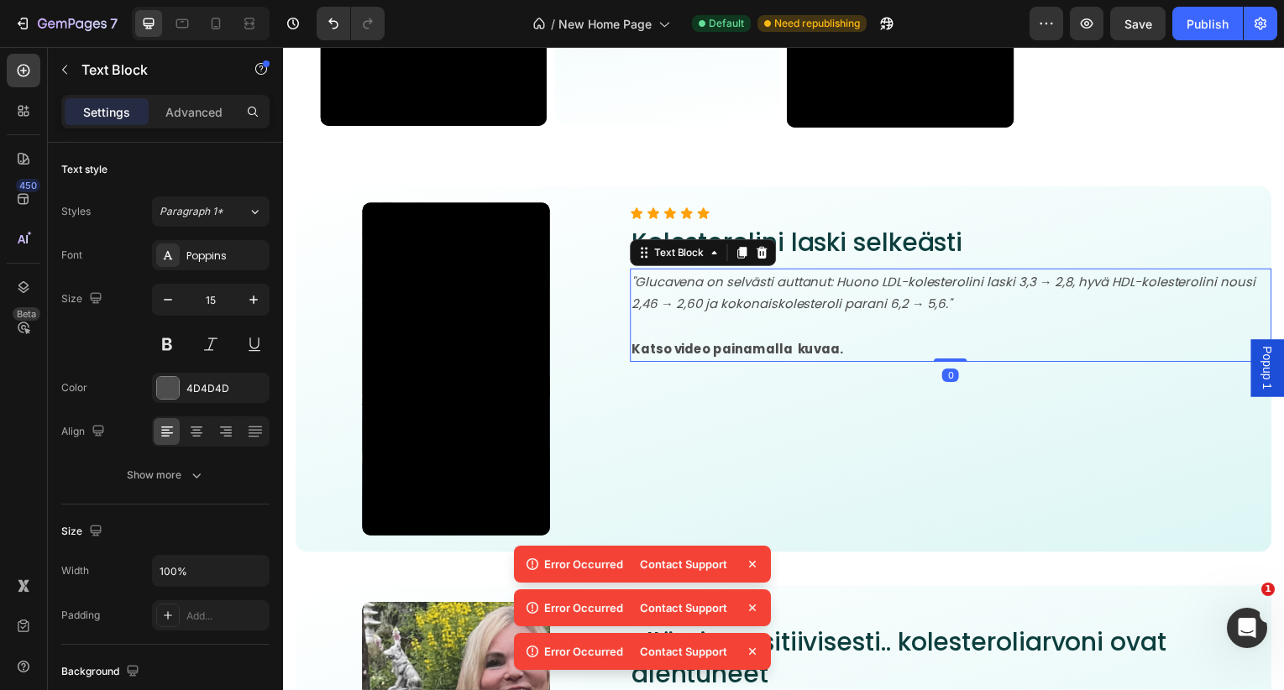
click at [797, 290] on icon ""Glucavena on selvästi auttanut: Huono LDL-kolesterolini laski 3,3 → 2,8, hyvä …" at bounding box center [948, 295] width 628 height 40
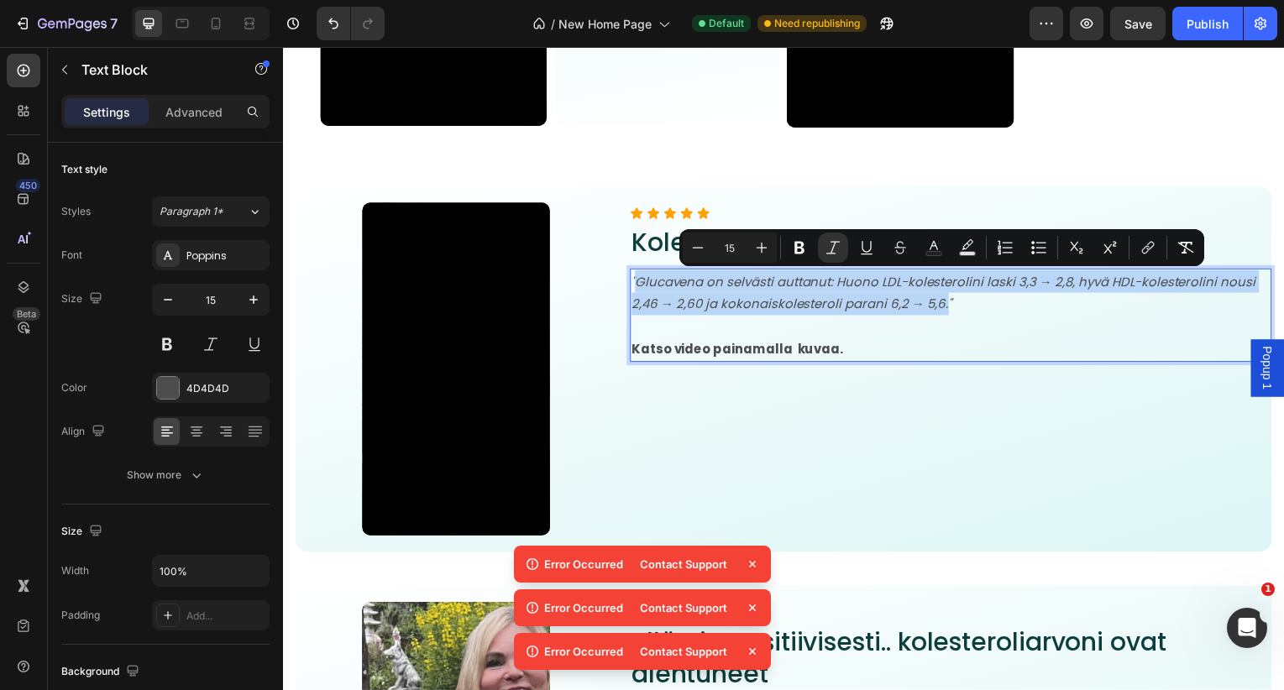
drag, startPoint x: 947, startPoint y: 308, endPoint x: 642, endPoint y: 289, distance: 306.3
click at [642, 289] on icon ""Glucavena on selvästi auttanut: Huono LDL-kolesterolini laski 3,3 → 2,8, hyvä …" at bounding box center [948, 295] width 628 height 40
copy icon "Glucavena on selvästi auttanut: Huono LDL-kolesterolini laski 3,3 → 2,8, hyvä H…"
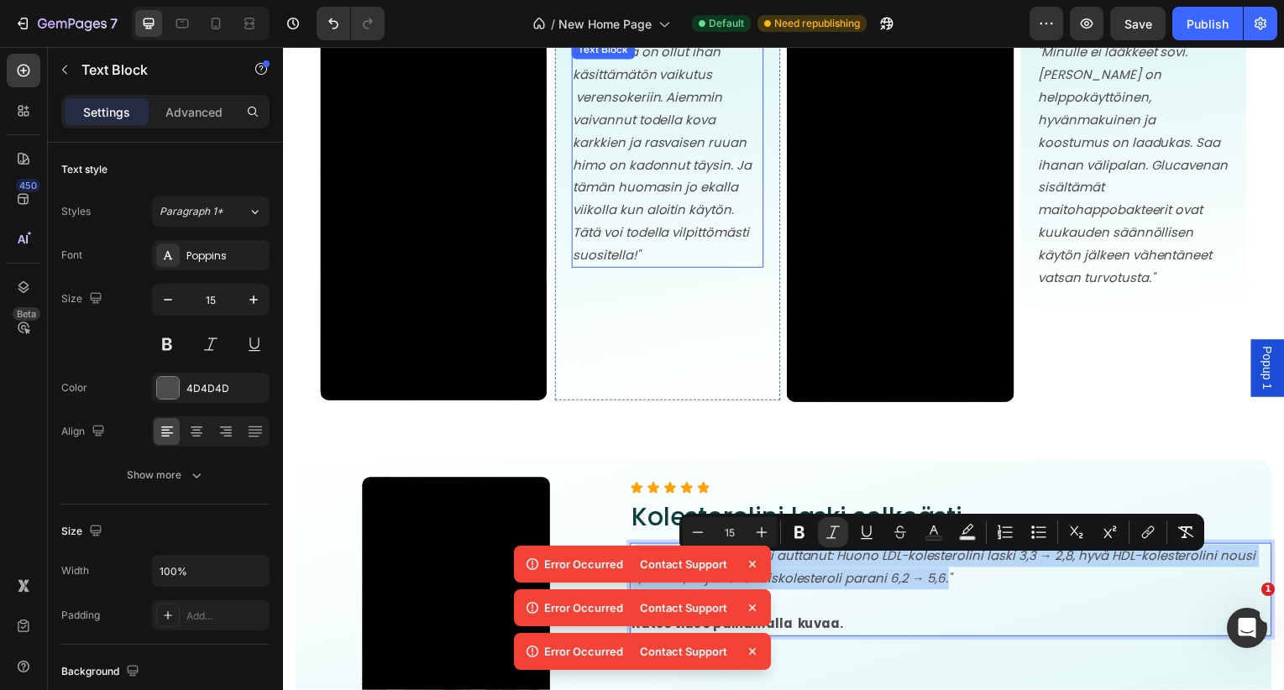
scroll to position [8165, 0]
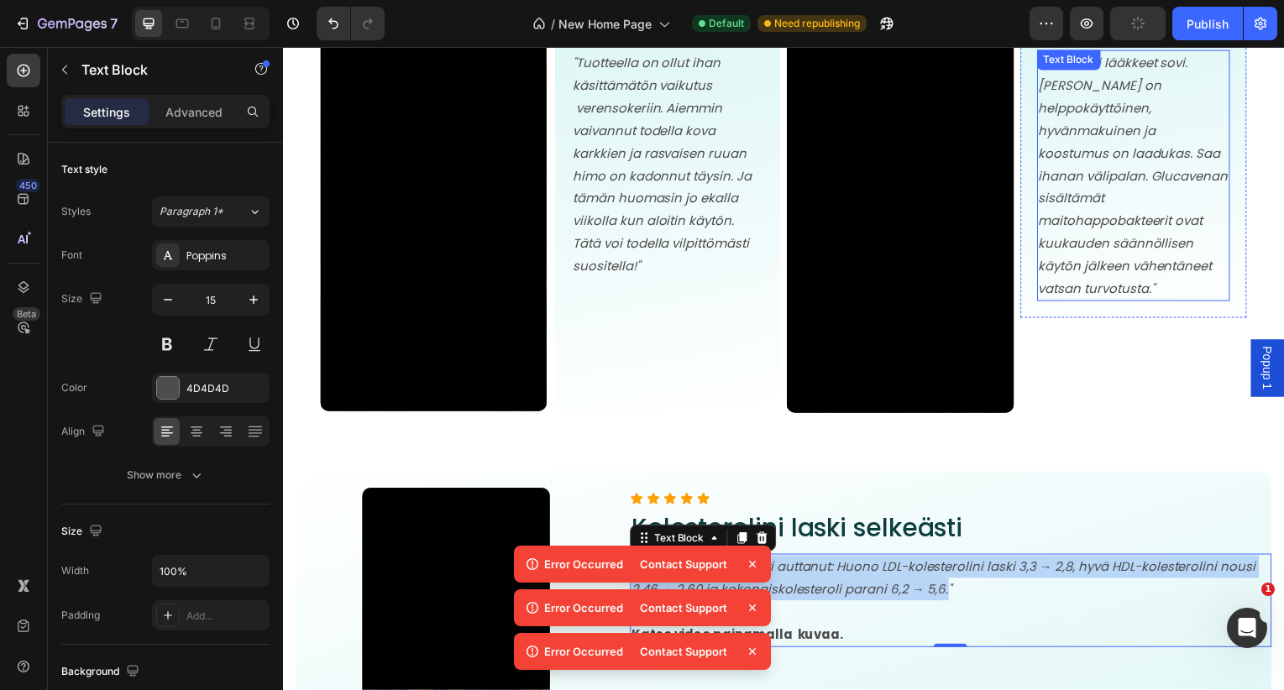
click at [1137, 212] on p ""Minulle ei lääkkeet sovi. [PERSON_NAME] on helppokäyttöinen, hyvänmakuinen ja …" at bounding box center [1139, 176] width 191 height 249
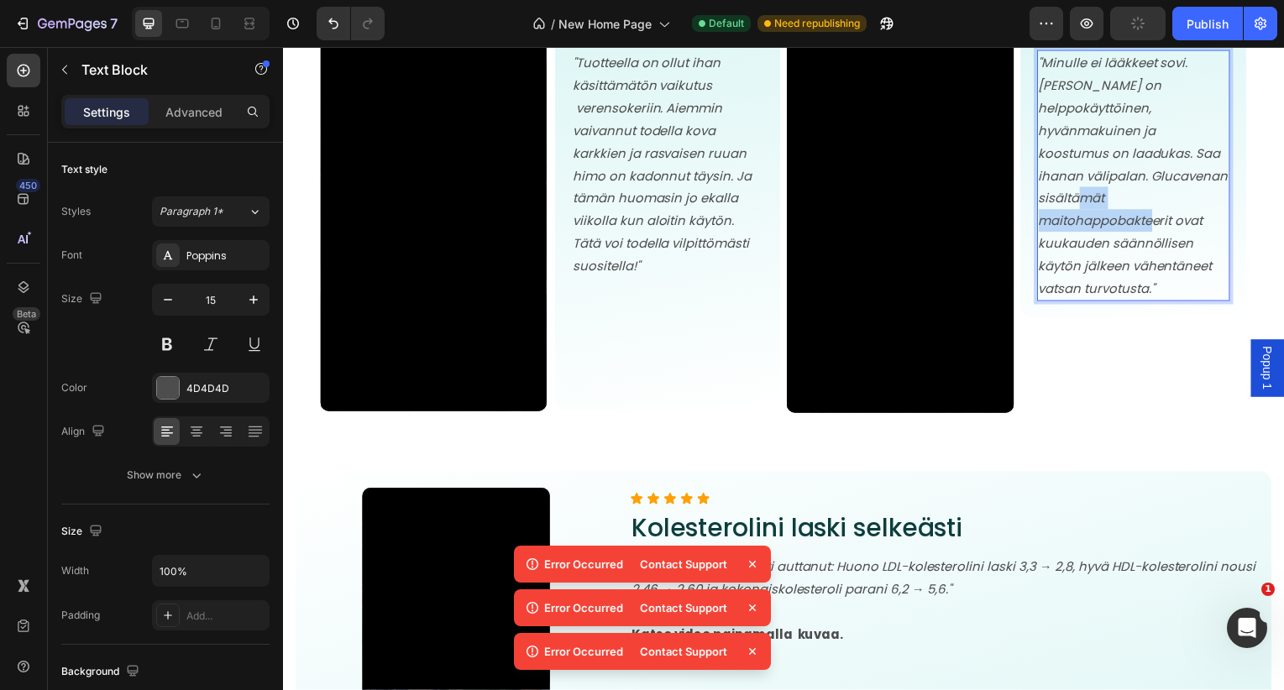
click at [1137, 212] on p ""Minulle ei lääkkeet sovi. [PERSON_NAME] on helppokäyttöinen, hyvänmakuinen ja …" at bounding box center [1139, 176] width 191 height 249
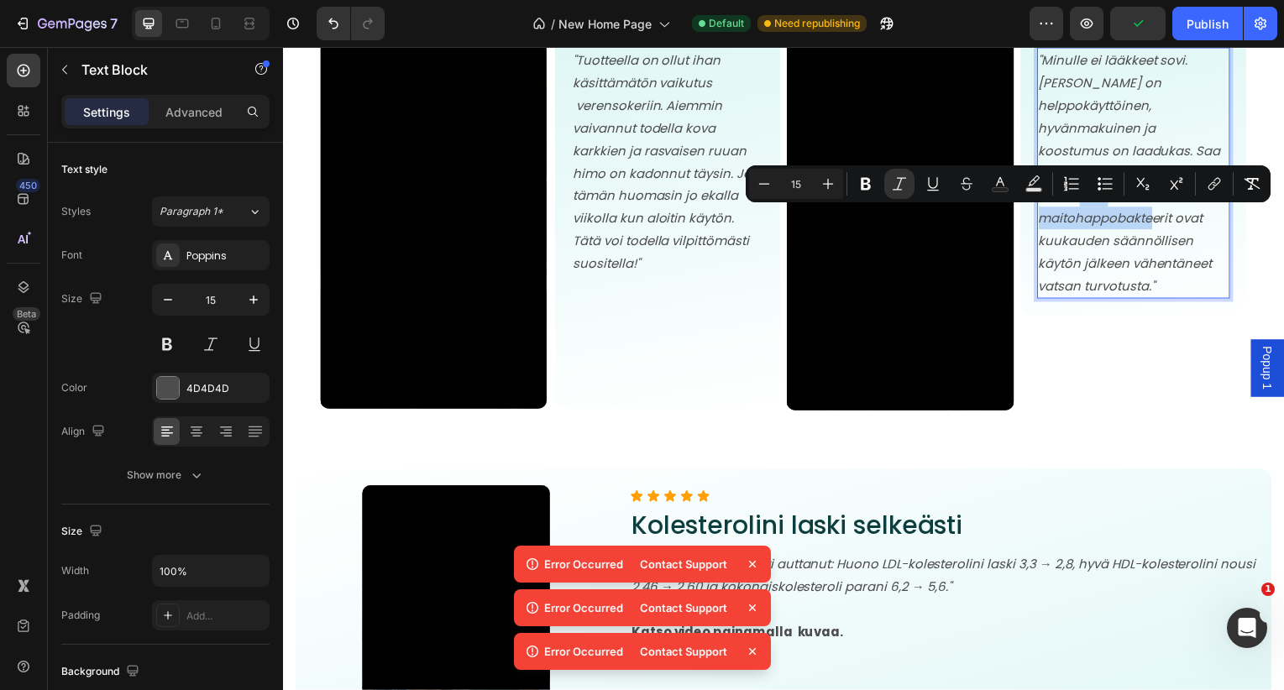
scroll to position [7971, 0]
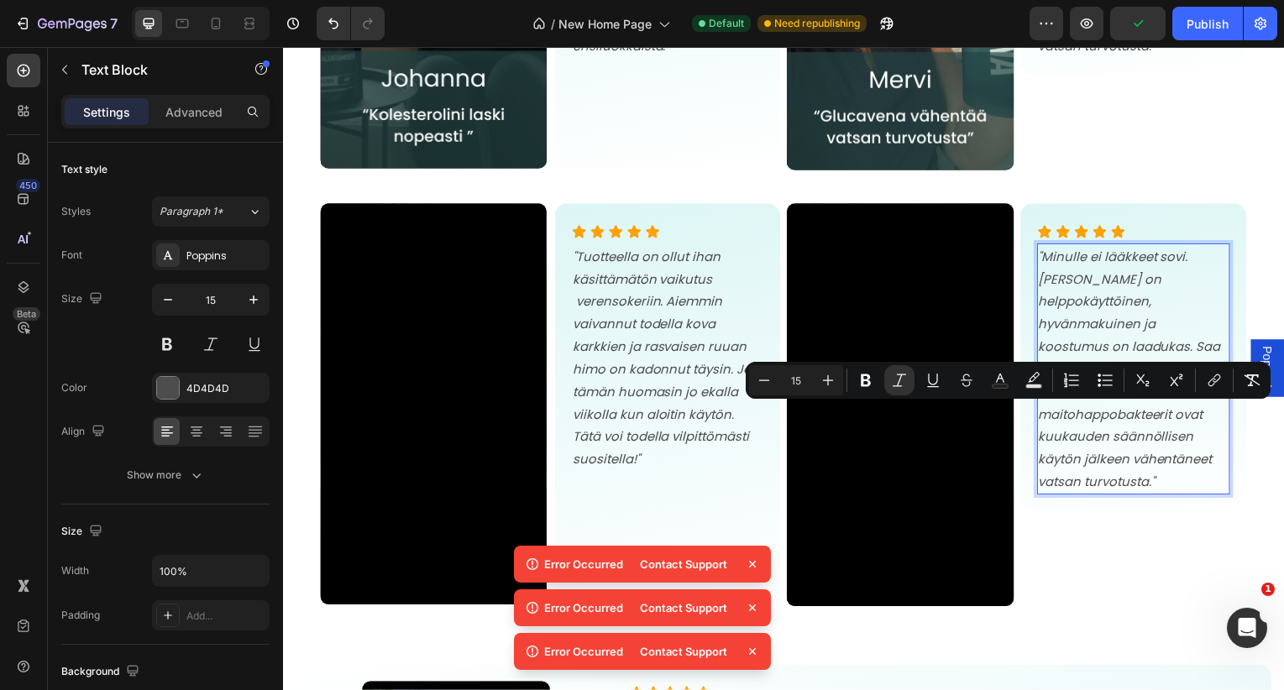
drag, startPoint x: 1170, startPoint y: 449, endPoint x: 1172, endPoint y: 480, distance: 31.1
click at [1172, 453] on p ""Minulle ei lääkkeet sovi. [PERSON_NAME] on helppokäyttöinen, hyvänmakuinen ja …" at bounding box center [1139, 371] width 191 height 249
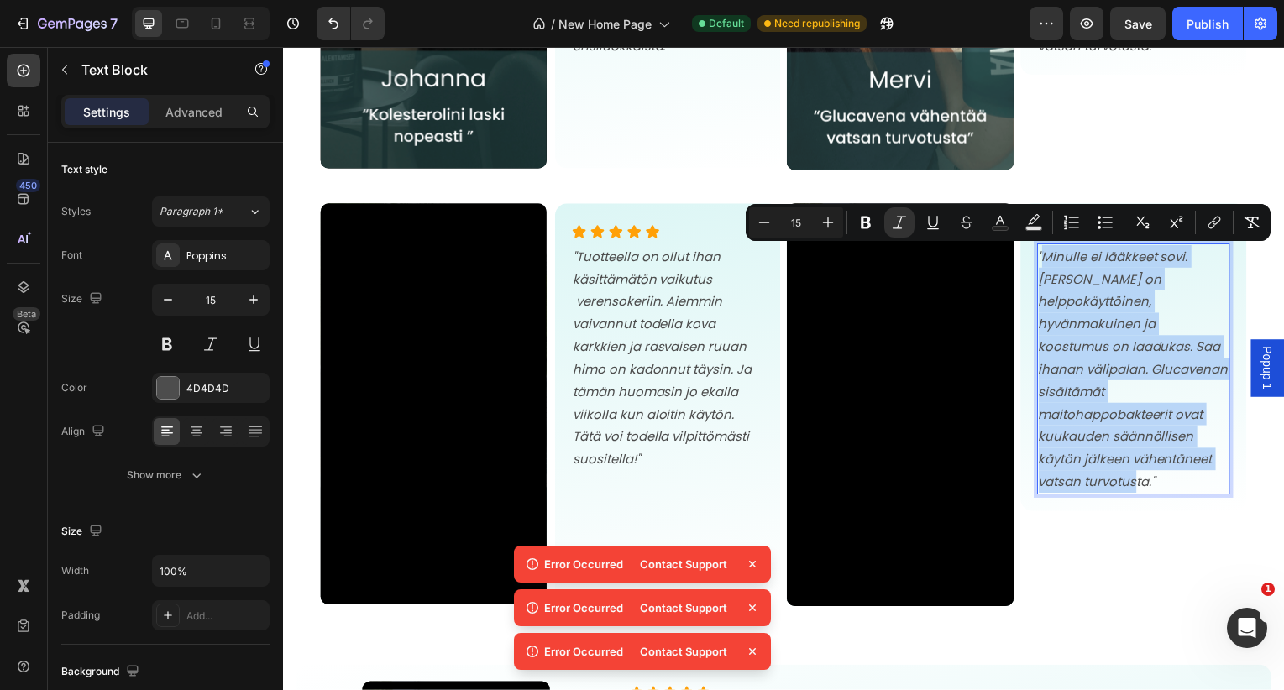
drag, startPoint x: 1159, startPoint y: 489, endPoint x: 1051, endPoint y: 266, distance: 247.1
click at [1051, 266] on icon ""Minulle ei lääkkeet sovi. [PERSON_NAME] on helppokäyttöinen, hyvänmakuinen ja …" at bounding box center [1139, 371] width 191 height 244
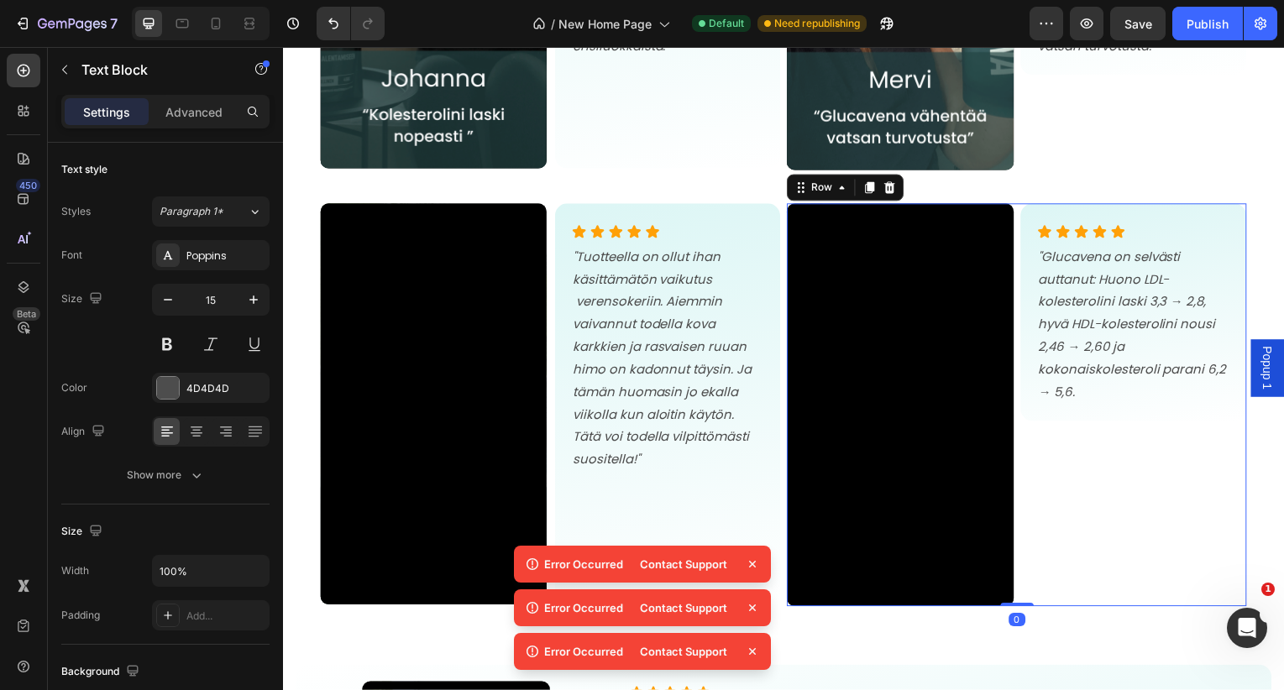
click at [1133, 491] on div "Icon Icon Icon Icon Icon Icon List "Glucavena on selvästi auttanut: Huono LDL-k…" at bounding box center [1139, 408] width 228 height 406
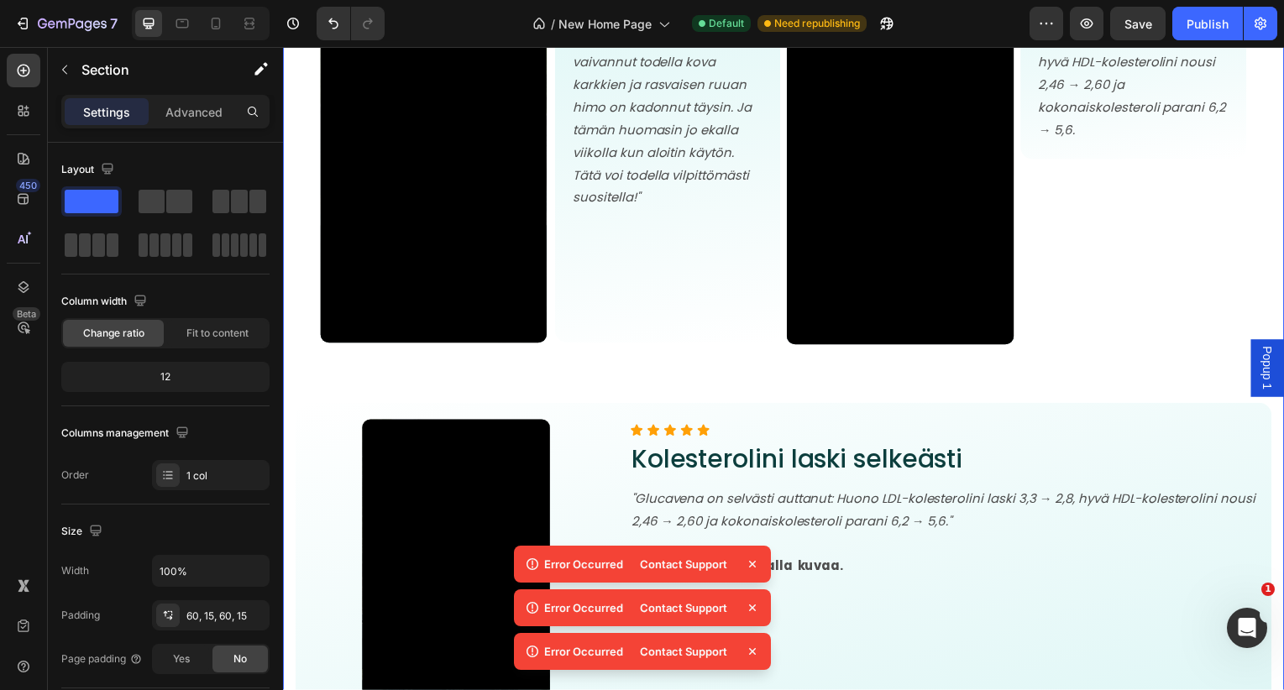
scroll to position [8280, 0]
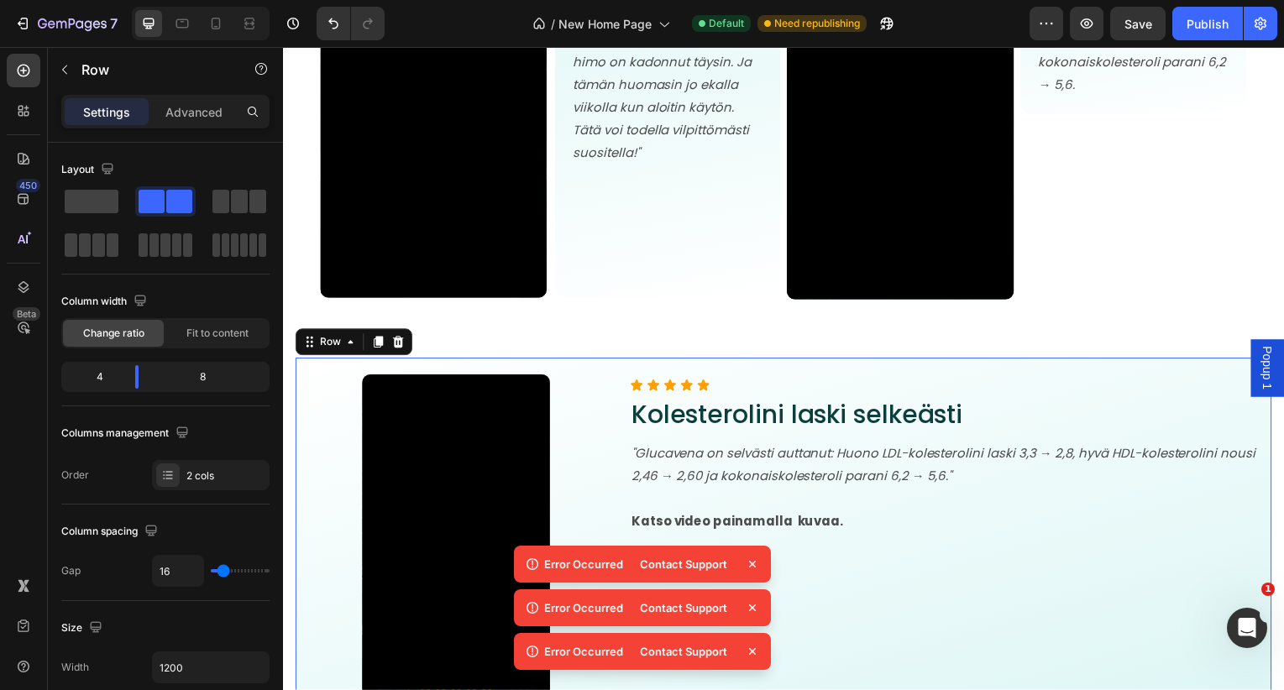
click at [346, 379] on div "Video" at bounding box center [457, 544] width 323 height 335
click at [397, 343] on icon at bounding box center [398, 344] width 13 height 13
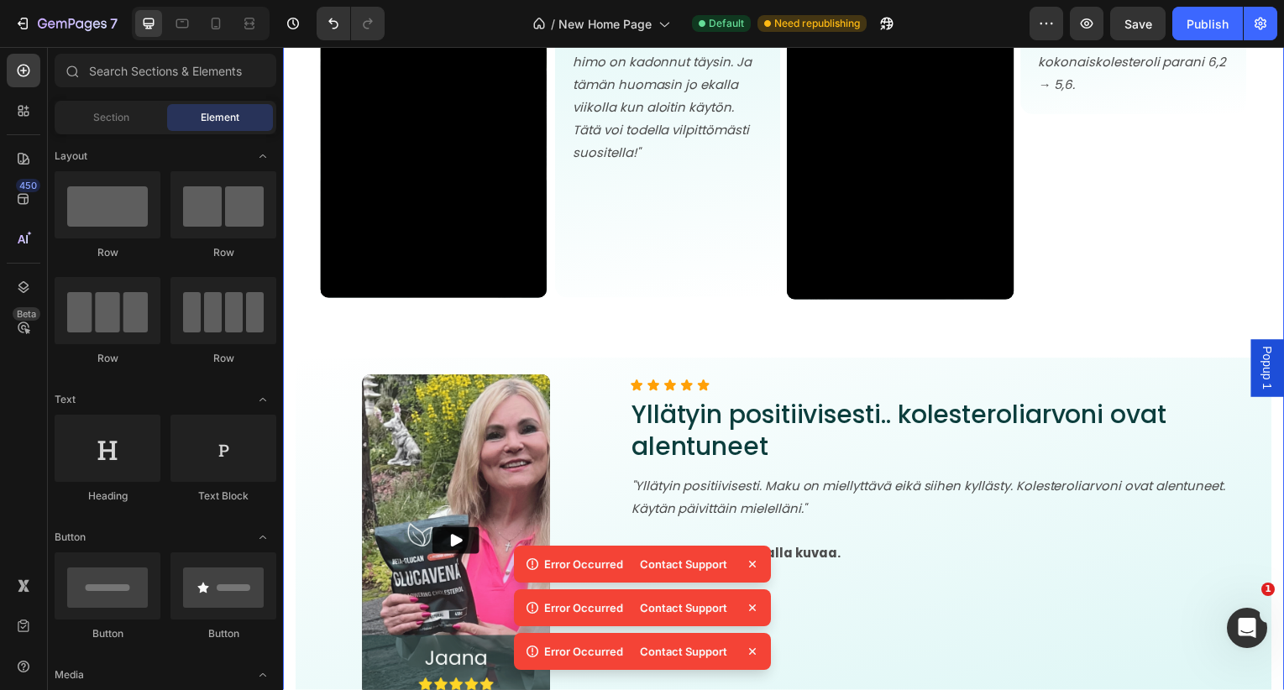
click at [398, 342] on div "Image Glucavena kokemuksia Heading Huippusuositulla Glucavenalla on jo tuhansia…" at bounding box center [787, 477] width 983 height 3020
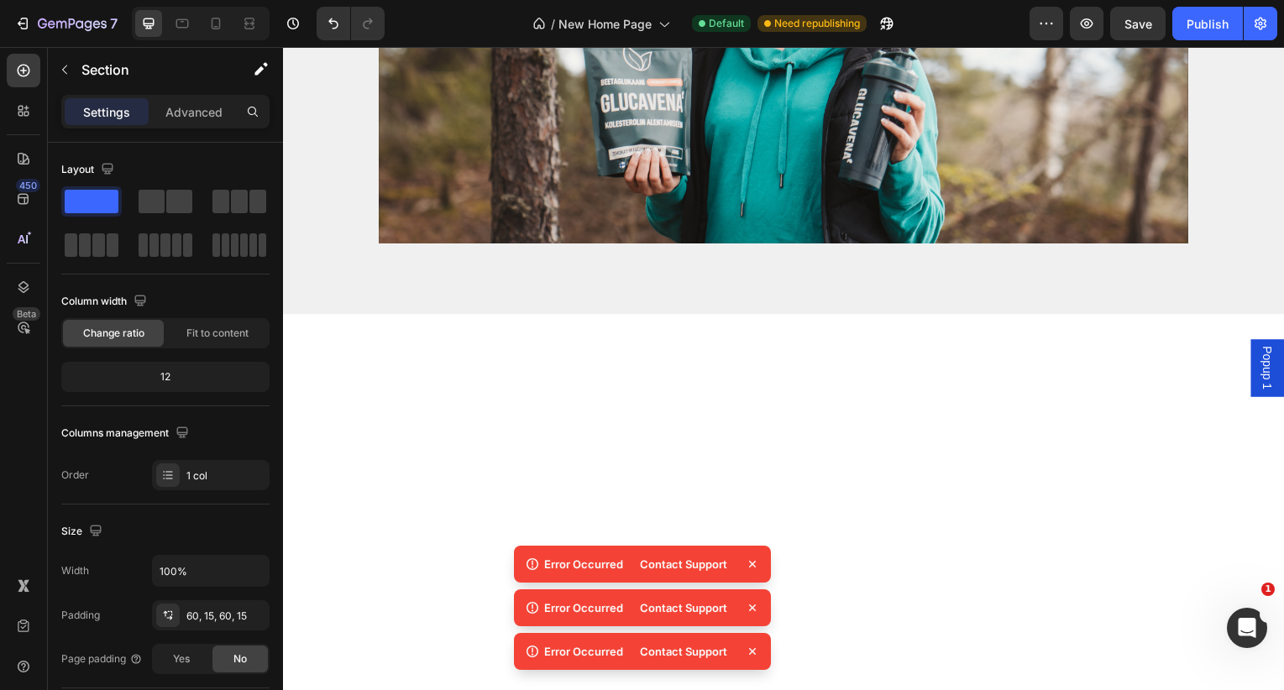
scroll to position [12443, 0]
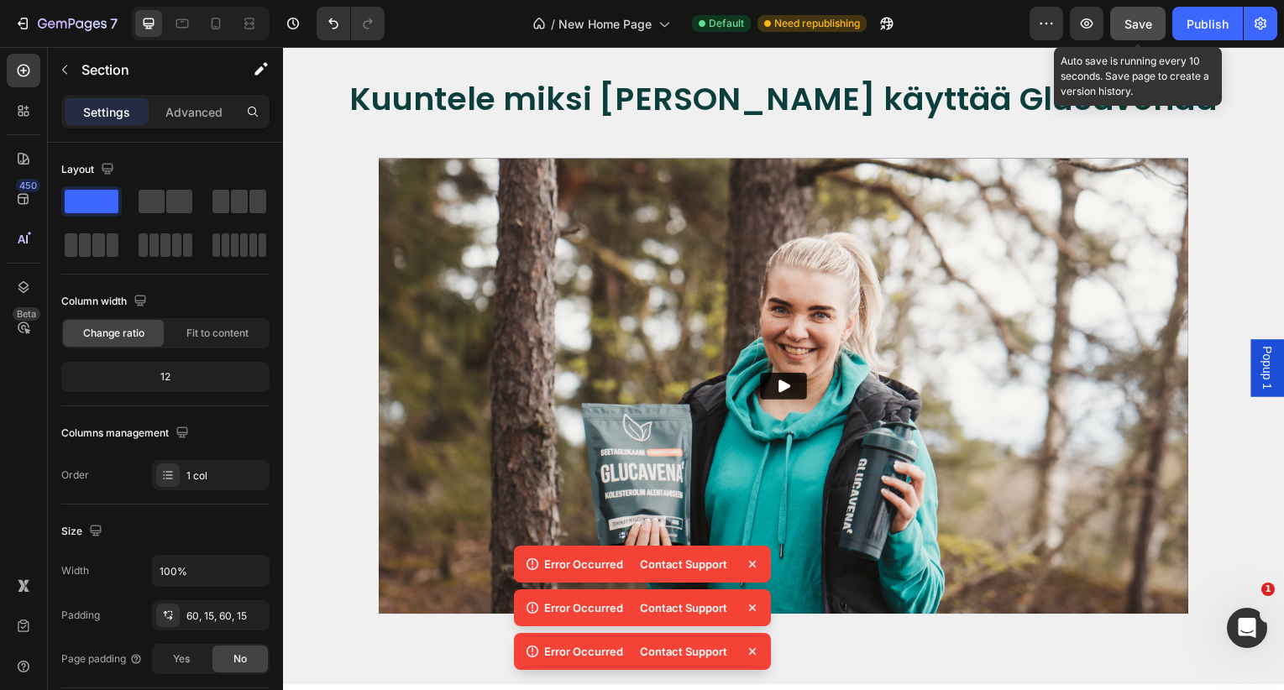
click at [1140, 24] on span "Save" at bounding box center [1138, 24] width 28 height 14
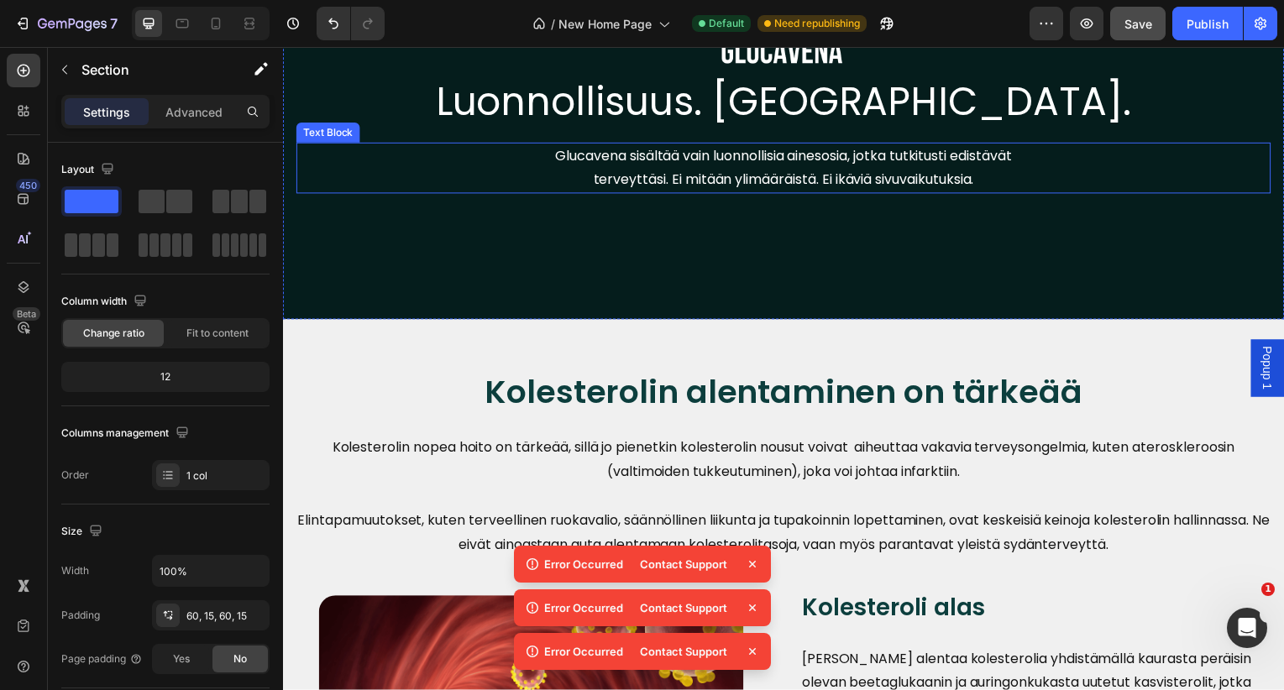
scroll to position [3104, 0]
